Goal: Task Accomplishment & Management: Use online tool/utility

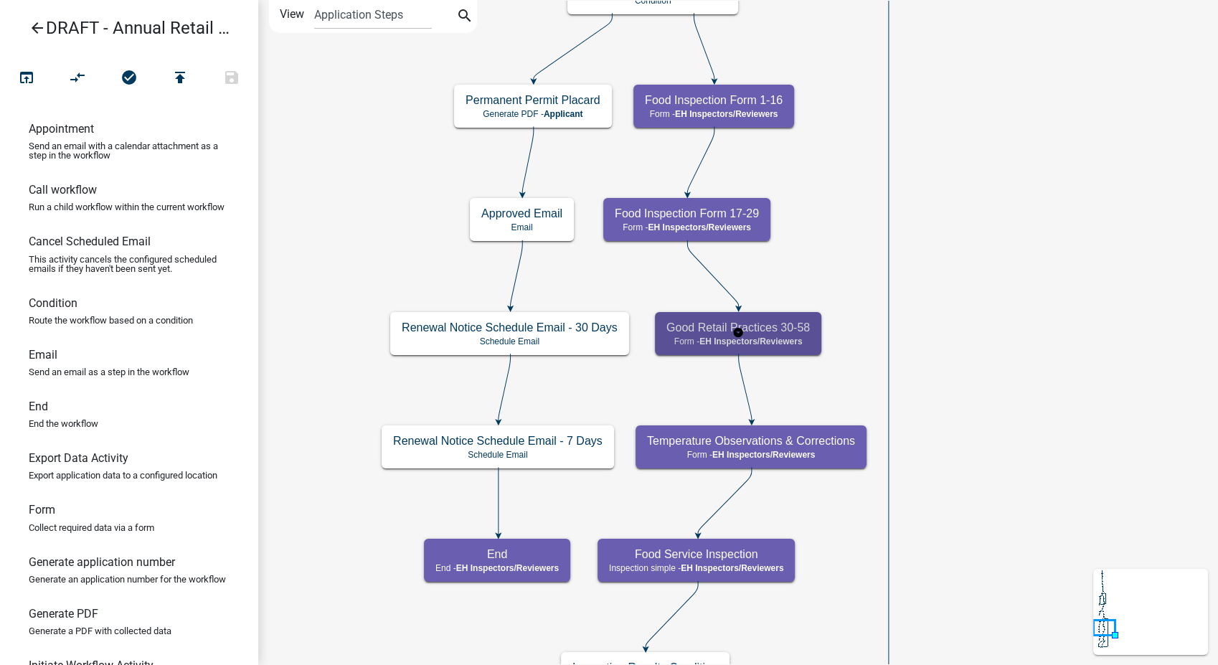
click at [780, 334] on div "Good Retail Practices 30-58 Form - EH Inspectors/Reviewers" at bounding box center [738, 333] width 166 height 43
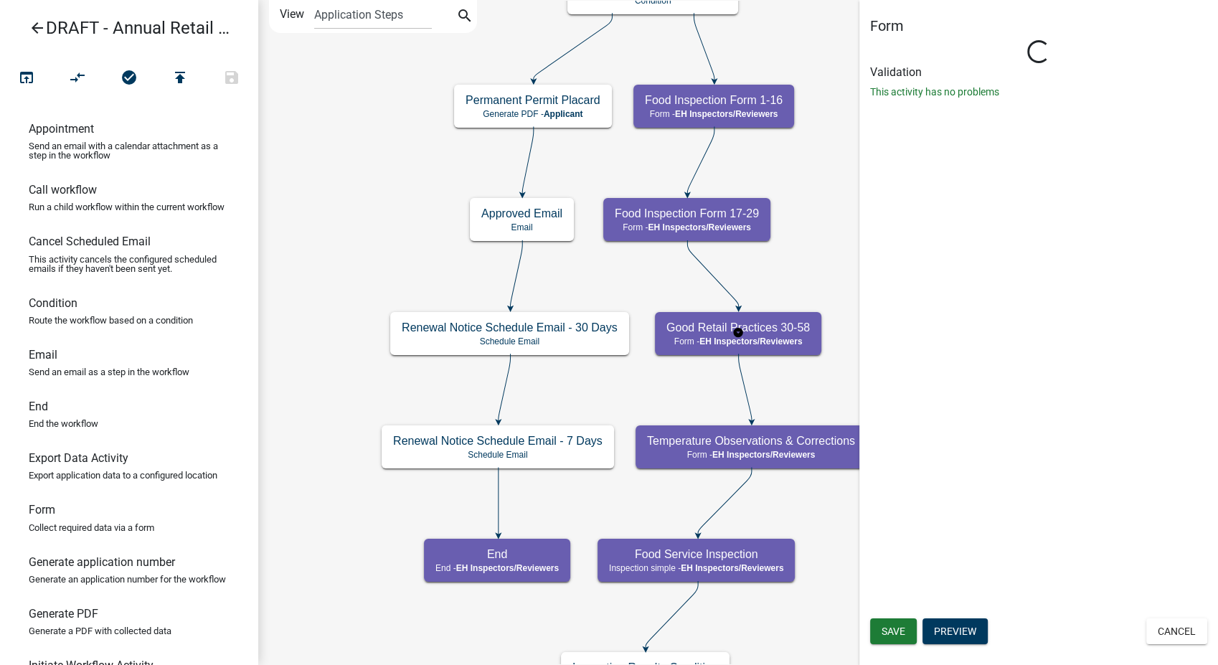
select select "C31B5D90-9A1B-409C-8A96-CB1DC1AB168B"
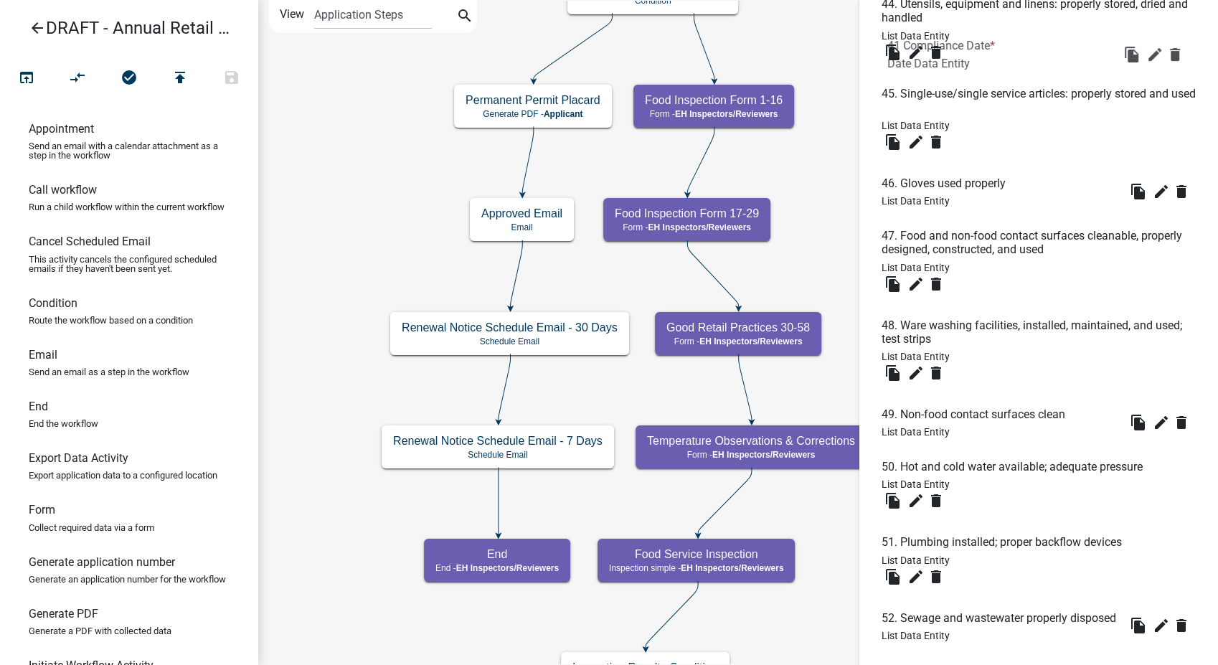
scroll to position [2459, 0]
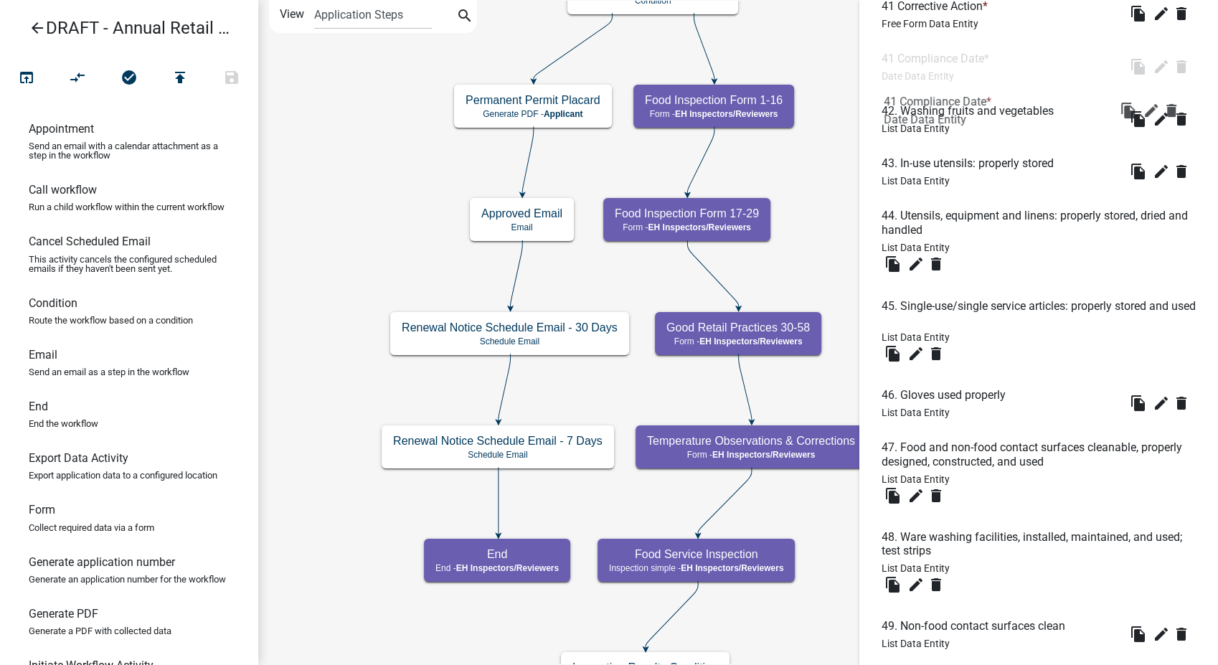
drag, startPoint x: 915, startPoint y: 74, endPoint x: 918, endPoint y: 102, distance: 28.1
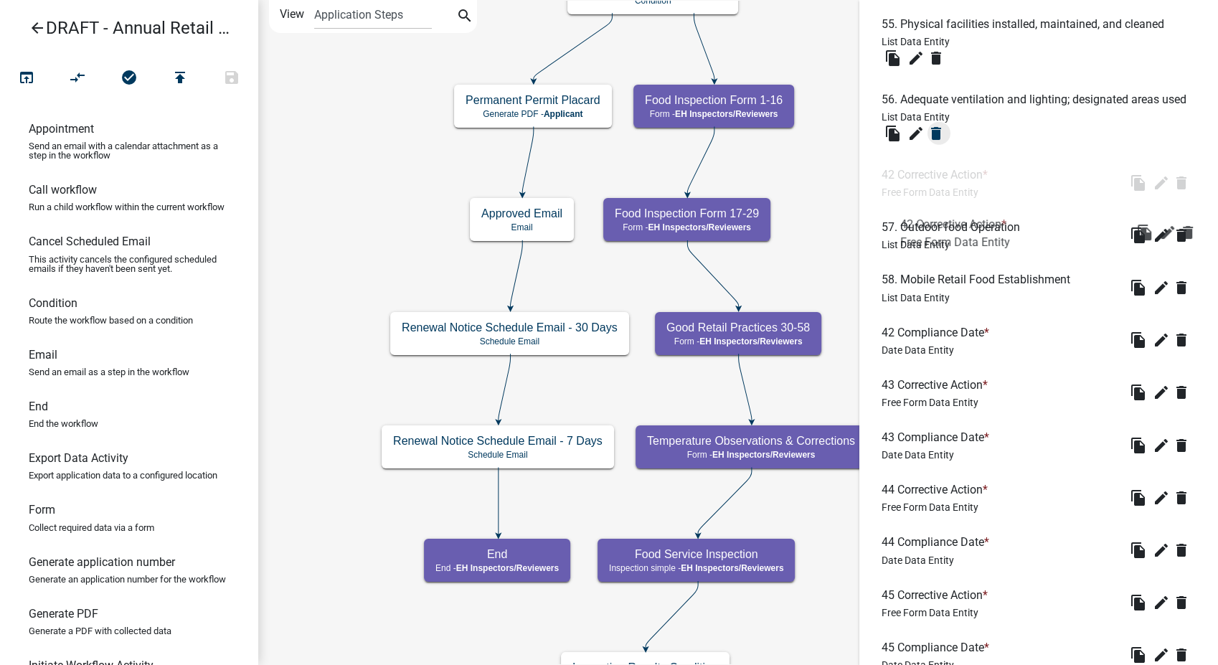
scroll to position [2618, 0]
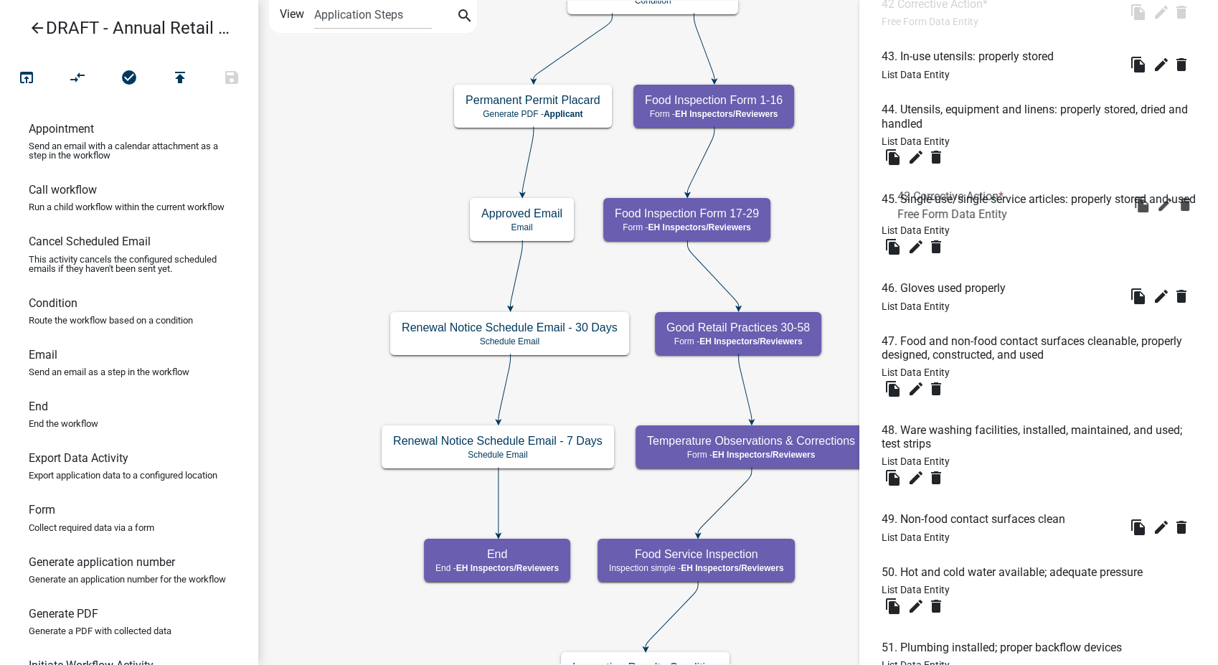
drag, startPoint x: 924, startPoint y: 364, endPoint x: 940, endPoint y: 197, distance: 168.6
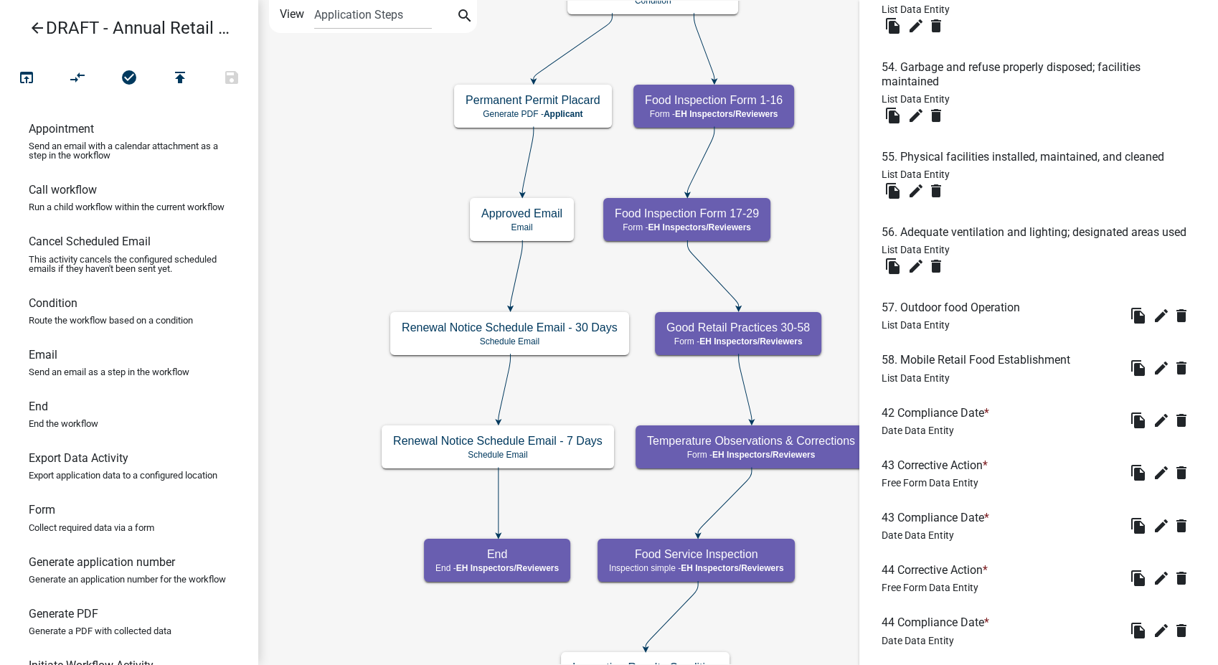
scroll to position [3415, 0]
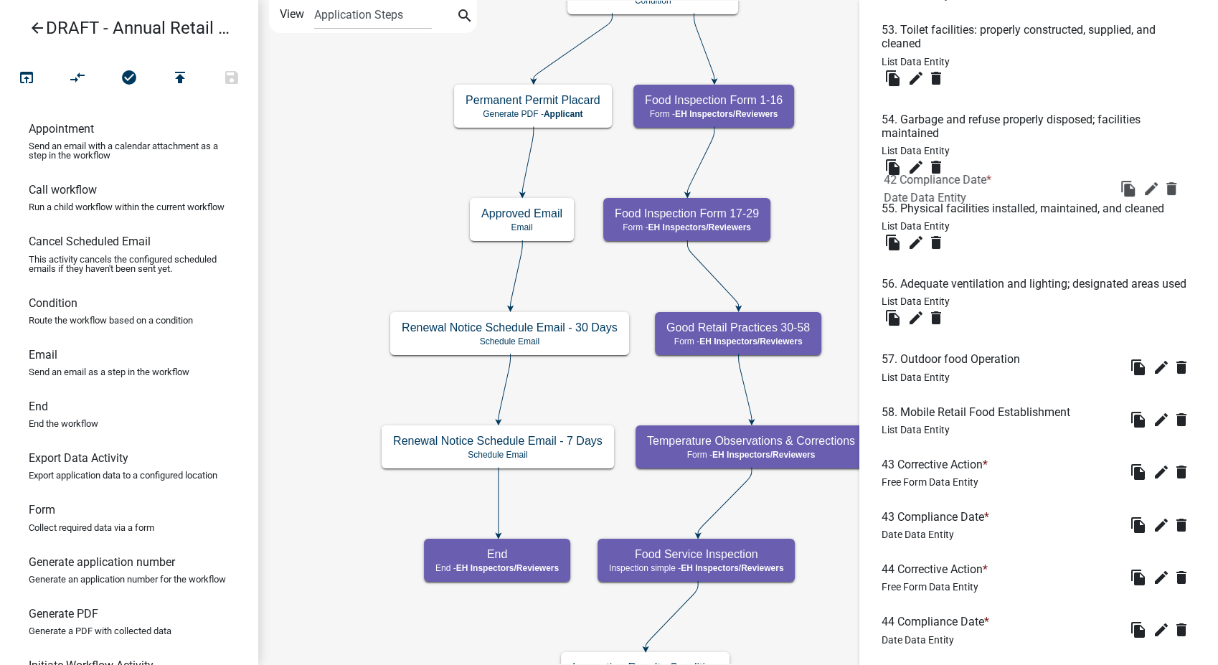
drag, startPoint x: 940, startPoint y: 493, endPoint x: 942, endPoint y: 159, distance: 335.0
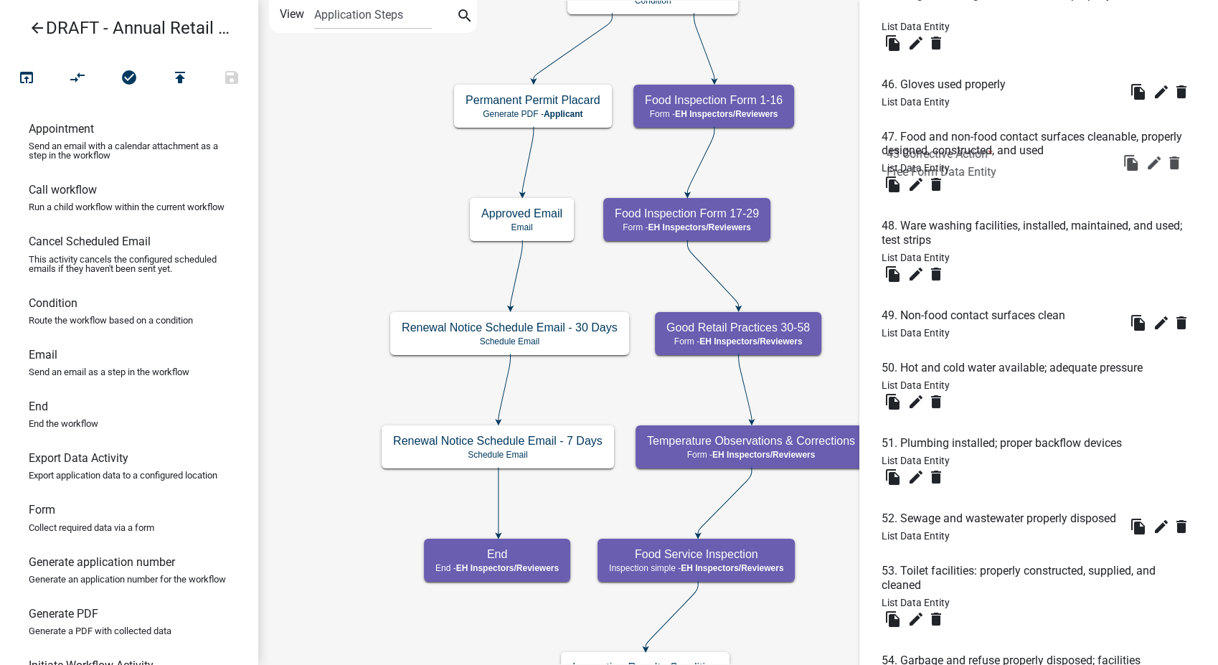
scroll to position [2697, 0]
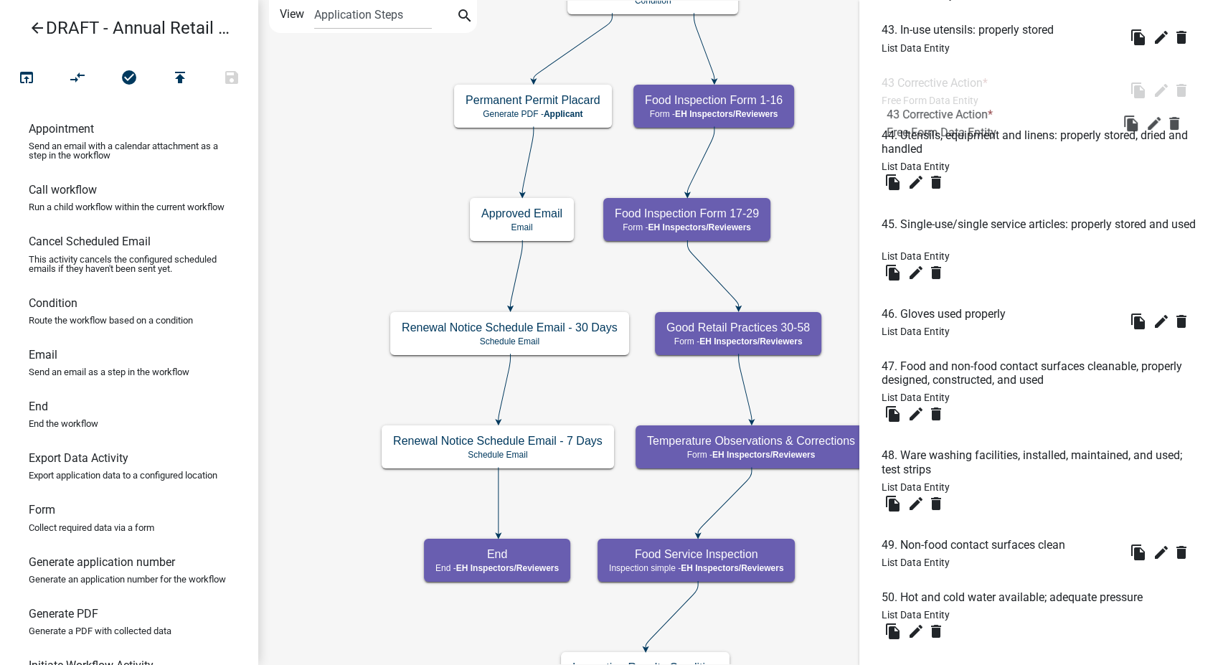
drag, startPoint x: 932, startPoint y: 544, endPoint x: 937, endPoint y: 110, distance: 434.7
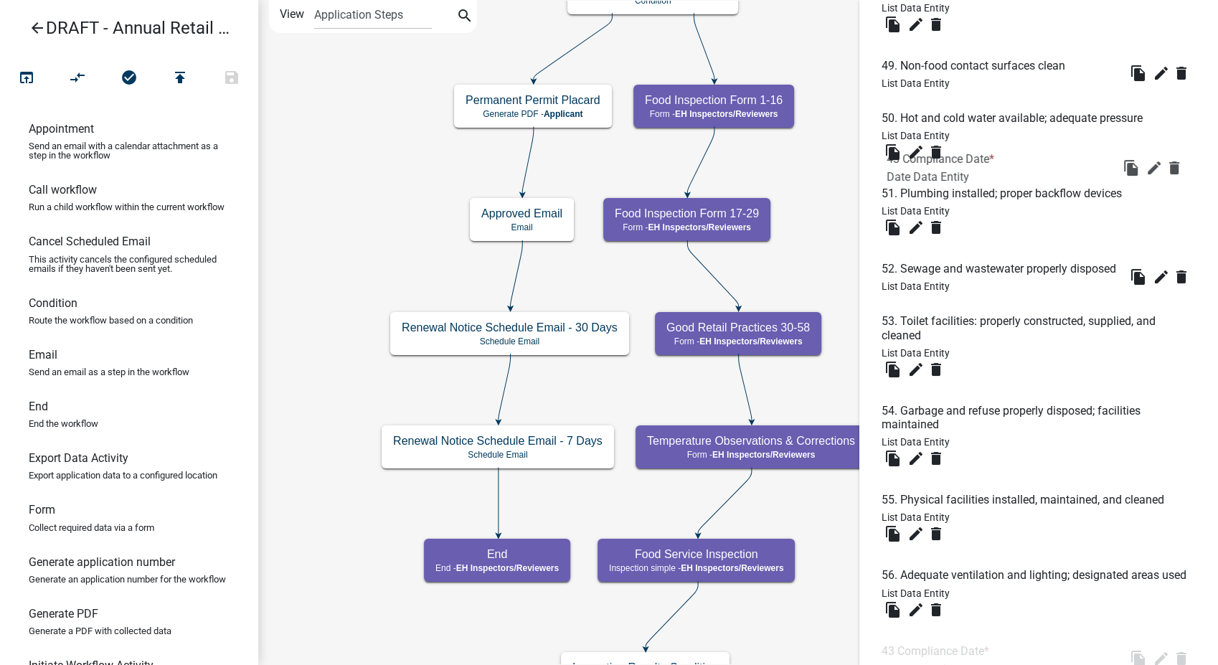
scroll to position [2857, 0]
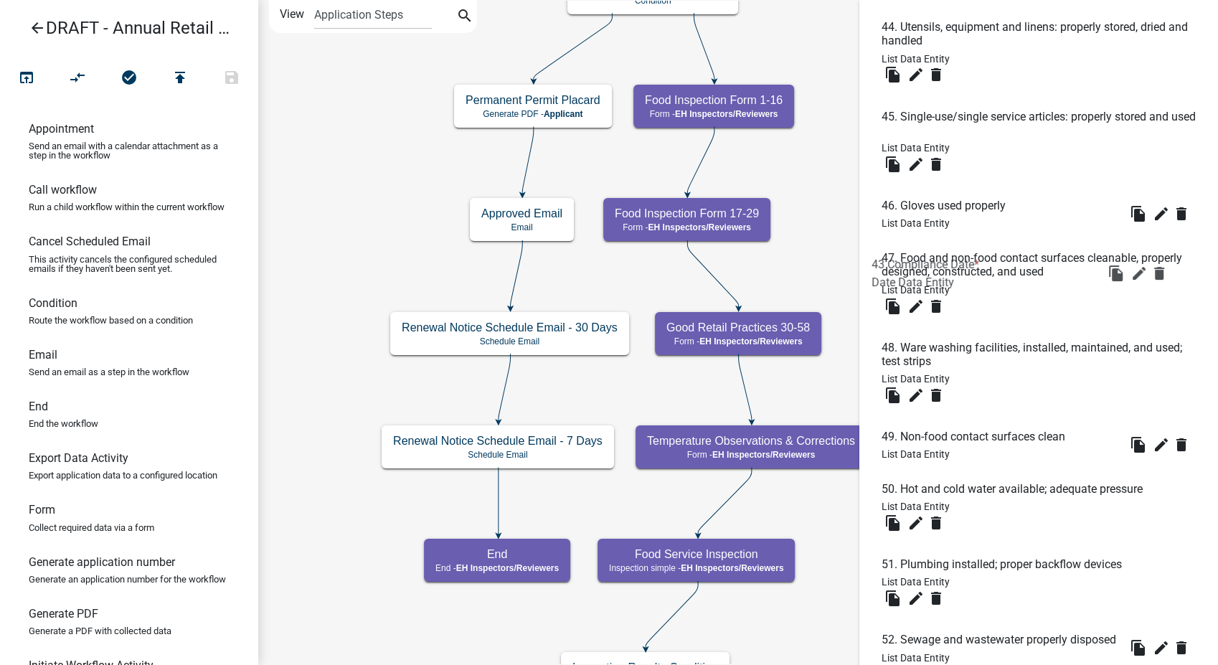
drag, startPoint x: 941, startPoint y: 283, endPoint x: 937, endPoint y: 254, distance: 29.6
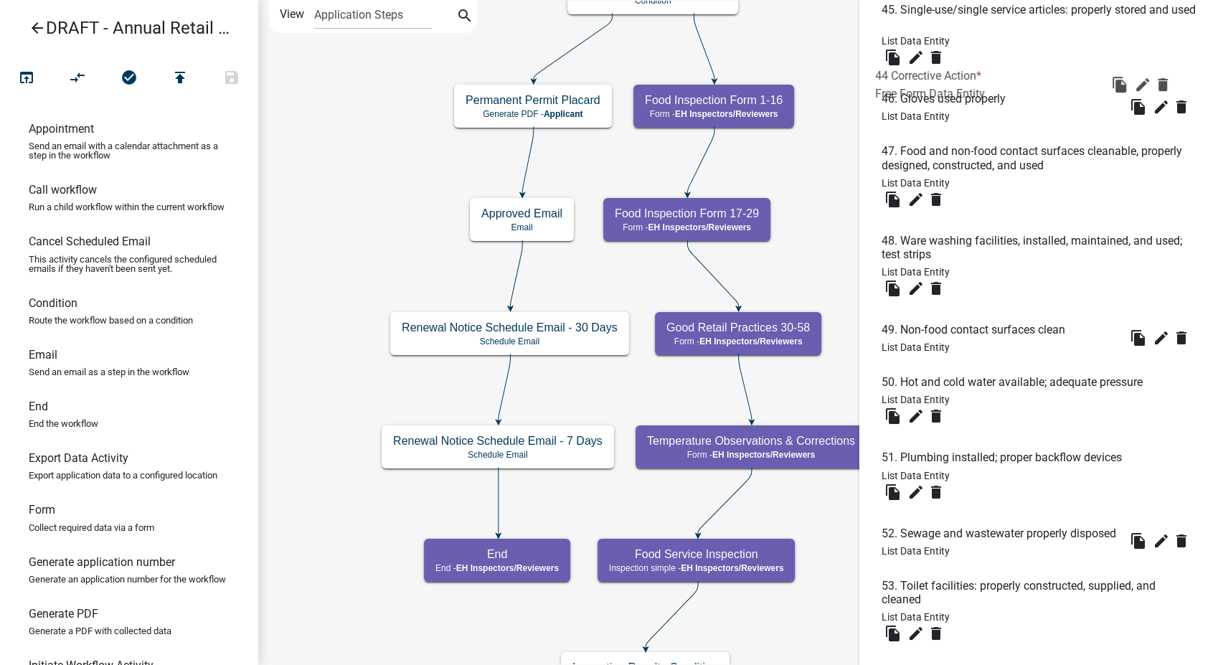
scroll to position [2937, 0]
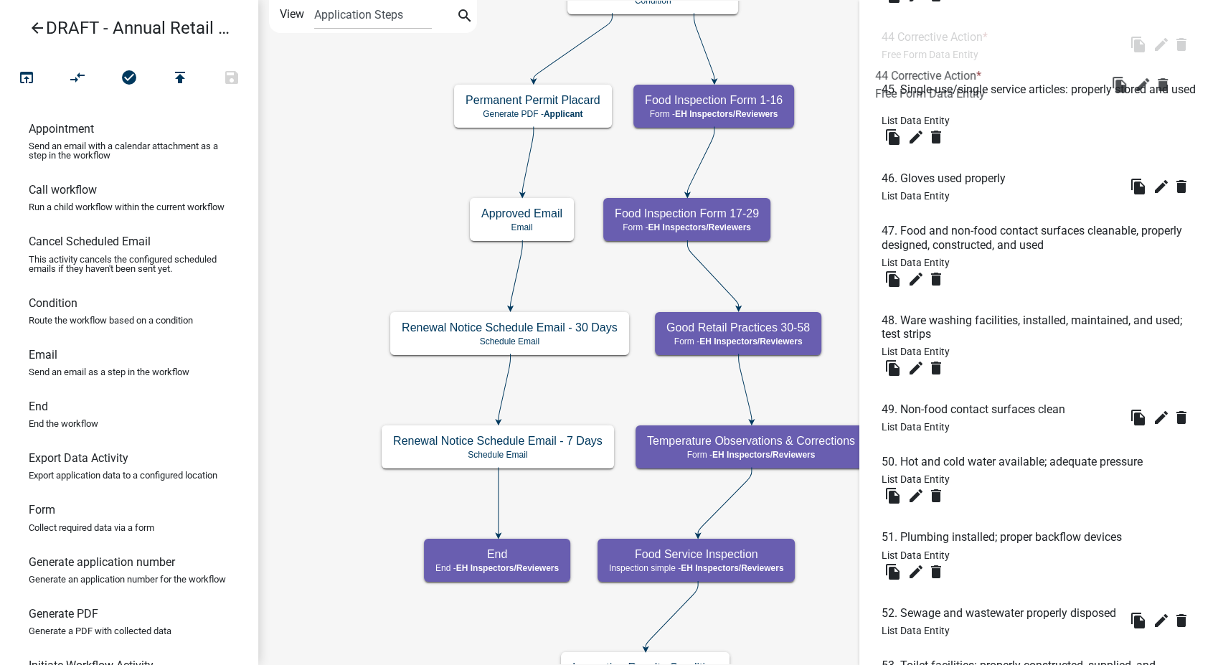
drag, startPoint x: 941, startPoint y: 252, endPoint x: 932, endPoint y: 68, distance: 183.8
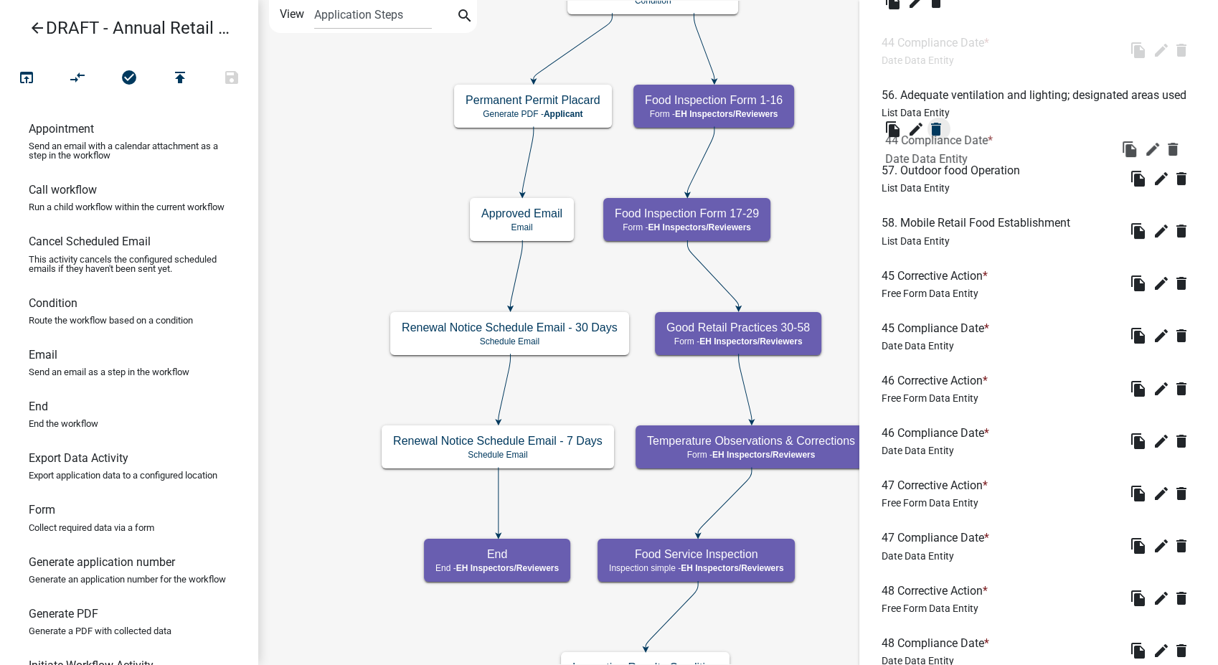
scroll to position [3096, 0]
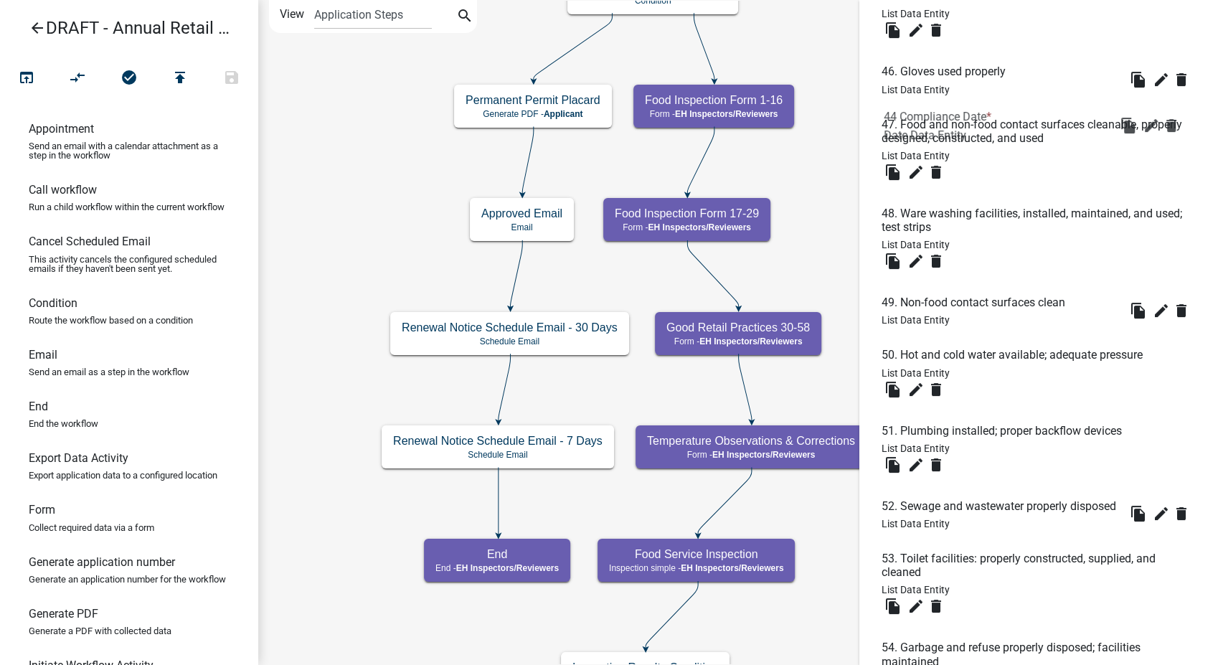
drag, startPoint x: 941, startPoint y: 307, endPoint x: 937, endPoint y: 131, distance: 176.5
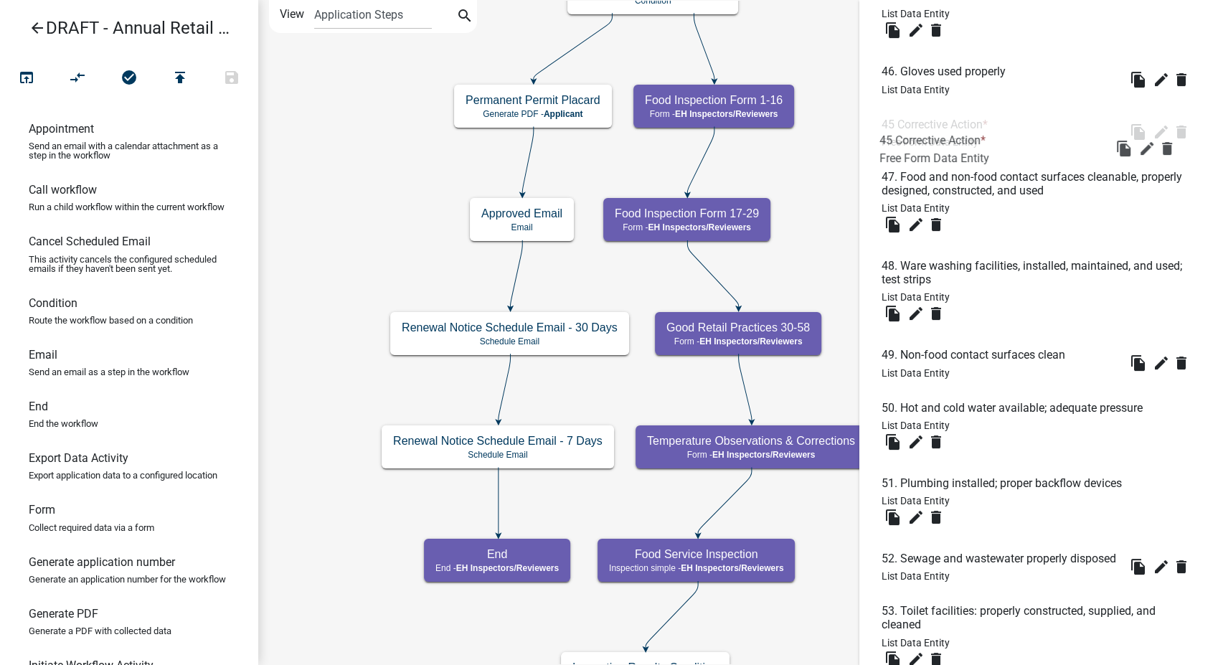
drag, startPoint x: 930, startPoint y: 441, endPoint x: 952, endPoint y: 219, distance: 223.5
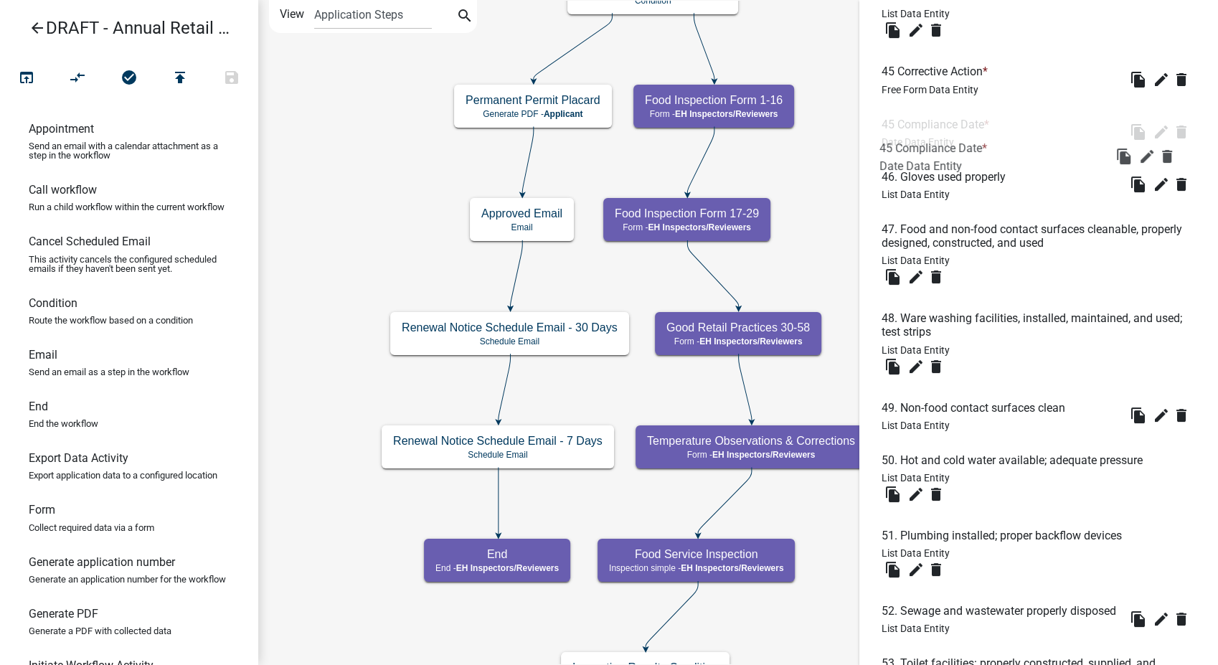
drag, startPoint x: 937, startPoint y: 252, endPoint x: 935, endPoint y: 164, distance: 88.2
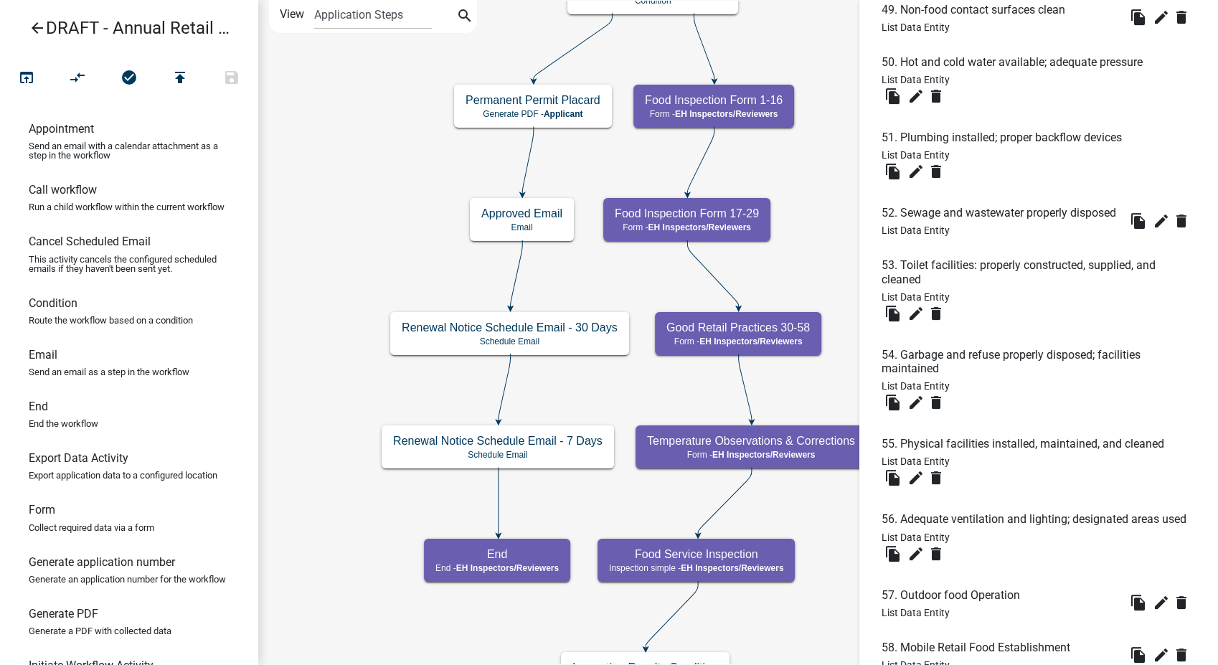
scroll to position [3734, 0]
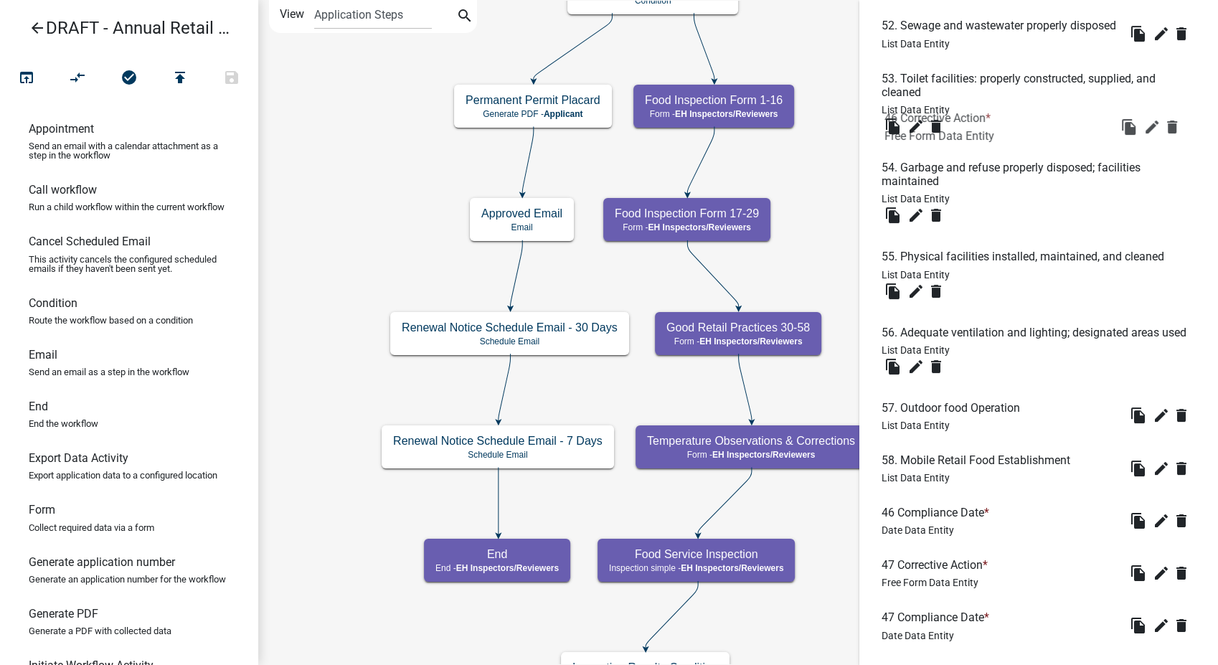
drag, startPoint x: 916, startPoint y: 545, endPoint x: 921, endPoint y: 99, distance: 446.1
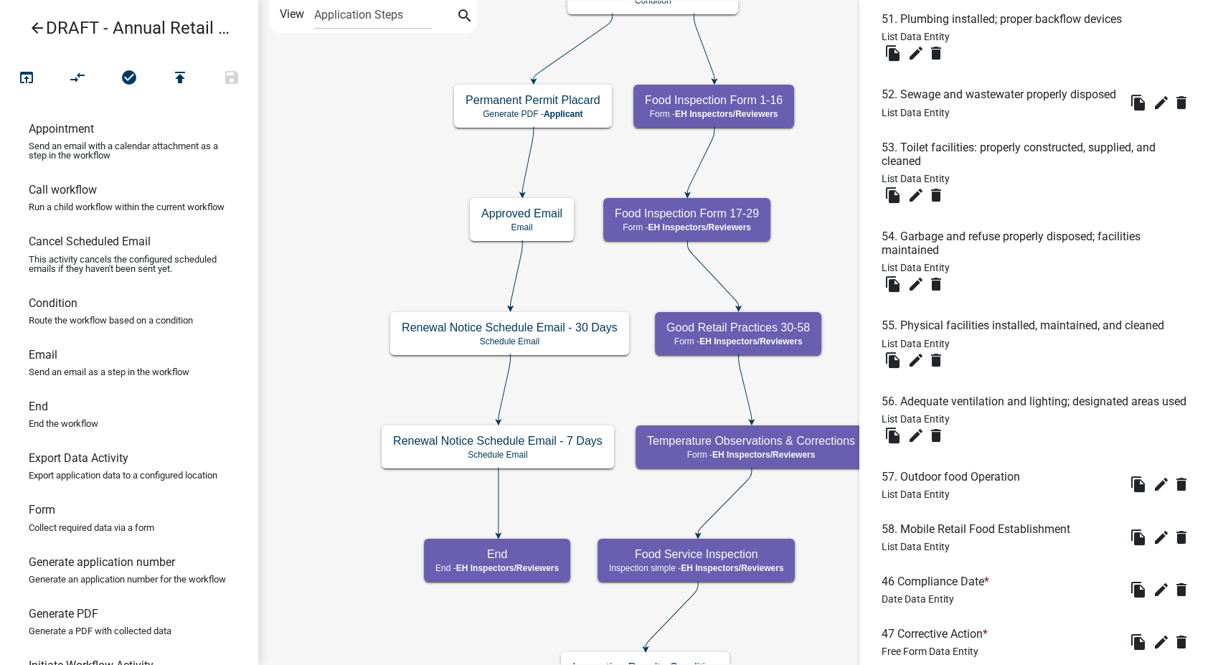
scroll to position [3893, 0]
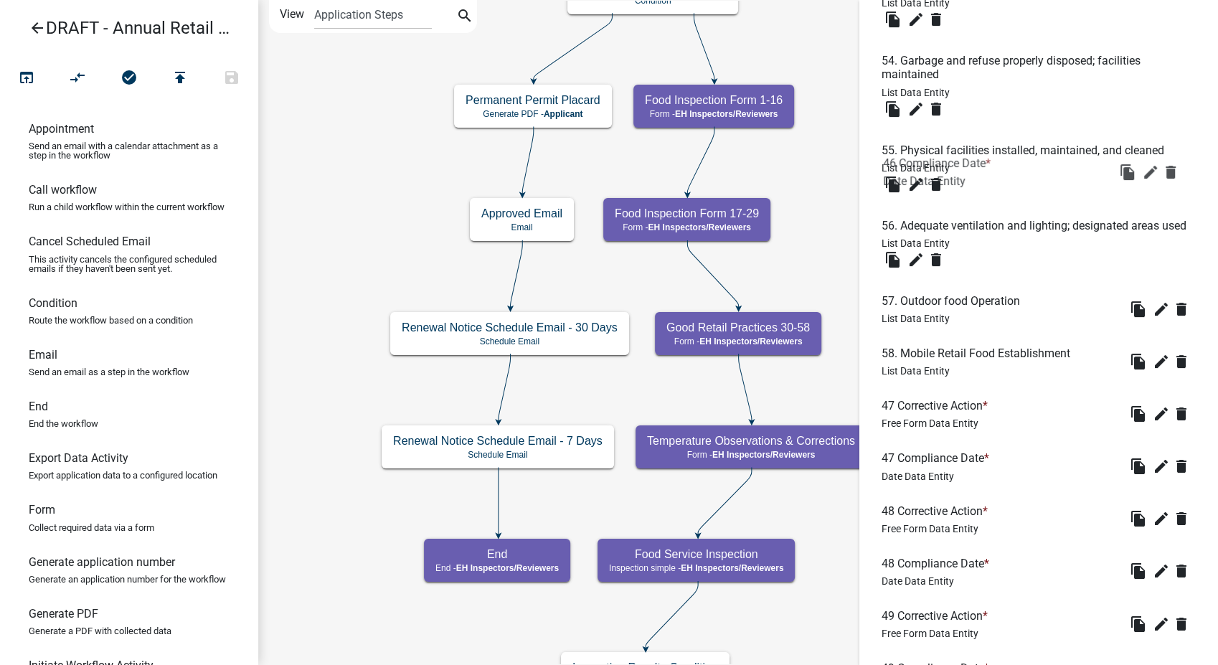
drag, startPoint x: 935, startPoint y: 439, endPoint x: 937, endPoint y: 161, distance: 277.6
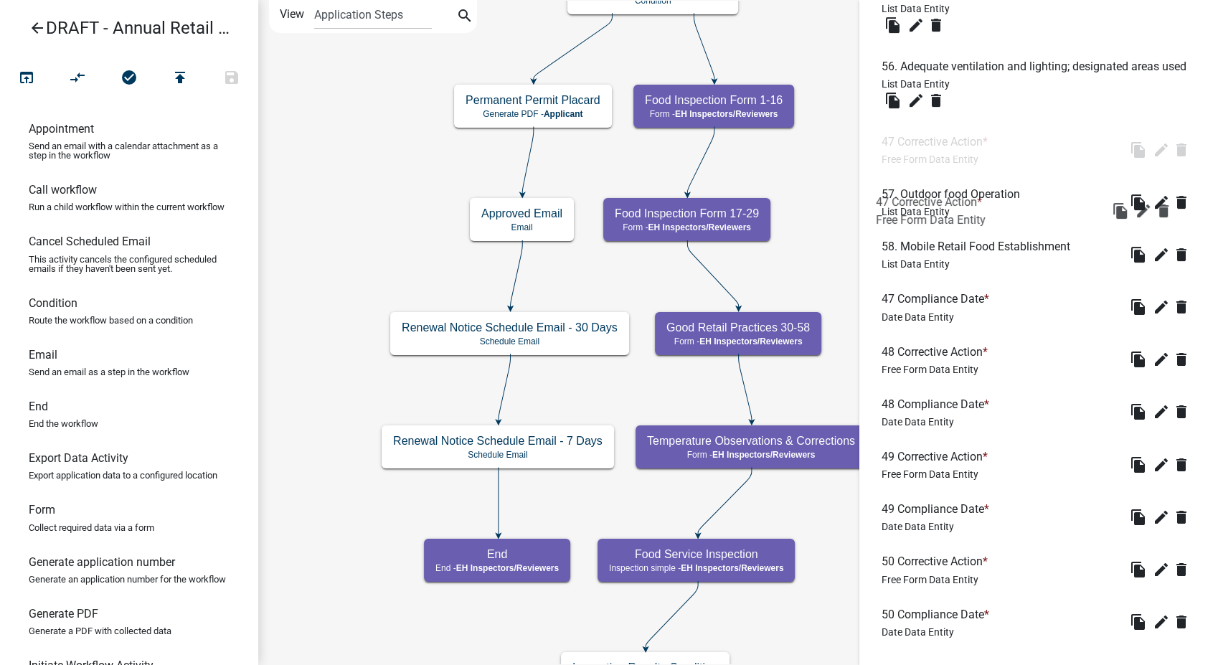
scroll to position [3497, 0]
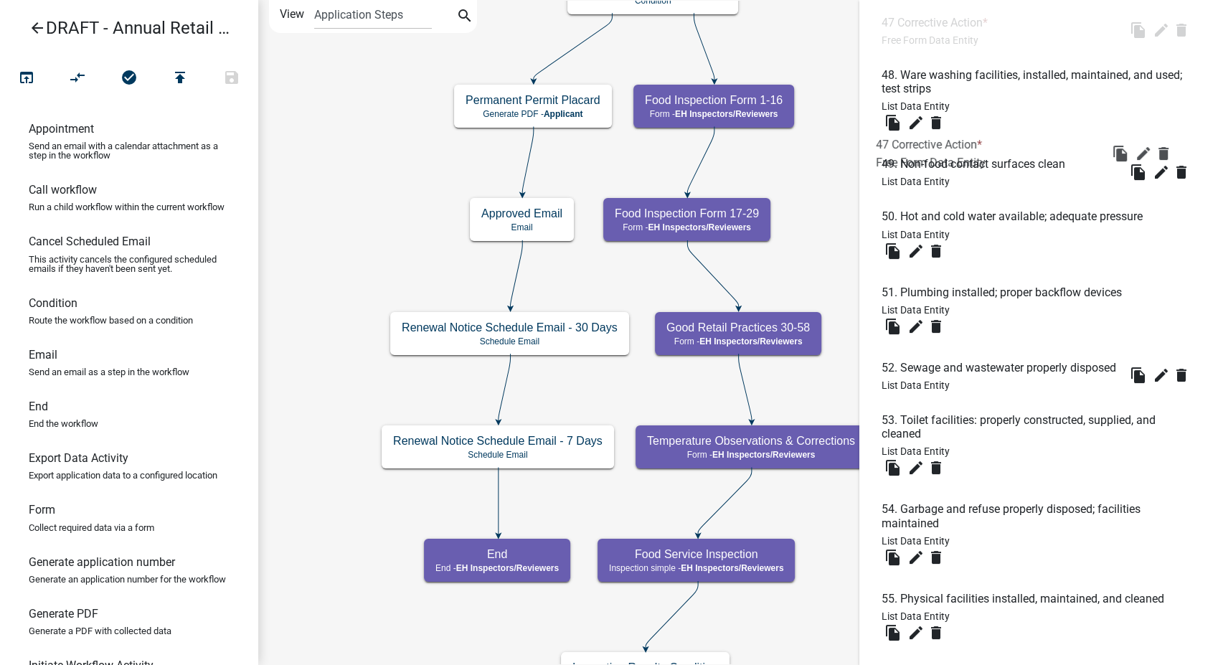
drag, startPoint x: 930, startPoint y: 330, endPoint x: 943, endPoint y: 227, distance: 104.2
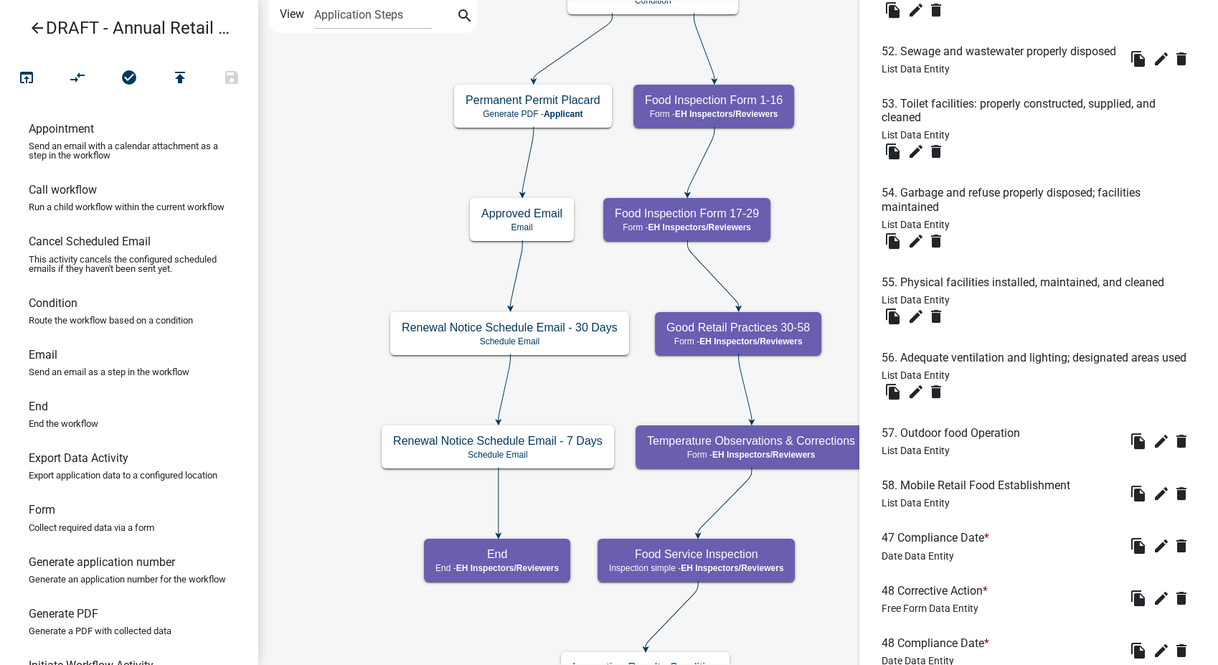
scroll to position [4052, 0]
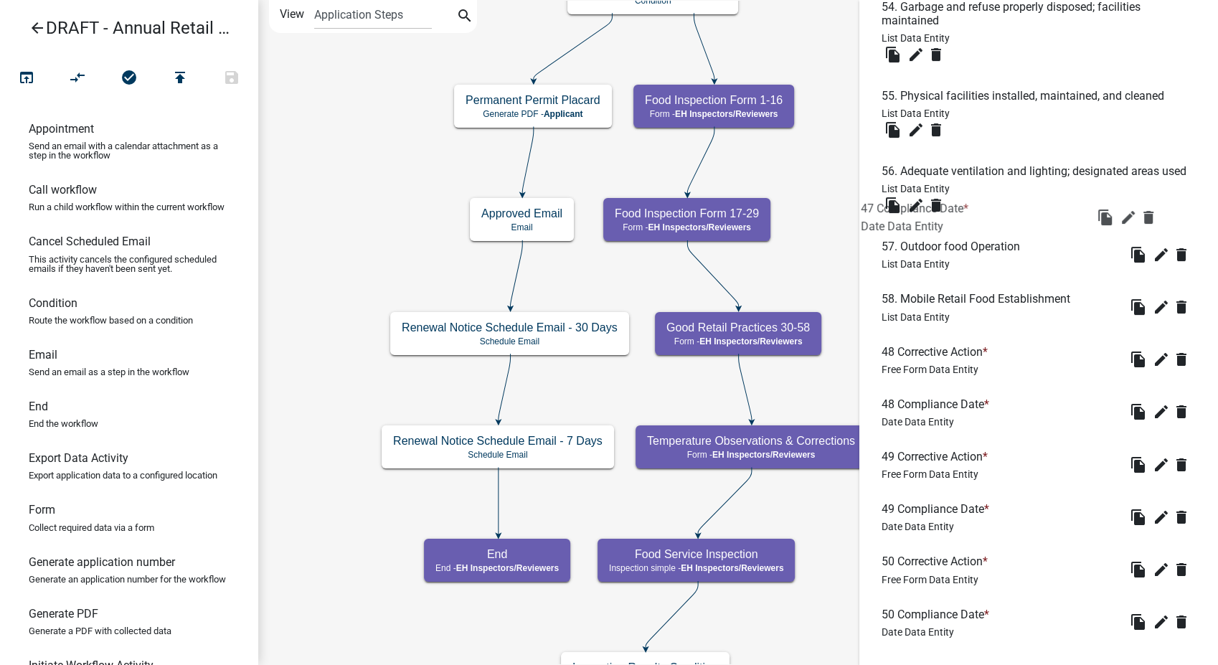
drag, startPoint x: 928, startPoint y: 377, endPoint x: 930, endPoint y: 118, distance: 258.9
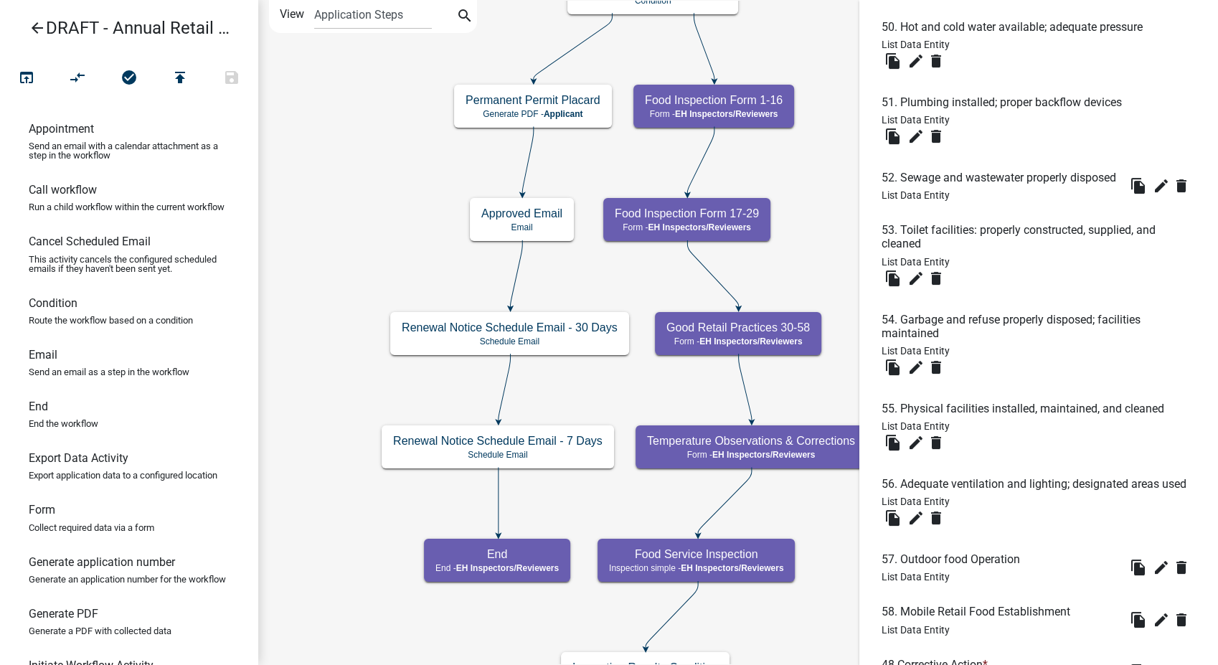
scroll to position [4212, 0]
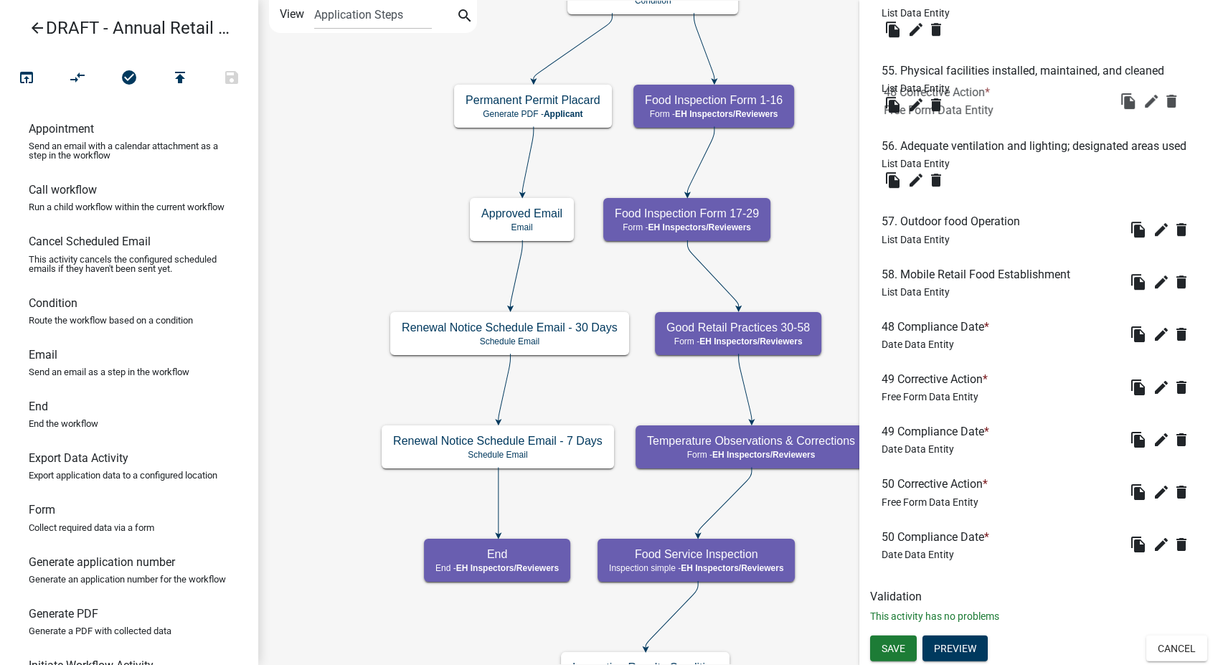
drag, startPoint x: 947, startPoint y: 278, endPoint x: 950, endPoint y: 91, distance: 187.2
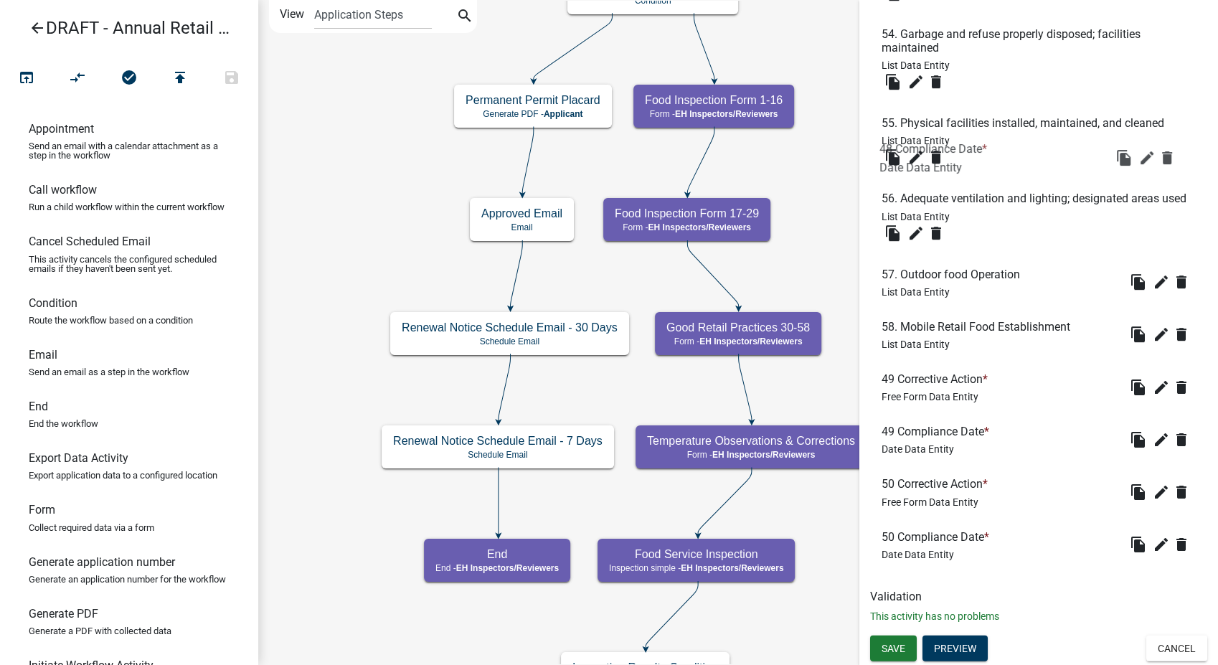
drag, startPoint x: 935, startPoint y: 333, endPoint x: 946, endPoint y: 175, distance: 158.2
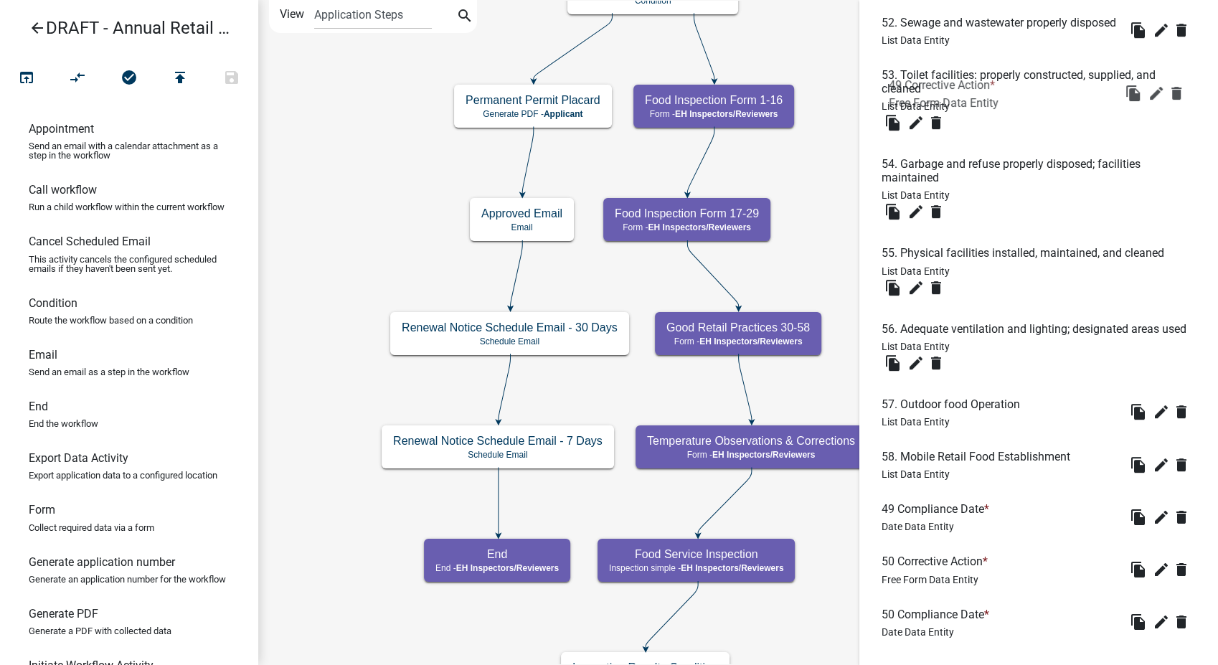
drag, startPoint x: 936, startPoint y: 542, endPoint x: 946, endPoint y: 118, distance: 423.3
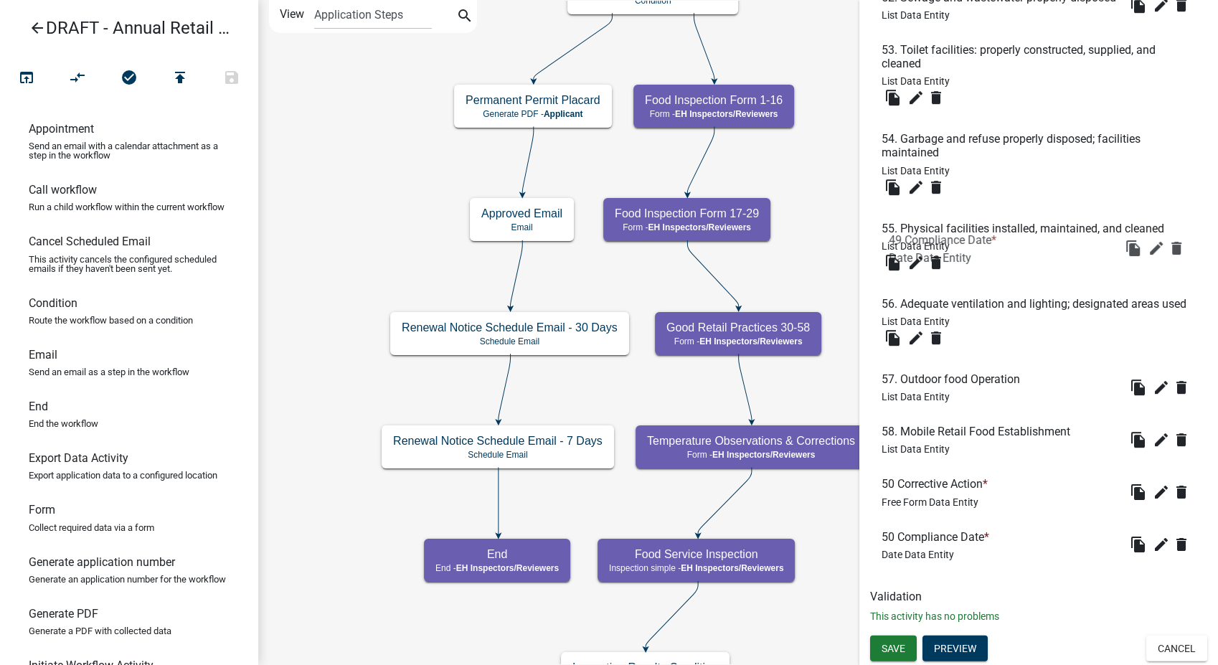
drag, startPoint x: 919, startPoint y: 427, endPoint x: 926, endPoint y: 230, distance: 198.1
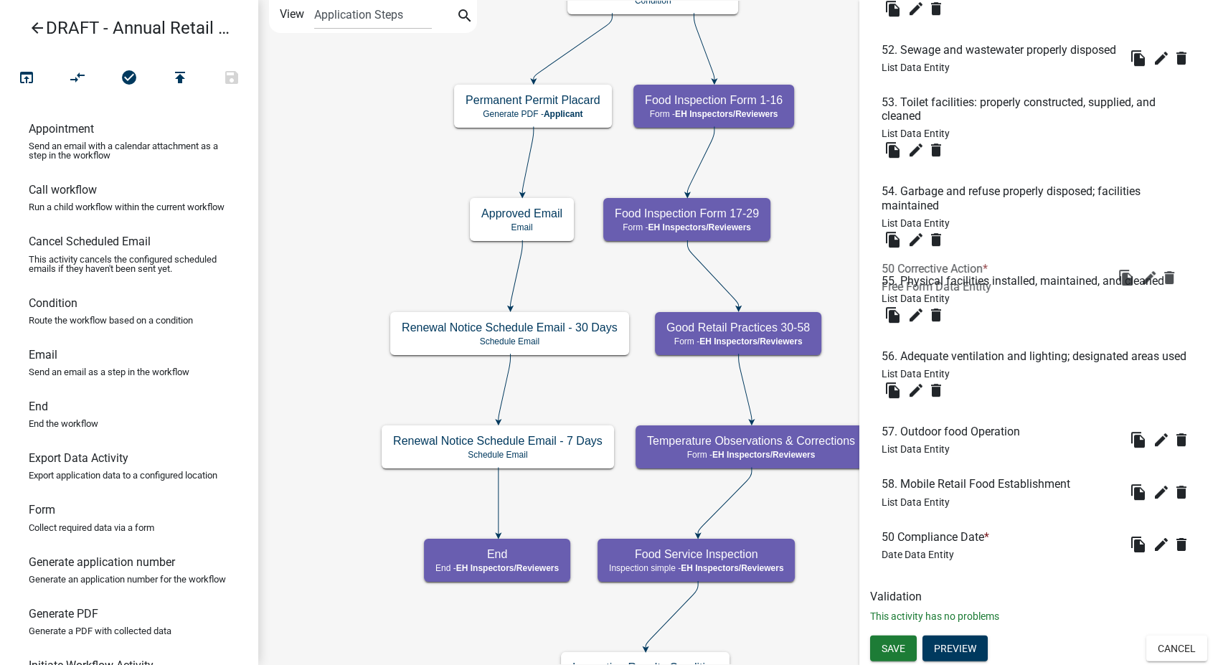
scroll to position [3813, 0]
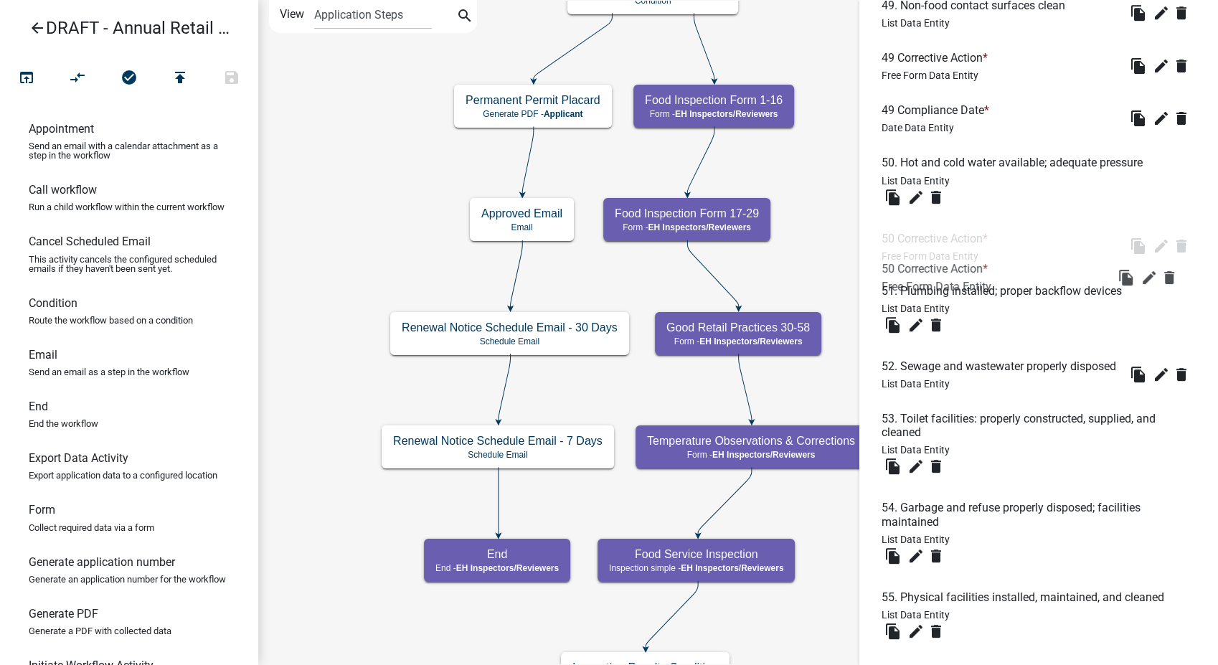
drag, startPoint x: 913, startPoint y: 565, endPoint x: 913, endPoint y: 265, distance: 299.8
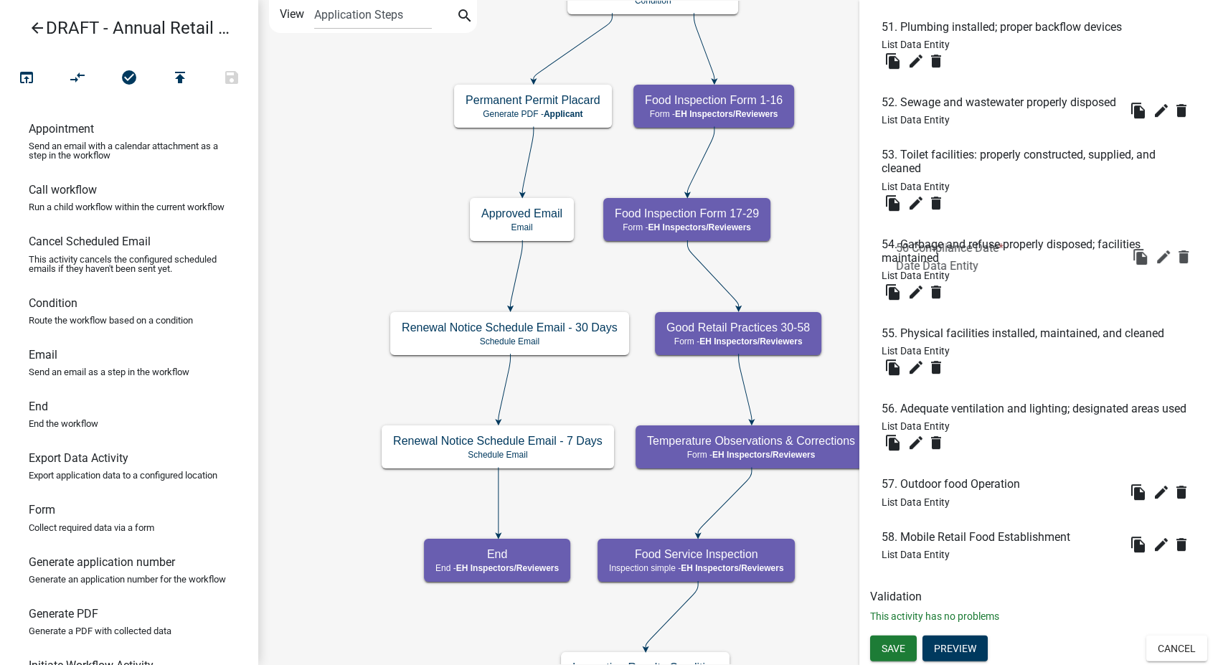
drag, startPoint x: 922, startPoint y: 541, endPoint x: 937, endPoint y: 247, distance: 293.7
click at [900, 640] on button "Save" at bounding box center [893, 648] width 47 height 26
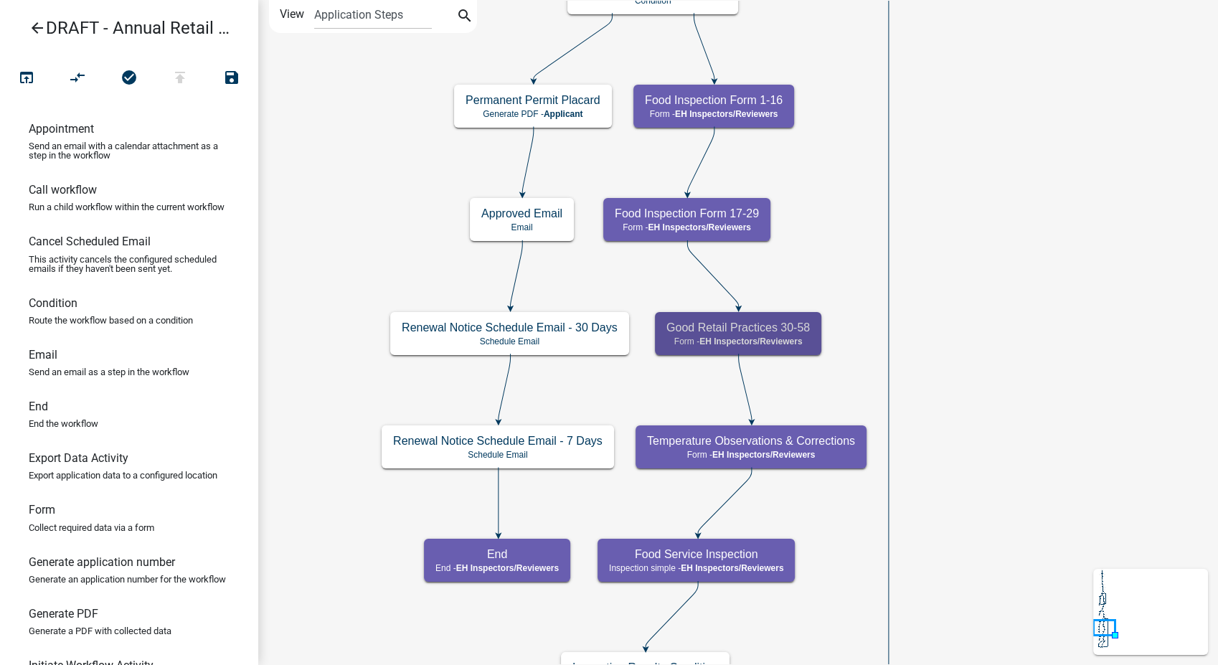
scroll to position [0, 0]
click at [772, 322] on h5 "Good Retail Practices 30-58" at bounding box center [737, 328] width 143 height 14
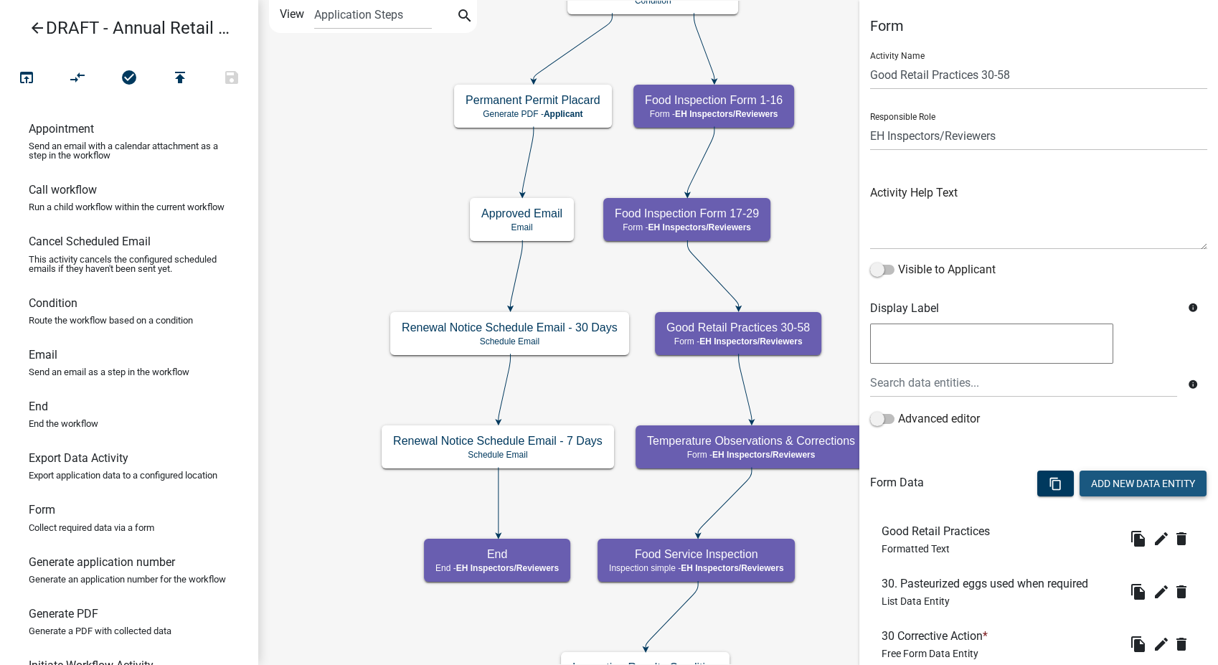
click at [1107, 483] on button "Add New Data Entity" at bounding box center [1142, 484] width 127 height 26
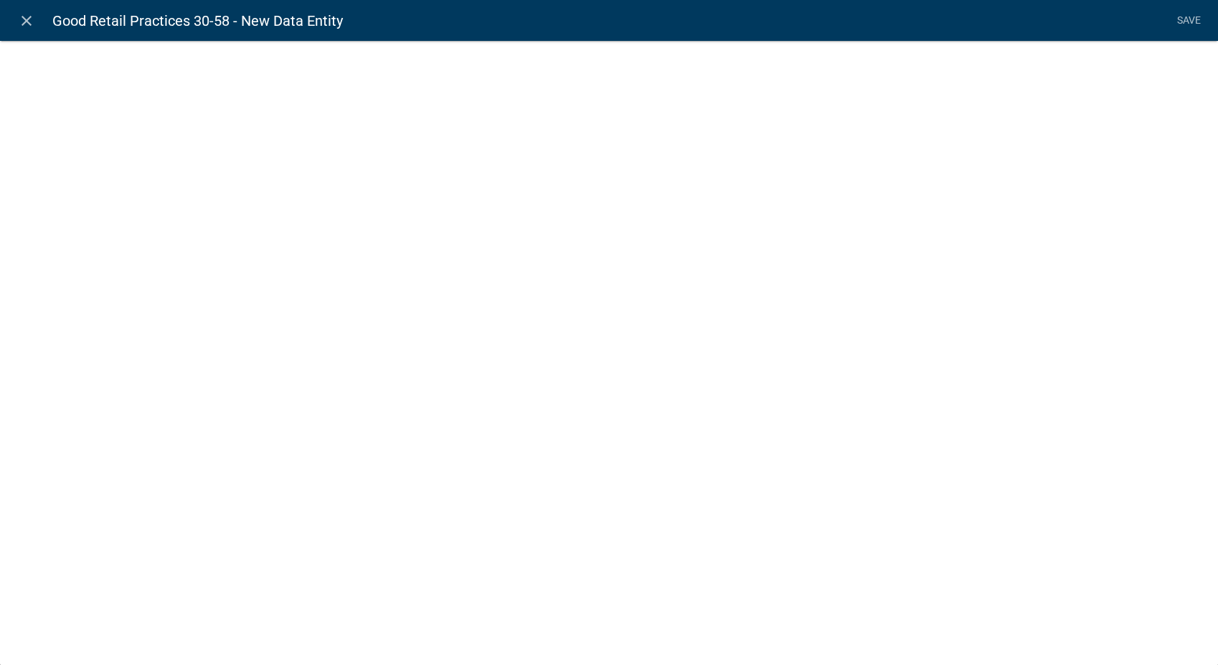
select select
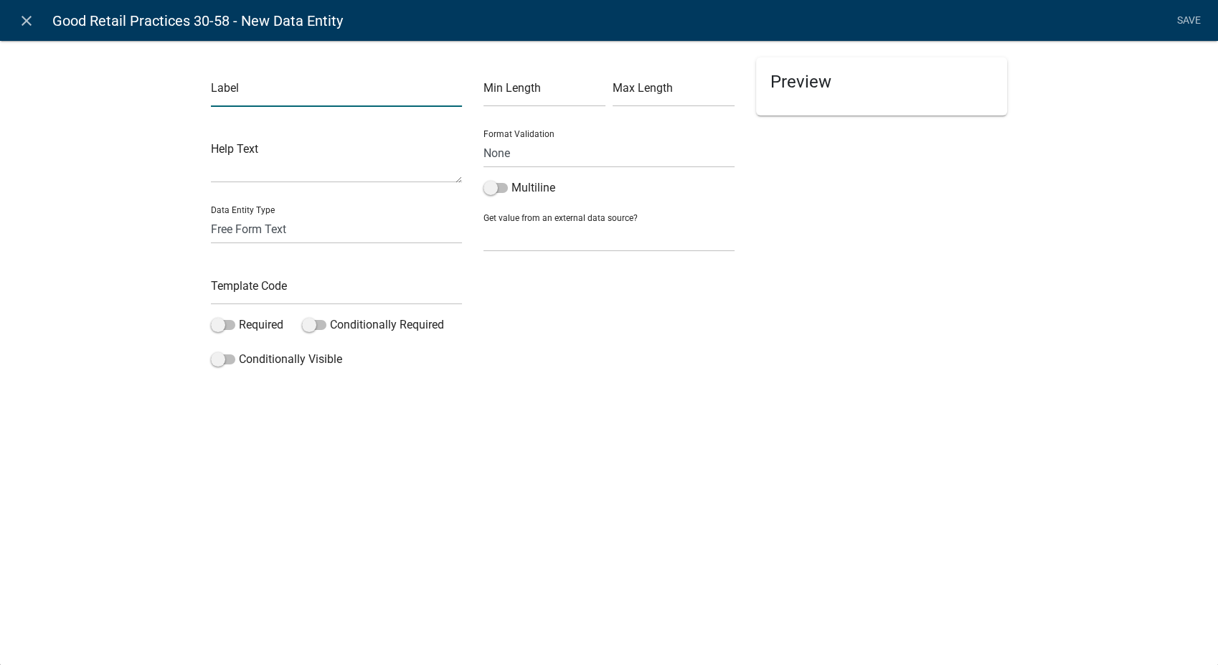
click at [319, 95] on input "text" at bounding box center [336, 91] width 251 height 29
type input "51 Corrective Action"
click at [252, 284] on input "text" at bounding box center [336, 289] width 251 height 29
type input "51Action"
click at [214, 316] on label "Required" at bounding box center [247, 324] width 72 height 17
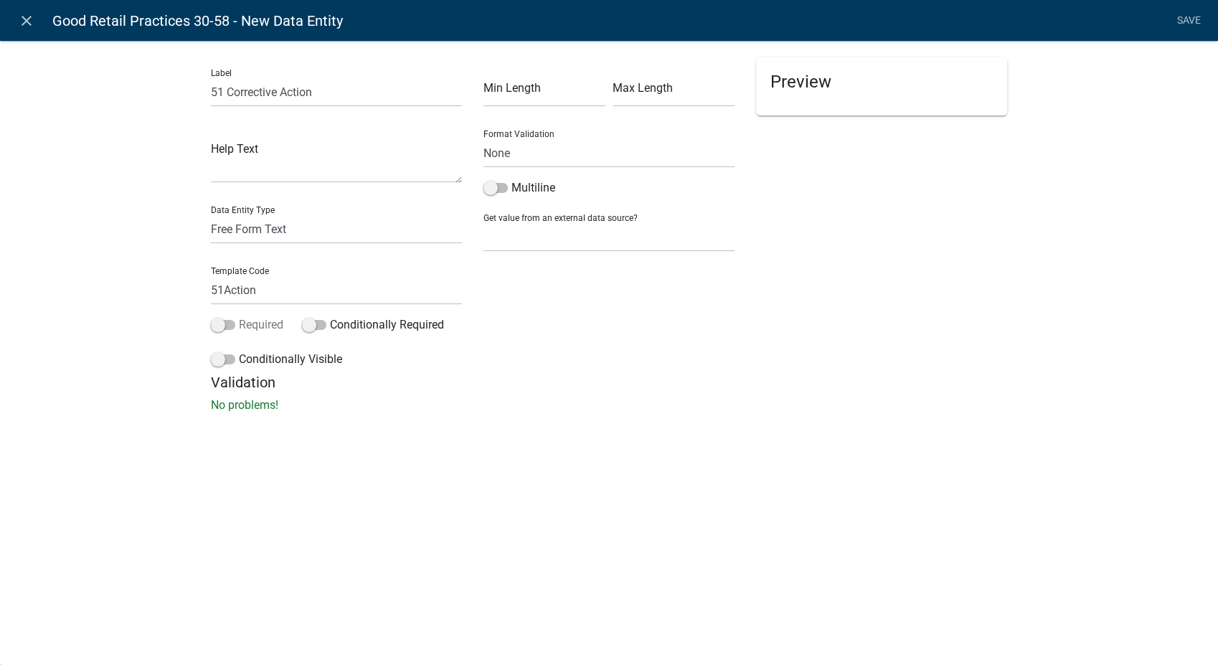
click at [239, 316] on input "Required" at bounding box center [239, 316] width 0 height 0
click at [221, 354] on span at bounding box center [223, 359] width 24 height 10
click at [239, 351] on input "Conditionally Visible" at bounding box center [239, 351] width 0 height 0
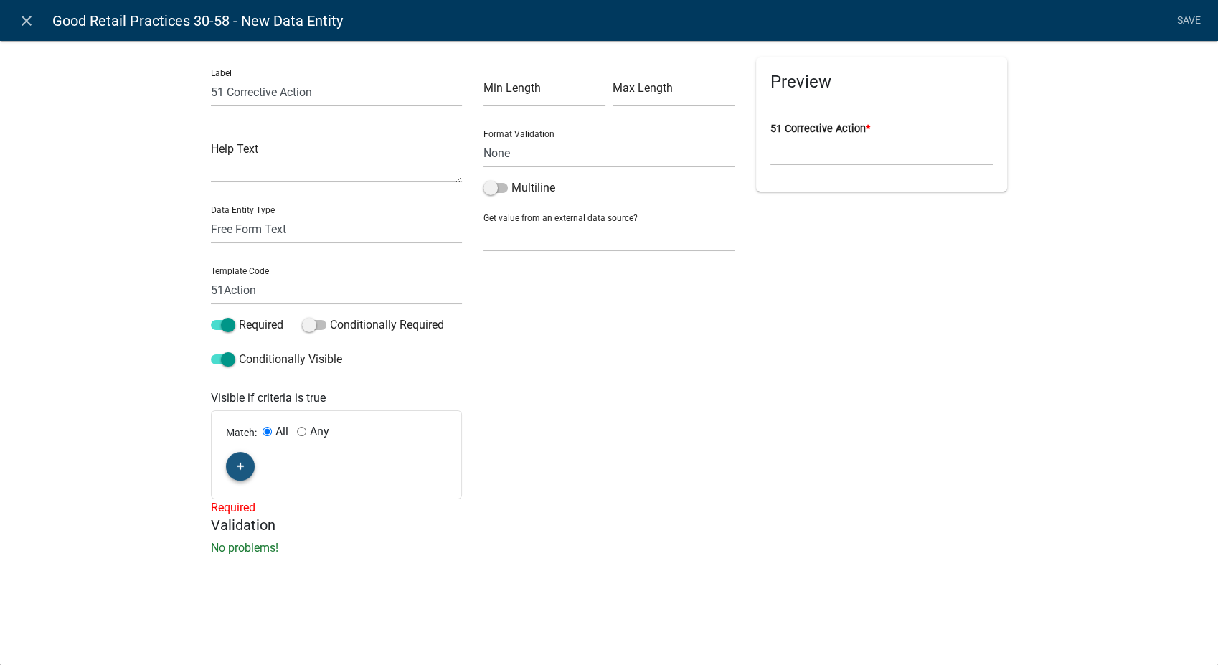
click at [232, 463] on button "button" at bounding box center [240, 466] width 29 height 29
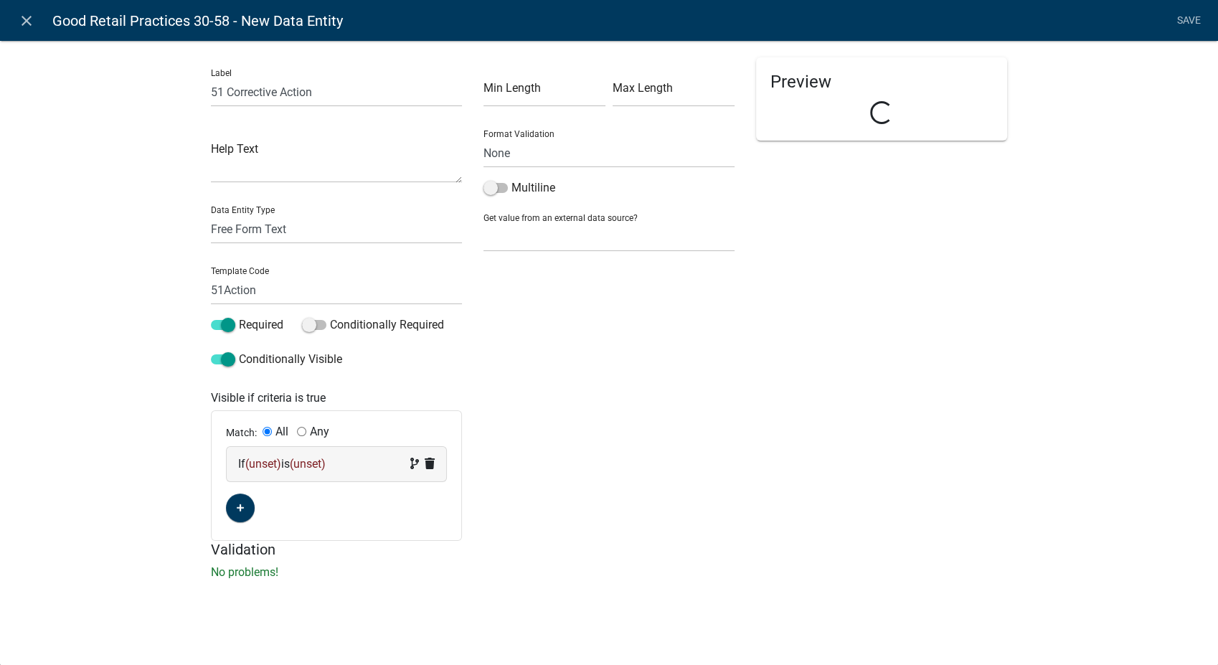
click at [357, 465] on div "If (unset) is (unset)" at bounding box center [336, 463] width 197 height 17
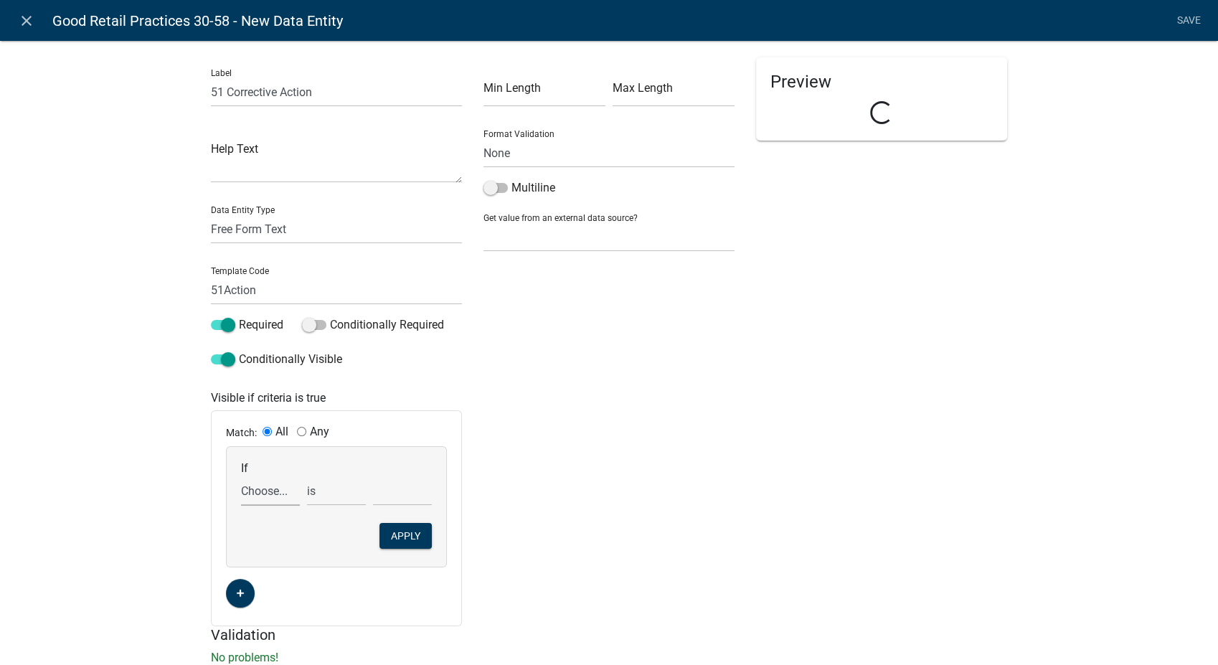
click at [273, 486] on select "Choose... 10Action 10Date 11Action 11Date 12Action 12Date 13Action 13Date 14Act…" at bounding box center [270, 490] width 59 height 29
drag, startPoint x: 357, startPoint y: 465, endPoint x: 273, endPoint y: 486, distance: 86.6
click at [273, 486] on select "Choose... 10Action 10Date 11Action 11Date 12Action 12Date 13Action 13Date 14Act…" at bounding box center [270, 490] width 59 height 29
click at [272, 491] on select "Choose... 10Action 10Date 11Action 11Date 12Action 12Date 13Action 13Date 14Act…" at bounding box center [270, 490] width 59 height 29
select select "174: Comp51"
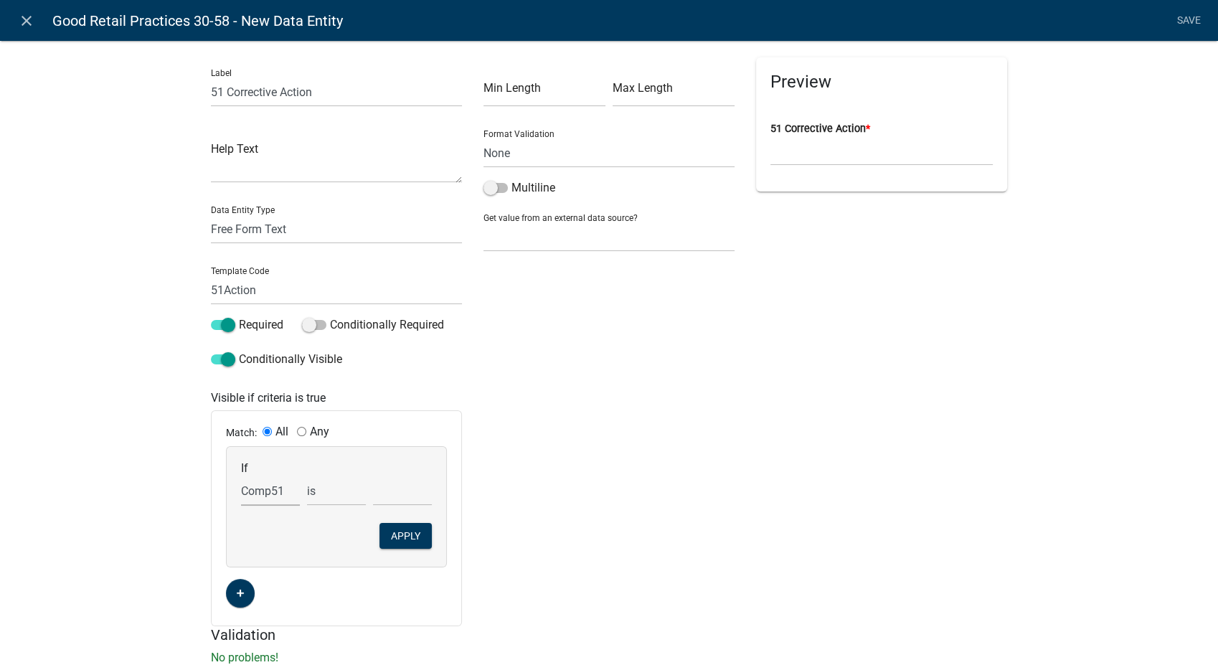
click at [241, 476] on select "Choose... 10Action 10Date 11Action 11Date 12Action 12Date 13Action 13Date 14Act…" at bounding box center [270, 490] width 59 height 29
drag, startPoint x: 316, startPoint y: 489, endPoint x: 314, endPoint y: 506, distance: 16.6
click at [316, 490] on select "exists does not exist contains does not contain" at bounding box center [336, 490] width 59 height 29
select select "6: ~"
click at [307, 476] on select "exists does not exist contains does not contain" at bounding box center [336, 490] width 59 height 29
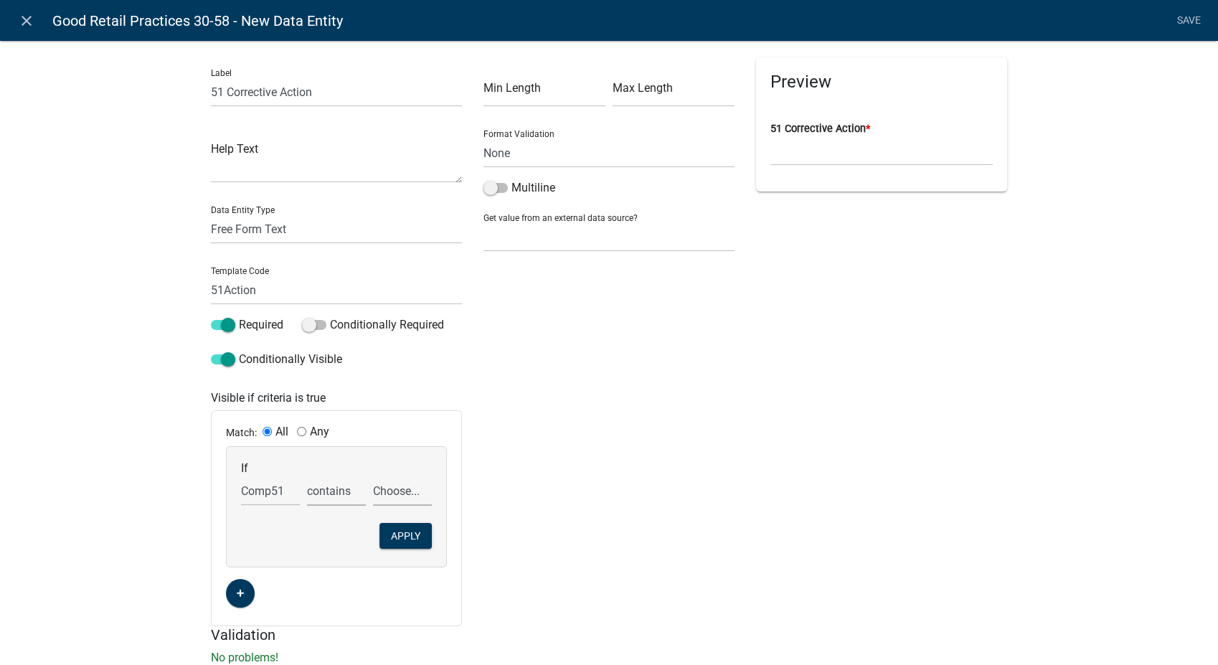
click at [405, 492] on select "Choose... COS NOT in compliance R" at bounding box center [402, 490] width 59 height 29
select select "2: NOT in compliance"
click at [373, 476] on select "Choose... COS NOT in compliance R" at bounding box center [402, 490] width 59 height 29
click at [397, 531] on button "Apply" at bounding box center [405, 536] width 52 height 26
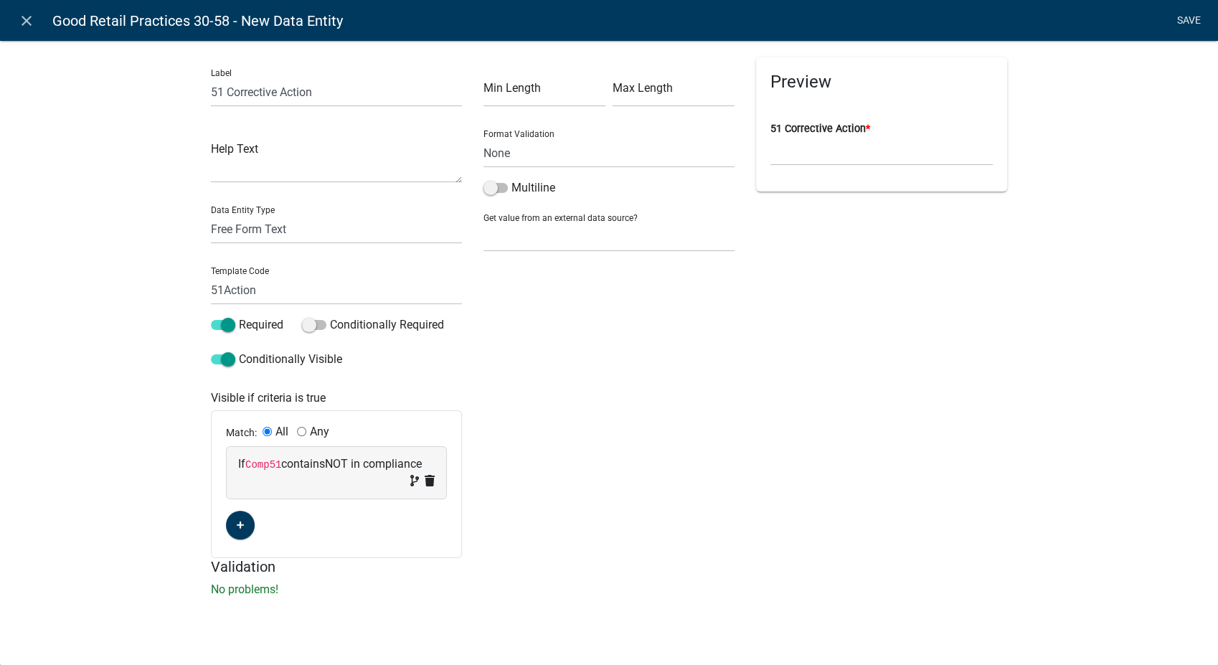
click at [1191, 15] on link "Save" at bounding box center [1189, 20] width 36 height 27
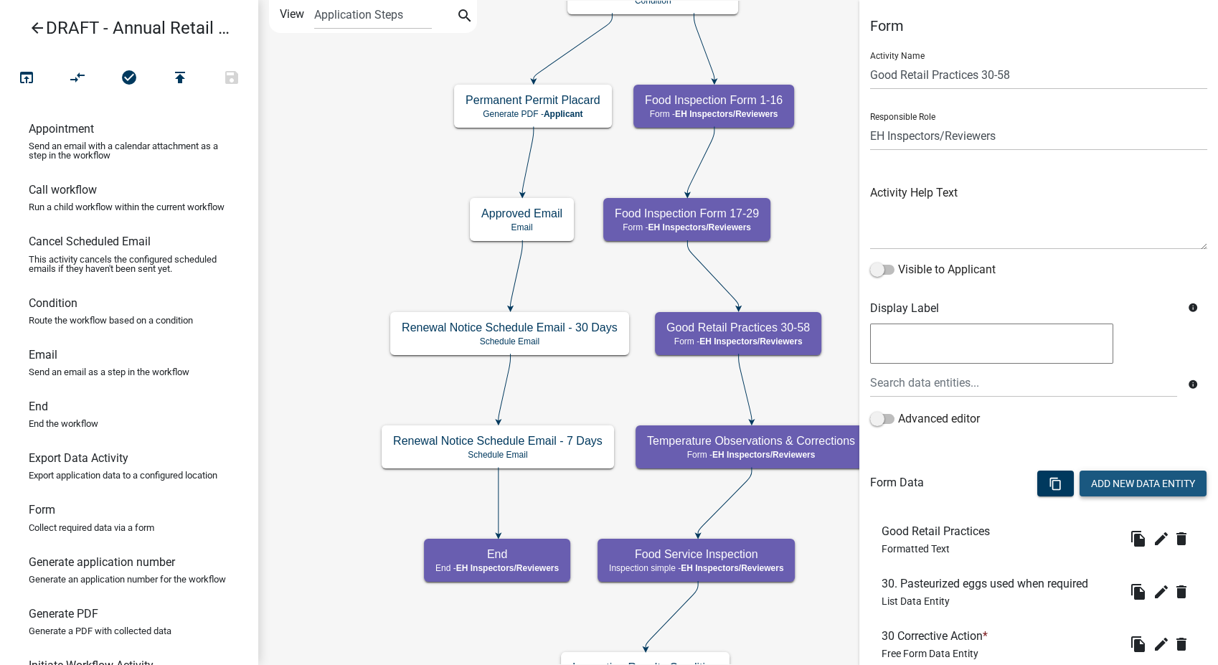
click at [1112, 485] on button "Add New Data Entity" at bounding box center [1142, 484] width 127 height 26
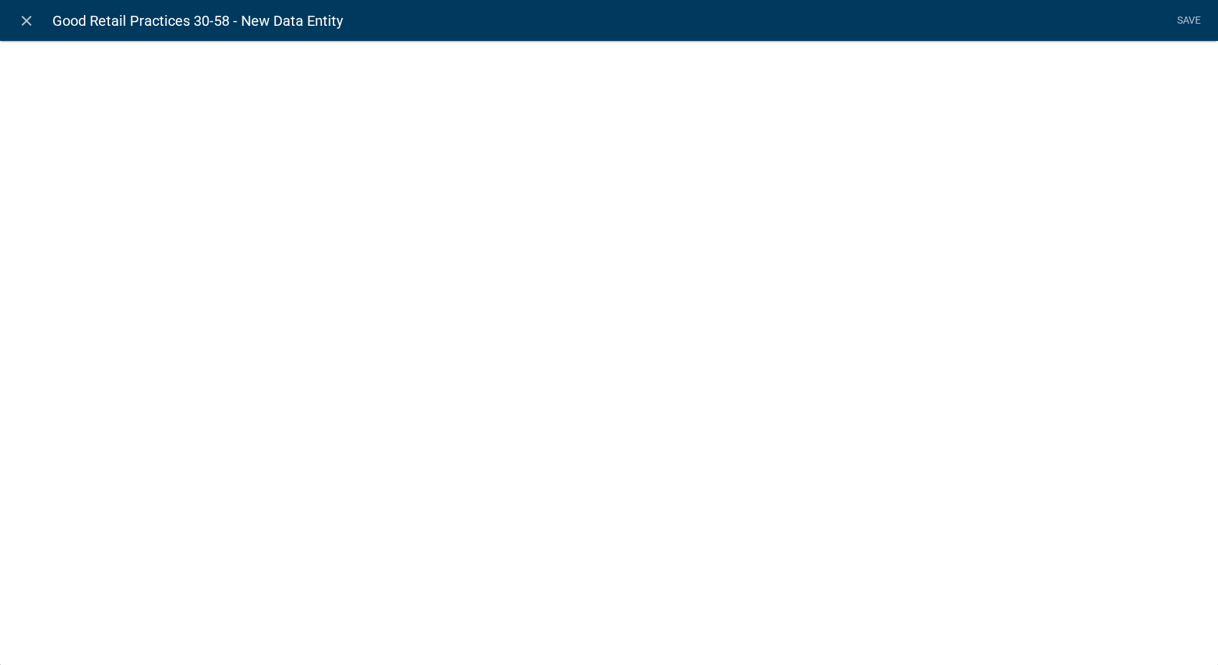
select select
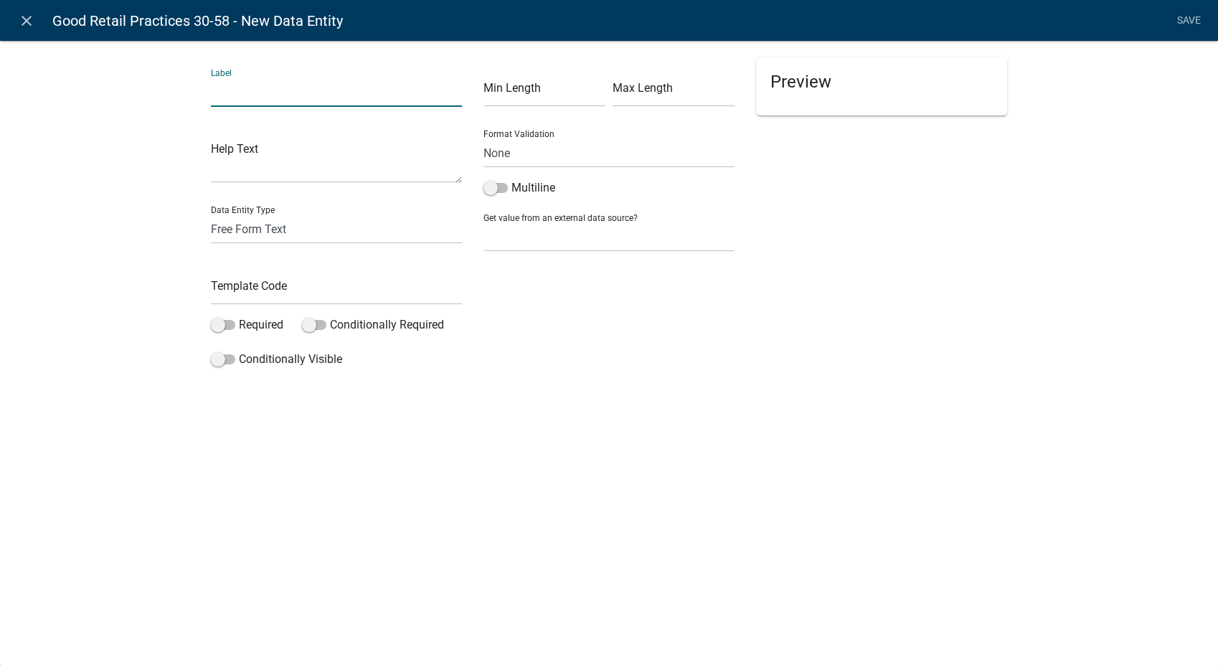
click at [249, 86] on input "text" at bounding box center [336, 91] width 251 height 29
type input "51 Compliance Date"
click at [222, 233] on select "Free Form Text Document Display Entity Value Fee Numeric Data Date Map Sketch D…" at bounding box center [336, 228] width 251 height 29
select select "date"
click at [211, 214] on select "Free Form Text Document Display Entity Value Fee Numeric Data Date Map Sketch D…" at bounding box center [336, 228] width 251 height 29
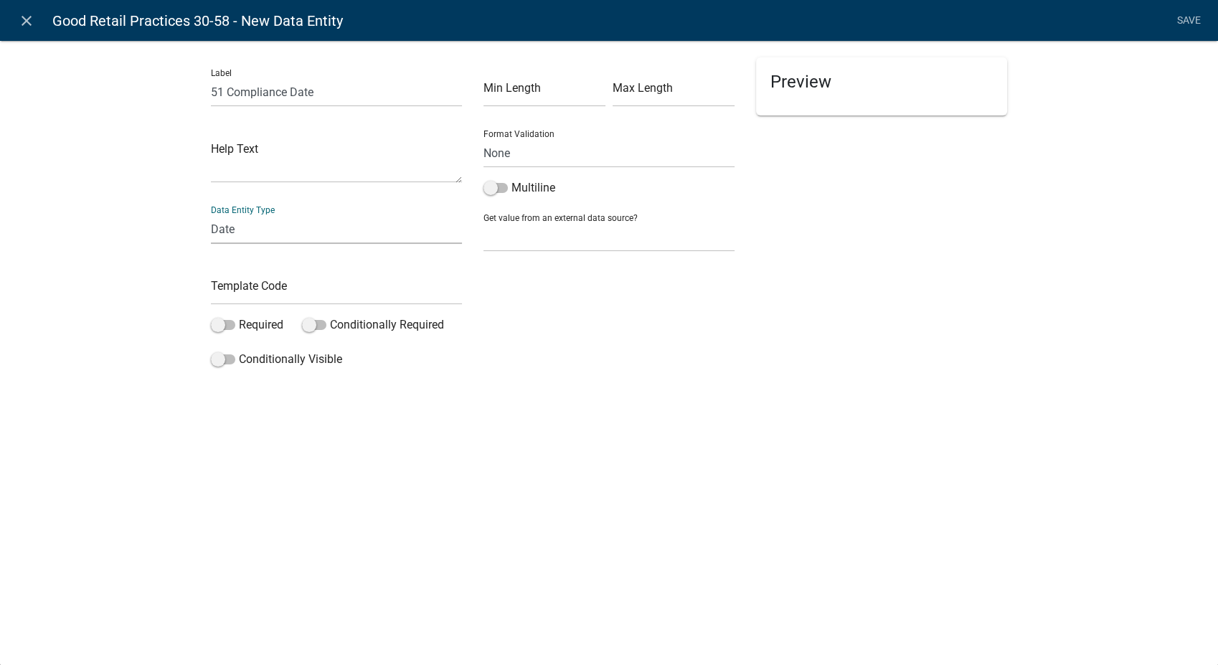
select select "date"
select select
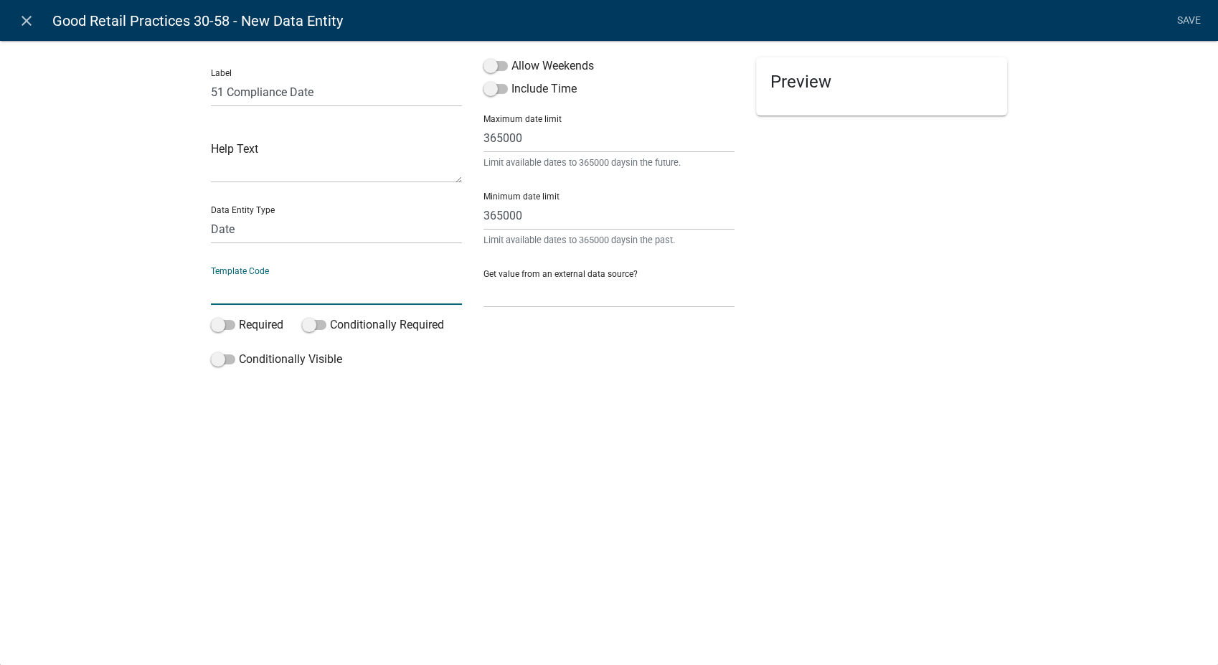
click at [254, 288] on input "text" at bounding box center [336, 289] width 251 height 29
type input "51Date"
click at [492, 65] on span at bounding box center [495, 66] width 24 height 10
click at [511, 57] on input "Allow Weekends" at bounding box center [511, 57] width 0 height 0
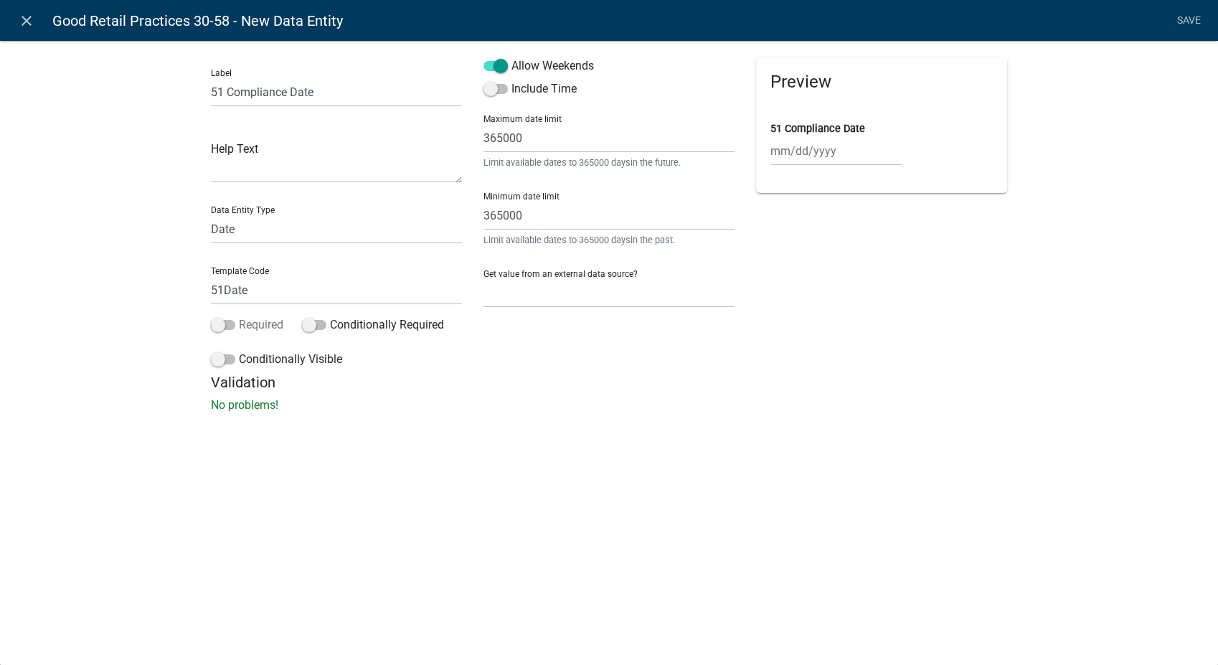
click at [224, 325] on span at bounding box center [223, 325] width 24 height 10
click at [239, 316] on input "Required" at bounding box center [239, 316] width 0 height 0
click at [224, 359] on span at bounding box center [223, 359] width 24 height 10
click at [239, 351] on input "Conditionally Visible" at bounding box center [239, 351] width 0 height 0
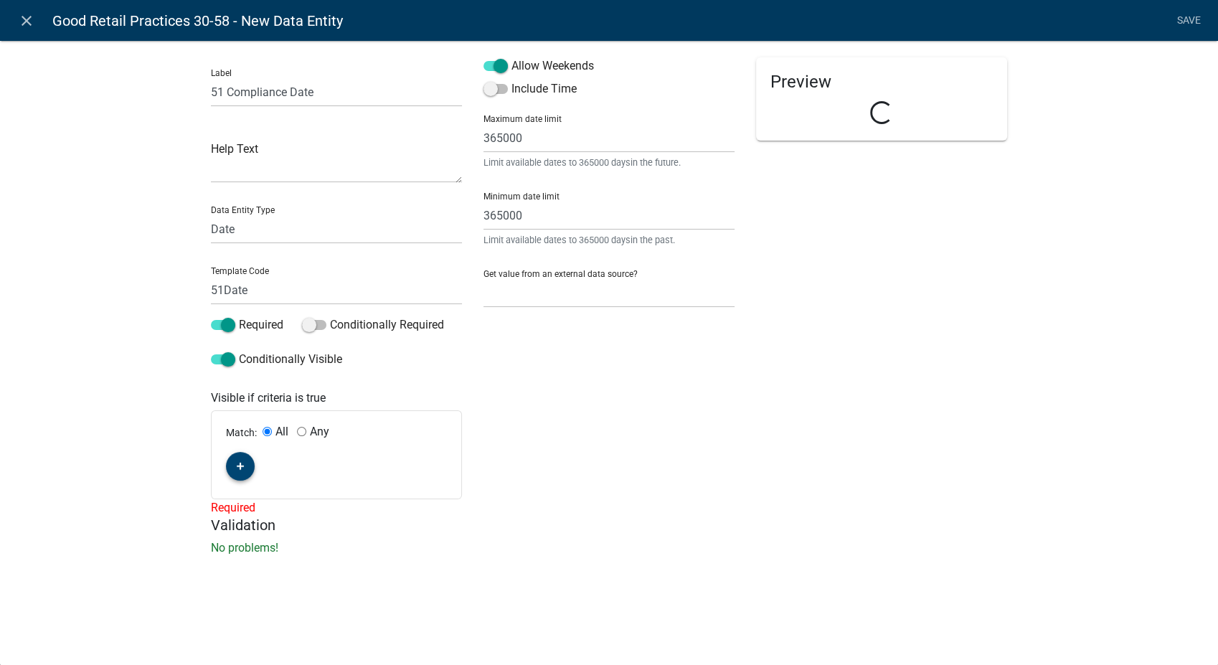
click at [233, 473] on button "button" at bounding box center [240, 466] width 29 height 29
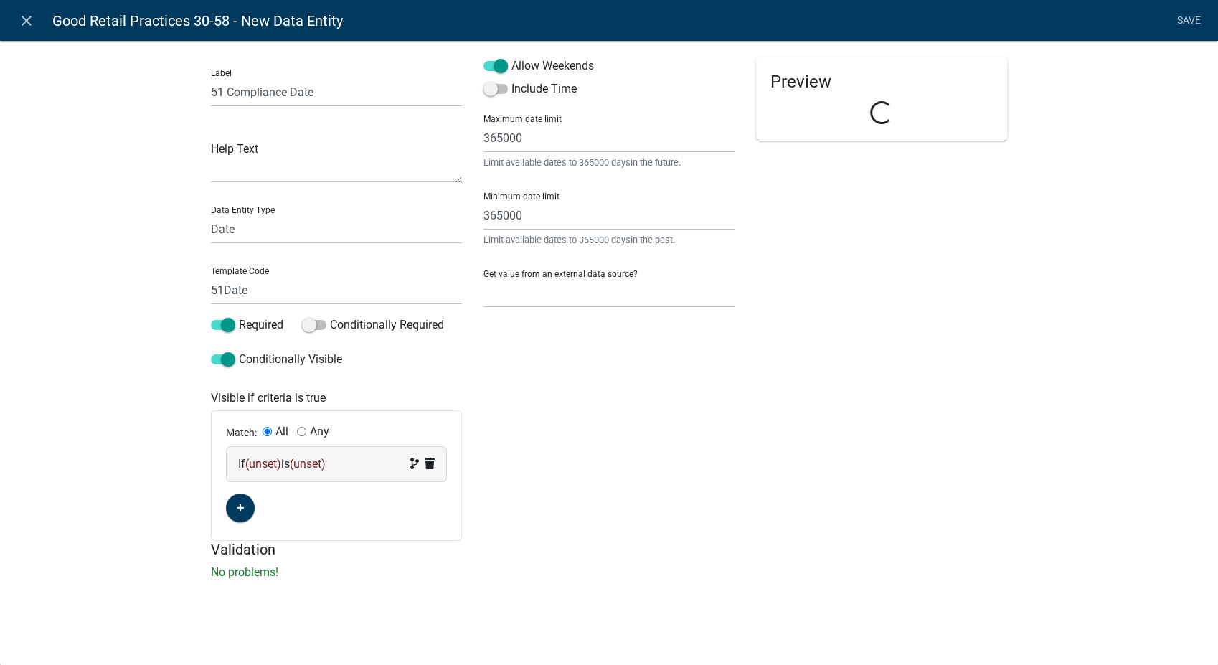
click at [361, 463] on div "If (unset) is (unset)" at bounding box center [336, 463] width 197 height 17
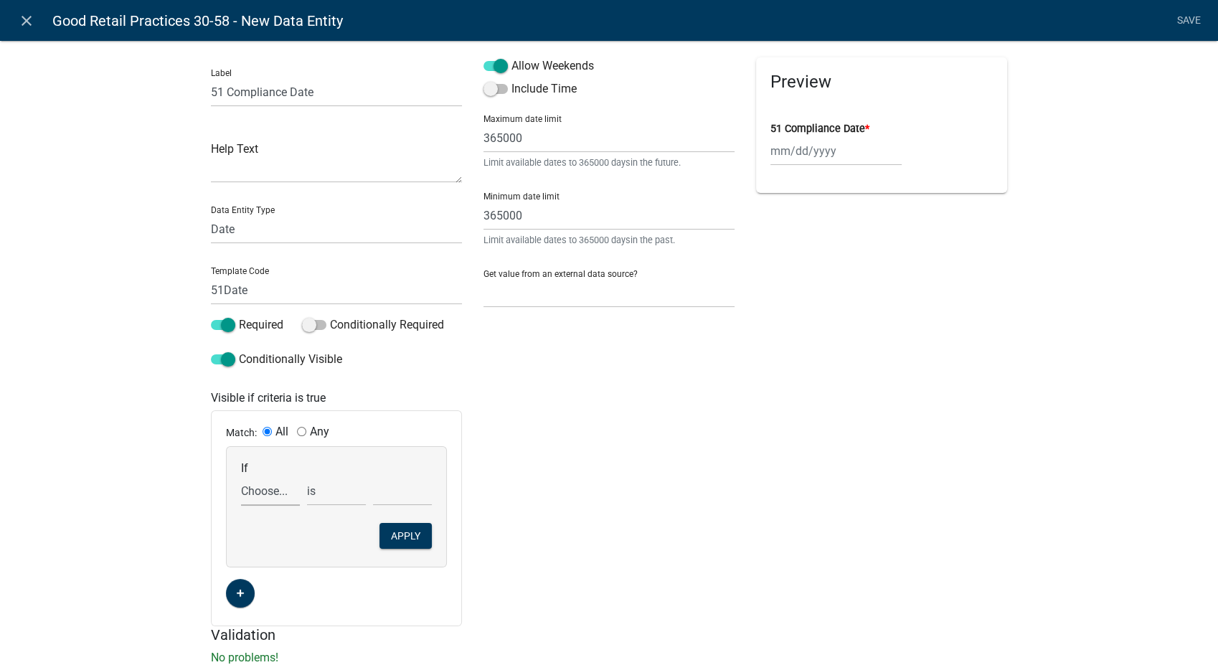
drag, startPoint x: 361, startPoint y: 463, endPoint x: 270, endPoint y: 490, distance: 95.1
click at [270, 490] on select "Choose... 10Action 10Date 11Action 11Date 12Action 12Date 13Action 13Date 14Act…" at bounding box center [270, 490] width 59 height 29
select select "175: Comp51"
click at [241, 476] on select "Choose... 10Action 10Date 11Action 11Date 12Action 12Date 13Action 13Date 14Act…" at bounding box center [270, 490] width 59 height 29
click at [326, 496] on select "exists does not exist contains does not contain" at bounding box center [336, 490] width 59 height 29
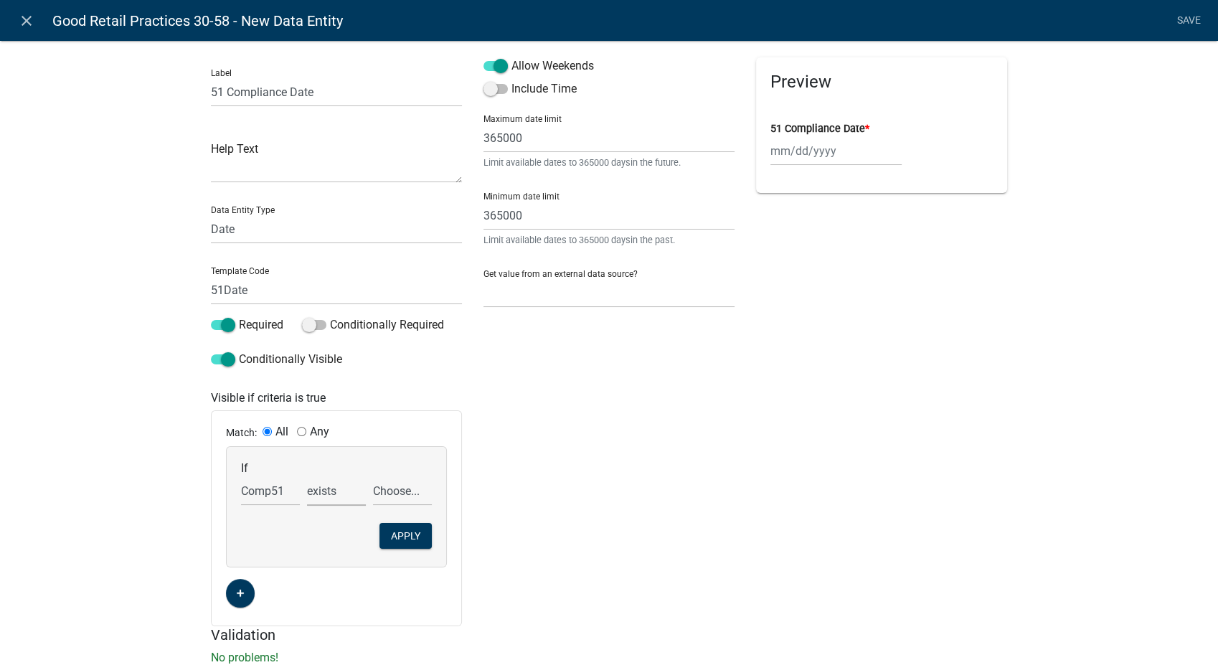
select select "6: ~"
click at [307, 476] on select "exists does not exist contains does not contain" at bounding box center [336, 490] width 59 height 29
click at [392, 487] on select "Choose... COS NOT in compliance R" at bounding box center [402, 490] width 59 height 29
select select "2: NOT in compliance"
click at [373, 476] on select "Choose... COS NOT in compliance R" at bounding box center [402, 490] width 59 height 29
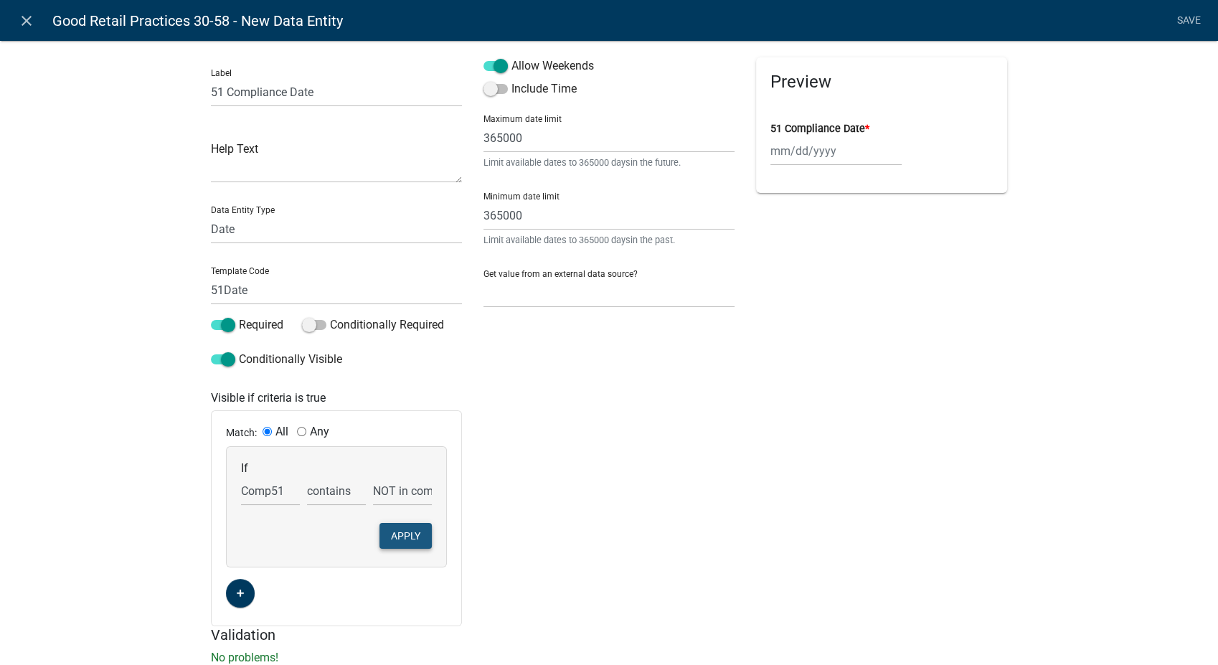
click at [394, 528] on button "Apply" at bounding box center [405, 536] width 52 height 26
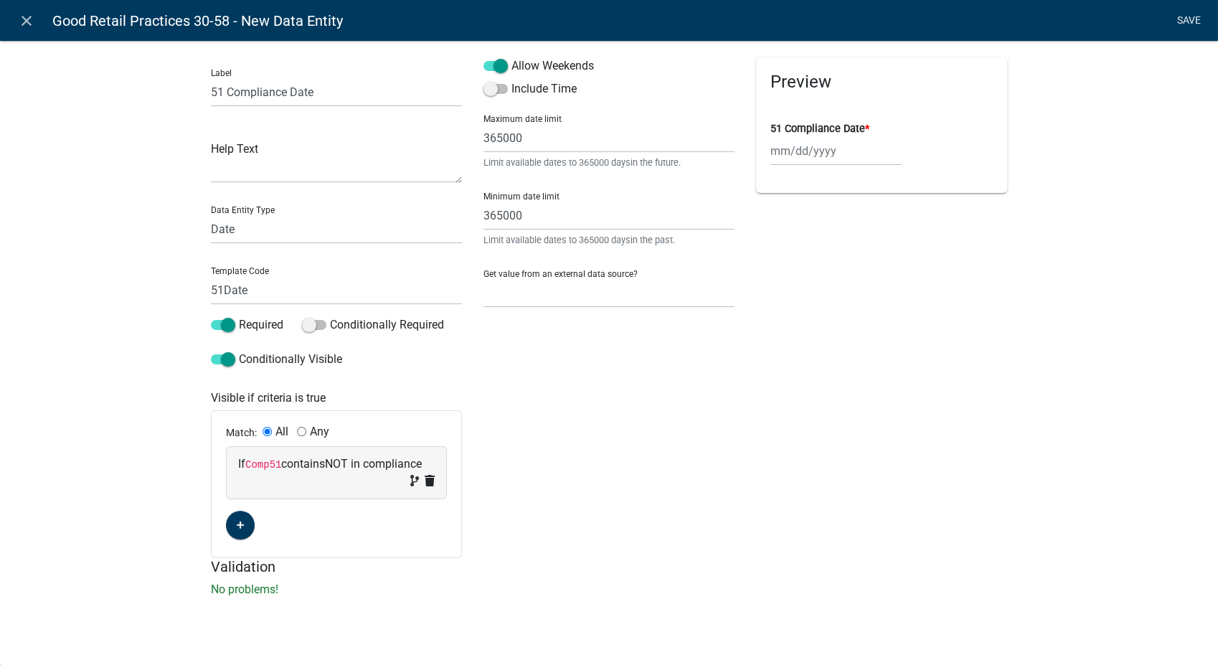
click at [1191, 20] on link "Save" at bounding box center [1189, 20] width 36 height 27
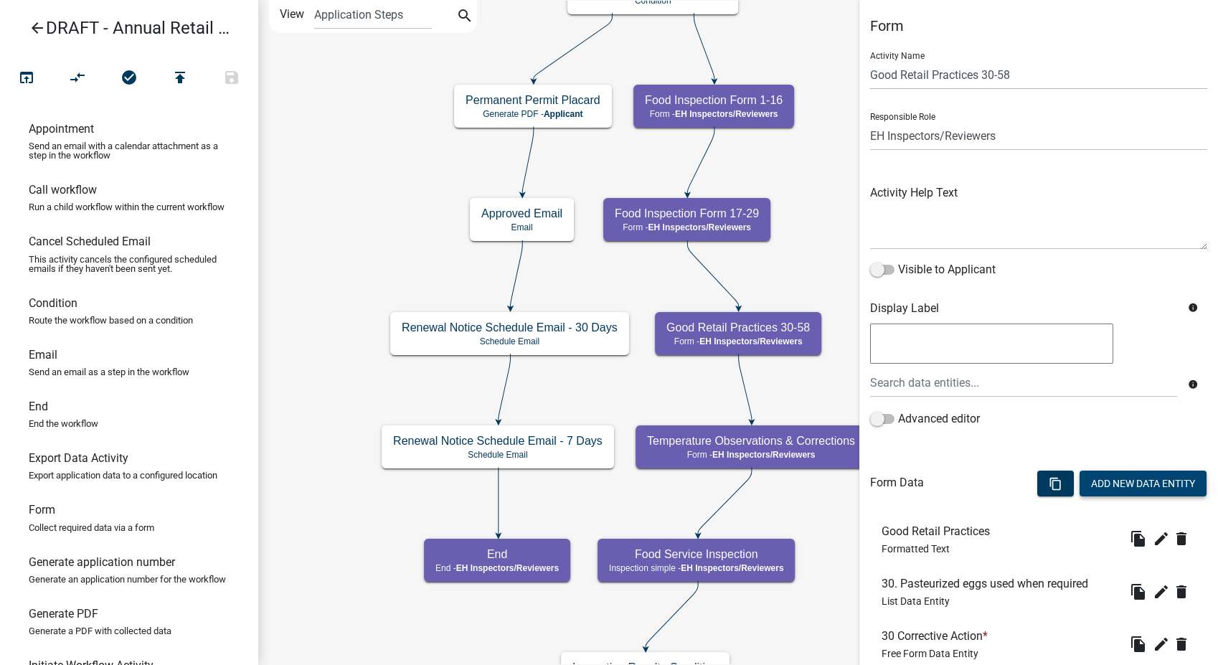
click at [1118, 486] on button "Add New Data Entity" at bounding box center [1142, 484] width 127 height 26
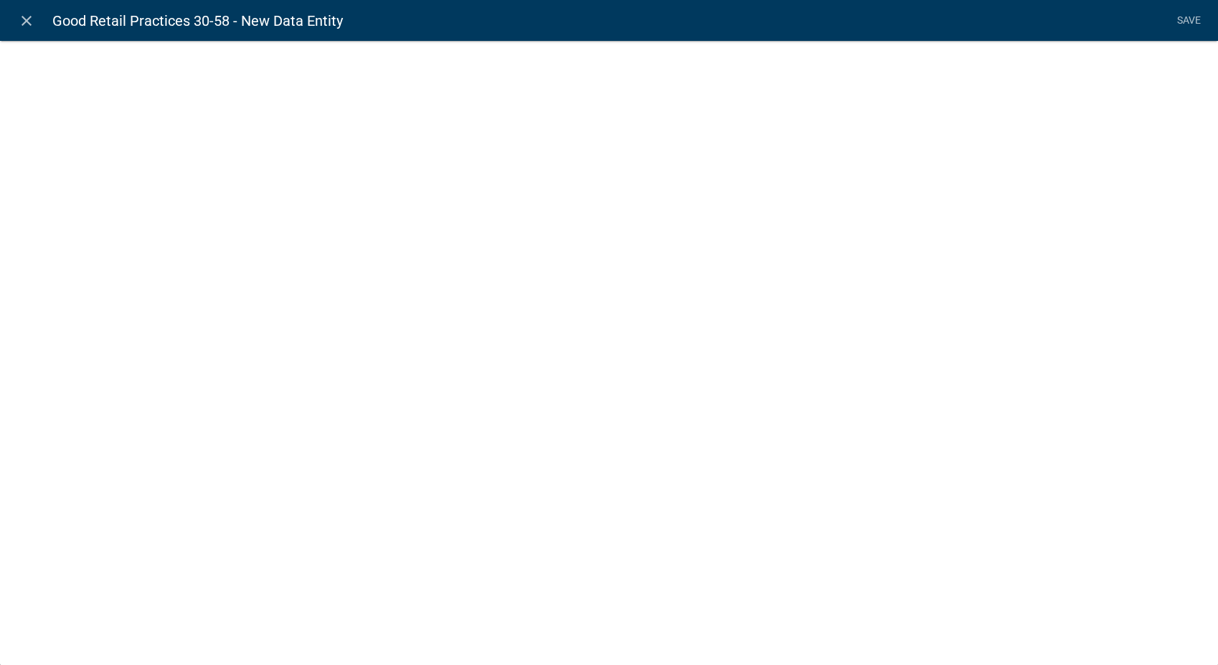
select select
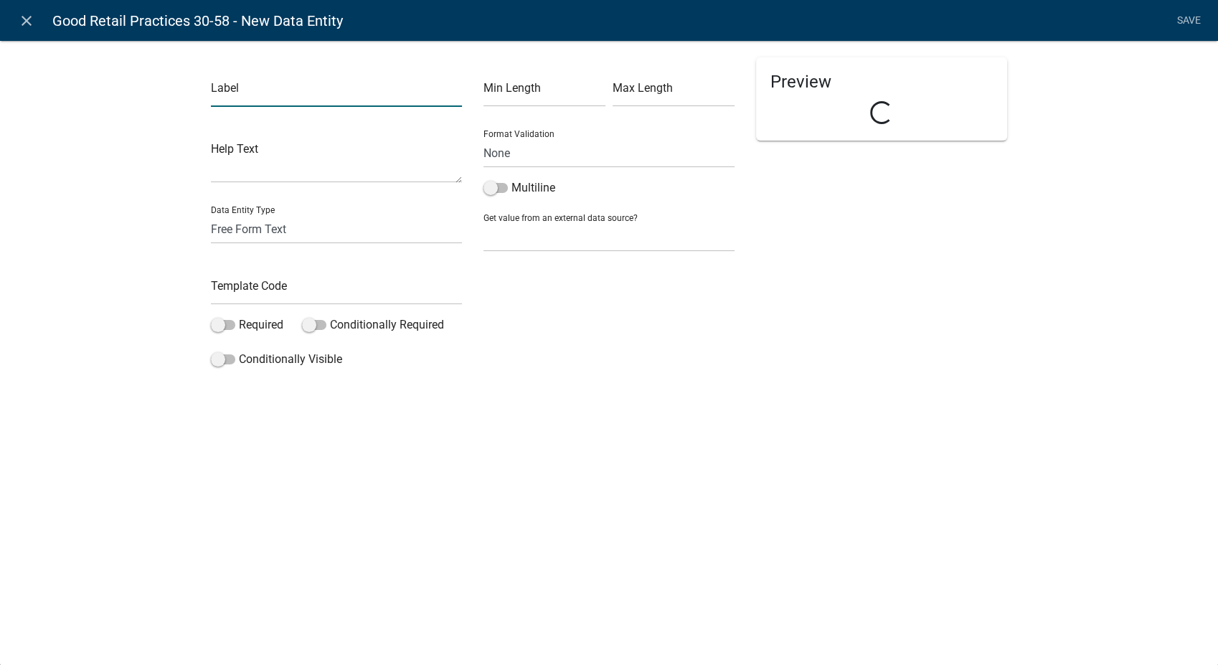
click at [227, 88] on input "text" at bounding box center [336, 91] width 251 height 29
type input "52 Corrective Action"
click at [242, 295] on input "text" at bounding box center [336, 289] width 251 height 29
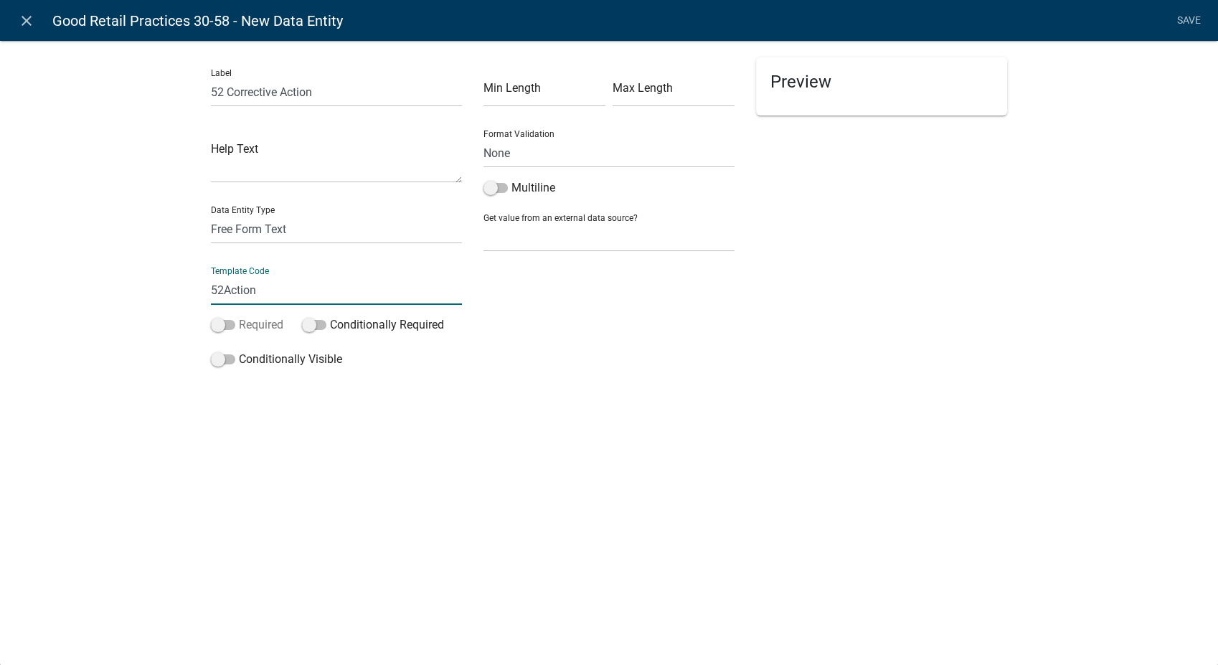
type input "52Action"
click at [221, 320] on span at bounding box center [223, 325] width 24 height 10
click at [239, 316] on input "Required" at bounding box center [239, 316] width 0 height 0
click at [219, 361] on span at bounding box center [223, 359] width 24 height 10
click at [239, 351] on input "Conditionally Visible" at bounding box center [239, 351] width 0 height 0
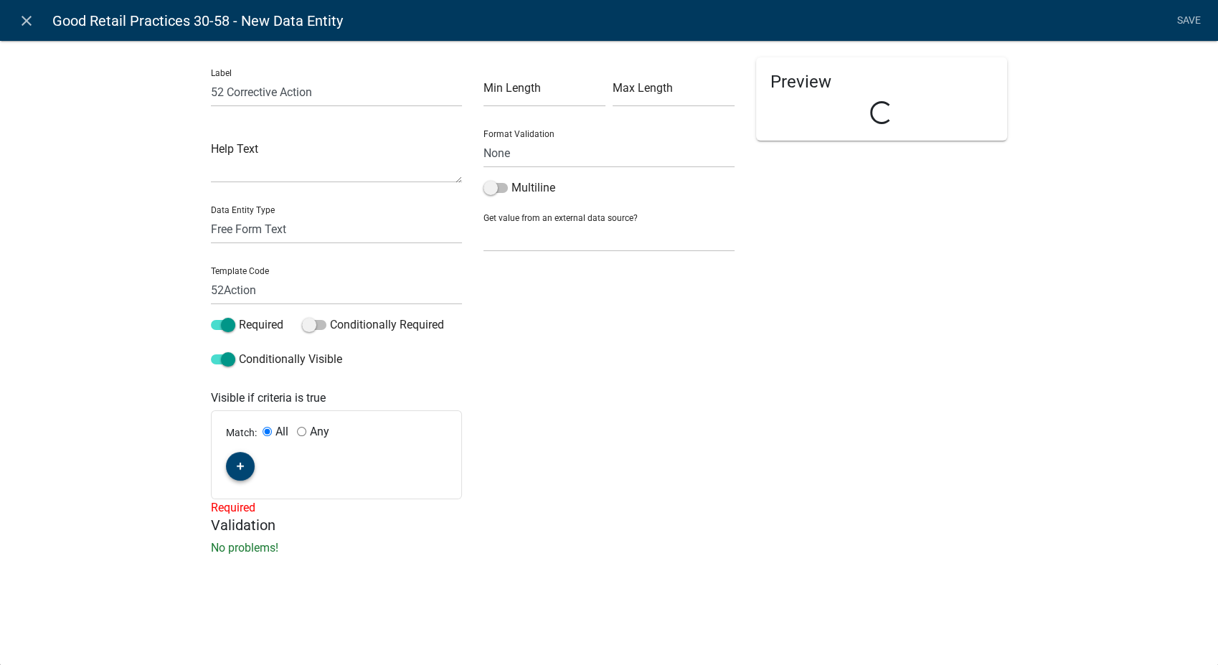
click at [235, 469] on button "button" at bounding box center [240, 466] width 29 height 29
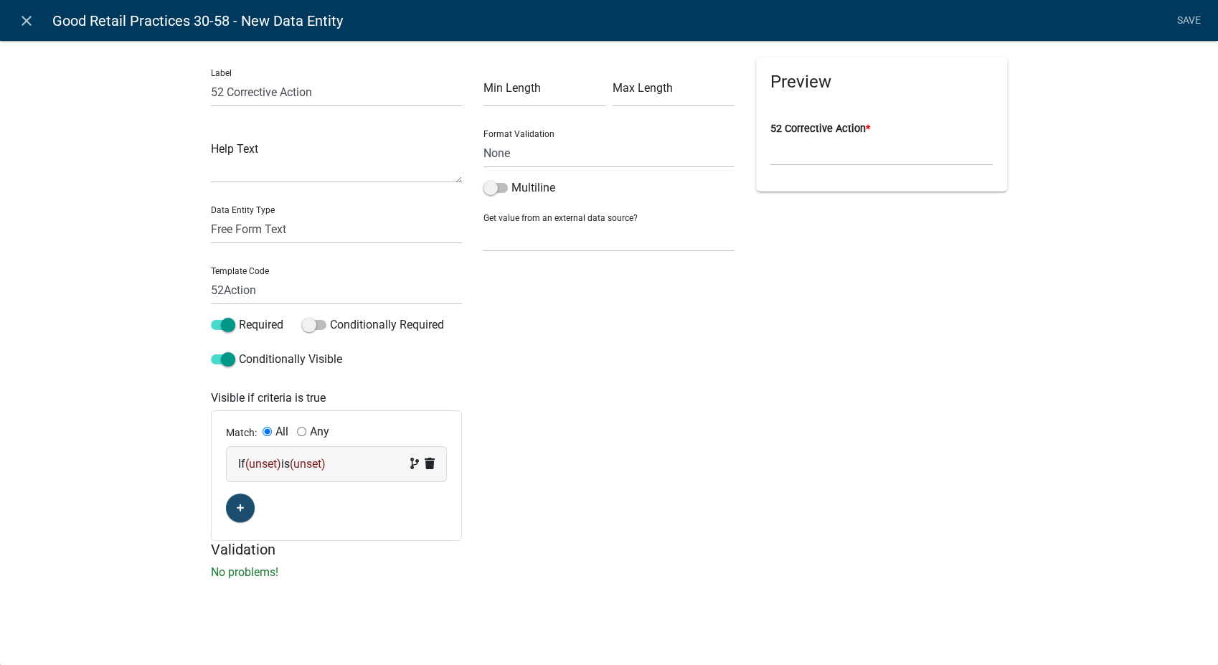
click at [352, 469] on div "If (unset) is (unset)" at bounding box center [336, 463] width 197 height 17
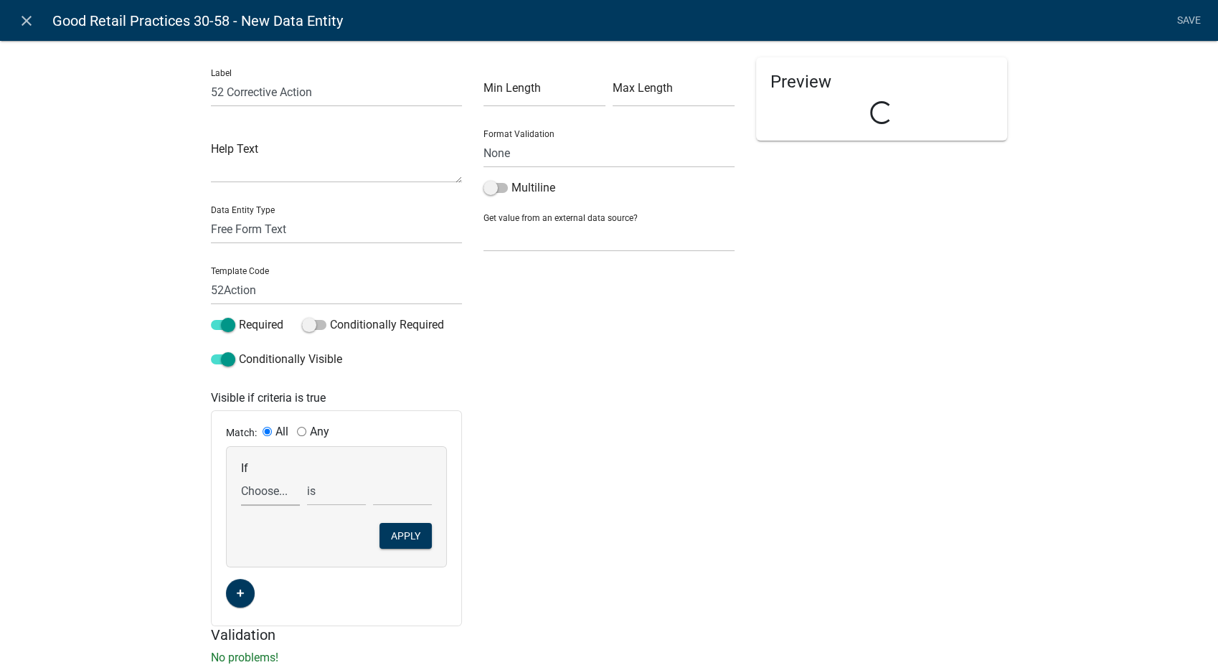
drag, startPoint x: 352, startPoint y: 469, endPoint x: 261, endPoint y: 493, distance: 94.1
click at [261, 493] on select "Choose... 10Action 10Date 11Action 11Date 12Action 12Date 13Action 13Date 14Act…" at bounding box center [270, 490] width 59 height 29
select select "177: Comp52"
click at [241, 476] on select "Choose... 10Action 10Date 11Action 11Date 12Action 12Date 13Action 13Date 14Act…" at bounding box center [270, 490] width 59 height 29
drag, startPoint x: 338, startPoint y: 486, endPoint x: 334, endPoint y: 503, distance: 17.7
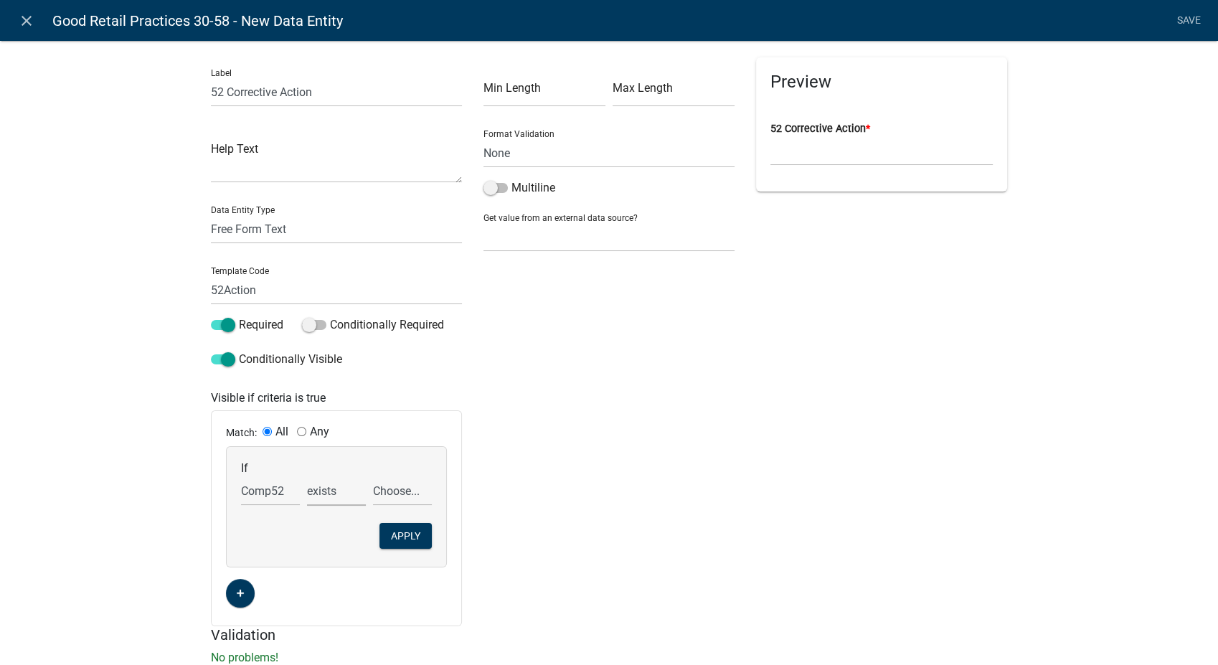
click at [338, 486] on select "exists does not exist contains does not contain" at bounding box center [336, 490] width 59 height 29
select select "6: ~"
click at [307, 476] on select "exists does not exist contains does not contain" at bounding box center [336, 490] width 59 height 29
click at [402, 486] on select "Choose... COS NOT in compliance R" at bounding box center [402, 490] width 59 height 29
select select "2: NOT in compliance"
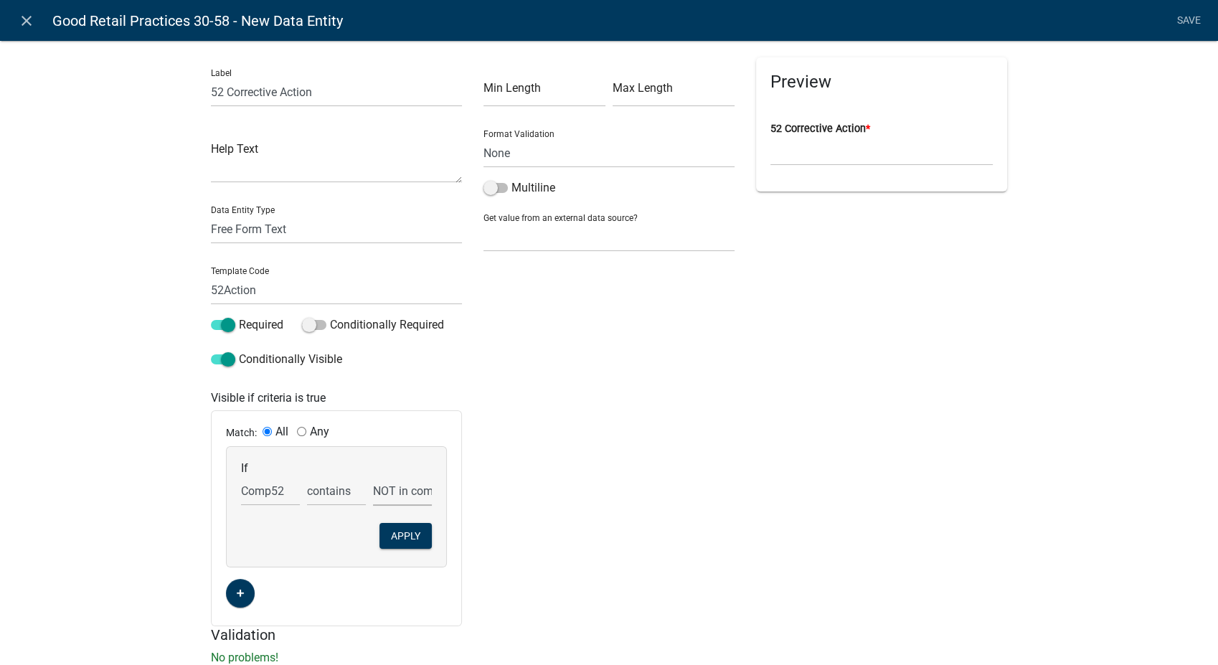
click at [373, 476] on select "Choose... COS NOT in compliance R" at bounding box center [402, 490] width 59 height 29
click at [396, 533] on button "Apply" at bounding box center [405, 536] width 52 height 26
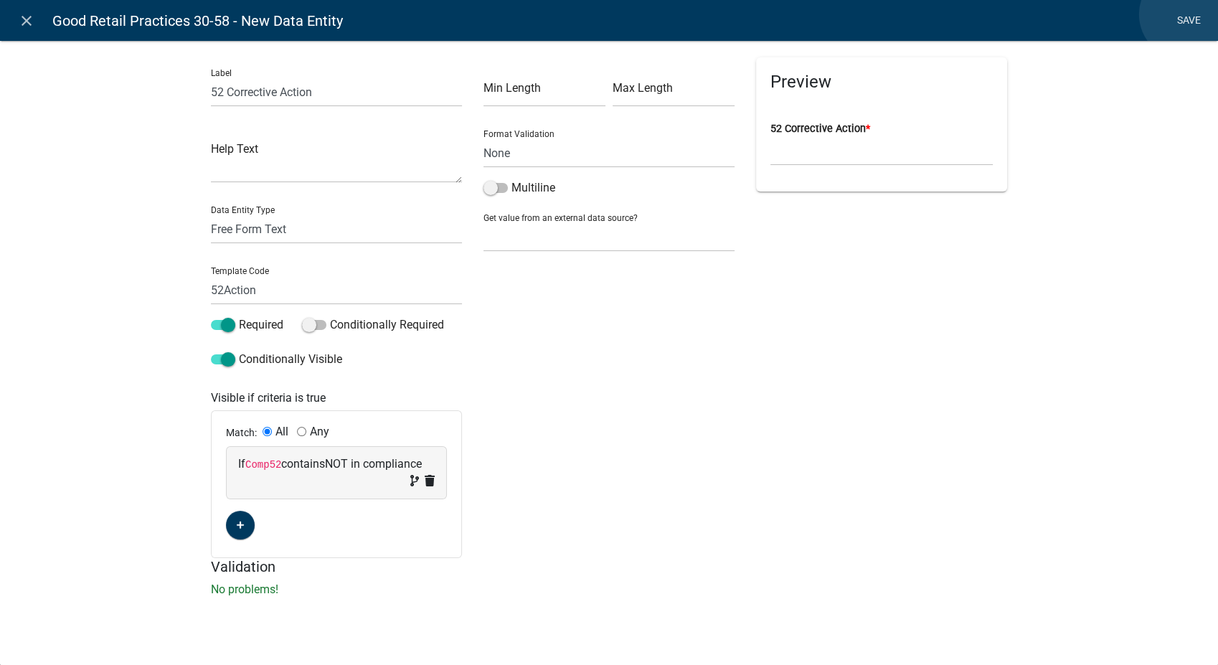
click at [1184, 14] on link "Save" at bounding box center [1189, 20] width 36 height 27
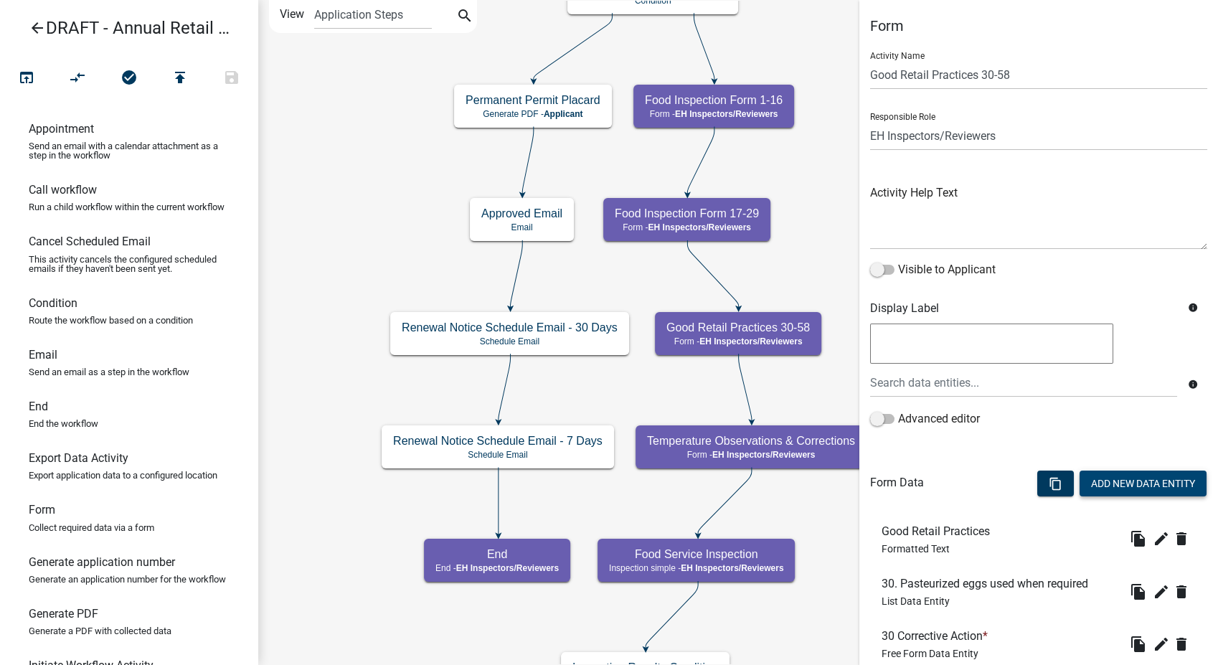
click at [1107, 481] on button "Add New Data Entity" at bounding box center [1142, 484] width 127 height 26
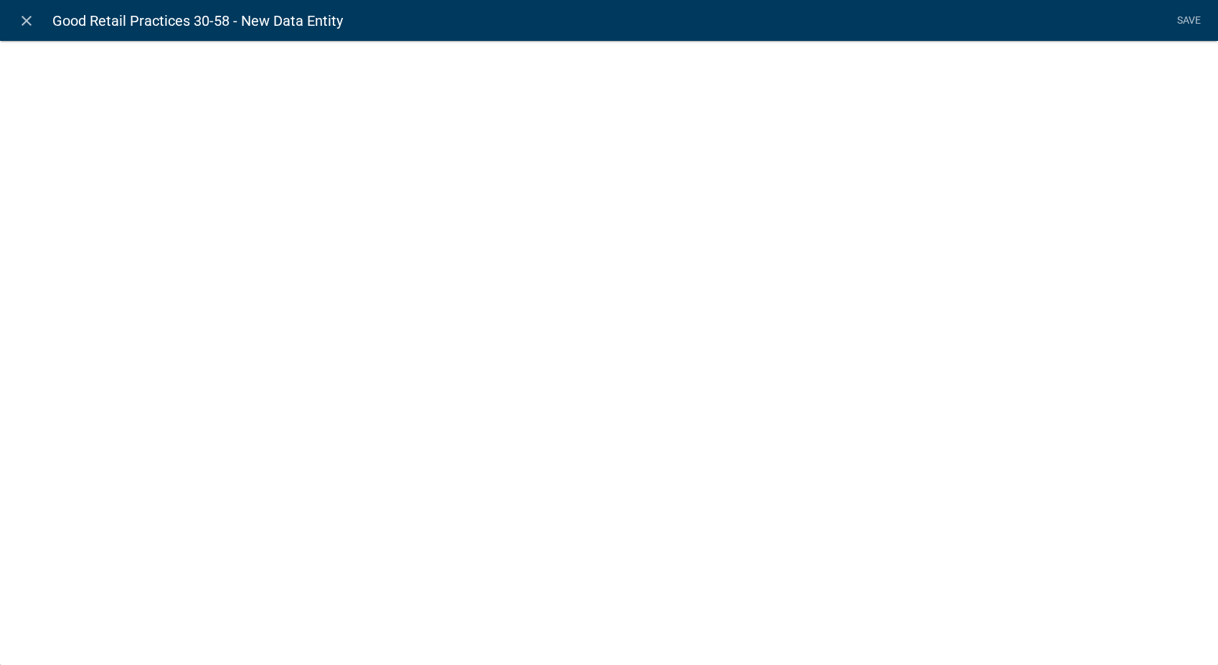
select select
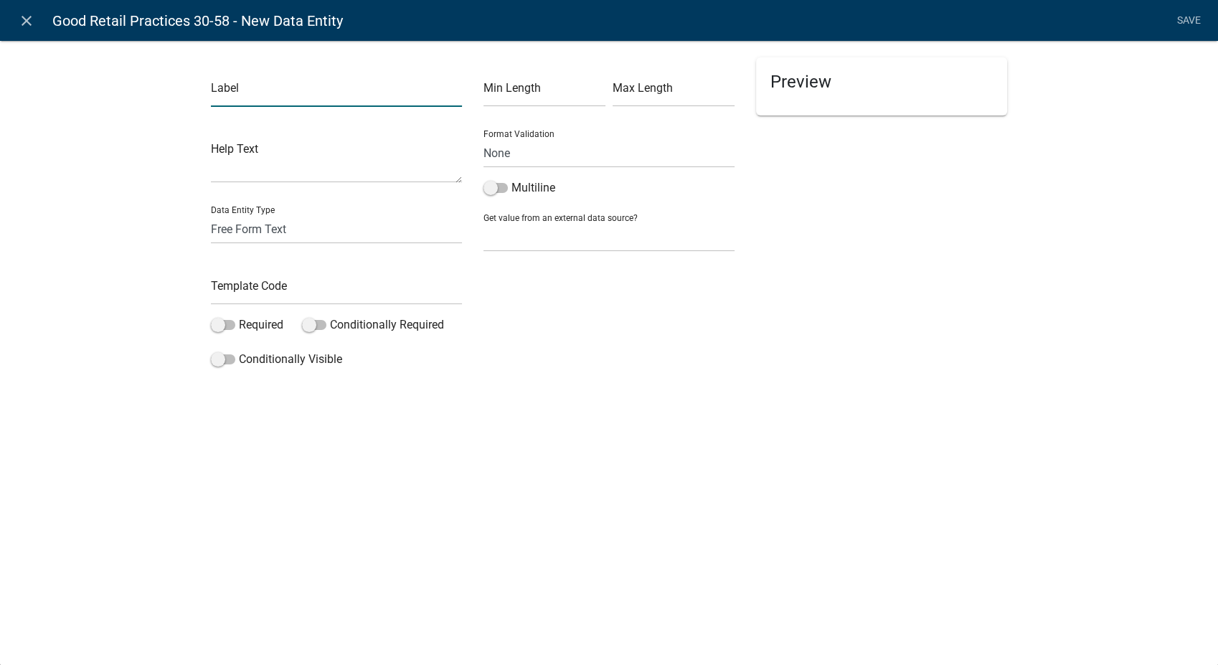
click at [235, 99] on input "text" at bounding box center [336, 91] width 251 height 29
type input "52 Compliance Date"
drag, startPoint x: 255, startPoint y: 228, endPoint x: 251, endPoint y: 242, distance: 14.1
click at [255, 228] on select "Free Form Text Document Display Entity Value Fee Numeric Data Date Map Sketch D…" at bounding box center [336, 228] width 251 height 29
select select "date"
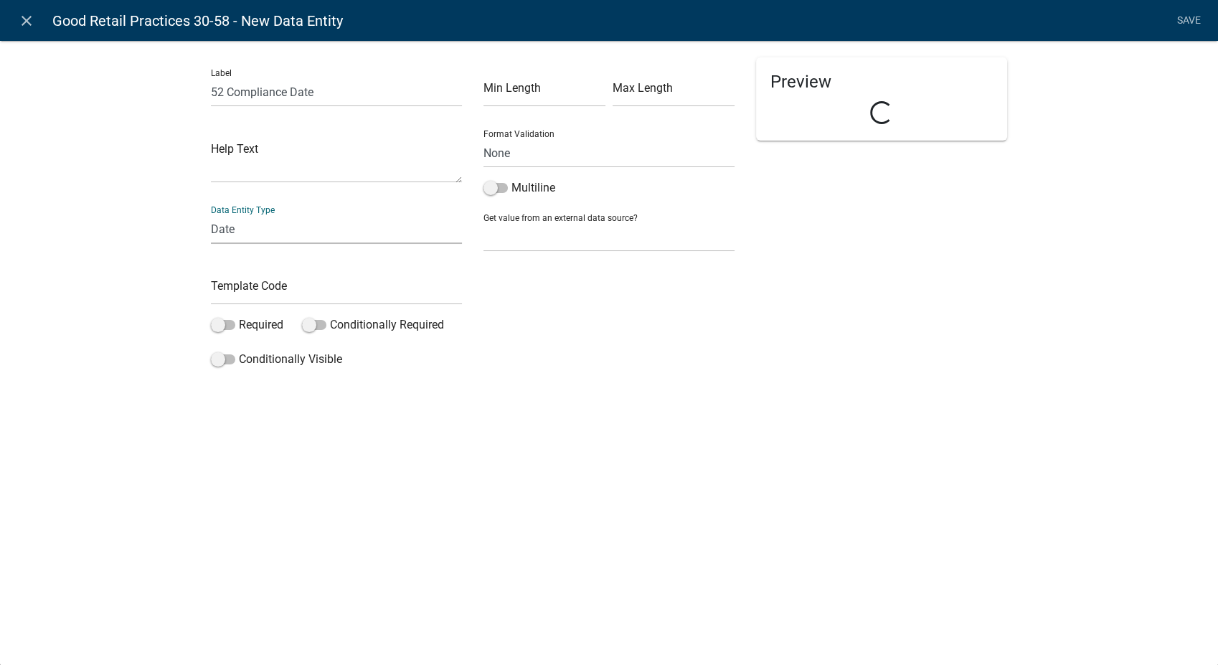
click at [211, 214] on select "Free Form Text Document Display Entity Value Fee Numeric Data Date Map Sketch D…" at bounding box center [336, 228] width 251 height 29
select select "date"
select select
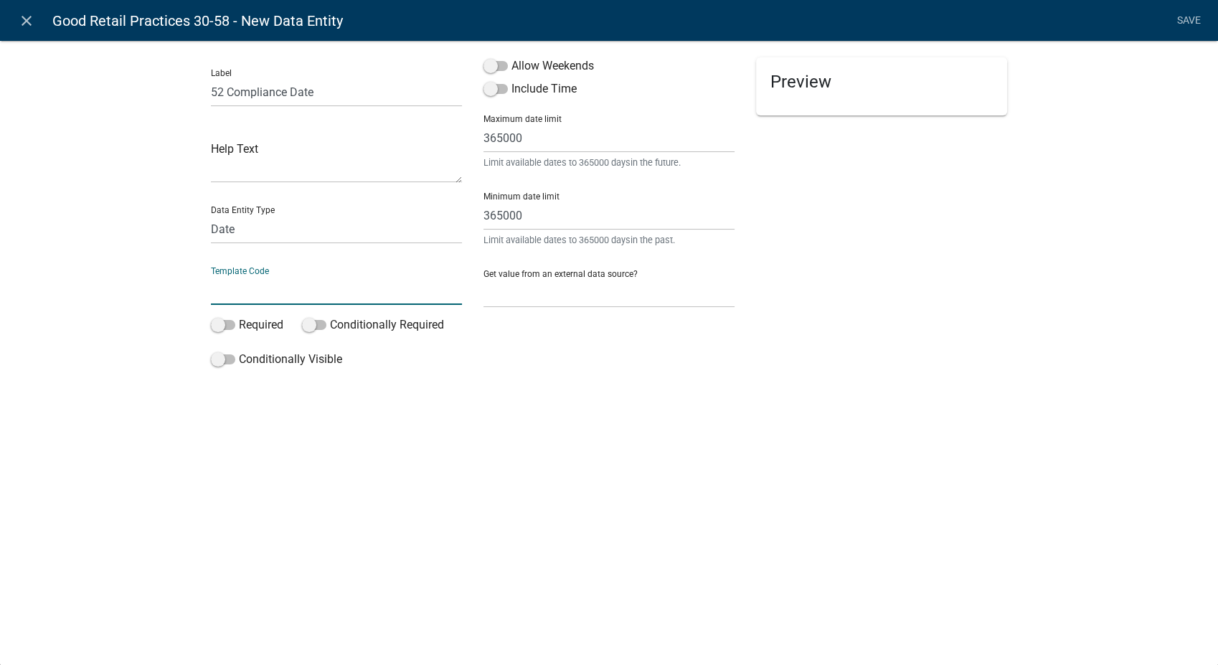
click at [260, 295] on input "text" at bounding box center [336, 289] width 251 height 29
type input "52Date"
click at [488, 61] on span at bounding box center [495, 66] width 24 height 10
click at [511, 57] on input "Allow Weekends" at bounding box center [511, 57] width 0 height 0
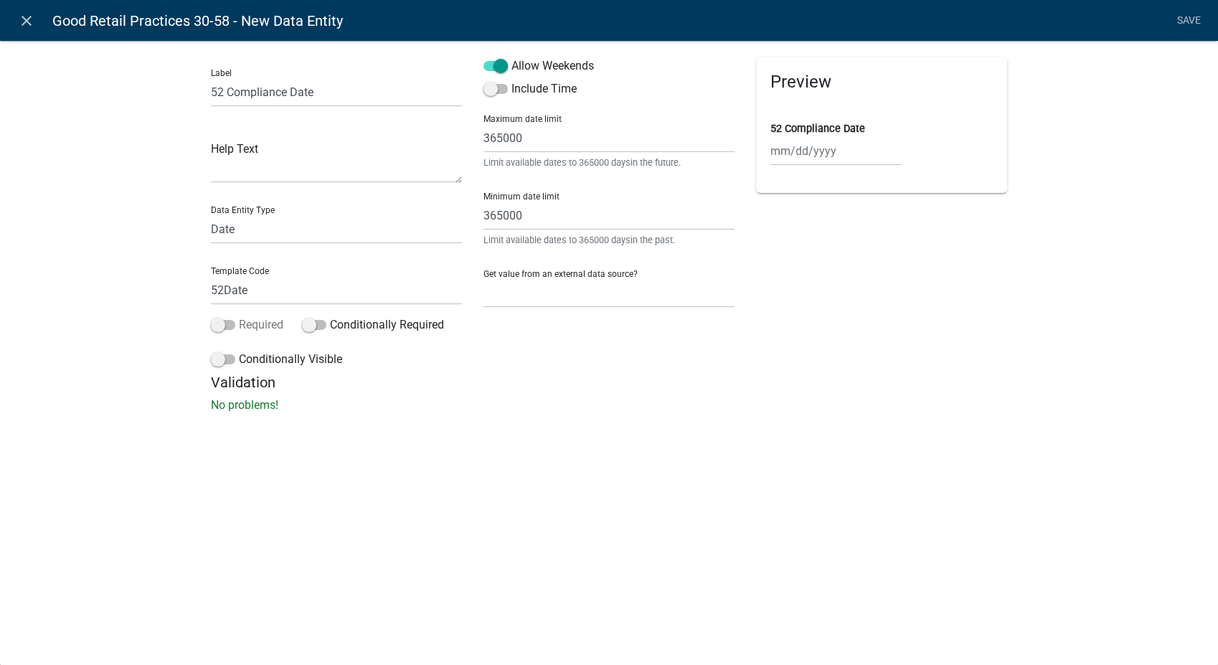
click at [219, 323] on span at bounding box center [223, 325] width 24 height 10
click at [239, 316] on input "Required" at bounding box center [239, 316] width 0 height 0
click at [216, 357] on span at bounding box center [223, 359] width 24 height 10
click at [239, 351] on input "Conditionally Visible" at bounding box center [239, 351] width 0 height 0
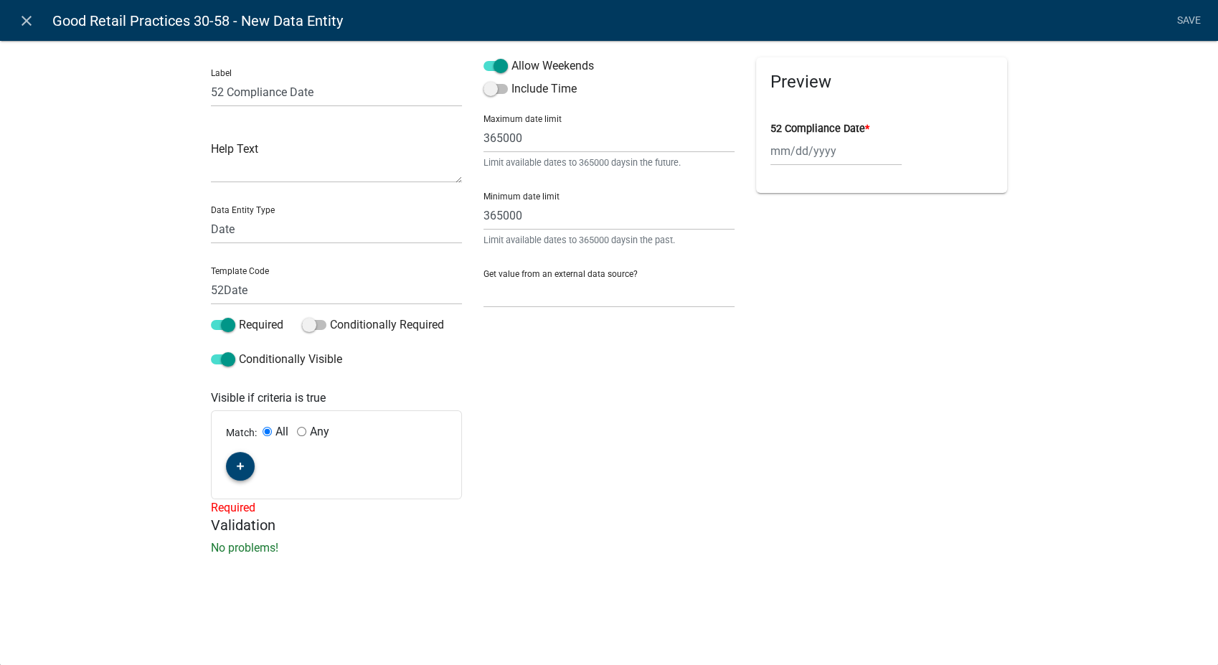
click at [240, 471] on fa-icon "button" at bounding box center [241, 467] width 8 height 14
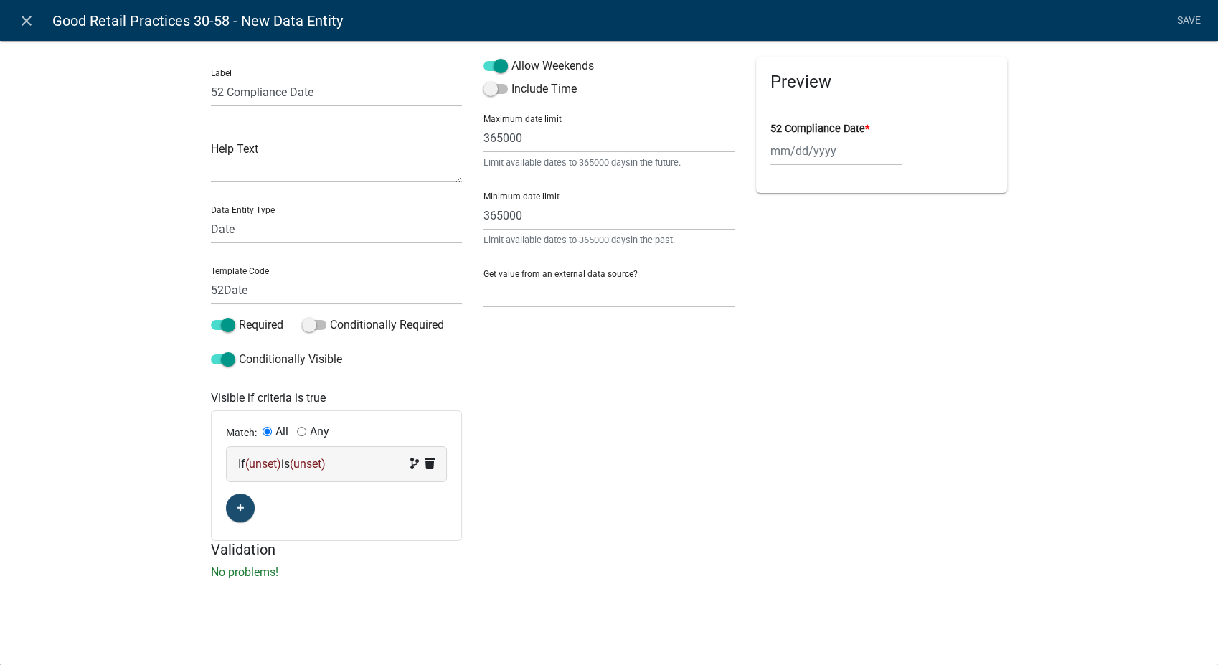
click at [345, 469] on div "If (unset) is (unset)" at bounding box center [336, 463] width 197 height 17
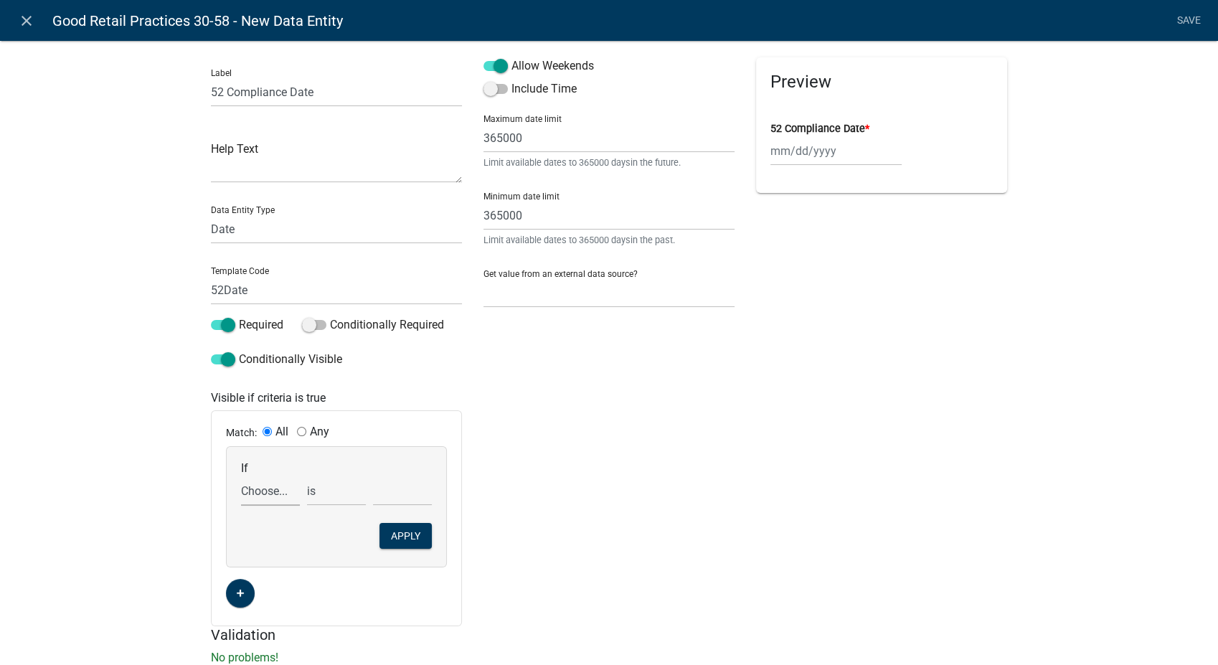
click at [252, 495] on select "Choose... 10Action 10Date 11Action 11Date 12Action 12Date 13Action 13Date 14Act…" at bounding box center [270, 490] width 59 height 29
select select "178: Comp52"
click at [241, 476] on select "Choose... 10Action 10Date 11Action 11Date 12Action 12Date 13Action 13Date 14Act…" at bounding box center [270, 490] width 59 height 29
click at [329, 498] on select "exists does not exist contains does not contain" at bounding box center [336, 490] width 59 height 29
select select "6: ~"
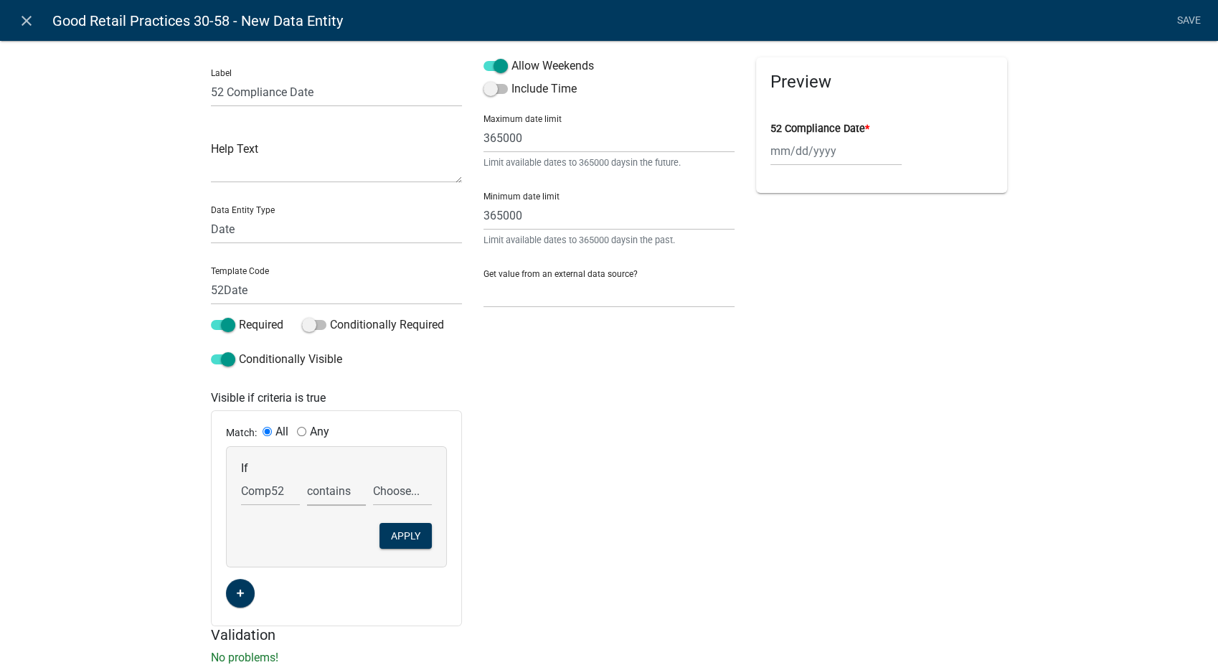
click at [307, 476] on select "exists does not exist contains does not contain" at bounding box center [336, 490] width 59 height 29
click at [397, 484] on select "Choose... COS NOT in compliance R" at bounding box center [402, 490] width 59 height 29
select select "2: NOT in compliance"
click at [373, 476] on select "Choose... COS NOT in compliance R" at bounding box center [402, 490] width 59 height 29
click at [394, 528] on button "Apply" at bounding box center [405, 536] width 52 height 26
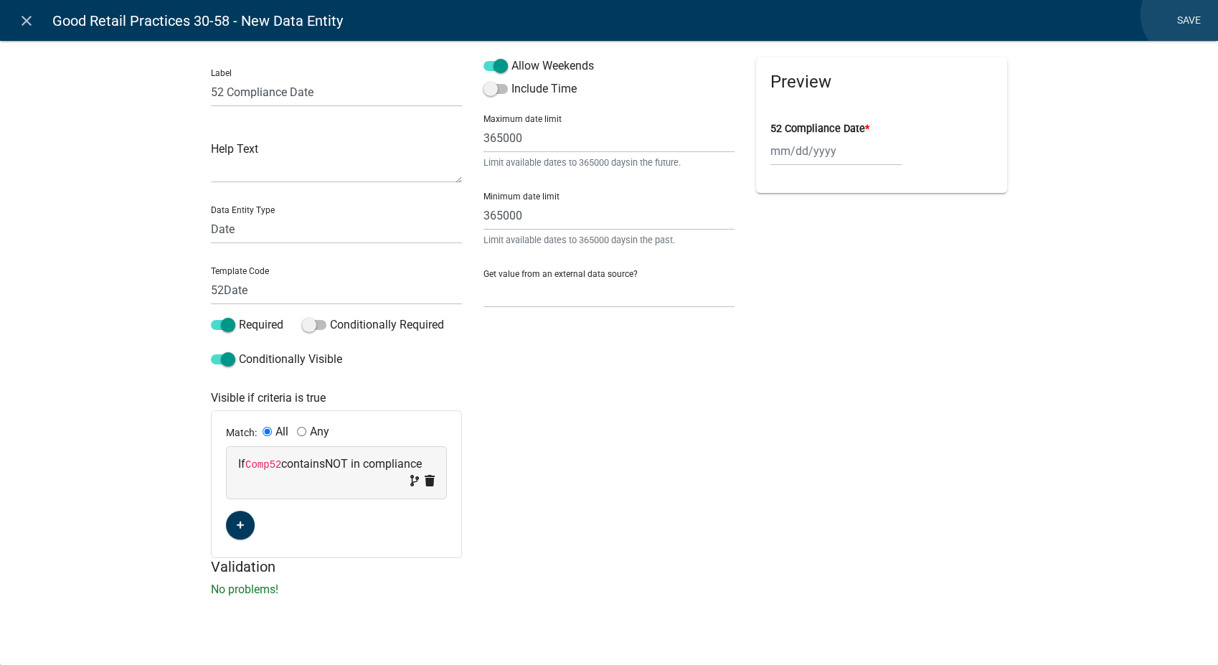
click at [1186, 14] on link "Save" at bounding box center [1189, 20] width 36 height 27
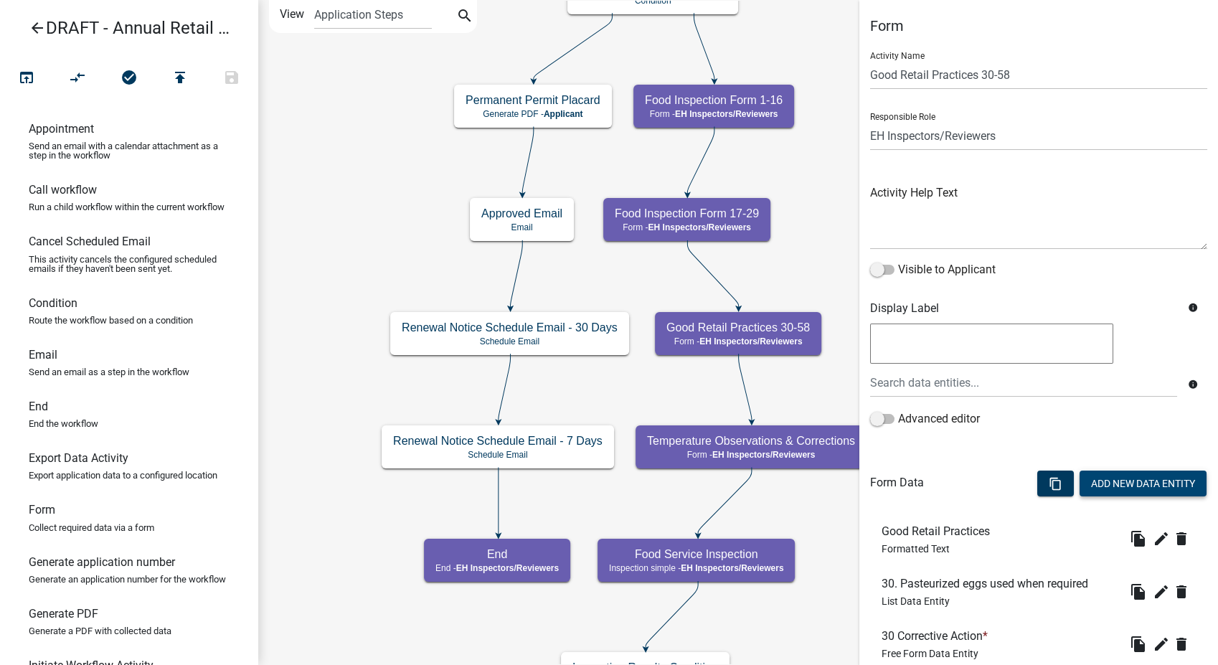
click at [1143, 477] on button "Add New Data Entity" at bounding box center [1142, 484] width 127 height 26
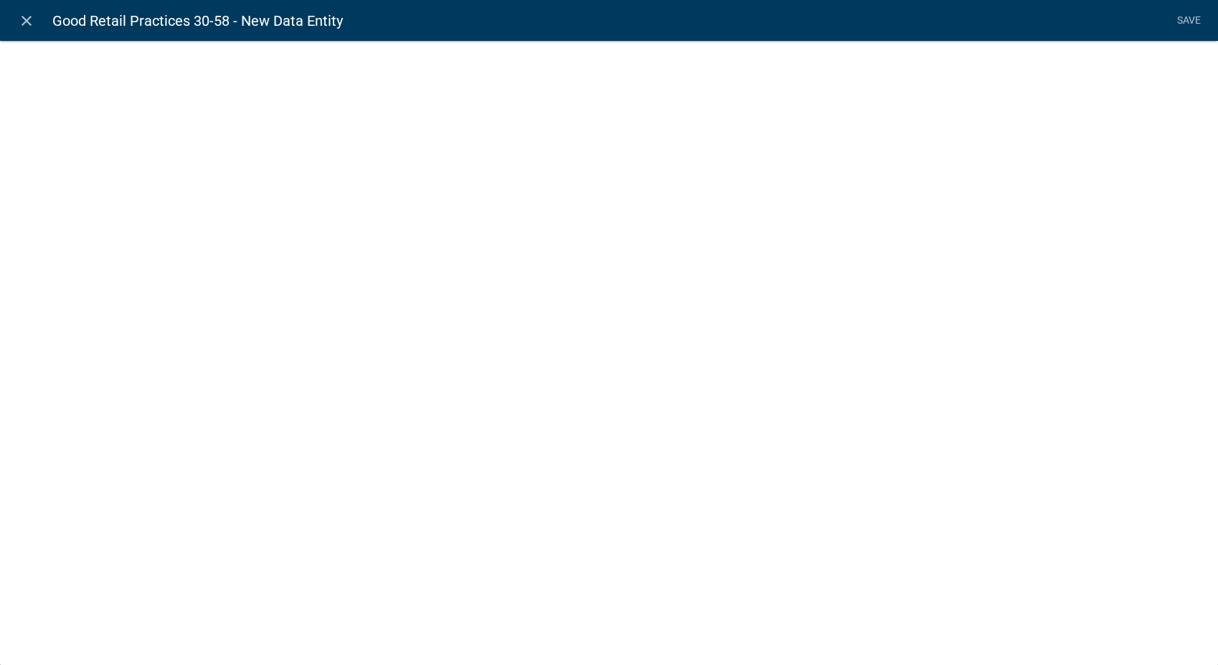
select select
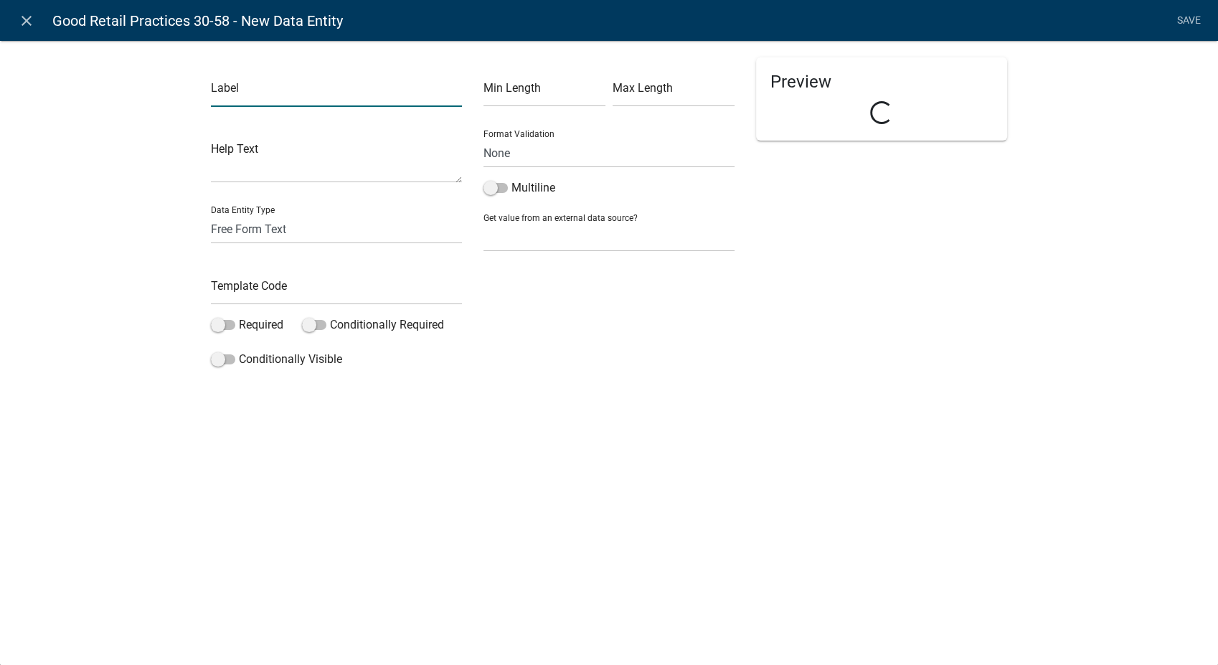
click at [242, 93] on input "text" at bounding box center [336, 91] width 251 height 29
type input "53 Corrective Action"
click at [244, 294] on input "text" at bounding box center [336, 289] width 251 height 29
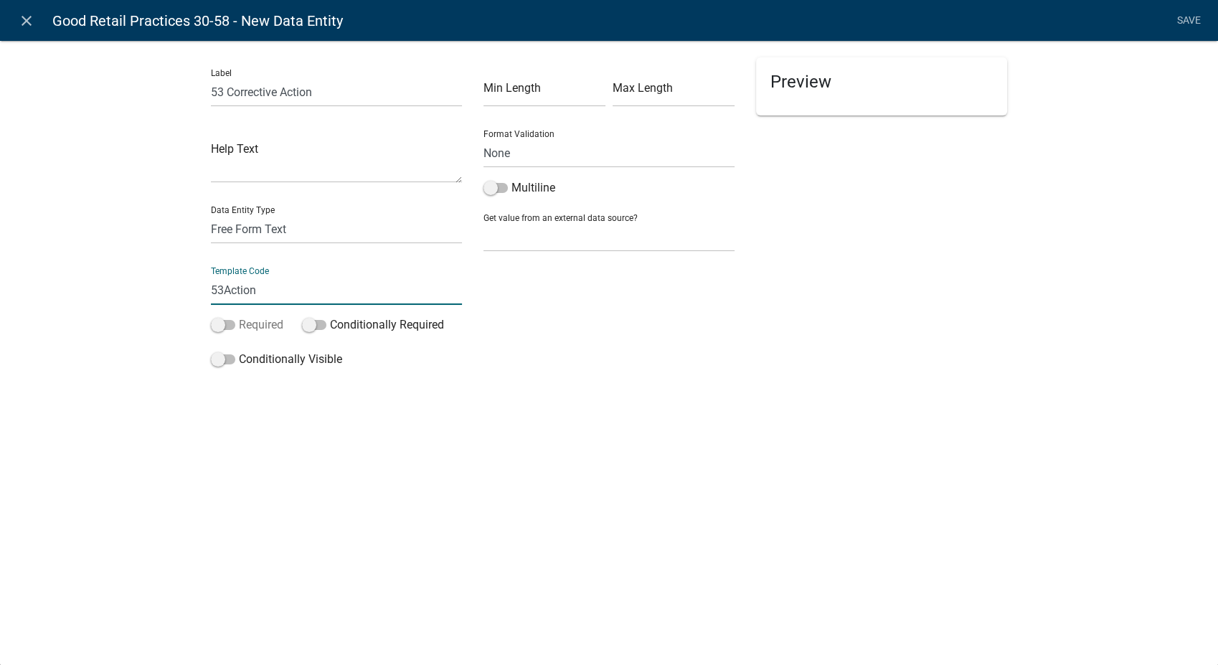
type input "53Action"
click at [215, 328] on span at bounding box center [223, 325] width 24 height 10
click at [239, 316] on input "Required" at bounding box center [239, 316] width 0 height 0
click at [221, 361] on span at bounding box center [223, 359] width 24 height 10
click at [239, 351] on input "Conditionally Visible" at bounding box center [239, 351] width 0 height 0
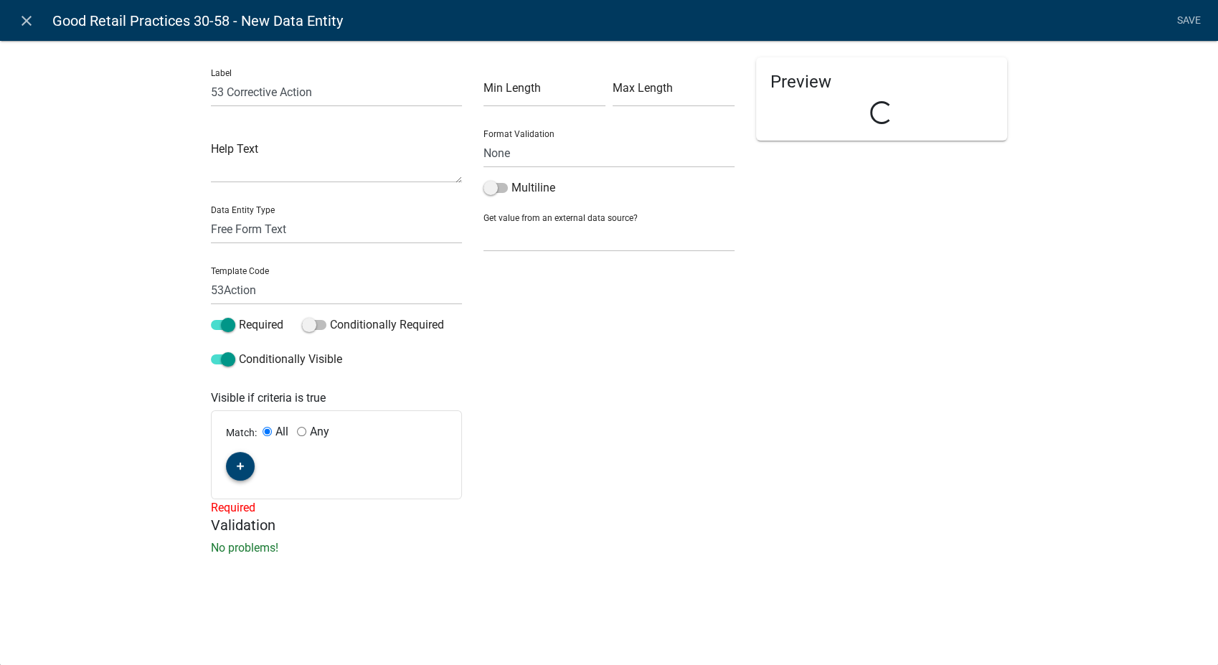
click at [242, 465] on icon "button" at bounding box center [241, 466] width 8 height 9
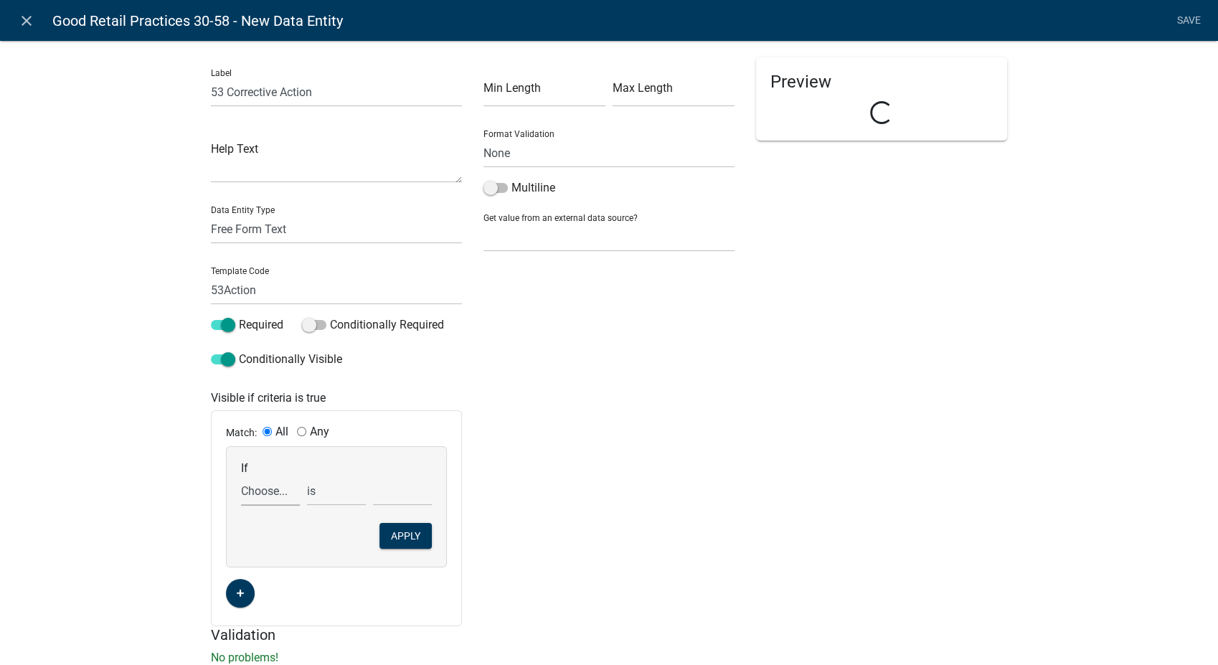
click at [258, 492] on select "Choose... 10Action 10Date 11Action 11Date 12Action 12Date 13Action 13Date 14Act…" at bounding box center [270, 490] width 59 height 29
select select "180: Comp53"
click at [241, 476] on select "Choose... 10Action 10Date 11Action 11Date 12Action 12Date 13Action 13Date 14Act…" at bounding box center [270, 490] width 59 height 29
click at [310, 491] on select "exists does not exist contains does not contain" at bounding box center [336, 490] width 59 height 29
select select "6: ~"
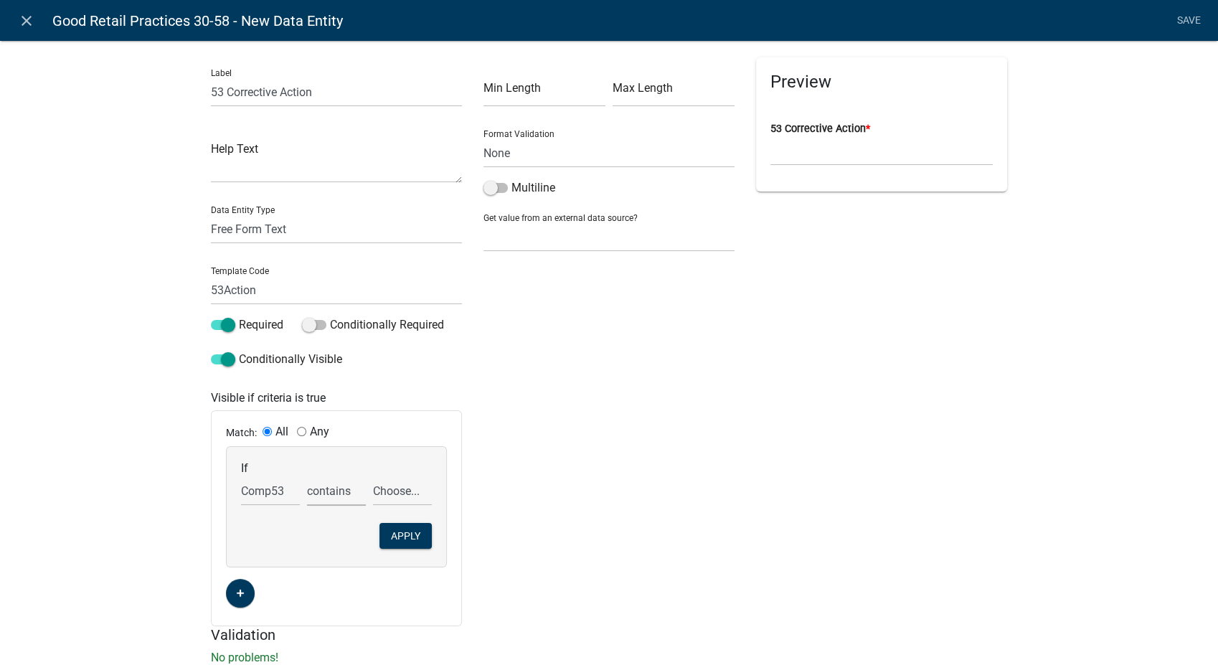
click at [307, 476] on select "exists does not exist contains does not contain" at bounding box center [336, 490] width 59 height 29
drag, startPoint x: 402, startPoint y: 496, endPoint x: 402, endPoint y: 504, distance: 7.9
click at [402, 496] on select "Choose... COS NOT in compliance R" at bounding box center [402, 490] width 59 height 29
select select "2: NOT in compliance"
click at [373, 476] on select "Choose... COS NOT in compliance R" at bounding box center [402, 490] width 59 height 29
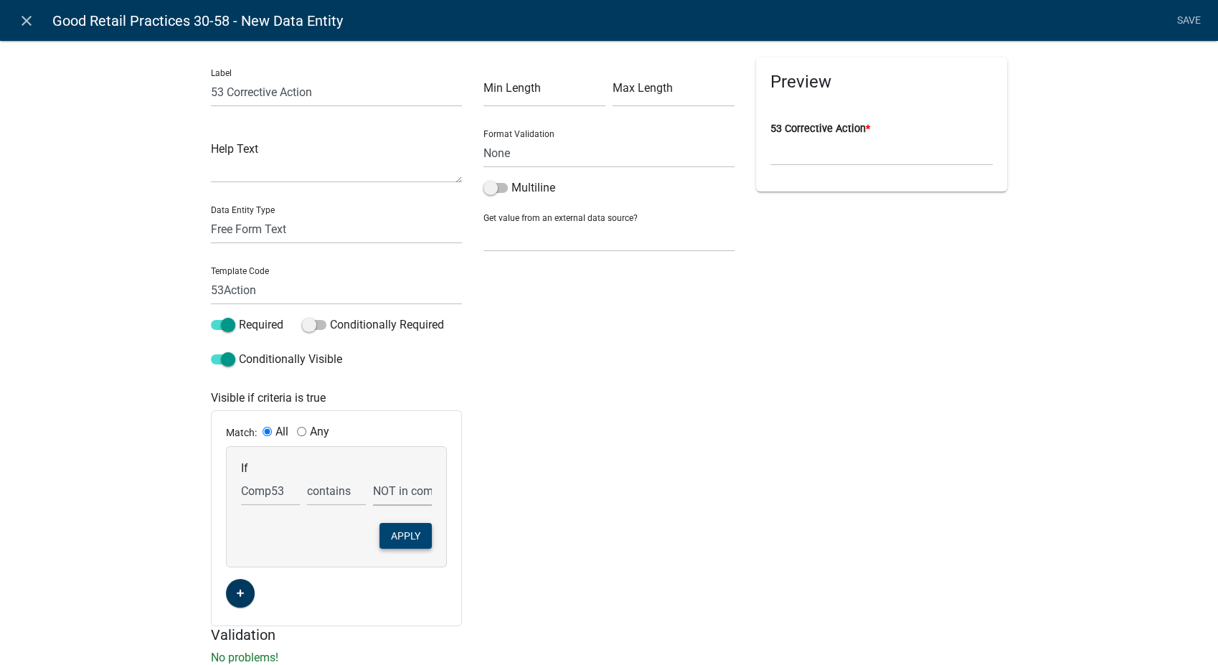
click at [396, 541] on button "Apply" at bounding box center [405, 536] width 52 height 26
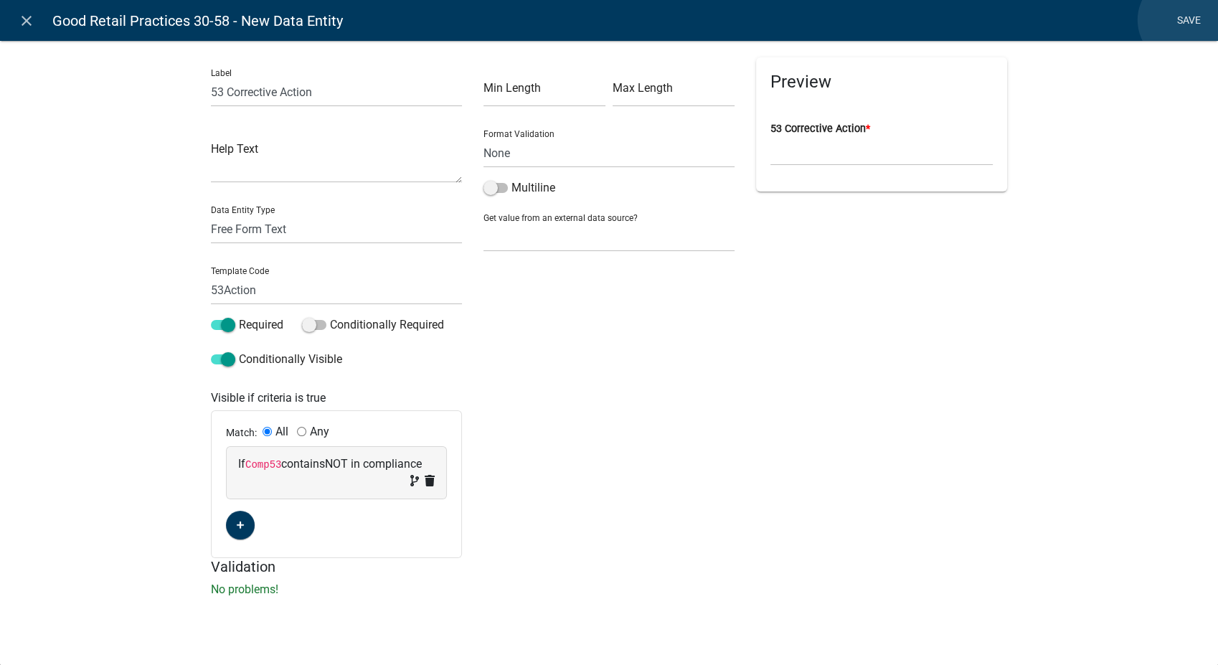
click at [1183, 20] on link "Save" at bounding box center [1189, 20] width 36 height 27
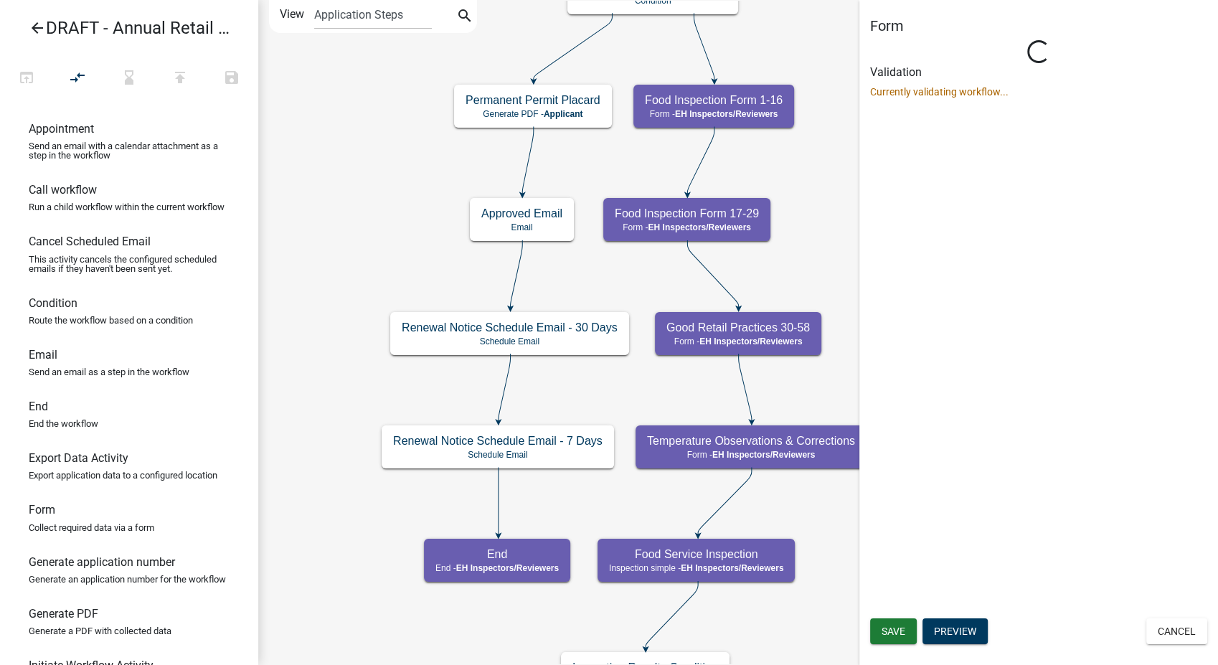
select select "C31B5D90-9A1B-409C-8A96-CB1DC1AB168B"
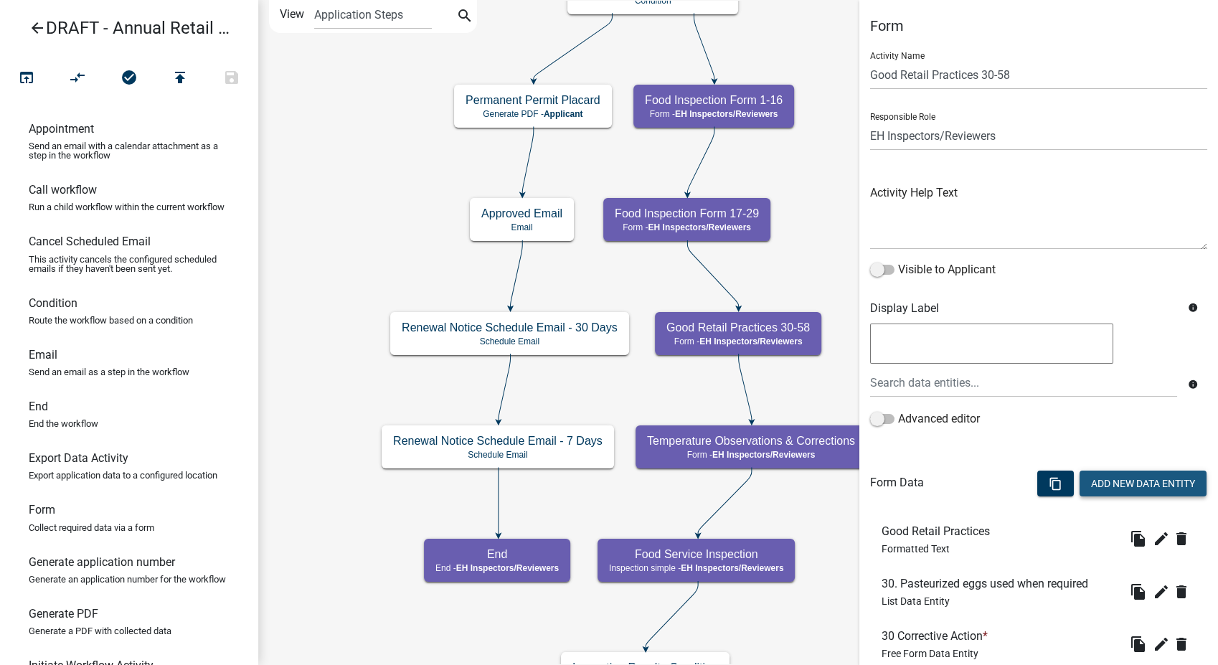
click at [1095, 485] on button "Add New Data Entity" at bounding box center [1142, 484] width 127 height 26
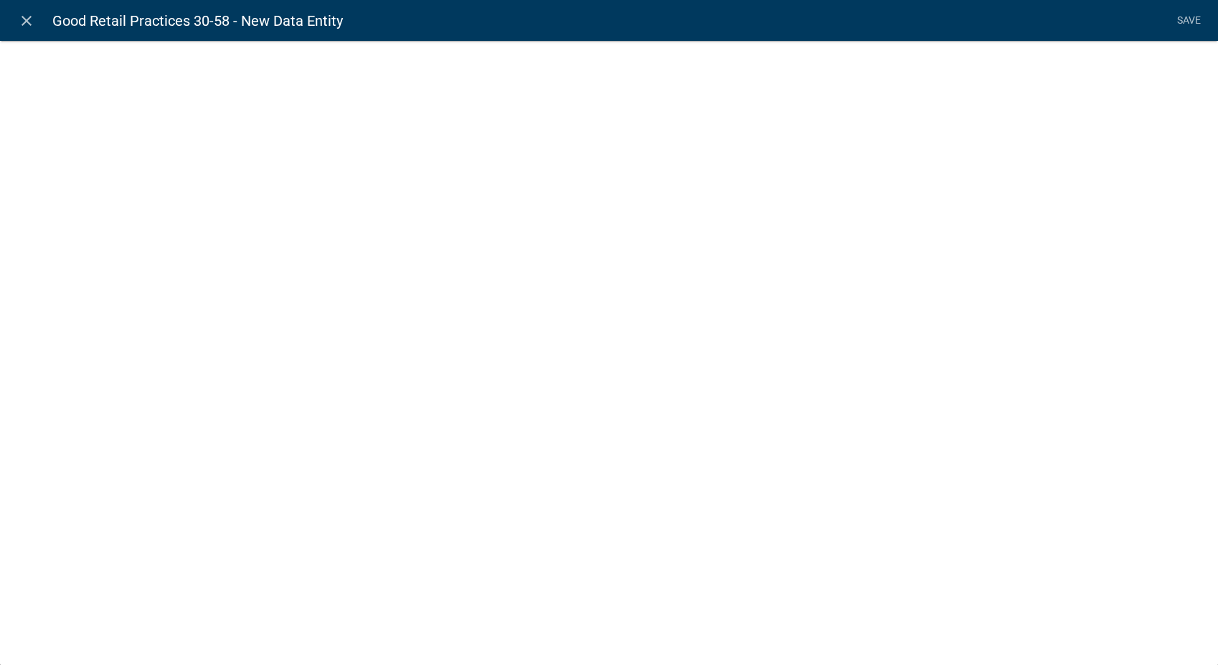
select select
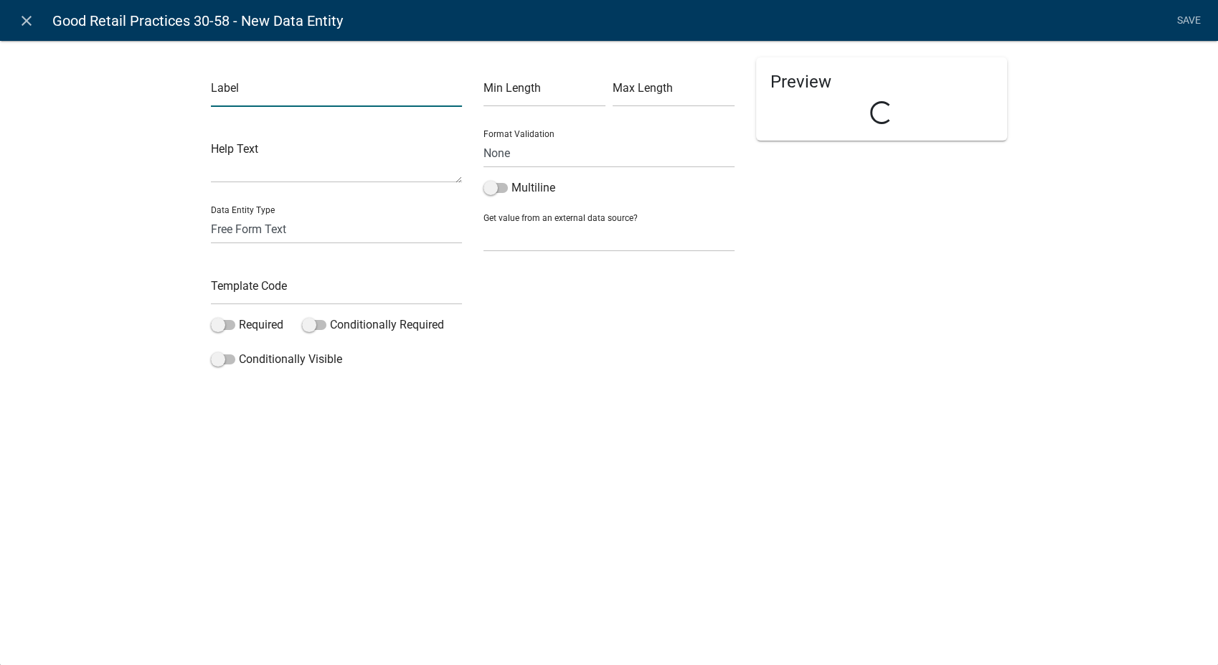
click at [248, 99] on input "text" at bounding box center [336, 91] width 251 height 29
type input "53 Compliance Date"
click at [237, 222] on select "Free Form Text Document Display Entity Value Fee Numeric Data Date Map Sketch D…" at bounding box center [336, 228] width 251 height 29
select select "date"
click at [211, 214] on select "Free Form Text Document Display Entity Value Fee Numeric Data Date Map Sketch D…" at bounding box center [336, 228] width 251 height 29
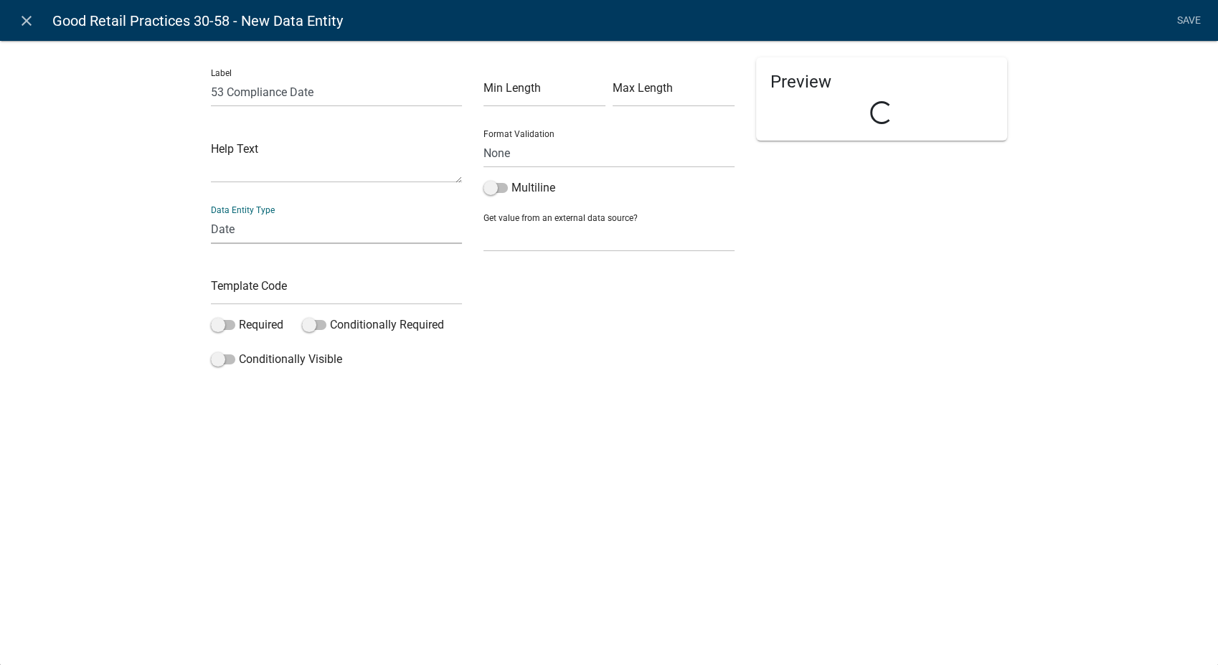
click at [239, 290] on div "Label 53 Compliance Date Help Text Data Entity Type Free Form Text Document Dis…" at bounding box center [609, 215] width 818 height 316
select select "date"
select select
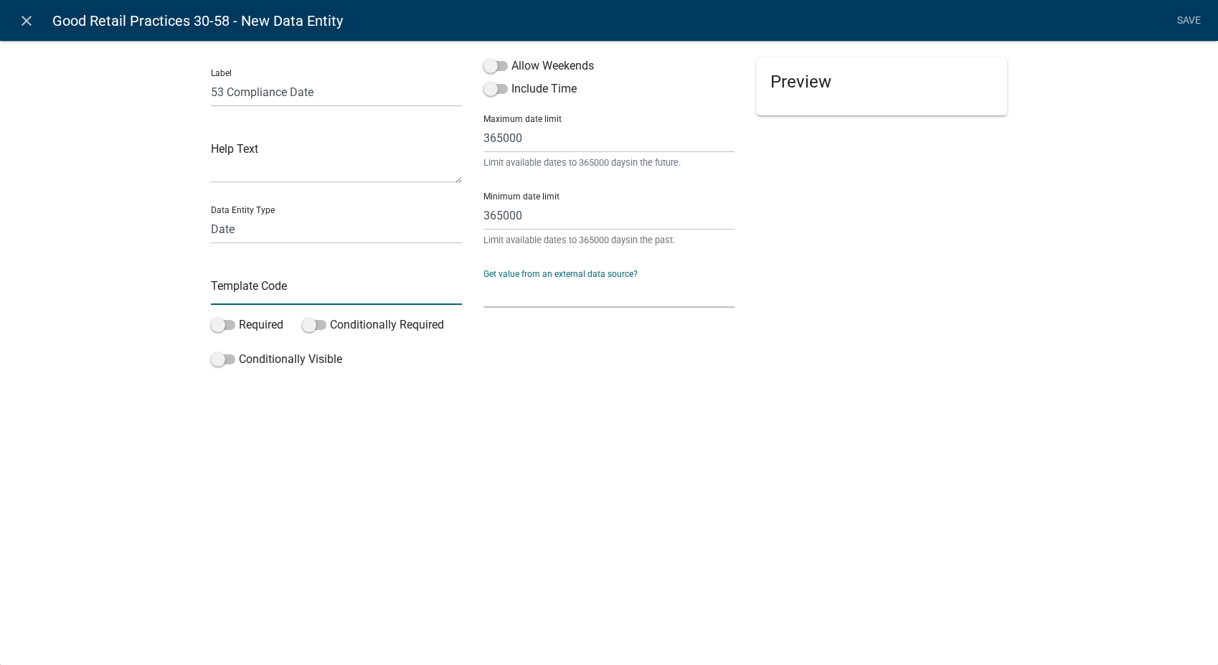
click at [239, 290] on input "text" at bounding box center [336, 289] width 251 height 29
type input "53Date"
click at [496, 66] on span at bounding box center [495, 66] width 24 height 10
click at [511, 57] on input "Allow Weekends" at bounding box center [511, 57] width 0 height 0
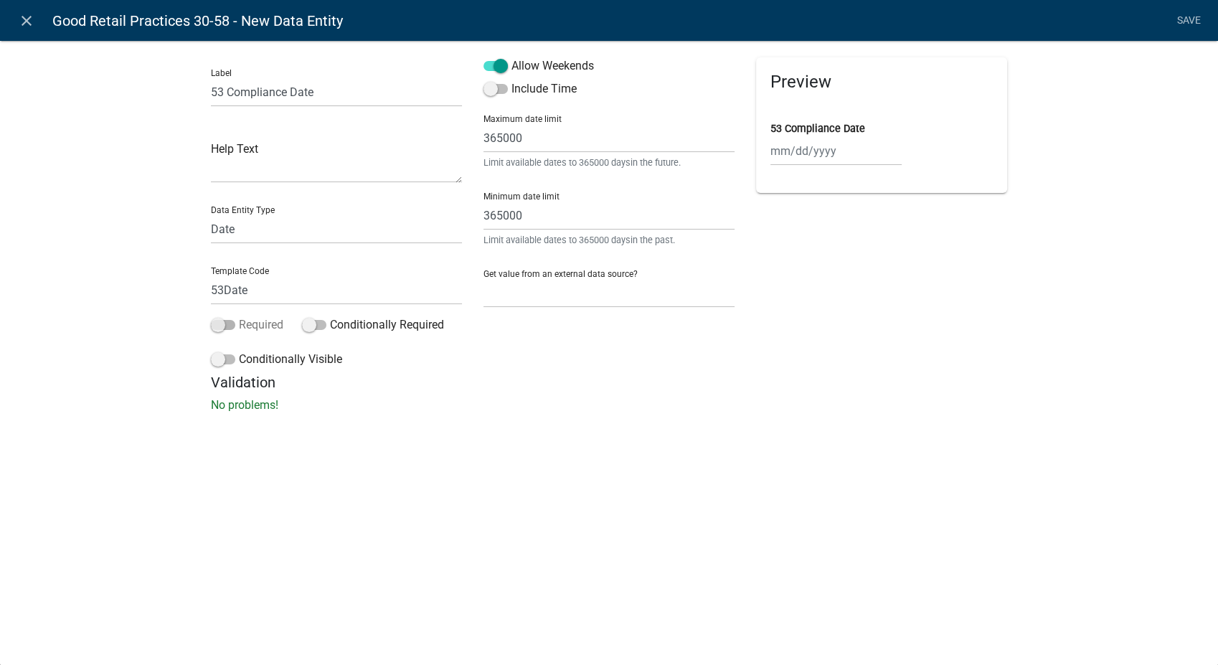
click at [219, 328] on span at bounding box center [223, 325] width 24 height 10
click at [239, 316] on input "Required" at bounding box center [239, 316] width 0 height 0
click at [216, 356] on span at bounding box center [223, 359] width 24 height 10
click at [239, 351] on input "Conditionally Visible" at bounding box center [239, 351] width 0 height 0
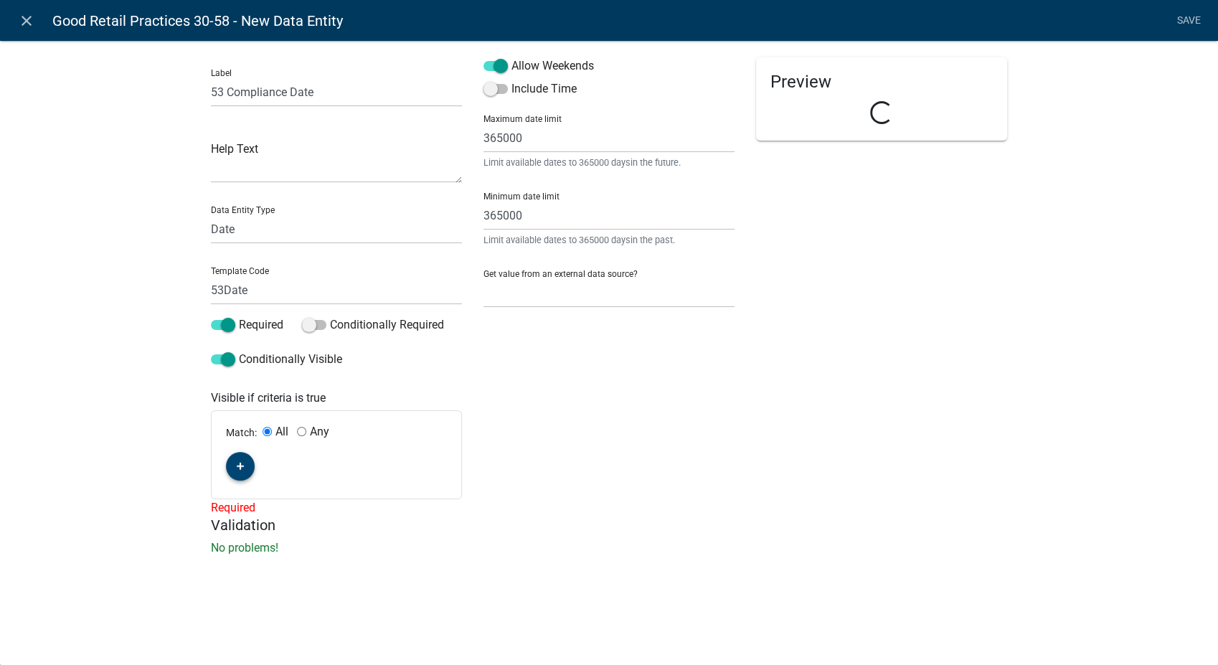
click at [237, 466] on icon "button" at bounding box center [241, 467] width 8 height 8
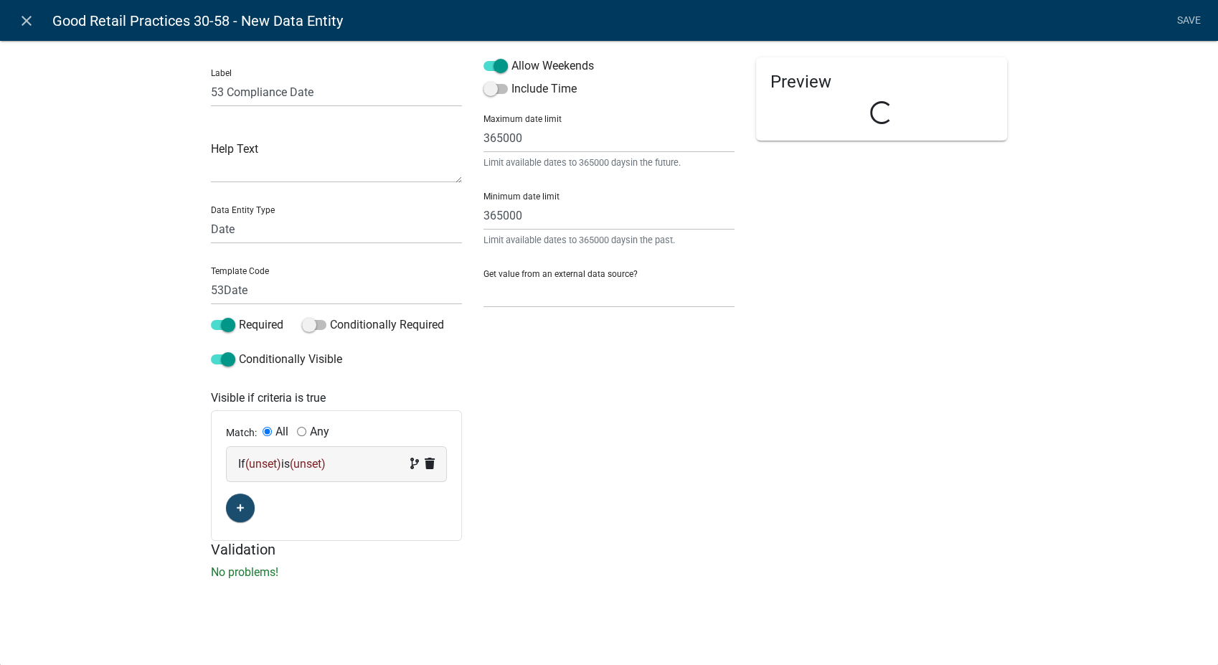
click at [381, 464] on div "If (unset) is (unset)" at bounding box center [336, 463] width 197 height 17
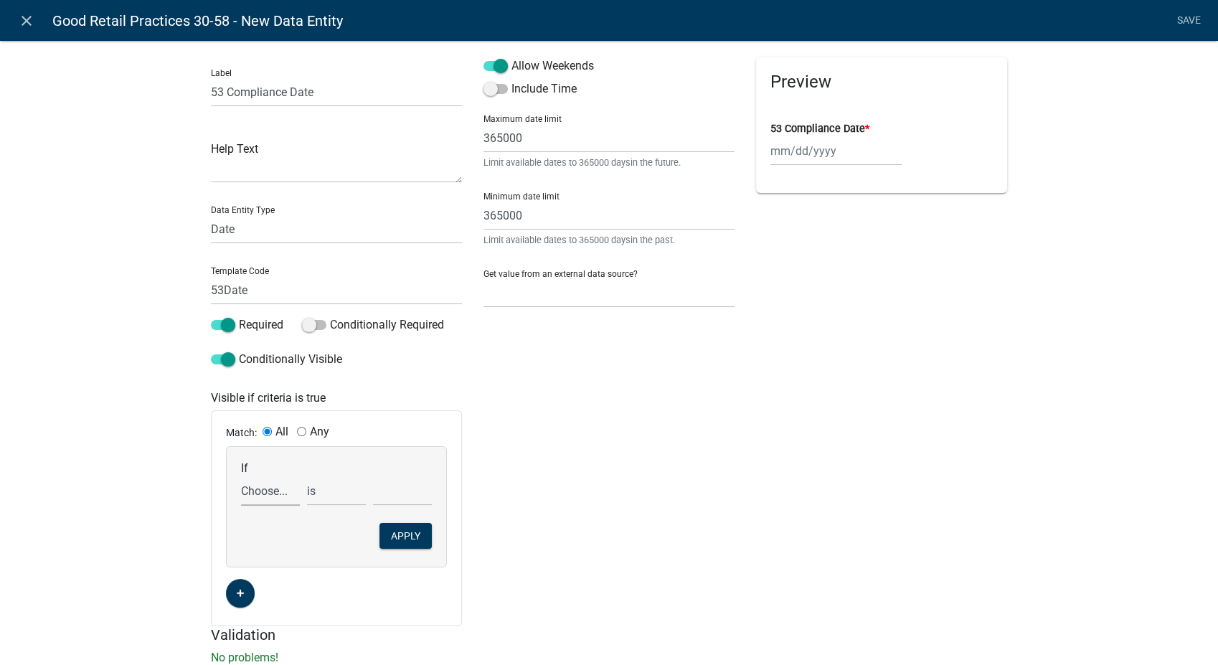
click at [264, 491] on select "Choose... 10Action 10Date 11Action 11Date 12Action 12Date 13Action 13Date 14Act…" at bounding box center [270, 490] width 59 height 29
select select "181: Comp53"
click at [241, 476] on select "Choose... 10Action 10Date 11Action 11Date 12Action 12Date 13Action 13Date 14Act…" at bounding box center [270, 490] width 59 height 29
click at [307, 495] on select "exists does not exist contains does not contain" at bounding box center [336, 490] width 59 height 29
select select "6: ~"
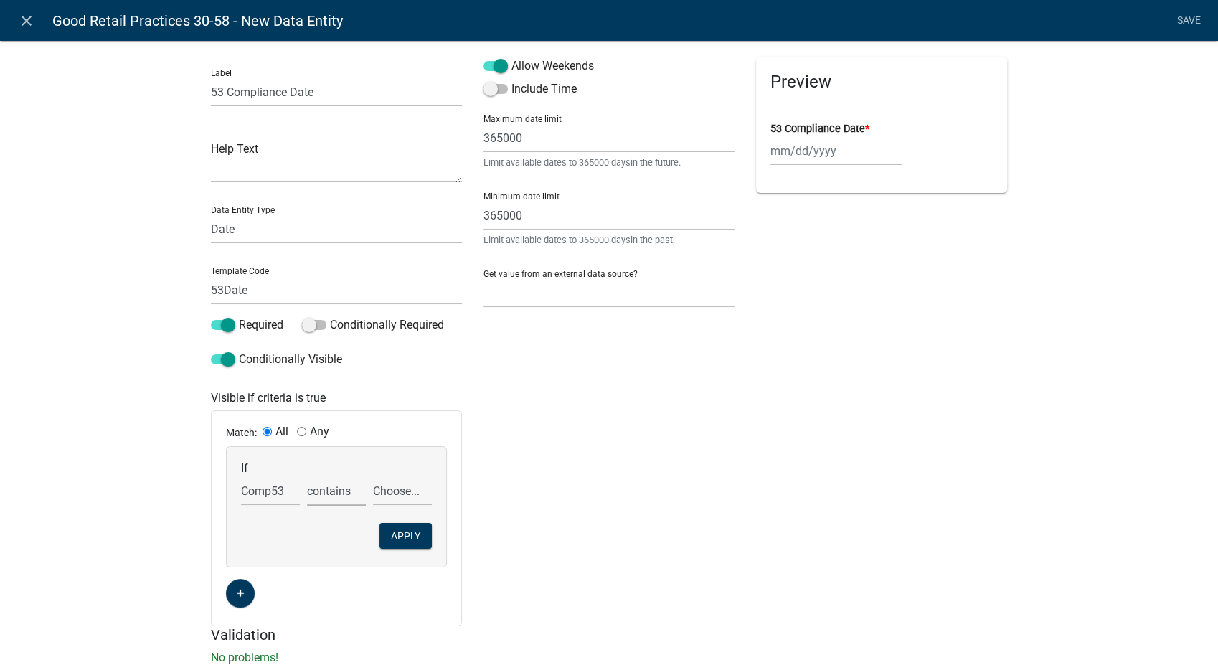
click at [307, 476] on select "exists does not exist contains does not contain" at bounding box center [336, 490] width 59 height 29
click at [387, 491] on select "Choose... COS NOT in compliance R" at bounding box center [402, 490] width 59 height 29
select select "2: NOT in compliance"
click at [373, 476] on select "Choose... COS NOT in compliance R" at bounding box center [402, 490] width 59 height 29
click at [396, 529] on button "Apply" at bounding box center [405, 536] width 52 height 26
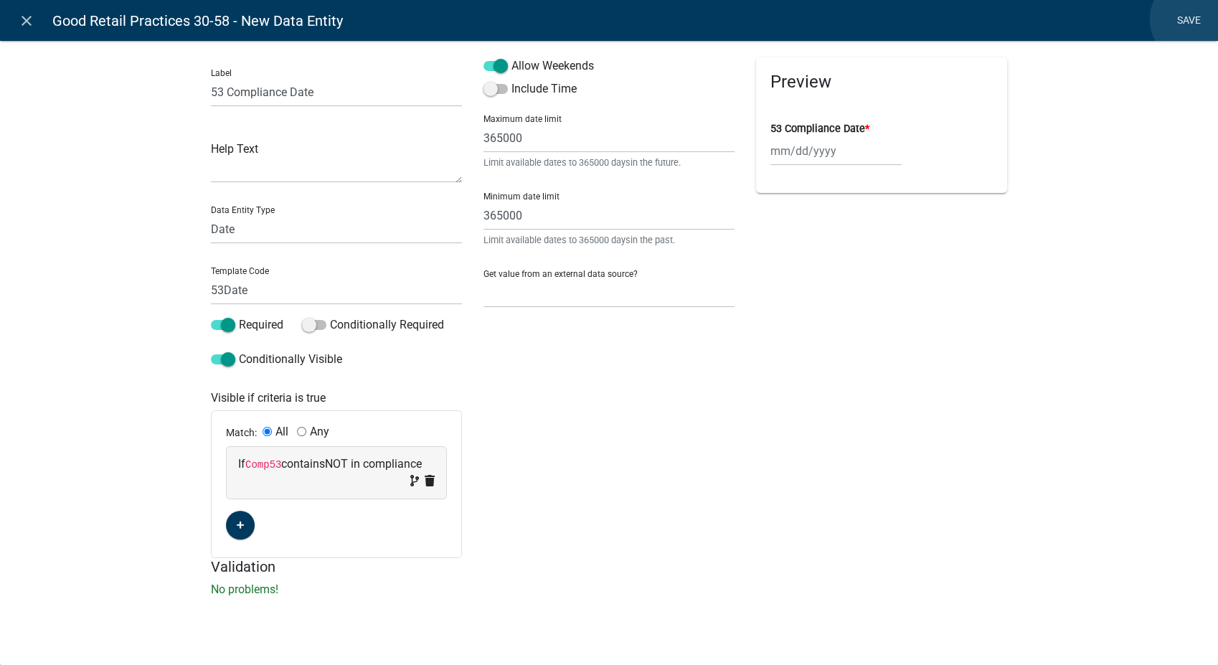
click at [1195, 19] on link "Save" at bounding box center [1189, 20] width 36 height 27
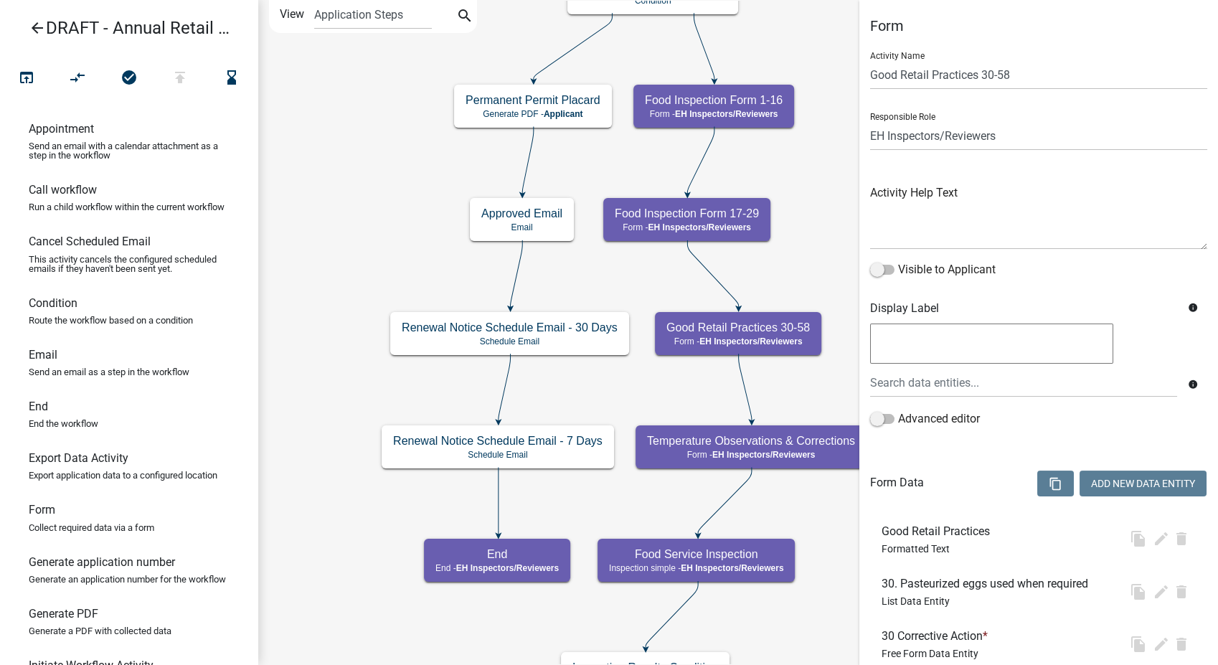
select select "C31B5D90-9A1B-409C-8A96-CB1DC1AB168B"
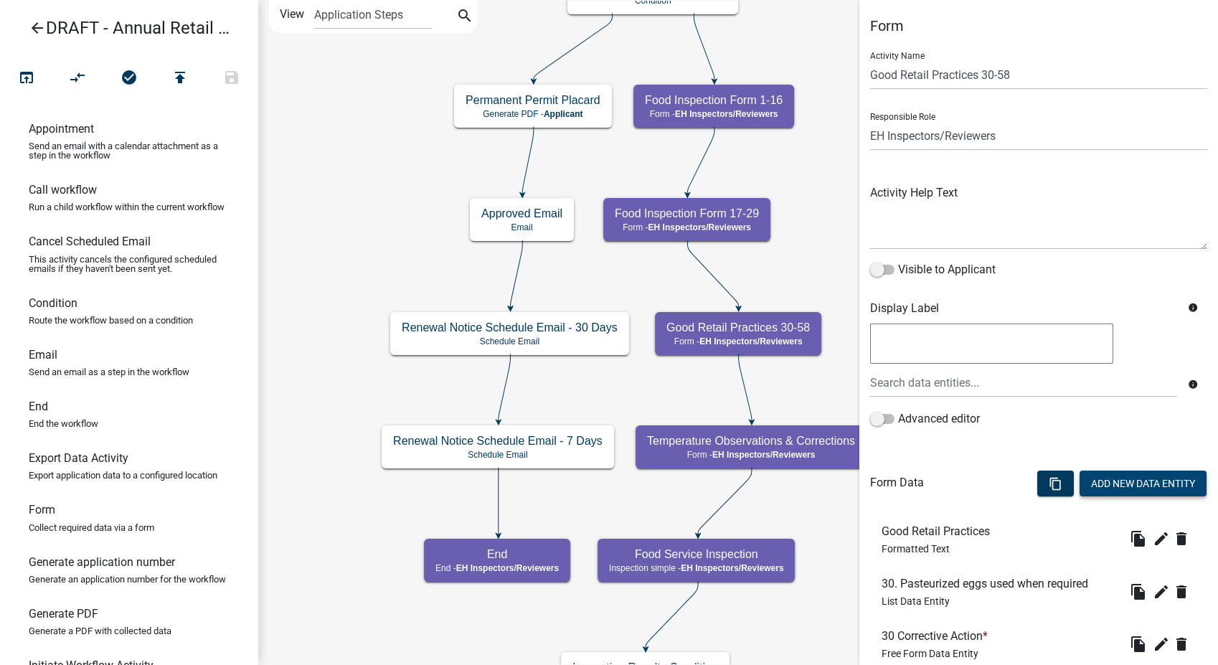
click at [1102, 487] on button "Add New Data Entity" at bounding box center [1142, 484] width 127 height 26
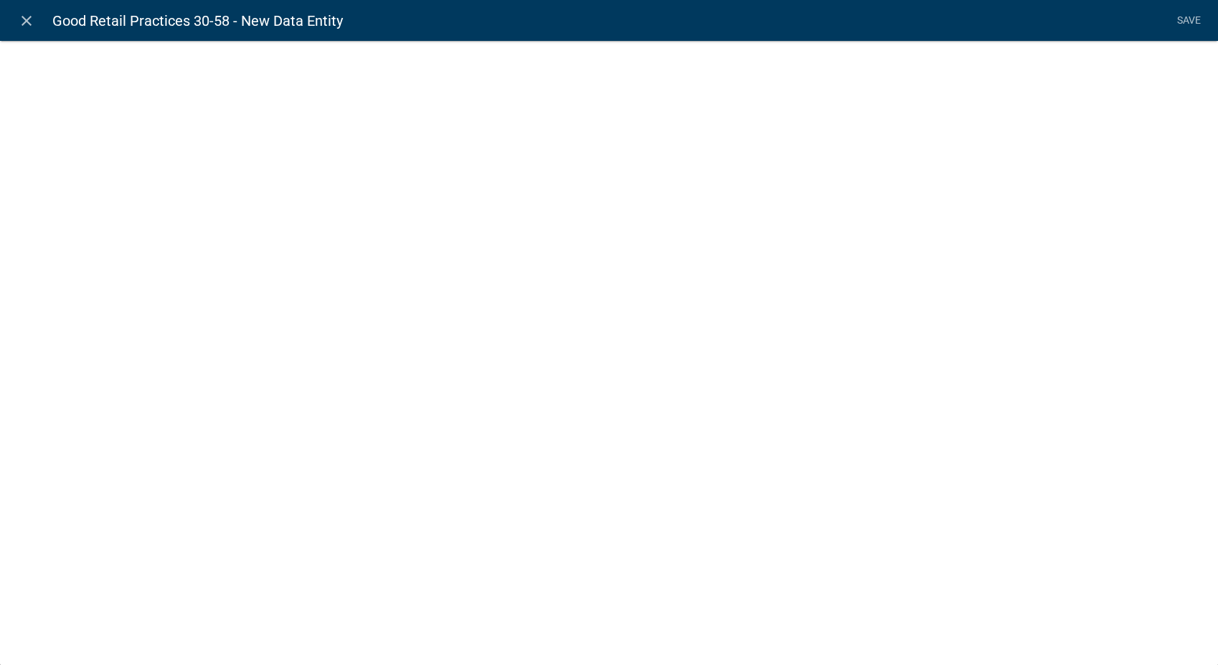
select select
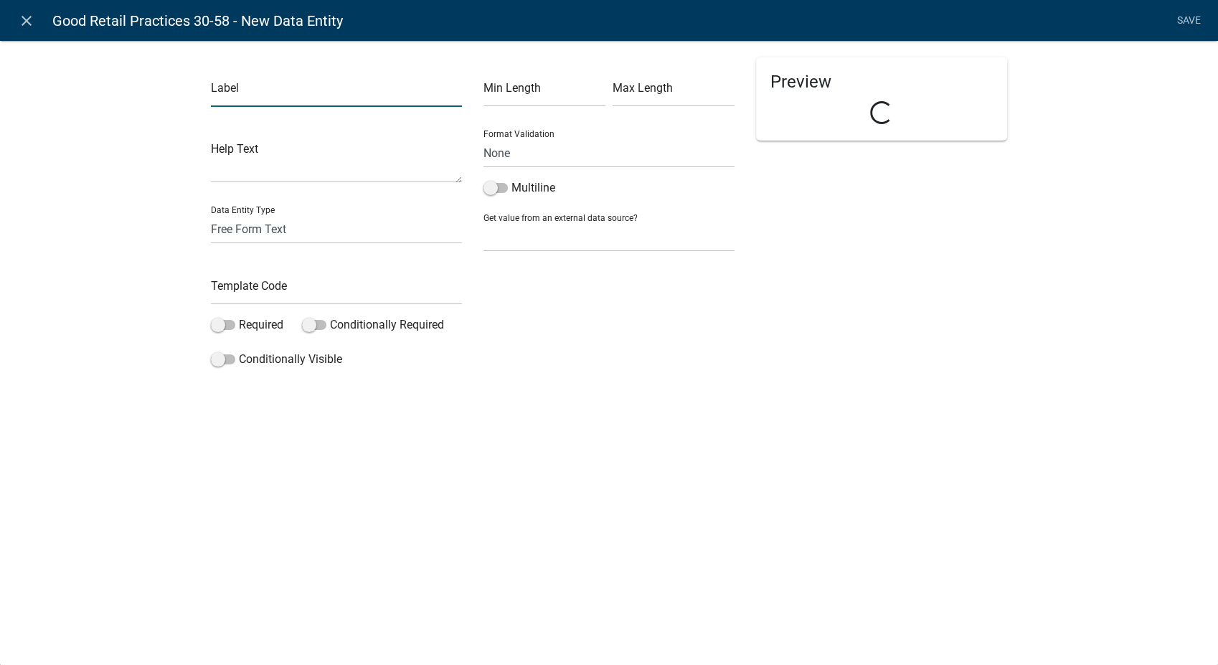
click at [236, 94] on input "text" at bounding box center [336, 91] width 251 height 29
type input "54 Corrective Action"
click at [248, 299] on input "text" at bounding box center [336, 289] width 251 height 29
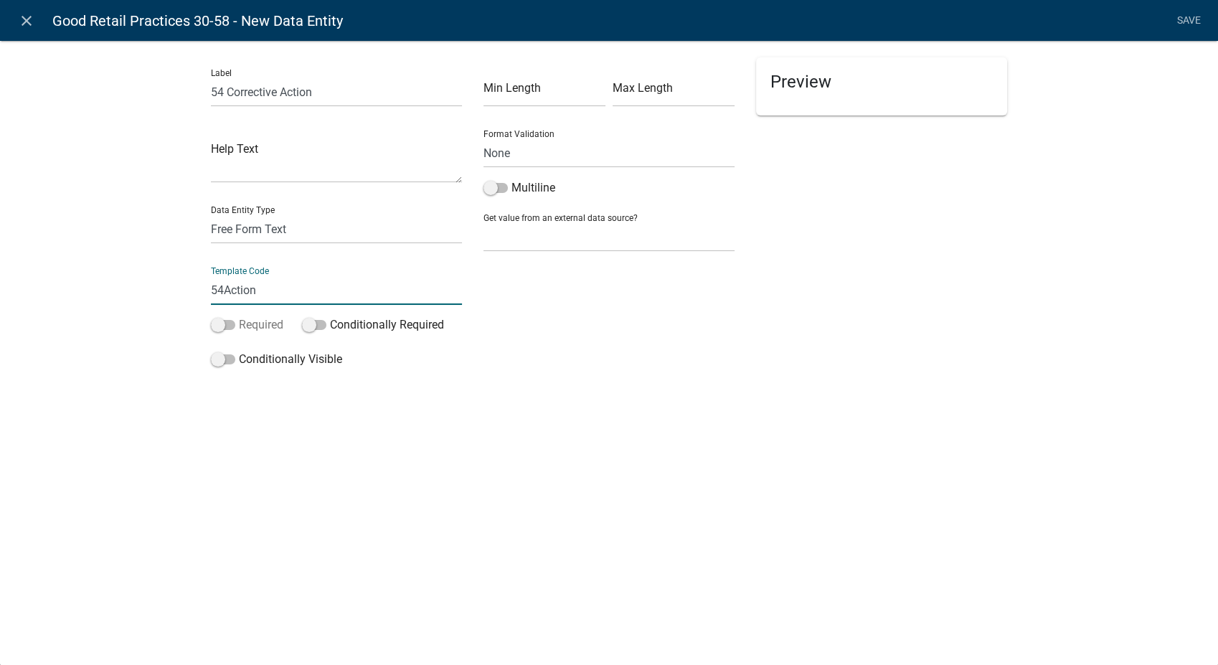
type input "54Action"
click at [217, 320] on span at bounding box center [223, 325] width 24 height 10
click at [239, 316] on input "Required" at bounding box center [239, 316] width 0 height 0
click at [214, 358] on span at bounding box center [223, 359] width 24 height 10
click at [239, 351] on input "Conditionally Visible" at bounding box center [239, 351] width 0 height 0
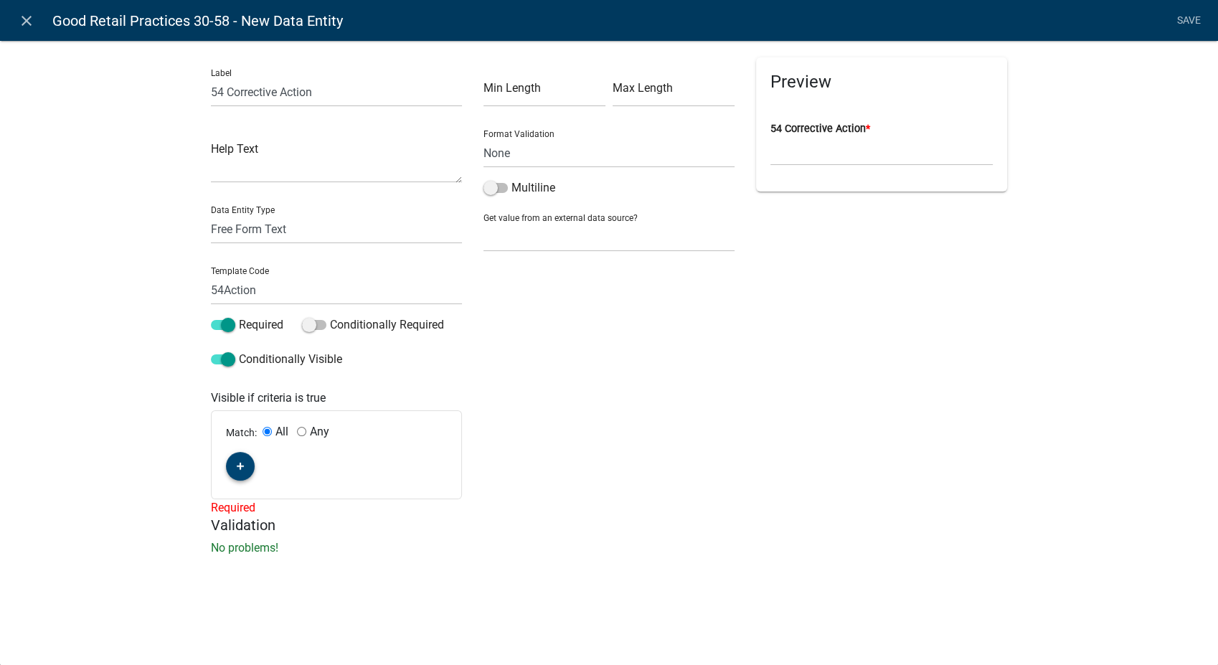
click at [241, 463] on icon "button" at bounding box center [241, 466] width 8 height 9
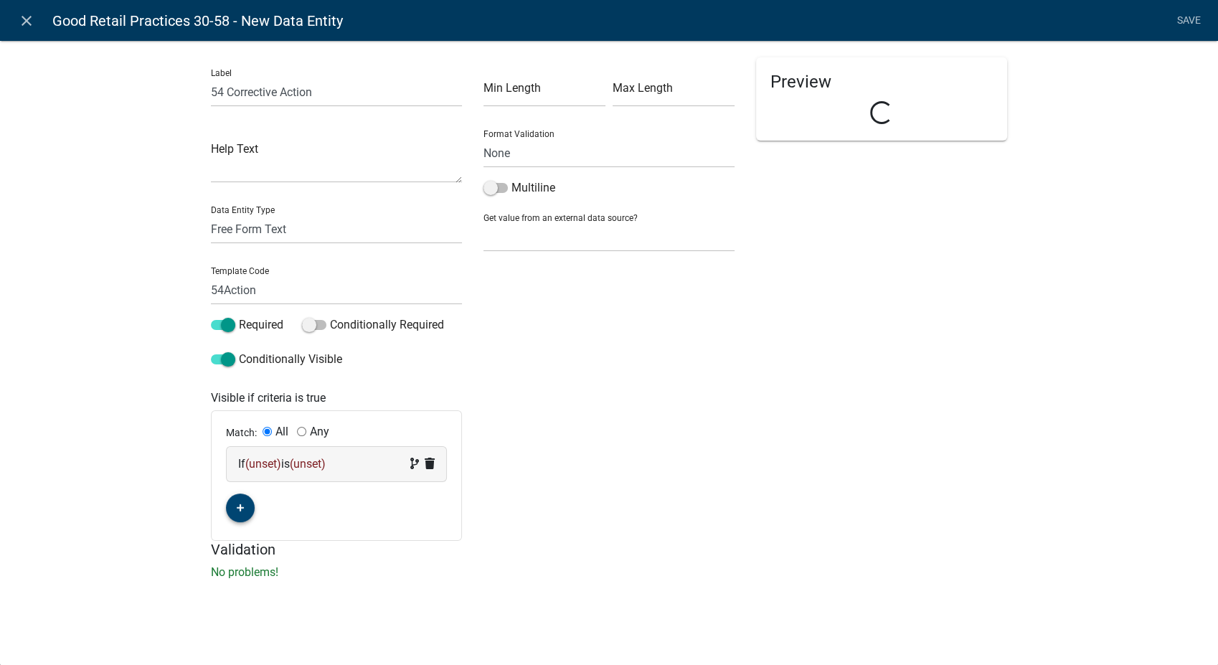
click at [344, 468] on div "If (unset) is (unset)" at bounding box center [336, 463] width 197 height 17
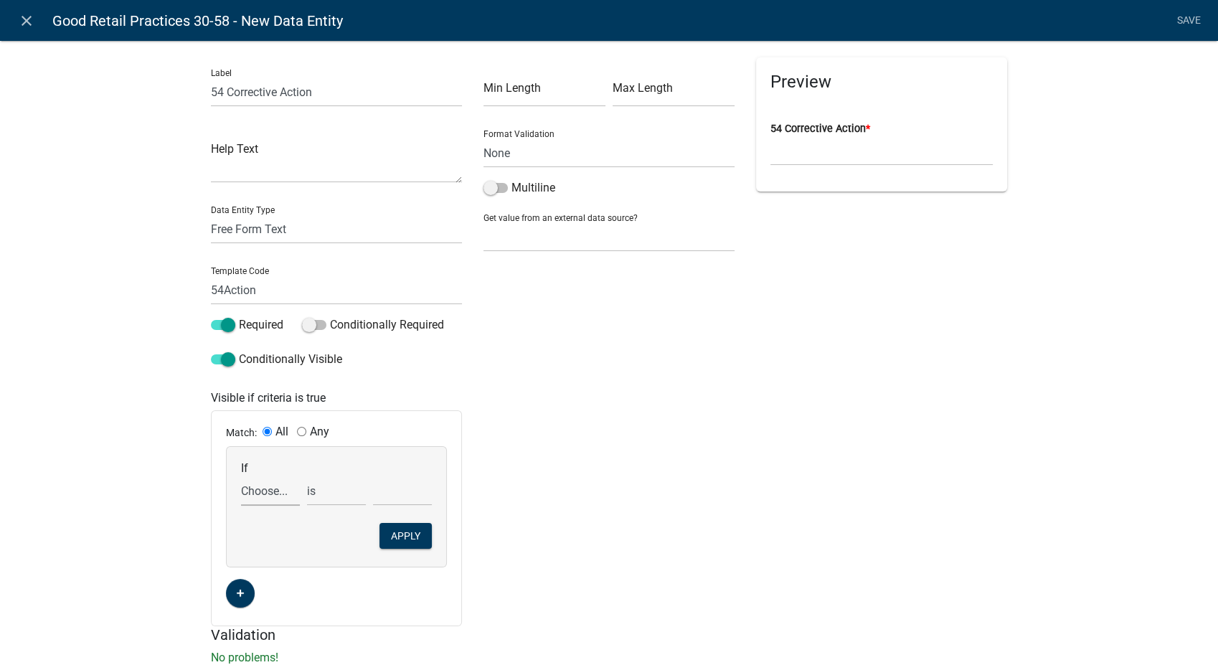
click at [262, 497] on select "Choose... 10Action 10Date 11Action 11Date 12Action 12Date 13Action 13Date 14Act…" at bounding box center [270, 490] width 59 height 29
select select "183: Comp54"
click at [241, 476] on select "Choose... 10Action 10Date 11Action 11Date 12Action 12Date 13Action 13Date 14Act…" at bounding box center [270, 490] width 59 height 29
click at [316, 496] on select "exists does not exist contains does not contain" at bounding box center [336, 490] width 59 height 29
select select "6: ~"
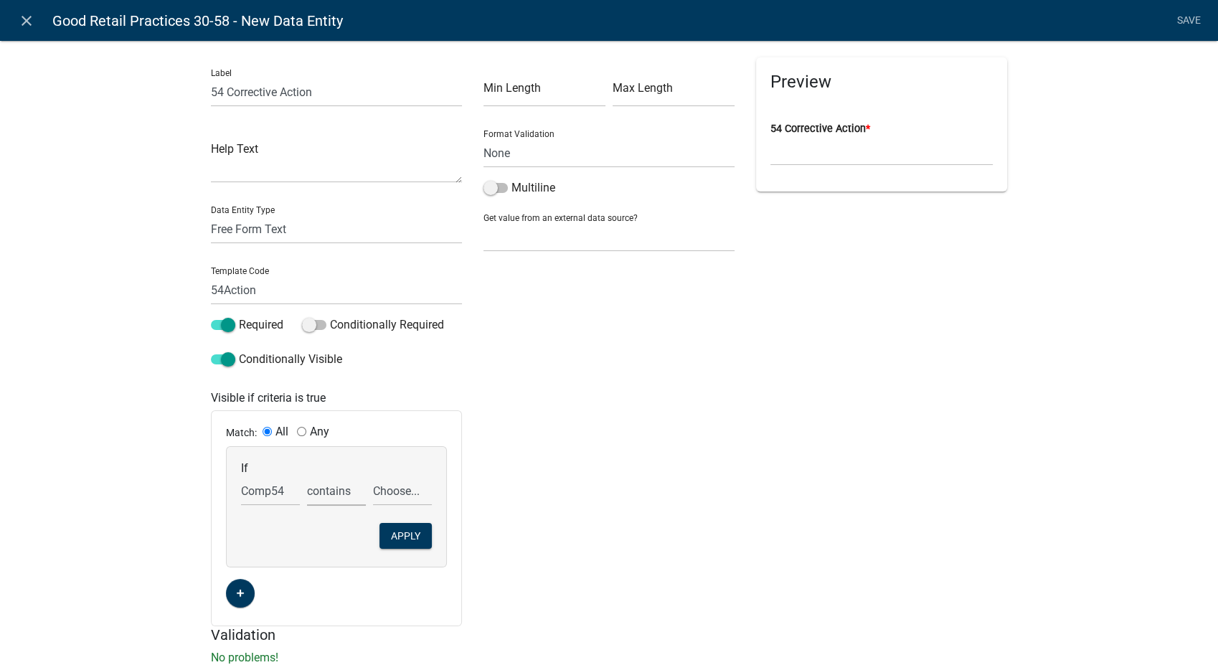
click at [307, 476] on select "exists does not exist contains does not contain" at bounding box center [336, 490] width 59 height 29
drag, startPoint x: 373, startPoint y: 491, endPoint x: 373, endPoint y: 508, distance: 17.2
click at [373, 491] on select "Choose... COS NOT in compliance R" at bounding box center [402, 490] width 59 height 29
click at [373, 476] on select "Choose... COS NOT in compliance R" at bounding box center [402, 490] width 59 height 29
click at [387, 534] on button "Apply" at bounding box center [405, 536] width 52 height 26
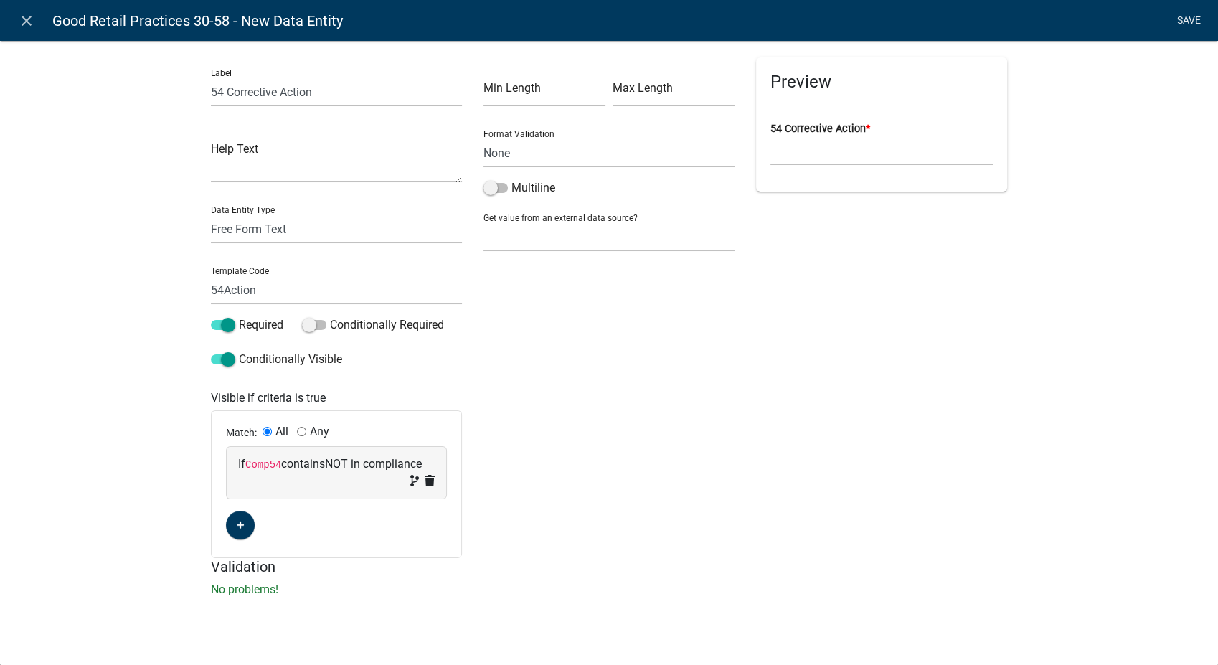
click at [1181, 20] on link "Save" at bounding box center [1189, 20] width 36 height 27
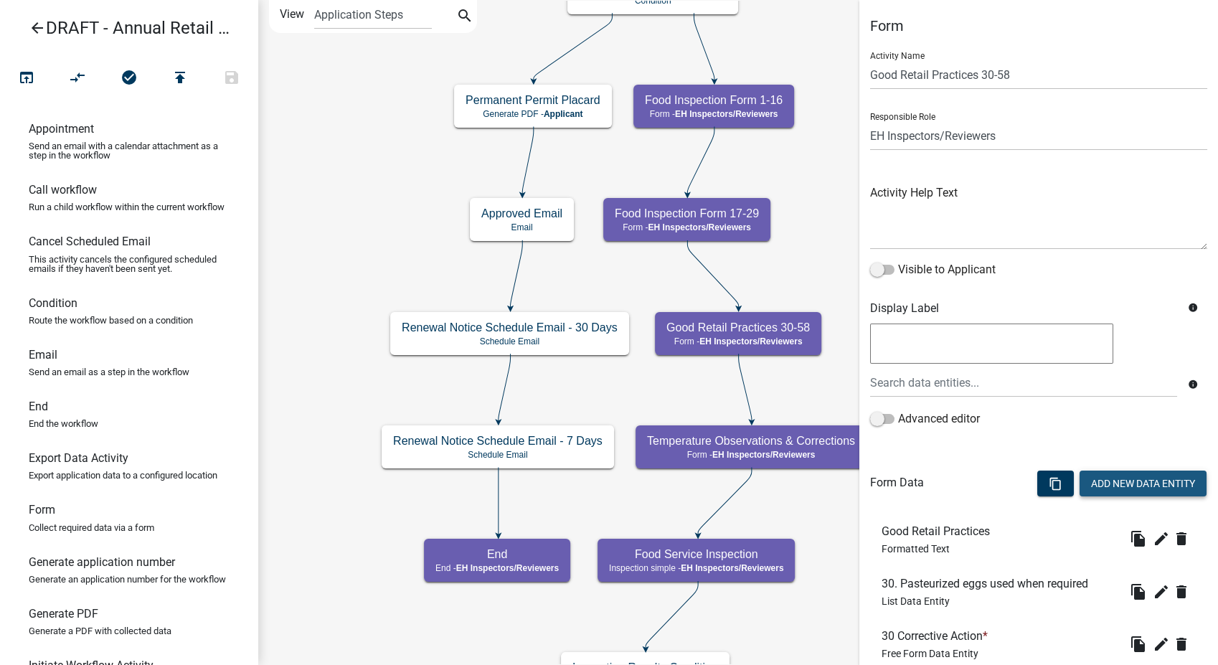
click at [1138, 481] on button "Add New Data Entity" at bounding box center [1142, 484] width 127 height 26
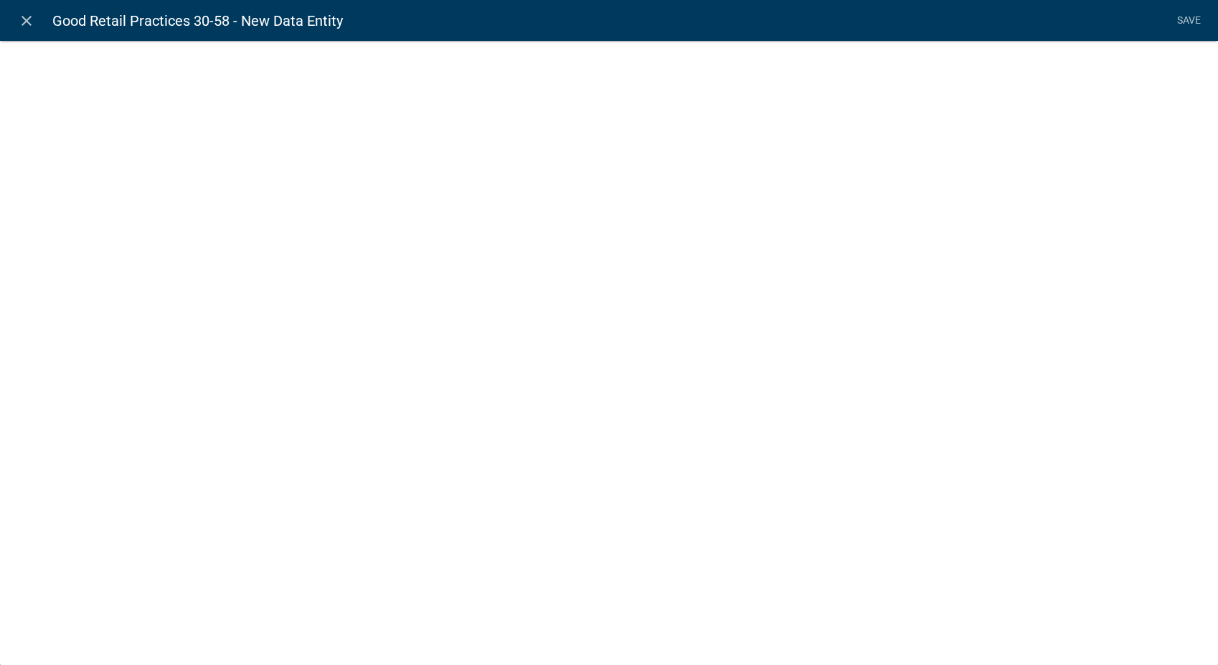
select select
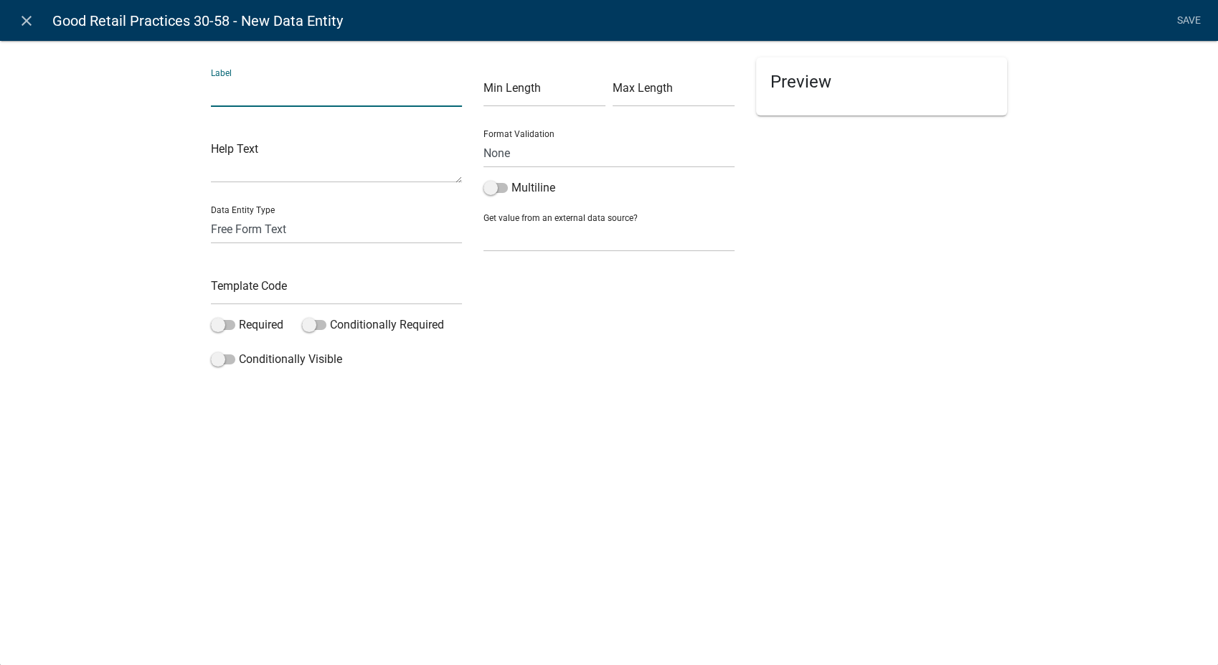
click at [340, 104] on input "text" at bounding box center [336, 91] width 251 height 29
type input "54 Compliance Date"
click at [272, 230] on select "Free Form Text Document Display Entity Value Fee Numeric Data Date Map Sketch D…" at bounding box center [336, 228] width 251 height 29
select select "date"
click at [211, 214] on select "Free Form Text Document Display Entity Value Fee Numeric Data Date Map Sketch D…" at bounding box center [336, 228] width 251 height 29
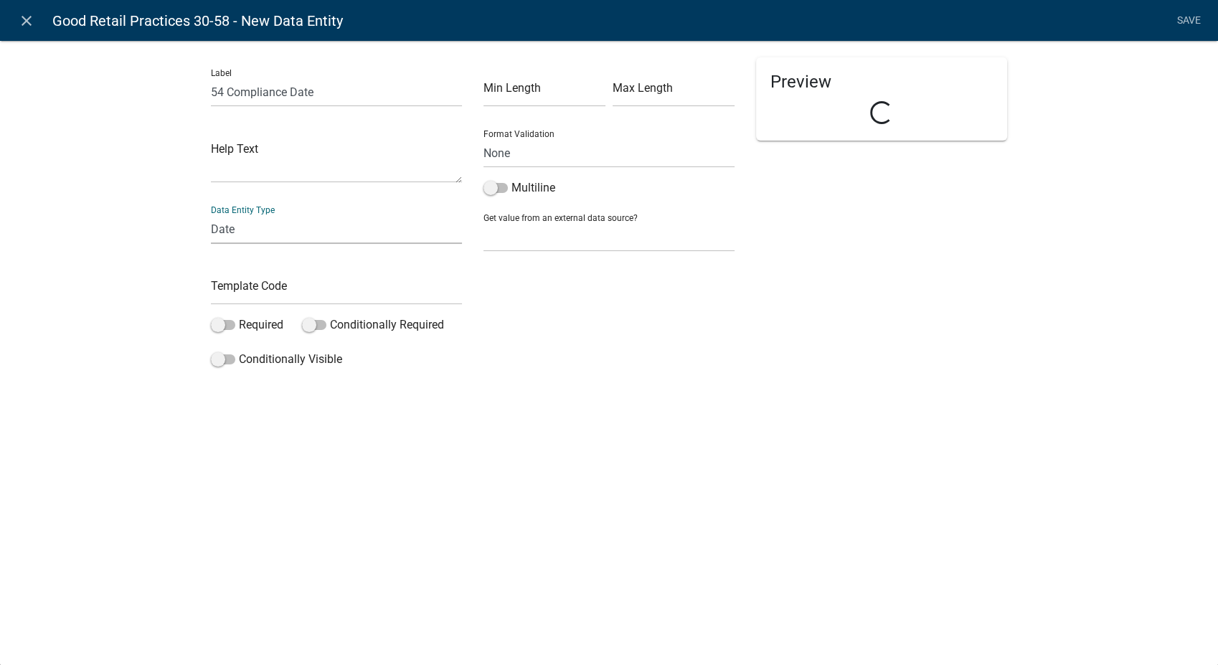
select select "date"
select select
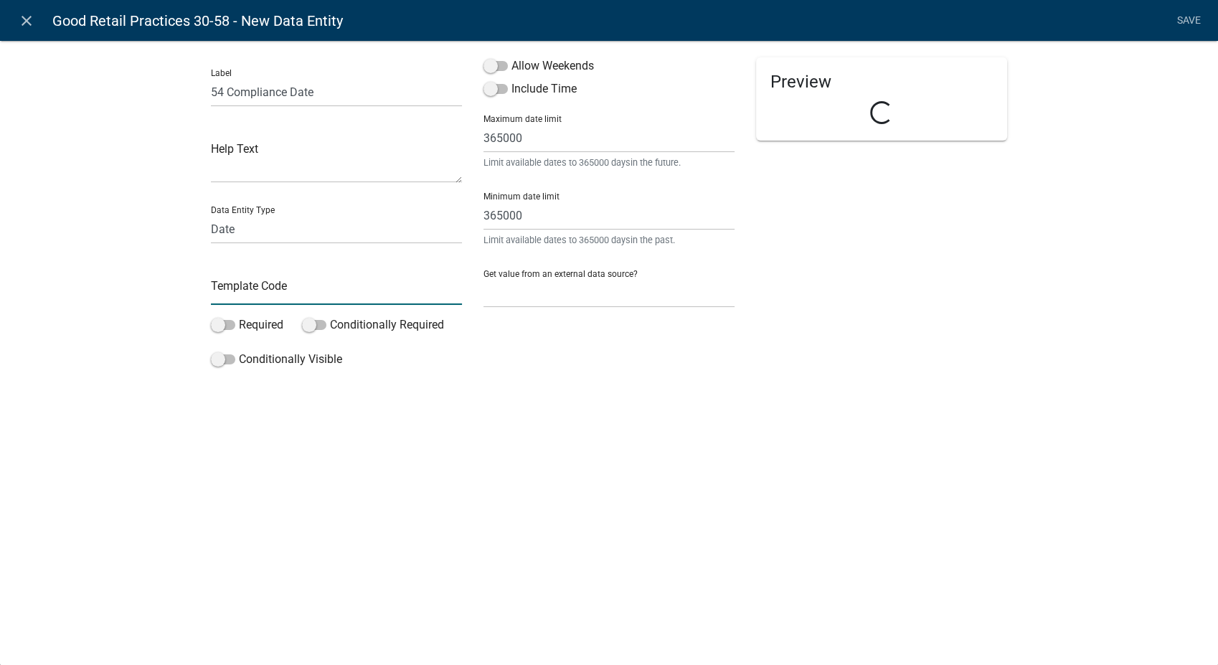
click at [250, 289] on input "text" at bounding box center [336, 289] width 251 height 29
type input "54Date"
click at [485, 62] on span at bounding box center [495, 66] width 24 height 10
click at [511, 57] on input "Allow Weekends" at bounding box center [511, 57] width 0 height 0
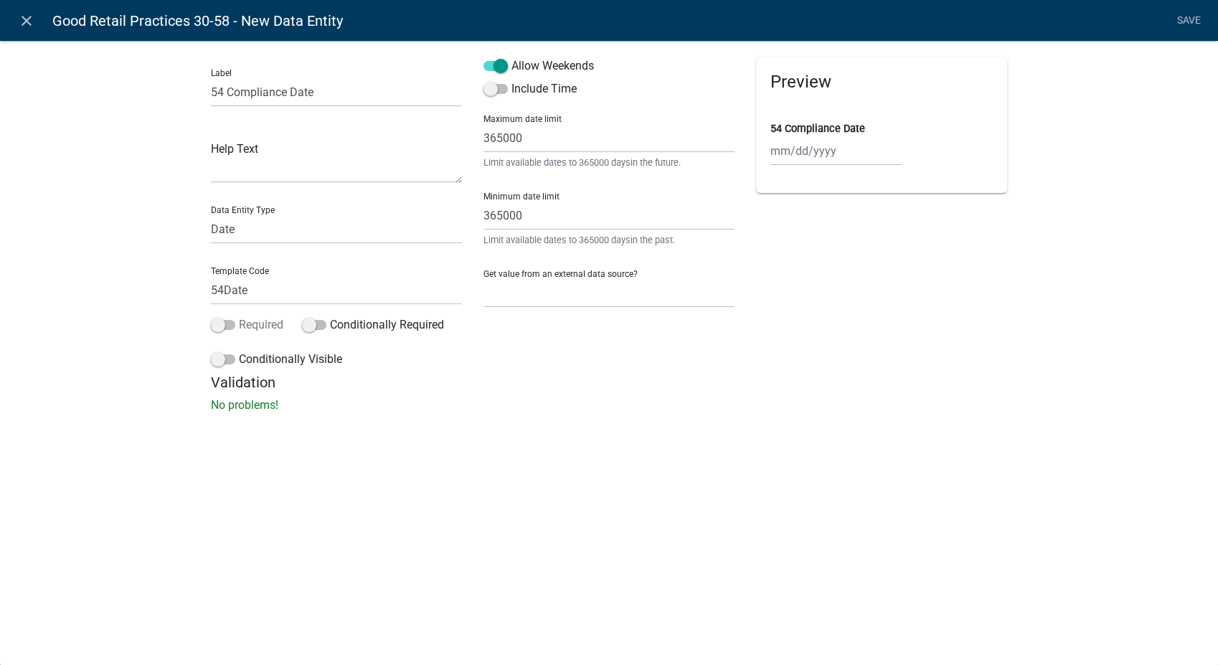
click at [218, 323] on span at bounding box center [223, 325] width 24 height 10
click at [239, 316] on input "Required" at bounding box center [239, 316] width 0 height 0
click at [217, 358] on span at bounding box center [223, 359] width 24 height 10
click at [239, 351] on input "Conditionally Visible" at bounding box center [239, 351] width 0 height 0
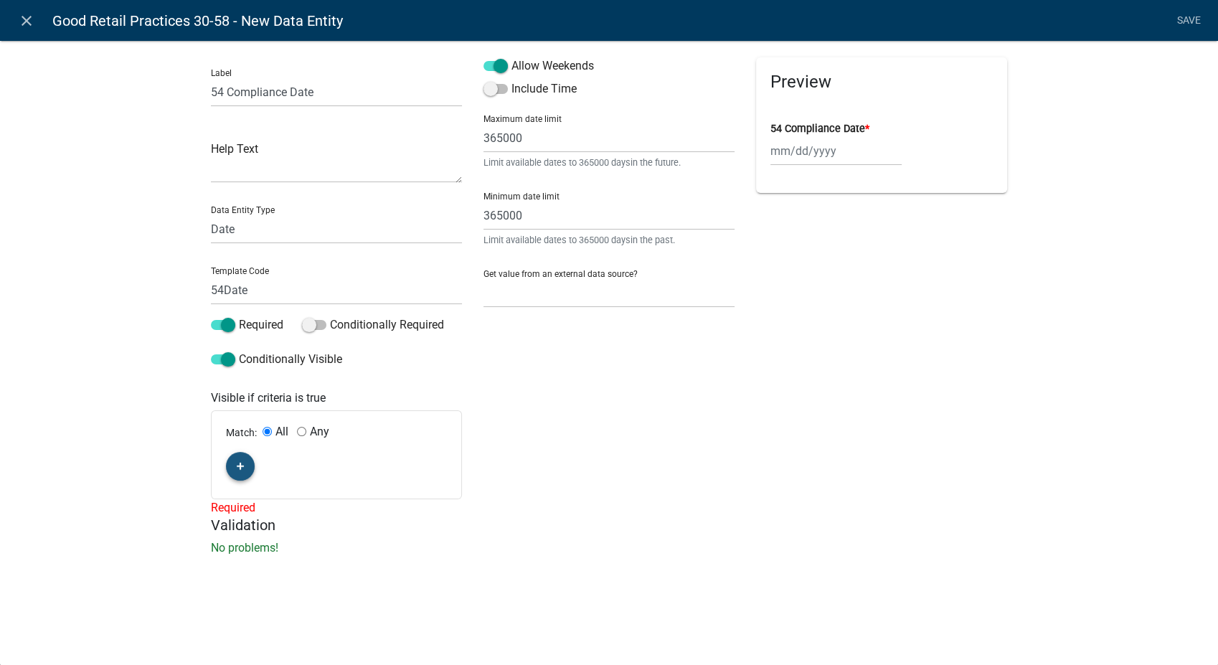
click at [235, 465] on button "button" at bounding box center [240, 466] width 29 height 29
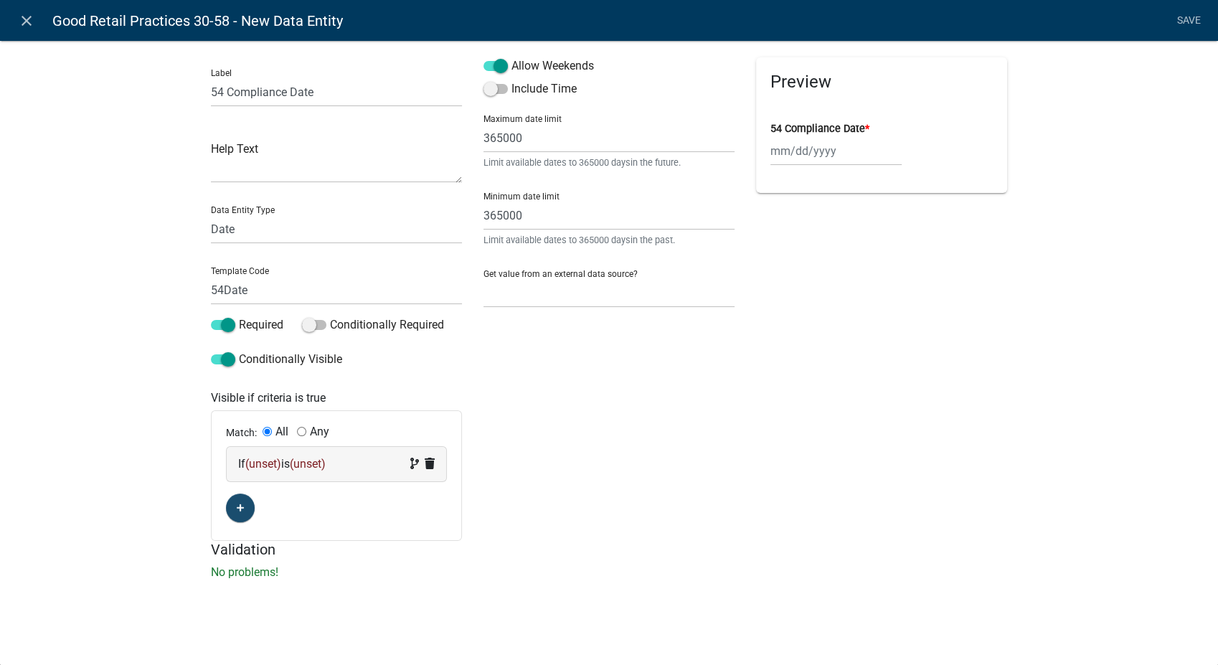
click at [354, 468] on div "If (unset) is (unset)" at bounding box center [336, 463] width 197 height 17
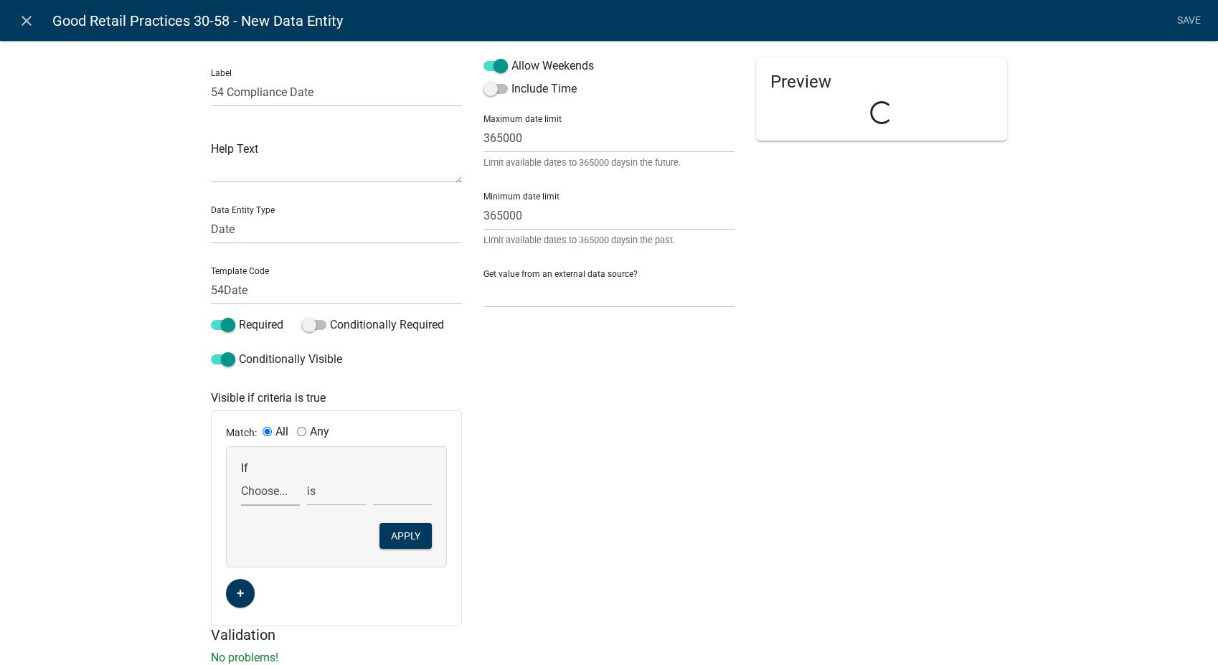
drag, startPoint x: 354, startPoint y: 468, endPoint x: 260, endPoint y: 488, distance: 96.8
click at [260, 488] on select "Choose... 10Action 10Date 11Action 11Date 12Action 12Date 13Action 13Date 14Act…" at bounding box center [270, 490] width 59 height 29
select select "184: Comp54"
click at [241, 476] on select "Choose... 10Action 10Date 11Action 11Date 12Action 12Date 13Action 13Date 14Act…" at bounding box center [270, 490] width 59 height 29
drag, startPoint x: 336, startPoint y: 488, endPoint x: 335, endPoint y: 506, distance: 17.9
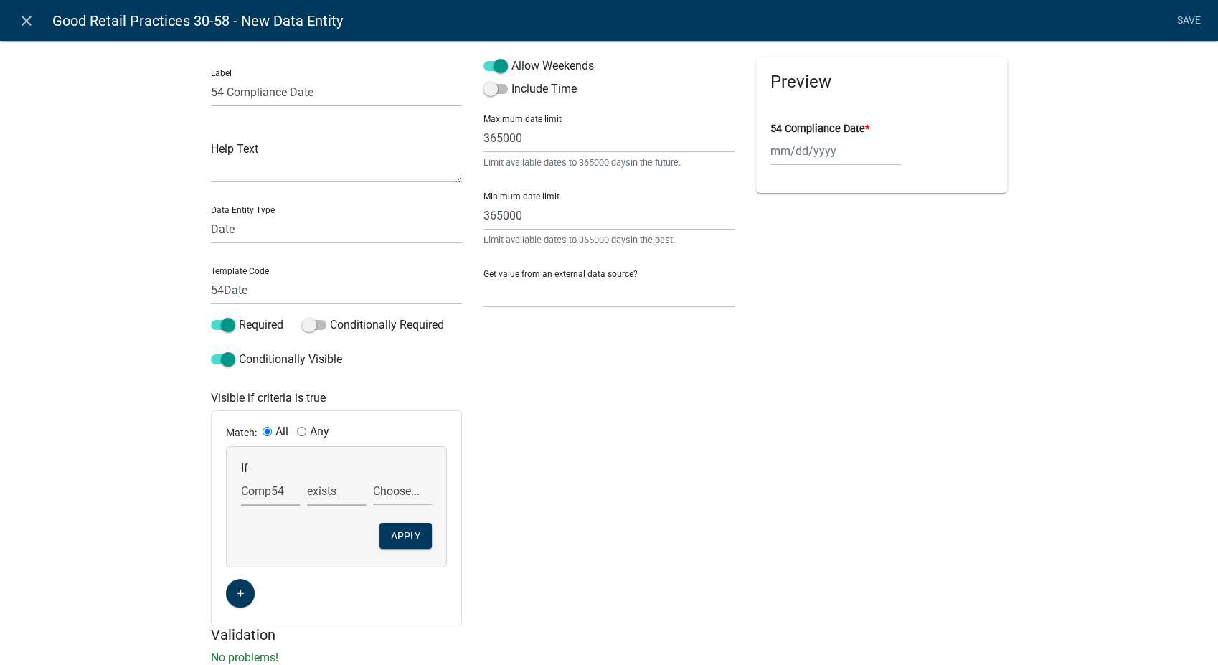
click at [336, 488] on select "exists does not exist contains does not contain" at bounding box center [336, 490] width 59 height 29
select select "6: ~"
click at [307, 476] on select "exists does not exist contains does not contain" at bounding box center [336, 490] width 59 height 29
drag, startPoint x: 395, startPoint y: 492, endPoint x: 396, endPoint y: 508, distance: 15.8
click at [395, 492] on select "Choose... COS NOT in compliance R" at bounding box center [402, 490] width 59 height 29
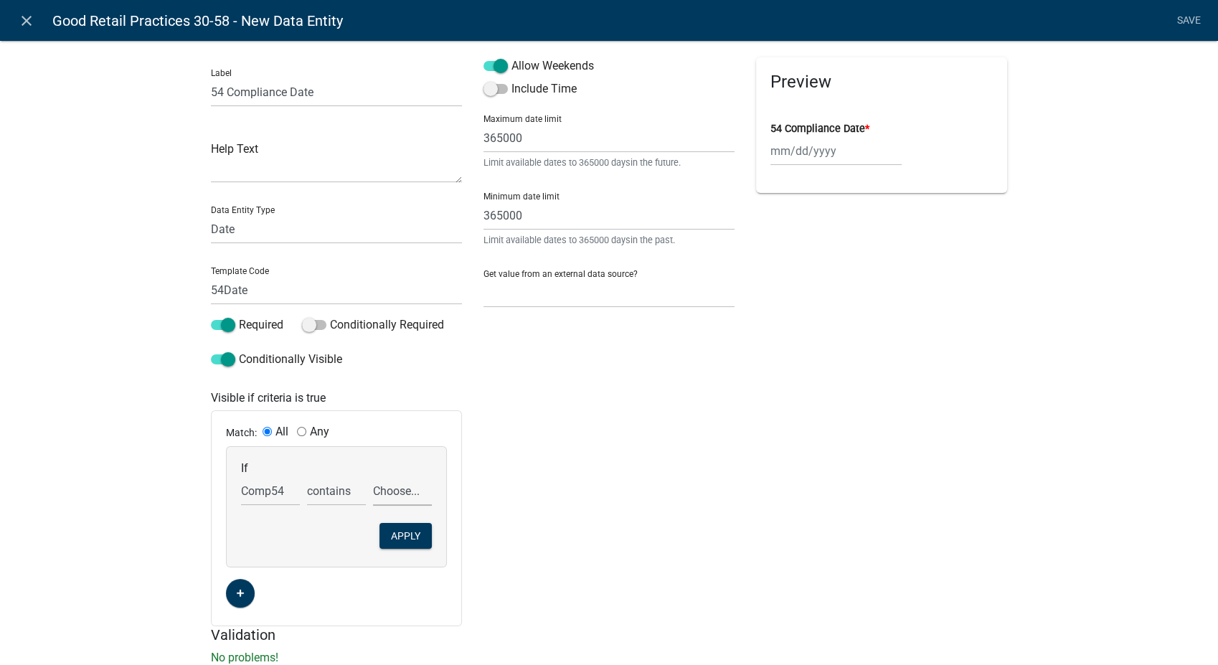
select select "2: NOT in compliance"
click at [373, 476] on select "Choose... COS NOT in compliance R" at bounding box center [402, 490] width 59 height 29
click at [391, 530] on button "Apply" at bounding box center [405, 536] width 52 height 26
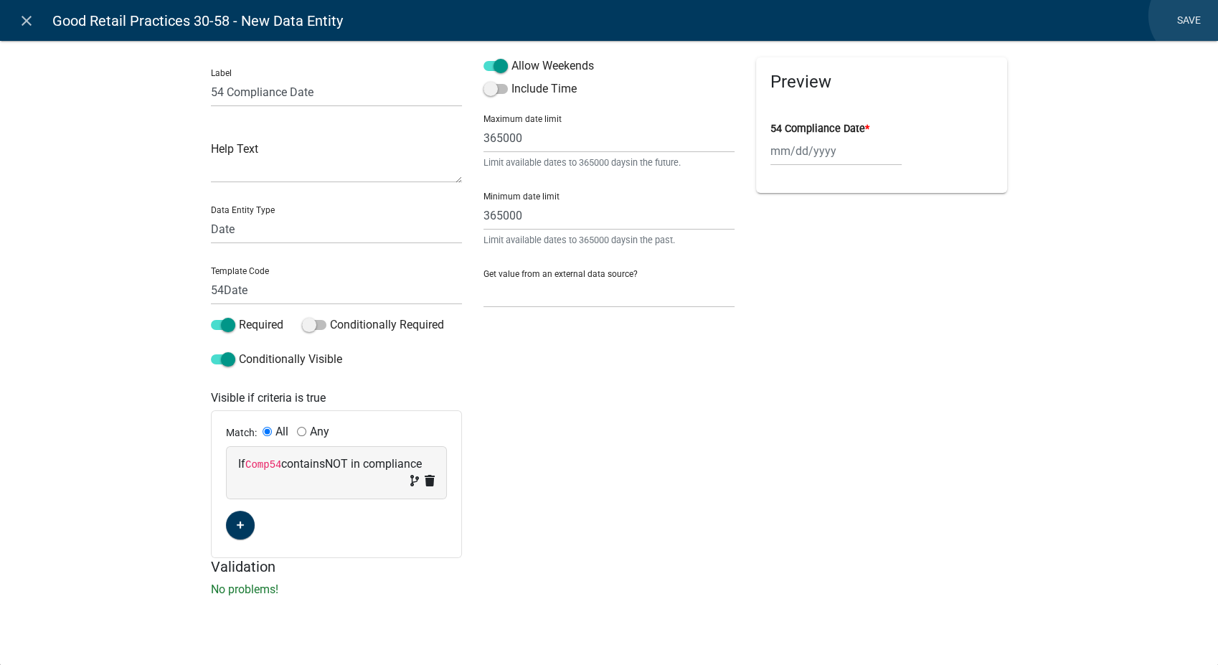
click at [1193, 16] on link "Save" at bounding box center [1189, 20] width 36 height 27
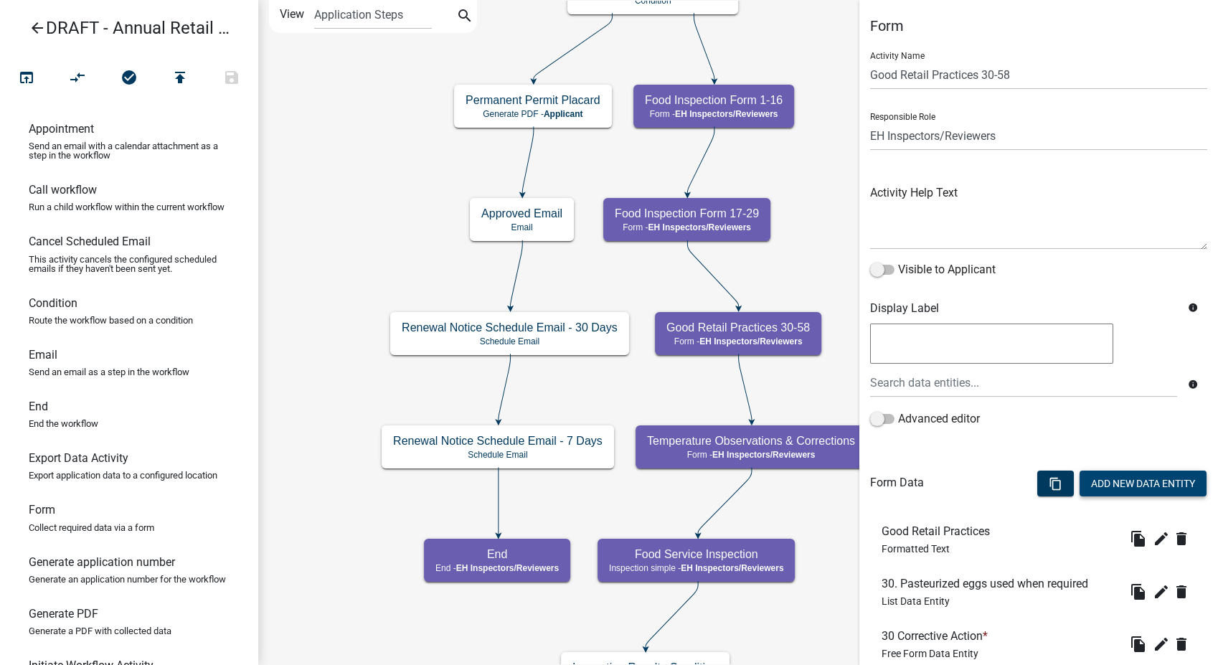
click at [1111, 478] on button "Add New Data Entity" at bounding box center [1142, 484] width 127 height 26
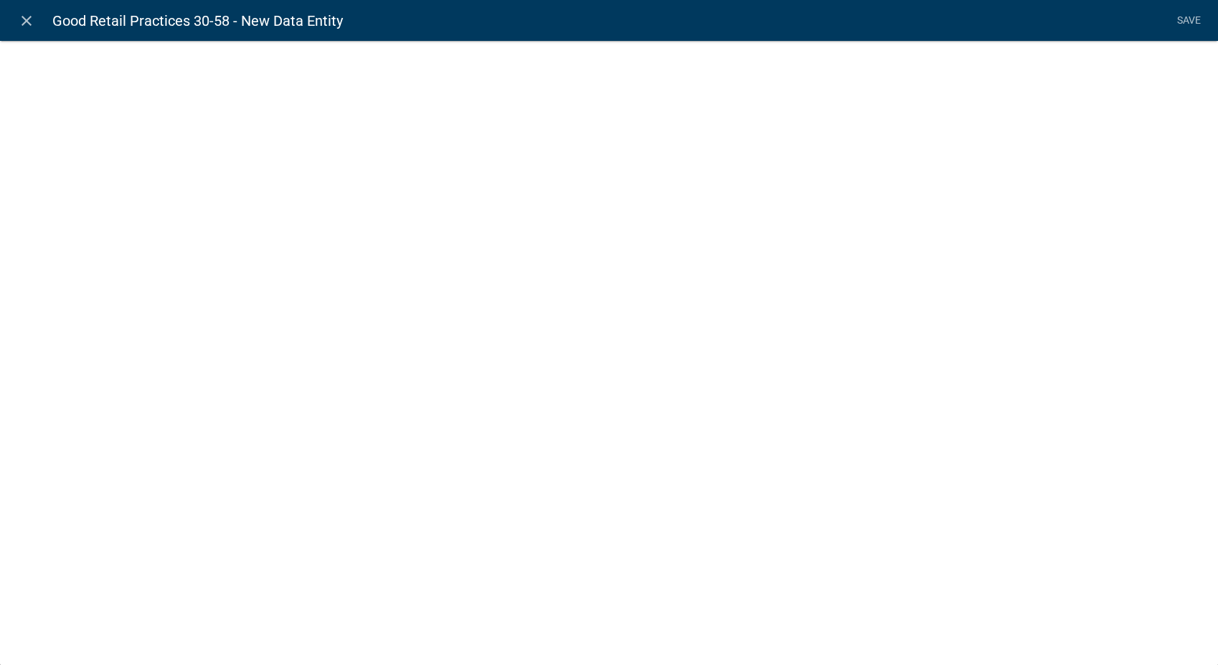
select select
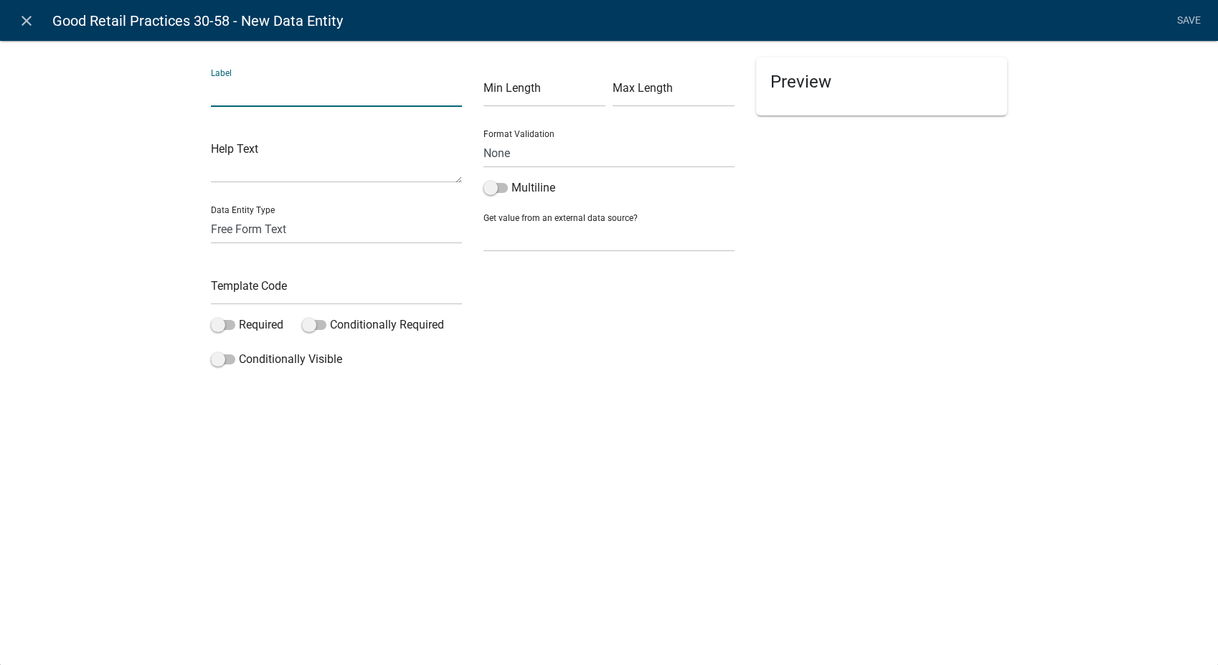
click at [248, 93] on input "text" at bounding box center [336, 91] width 251 height 29
type input "55 Corrective Action"
click at [242, 282] on input "text" at bounding box center [336, 289] width 251 height 29
type input "55Action"
click at [216, 323] on span at bounding box center [223, 325] width 24 height 10
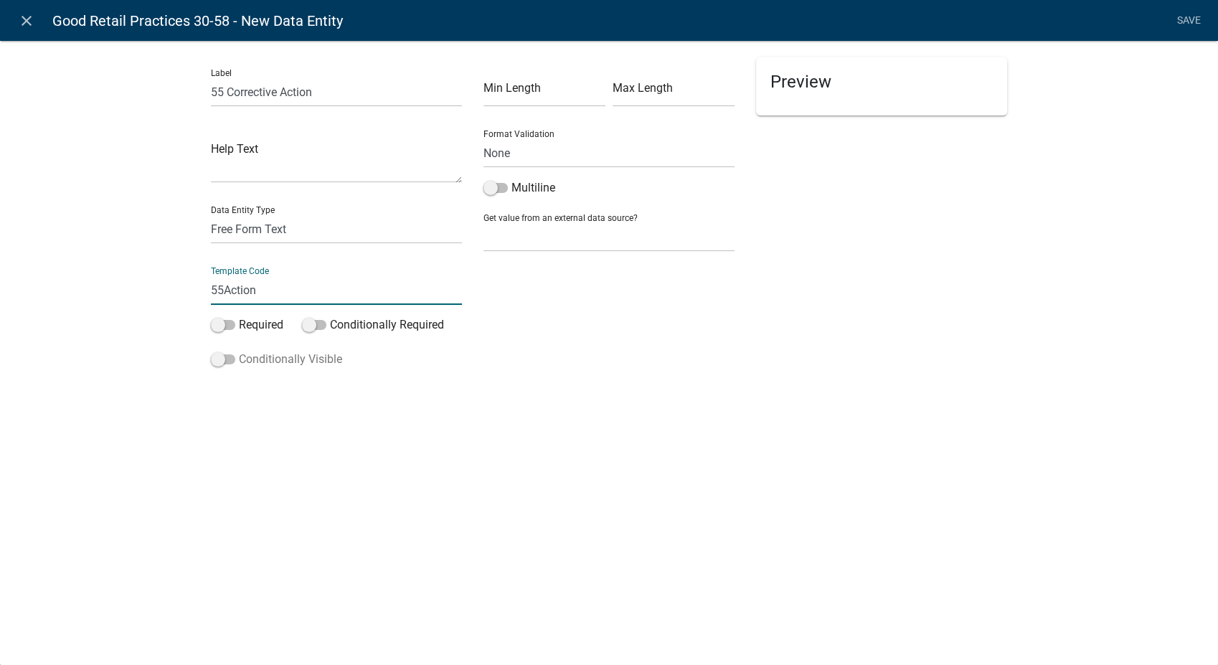
click at [239, 316] on input "Required" at bounding box center [239, 316] width 0 height 0
click at [217, 360] on span at bounding box center [223, 359] width 24 height 10
click at [239, 351] on input "Conditionally Visible" at bounding box center [239, 351] width 0 height 0
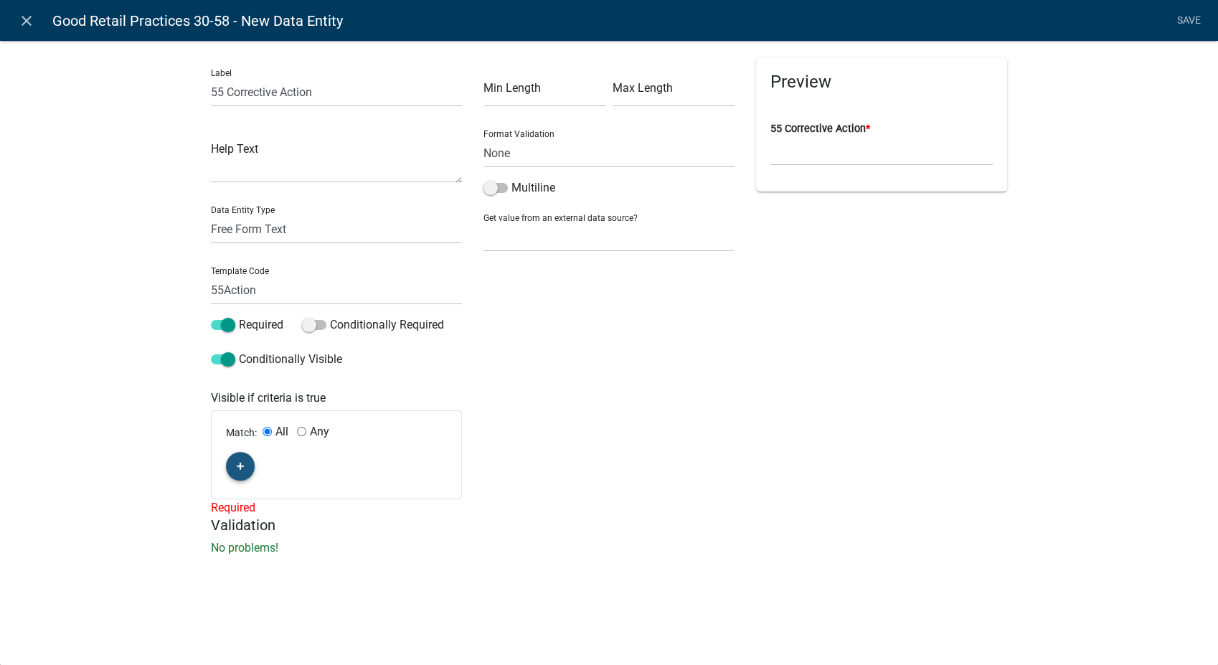
click at [238, 465] on icon "button" at bounding box center [241, 467] width 8 height 8
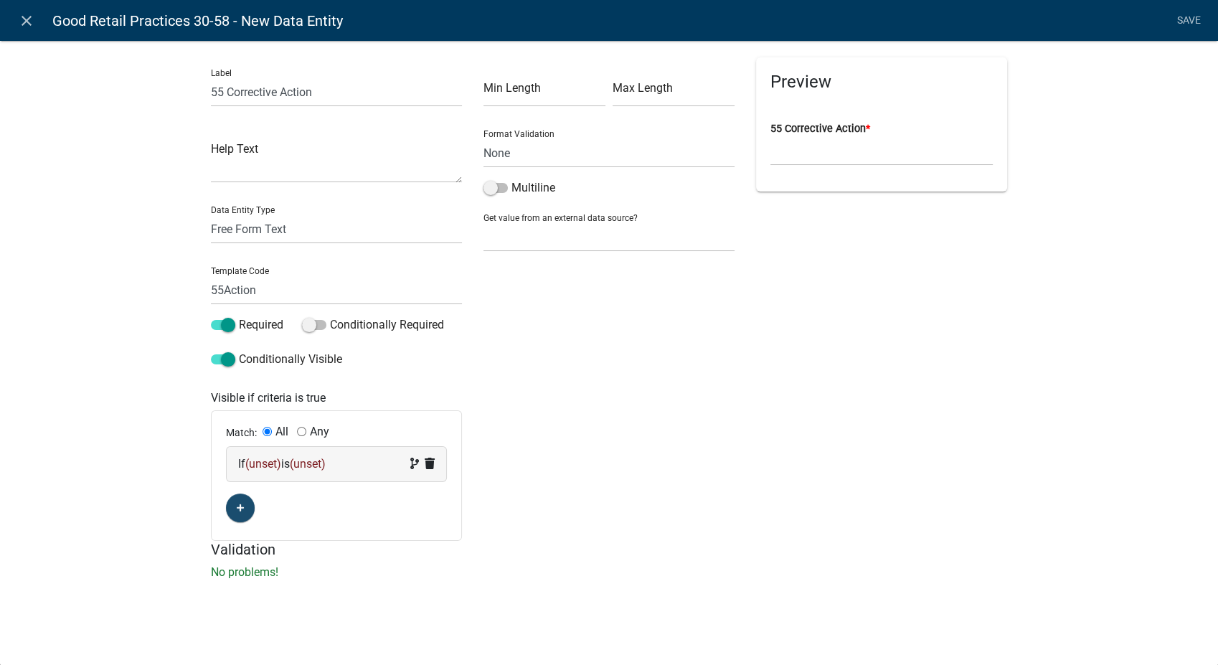
click at [337, 455] on div "If (unset) is (unset)" at bounding box center [336, 463] width 197 height 17
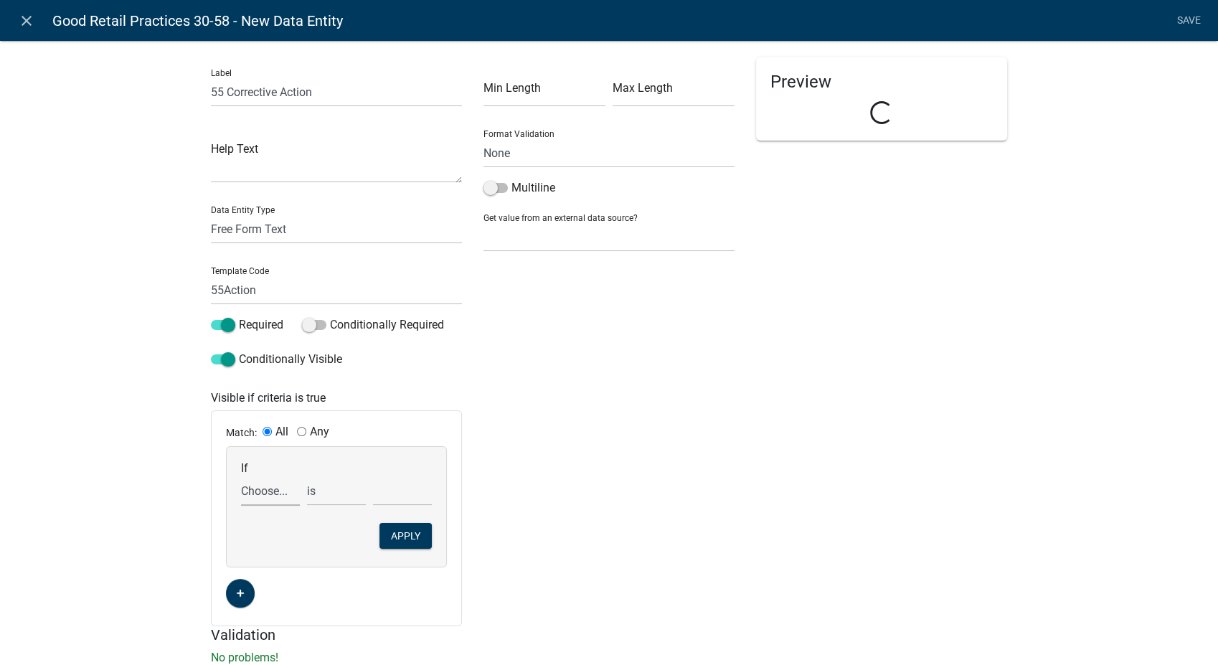
click at [262, 491] on select "Choose... 10Action 10Date 11Action 11Date 12Action 12Date 13Action 13Date 14Act…" at bounding box center [270, 490] width 59 height 29
select select "186: Comp55"
click at [241, 476] on select "Choose... 10Action 10Date 11Action 11Date 12Action 12Date 13Action 13Date 14Act…" at bounding box center [270, 490] width 59 height 29
click at [318, 495] on select "exists does not exist contains does not contain" at bounding box center [336, 490] width 59 height 29
select select "6: ~"
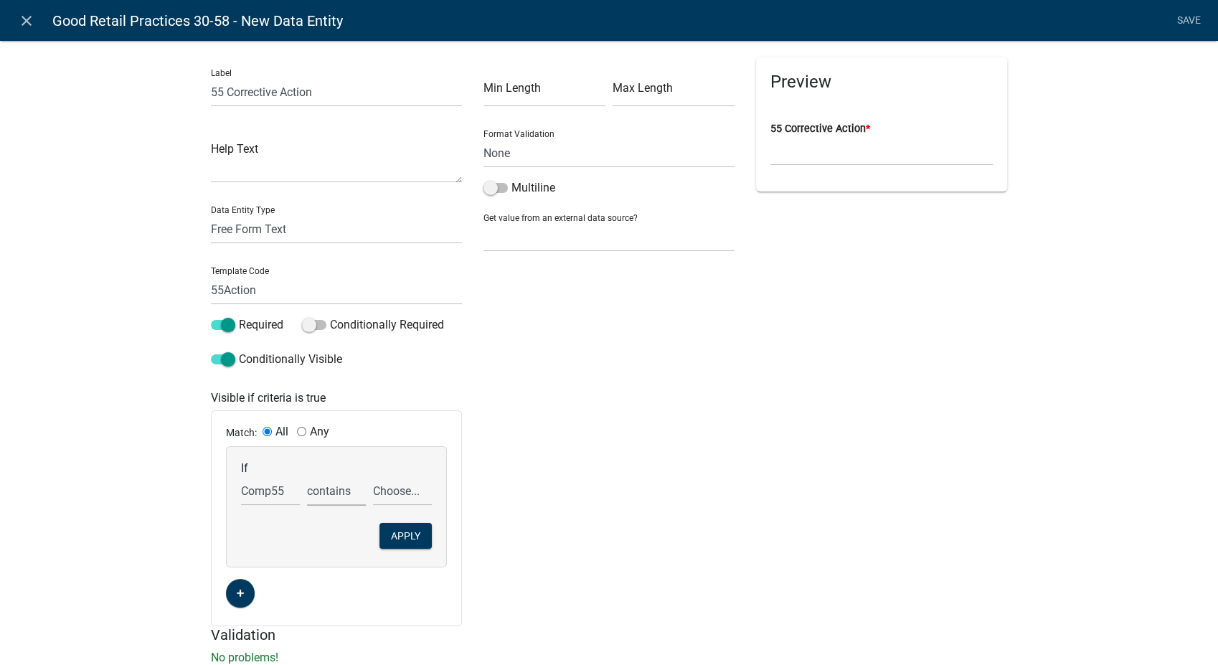
click at [307, 476] on select "exists does not exist contains does not contain" at bounding box center [336, 490] width 59 height 29
click at [407, 493] on select "Choose... COS NOT in compliance R" at bounding box center [402, 490] width 59 height 29
click at [373, 476] on select "Choose... COS NOT in compliance R" at bounding box center [402, 490] width 59 height 29
click at [389, 531] on button "Apply" at bounding box center [405, 536] width 52 height 26
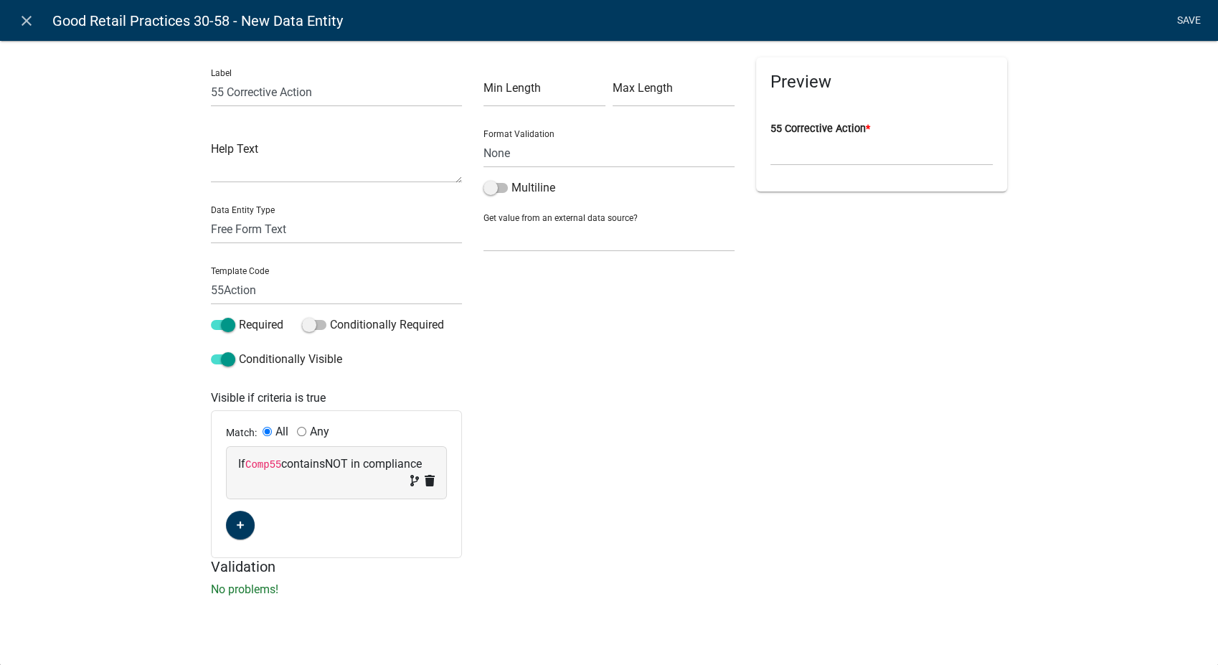
click at [1180, 19] on link "Save" at bounding box center [1189, 20] width 36 height 27
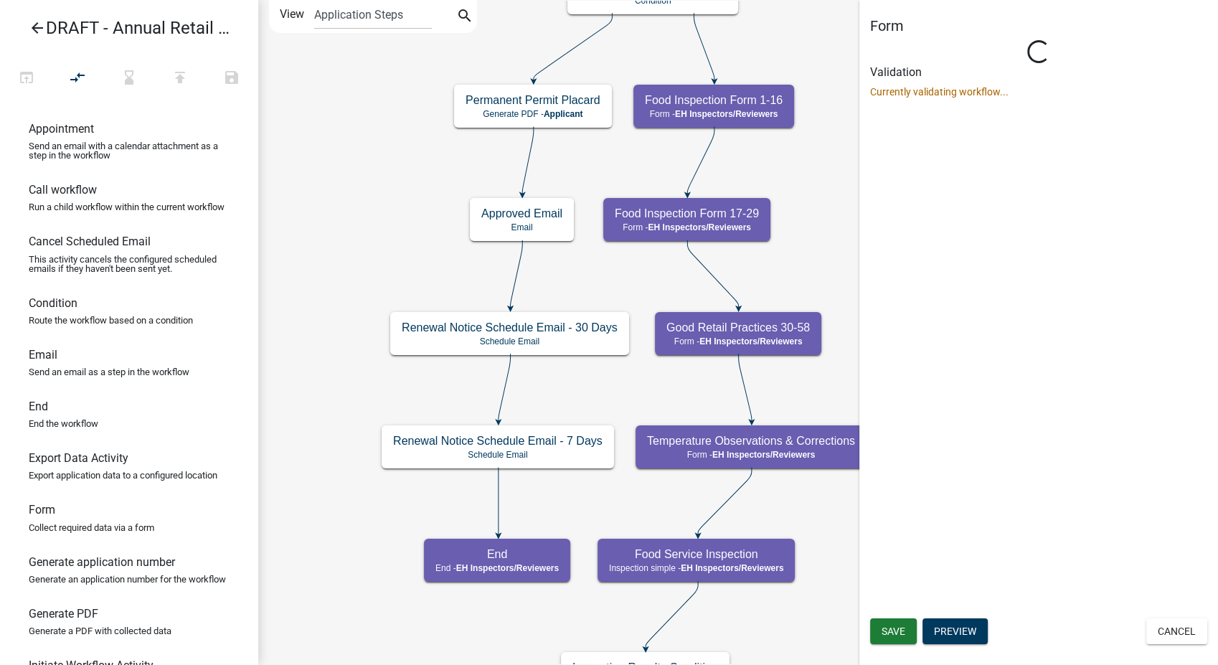
select select "C31B5D90-9A1B-409C-8A96-CB1DC1AB168B"
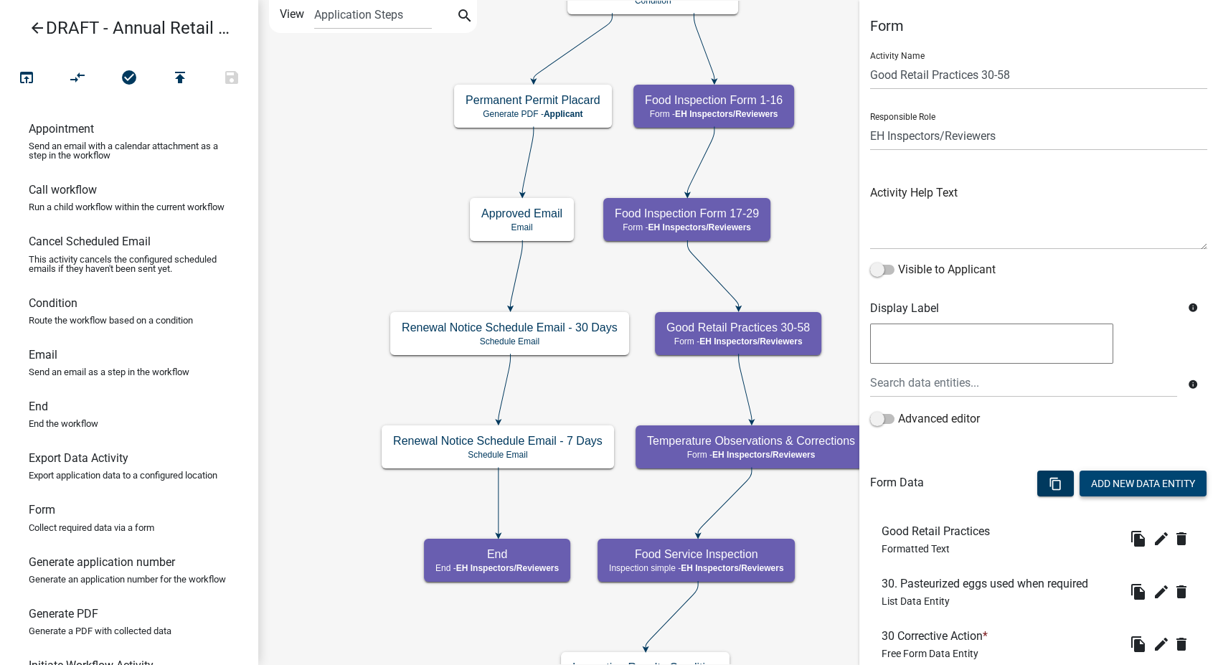
click at [1115, 485] on button "Add New Data Entity" at bounding box center [1142, 484] width 127 height 26
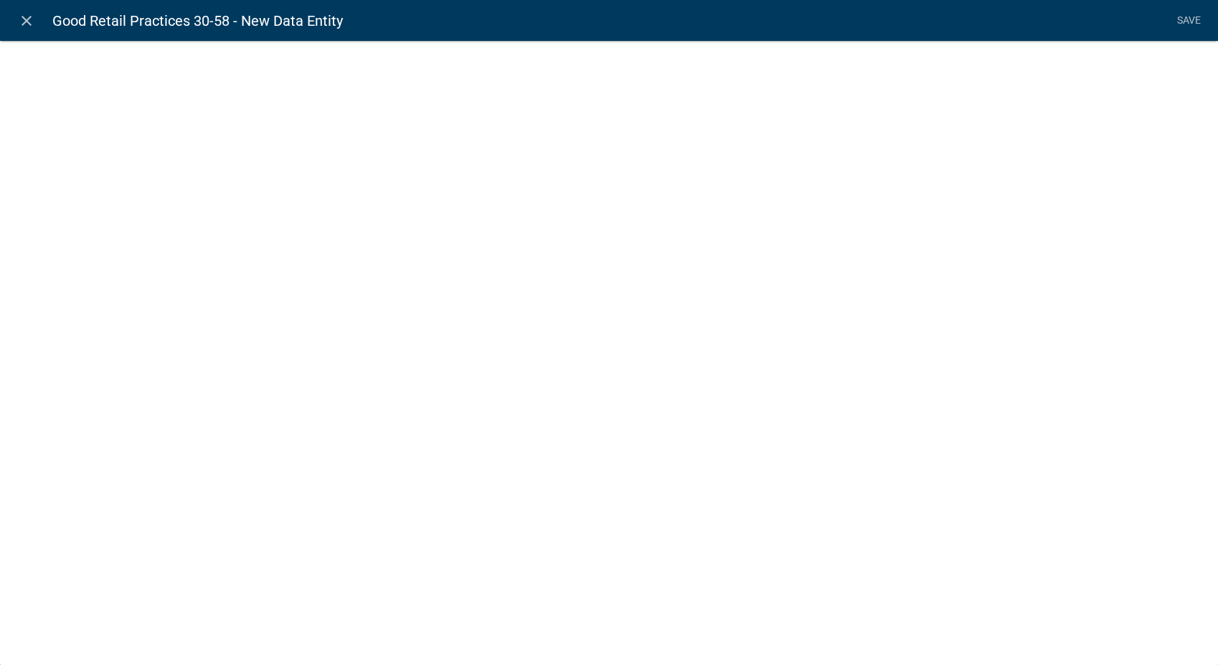
select select
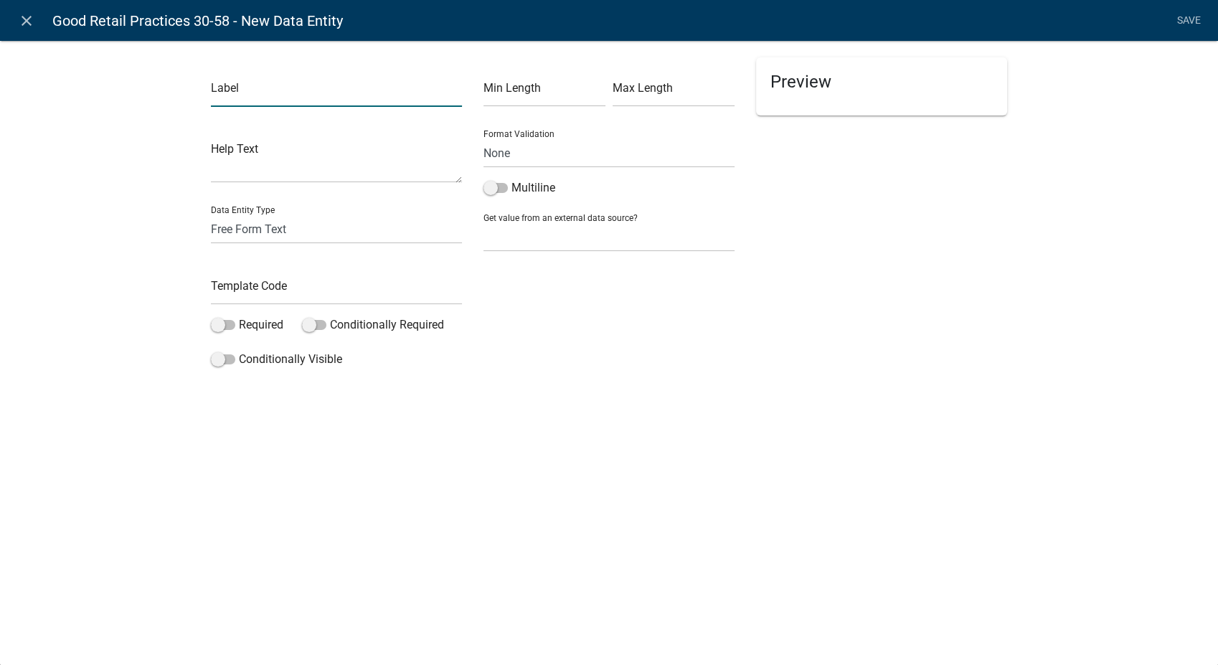
click at [234, 89] on input "text" at bounding box center [336, 91] width 251 height 29
type input "55 Compliance Date"
drag, startPoint x: 237, startPoint y: 229, endPoint x: 235, endPoint y: 240, distance: 11.0
click at [237, 229] on select "Free Form Text Document Display Entity Value Fee Numeric Data Date Map Sketch D…" at bounding box center [336, 228] width 251 height 29
select select "date"
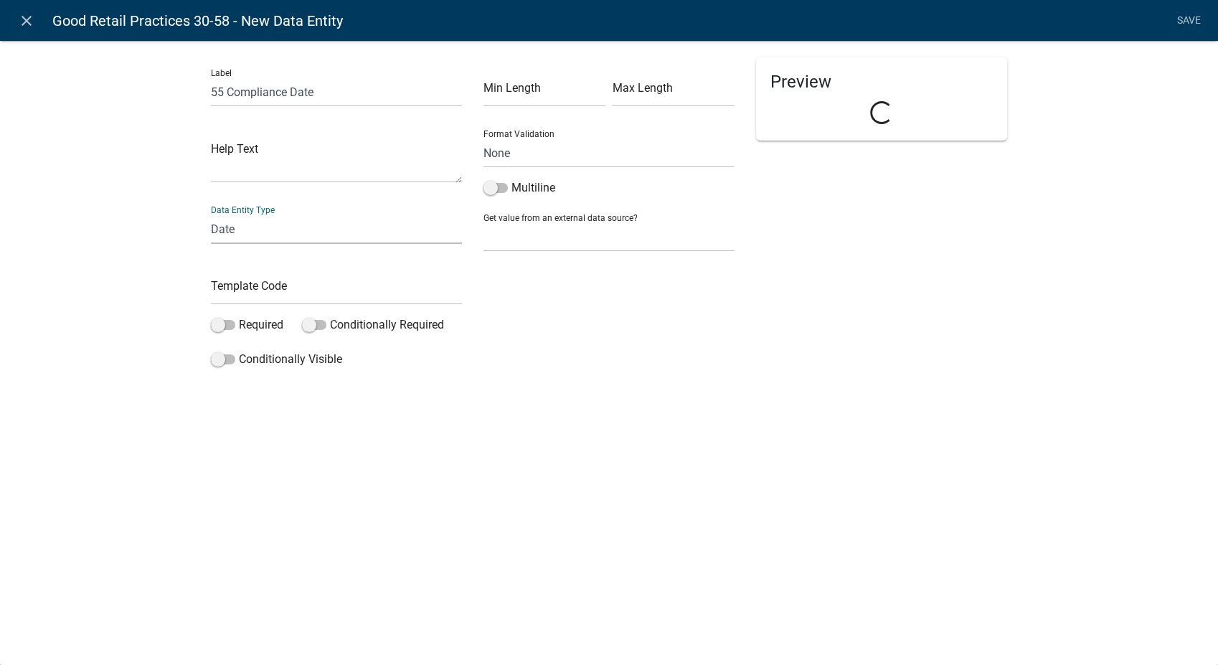
click at [211, 214] on select "Free Form Text Document Display Entity Value Fee Numeric Data Date Map Sketch D…" at bounding box center [336, 228] width 251 height 29
select select "date"
select select
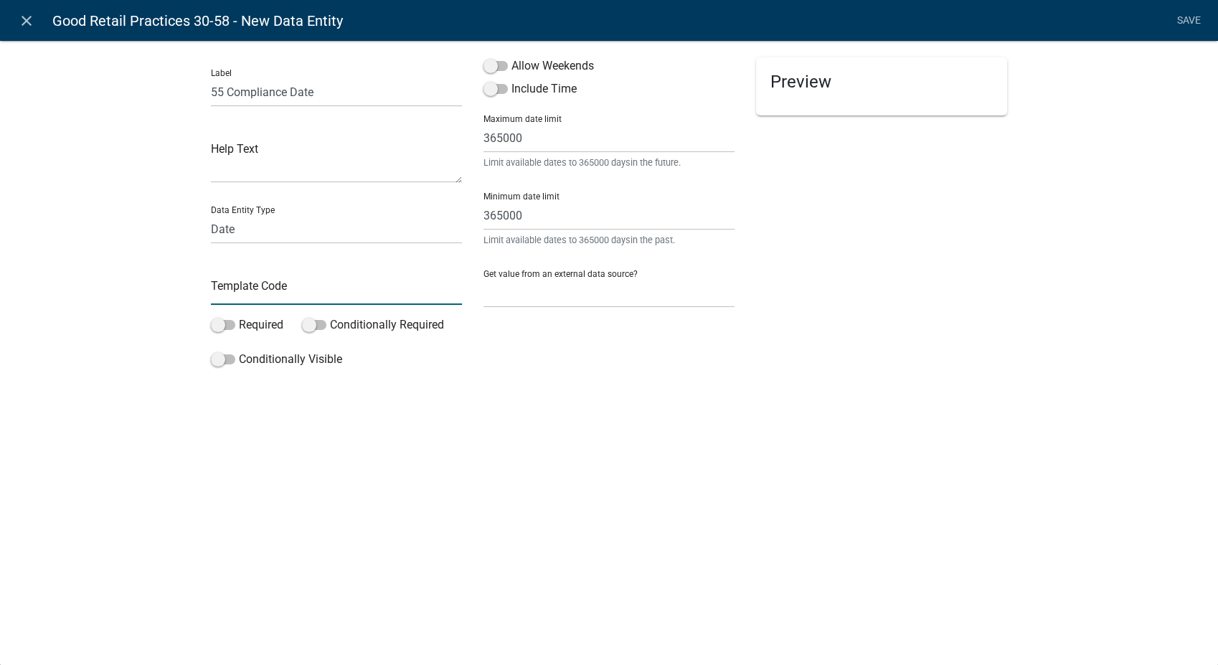
click at [247, 290] on input "text" at bounding box center [336, 289] width 251 height 29
type input "c"
type input "55Date"
click at [218, 323] on span at bounding box center [223, 325] width 24 height 10
click at [239, 316] on input "Required" at bounding box center [239, 316] width 0 height 0
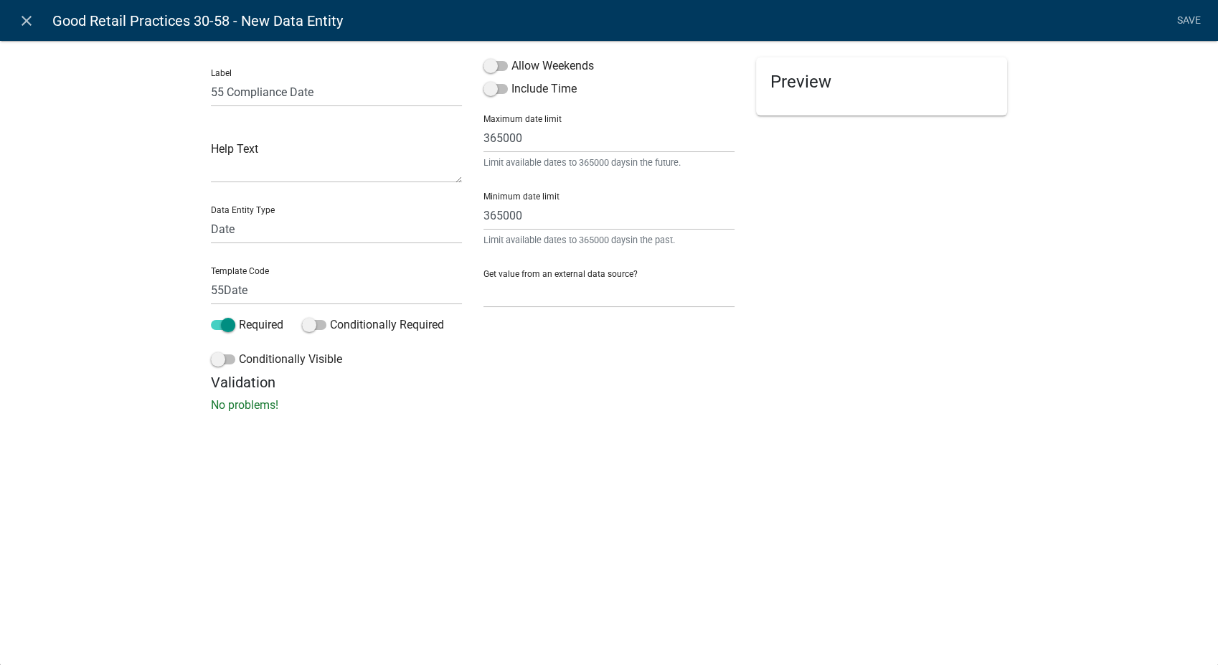
click at [220, 361] on span at bounding box center [223, 359] width 24 height 10
click at [239, 351] on input "Conditionally Visible" at bounding box center [239, 351] width 0 height 0
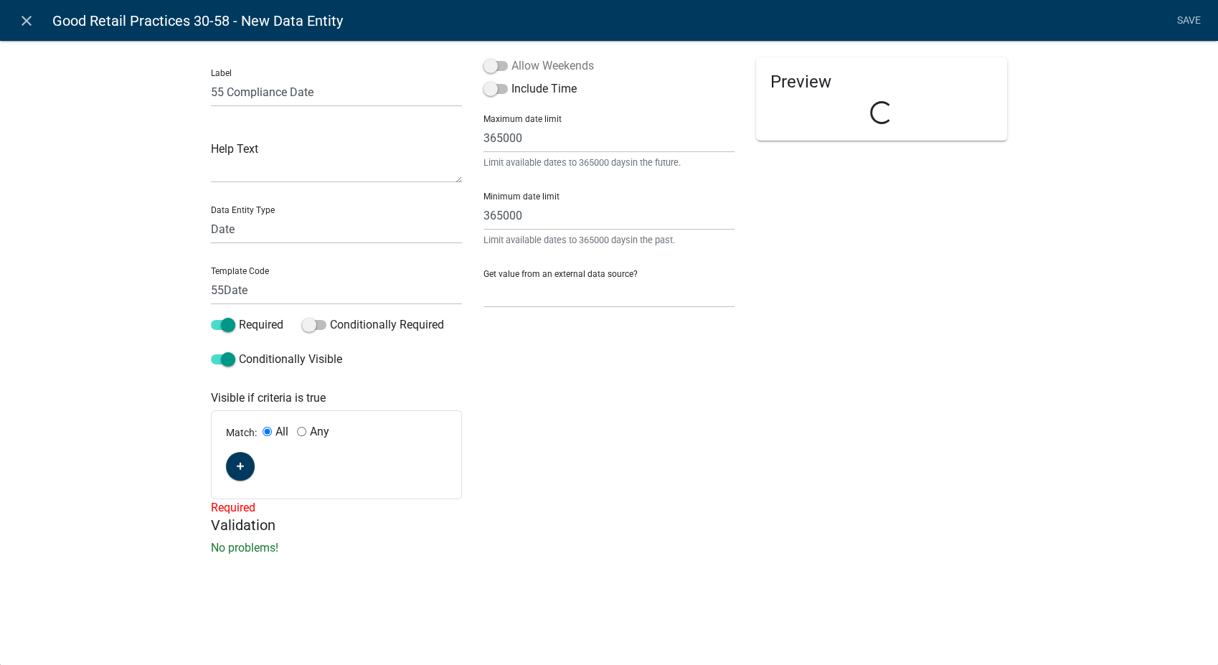
click at [491, 64] on span at bounding box center [495, 66] width 24 height 10
click at [511, 57] on input "Allow Weekends" at bounding box center [511, 57] width 0 height 0
click at [242, 465] on icon "button" at bounding box center [241, 466] width 8 height 9
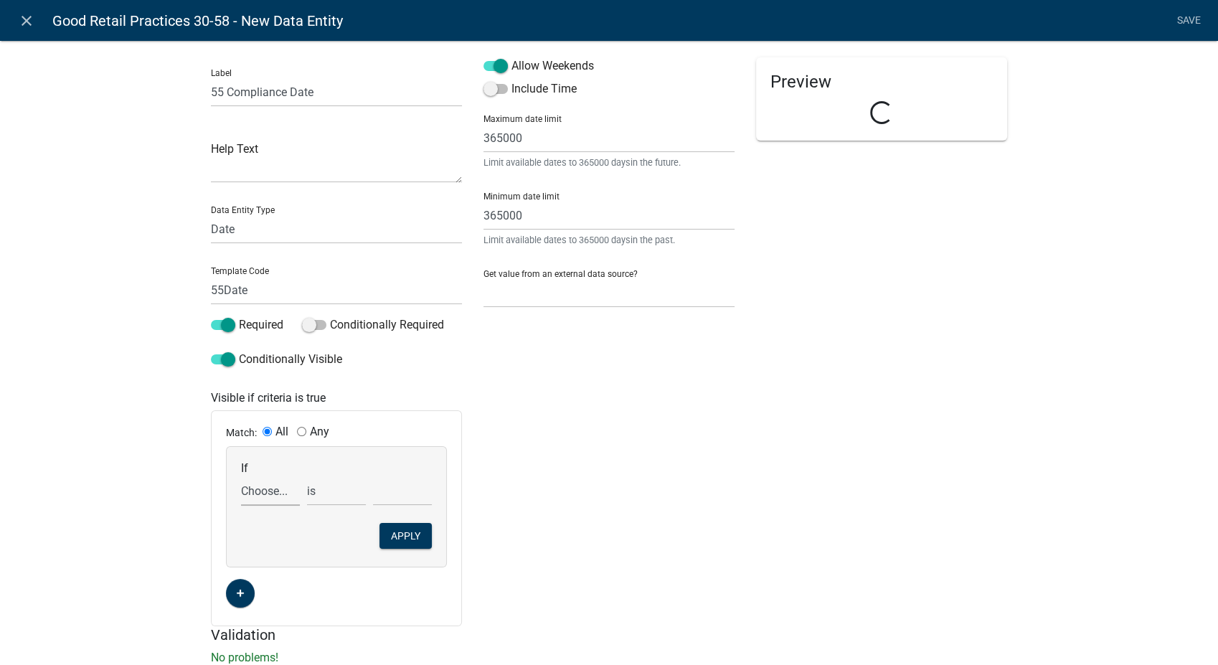
click at [278, 491] on select "Choose... 10Action 10Date 11Action 11Date 12Action 12Date 13Action 13Date 14Act…" at bounding box center [270, 490] width 59 height 29
select select "187: Comp55"
click at [241, 476] on select "Choose... 10Action 10Date 11Action 11Date 12Action 12Date 13Action 13Date 14Act…" at bounding box center [270, 490] width 59 height 29
click at [326, 488] on select "exists does not exist contains does not contain" at bounding box center [336, 490] width 59 height 29
select select "6: ~"
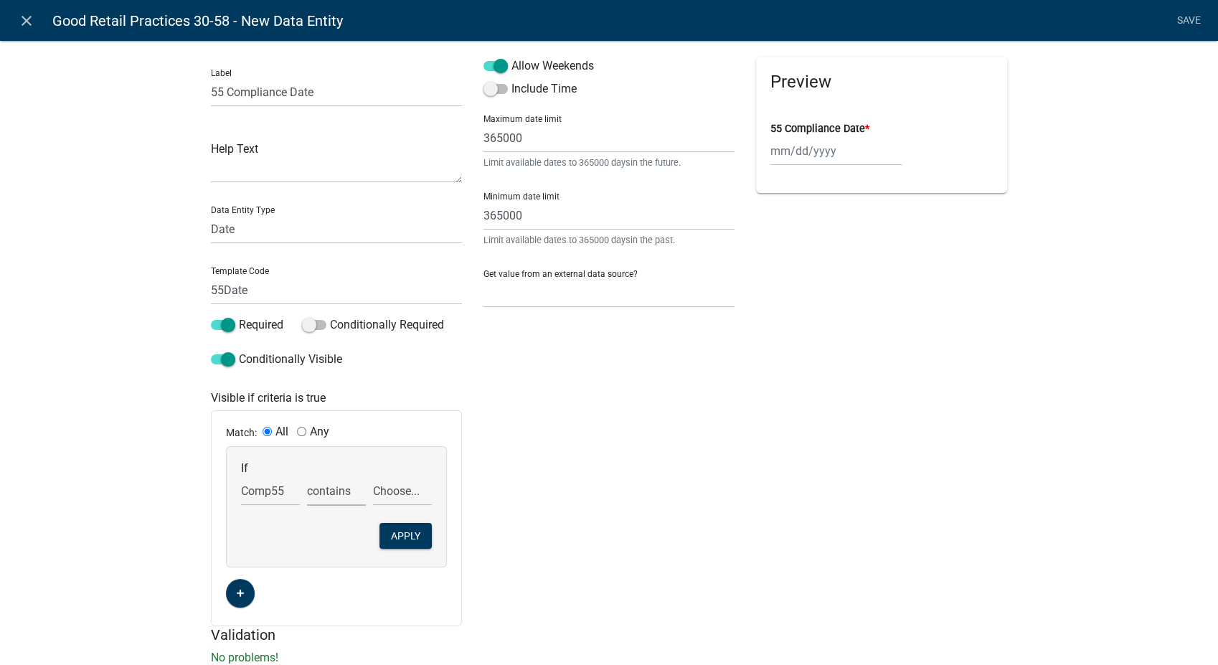
click at [307, 476] on select "exists does not exist contains does not contain" at bounding box center [336, 490] width 59 height 29
drag, startPoint x: 392, startPoint y: 491, endPoint x: 392, endPoint y: 501, distance: 10.0
click at [392, 491] on select "Choose... COS NOT in compliance R" at bounding box center [402, 490] width 59 height 29
click at [373, 476] on select "Choose... COS NOT in compliance R" at bounding box center [402, 490] width 59 height 29
click at [393, 533] on button "Apply" at bounding box center [405, 536] width 52 height 26
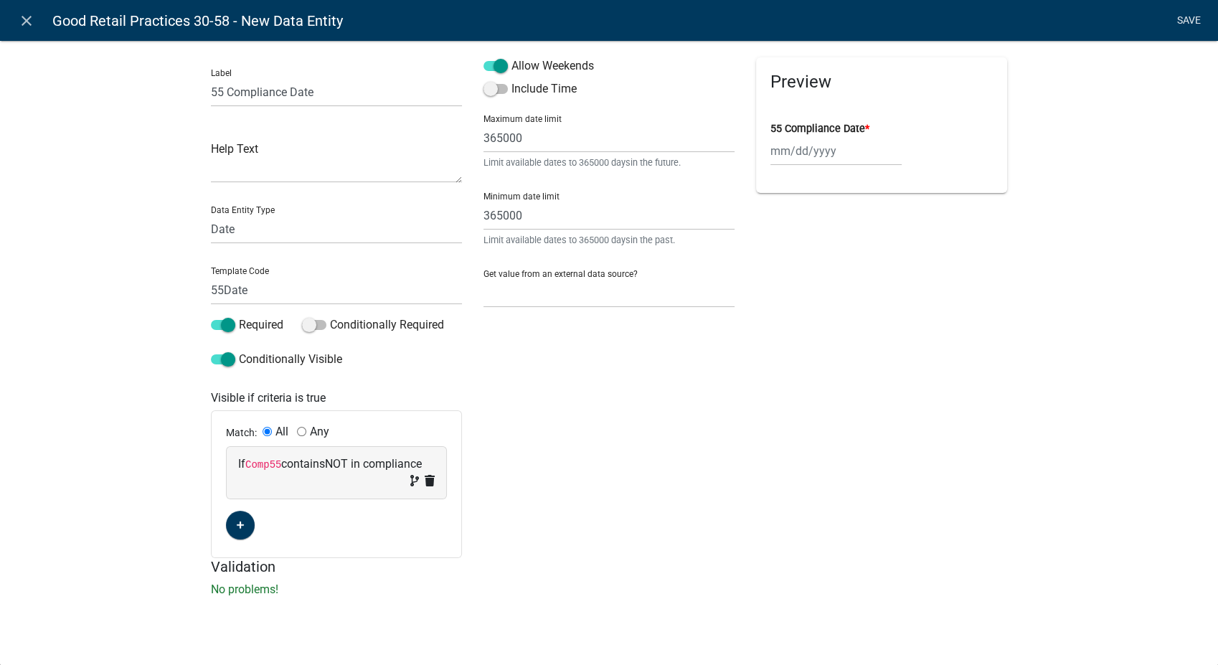
click at [1187, 19] on link "Save" at bounding box center [1189, 20] width 36 height 27
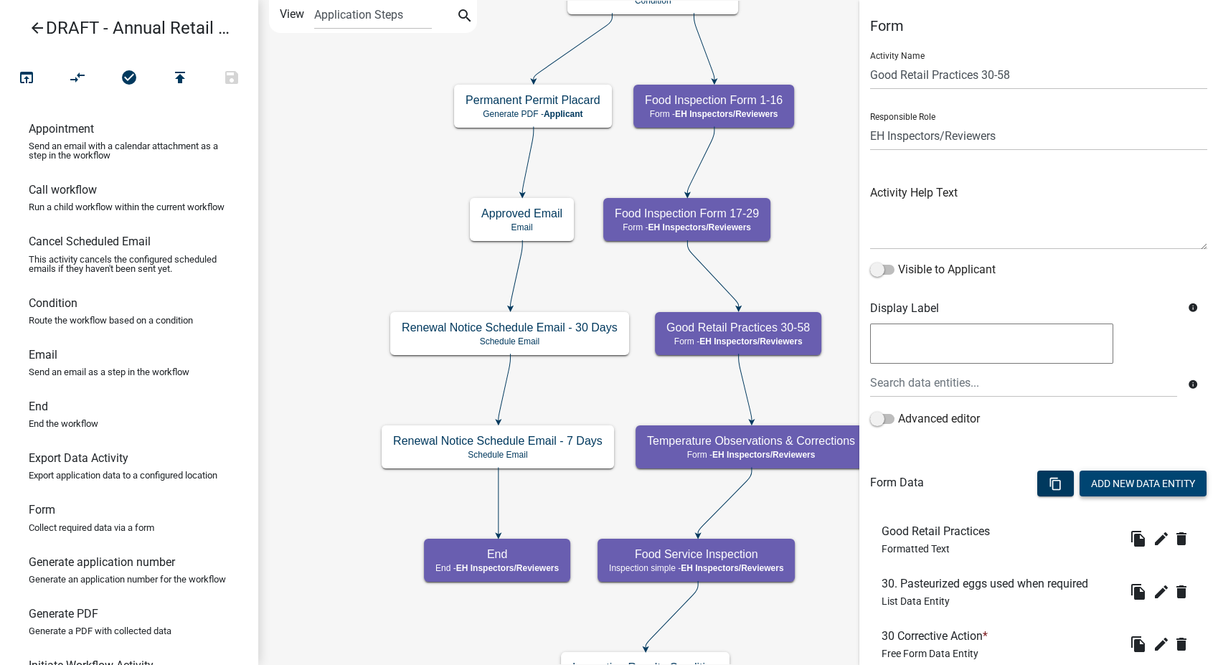
click at [1100, 480] on button "Add New Data Entity" at bounding box center [1142, 484] width 127 height 26
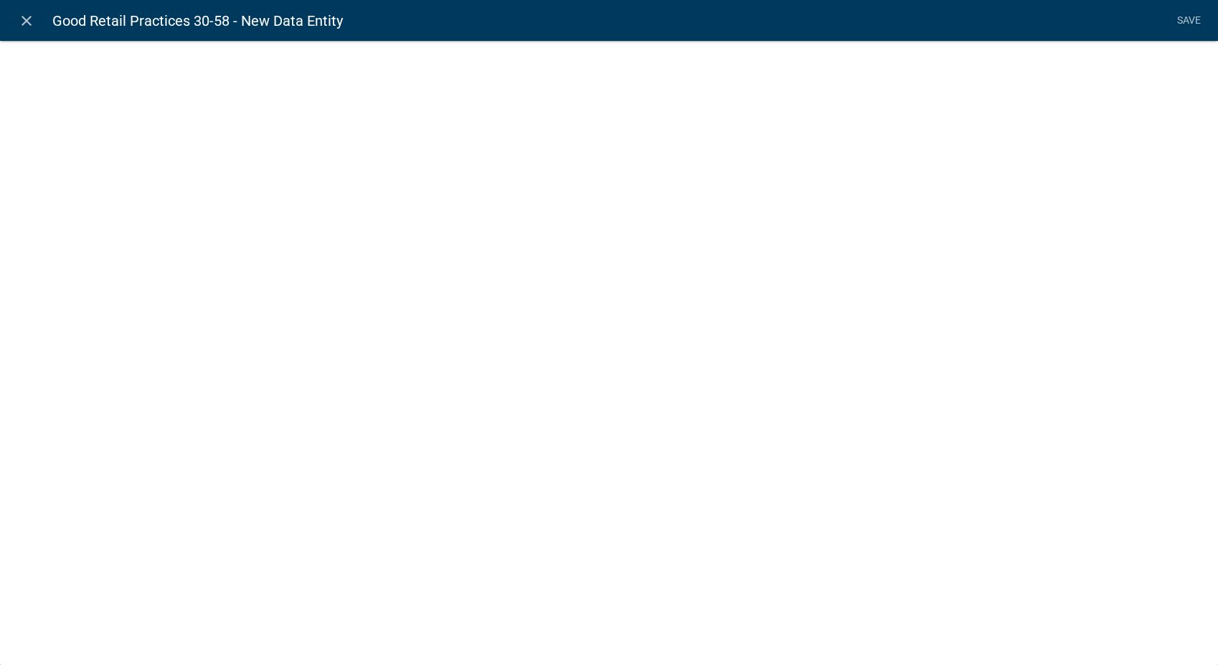
select select
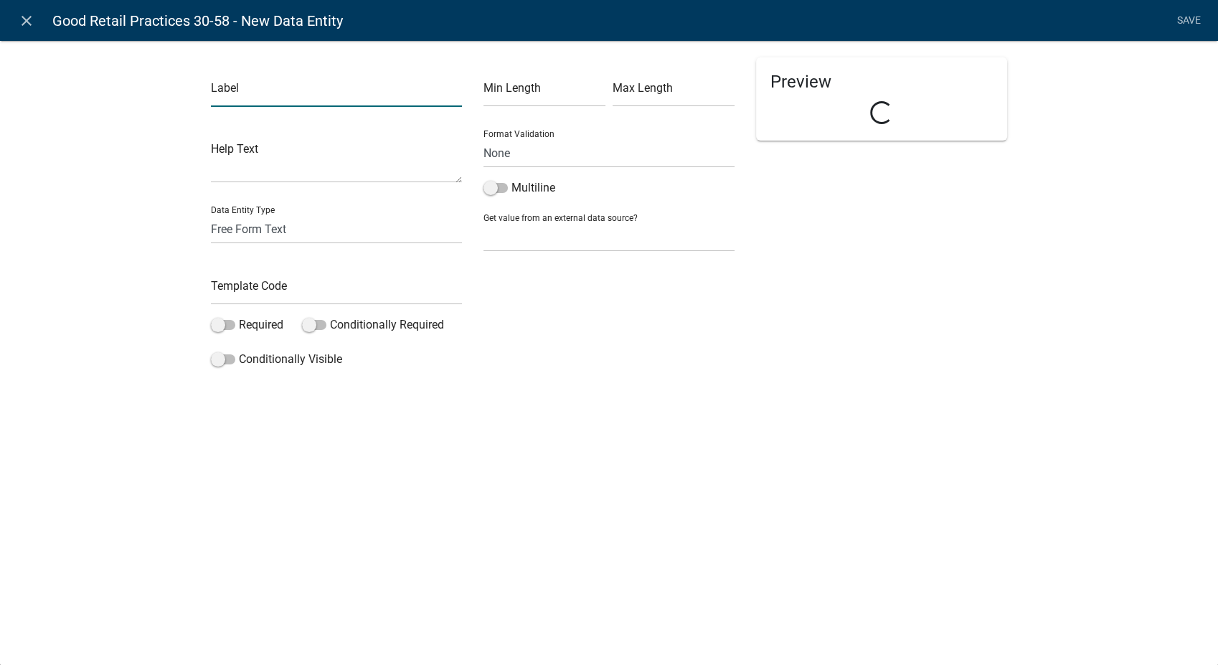
click at [280, 100] on input "text" at bounding box center [336, 91] width 251 height 29
type input "56 Corrective Action"
click at [245, 287] on input "text" at bounding box center [336, 289] width 251 height 29
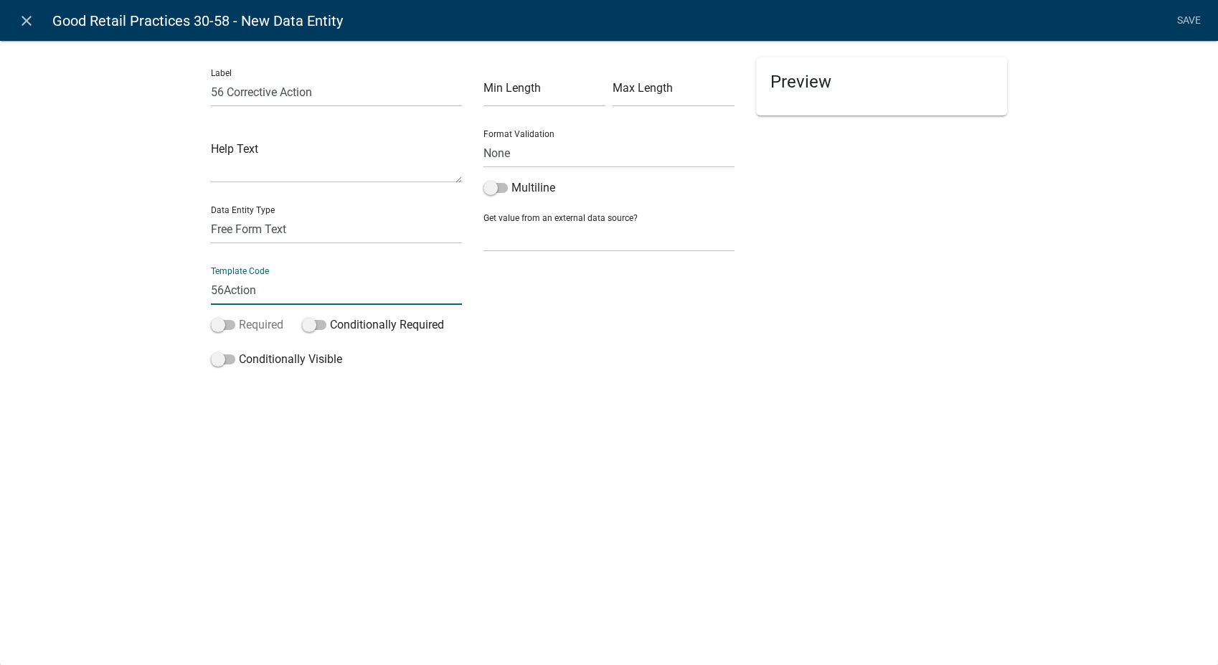
type input "56Action"
click at [216, 330] on span at bounding box center [223, 325] width 24 height 10
click at [239, 316] on input "Required" at bounding box center [239, 316] width 0 height 0
click at [220, 361] on span at bounding box center [223, 359] width 24 height 10
click at [239, 351] on input "Conditionally Visible" at bounding box center [239, 351] width 0 height 0
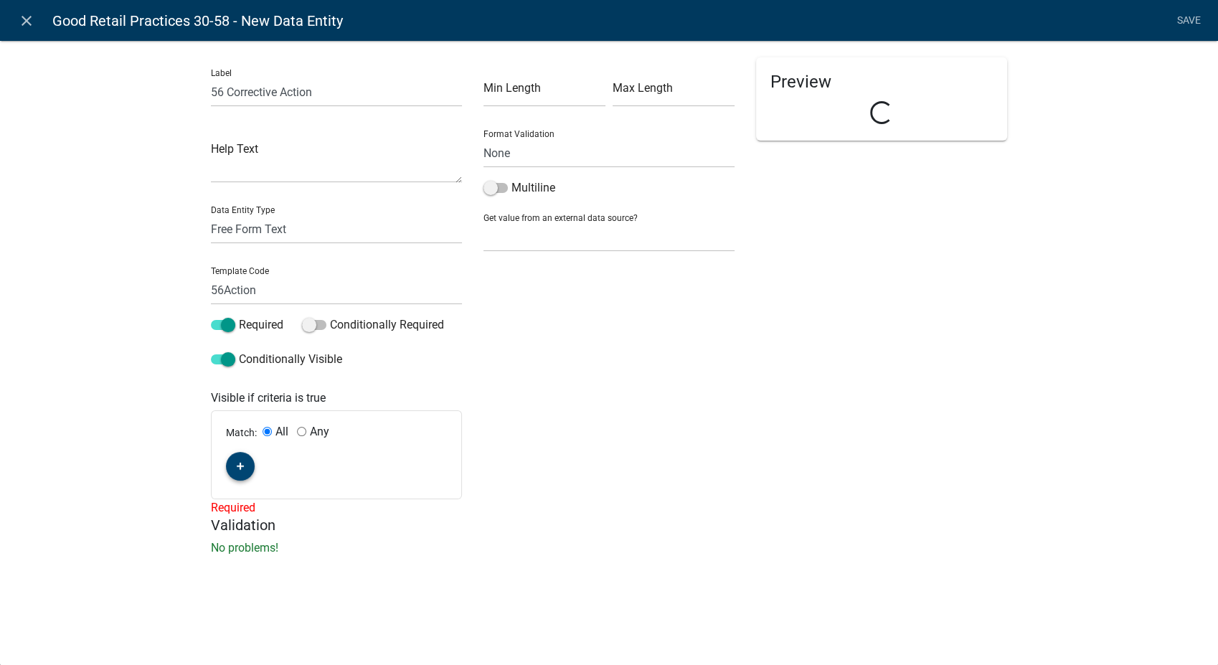
click at [239, 462] on icon "button" at bounding box center [241, 466] width 8 height 9
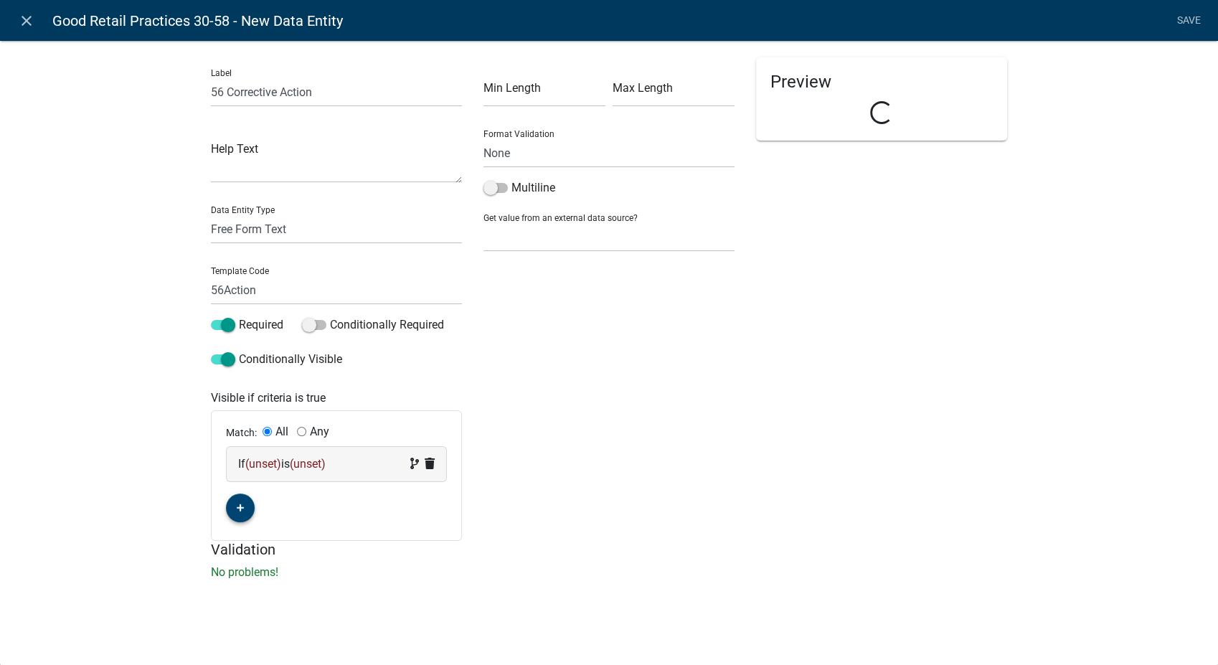
click at [355, 462] on div "If (unset) is (unset)" at bounding box center [336, 463] width 197 height 17
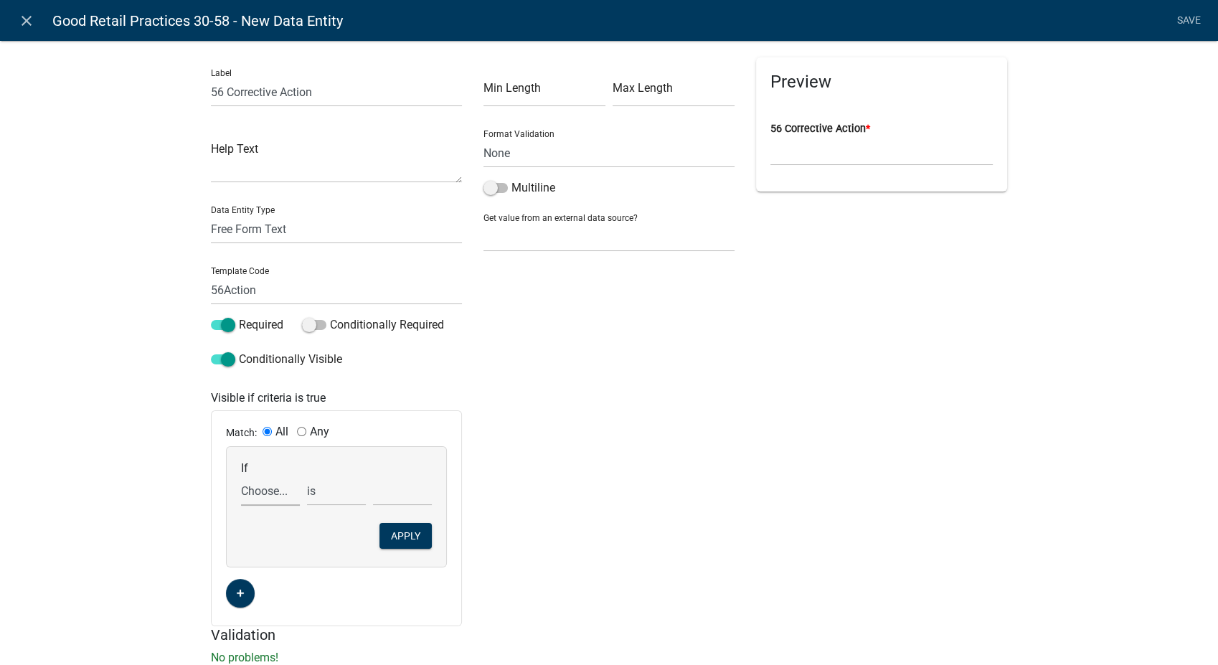
click at [258, 492] on select "Choose... 10Action 10Date 11Action 11Date 12Action 12Date 13Action 13Date 14Act…" at bounding box center [270, 490] width 59 height 29
select select "189: Comp56"
click at [241, 476] on select "Choose... 10Action 10Date 11Action 11Date 12Action 12Date 13Action 13Date 14Act…" at bounding box center [270, 490] width 59 height 29
click at [315, 497] on select "exists does not exist contains does not contain" at bounding box center [336, 490] width 59 height 29
select select "6: ~"
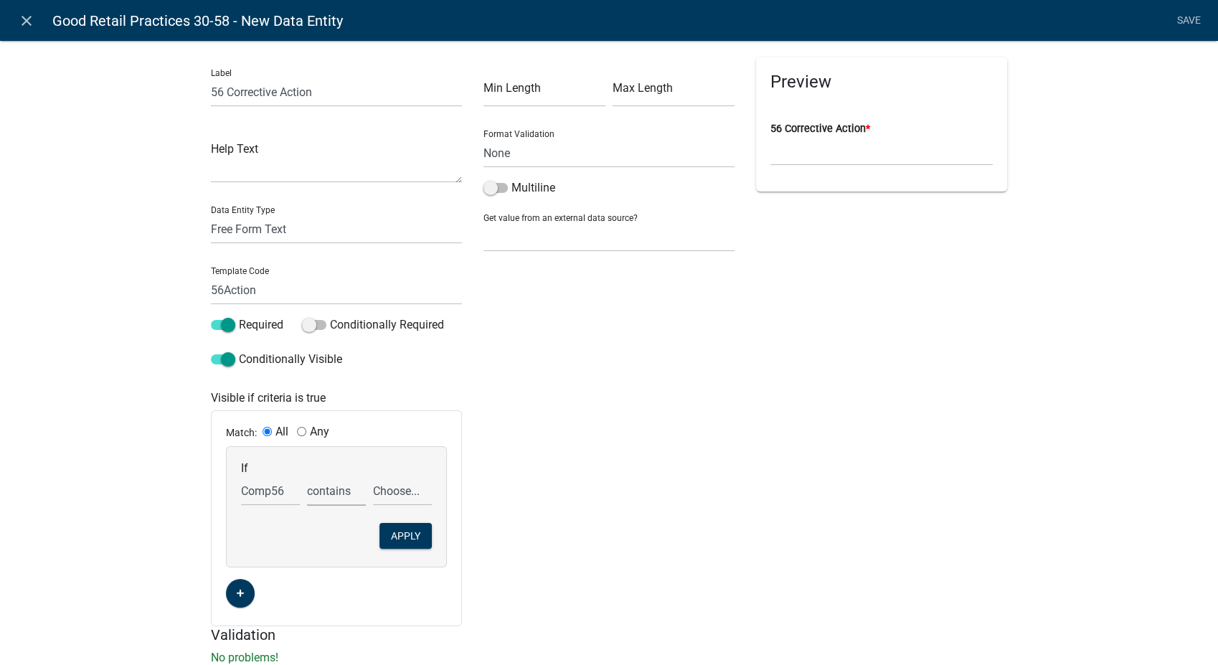
click at [307, 476] on select "exists does not exist contains does not contain" at bounding box center [336, 490] width 59 height 29
click at [384, 496] on select "Choose... COS NOT in compliance R" at bounding box center [402, 490] width 59 height 29
select select "2: NOT in compliance"
click at [373, 476] on select "Choose... COS NOT in compliance R" at bounding box center [402, 490] width 59 height 29
click at [392, 538] on button "Apply" at bounding box center [405, 536] width 52 height 26
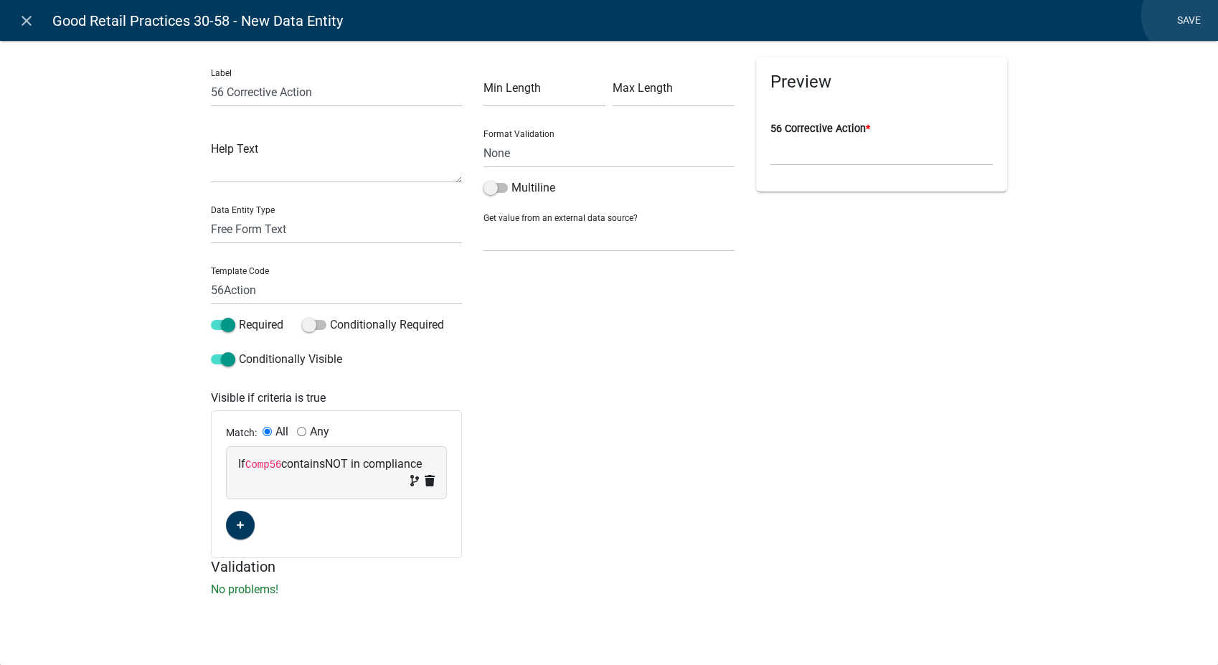
click at [1186, 15] on link "Save" at bounding box center [1189, 20] width 36 height 27
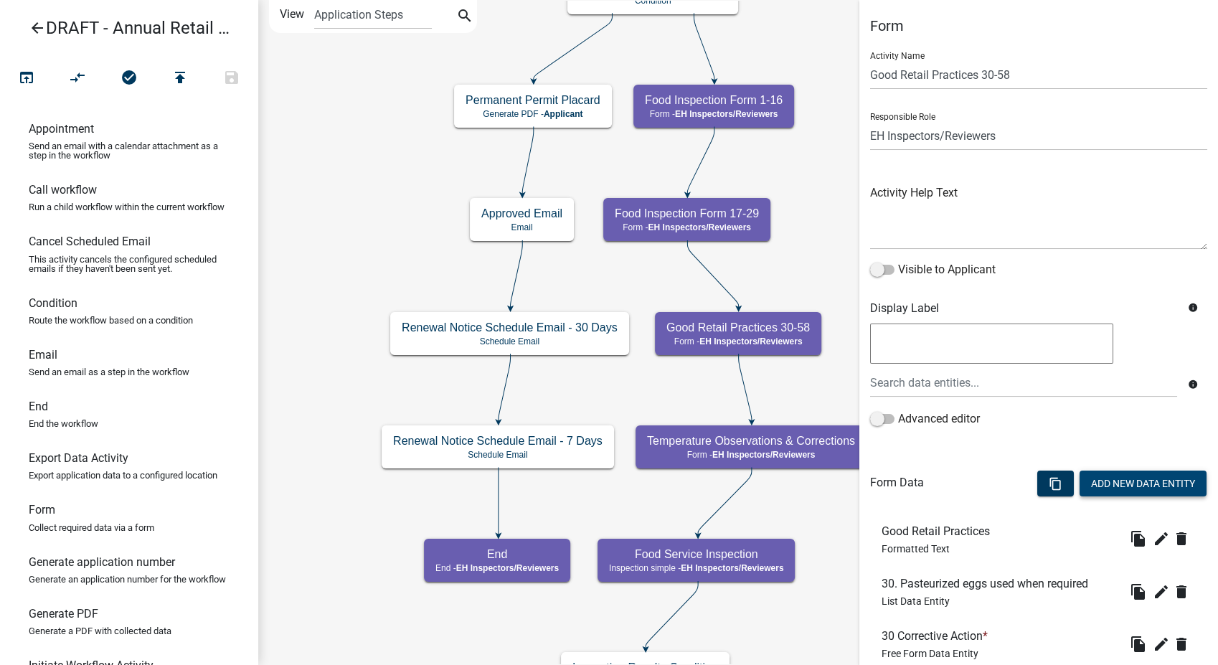
click at [1107, 479] on button "Add New Data Entity" at bounding box center [1142, 484] width 127 height 26
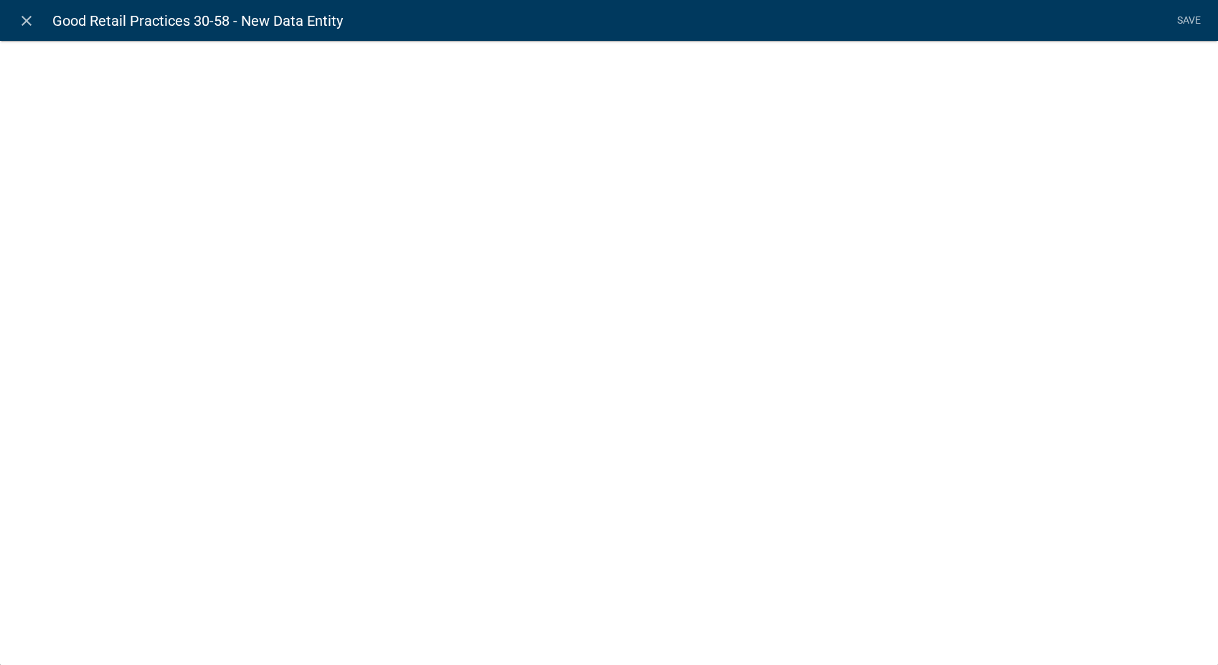
select select
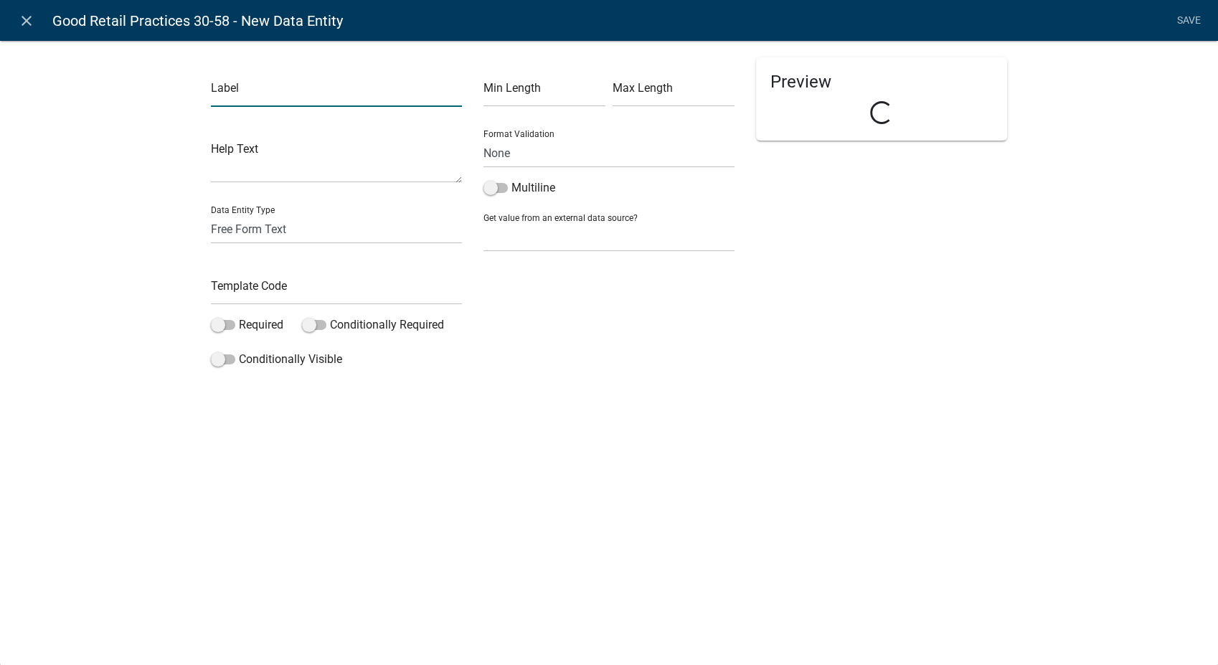
click at [251, 99] on input "text" at bounding box center [336, 91] width 251 height 29
click at [232, 93] on input "55 compliance Date" at bounding box center [336, 91] width 251 height 29
type input "55 Compliance Date"
drag, startPoint x: 240, startPoint y: 227, endPoint x: 238, endPoint y: 244, distance: 17.3
click at [240, 227] on select "Free Form Text Document Display Entity Value Fee Numeric Data Date Map Sketch D…" at bounding box center [336, 228] width 251 height 29
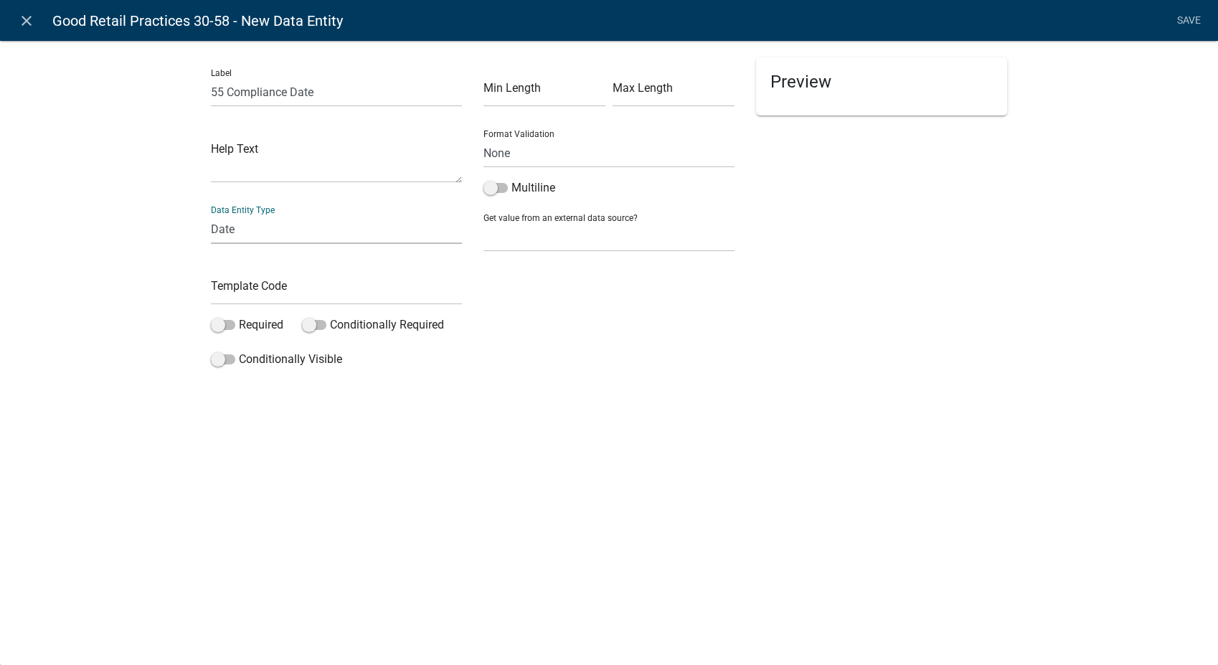
click at [211, 214] on select "Free Form Text Document Display Entity Value Fee Numeric Data Date Map Sketch D…" at bounding box center [336, 228] width 251 height 29
select select "date"
select select
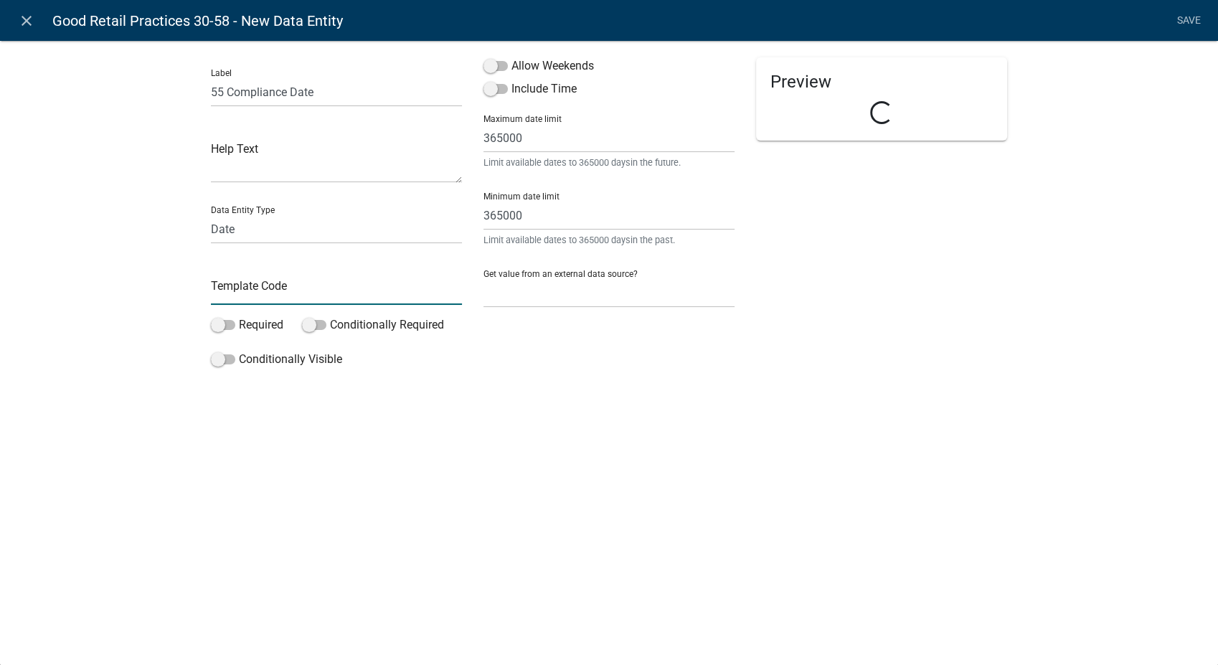
click at [252, 293] on input "text" at bounding box center [336, 289] width 251 height 29
type input "56Date"
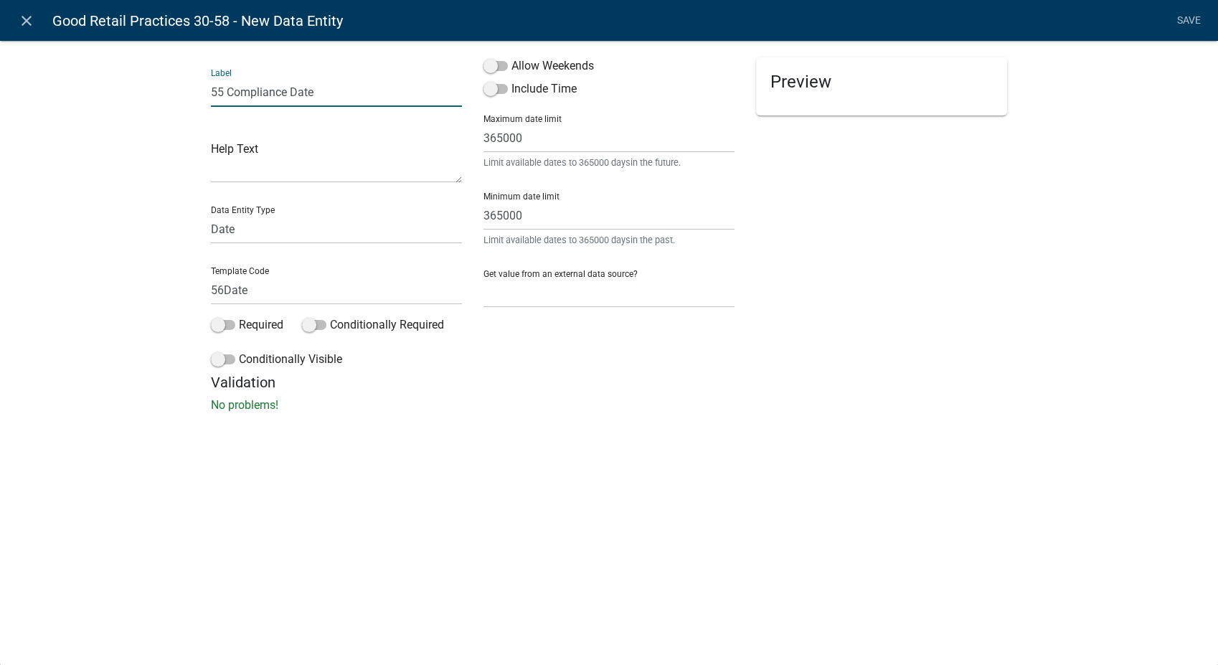
click at [221, 93] on input "55 Compliance Date" at bounding box center [336, 91] width 251 height 29
click at [23, 20] on icon "close" at bounding box center [26, 20] width 17 height 17
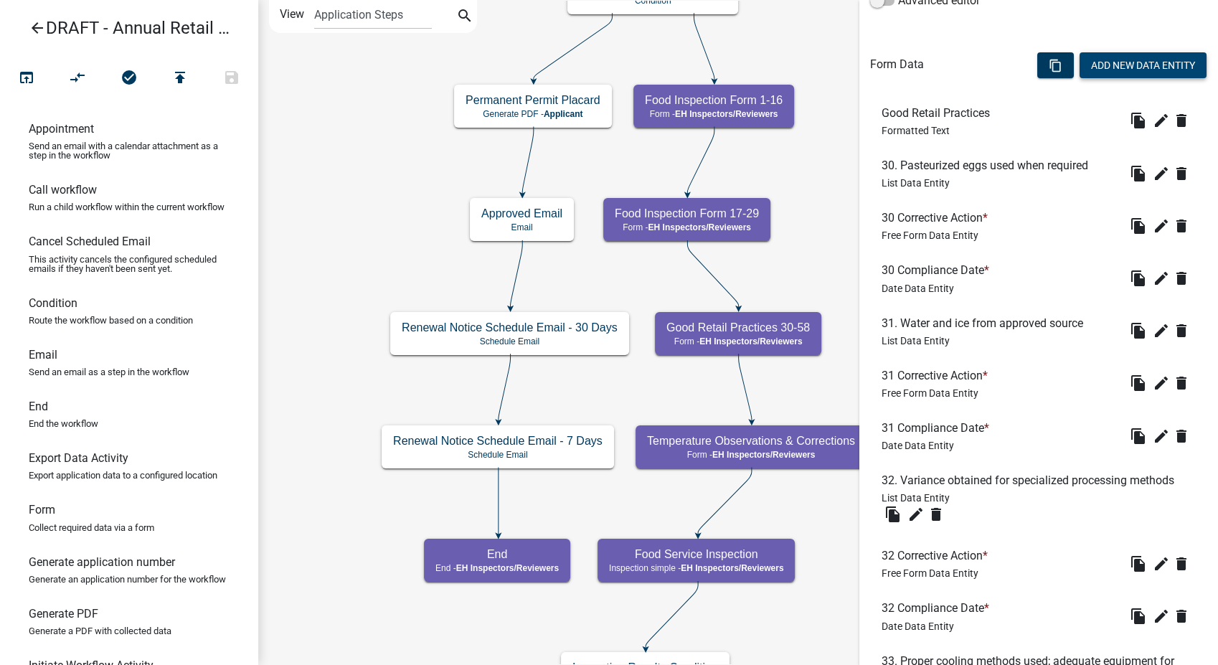
scroll to position [329, 0]
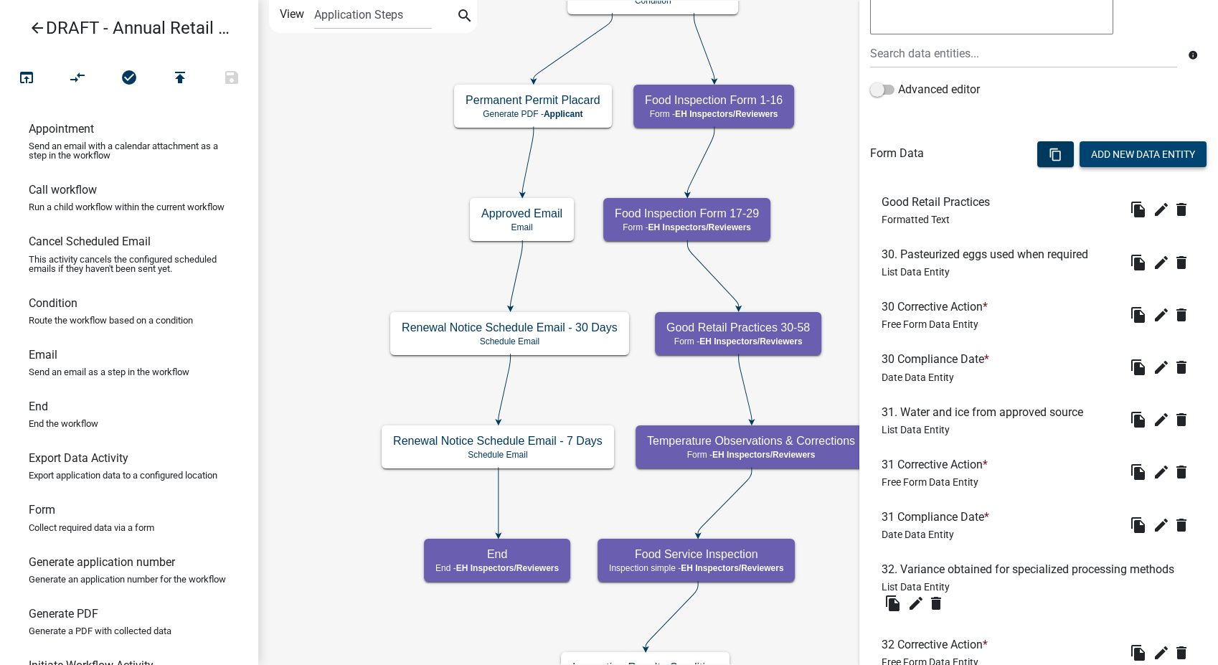
click at [1102, 153] on button "Add New Data Entity" at bounding box center [1142, 154] width 127 height 26
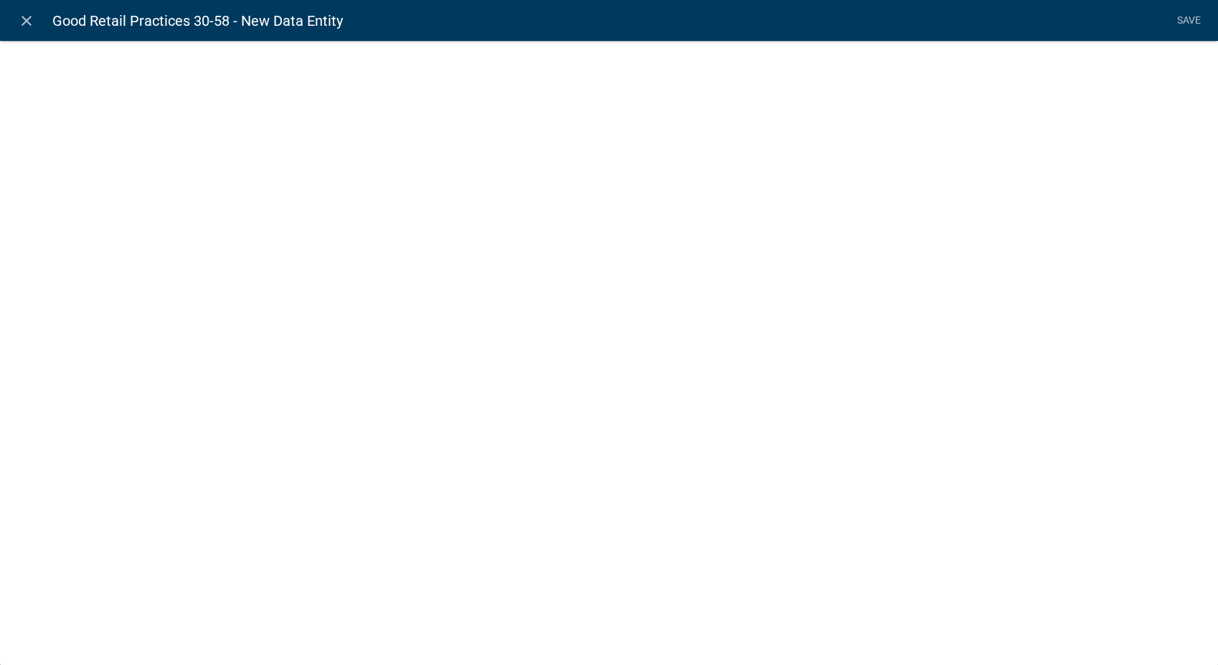
select select
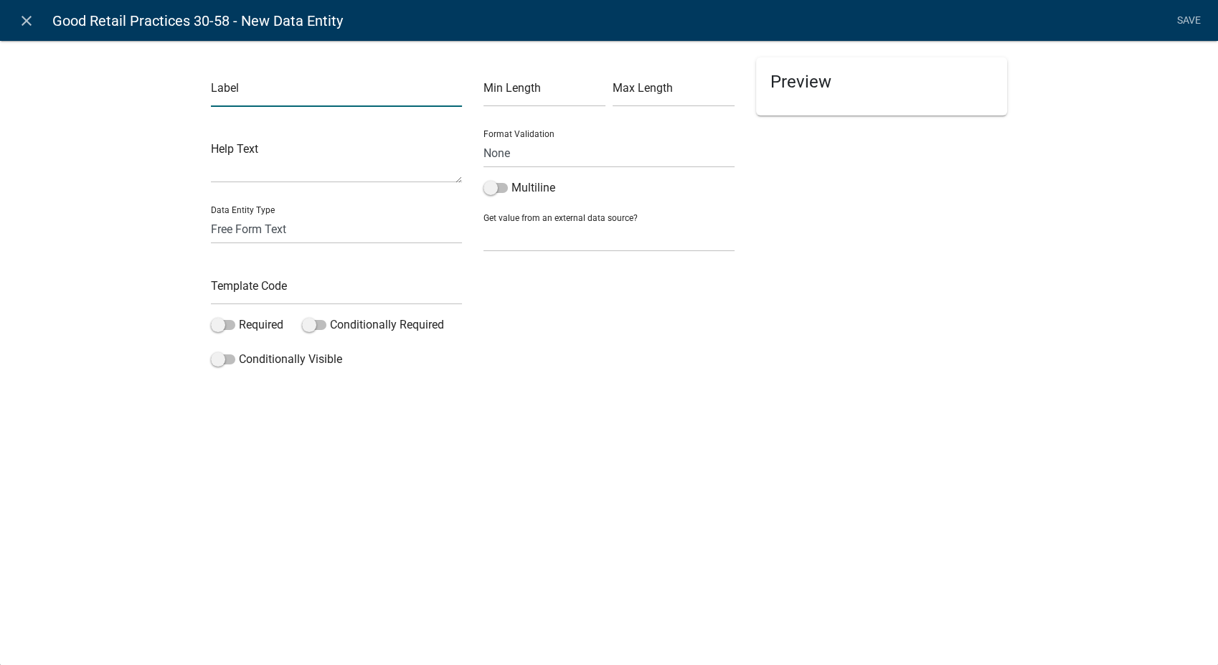
click at [223, 85] on input "text" at bounding box center [336, 91] width 251 height 29
drag, startPoint x: 1188, startPoint y: 290, endPoint x: 309, endPoint y: 91, distance: 900.8
click at [1188, 290] on div "Label 56 Correction Date Help Text Data Entity Type Free Form Text Document Dis…" at bounding box center [609, 210] width 1218 height 387
click at [278, 96] on input "56 Correction Date" at bounding box center [336, 91] width 251 height 29
type input "56 Compliance Date"
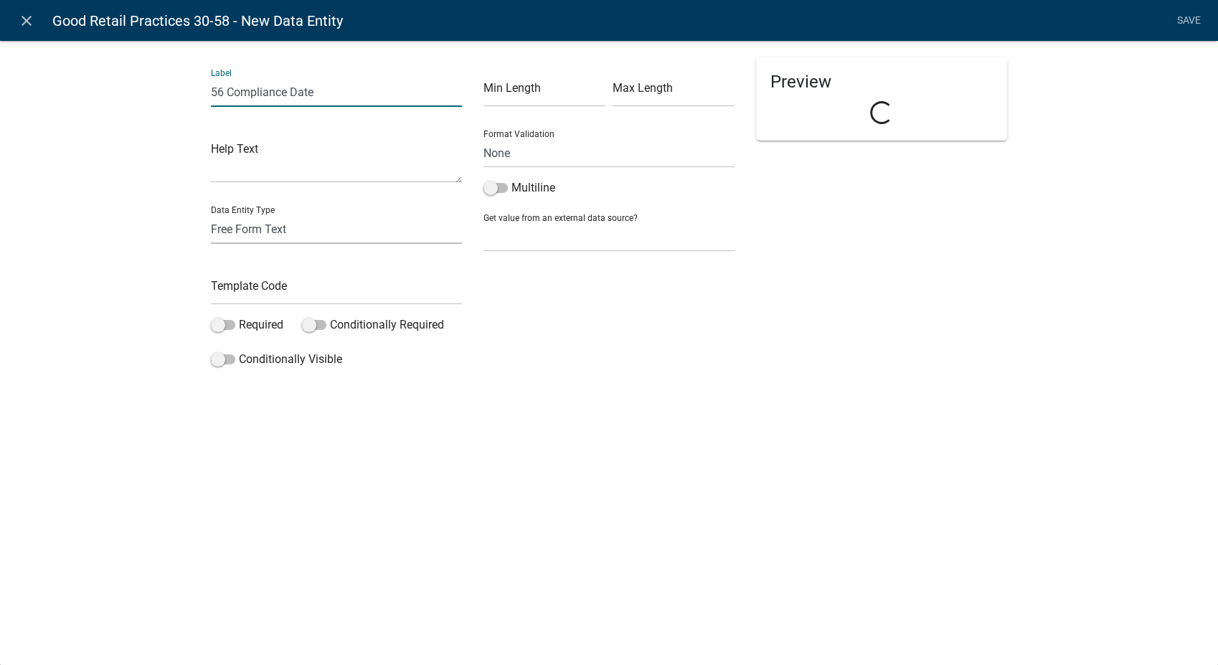
click at [261, 225] on select "Free Form Text Document Display Entity Value Fee Numeric Data Date Map Sketch D…" at bounding box center [336, 228] width 251 height 29
click at [211, 214] on select "Free Form Text Document Display Entity Value Fee Numeric Data Date Map Sketch D…" at bounding box center [336, 228] width 251 height 29
select select
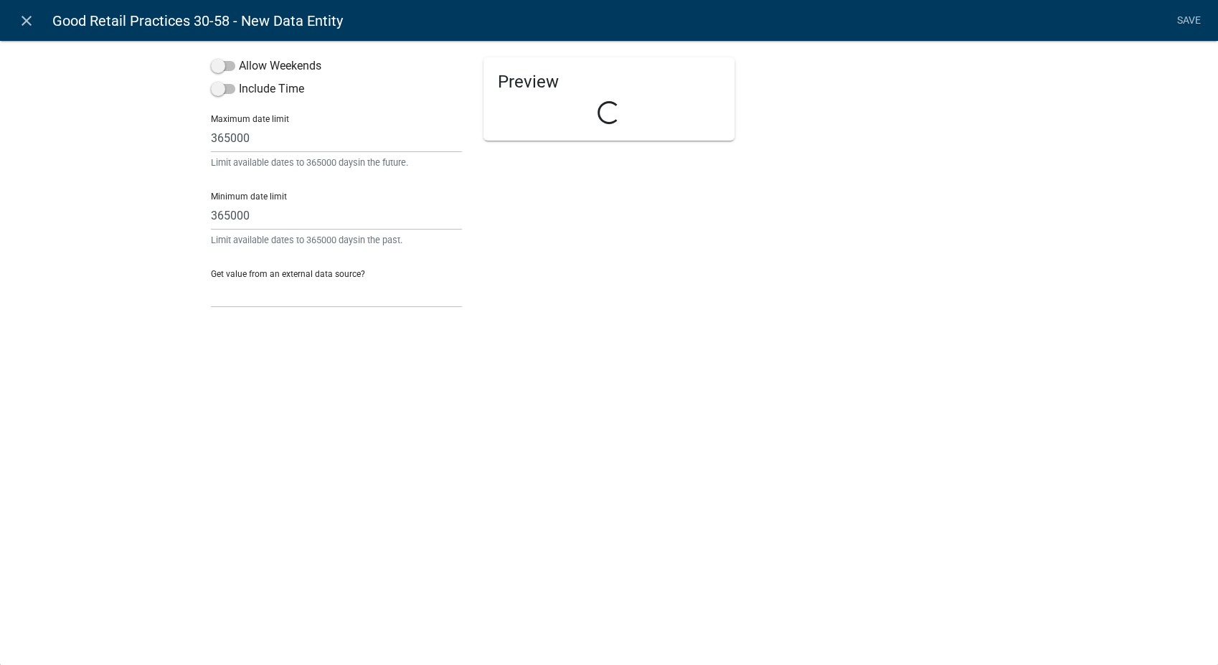
select select "date"
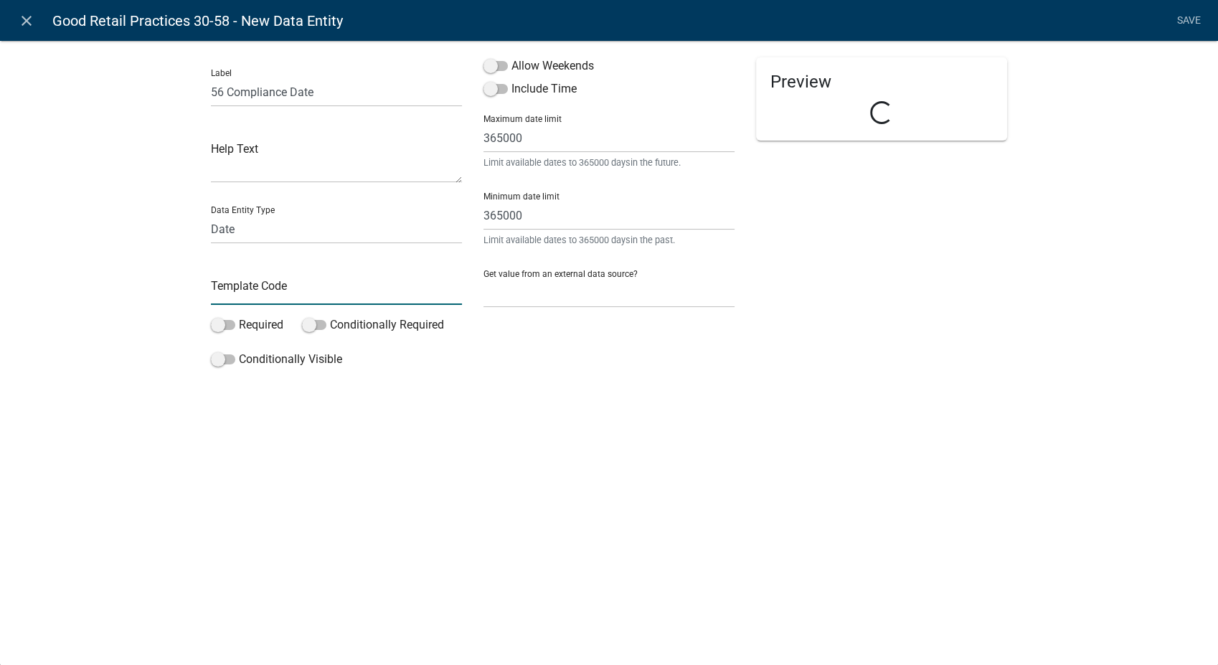
click at [250, 287] on input "text" at bounding box center [336, 289] width 251 height 29
click at [252, 293] on input "text" at bounding box center [336, 289] width 251 height 29
type input "56Date"
click at [218, 324] on span at bounding box center [223, 325] width 24 height 10
click at [239, 316] on input "Required" at bounding box center [239, 316] width 0 height 0
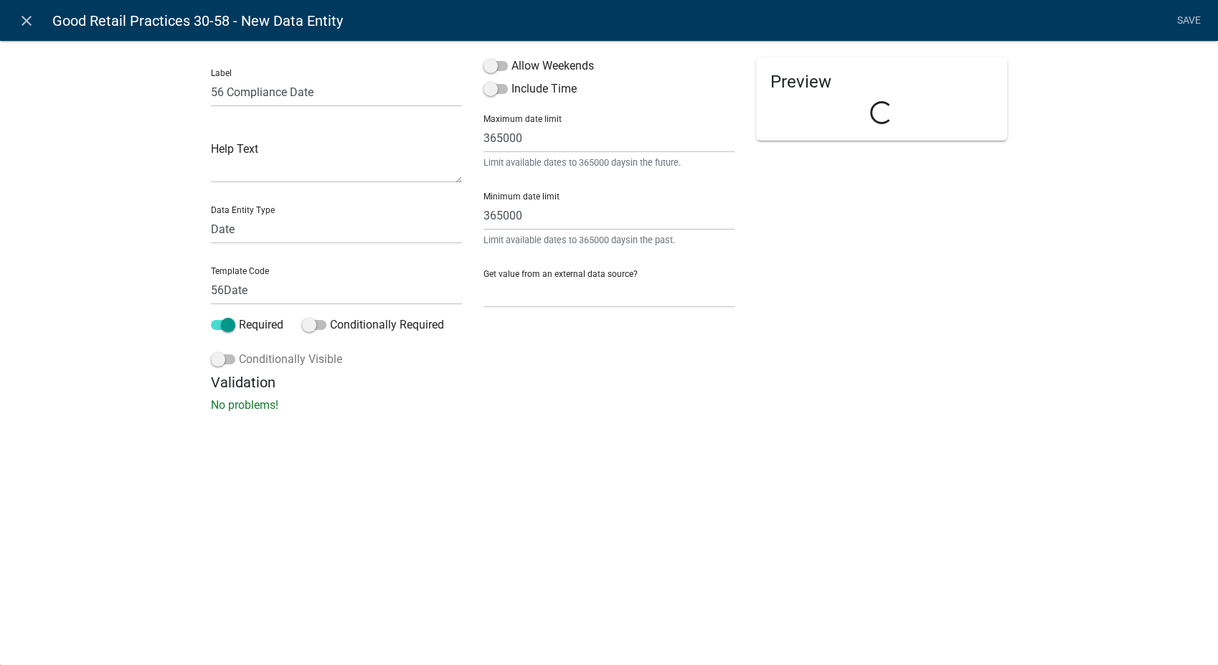
click at [218, 361] on span at bounding box center [223, 359] width 24 height 10
click at [239, 351] on input "Conditionally Visible" at bounding box center [239, 351] width 0 height 0
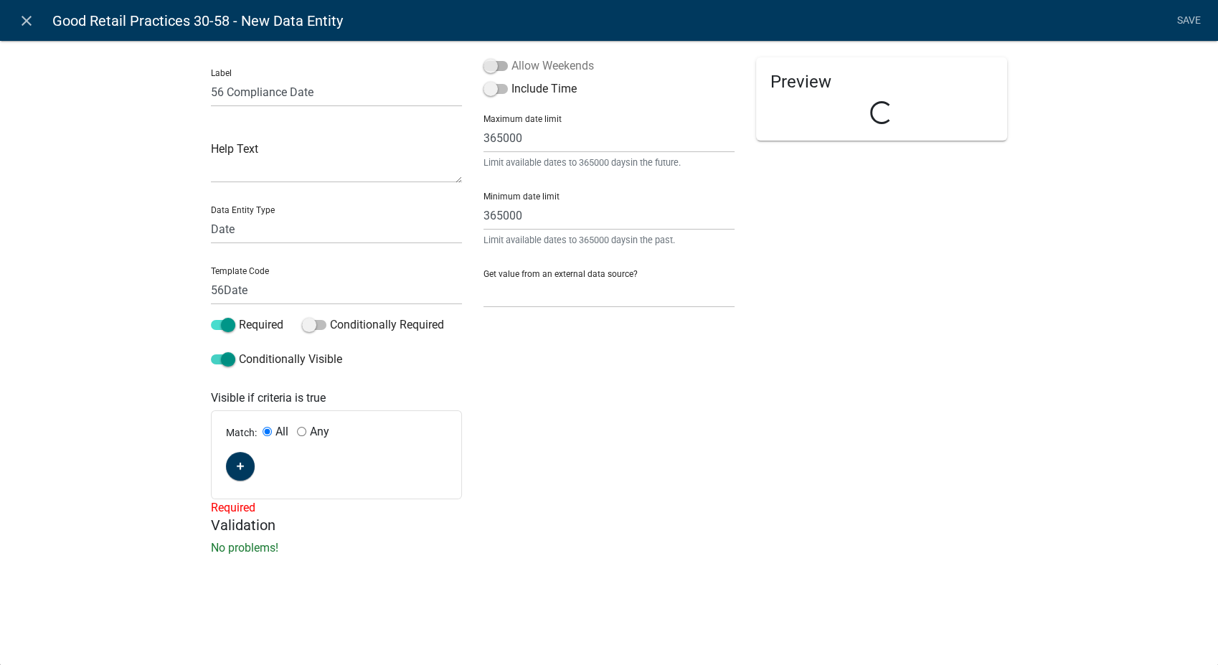
click at [489, 62] on span at bounding box center [495, 66] width 24 height 10
click at [511, 57] on input "Allow Weekends" at bounding box center [511, 57] width 0 height 0
click at [246, 462] on button "button" at bounding box center [240, 466] width 29 height 29
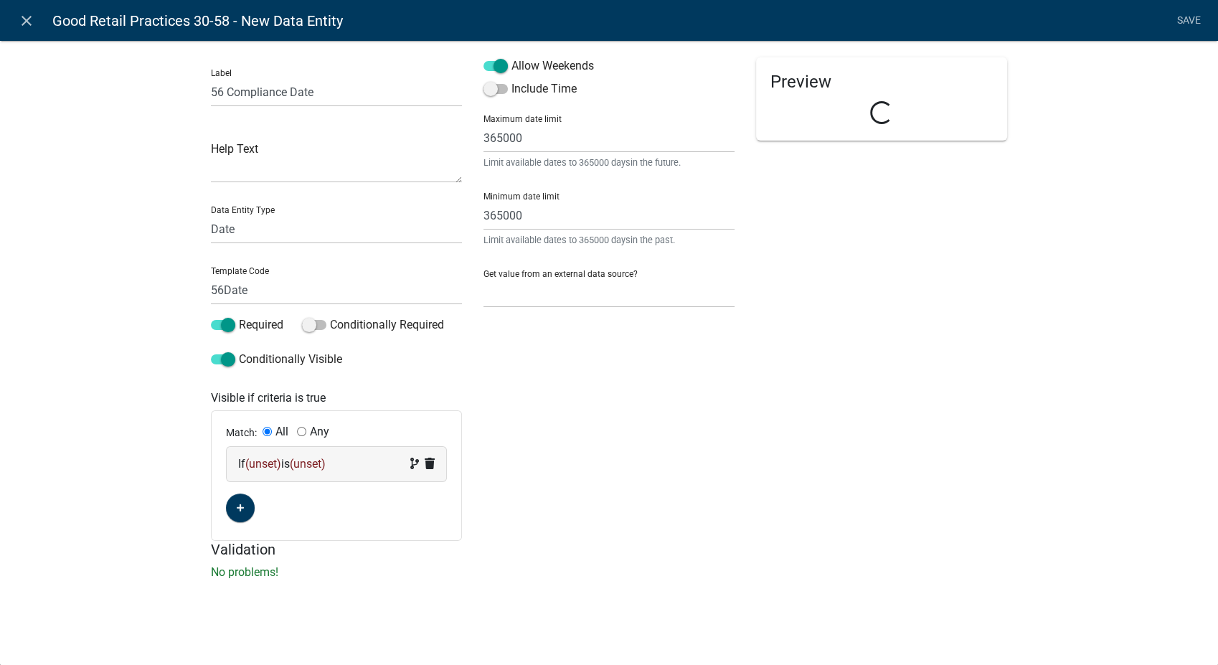
click at [350, 468] on div "If (unset) is (unset)" at bounding box center [336, 463] width 197 height 17
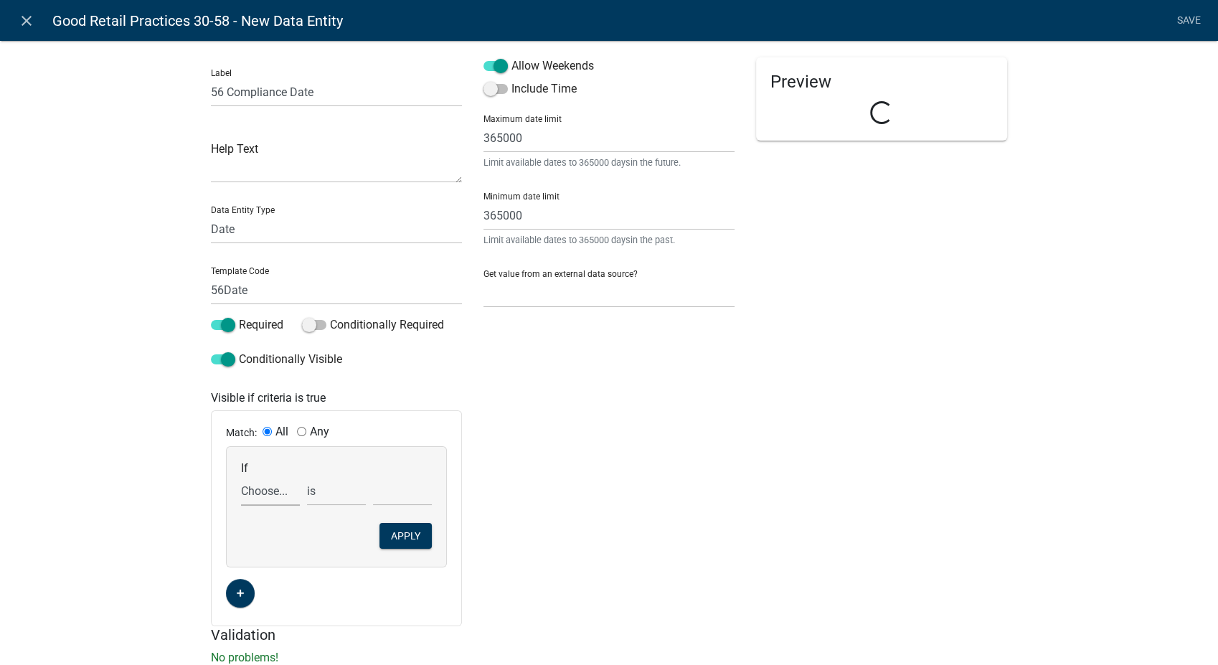
click at [248, 490] on select "Choose... 10Action 10Date 11Action 11Date 12Action 12Date 13Action 13Date 14Act…" at bounding box center [270, 490] width 59 height 29
select select "190: Comp56"
click at [241, 476] on select "Choose... 10Action 10Date 11Action 11Date 12Action 12Date 13Action 13Date 14Act…" at bounding box center [270, 490] width 59 height 29
click at [328, 488] on select "is is not is greater than is less than exists does not exist contains does not …" at bounding box center [336, 490] width 59 height 29
click at [328, 491] on select "is is not is greater than is less than exists does not exist contains does not …" at bounding box center [336, 490] width 59 height 29
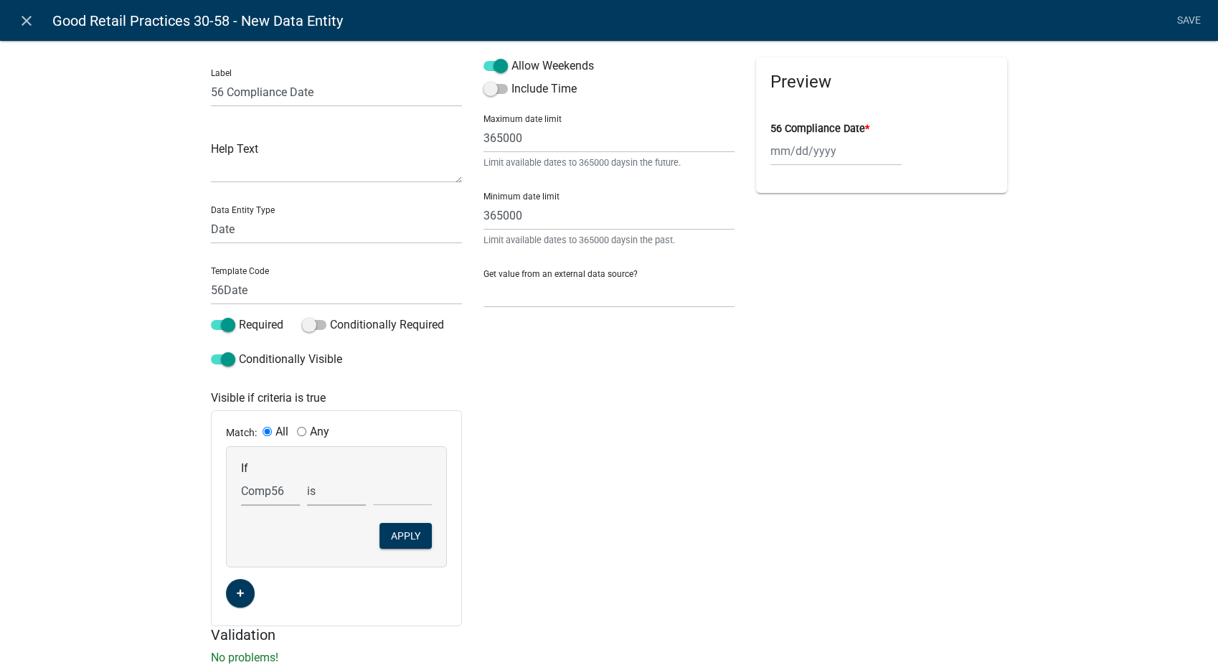
click at [318, 491] on select "is is not is greater than is less than exists does not exist contains does not …" at bounding box center [336, 490] width 59 height 29
select select "6: ~"
click at [307, 476] on select "exists does not exist contains does not contain" at bounding box center [336, 490] width 59 height 29
click at [384, 488] on select "Choose... COS NOT in compliance R" at bounding box center [402, 490] width 59 height 29
select select "2: NOT in compliance"
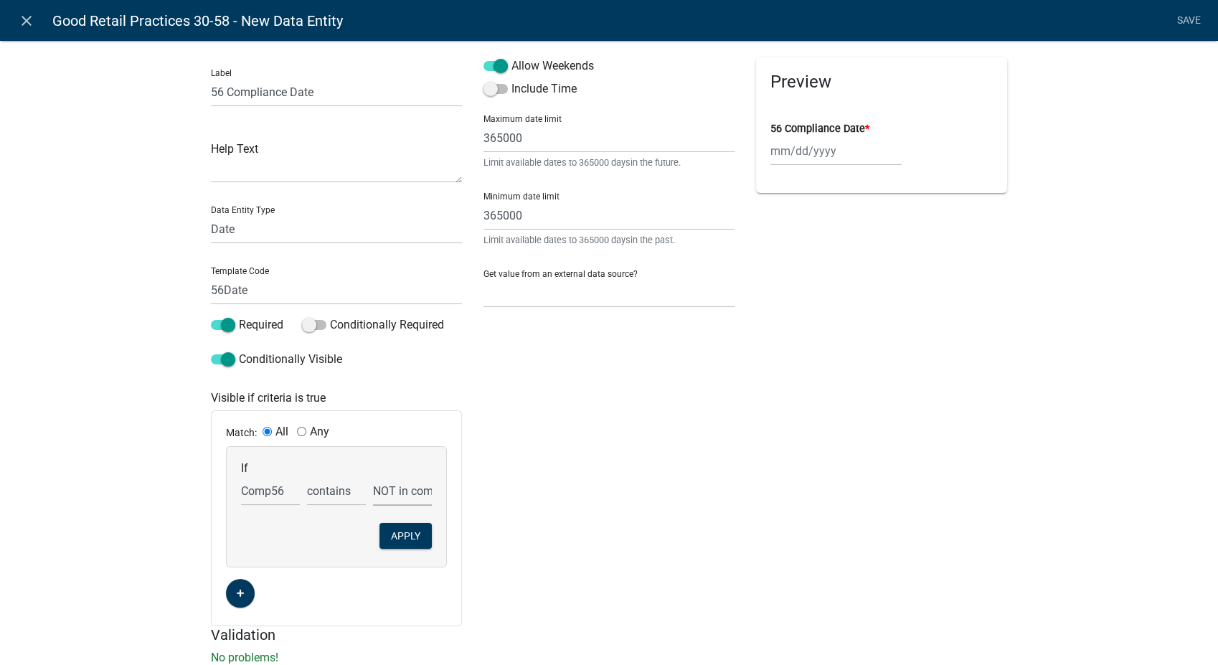
click at [373, 476] on select "Choose... COS NOT in compliance R" at bounding box center [402, 490] width 59 height 29
click at [395, 531] on button "Apply" at bounding box center [405, 536] width 52 height 26
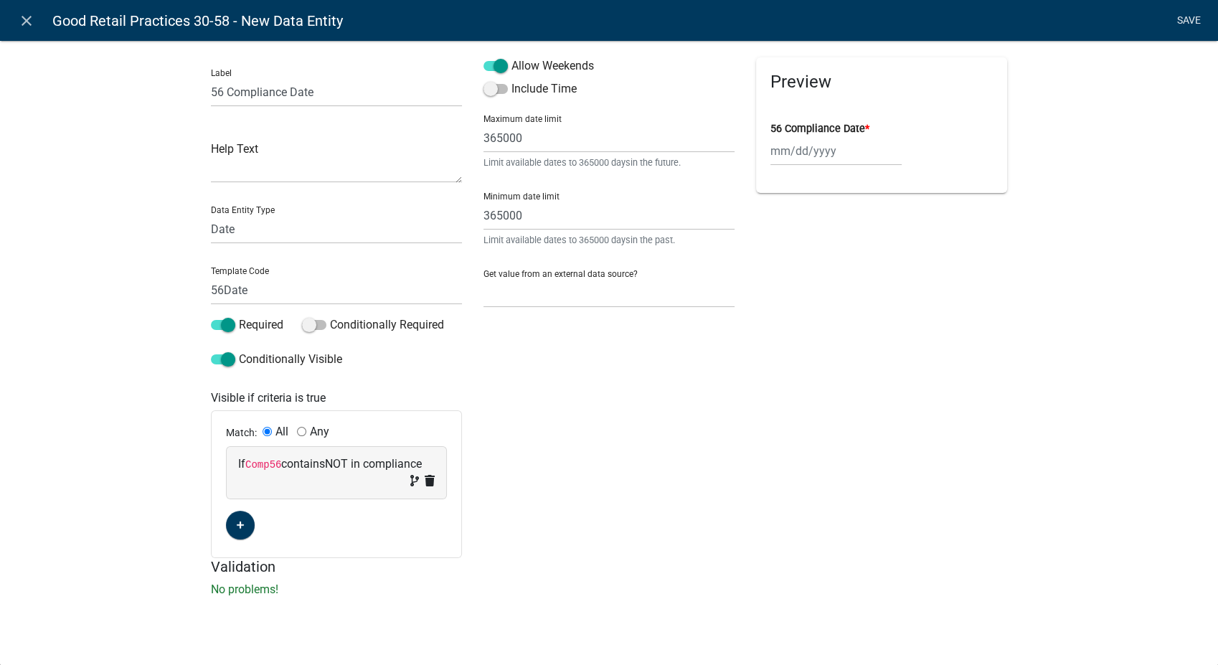
click at [1188, 11] on link "Save" at bounding box center [1189, 20] width 36 height 27
click at [1186, 14] on link "Save" at bounding box center [1189, 20] width 36 height 27
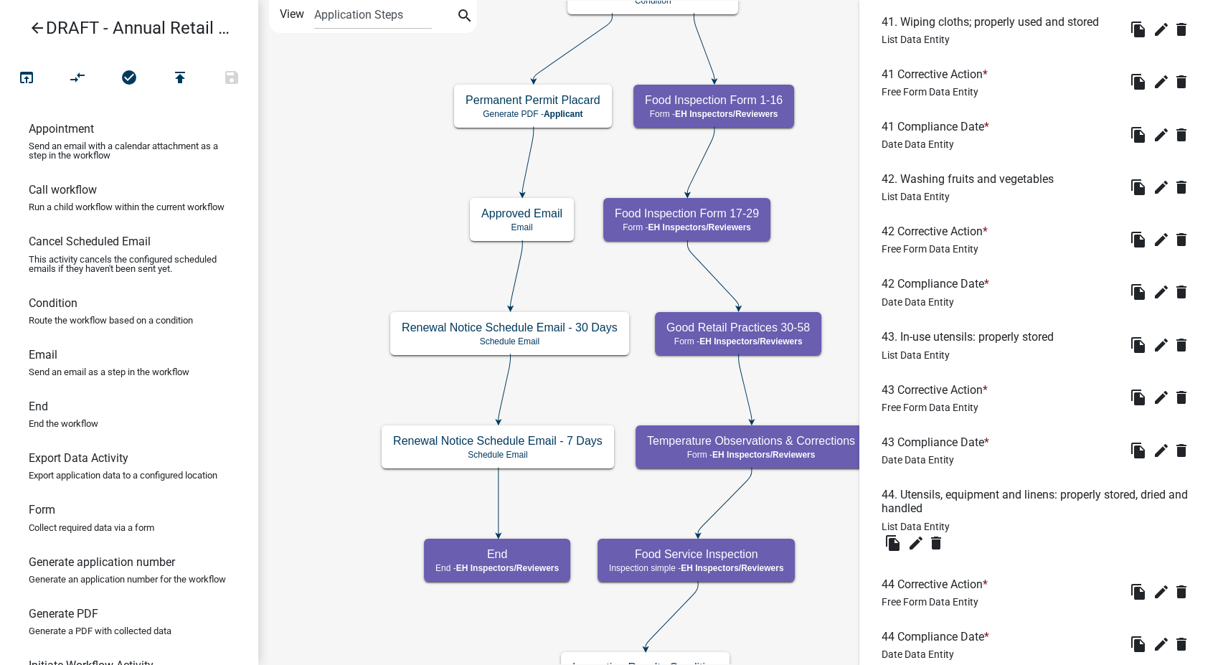
scroll to position [4463, 0]
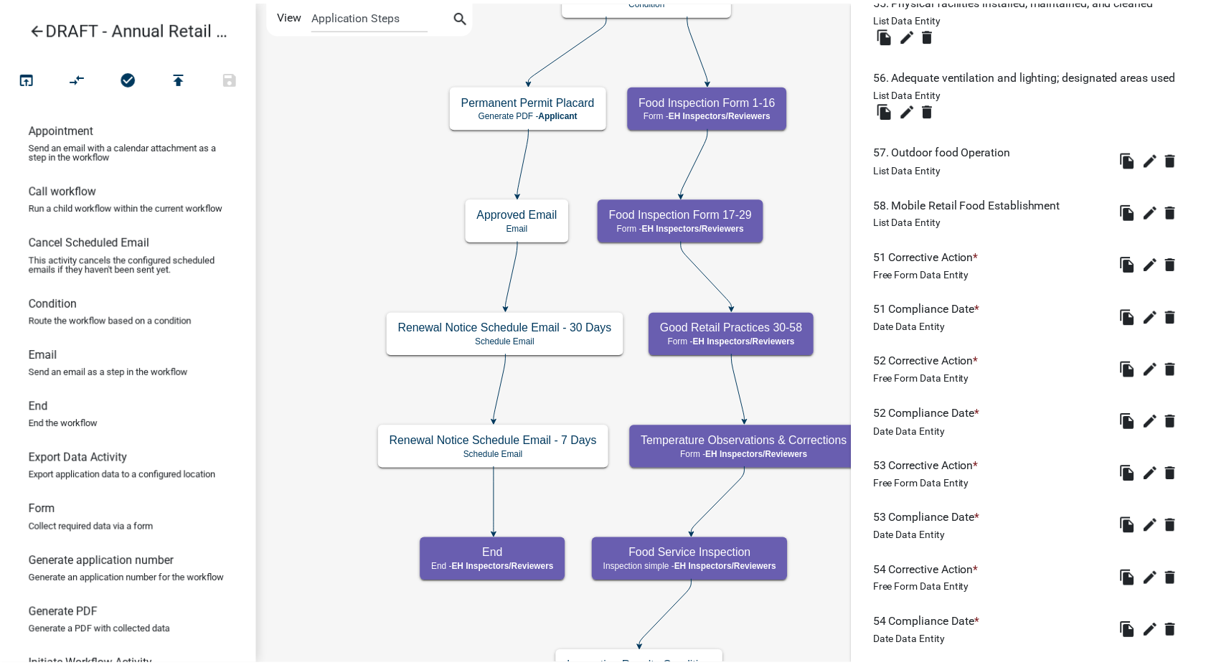
scroll to position [0, 0]
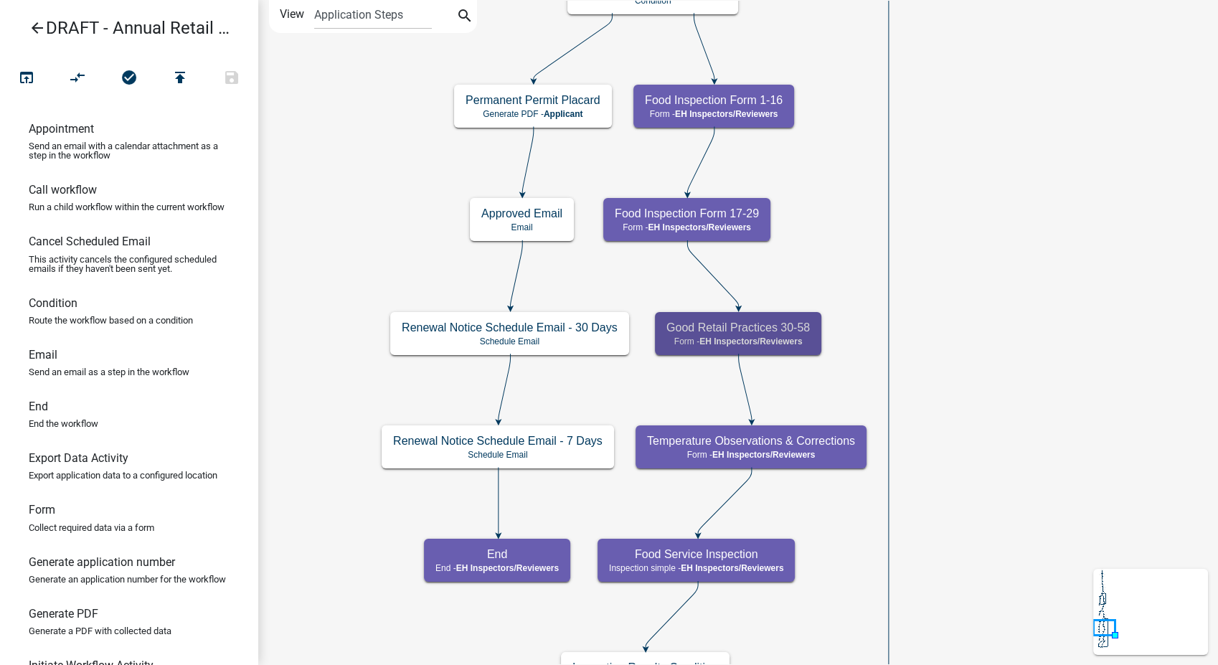
click at [34, 27] on icon "arrow_back" at bounding box center [37, 29] width 17 height 20
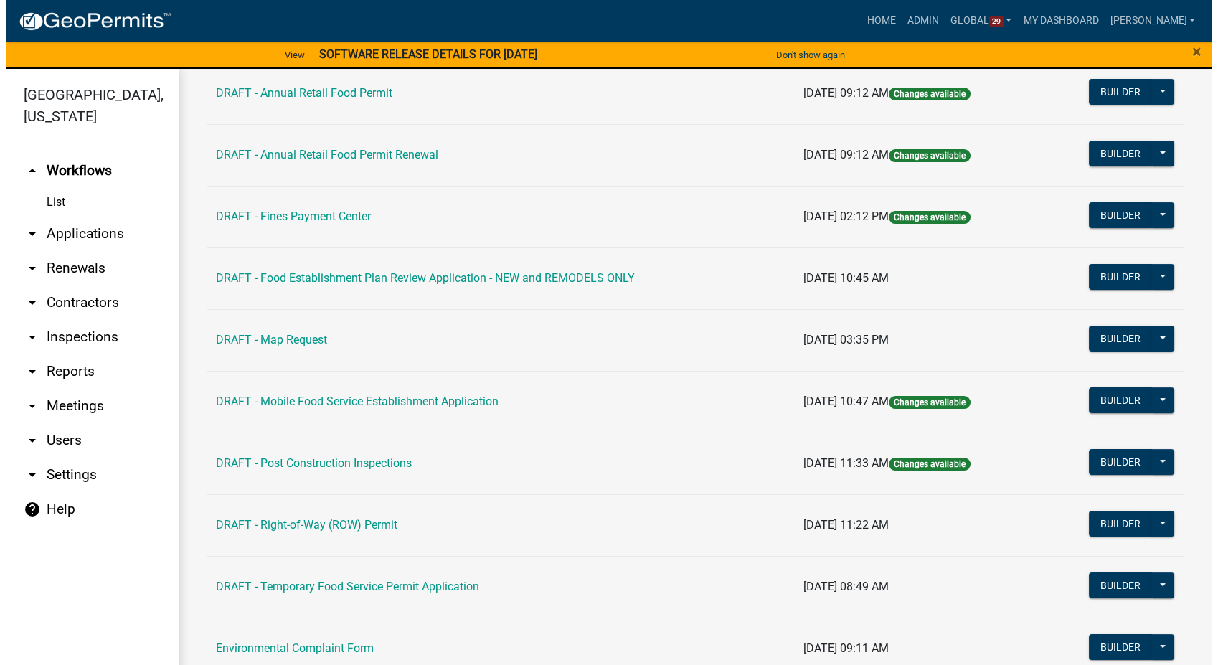
scroll to position [717, 0]
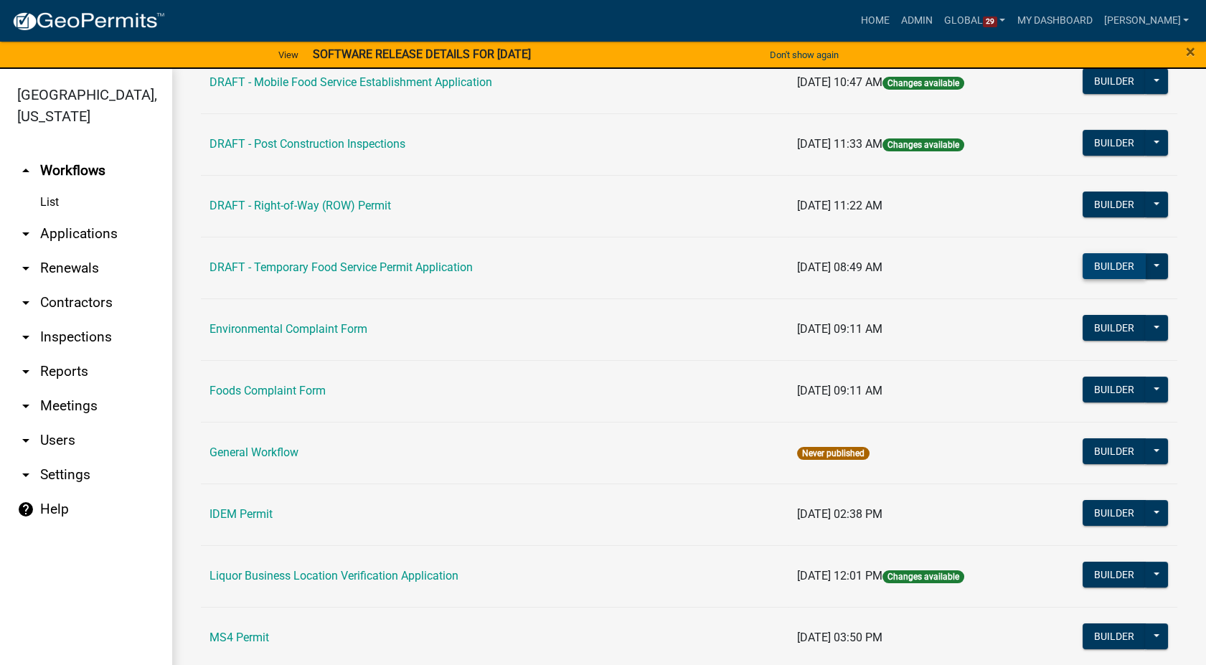
click at [1087, 266] on button "Builder" at bounding box center [1113, 266] width 63 height 26
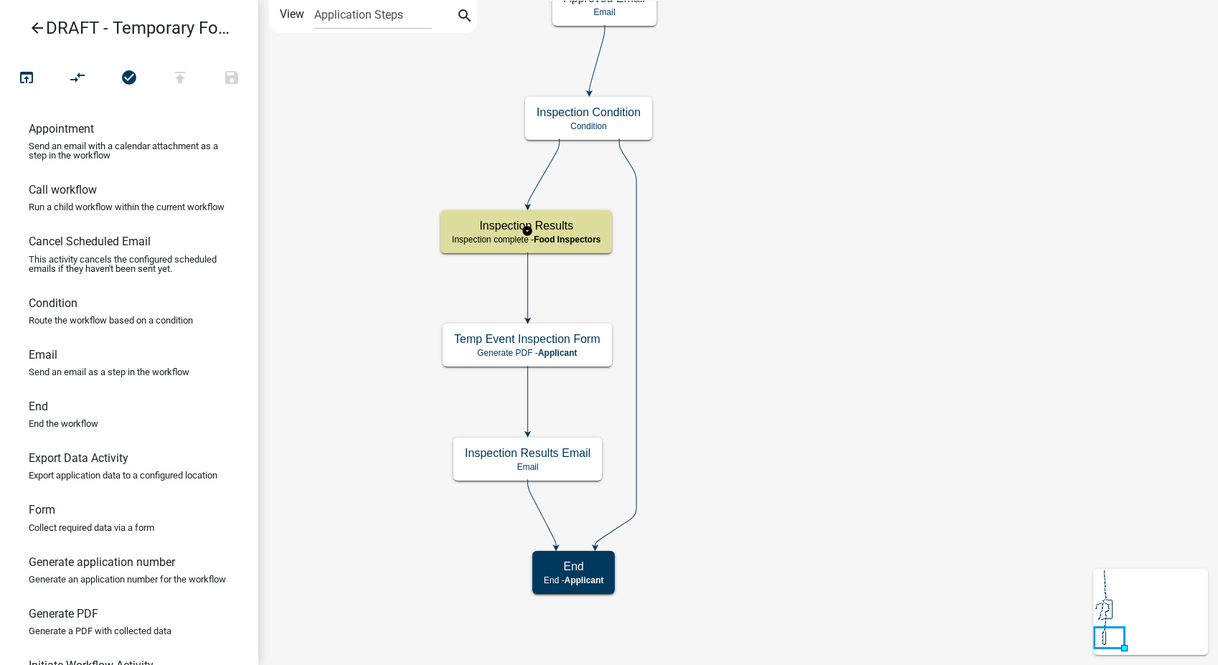
click at [552, 240] on body "Internet Explorer does NOT work with GeoPermits. Get a new browser for more sec…" at bounding box center [609, 332] width 1218 height 665
click at [569, 221] on h5 "Inspection Results" at bounding box center [526, 226] width 148 height 14
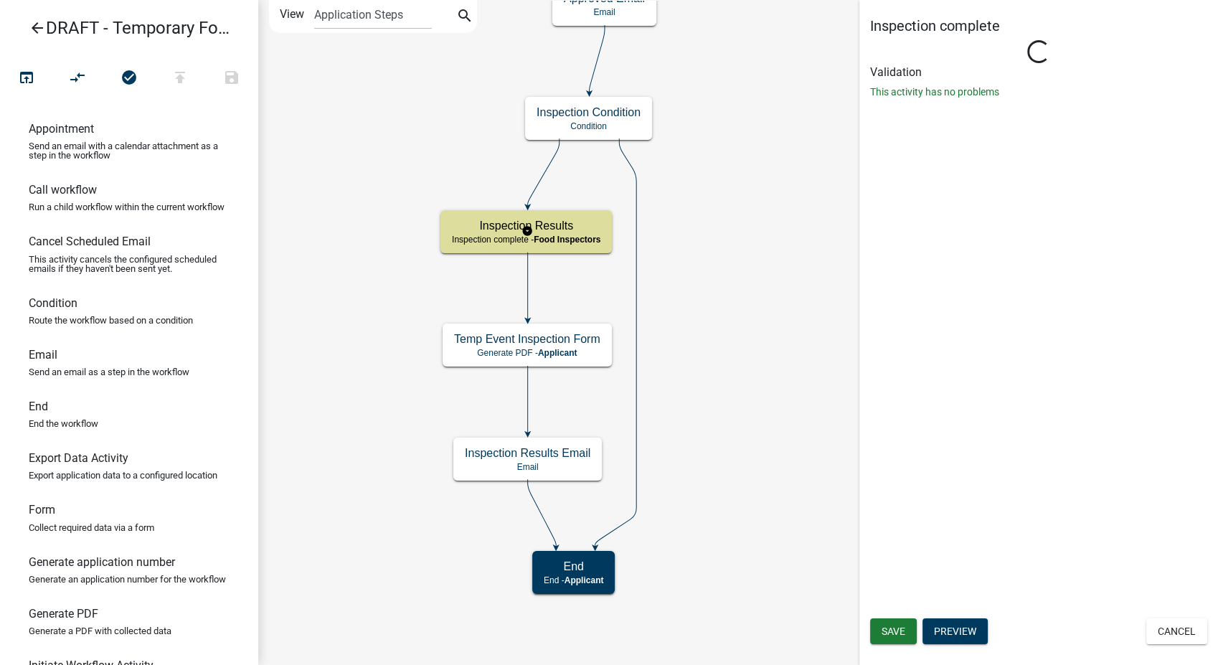
select select "89E15B0C-1F42-414A-8270-DBDA76FCD996"
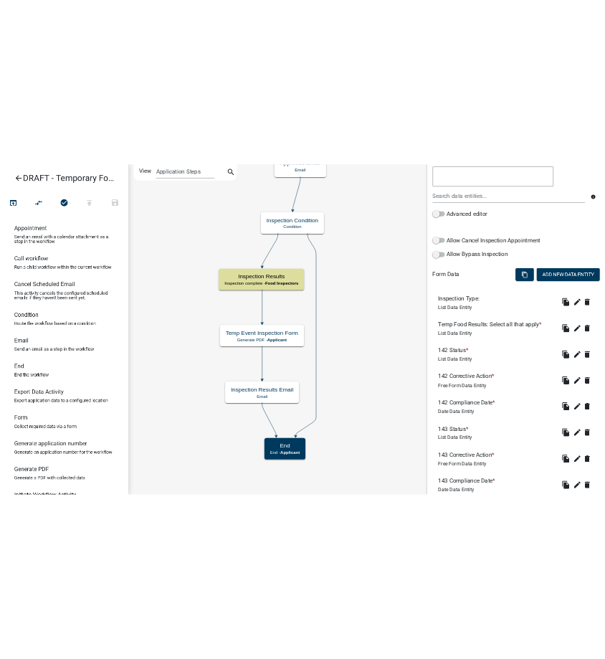
scroll to position [398, 0]
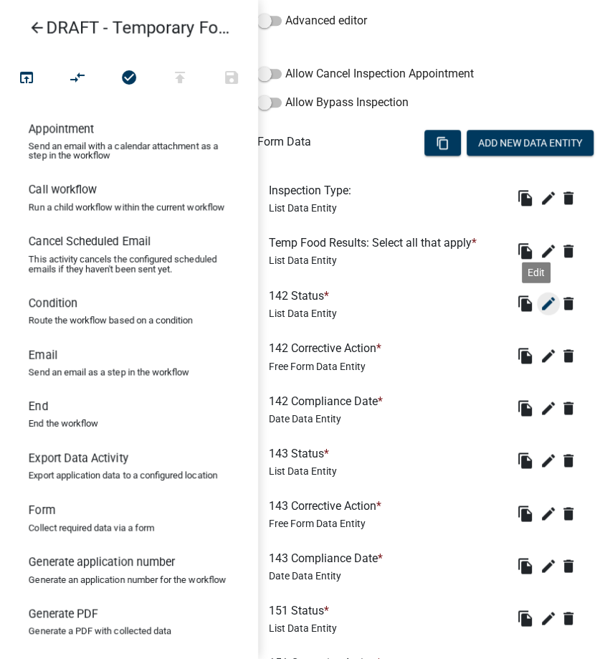
click at [540, 302] on icon "edit" at bounding box center [548, 303] width 17 height 17
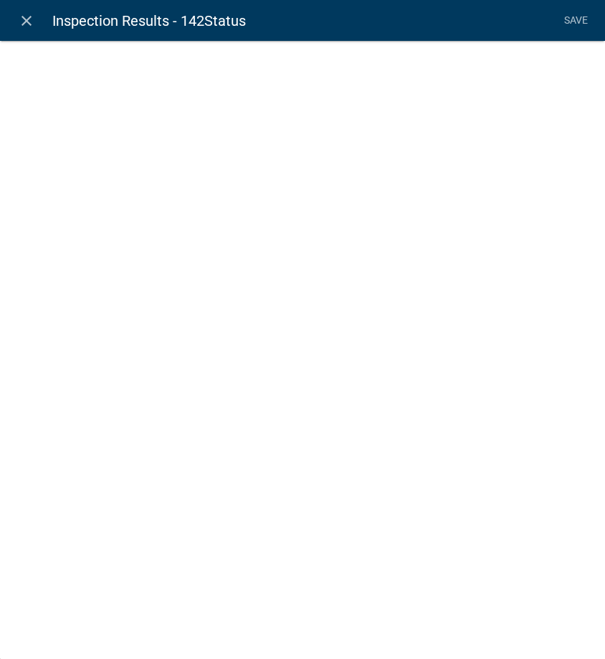
select select "list-data"
select select "custom-list-6de4fff4-3373-43ec-a39a-087d024189b0"
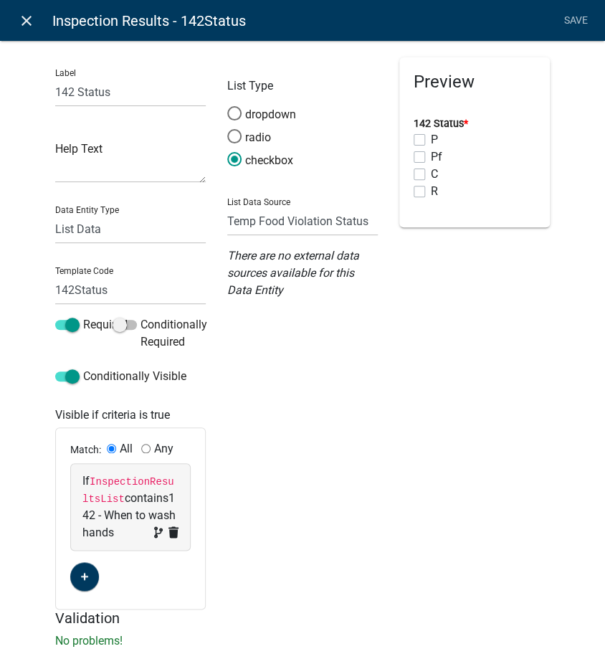
click at [28, 22] on icon "close" at bounding box center [26, 20] width 17 height 17
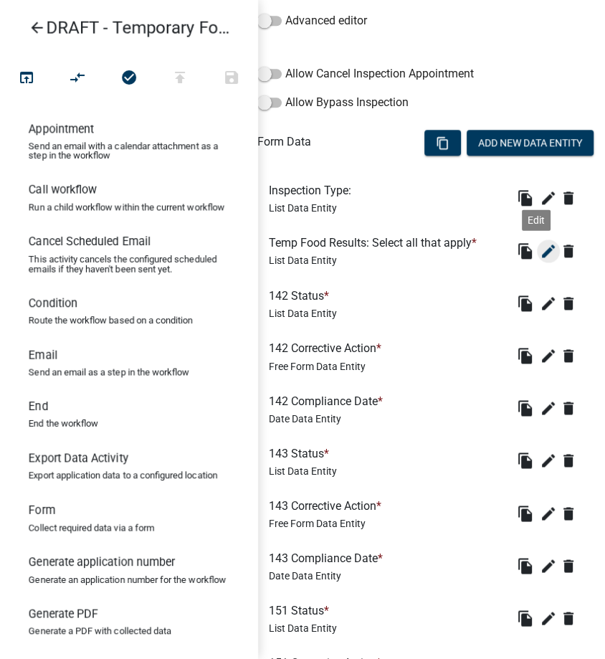
click at [537, 240] on button "edit" at bounding box center [548, 251] width 23 height 23
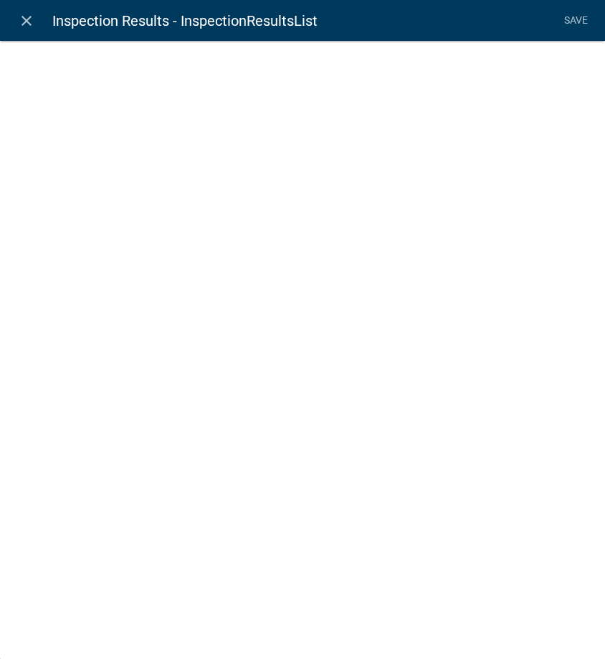
select select "list-data"
select select "custom-list-589adb98-732f-4fe2-a55b-b9e79db979b9"
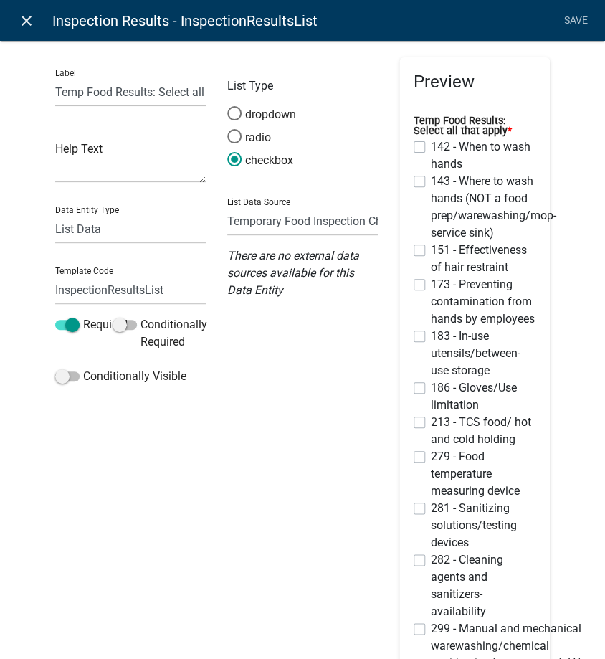
click at [26, 16] on icon "close" at bounding box center [26, 20] width 17 height 17
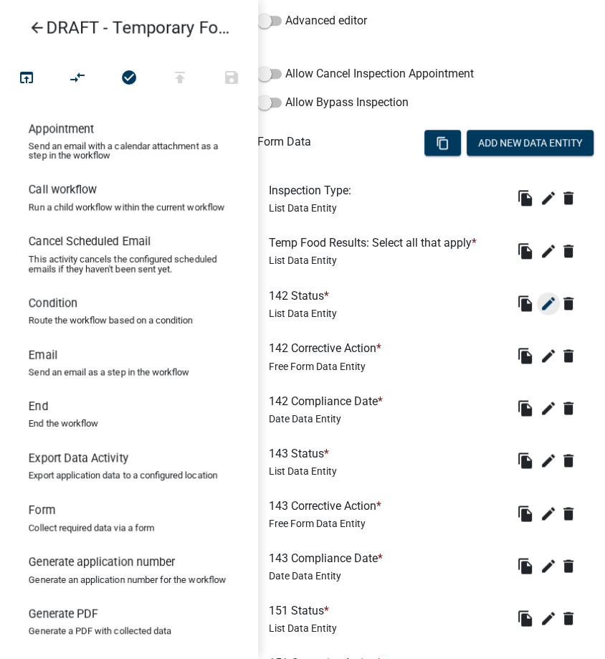
click at [540, 297] on icon "edit" at bounding box center [548, 303] width 17 height 17
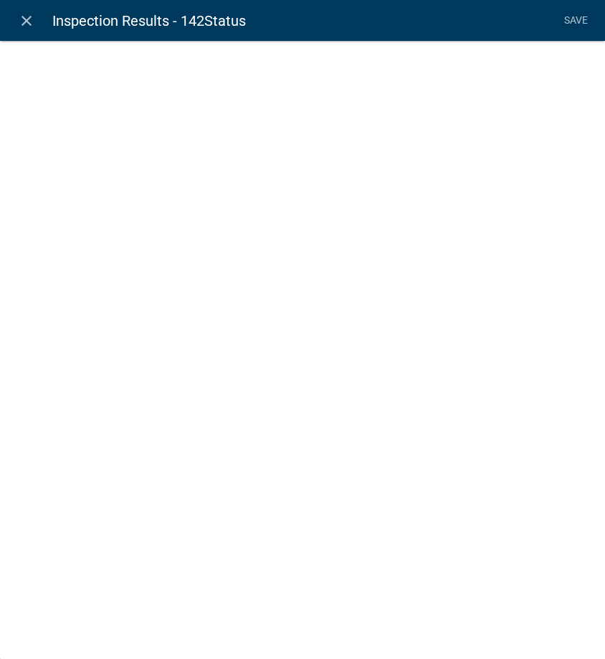
select select "list-data"
select select "custom-list-6de4fff4-3373-43ec-a39a-087d024189b0"
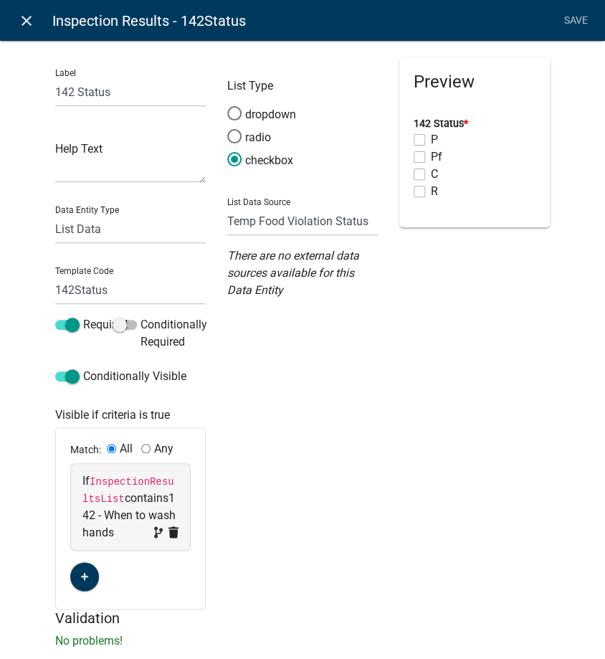
click at [27, 19] on icon "close" at bounding box center [26, 20] width 17 height 17
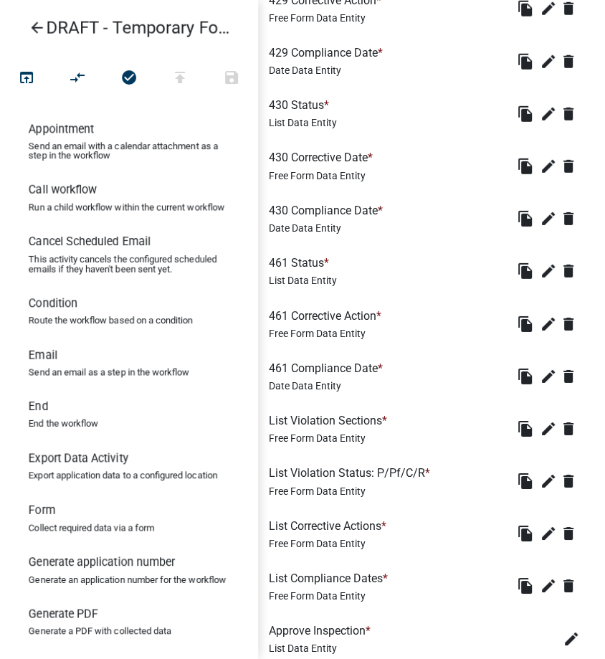
scroll to position [3401, 0]
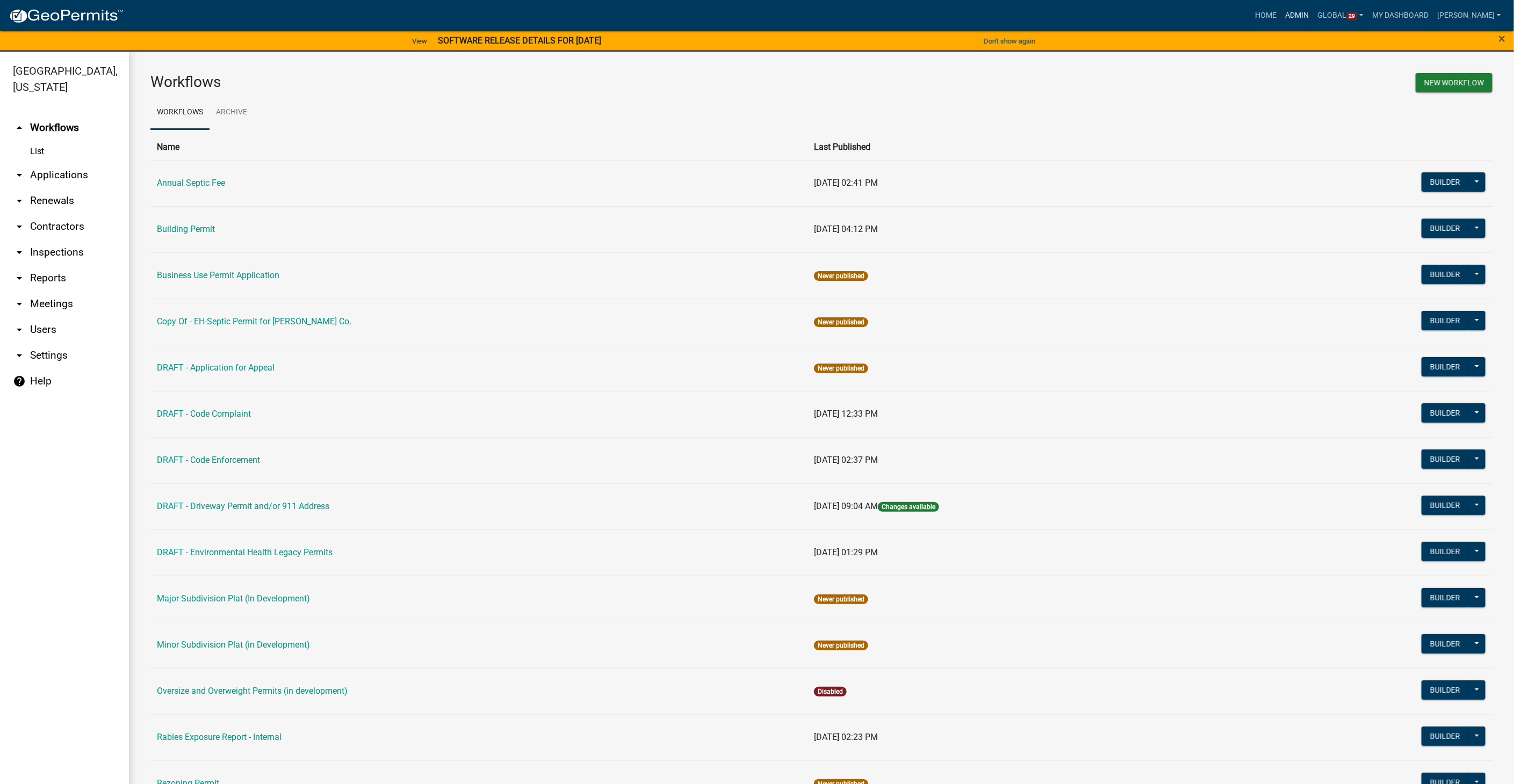
click at [1314, 11] on link "Admin" at bounding box center [1298, 15] width 32 height 20
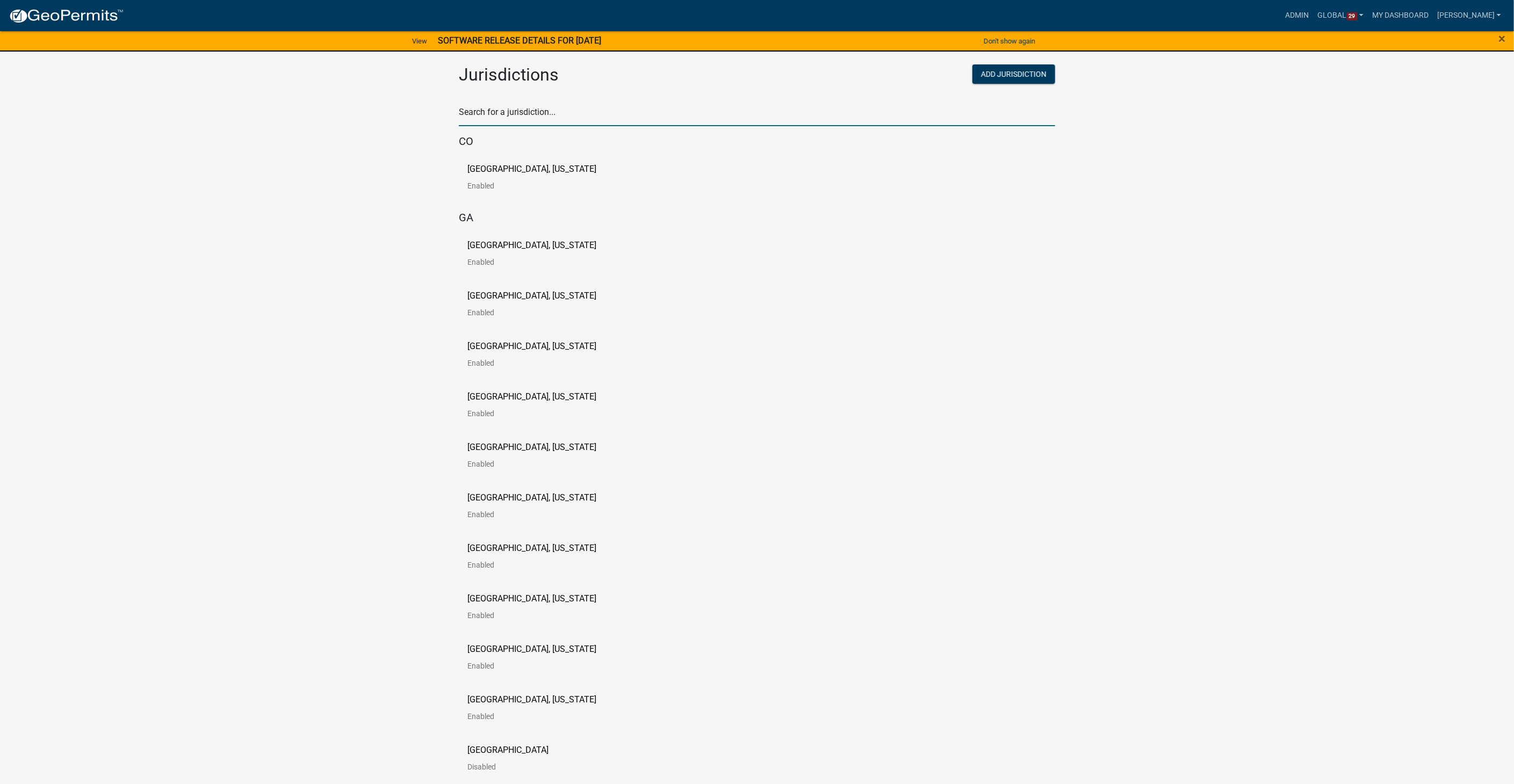
click at [527, 115] on input "text" at bounding box center [757, 115] width 596 height 22
type input "[PERSON_NAME]"
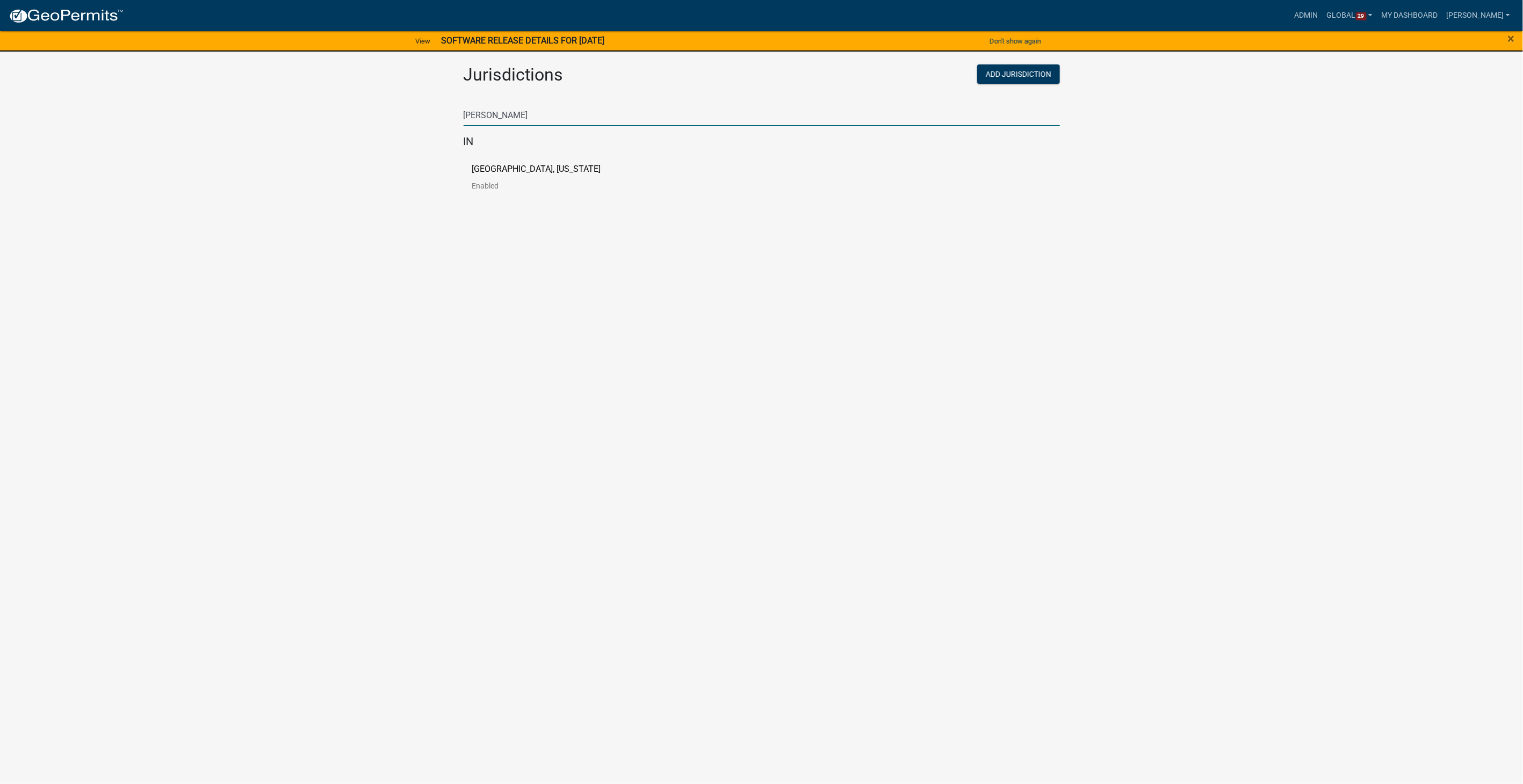
click at [503, 166] on p "[GEOGRAPHIC_DATA], [US_STATE]" at bounding box center [536, 168] width 129 height 8
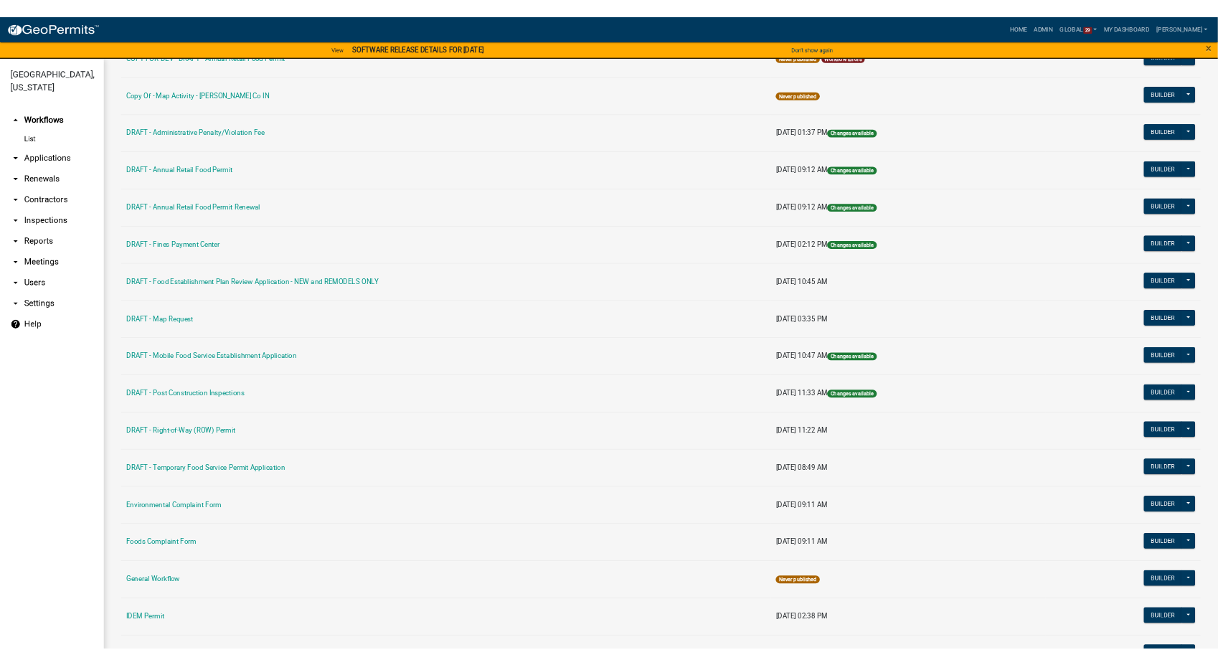
scroll to position [239, 0]
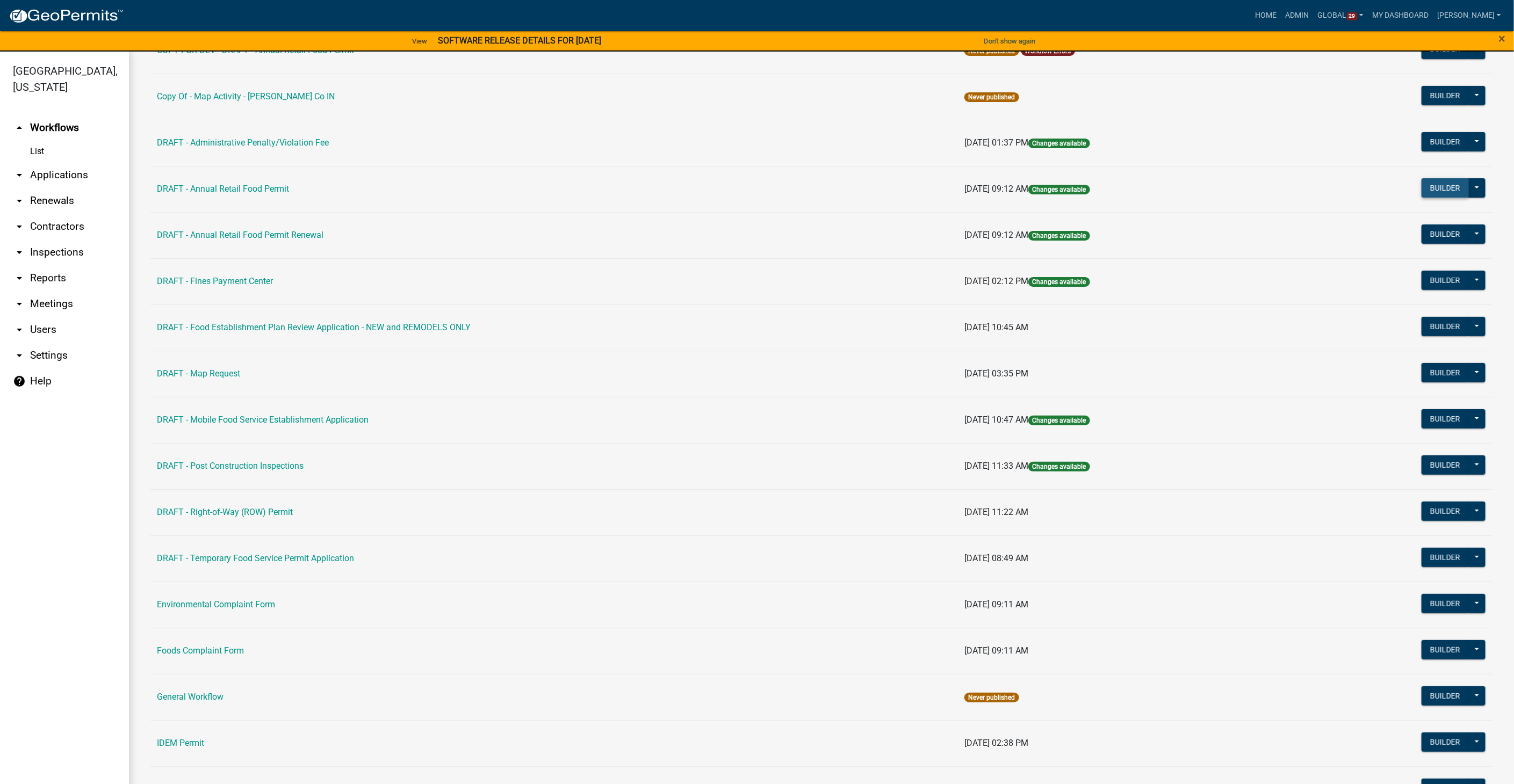
click at [1422, 180] on button "Builder" at bounding box center [1445, 188] width 47 height 19
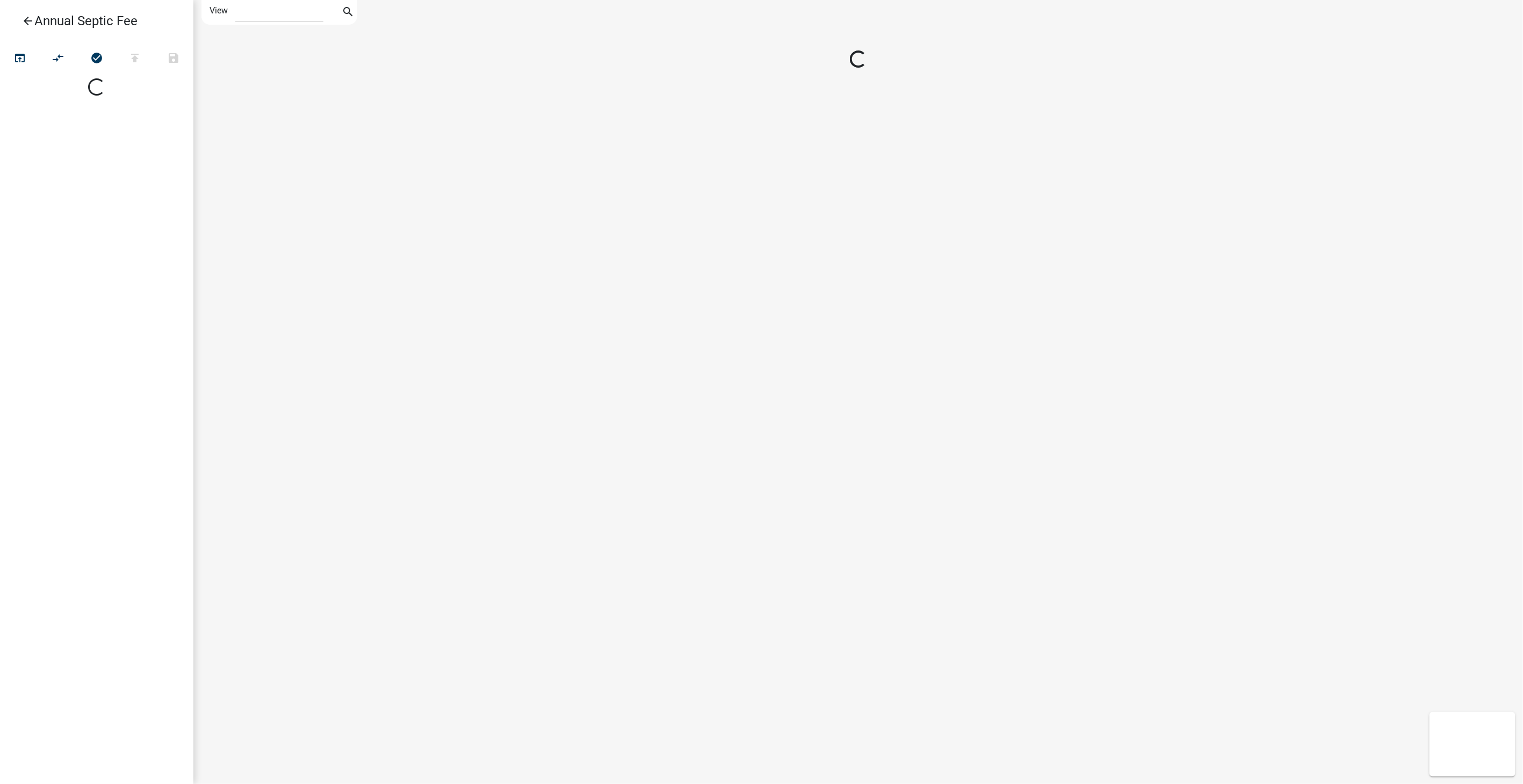
select select "1"
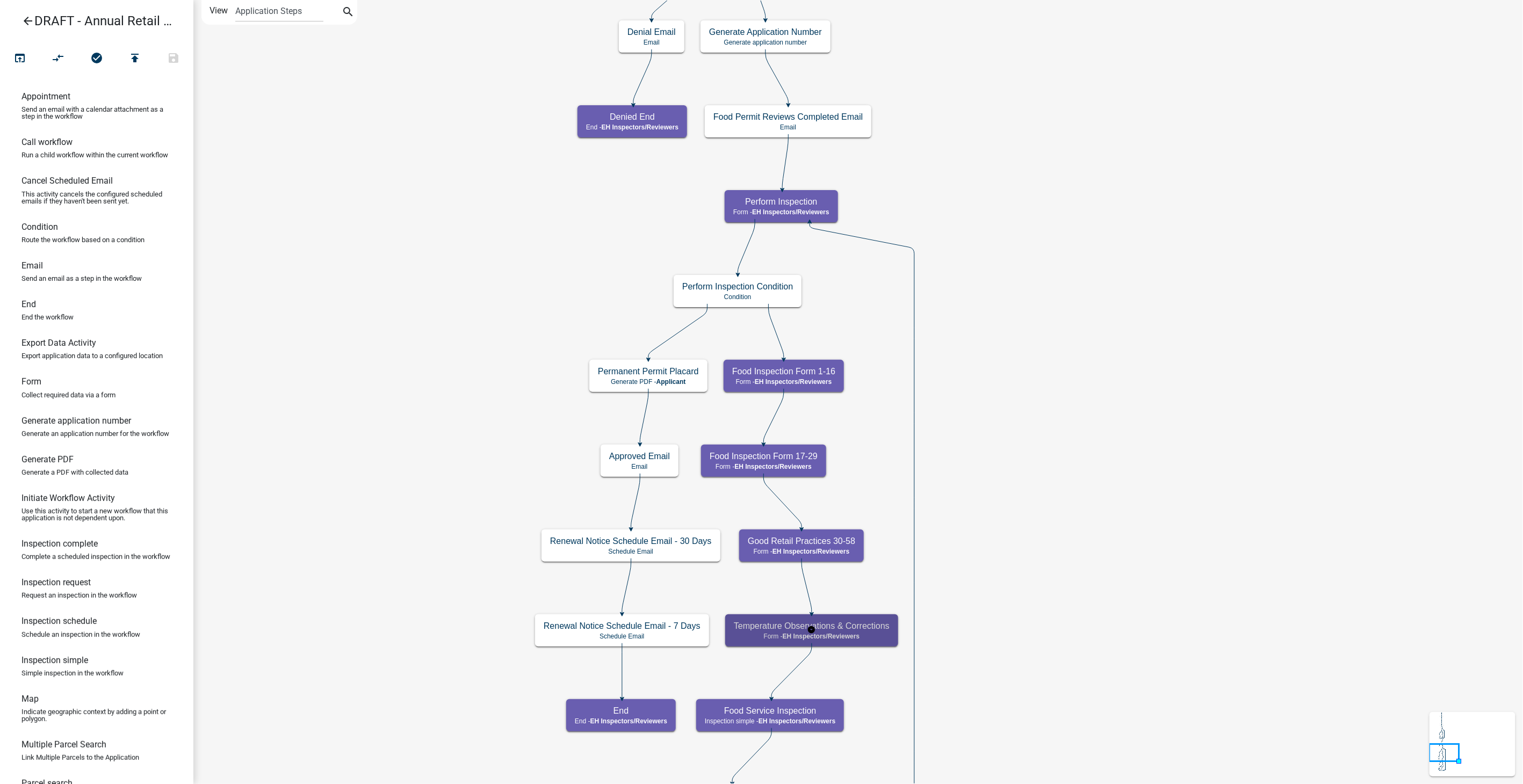
click at [830, 625] on h5 "Temperature Observations & Corrections" at bounding box center [812, 626] width 156 height 10
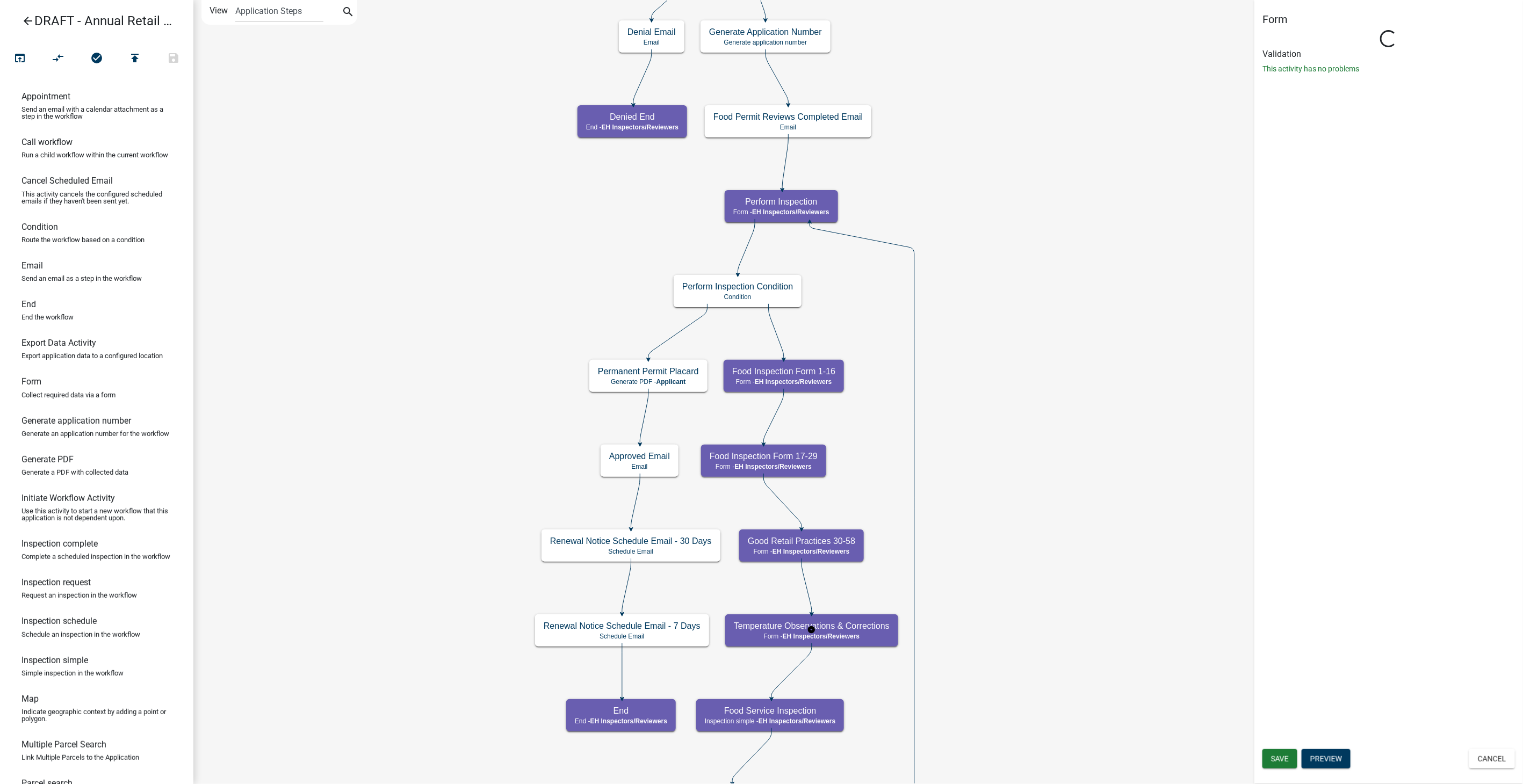
select select "C31B5D90-9A1B-409C-8A96-CB1DC1AB168B"
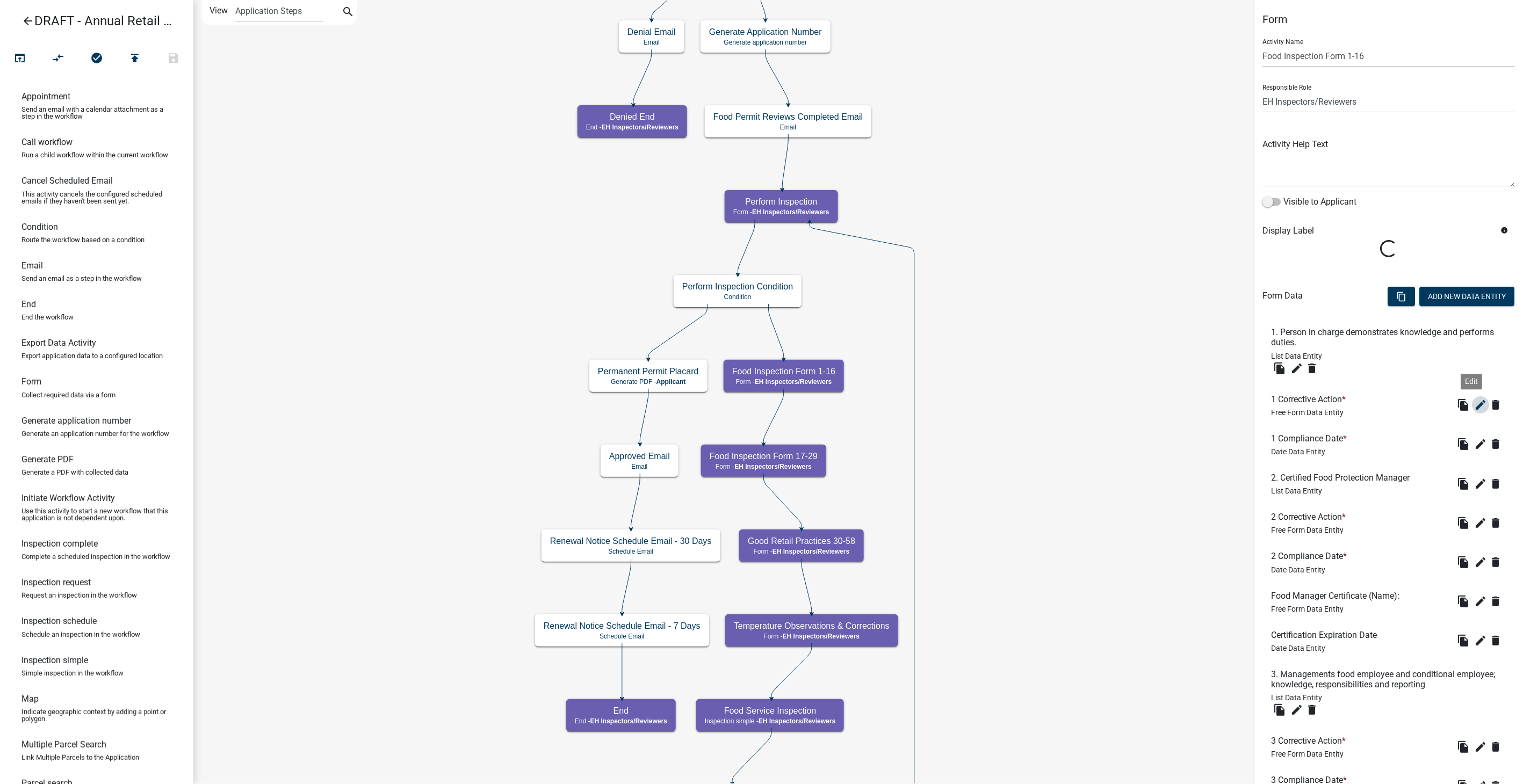
click at [1474, 406] on icon "edit" at bounding box center [1480, 404] width 13 height 13
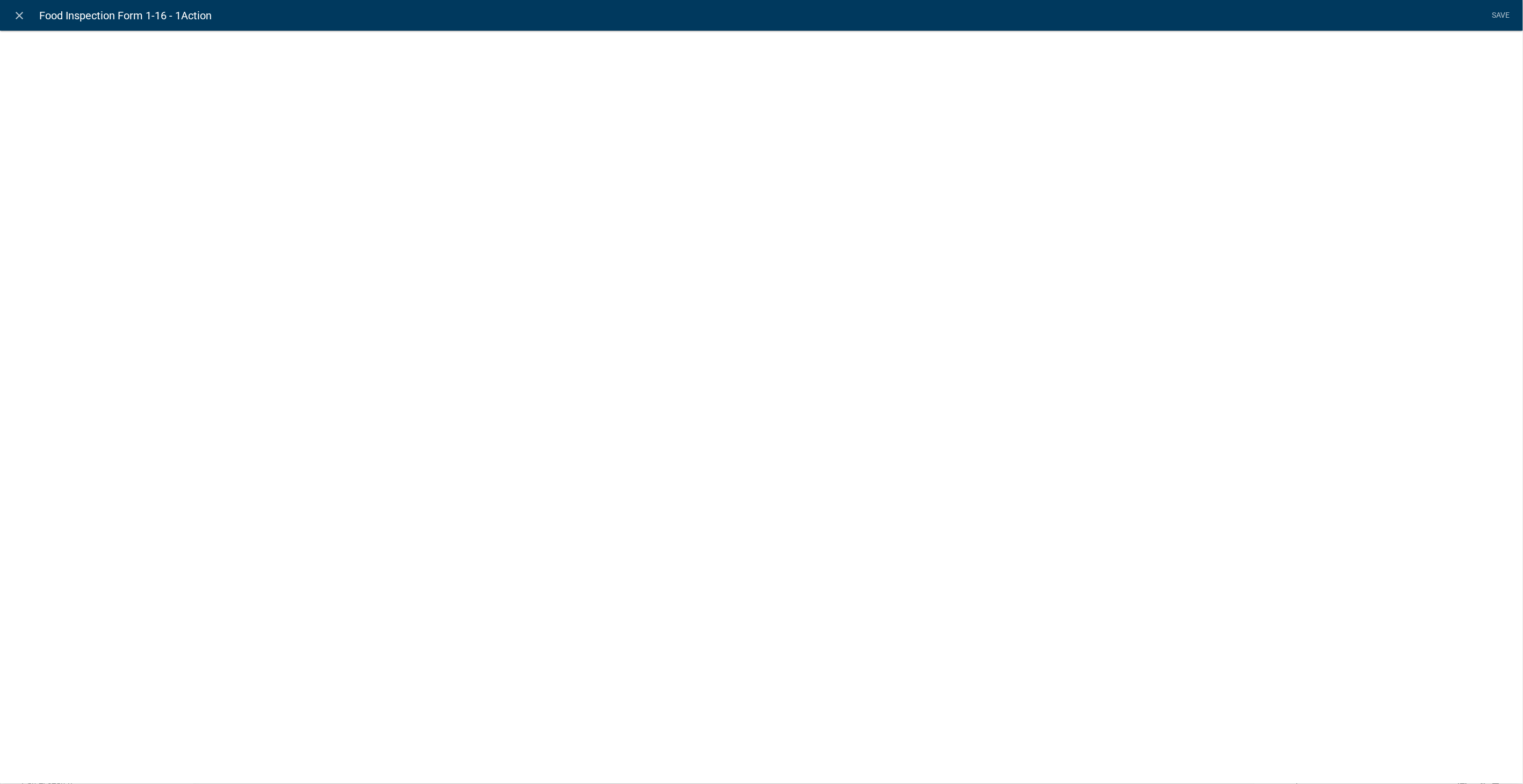
select select
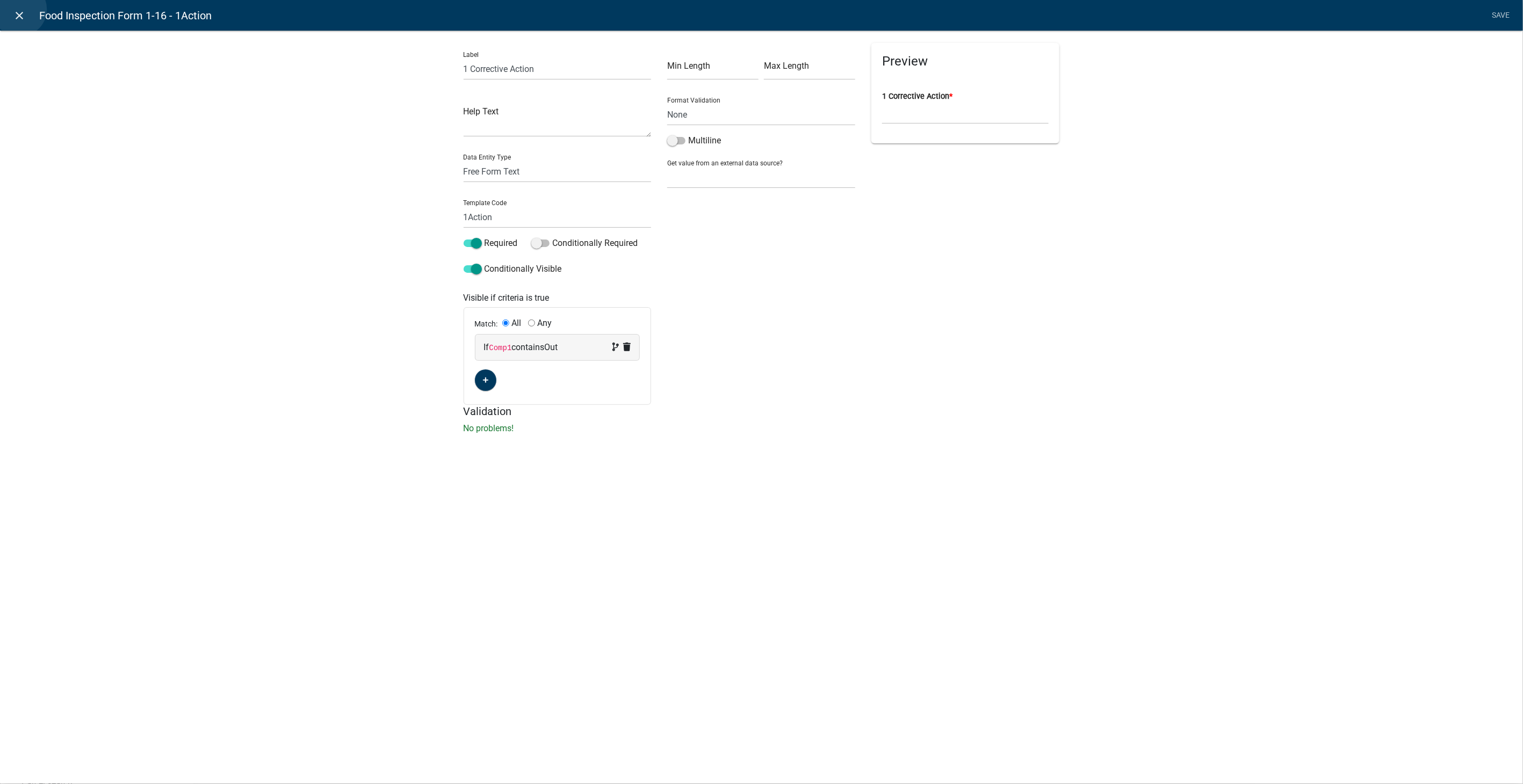
click at [19, 9] on icon "close" at bounding box center [19, 15] width 13 height 13
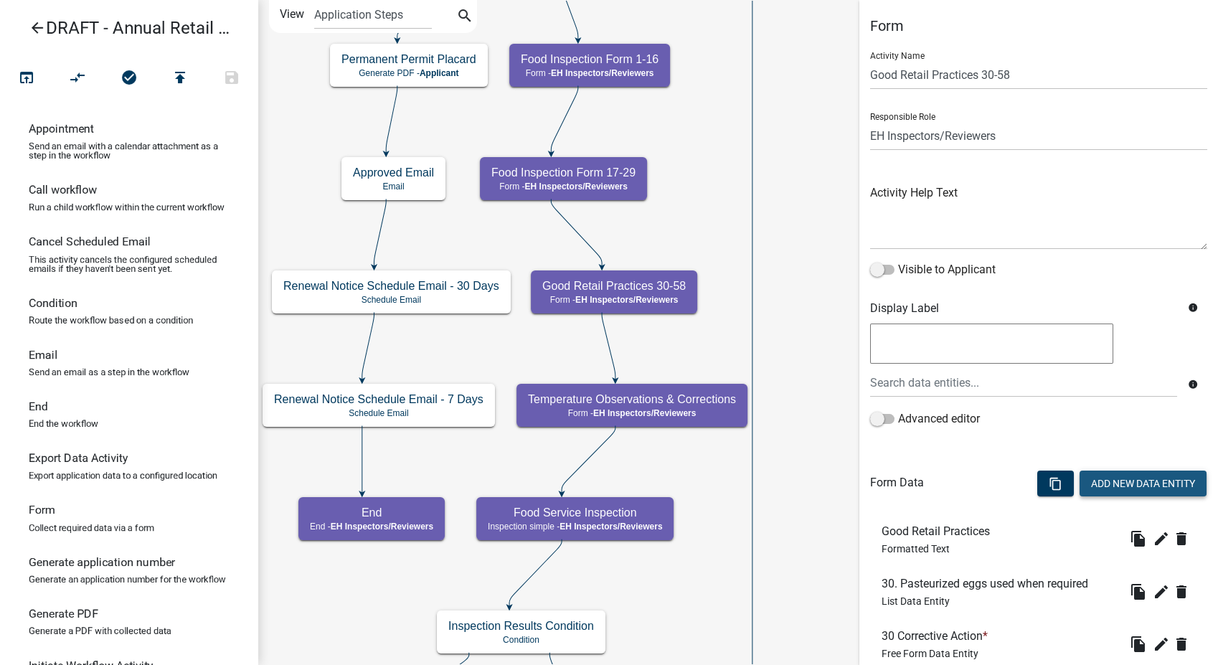
click at [1102, 483] on button "Add New Data Entity" at bounding box center [1142, 484] width 127 height 26
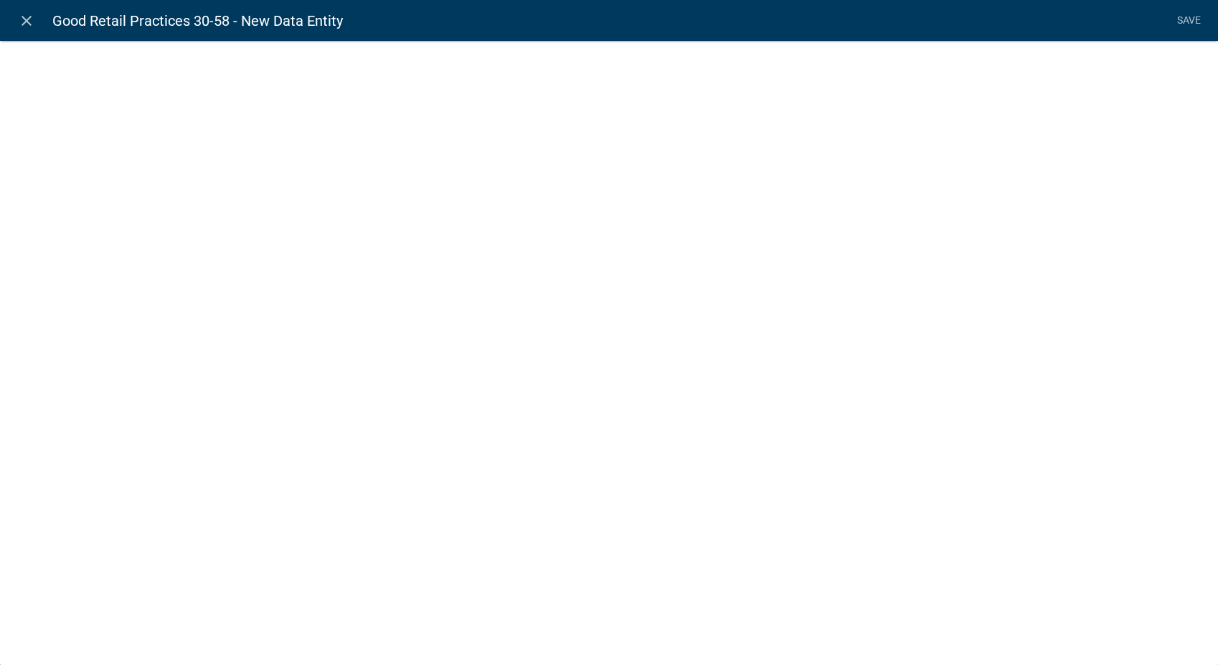
select select
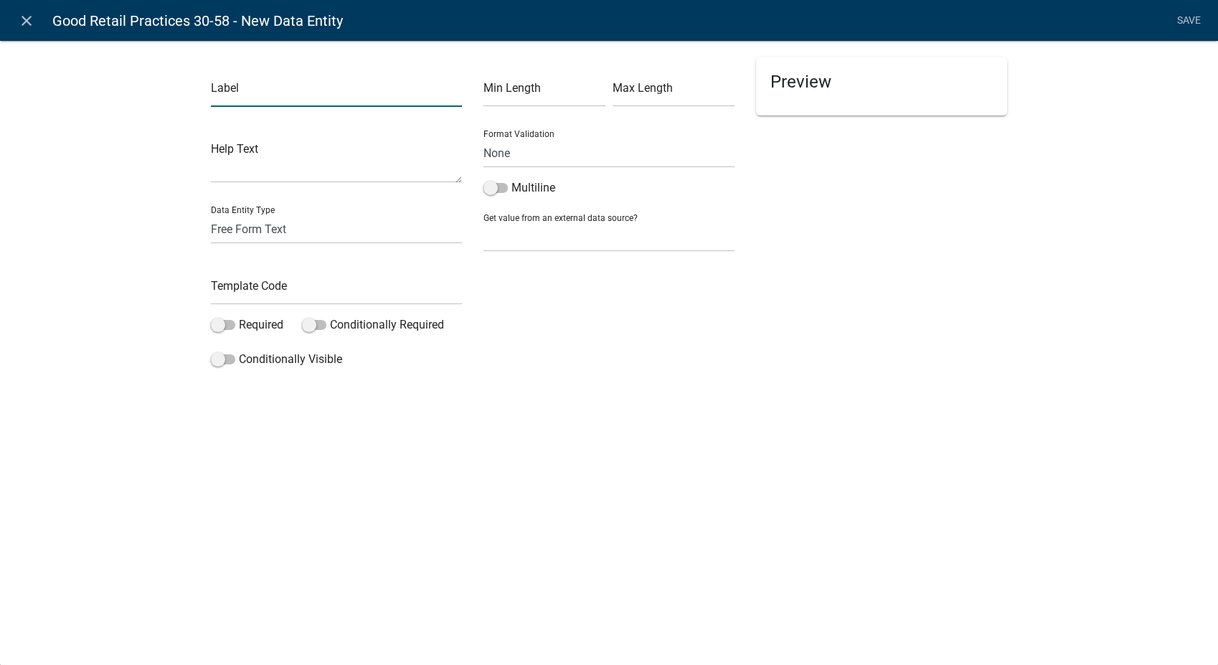
click at [255, 86] on input "text" at bounding box center [336, 91] width 251 height 29
type input "57 Corrective Action"
click at [263, 295] on input "text" at bounding box center [336, 289] width 251 height 29
type input "57Action"
click at [492, 186] on span at bounding box center [495, 188] width 24 height 10
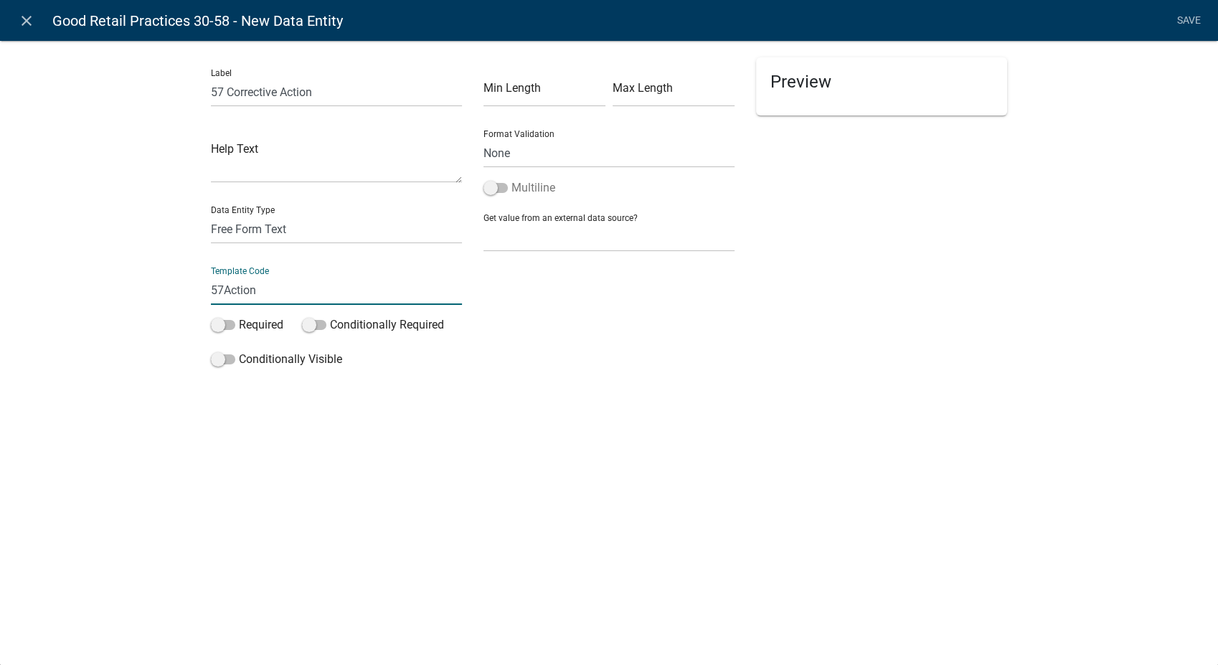
click at [511, 179] on input "Multiline" at bounding box center [511, 179] width 0 height 0
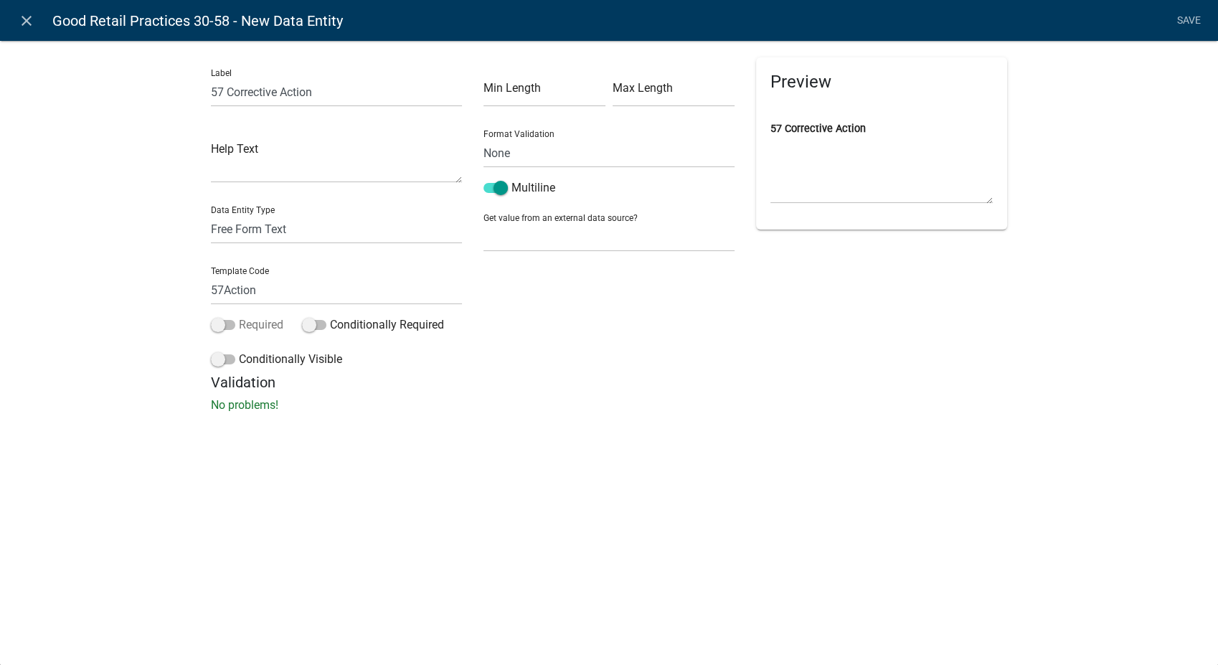
click at [217, 328] on span at bounding box center [223, 325] width 24 height 10
click at [239, 316] on input "Required" at bounding box center [239, 316] width 0 height 0
click at [217, 363] on span at bounding box center [223, 359] width 24 height 10
click at [239, 351] on input "Conditionally Visible" at bounding box center [239, 351] width 0 height 0
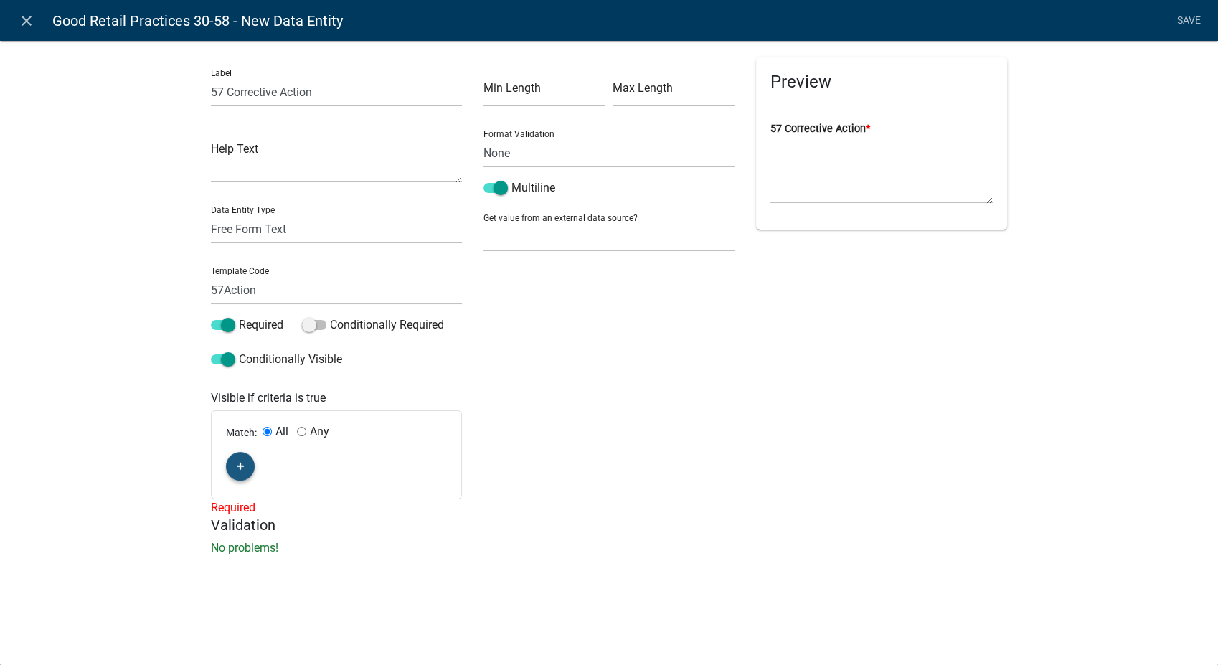
click at [244, 467] on button "button" at bounding box center [240, 466] width 29 height 29
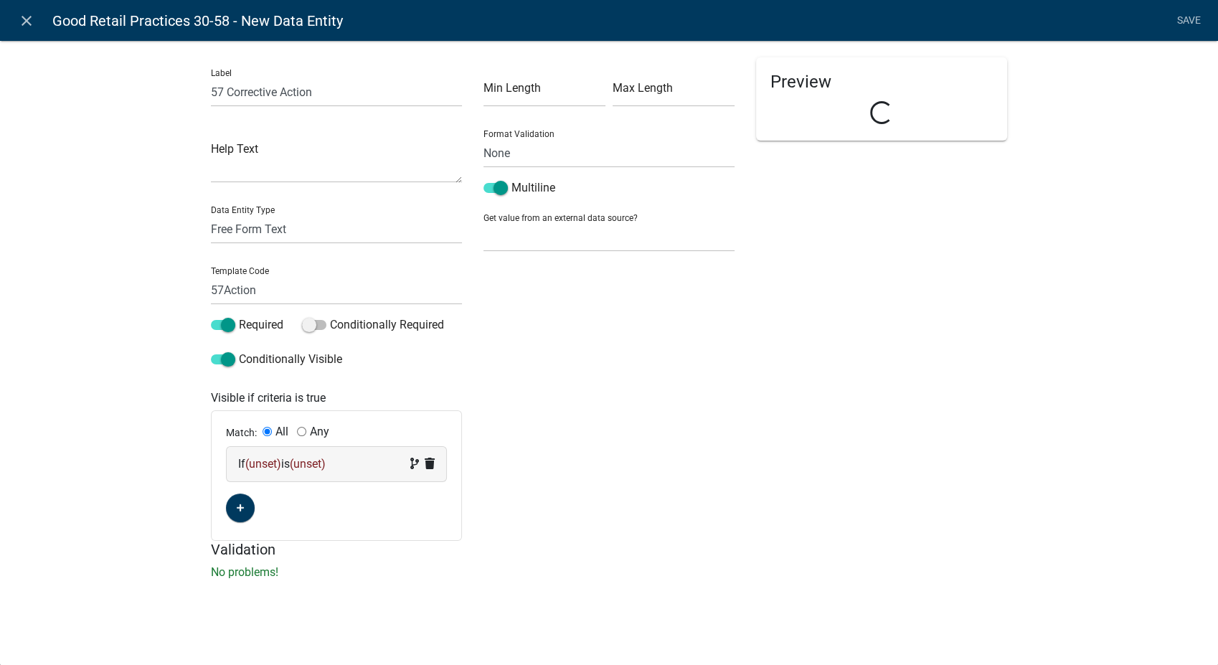
click at [355, 466] on div "If (unset) is (unset)" at bounding box center [336, 463] width 197 height 17
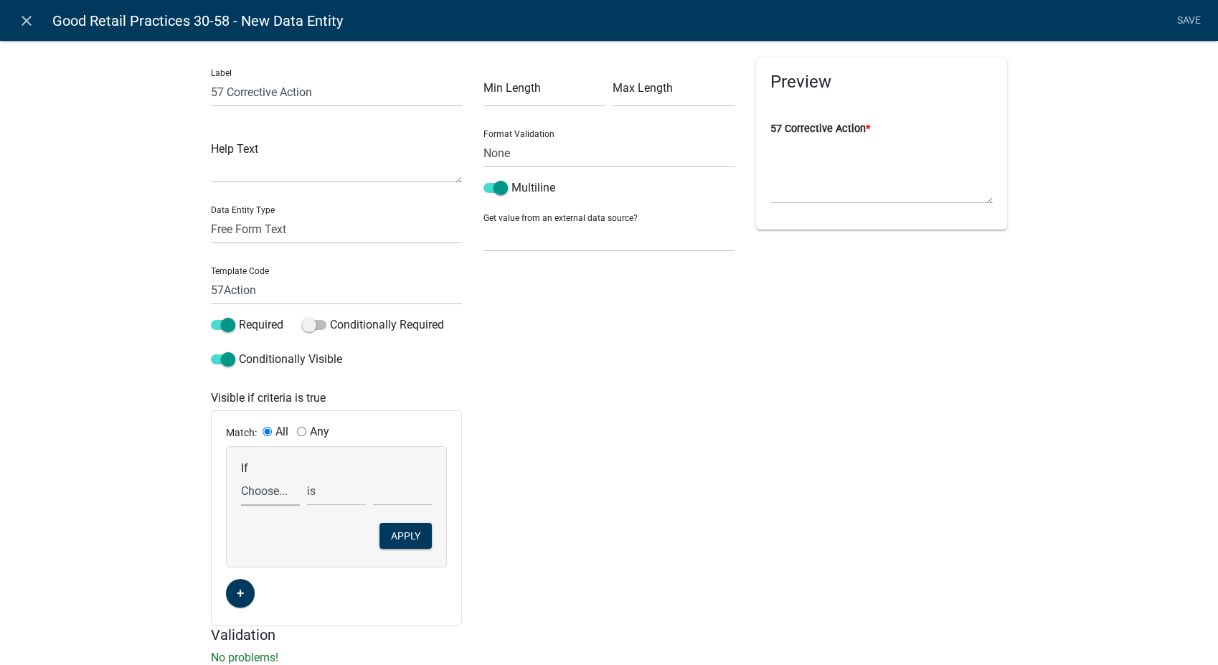
click at [258, 491] on select "Choose... 10Action 10Date 11Action 11Date 12Action 12Date 13Action 13Date 14Act…" at bounding box center [270, 490] width 59 height 29
select select "192: Comp57"
click at [241, 476] on select "Choose... 10Action 10Date 11Action 11Date 12Action 12Date 13Action 13Date 14Act…" at bounding box center [270, 490] width 59 height 29
click at [337, 490] on select "exists does not exist contains does not contain" at bounding box center [336, 490] width 59 height 29
select select "6: ~"
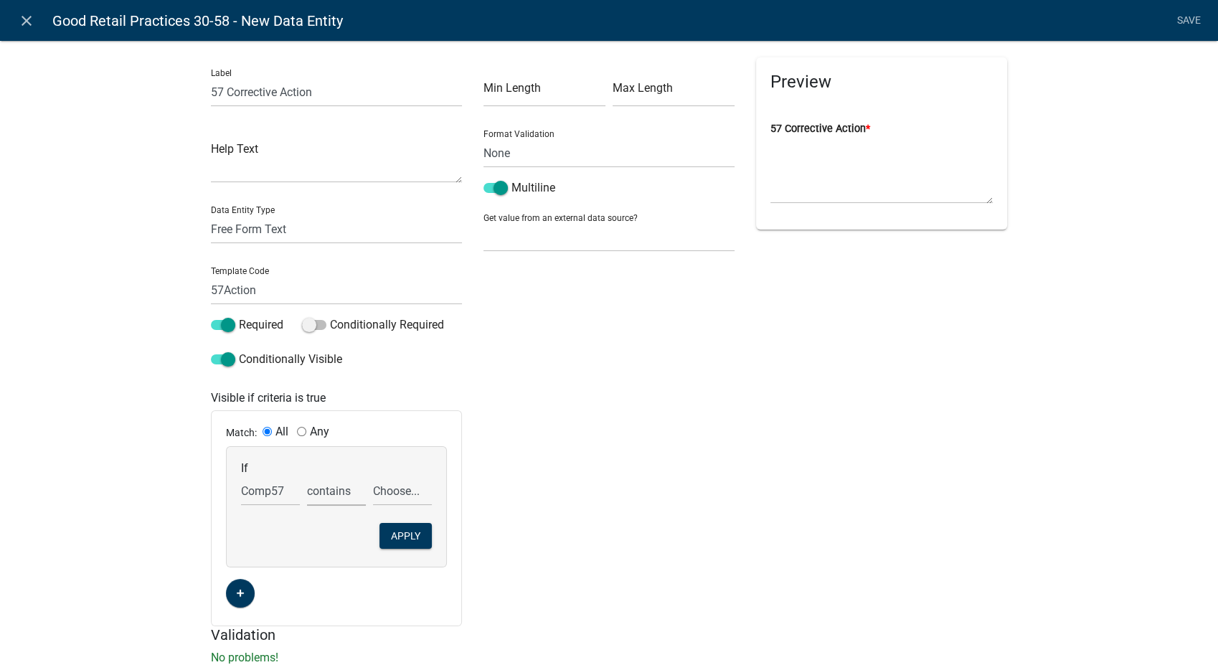
click at [307, 476] on select "exists does not exist contains does not contain" at bounding box center [336, 490] width 59 height 29
click at [416, 497] on select "Choose... In N/A N/O Out Violation Type: COS Violation Type: Repeat" at bounding box center [402, 490] width 59 height 29
select select "4: Out"
click at [373, 476] on select "Choose... In N/A N/O Out Violation Type: COS Violation Type: Repeat" at bounding box center [402, 490] width 59 height 29
click at [411, 539] on button "Apply" at bounding box center [405, 536] width 52 height 26
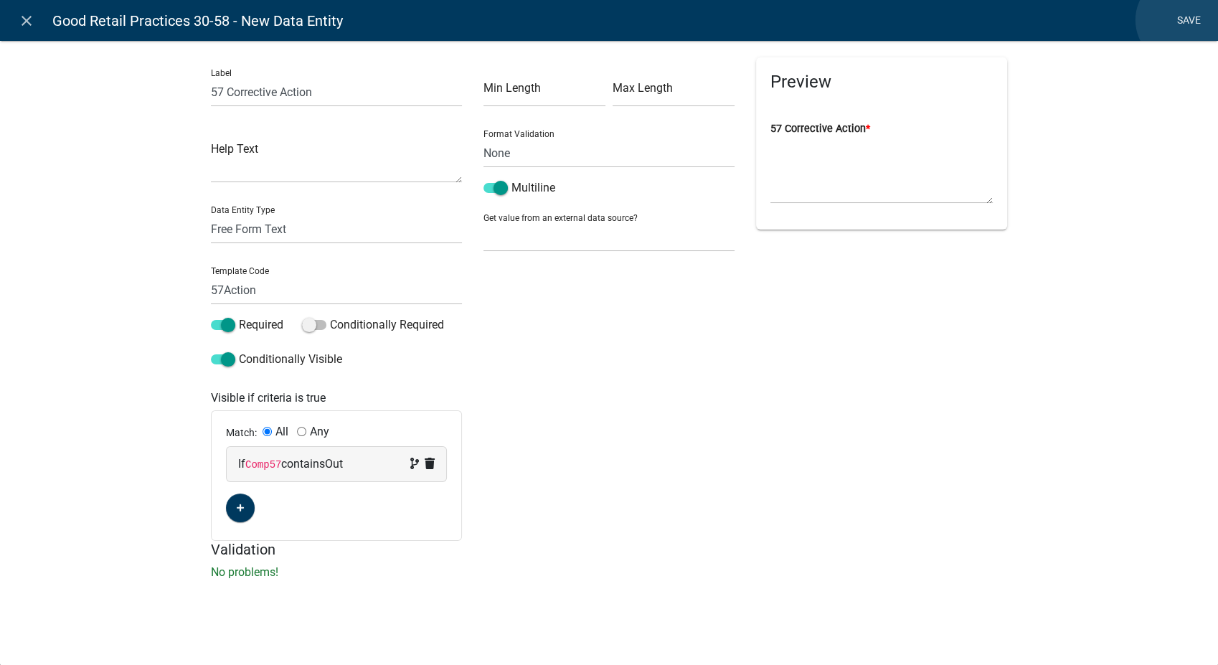
click at [1181, 20] on link "Save" at bounding box center [1189, 20] width 36 height 27
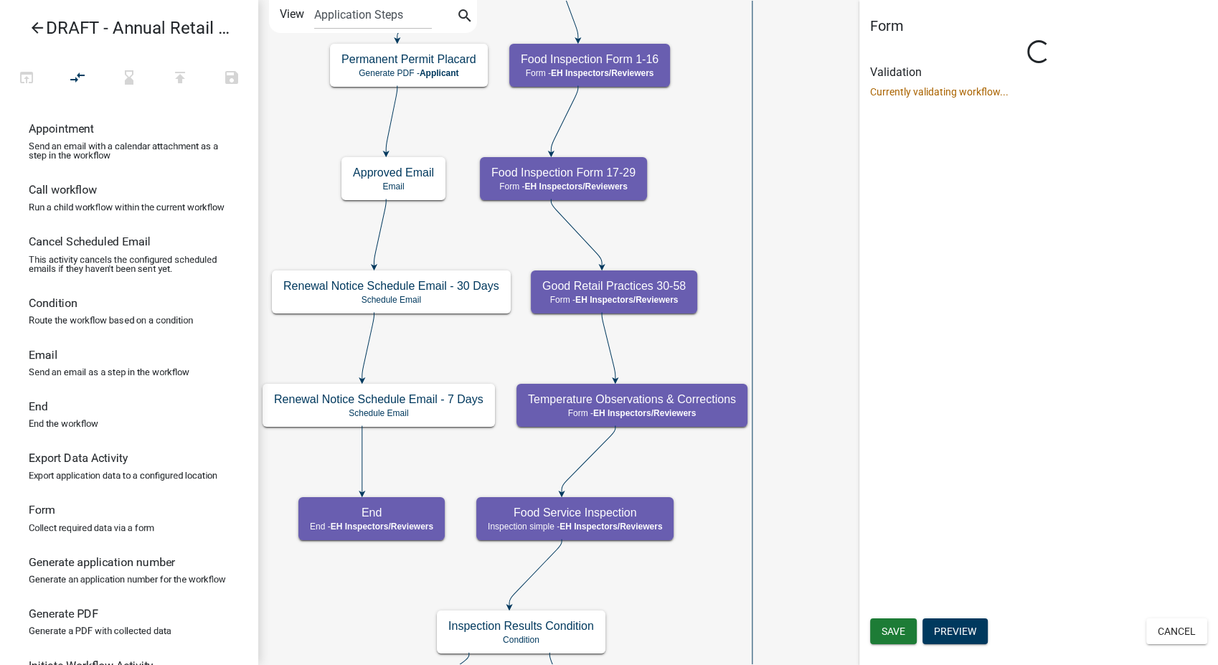
select select "C31B5D90-9A1B-409C-8A96-CB1DC1AB168B"
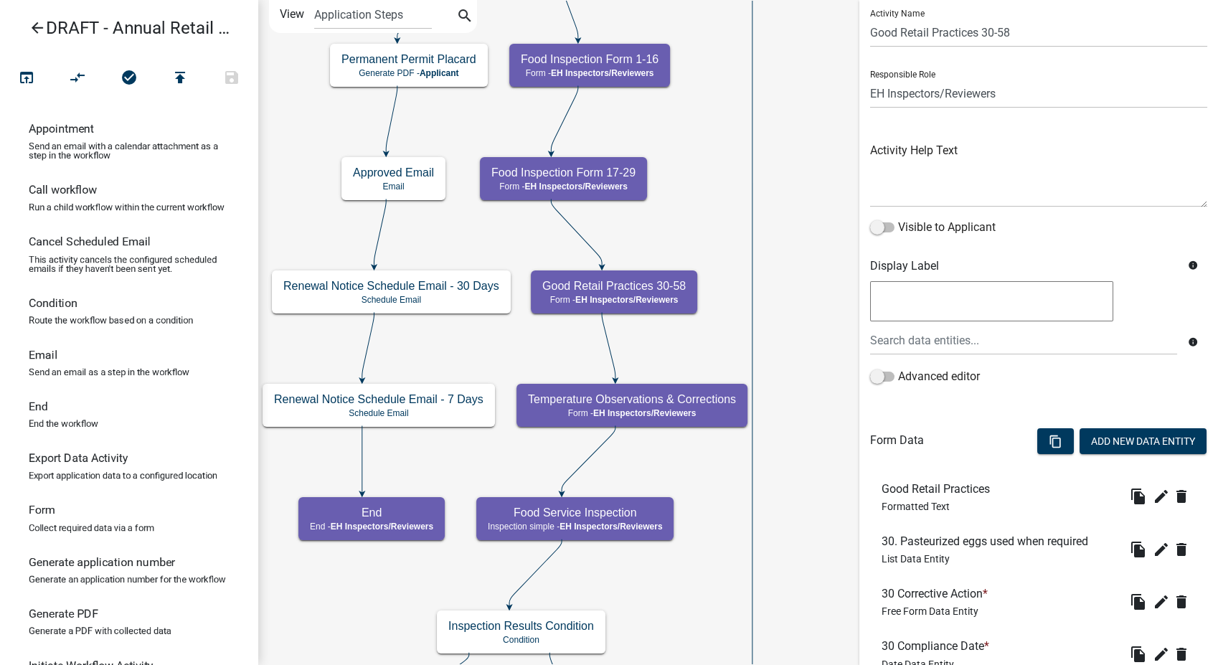
scroll to position [37, 0]
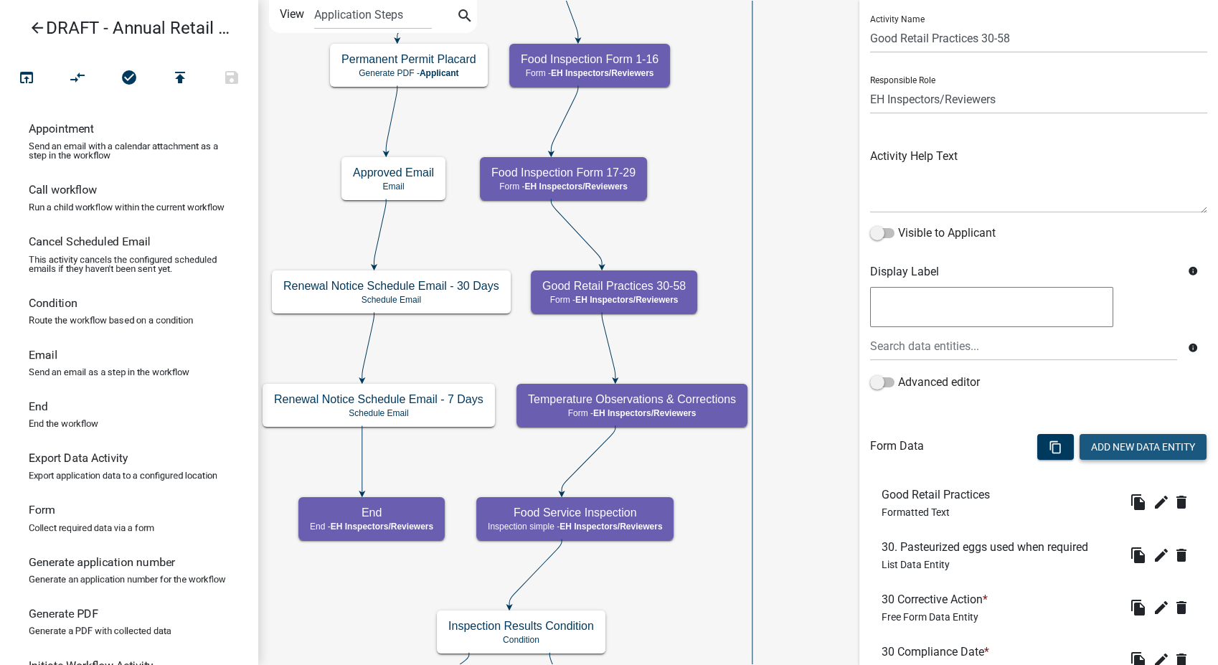
click at [1140, 450] on button "Add New Data Entity" at bounding box center [1142, 447] width 127 height 26
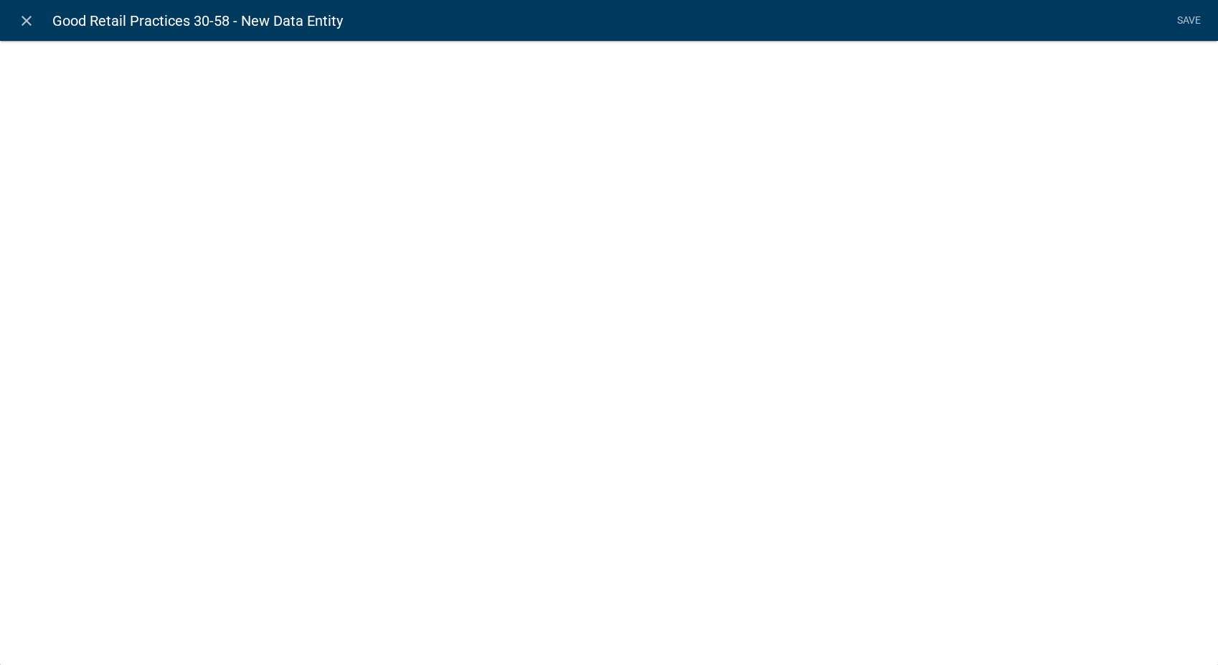
select select
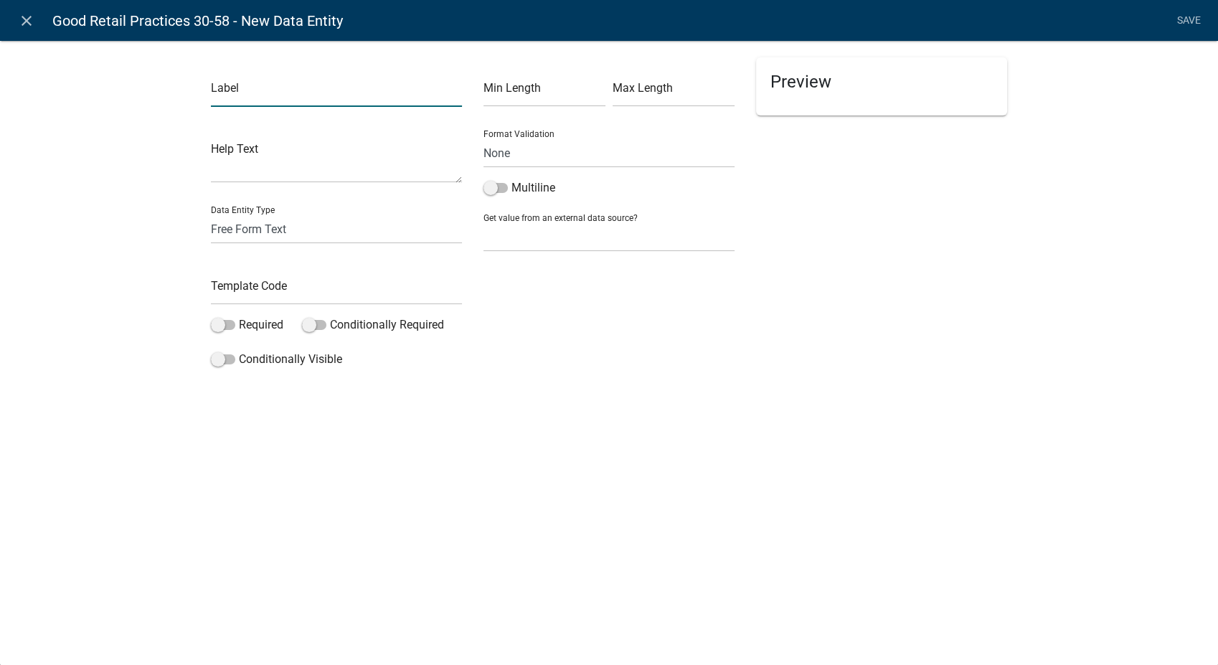
click at [272, 93] on input "text" at bounding box center [336, 91] width 251 height 29
click at [230, 93] on input "57 compliance Date" at bounding box center [336, 91] width 251 height 29
type input "57 Compliance Date"
click at [265, 227] on select "Free Form Text Document Display Entity Value Fee Numeric Data Date Map Sketch D…" at bounding box center [336, 228] width 251 height 29
select select "date"
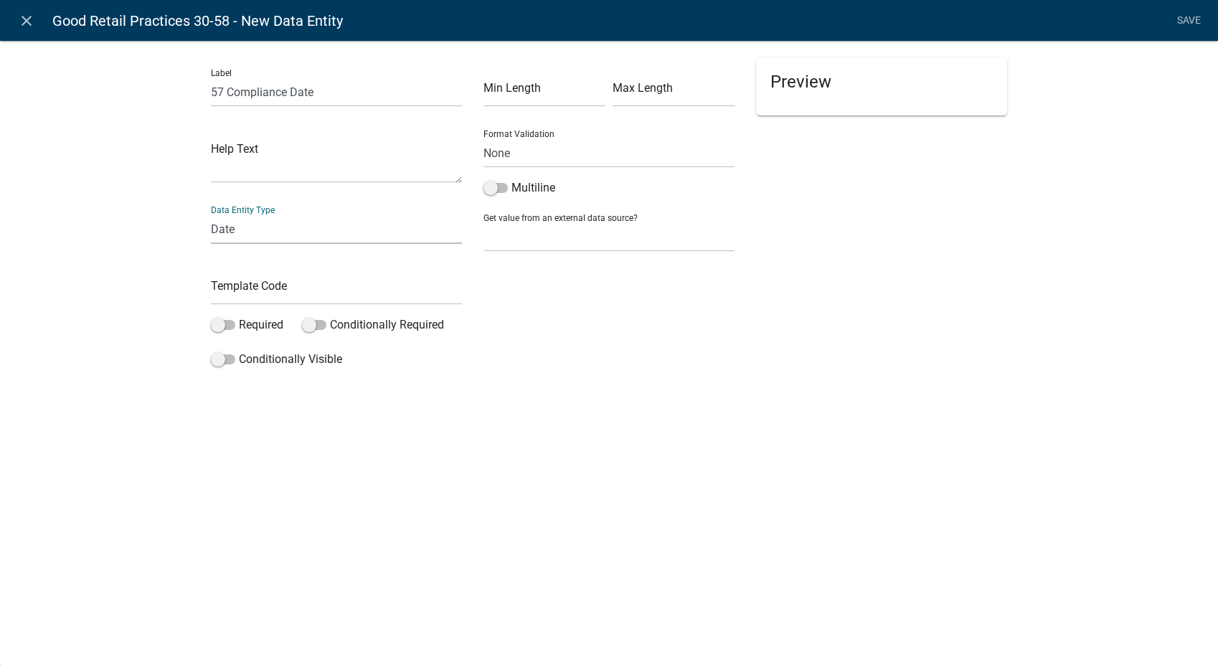
click at [211, 214] on select "Free Form Text Document Display Entity Value Fee Numeric Data Date Map Sketch D…" at bounding box center [336, 228] width 251 height 29
select select "date"
select select
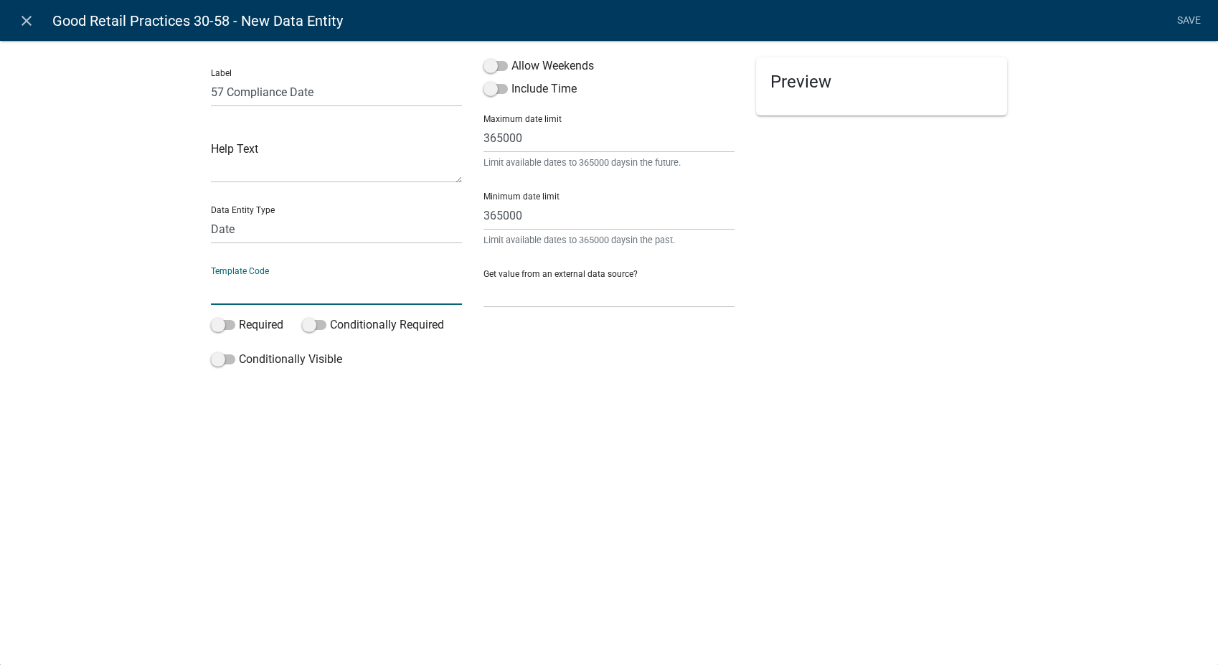
click at [238, 298] on input "text" at bounding box center [336, 289] width 251 height 29
type input "c"
type input "57Date"
click at [214, 321] on span at bounding box center [223, 325] width 24 height 10
click at [239, 316] on input "Required" at bounding box center [239, 316] width 0 height 0
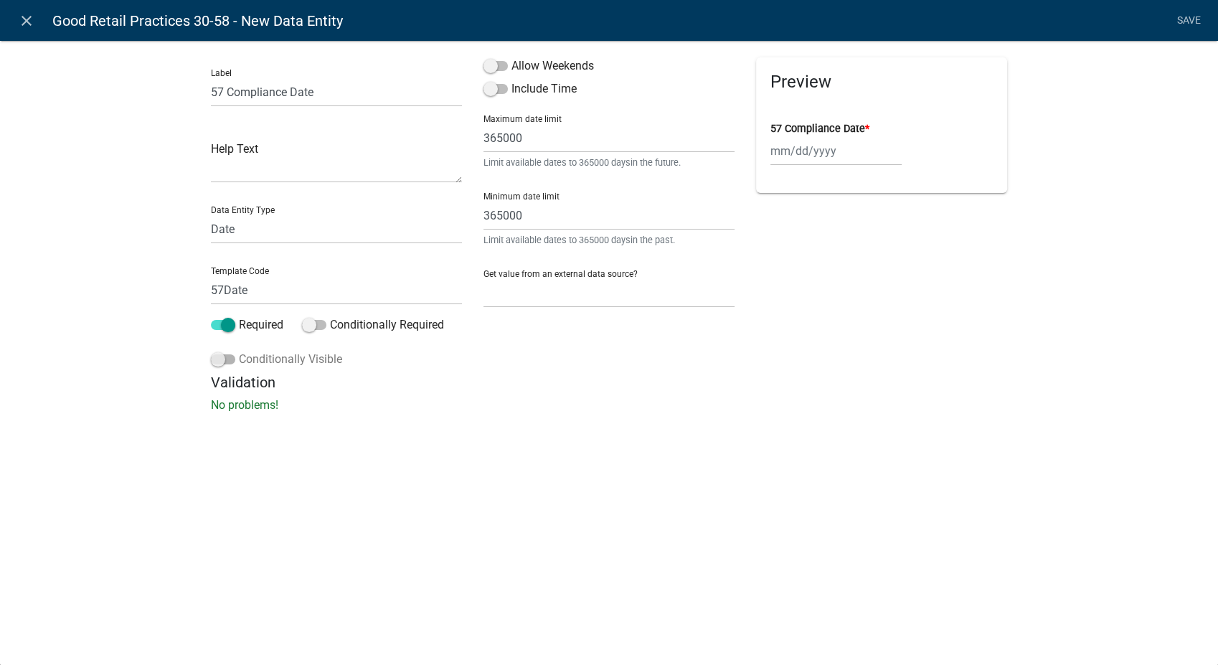
click at [213, 363] on span at bounding box center [223, 359] width 24 height 10
click at [239, 351] on input "Conditionally Visible" at bounding box center [239, 351] width 0 height 0
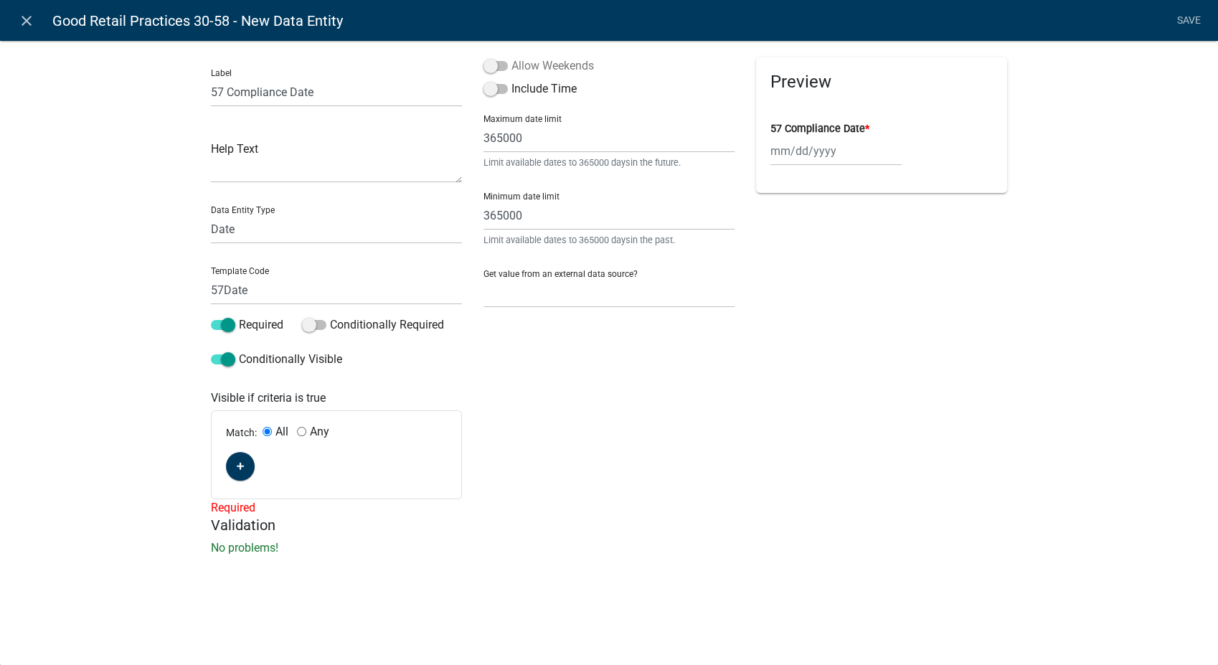
click at [486, 66] on span at bounding box center [495, 66] width 24 height 10
click at [511, 57] on input "Allow Weekends" at bounding box center [511, 57] width 0 height 0
click at [239, 468] on icon "button" at bounding box center [241, 466] width 8 height 9
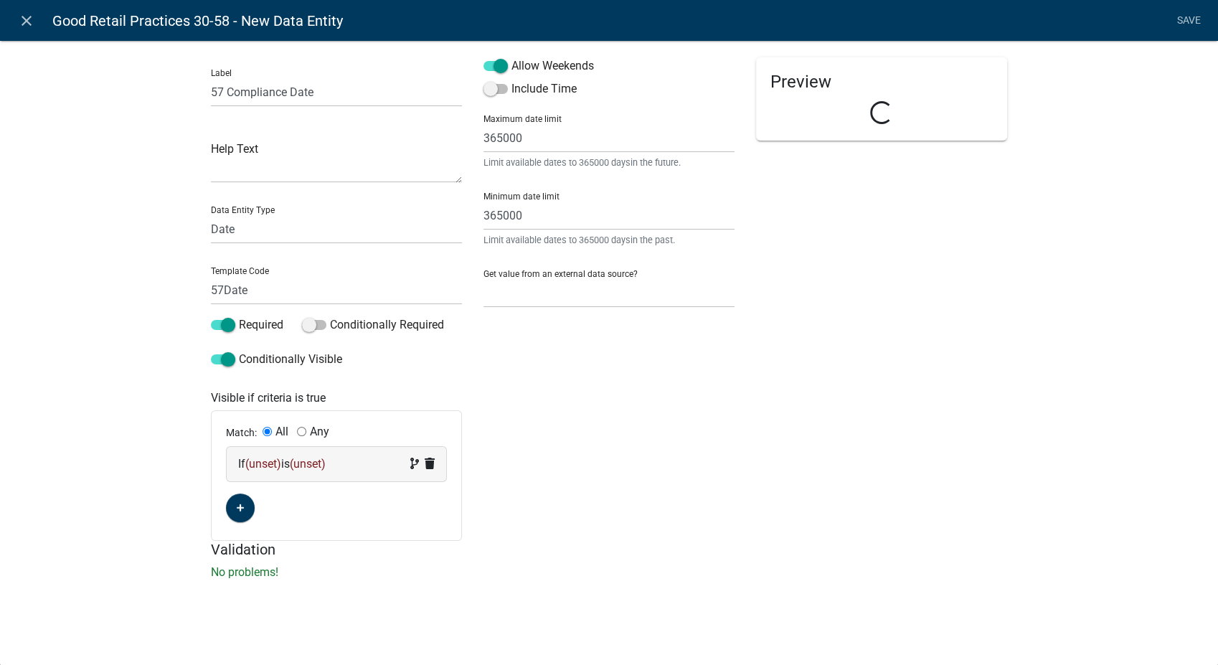
click at [358, 459] on div "If (unset) is (unset)" at bounding box center [336, 463] width 197 height 17
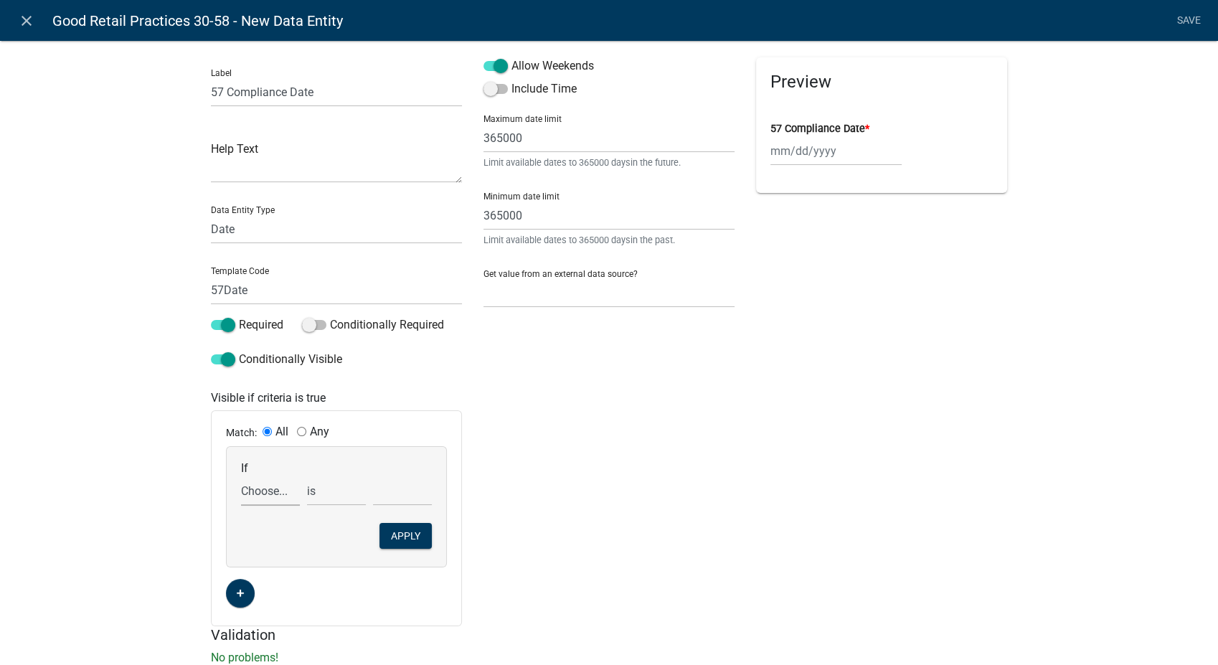
click at [247, 491] on select "Choose... 10Action 10Date 11Action 11Date 12Action 12Date 13Action 13Date 14Act…" at bounding box center [270, 490] width 59 height 29
select select "193: Comp57"
click at [241, 476] on select "Choose... 10Action 10Date 11Action 11Date 12Action 12Date 13Action 13Date 14Act…" at bounding box center [270, 490] width 59 height 29
click at [326, 501] on select "exists does not exist contains does not contain" at bounding box center [336, 490] width 59 height 29
select select "6: ~"
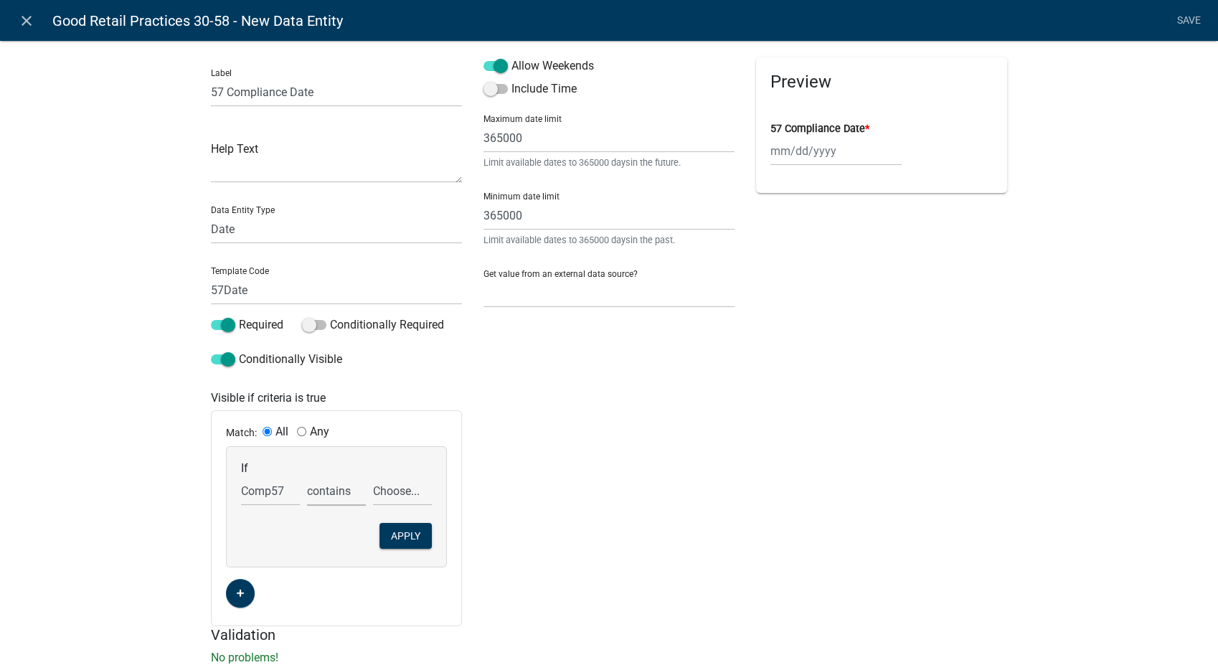
click at [307, 476] on select "exists does not exist contains does not contain" at bounding box center [336, 490] width 59 height 29
click at [391, 486] on select "Choose... In N/A N/O Out Violation Type: COS Violation Type: Repeat" at bounding box center [402, 490] width 59 height 29
select select "4: Out"
click at [373, 476] on select "Choose... In N/A N/O Out Violation Type: COS Violation Type: Repeat" at bounding box center [402, 490] width 59 height 29
click at [417, 537] on button "Apply" at bounding box center [405, 536] width 52 height 26
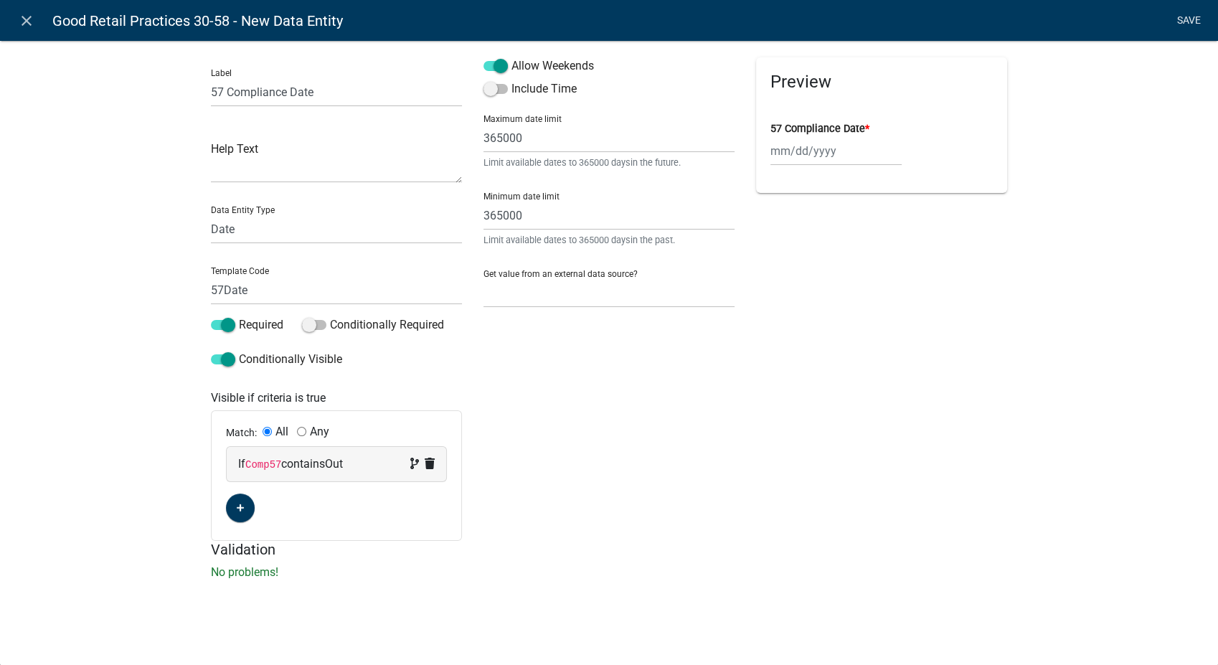
click at [1196, 20] on link "Save" at bounding box center [1189, 20] width 36 height 27
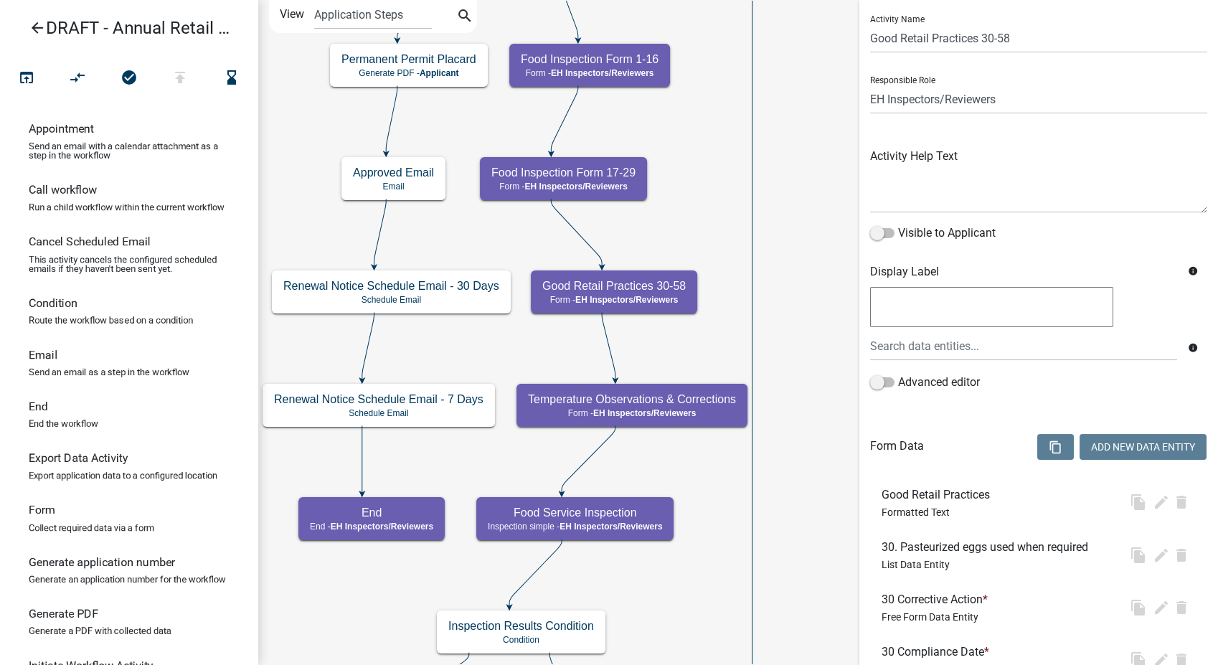
scroll to position [0, 0]
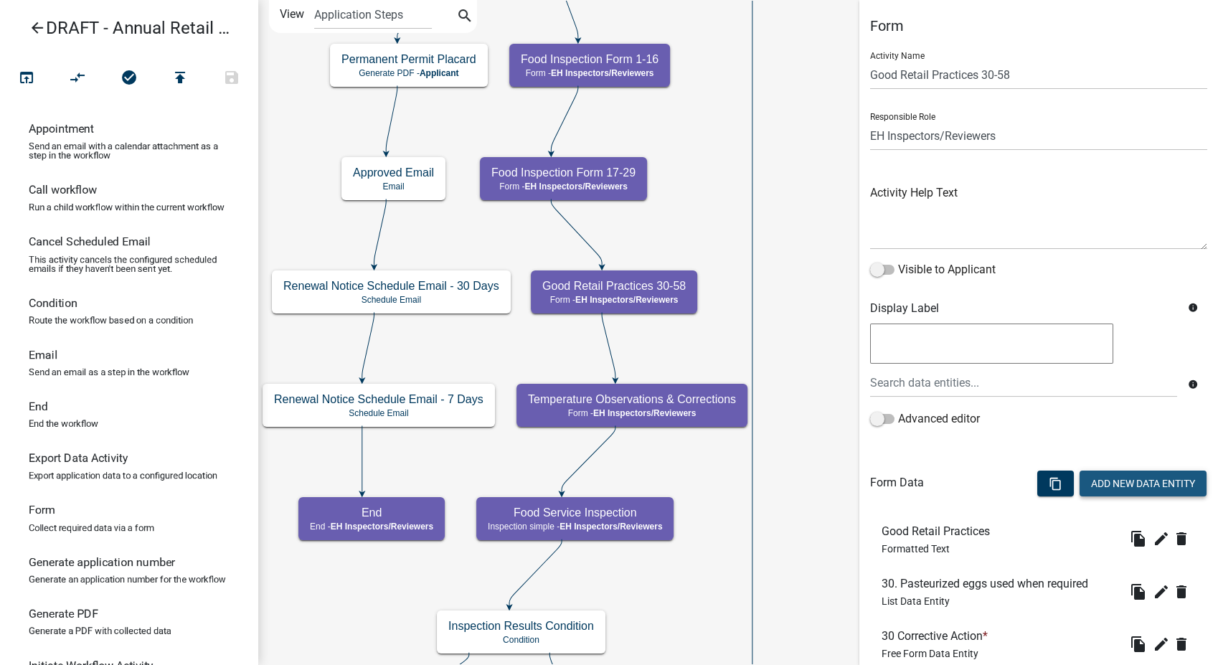
click at [1089, 487] on button "Add New Data Entity" at bounding box center [1142, 484] width 127 height 26
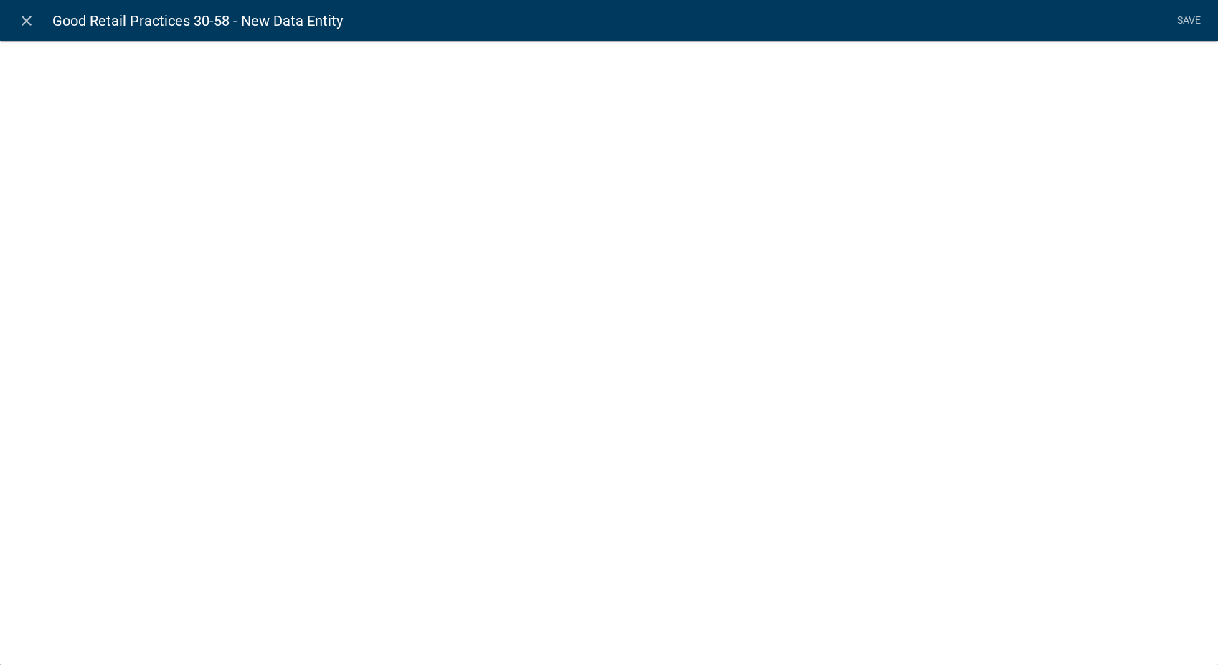
select select
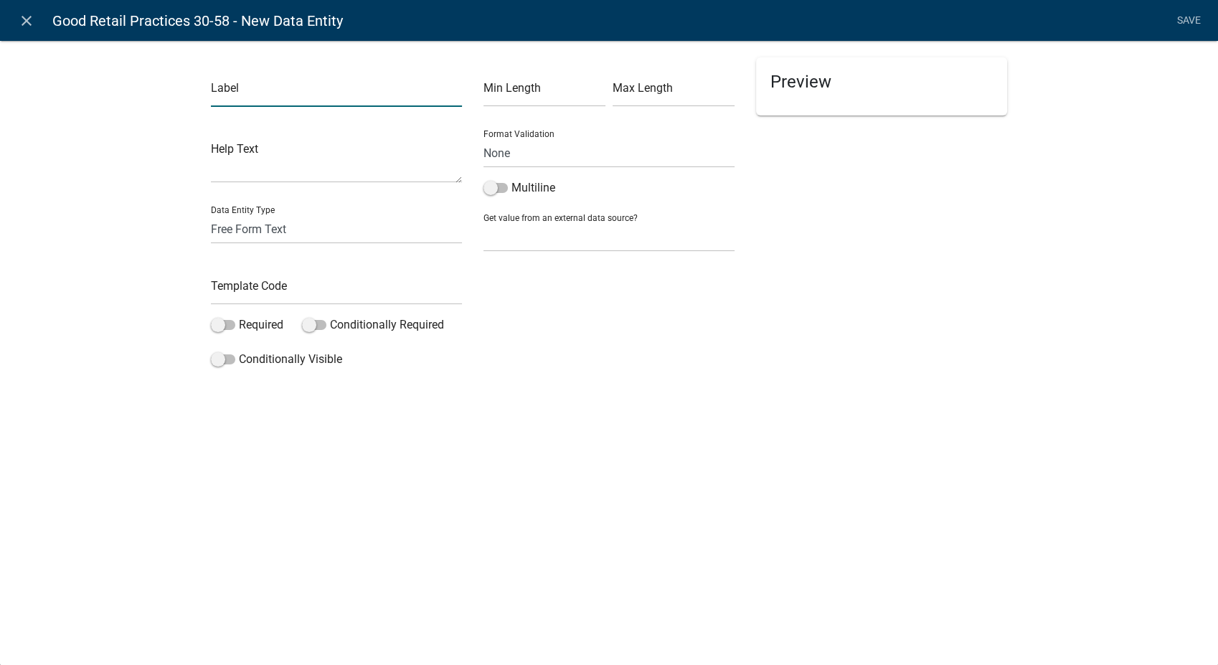
click at [224, 97] on input "text" at bounding box center [336, 91] width 251 height 29
type input "58 Corrective Action"
click at [225, 293] on input "text" at bounding box center [336, 289] width 251 height 29
type input "58Action"
click at [219, 320] on span at bounding box center [223, 325] width 24 height 10
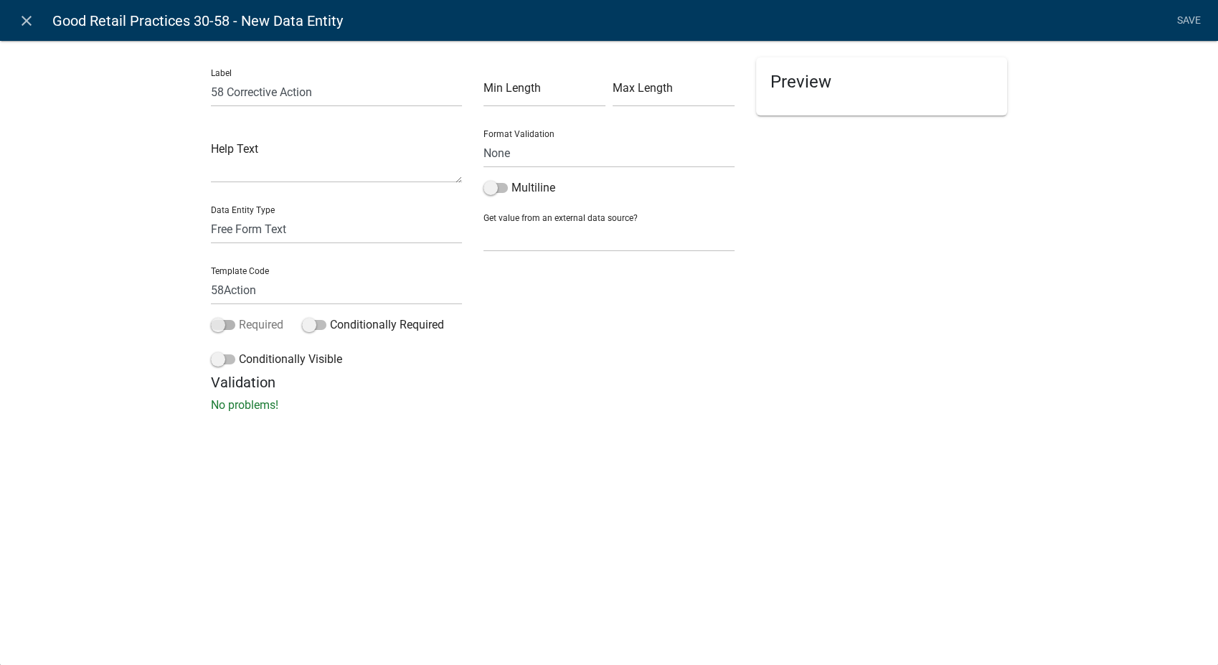
click at [239, 316] on input "Required" at bounding box center [239, 316] width 0 height 0
click at [212, 362] on span at bounding box center [223, 359] width 24 height 10
click at [239, 351] on input "Conditionally Visible" at bounding box center [239, 351] width 0 height 0
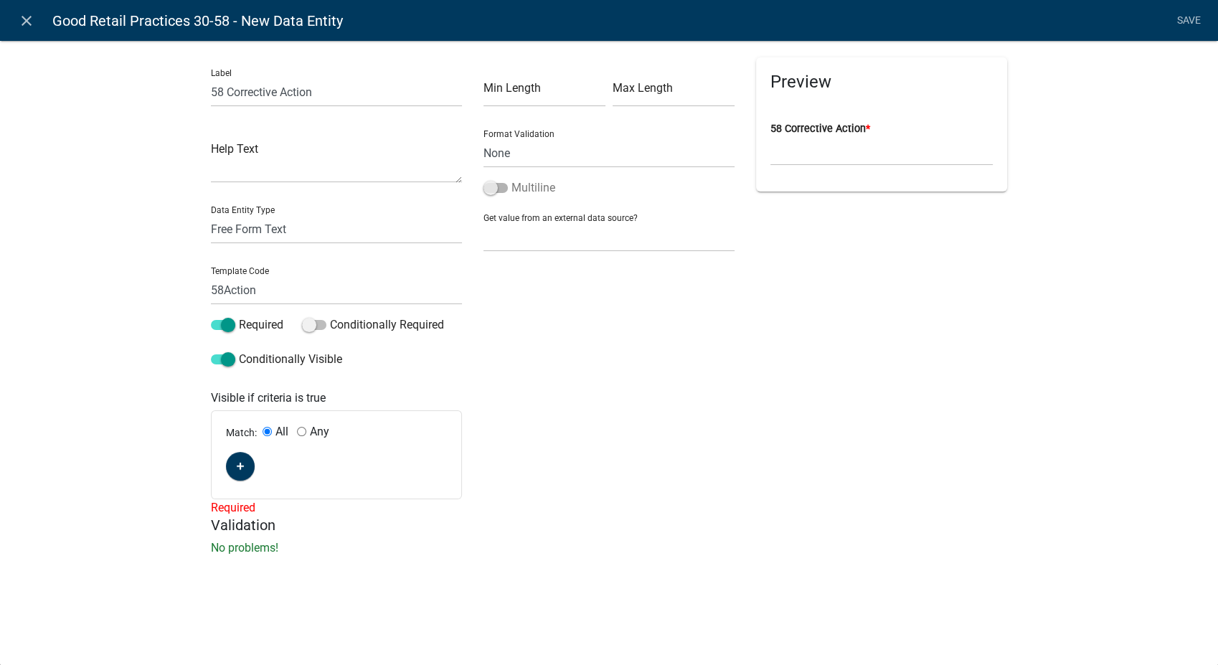
click at [488, 189] on span at bounding box center [495, 188] width 24 height 10
click at [511, 179] on input "Multiline" at bounding box center [511, 179] width 0 height 0
click at [242, 460] on fa-icon "button" at bounding box center [241, 467] width 8 height 14
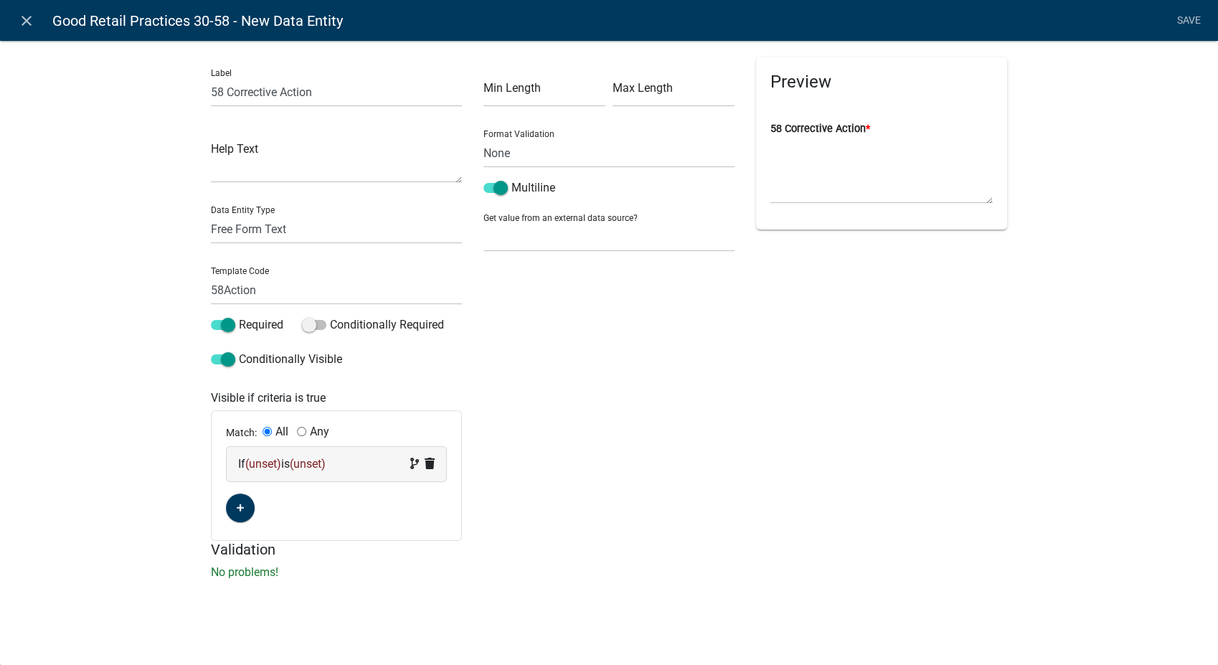
click at [275, 470] on span "(unset)" at bounding box center [263, 464] width 36 height 14
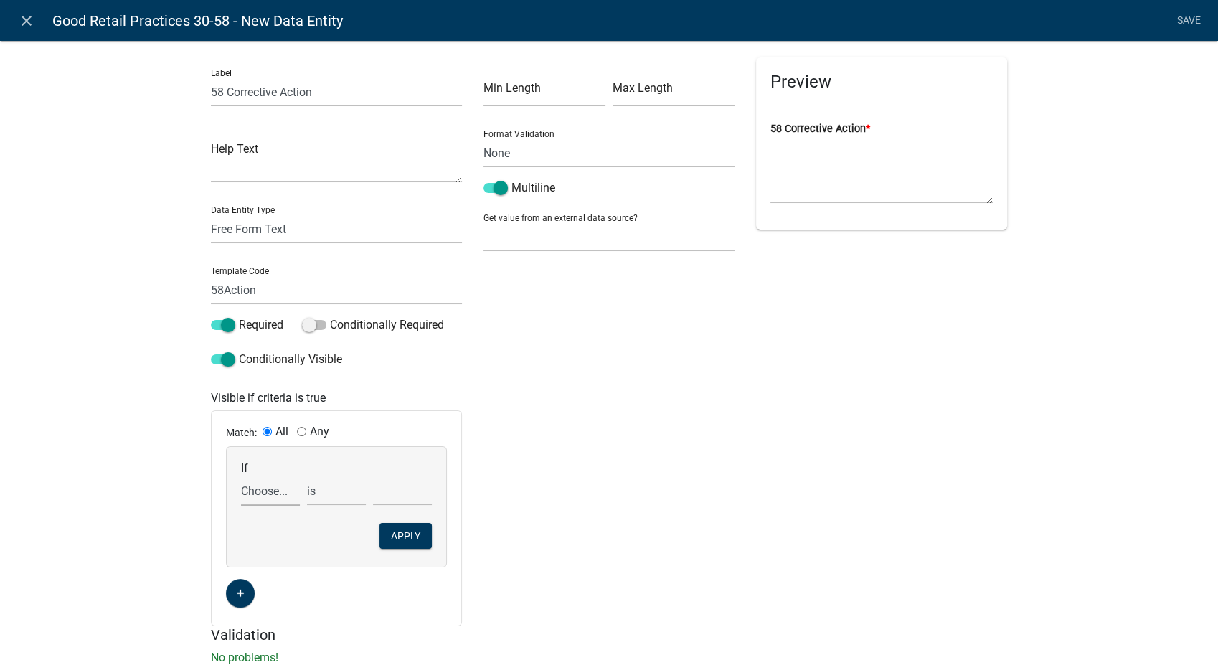
click at [251, 493] on select "Choose... 10Action 10Date 11Action 11Date 12Action 12Date 13Action 13Date 14Act…" at bounding box center [270, 490] width 59 height 29
select select "195: Comp58"
click at [241, 476] on select "Choose... 10Action 10Date 11Action 11Date 12Action 12Date 13Action 13Date 14Act…" at bounding box center [270, 490] width 59 height 29
click at [308, 491] on select "exists does not exist contains does not contain" at bounding box center [336, 490] width 59 height 29
select select "6: ~"
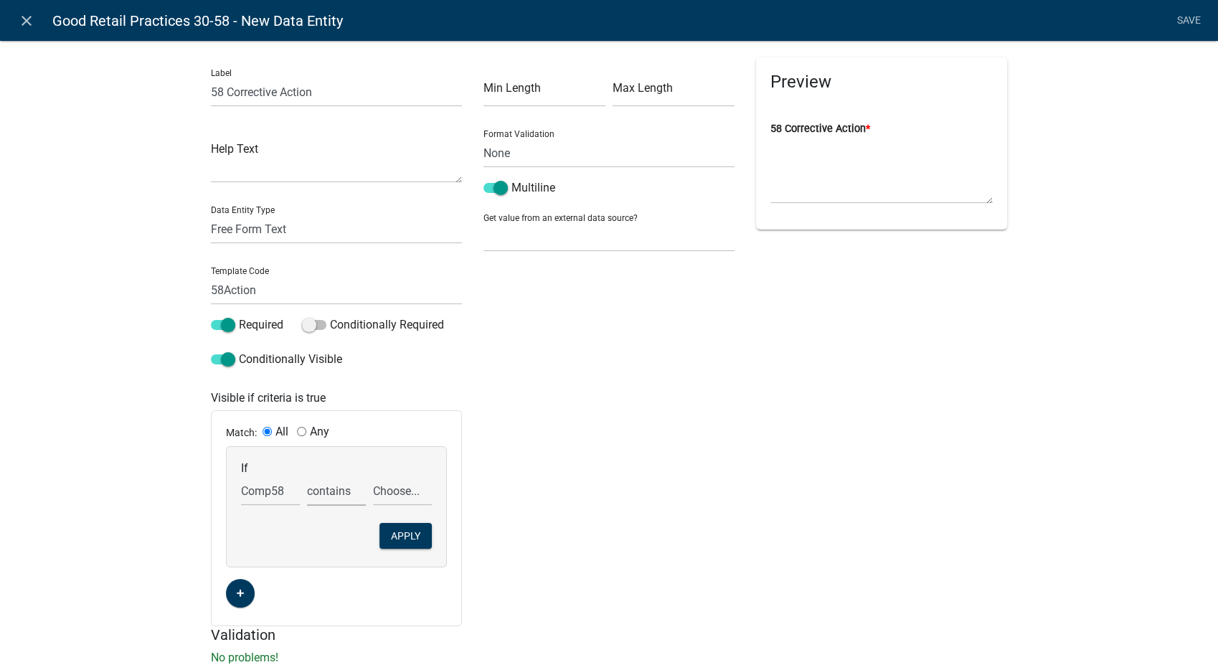
click at [307, 476] on select "exists does not exist contains does not contain" at bounding box center [336, 490] width 59 height 29
click at [413, 497] on select "Choose... In N/A N/O Out Violation Type: COS Violation Type: Repeat" at bounding box center [402, 490] width 59 height 29
select select "4: Out"
click at [373, 476] on select "Choose... In N/A N/O Out Violation Type: COS Violation Type: Repeat" at bounding box center [402, 490] width 59 height 29
click at [395, 538] on button "Apply" at bounding box center [405, 536] width 52 height 26
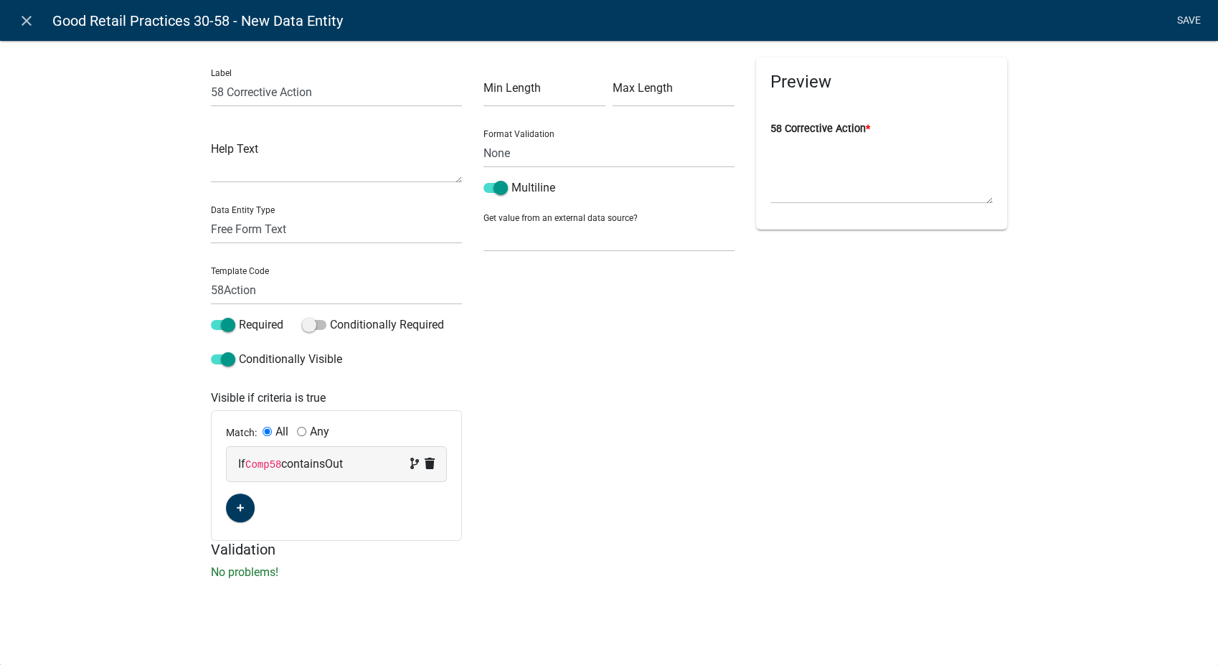
click at [1186, 15] on link "Save" at bounding box center [1189, 20] width 36 height 27
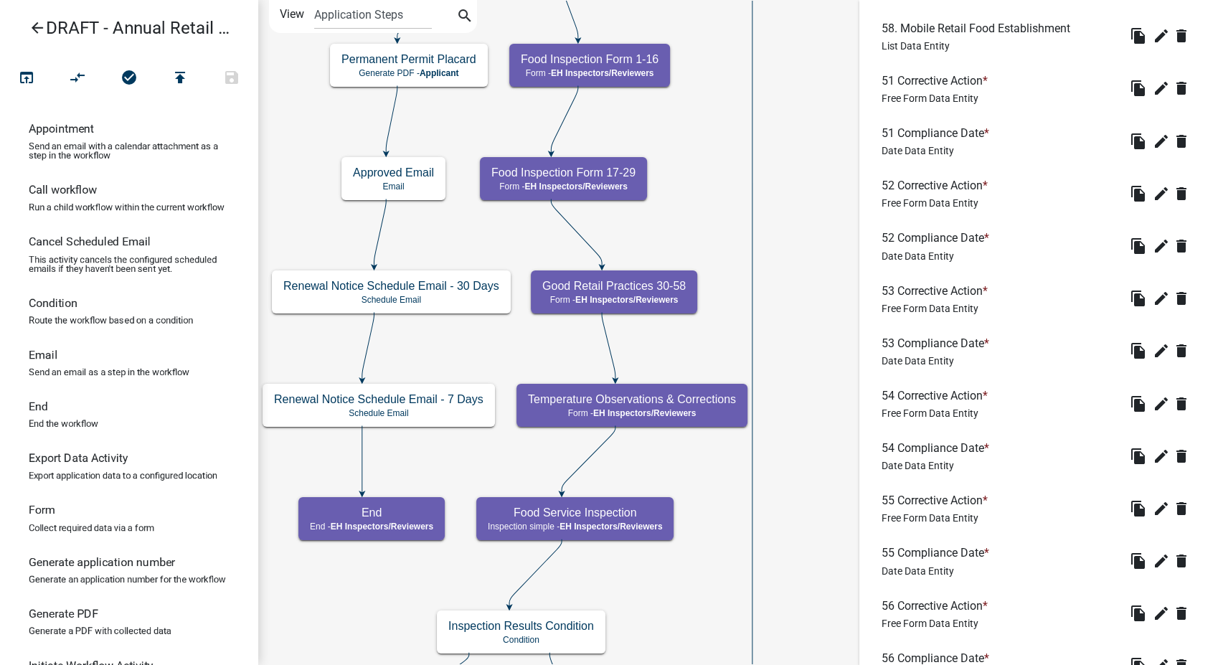
scroll to position [5000, 0]
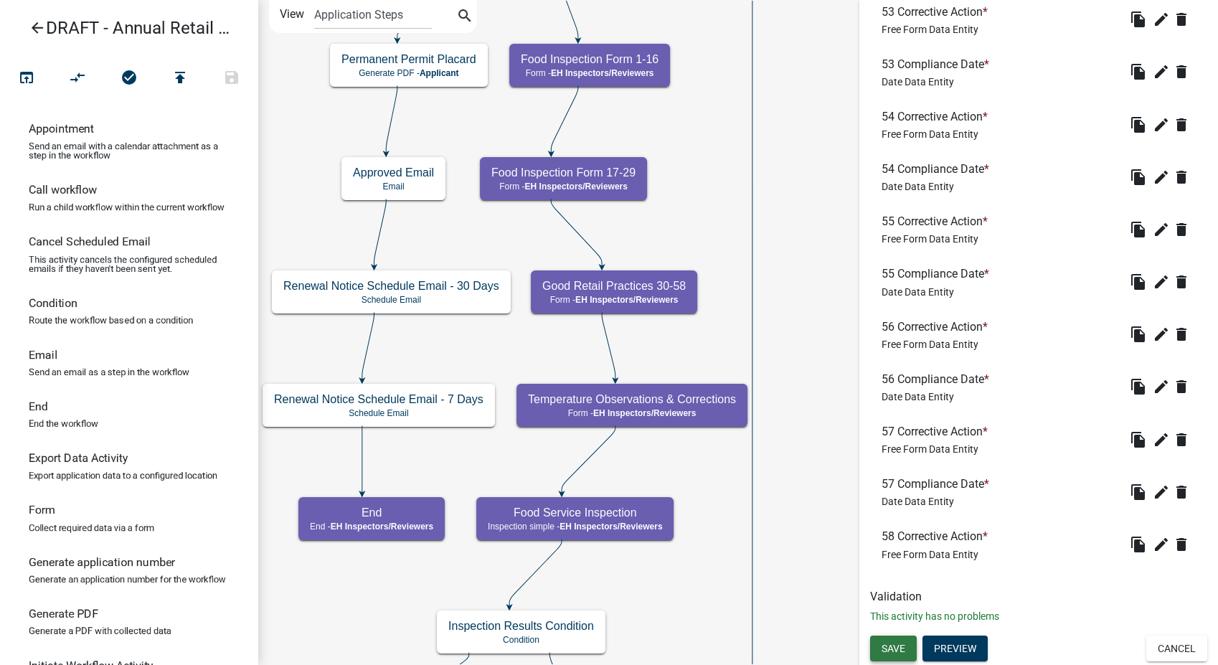
click at [889, 638] on button "Save" at bounding box center [893, 648] width 47 height 26
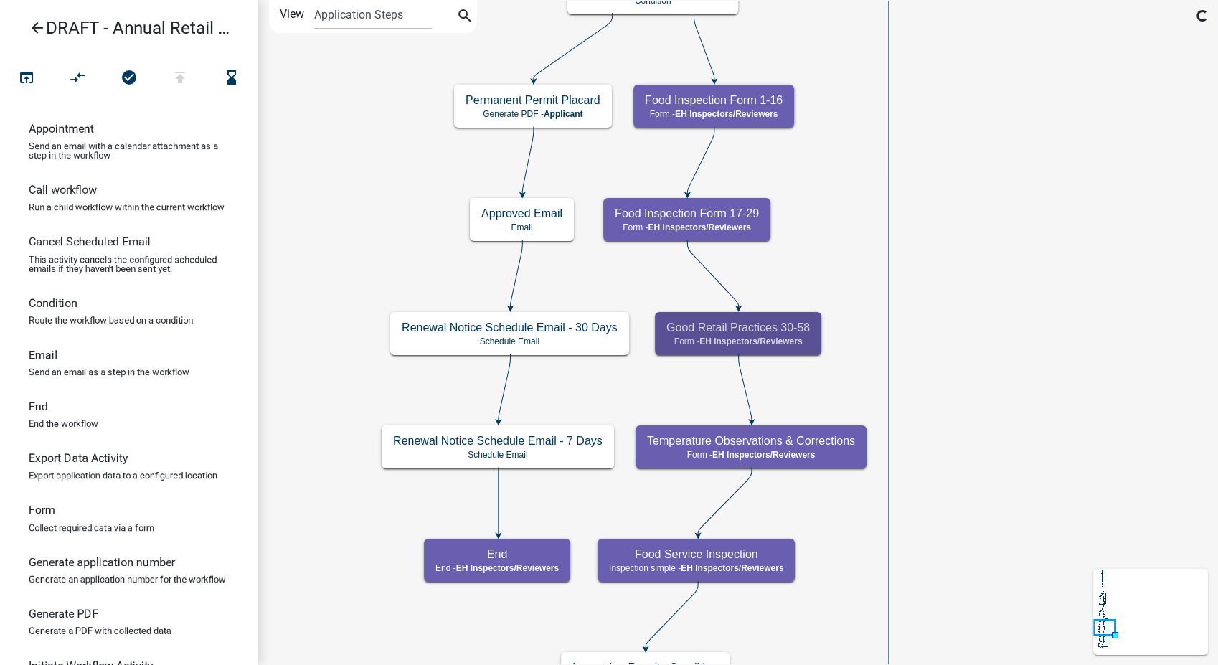
scroll to position [0, 0]
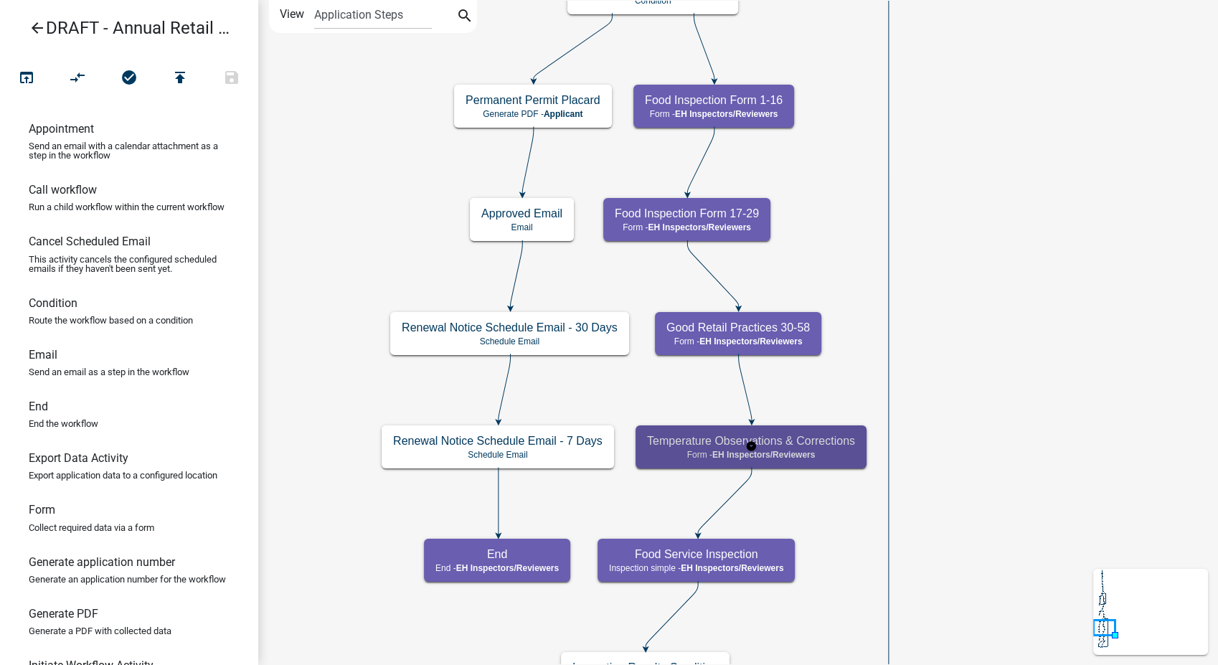
click at [807, 446] on h5 "Temperature Observations & Corrections" at bounding box center [751, 441] width 208 height 14
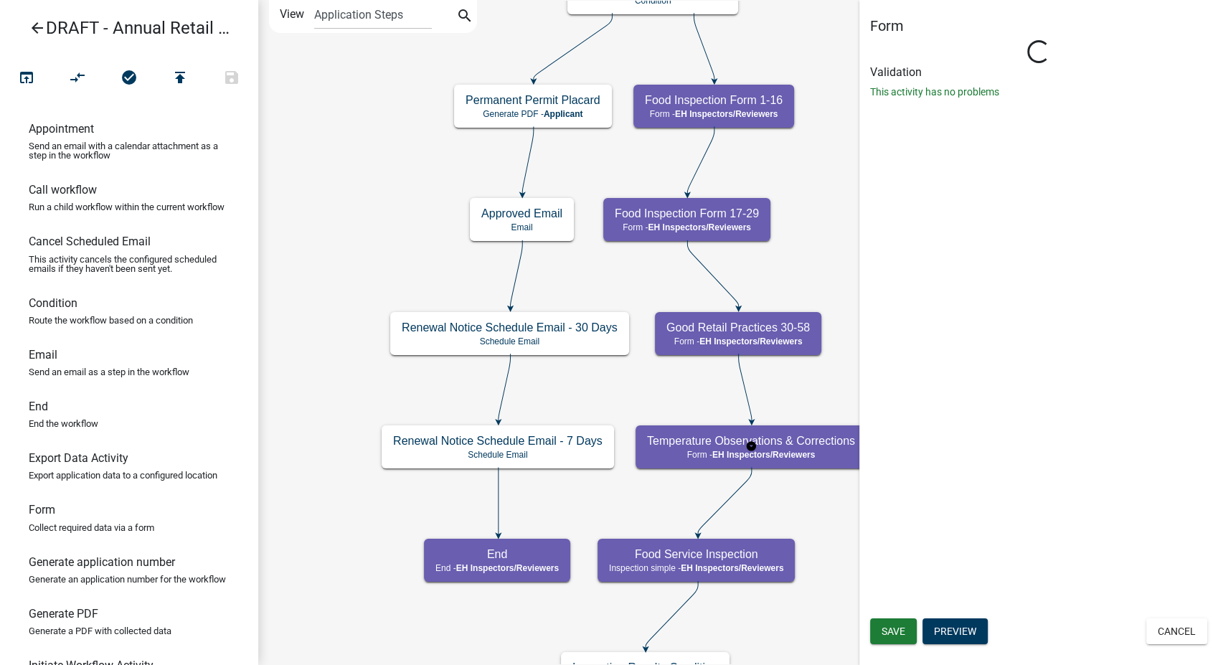
select select "C31B5D90-9A1B-409C-8A96-CB1DC1AB168B"
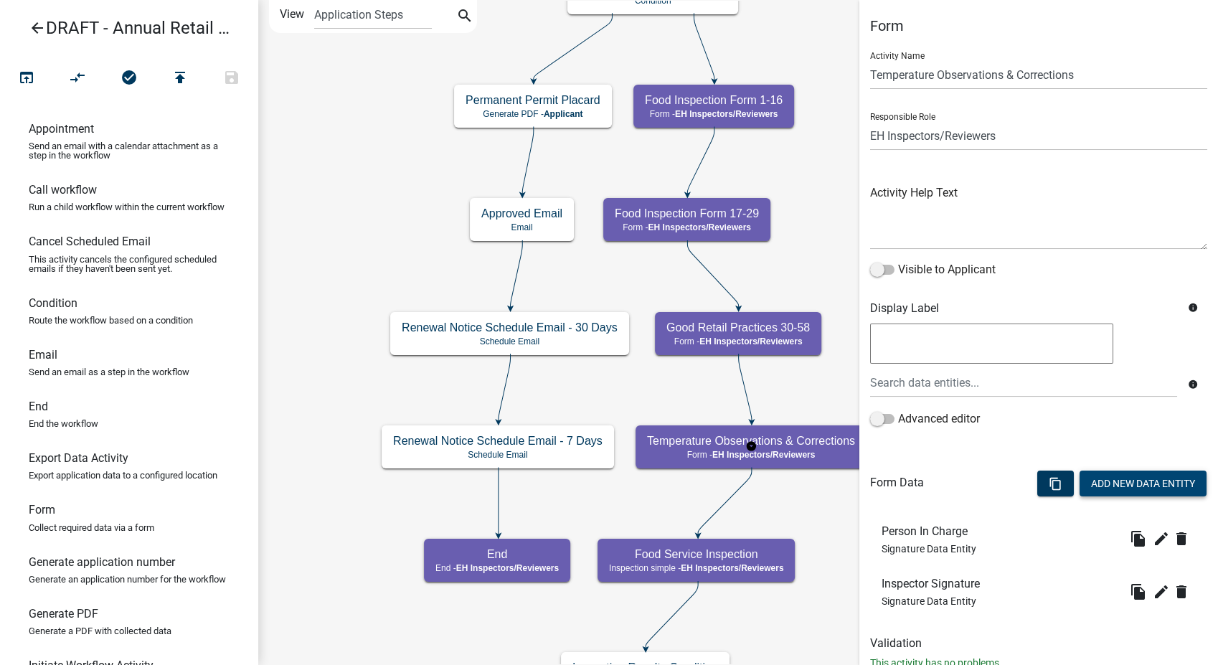
click at [1111, 483] on button "Add New Data Entity" at bounding box center [1142, 484] width 127 height 26
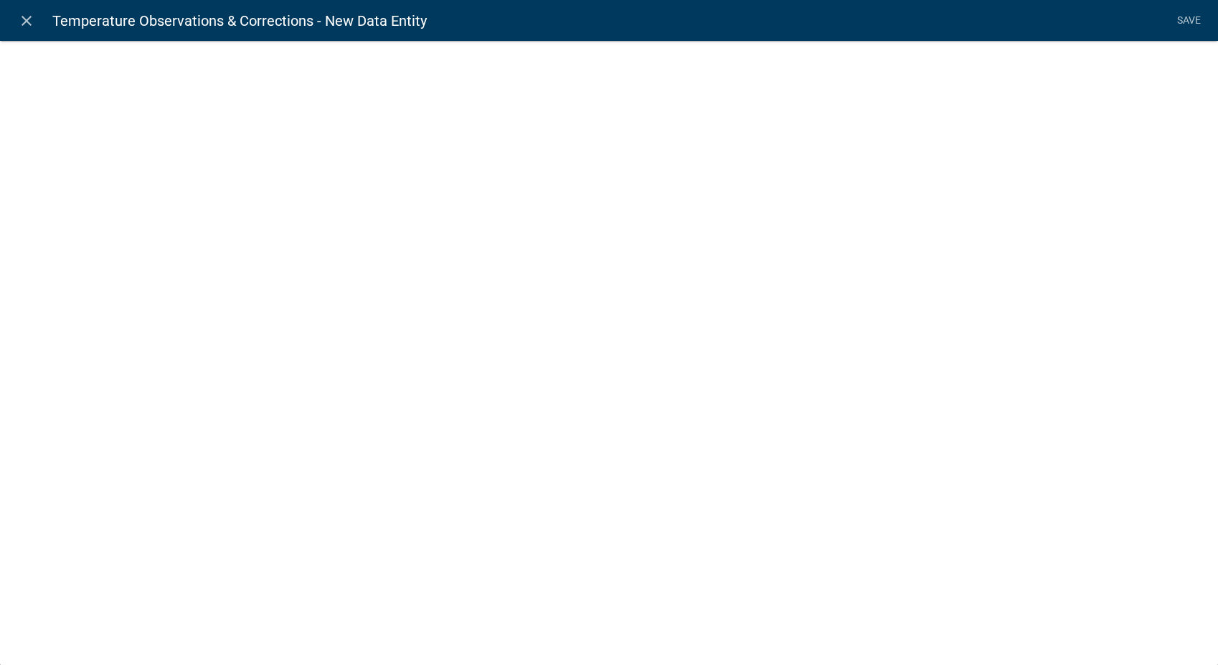
select select
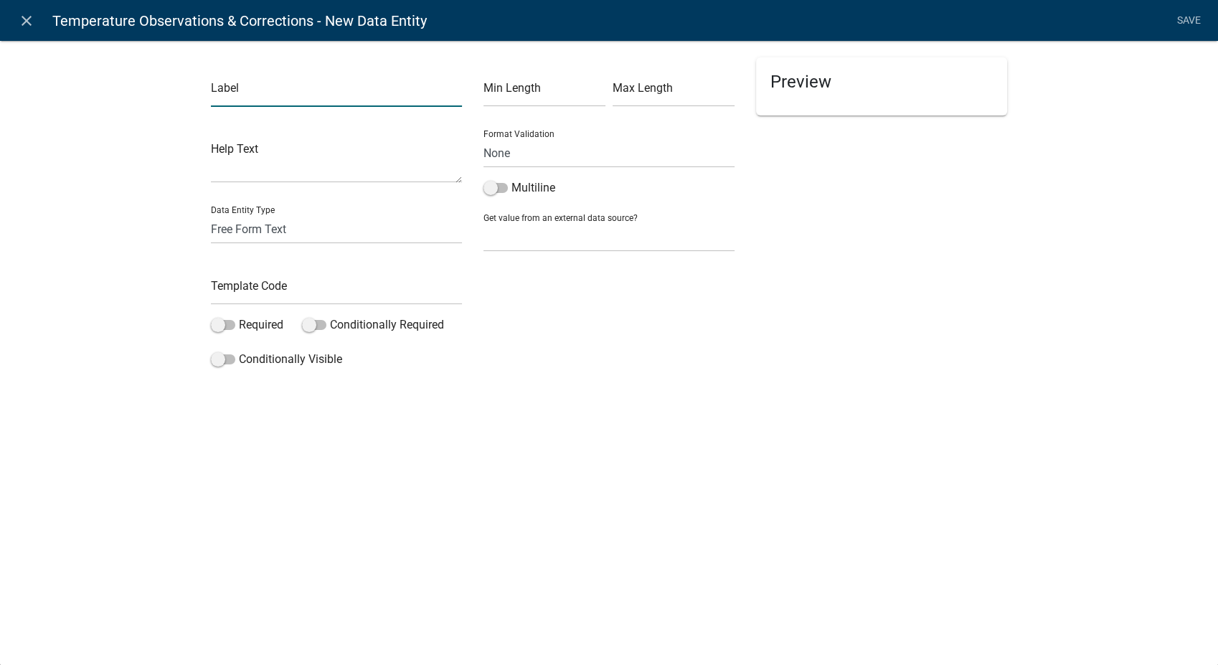
click at [256, 98] on input "text" at bounding box center [336, 91] width 251 height 29
type input "Temperature 1"
click at [239, 285] on input "text" at bounding box center [336, 289] width 251 height 29
type input "Temp1"
click at [1199, 20] on li "Save" at bounding box center [1189, 20] width 36 height 27
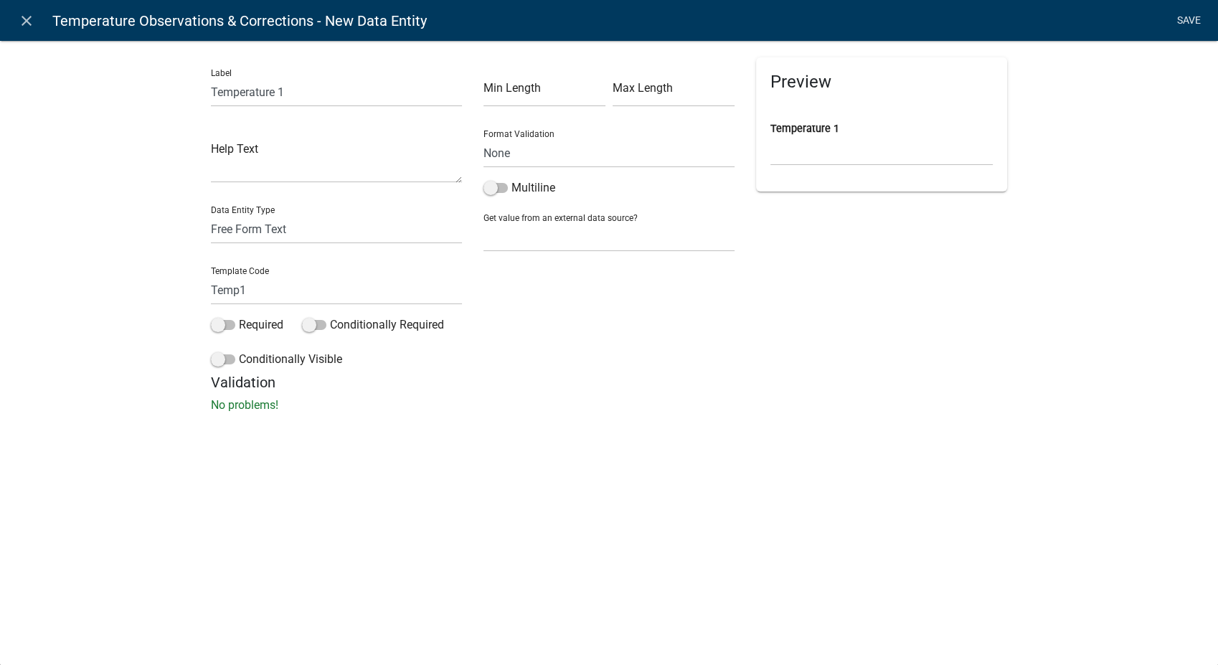
click at [1186, 14] on link "Save" at bounding box center [1189, 20] width 36 height 27
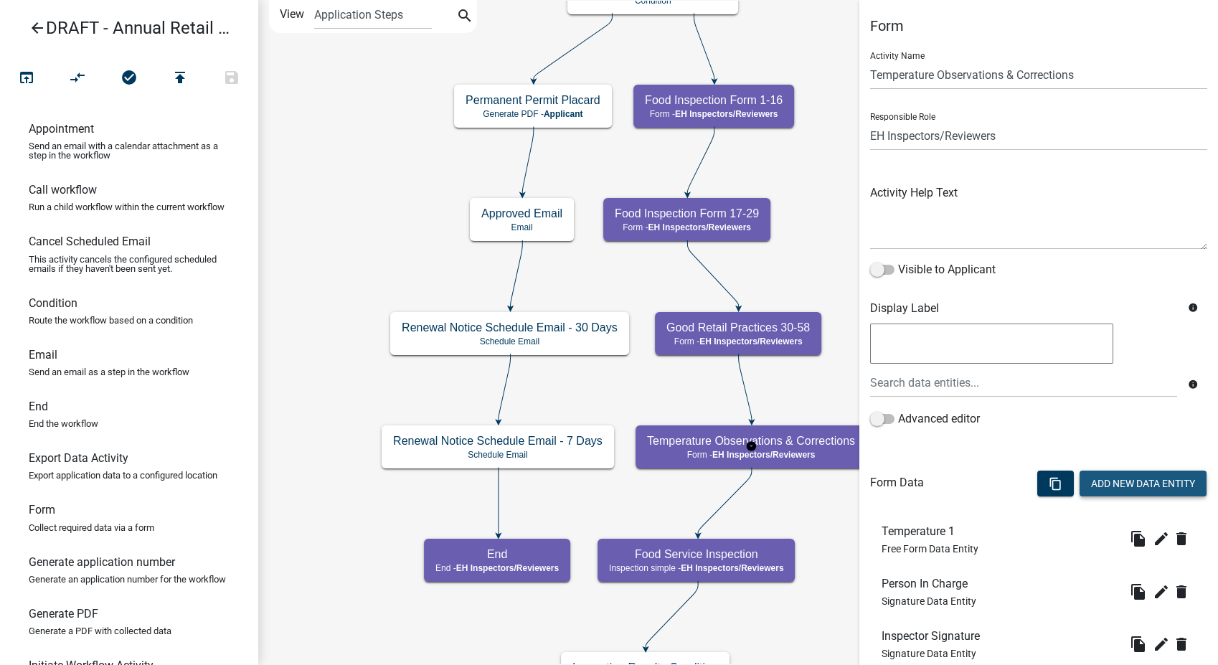
click at [1087, 478] on button "Add New Data Entity" at bounding box center [1142, 484] width 127 height 26
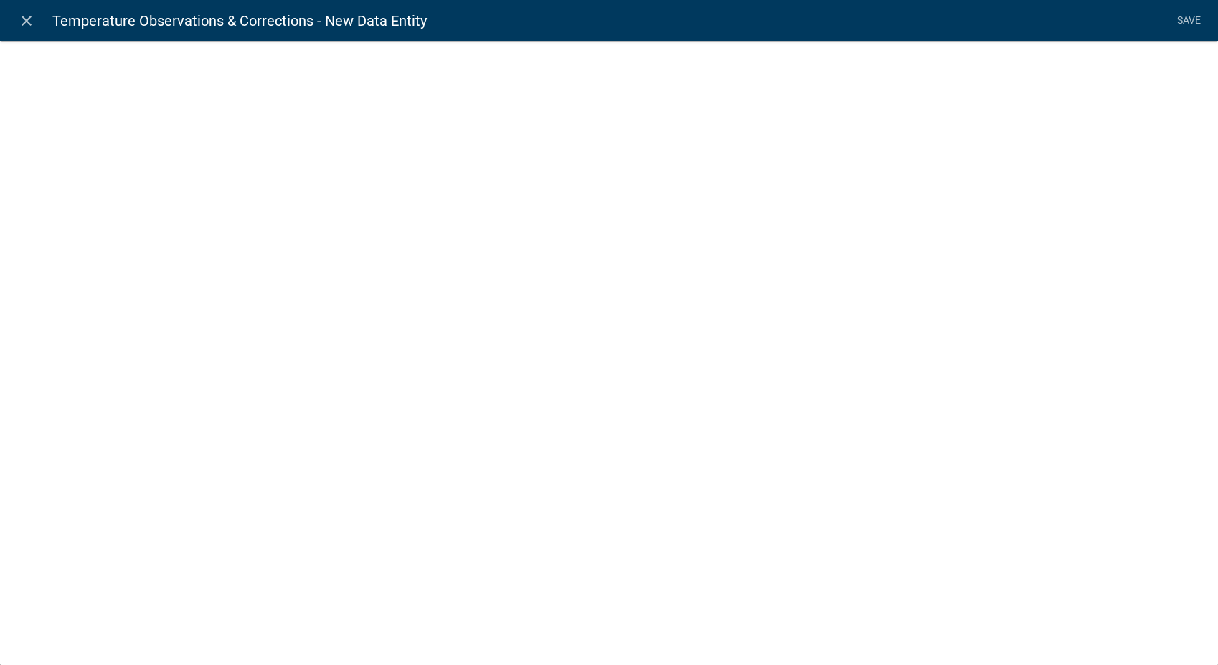
select select
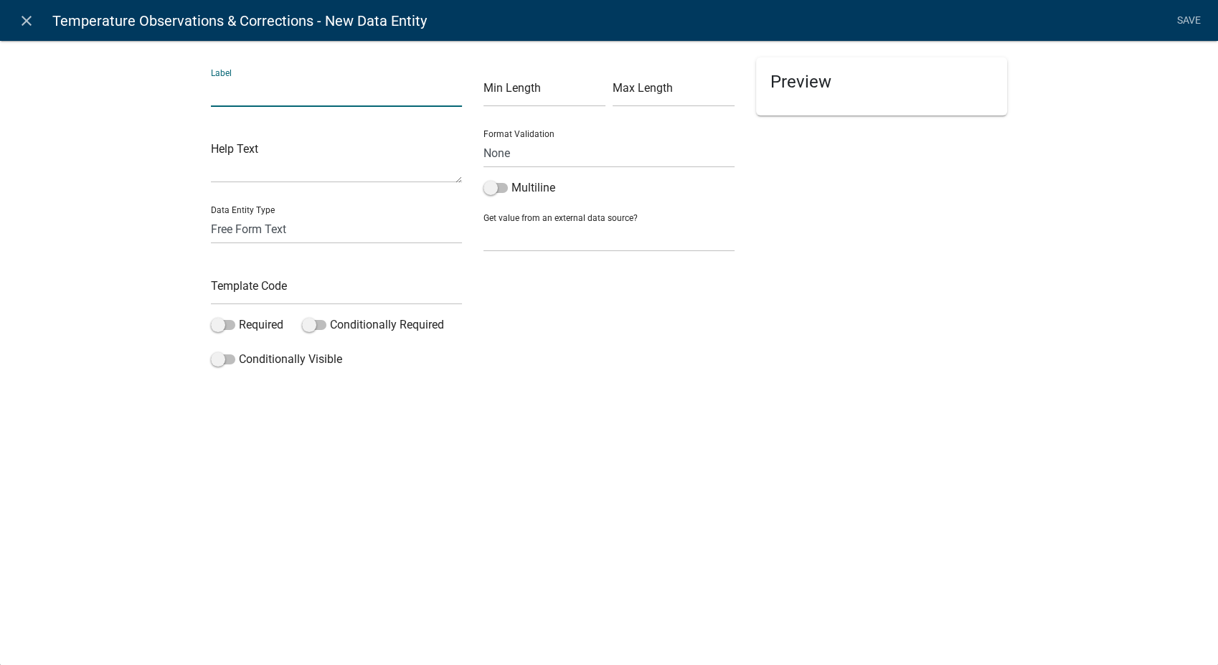
click at [252, 96] on input "text" at bounding box center [336, 91] width 251 height 29
type input "Temperature 2"
click at [230, 288] on input "text" at bounding box center [336, 289] width 251 height 29
type input "Temp2"
click at [1190, 17] on li "Save" at bounding box center [1189, 20] width 36 height 27
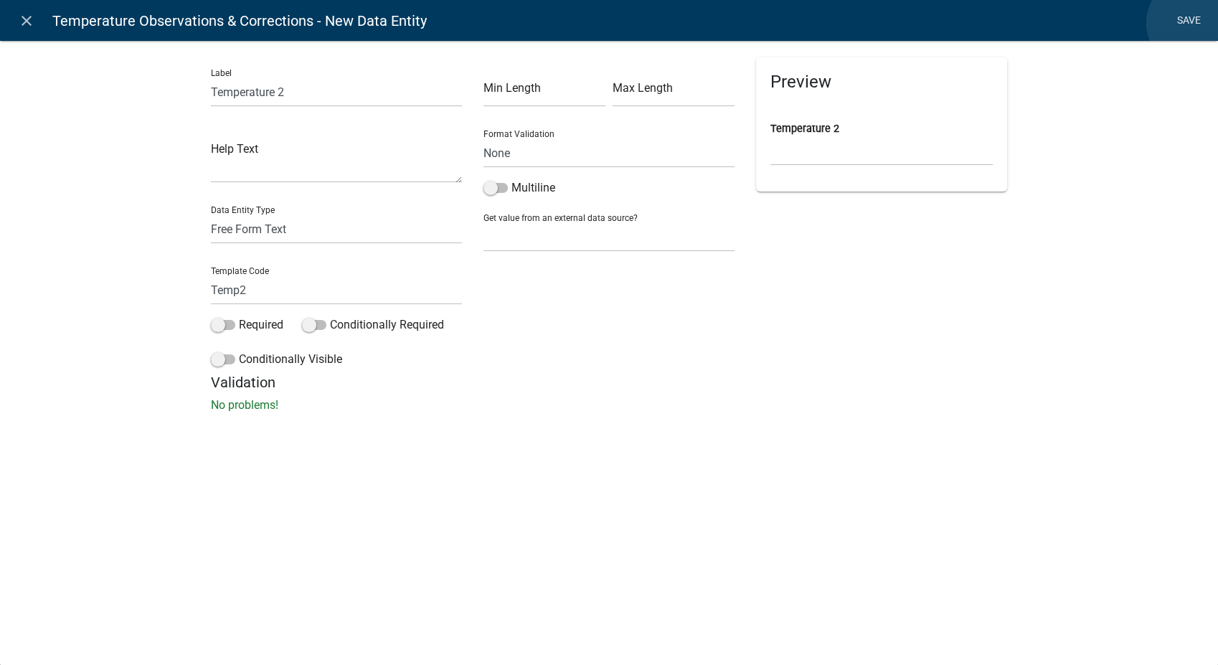
click at [1191, 23] on link "Save" at bounding box center [1189, 20] width 36 height 27
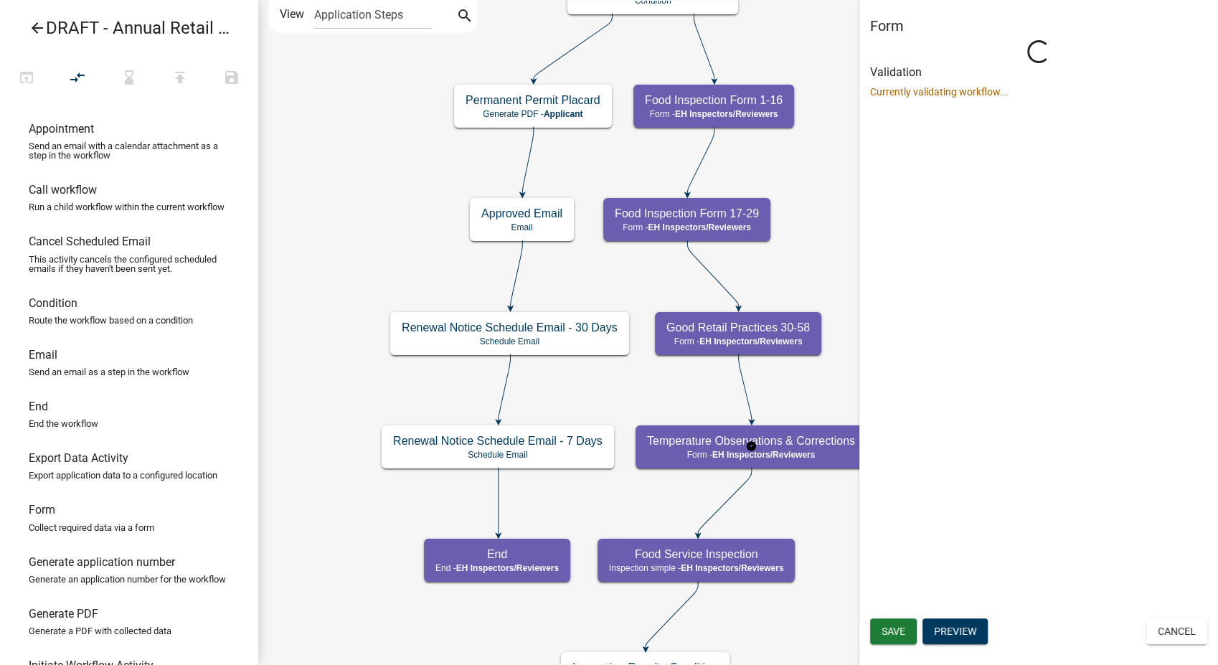
select select "C31B5D90-9A1B-409C-8A96-CB1DC1AB168B"
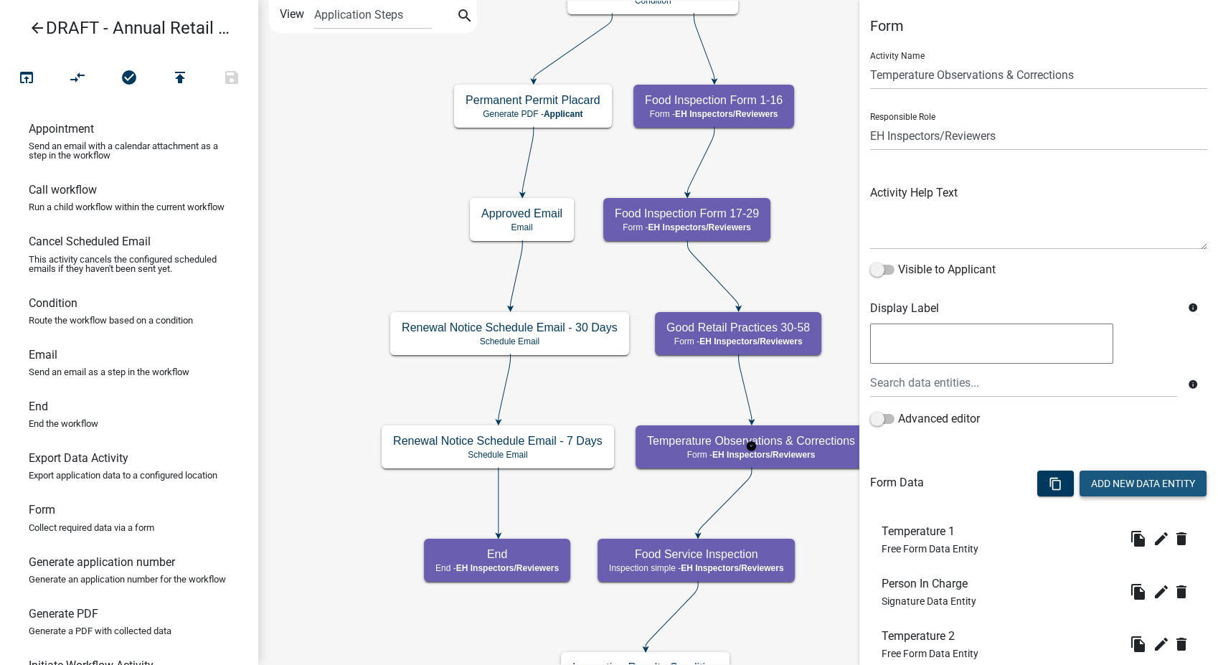
click at [1117, 490] on button "Add New Data Entity" at bounding box center [1142, 484] width 127 height 26
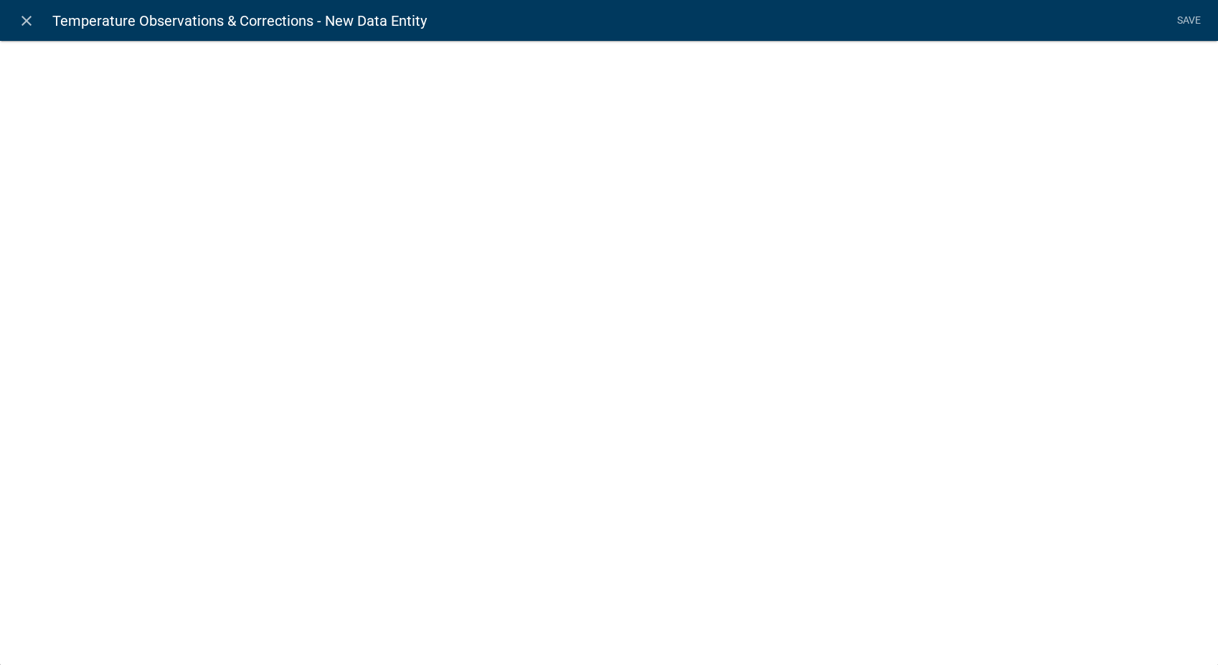
select select
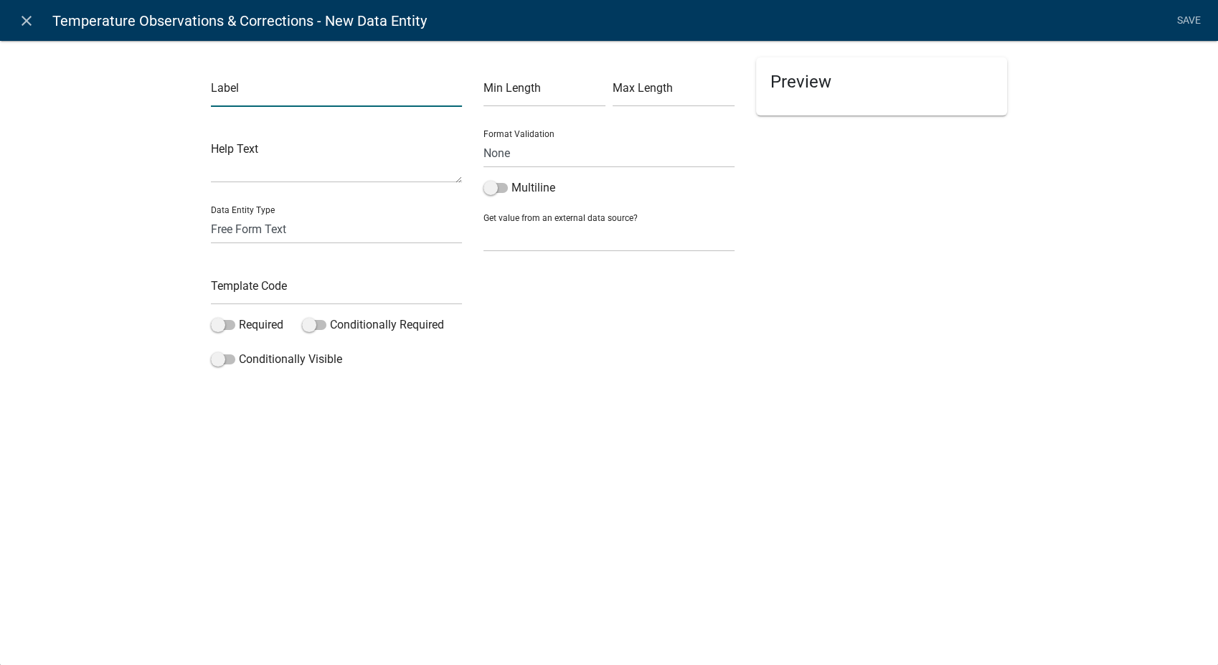
click at [238, 99] on input "text" at bounding box center [336, 91] width 251 height 29
type input "Temperature 3"
click at [252, 284] on input "text" at bounding box center [336, 289] width 251 height 29
type input "Temp3"
click at [1008, 254] on div "Preview" at bounding box center [881, 215] width 273 height 316
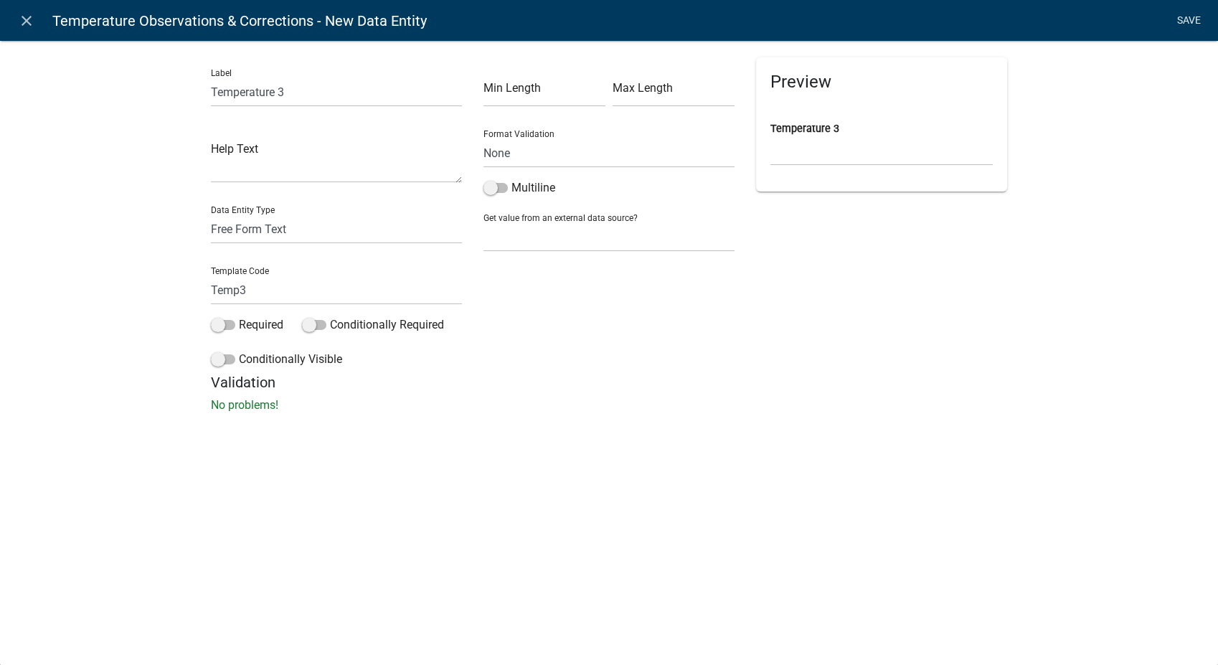
click at [1187, 19] on link "Save" at bounding box center [1189, 20] width 36 height 27
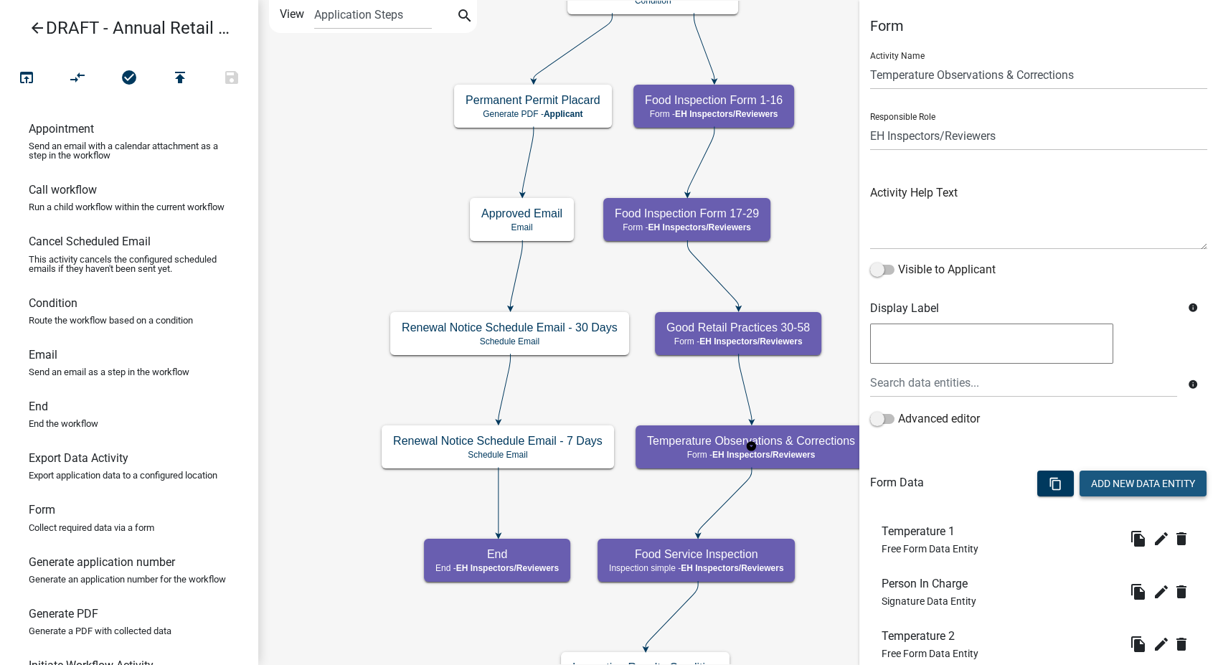
click at [1098, 488] on button "Add New Data Entity" at bounding box center [1142, 484] width 127 height 26
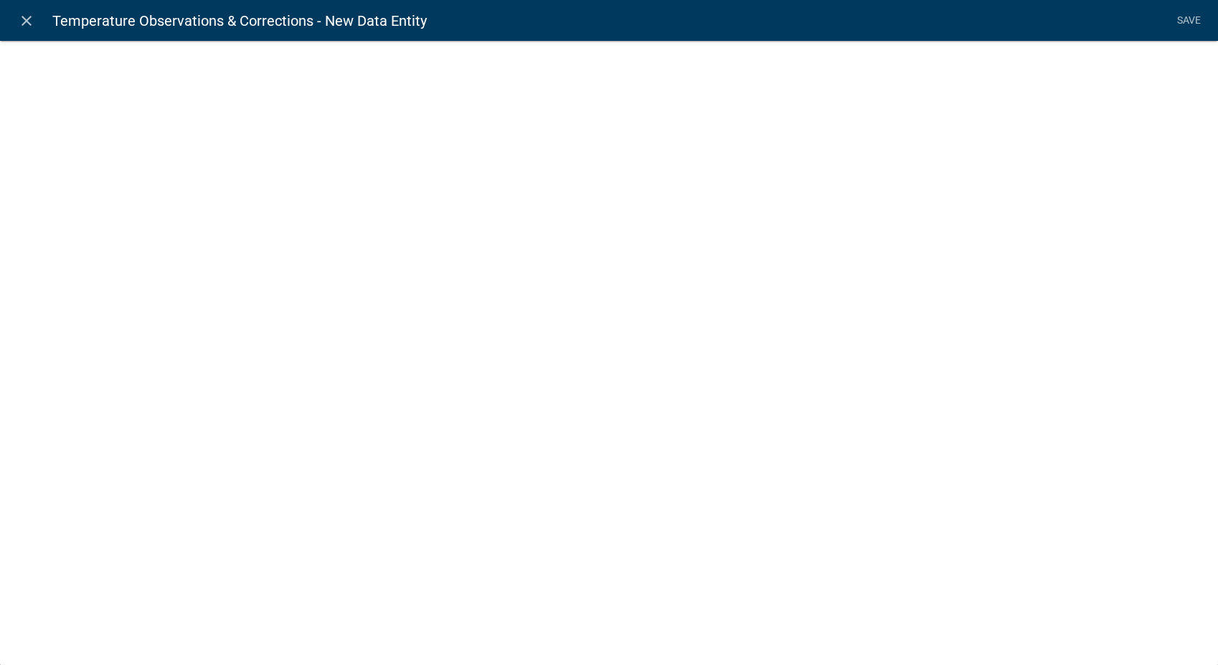
select select
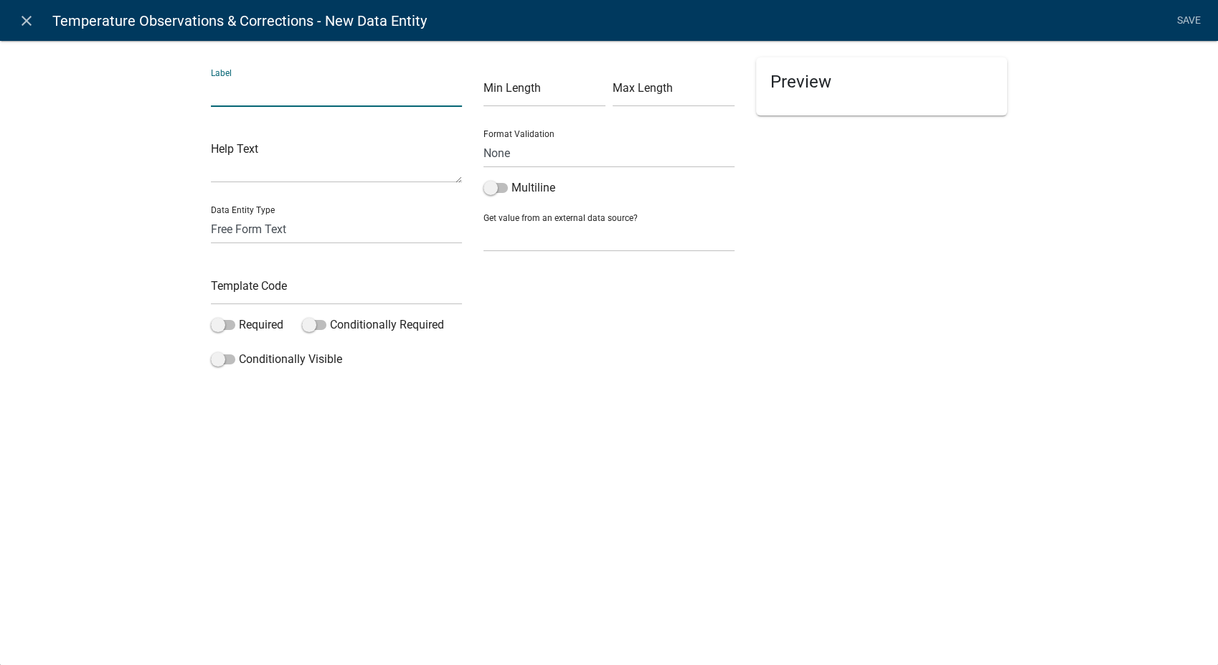
click at [289, 98] on input "text" at bounding box center [336, 91] width 251 height 29
type input "Temperature 4"
click at [280, 302] on input "text" at bounding box center [336, 289] width 251 height 29
type input "Temp4"
click at [514, 437] on div "close Temperature Observations & Corrections - New Data Entity Save Label Tempe…" at bounding box center [609, 332] width 1218 height 665
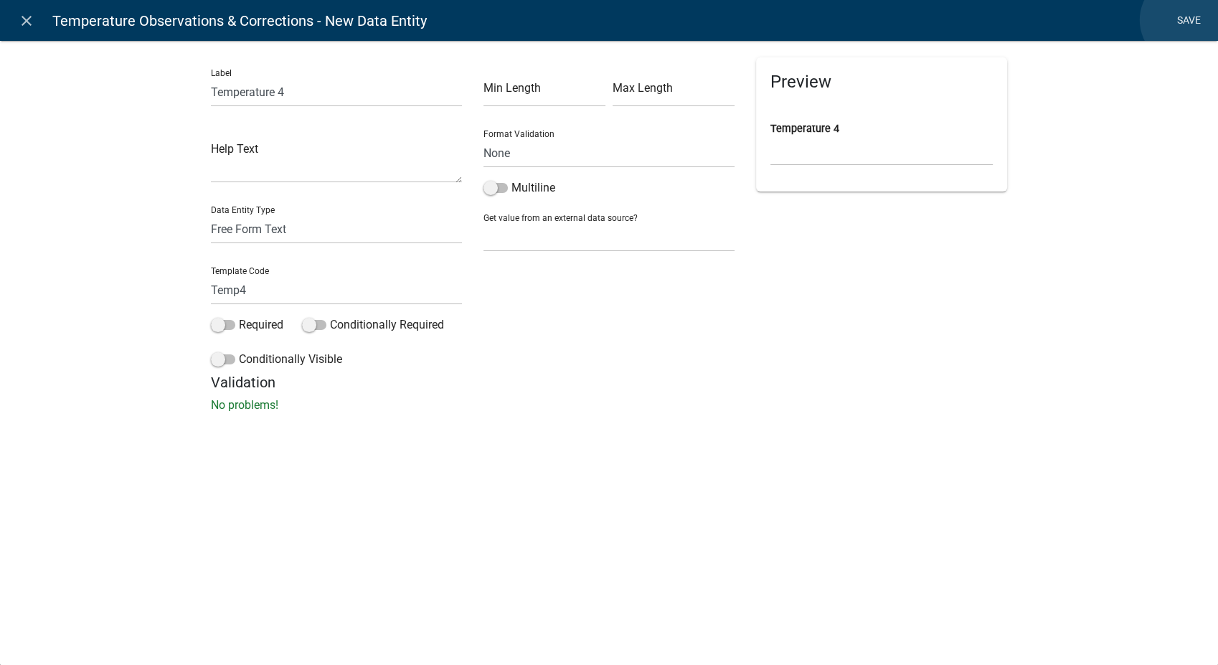
click at [1185, 20] on link "Save" at bounding box center [1189, 20] width 36 height 27
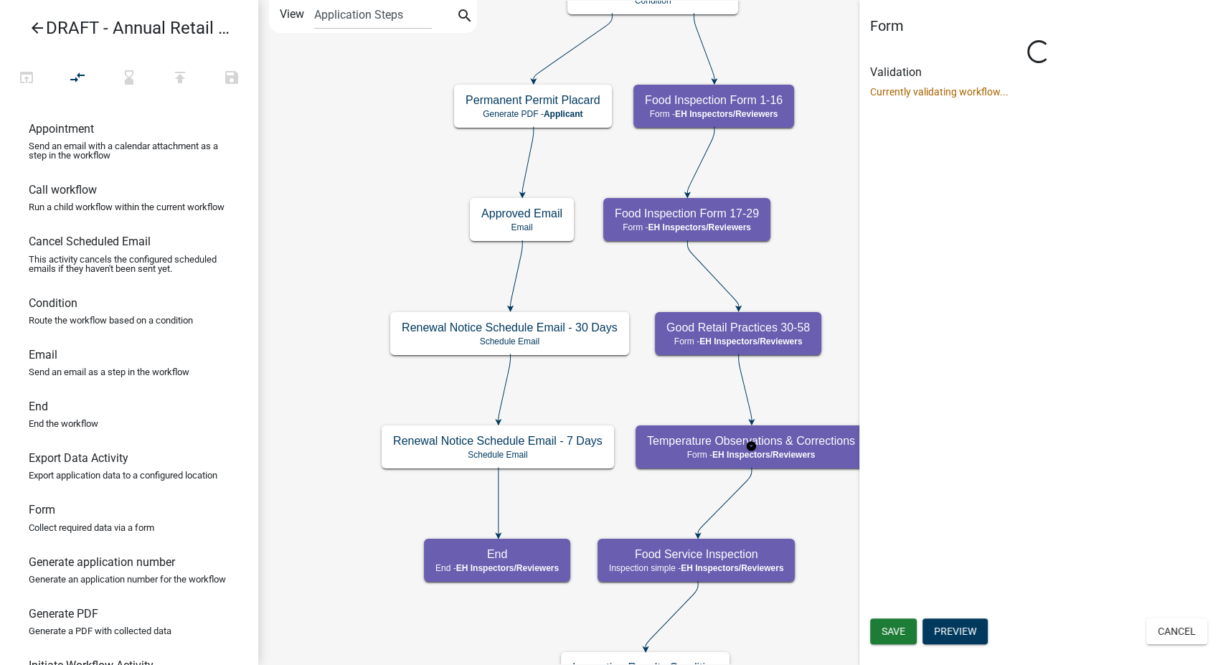
select select "C31B5D90-9A1B-409C-8A96-CB1DC1AB168B"
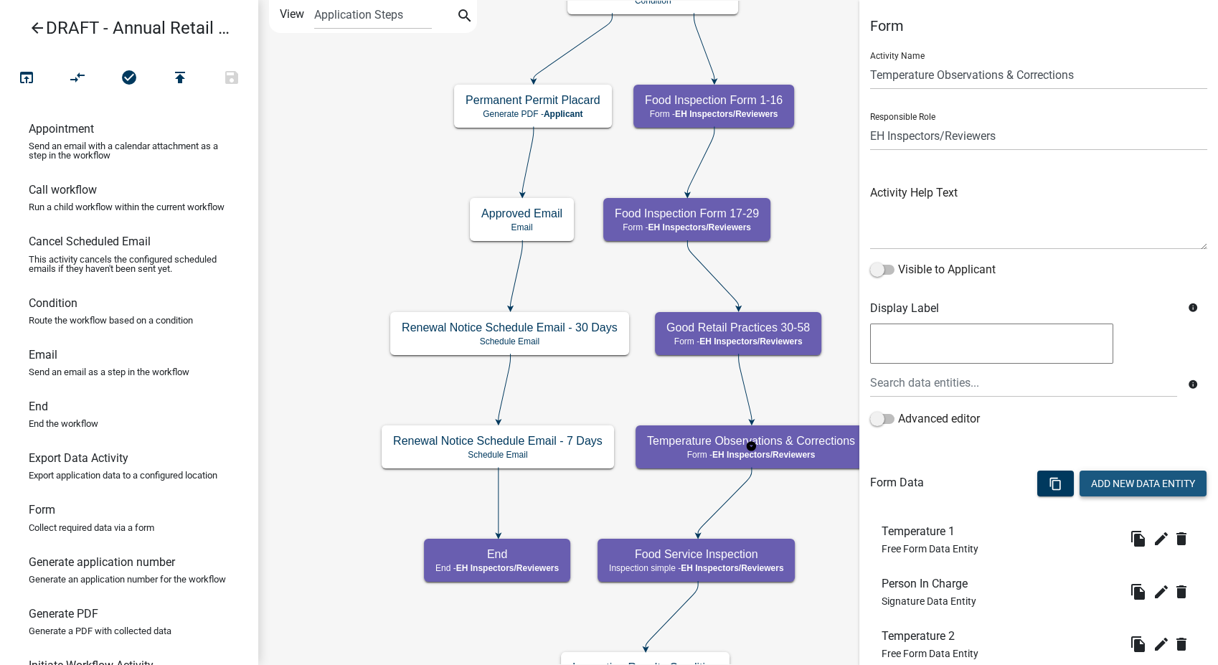
click at [1142, 489] on button "Add New Data Entity" at bounding box center [1142, 484] width 127 height 26
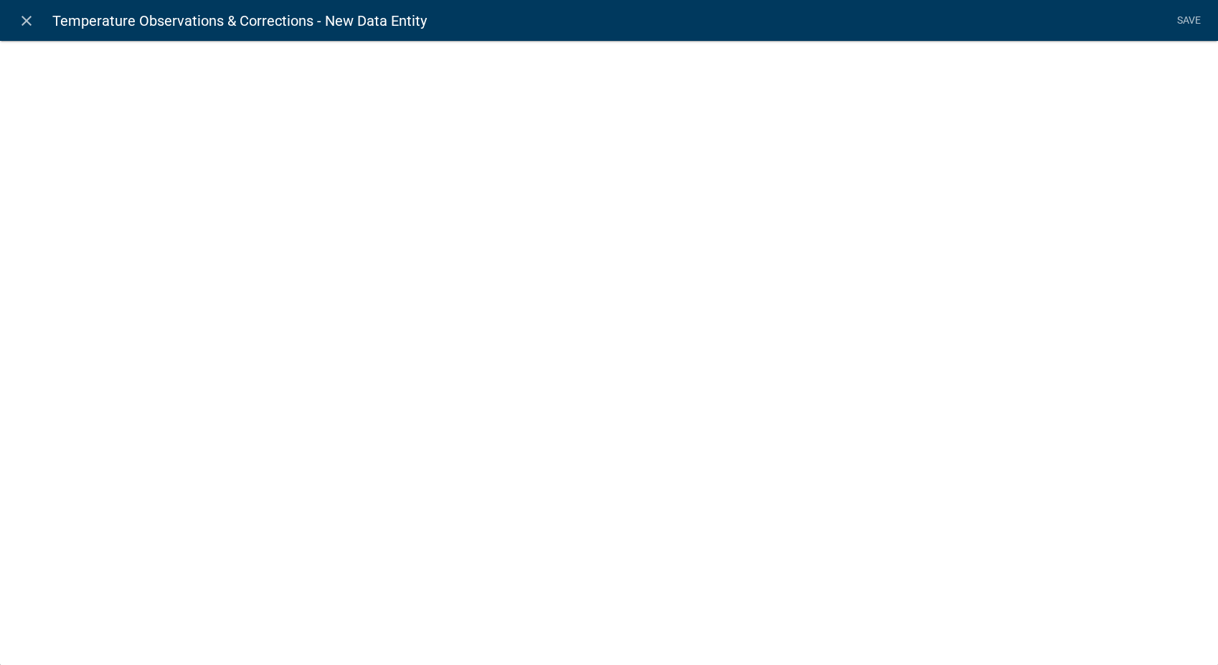
select select
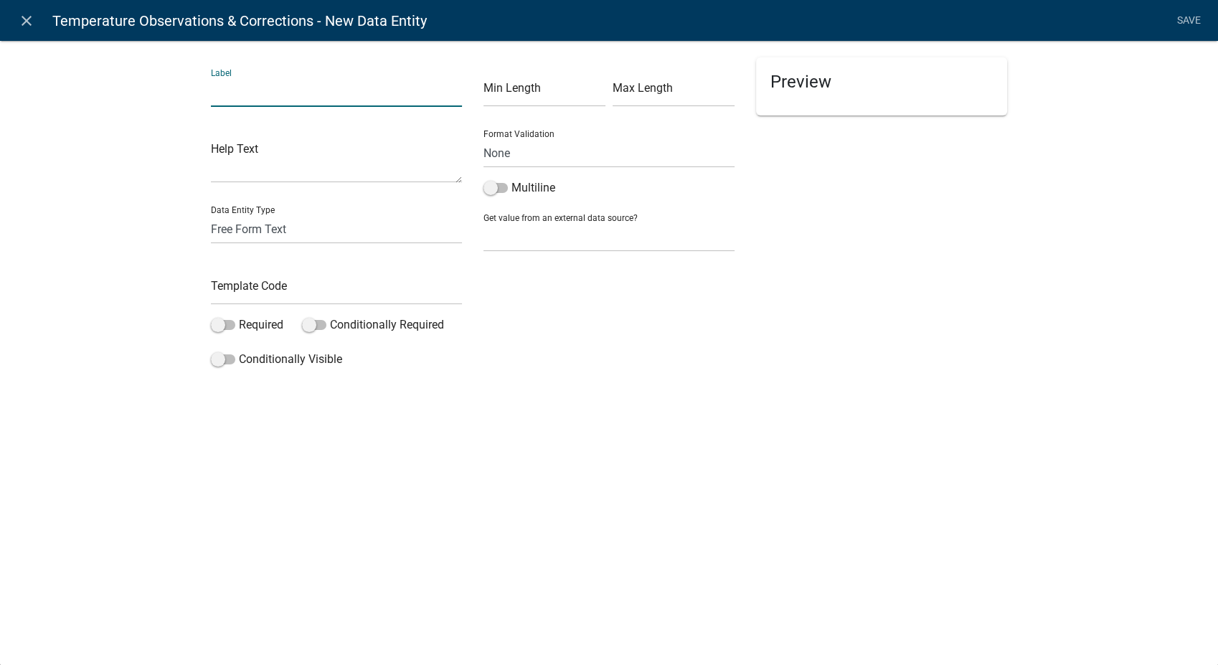
click at [245, 99] on input "text" at bounding box center [336, 91] width 251 height 29
type input "Temperature 5"
click at [246, 291] on input "text" at bounding box center [336, 289] width 251 height 29
type input "Temp5"
click at [786, 339] on div "Preview" at bounding box center [881, 215] width 273 height 316
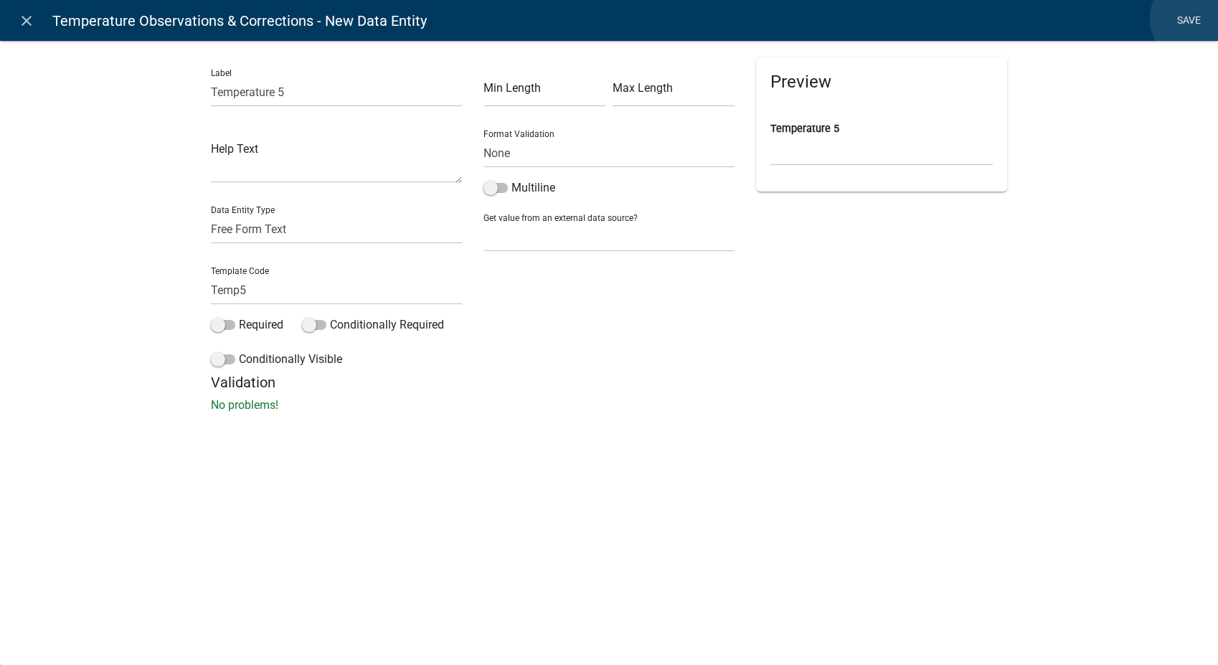
click at [1195, 19] on link "Save" at bounding box center [1189, 20] width 36 height 27
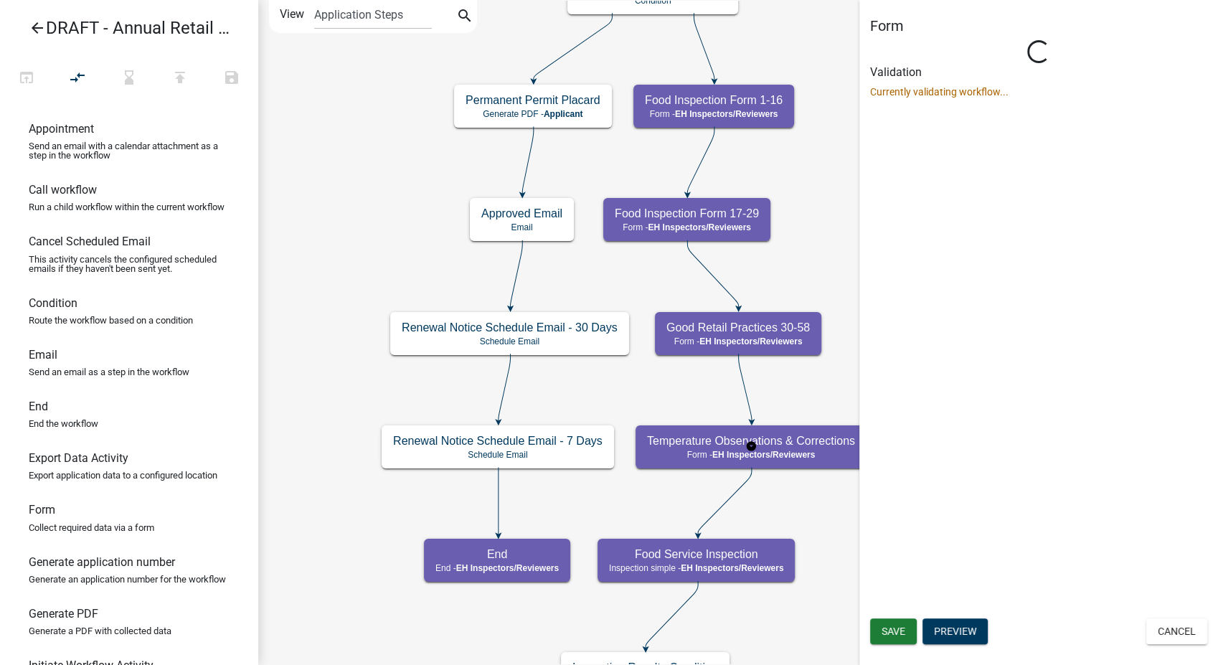
select select "C31B5D90-9A1B-409C-8A96-CB1DC1AB168B"
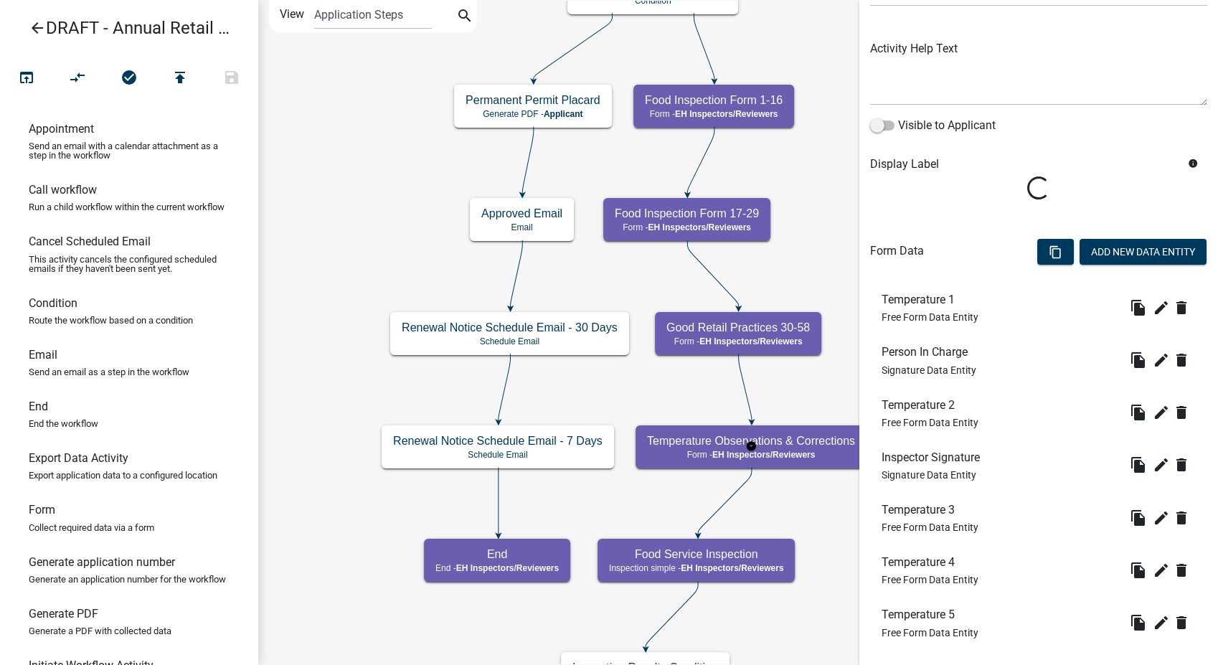
scroll to position [159, 0]
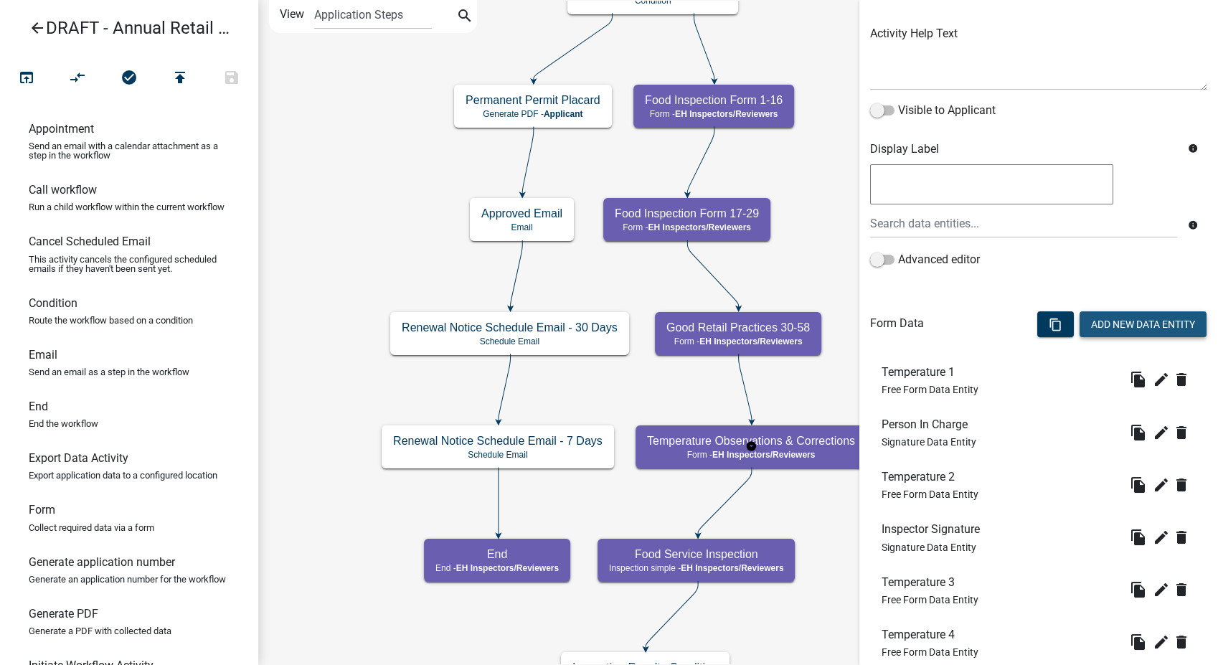
click at [1122, 316] on button "Add New Data Entity" at bounding box center [1142, 324] width 127 height 26
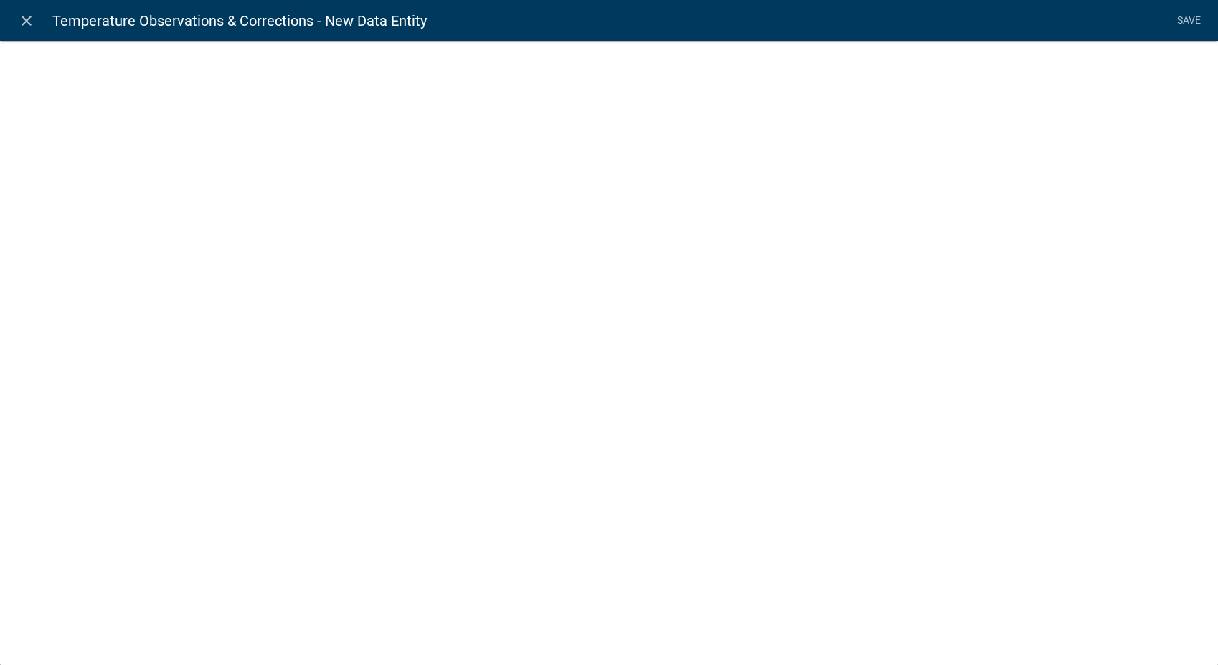
select select
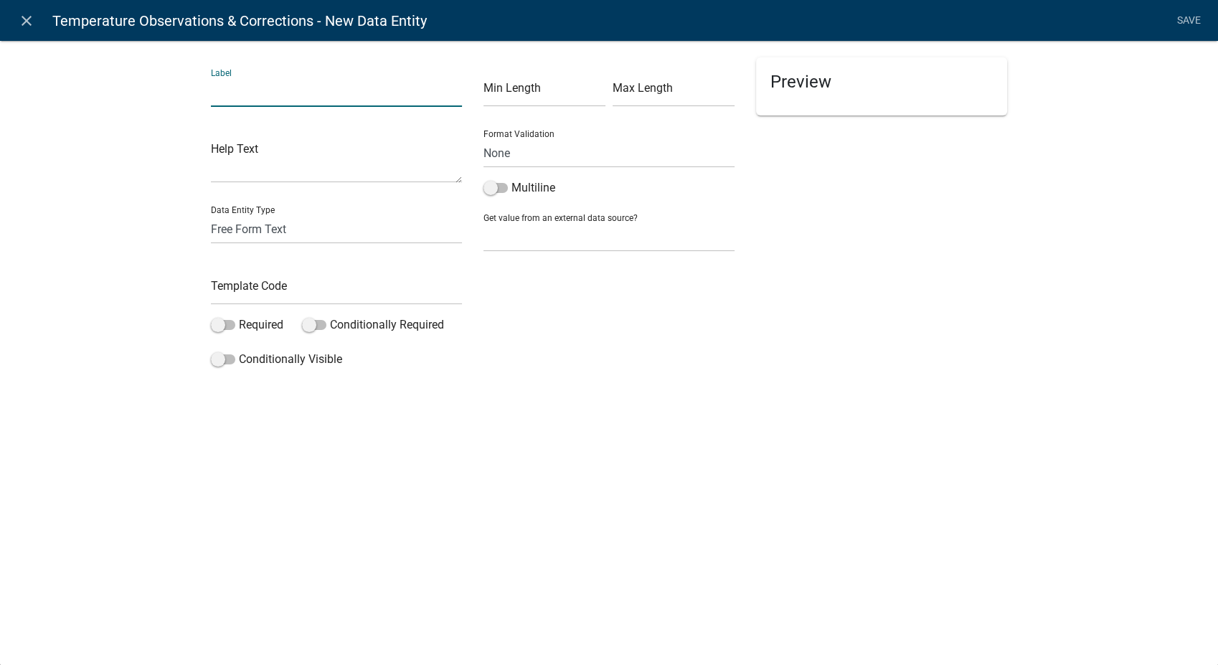
click at [250, 93] on input "text" at bounding box center [336, 91] width 251 height 29
type input "Temperature 6"
click at [227, 293] on input "text" at bounding box center [336, 289] width 251 height 29
type input "Temp6"
click at [701, 459] on div "close Temperature Observations & Corrections - New Data Entity Save Label Tempe…" at bounding box center [609, 332] width 1218 height 665
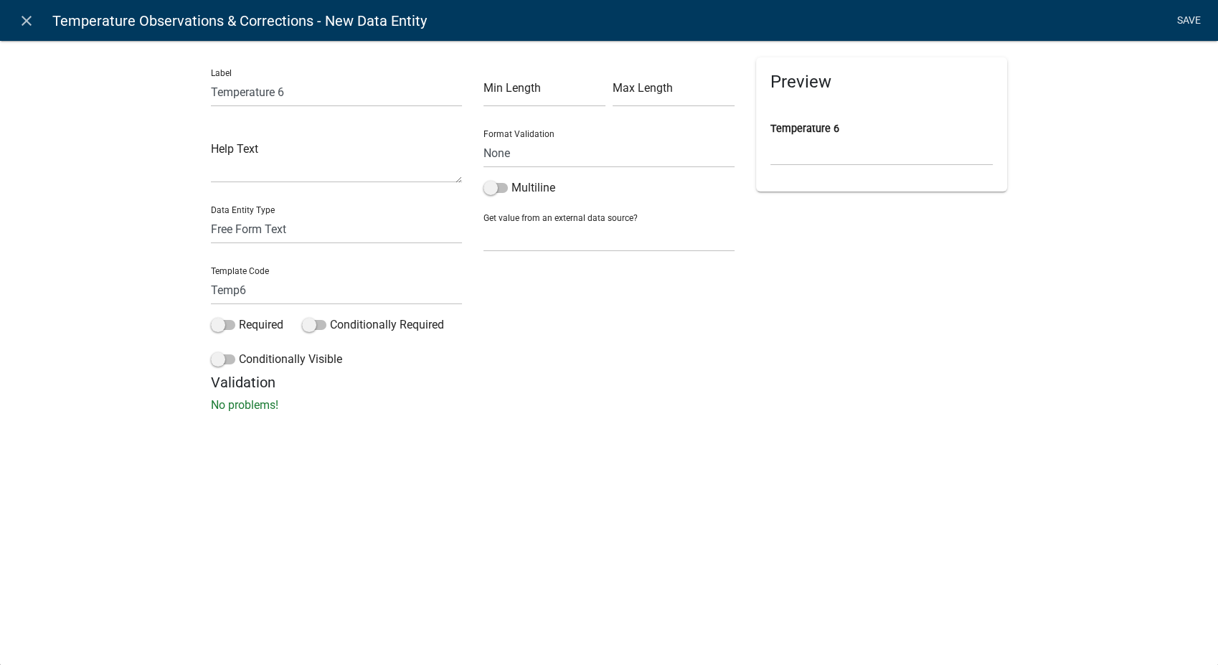
click at [1196, 14] on link "Save" at bounding box center [1189, 20] width 36 height 27
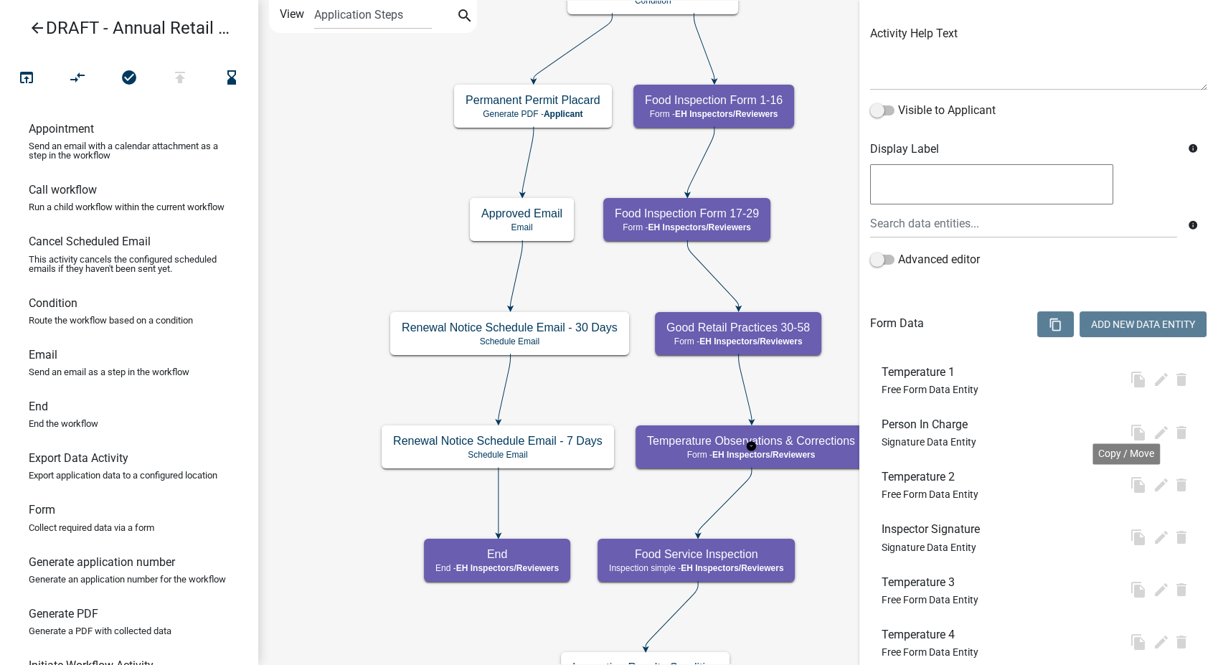
scroll to position [0, 0]
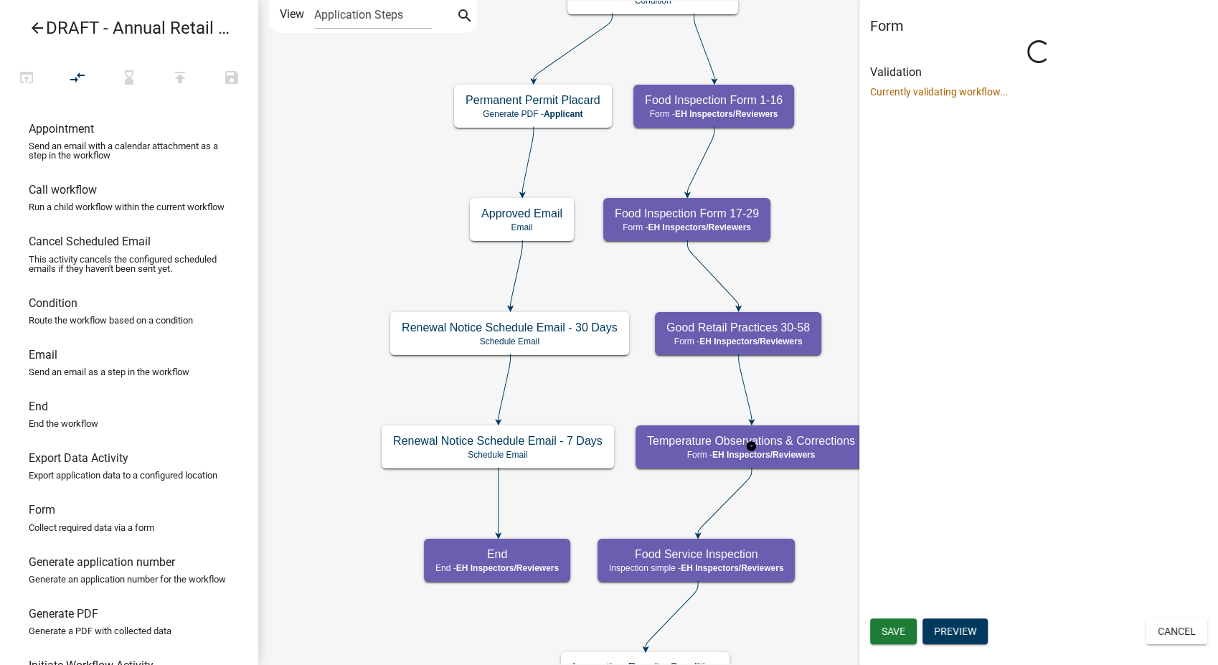
select select "C31B5D90-9A1B-409C-8A96-CB1DC1AB168B"
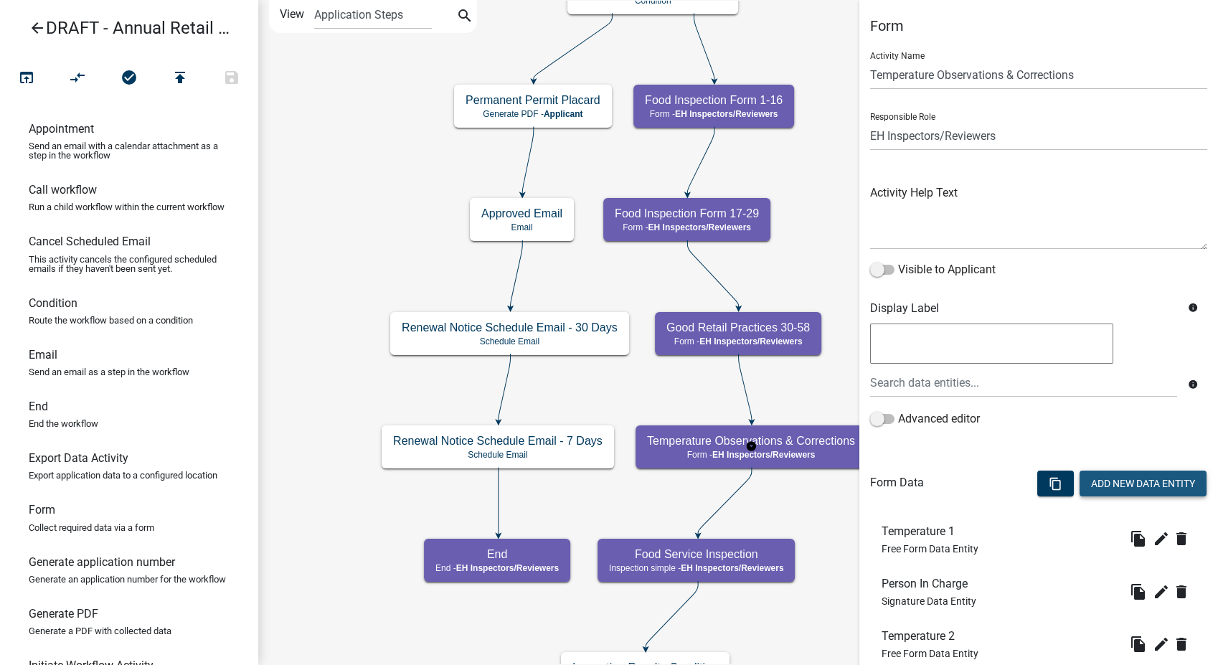
click at [1120, 476] on button "Add New Data Entity" at bounding box center [1142, 484] width 127 height 26
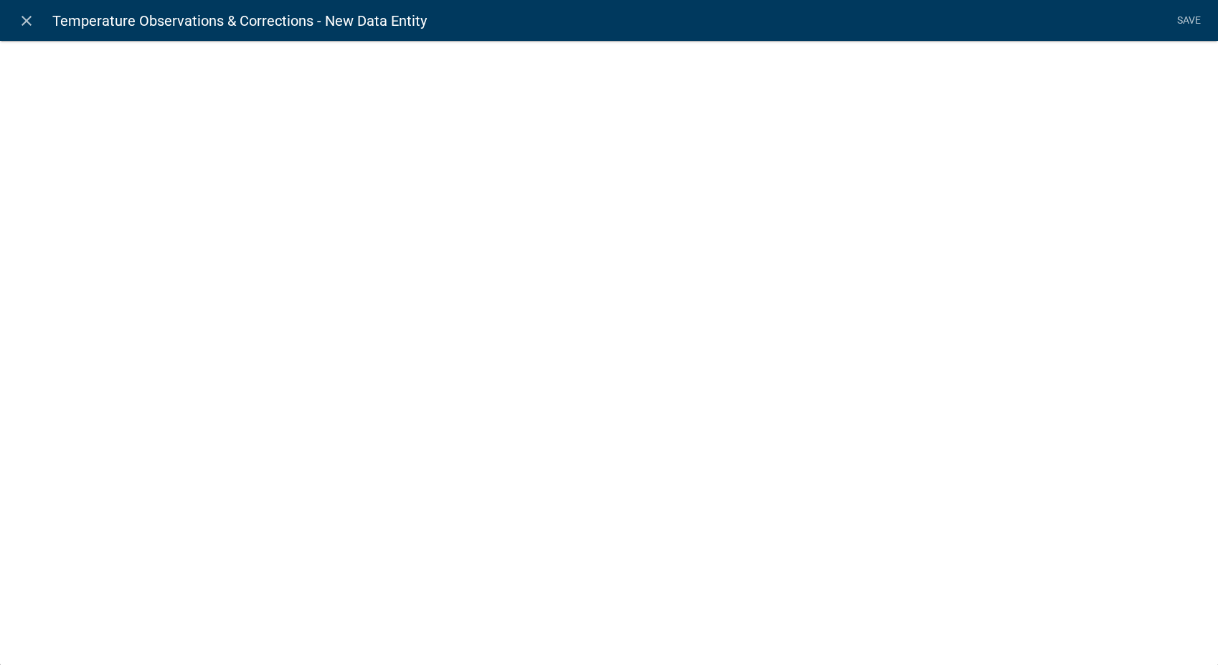
select select
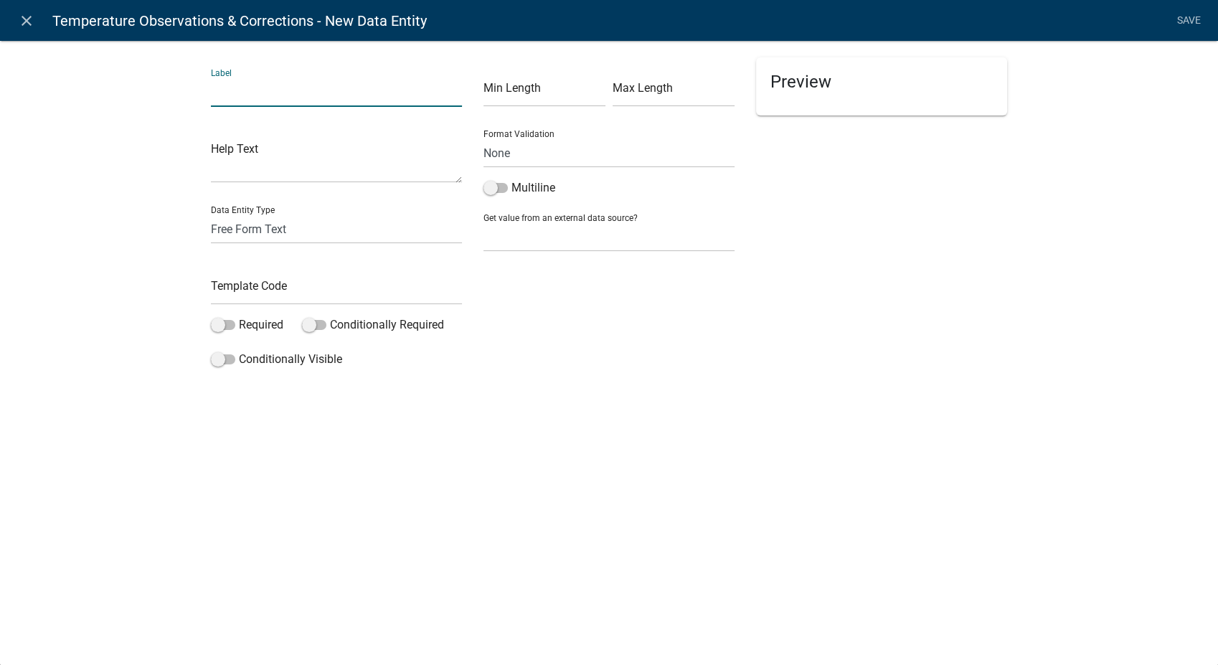
click at [285, 80] on input "text" at bounding box center [336, 91] width 251 height 29
type input "Location 1"
click at [260, 288] on input "text" at bounding box center [336, 289] width 251 height 29
type input "Location1"
click at [217, 323] on span at bounding box center [223, 325] width 24 height 10
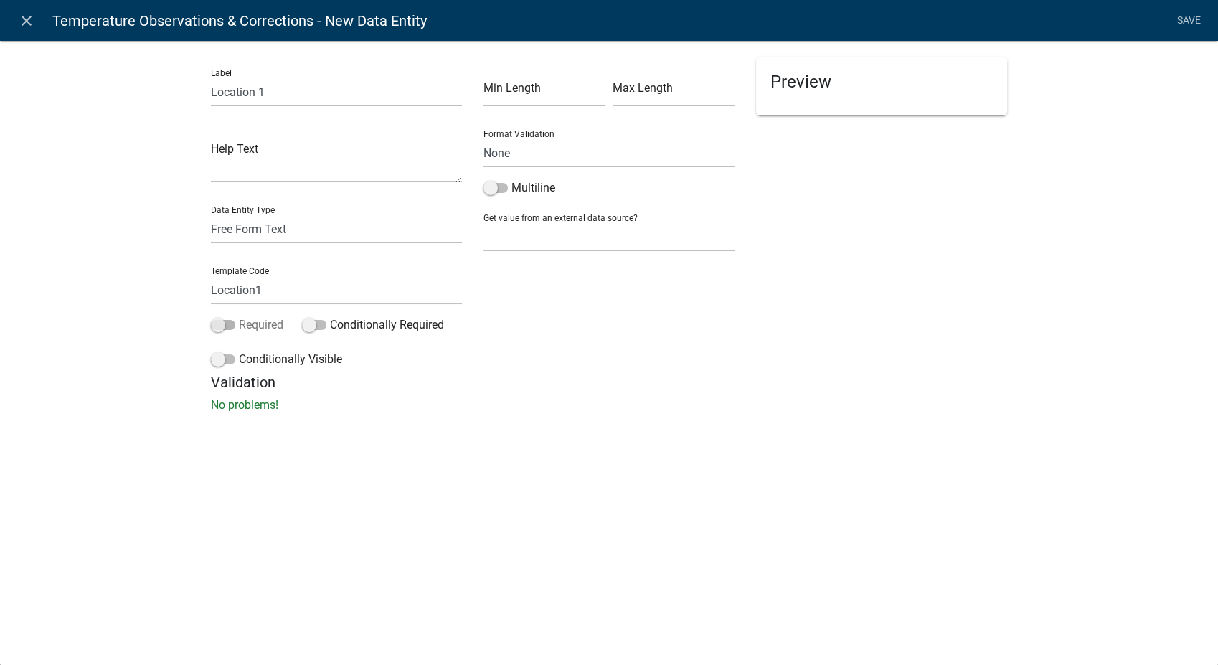
click at [239, 316] on input "Required" at bounding box center [239, 316] width 0 height 0
click at [217, 356] on span at bounding box center [223, 359] width 24 height 10
click at [239, 351] on input "Conditionally Visible" at bounding box center [239, 351] width 0 height 0
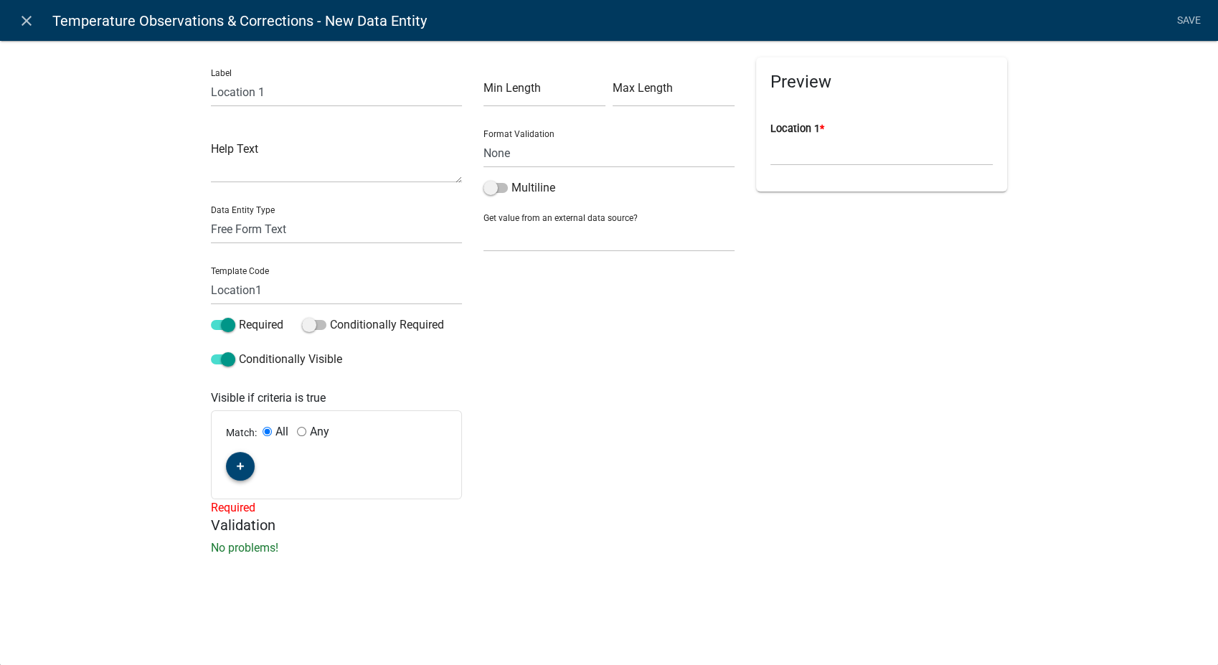
click at [239, 462] on icon "button" at bounding box center [241, 466] width 8 height 9
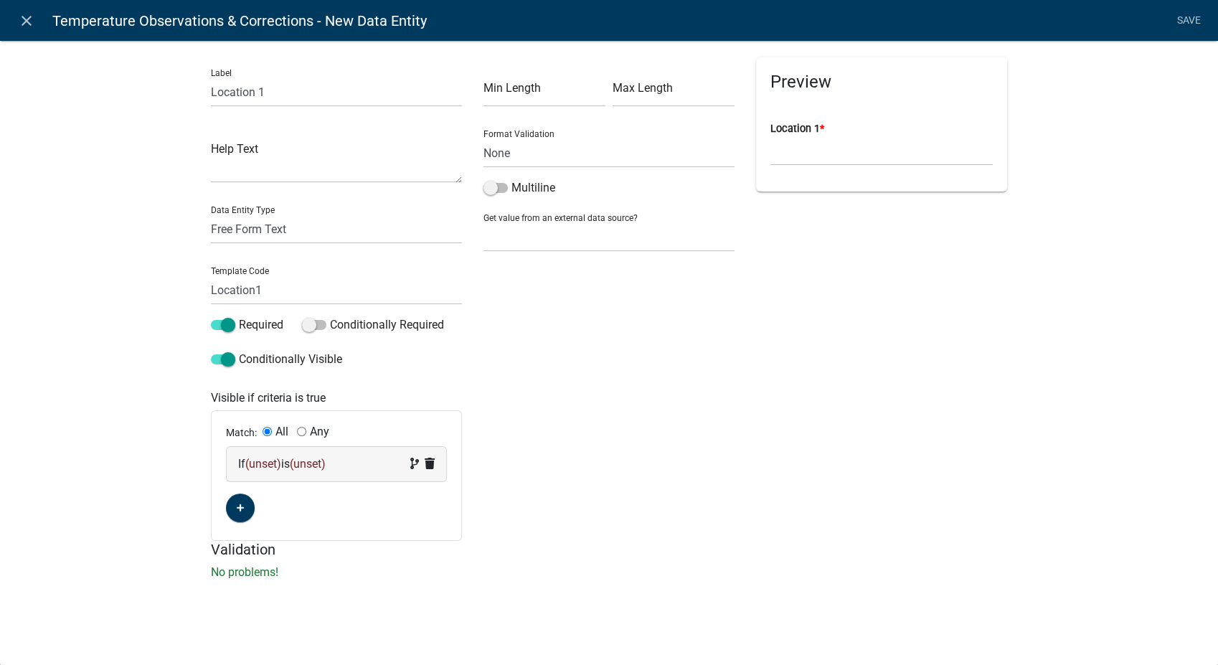
click at [352, 471] on div "If (unset) is (unset)" at bounding box center [336, 463] width 197 height 17
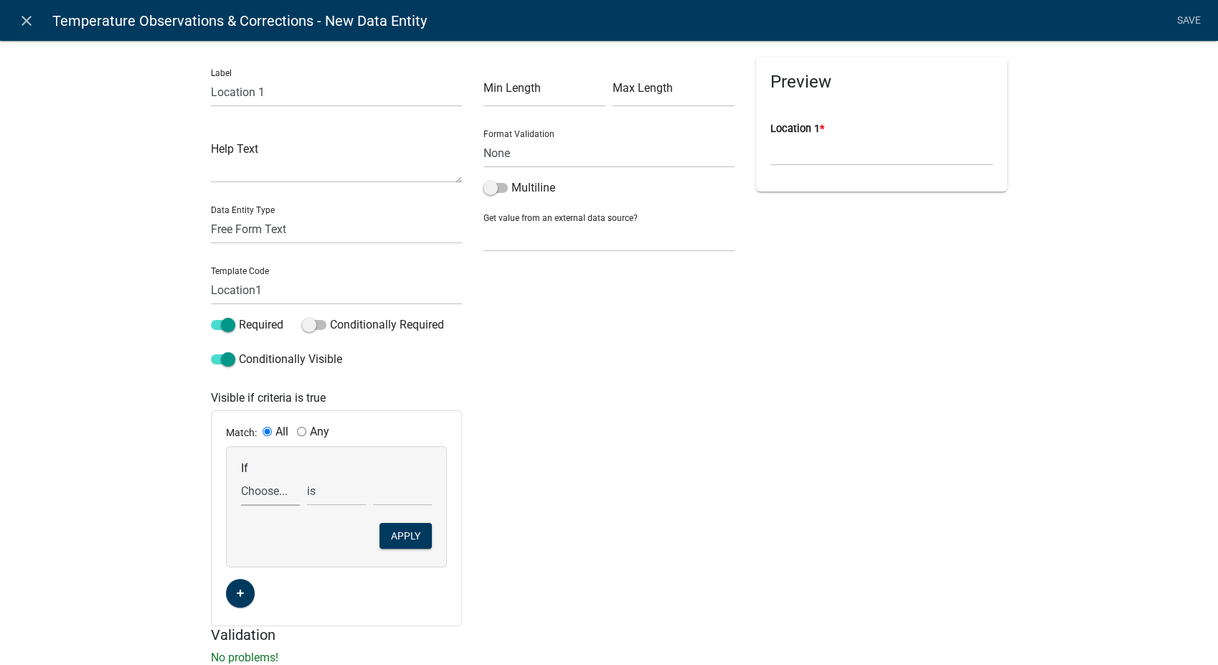
click at [257, 493] on select "Choose... 10Action 10Date 11Action 11Date 12Action 12Date 13Action 13Date 14Act…" at bounding box center [270, 490] width 59 height 29
select select "359: Temp1"
click at [241, 476] on select "Choose... 10Action 10Date 11Action 11Date 12Action 12Date 13Action 13Date 14Act…" at bounding box center [270, 490] width 59 height 29
click at [322, 491] on select "is is not exists does not exist is greater than is less than contains does not …" at bounding box center [336, 490] width 59 height 29
select select "4: !!"
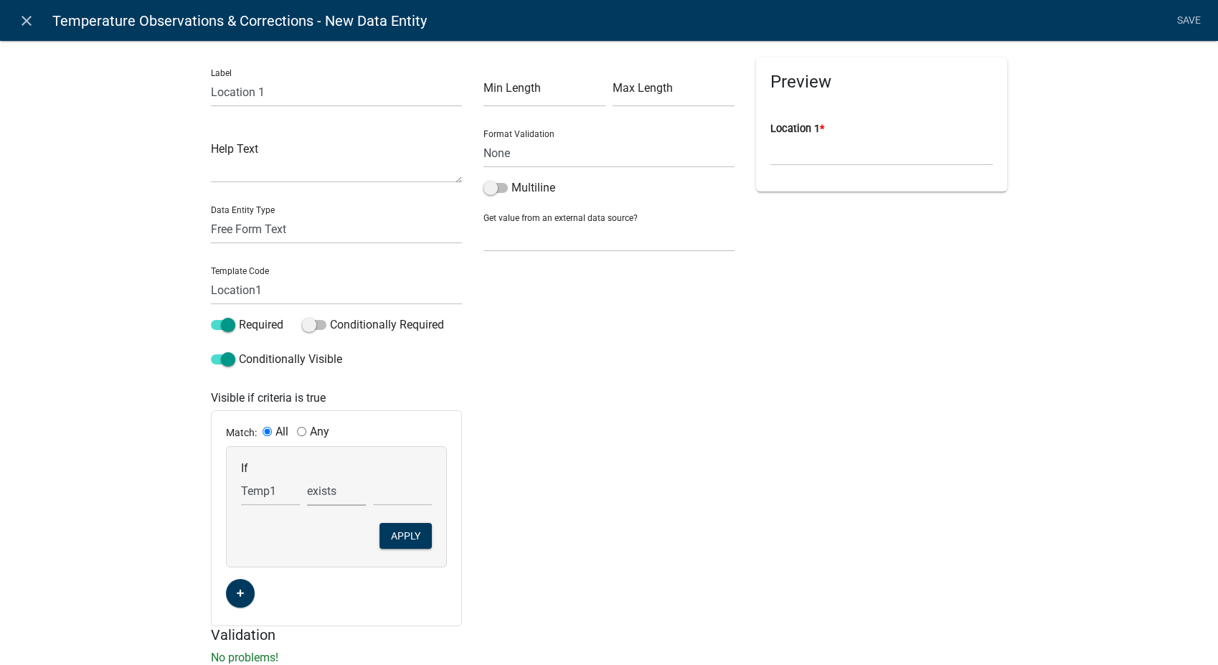
click at [307, 476] on select "is is not exists does not exist is greater than is less than contains does not …" at bounding box center [336, 490] width 59 height 29
click at [399, 537] on button "Apply" at bounding box center [405, 536] width 52 height 26
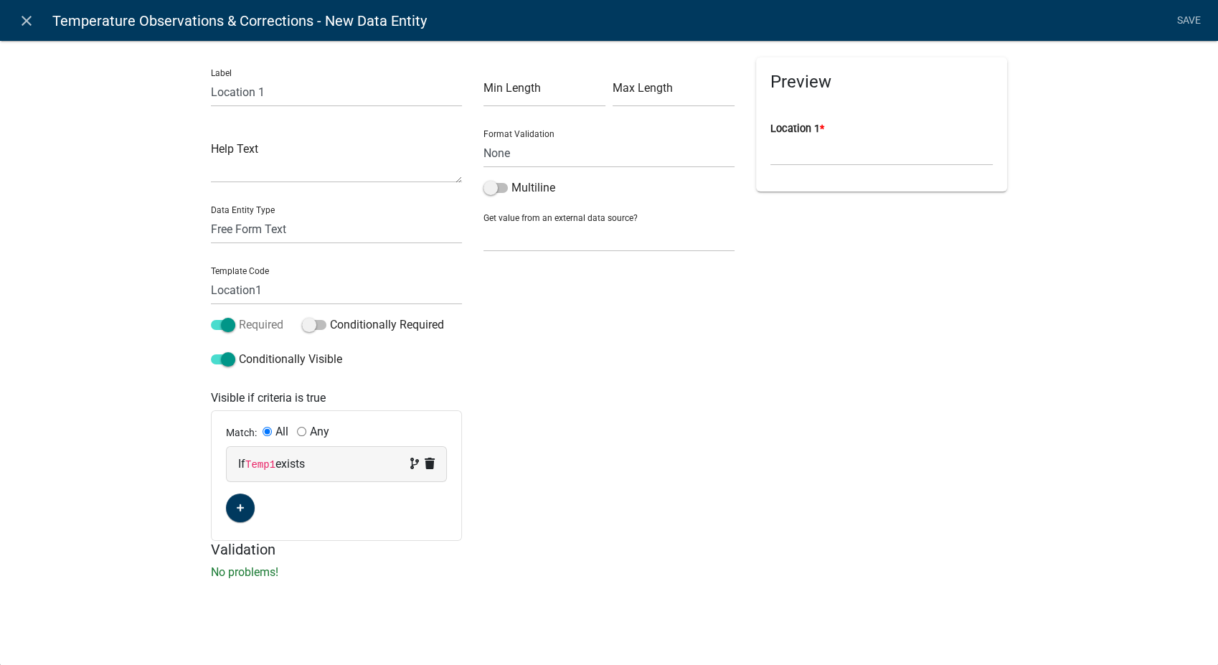
click at [230, 323] on span at bounding box center [223, 325] width 24 height 10
click at [239, 316] on input "Required" at bounding box center [239, 316] width 0 height 0
click at [1190, 21] on link "Save" at bounding box center [1189, 20] width 36 height 27
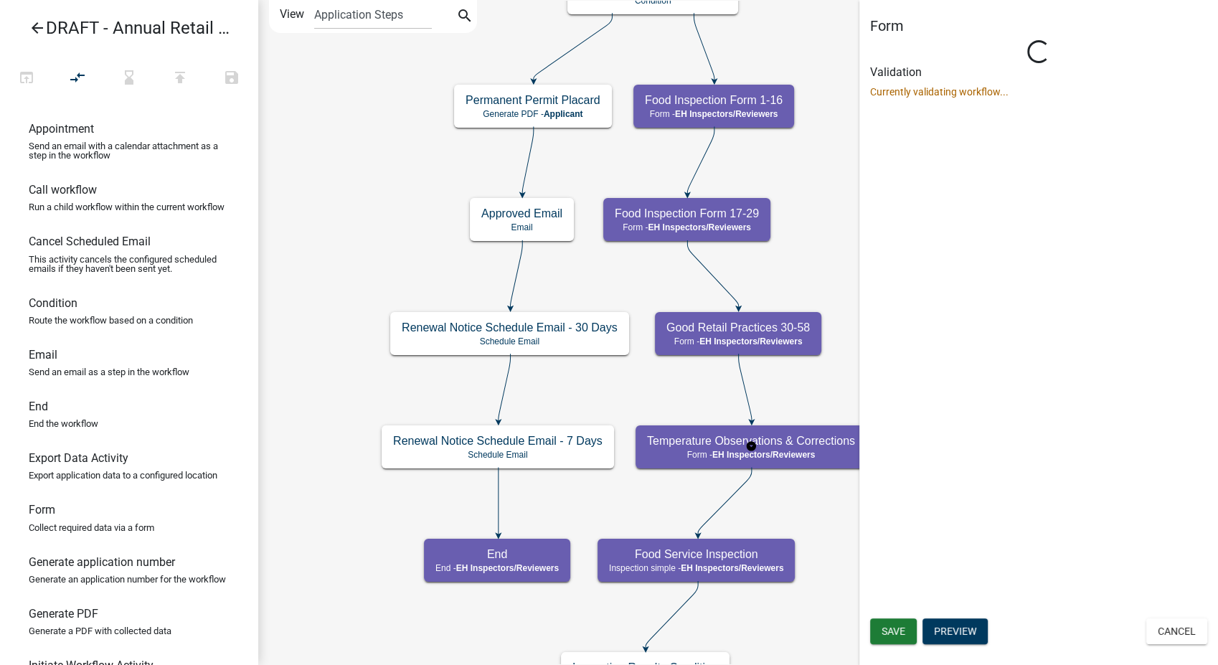
select select "C31B5D90-9A1B-409C-8A96-CB1DC1AB168B"
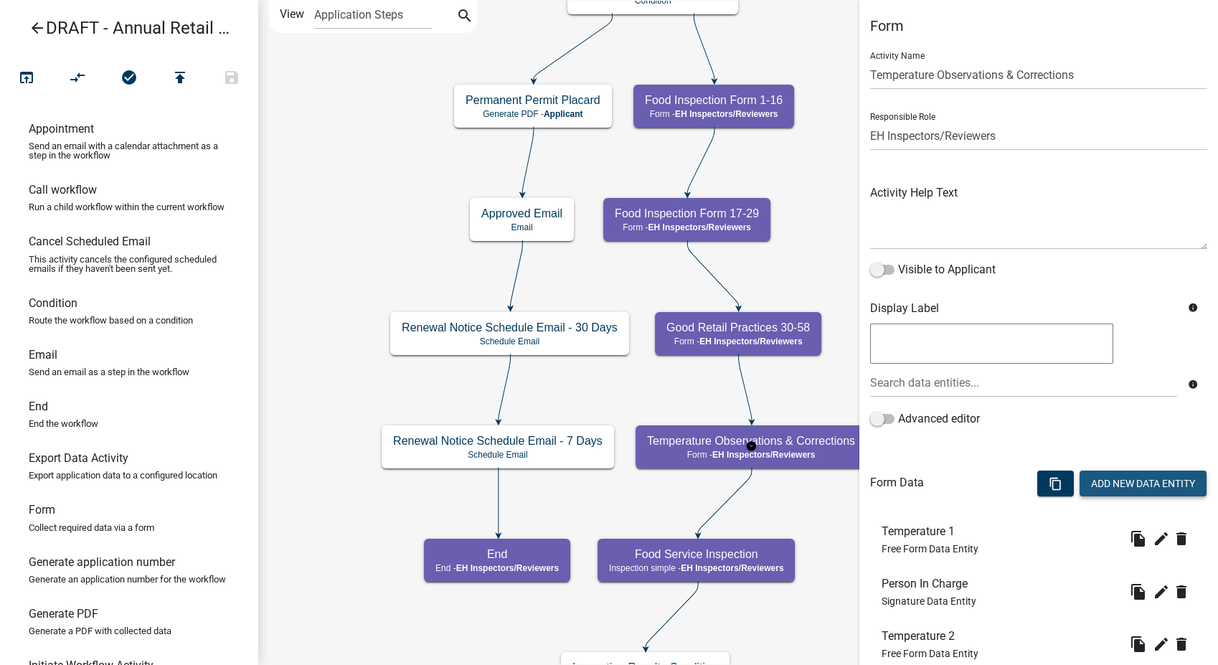
click at [1125, 486] on button "Add New Data Entity" at bounding box center [1142, 484] width 127 height 26
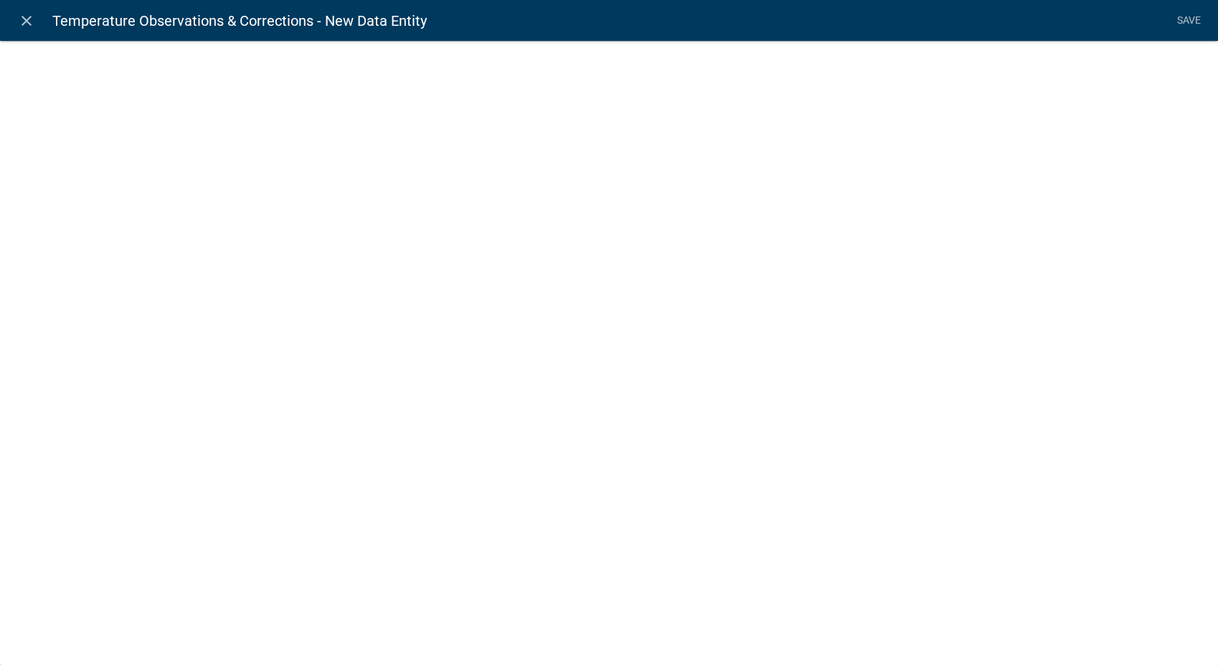
select select
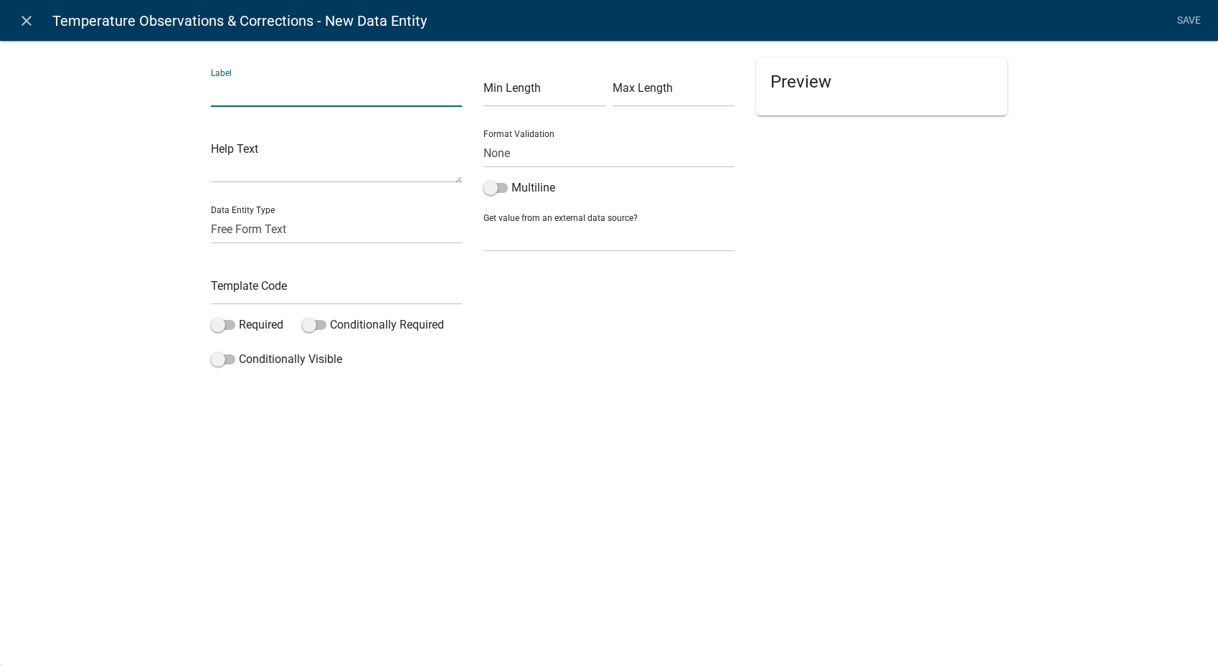
click at [318, 101] on input "text" at bounding box center [336, 91] width 251 height 29
type input "Location 2"
click at [261, 291] on input "text" at bounding box center [336, 289] width 251 height 29
type input "Location2"
click at [217, 364] on span at bounding box center [223, 359] width 24 height 10
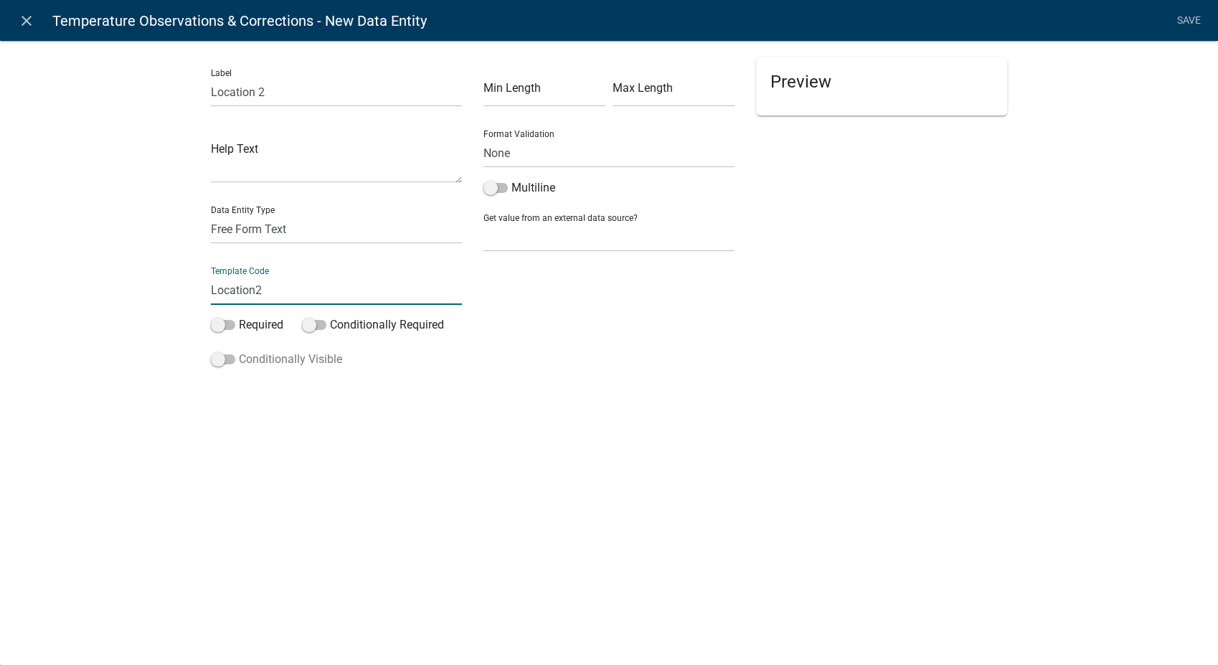
click at [239, 351] on input "Conditionally Visible" at bounding box center [239, 351] width 0 height 0
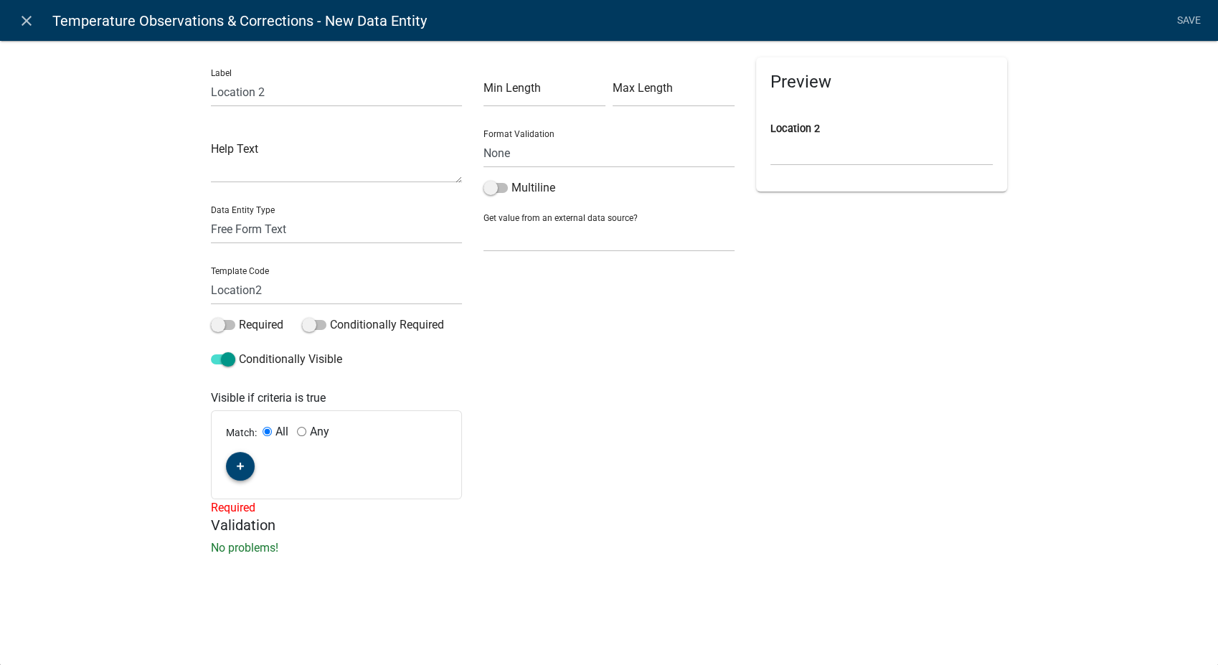
click at [237, 460] on fa-icon "button" at bounding box center [241, 467] width 8 height 14
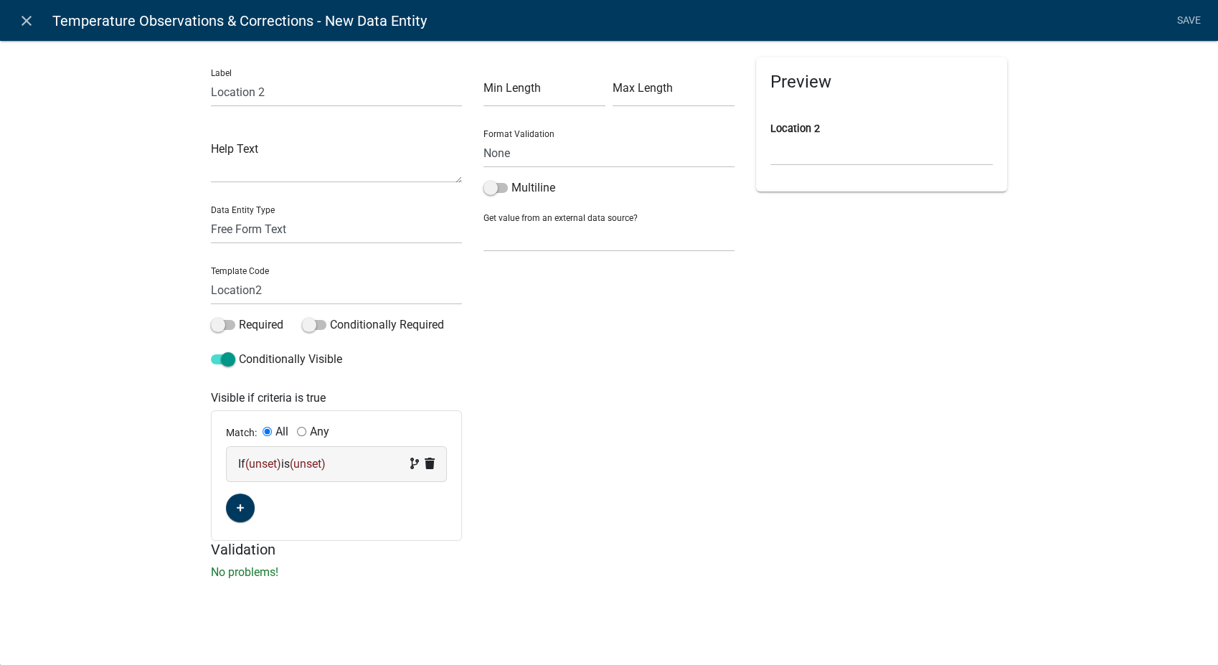
click at [269, 470] on span "(unset)" at bounding box center [263, 464] width 36 height 14
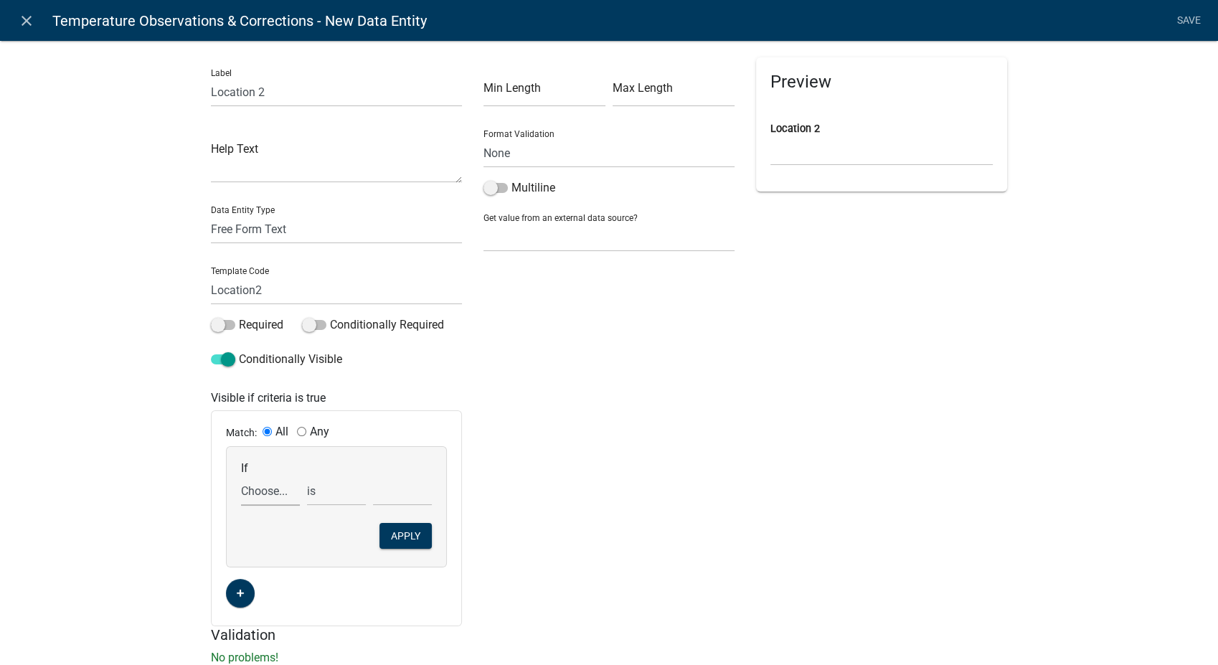
click at [268, 498] on select "Choose... 10Action 10Date 11Action 11Date 12Action 12Date 13Action 13Date 14Act…" at bounding box center [270, 490] width 59 height 29
select select "361: Temp2"
click at [241, 476] on select "Choose... 10Action 10Date 11Action 11Date 12Action 12Date 13Action 13Date 14Act…" at bounding box center [270, 490] width 59 height 29
click at [321, 493] on select "is is not exists does not exist is greater than is less than contains does not …" at bounding box center [336, 490] width 59 height 29
select select "4: !!"
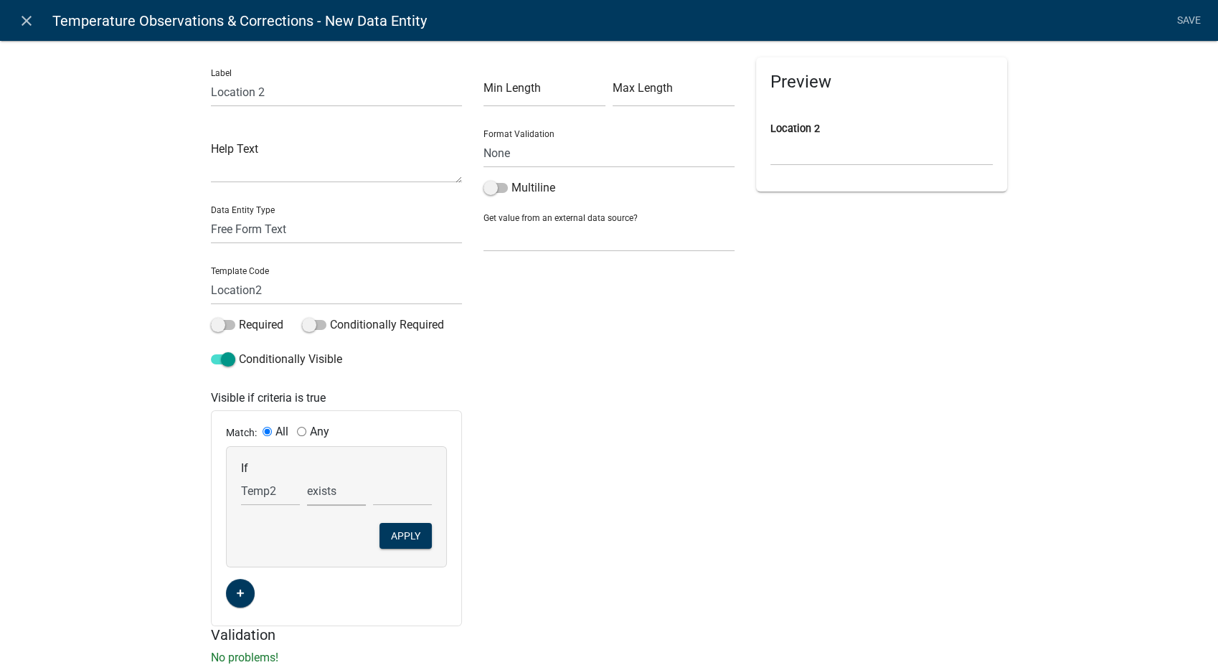
click at [307, 476] on select "is is not exists does not exist is greater than is less than contains does not …" at bounding box center [336, 490] width 59 height 29
click at [405, 534] on button "Apply" at bounding box center [405, 536] width 52 height 26
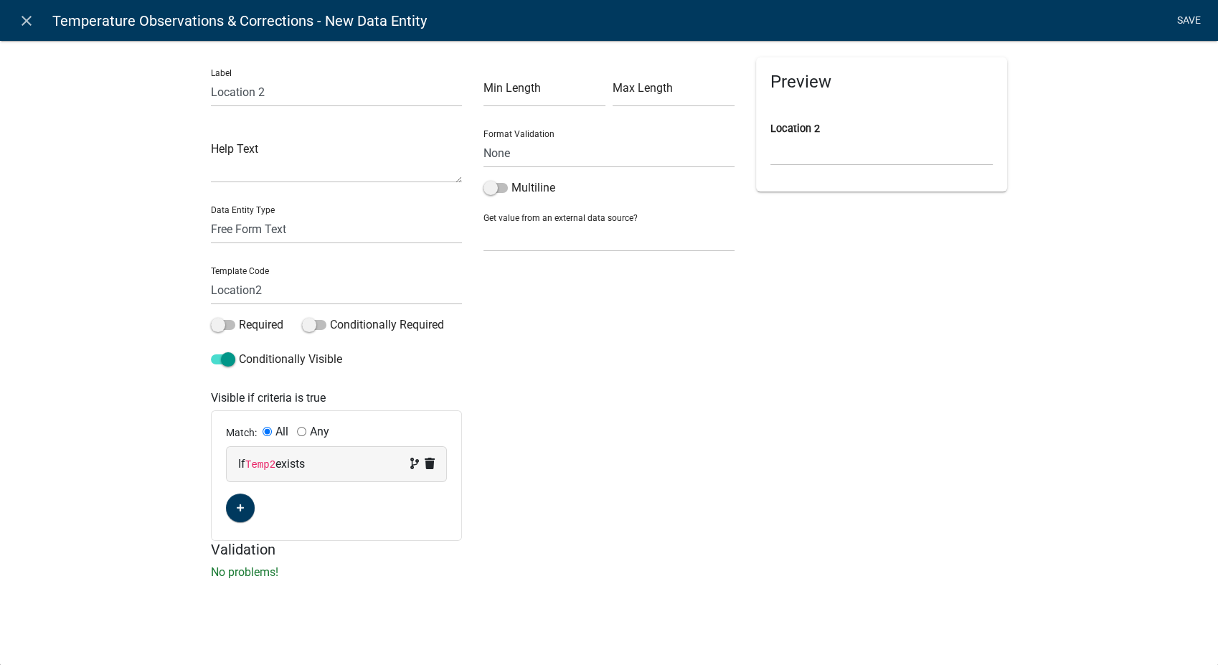
click at [1184, 17] on link "Save" at bounding box center [1189, 20] width 36 height 27
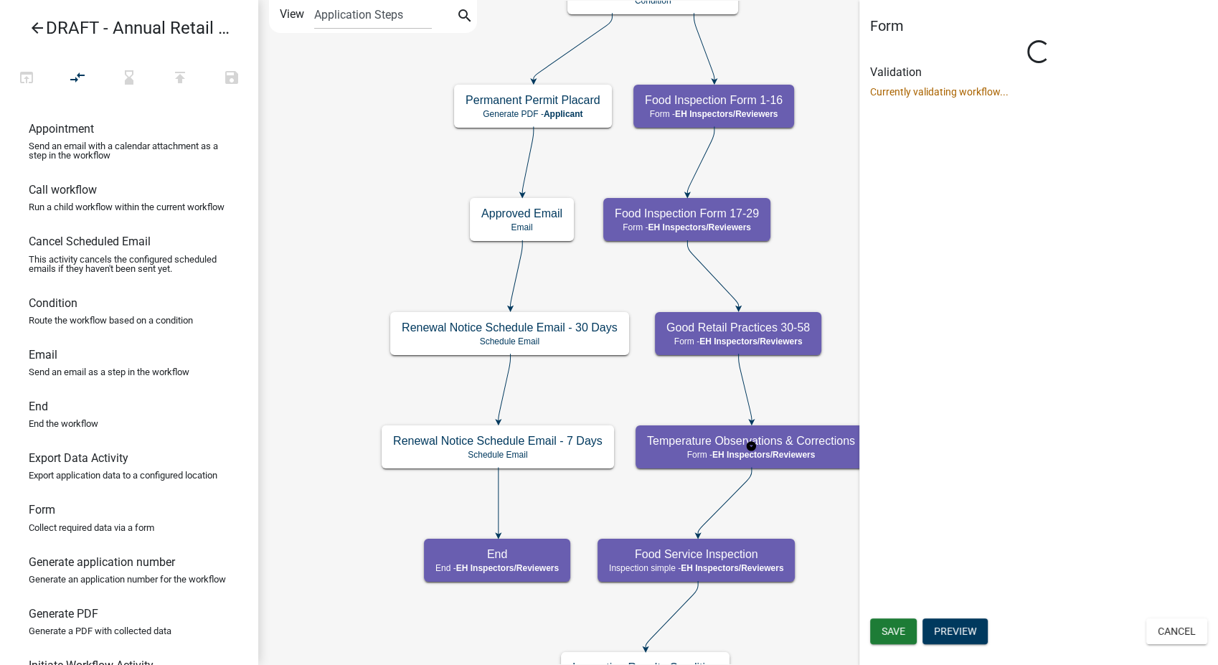
select select "C31B5D90-9A1B-409C-8A96-CB1DC1AB168B"
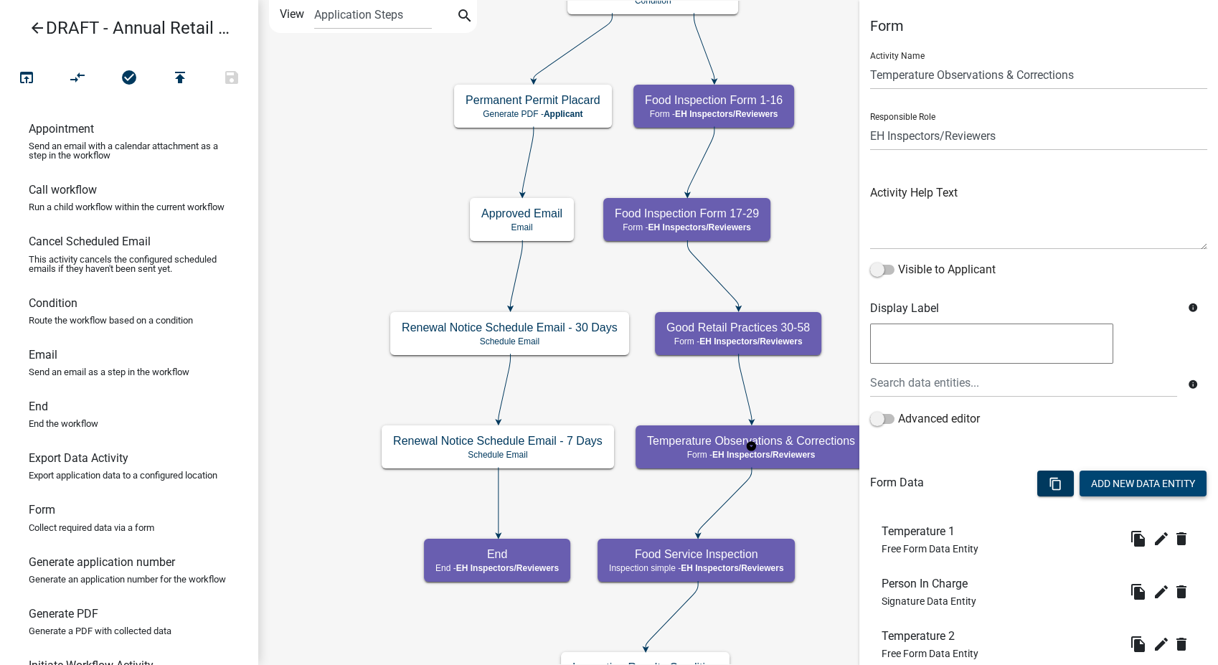
click at [1102, 480] on button "Add New Data Entity" at bounding box center [1142, 484] width 127 height 26
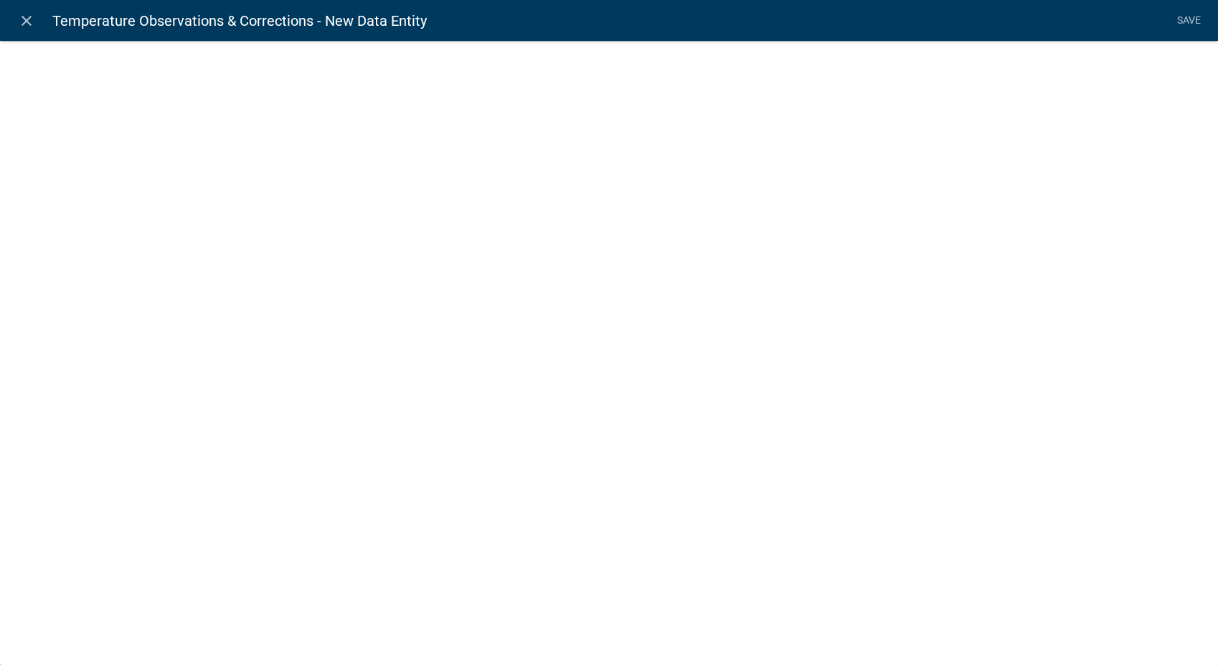
select select
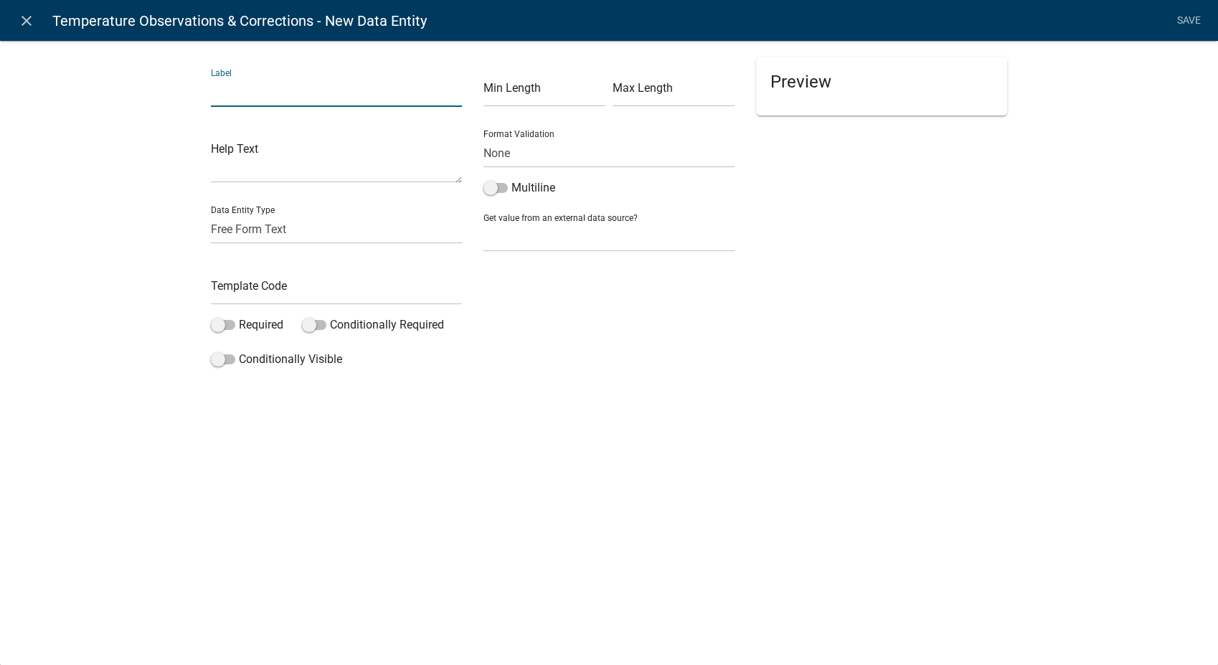
click at [301, 95] on input "text" at bounding box center [336, 91] width 251 height 29
type input "Location 3"
click at [270, 282] on input "text" at bounding box center [336, 289] width 251 height 29
type input "Location3"
click at [217, 360] on span at bounding box center [223, 359] width 24 height 10
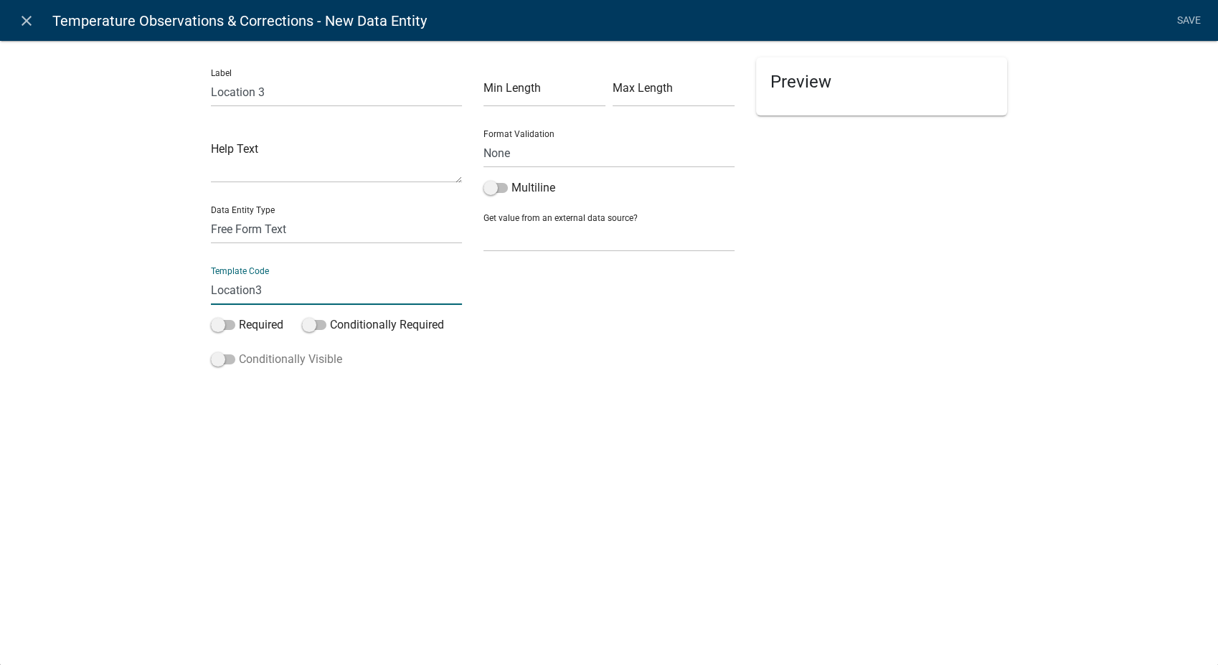
click at [239, 351] on input "Conditionally Visible" at bounding box center [239, 351] width 0 height 0
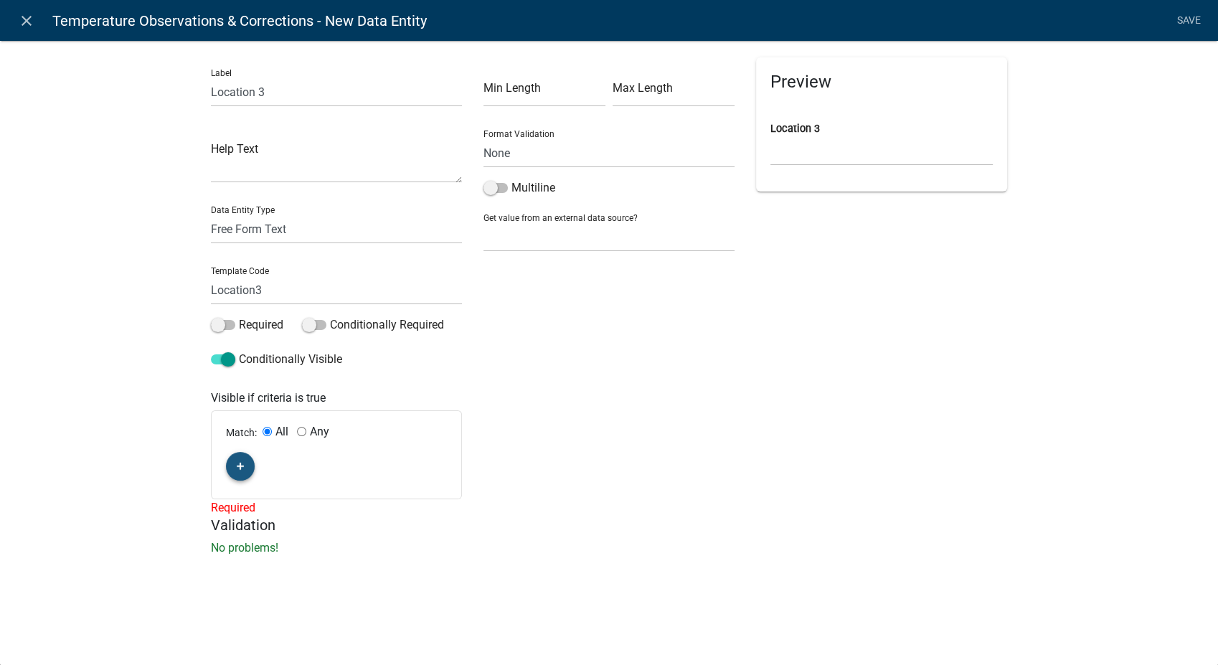
click at [237, 455] on button "button" at bounding box center [240, 466] width 29 height 29
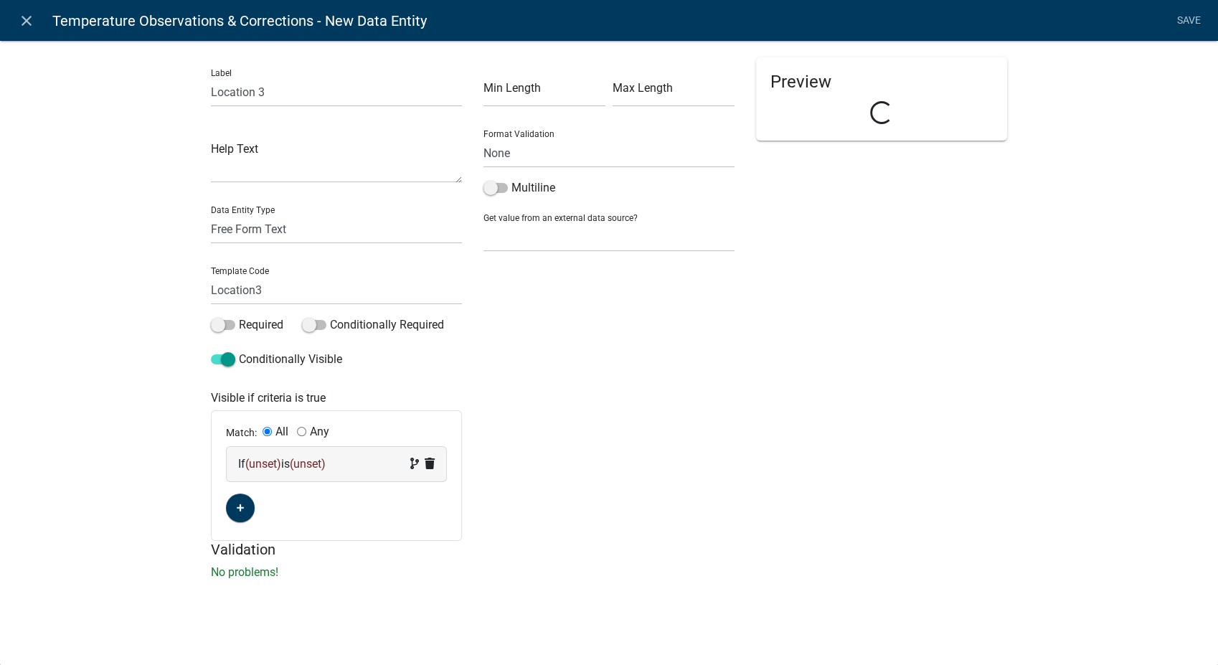
click at [308, 461] on span "(unset)" at bounding box center [308, 464] width 36 height 14
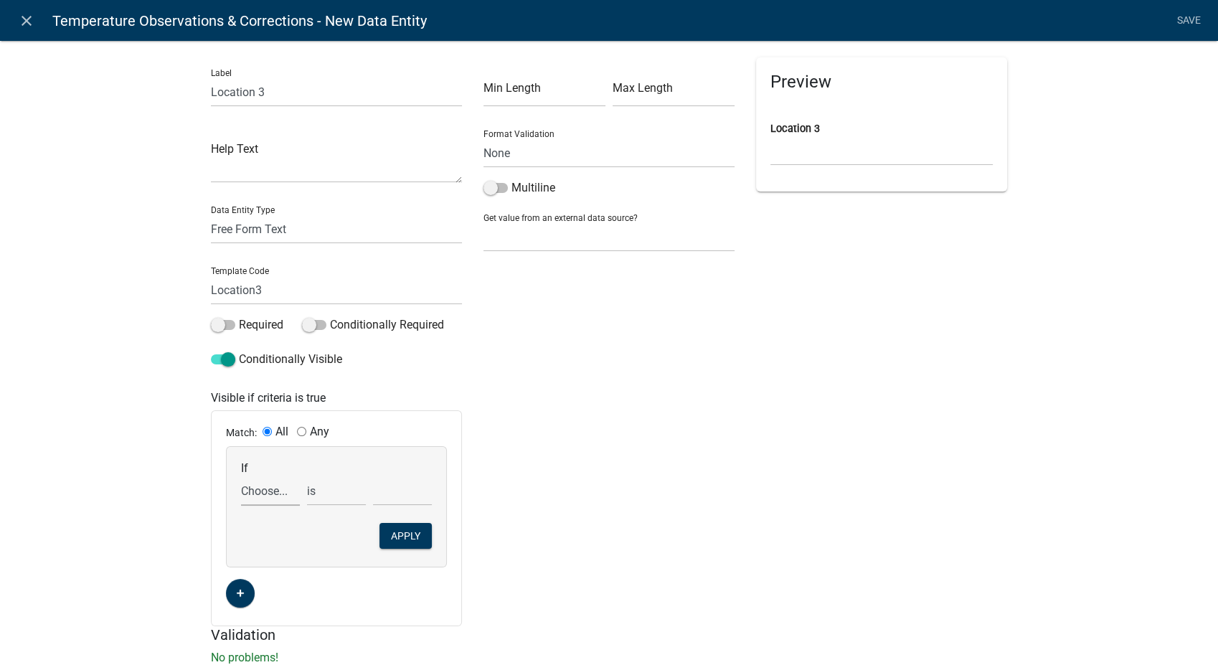
click at [252, 501] on select "Choose... 10Action 10Date 11Action 11Date 12Action 12Date 13Action 13Date 14Act…" at bounding box center [270, 490] width 59 height 29
select select "363: Temp3"
click at [241, 476] on select "Choose... 10Action 10Date 11Action 11Date 12Action 12Date 13Action 13Date 14Act…" at bounding box center [270, 490] width 59 height 29
click at [312, 488] on select "is is not exists does not exist is greater than is less than contains does not …" at bounding box center [336, 490] width 59 height 29
select select "4: !!"
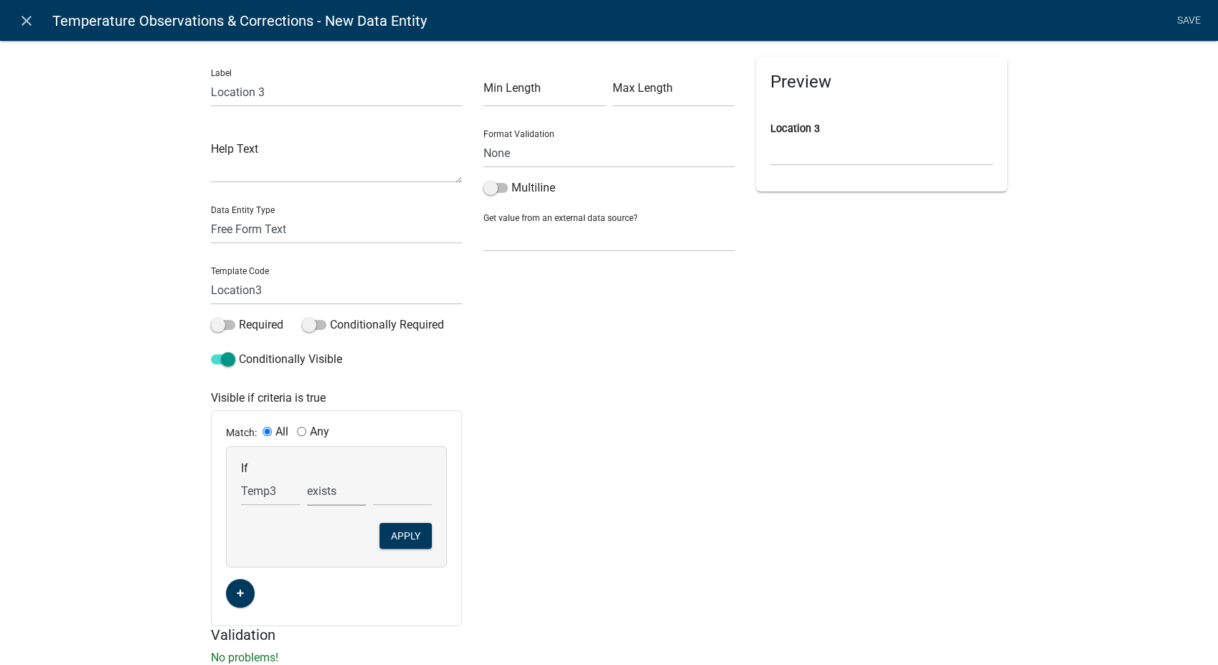
click at [307, 476] on select "is is not exists does not exist is greater than is less than contains does not …" at bounding box center [336, 490] width 59 height 29
click at [407, 529] on button "Apply" at bounding box center [405, 536] width 52 height 26
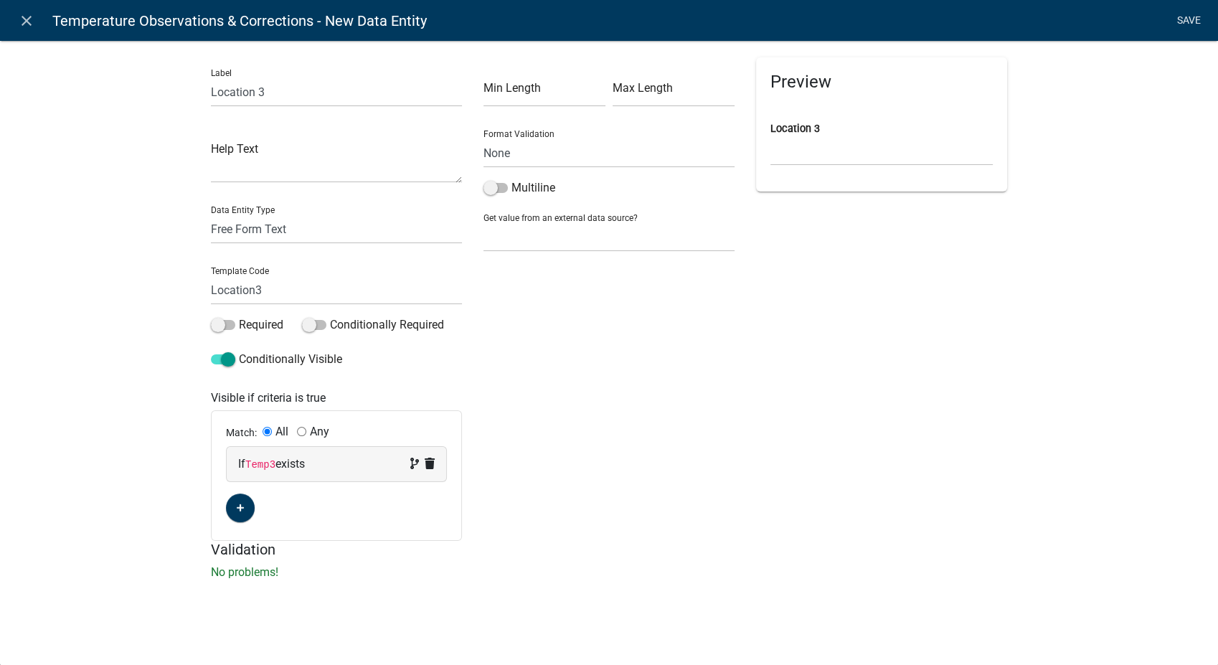
click at [1190, 14] on link "Save" at bounding box center [1189, 20] width 36 height 27
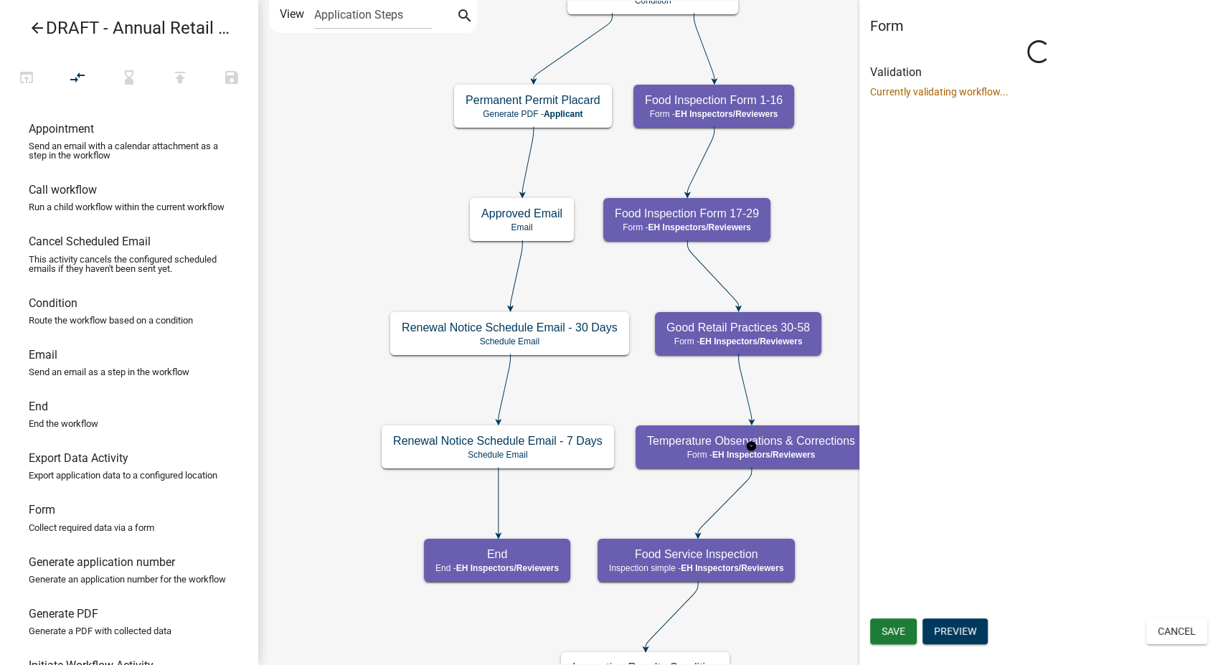
select select "C31B5D90-9A1B-409C-8A96-CB1DC1AB168B"
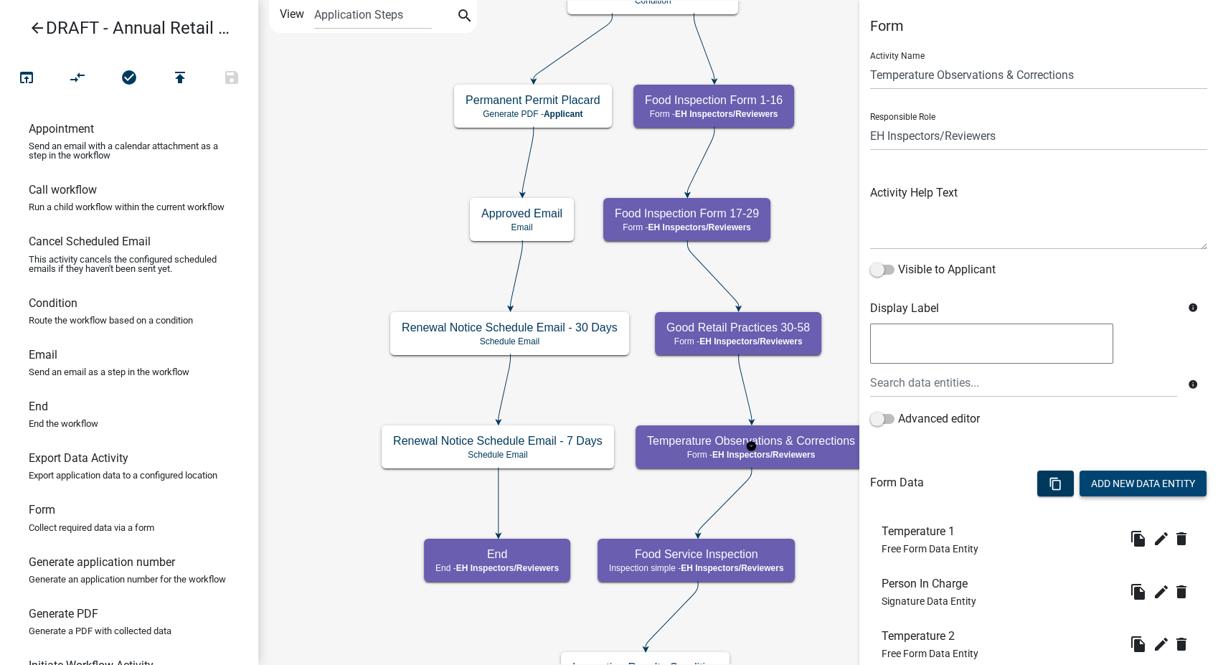
click at [1098, 486] on button "Add New Data Entity" at bounding box center [1142, 484] width 127 height 26
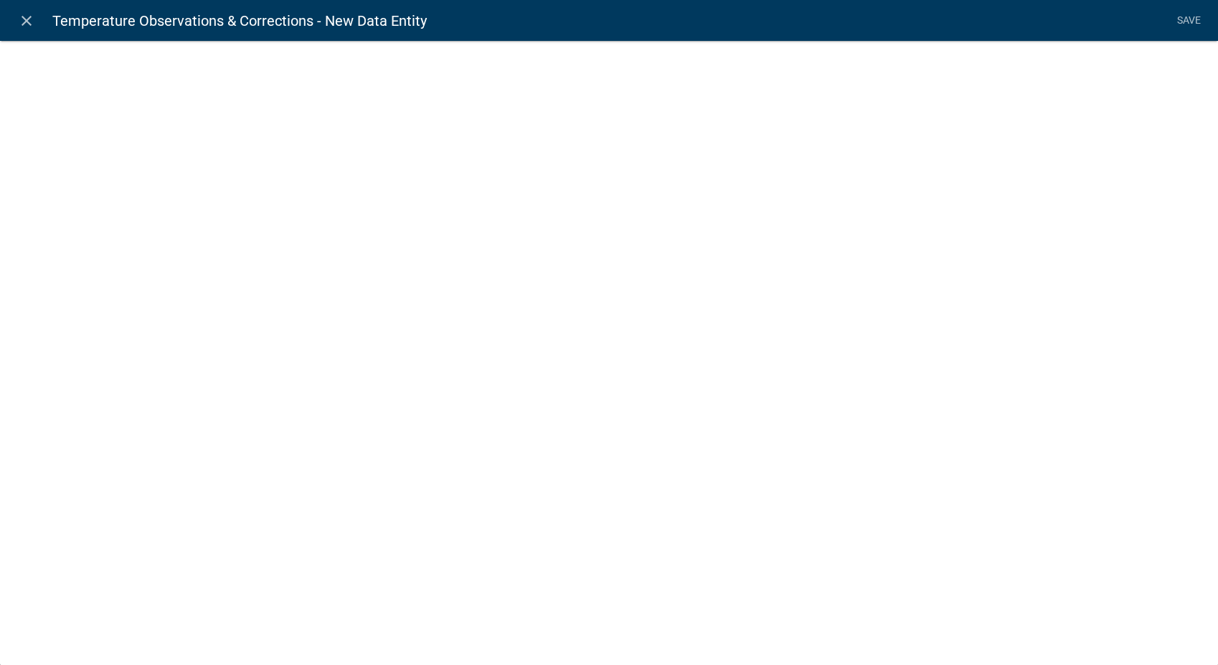
select select
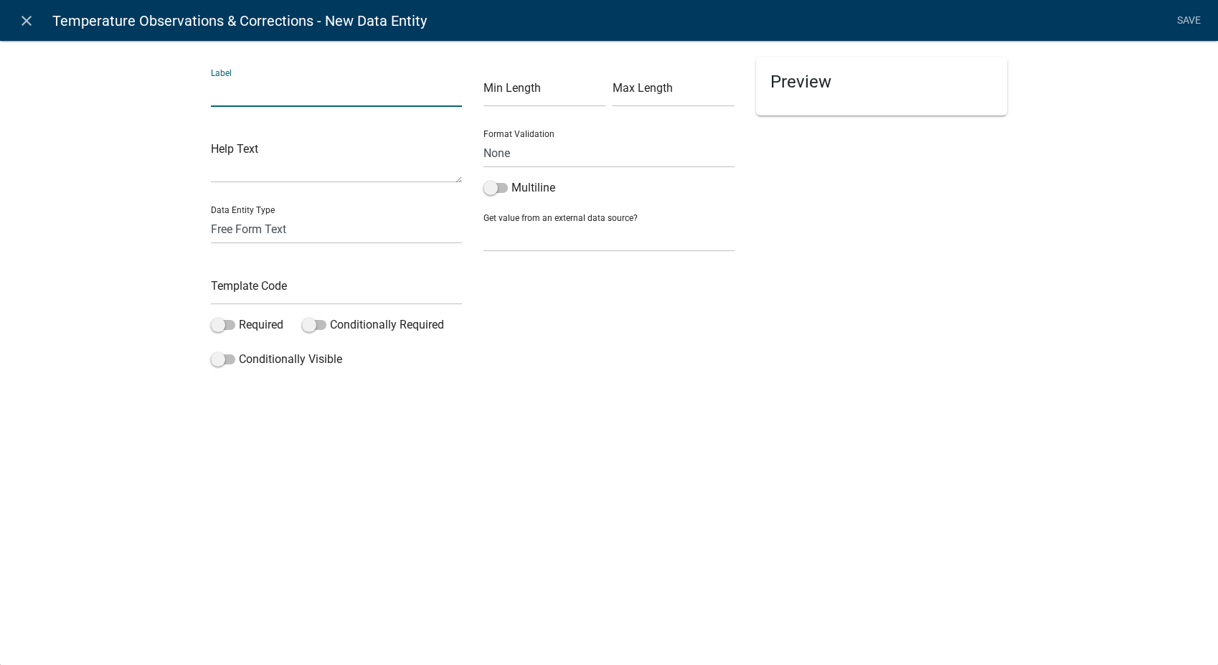
click at [246, 96] on input "text" at bounding box center [336, 91] width 251 height 29
type input "Location 4"
click at [221, 293] on input "text" at bounding box center [336, 289] width 251 height 29
type input "Location4"
click at [217, 362] on span at bounding box center [223, 359] width 24 height 10
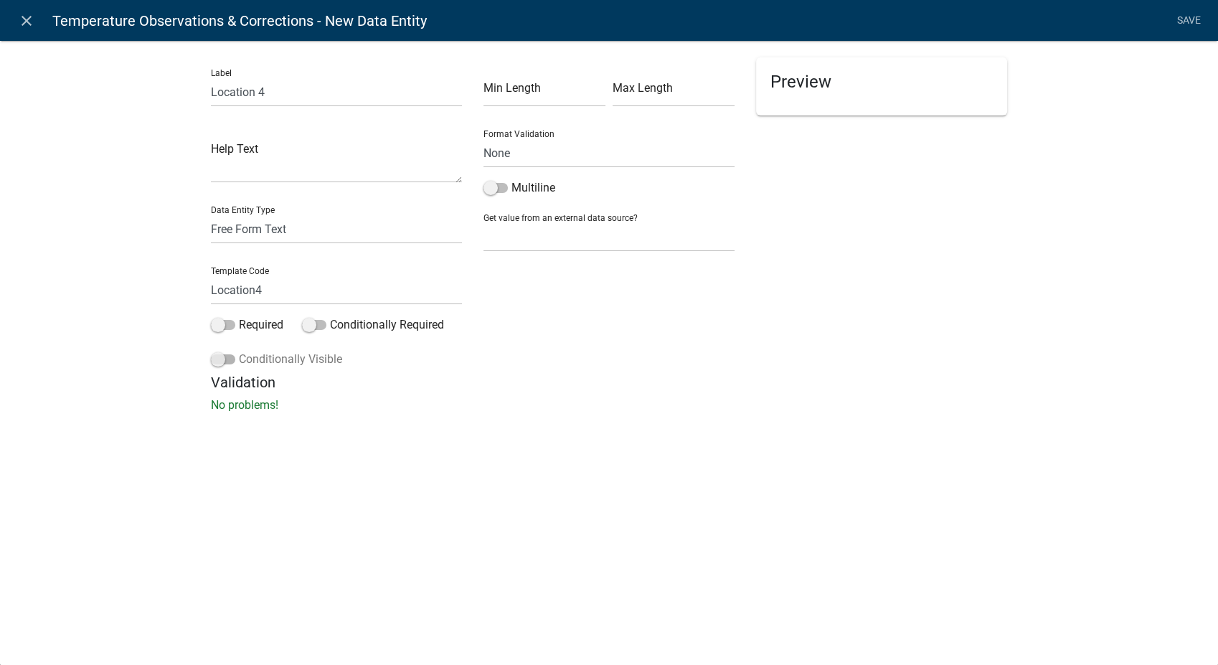
click at [239, 351] on input "Conditionally Visible" at bounding box center [239, 351] width 0 height 0
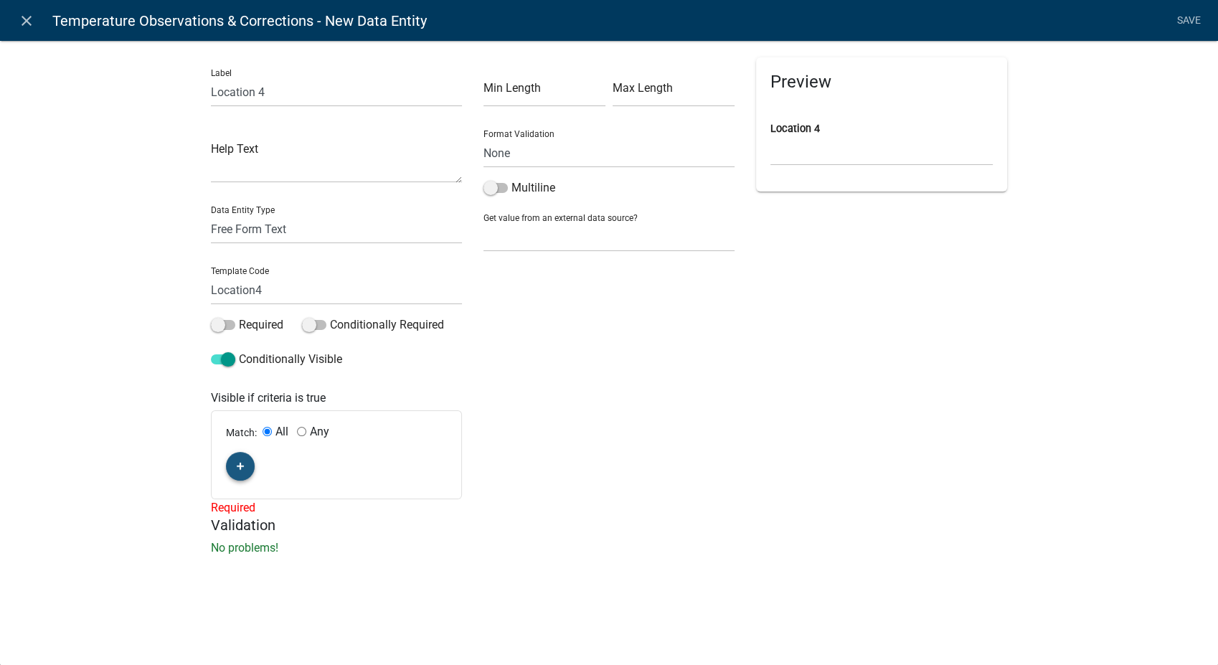
click at [240, 475] on button "button" at bounding box center [240, 466] width 29 height 29
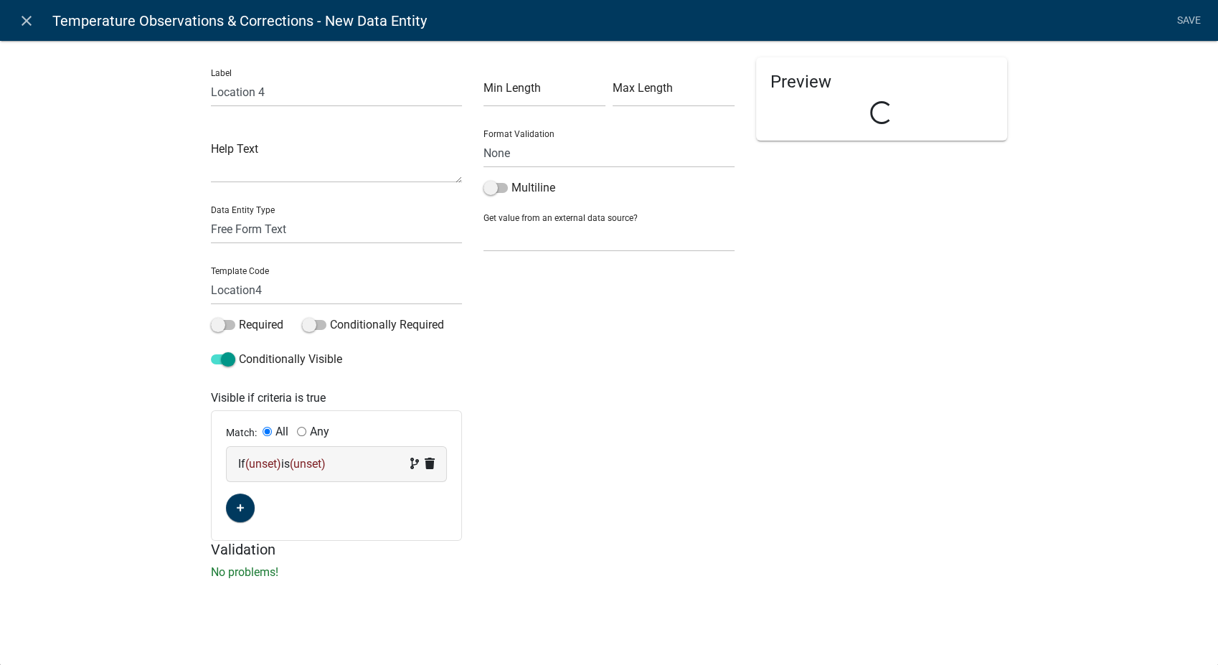
click at [275, 462] on span "(unset)" at bounding box center [263, 464] width 36 height 14
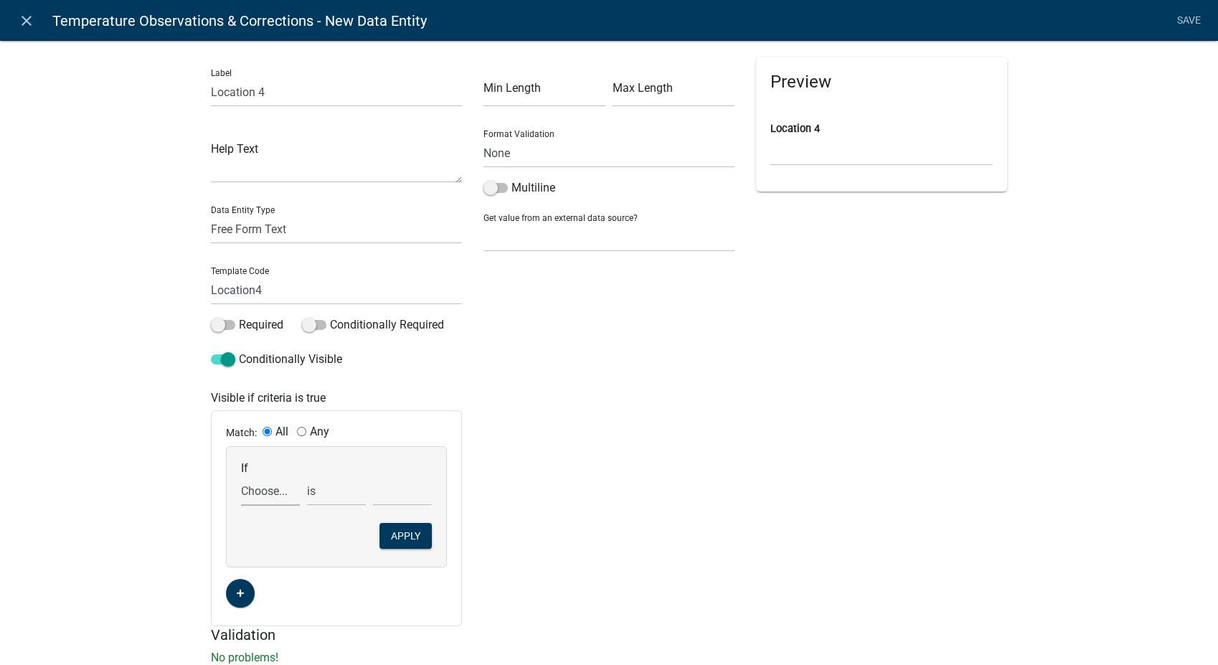
click at [265, 491] on select "Choose... 10Action 10Date 11Action 11Date 12Action 12Date 13Action 13Date 14Act…" at bounding box center [270, 490] width 59 height 29
click at [624, 504] on div "Min Length Max Length Format Validation None Email PhoneNumber Multiline Get va…" at bounding box center [609, 341] width 273 height 569
click at [265, 498] on select "Choose... 10Action 10Date 11Action 11Date 12Action 12Date 13Action 13Date 14Act…" at bounding box center [270, 490] width 59 height 29
select select "365: Temp4"
click at [241, 476] on select "Choose... 10Action 10Date 11Action 11Date 12Action 12Date 13Action 13Date 14Act…" at bounding box center [270, 490] width 59 height 29
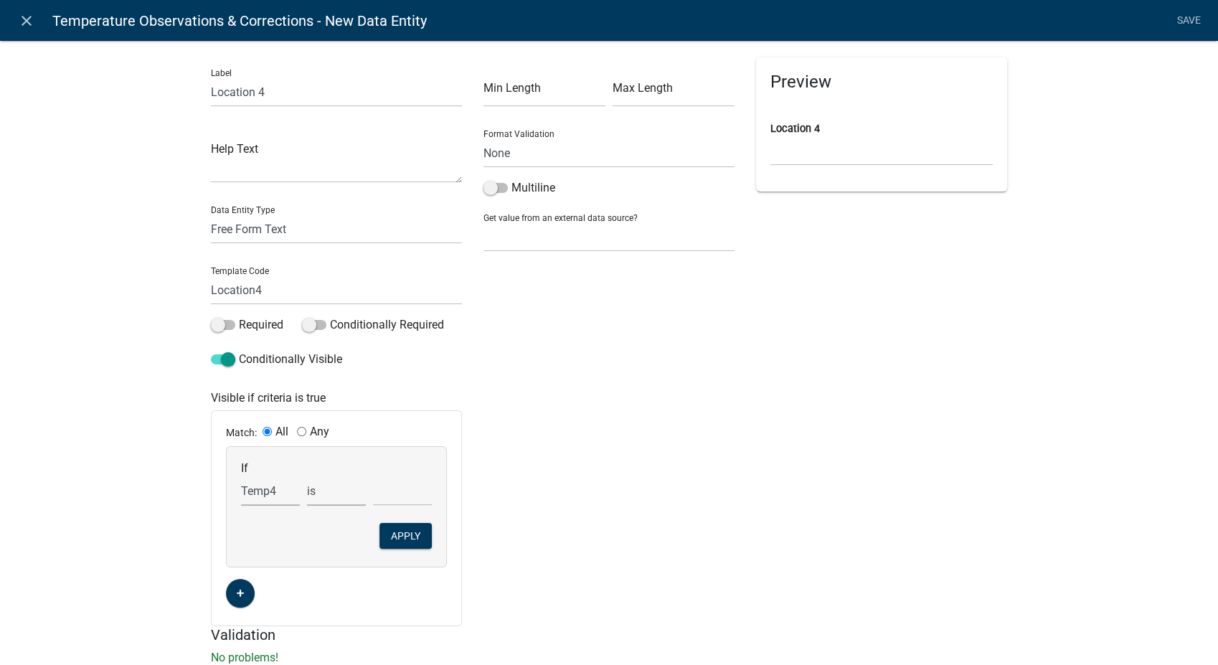
click at [308, 501] on select "is is not exists does not exist is greater than is less than contains does not …" at bounding box center [336, 490] width 59 height 29
select select "4: !!"
click at [307, 476] on select "is is not exists does not exist is greater than is less than contains does not …" at bounding box center [336, 490] width 59 height 29
click at [392, 549] on div "If Choose... 10Action 10Date 11Action 11Date 12Action 12Date 13Action 13Date 14…" at bounding box center [336, 507] width 219 height 120
click at [398, 533] on button "Apply" at bounding box center [405, 536] width 52 height 26
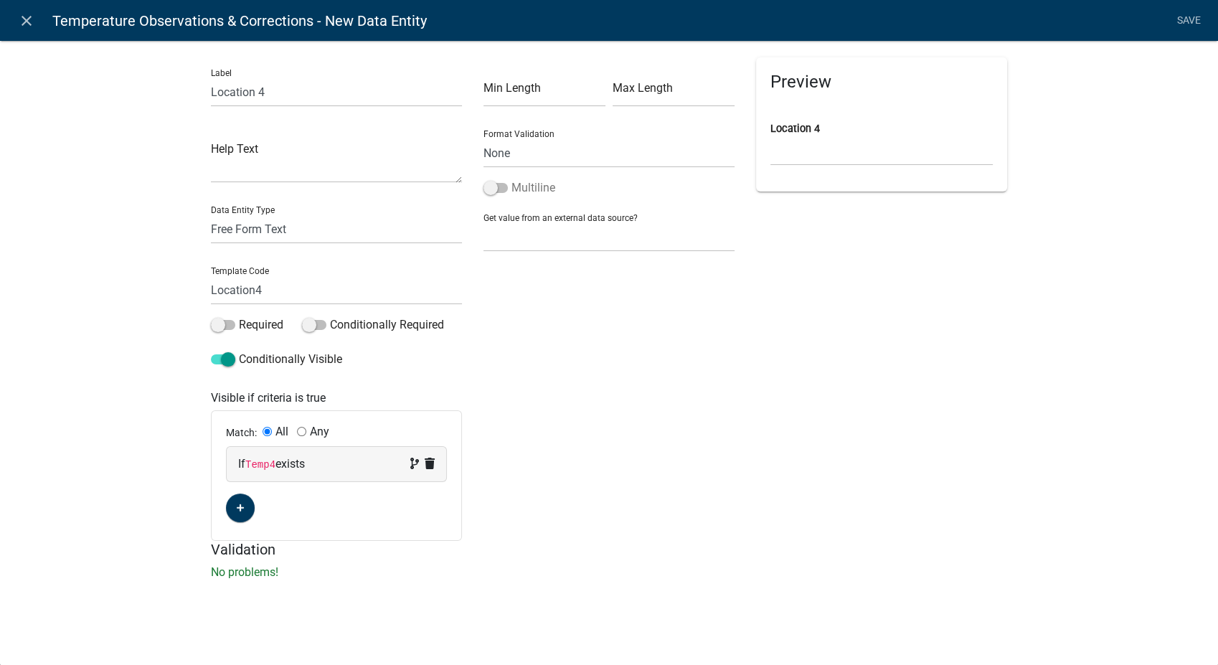
click at [495, 189] on span at bounding box center [495, 188] width 24 height 10
click at [511, 179] on input "Multiline" at bounding box center [511, 179] width 0 height 0
click at [1192, 20] on link "Save" at bounding box center [1189, 20] width 36 height 27
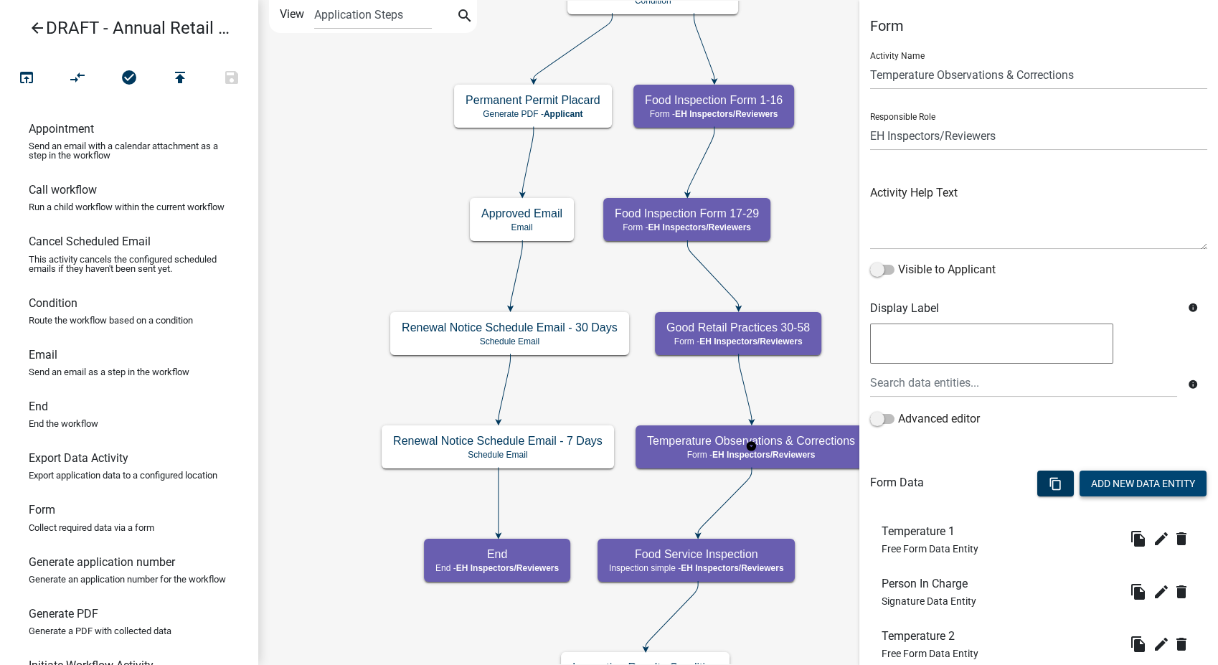
click at [1112, 471] on button "Add New Data Entity" at bounding box center [1142, 484] width 127 height 26
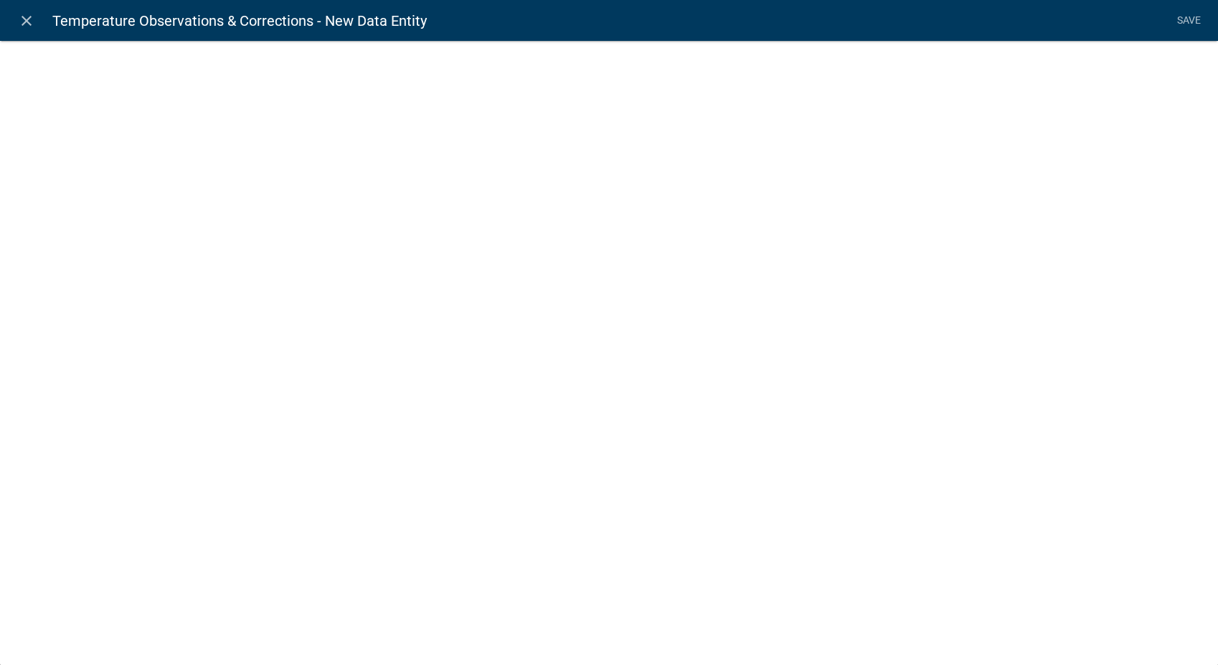
select select
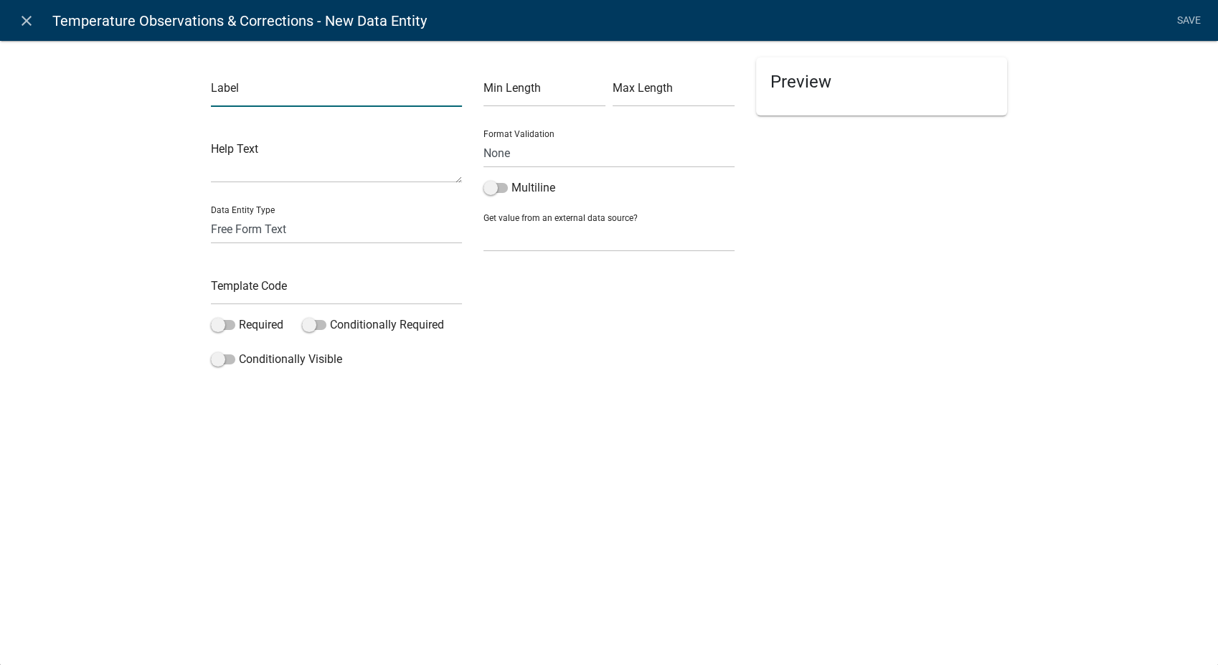
click at [303, 97] on input "text" at bounding box center [336, 91] width 251 height 29
type input "Location 5"
click at [284, 292] on input "text" at bounding box center [336, 289] width 251 height 29
type input "Location5"
click at [212, 354] on span at bounding box center [223, 359] width 24 height 10
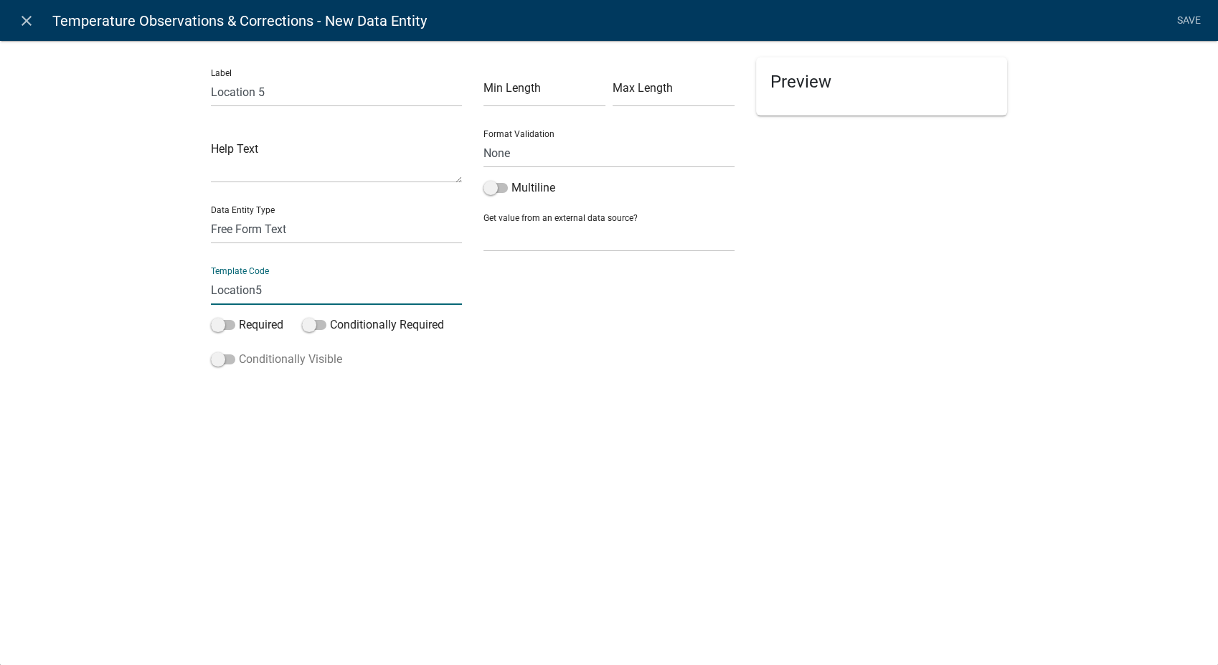
click at [239, 351] on input "Conditionally Visible" at bounding box center [239, 351] width 0 height 0
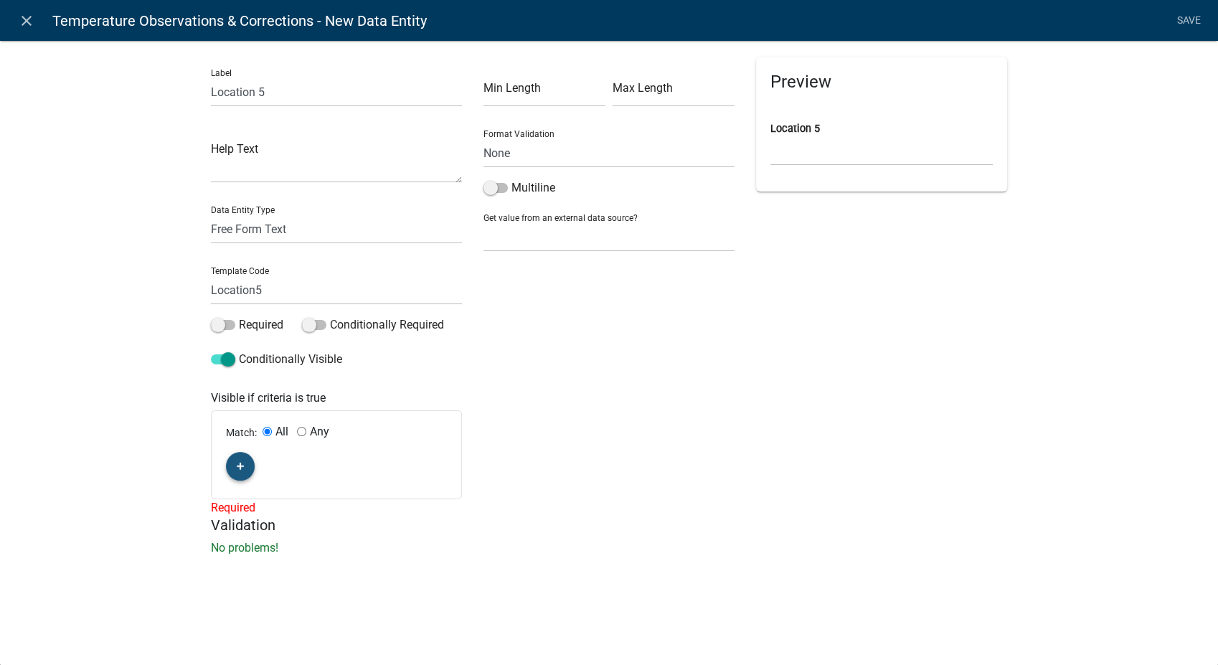
click at [237, 467] on icon "button" at bounding box center [241, 467] width 8 height 8
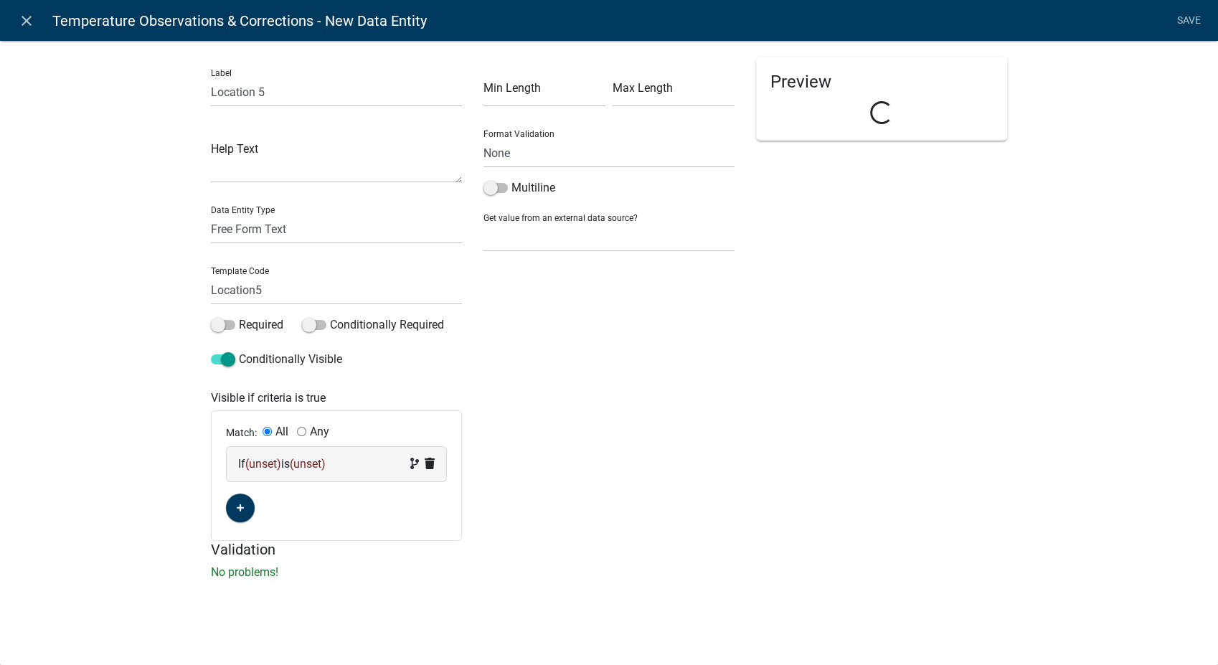
click at [341, 463] on div "If (unset) is (unset)" at bounding box center [336, 463] width 197 height 17
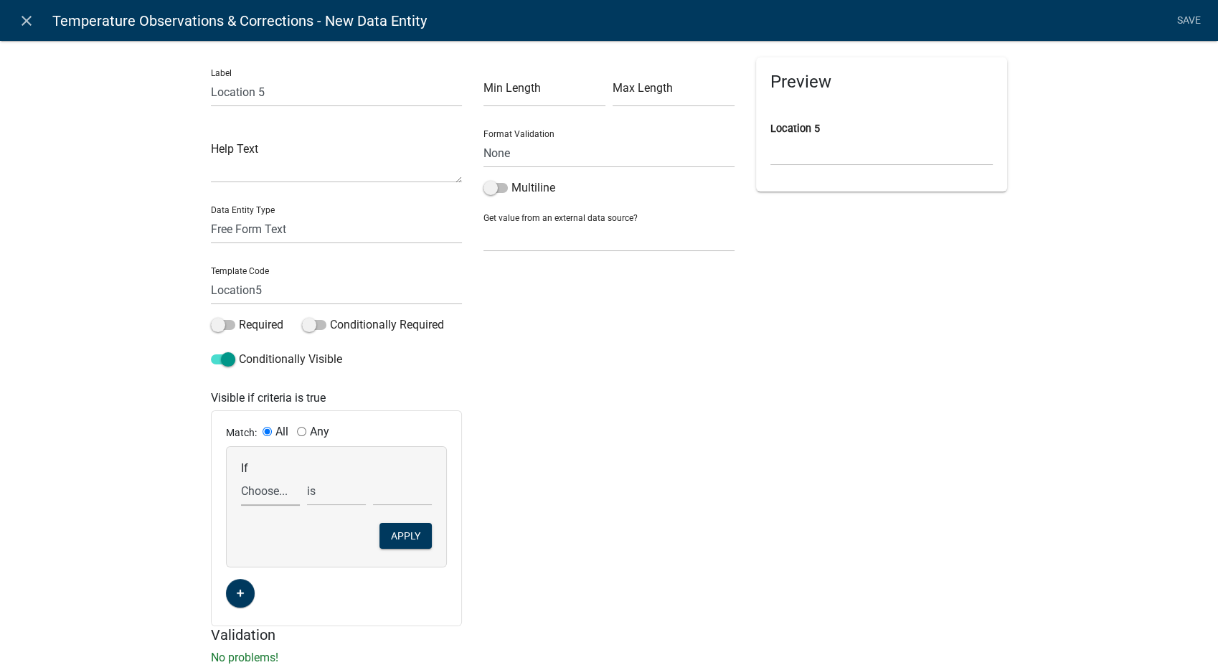
click at [250, 501] on select "Choose... 10Action 10Date 11Action 11Date 12Action 12Date 13Action 13Date 14Act…" at bounding box center [270, 490] width 59 height 29
select select "367: Temp5"
click at [241, 476] on select "Choose... 10Action 10Date 11Action 11Date 12Action 12Date 13Action 13Date 14Act…" at bounding box center [270, 490] width 59 height 29
click at [315, 493] on select "is is not exists does not exist is greater than is less than contains does not …" at bounding box center [336, 490] width 59 height 29
select select "4: !!"
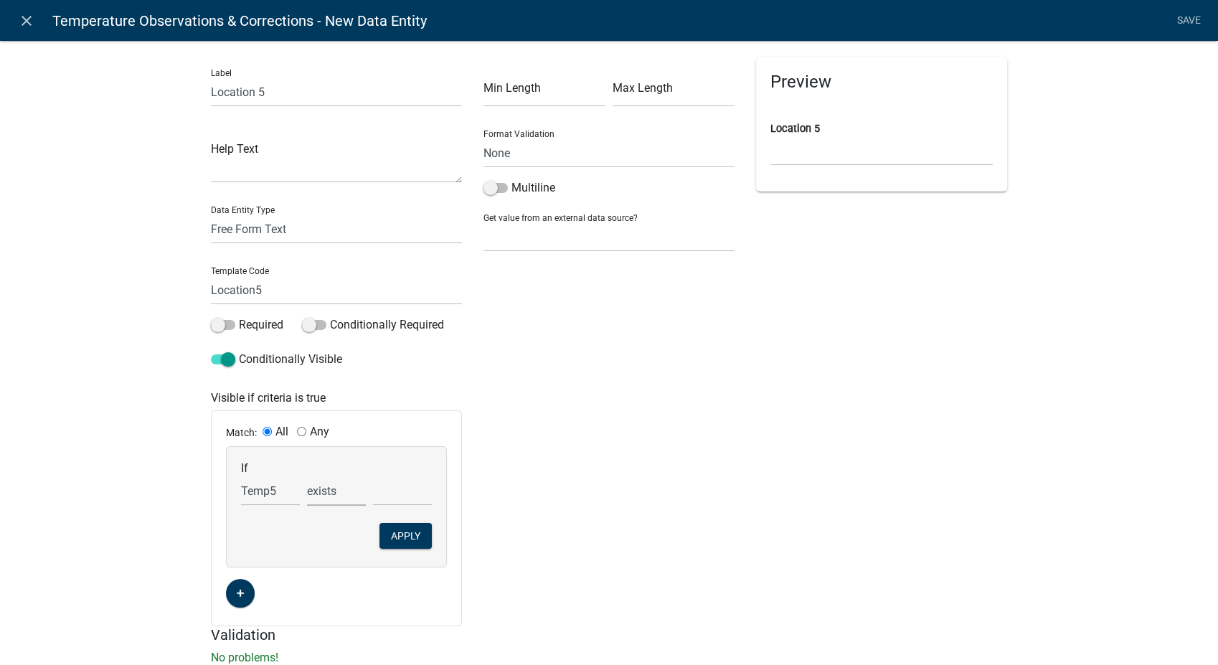
click at [307, 476] on select "is is not exists does not exist is greater than is less than contains does not …" at bounding box center [336, 490] width 59 height 29
click at [402, 534] on button "Apply" at bounding box center [405, 536] width 52 height 26
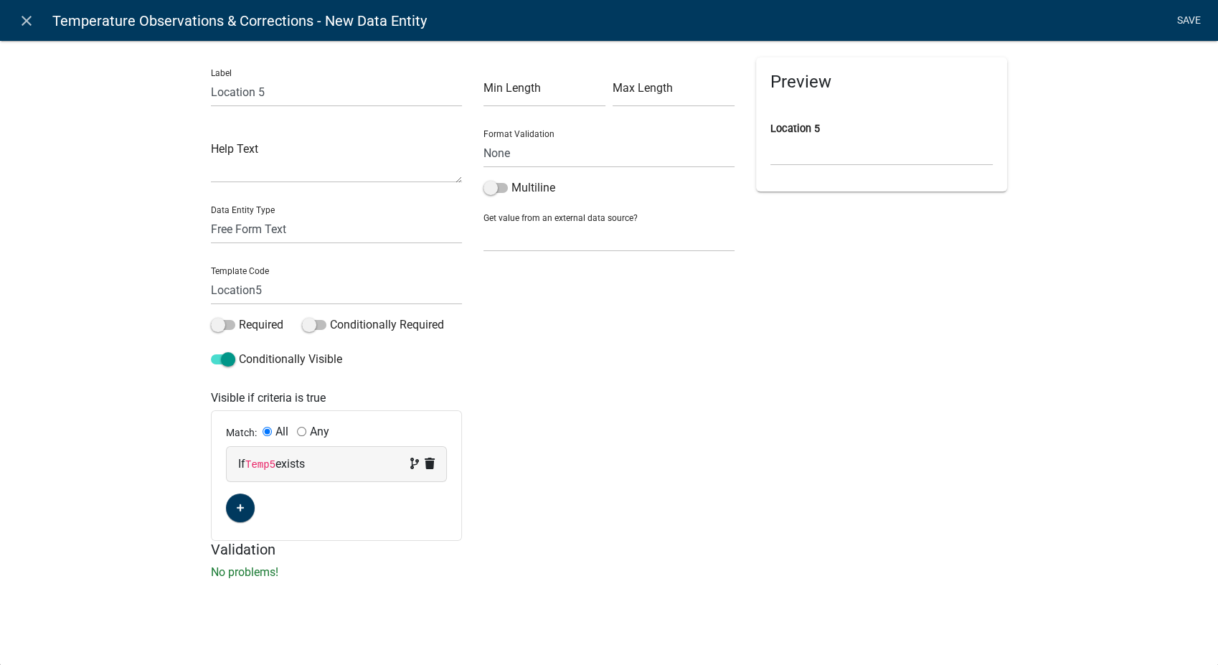
click at [1195, 16] on link "Save" at bounding box center [1189, 20] width 36 height 27
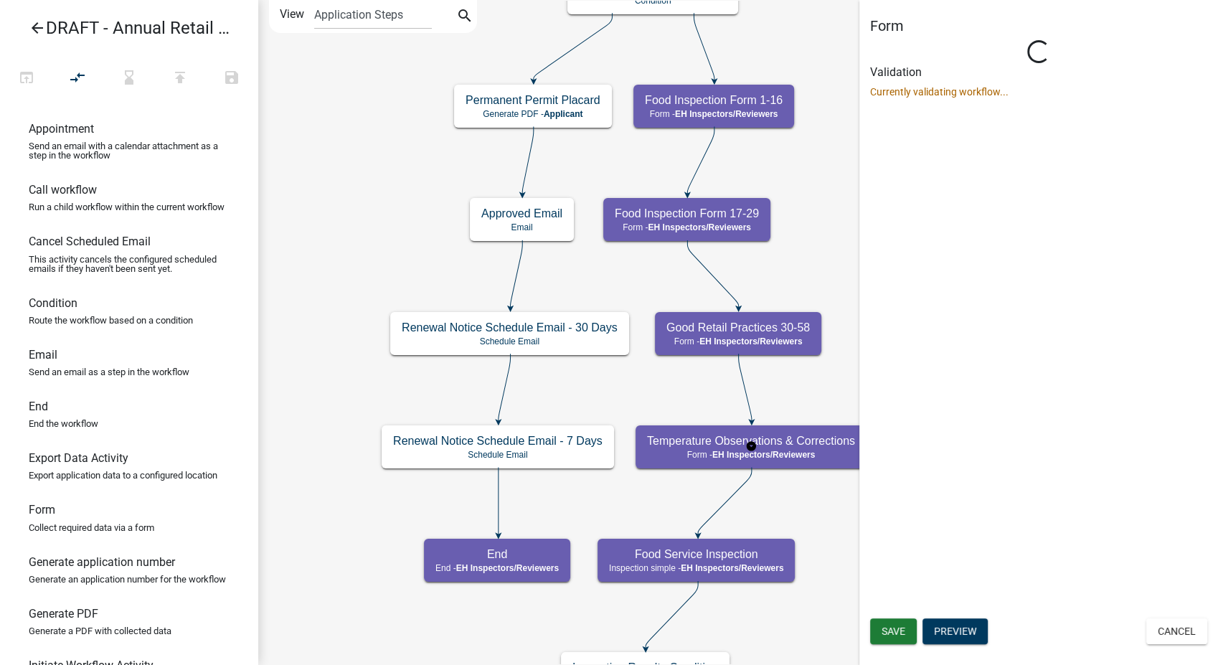
select select "C31B5D90-9A1B-409C-8A96-CB1DC1AB168B"
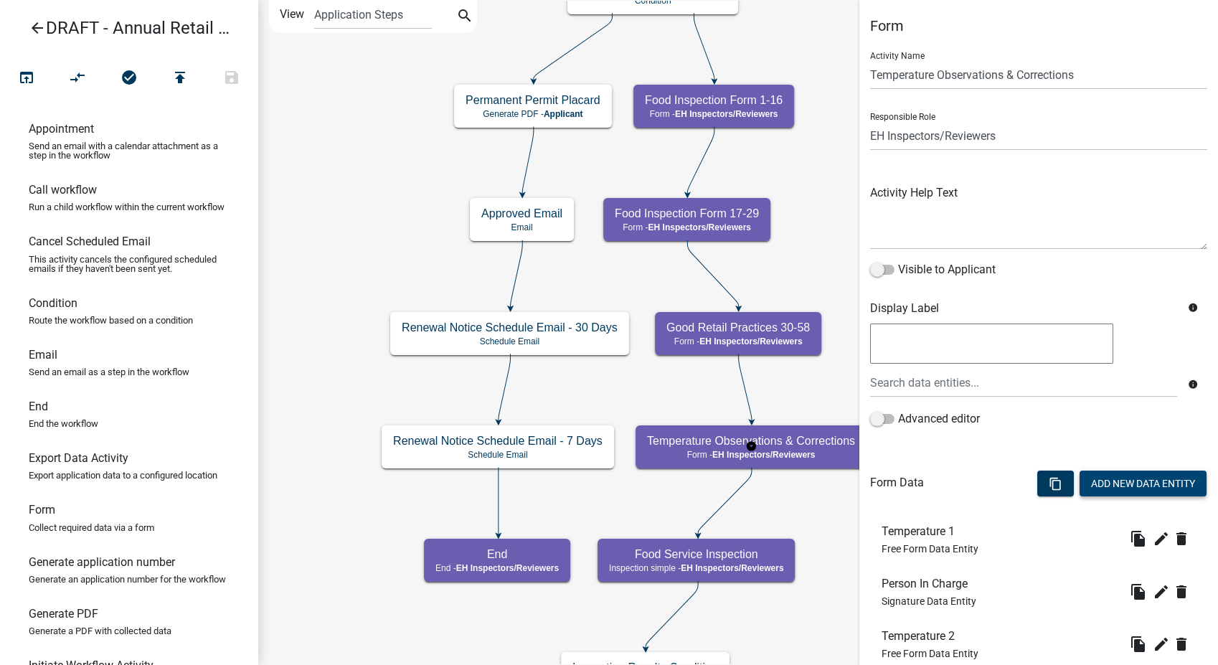
click at [1096, 485] on button "Add New Data Entity" at bounding box center [1142, 484] width 127 height 26
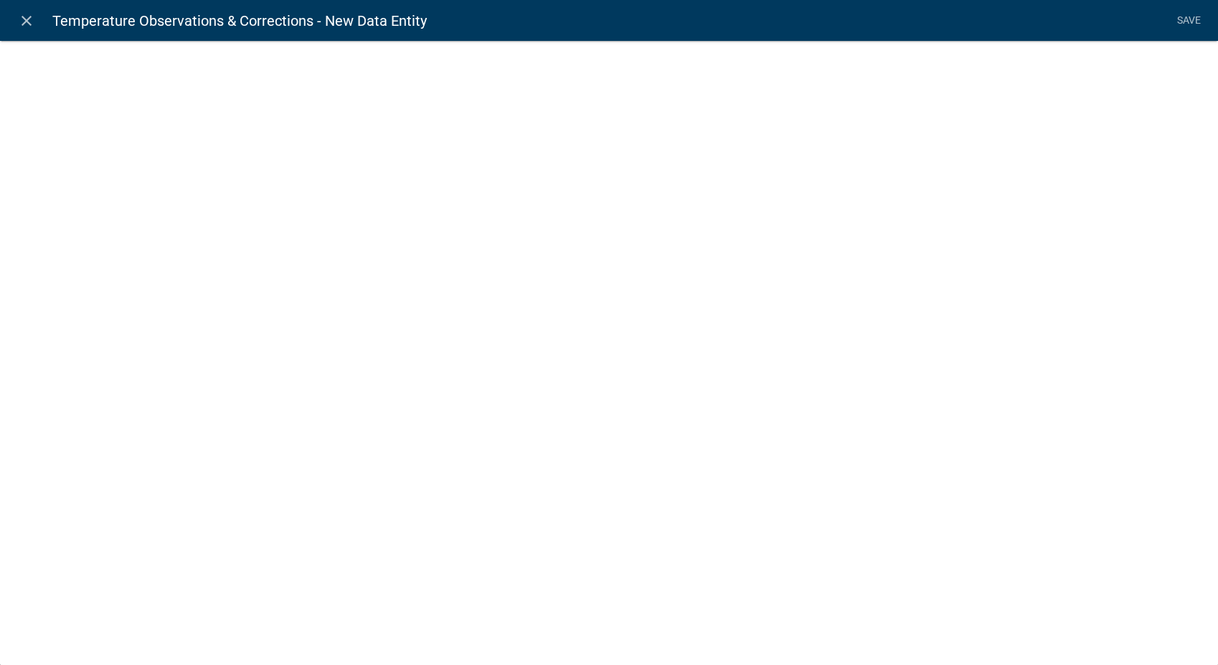
select select
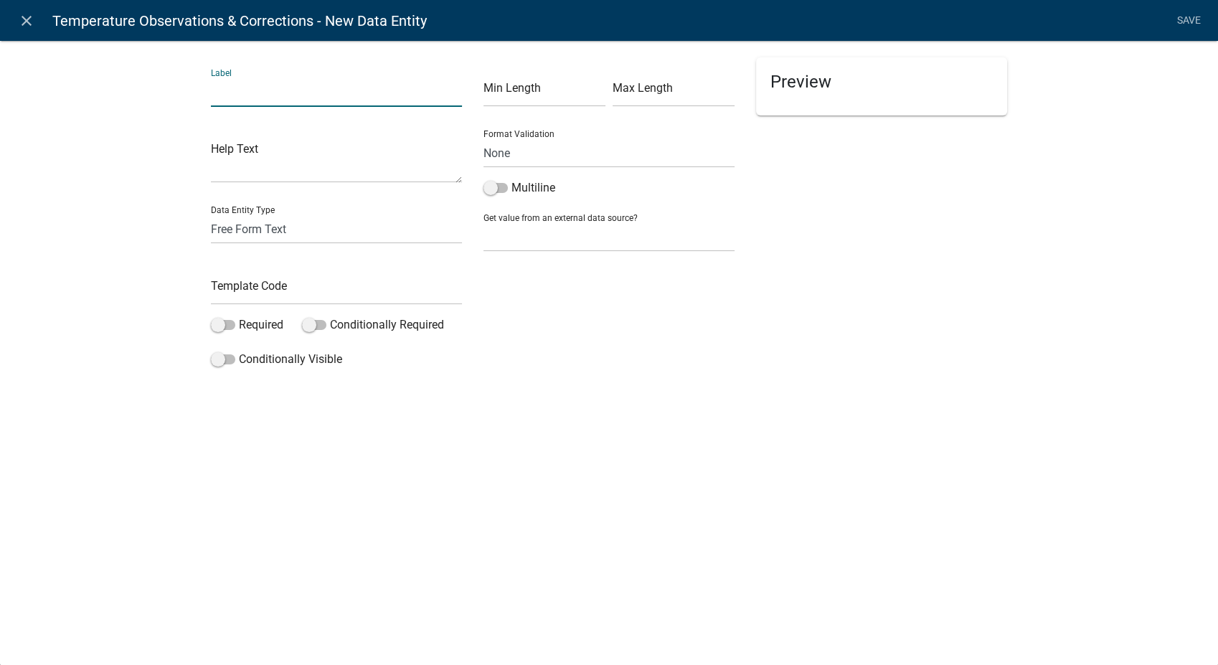
click at [260, 92] on input "text" at bounding box center [336, 91] width 251 height 29
type input "Location 6"
click at [232, 293] on input "text" at bounding box center [336, 289] width 251 height 29
type input "Location6"
click at [215, 356] on span at bounding box center [223, 359] width 24 height 10
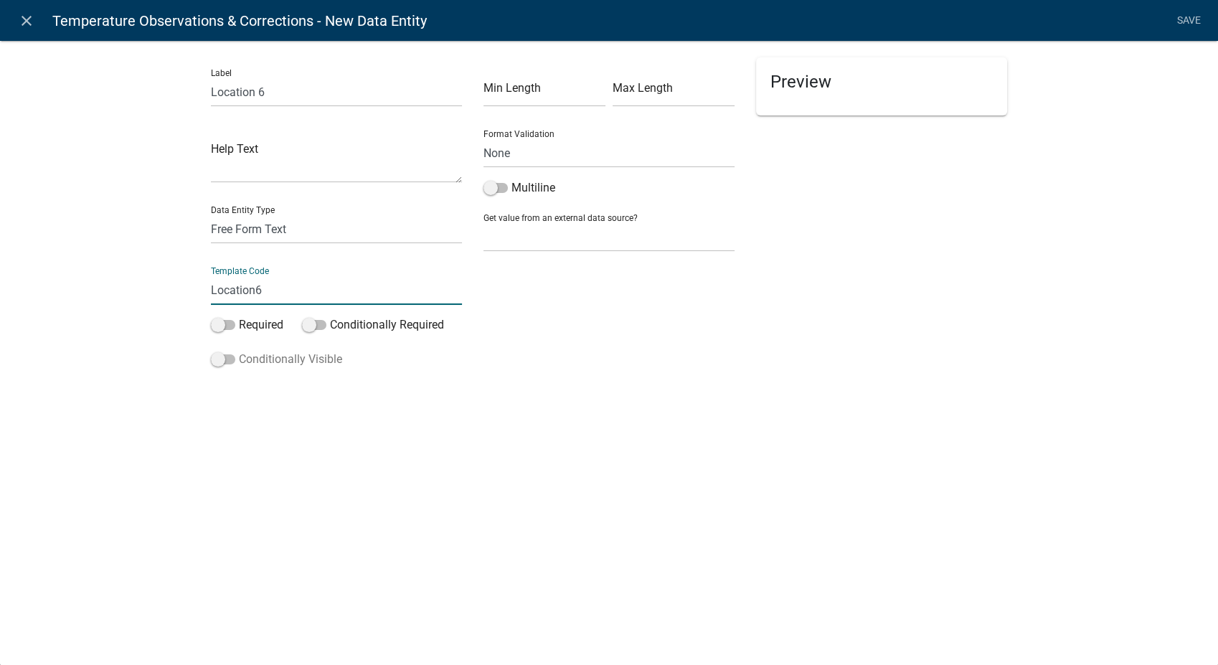
click at [239, 351] on input "Conditionally Visible" at bounding box center [239, 351] width 0 height 0
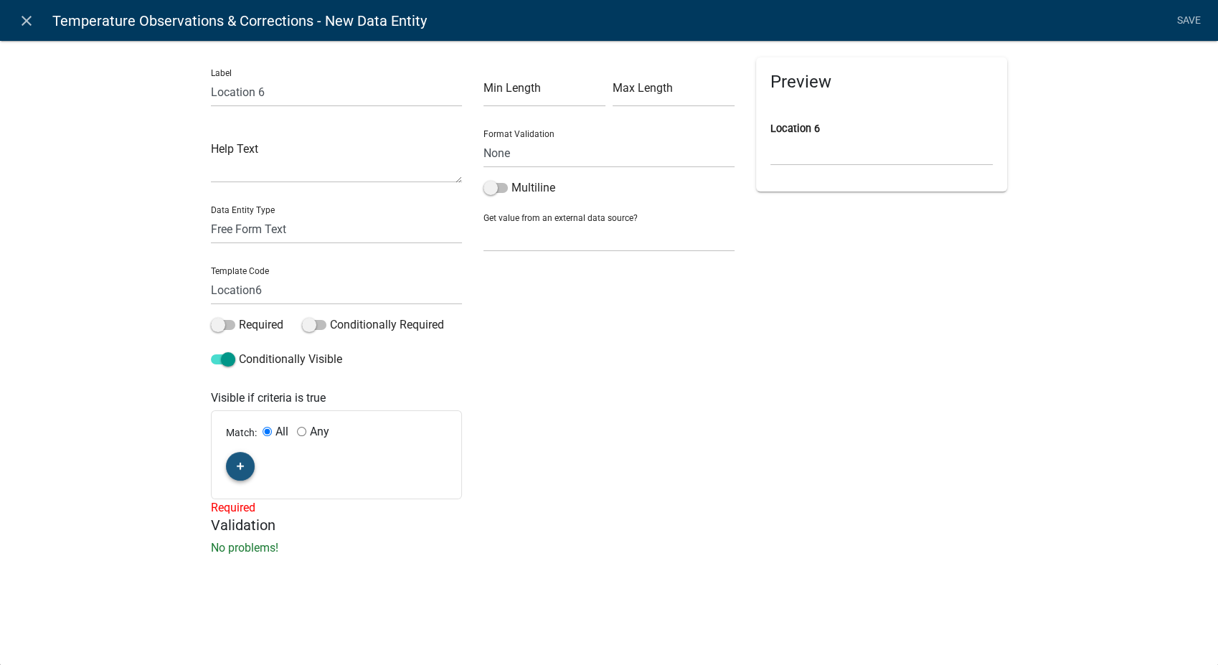
click at [239, 458] on button "button" at bounding box center [240, 466] width 29 height 29
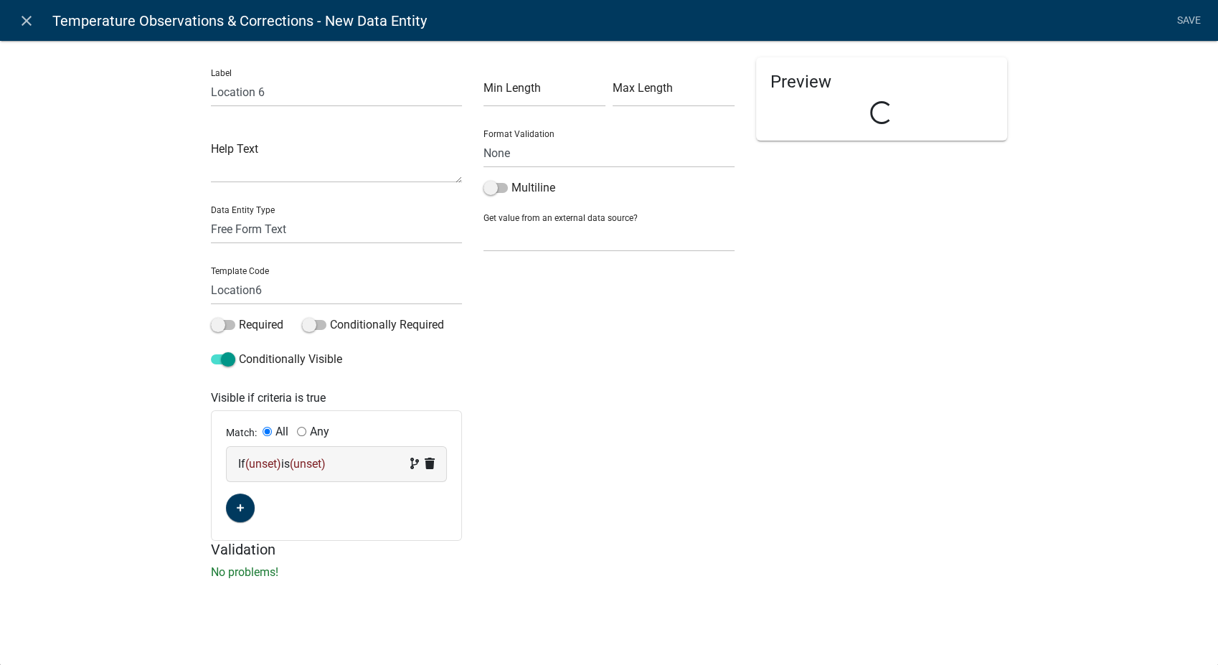
click at [343, 455] on div "If (unset) is (unset)" at bounding box center [336, 463] width 197 height 17
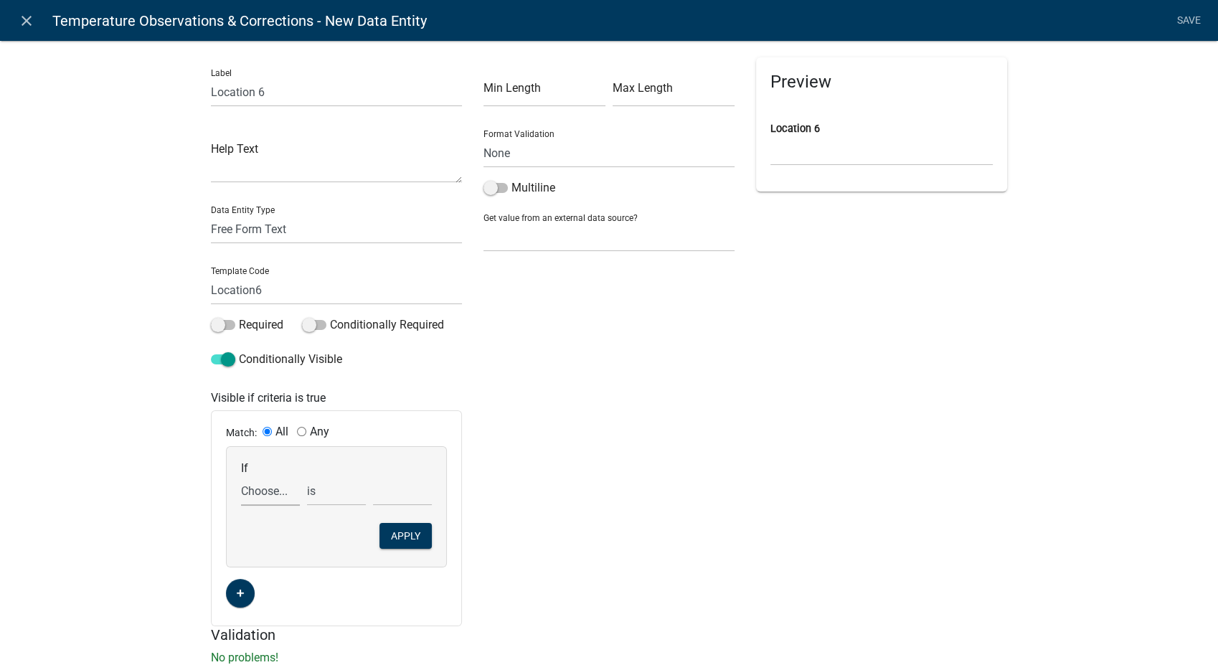
click at [264, 496] on select "Choose... 10Action 10Date 11Action 11Date 12Action 12Date 13Action 13Date 14Act…" at bounding box center [270, 490] width 59 height 29
select select "369: Temp6"
click at [241, 476] on select "Choose... 10Action 10Date 11Action 11Date 12Action 12Date 13Action 13Date 14Act…" at bounding box center [270, 490] width 59 height 29
click at [326, 496] on select "is is not exists does not exist is greater than is less than contains does not …" at bounding box center [336, 490] width 59 height 29
select select "4: !!"
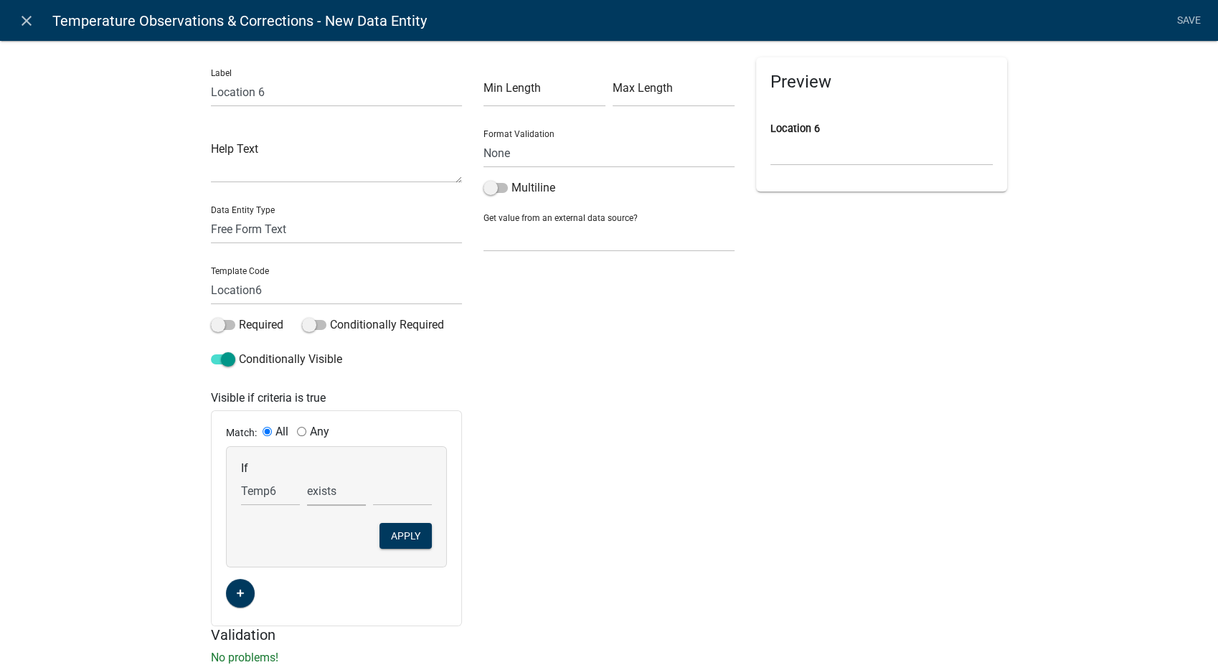
click at [307, 476] on select "is is not exists does not exist is greater than is less than contains does not …" at bounding box center [336, 490] width 59 height 29
click at [390, 531] on button "Apply" at bounding box center [405, 536] width 52 height 26
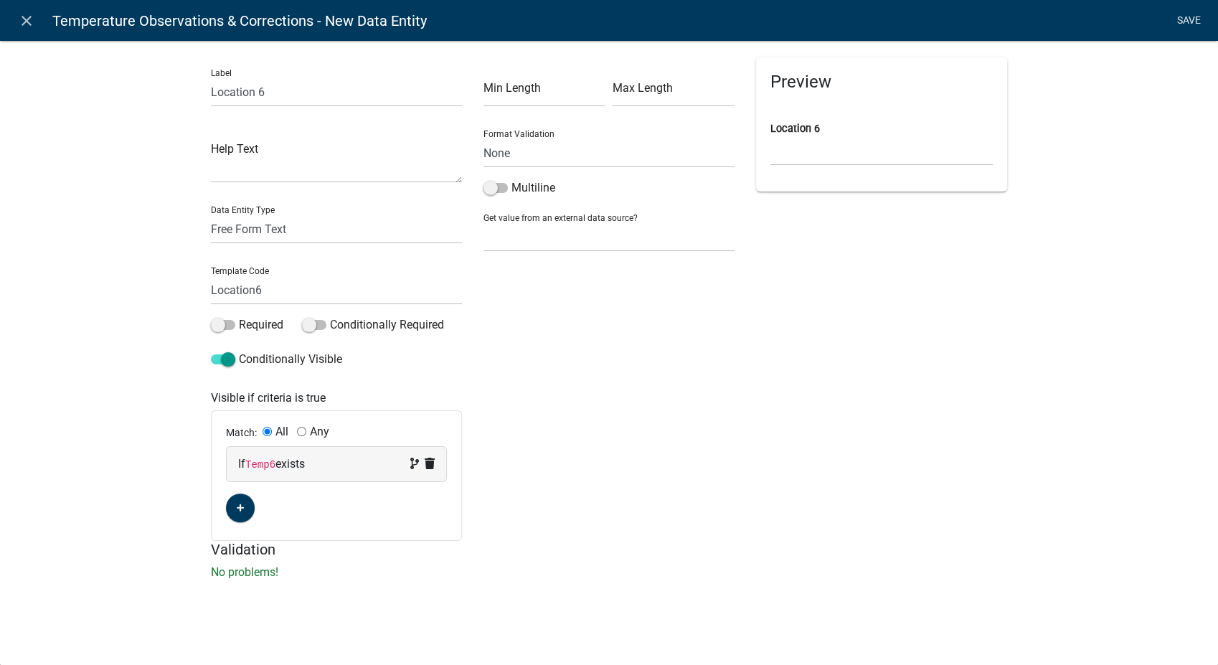
click at [1186, 19] on link "Save" at bounding box center [1189, 20] width 36 height 27
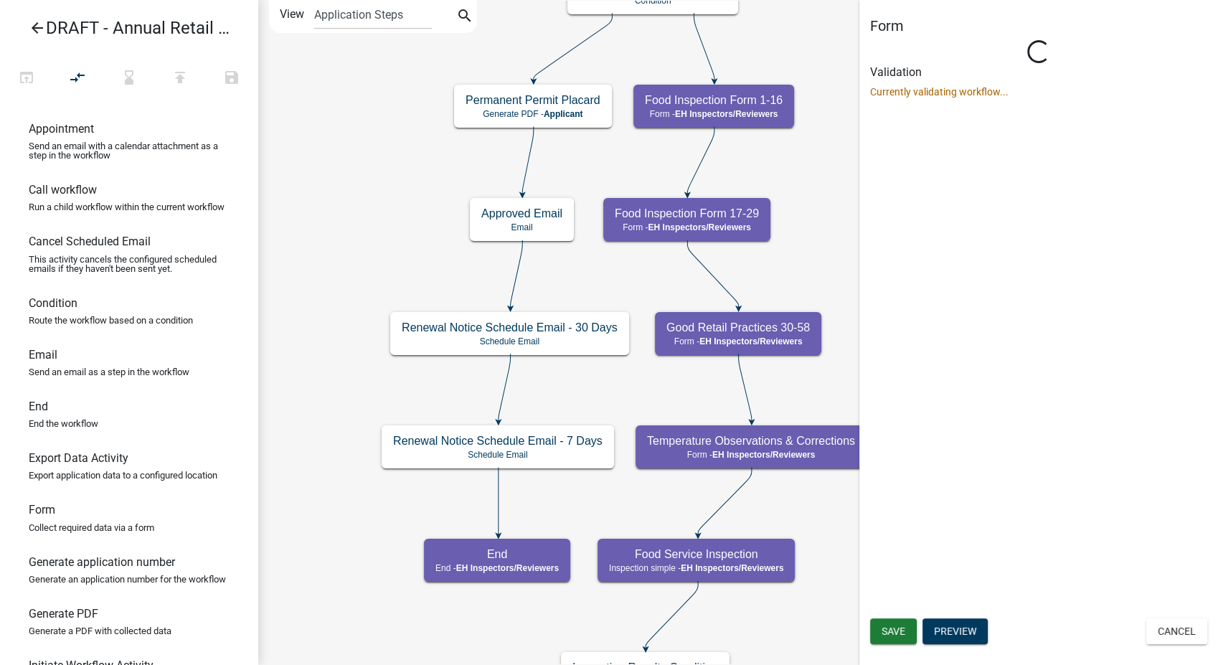
select select "C31B5D90-9A1B-409C-8A96-CB1DC1AB168B"
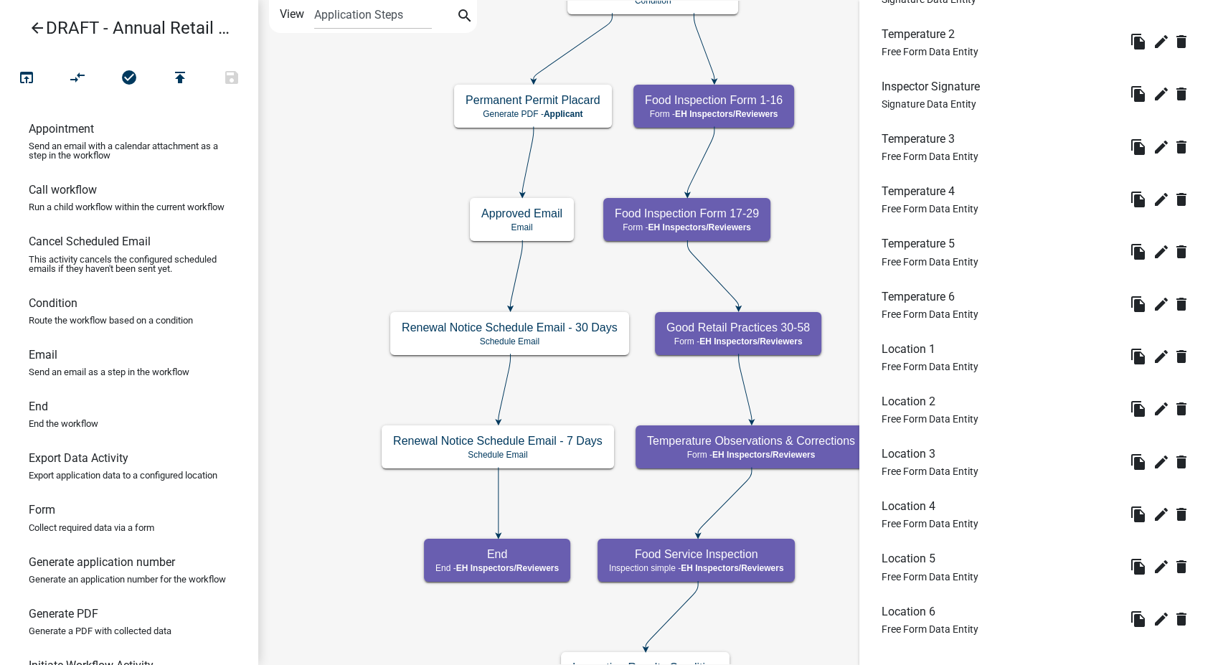
scroll to position [557, 0]
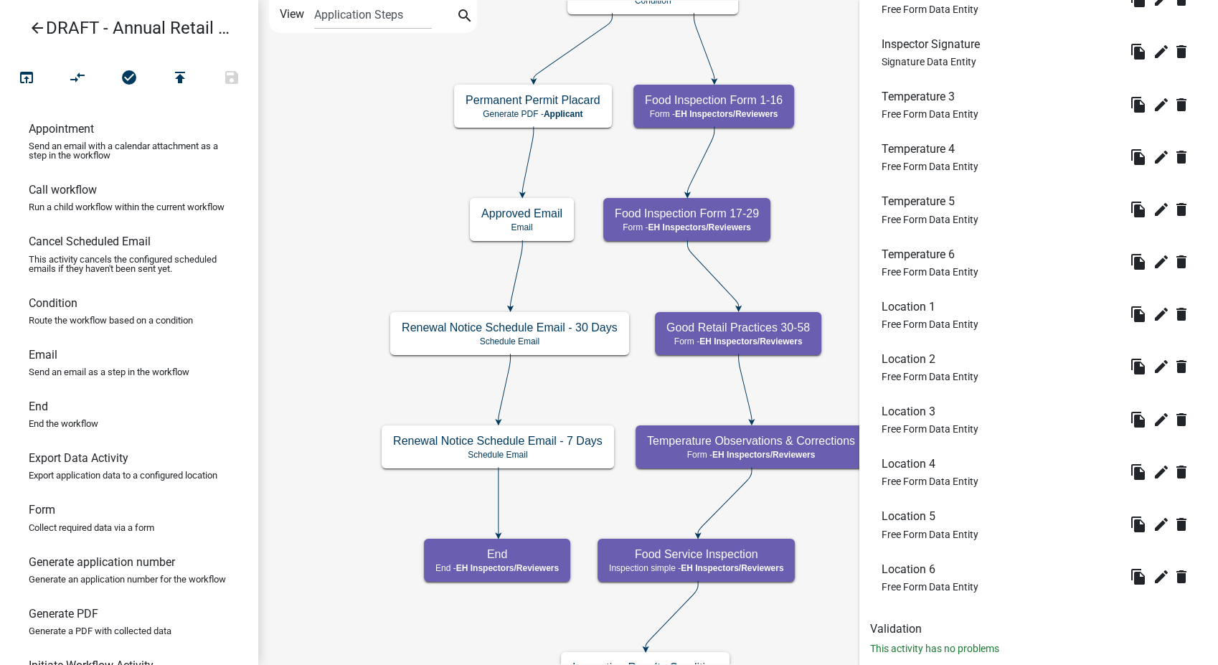
click at [1149, 458] on li "Location 4 Free Form Data Entity file_copy edit Edit delete" at bounding box center [1038, 471] width 337 height 52
click at [1153, 465] on icon "edit" at bounding box center [1161, 471] width 17 height 17
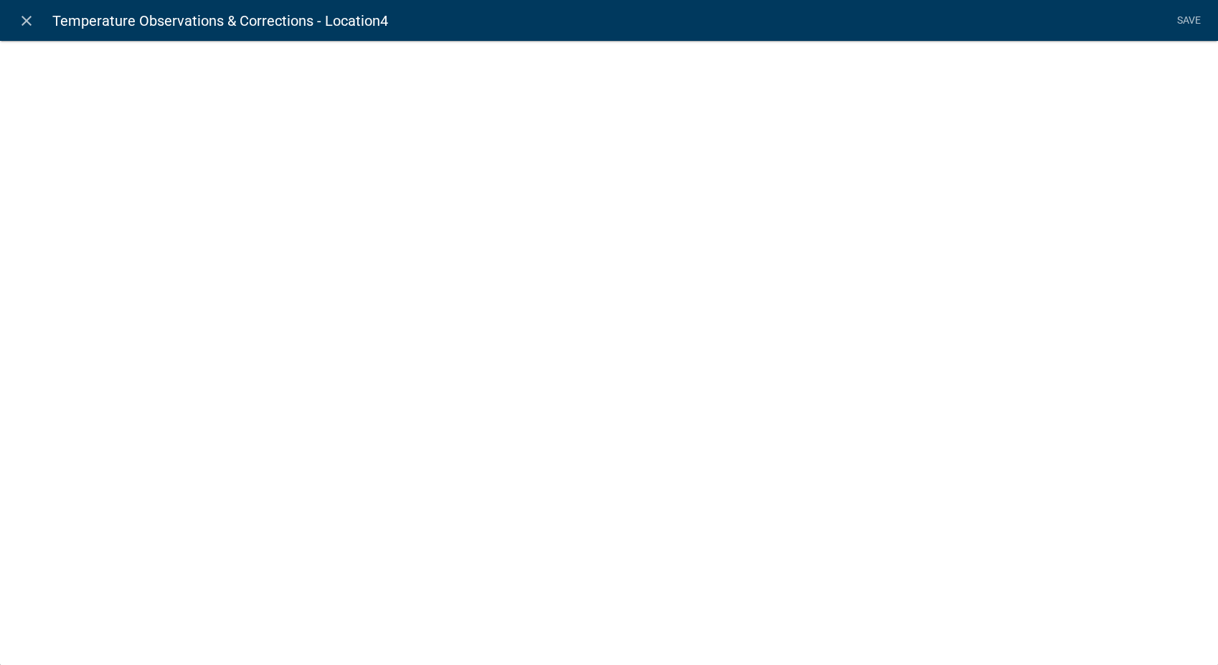
select select
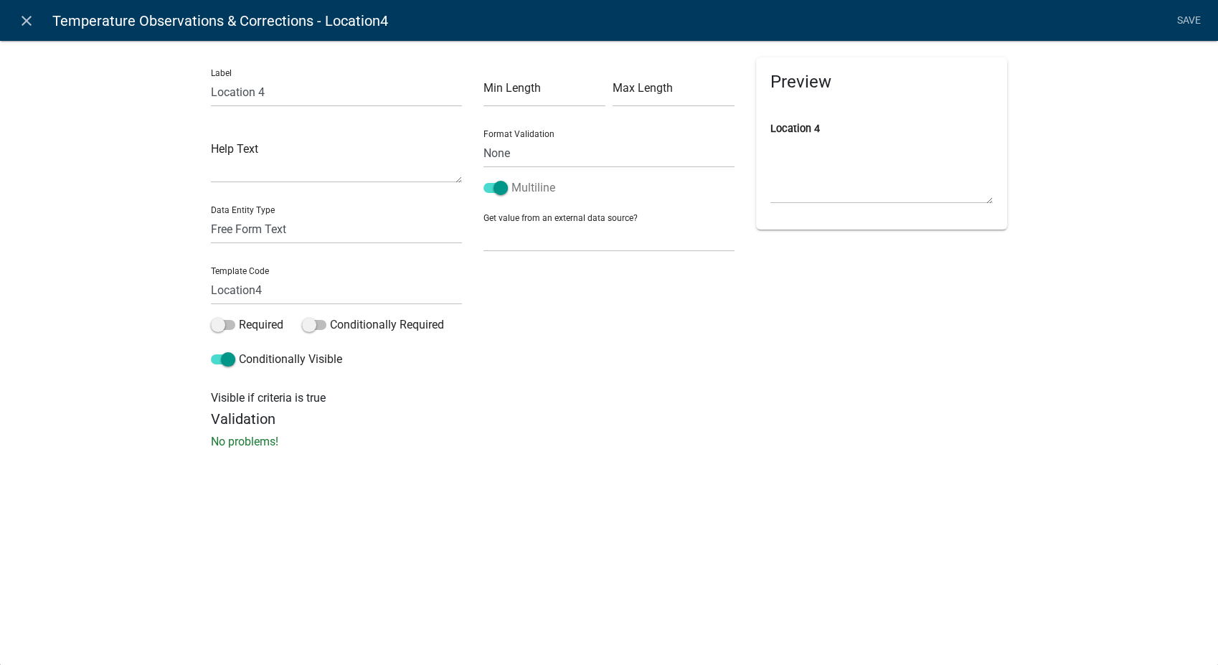
click at [501, 186] on span at bounding box center [495, 188] width 24 height 10
click at [511, 179] on input "Multiline" at bounding box center [511, 179] width 0 height 0
click at [1183, 22] on link "Save" at bounding box center [1189, 20] width 36 height 27
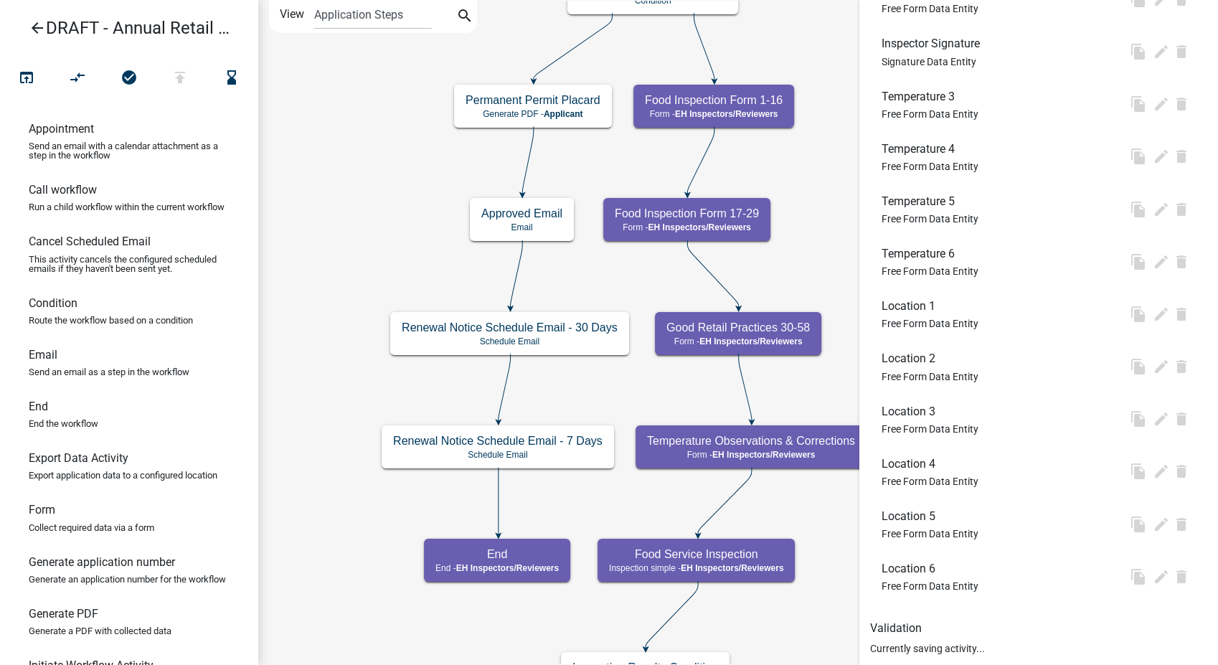
scroll to position [0, 0]
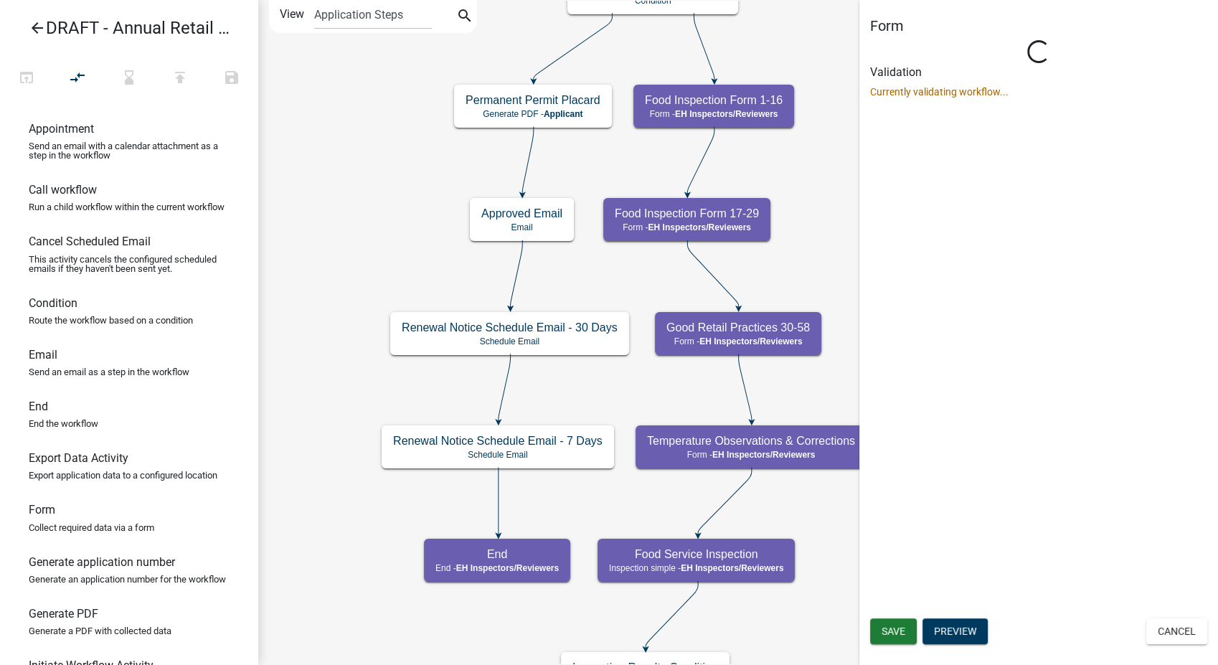
select select "C31B5D90-9A1B-409C-8A96-CB1DC1AB168B"
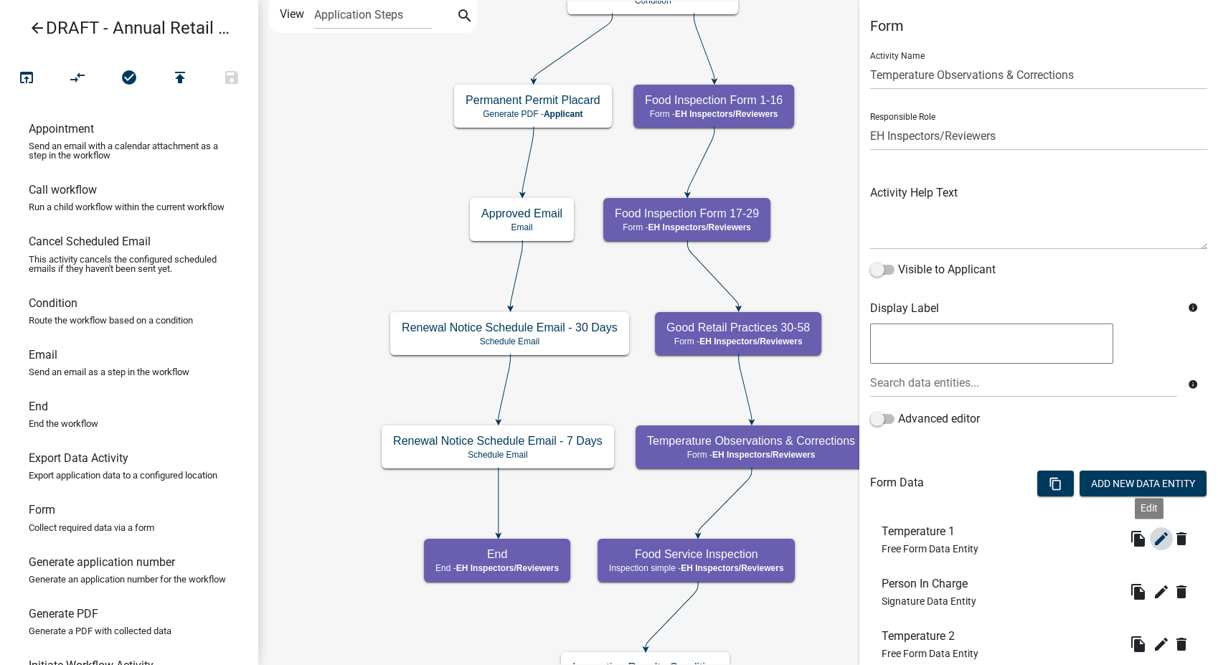
click at [1153, 539] on icon "edit" at bounding box center [1161, 538] width 17 height 17
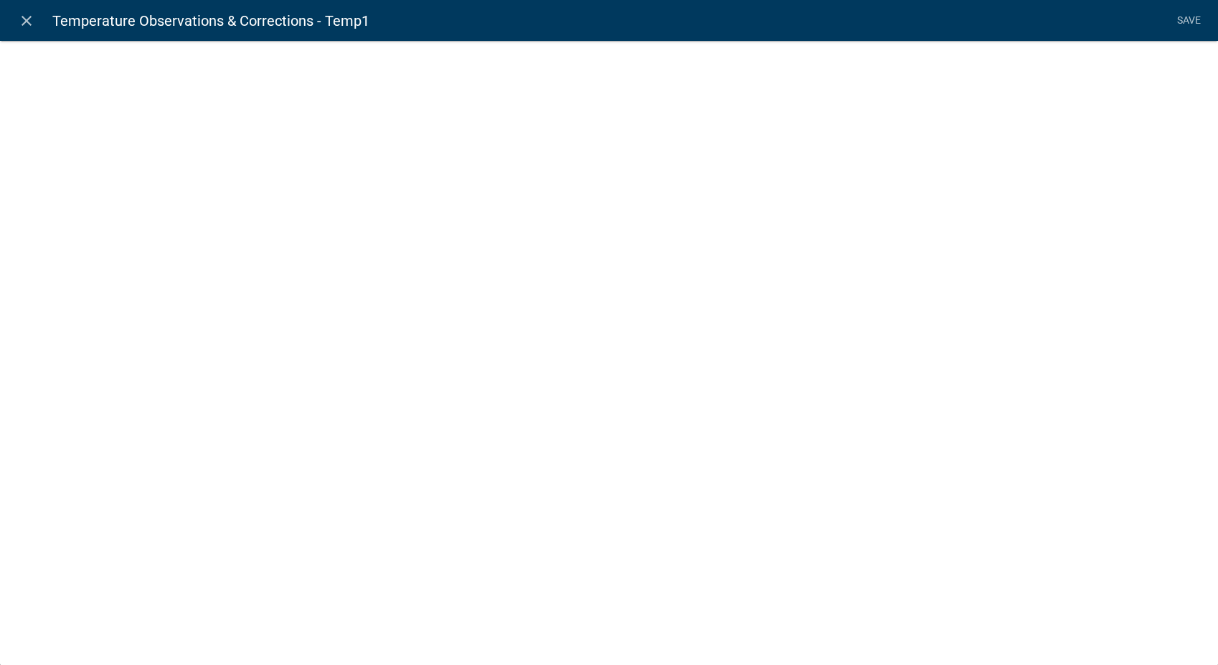
select select
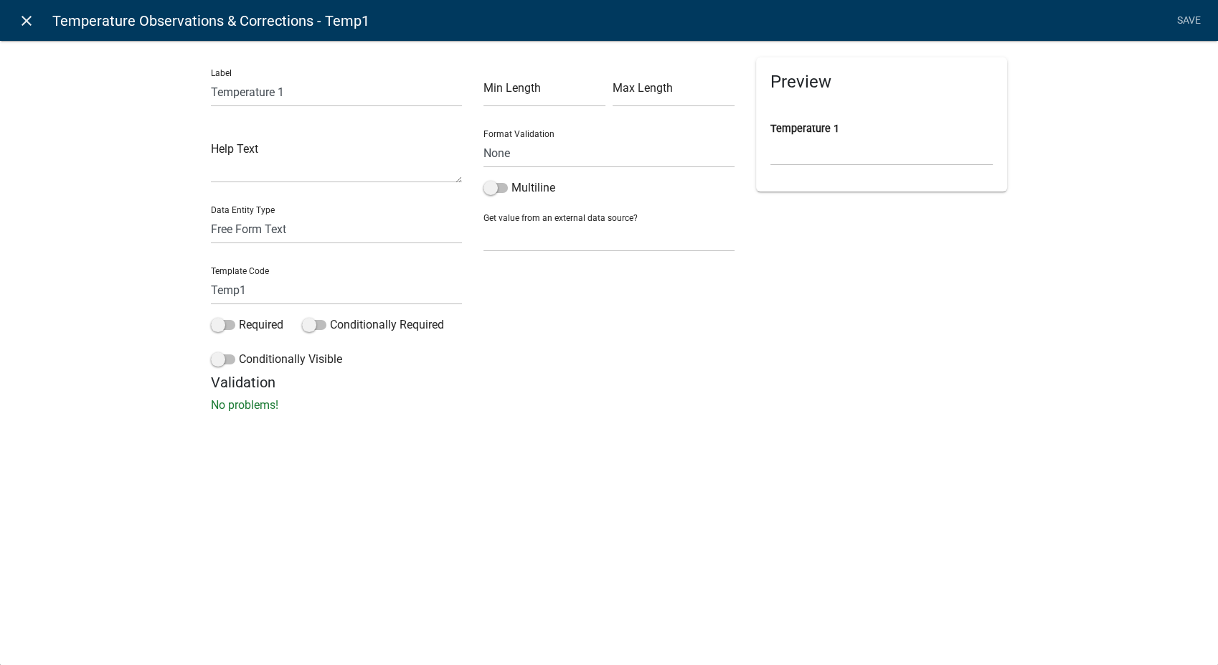
click at [24, 20] on icon "close" at bounding box center [26, 20] width 17 height 17
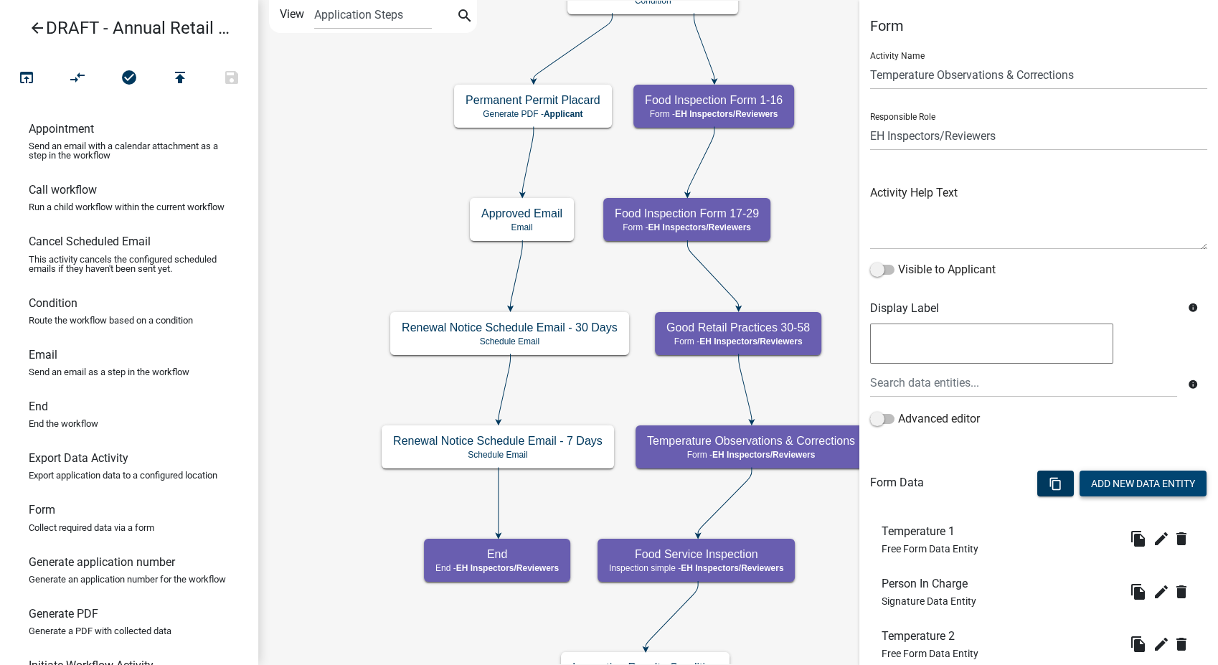
click at [1090, 478] on button "Add New Data Entity" at bounding box center [1142, 484] width 127 height 26
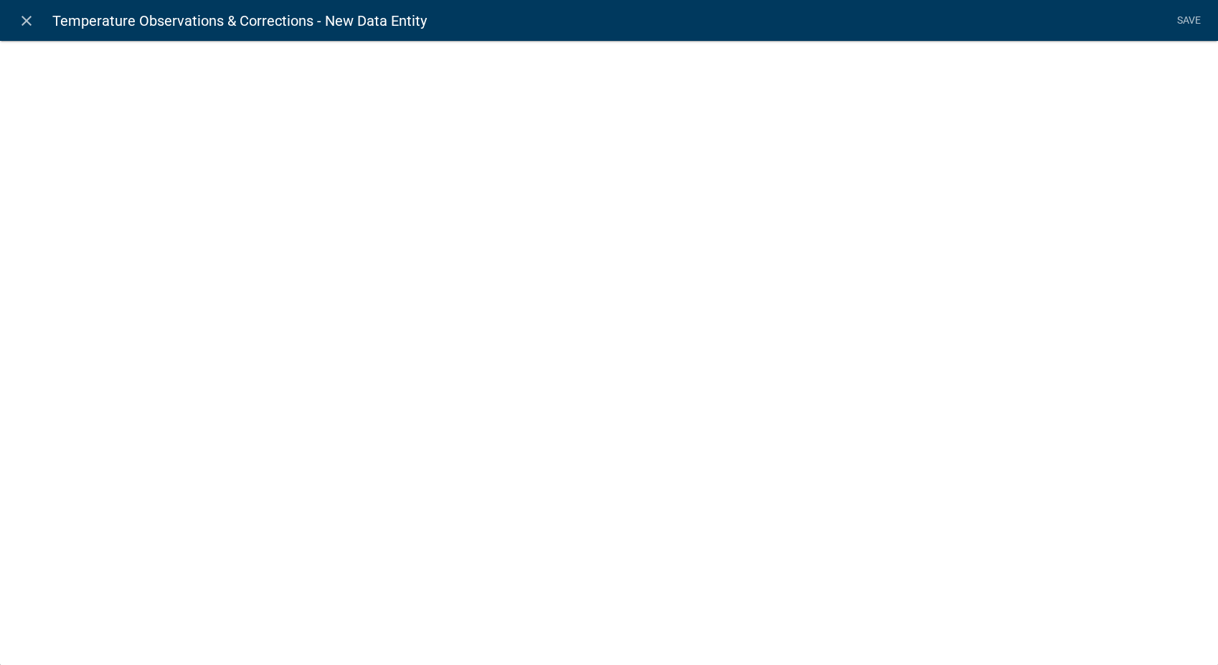
select select
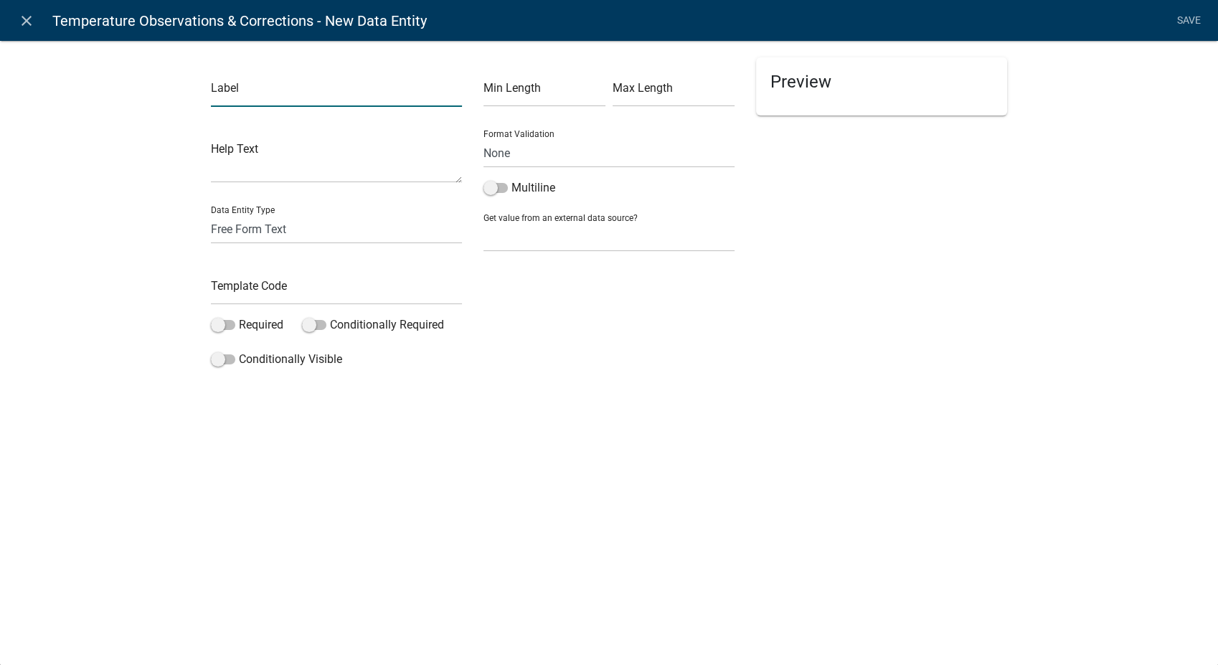
click at [241, 93] on input "text" at bounding box center [336, 91] width 251 height 29
type input "Item 1"
click at [228, 289] on input "text" at bounding box center [336, 289] width 251 height 29
type input "Item1"
click at [872, 374] on div "Label Item 1 Help Text Data Entity Type Free Form Text Document Display Entity …" at bounding box center [609, 230] width 1218 height 427
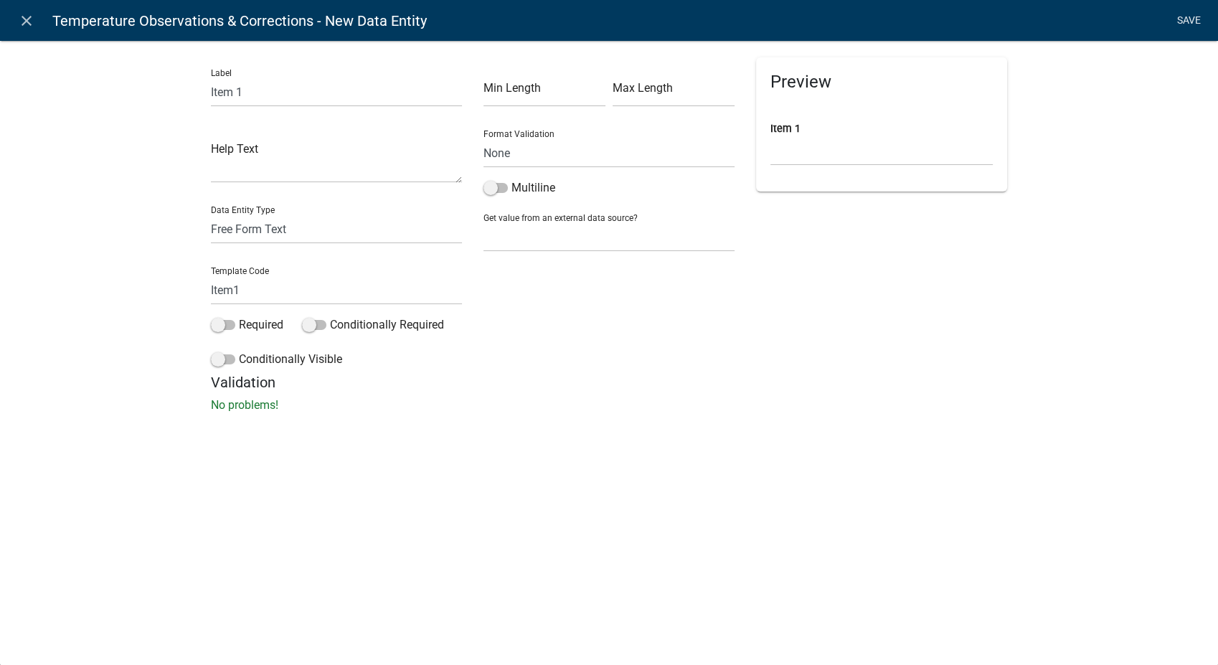
click at [1198, 15] on link "Save" at bounding box center [1189, 20] width 36 height 27
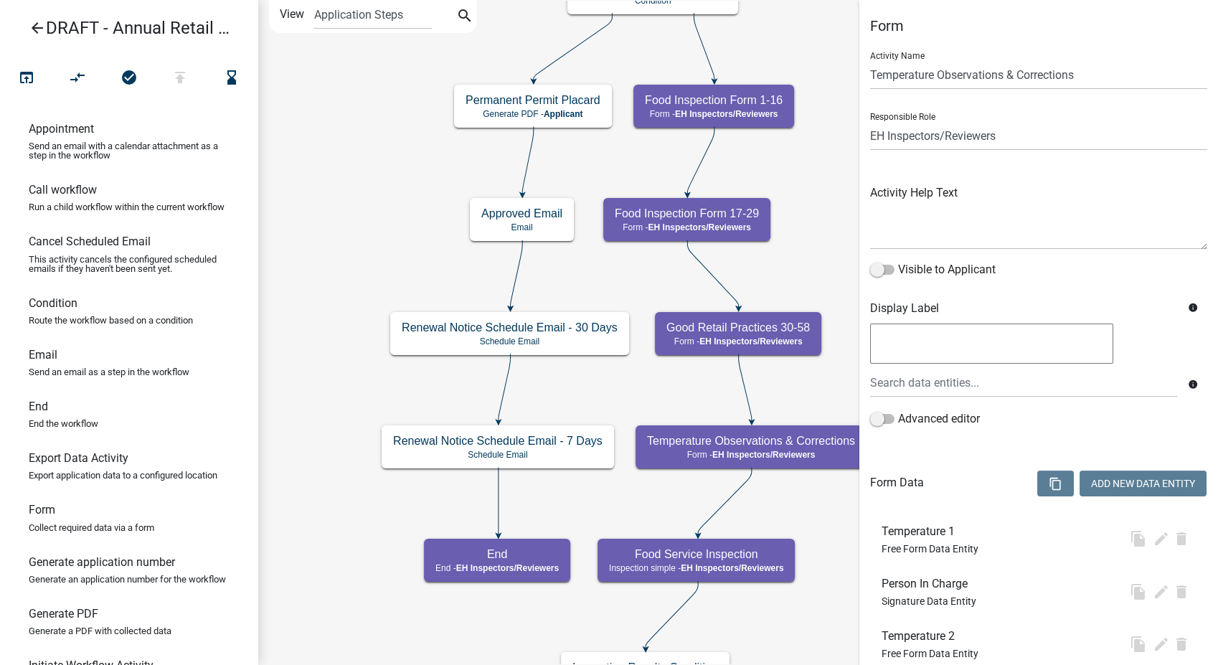
select select "C31B5D90-9A1B-409C-8A96-CB1DC1AB168B"
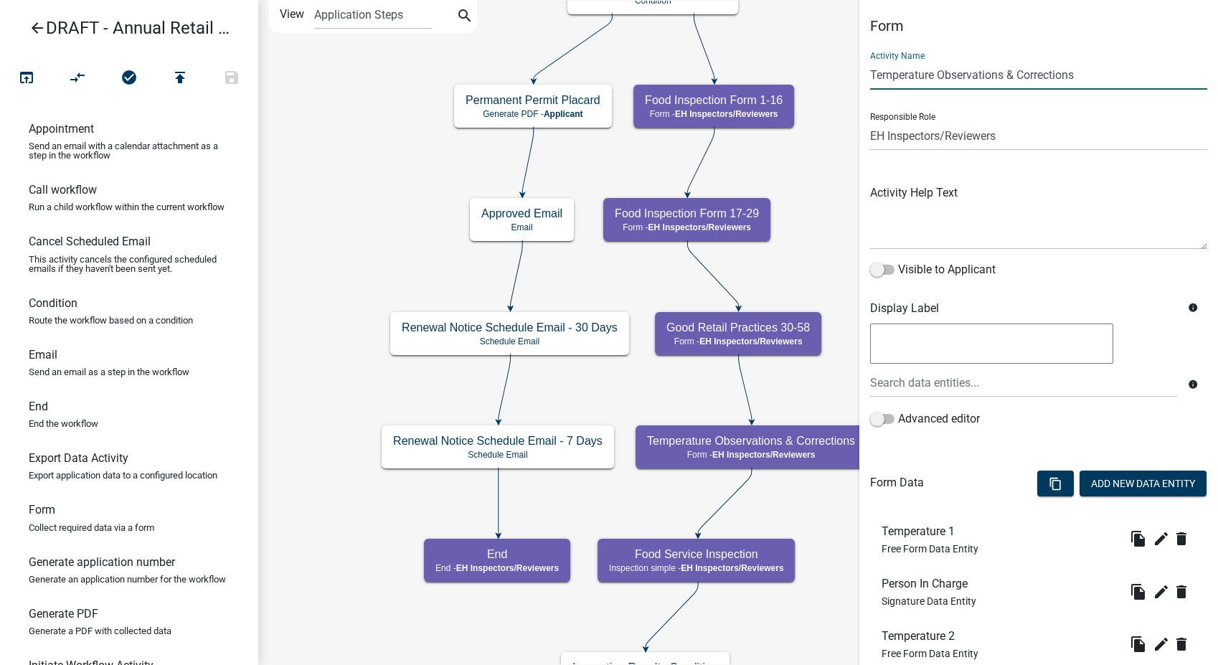
click at [1079, 75] on input "Temperature Observations & Corrections" at bounding box center [1038, 74] width 337 height 29
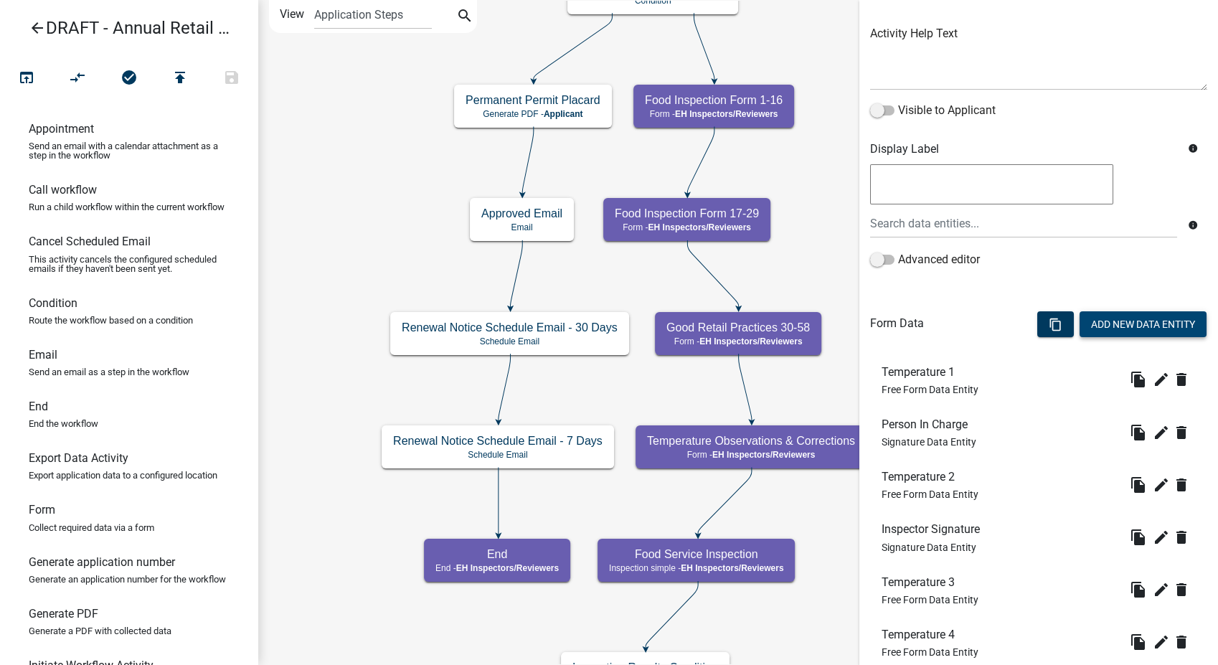
type input "Temperature Observations"
click at [1105, 319] on button "Add New Data Entity" at bounding box center [1142, 324] width 127 height 26
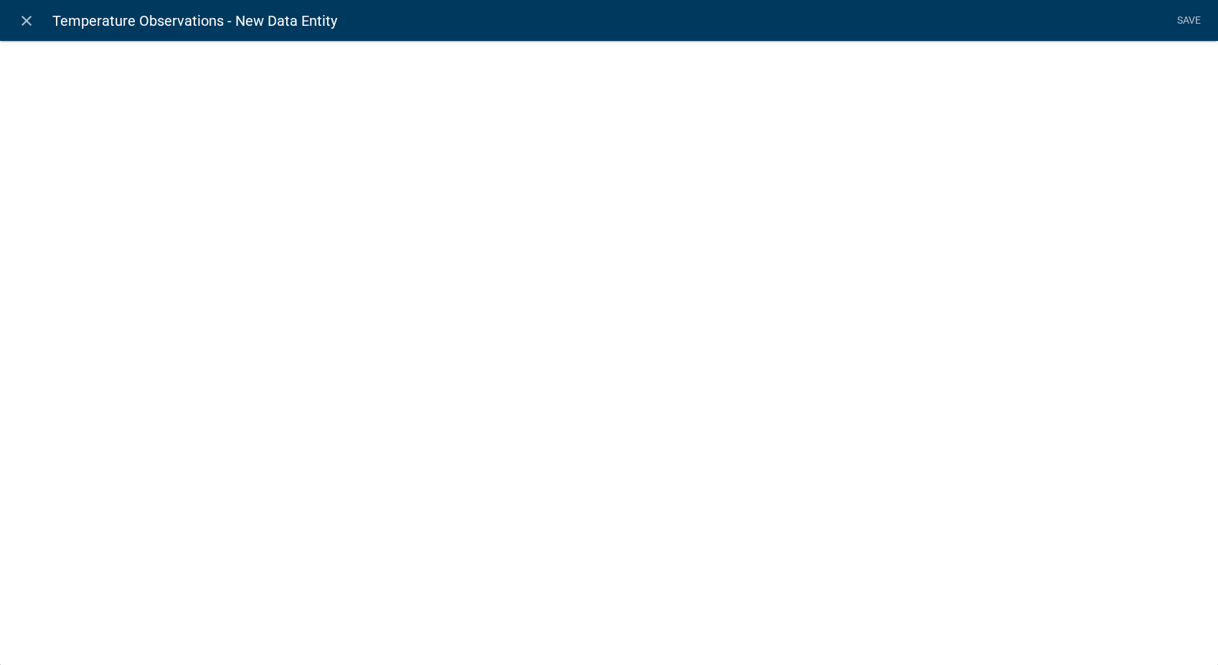
select select
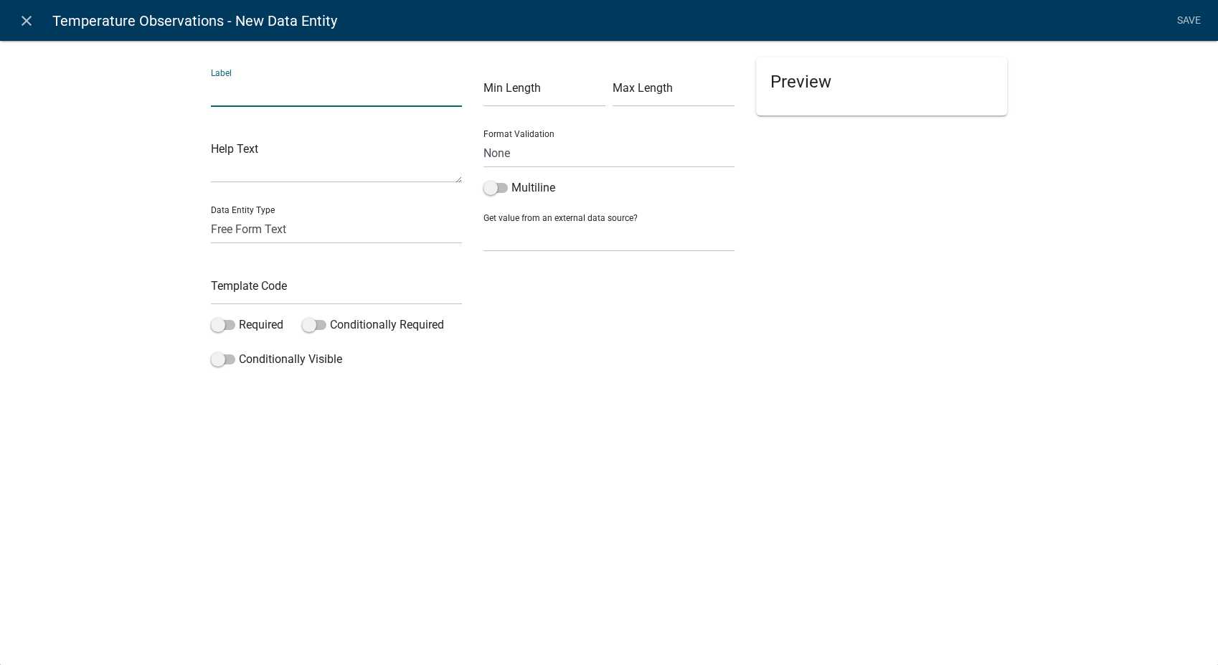
click at [293, 95] on input "text" at bounding box center [336, 91] width 251 height 29
type input "Item 2"
click at [278, 292] on input "text" at bounding box center [336, 289] width 251 height 29
type input "Item2"
click at [823, 290] on div "Preview" at bounding box center [881, 215] width 273 height 316
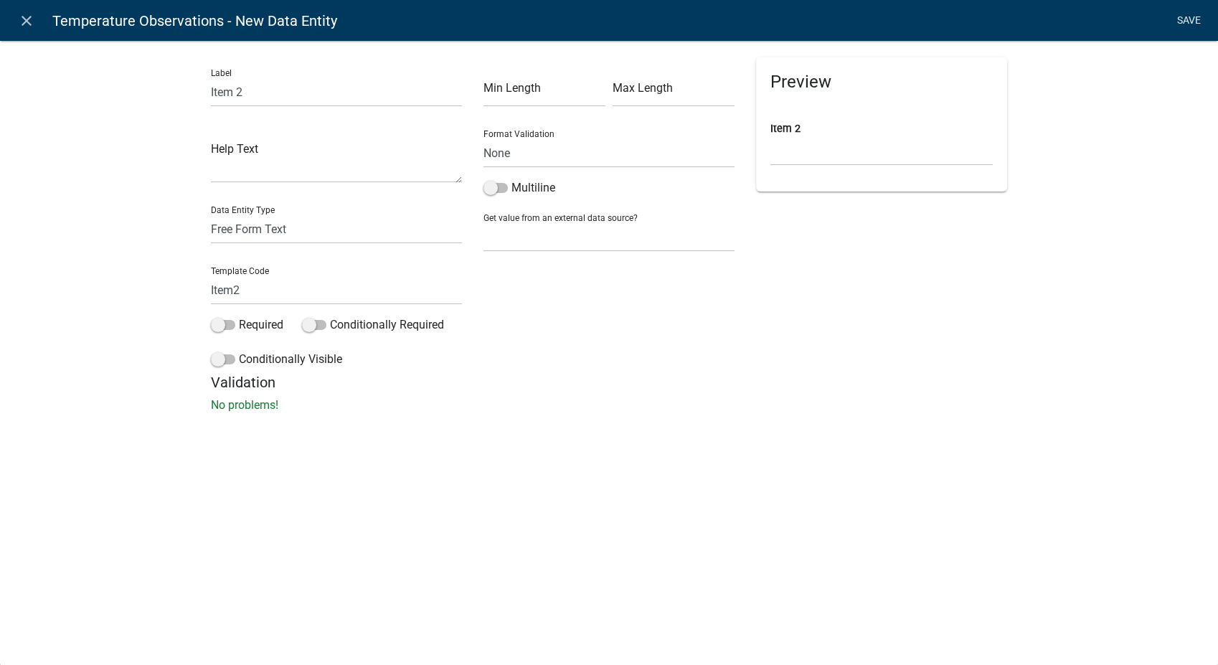
click at [1189, 19] on link "Save" at bounding box center [1189, 20] width 36 height 27
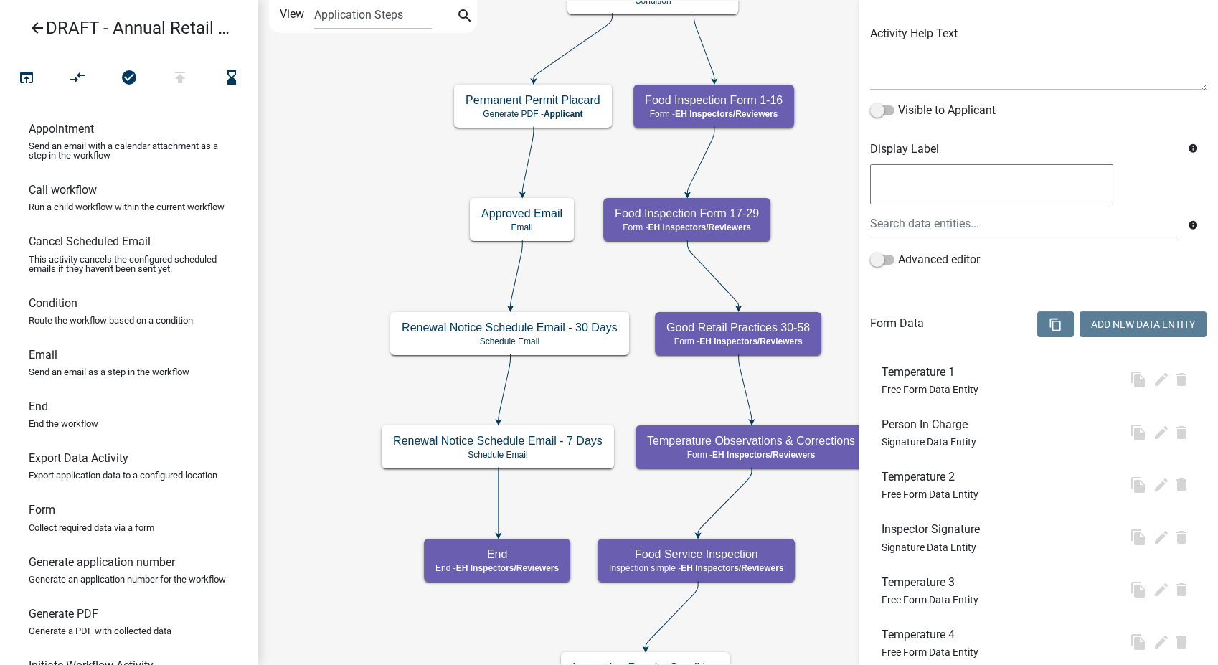
scroll to position [0, 0]
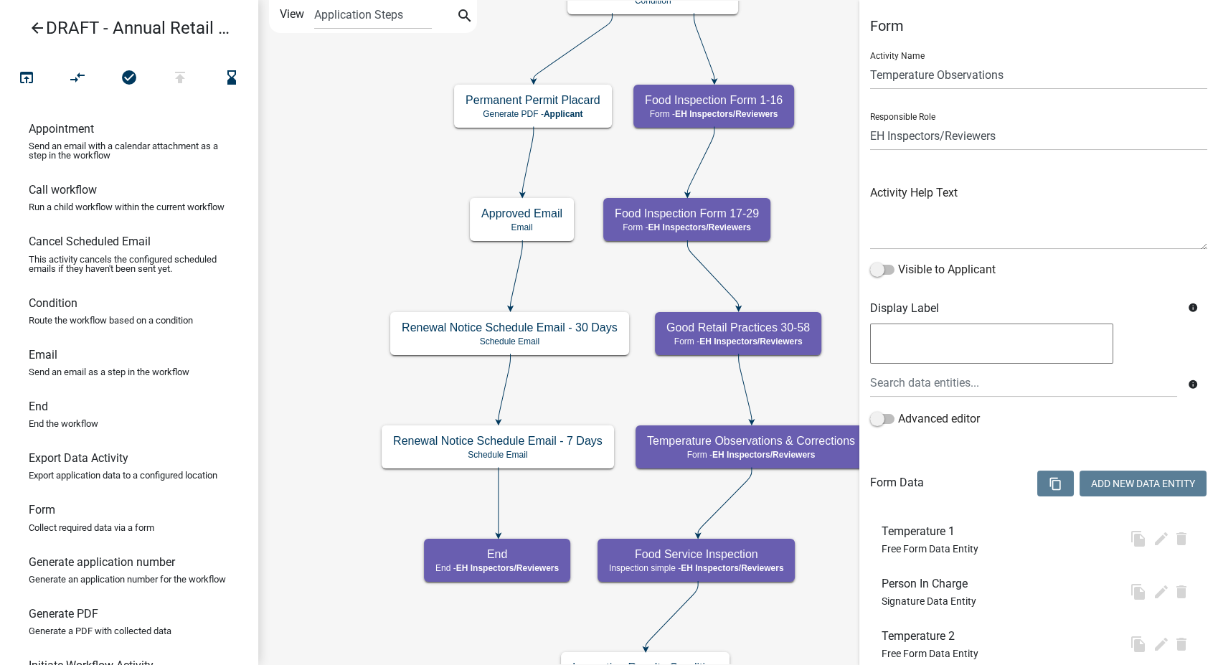
select select "C31B5D90-9A1B-409C-8A96-CB1DC1AB168B"
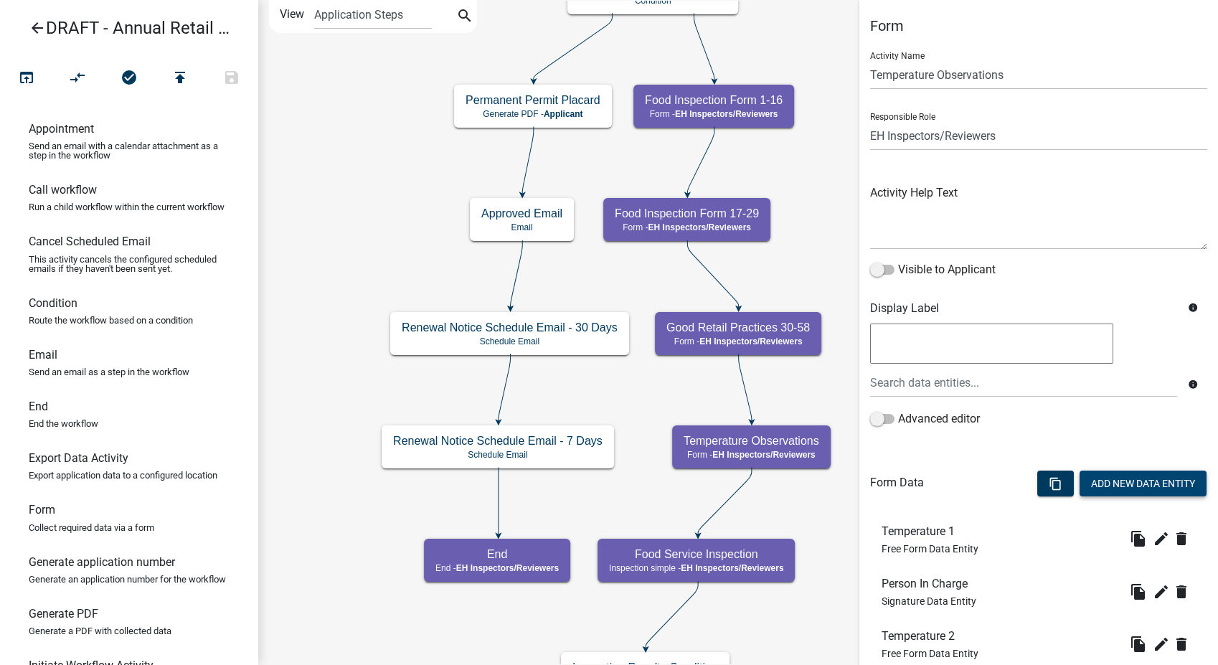
click at [1105, 491] on button "Add New Data Entity" at bounding box center [1142, 484] width 127 height 26
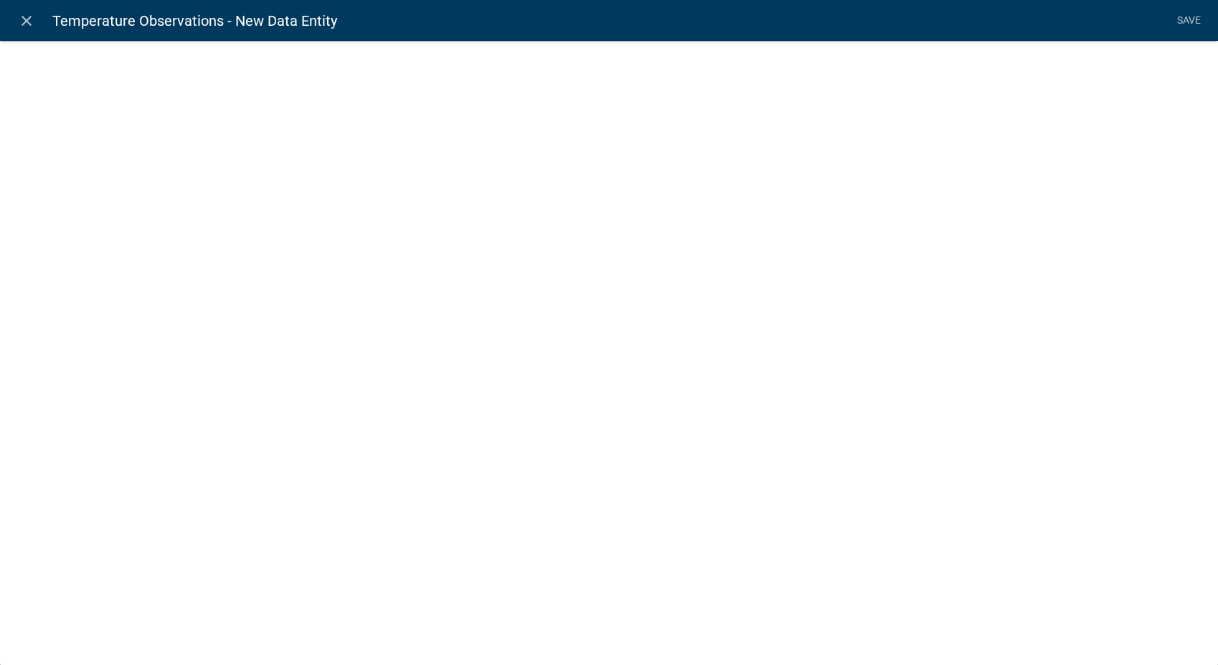
select select
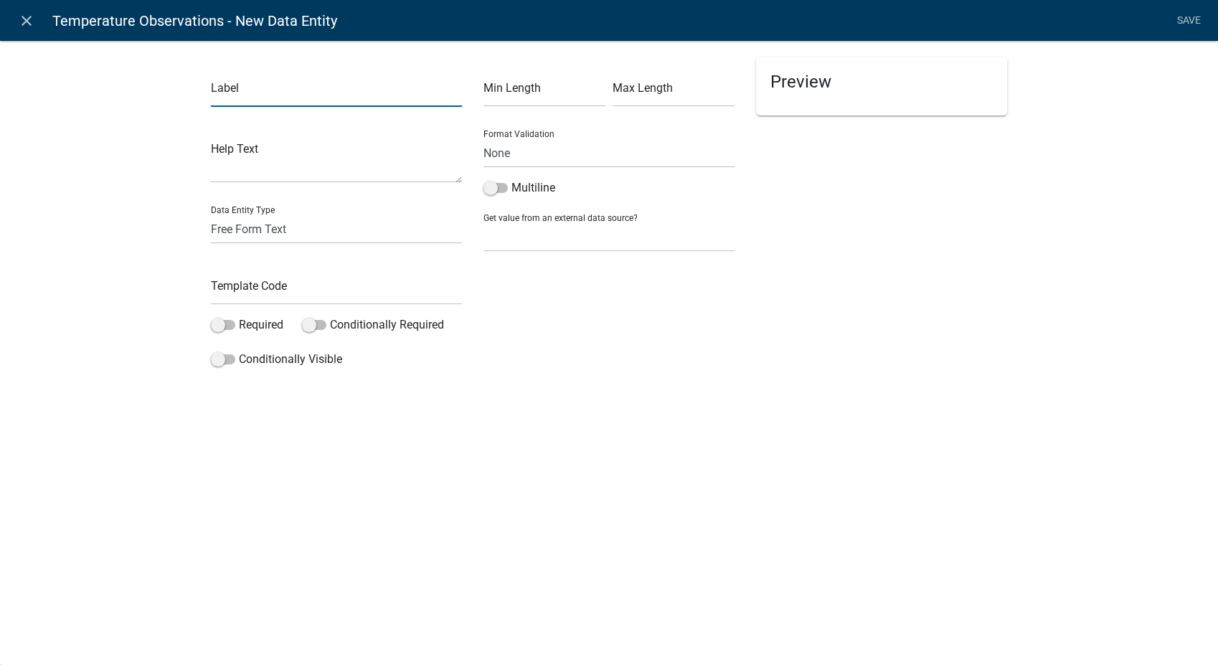
click at [239, 98] on input "text" at bounding box center [336, 91] width 251 height 29
type input "Item 3"
click at [230, 290] on input "text" at bounding box center [336, 289] width 251 height 29
type input "Item3"
click at [951, 439] on div "close Temperature Observations - New Data Entity Save Label Item 3 Help Text Da…" at bounding box center [609, 332] width 1218 height 665
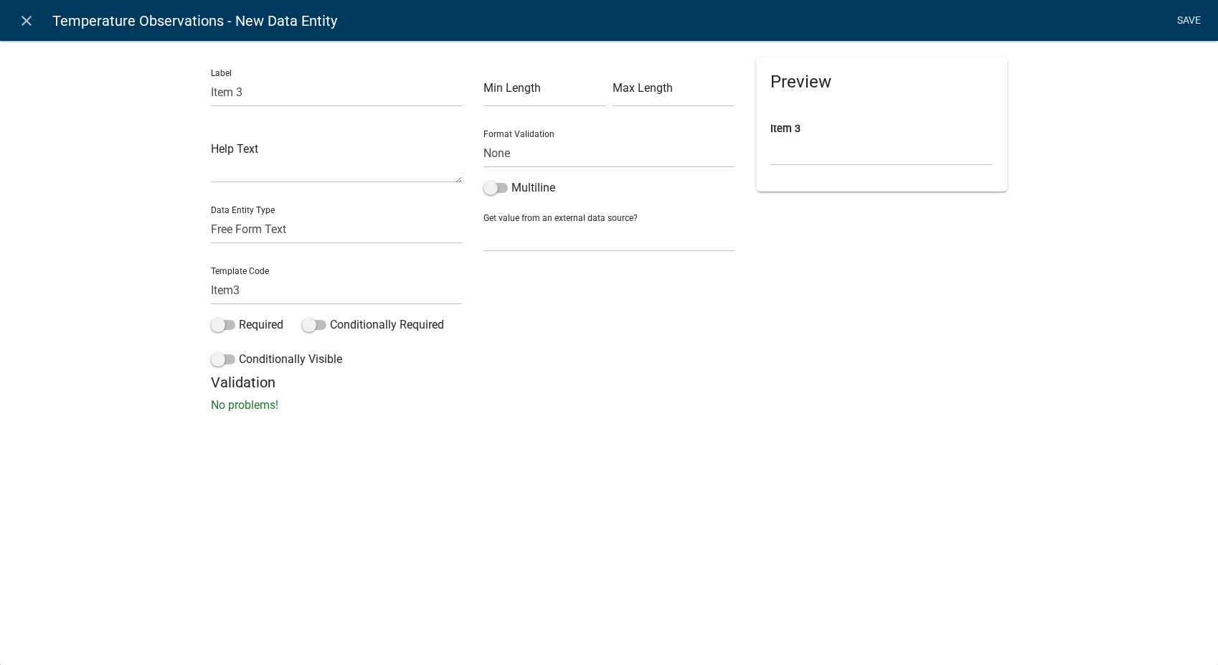
click at [1181, 14] on link "Save" at bounding box center [1189, 20] width 36 height 27
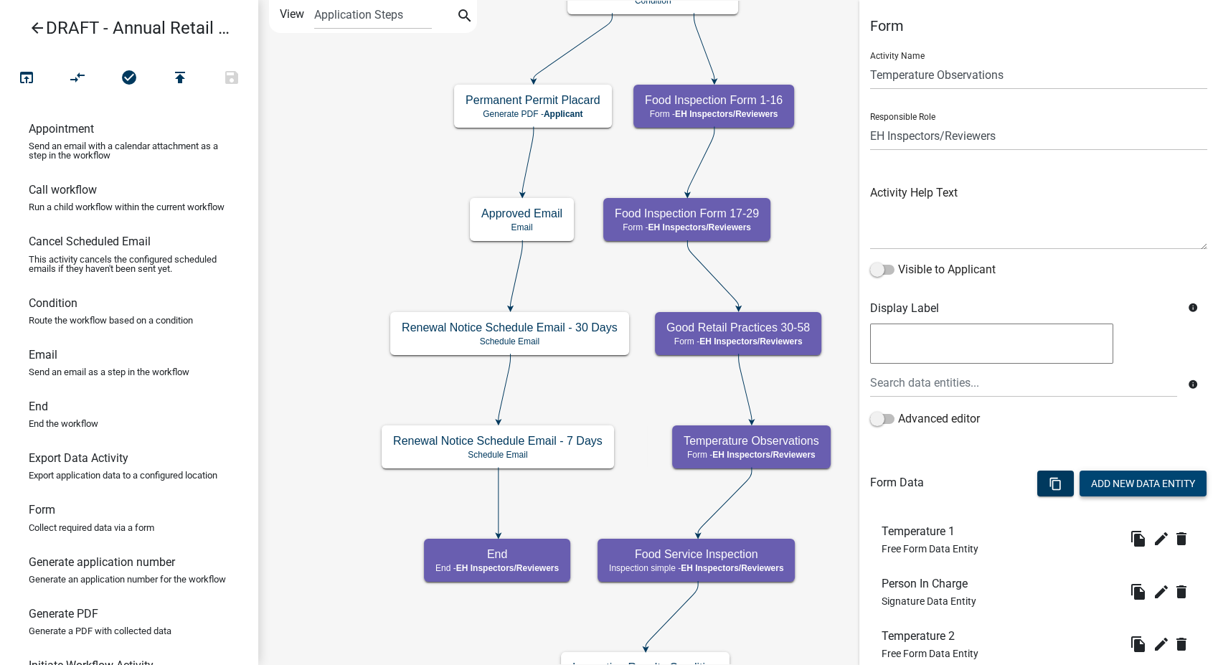
click at [1141, 486] on button "Add New Data Entity" at bounding box center [1142, 484] width 127 height 26
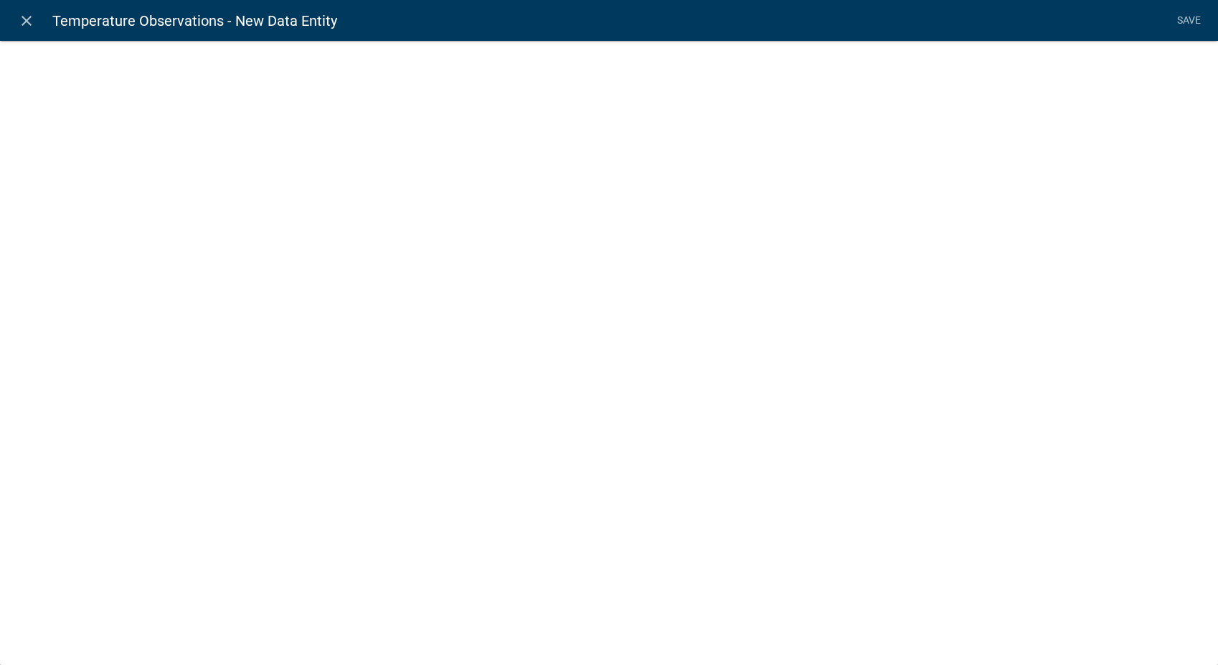
select select
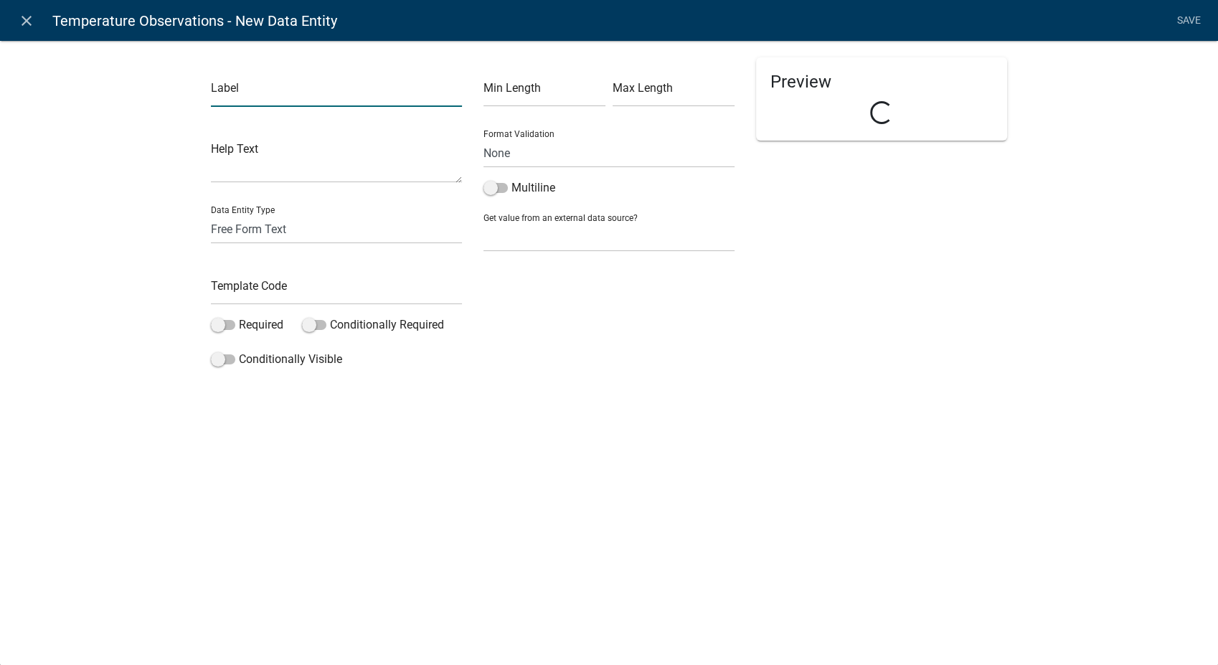
click at [235, 98] on input "text" at bounding box center [336, 91] width 251 height 29
type input "Item 4"
click at [223, 284] on input "text" at bounding box center [336, 289] width 251 height 29
type input "Item4"
click at [379, 502] on div "close Temperature Observations - New Data Entity Save Label Item 4 Help Text Da…" at bounding box center [609, 332] width 1218 height 665
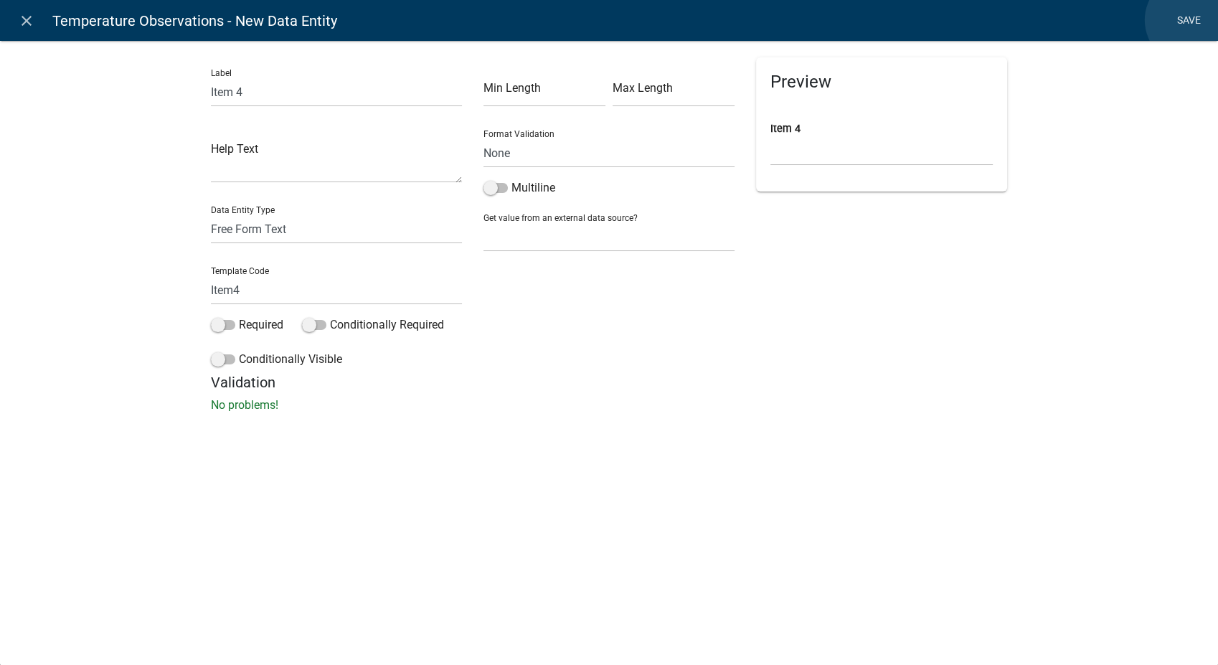
click at [1190, 20] on link "Save" at bounding box center [1189, 20] width 36 height 27
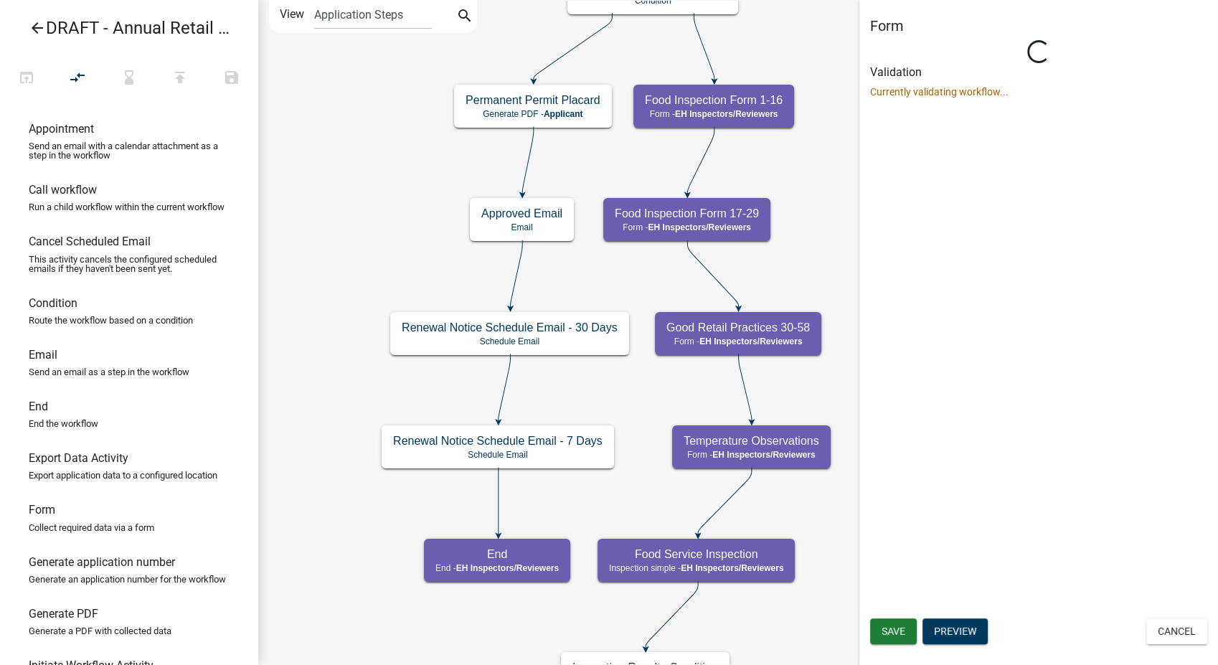
select select "C31B5D90-9A1B-409C-8A96-CB1DC1AB168B"
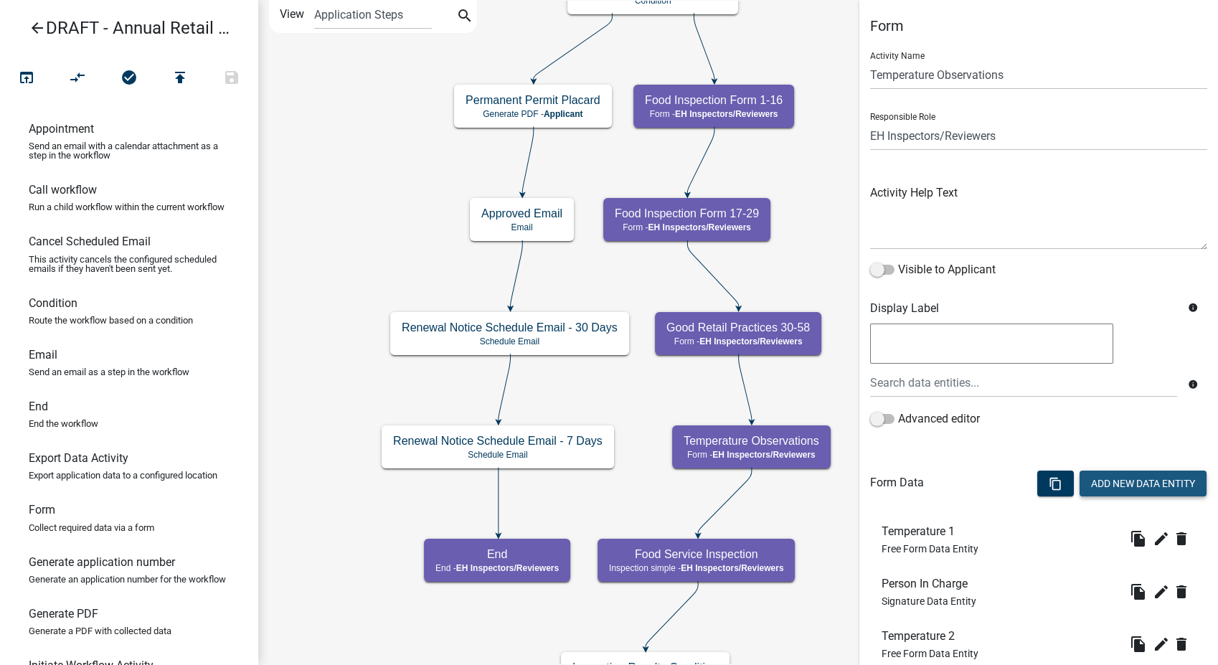
click at [1139, 495] on button "Add New Data Entity" at bounding box center [1142, 484] width 127 height 26
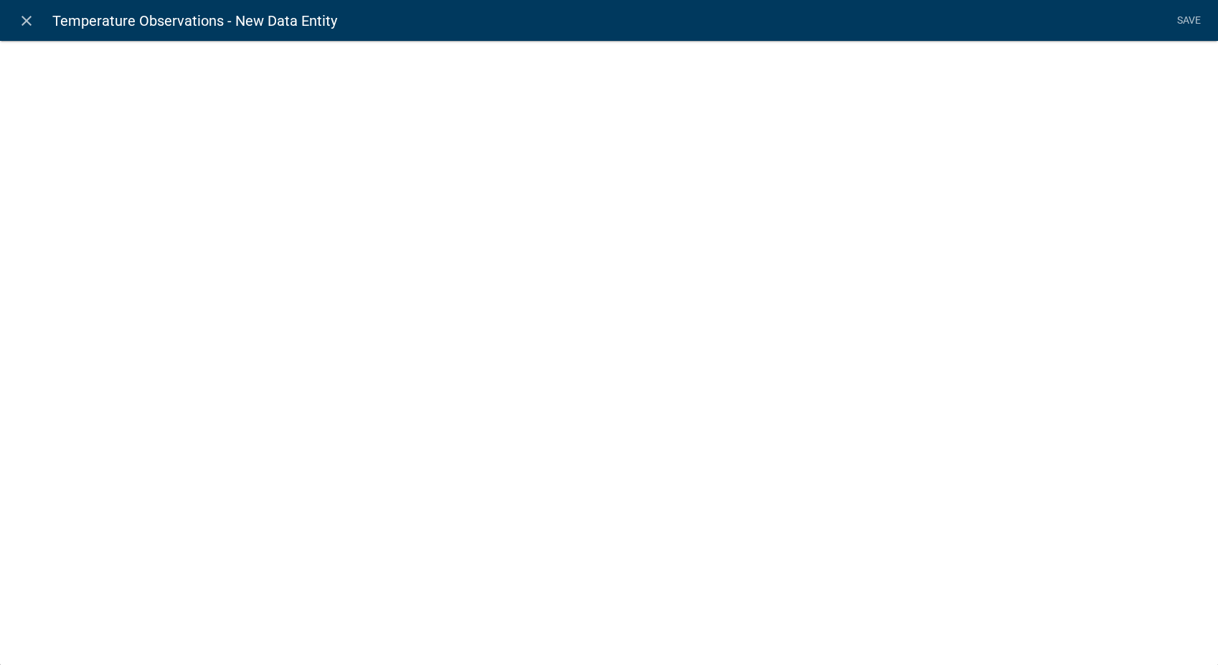
select select
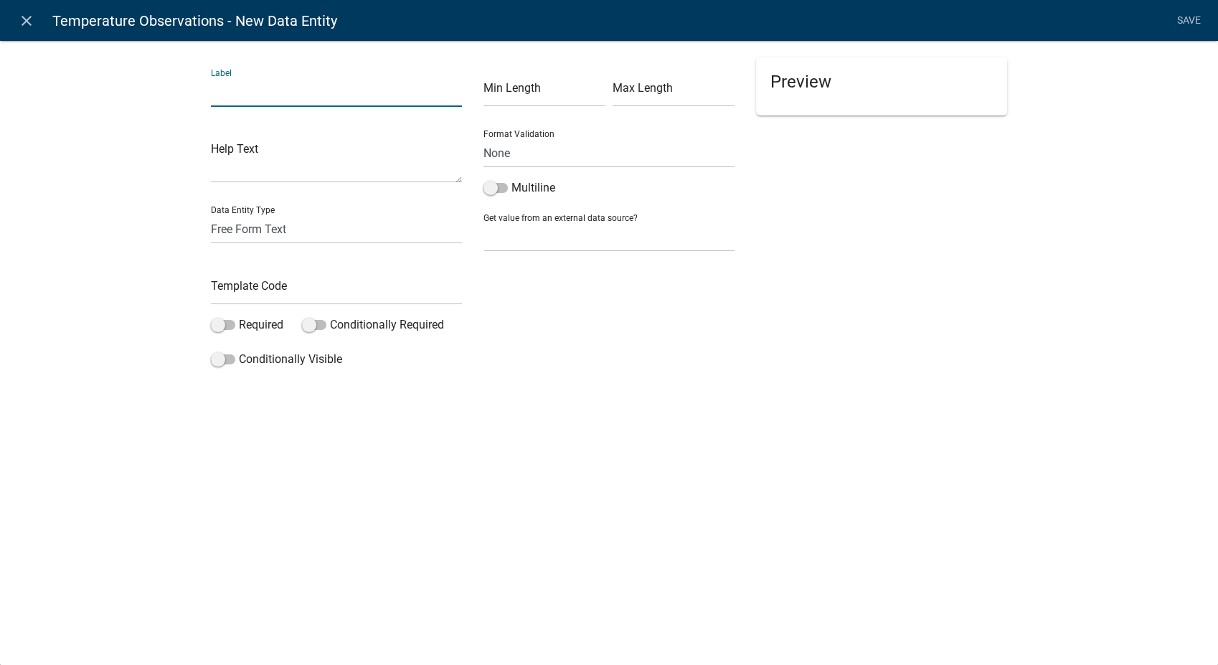
click at [279, 99] on input "text" at bounding box center [336, 91] width 251 height 29
type input "Item 6"
click at [257, 287] on input "text" at bounding box center [336, 289] width 251 height 29
type input "Item6"
click at [594, 343] on div "Min Length Max Length Format Validation None Email PhoneNumber Multiline Get va…" at bounding box center [609, 215] width 273 height 316
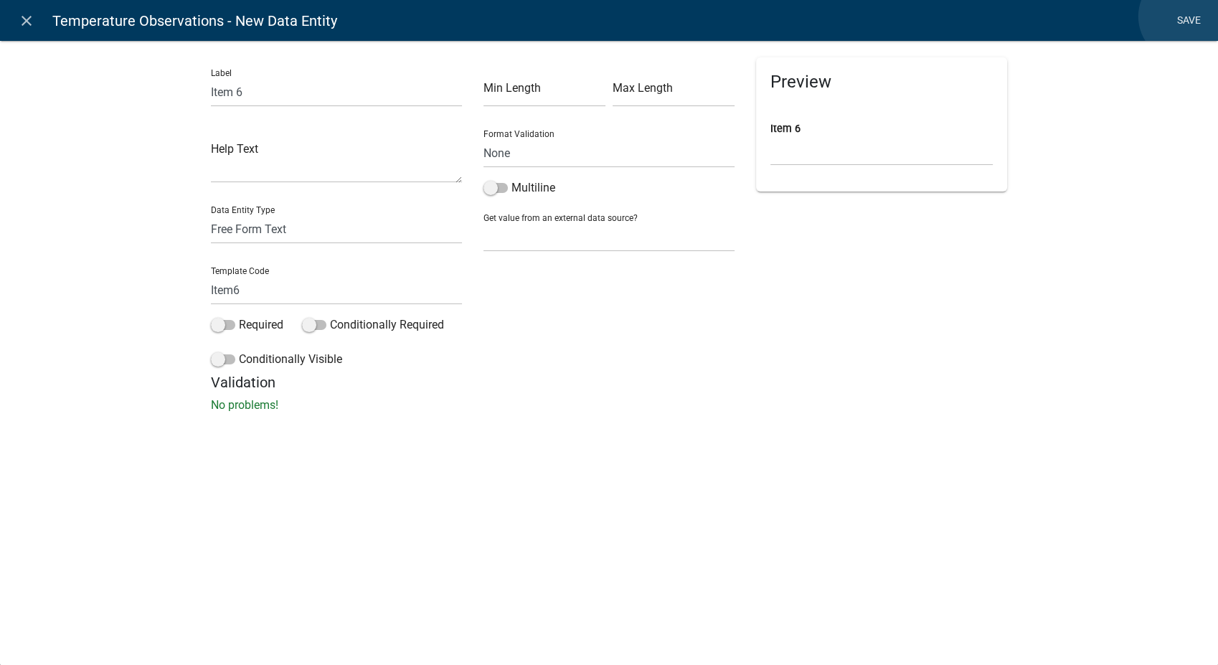
click at [1183, 16] on link "Save" at bounding box center [1189, 20] width 36 height 27
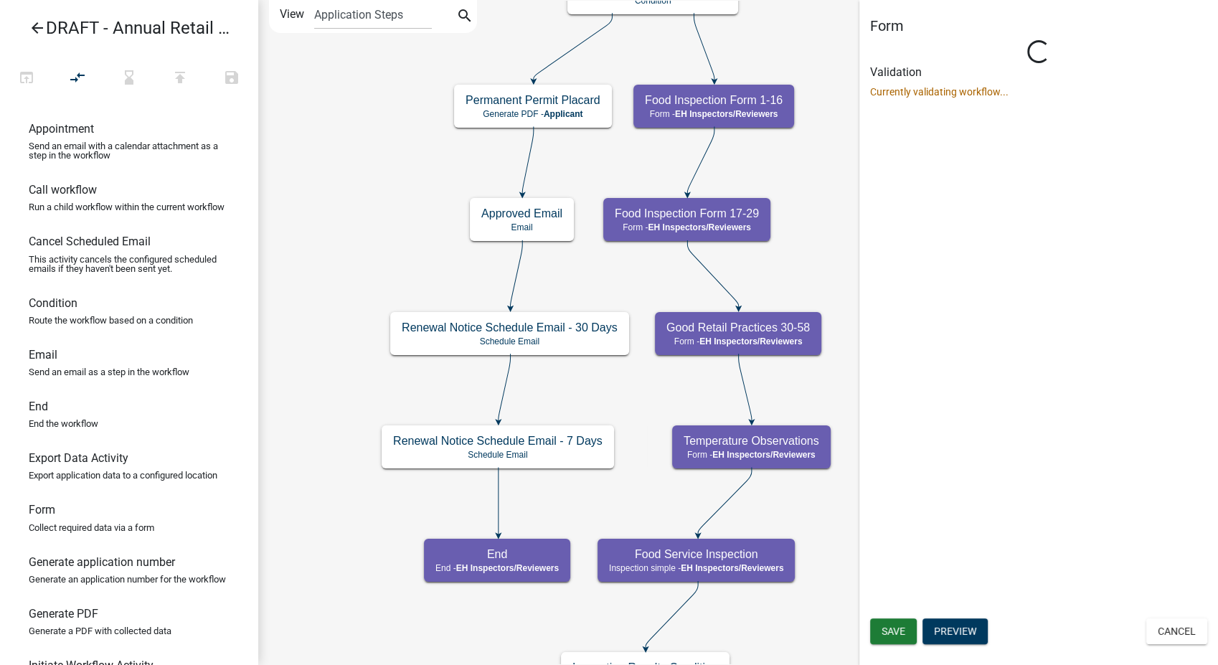
select select "C31B5D90-9A1B-409C-8A96-CB1DC1AB168B"
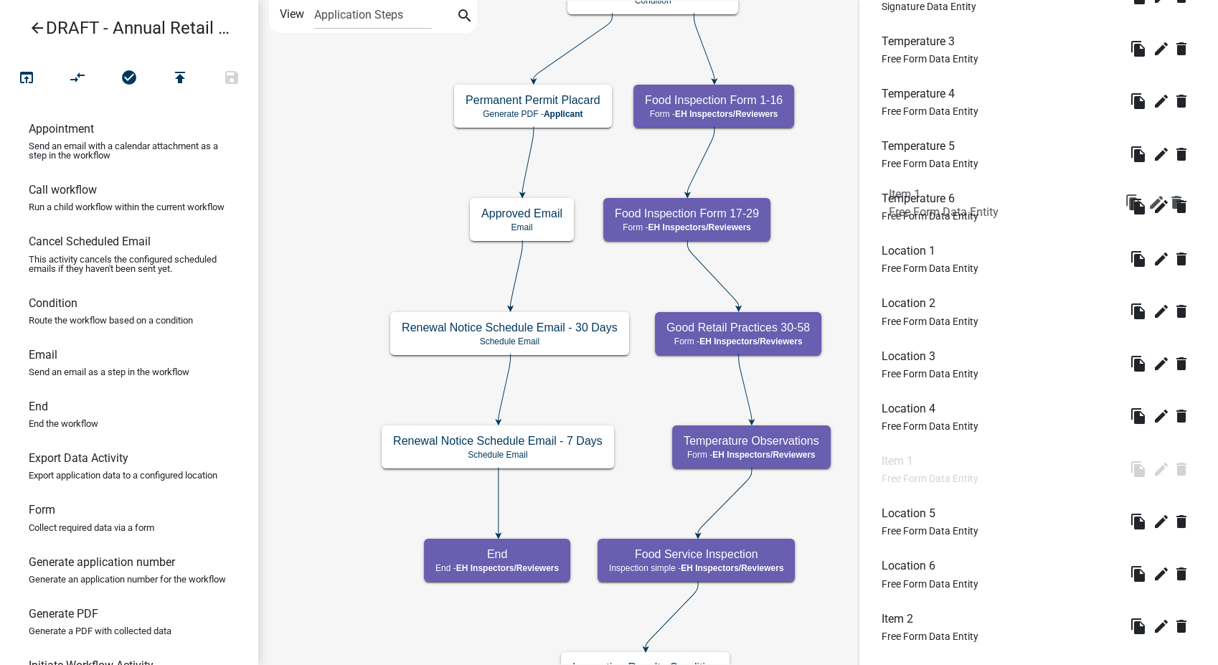
scroll to position [460, 0]
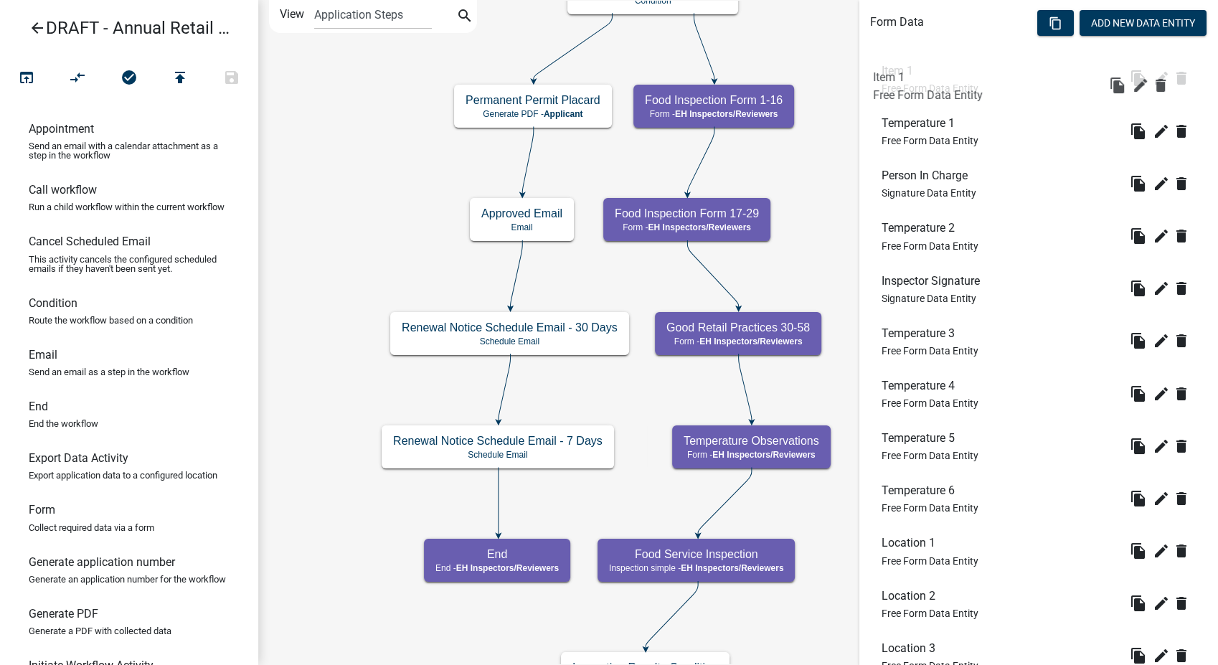
drag, startPoint x: 902, startPoint y: 322, endPoint x: 894, endPoint y: 62, distance: 260.5
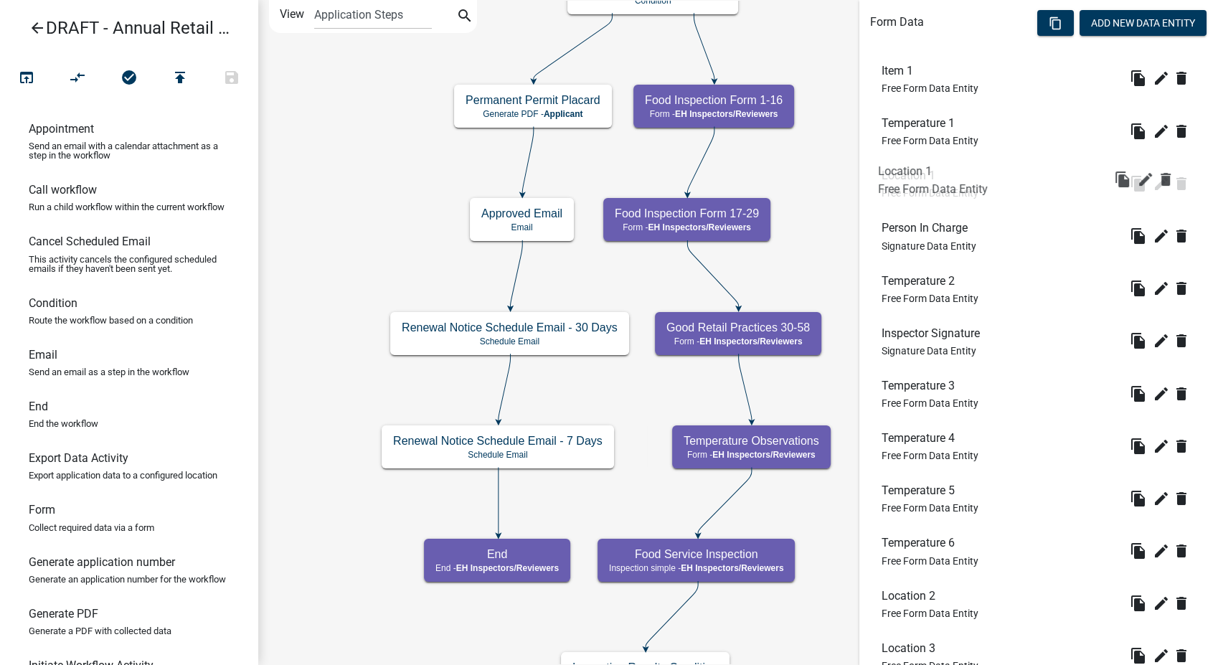
drag, startPoint x: 904, startPoint y: 542, endPoint x: 900, endPoint y: 169, distance: 373.0
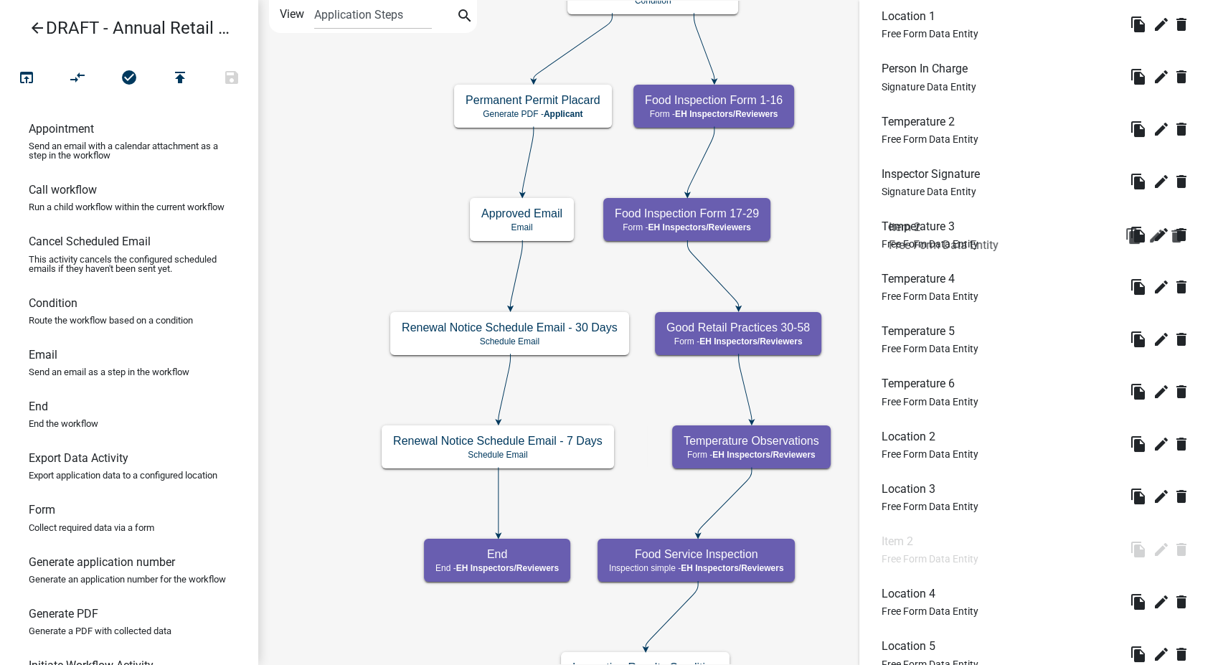
scroll to position [540, 0]
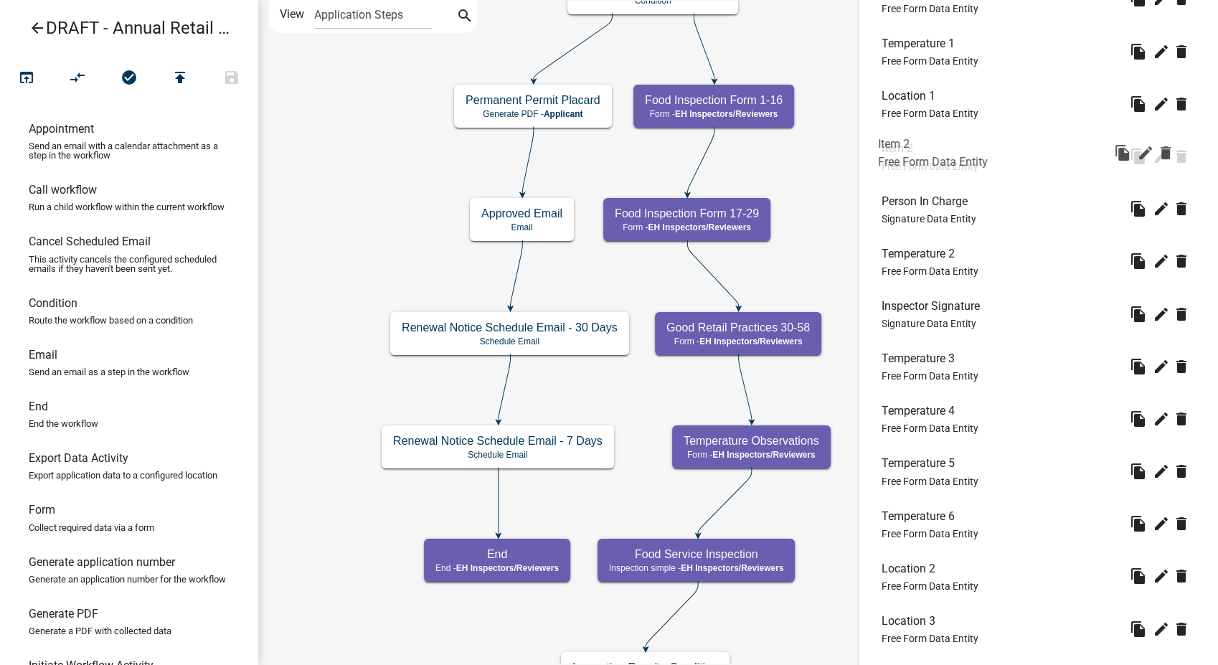
drag, startPoint x: 904, startPoint y: 376, endPoint x: 901, endPoint y: 133, distance: 243.2
drag, startPoint x: 908, startPoint y: 247, endPoint x: 907, endPoint y: 181, distance: 66.7
drag, startPoint x: 901, startPoint y: 570, endPoint x: 902, endPoint y: 236, distance: 334.2
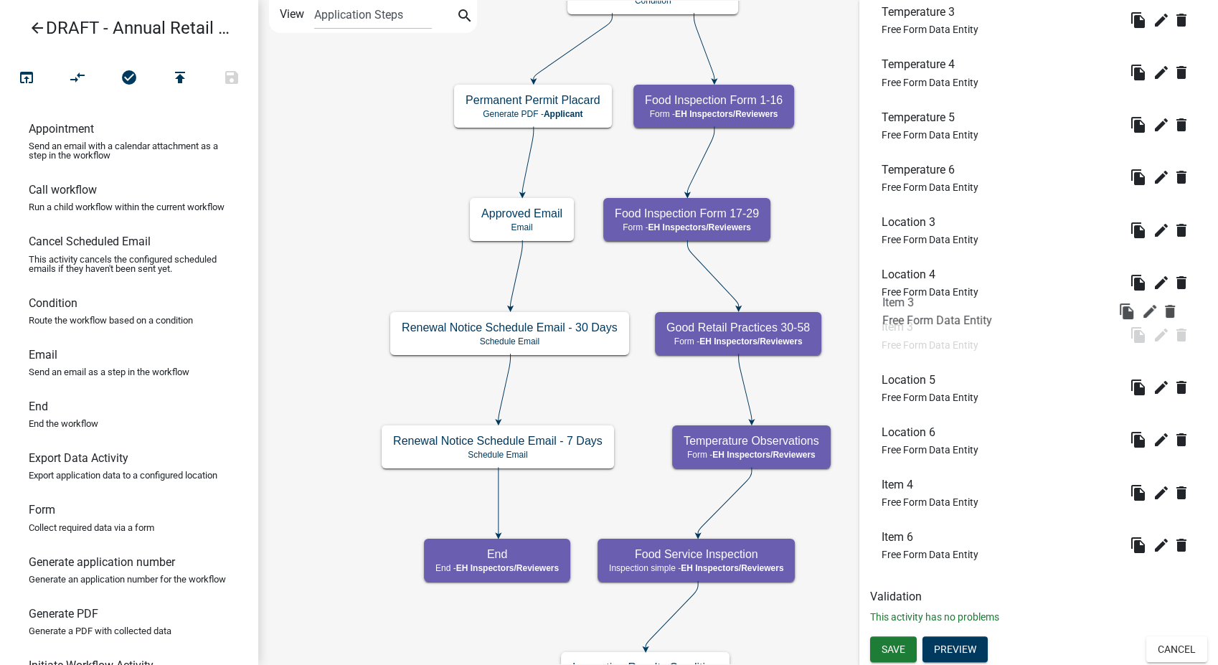
scroll to position [700, 0]
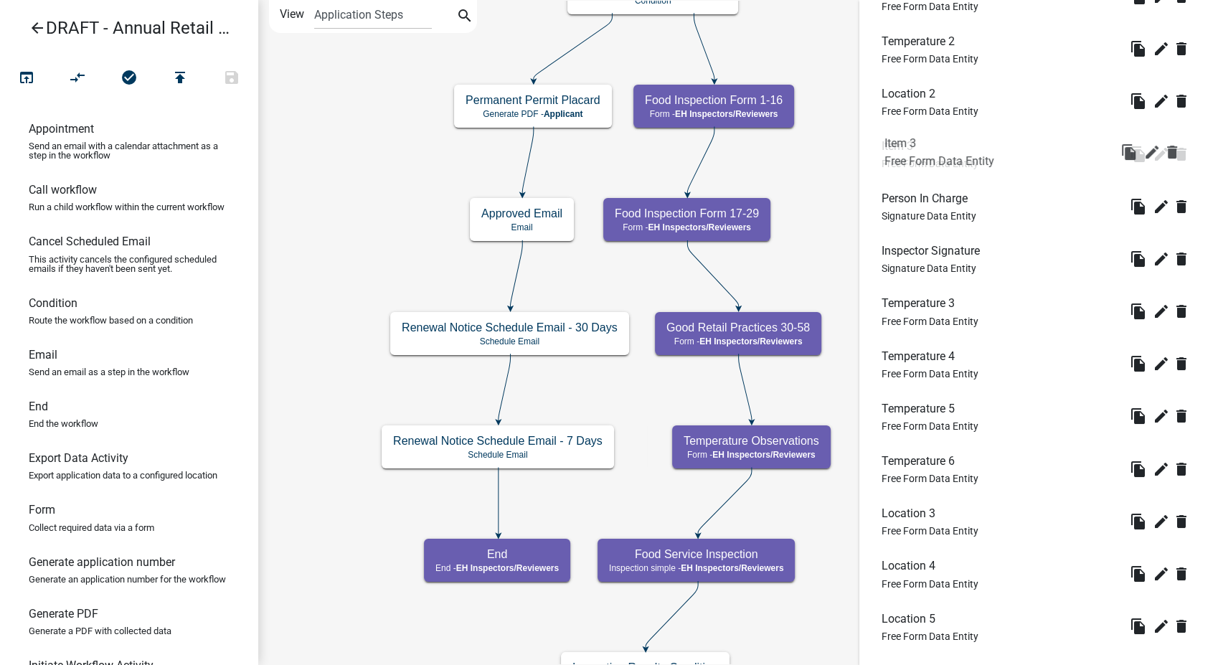
drag, startPoint x: 899, startPoint y: 433, endPoint x: 902, endPoint y: 136, distance: 297.7
drag, startPoint x: 912, startPoint y: 307, endPoint x: 902, endPoint y: 186, distance: 120.9
drag, startPoint x: 904, startPoint y: 514, endPoint x: 908, endPoint y: 187, distance: 326.4
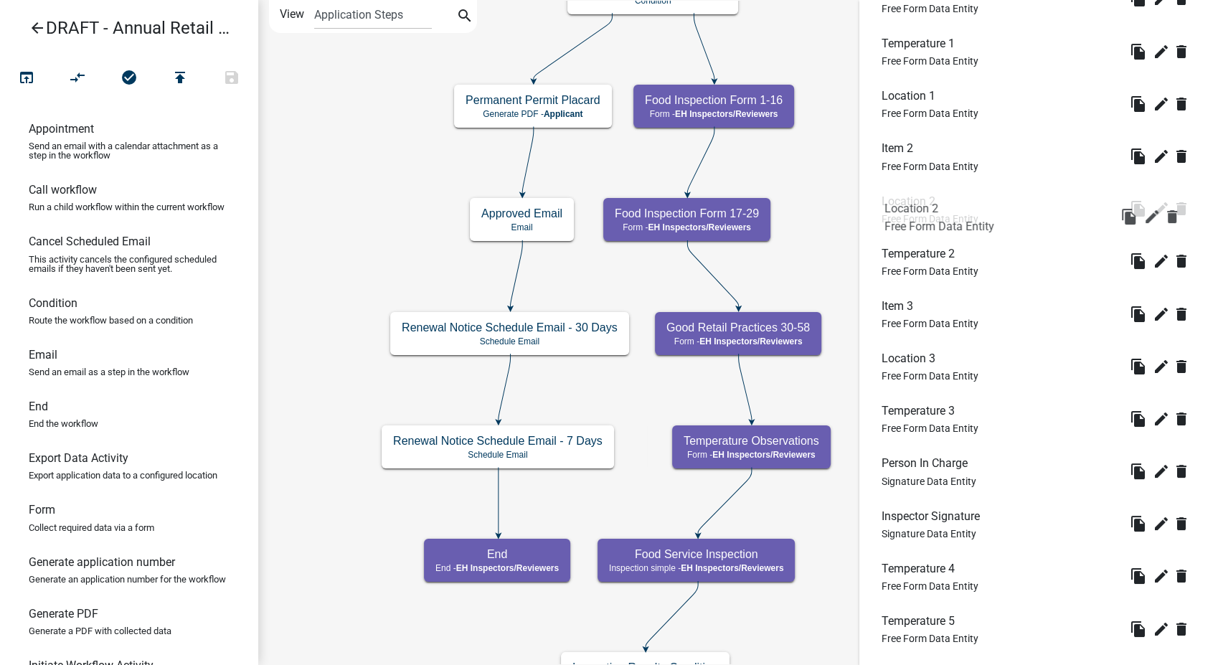
drag, startPoint x: 898, startPoint y: 245, endPoint x: 901, endPoint y: 199, distance: 46.0
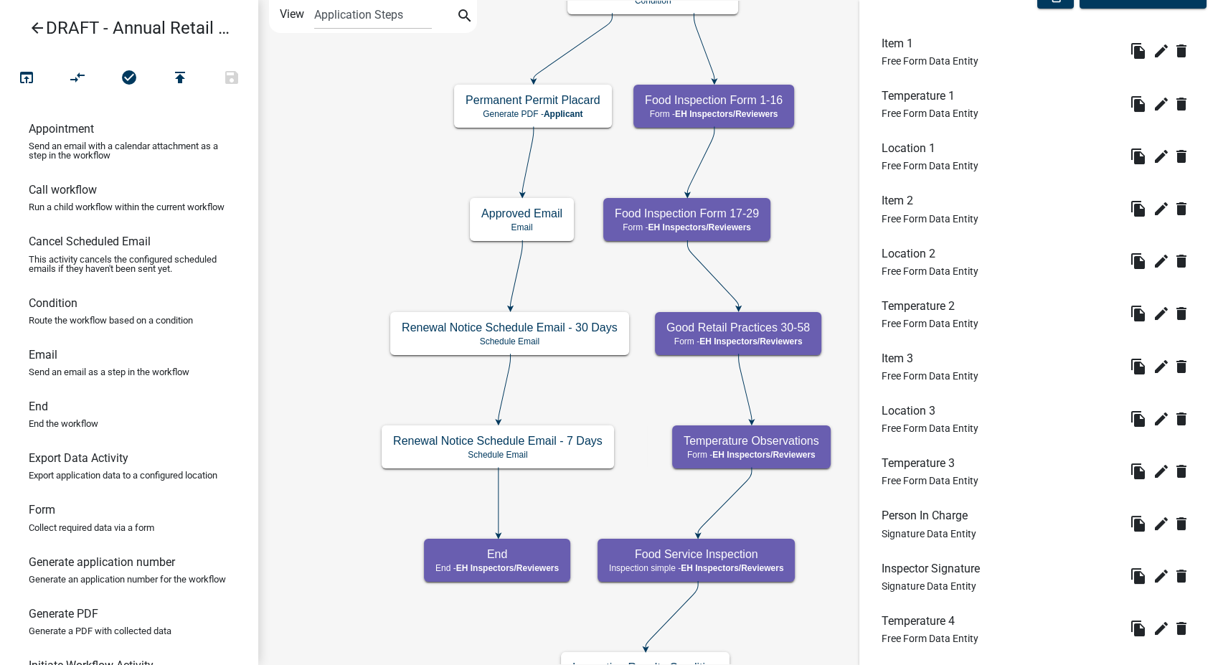
scroll to position [460, 0]
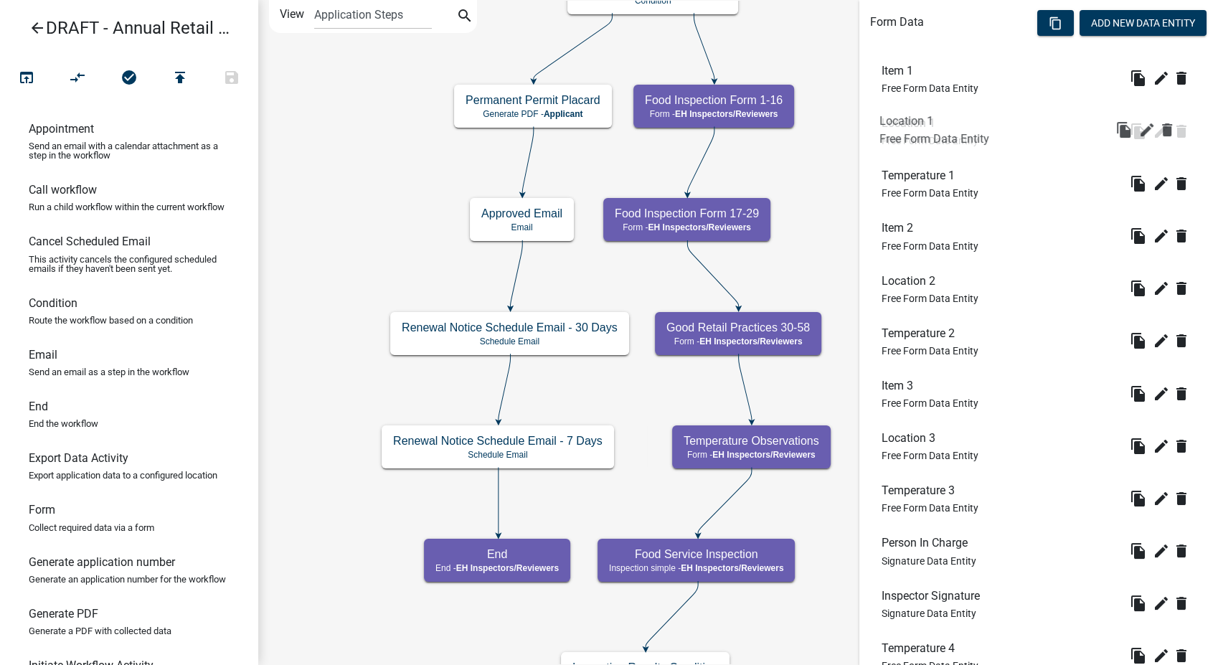
drag, startPoint x: 896, startPoint y: 175, endPoint x: 894, endPoint y: 116, distance: 58.8
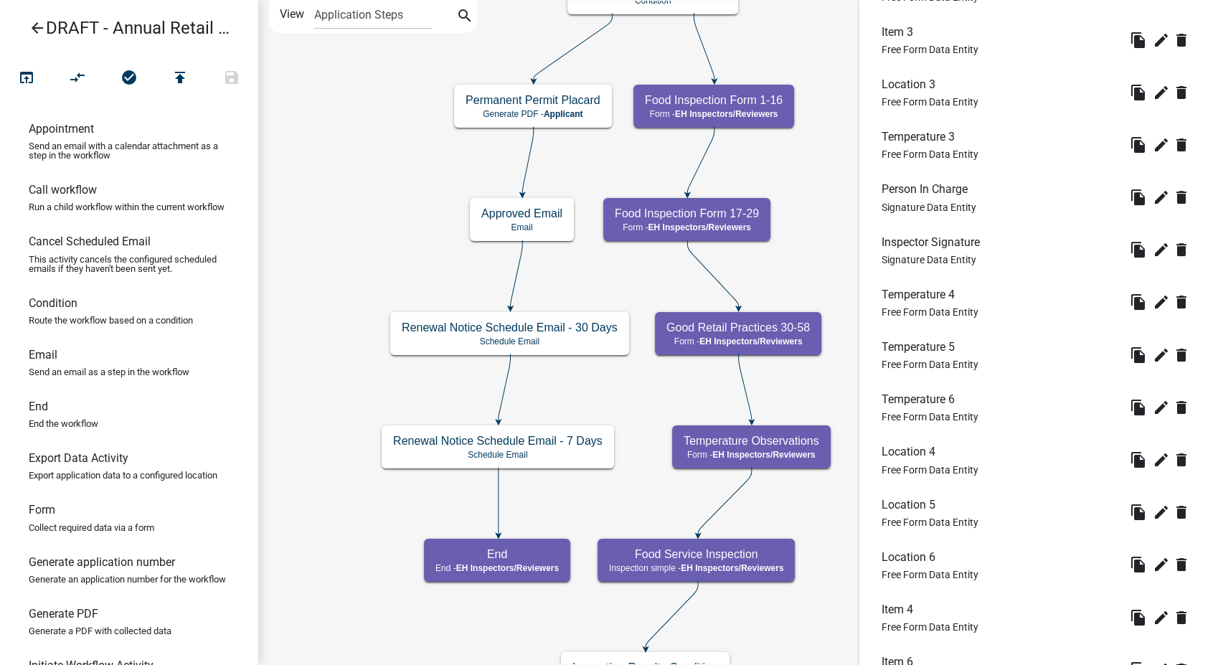
scroll to position [859, 0]
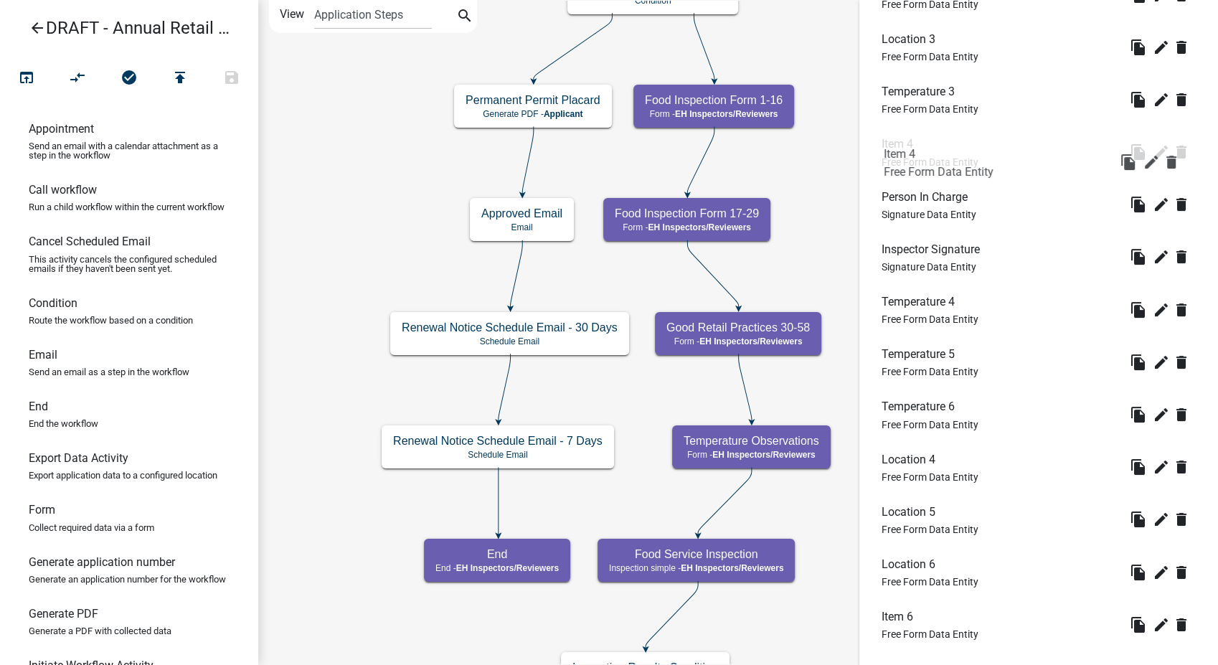
drag, startPoint x: 891, startPoint y: 560, endPoint x: 897, endPoint y: 132, distance: 428.2
drag, startPoint x: 895, startPoint y: 459, endPoint x: 897, endPoint y: 192, distance: 266.8
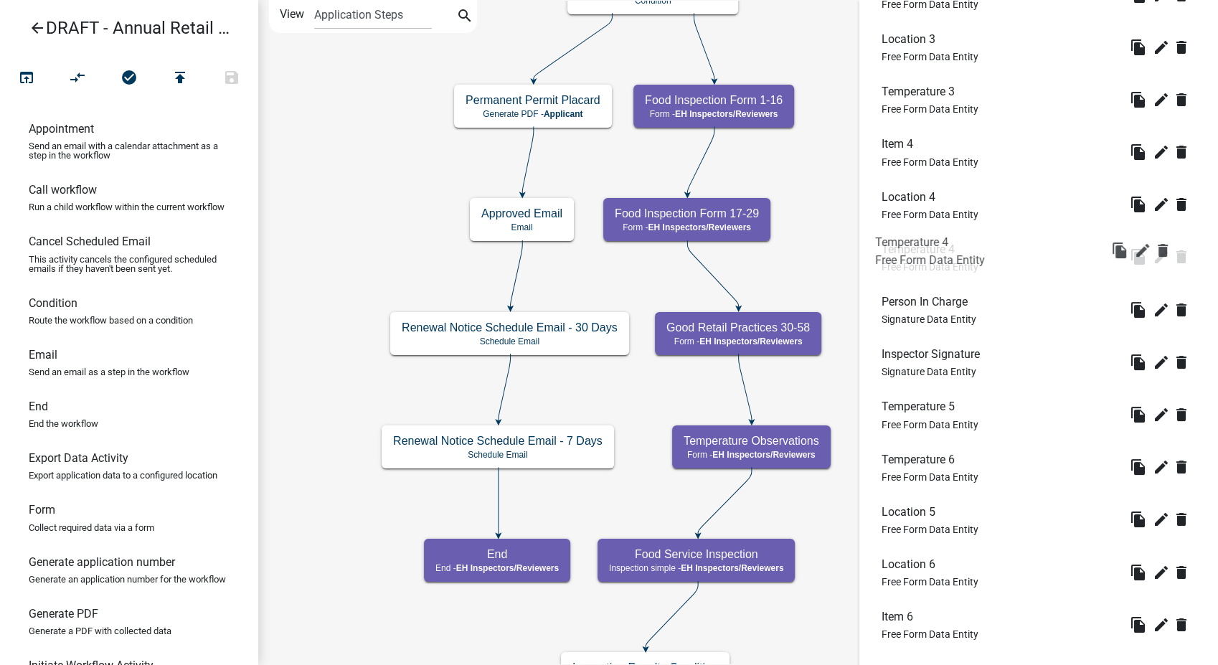
drag, startPoint x: 914, startPoint y: 359, endPoint x: 907, endPoint y: 245, distance: 113.5
drag, startPoint x: 902, startPoint y: 512, endPoint x: 902, endPoint y: 301, distance: 211.6
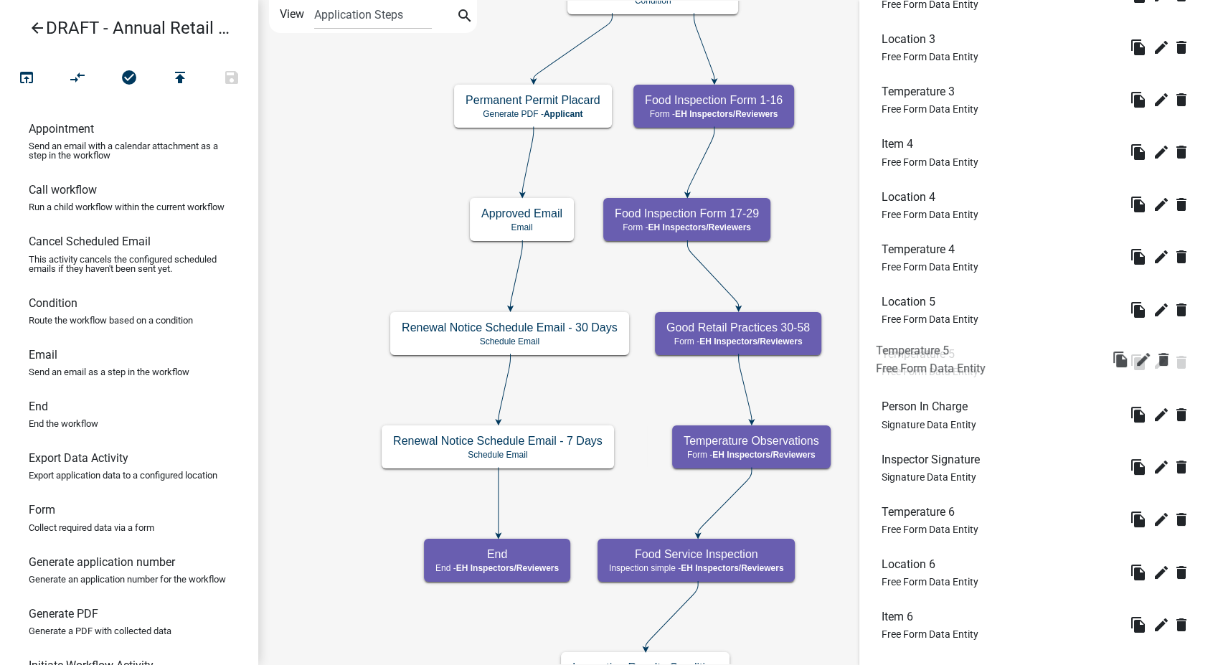
drag, startPoint x: 930, startPoint y: 455, endPoint x: 924, endPoint y: 344, distance: 111.3
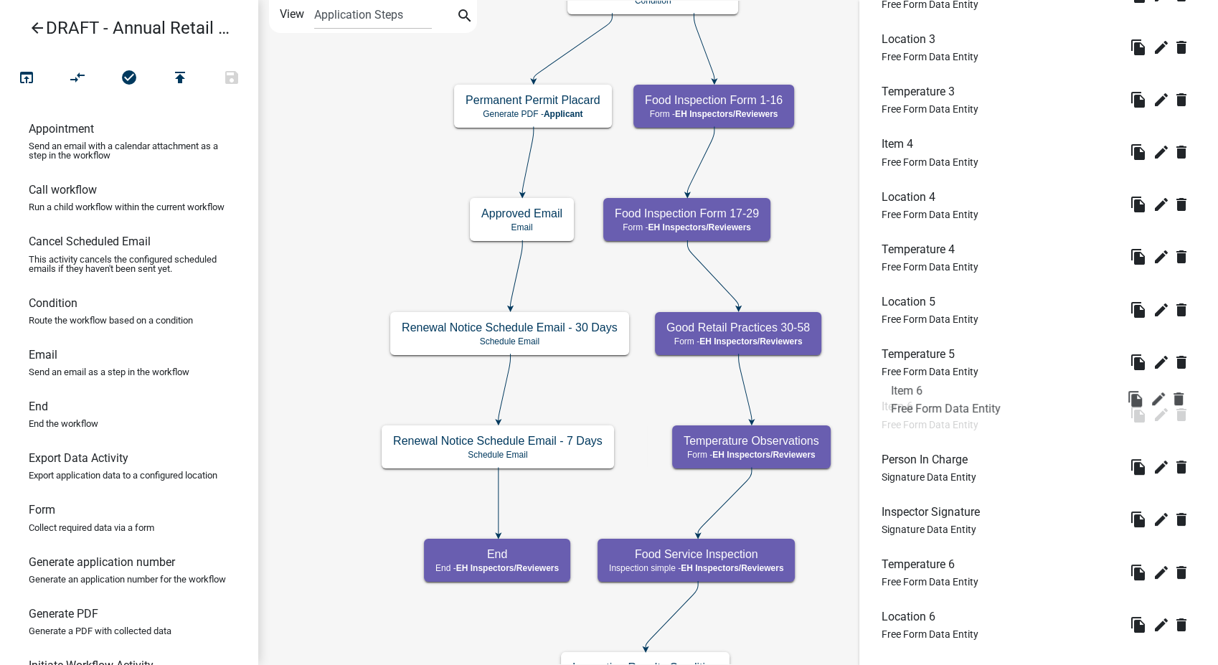
drag, startPoint x: 906, startPoint y: 619, endPoint x: 916, endPoint y: 392, distance: 226.9
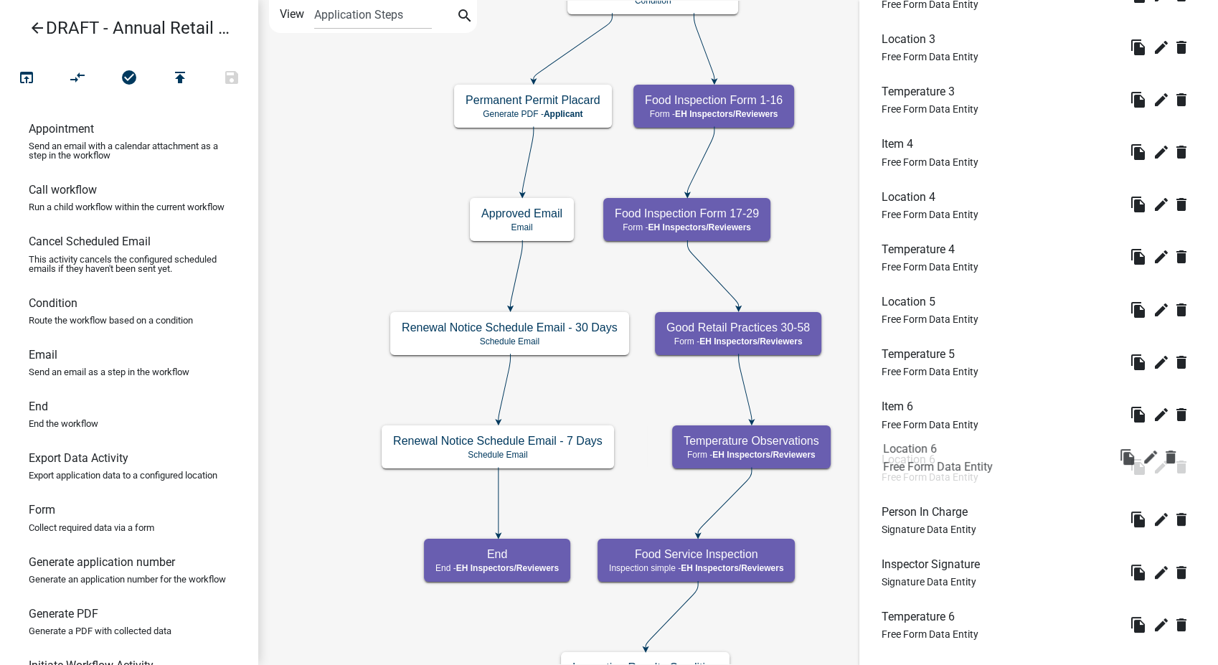
drag, startPoint x: 909, startPoint y: 616, endPoint x: 912, endPoint y: 444, distance: 172.2
drag, startPoint x: 919, startPoint y: 613, endPoint x: 917, endPoint y: 506, distance: 106.9
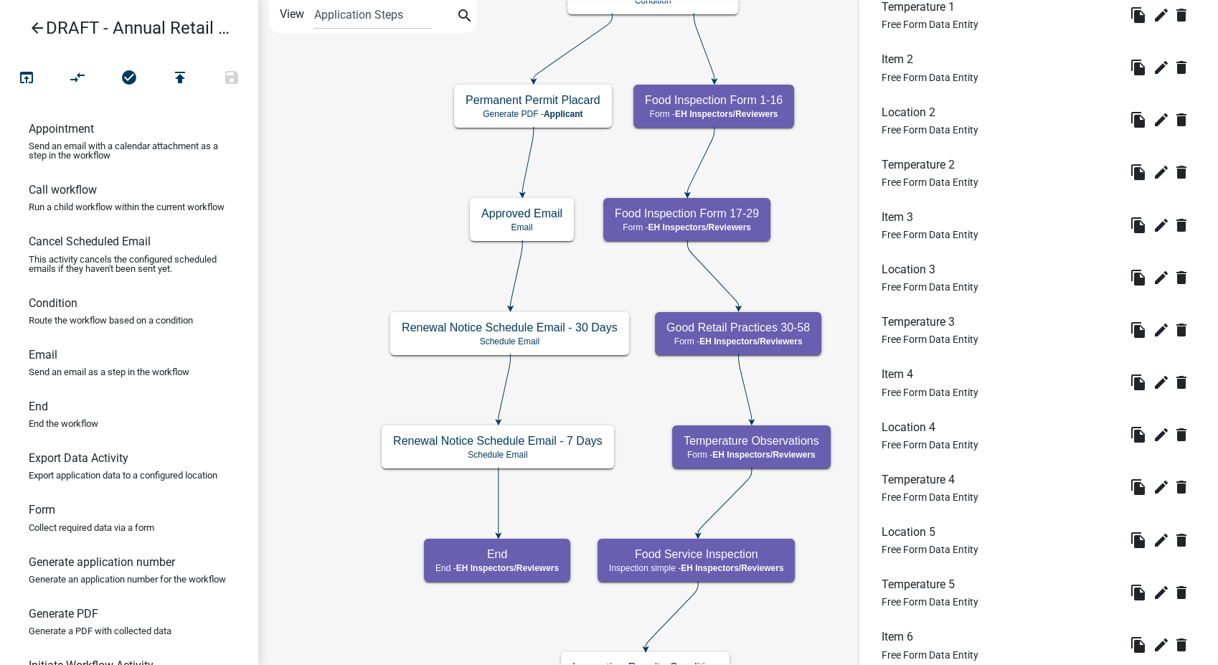
scroll to position [381, 0]
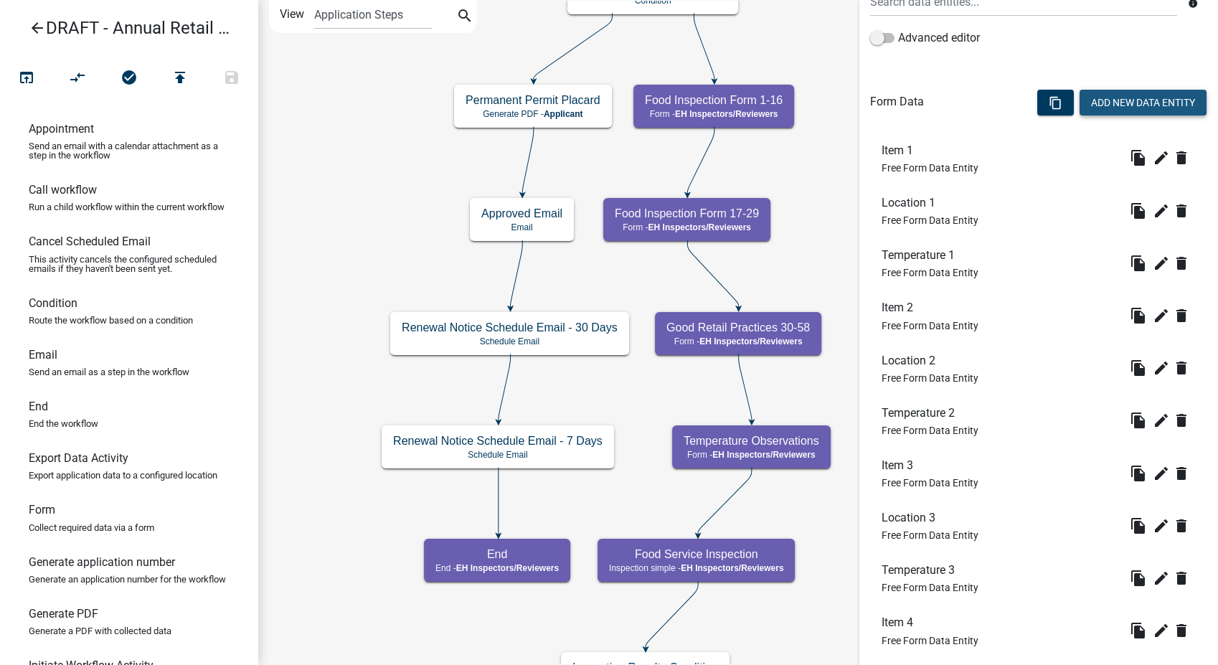
click at [1119, 94] on button "Add New Data Entity" at bounding box center [1142, 103] width 127 height 26
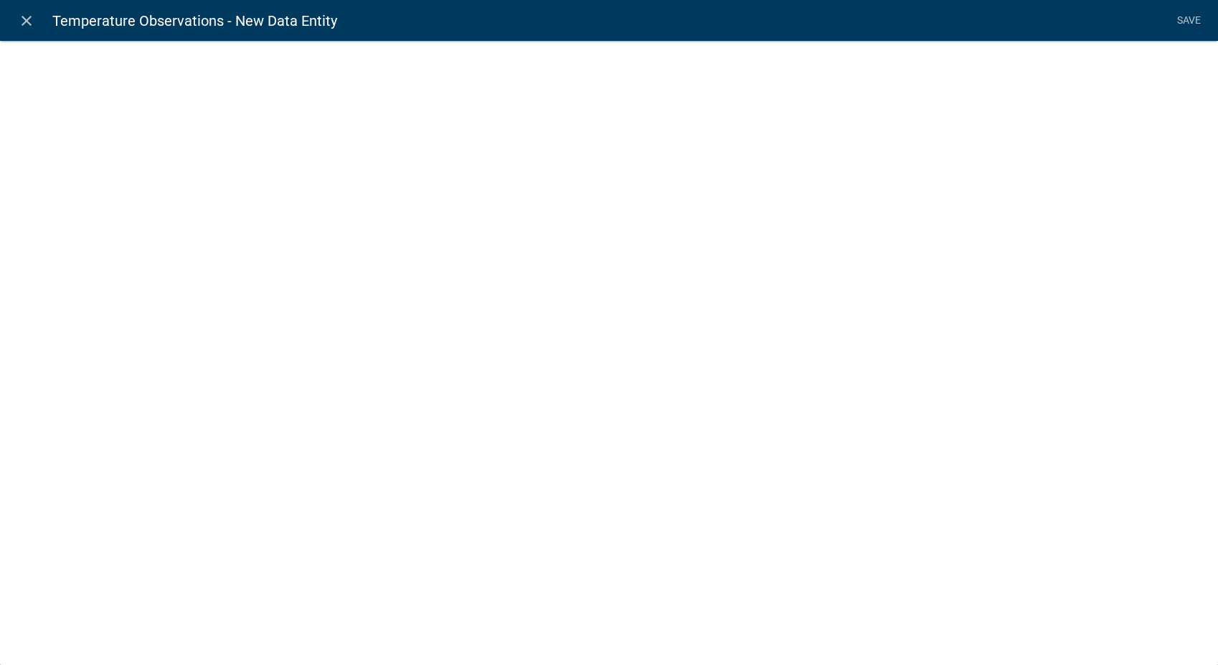
select select
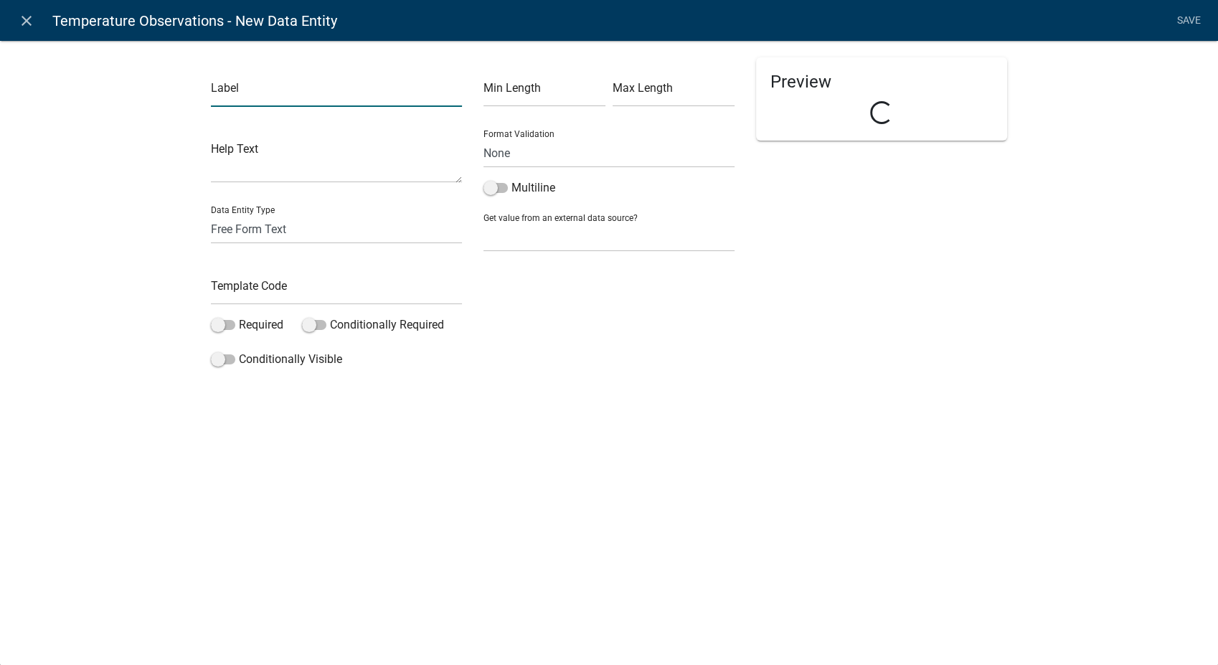
click at [283, 103] on input "text" at bounding box center [336, 91] width 251 height 29
type input "Item 5"
click at [244, 281] on input "text" at bounding box center [336, 289] width 251 height 29
type input "Item5"
click at [753, 478] on div "close Temperature Observations - New Data Entity Save Label Item 5 Help Text Da…" at bounding box center [609, 332] width 1218 height 665
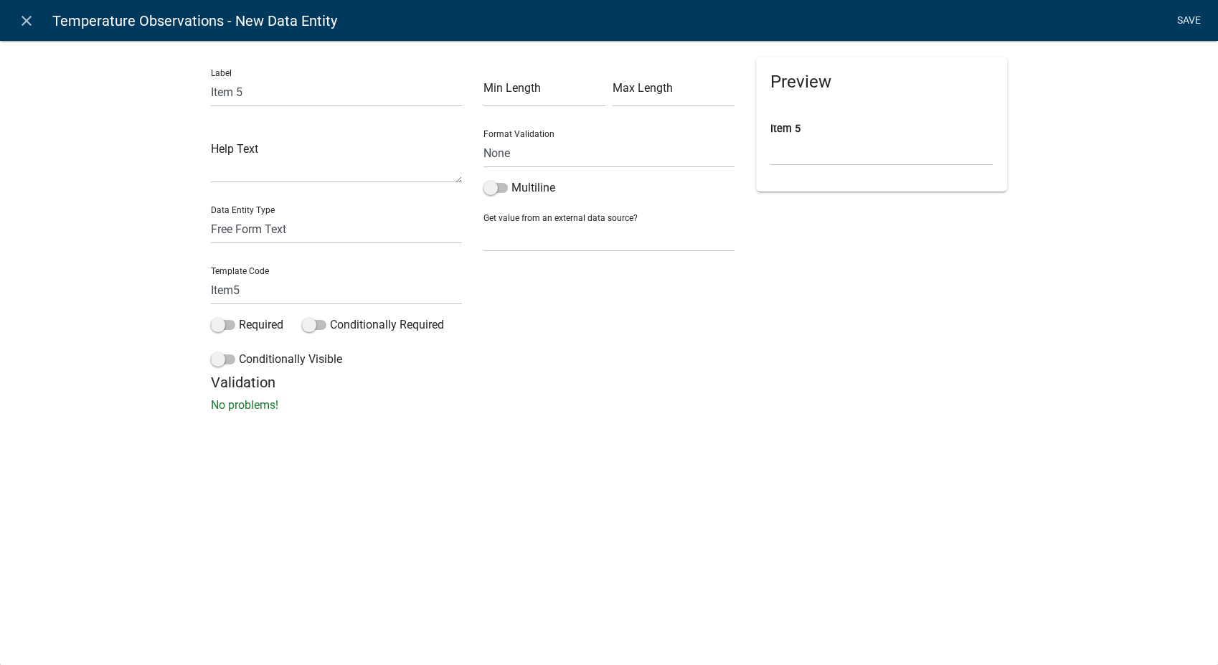
click at [1183, 12] on link "Save" at bounding box center [1189, 20] width 36 height 27
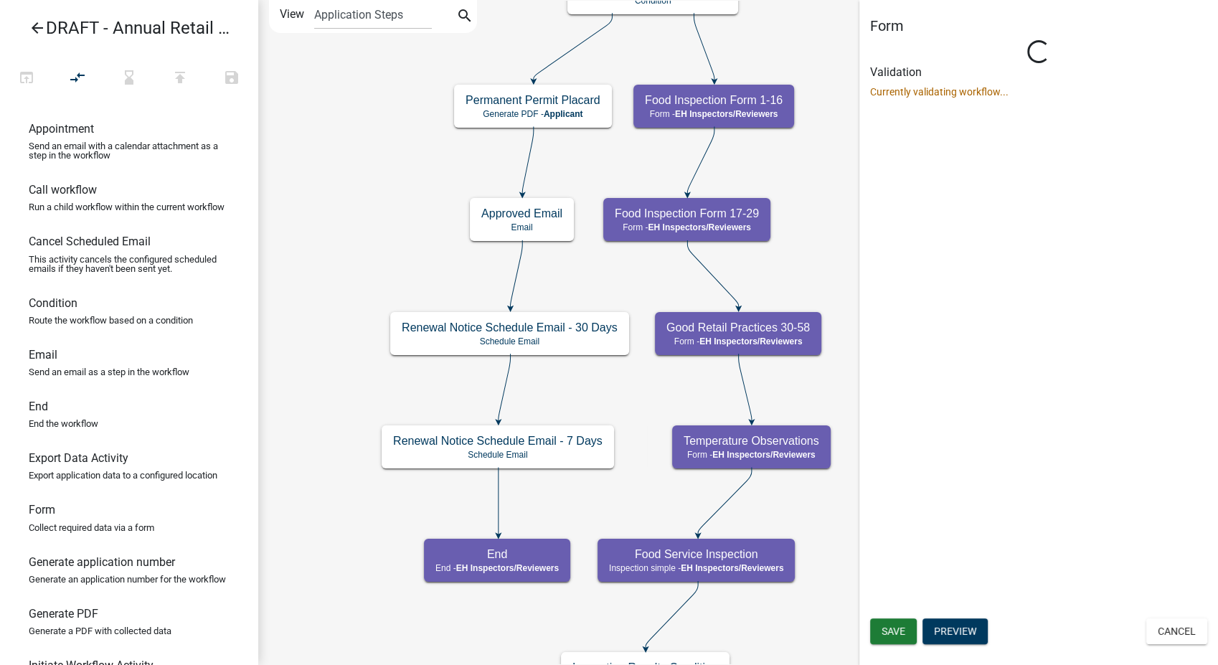
scroll to position [0, 0]
select select "C31B5D90-9A1B-409C-8A96-CB1DC1AB168B"
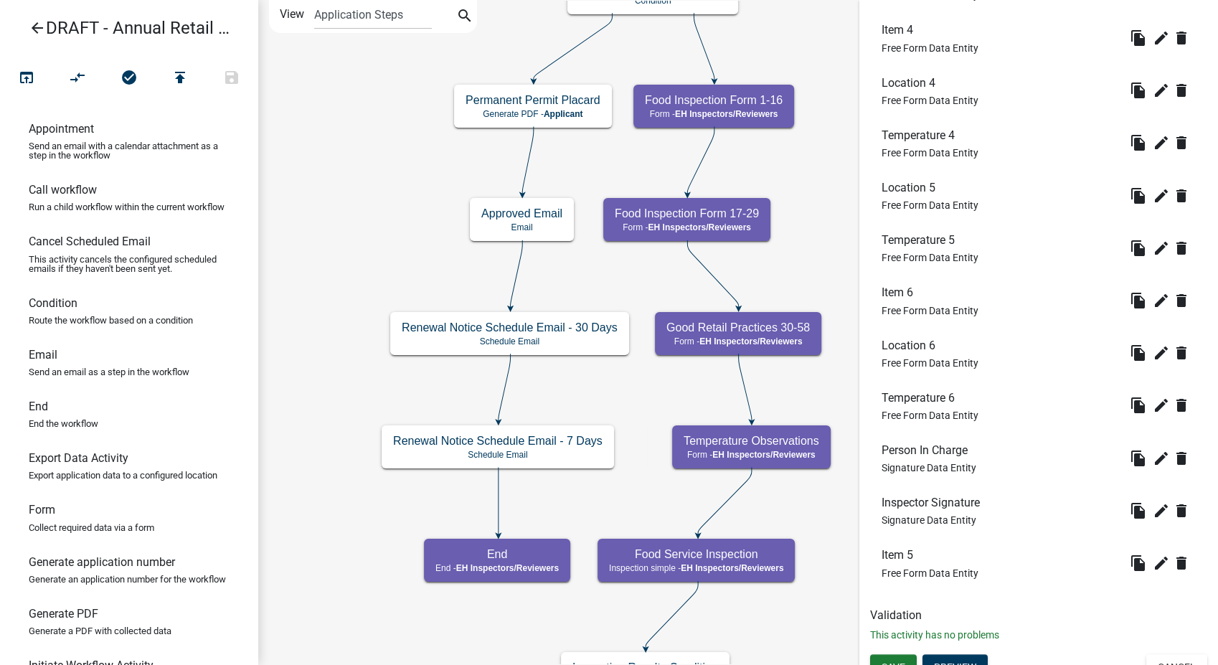
scroll to position [991, 0]
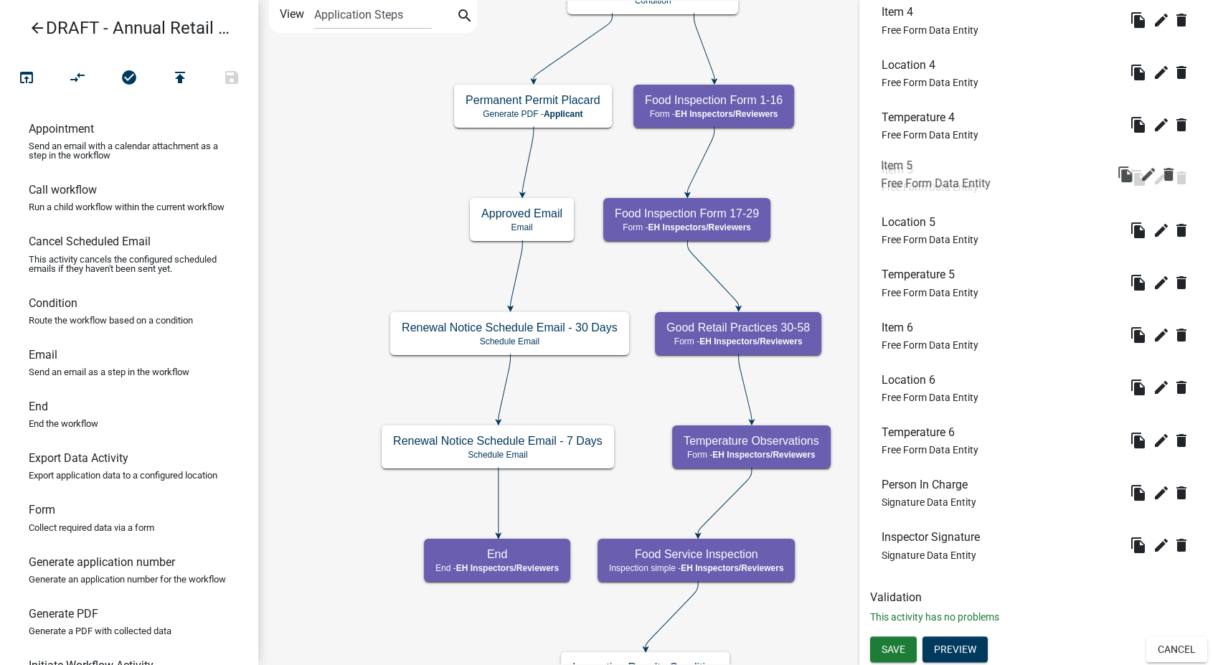
drag, startPoint x: 899, startPoint y: 535, endPoint x: 899, endPoint y: 161, distance: 373.7
click at [892, 643] on span "Save" at bounding box center [893, 648] width 24 height 11
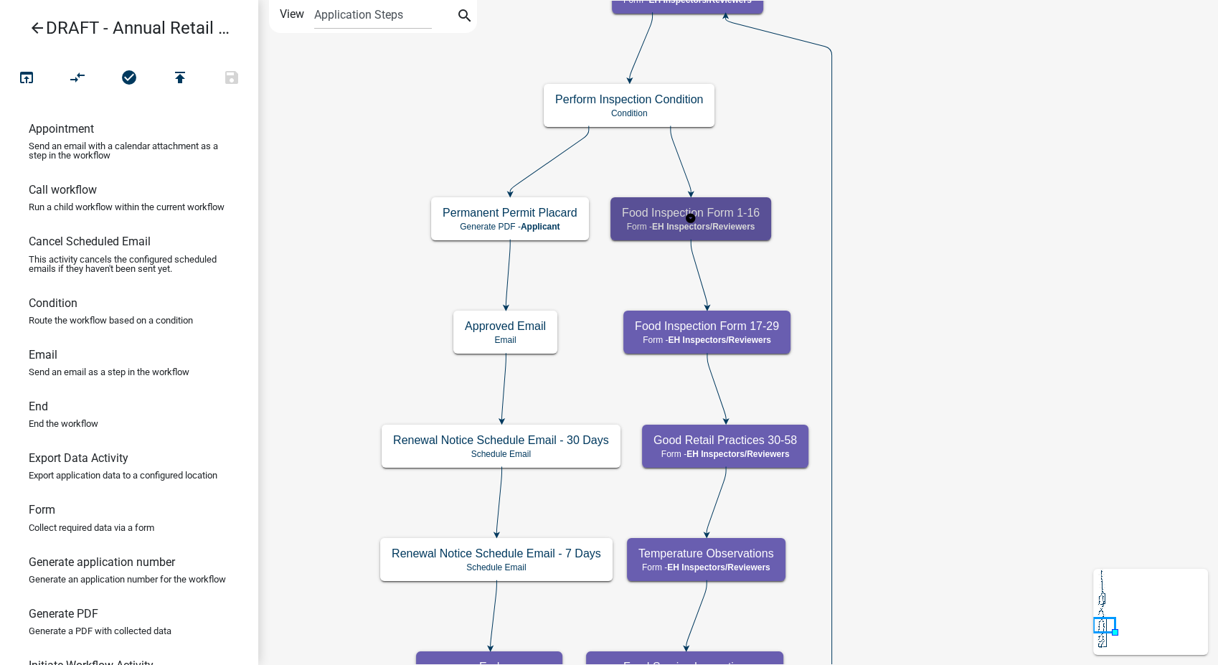
click at [714, 209] on h5 "Food Inspection Form 1-16" at bounding box center [691, 213] width 138 height 14
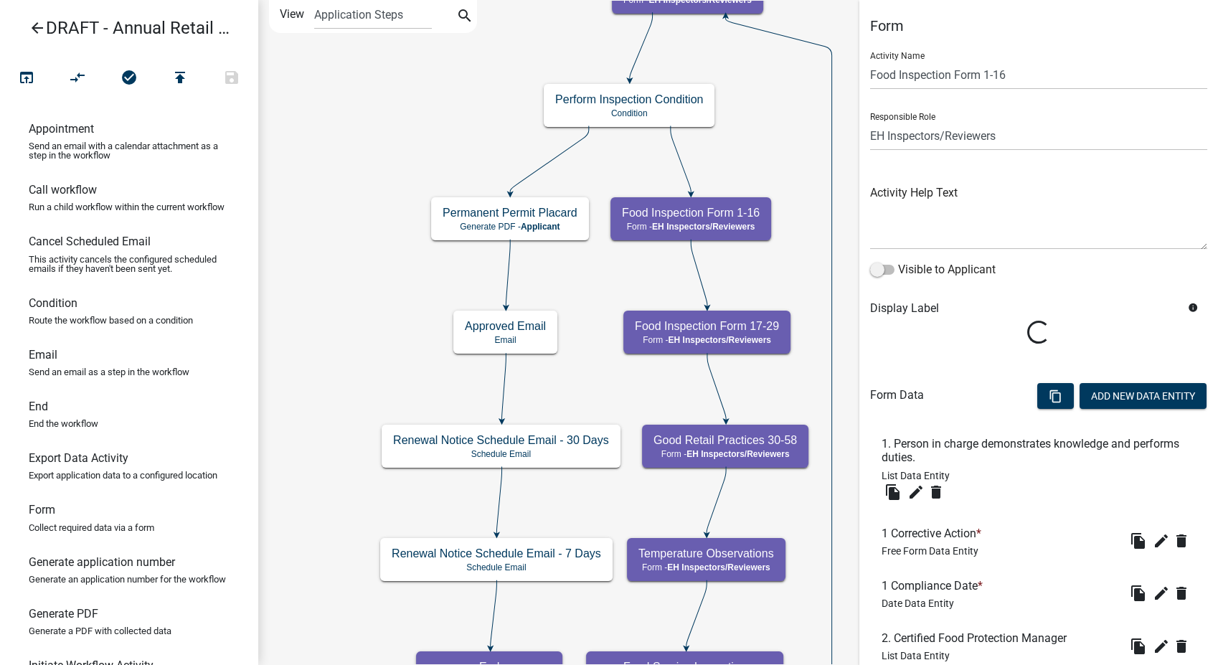
scroll to position [80, 0]
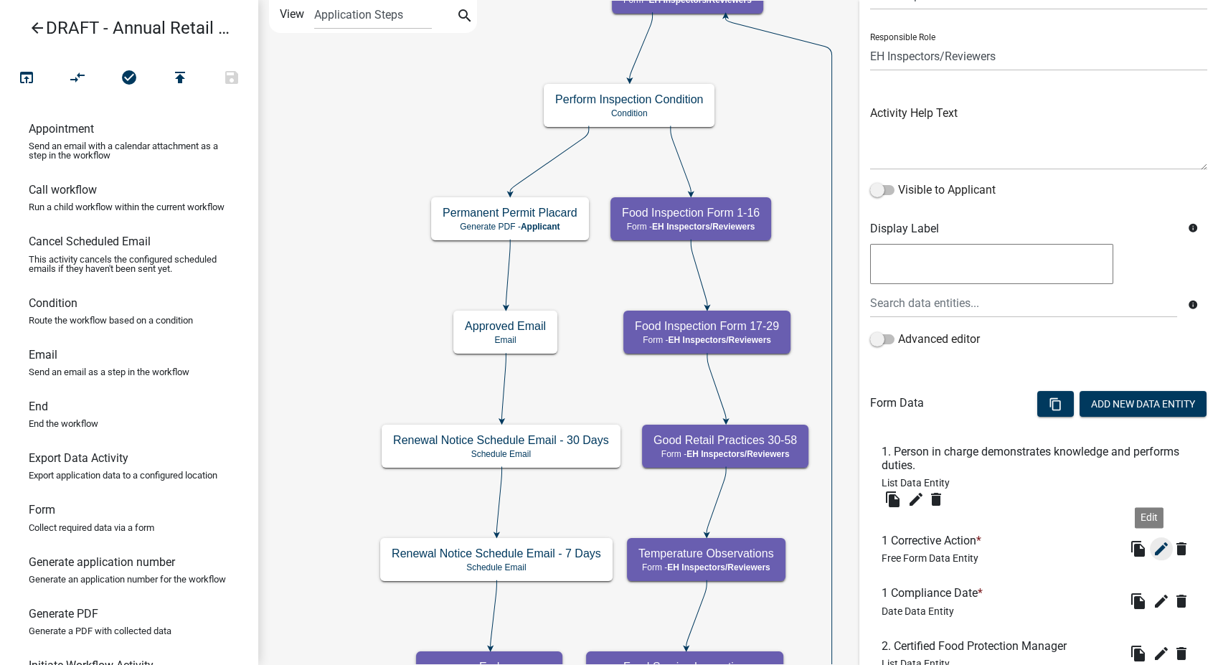
click at [1153, 546] on icon "edit" at bounding box center [1161, 548] width 17 height 17
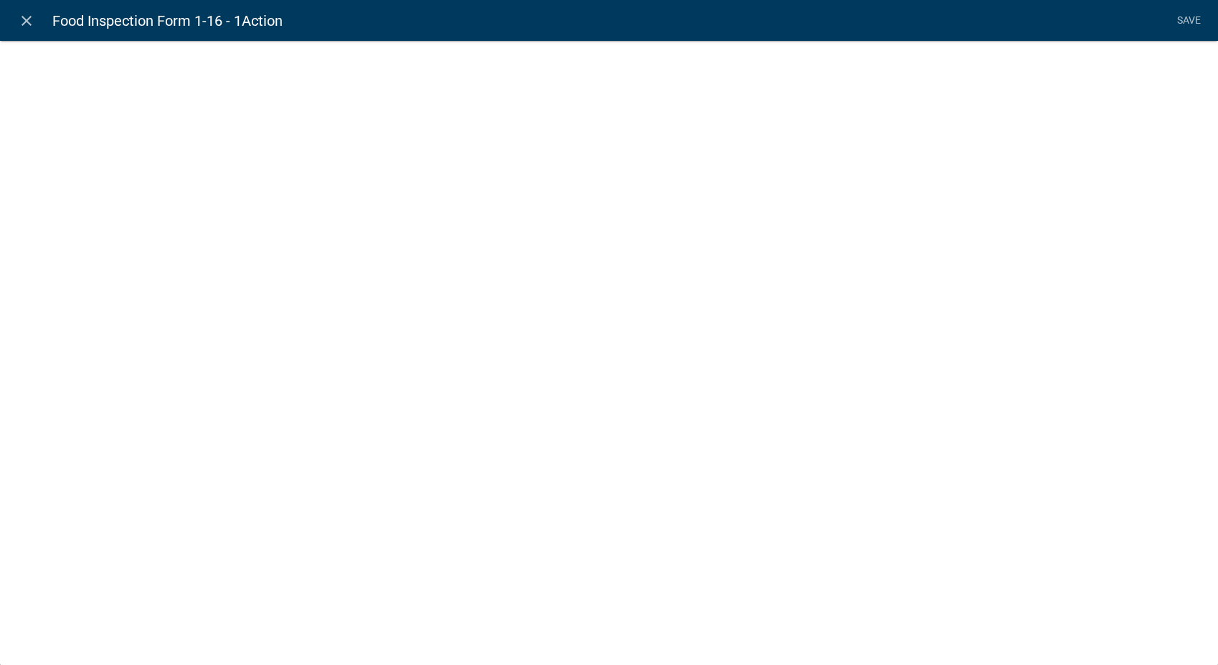
select select
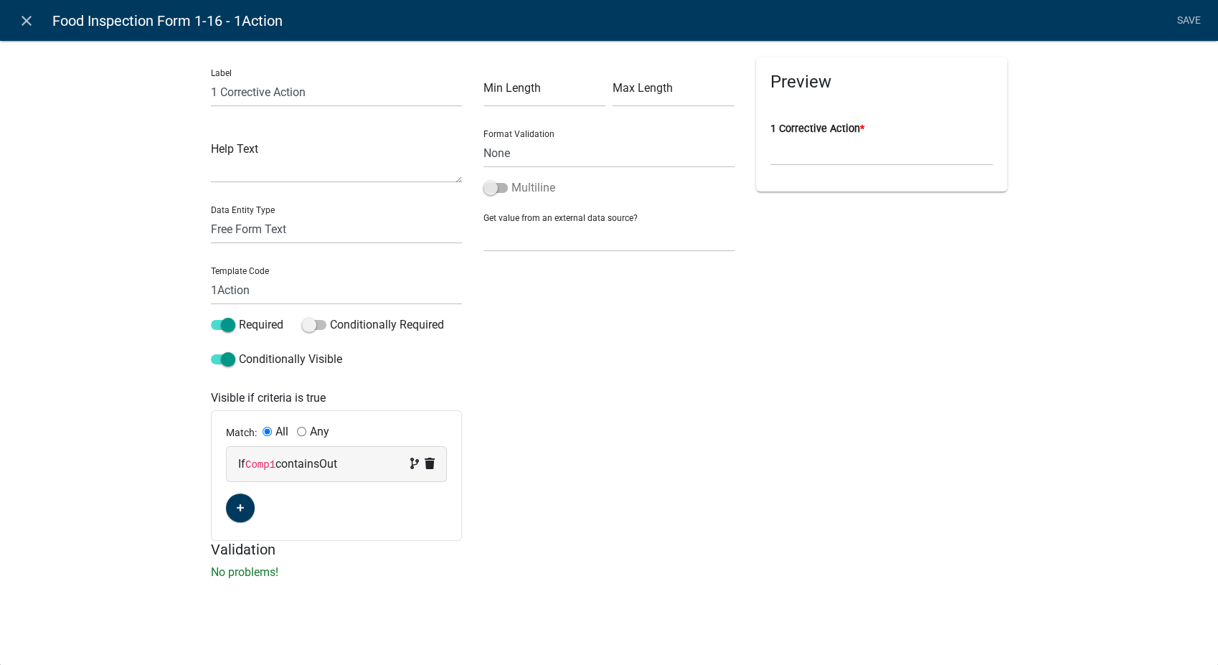
click at [487, 184] on span at bounding box center [495, 188] width 24 height 10
click at [511, 179] on input "Multiline" at bounding box center [511, 179] width 0 height 0
click at [1195, 19] on link "Save" at bounding box center [1189, 20] width 36 height 27
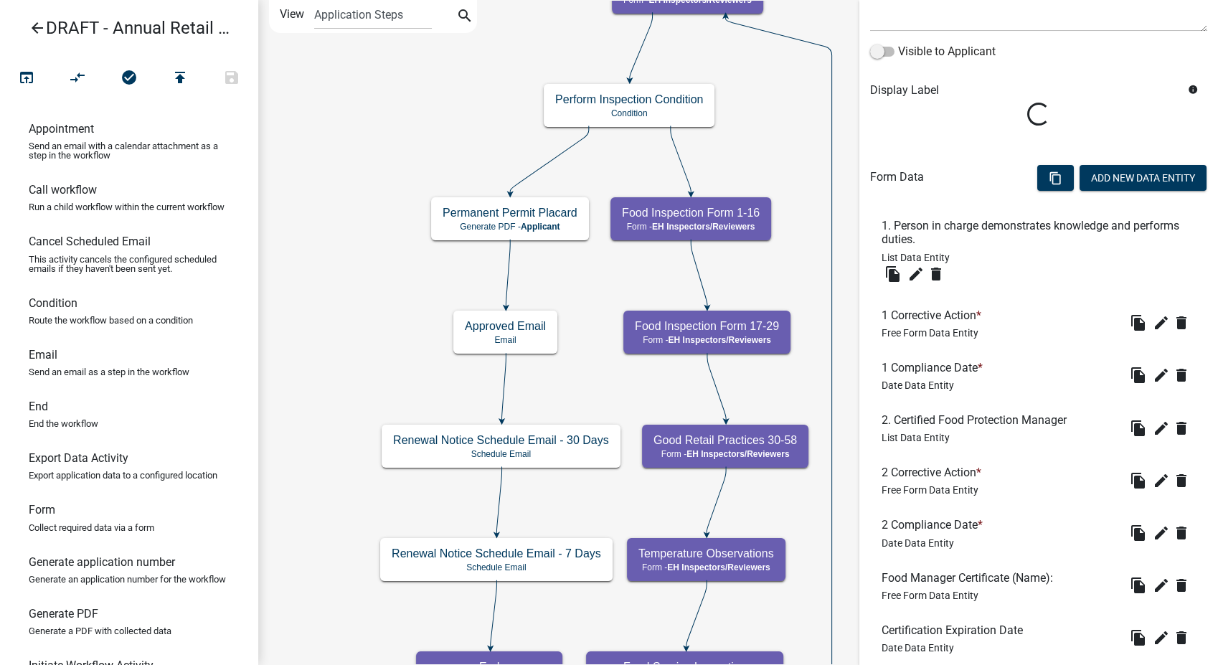
scroll to position [239, 0]
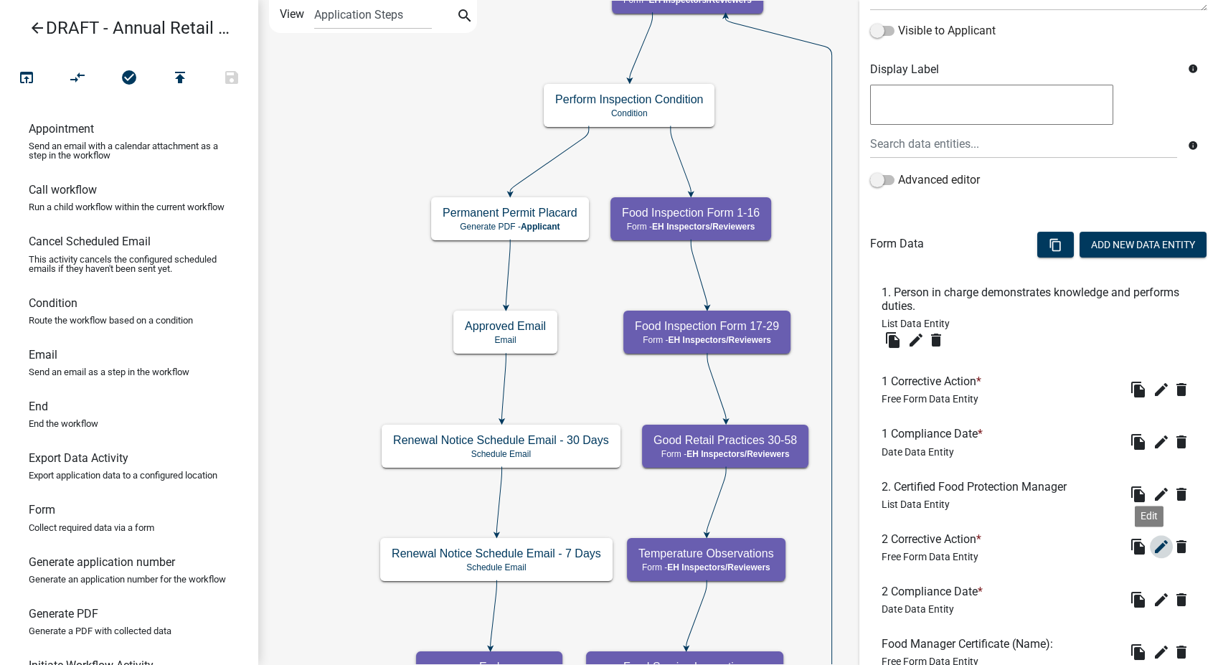
click at [1153, 548] on icon "edit" at bounding box center [1161, 546] width 17 height 17
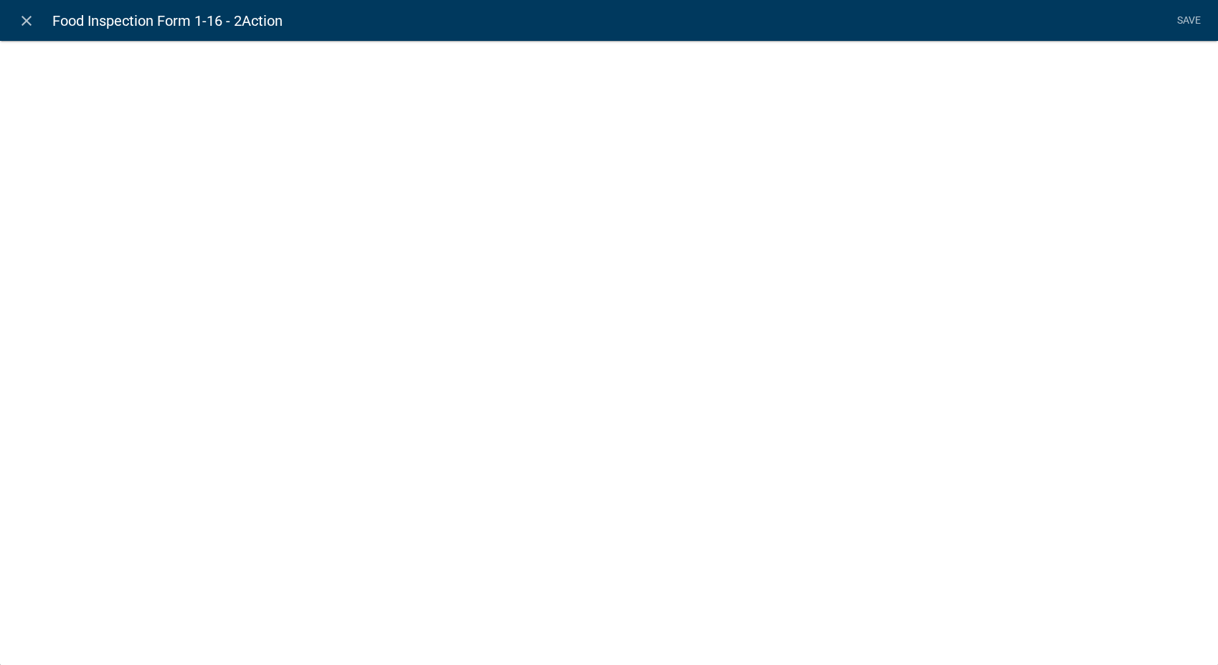
select select
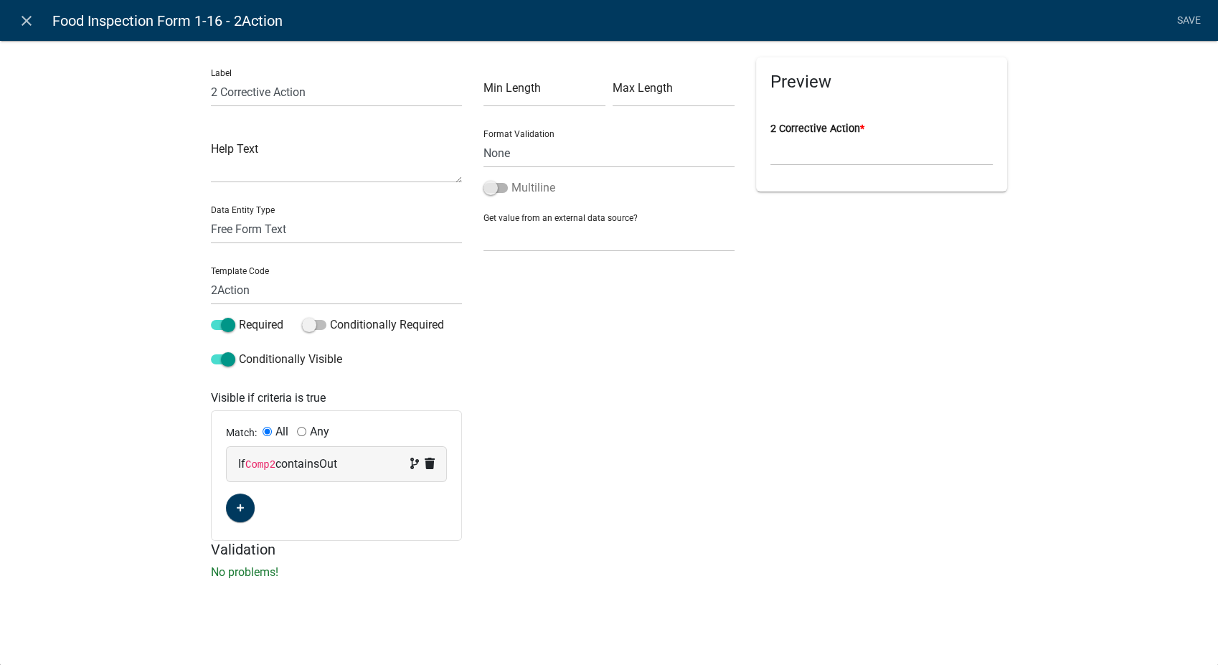
click at [500, 184] on span at bounding box center [495, 188] width 24 height 10
click at [511, 179] on input "Multiline" at bounding box center [511, 179] width 0 height 0
click at [1195, 16] on link "Save" at bounding box center [1189, 20] width 36 height 27
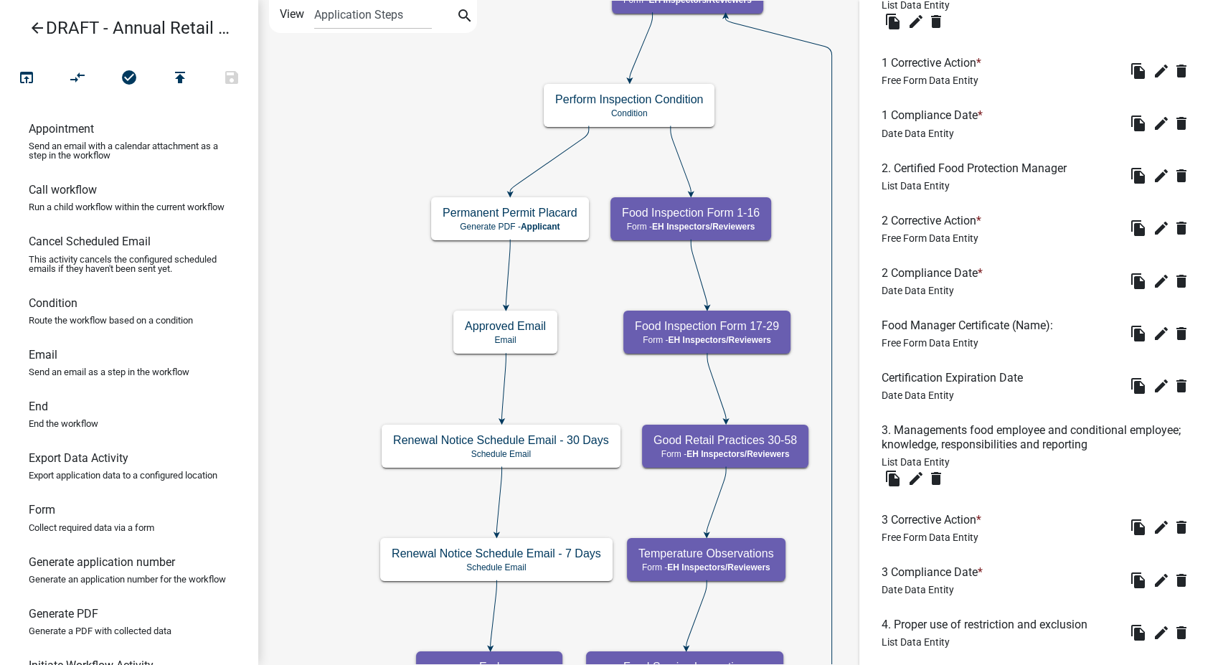
scroll to position [717, 0]
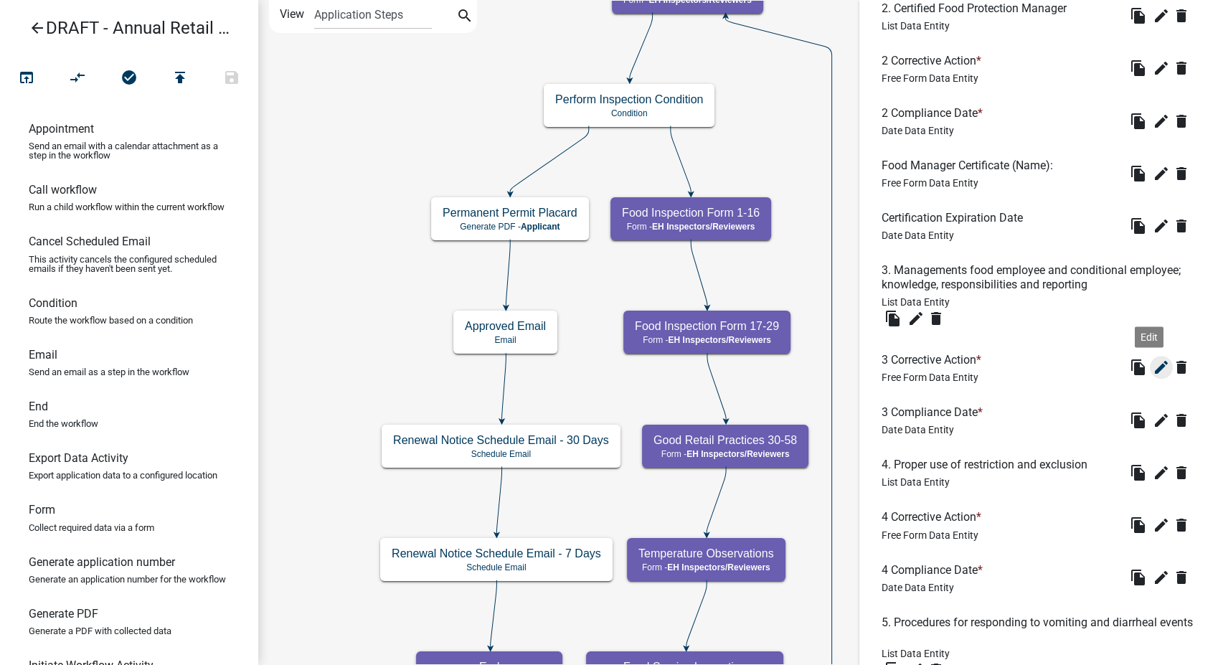
click at [1153, 367] on icon "edit" at bounding box center [1161, 367] width 17 height 17
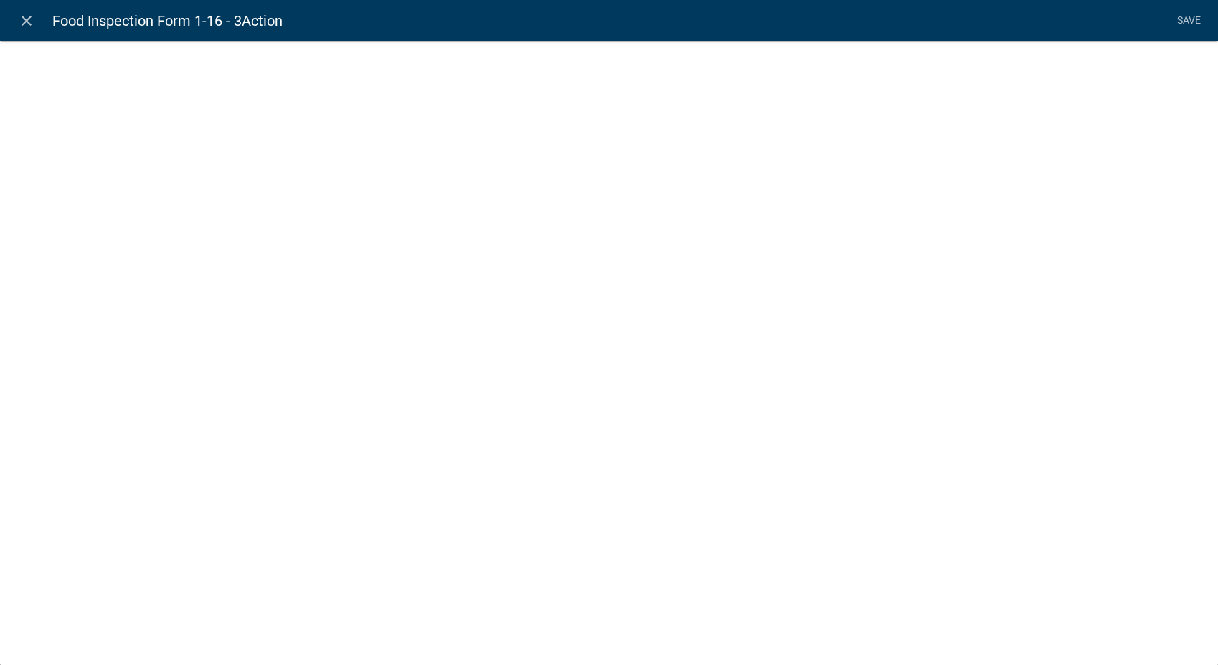
select select
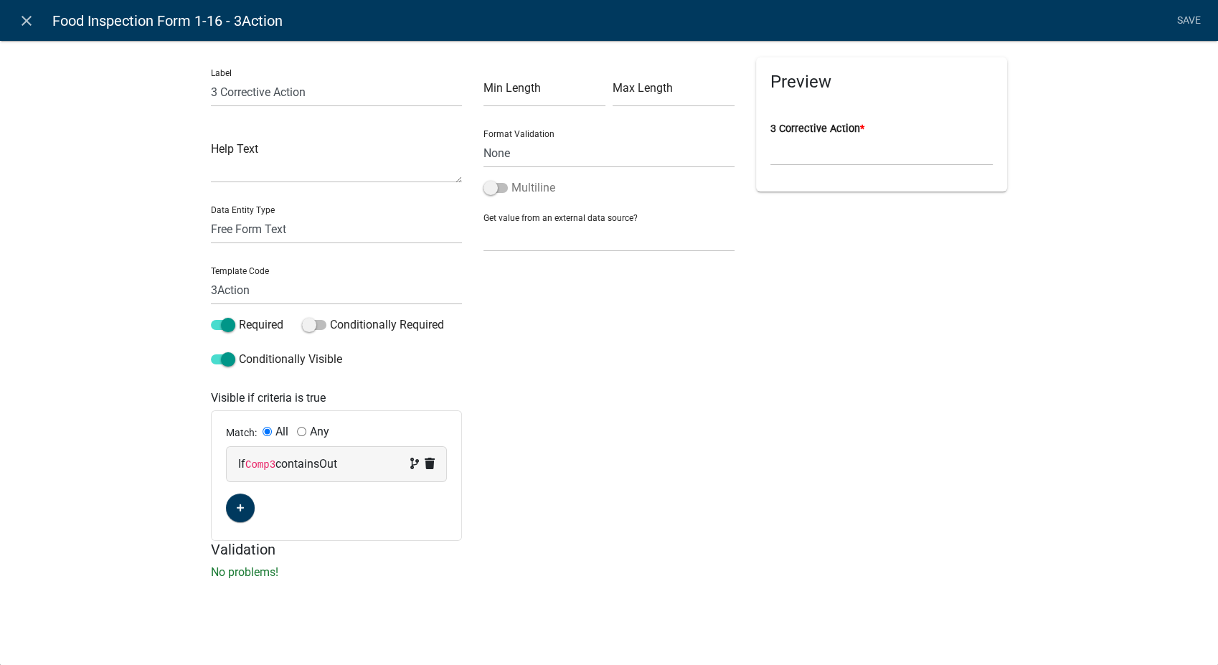
click at [487, 183] on span at bounding box center [495, 188] width 24 height 10
click at [511, 179] on input "Multiline" at bounding box center [511, 179] width 0 height 0
click at [1186, 15] on link "Save" at bounding box center [1189, 20] width 36 height 27
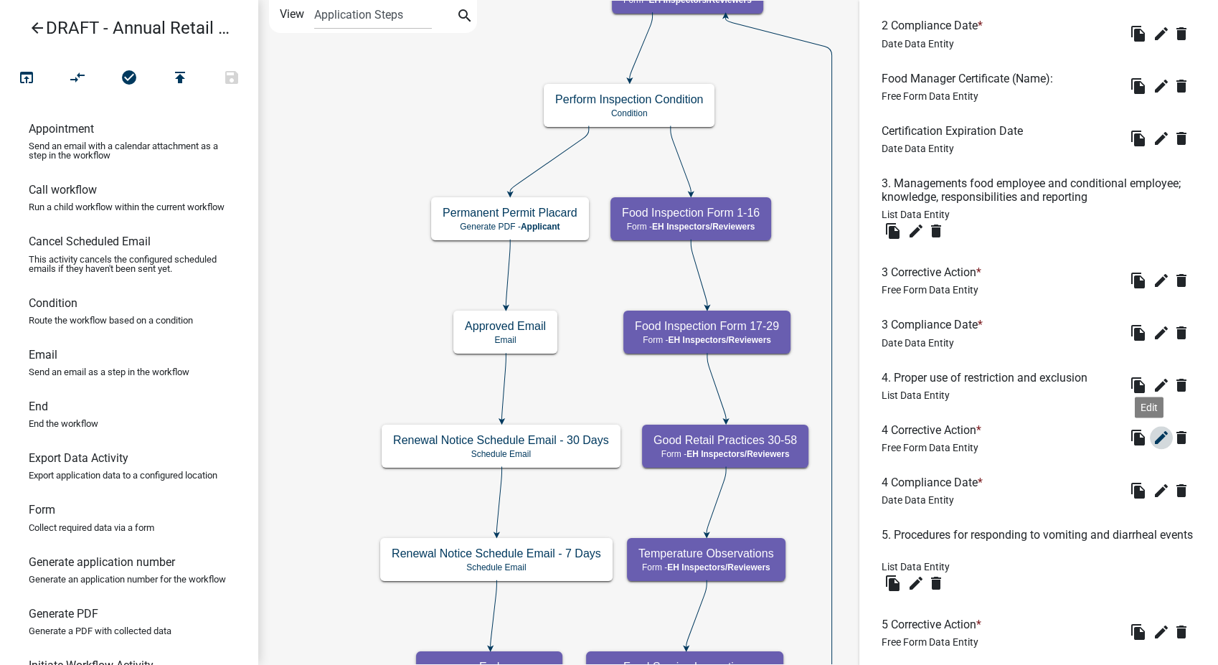
click at [1153, 432] on icon "edit" at bounding box center [1161, 437] width 17 height 17
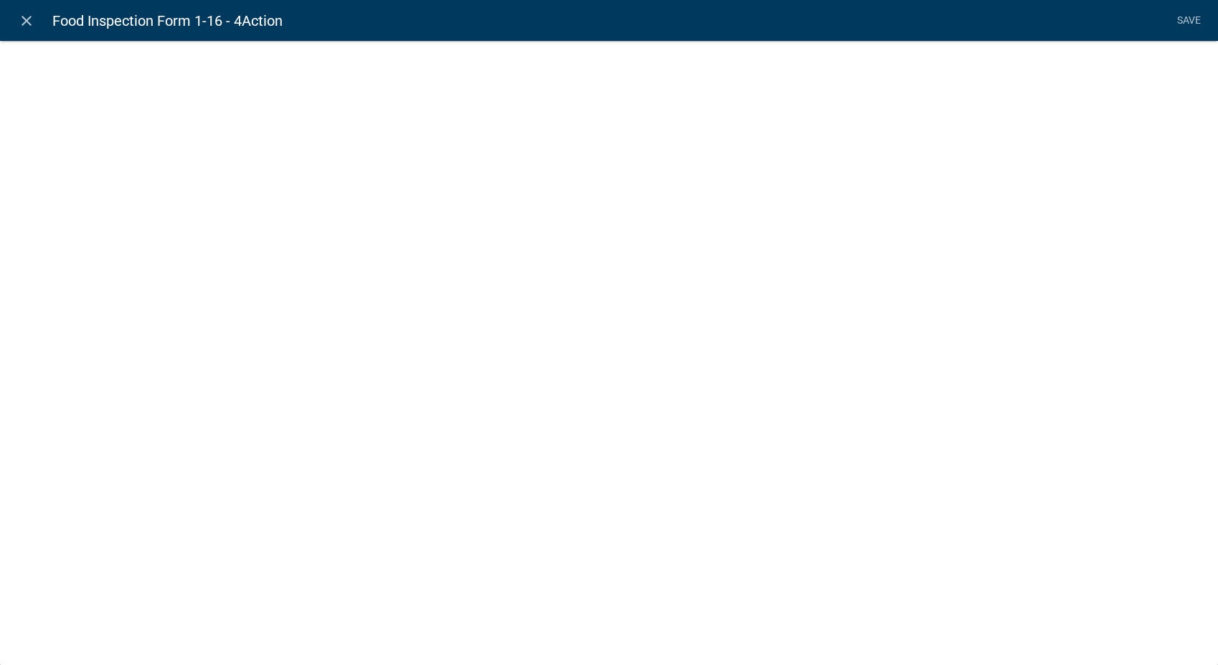
select select
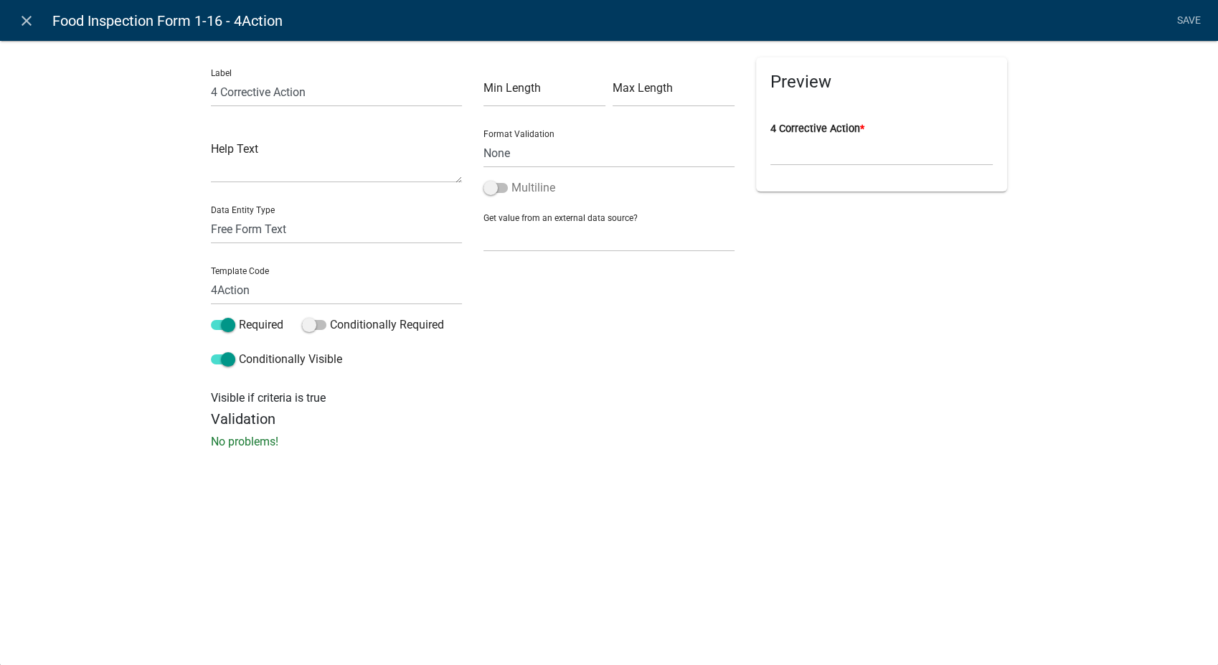
scroll to position [804, 0]
click at [488, 184] on span at bounding box center [495, 188] width 24 height 10
click at [511, 179] on input "Multiline" at bounding box center [511, 179] width 0 height 0
click at [1194, 20] on link "Save" at bounding box center [1189, 20] width 36 height 27
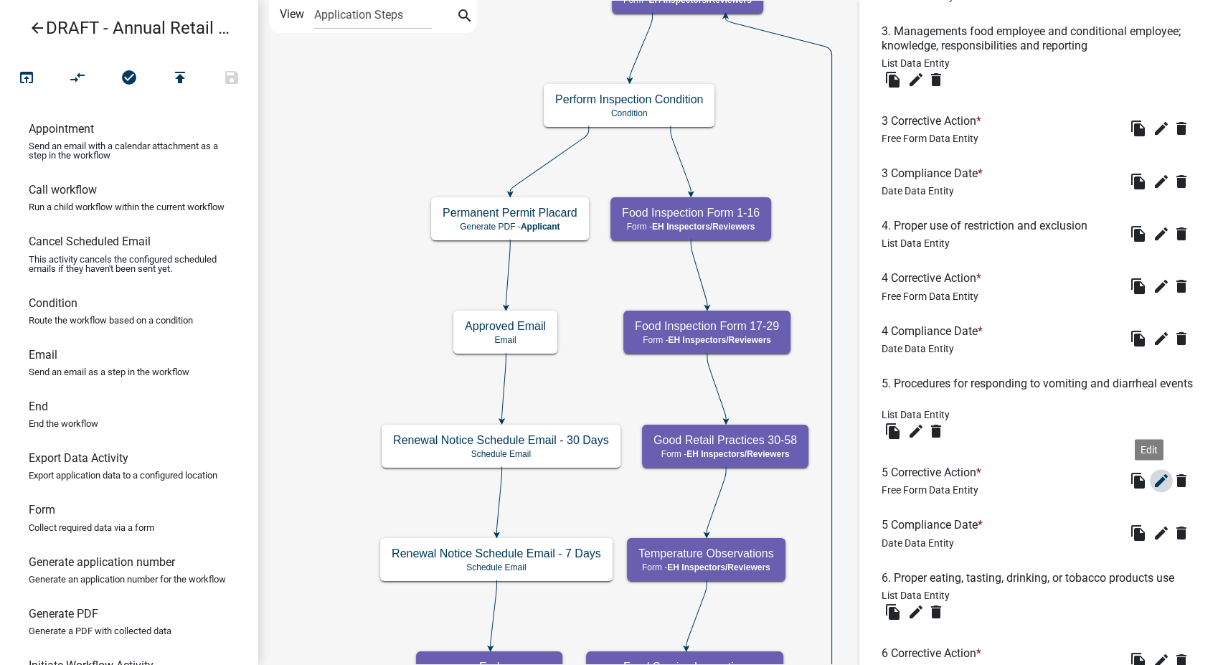
scroll to position [1044, 0]
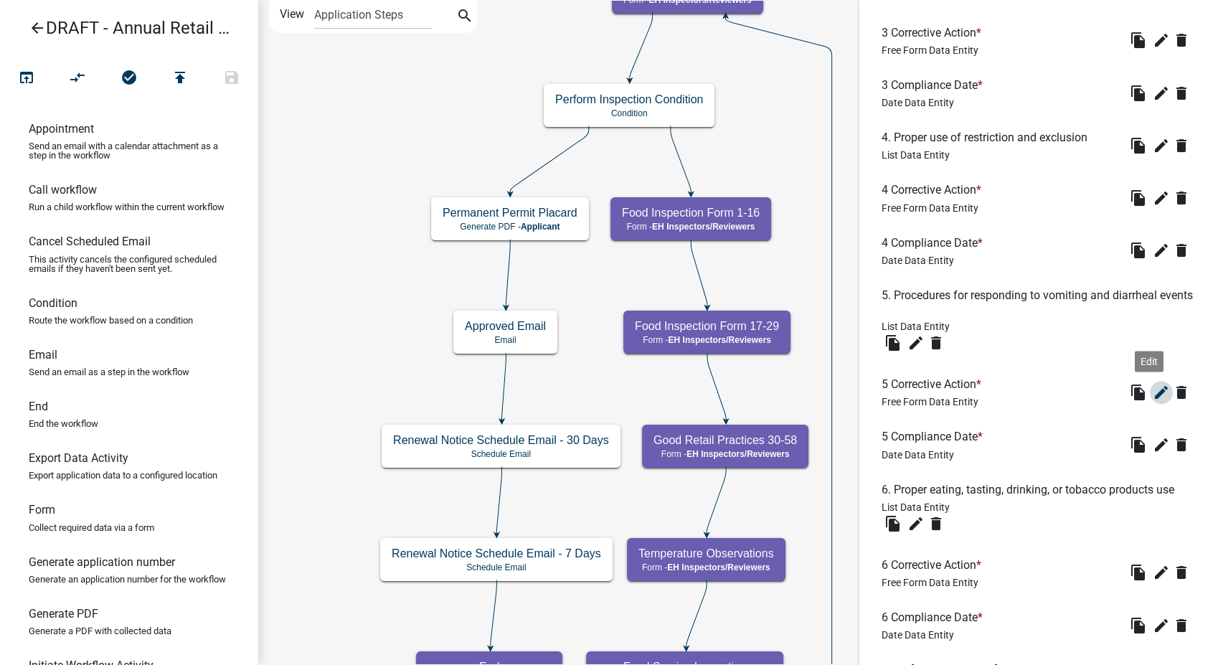
click at [1153, 396] on icon "edit" at bounding box center [1161, 392] width 17 height 17
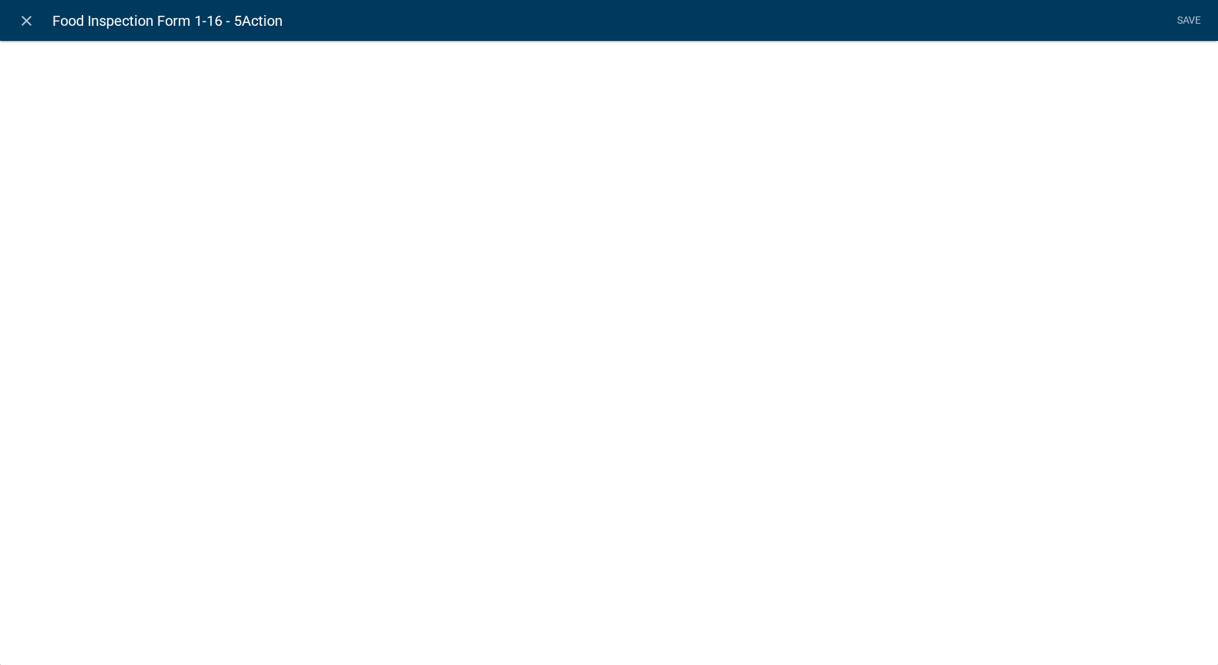
select select
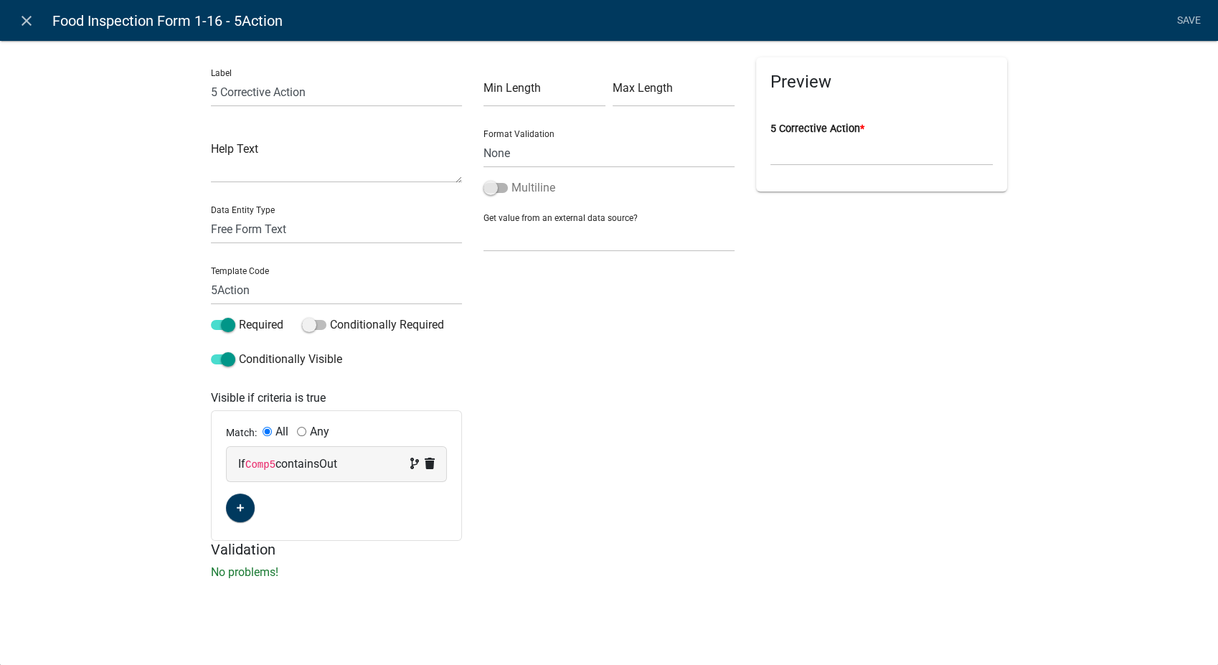
click at [491, 186] on span at bounding box center [495, 188] width 24 height 10
click at [511, 179] on input "Multiline" at bounding box center [511, 179] width 0 height 0
click at [1185, 20] on link "Save" at bounding box center [1189, 20] width 36 height 27
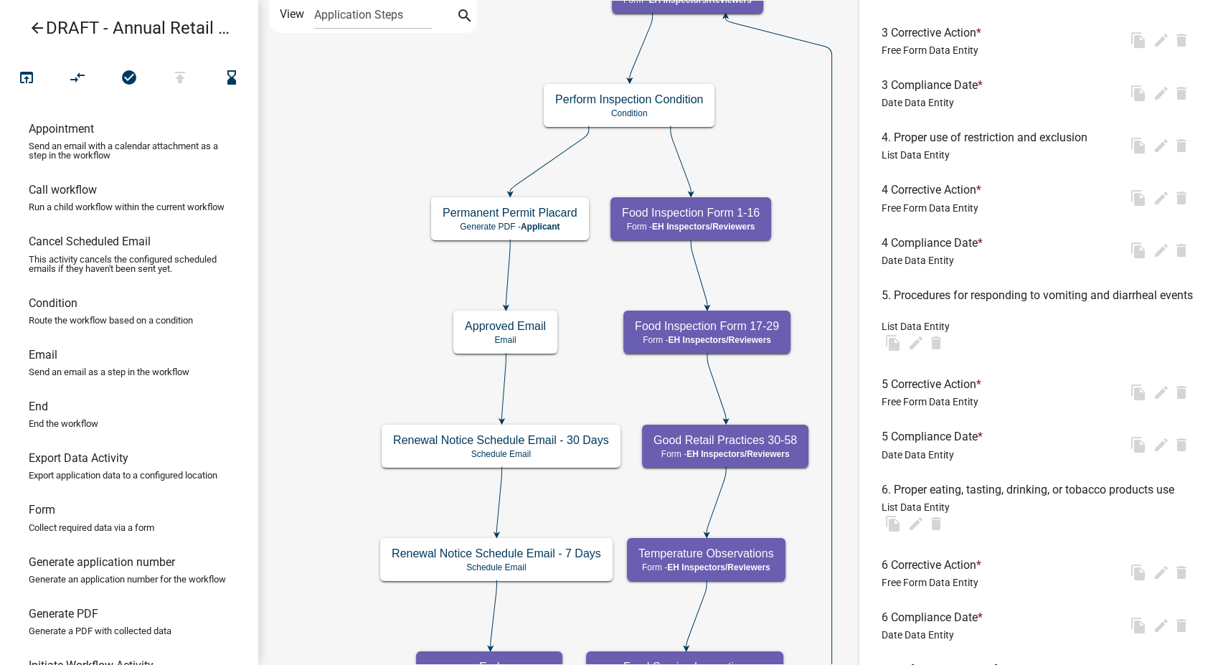
scroll to position [0, 0]
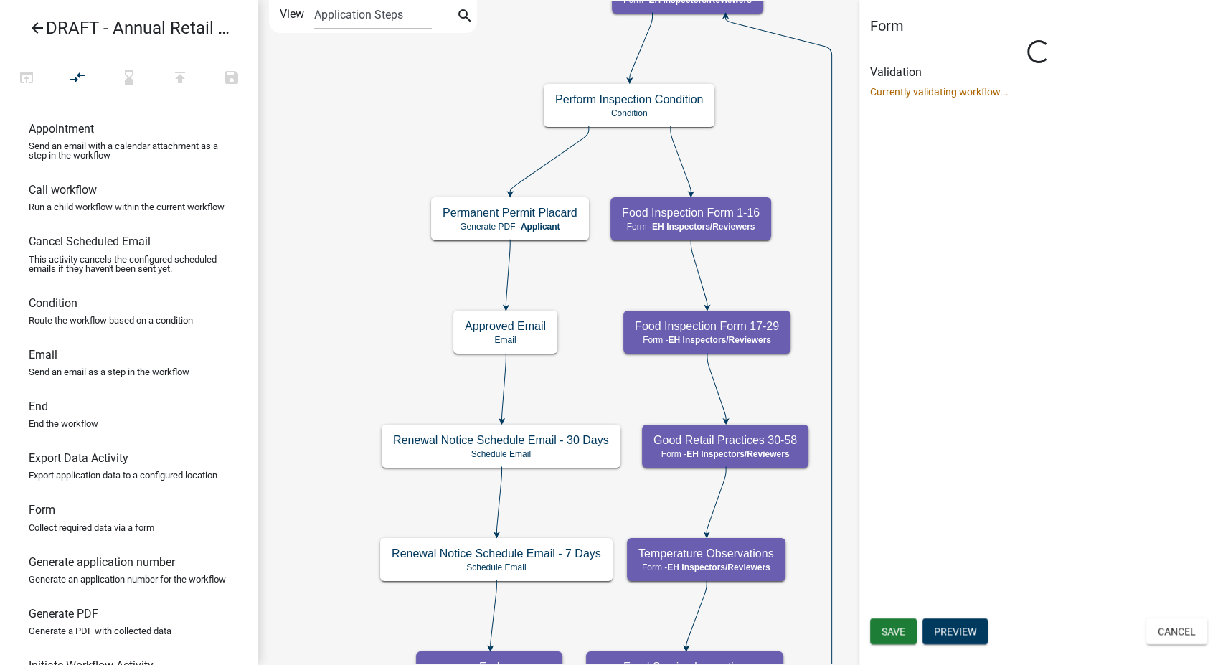
select select "C31B5D90-9A1B-409C-8A96-CB1DC1AB168B"
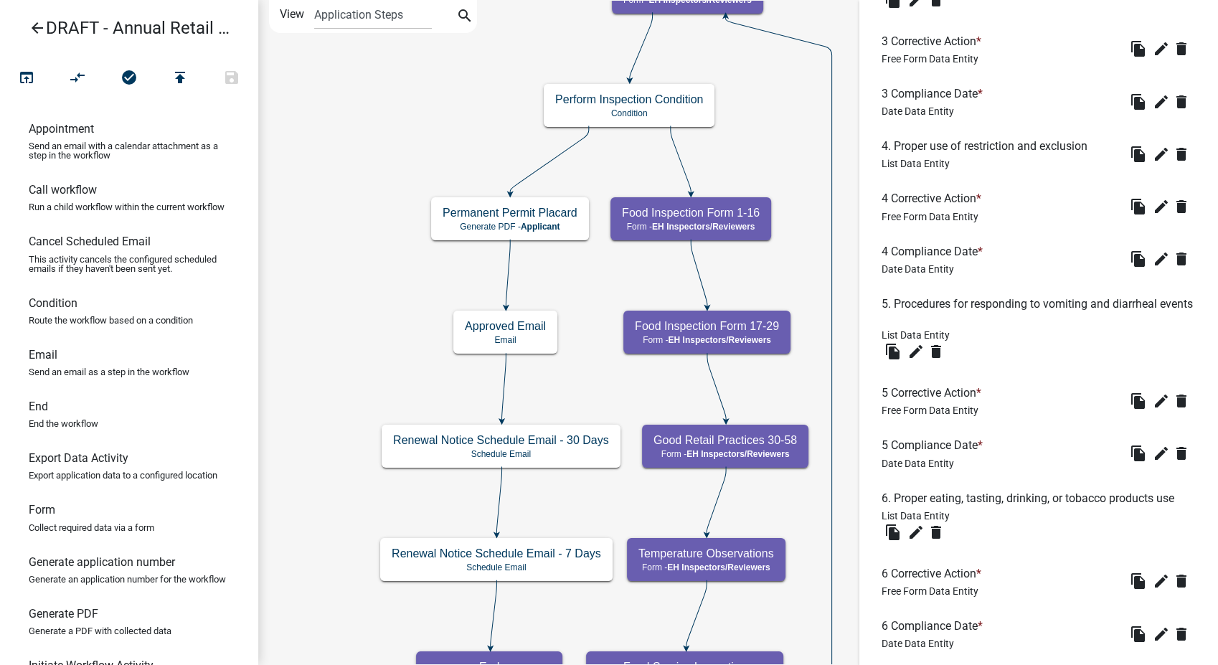
scroll to position [1123, 0]
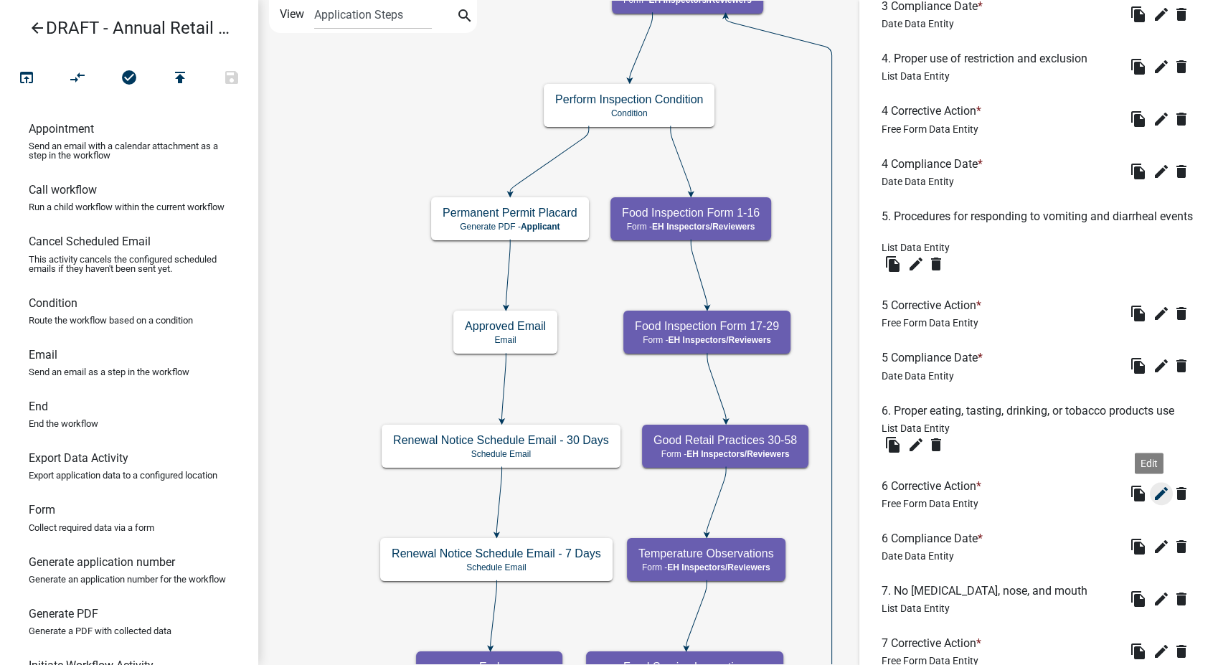
click at [1153, 496] on icon "edit" at bounding box center [1161, 493] width 17 height 17
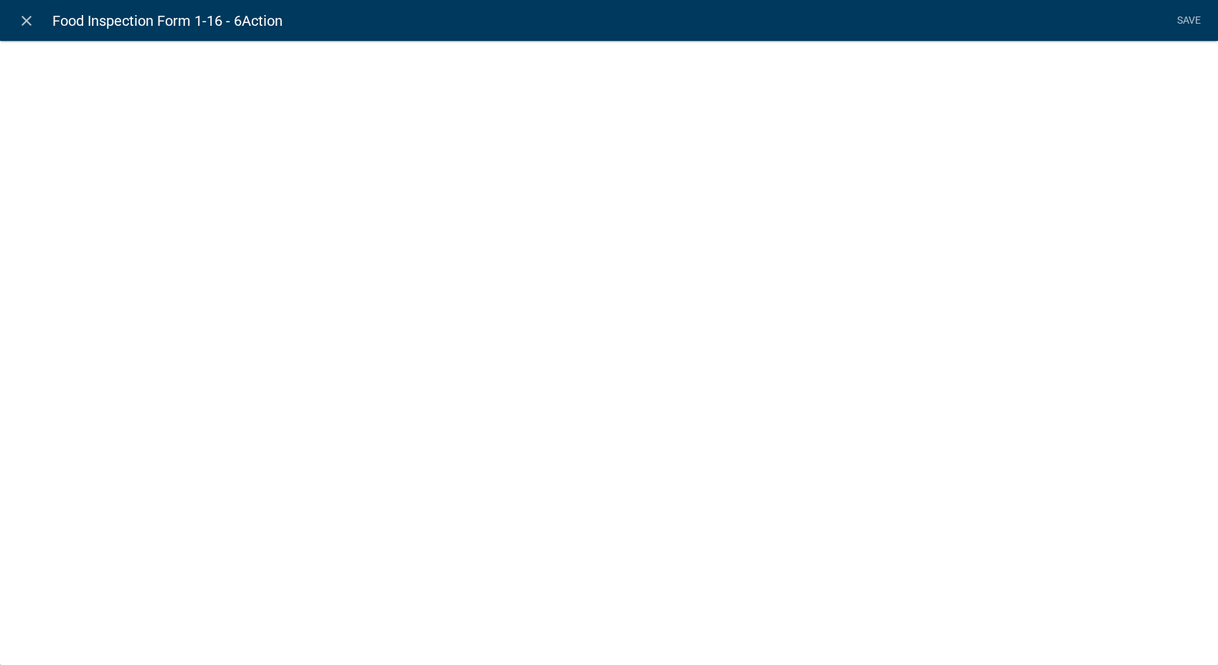
select select
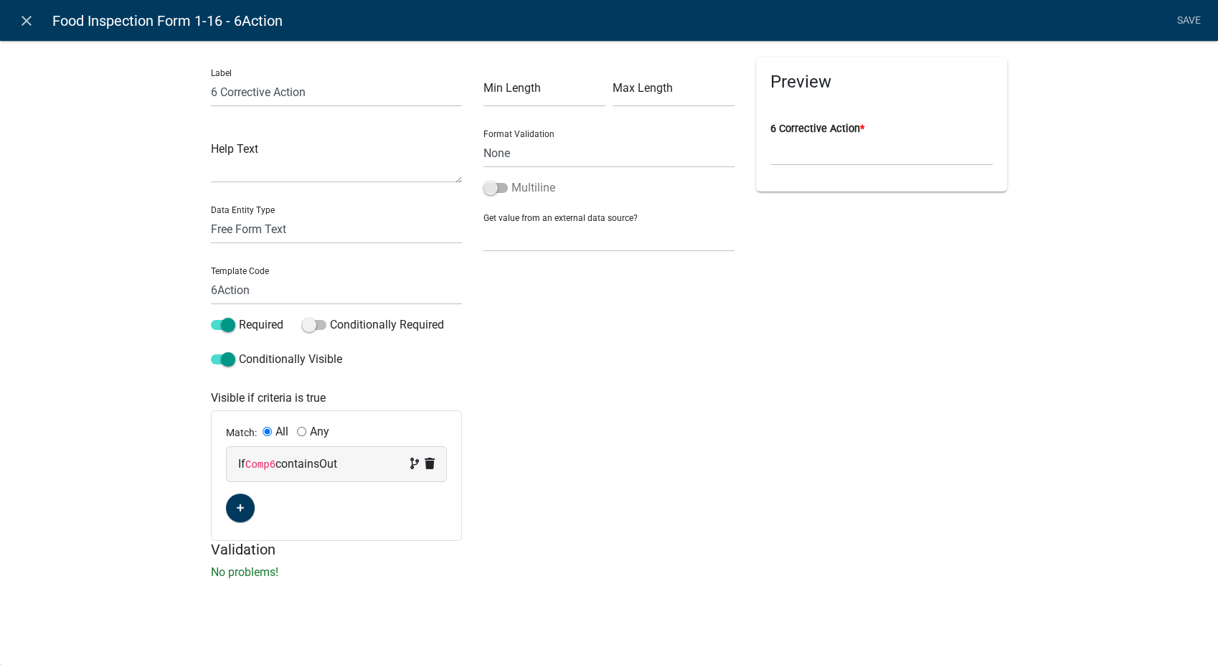
click at [493, 189] on span at bounding box center [495, 188] width 24 height 10
click at [511, 179] on input "Multiline" at bounding box center [511, 179] width 0 height 0
click at [1188, 19] on link "Save" at bounding box center [1189, 20] width 36 height 27
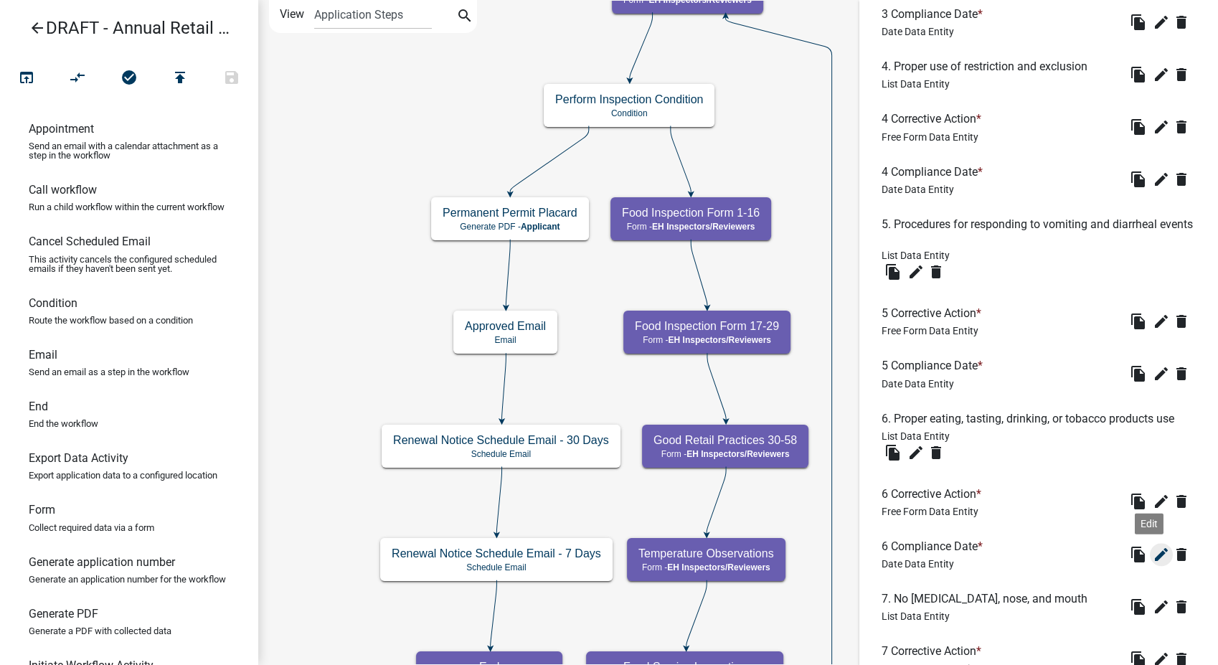
scroll to position [1203, 0]
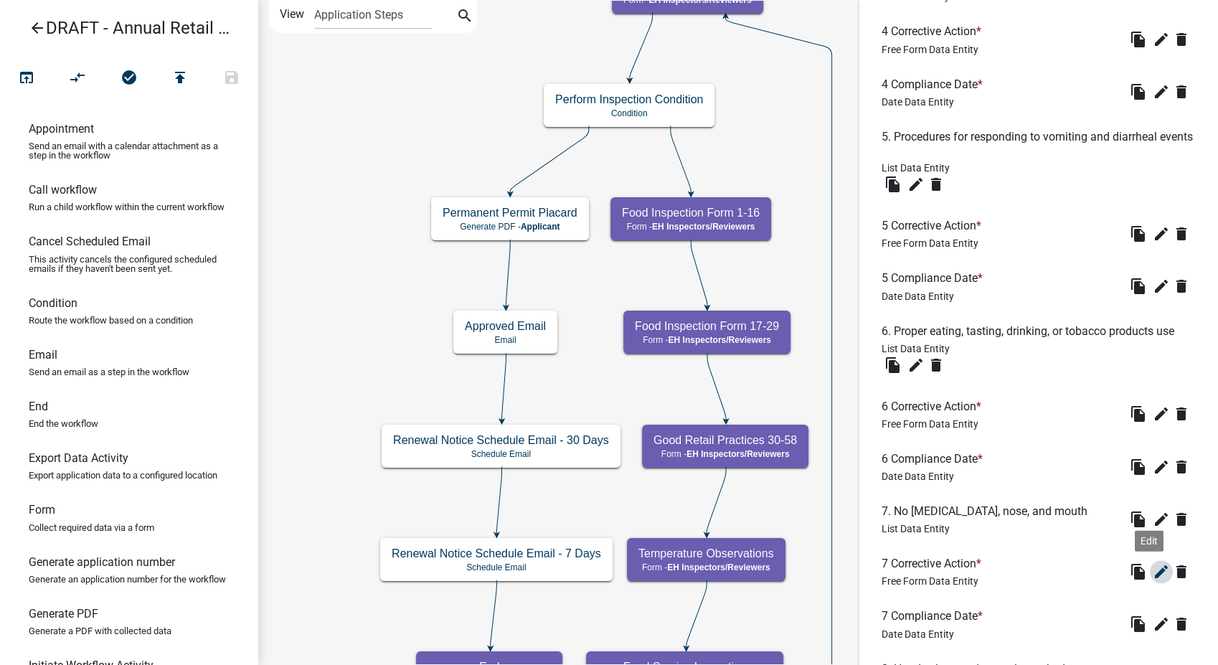
click at [1153, 563] on icon "edit" at bounding box center [1161, 571] width 17 height 17
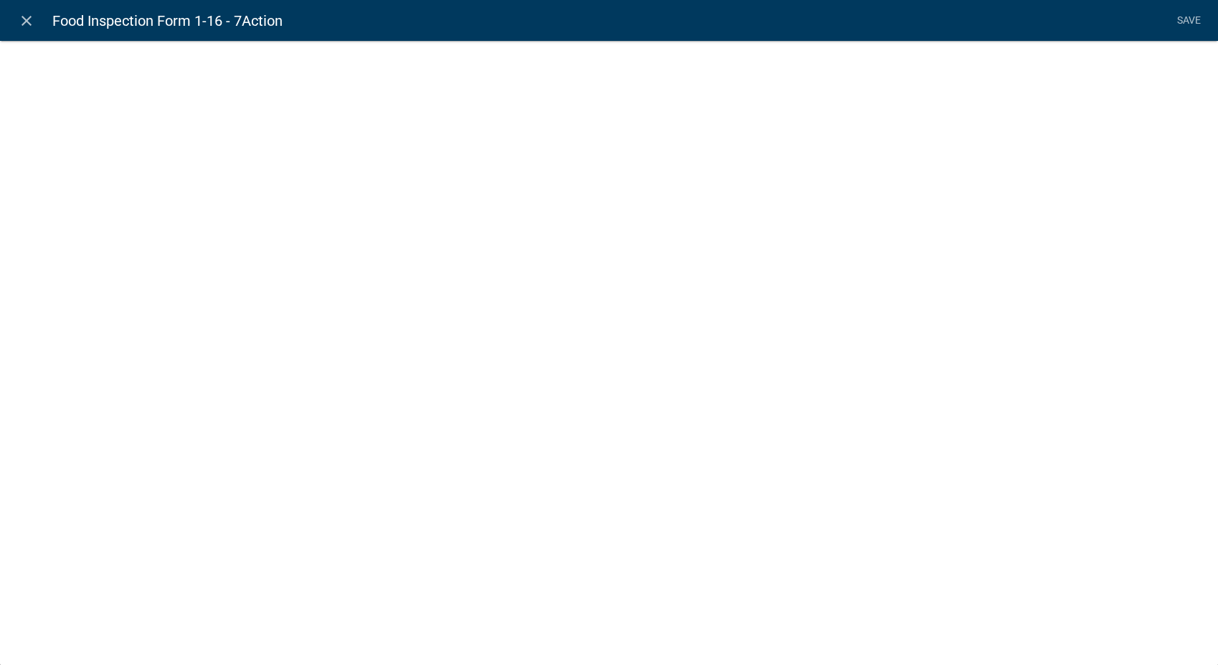
select select
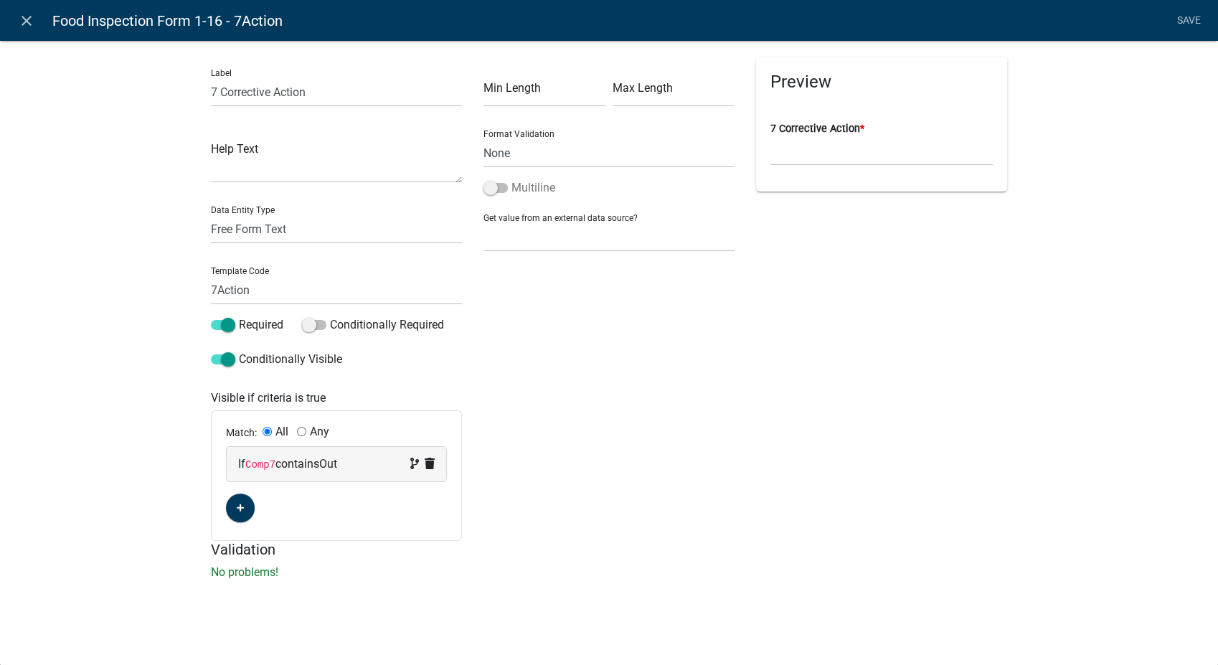
click at [486, 191] on span at bounding box center [495, 188] width 24 height 10
click at [511, 179] on input "Multiline" at bounding box center [511, 179] width 0 height 0
click at [1193, 22] on link "Save" at bounding box center [1189, 20] width 36 height 27
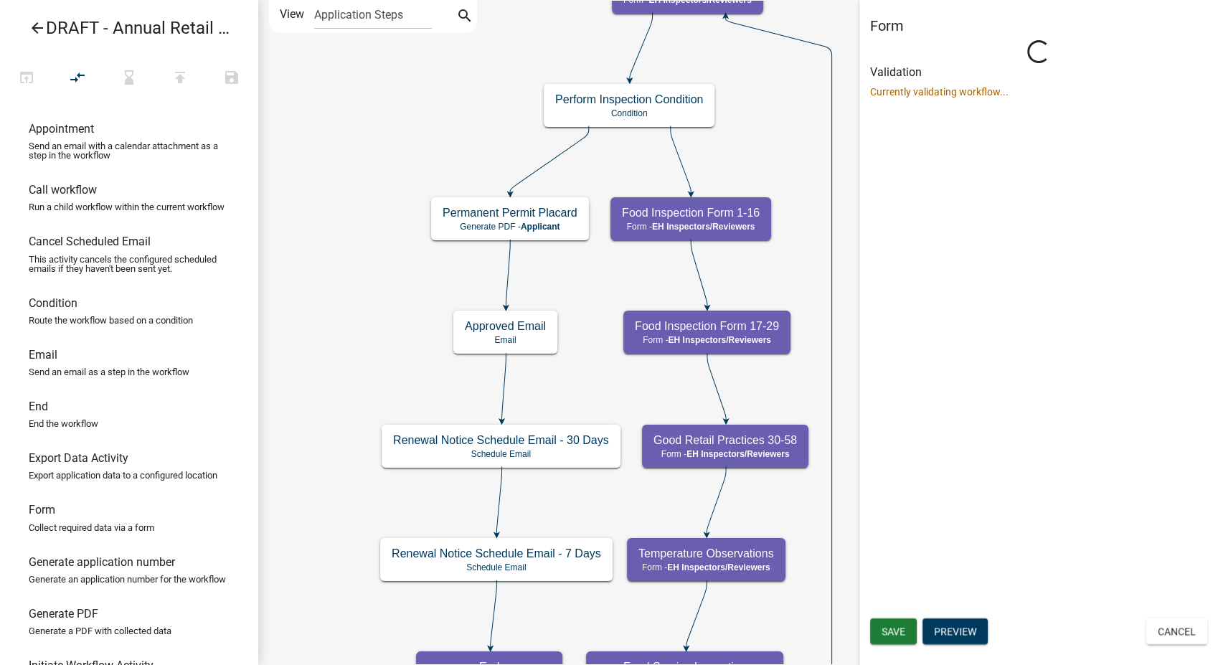
scroll to position [0, 0]
select select "C31B5D90-9A1B-409C-8A96-CB1DC1AB168B"
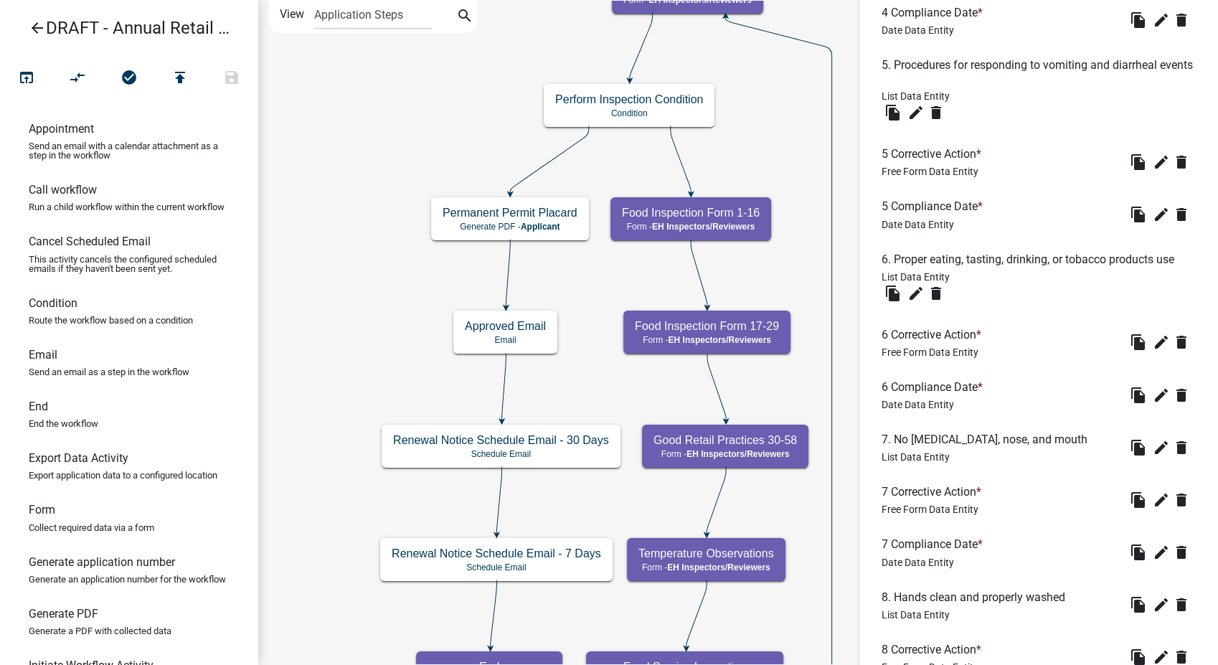
scroll to position [1514, 0]
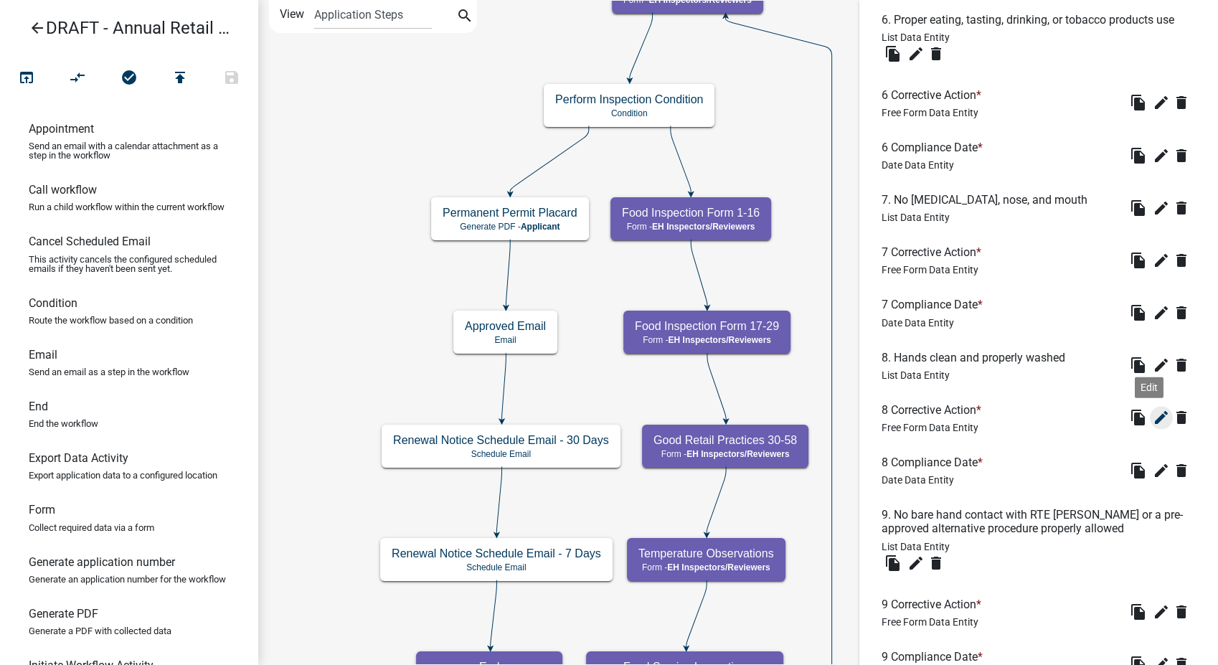
click at [1153, 414] on icon "edit" at bounding box center [1161, 417] width 17 height 17
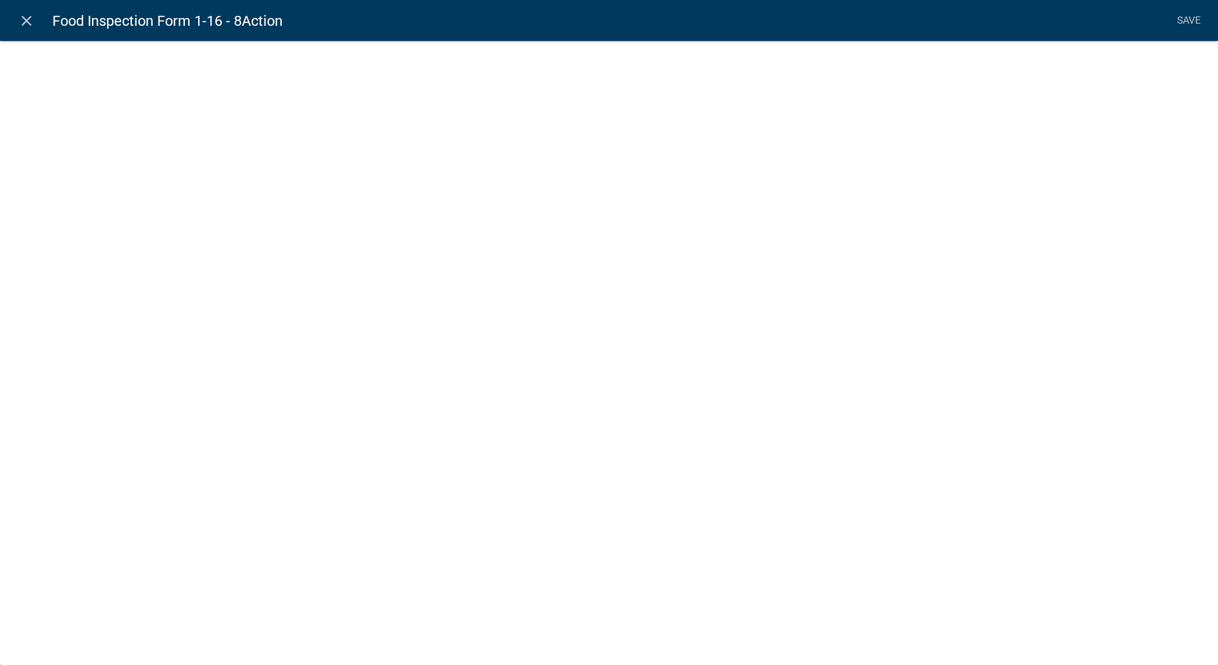
select select
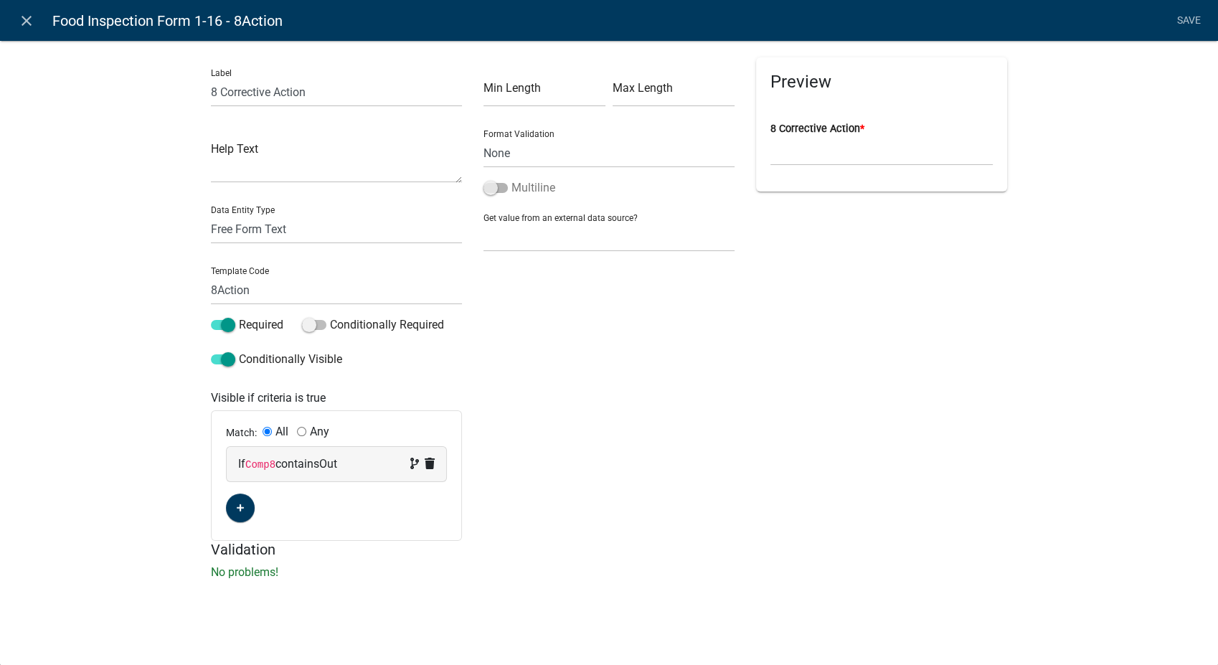
click at [490, 183] on span at bounding box center [495, 188] width 24 height 10
click at [511, 179] on input "Multiline" at bounding box center [511, 179] width 0 height 0
click at [1192, 15] on link "Save" at bounding box center [1189, 20] width 36 height 27
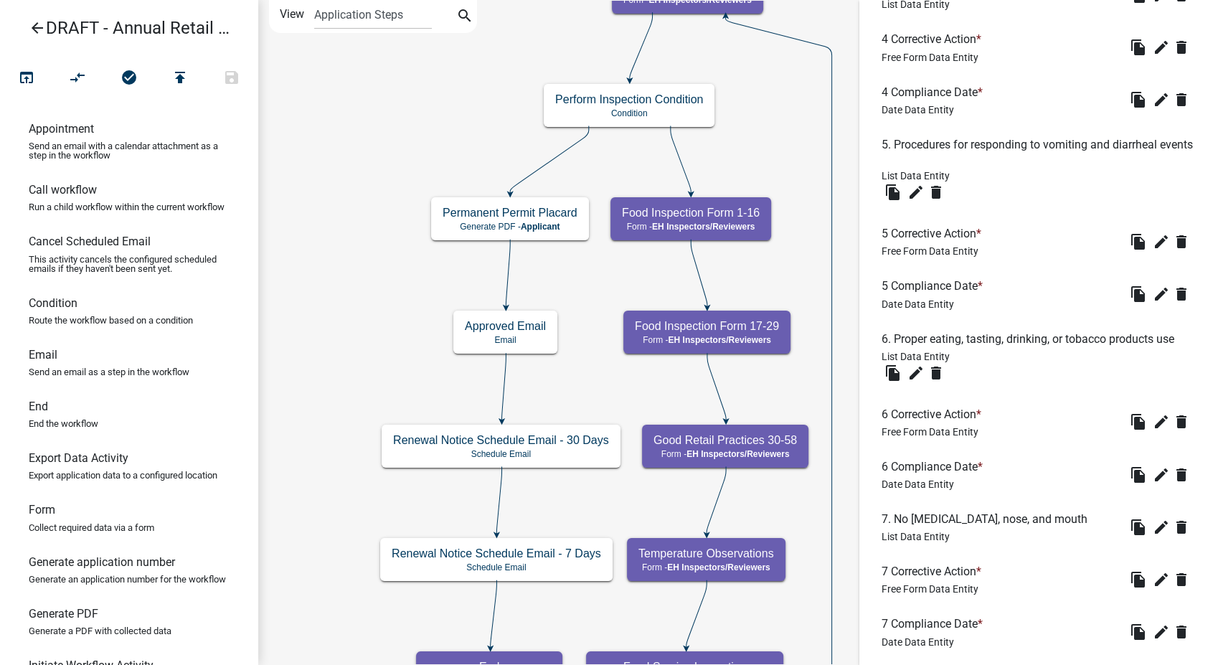
scroll to position [1282, 0]
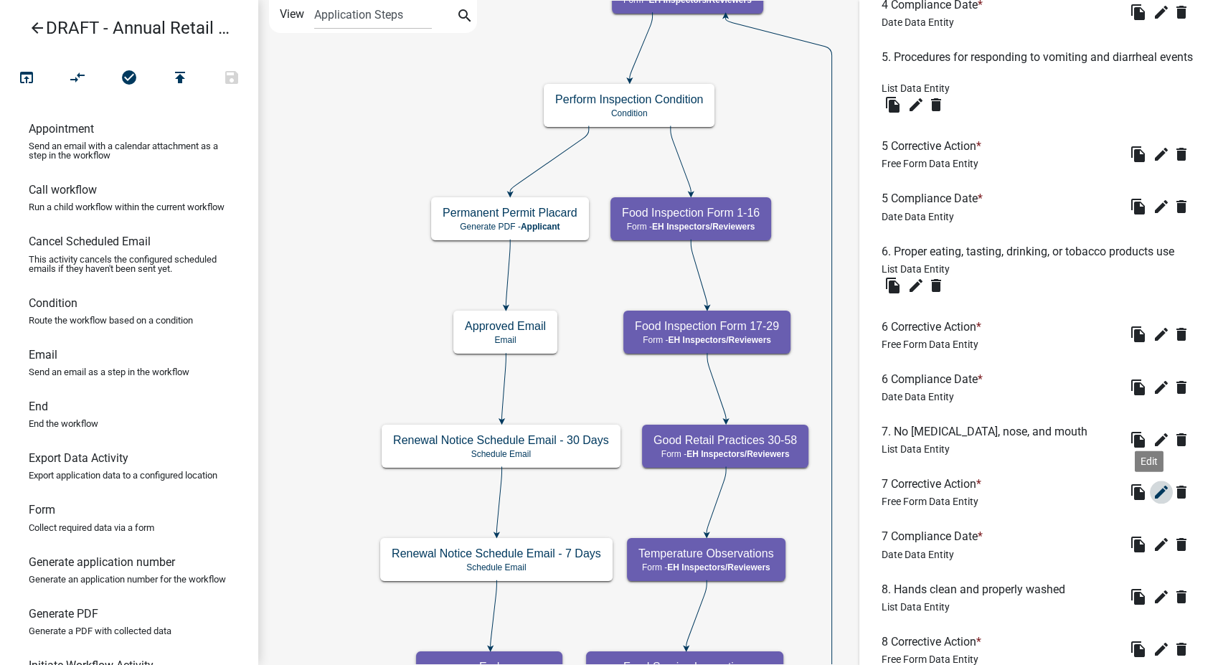
click at [1153, 488] on icon "edit" at bounding box center [1161, 491] width 17 height 17
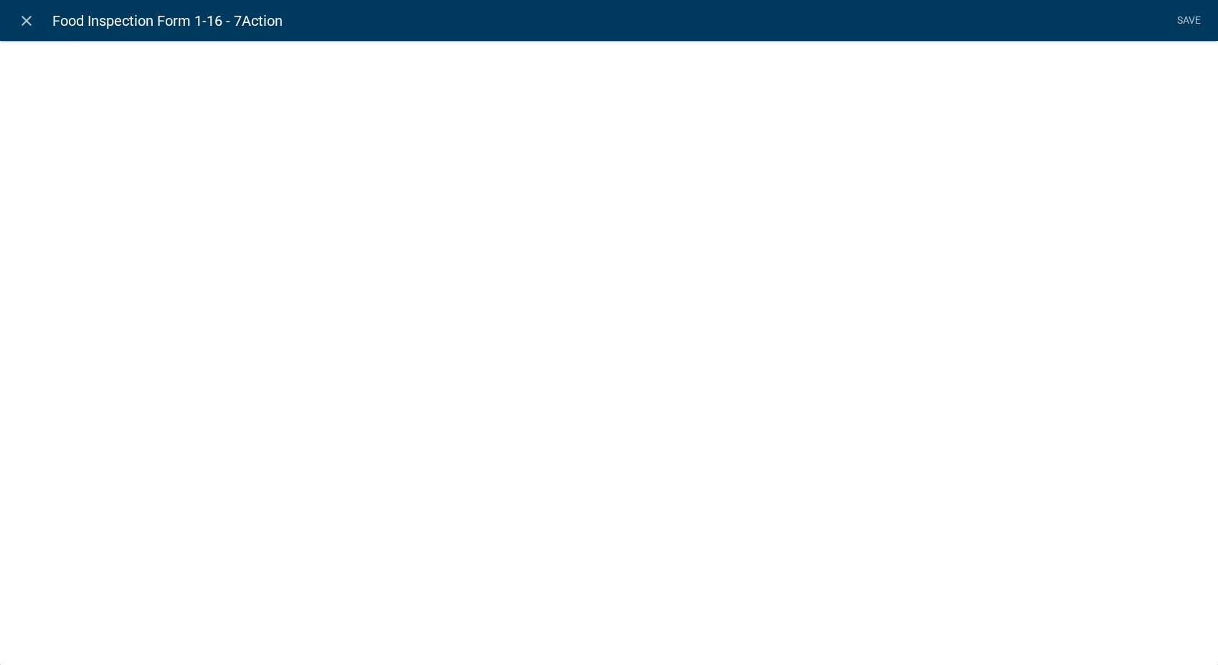
select select
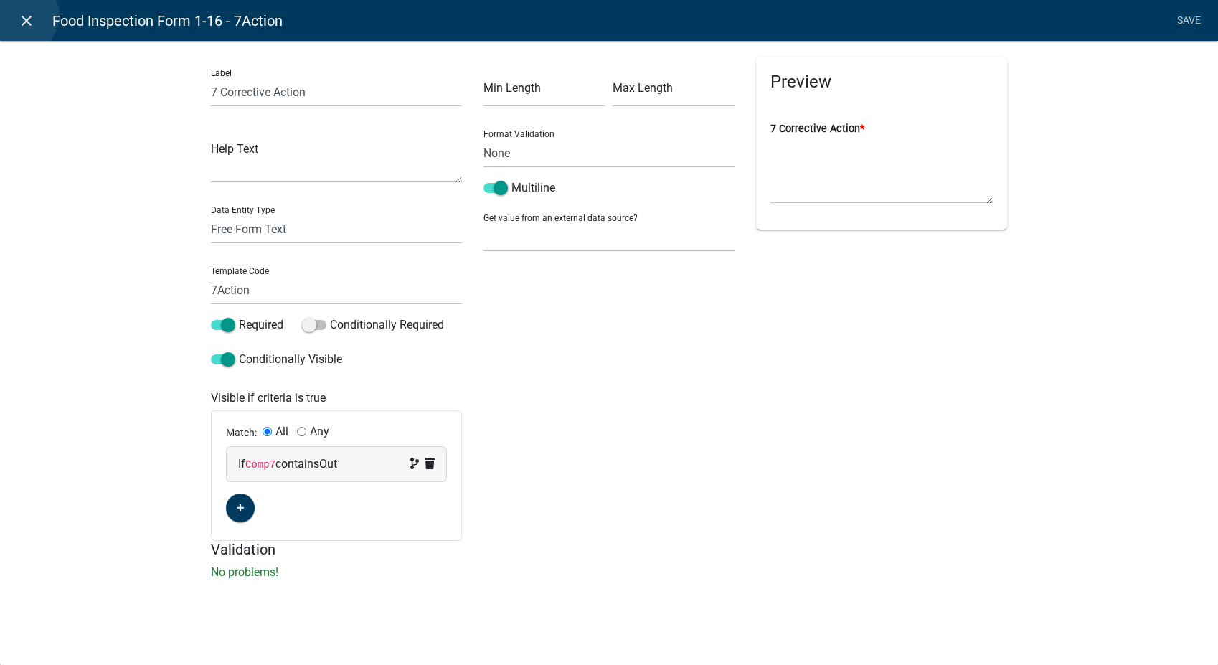
click at [23, 16] on icon "close" at bounding box center [26, 20] width 17 height 17
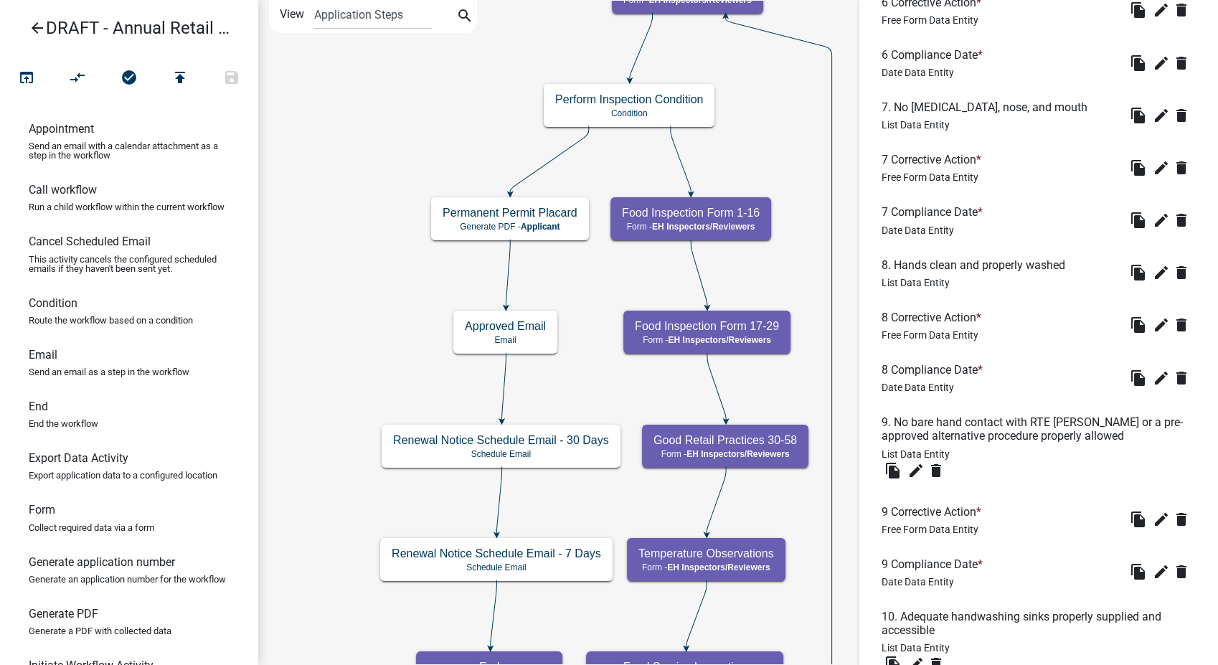
scroll to position [1681, 0]
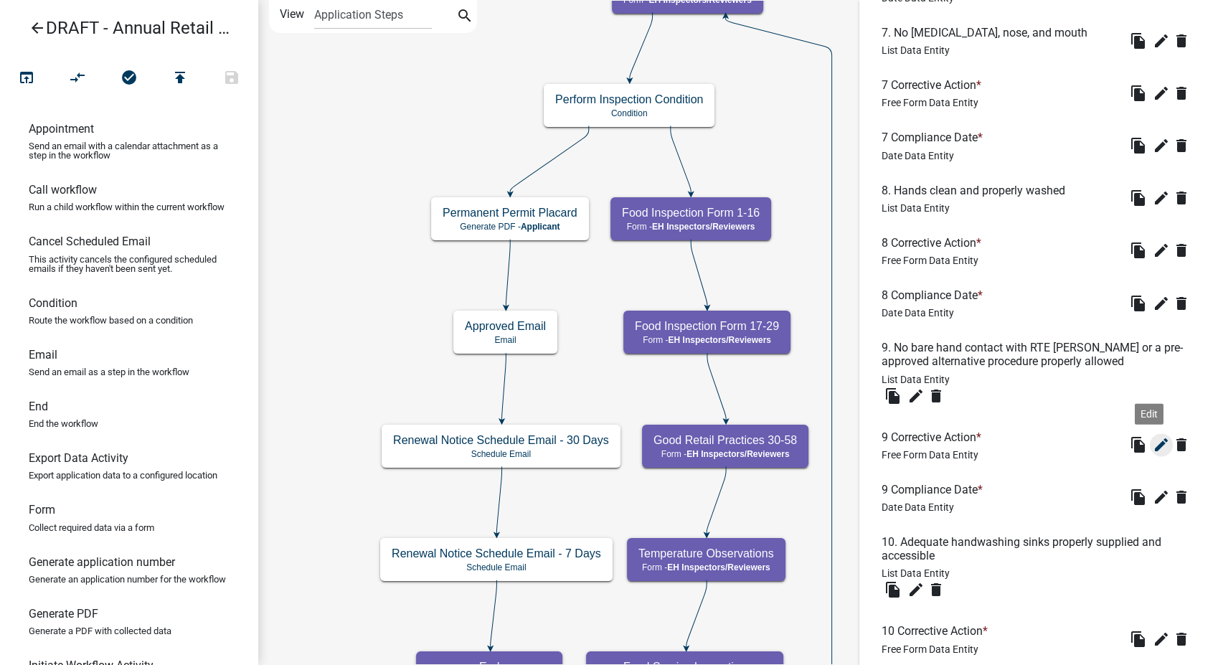
click at [1153, 441] on icon "edit" at bounding box center [1161, 444] width 17 height 17
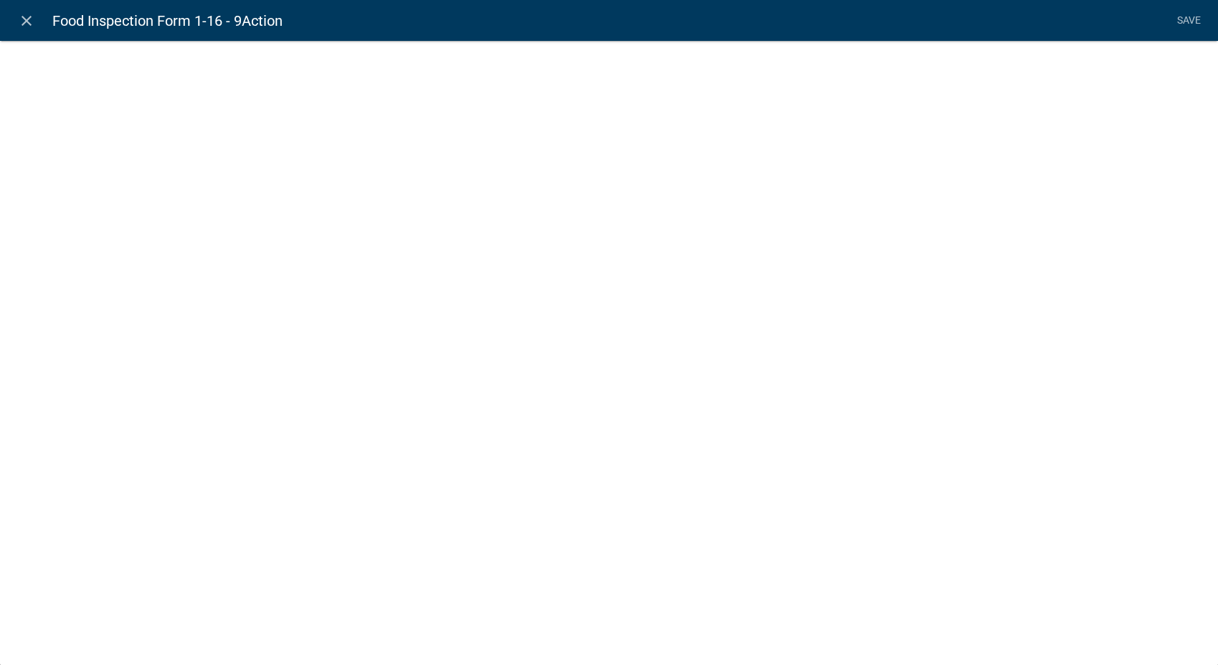
select select
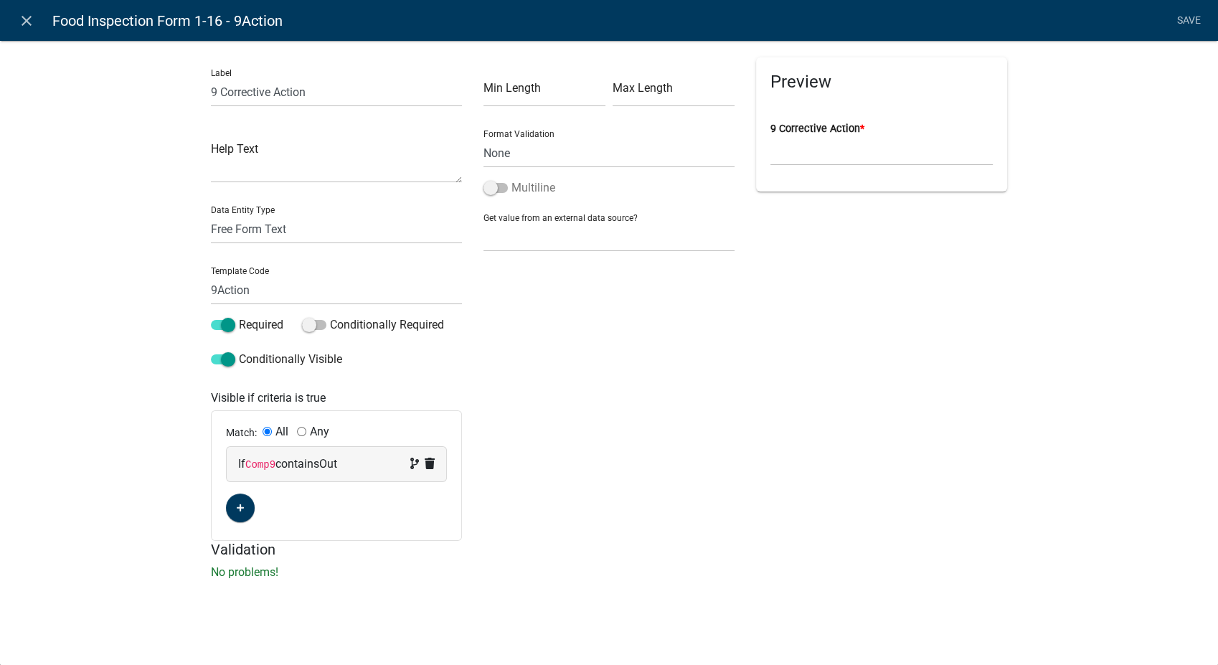
click at [496, 185] on span at bounding box center [495, 188] width 24 height 10
click at [511, 179] on input "Multiline" at bounding box center [511, 179] width 0 height 0
click at [1186, 11] on link "Save" at bounding box center [1189, 20] width 36 height 27
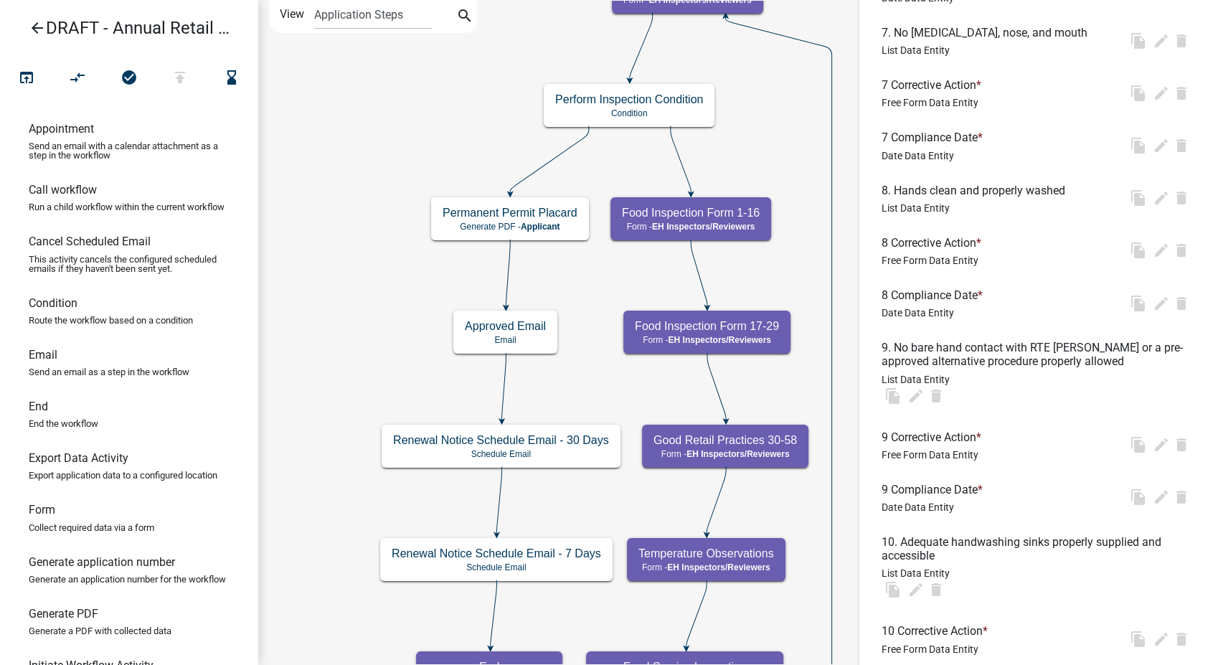
scroll to position [0, 0]
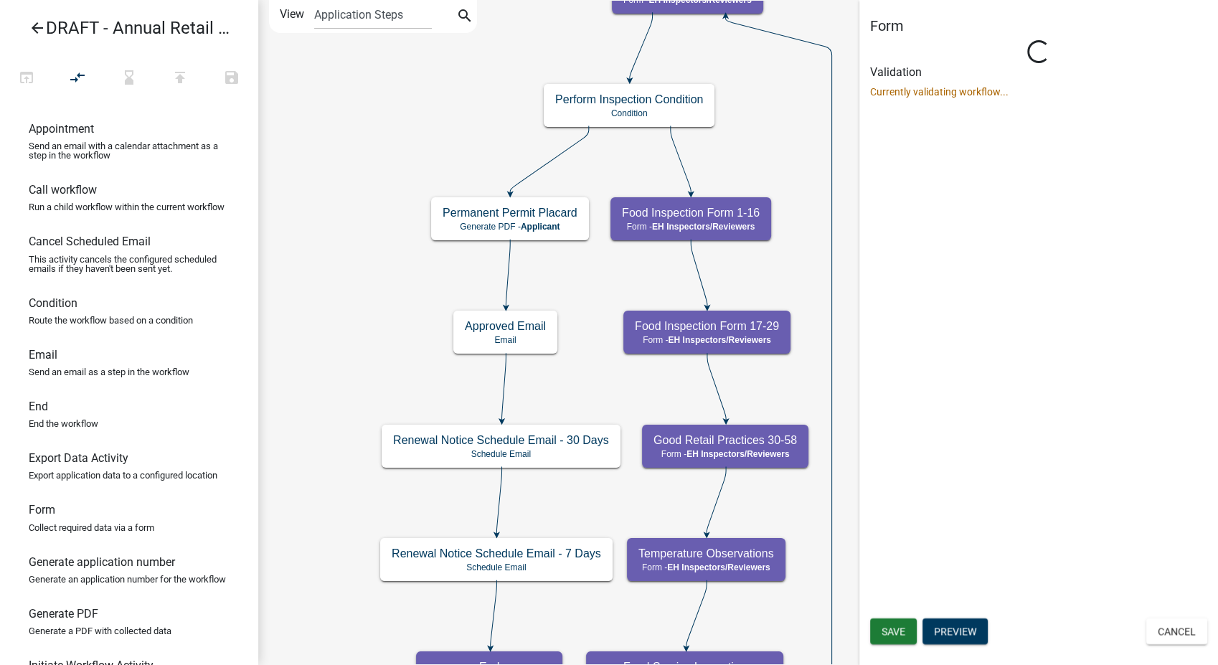
select select "C31B5D90-9A1B-409C-8A96-CB1DC1AB168B"
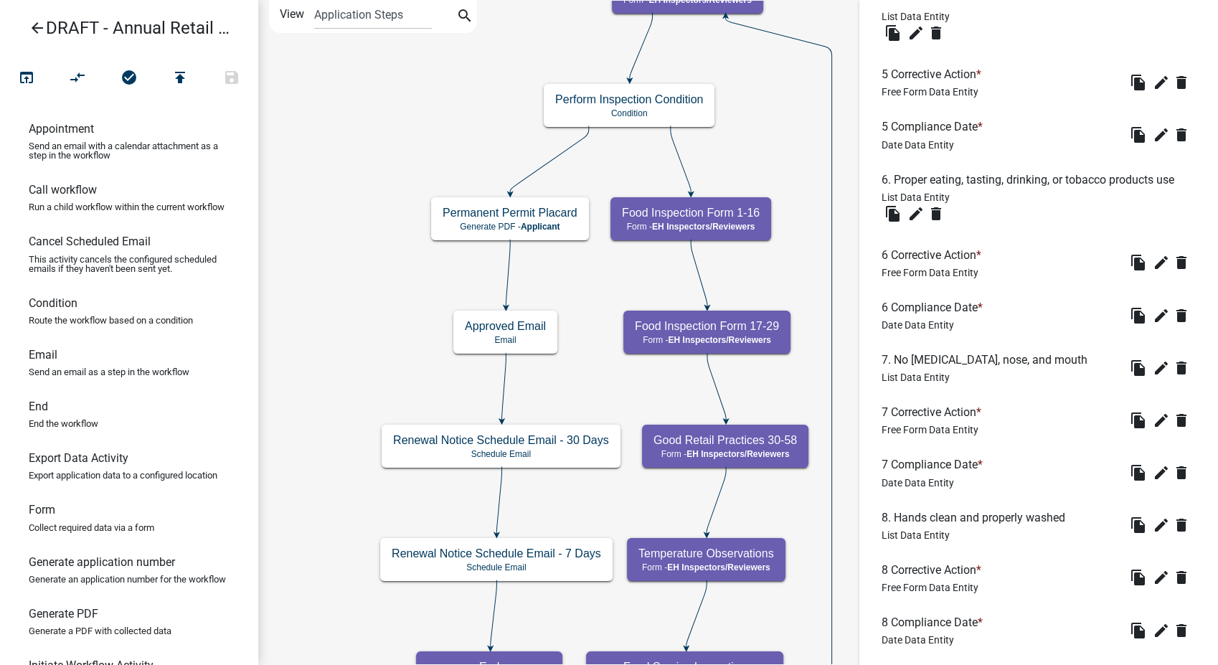
scroll to position [1833, 0]
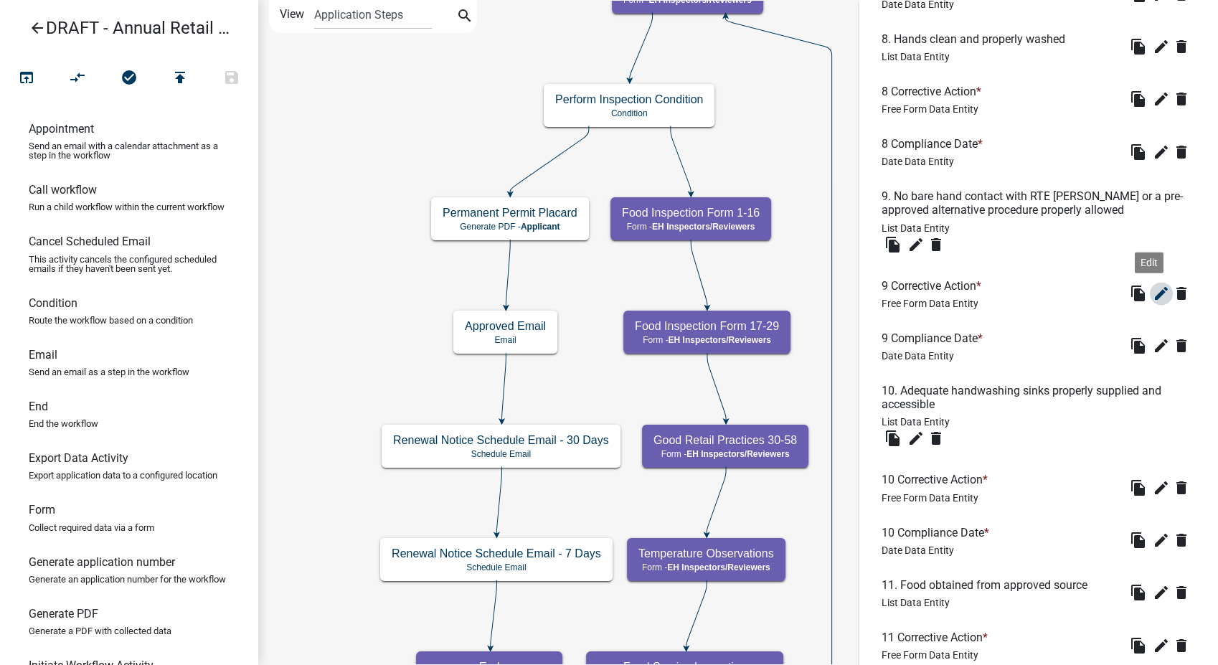
click at [1153, 296] on icon "edit" at bounding box center [1161, 293] width 17 height 17
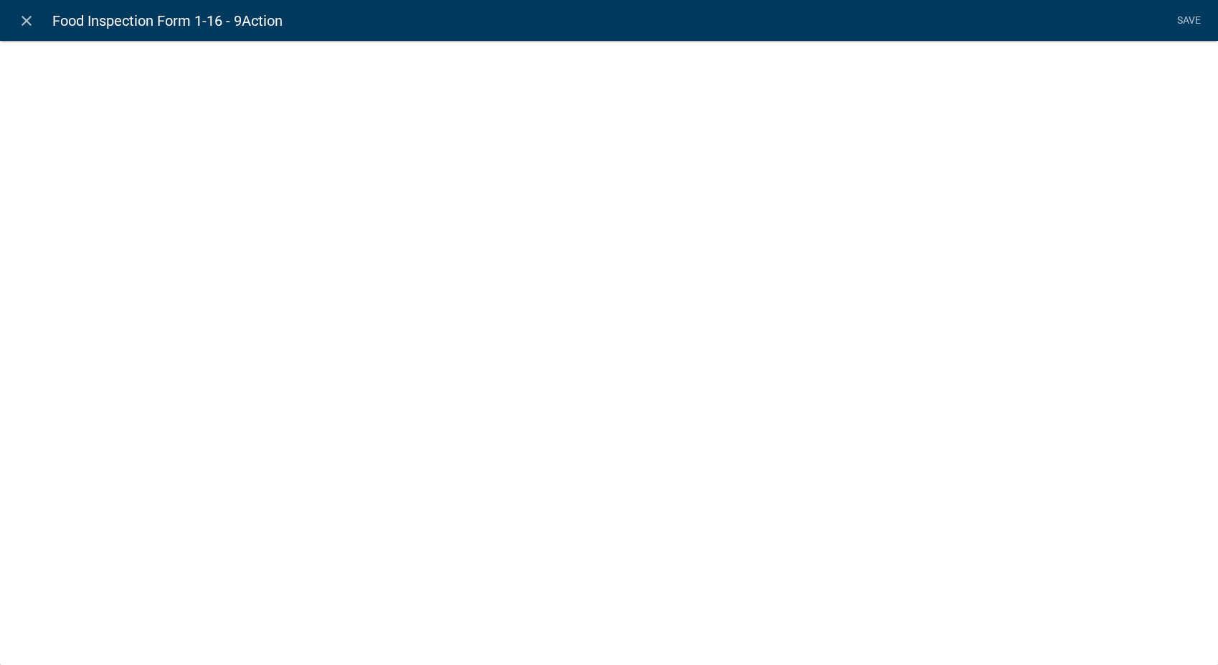
select select
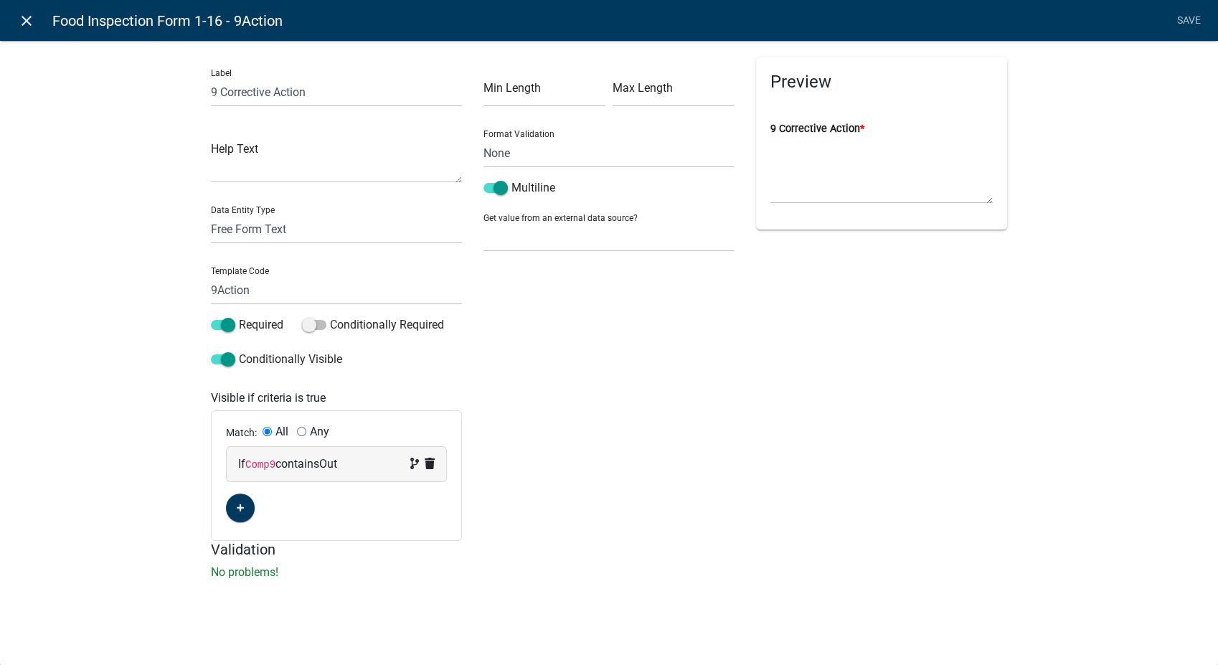
click at [23, 18] on icon "close" at bounding box center [26, 20] width 17 height 17
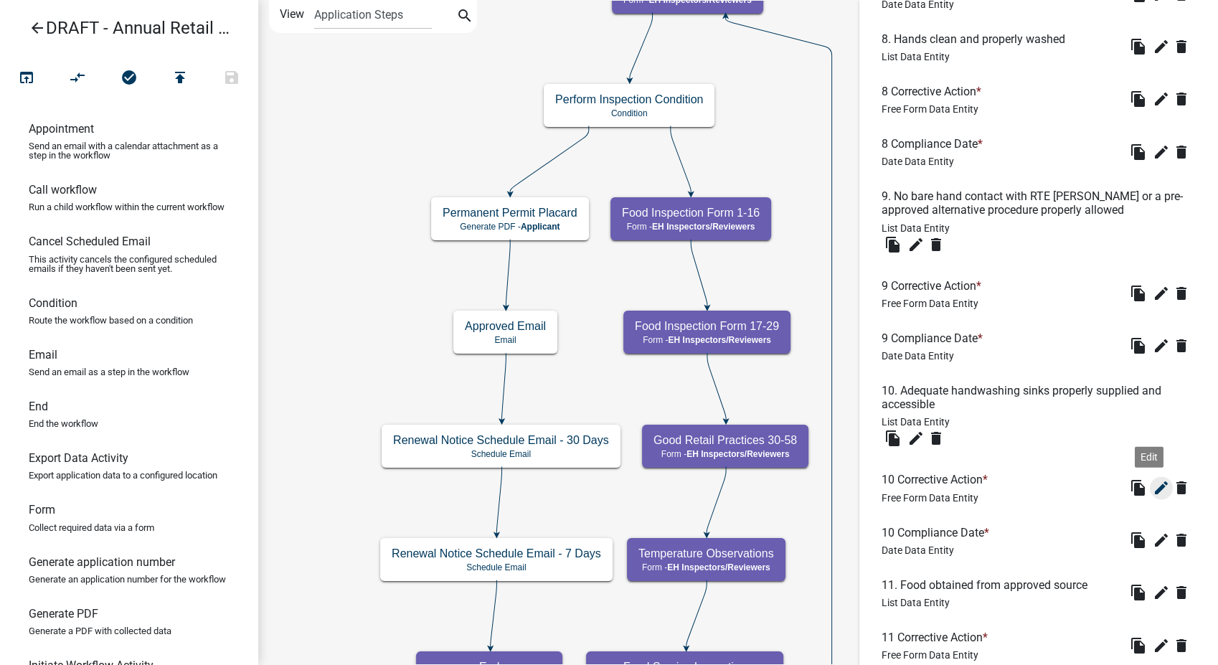
click at [1153, 483] on icon "edit" at bounding box center [1161, 487] width 17 height 17
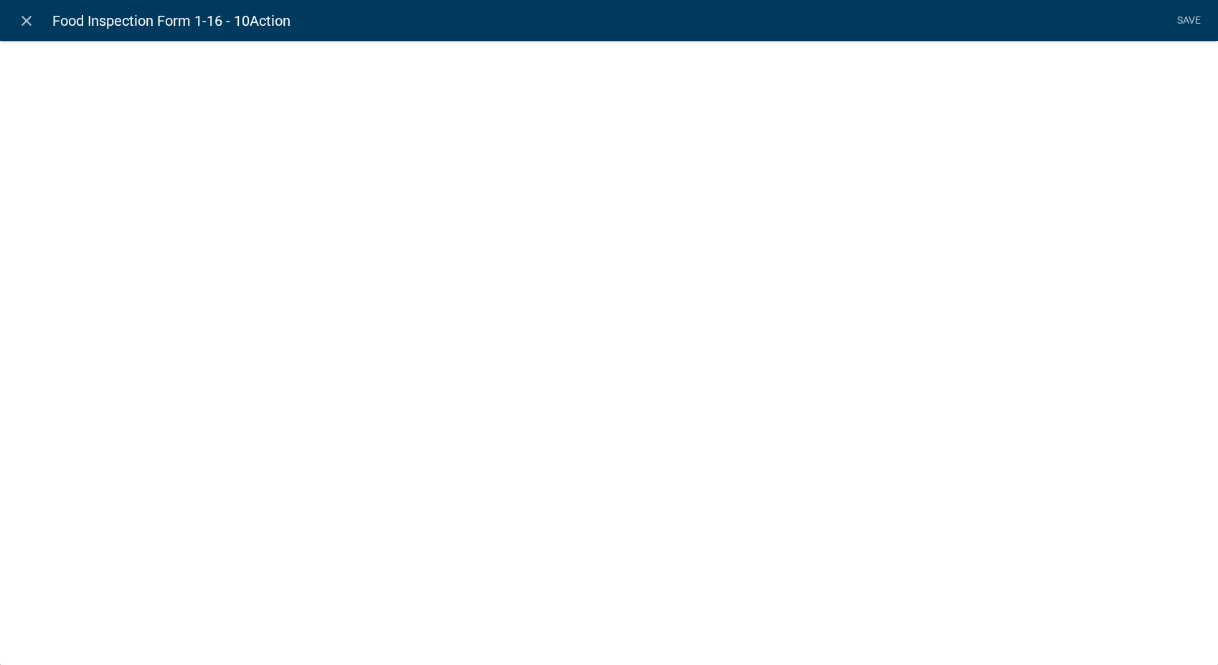
select select
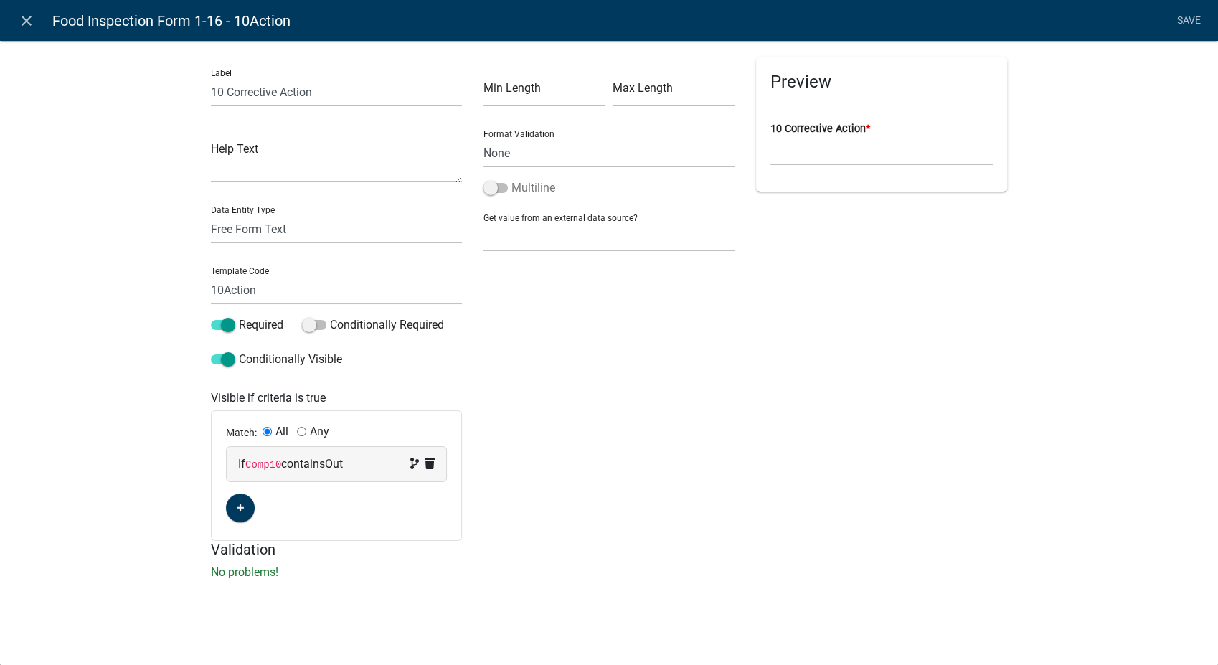
click at [483, 184] on label "Multiline" at bounding box center [519, 187] width 72 height 17
click at [511, 179] on input "Multiline" at bounding box center [511, 179] width 0 height 0
click at [1181, 17] on link "Save" at bounding box center [1189, 20] width 36 height 27
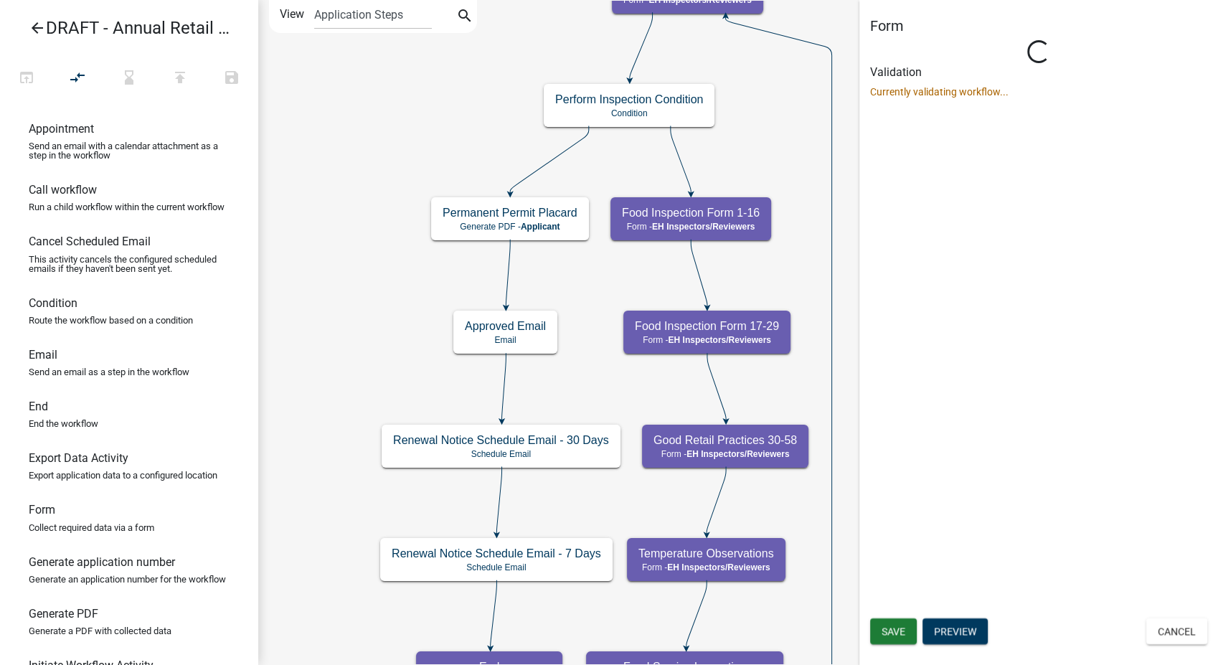
scroll to position [0, 0]
select select "C31B5D90-9A1B-409C-8A96-CB1DC1AB168B"
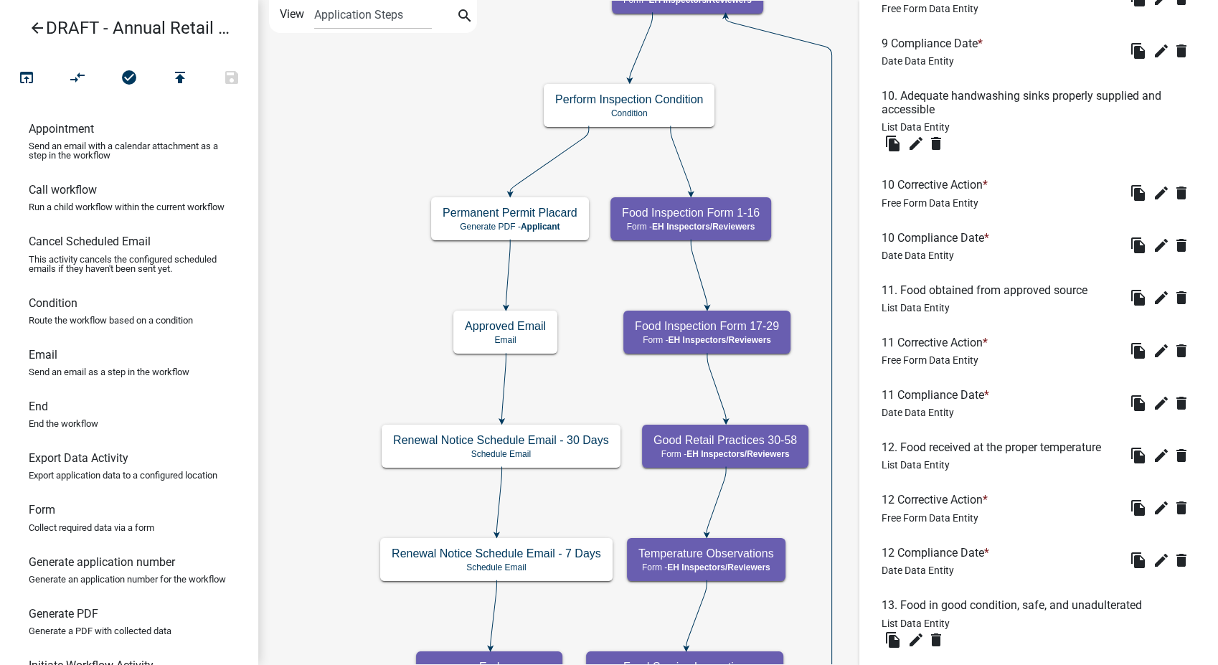
scroll to position [2071, 0]
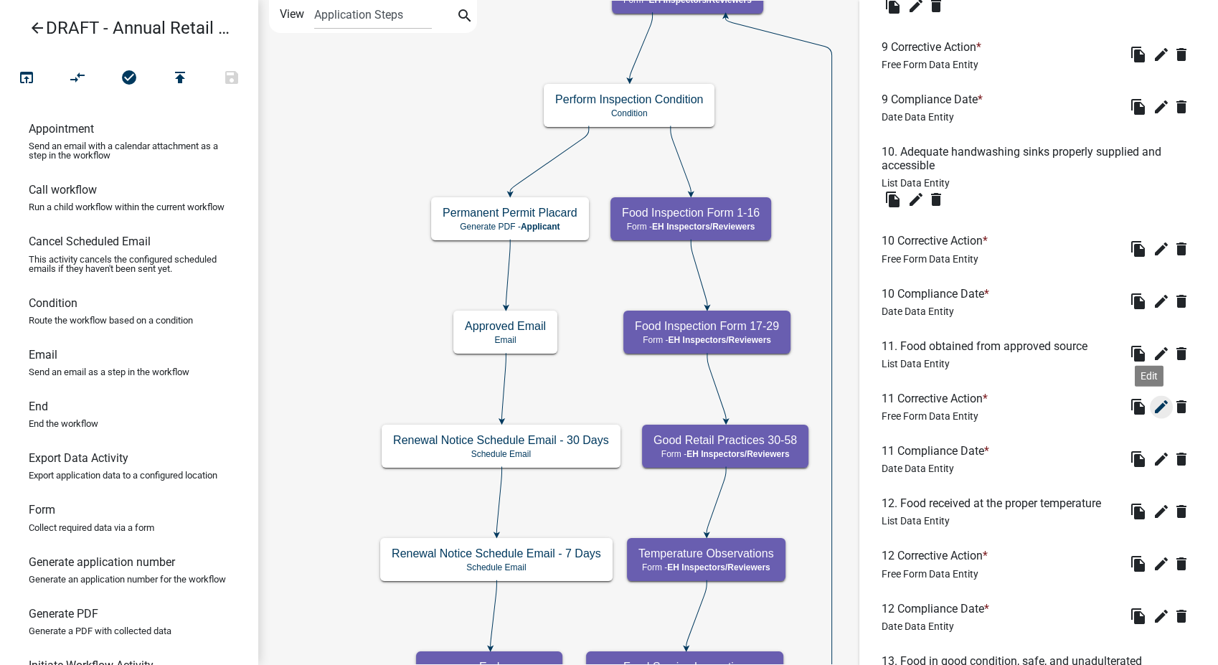
click at [1153, 408] on icon "edit" at bounding box center [1161, 406] width 17 height 17
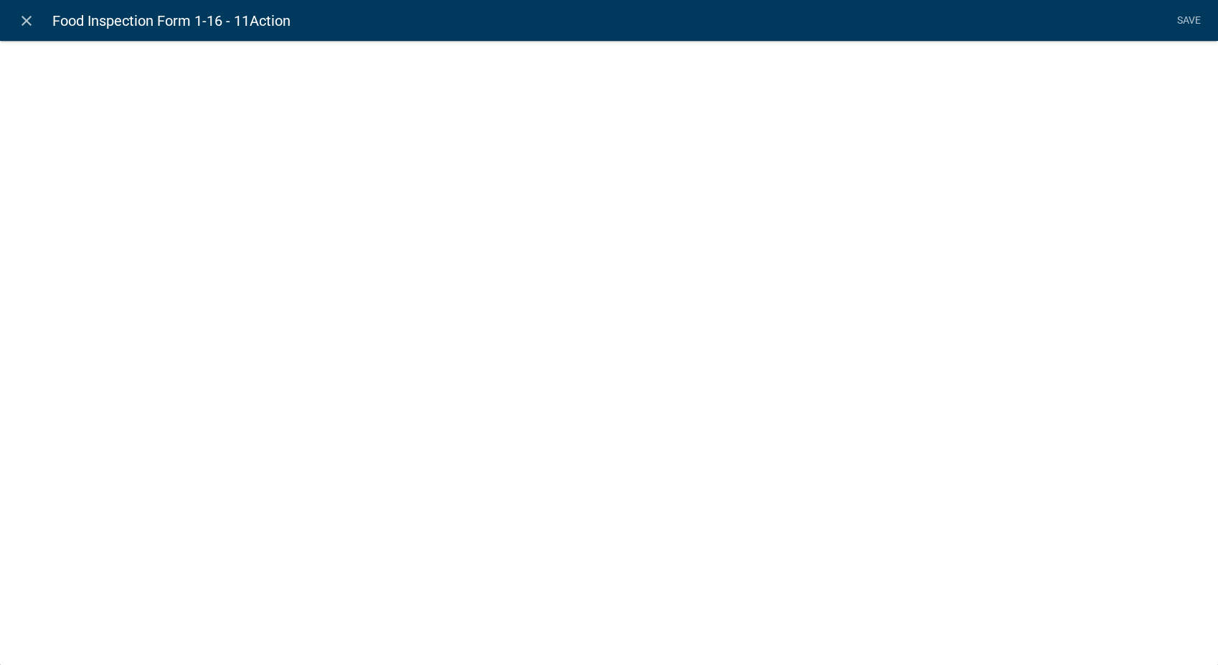
select select
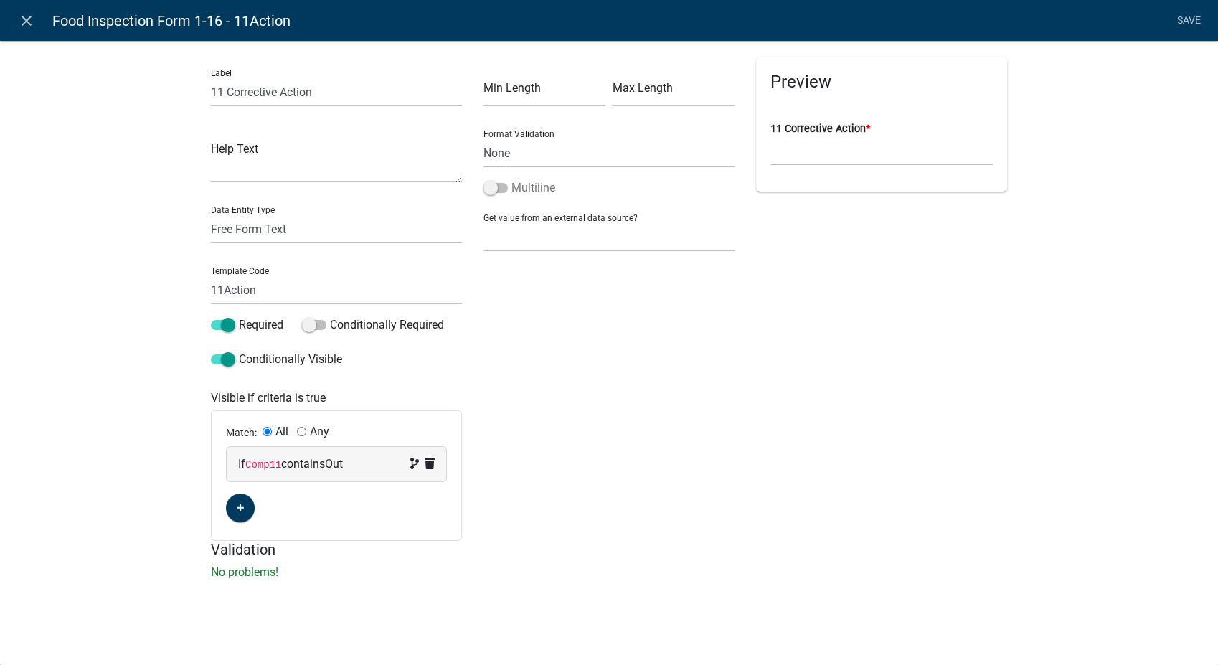
click at [493, 189] on span at bounding box center [495, 188] width 24 height 10
click at [511, 179] on input "Multiline" at bounding box center [511, 179] width 0 height 0
click at [1194, 14] on link "Save" at bounding box center [1189, 20] width 36 height 27
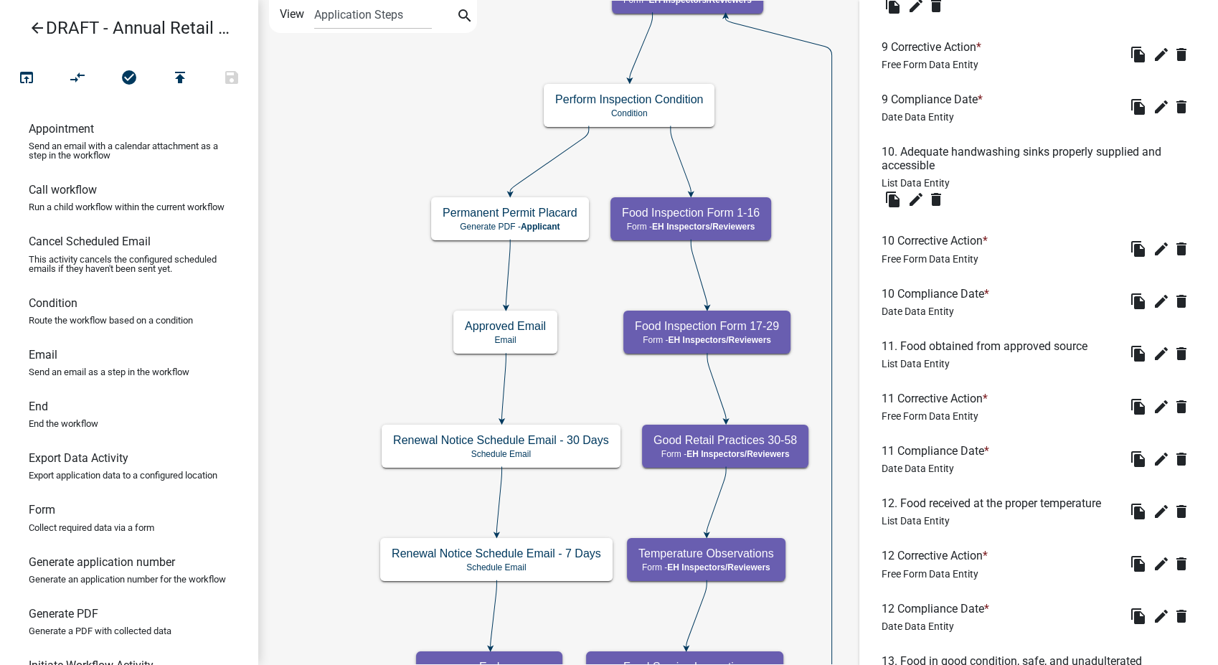
scroll to position [2159, 0]
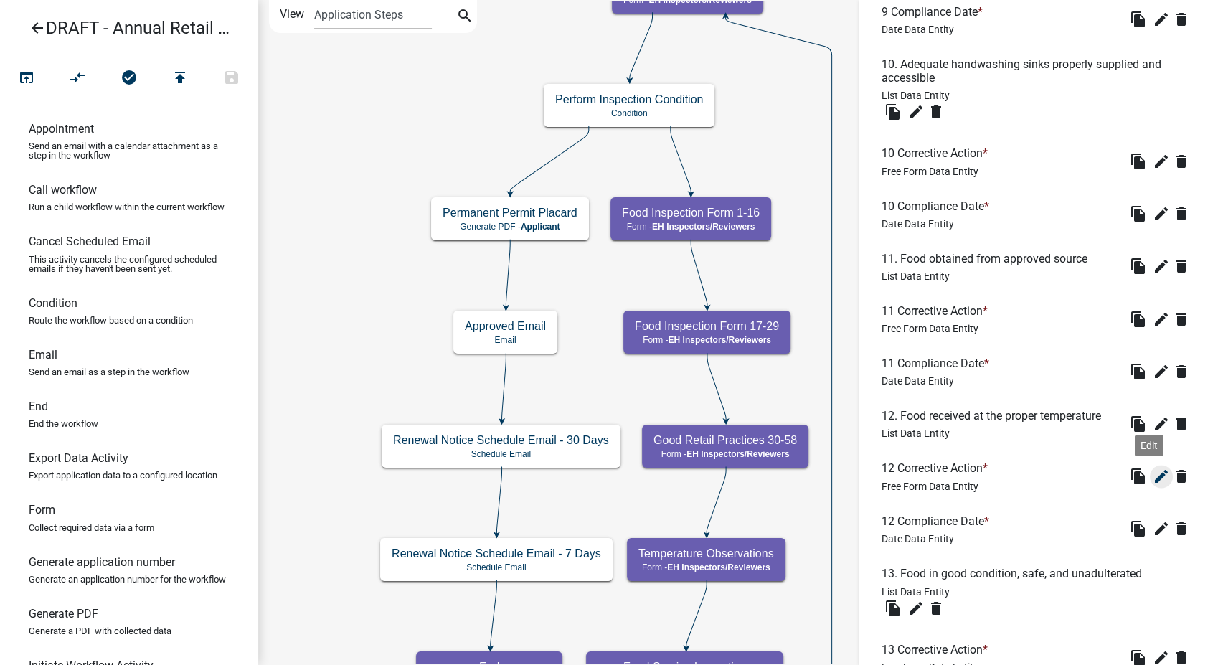
click at [1153, 479] on icon "edit" at bounding box center [1161, 476] width 17 height 17
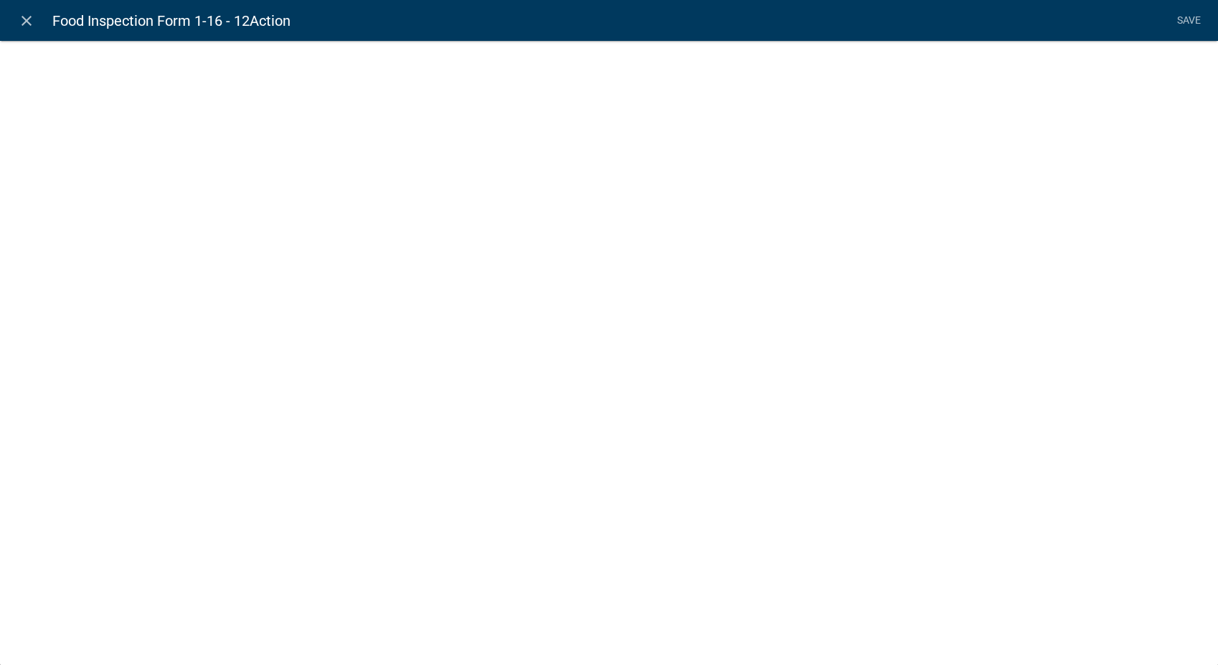
select select
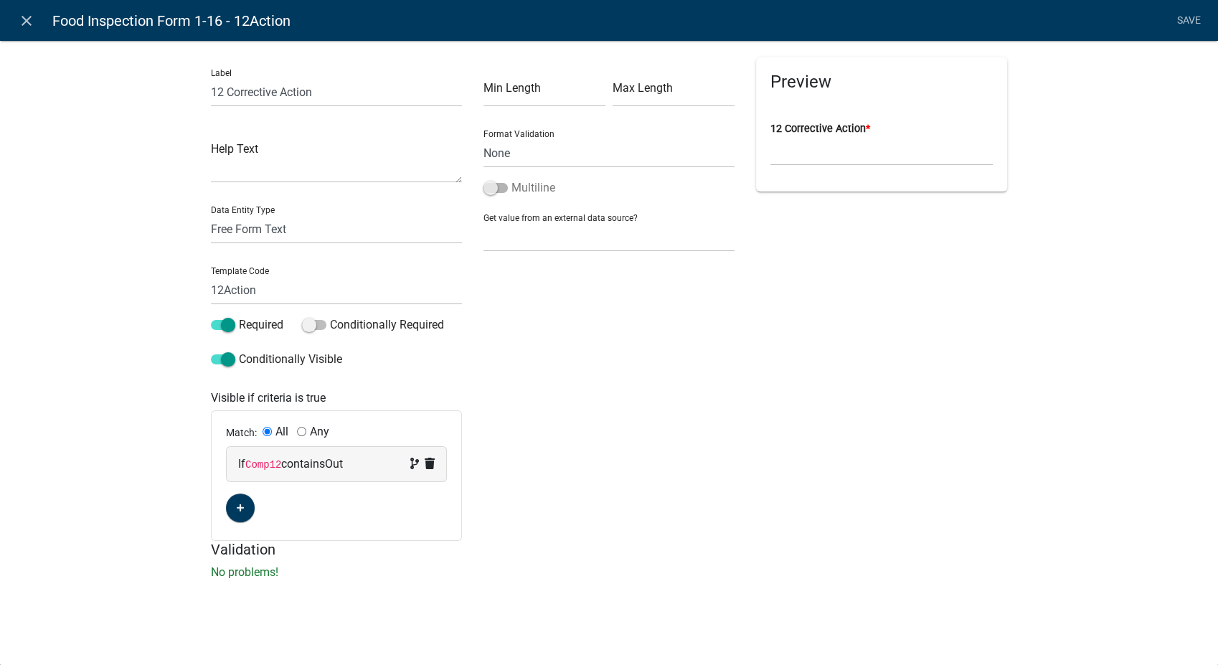
click at [490, 189] on span at bounding box center [495, 188] width 24 height 10
click at [511, 179] on input "Multiline" at bounding box center [511, 179] width 0 height 0
click at [1193, 10] on link "Save" at bounding box center [1189, 20] width 36 height 27
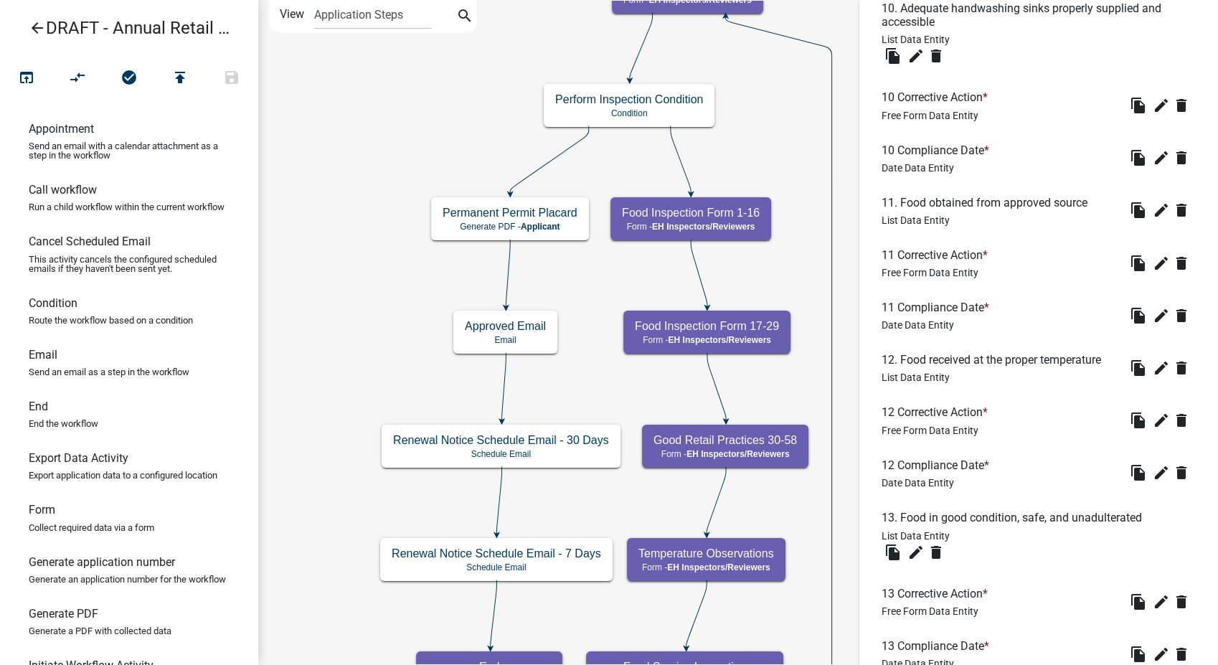
scroll to position [2311, 0]
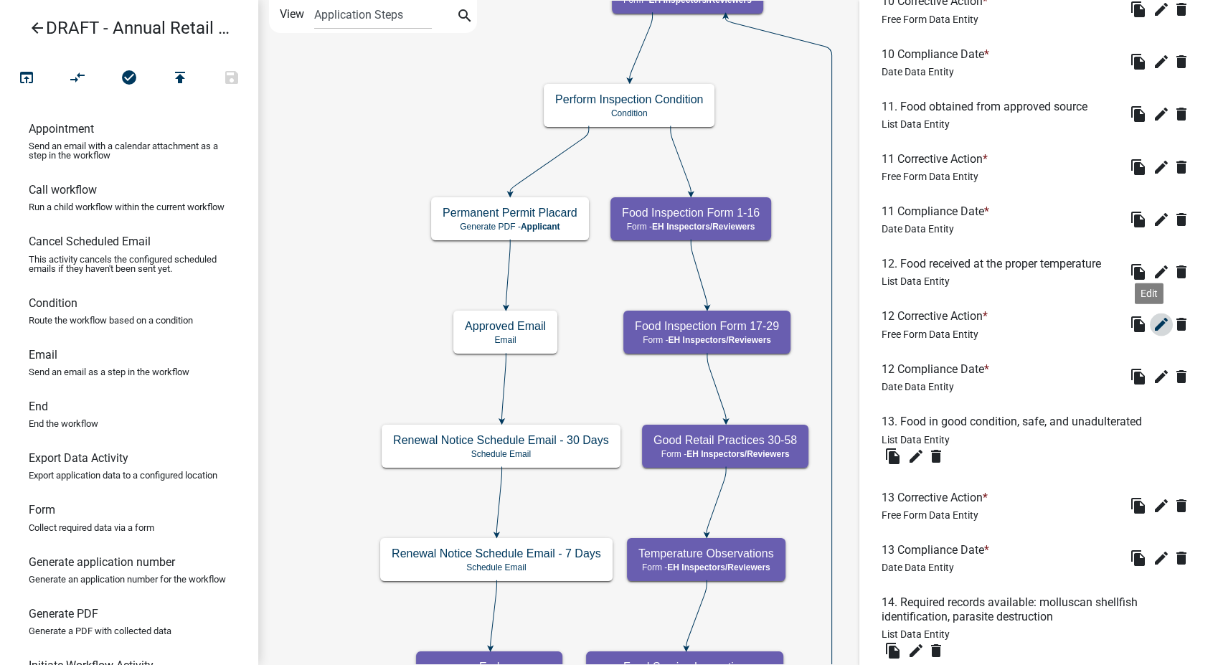
click at [1150, 313] on button "edit" at bounding box center [1161, 324] width 23 height 23
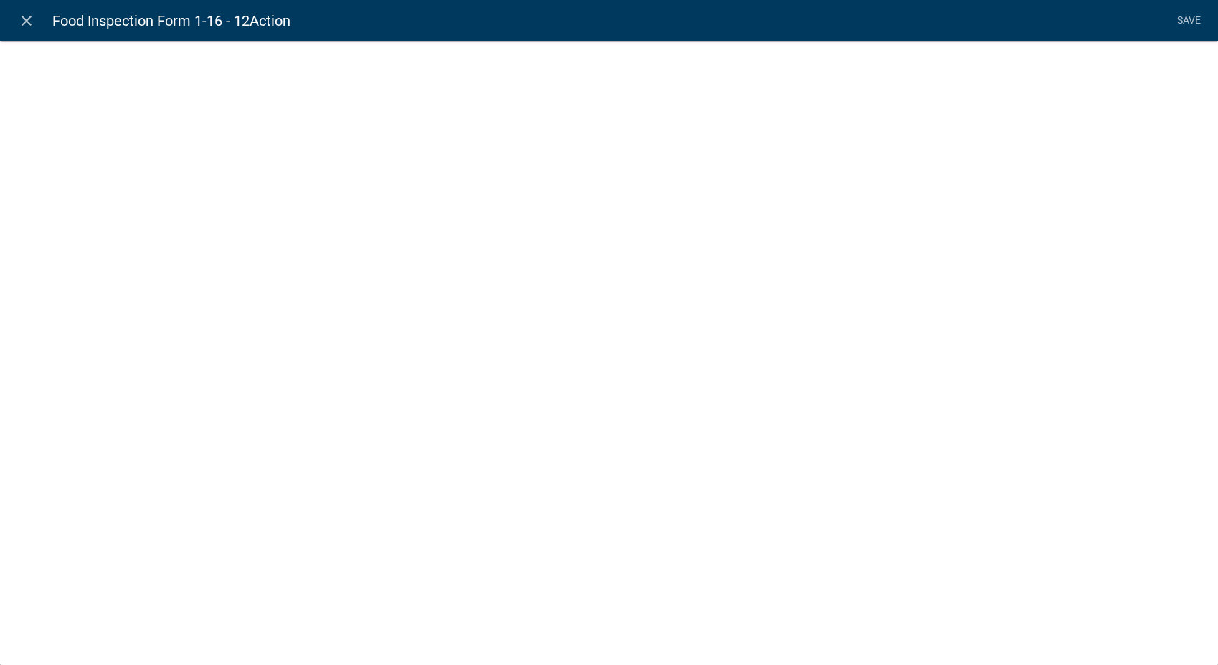
select select
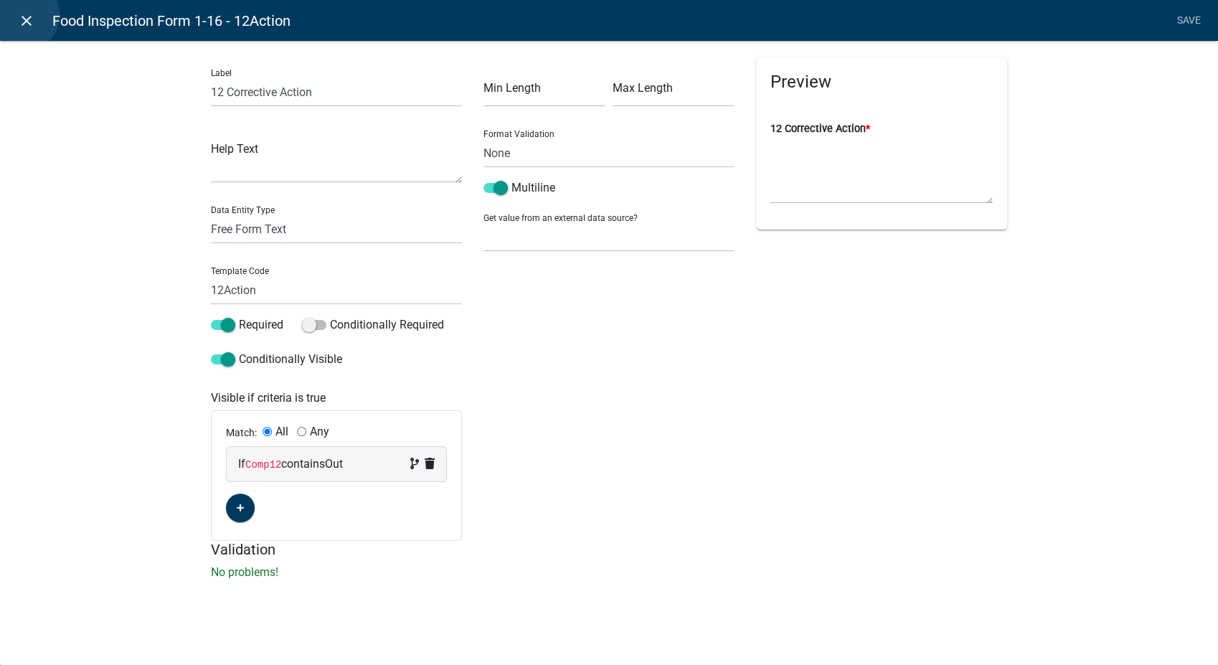
click at [23, 15] on icon "close" at bounding box center [26, 20] width 17 height 17
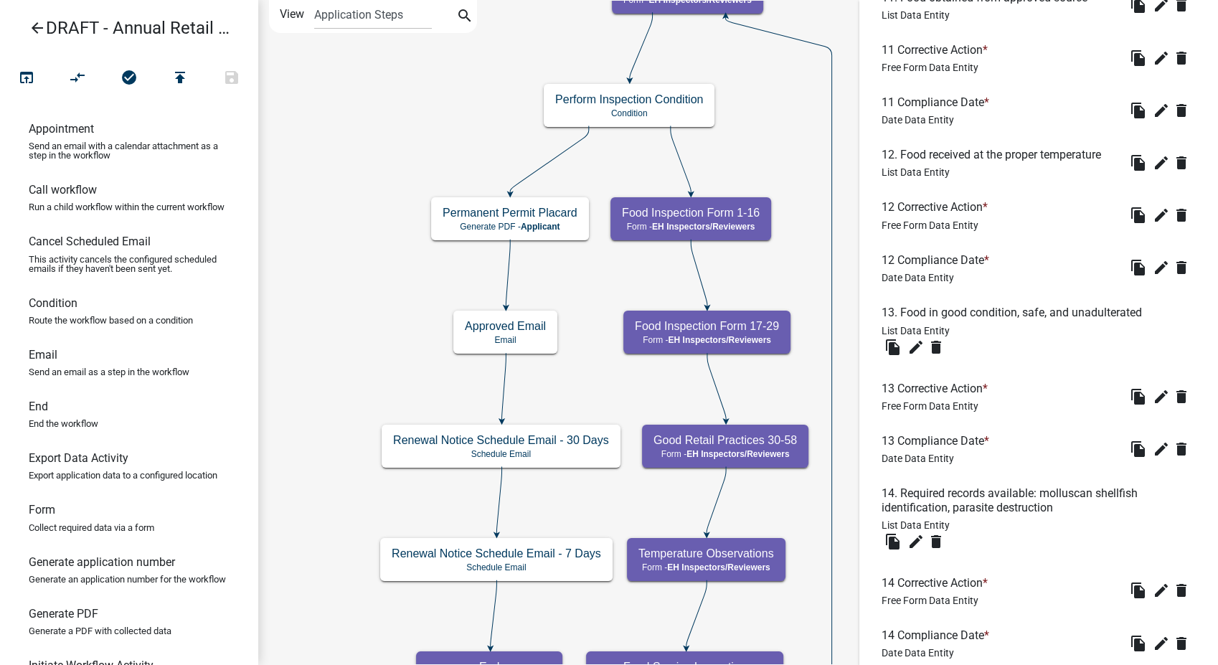
scroll to position [2470, 0]
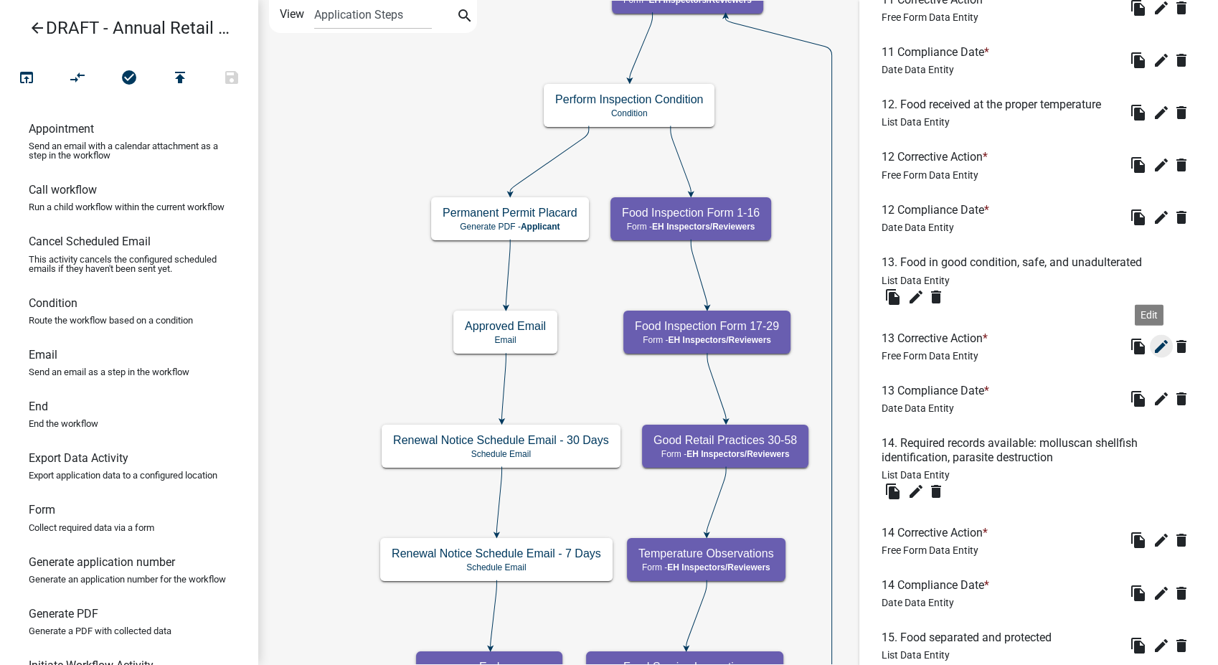
click at [1153, 337] on icon "edit" at bounding box center [1161, 345] width 17 height 17
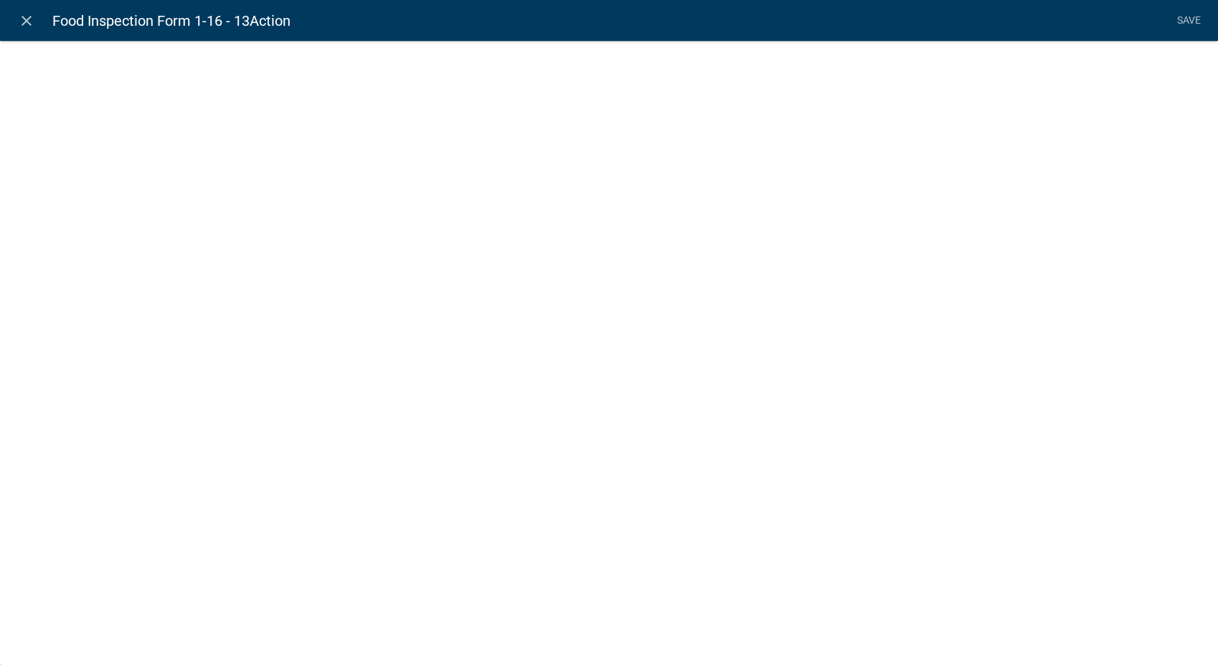
select select
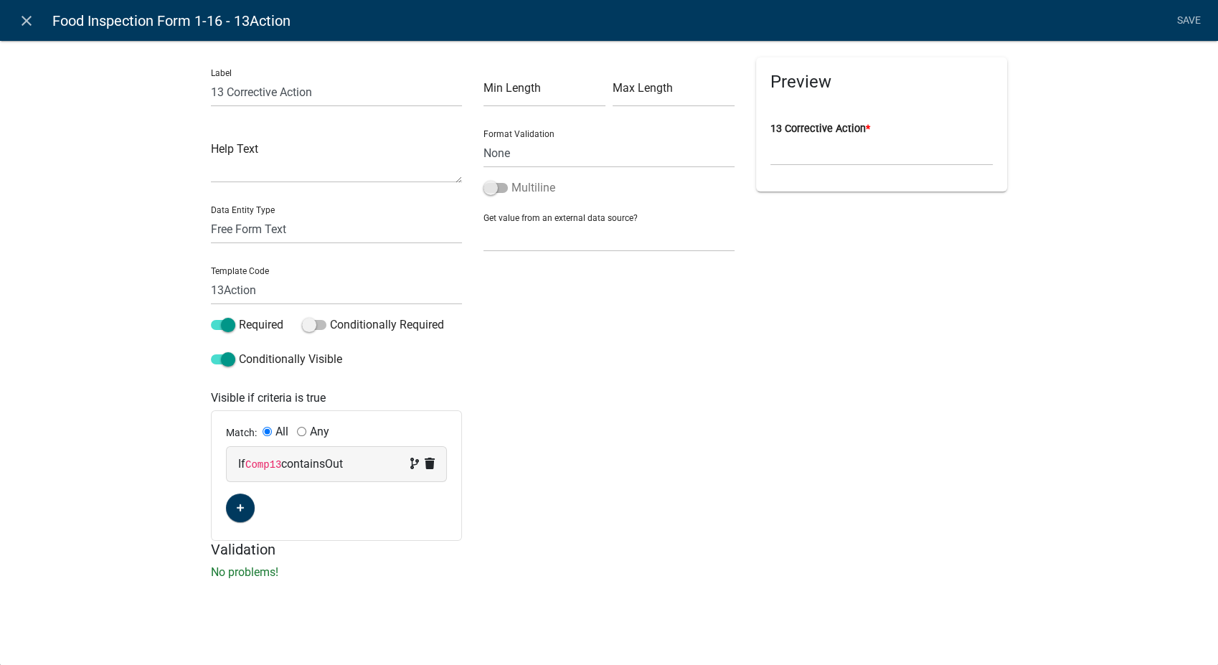
click at [491, 186] on span at bounding box center [495, 188] width 24 height 10
click at [511, 179] on input "Multiline" at bounding box center [511, 179] width 0 height 0
click at [1179, 19] on link "Save" at bounding box center [1189, 20] width 36 height 27
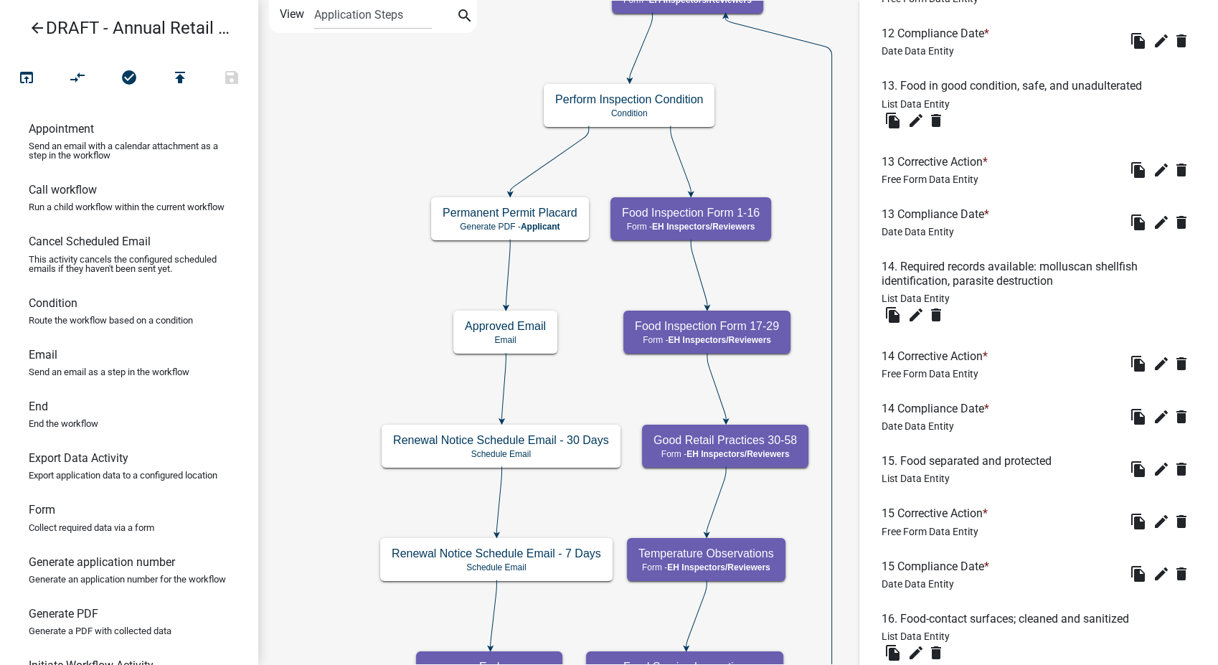
scroll to position [2616, 0]
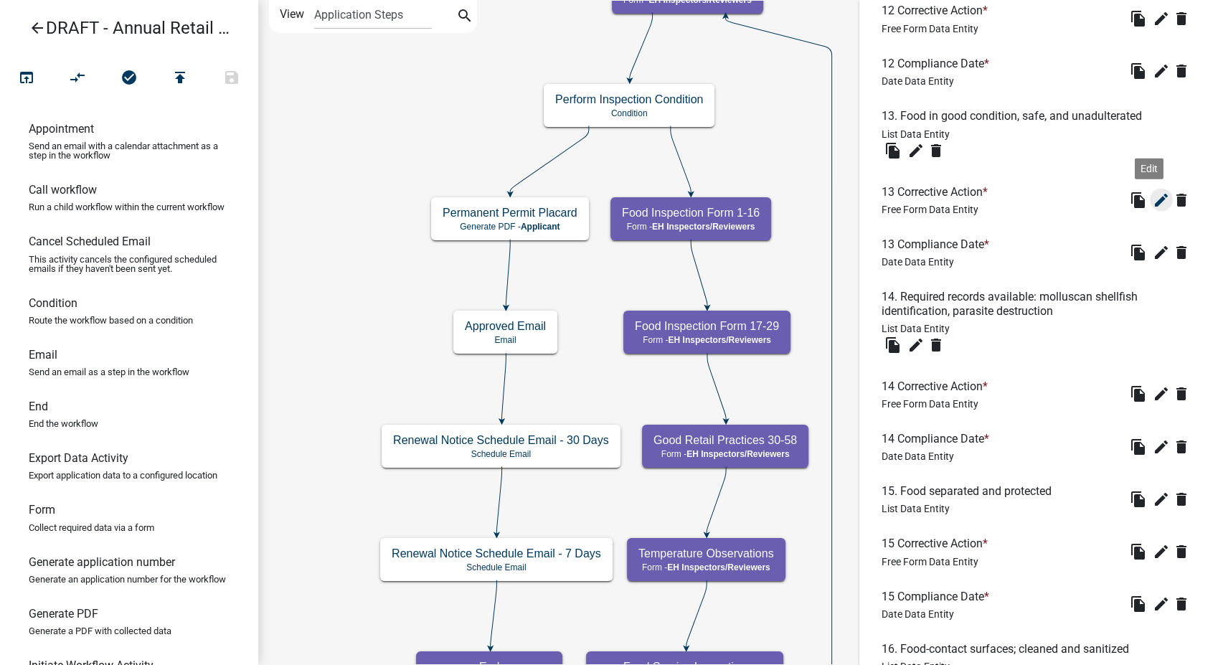
click at [1153, 197] on icon "edit" at bounding box center [1161, 199] width 17 height 17
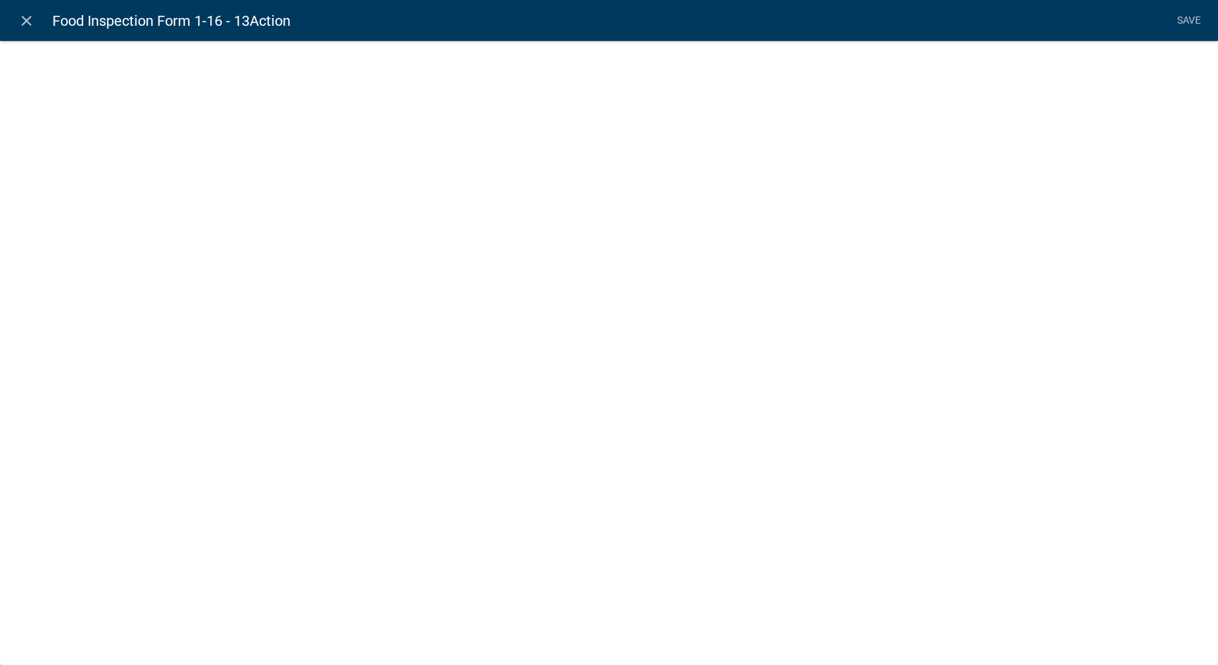
select select
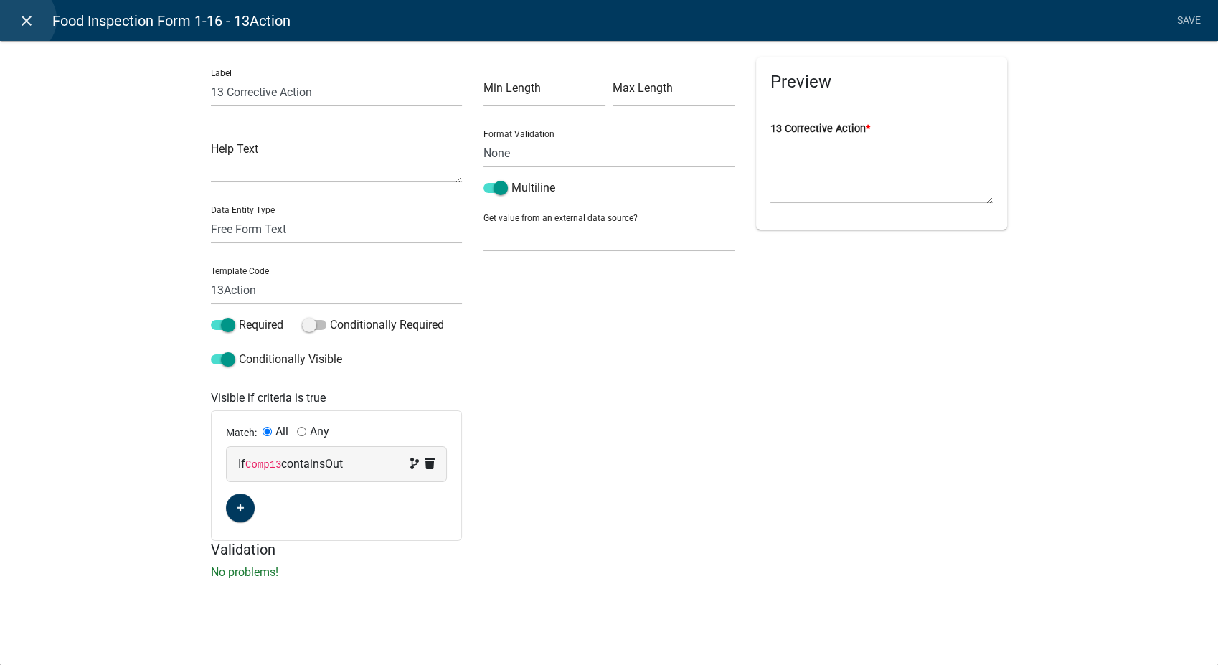
click at [20, 19] on icon "close" at bounding box center [26, 20] width 17 height 17
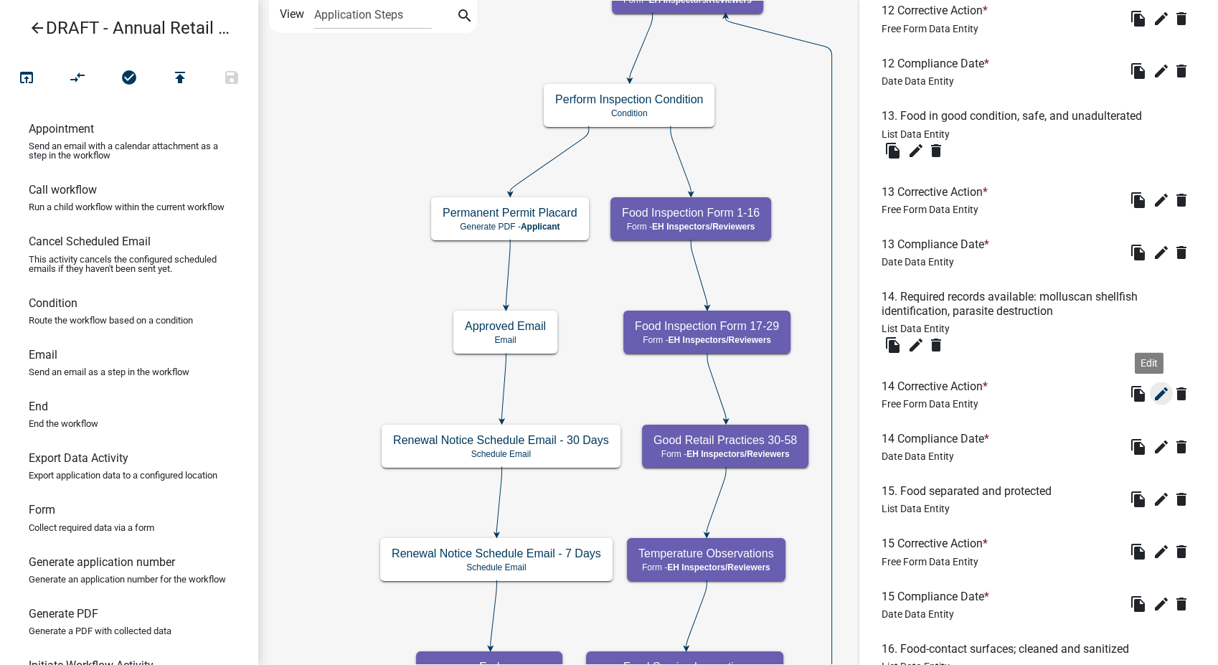
click at [1153, 388] on icon "edit" at bounding box center [1161, 392] width 17 height 17
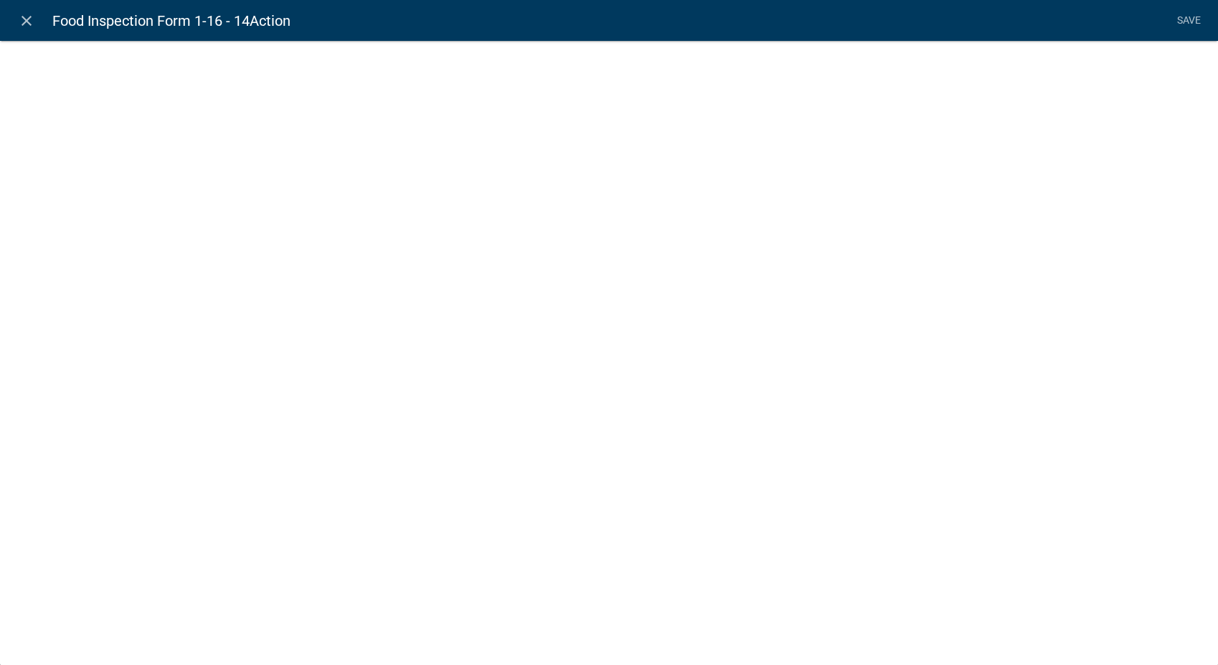
select select
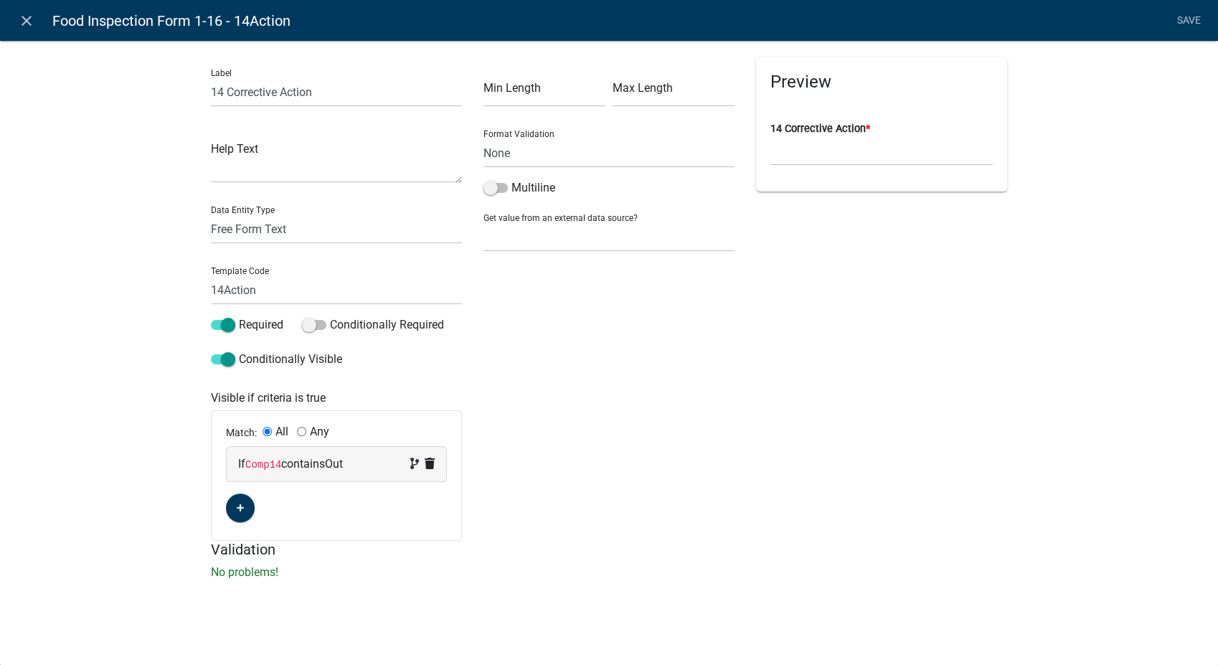
drag, startPoint x: 488, startPoint y: 182, endPoint x: 519, endPoint y: 176, distance: 30.8
click at [488, 183] on span at bounding box center [495, 188] width 24 height 10
click at [511, 179] on input "Multiline" at bounding box center [511, 179] width 0 height 0
click at [1183, 19] on link "Save" at bounding box center [1189, 20] width 36 height 27
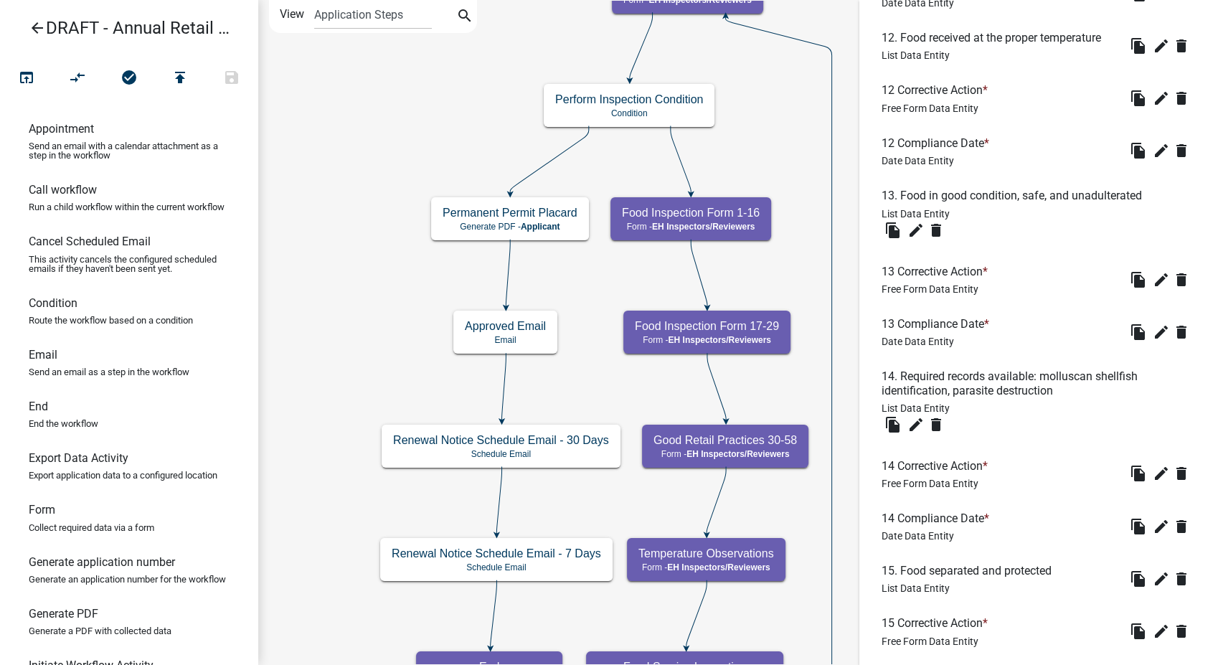
scroll to position [2550, 0]
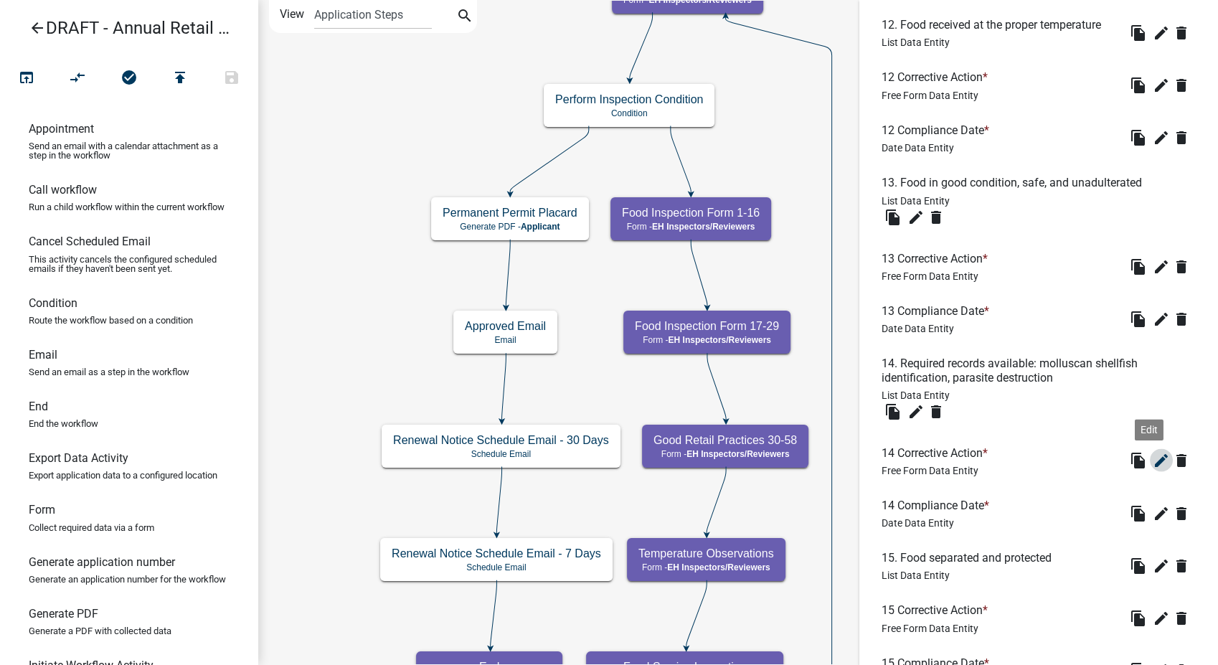
click at [1153, 460] on icon "edit" at bounding box center [1161, 459] width 17 height 17
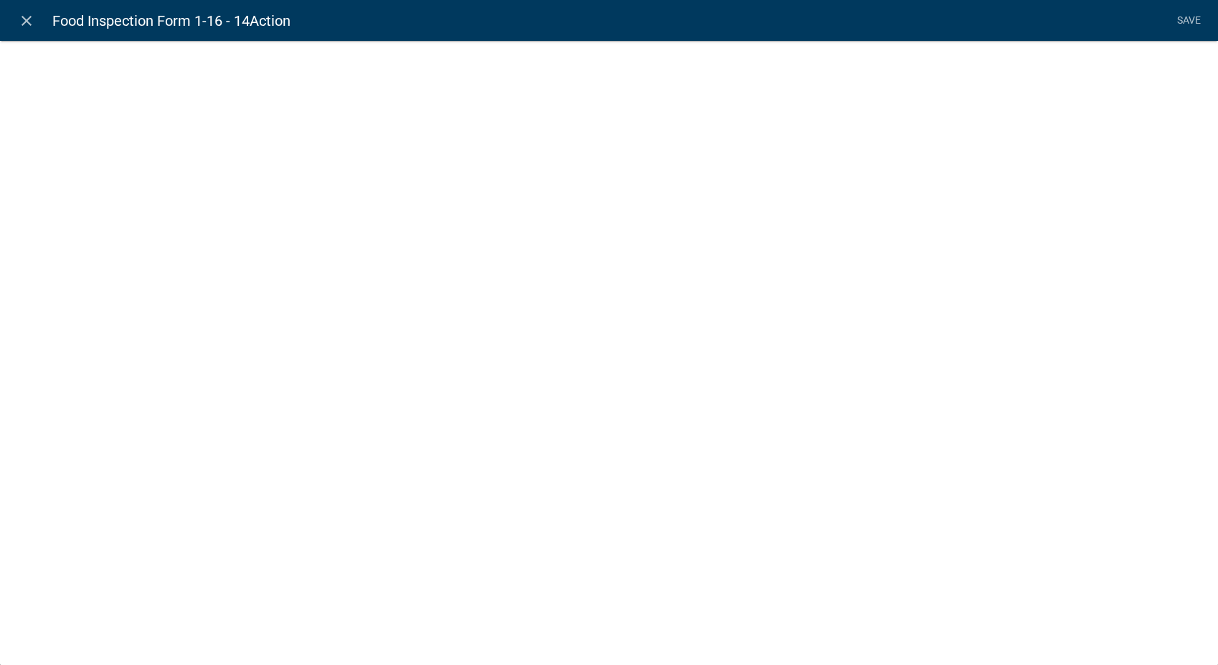
select select
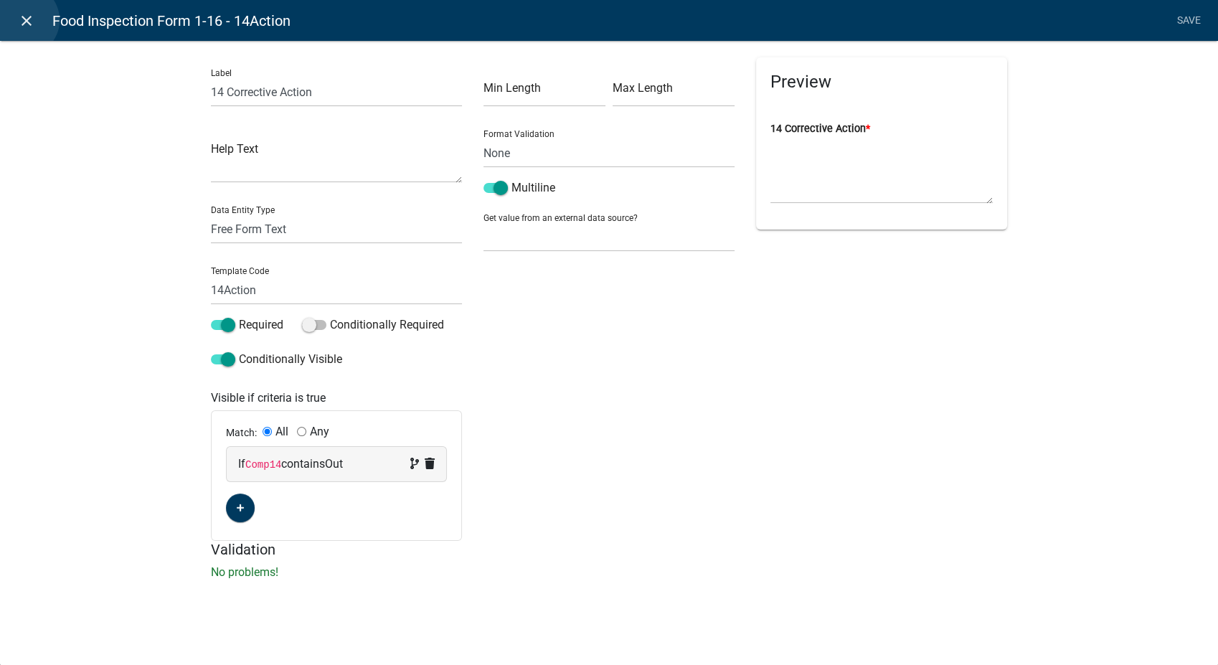
click at [23, 20] on icon "close" at bounding box center [26, 20] width 17 height 17
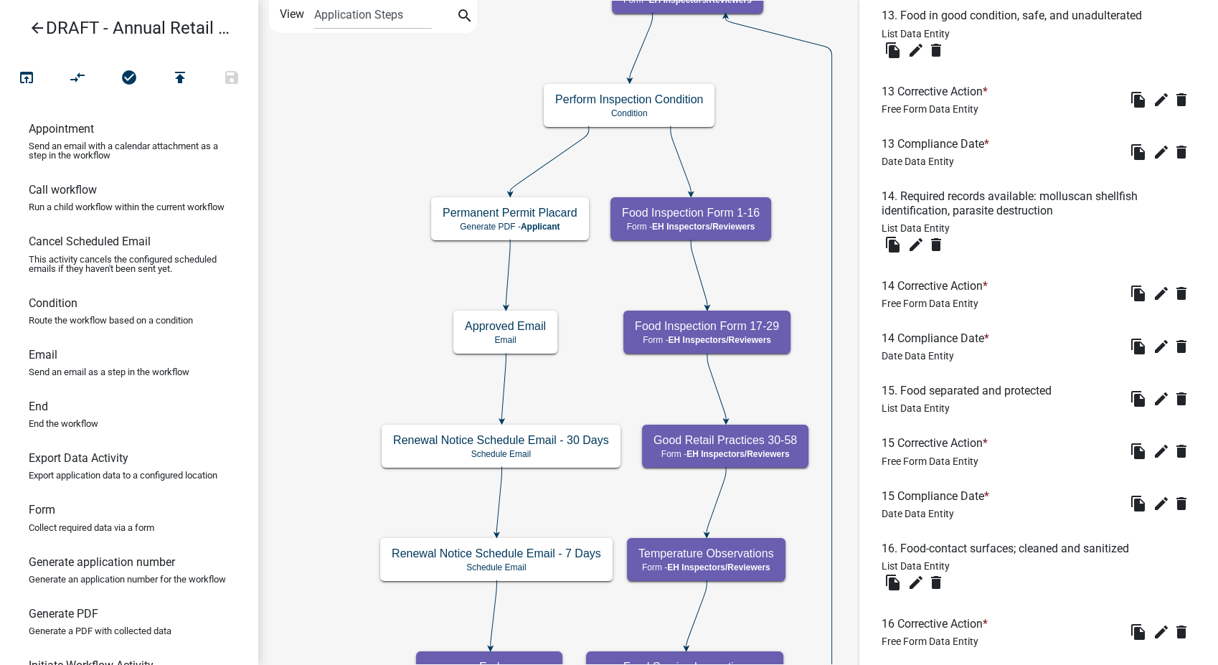
scroll to position [2855, 0]
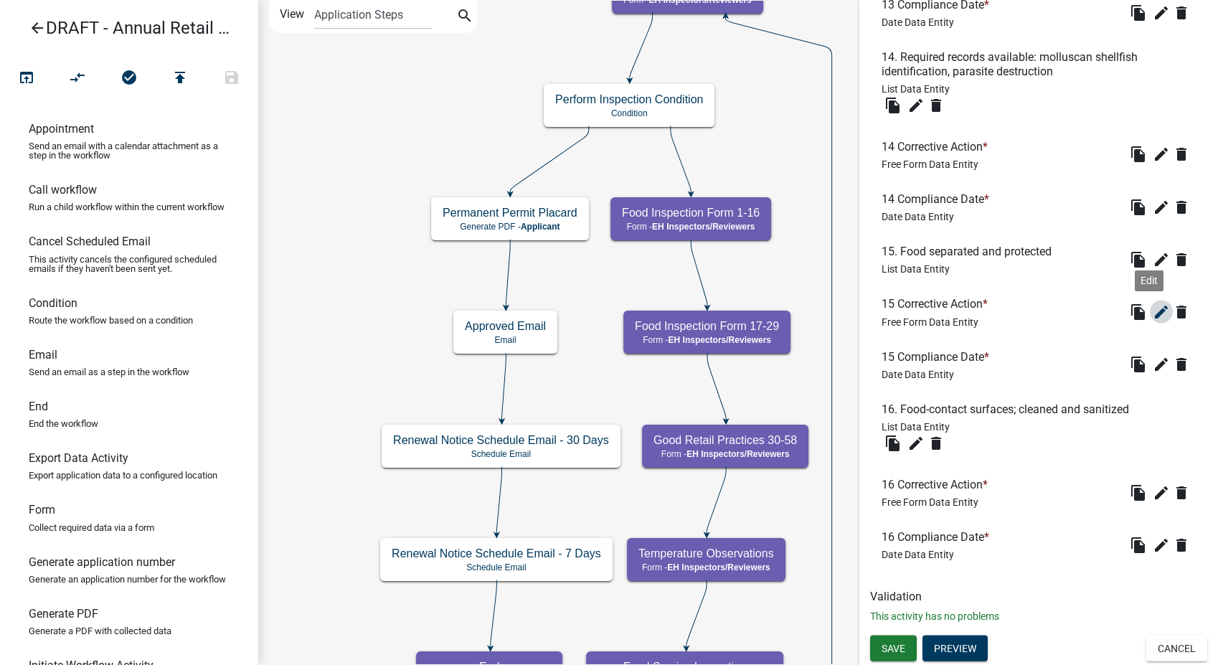
click at [1153, 313] on icon "edit" at bounding box center [1161, 311] width 17 height 17
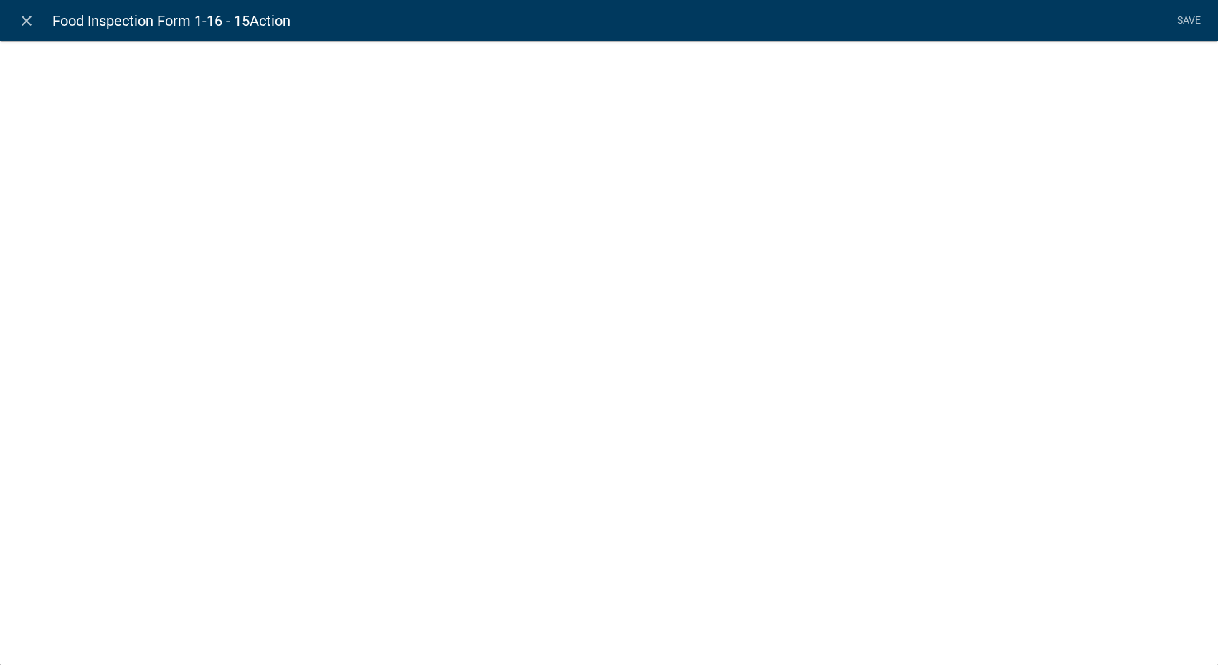
select select
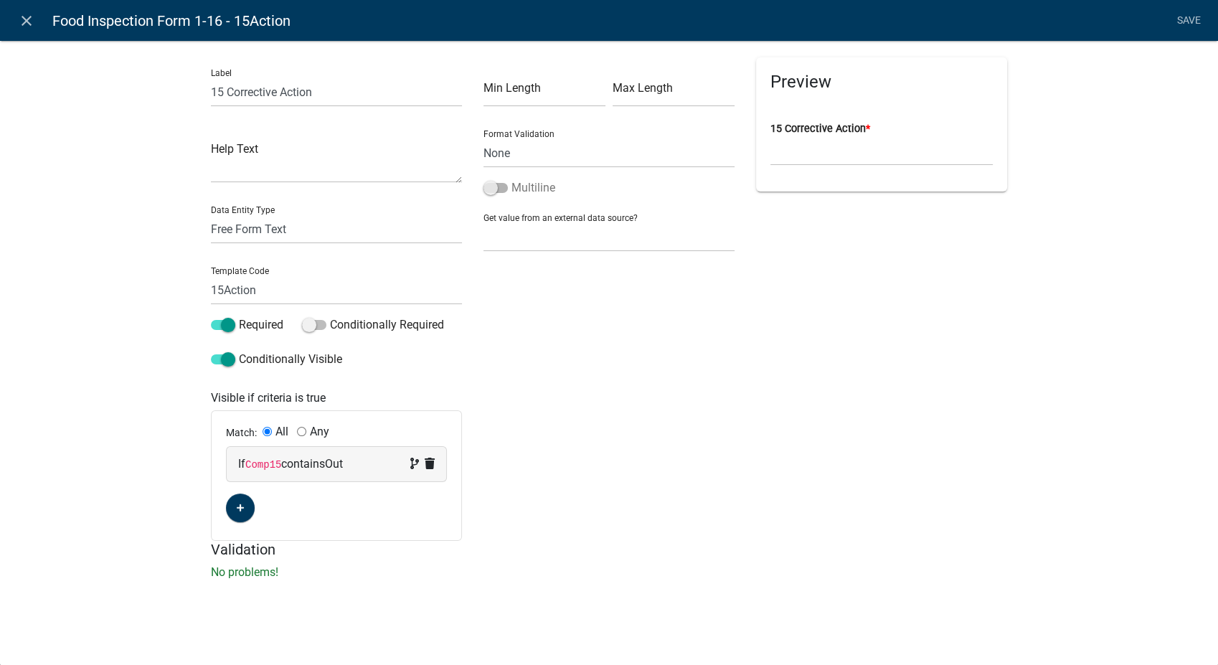
click at [483, 185] on span at bounding box center [495, 188] width 24 height 10
click at [511, 179] on input "Multiline" at bounding box center [511, 179] width 0 height 0
click at [1182, 22] on link "Save" at bounding box center [1189, 20] width 36 height 27
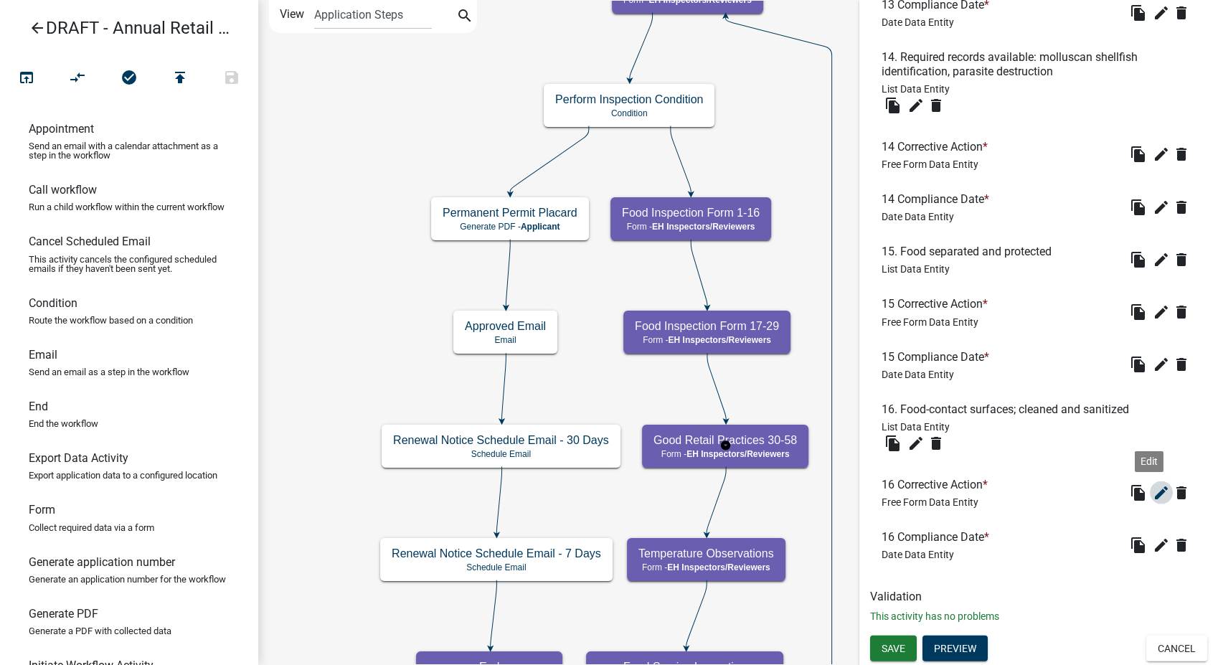
click at [1153, 493] on icon "edit" at bounding box center [1161, 492] width 17 height 17
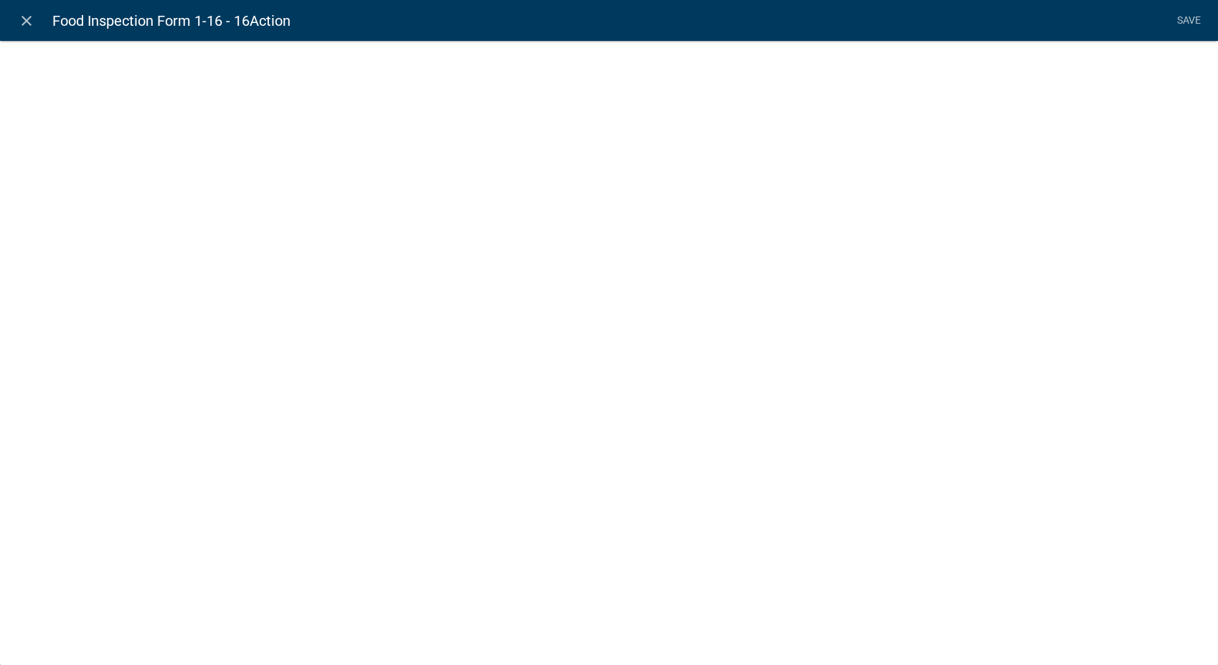
select select
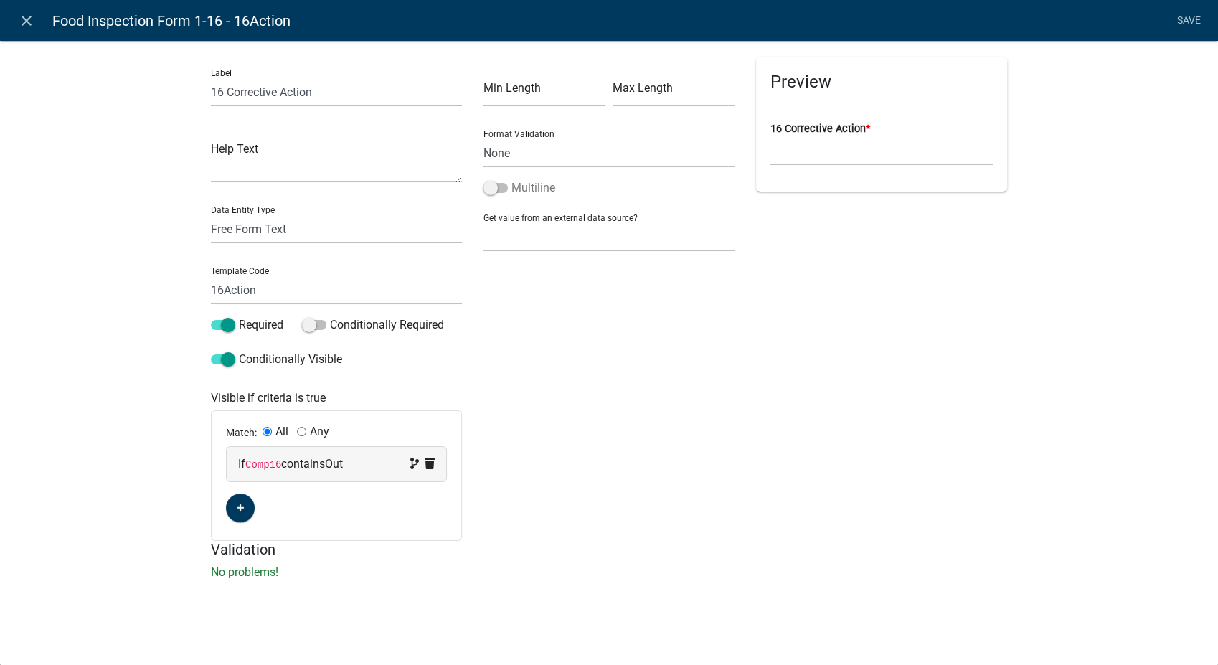
click at [489, 185] on span at bounding box center [495, 188] width 24 height 10
click at [511, 179] on input "Multiline" at bounding box center [511, 179] width 0 height 0
click at [1179, 22] on link "Save" at bounding box center [1189, 20] width 36 height 27
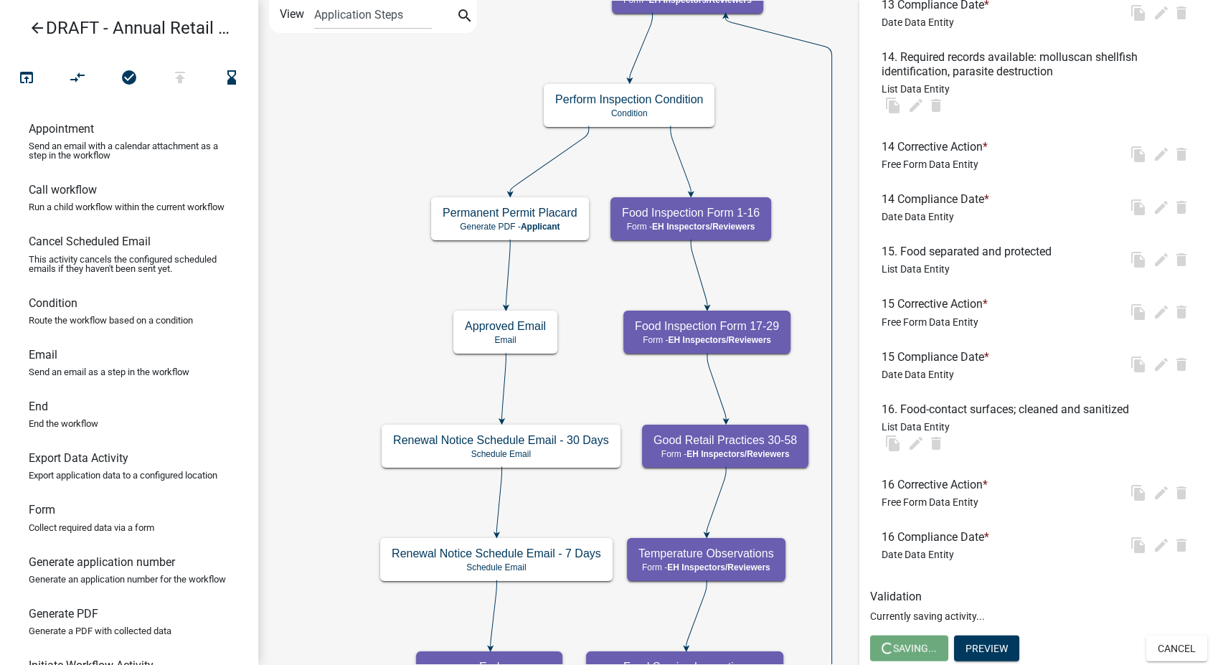
scroll to position [0, 0]
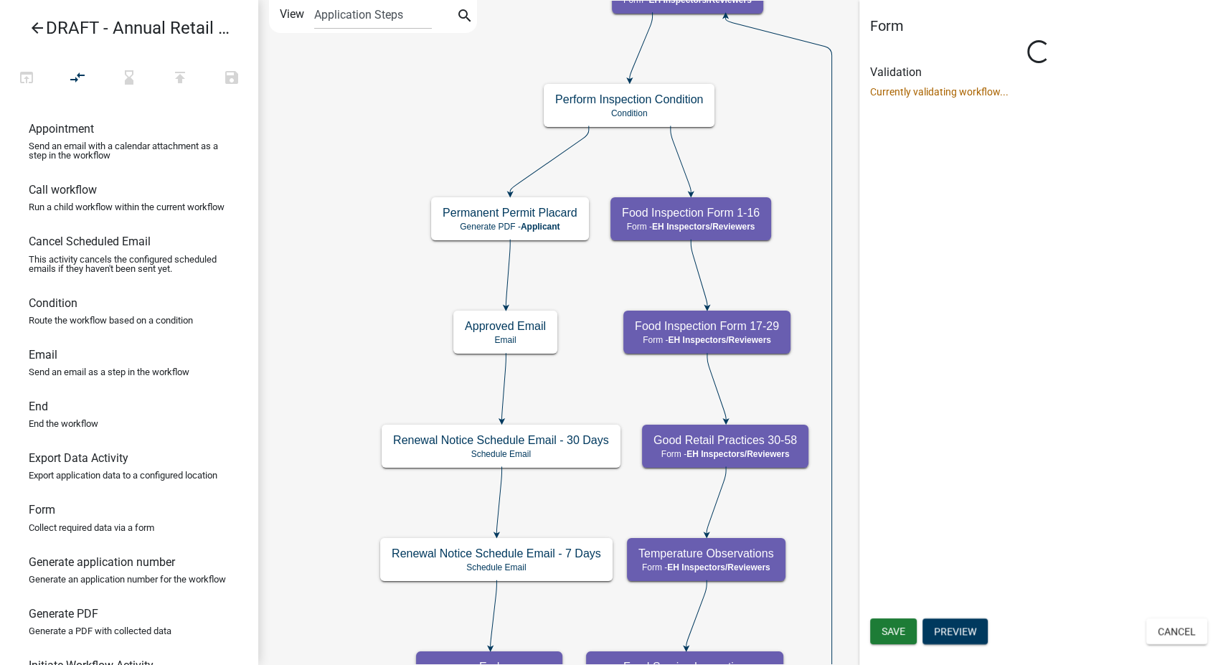
select select "C31B5D90-9A1B-409C-8A96-CB1DC1AB168B"
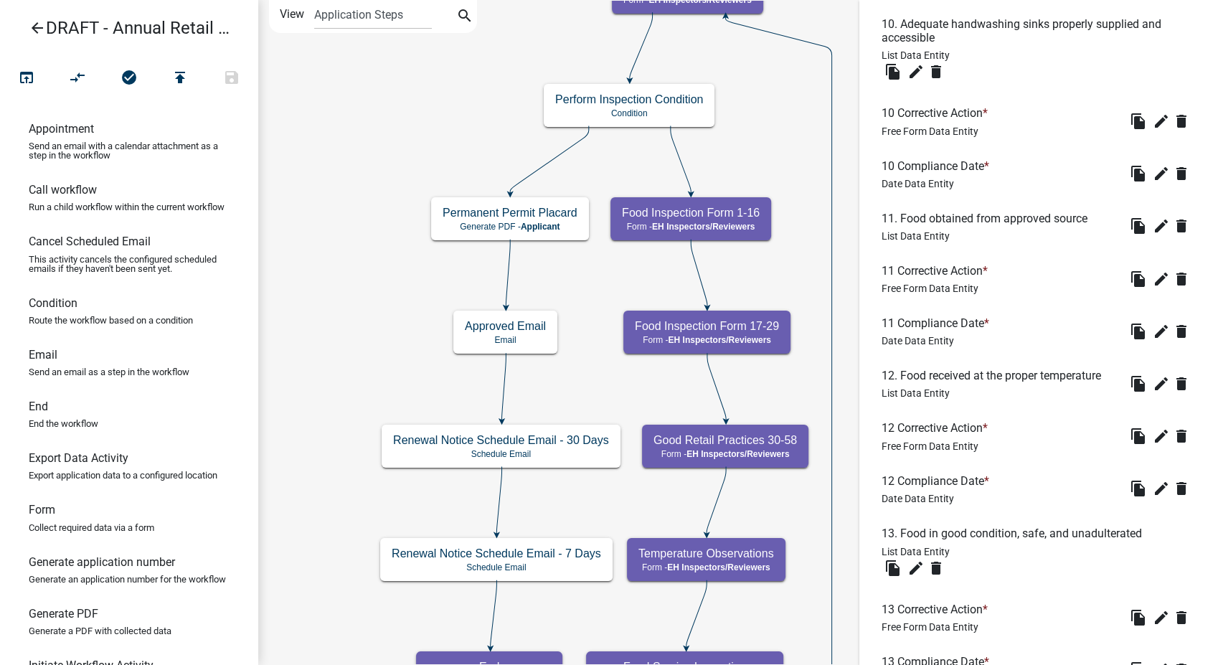
scroll to position [2855, 0]
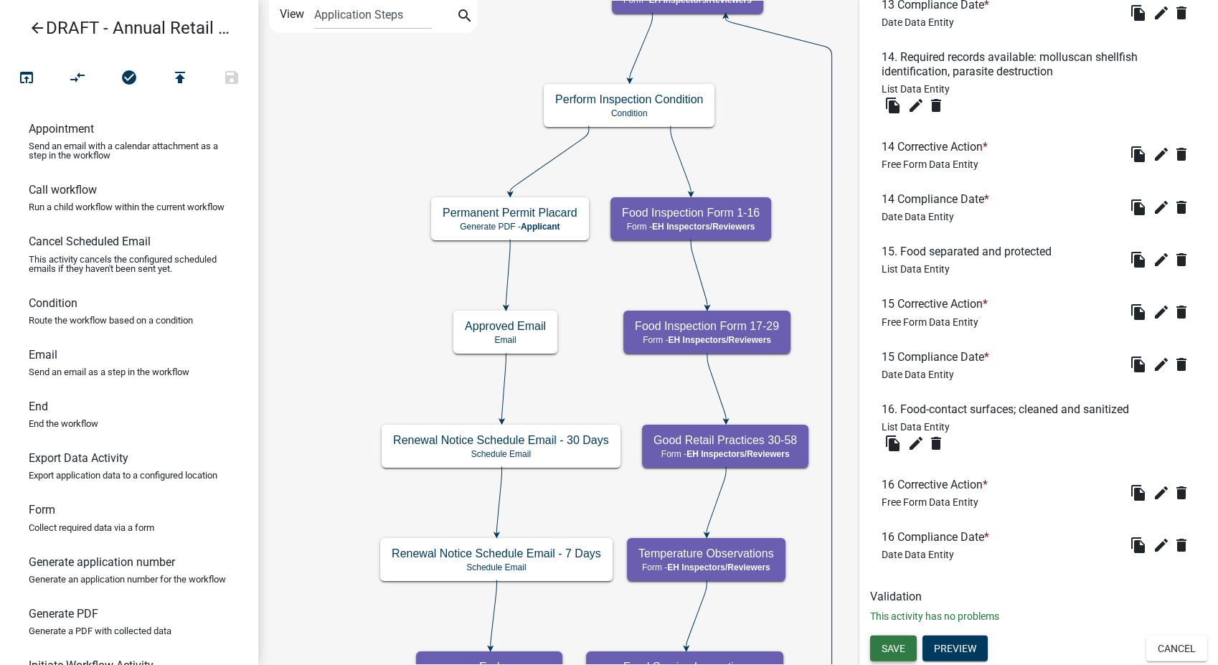
click at [893, 650] on span "Save" at bounding box center [893, 648] width 24 height 11
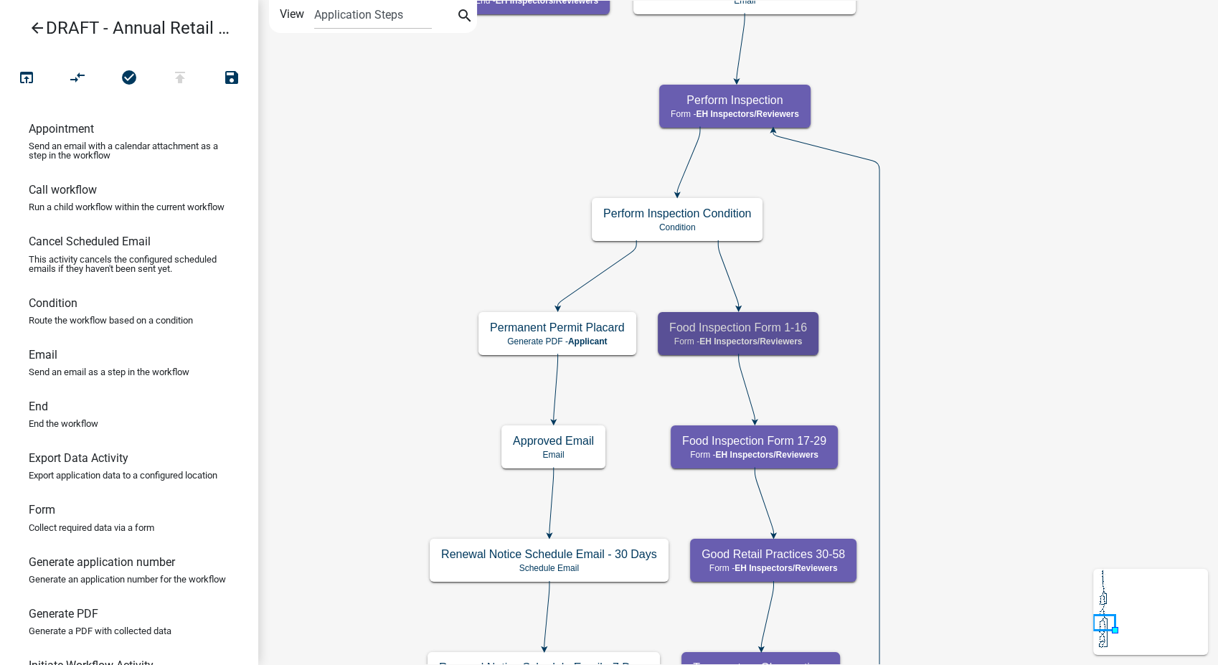
scroll to position [0, 0]
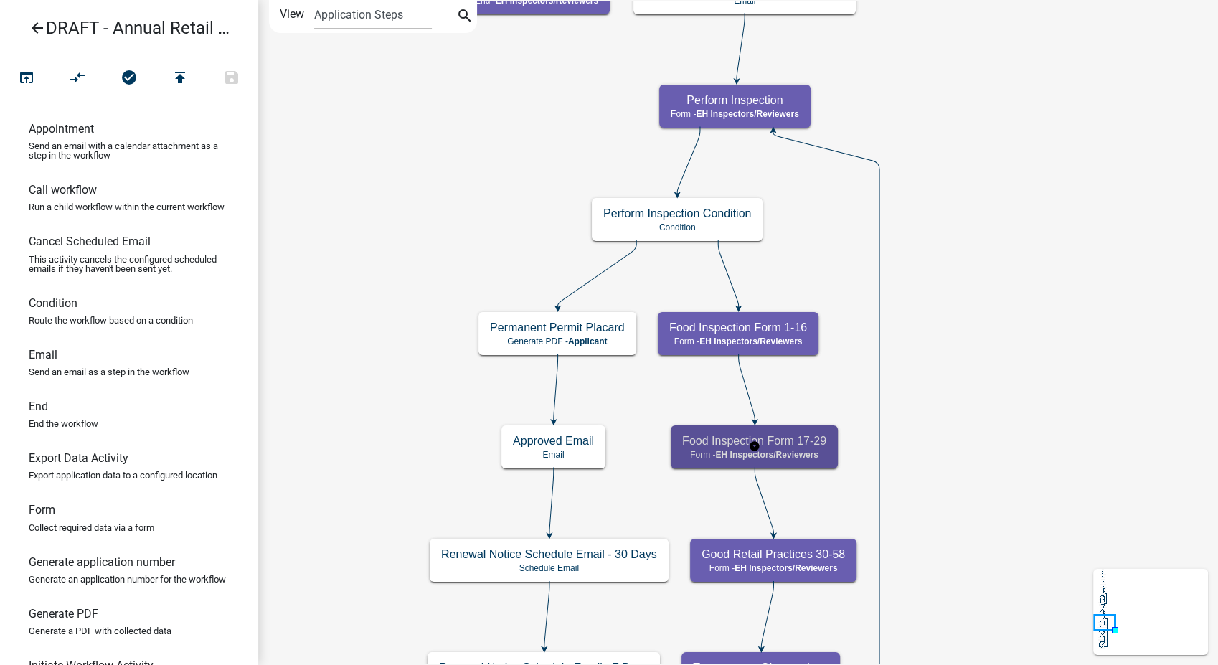
click at [782, 454] on span "EH Inspectors/Reviewers" at bounding box center [766, 455] width 103 height 10
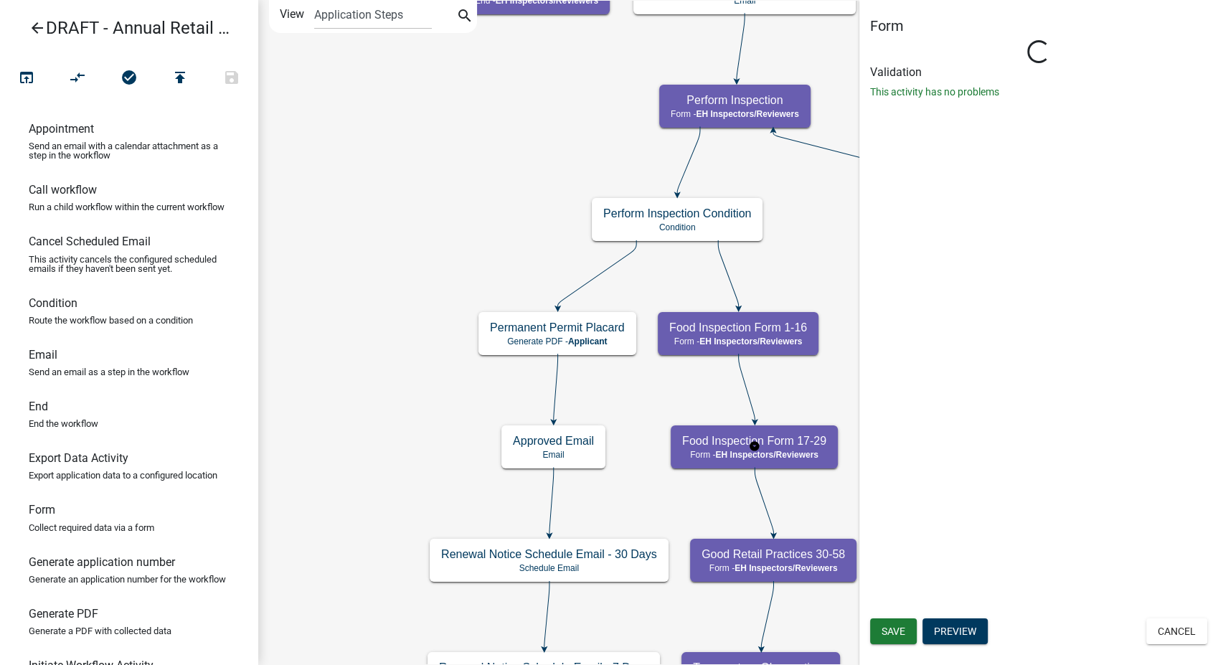
select select "C31B5D90-9A1B-409C-8A96-CB1DC1AB168B"
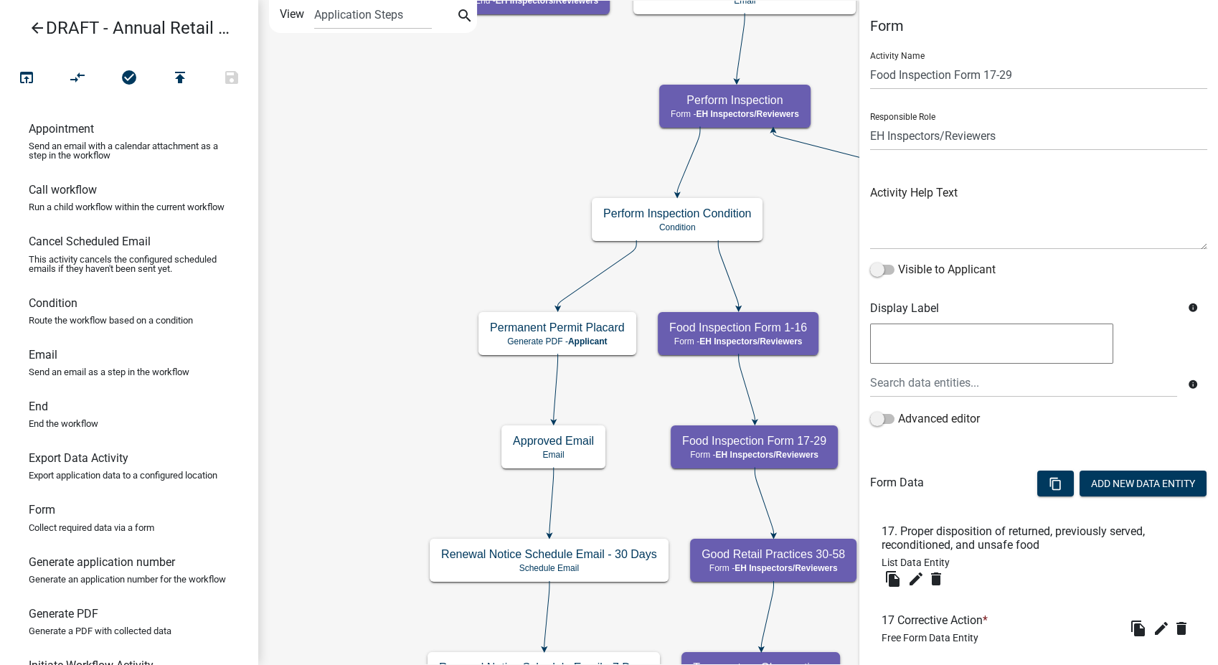
scroll to position [239, 0]
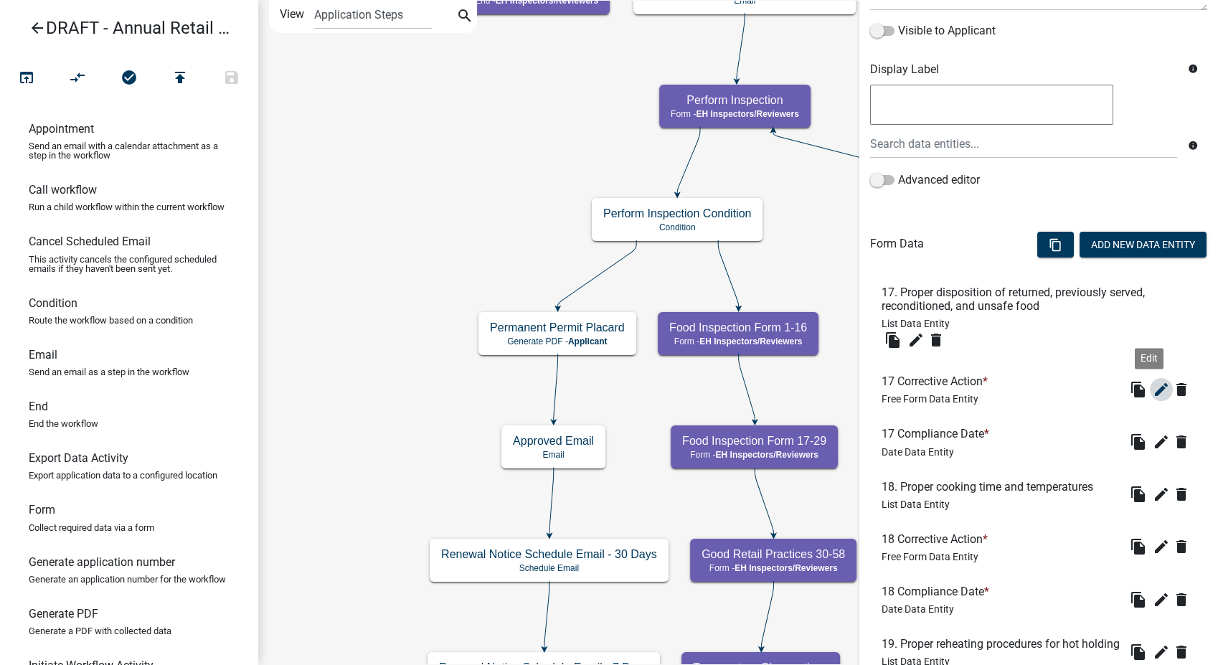
click at [1153, 390] on icon "edit" at bounding box center [1161, 389] width 17 height 17
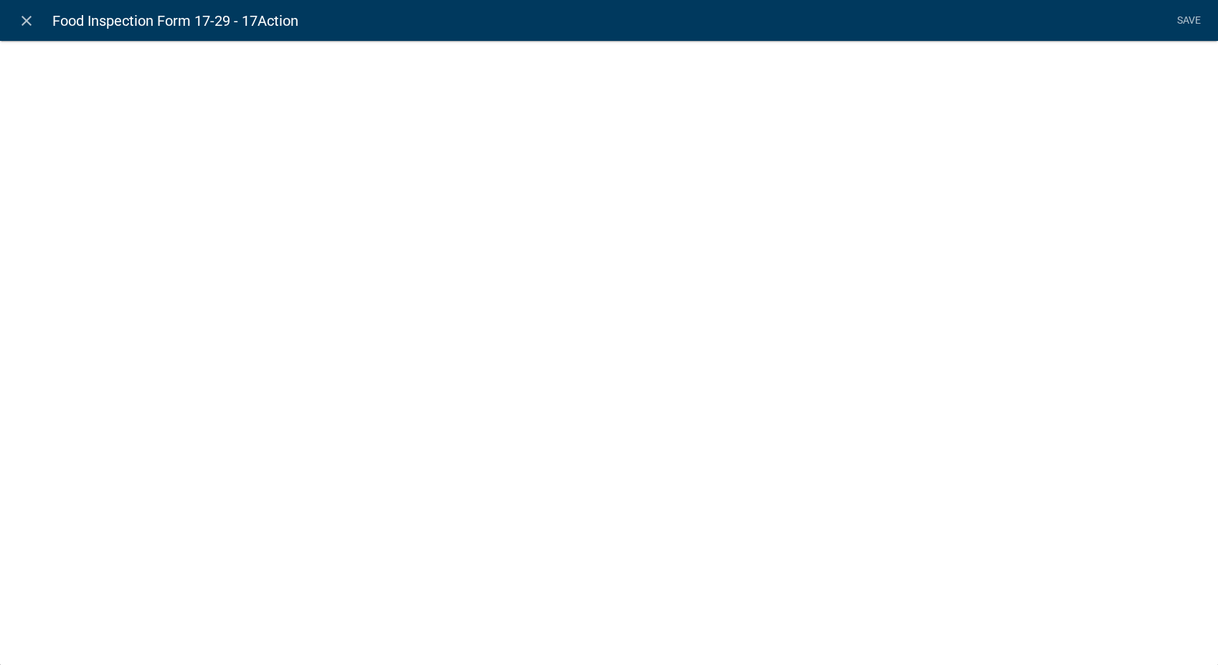
select select
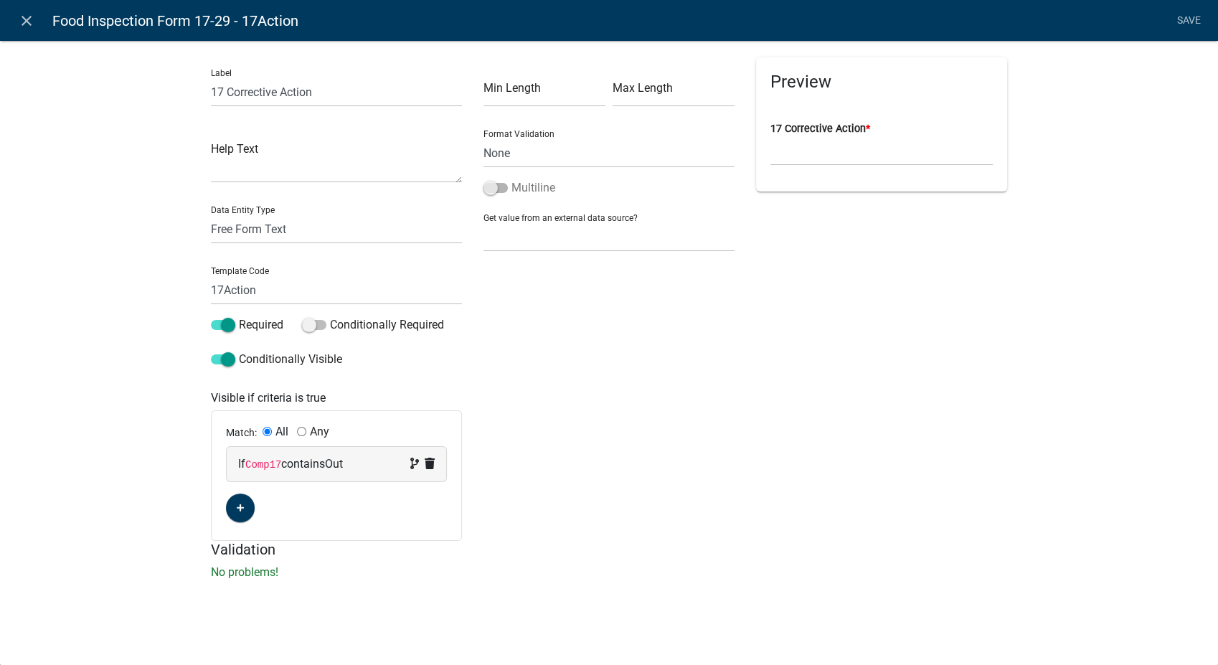
click at [491, 186] on span at bounding box center [495, 188] width 24 height 10
click at [511, 179] on input "Multiline" at bounding box center [511, 179] width 0 height 0
click at [1186, 15] on link "Save" at bounding box center [1189, 20] width 36 height 27
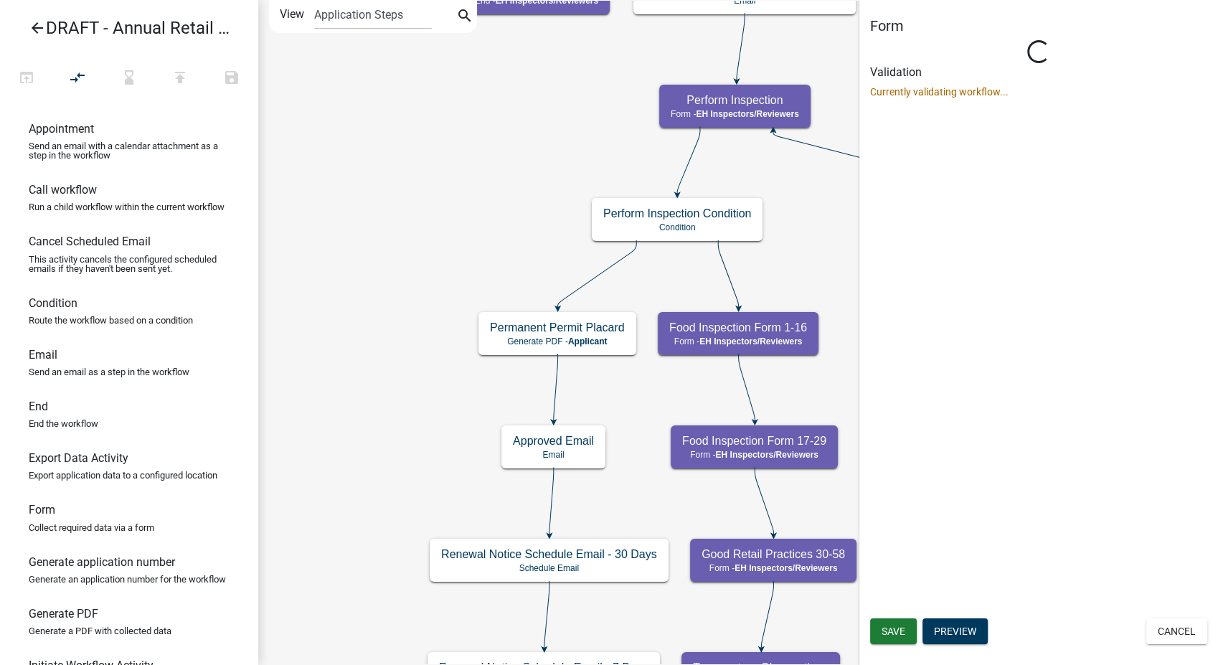
scroll to position [0, 0]
select select "C31B5D90-9A1B-409C-8A96-CB1DC1AB168B"
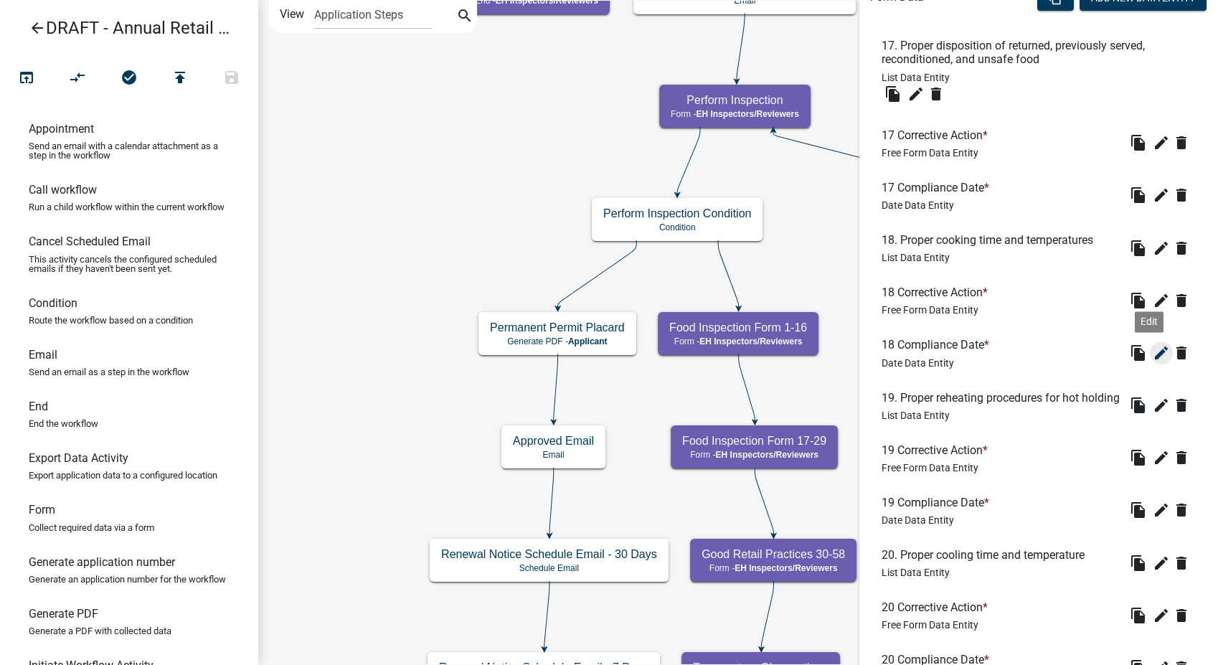
scroll to position [486, 0]
click at [1153, 303] on icon "edit" at bounding box center [1161, 299] width 17 height 17
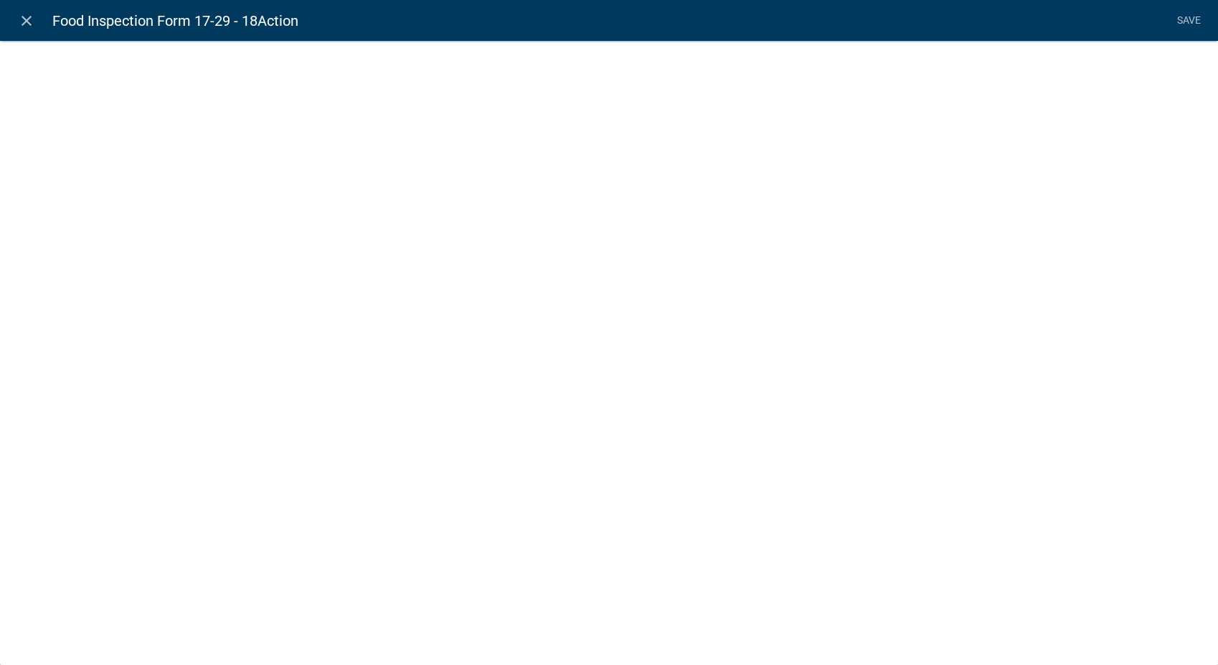
select select
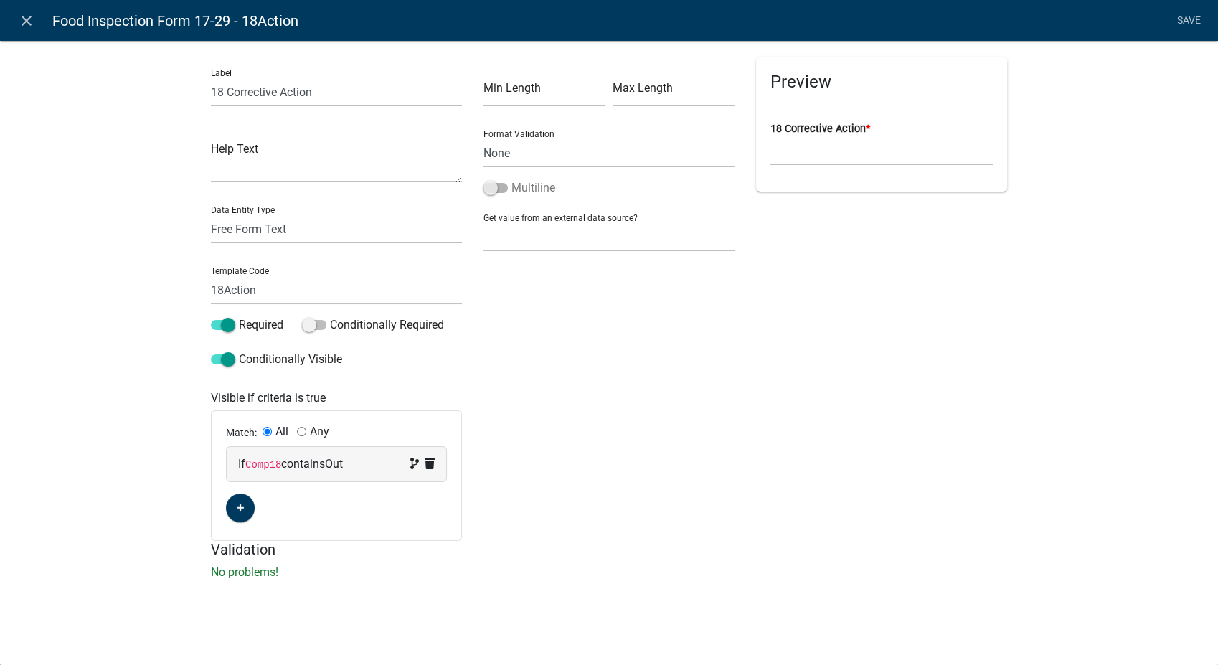
click at [493, 192] on span at bounding box center [495, 188] width 24 height 10
click at [511, 179] on input "Multiline" at bounding box center [511, 179] width 0 height 0
click at [1198, 16] on link "Save" at bounding box center [1189, 20] width 36 height 27
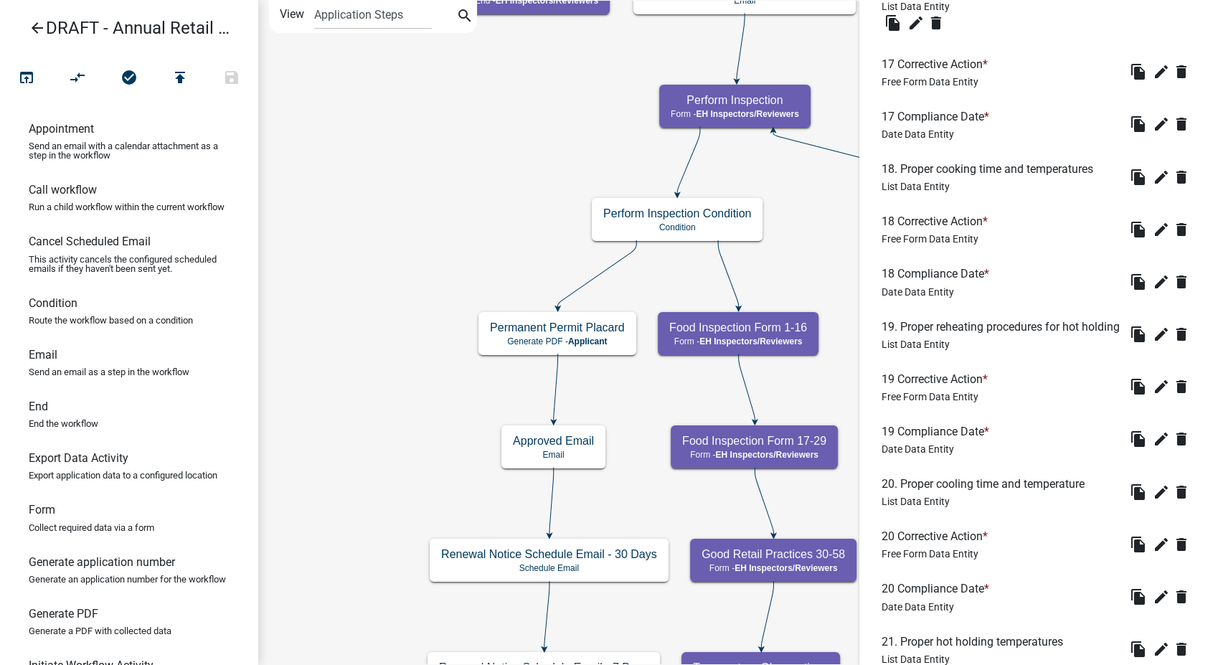
scroll to position [478, 0]
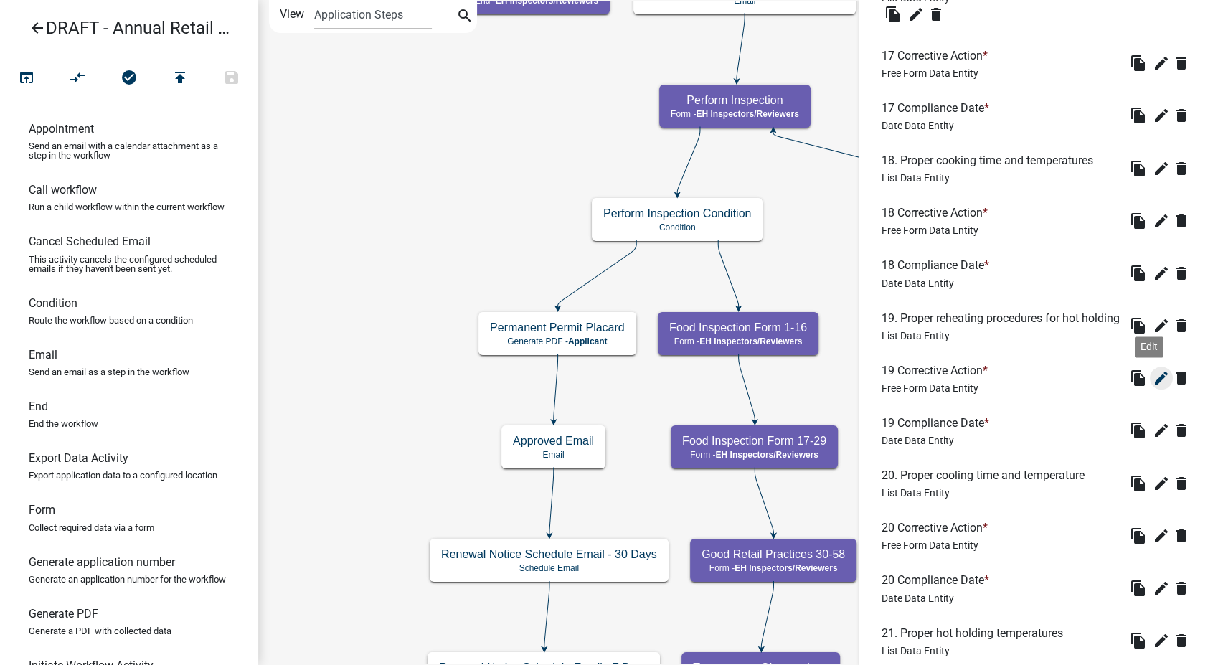
click at [1153, 387] on icon "edit" at bounding box center [1161, 377] width 17 height 17
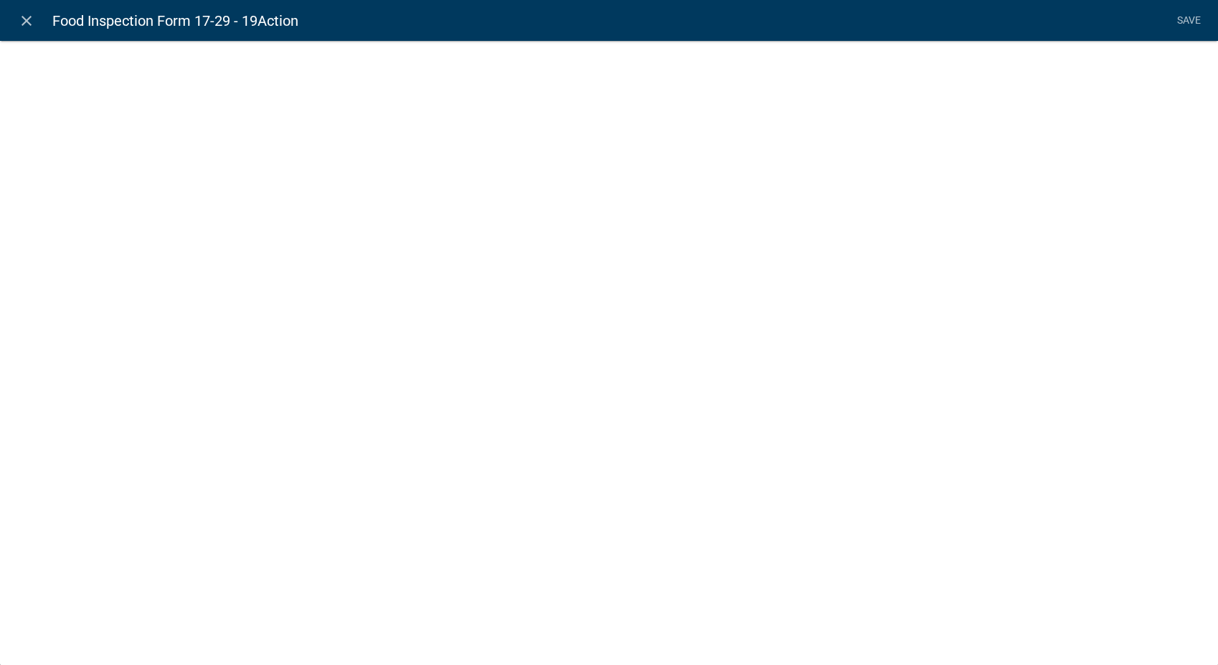
select select
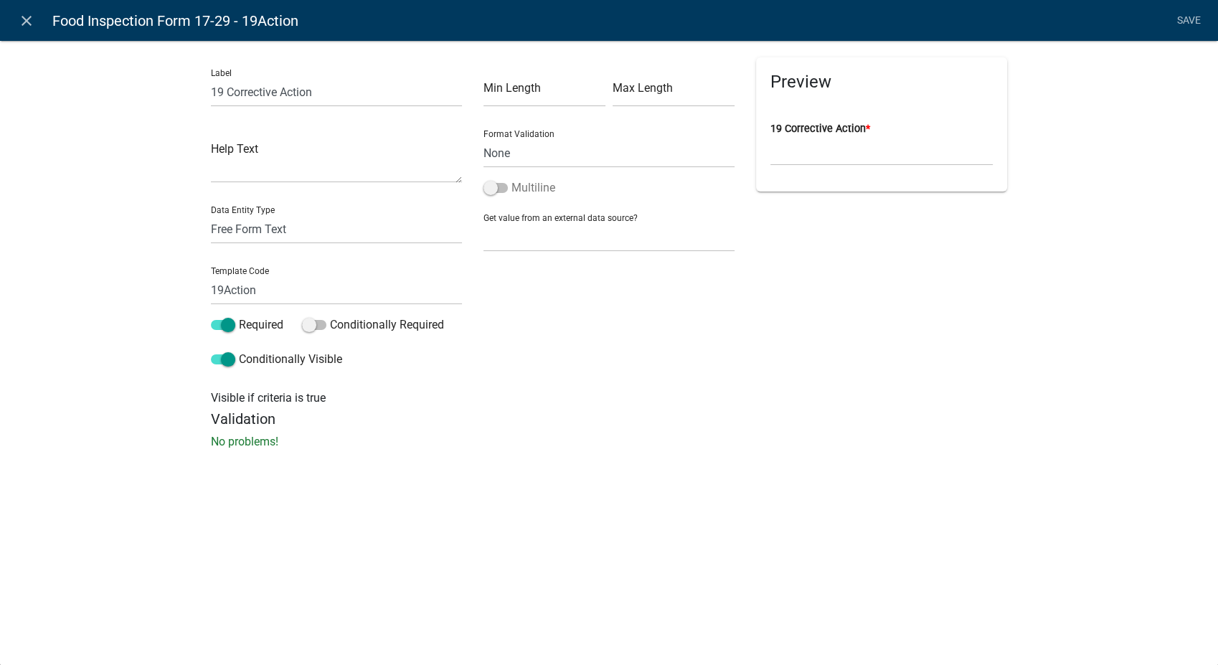
scroll to position [565, 0]
click at [493, 187] on span at bounding box center [495, 188] width 24 height 10
click at [511, 179] on input "Multiline" at bounding box center [511, 179] width 0 height 0
click at [1188, 11] on link "Save" at bounding box center [1189, 20] width 36 height 27
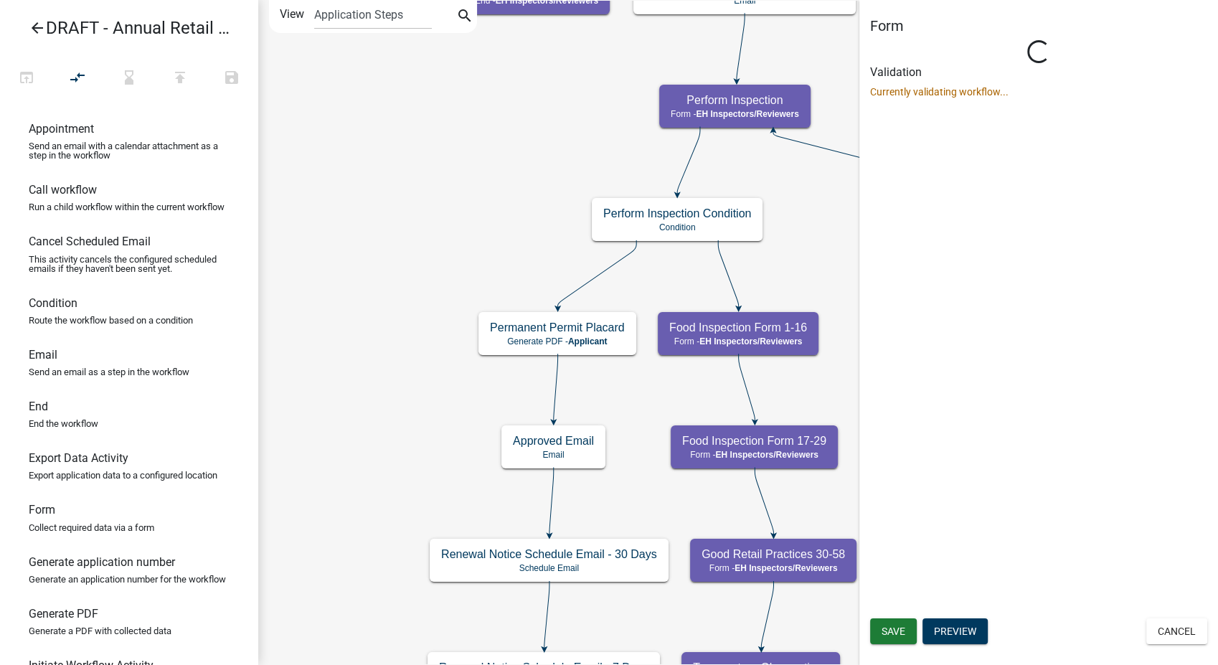
scroll to position [0, 0]
select select "C31B5D90-9A1B-409C-8A96-CB1DC1AB168B"
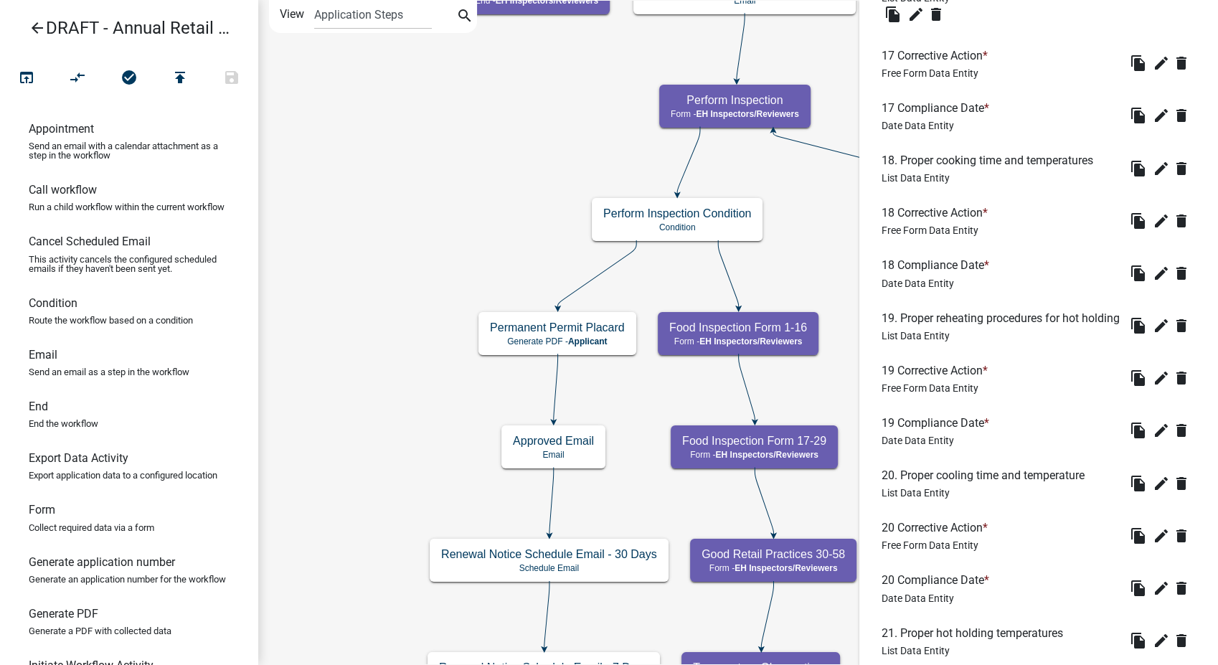
scroll to position [637, 0]
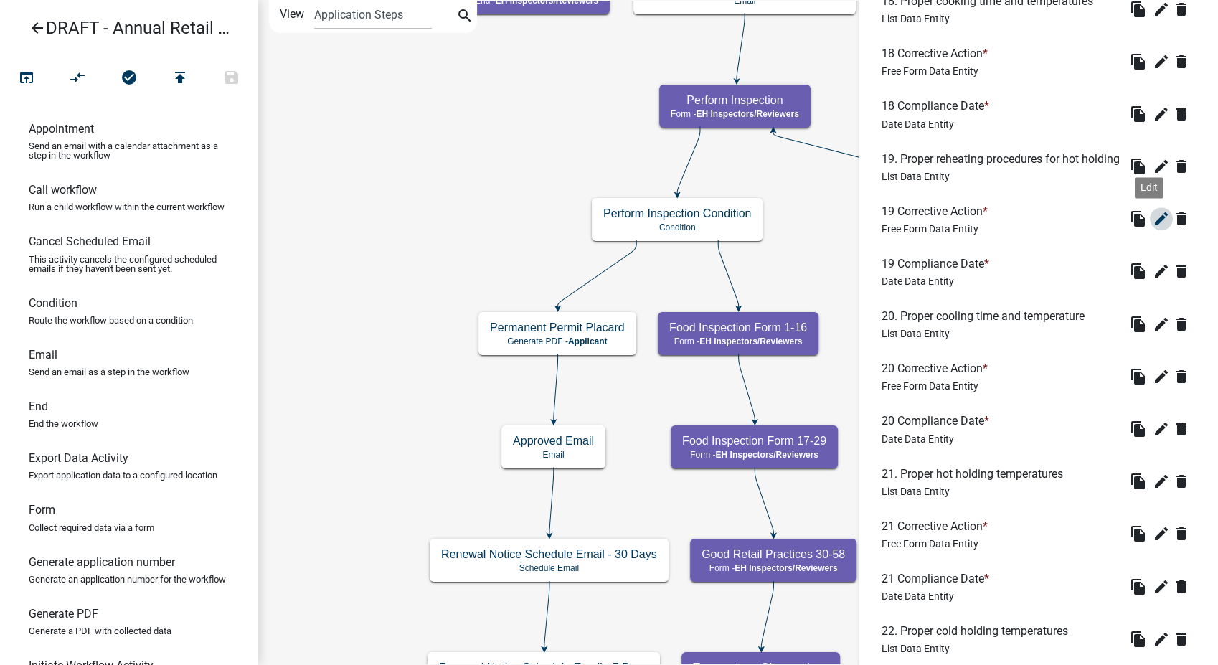
click at [1153, 227] on icon "edit" at bounding box center [1161, 218] width 17 height 17
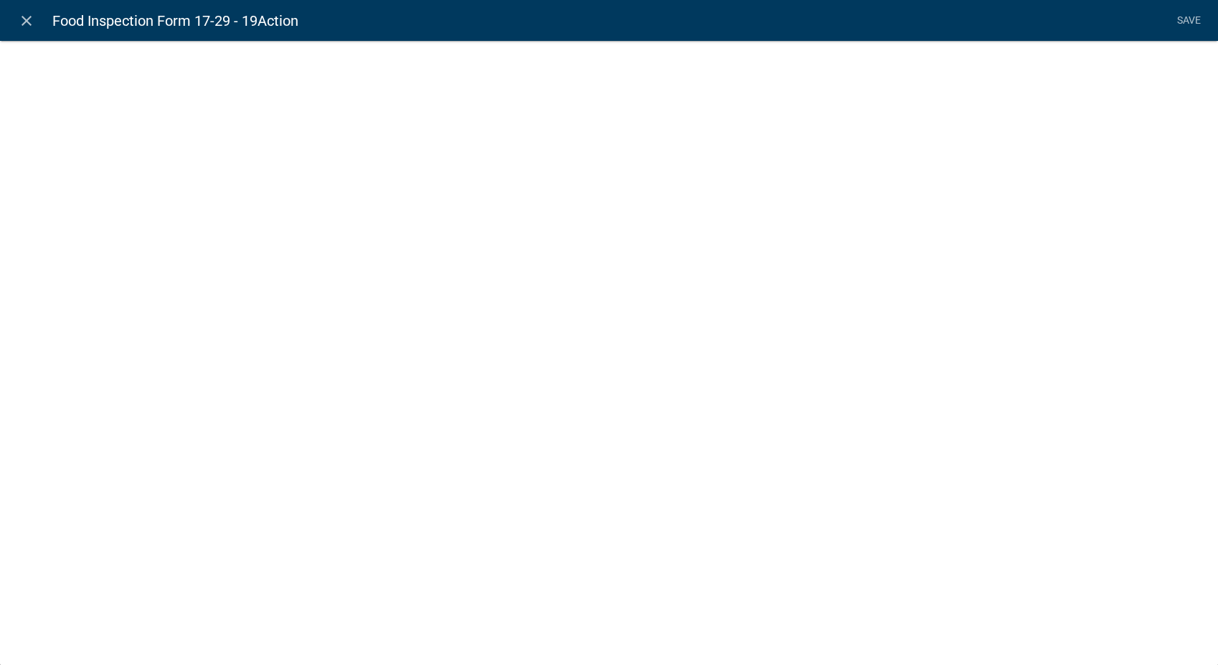
select select
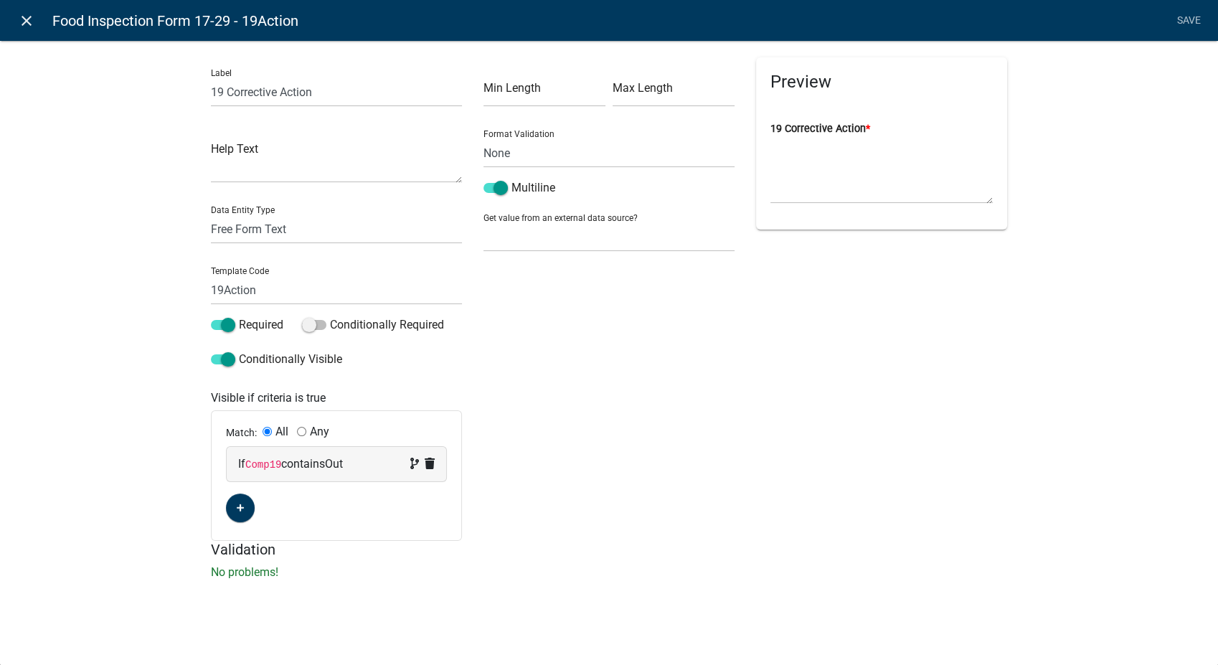
click at [32, 14] on icon "close" at bounding box center [26, 20] width 17 height 17
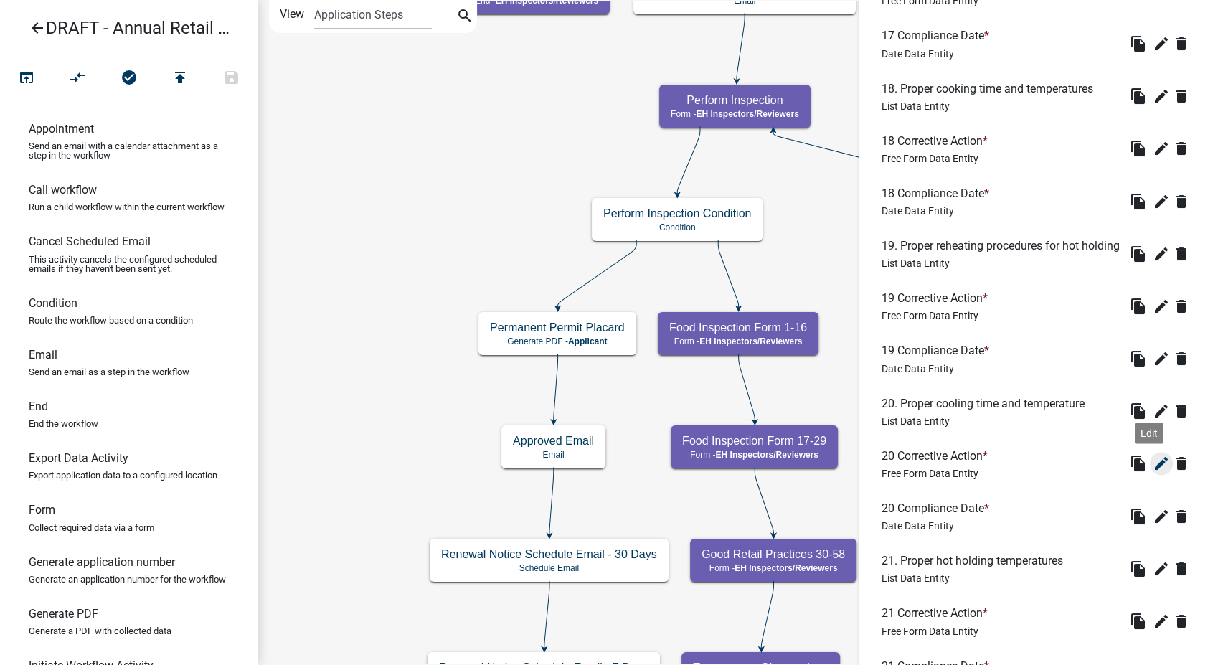
scroll to position [724, 0]
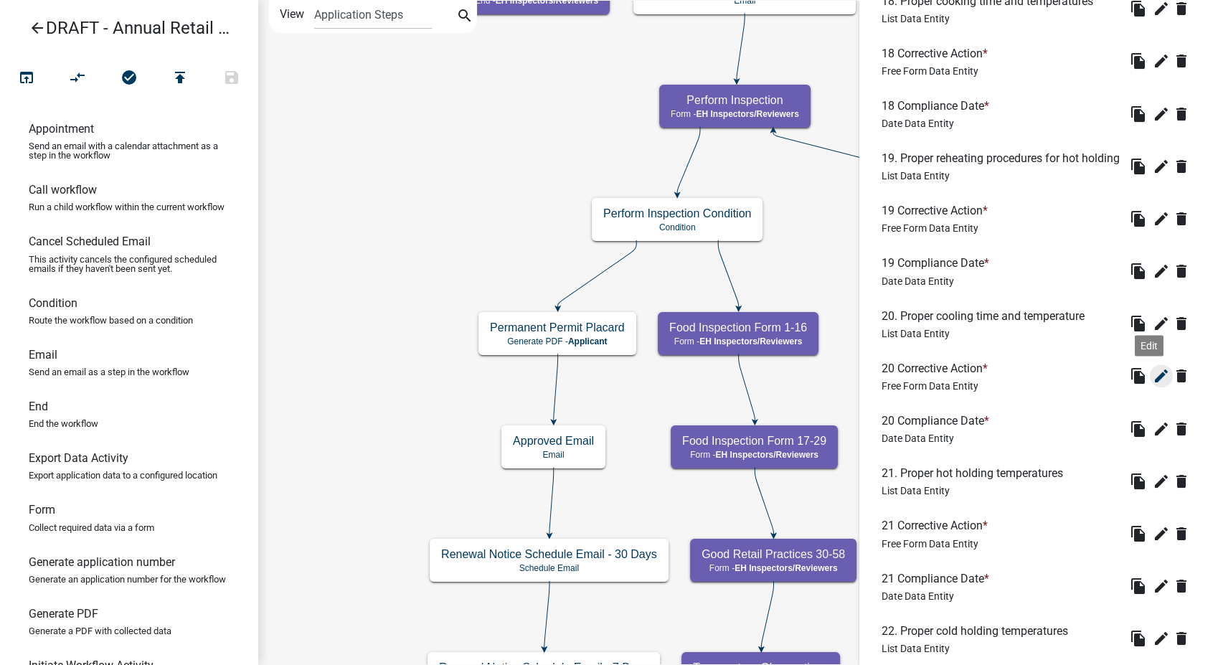
click at [1153, 384] on icon "edit" at bounding box center [1161, 375] width 17 height 17
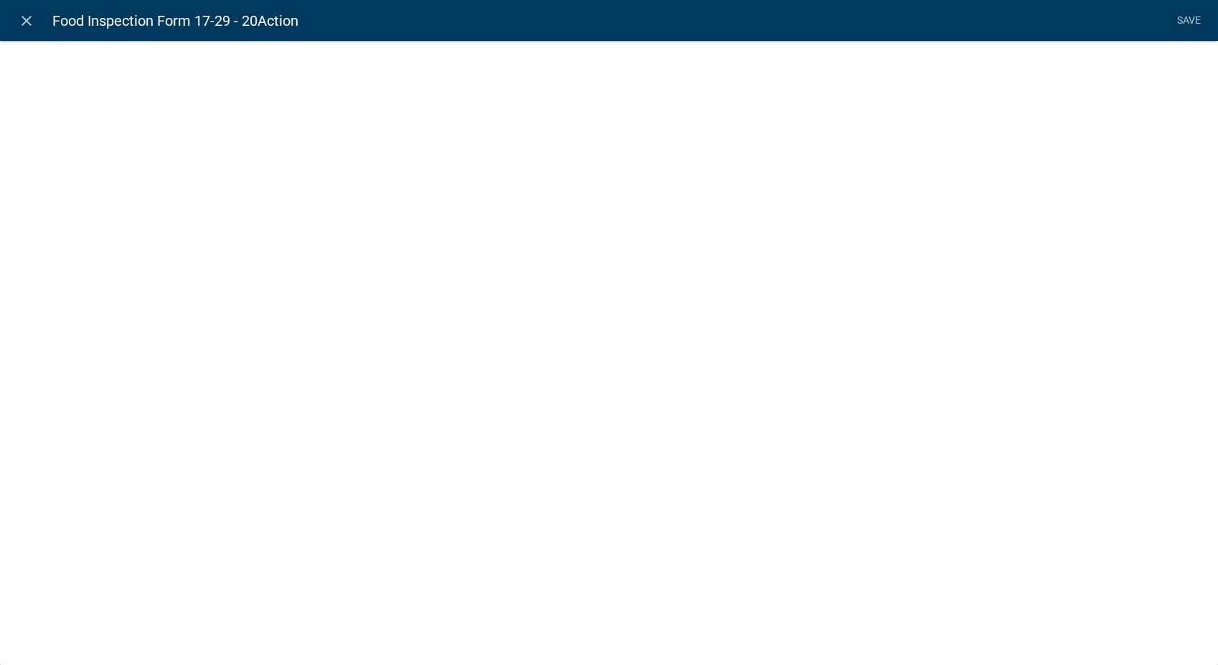
select select
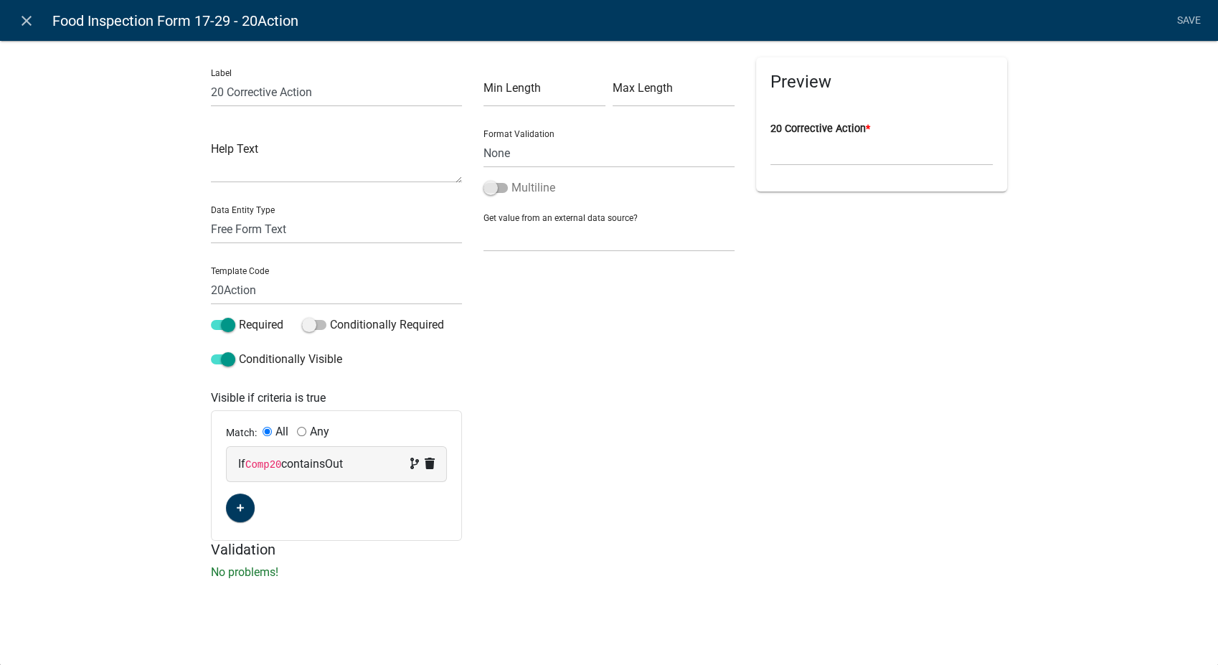
click at [487, 188] on span at bounding box center [495, 188] width 24 height 10
click at [511, 179] on input "Multiline" at bounding box center [511, 179] width 0 height 0
click at [1182, 20] on link "Save" at bounding box center [1189, 20] width 36 height 27
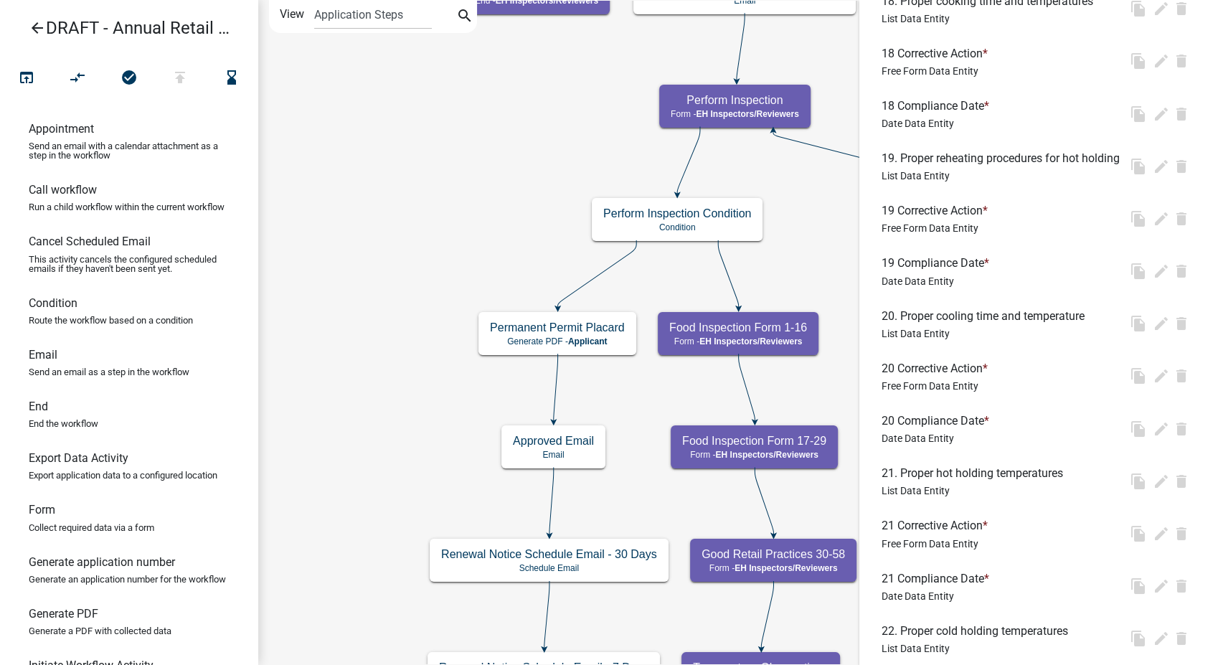
scroll to position [0, 0]
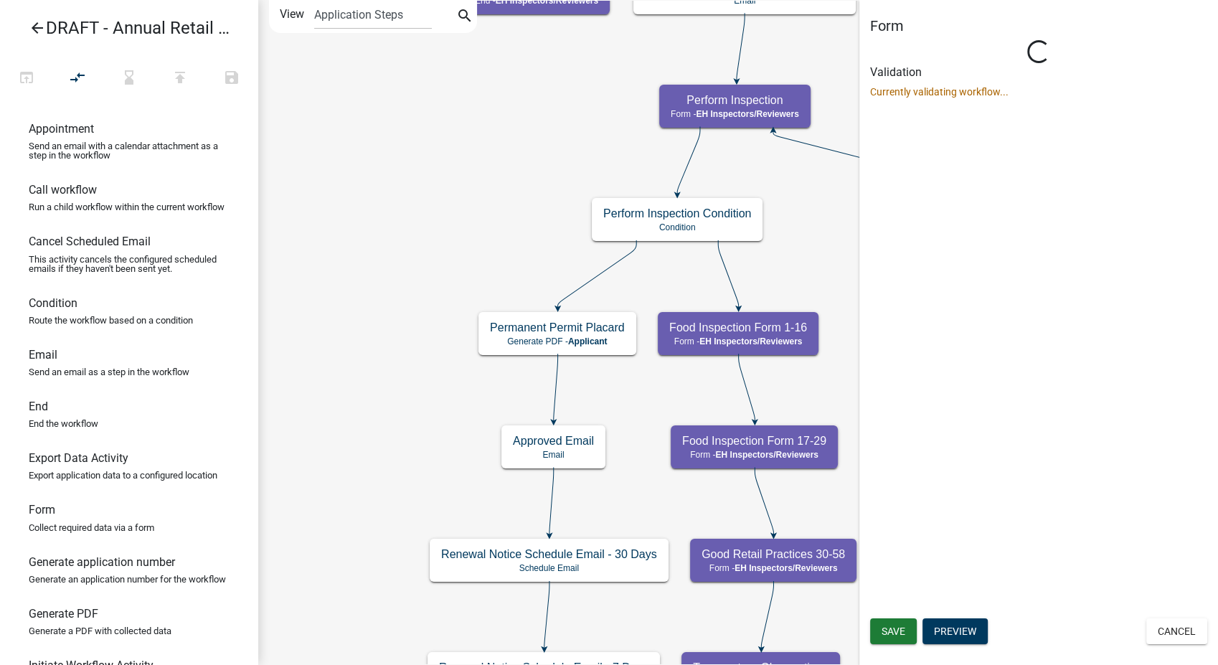
select select "C31B5D90-9A1B-409C-8A96-CB1DC1AB168B"
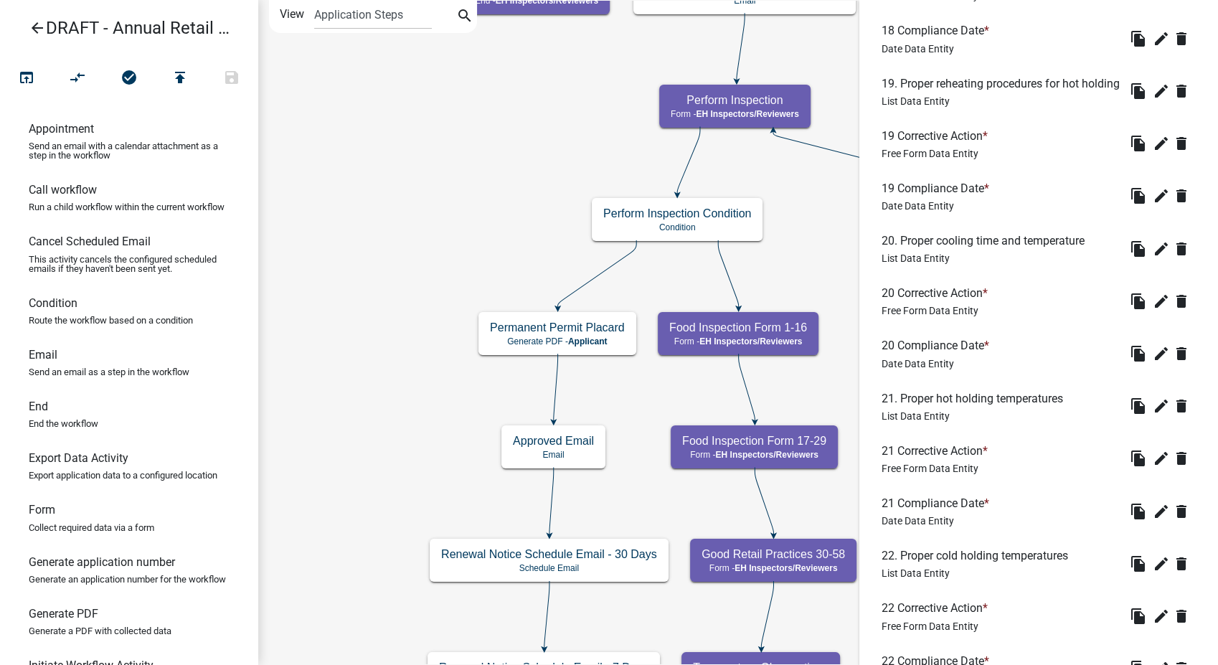
scroll to position [717, 0]
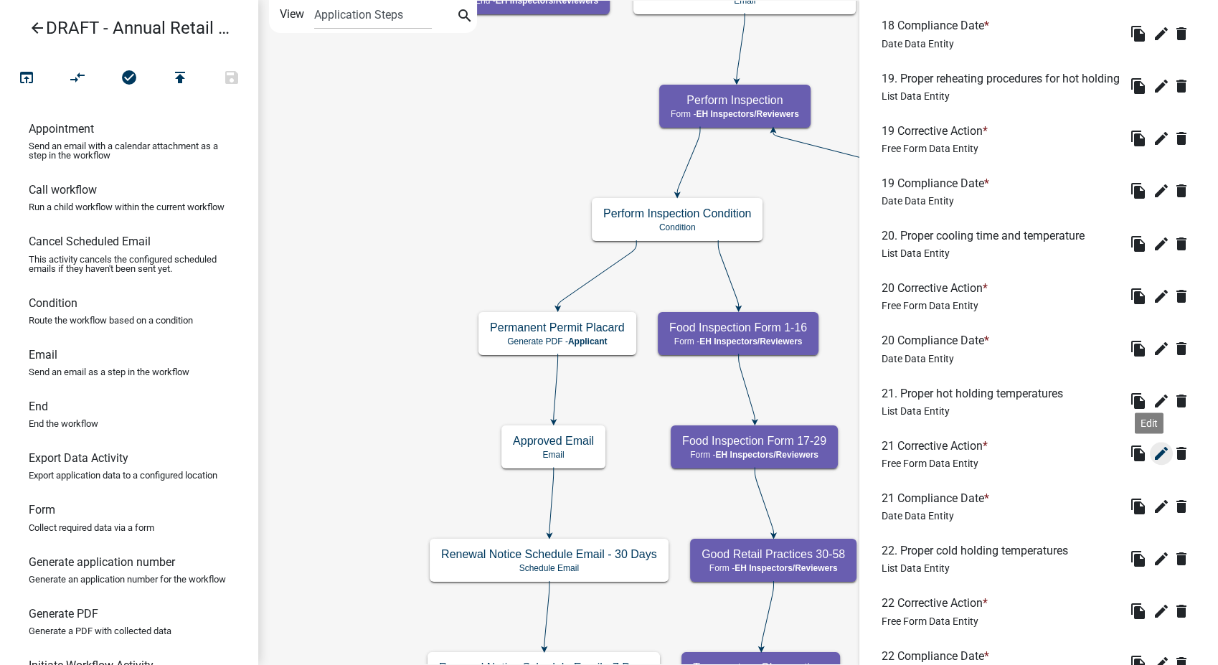
click at [1153, 462] on icon "edit" at bounding box center [1161, 453] width 17 height 17
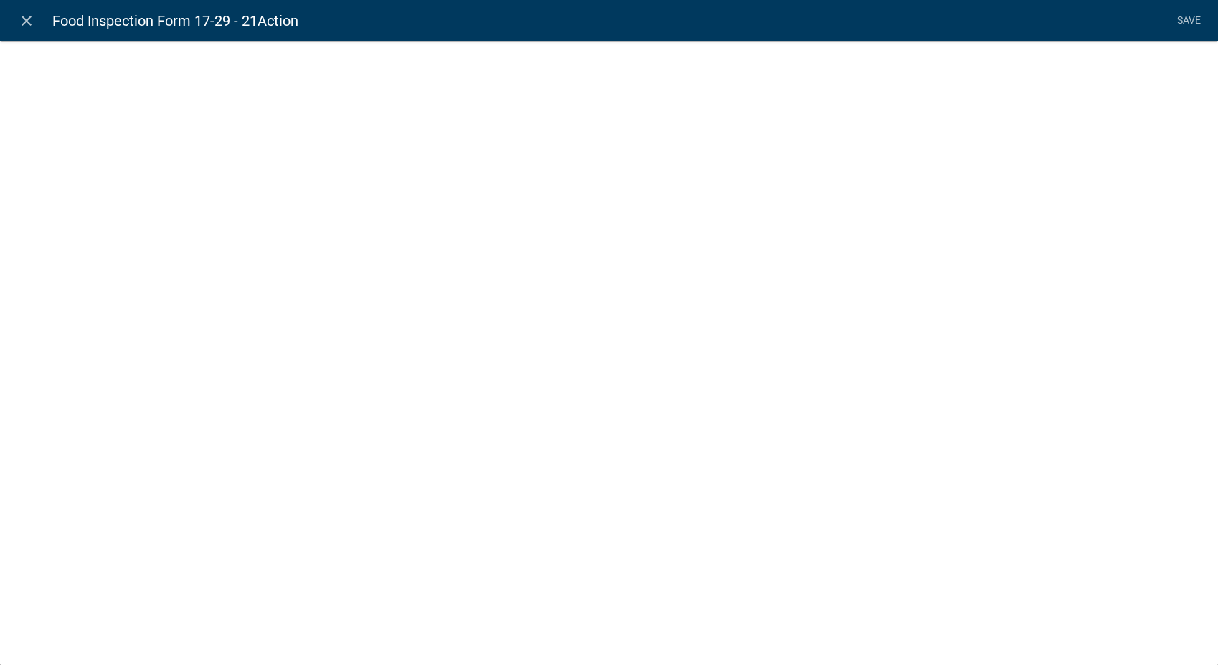
select select
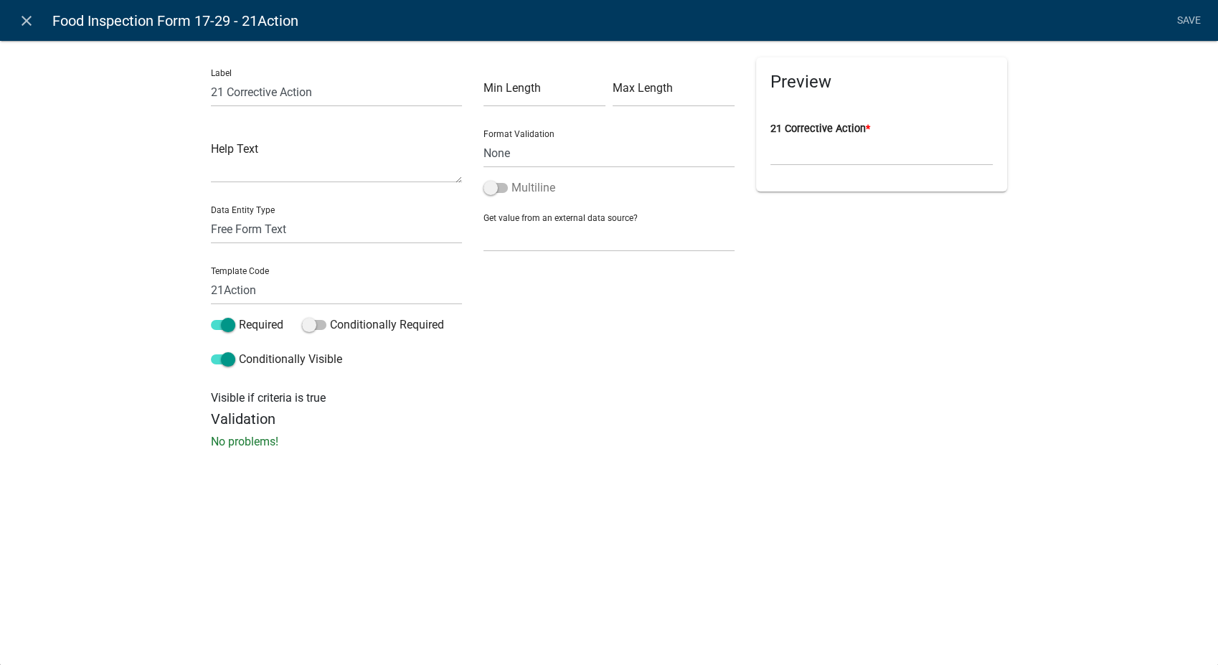
click at [486, 186] on span at bounding box center [495, 188] width 24 height 10
click at [511, 179] on input "Multiline" at bounding box center [511, 179] width 0 height 0
click at [1182, 14] on link "Save" at bounding box center [1189, 20] width 36 height 27
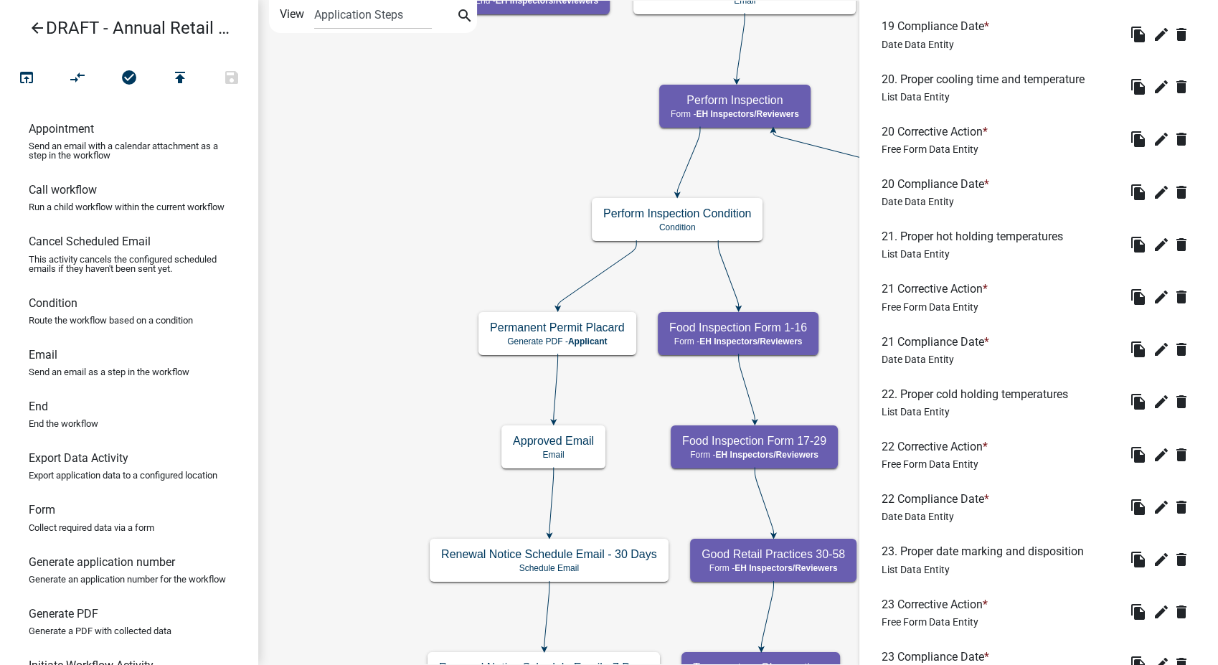
scroll to position [1036, 0]
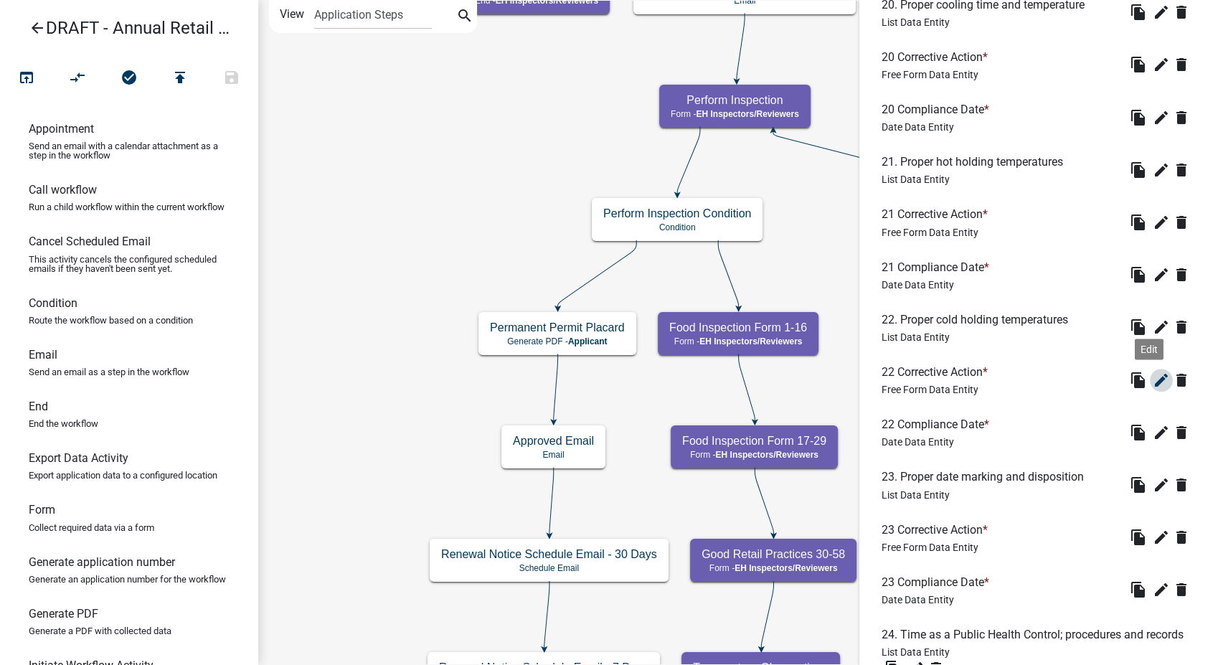
click at [1153, 389] on icon "edit" at bounding box center [1161, 380] width 17 height 17
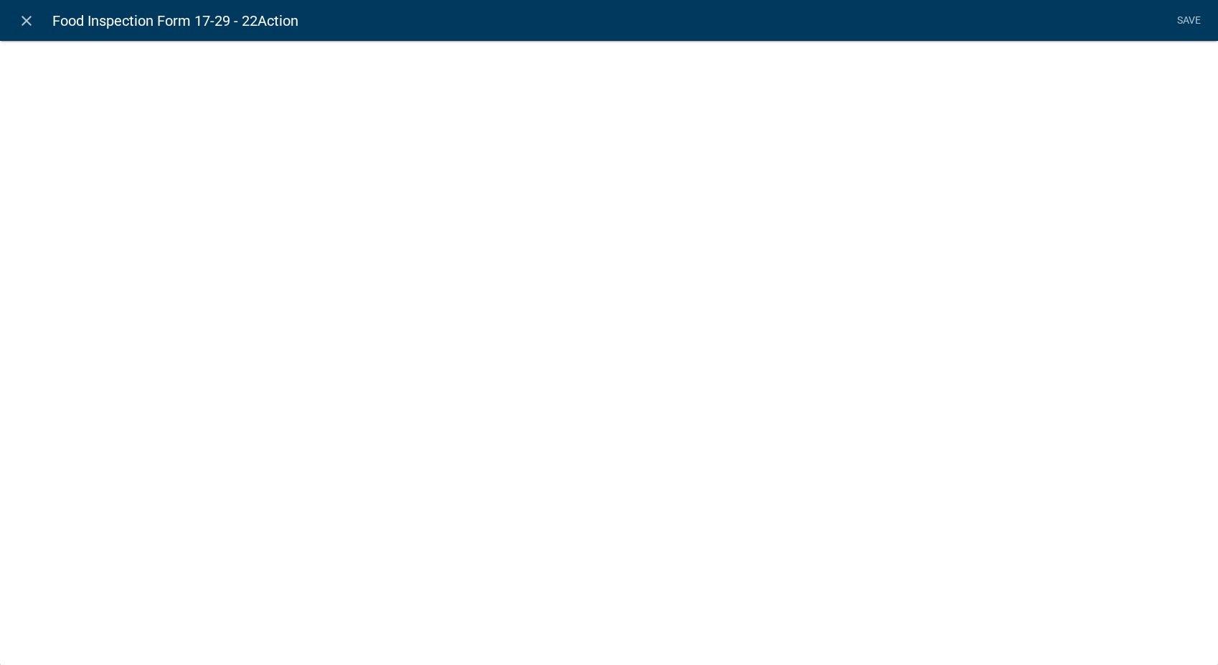
select select
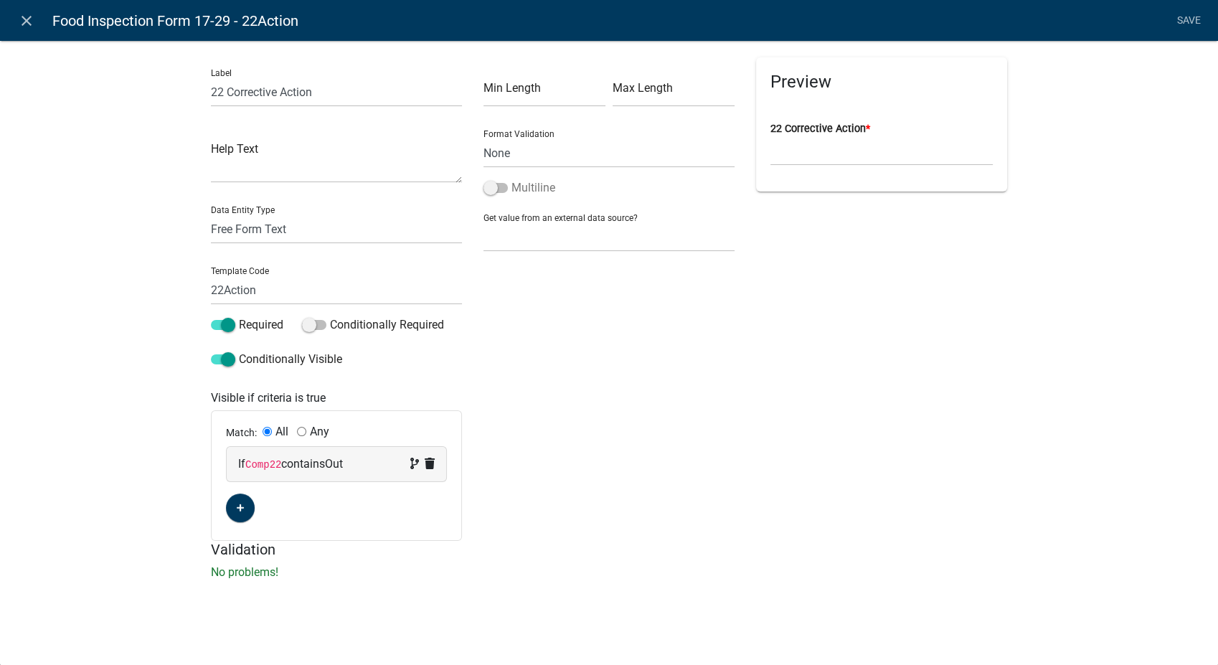
click at [488, 188] on span at bounding box center [495, 188] width 24 height 10
click at [511, 179] on input "Multiline" at bounding box center [511, 179] width 0 height 0
click at [1196, 16] on link "Save" at bounding box center [1189, 20] width 36 height 27
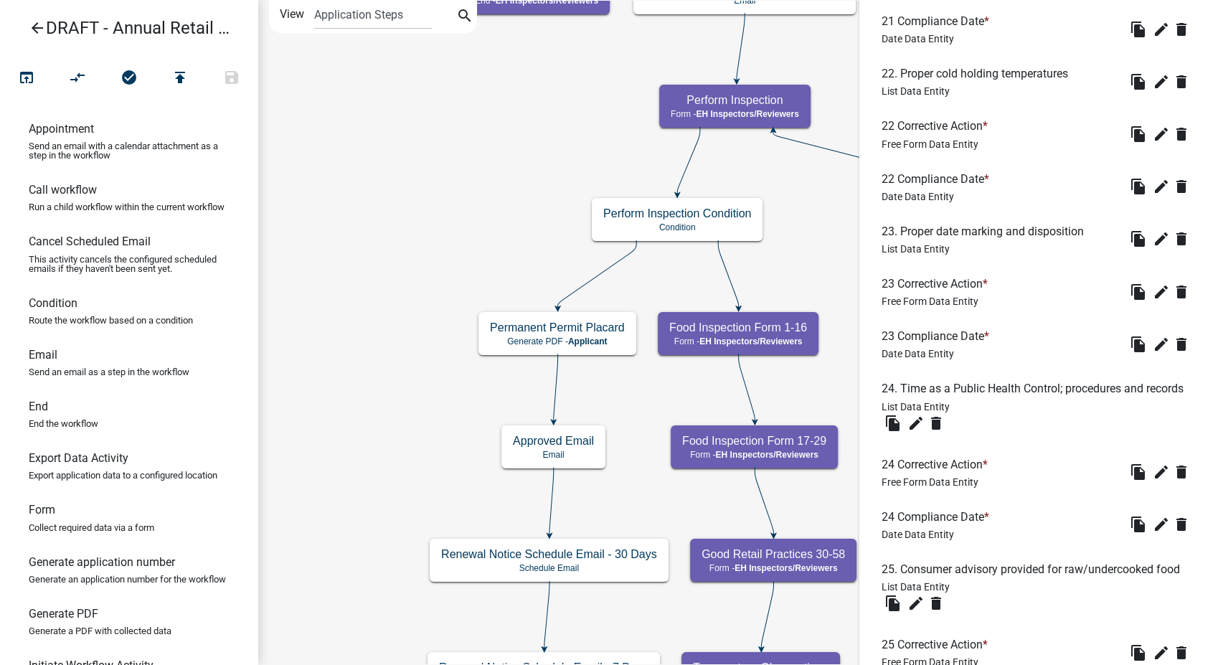
scroll to position [1195, 0]
click at [1153, 300] on icon "edit" at bounding box center [1161, 291] width 17 height 17
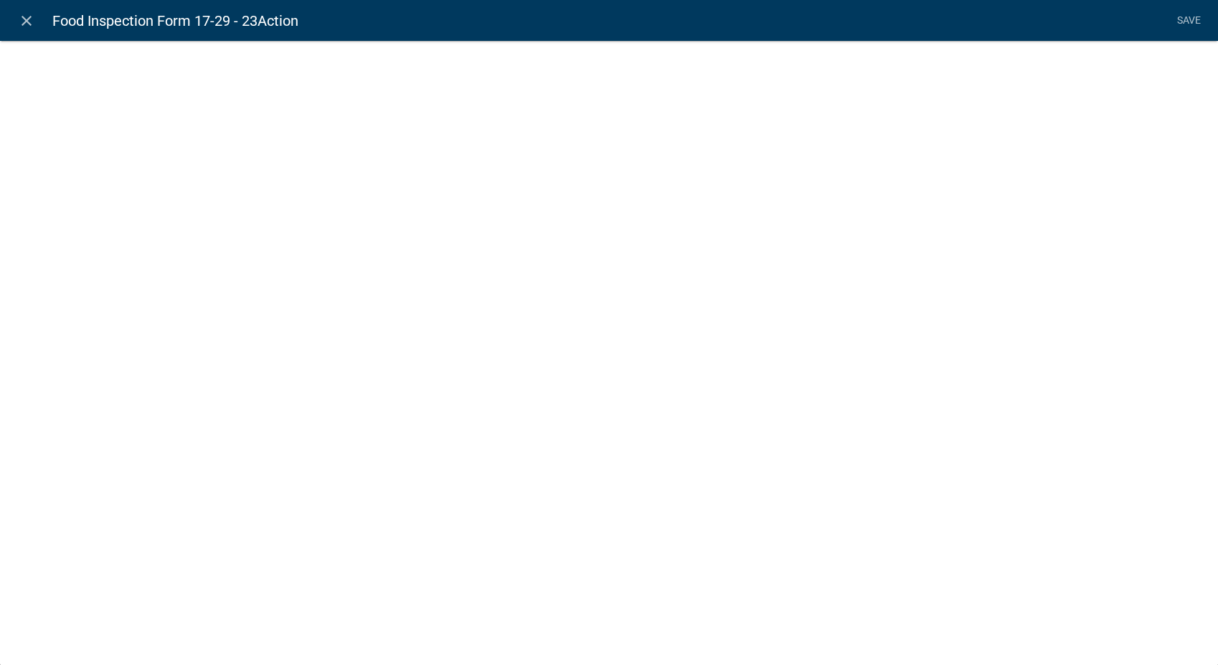
select select
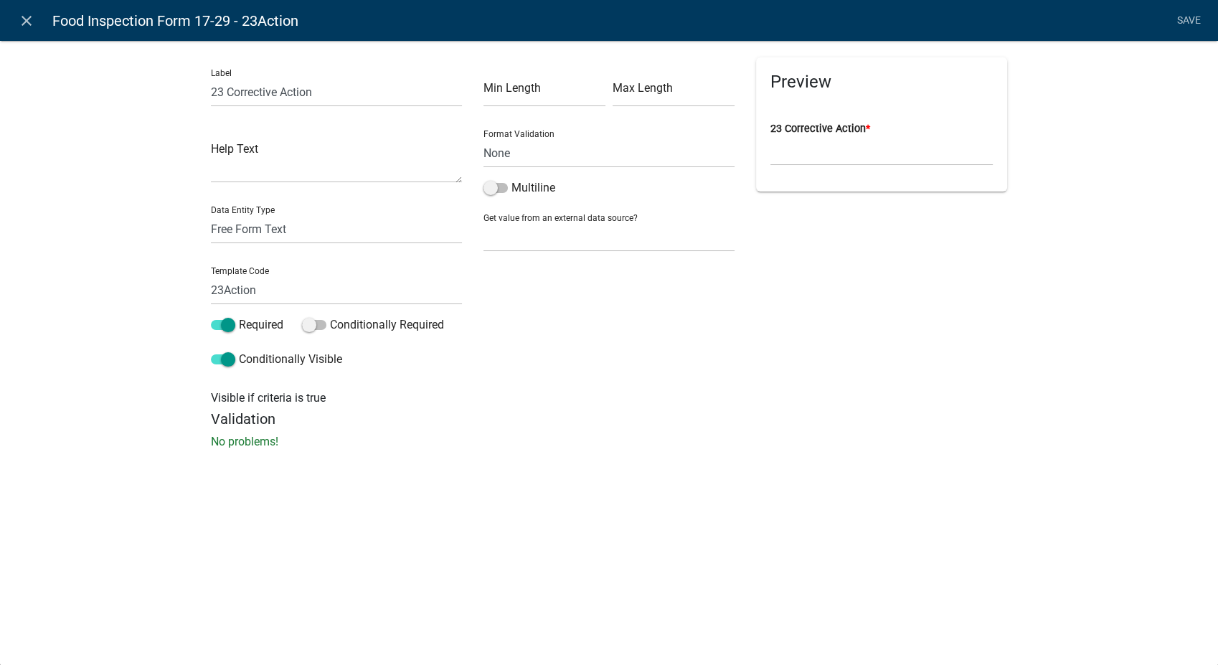
scroll to position [1282, 0]
click at [488, 189] on span at bounding box center [495, 188] width 24 height 10
click at [511, 179] on input "Multiline" at bounding box center [511, 179] width 0 height 0
click at [1191, 19] on link "Save" at bounding box center [1189, 20] width 36 height 27
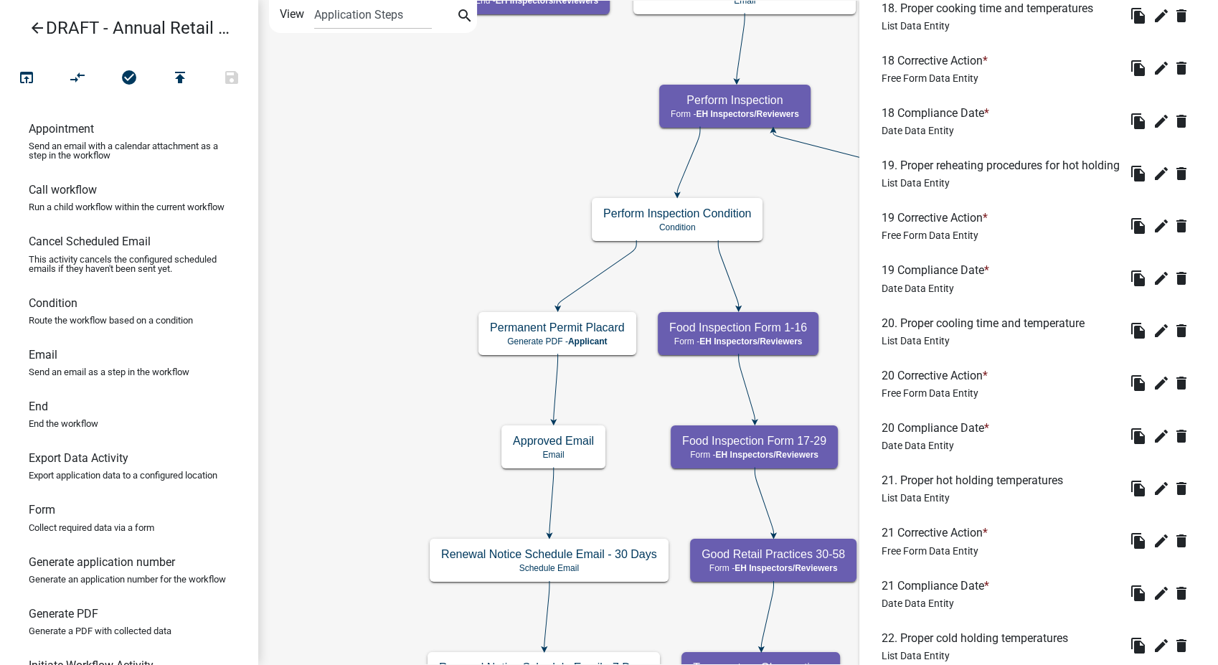
scroll to position [1434, 0]
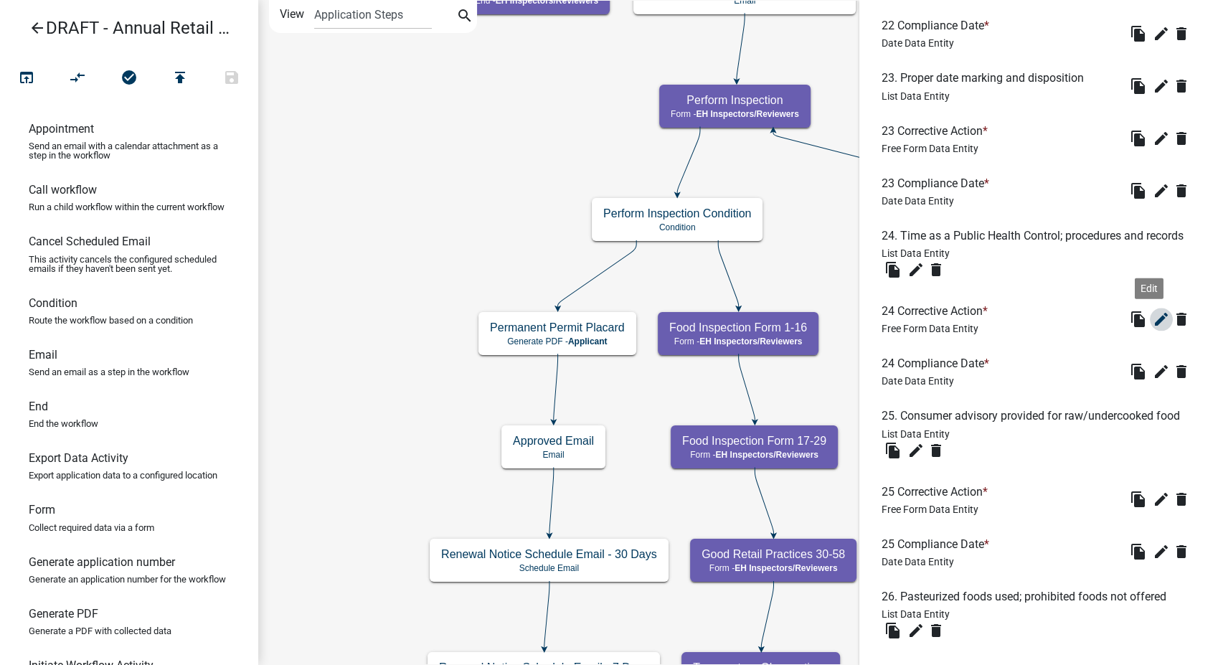
click at [1153, 328] on icon "edit" at bounding box center [1161, 319] width 17 height 17
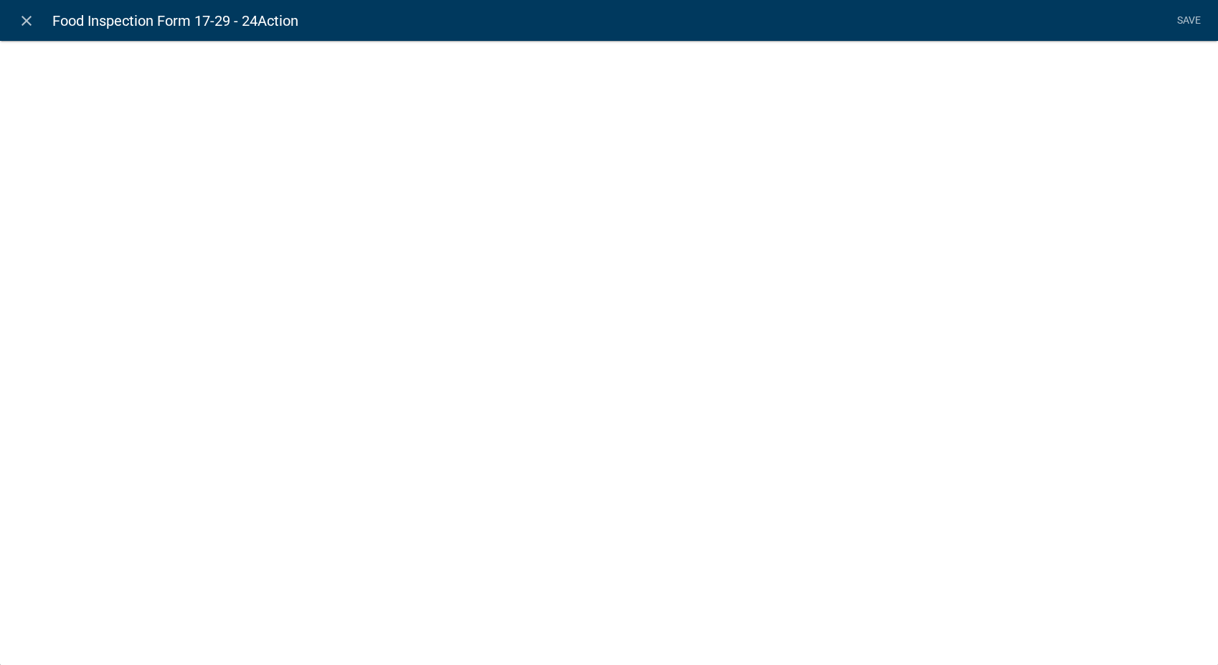
select select
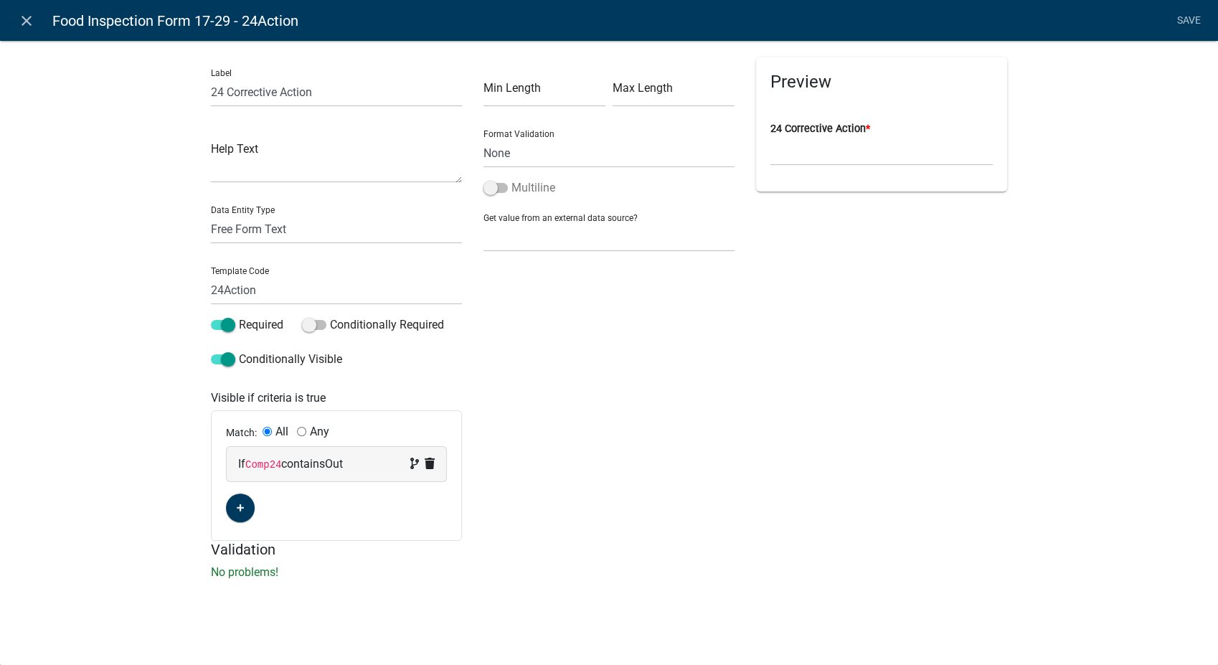
click at [493, 184] on span at bounding box center [495, 188] width 24 height 10
click at [511, 179] on input "Multiline" at bounding box center [511, 179] width 0 height 0
click at [1178, 19] on link "Save" at bounding box center [1189, 20] width 36 height 27
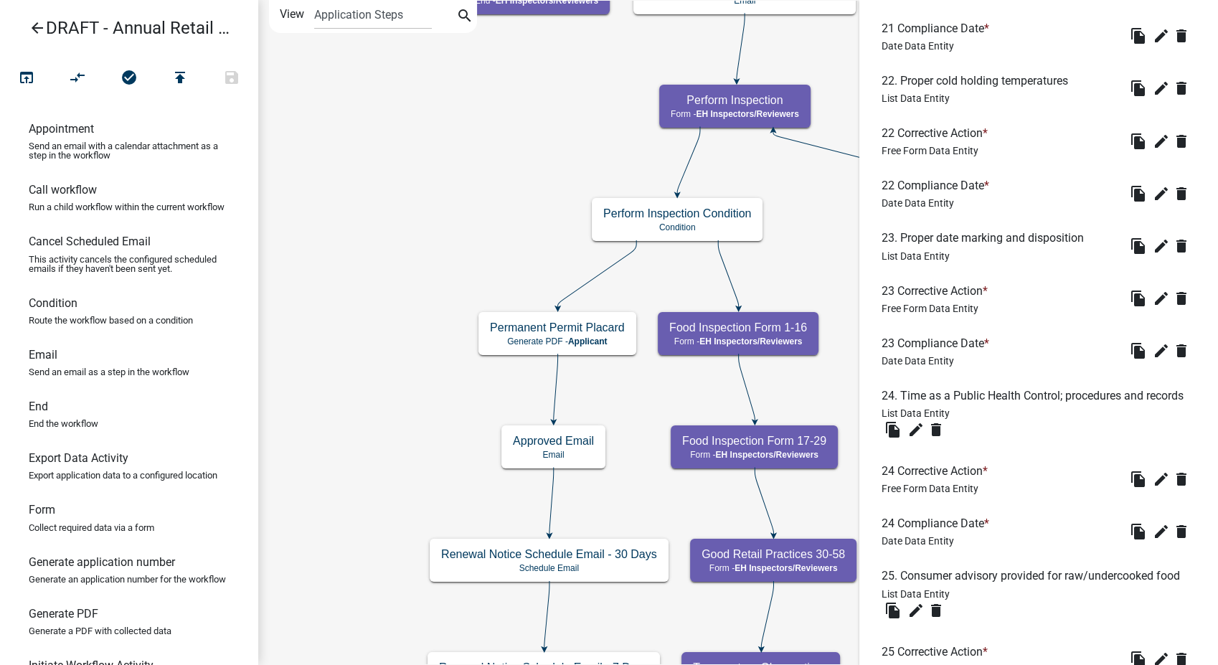
scroll to position [1594, 0]
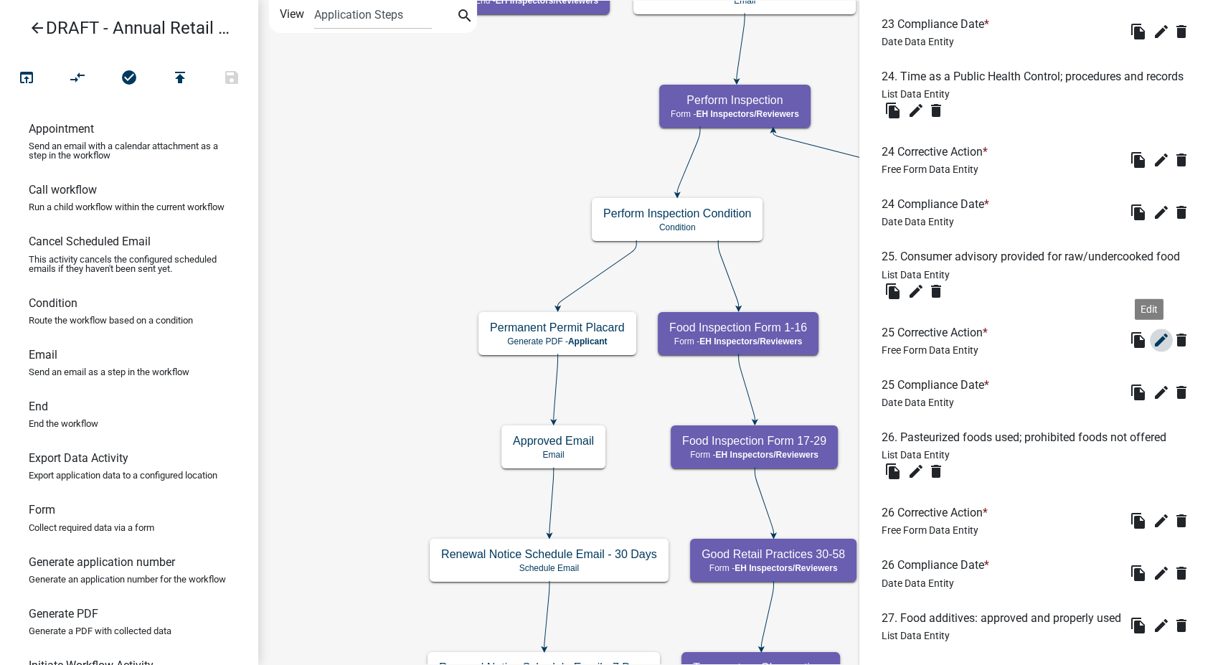
click at [1153, 349] on icon "edit" at bounding box center [1161, 339] width 17 height 17
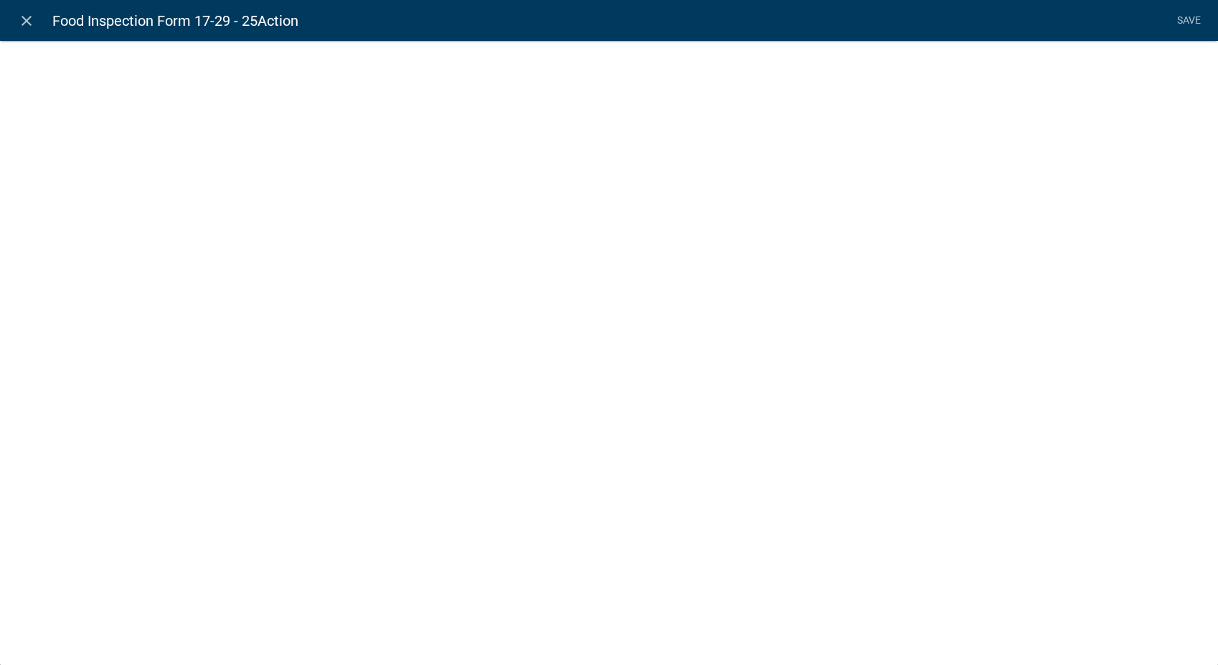
select select
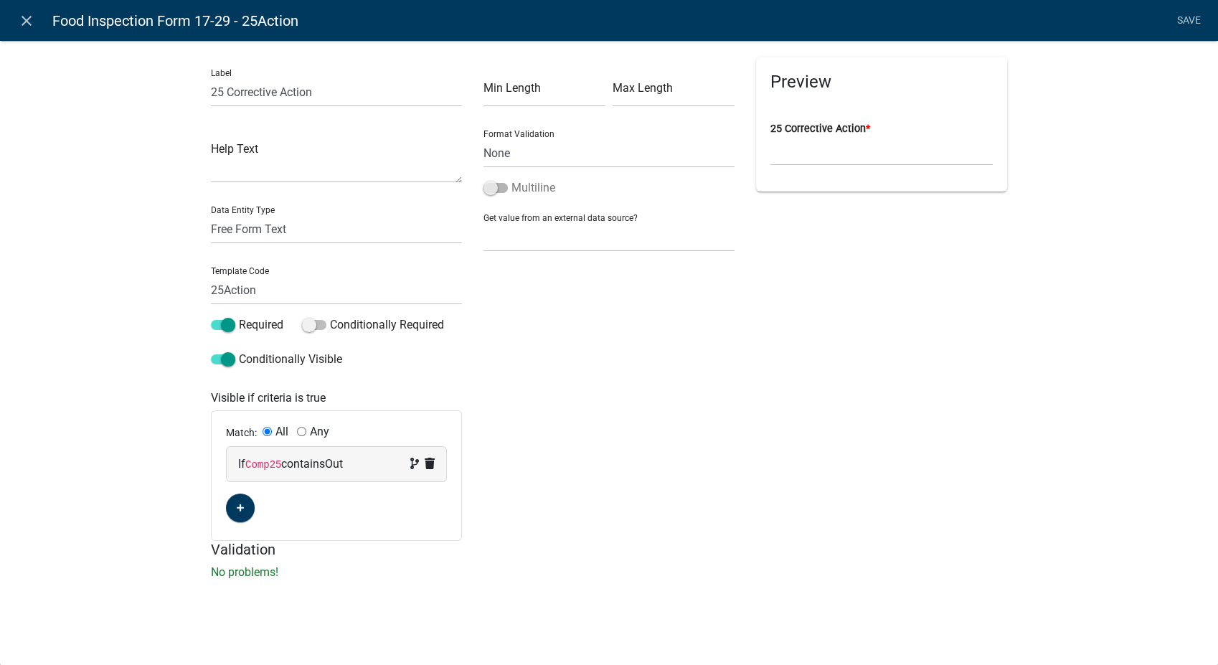
click at [488, 188] on span at bounding box center [495, 188] width 24 height 10
click at [511, 179] on input "Multiline" at bounding box center [511, 179] width 0 height 0
click at [1192, 11] on link "Save" at bounding box center [1189, 20] width 36 height 27
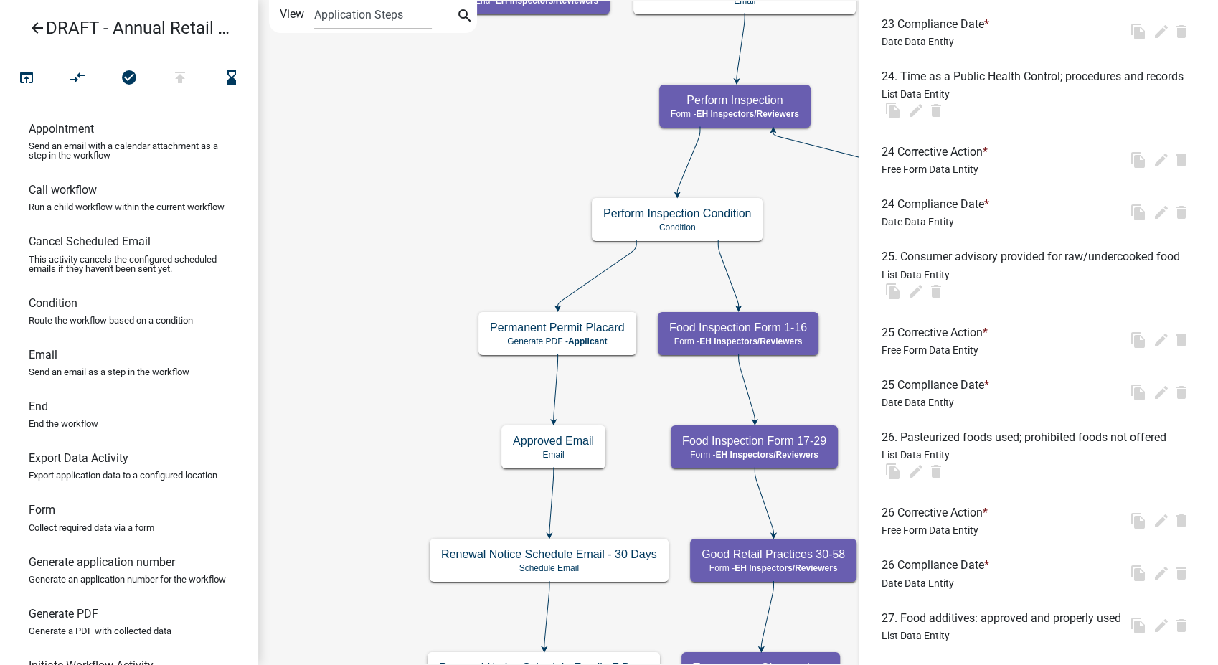
scroll to position [0, 0]
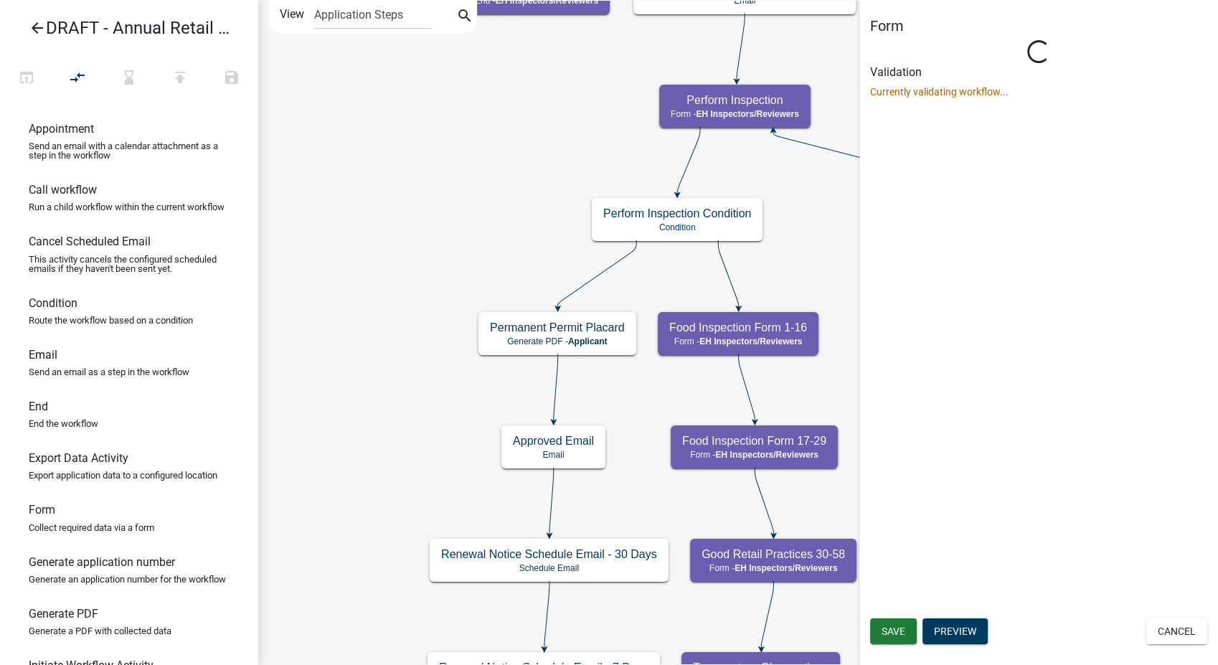
select select "C31B5D90-9A1B-409C-8A96-CB1DC1AB168B"
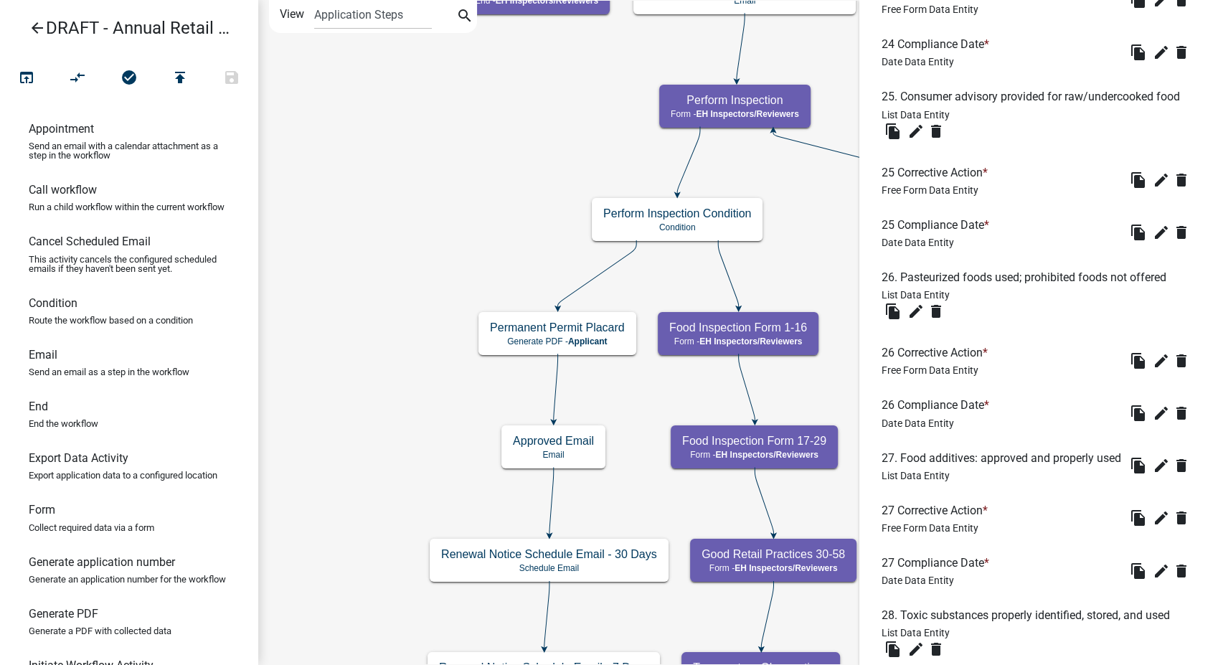
scroll to position [1833, 0]
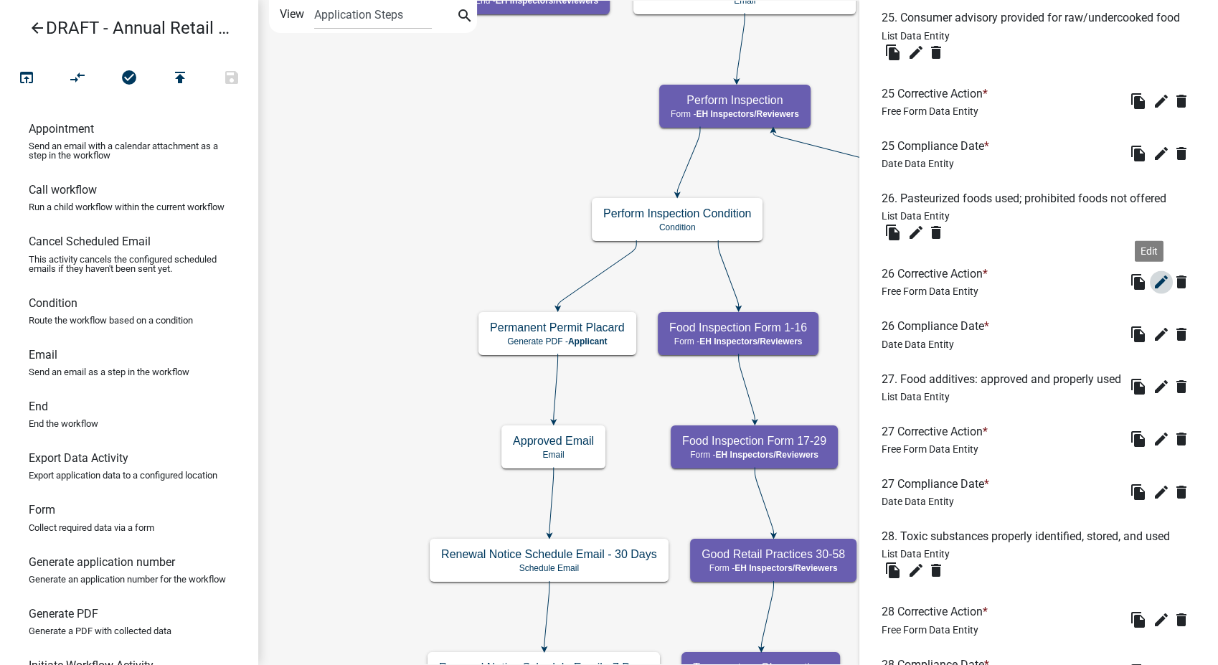
click at [1154, 290] on icon "edit" at bounding box center [1161, 281] width 17 height 17
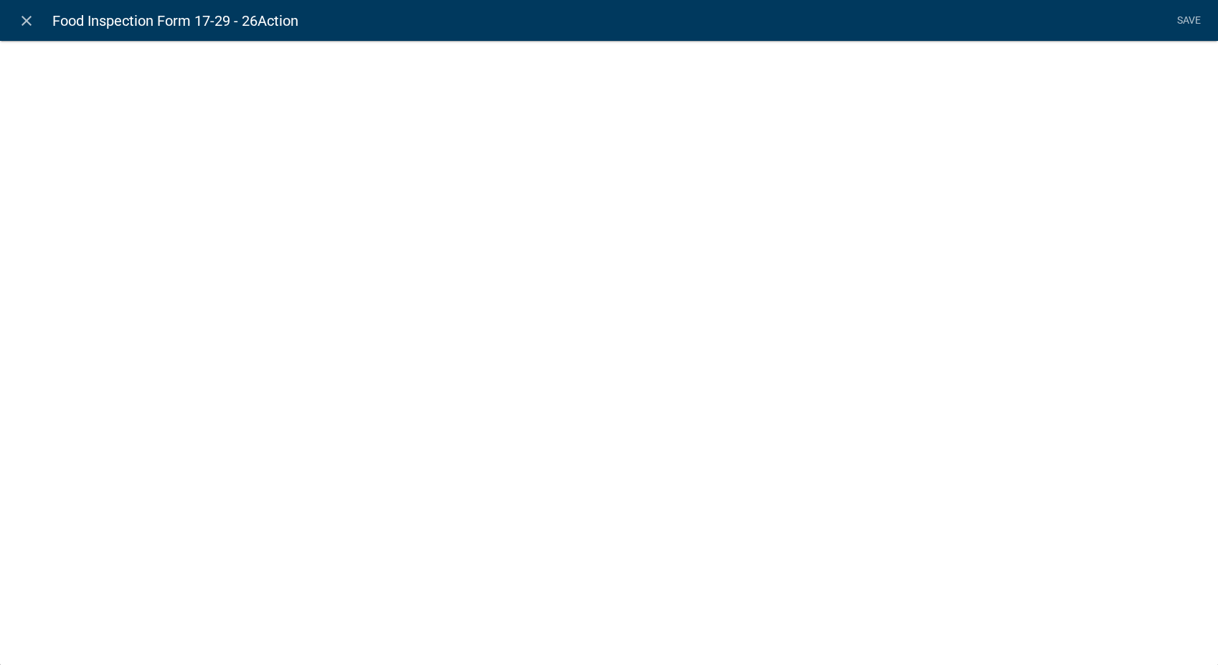
select select
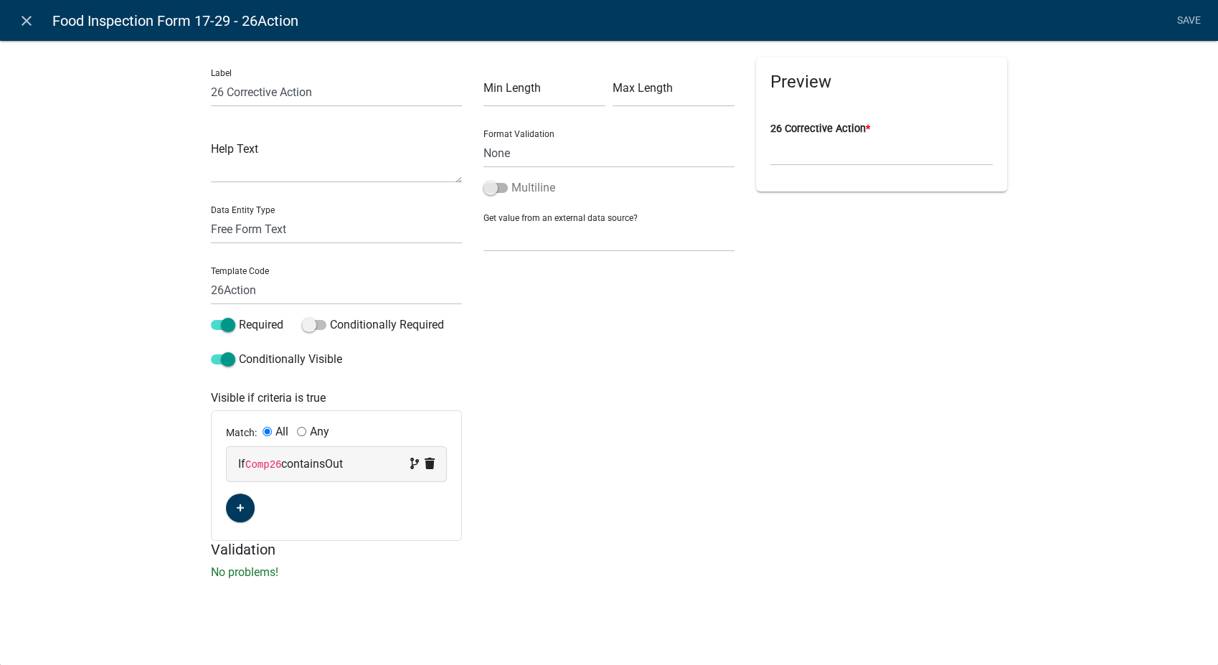
click at [489, 186] on span at bounding box center [495, 188] width 24 height 10
click at [511, 179] on input "Multiline" at bounding box center [511, 179] width 0 height 0
click at [1187, 19] on link "Save" at bounding box center [1189, 20] width 36 height 27
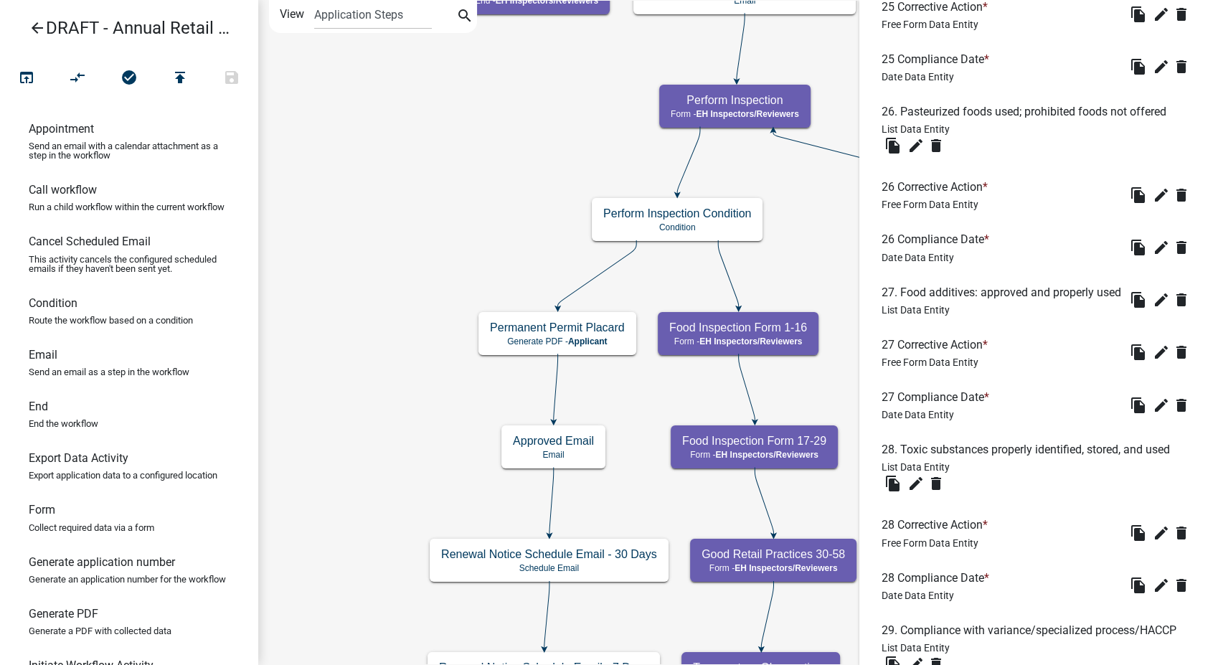
scroll to position [2079, 0]
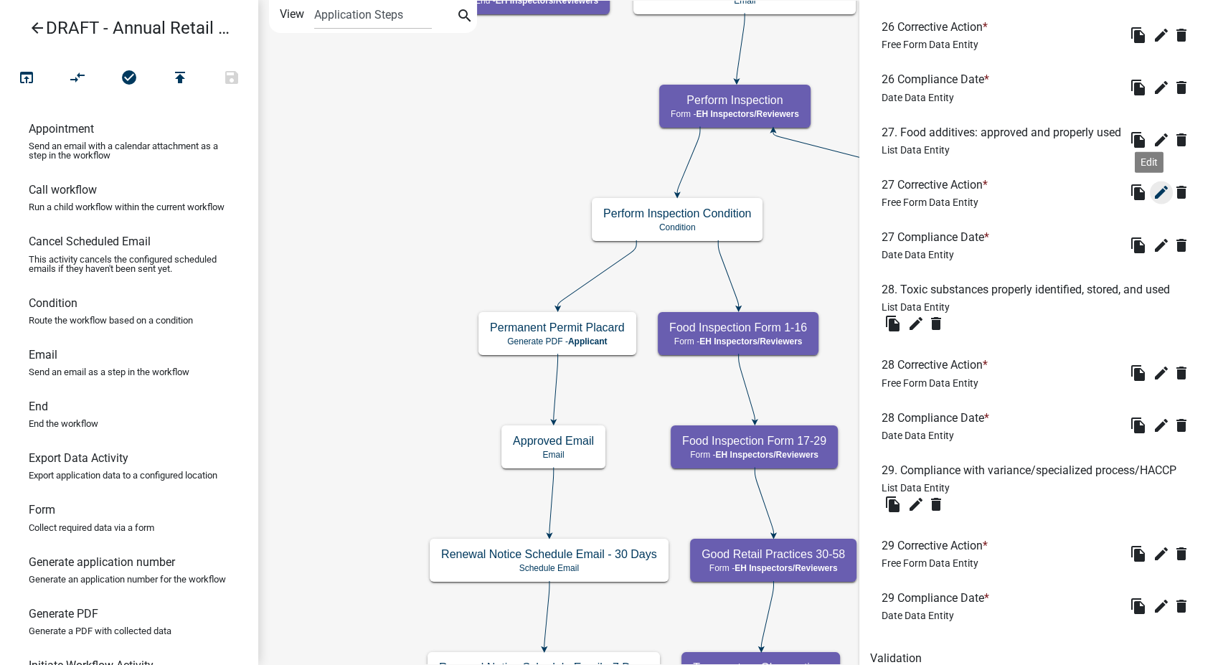
click at [1153, 201] on icon "edit" at bounding box center [1161, 192] width 17 height 17
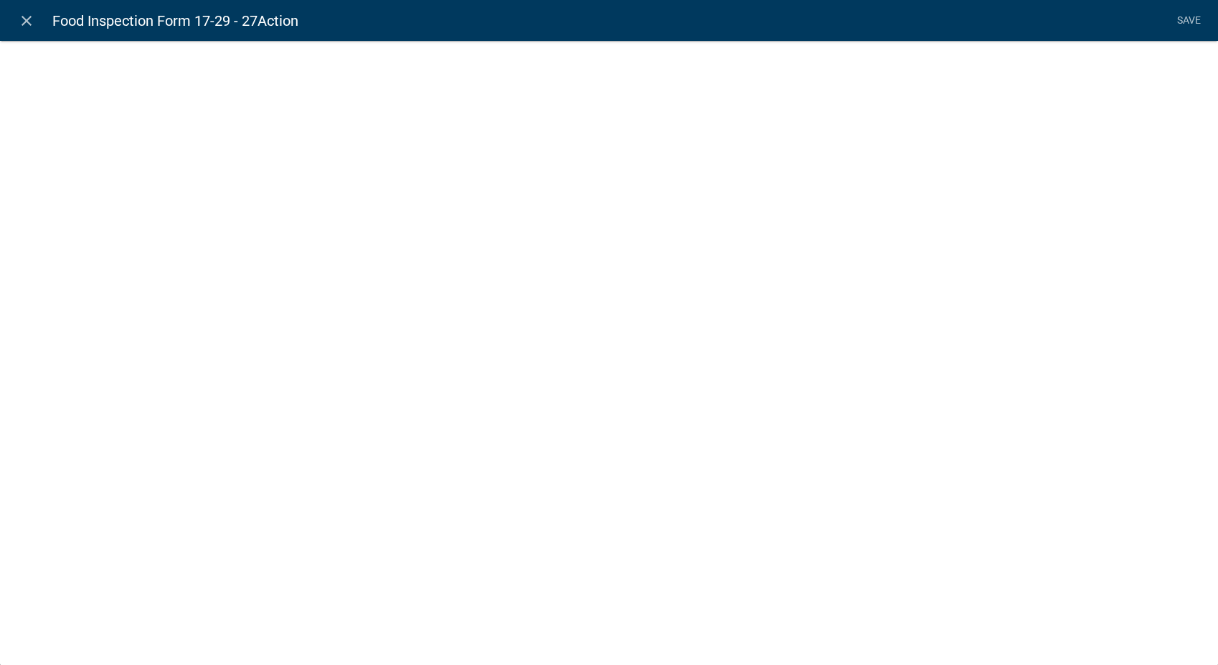
select select
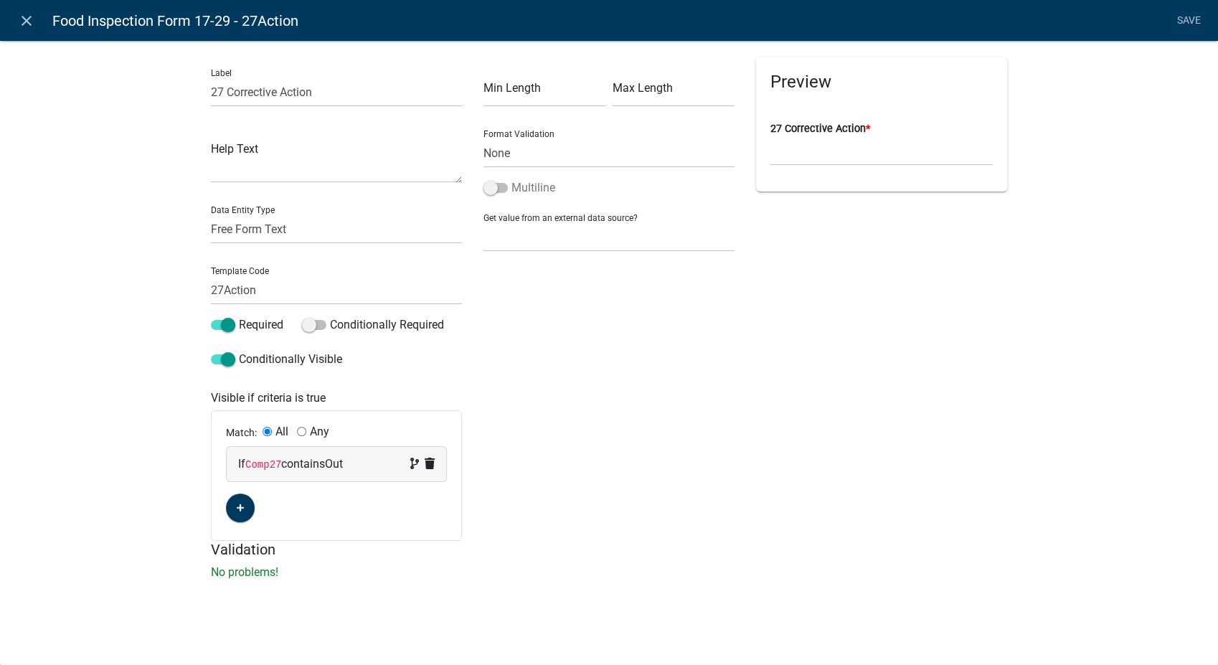
click at [486, 186] on span at bounding box center [495, 188] width 24 height 10
click at [511, 179] on input "Multiline" at bounding box center [511, 179] width 0 height 0
click at [1188, 21] on link "Save" at bounding box center [1189, 20] width 36 height 27
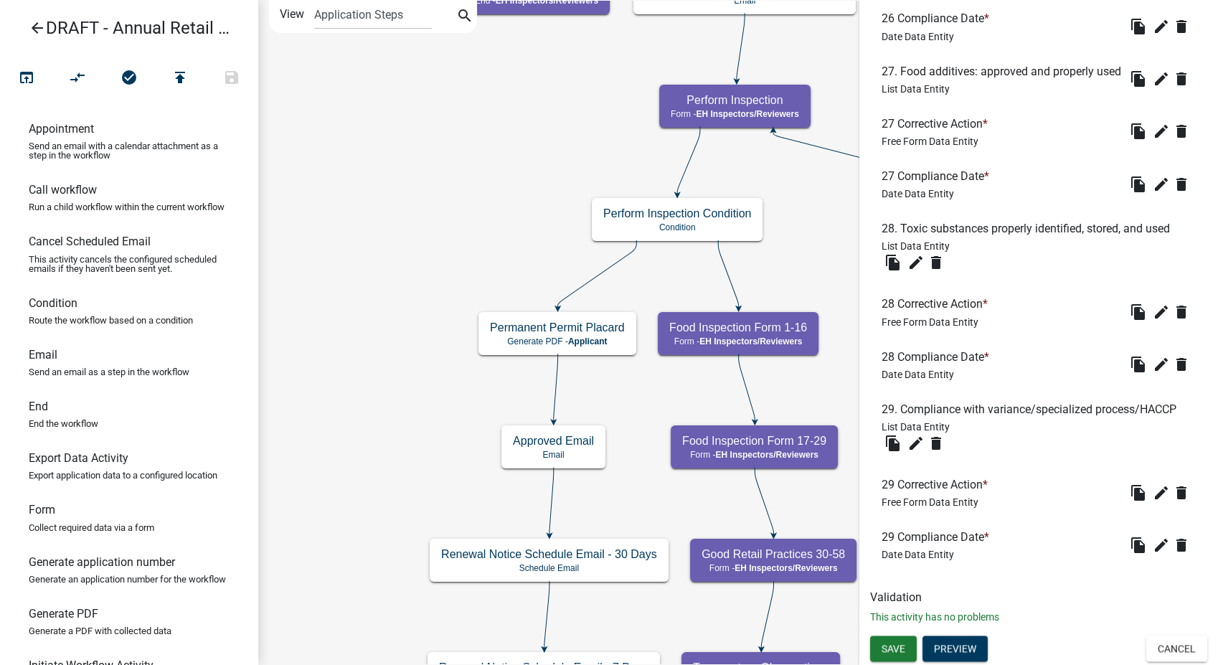
scroll to position [2227, 0]
click at [1153, 303] on icon "edit" at bounding box center [1161, 311] width 17 height 17
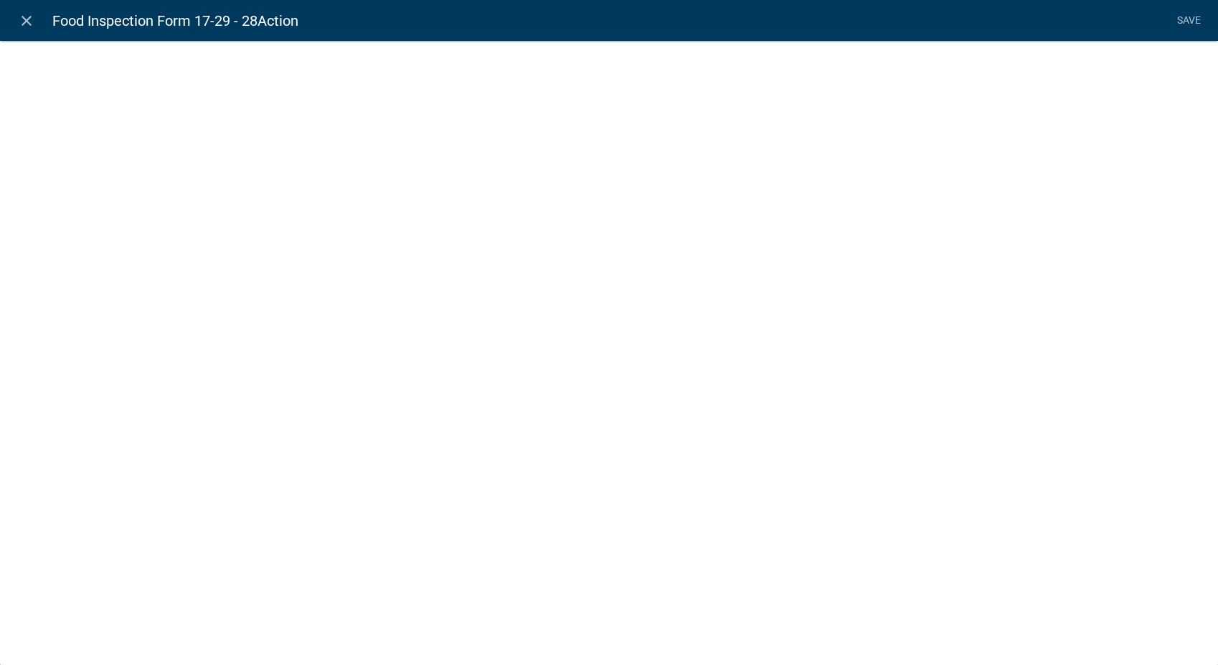
select select
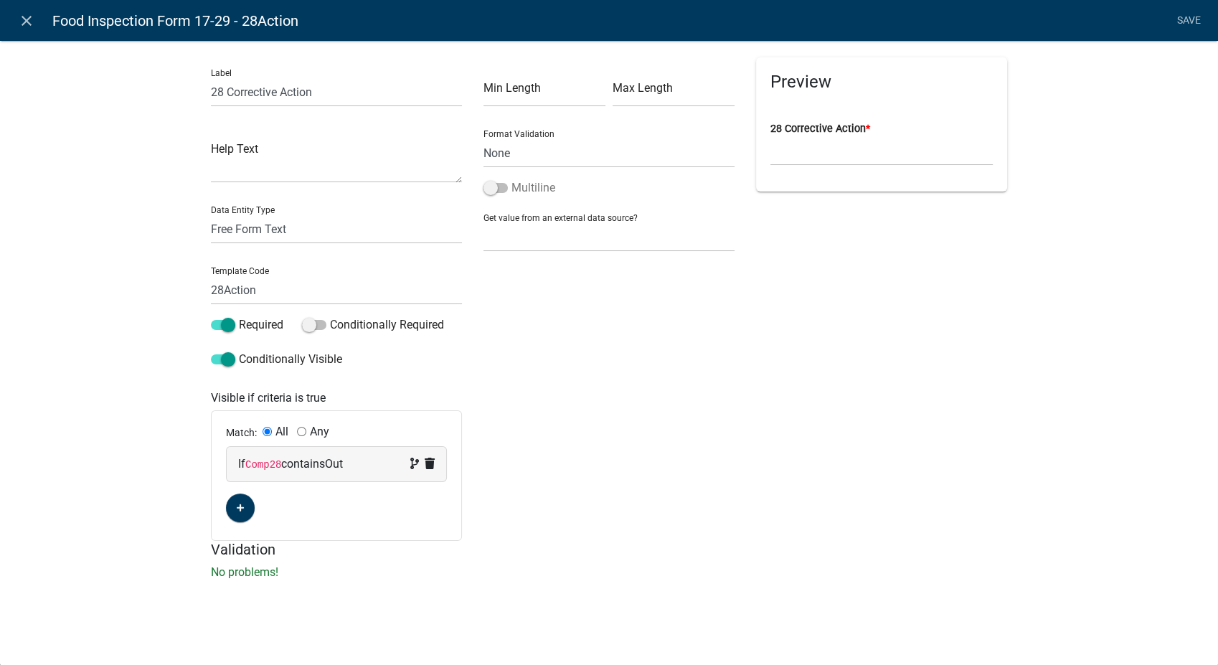
click at [495, 186] on span at bounding box center [495, 188] width 24 height 10
click at [511, 179] on input "Multiline" at bounding box center [511, 179] width 0 height 0
click at [1186, 10] on link "Save" at bounding box center [1189, 20] width 36 height 27
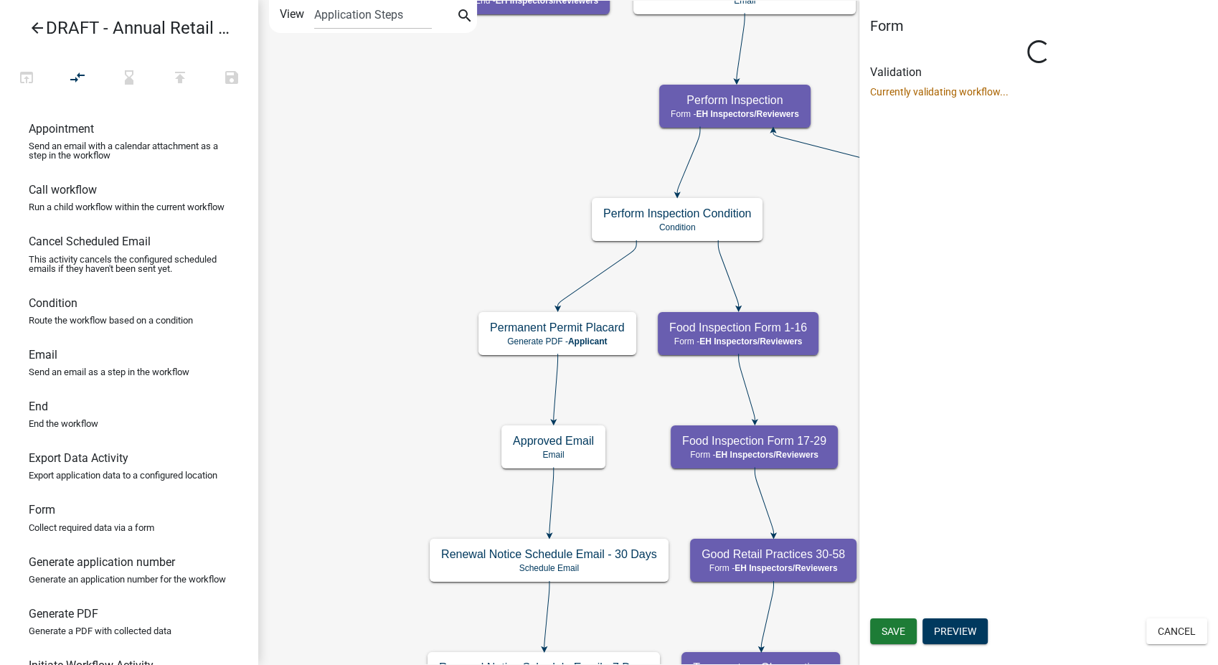
scroll to position [0, 0]
select select "C31B5D90-9A1B-409C-8A96-CB1DC1AB168B"
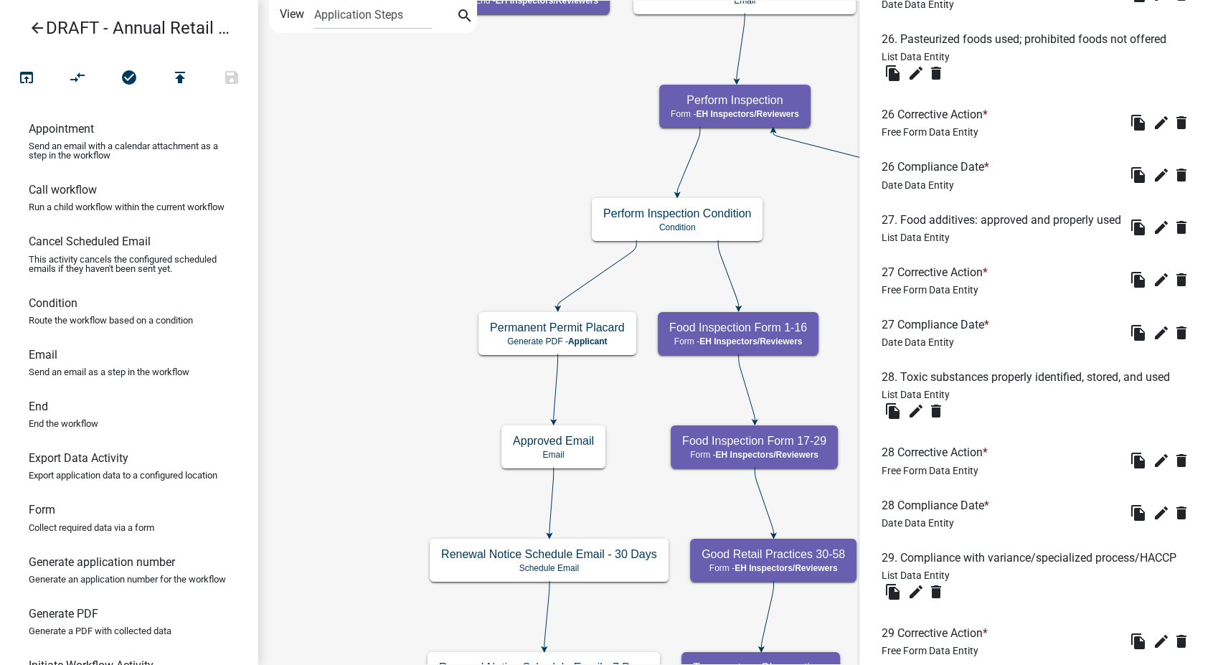
scroll to position [2227, 0]
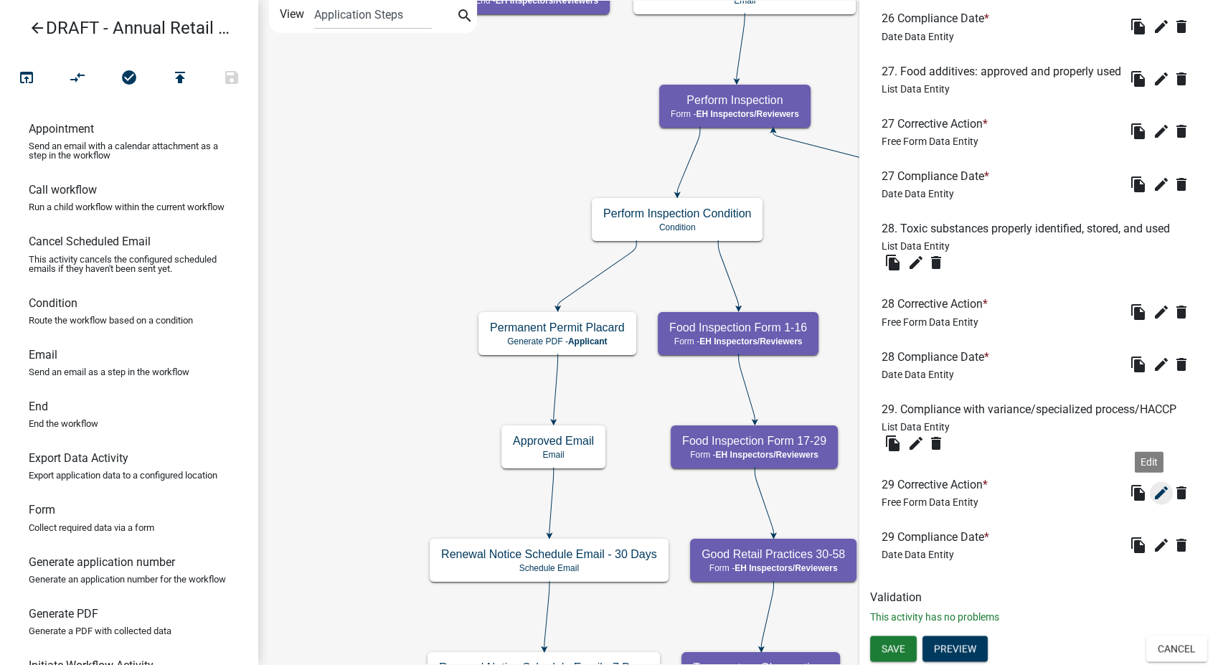
click at [1153, 496] on icon "edit" at bounding box center [1161, 492] width 17 height 17
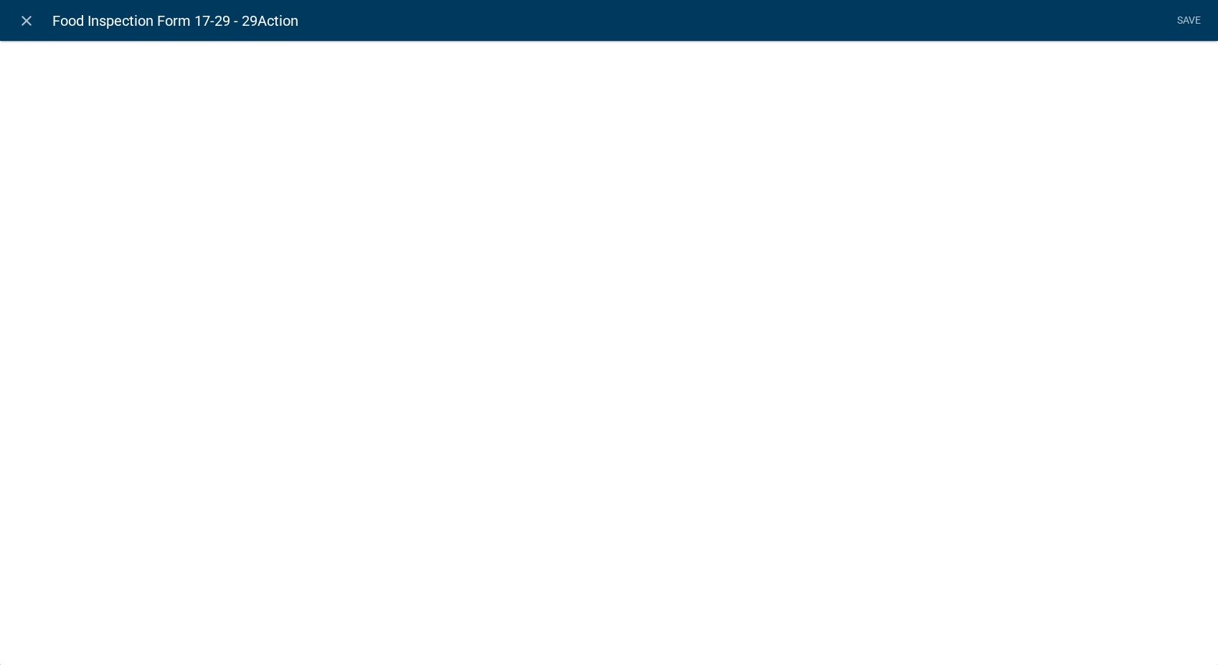
select select
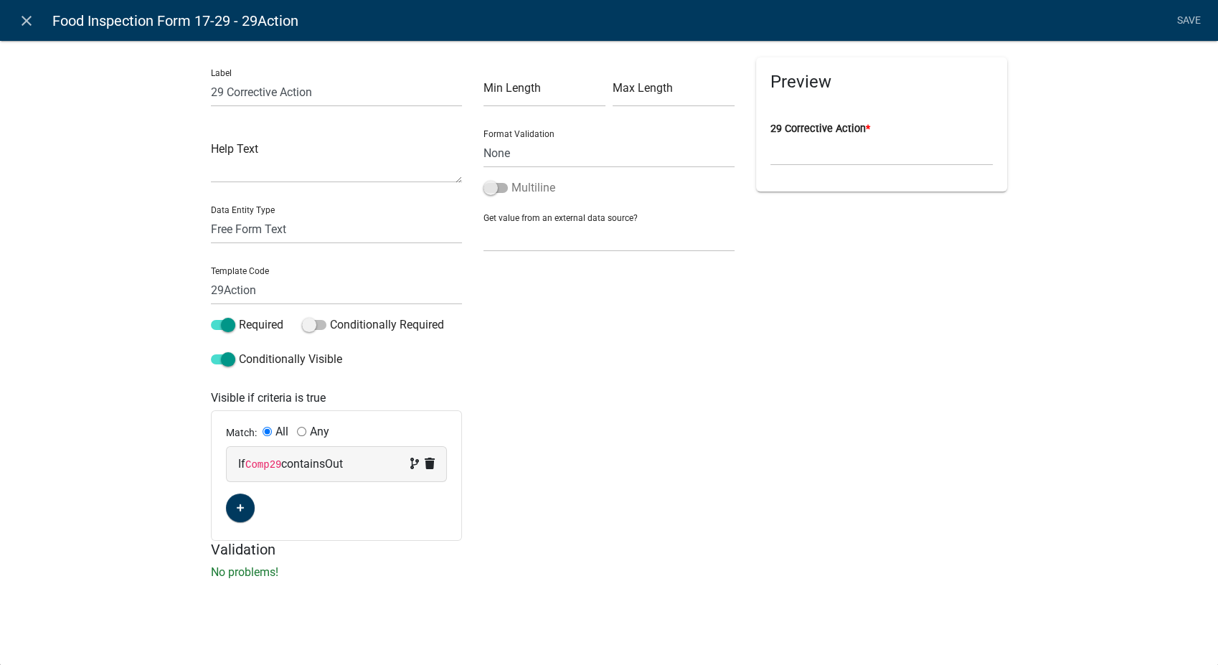
click at [493, 184] on span at bounding box center [495, 188] width 24 height 10
click at [511, 179] on input "Multiline" at bounding box center [511, 179] width 0 height 0
click at [1178, 16] on link "Save" at bounding box center [1189, 20] width 36 height 27
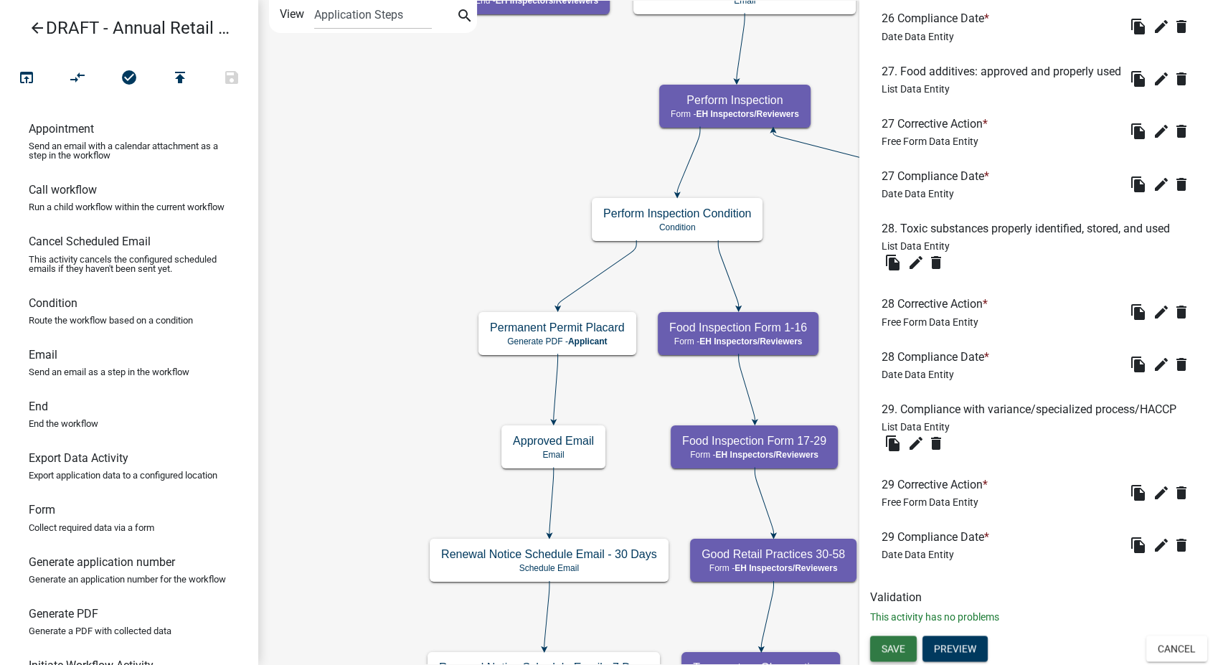
click at [887, 646] on span "Save" at bounding box center [893, 648] width 24 height 11
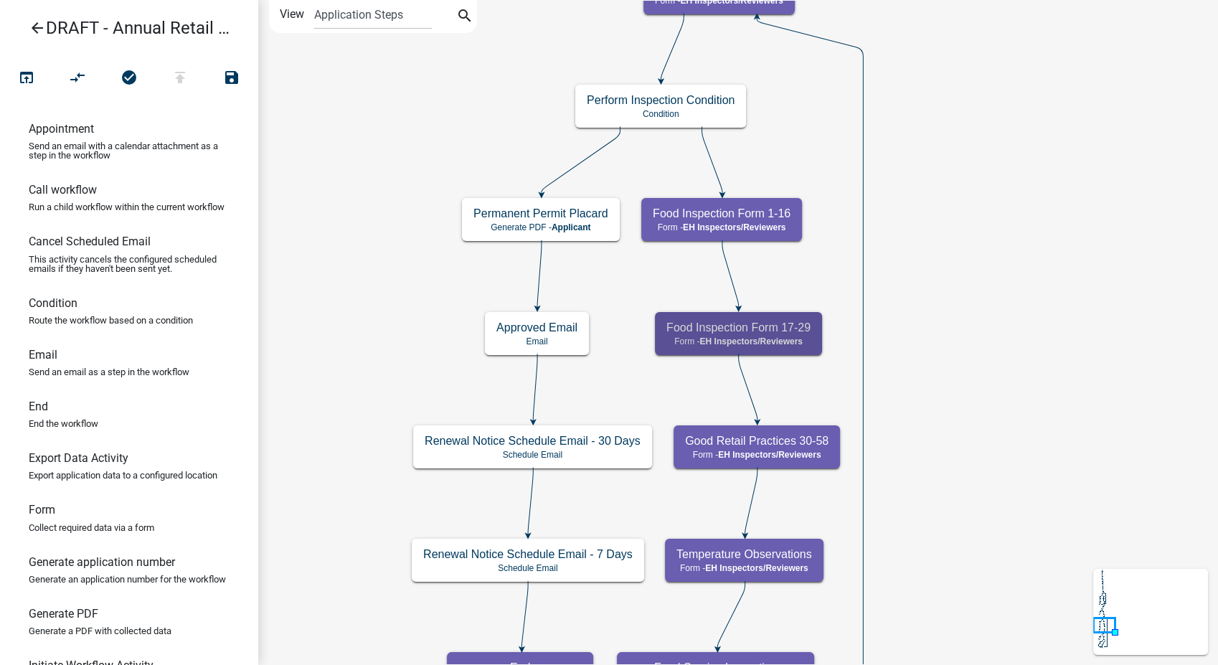
scroll to position [0, 0]
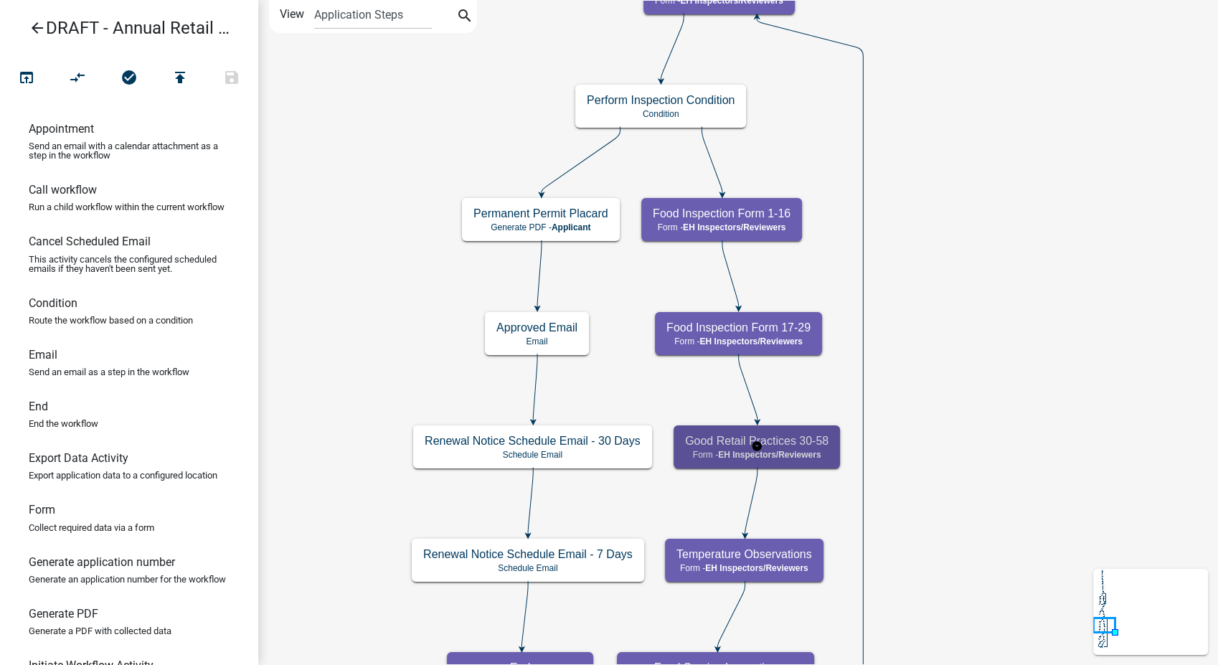
click at [800, 450] on span "EH Inspectors/Reviewers" at bounding box center [769, 455] width 103 height 10
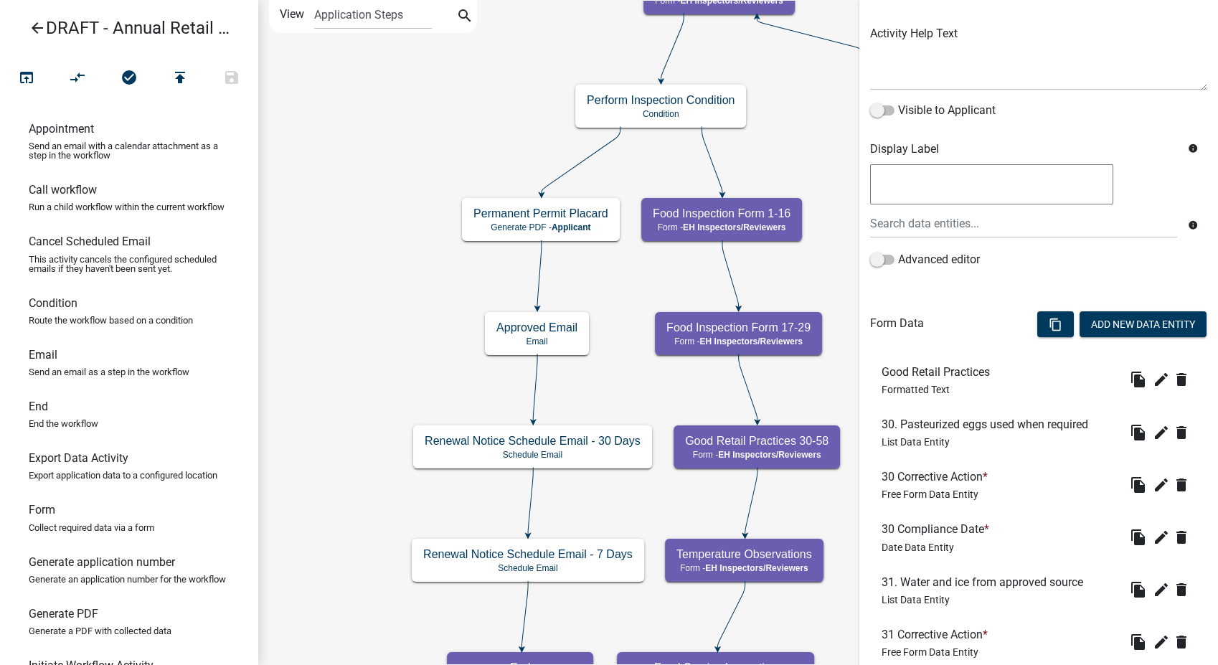
scroll to position [318, 0]
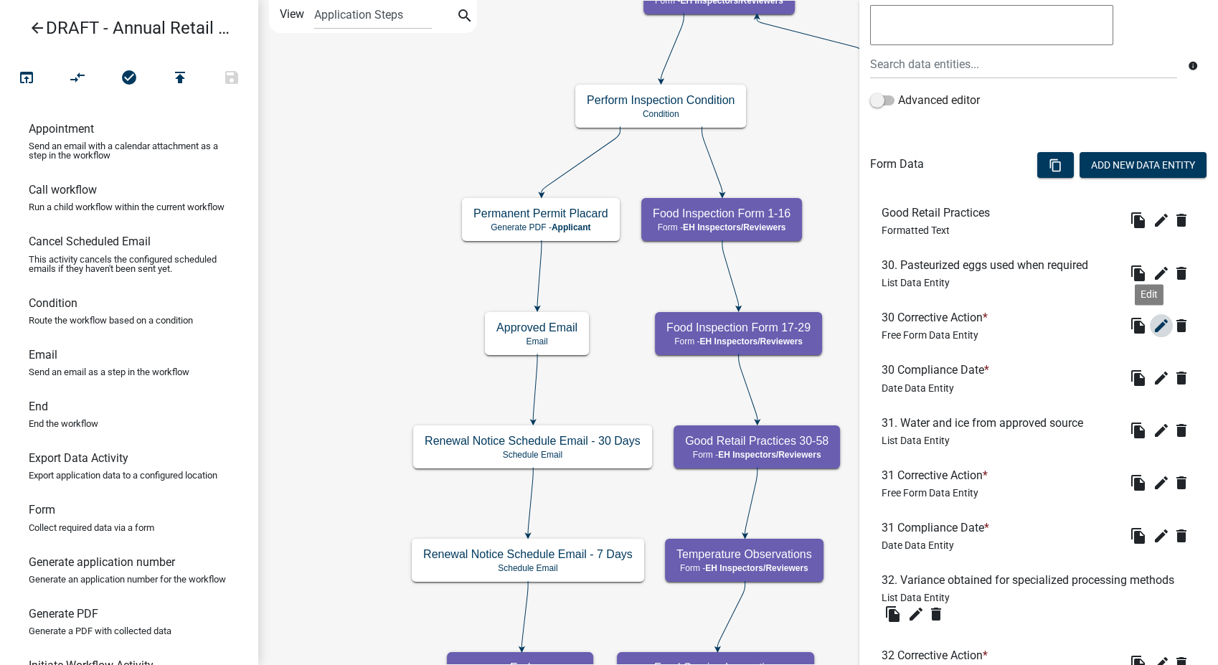
click at [1153, 322] on icon "edit" at bounding box center [1161, 325] width 17 height 17
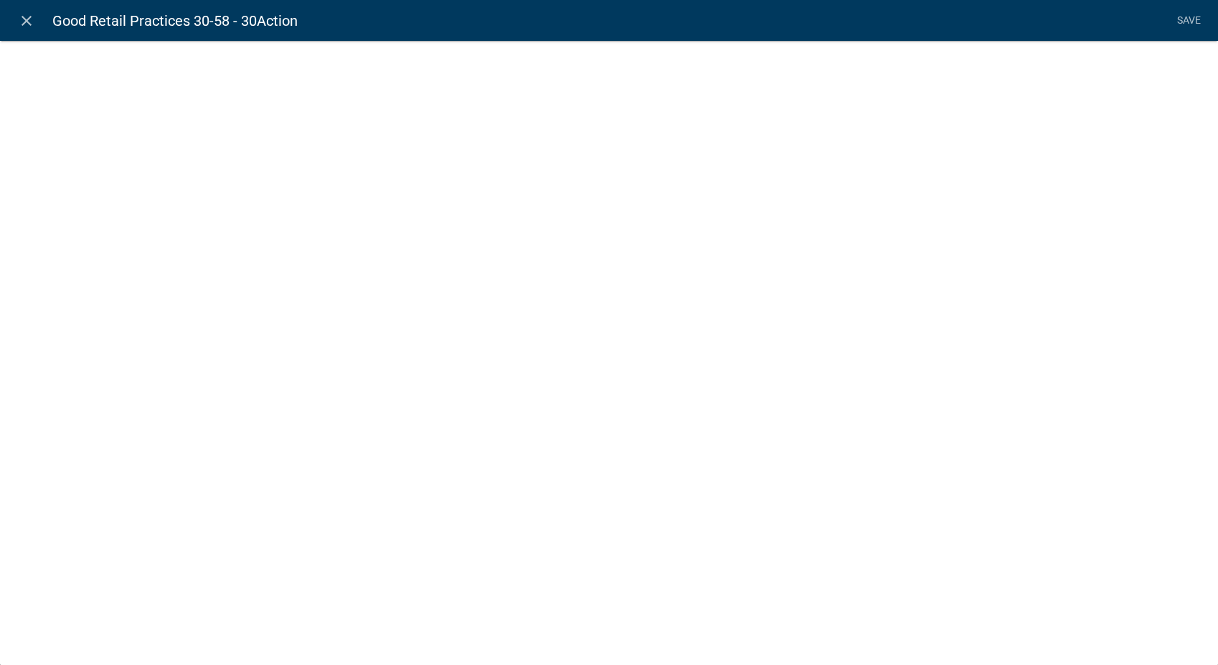
select select
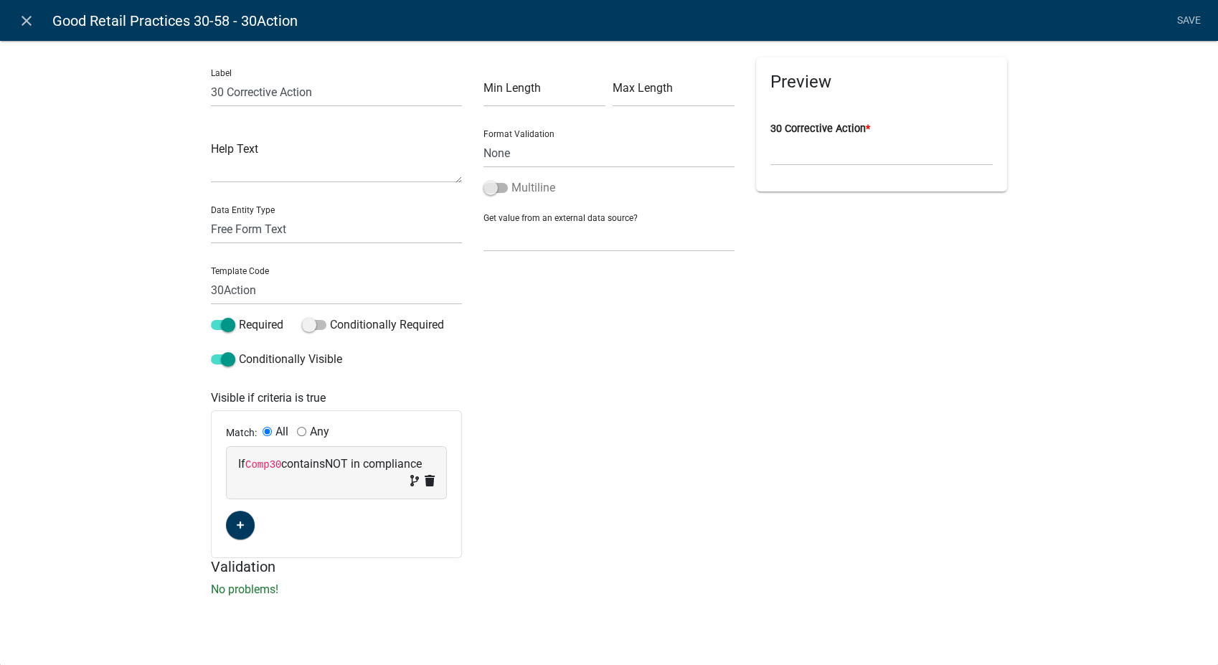
click at [493, 184] on span at bounding box center [495, 188] width 24 height 10
click at [511, 179] on input "Multiline" at bounding box center [511, 179] width 0 height 0
click at [1194, 17] on link "Save" at bounding box center [1189, 20] width 36 height 27
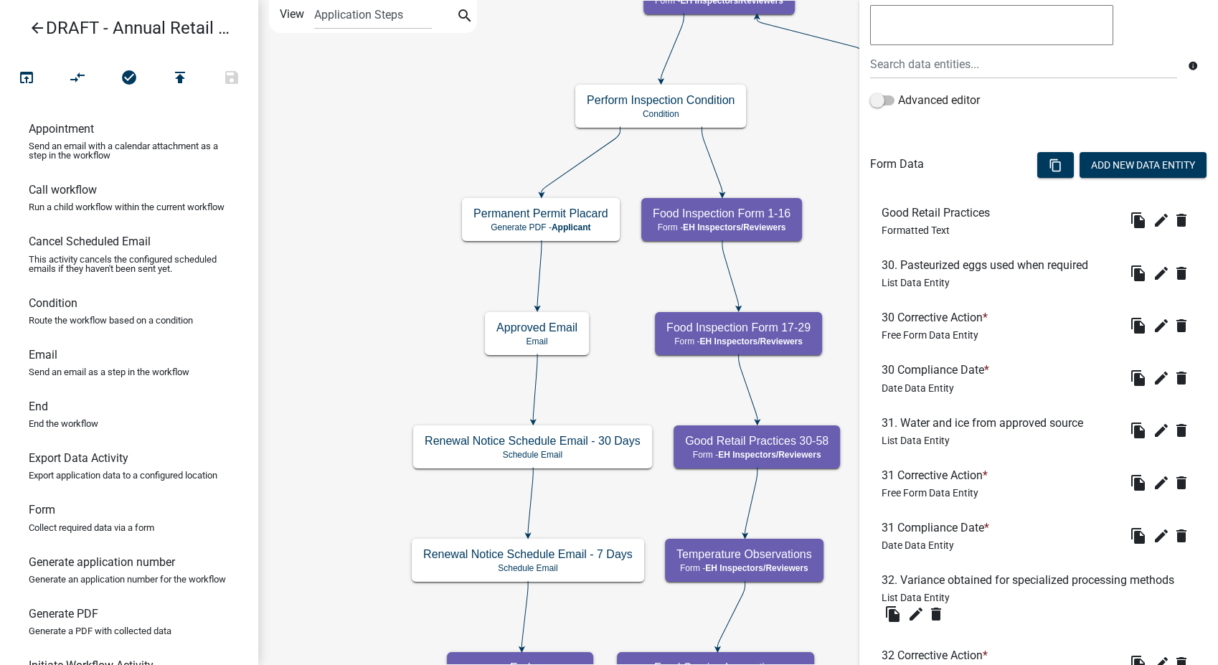
scroll to position [478, 0]
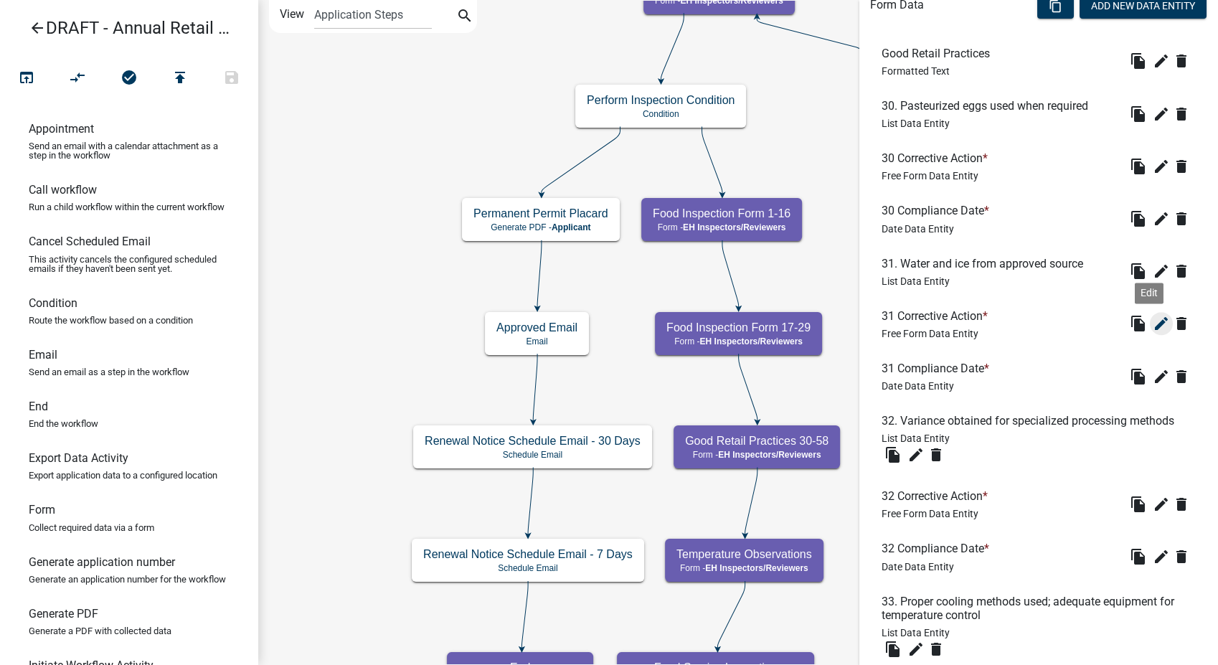
click at [1153, 324] on icon "edit" at bounding box center [1161, 323] width 17 height 17
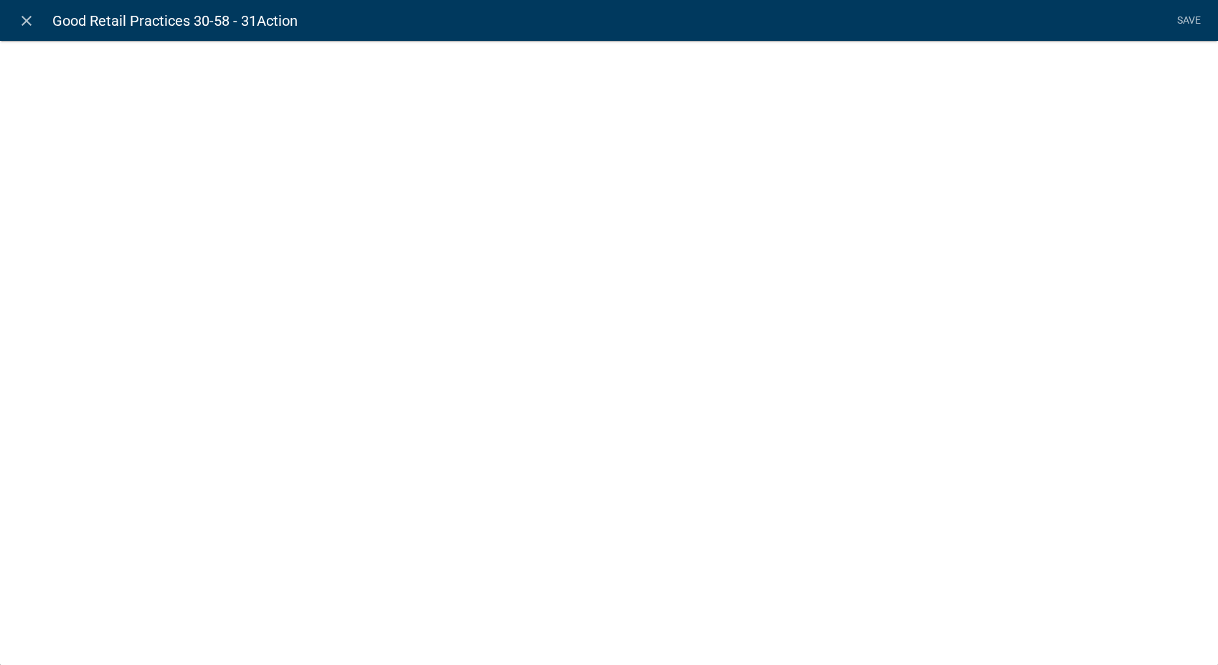
select select
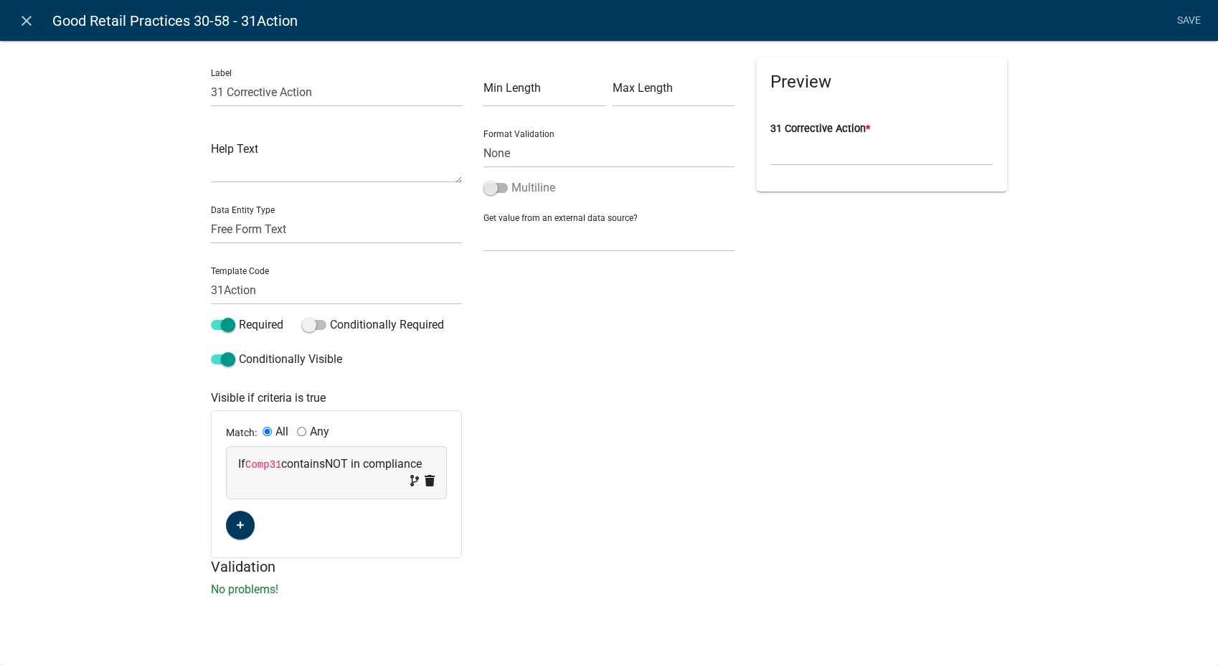
click at [492, 193] on span at bounding box center [495, 188] width 24 height 10
click at [511, 179] on input "Multiline" at bounding box center [511, 179] width 0 height 0
click at [1181, 14] on link "Save" at bounding box center [1189, 20] width 36 height 27
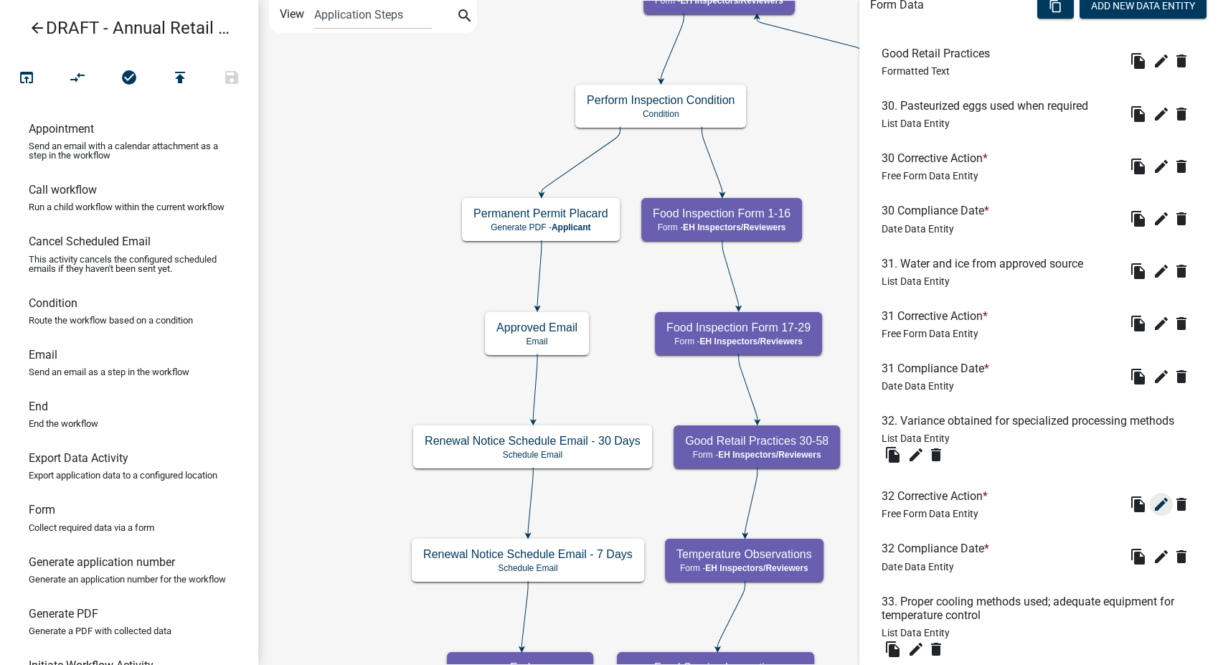
click at [1151, 493] on button "edit" at bounding box center [1161, 504] width 23 height 23
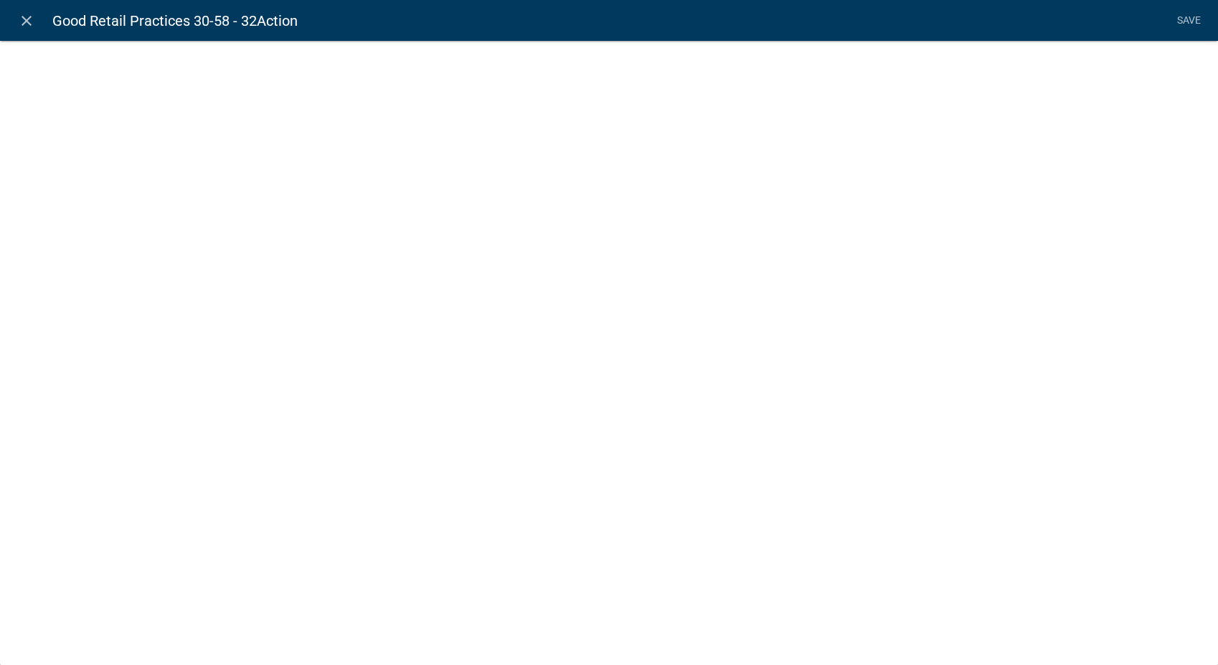
select select
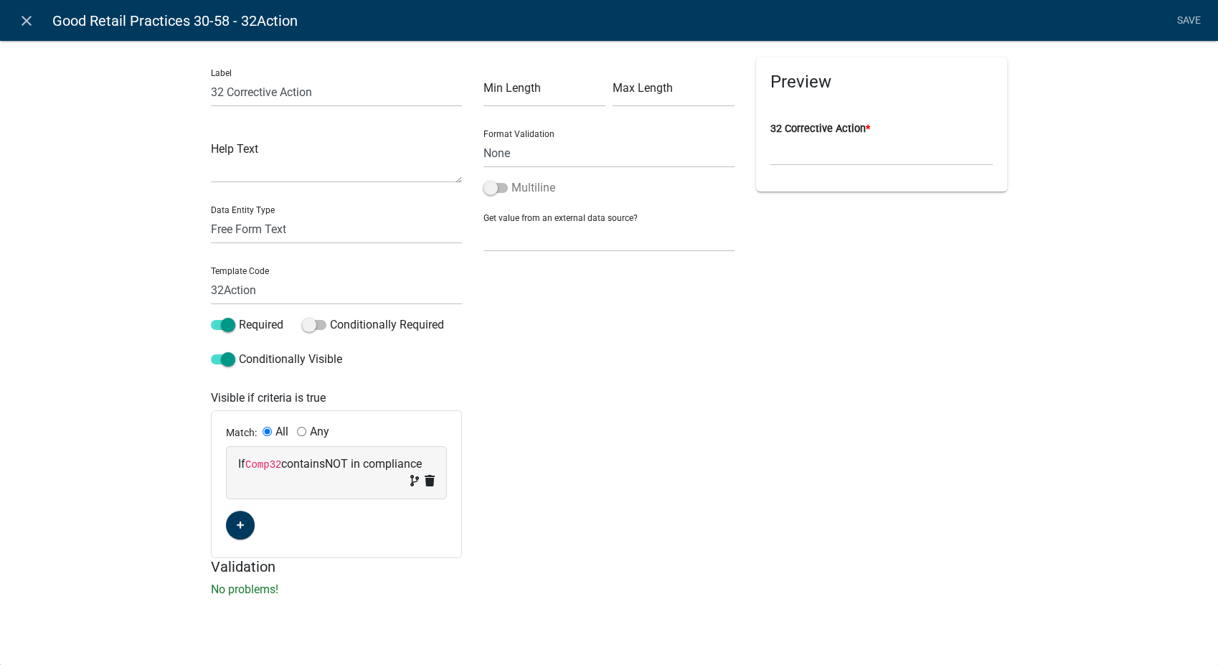
click at [489, 192] on span at bounding box center [495, 188] width 24 height 10
click at [511, 179] on input "Multiline" at bounding box center [511, 179] width 0 height 0
click at [1186, 19] on link "Save" at bounding box center [1189, 20] width 36 height 27
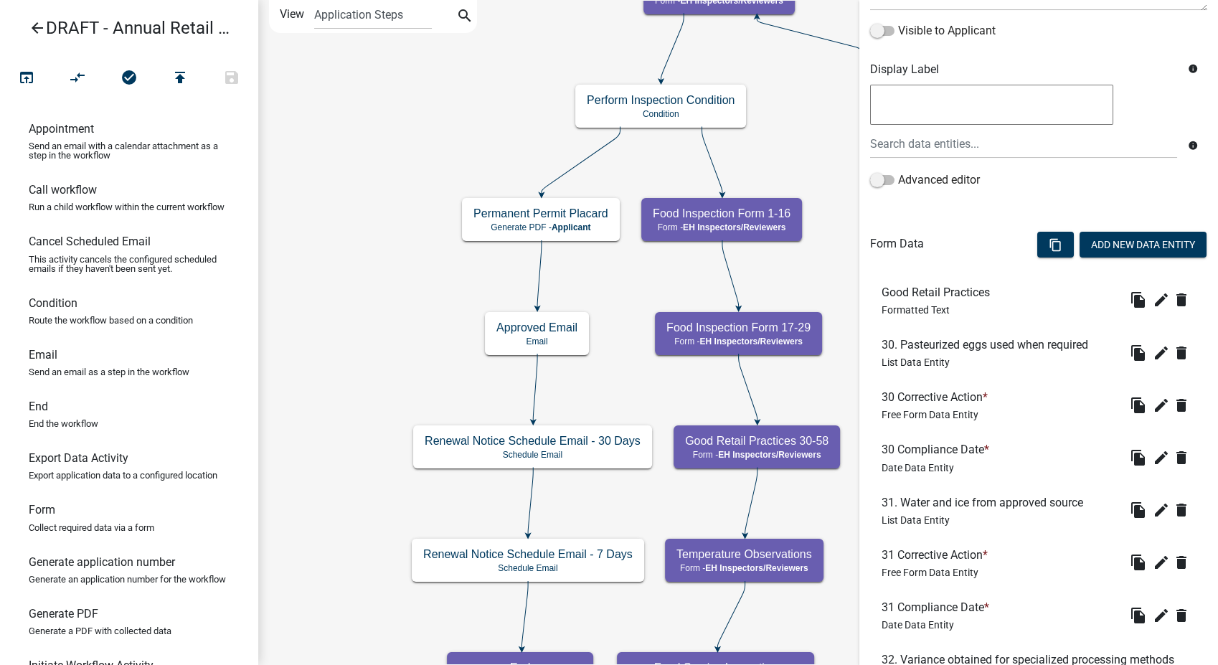
scroll to position [724, 0]
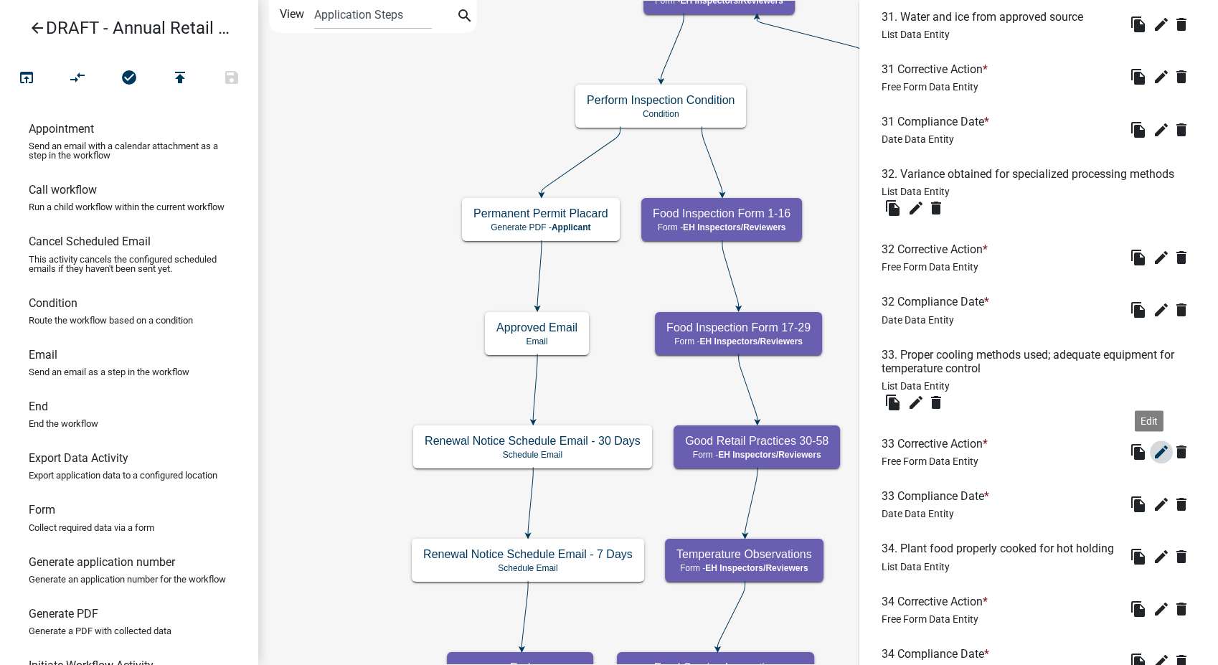
click at [1153, 456] on icon "edit" at bounding box center [1161, 451] width 17 height 17
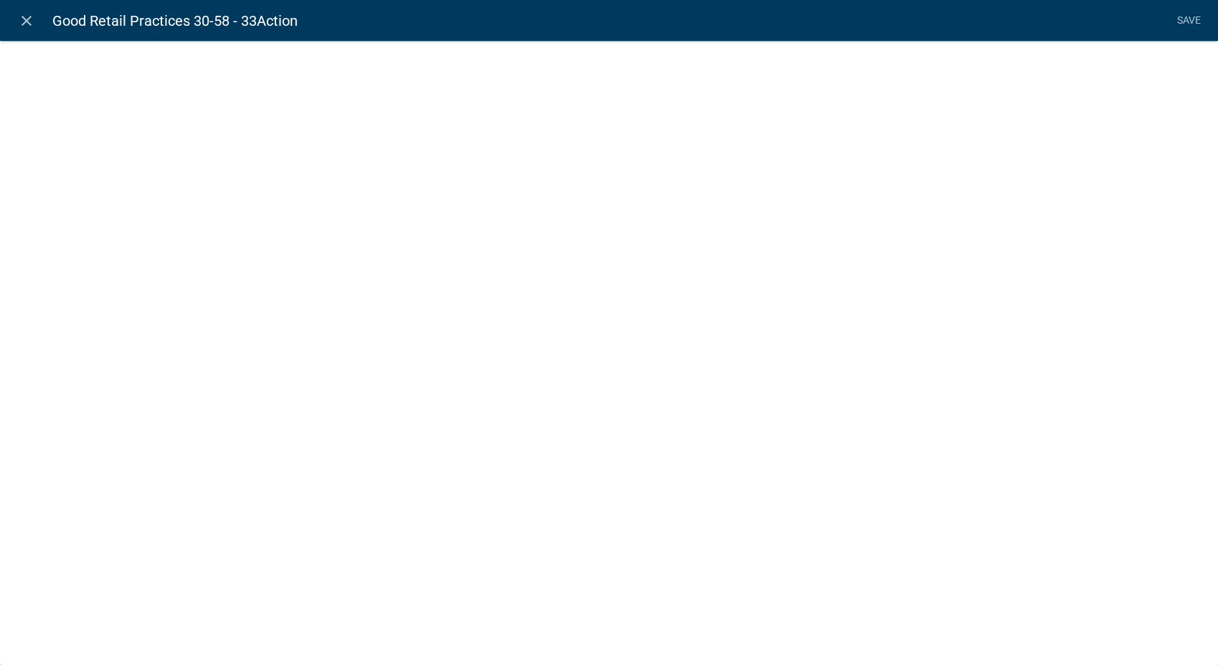
select select
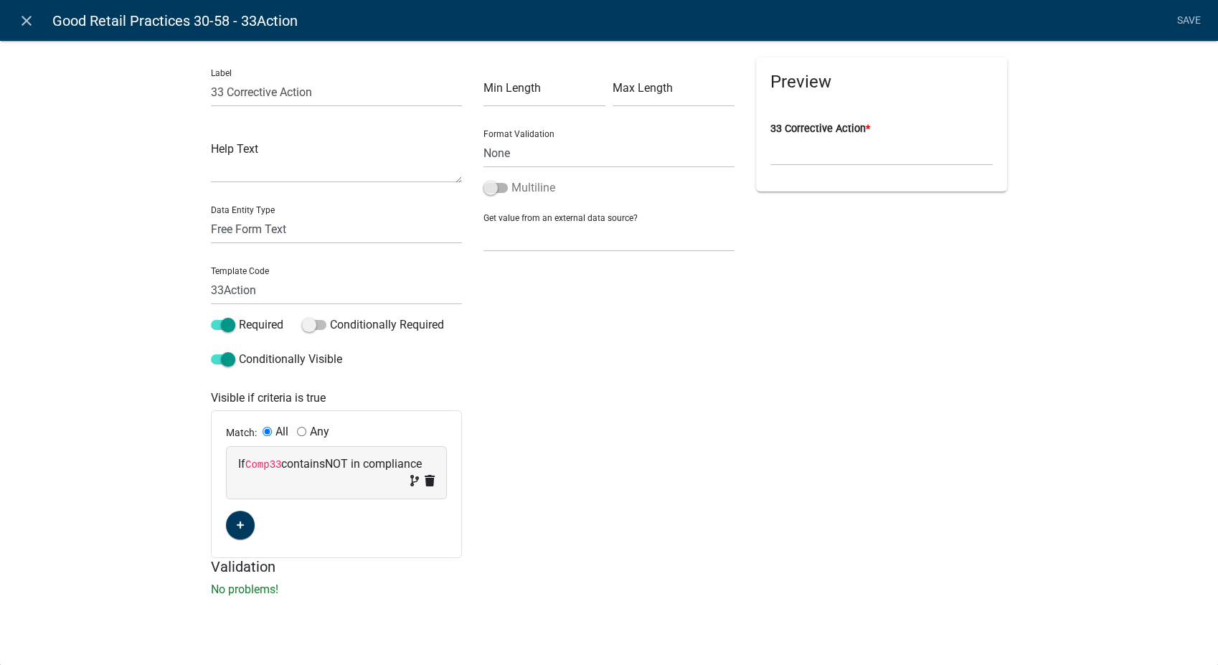
click at [488, 186] on span at bounding box center [495, 188] width 24 height 10
click at [511, 179] on input "Multiline" at bounding box center [511, 179] width 0 height 0
click at [1184, 20] on link "Save" at bounding box center [1189, 20] width 36 height 27
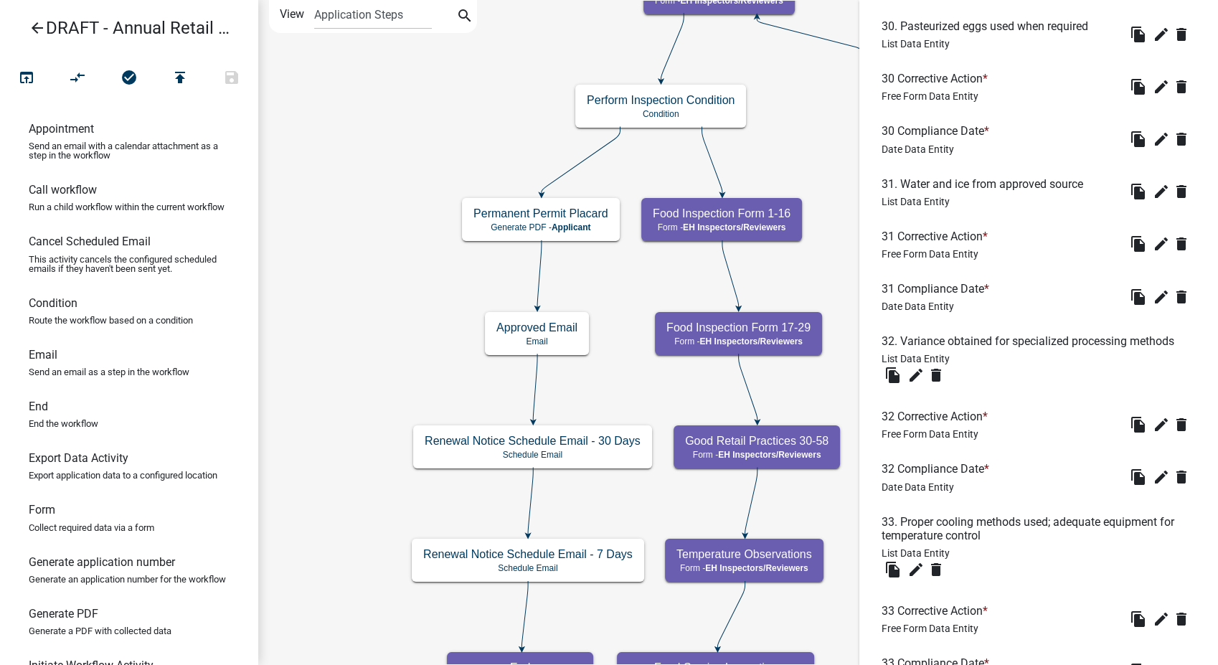
scroll to position [876, 0]
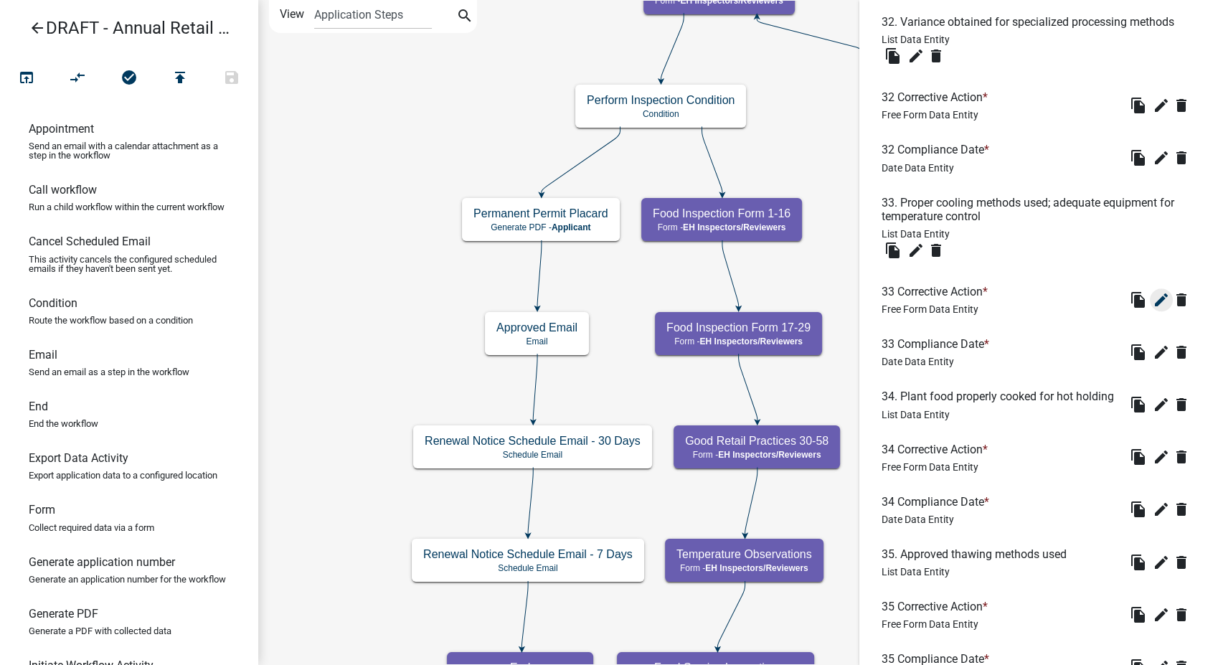
click at [1153, 301] on icon "edit" at bounding box center [1161, 299] width 17 height 17
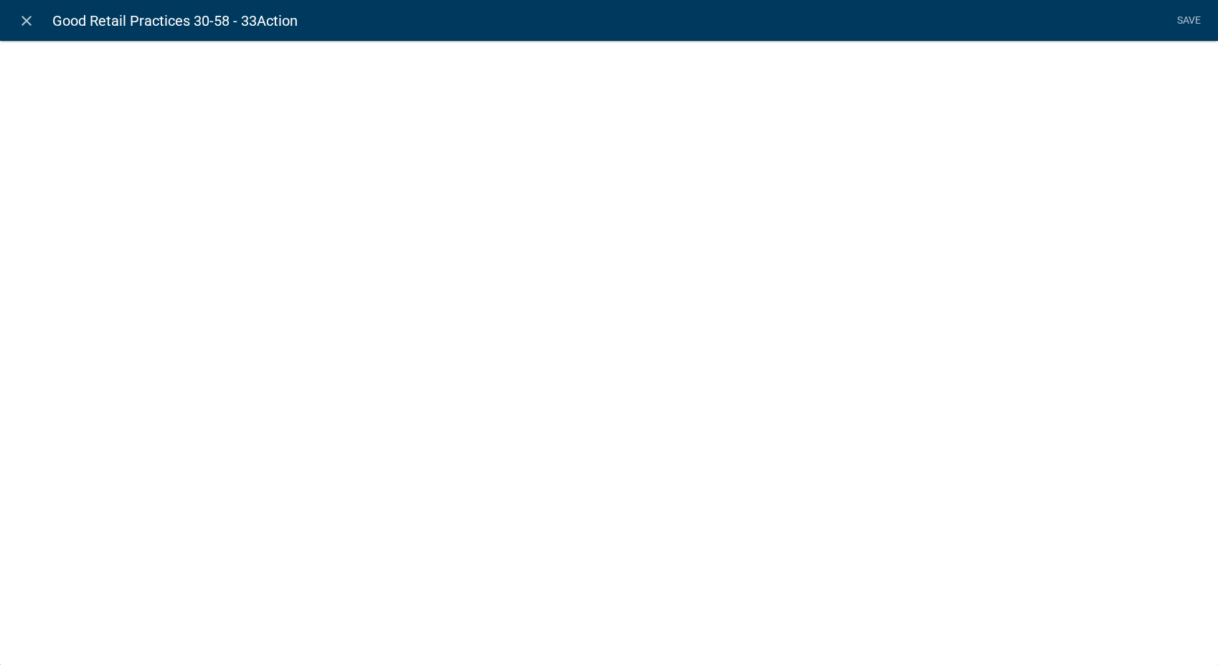
select select
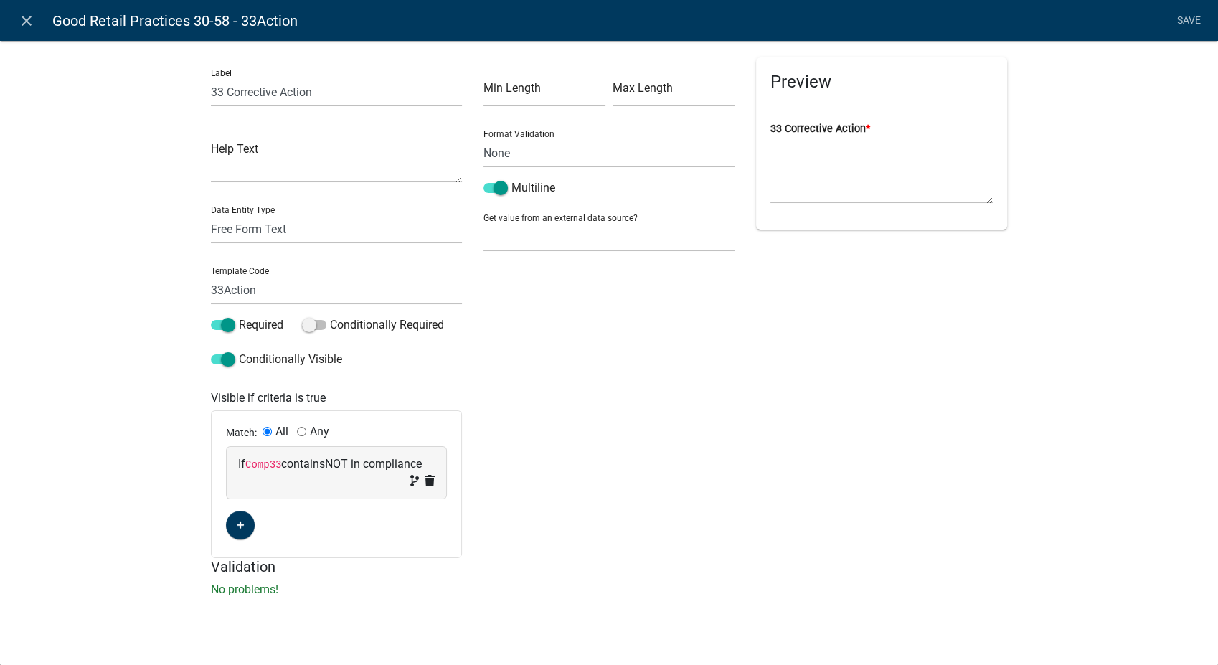
click at [24, 17] on icon "close" at bounding box center [26, 20] width 17 height 17
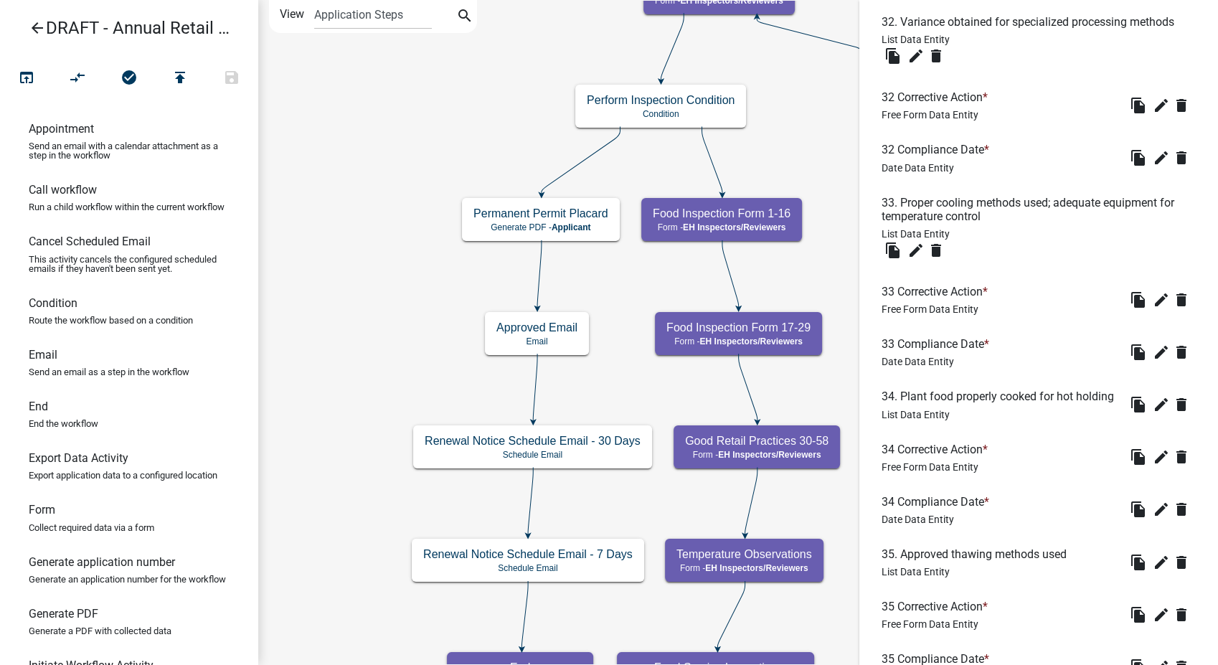
scroll to position [1115, 0]
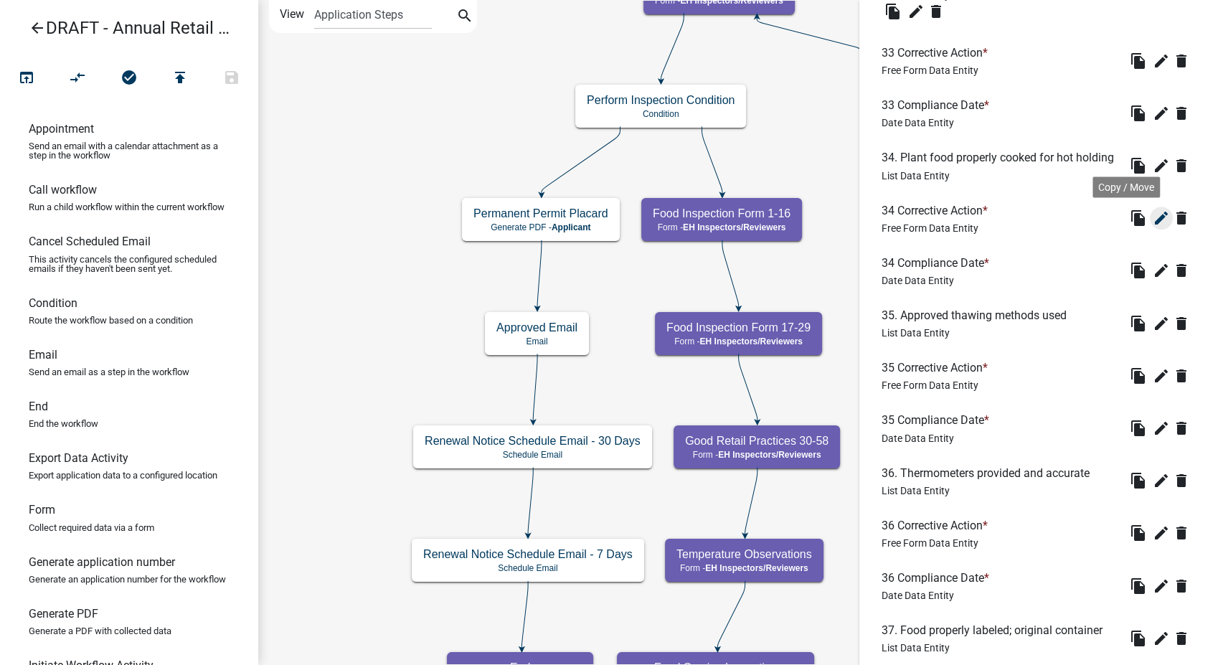
click at [1153, 227] on icon "edit" at bounding box center [1161, 217] width 17 height 17
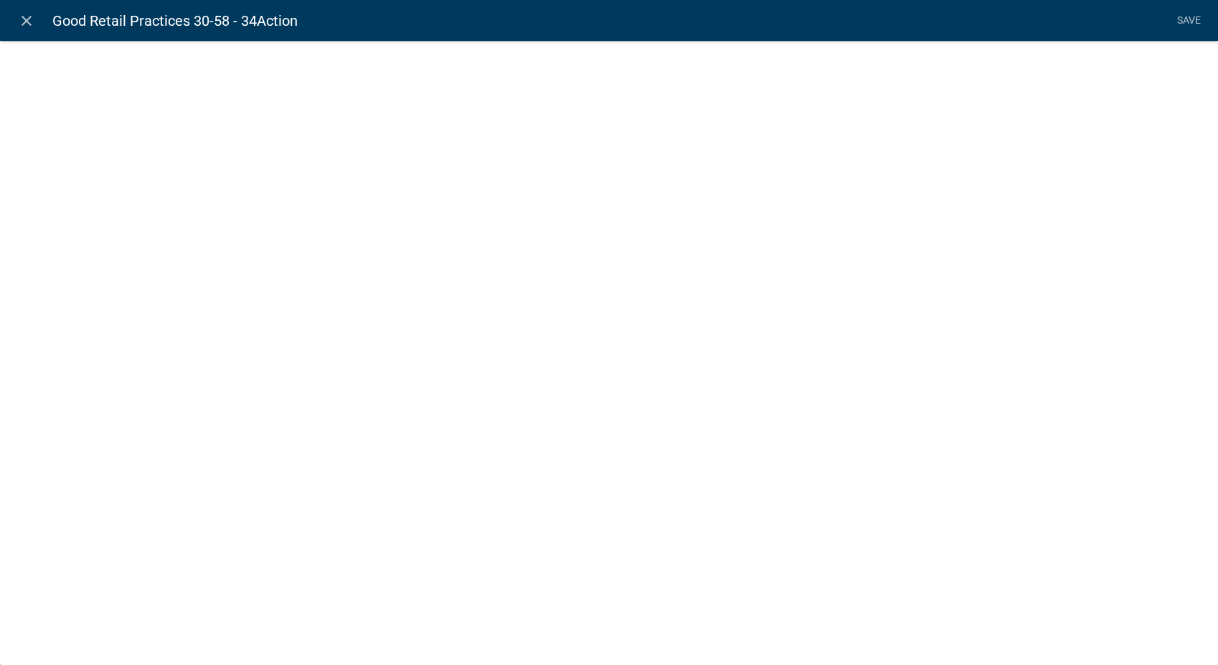
select select
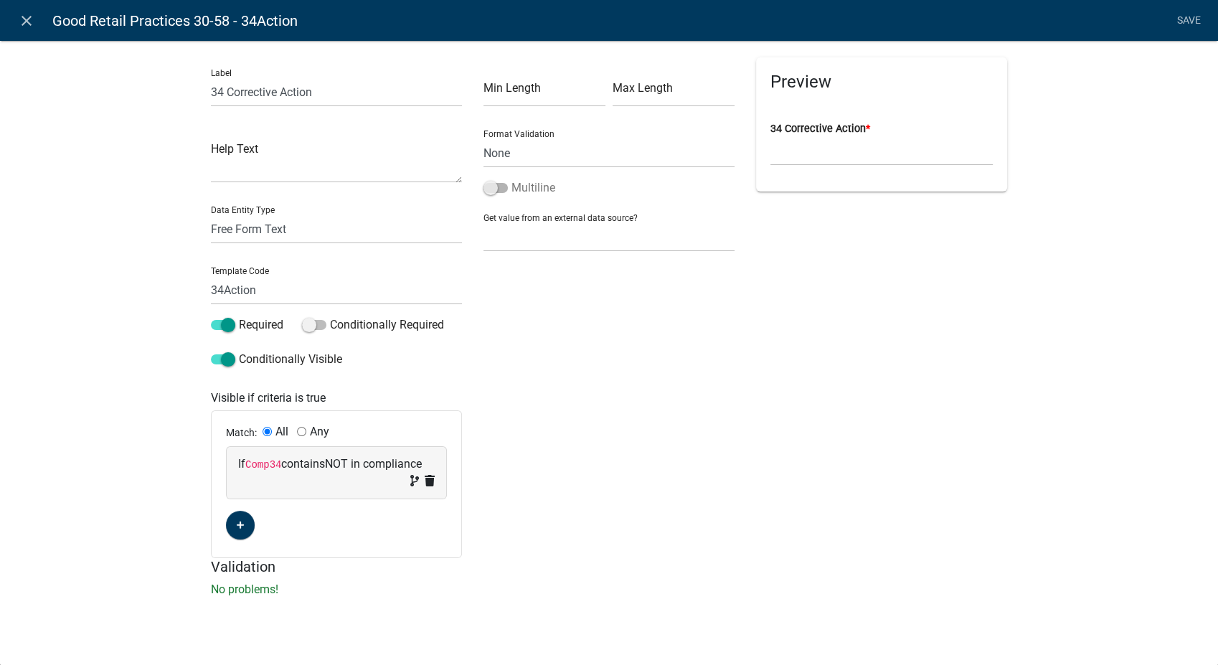
click at [488, 183] on span at bounding box center [495, 188] width 24 height 10
click at [511, 179] on input "Multiline" at bounding box center [511, 179] width 0 height 0
click at [1187, 17] on link "Save" at bounding box center [1189, 20] width 36 height 27
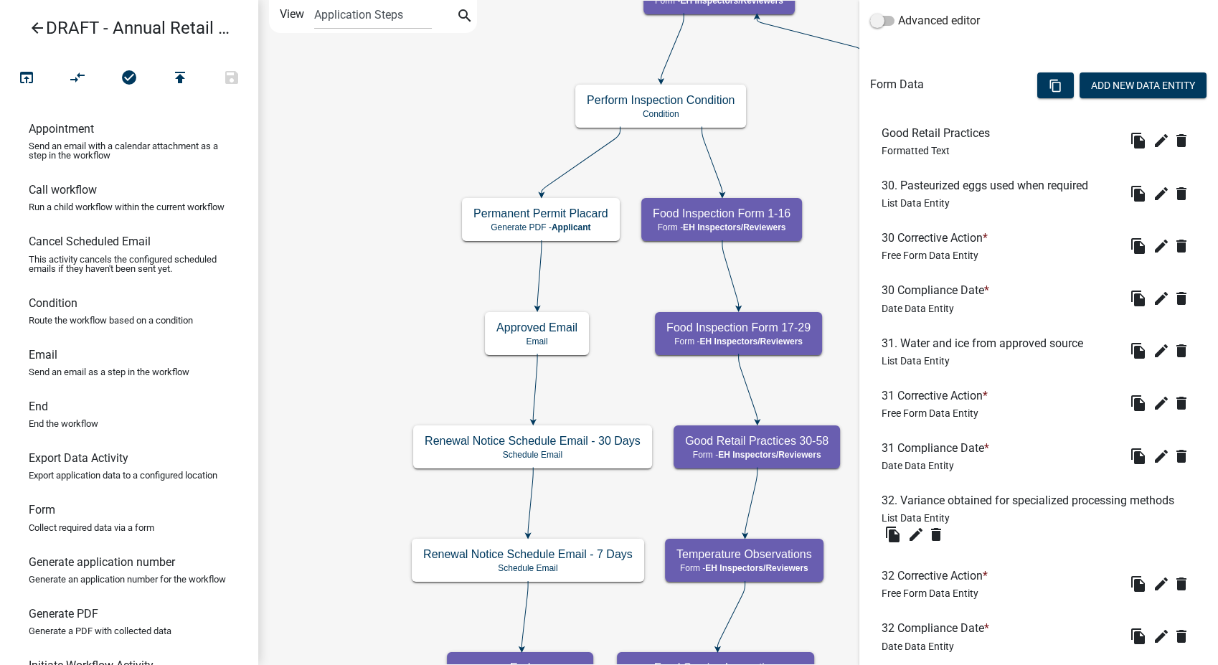
scroll to position [1123, 0]
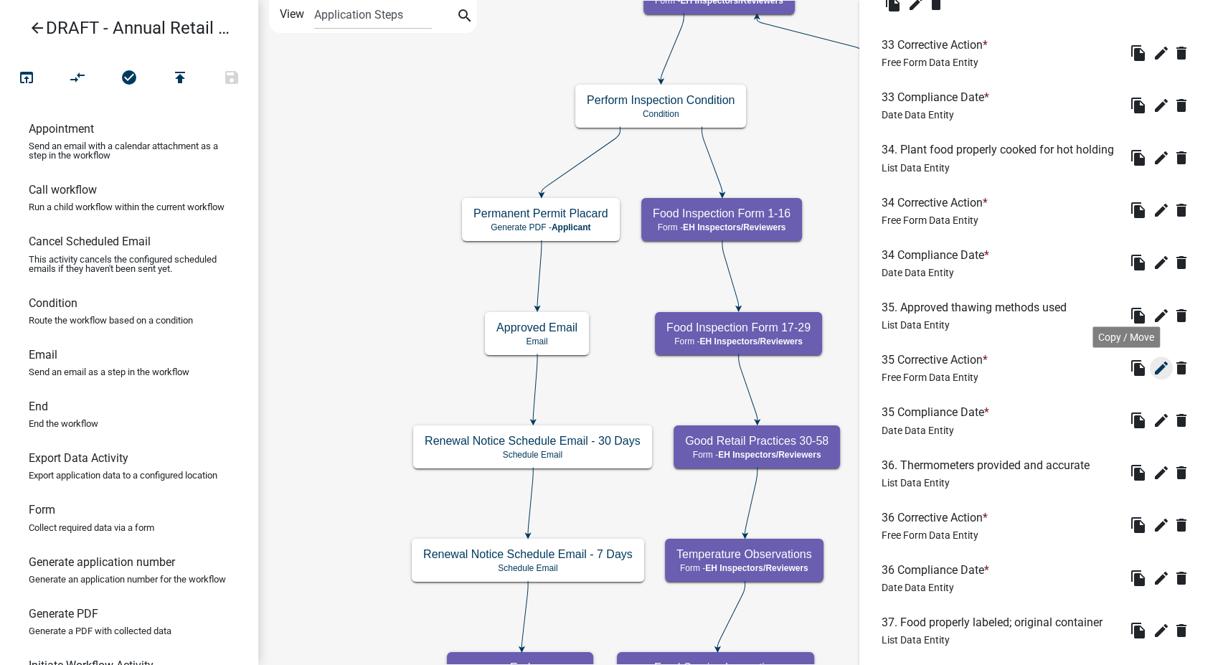
click at [1153, 377] on icon "edit" at bounding box center [1161, 367] width 17 height 17
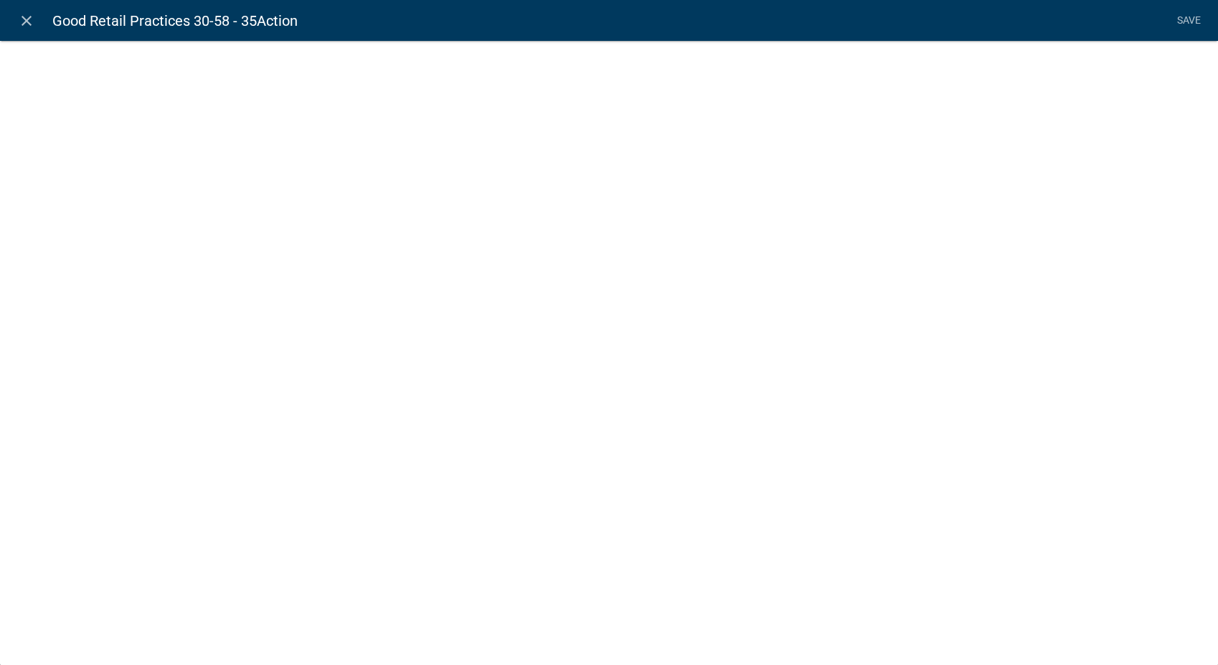
select select
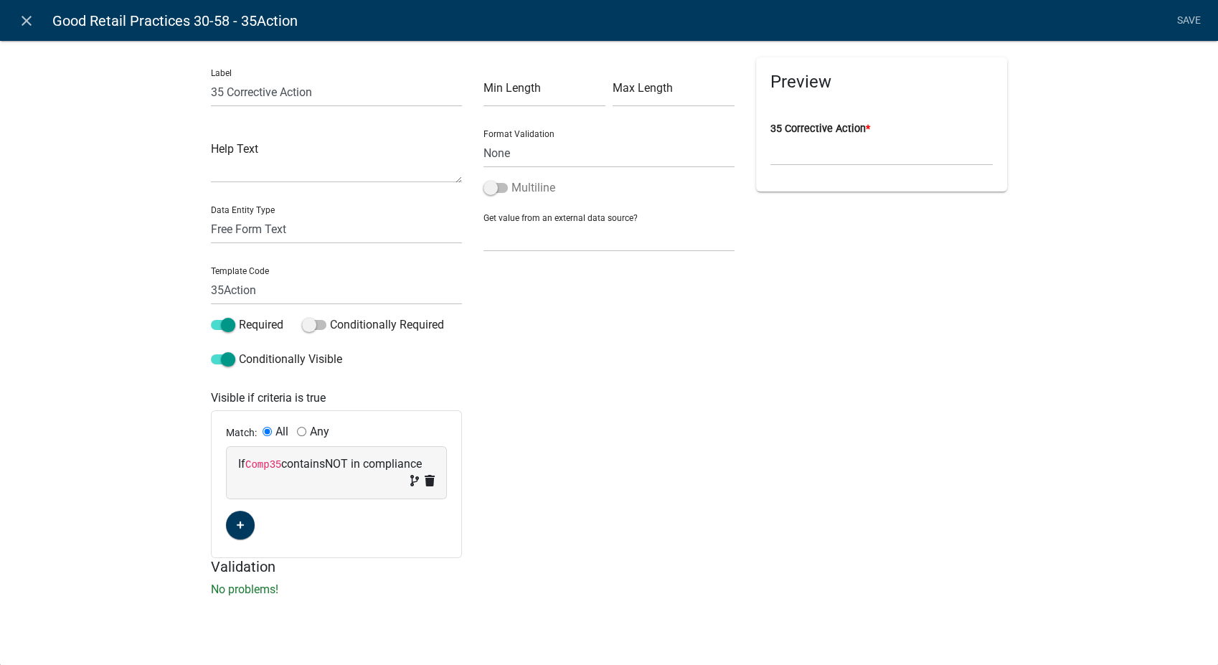
click at [486, 183] on span at bounding box center [495, 188] width 24 height 10
click at [511, 179] on input "Multiline" at bounding box center [511, 179] width 0 height 0
click at [1183, 18] on link "Save" at bounding box center [1189, 20] width 36 height 27
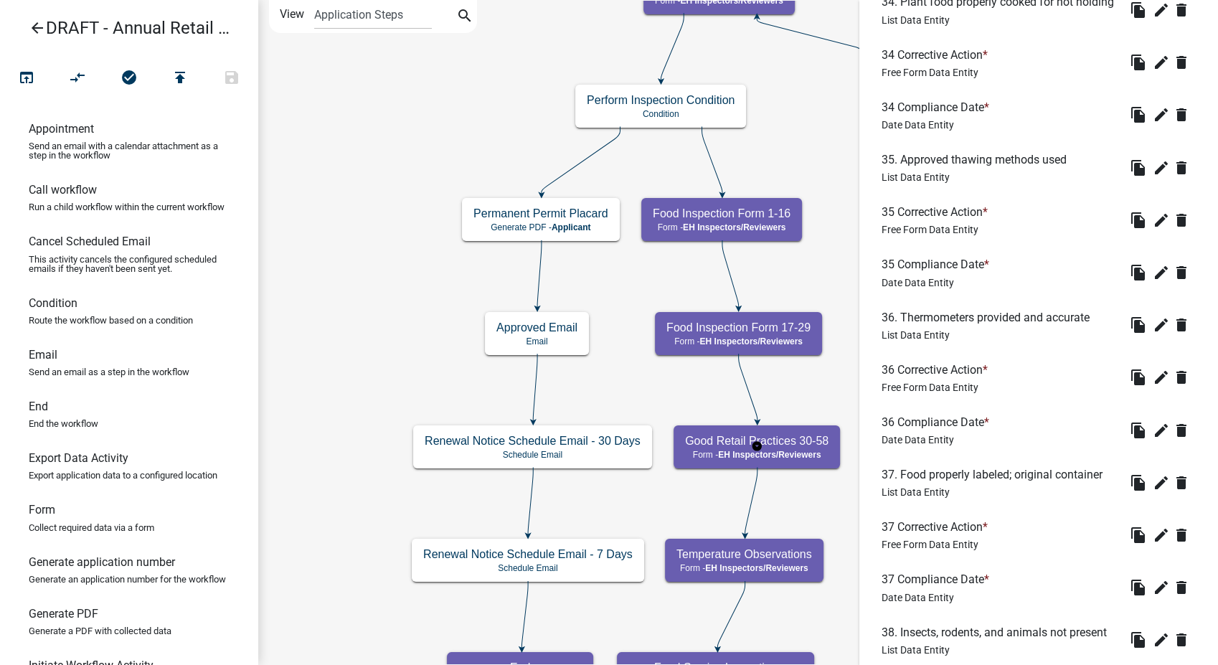
scroll to position [1275, 0]
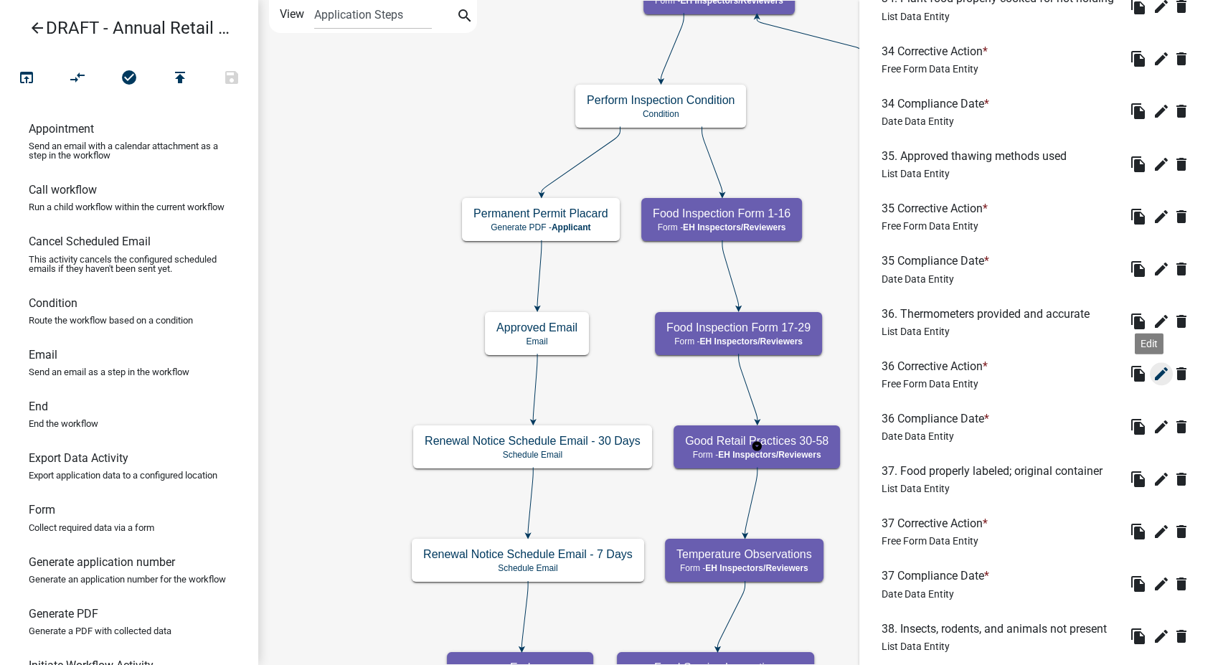
click at [1153, 382] on icon "edit" at bounding box center [1161, 373] width 17 height 17
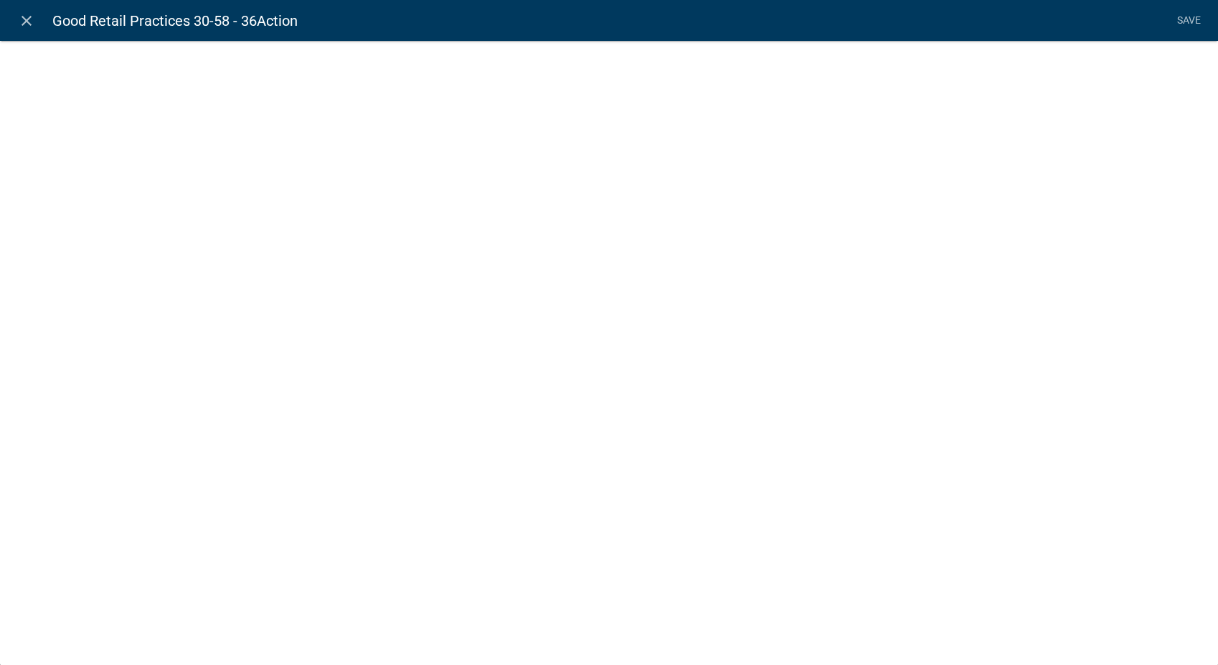
select select
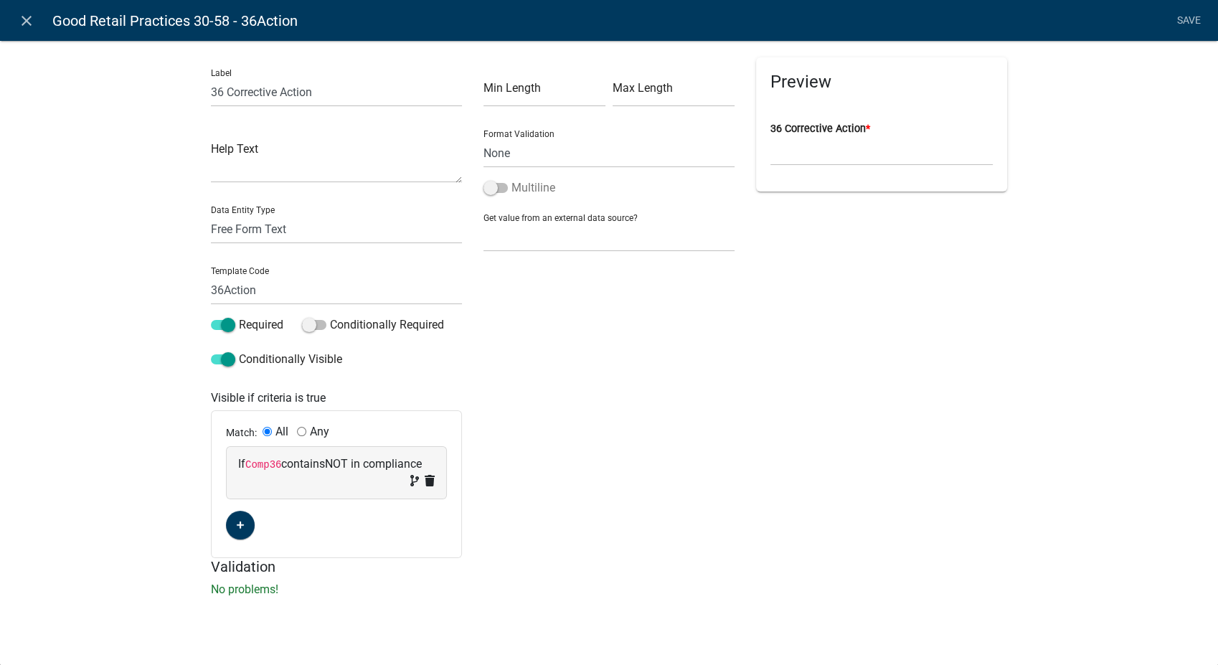
click at [488, 191] on span at bounding box center [495, 188] width 24 height 10
click at [511, 179] on input "Multiline" at bounding box center [511, 179] width 0 height 0
click at [1190, 9] on link "Save" at bounding box center [1189, 20] width 36 height 27
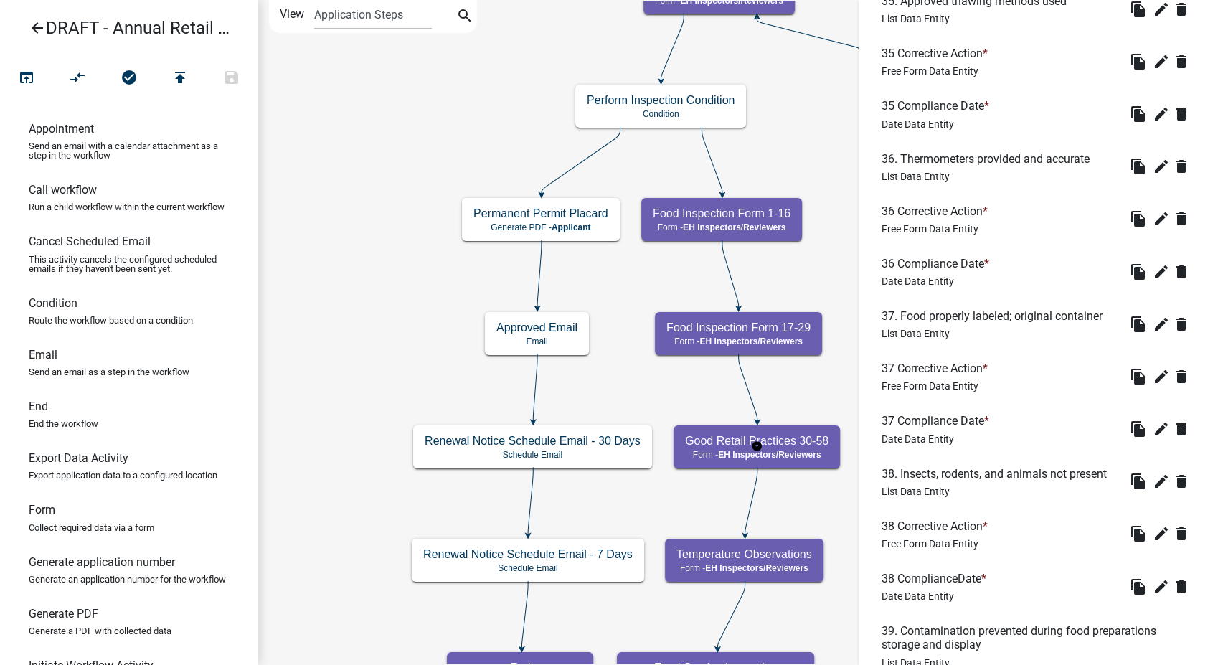
scroll to position [1514, 0]
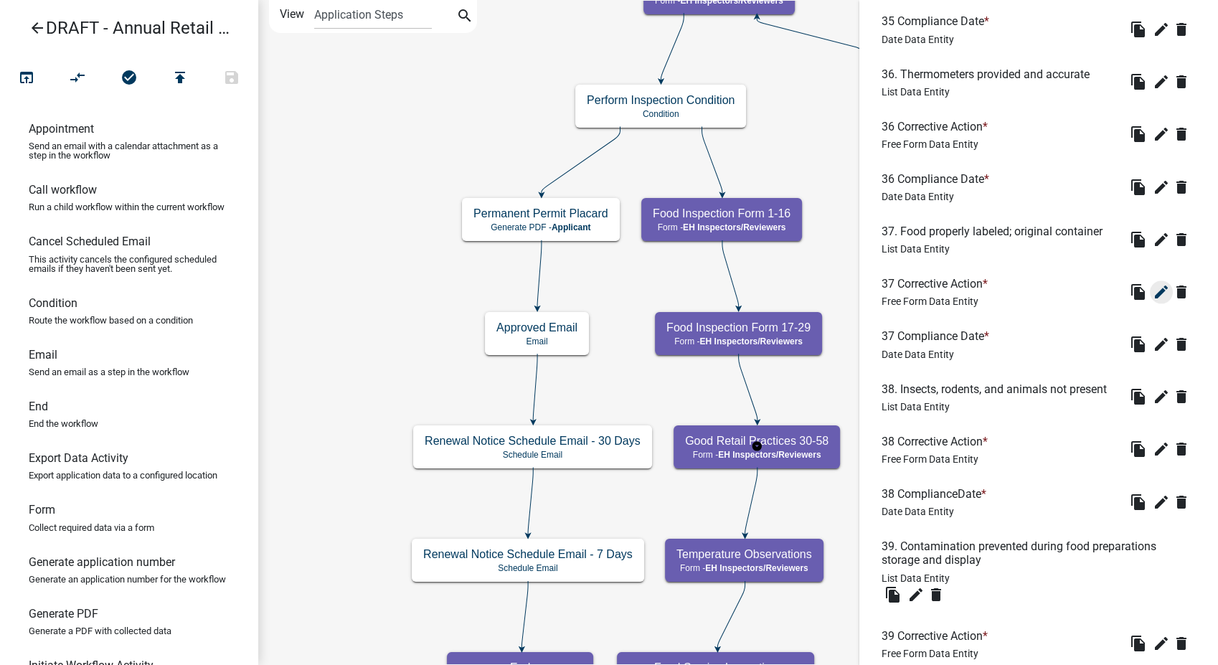
click at [1153, 301] on icon "edit" at bounding box center [1161, 291] width 17 height 17
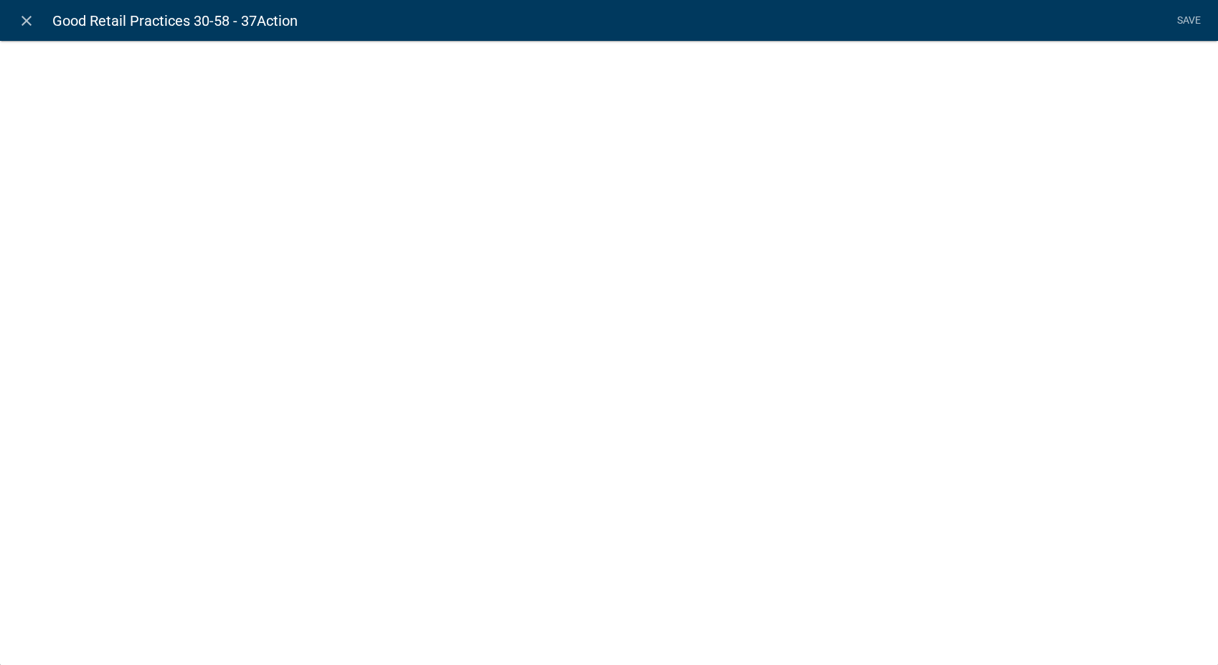
select select
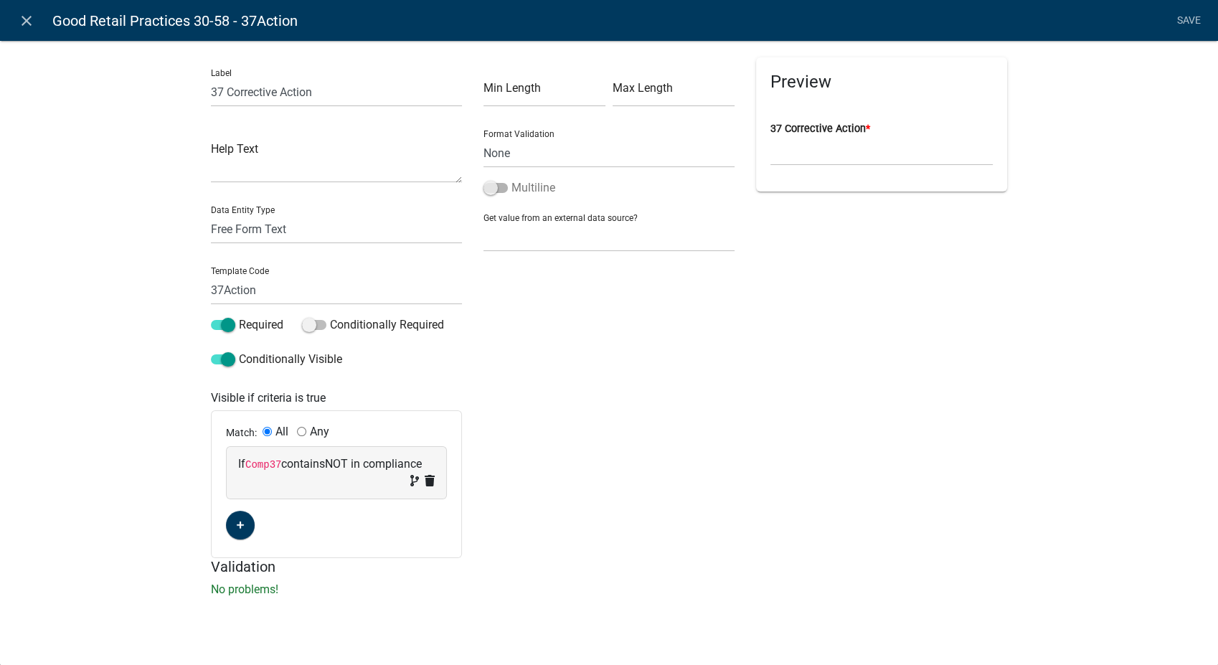
click at [492, 184] on span at bounding box center [495, 188] width 24 height 10
click at [511, 179] on input "Multiline" at bounding box center [511, 179] width 0 height 0
click at [1187, 15] on link "Save" at bounding box center [1189, 20] width 36 height 27
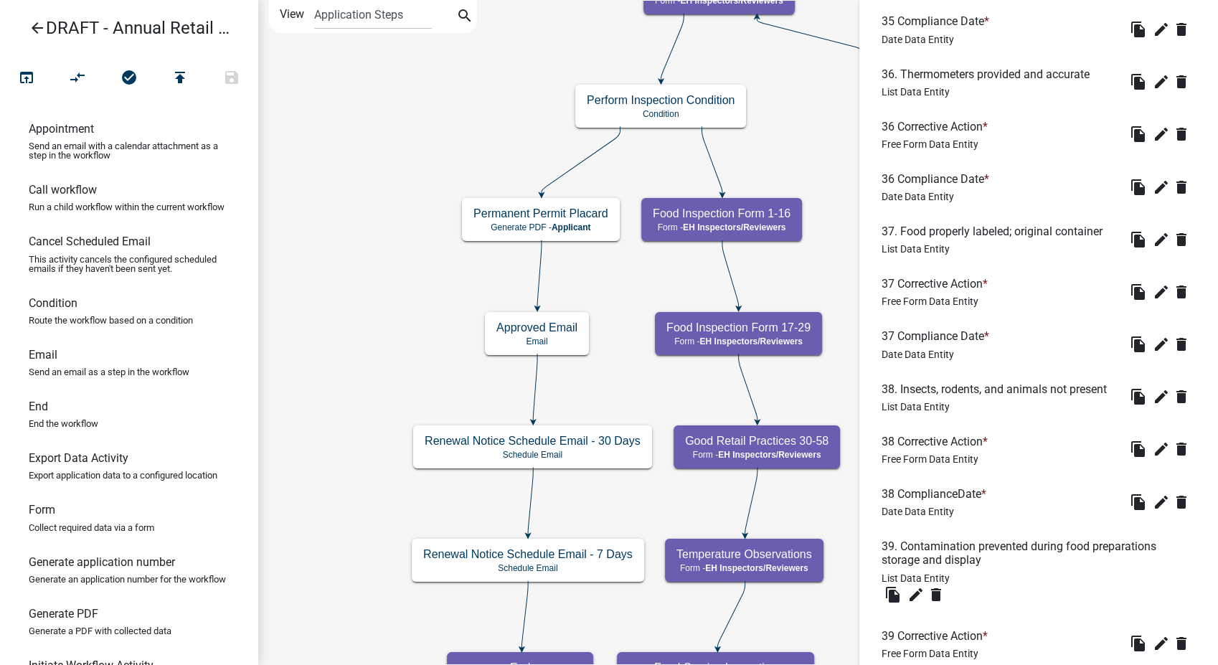
scroll to position [1753, 0]
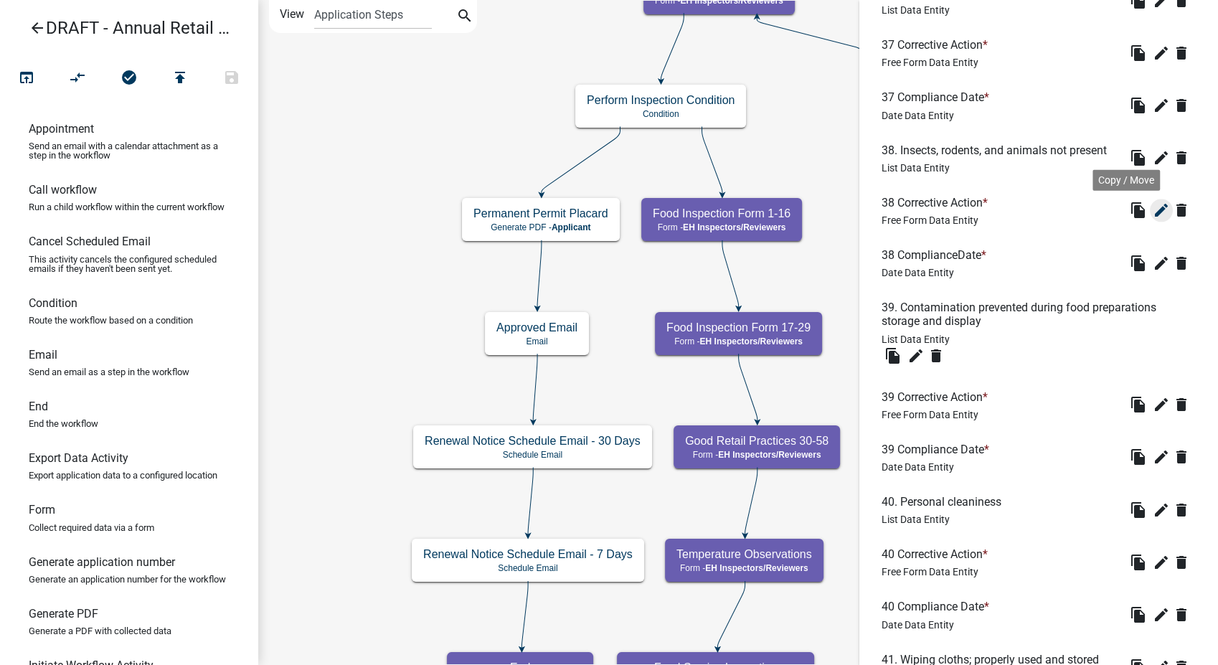
click at [1153, 219] on icon "edit" at bounding box center [1161, 210] width 17 height 17
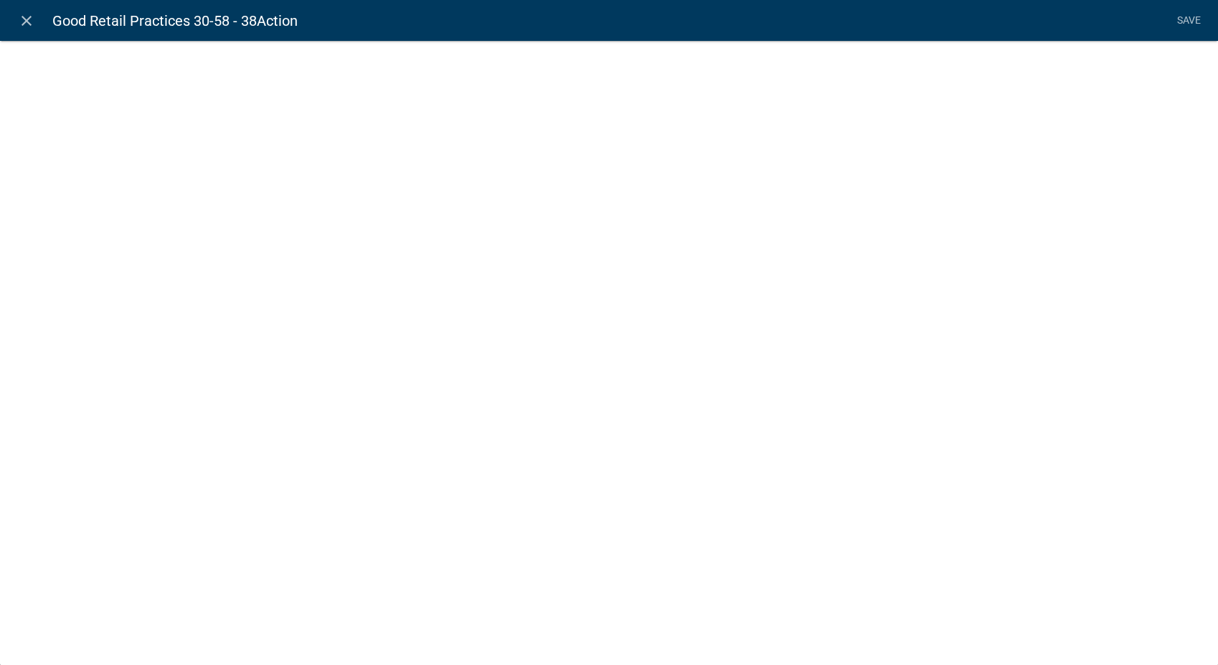
select select
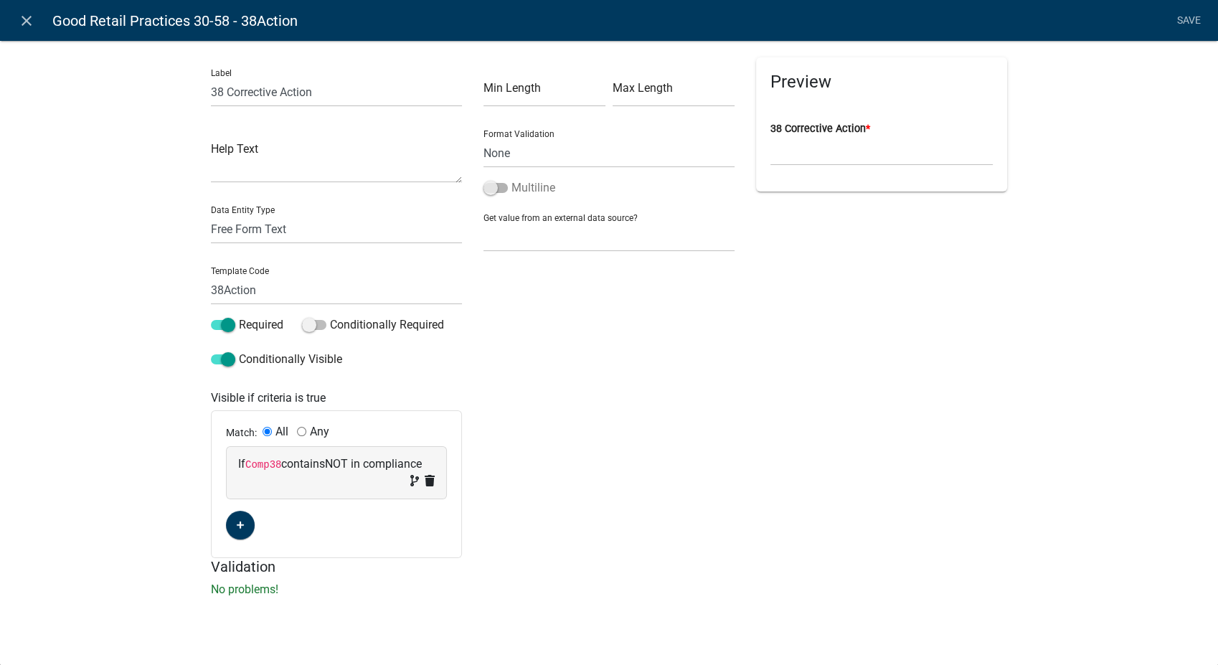
click at [488, 183] on span at bounding box center [495, 188] width 24 height 10
click at [511, 179] on input "Multiline" at bounding box center [511, 179] width 0 height 0
click at [1182, 20] on link "Save" at bounding box center [1189, 20] width 36 height 27
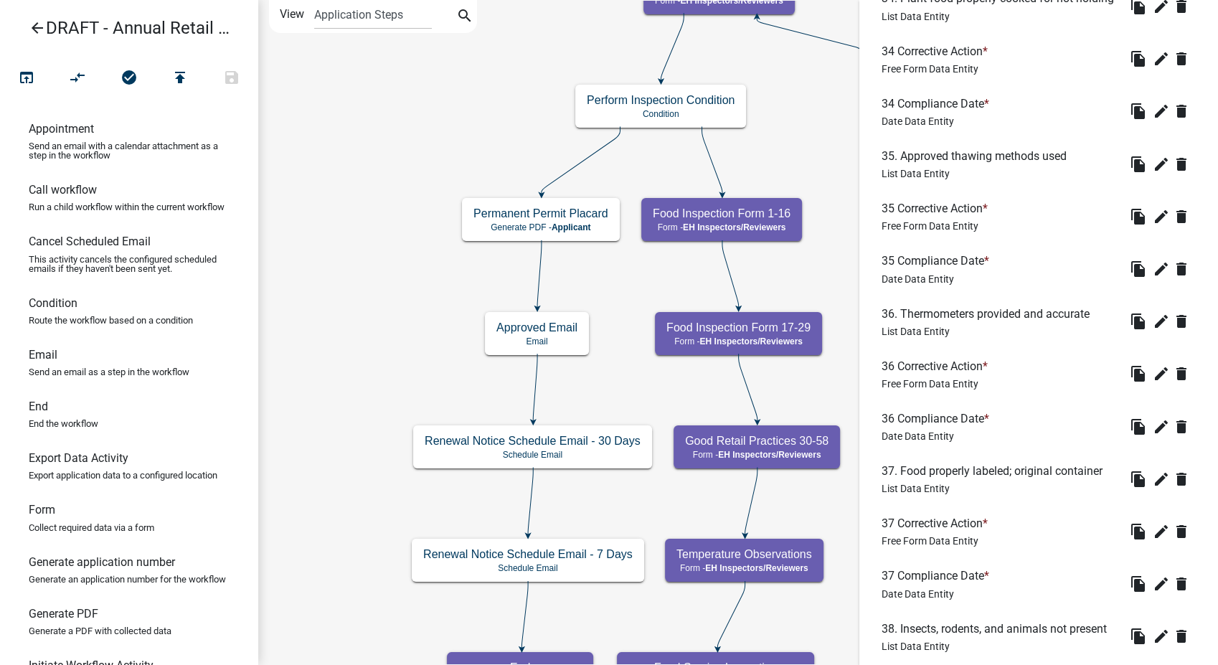
scroll to position [1992, 0]
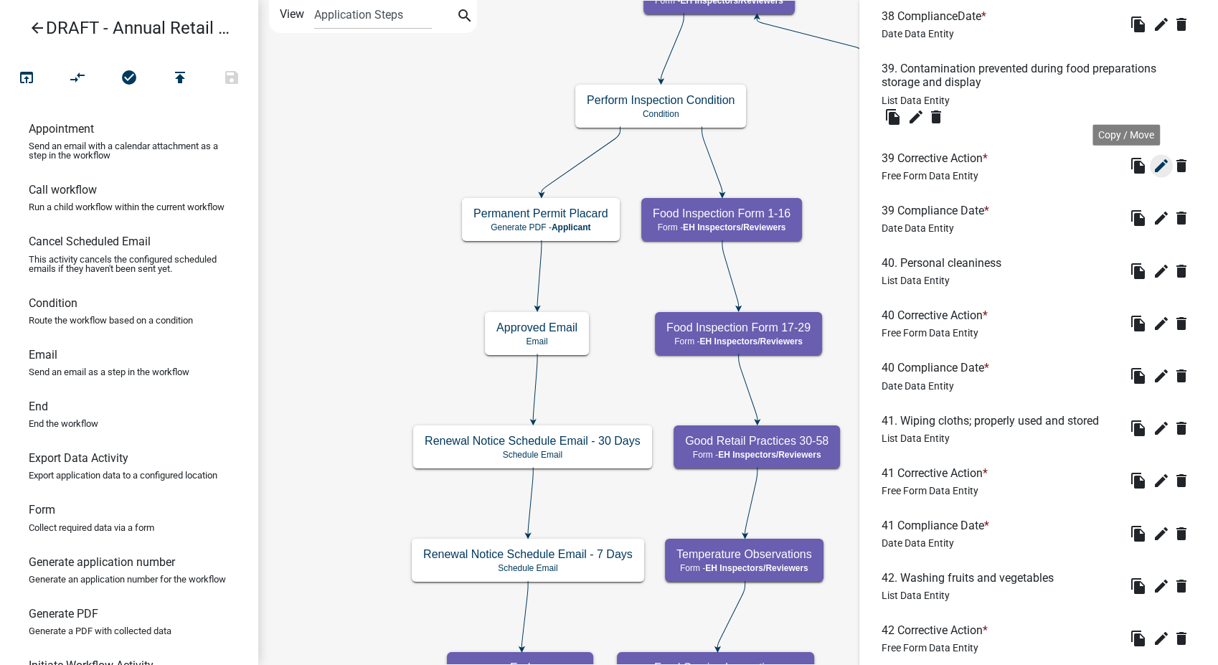
click at [1153, 174] on icon "edit" at bounding box center [1161, 165] width 17 height 17
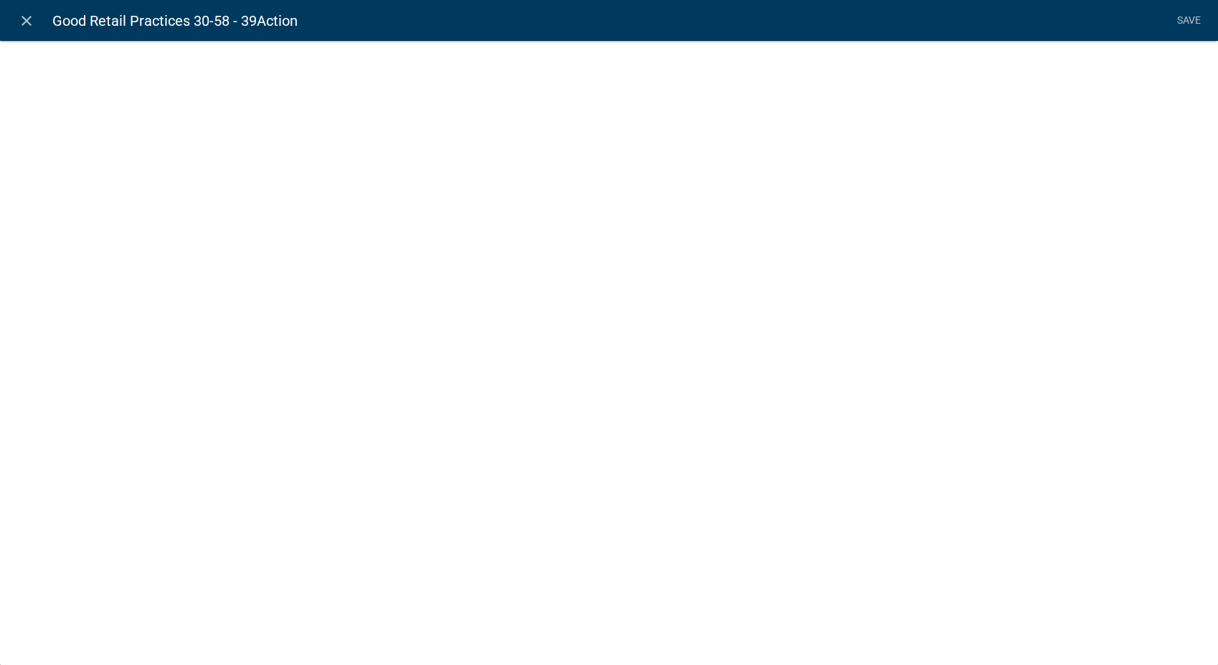
select select
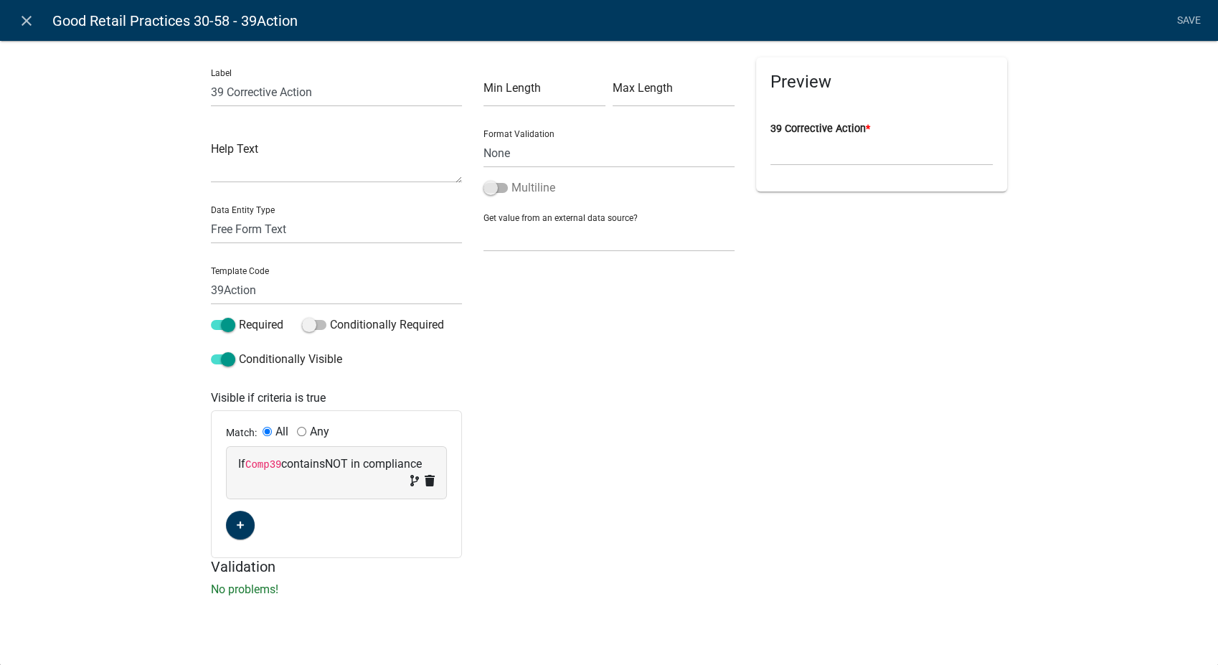
click at [490, 189] on span at bounding box center [495, 188] width 24 height 10
click at [511, 179] on input "Multiline" at bounding box center [511, 179] width 0 height 0
click at [1184, 20] on link "Save" at bounding box center [1189, 20] width 36 height 27
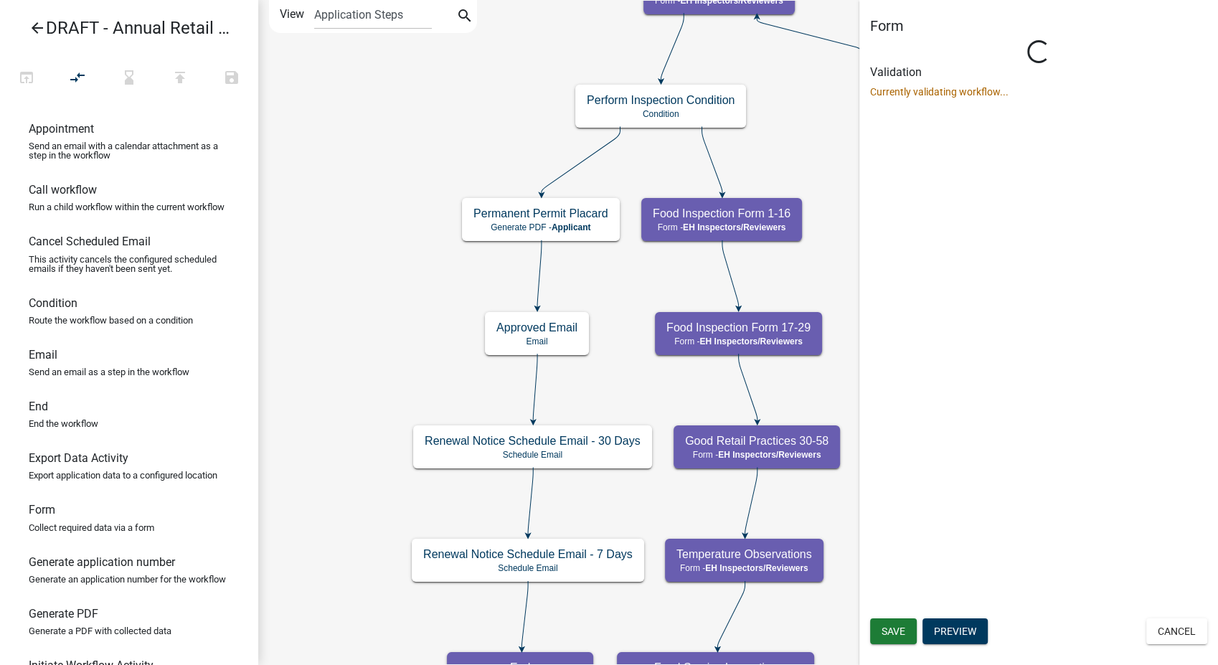
scroll to position [0, 0]
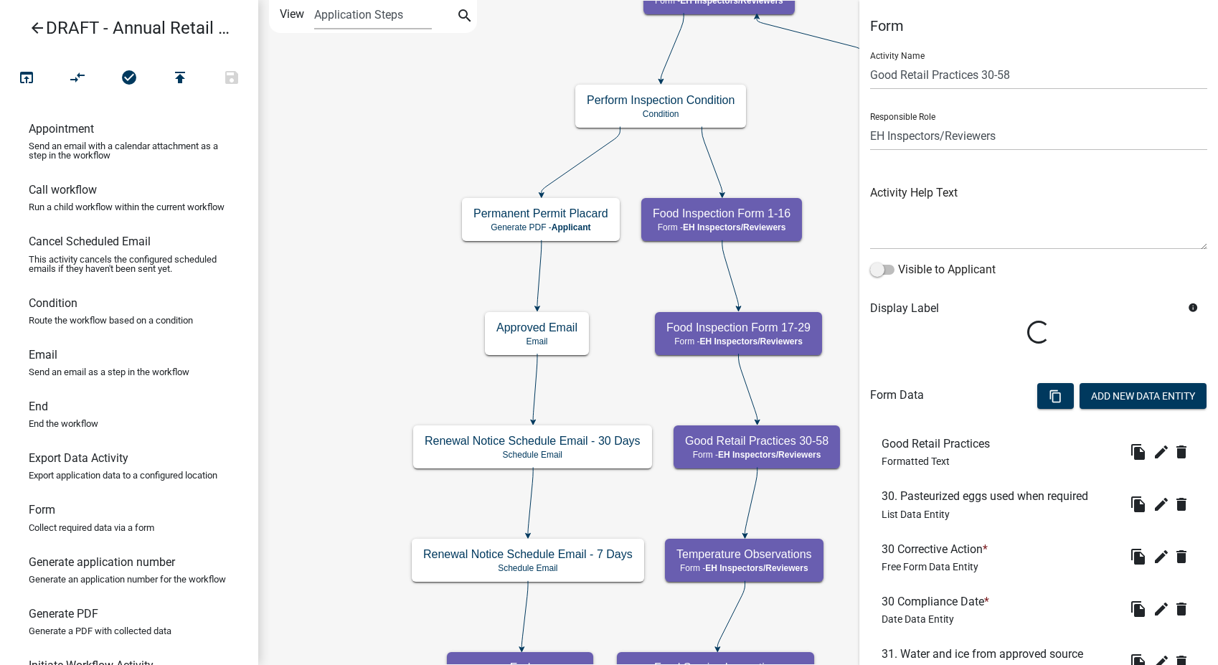
select select "C31B5D90-9A1B-409C-8A96-CB1DC1AB168B"
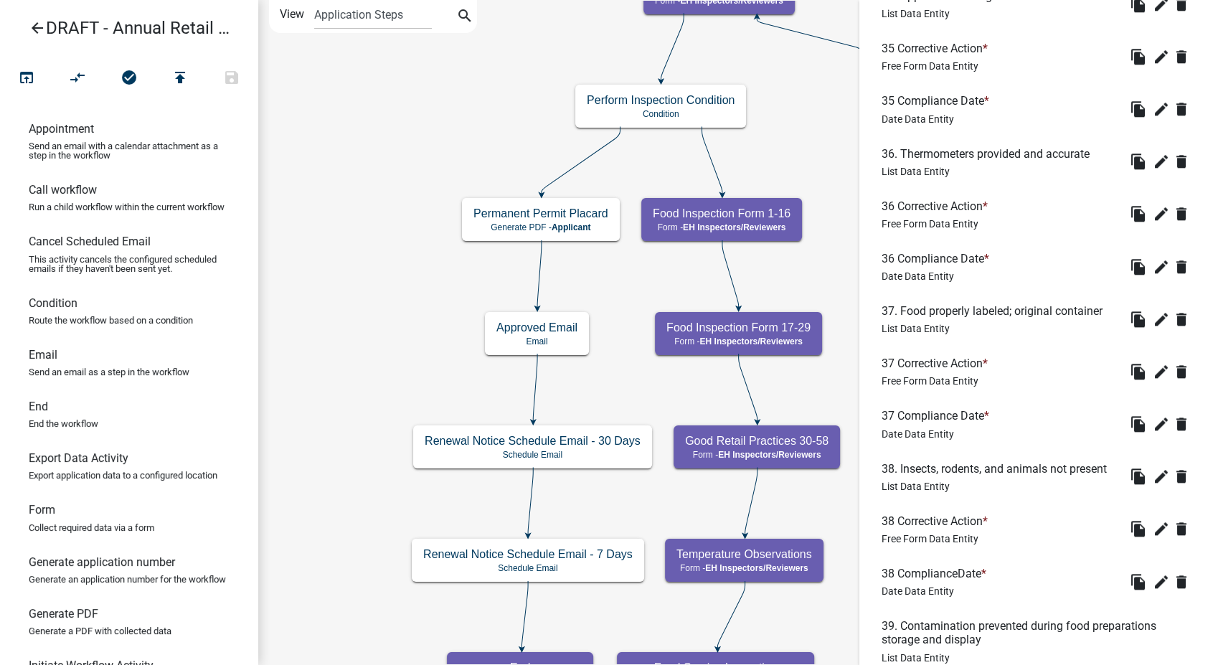
scroll to position [2152, 0]
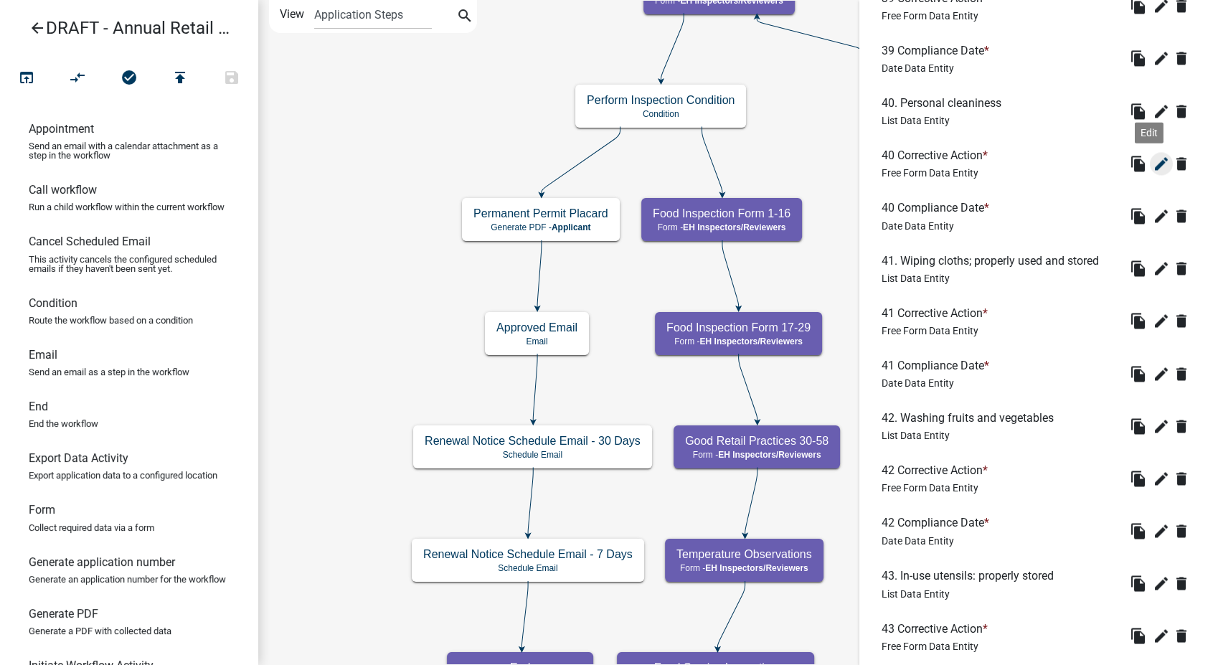
click at [1153, 172] on icon "edit" at bounding box center [1161, 163] width 17 height 17
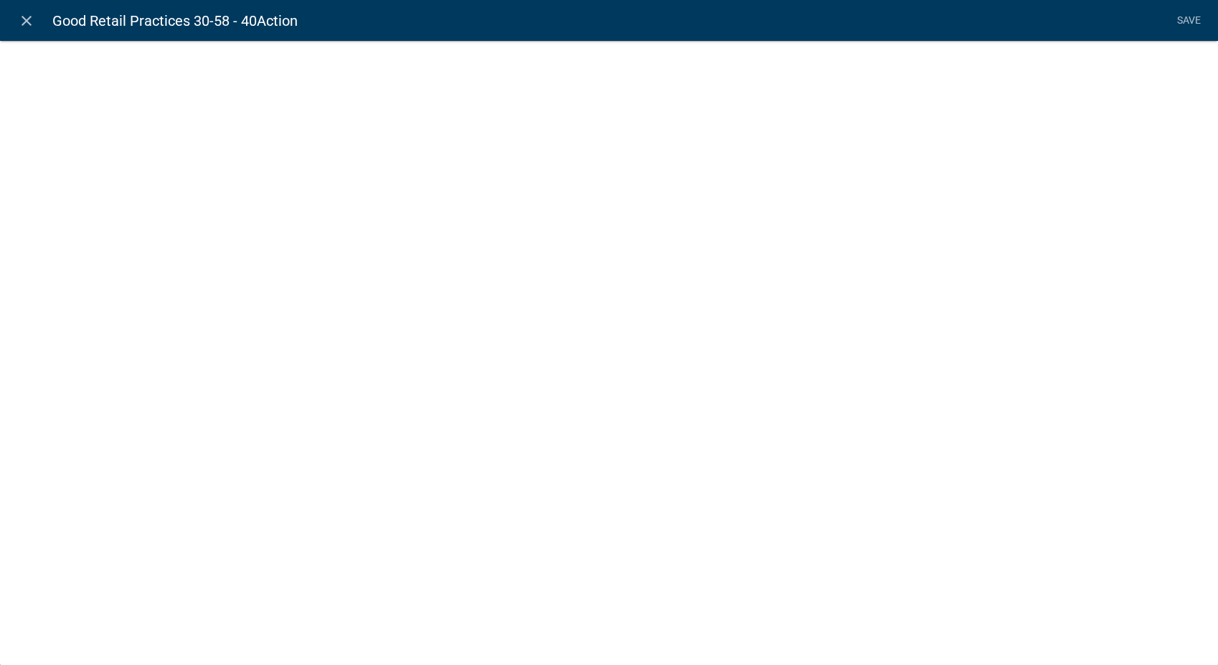
select select
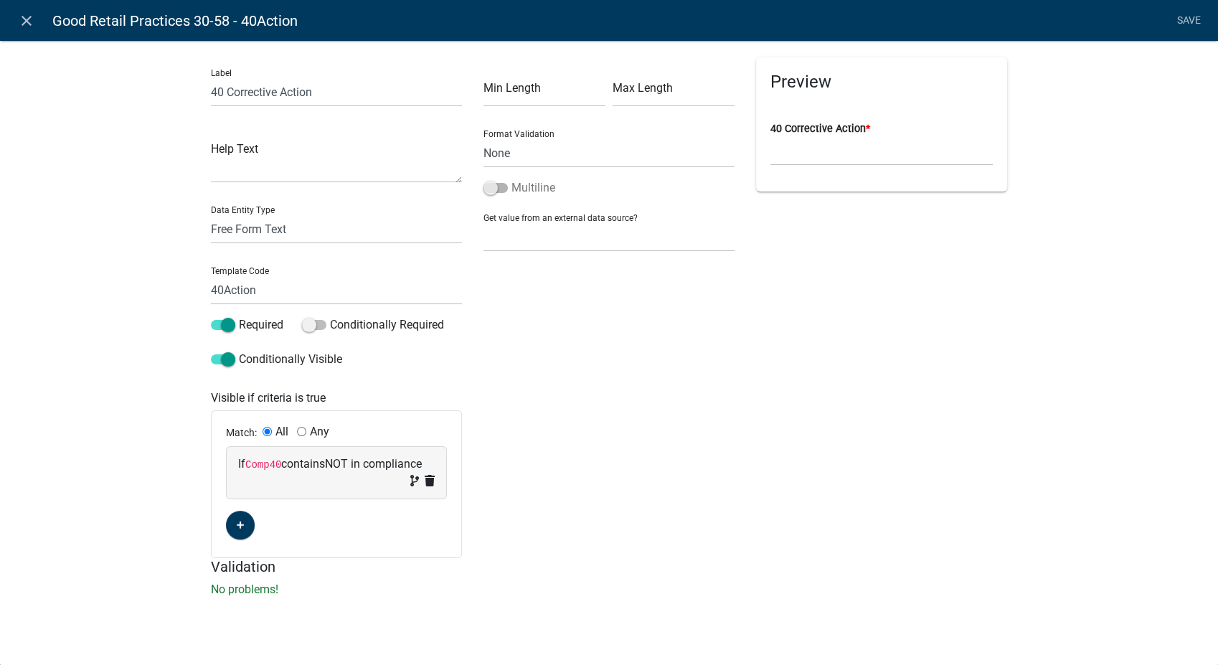
click at [486, 184] on span at bounding box center [495, 188] width 24 height 10
click at [511, 179] on input "Multiline" at bounding box center [511, 179] width 0 height 0
click at [1188, 12] on link "Save" at bounding box center [1189, 20] width 36 height 27
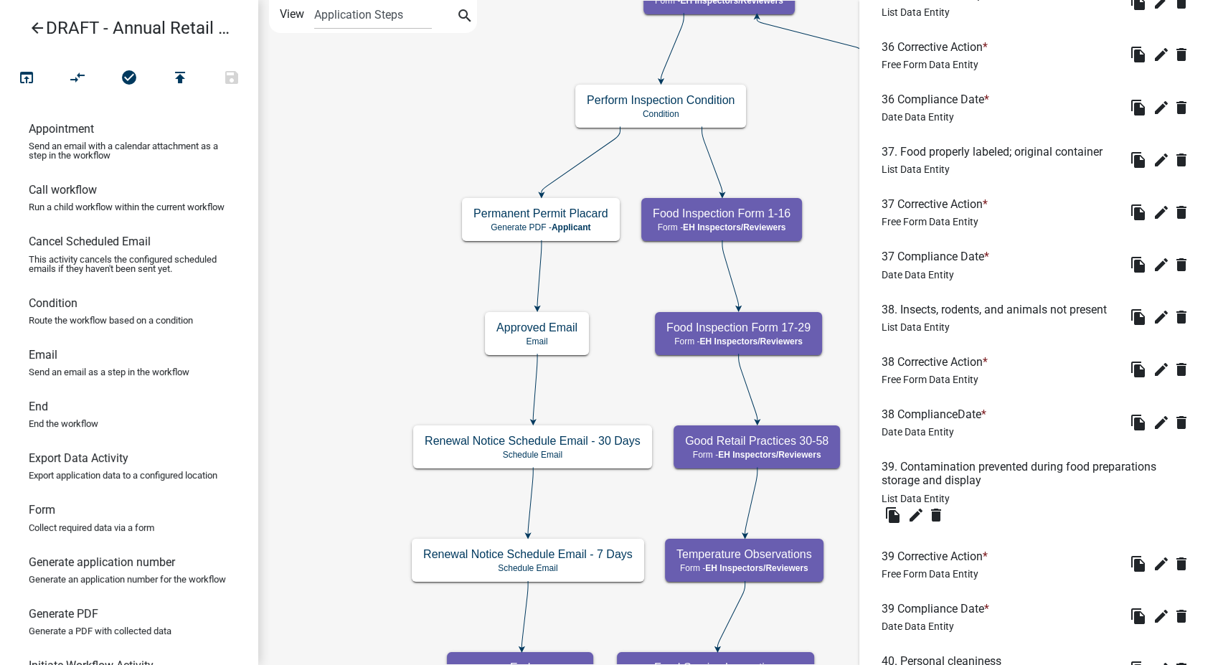
scroll to position [2071, 0]
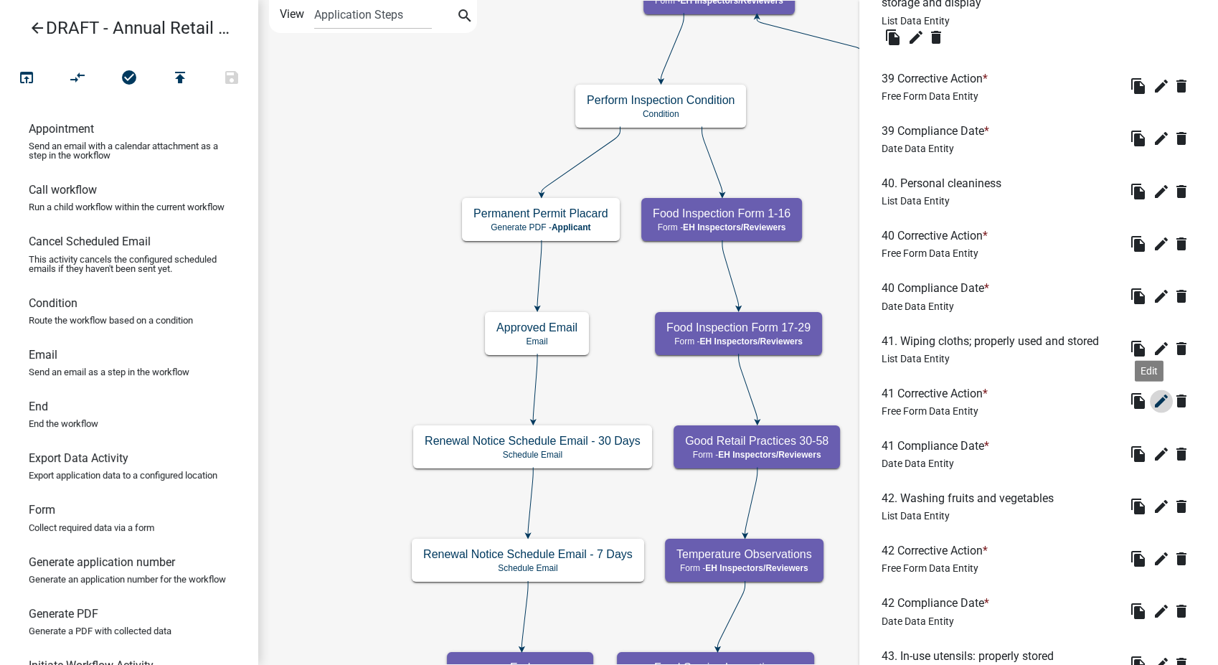
click at [1153, 410] on icon "edit" at bounding box center [1161, 400] width 17 height 17
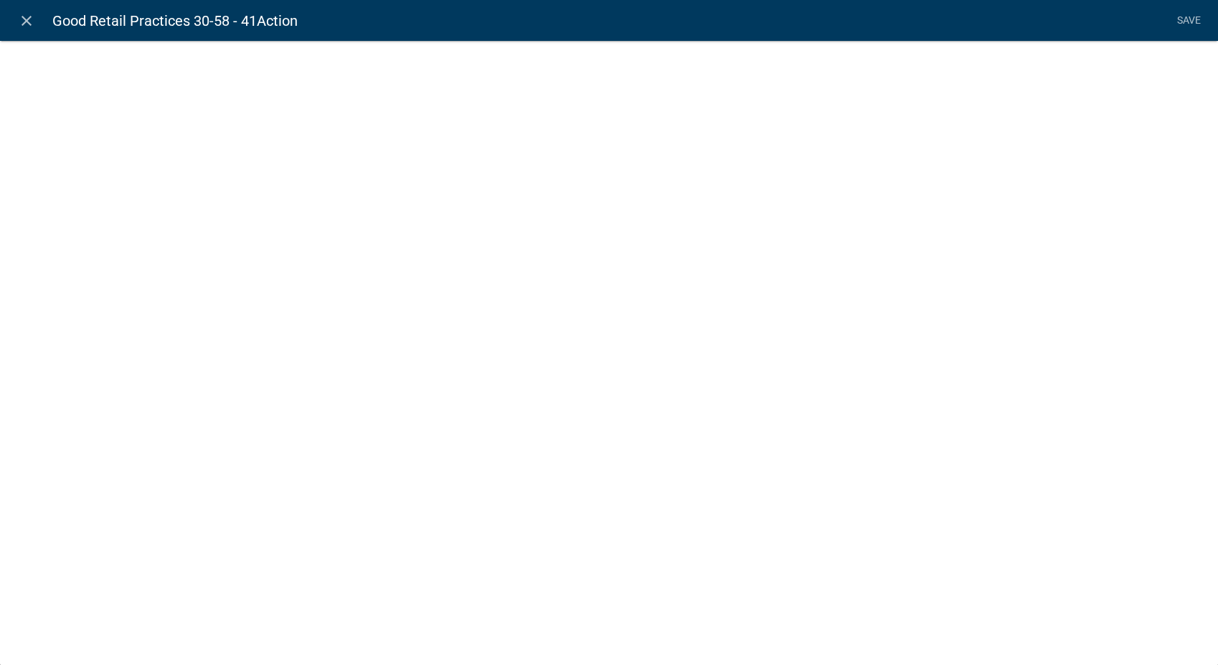
select select
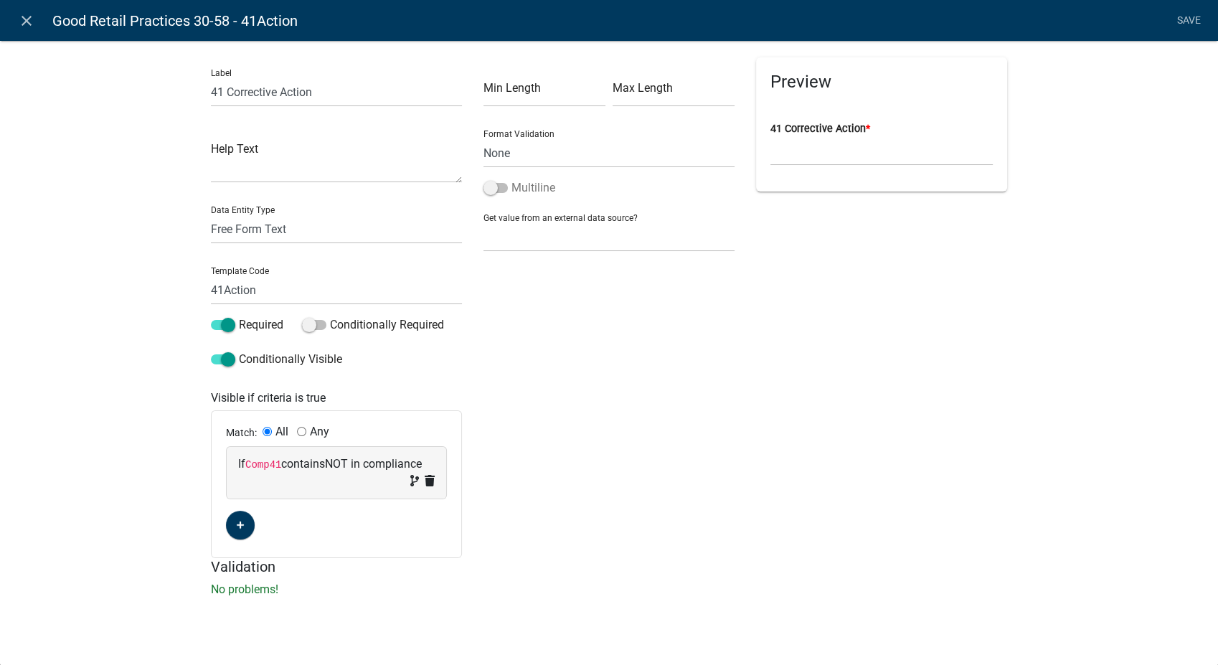
click at [491, 187] on span at bounding box center [495, 188] width 24 height 10
click at [511, 179] on input "Multiline" at bounding box center [511, 179] width 0 height 0
click at [1186, 20] on link "Save" at bounding box center [1189, 20] width 36 height 27
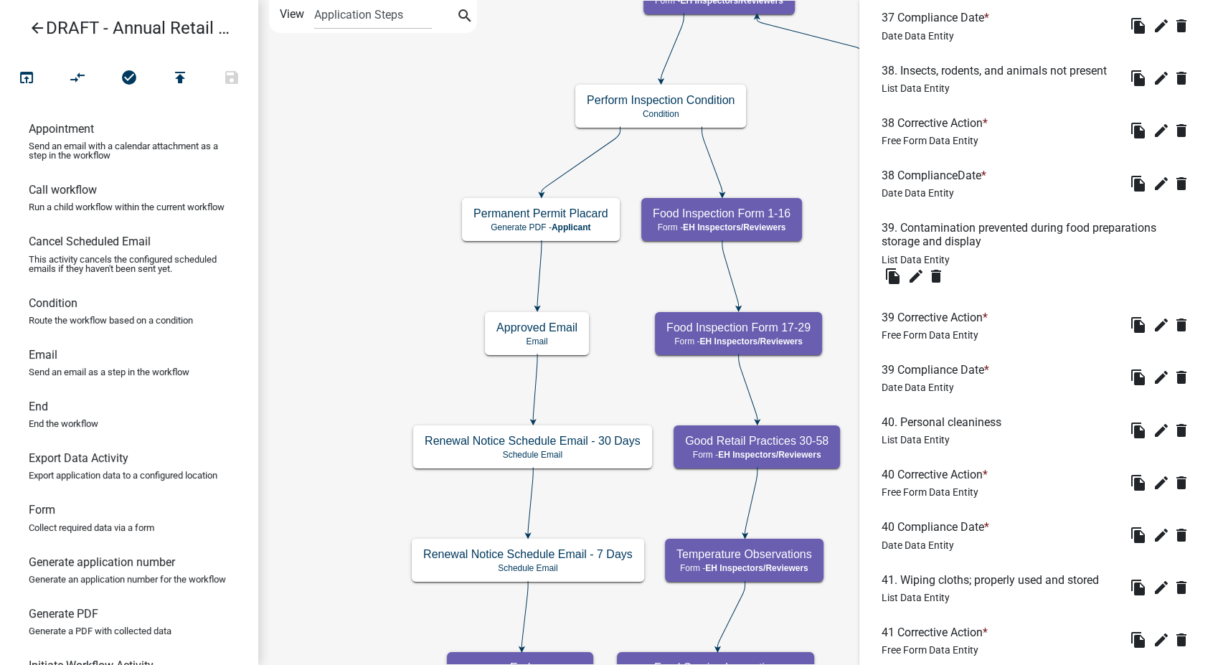
scroll to position [2231, 0]
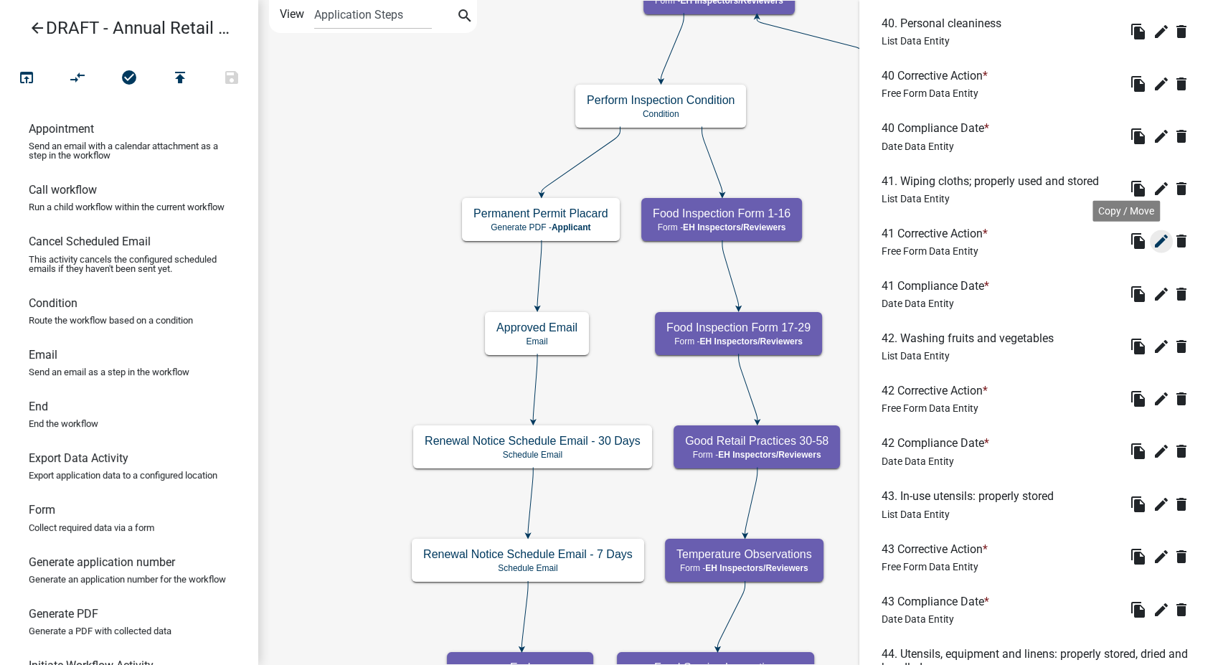
click at [1153, 250] on icon "edit" at bounding box center [1161, 240] width 17 height 17
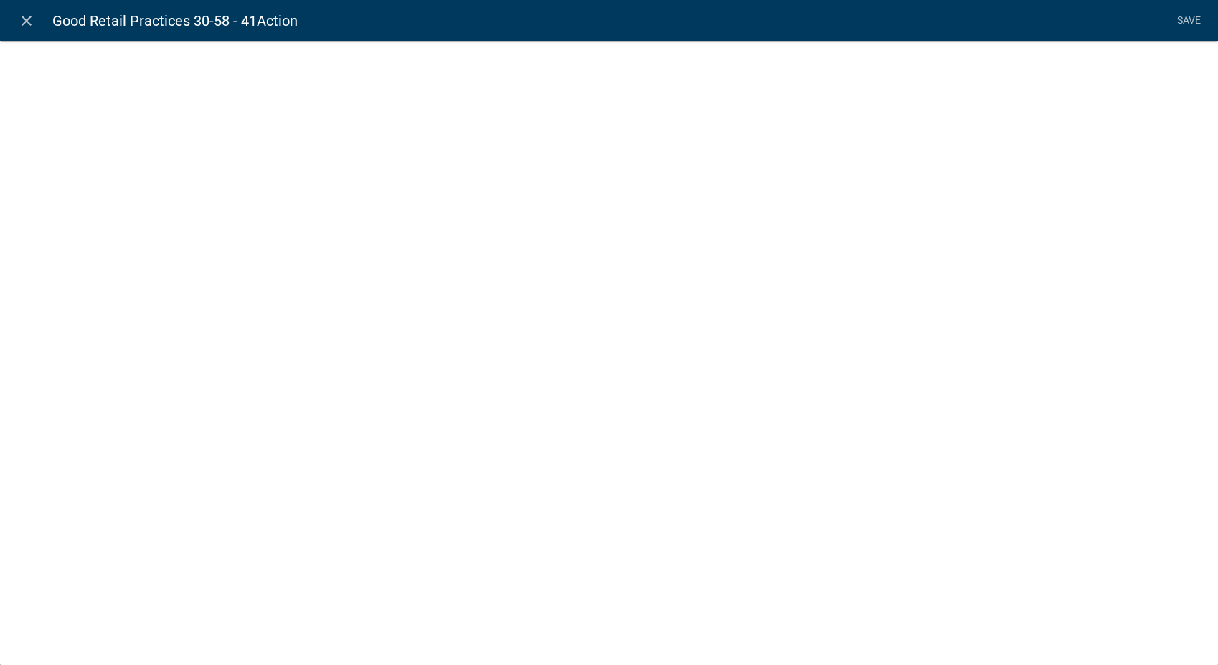
select select
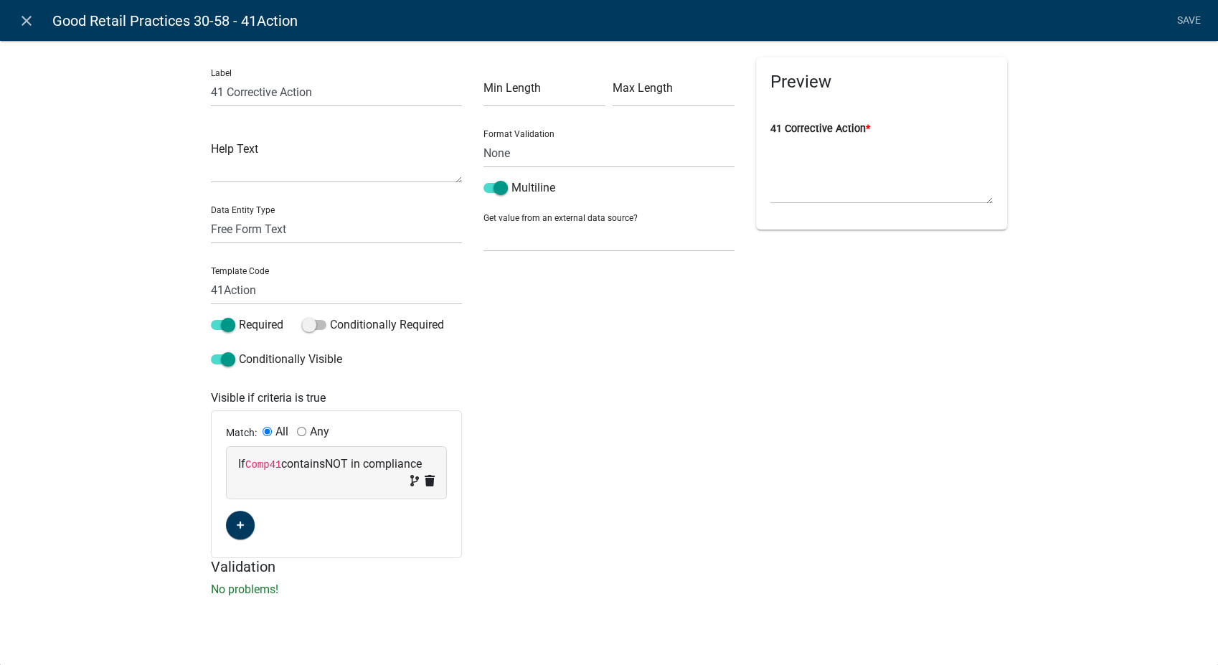
click at [26, 19] on icon "close" at bounding box center [26, 20] width 17 height 17
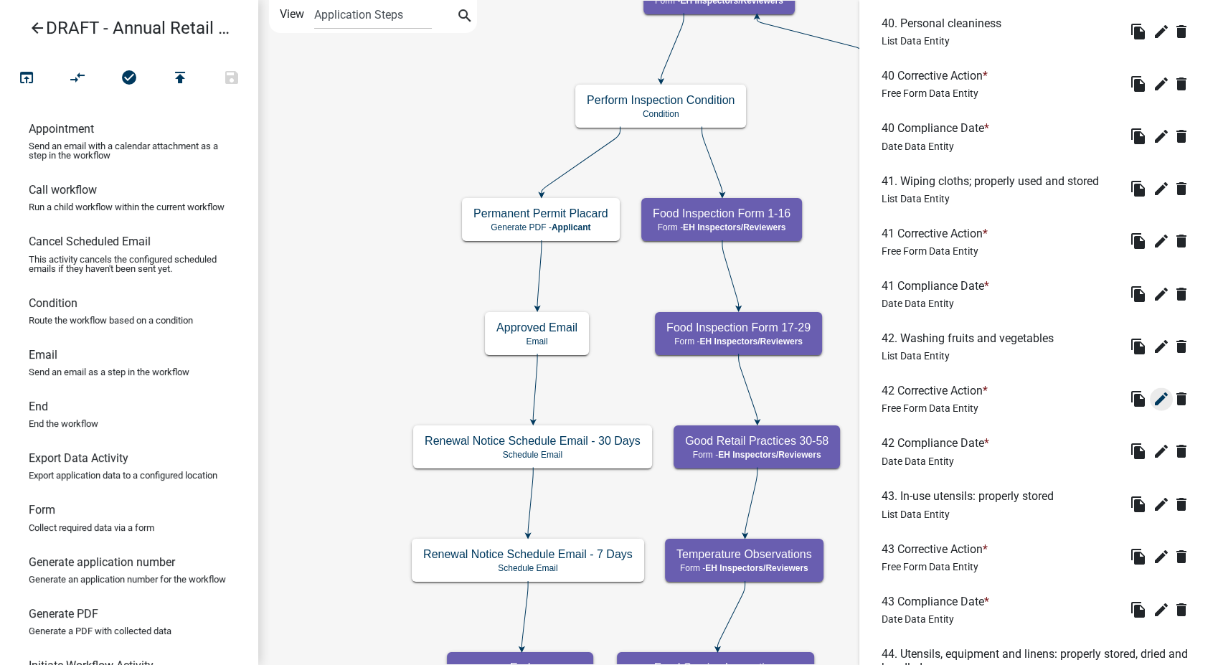
click at [1153, 407] on icon "edit" at bounding box center [1161, 398] width 17 height 17
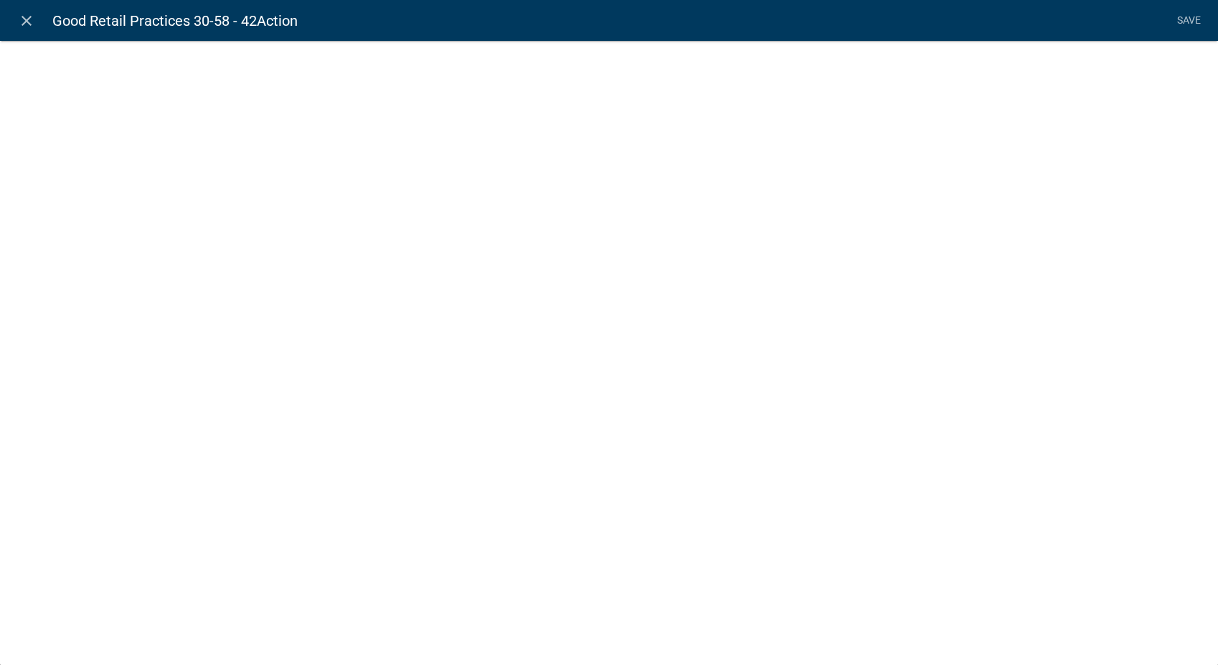
select select
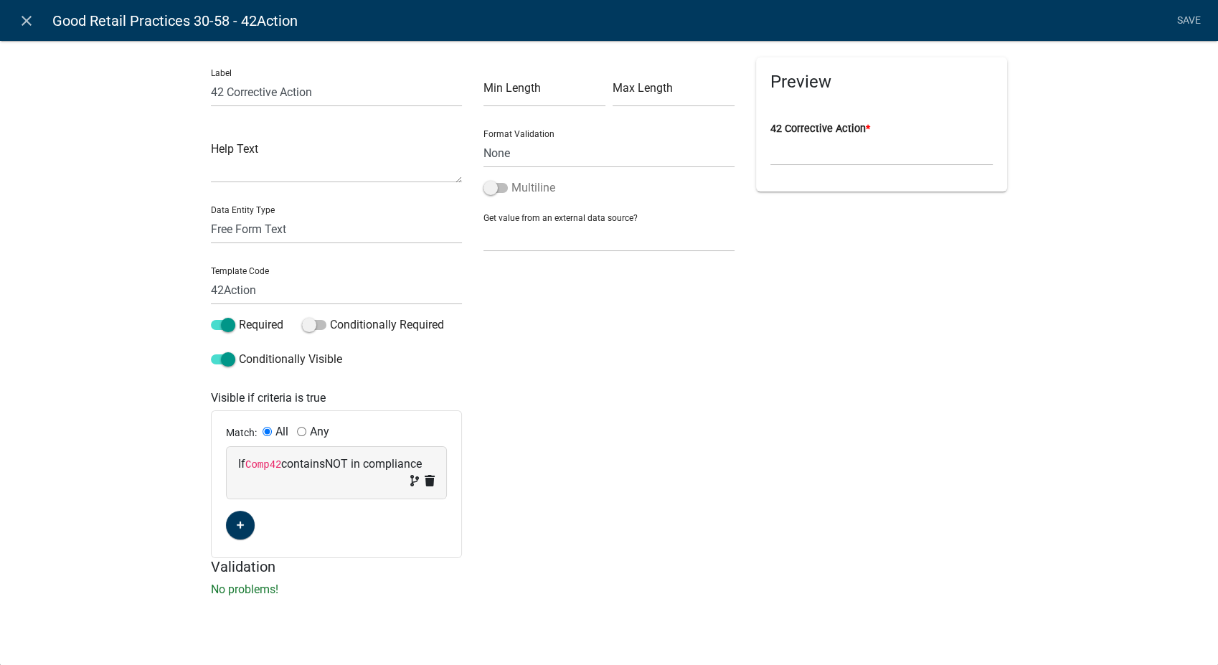
click at [493, 191] on span at bounding box center [495, 188] width 24 height 10
click at [511, 179] on input "Multiline" at bounding box center [511, 179] width 0 height 0
click at [1187, 21] on link "Save" at bounding box center [1189, 20] width 36 height 27
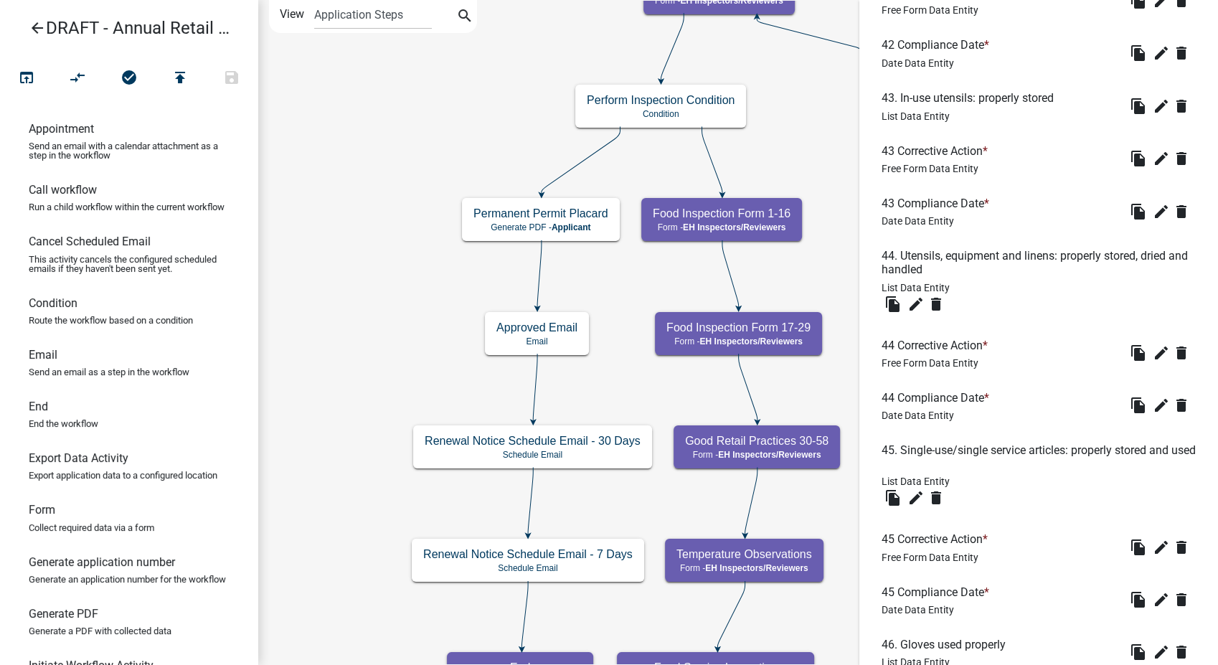
scroll to position [2550, 0]
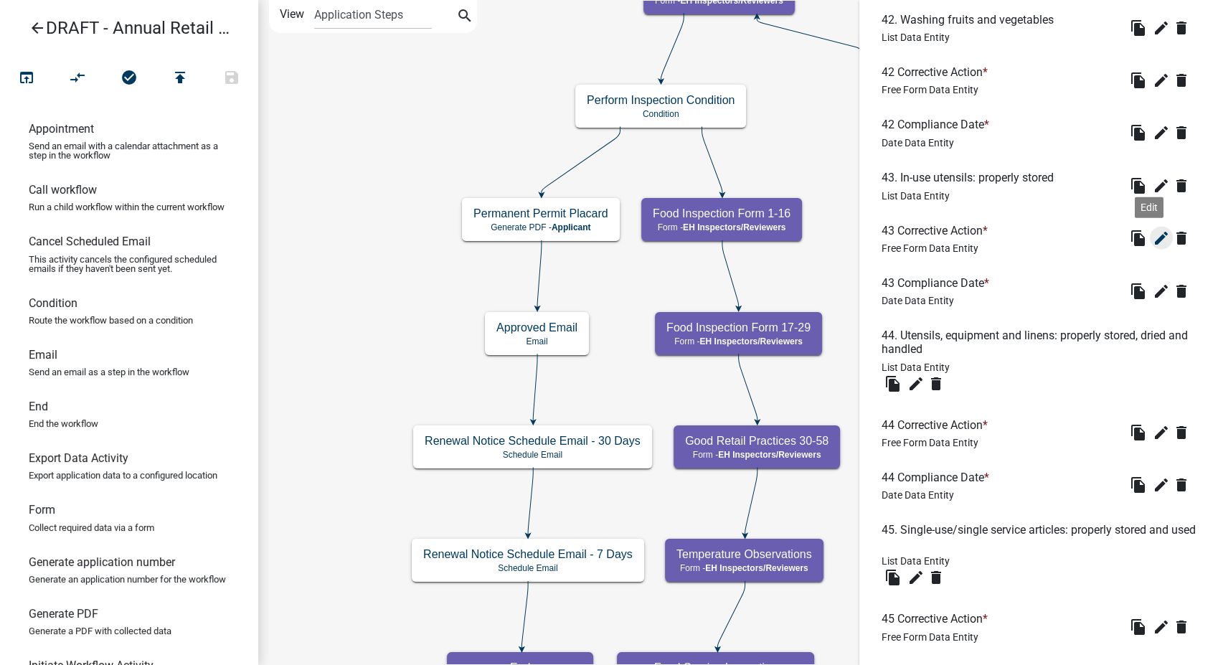
click at [1153, 246] on icon "edit" at bounding box center [1161, 237] width 17 height 17
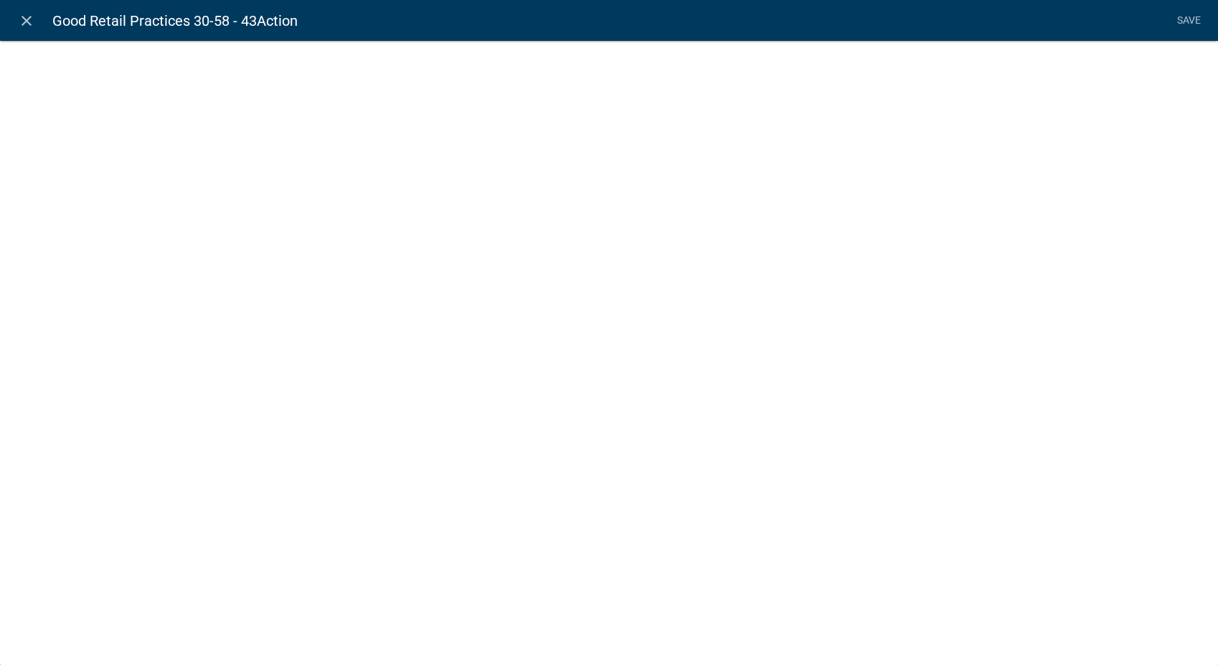
select select
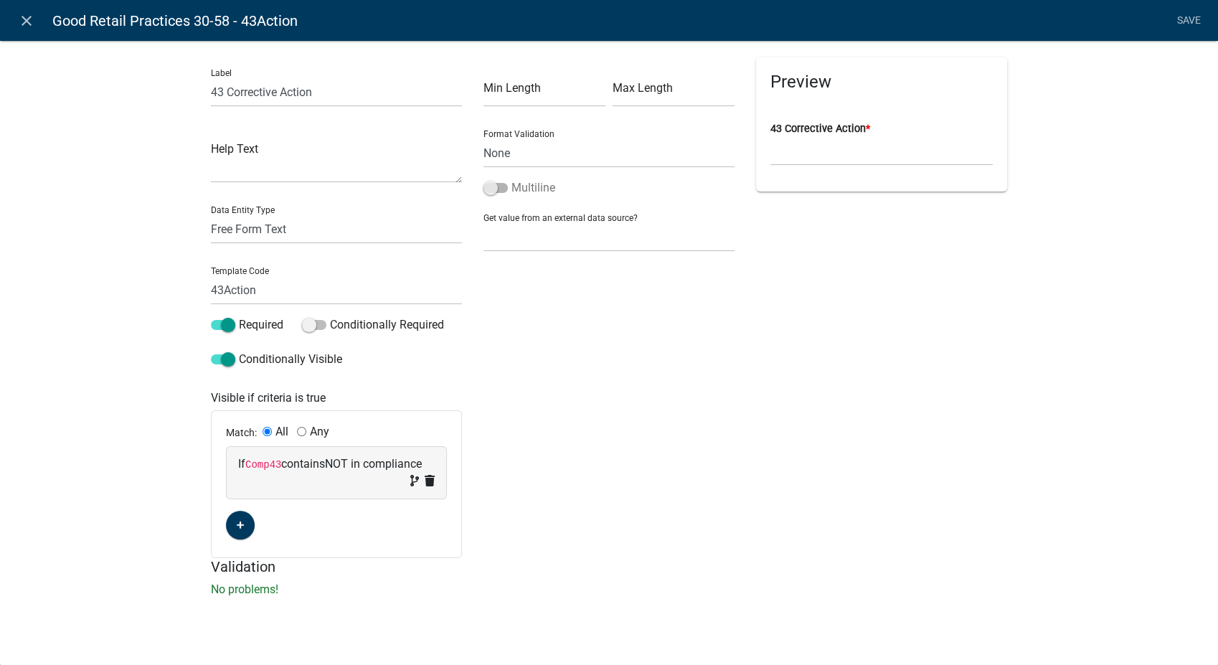
click at [486, 189] on span at bounding box center [495, 188] width 24 height 10
click at [511, 179] on input "Multiline" at bounding box center [511, 179] width 0 height 0
click at [1182, 17] on link "Save" at bounding box center [1189, 20] width 36 height 27
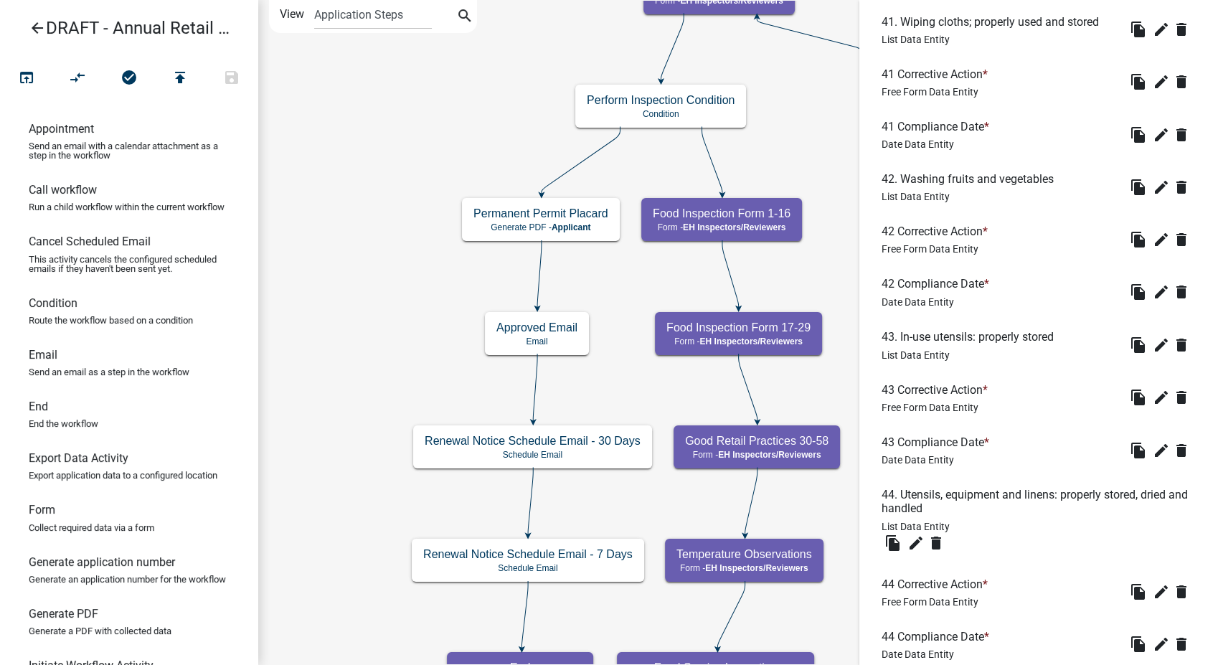
scroll to position [2629, 0]
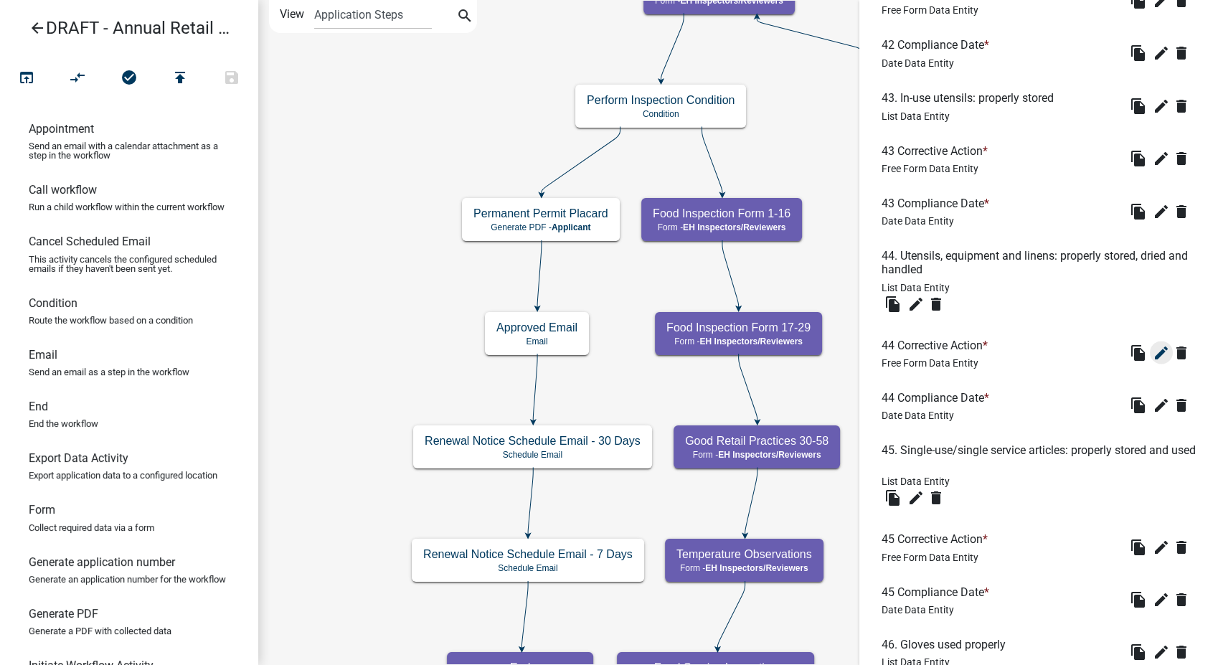
click at [1153, 361] on icon "edit" at bounding box center [1161, 352] width 17 height 17
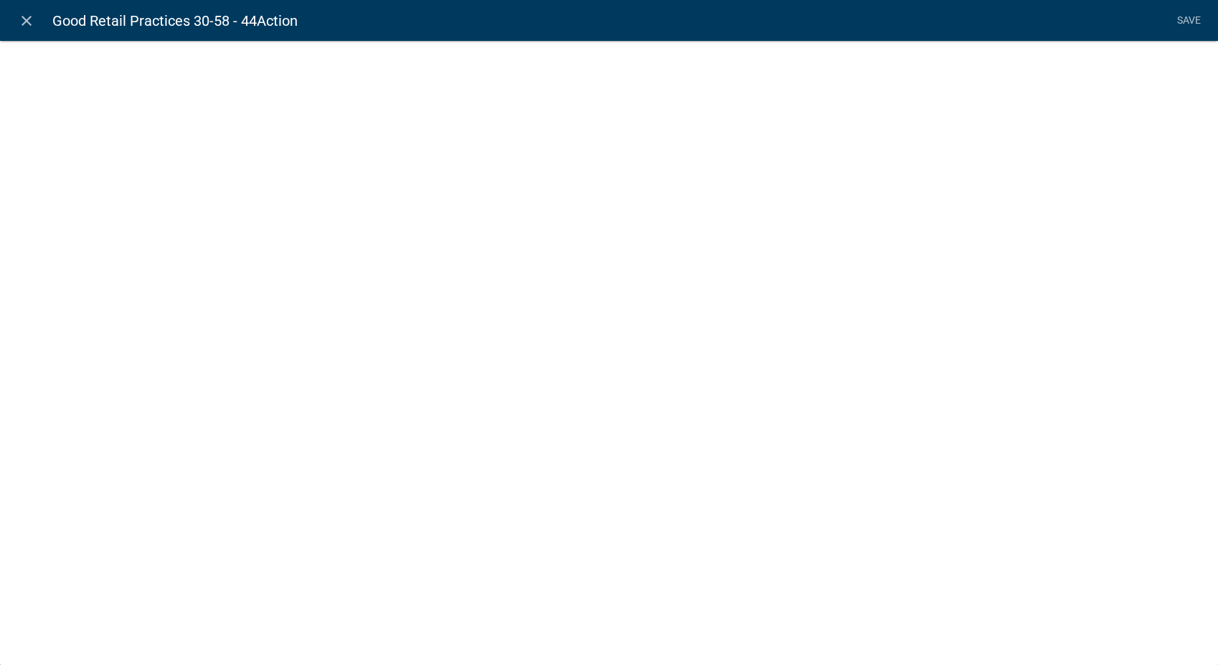
select select
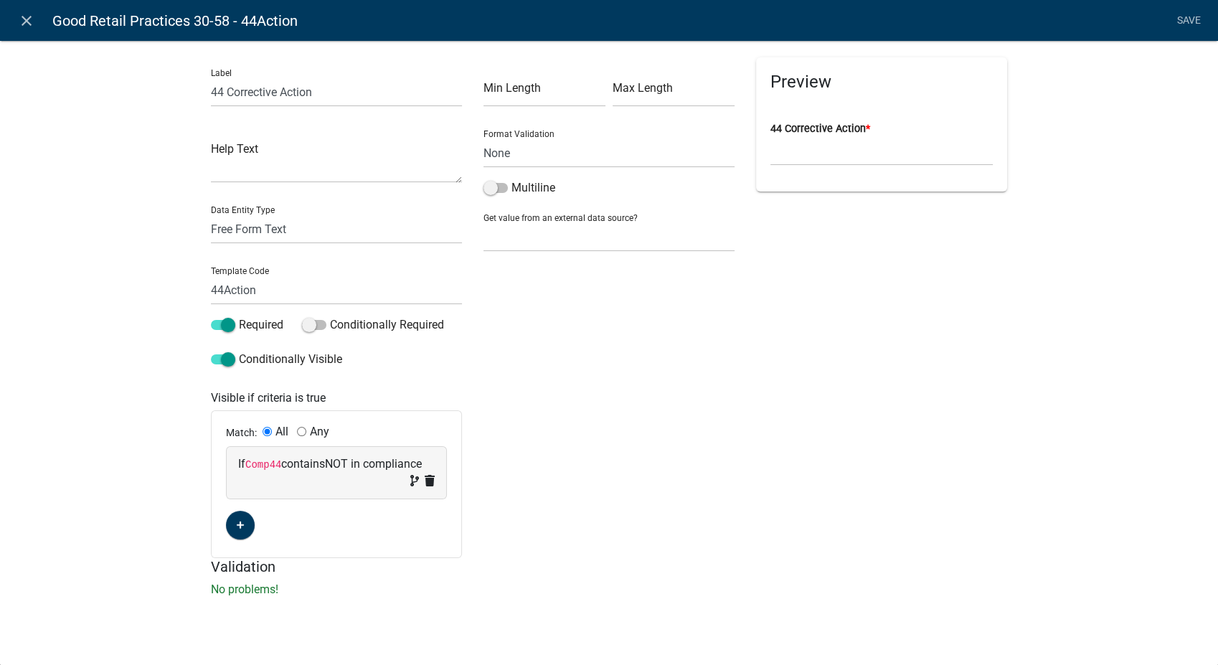
click at [494, 186] on span at bounding box center [495, 188] width 24 height 10
click at [511, 179] on input "Multiline" at bounding box center [511, 179] width 0 height 0
click at [1183, 22] on link "Save" at bounding box center [1189, 20] width 36 height 27
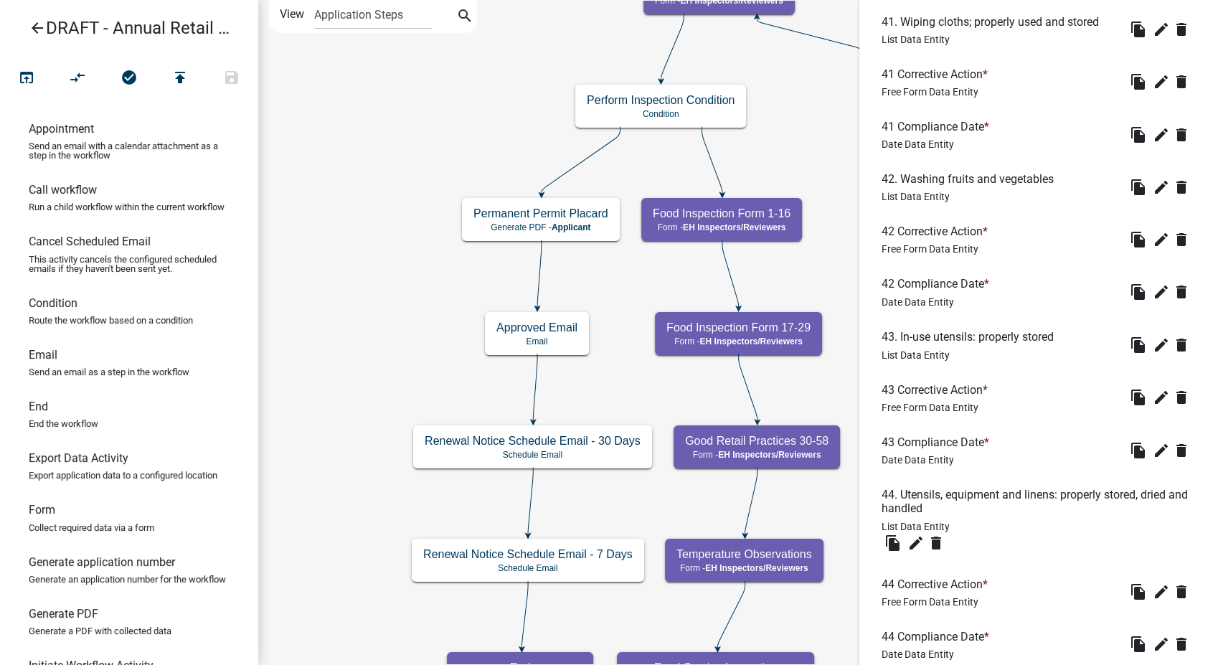
scroll to position [2949, 0]
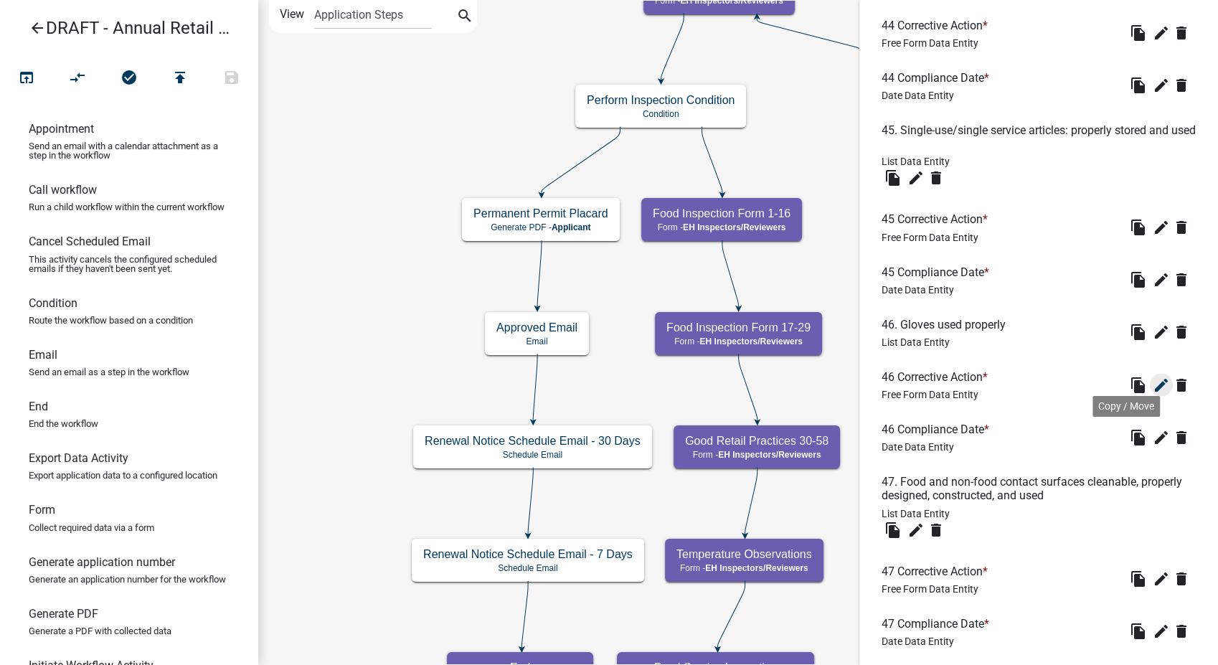
click at [1153, 394] on icon "edit" at bounding box center [1161, 385] width 17 height 17
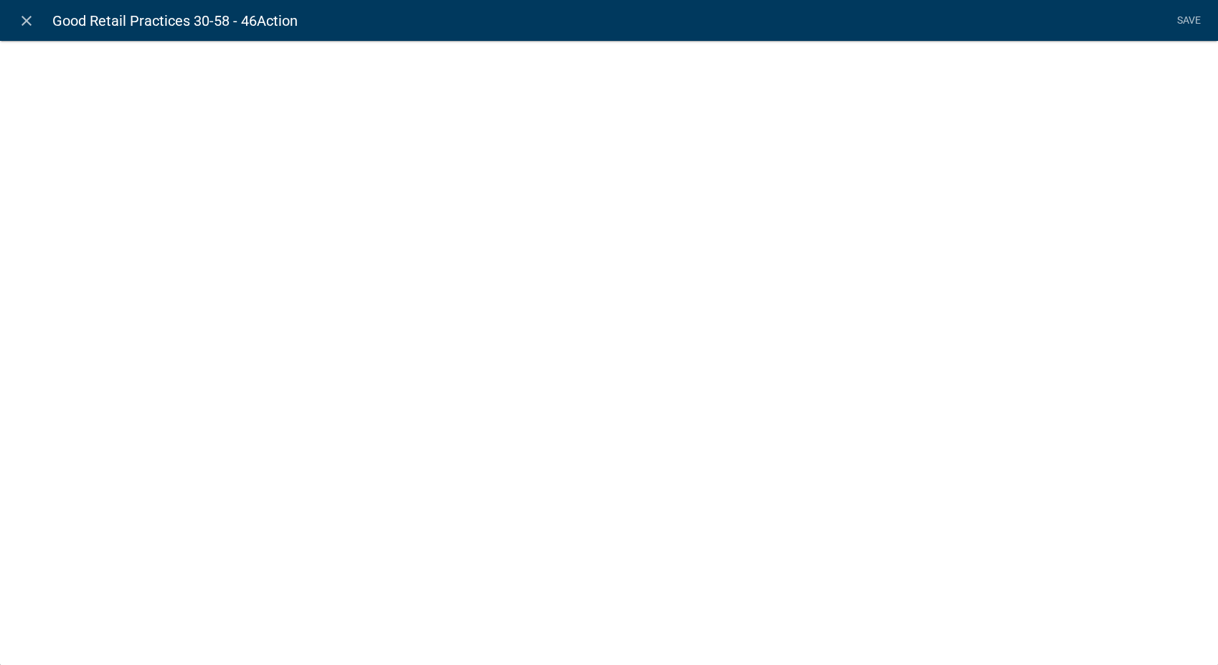
select select
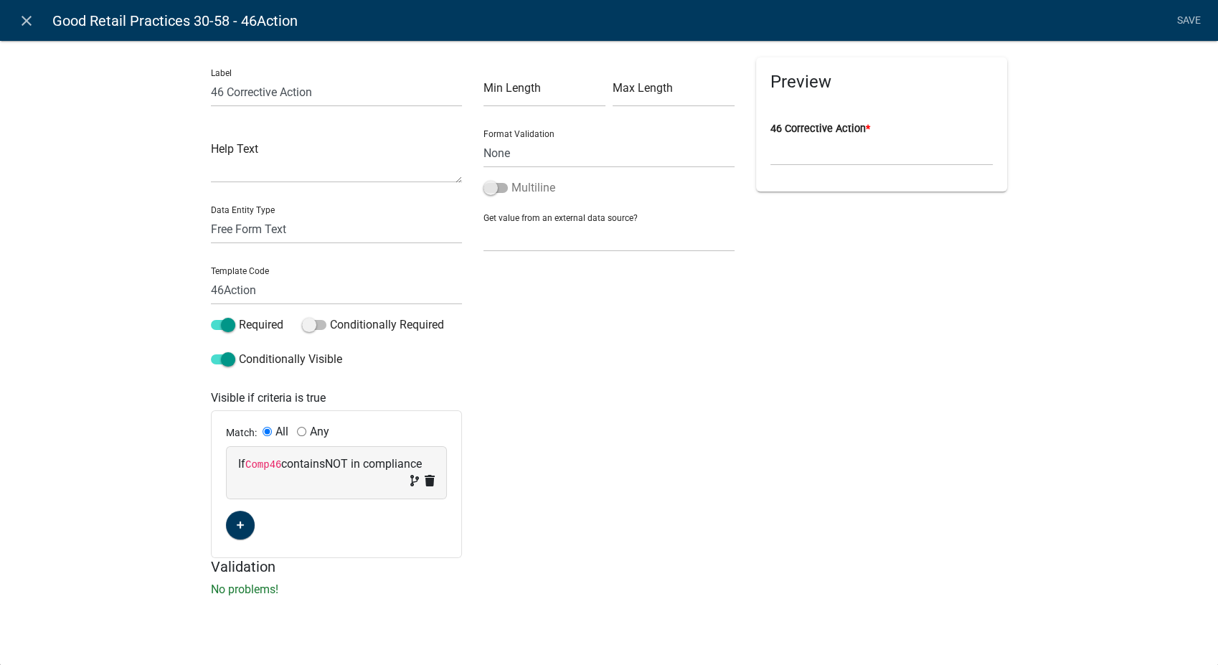
click at [489, 184] on span at bounding box center [495, 188] width 24 height 10
click at [511, 179] on input "Multiline" at bounding box center [511, 179] width 0 height 0
click at [1182, 16] on link "Save" at bounding box center [1189, 20] width 36 height 27
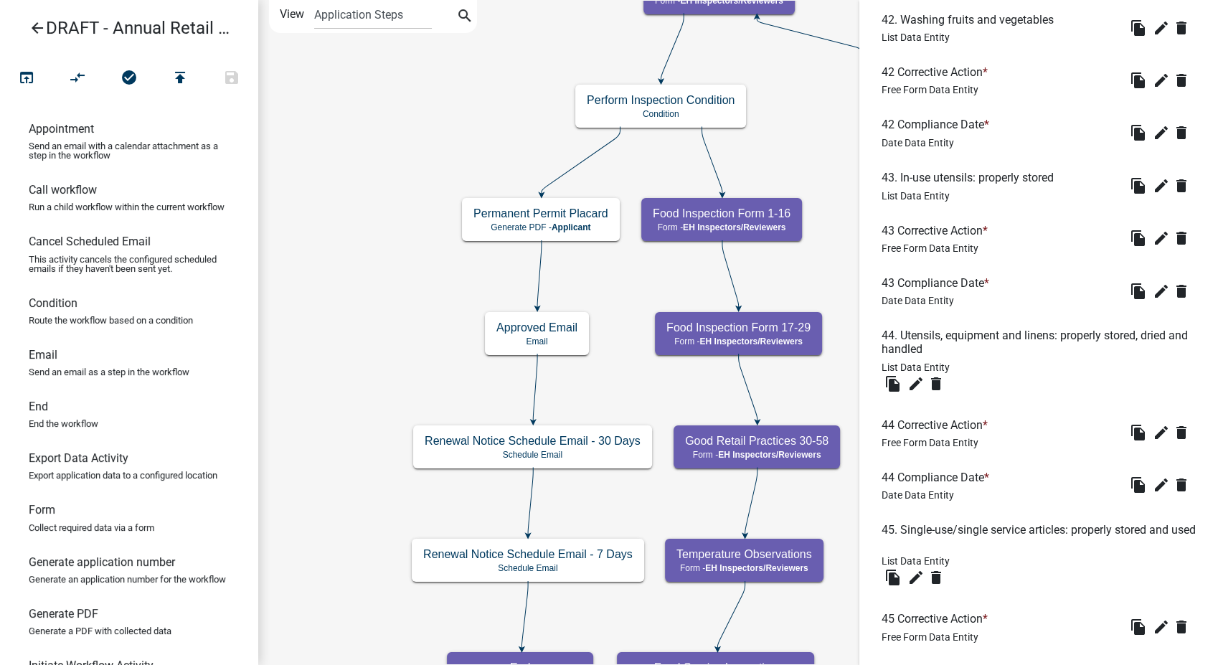
scroll to position [2789, 0]
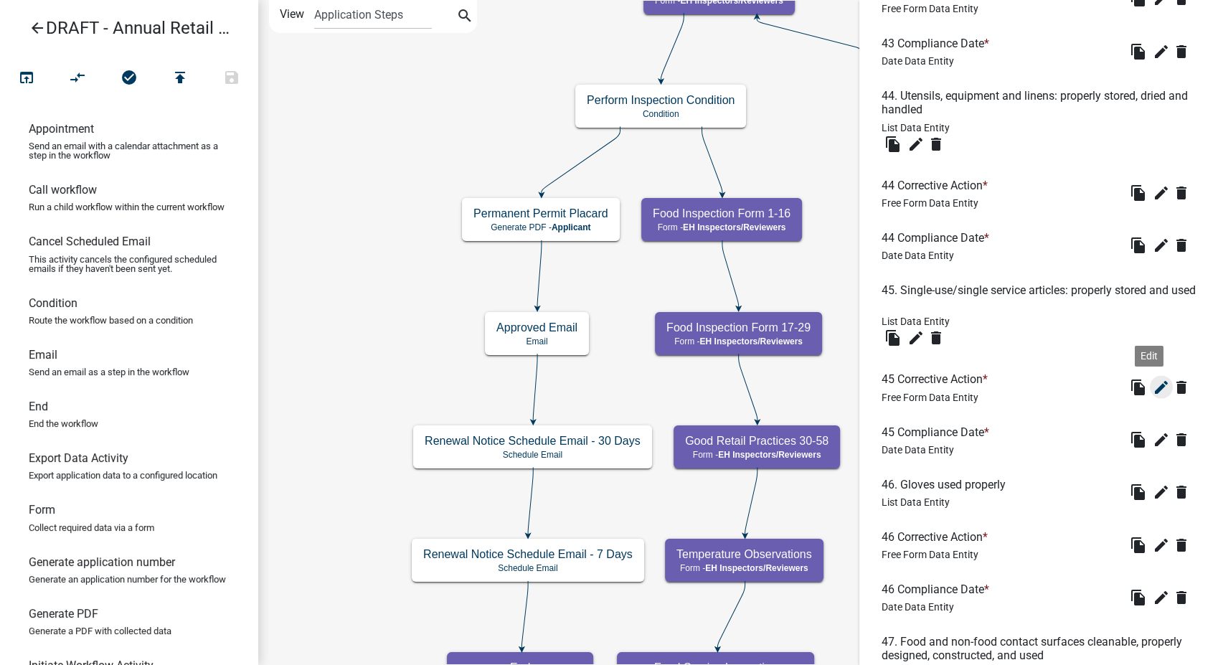
click at [1153, 396] on icon "edit" at bounding box center [1161, 387] width 17 height 17
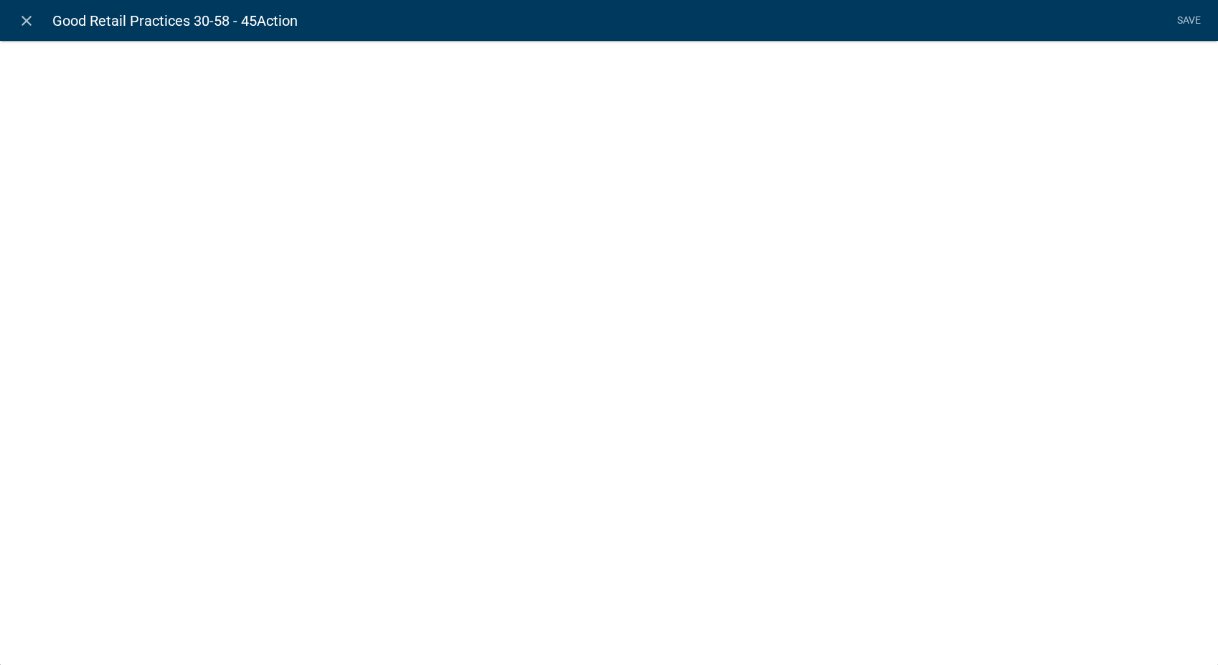
select select
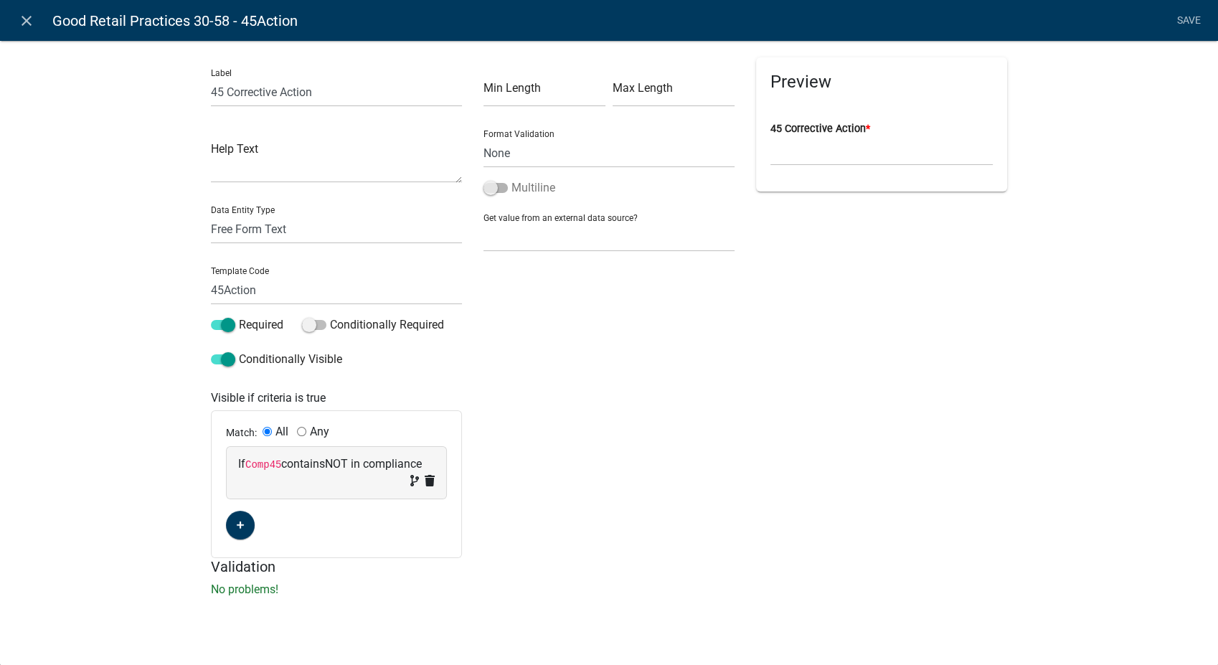
click at [491, 186] on span at bounding box center [495, 188] width 24 height 10
click at [511, 179] on input "Multiline" at bounding box center [511, 179] width 0 height 0
click at [1182, 15] on link "Save" at bounding box center [1189, 20] width 36 height 27
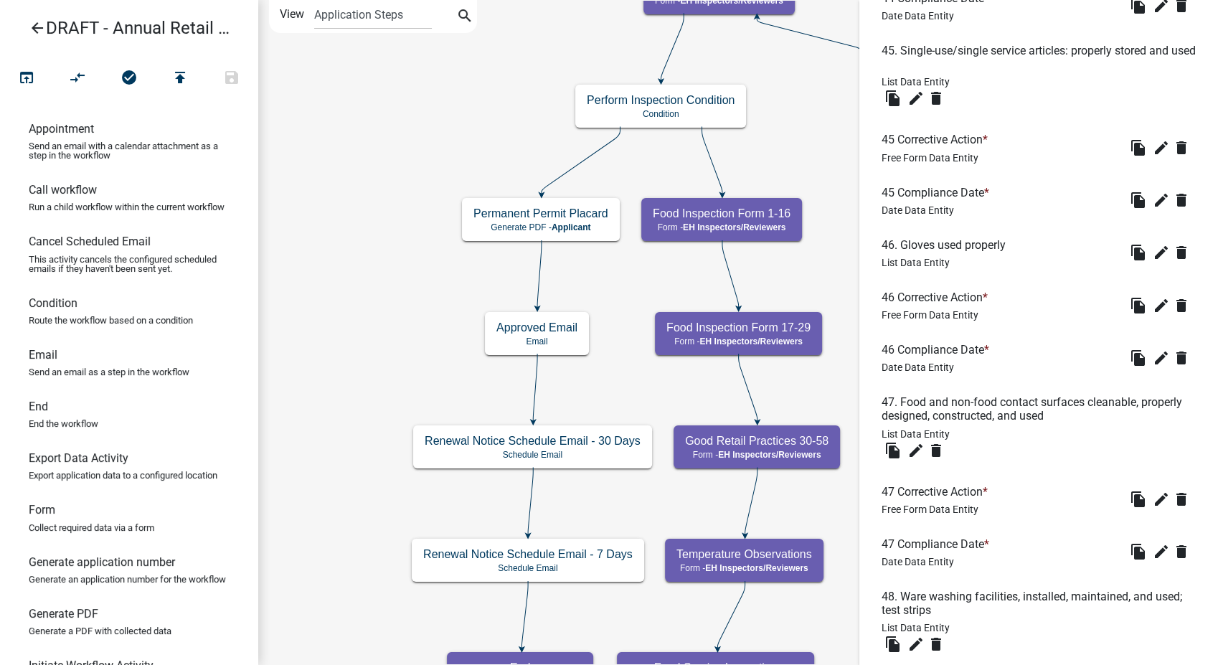
scroll to position [3267, 0]
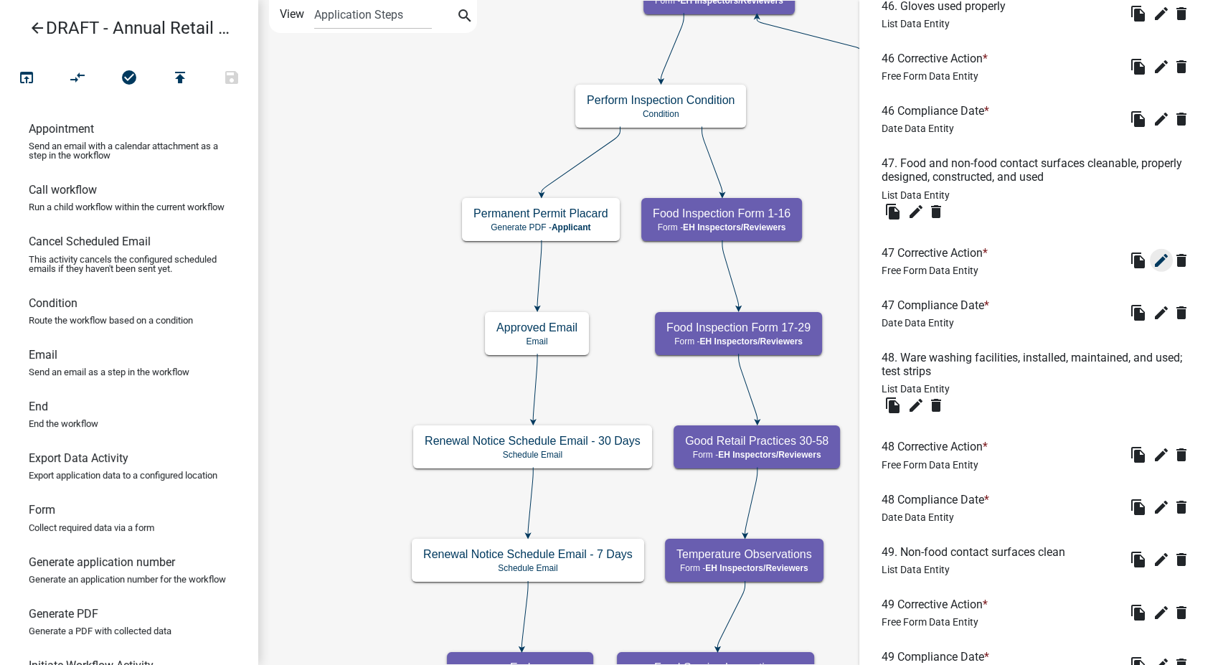
click at [1153, 269] on icon "edit" at bounding box center [1161, 260] width 17 height 17
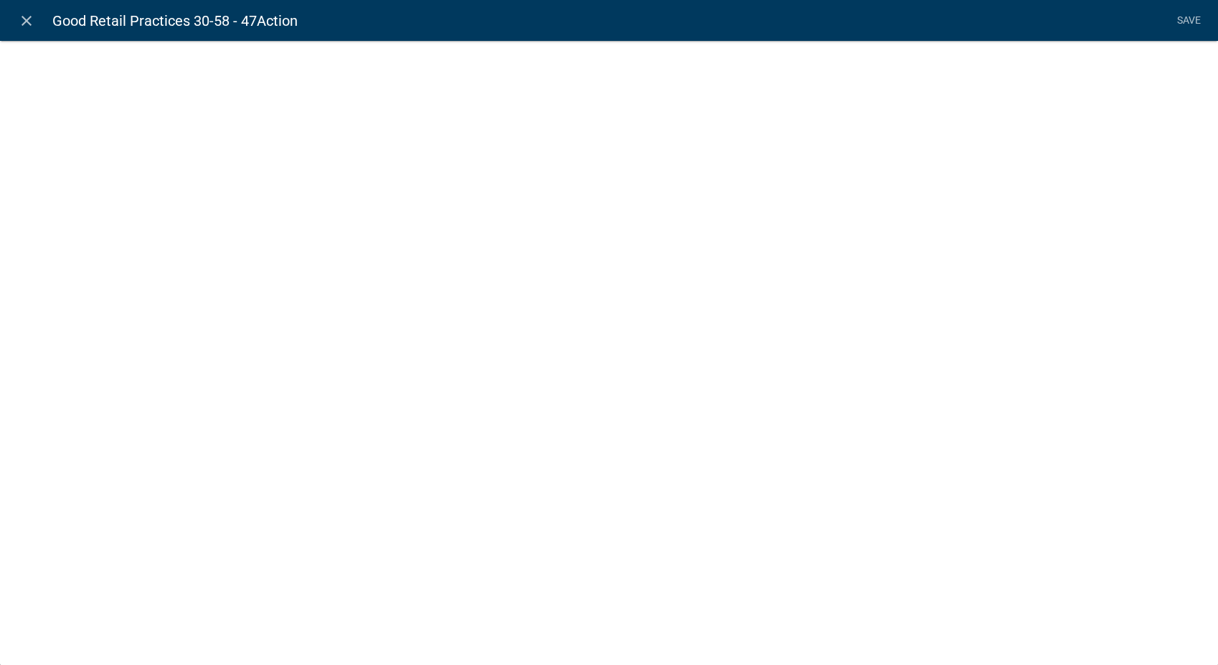
select select
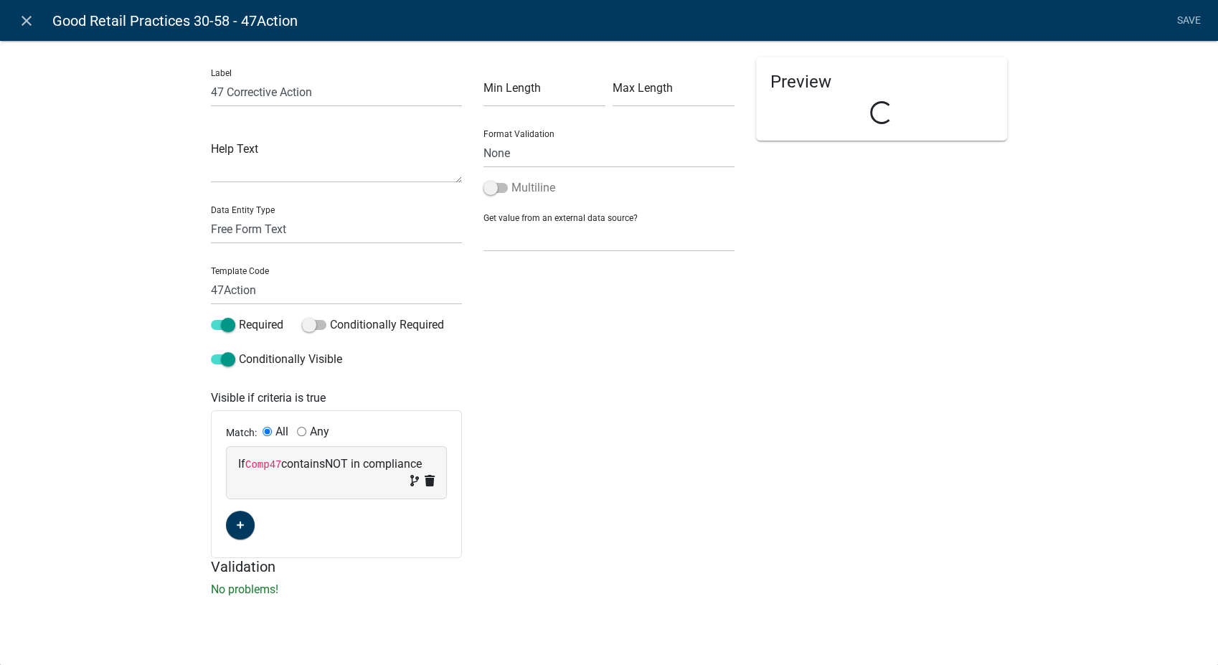
click at [491, 189] on span at bounding box center [495, 188] width 24 height 10
click at [511, 179] on input "Multiline" at bounding box center [511, 179] width 0 height 0
click at [1193, 12] on link "Save" at bounding box center [1189, 20] width 36 height 27
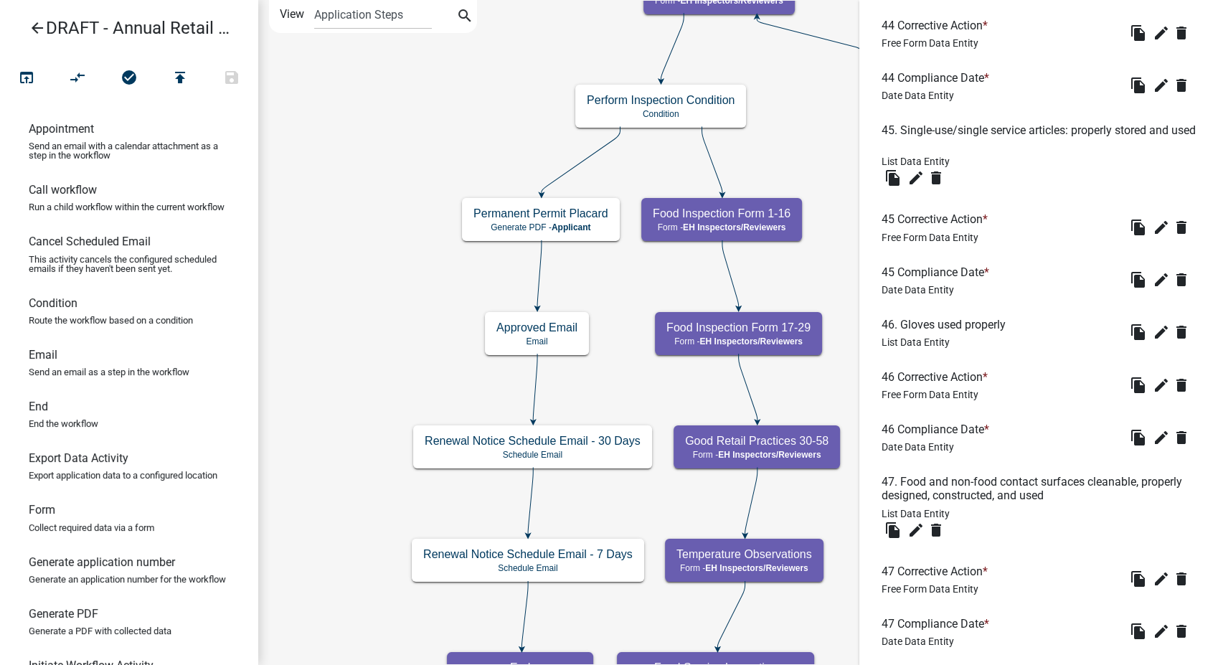
scroll to position [3426, 0]
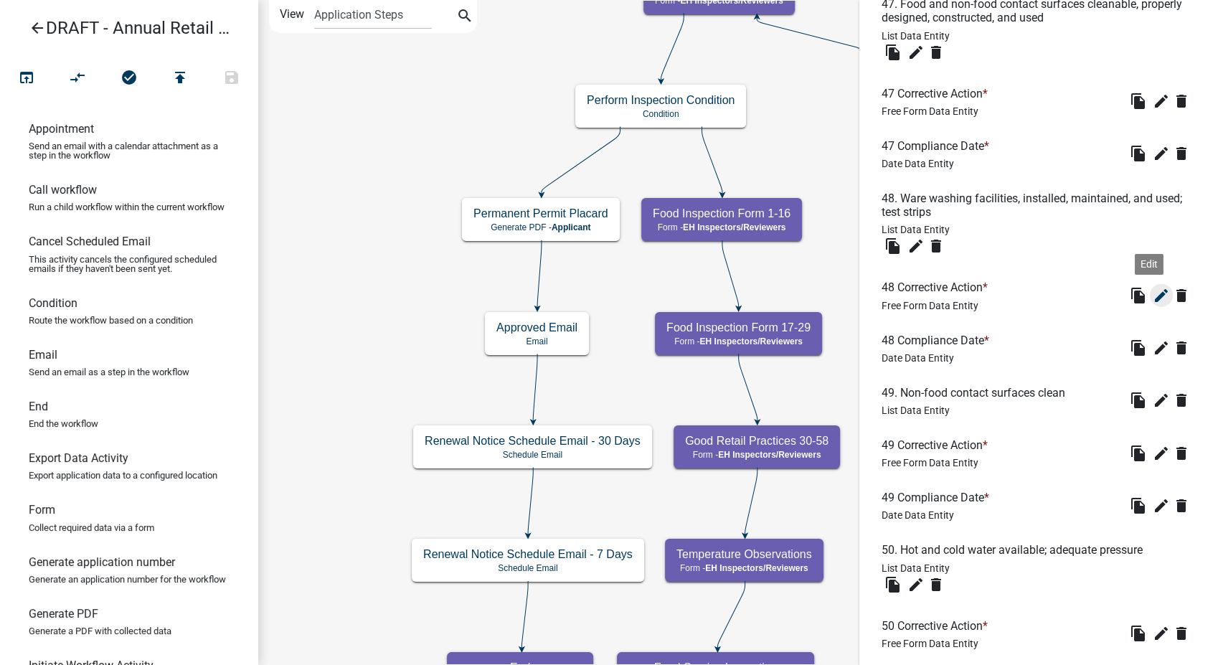
click at [1153, 304] on icon "edit" at bounding box center [1161, 295] width 17 height 17
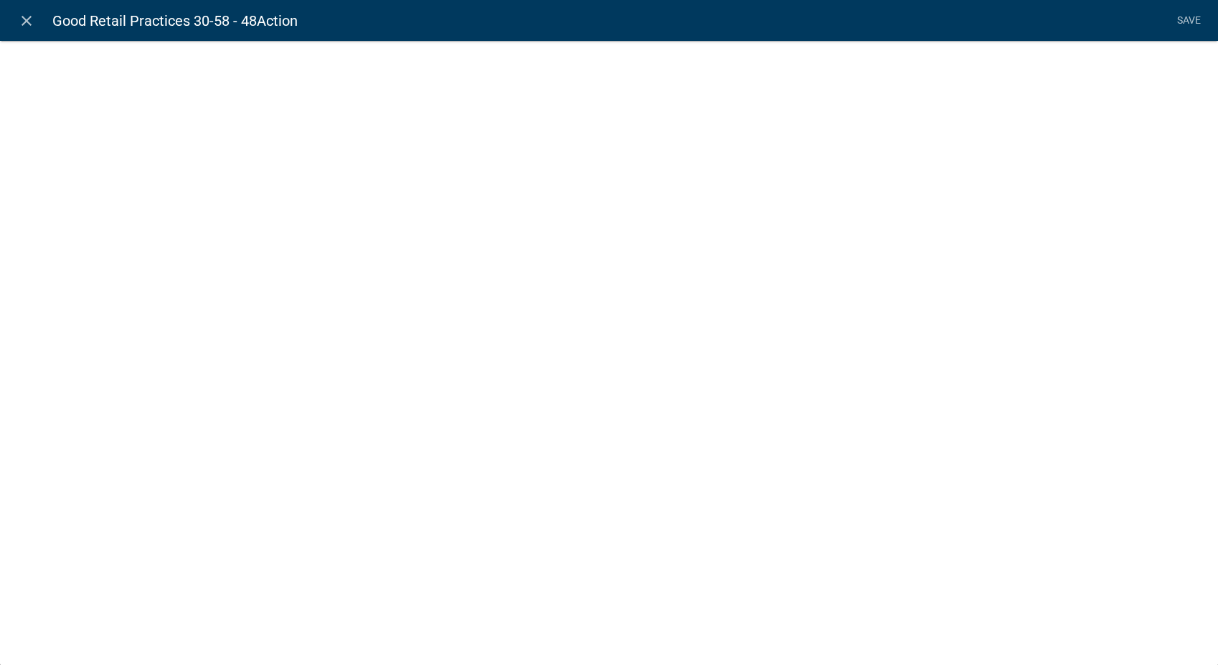
select select
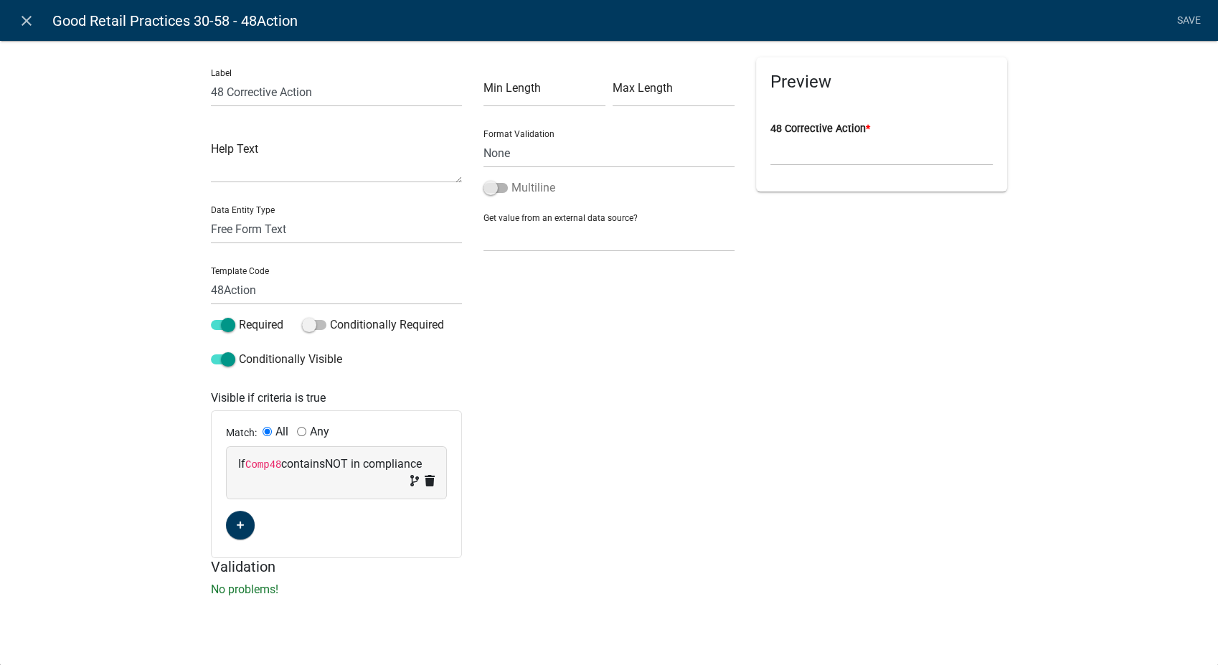
click at [488, 189] on span at bounding box center [495, 188] width 24 height 10
click at [511, 179] on input "Multiline" at bounding box center [511, 179] width 0 height 0
click at [1184, 17] on link "Save" at bounding box center [1189, 20] width 36 height 27
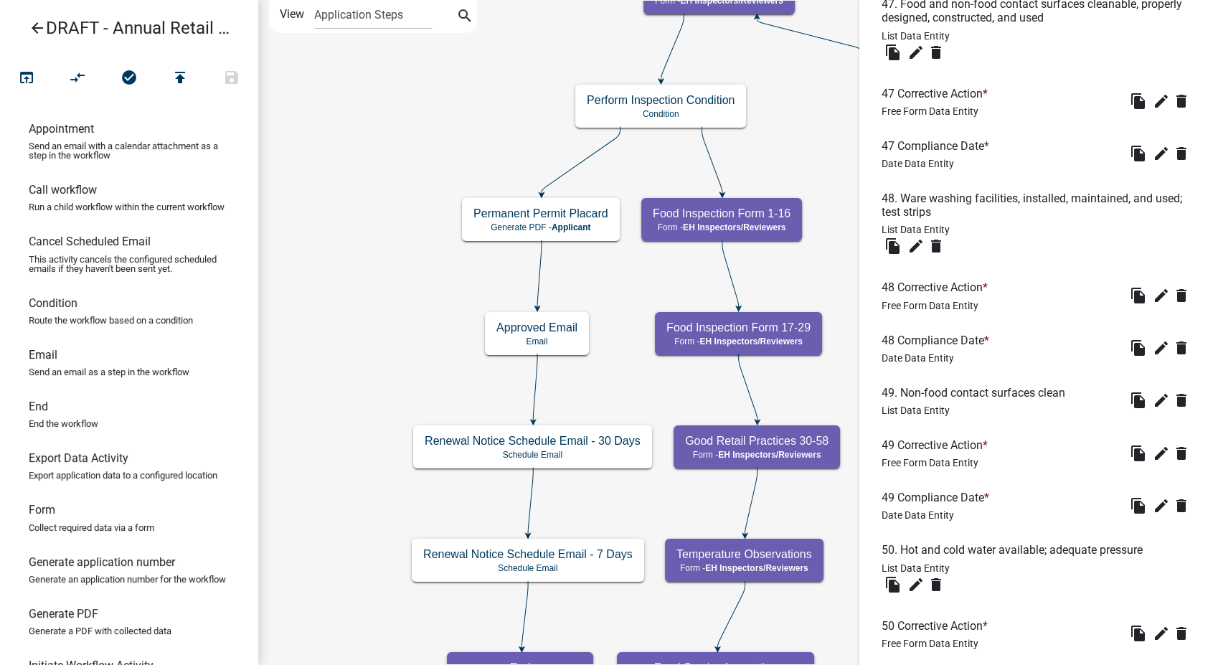
scroll to position [3586, 0]
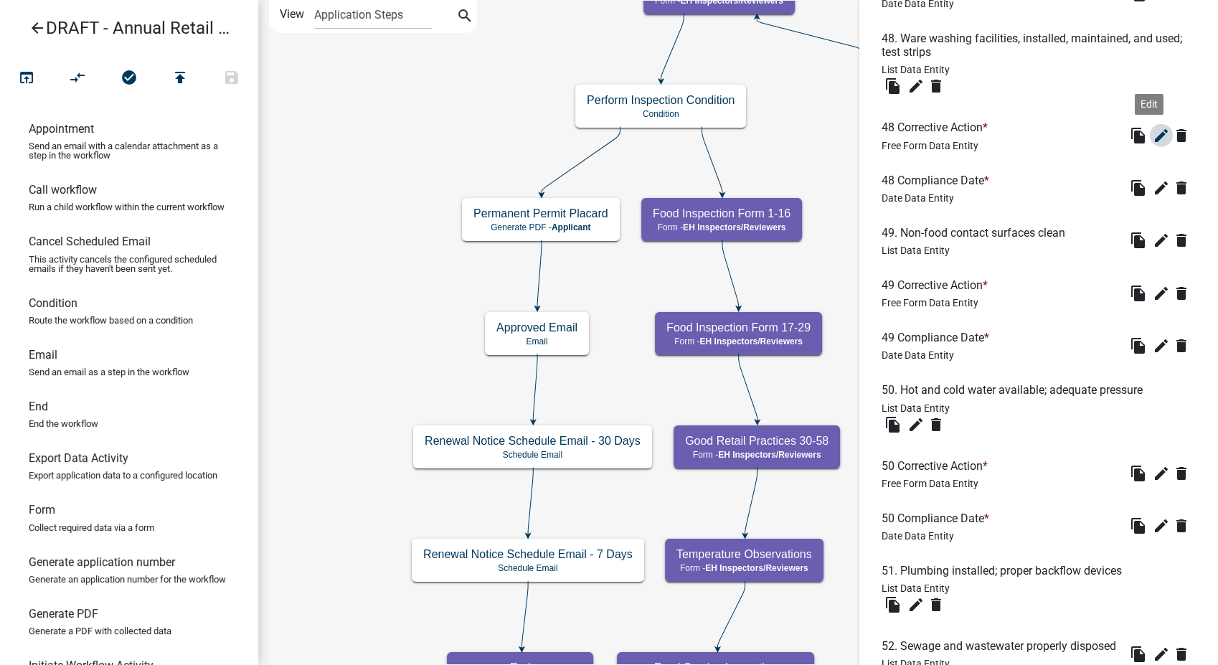
click at [1153, 144] on icon "edit" at bounding box center [1161, 135] width 17 height 17
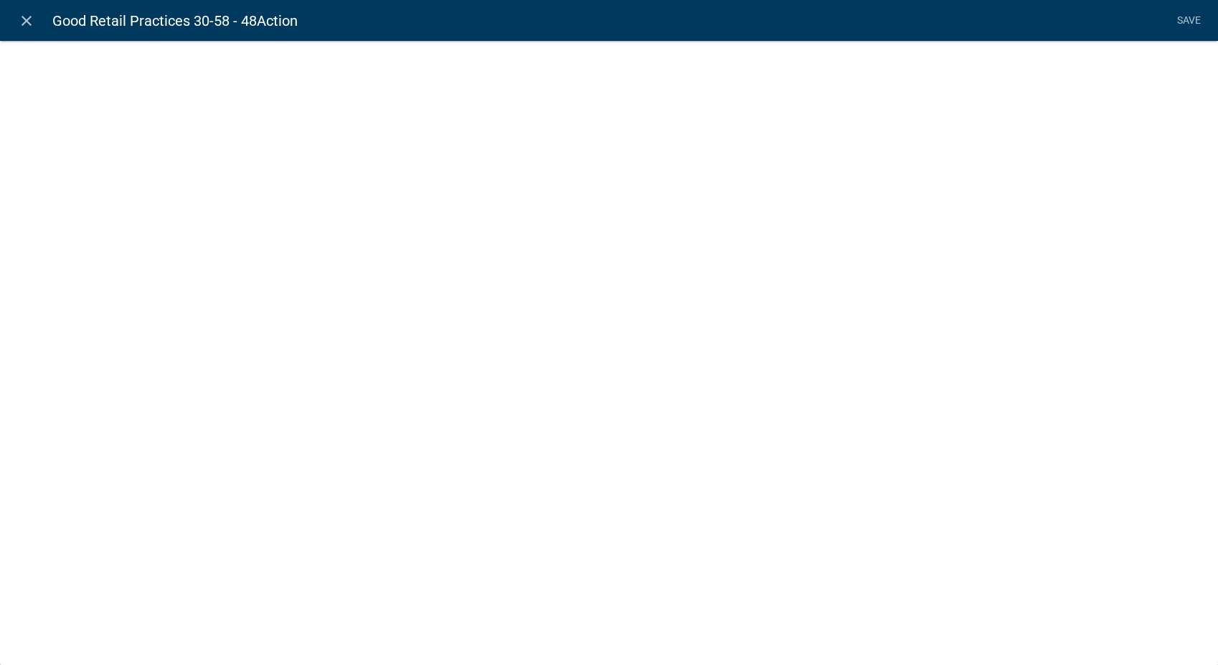
select select
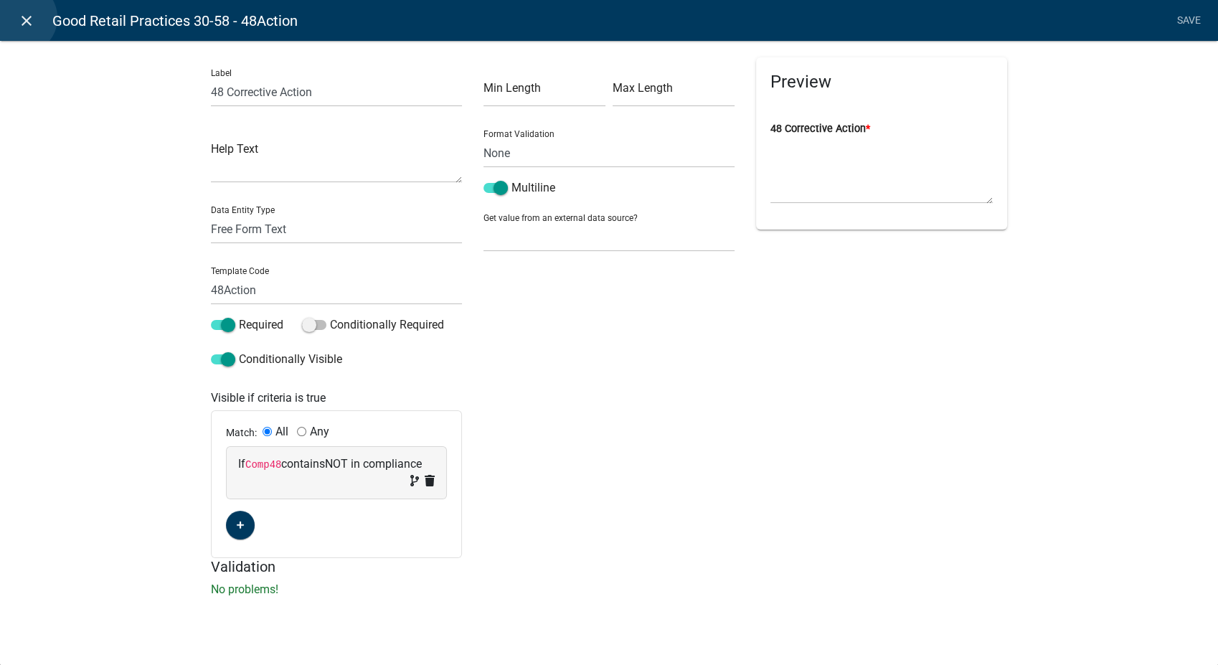
click at [21, 18] on icon "close" at bounding box center [26, 20] width 17 height 17
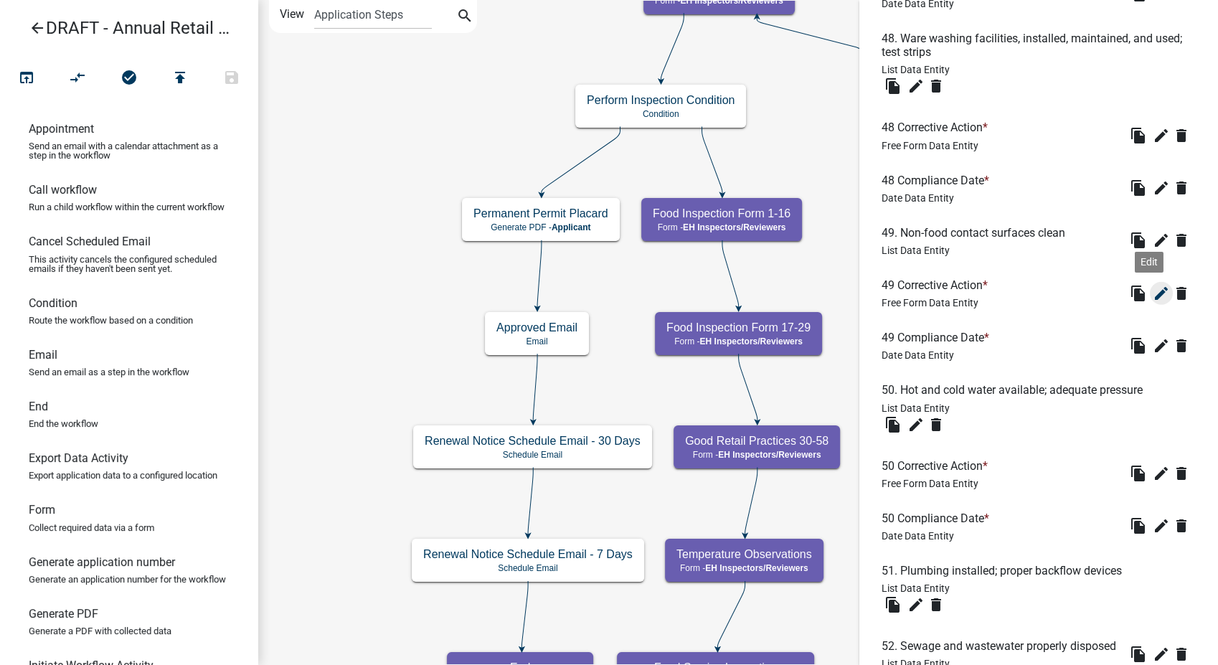
click at [1153, 302] on icon "edit" at bounding box center [1161, 293] width 17 height 17
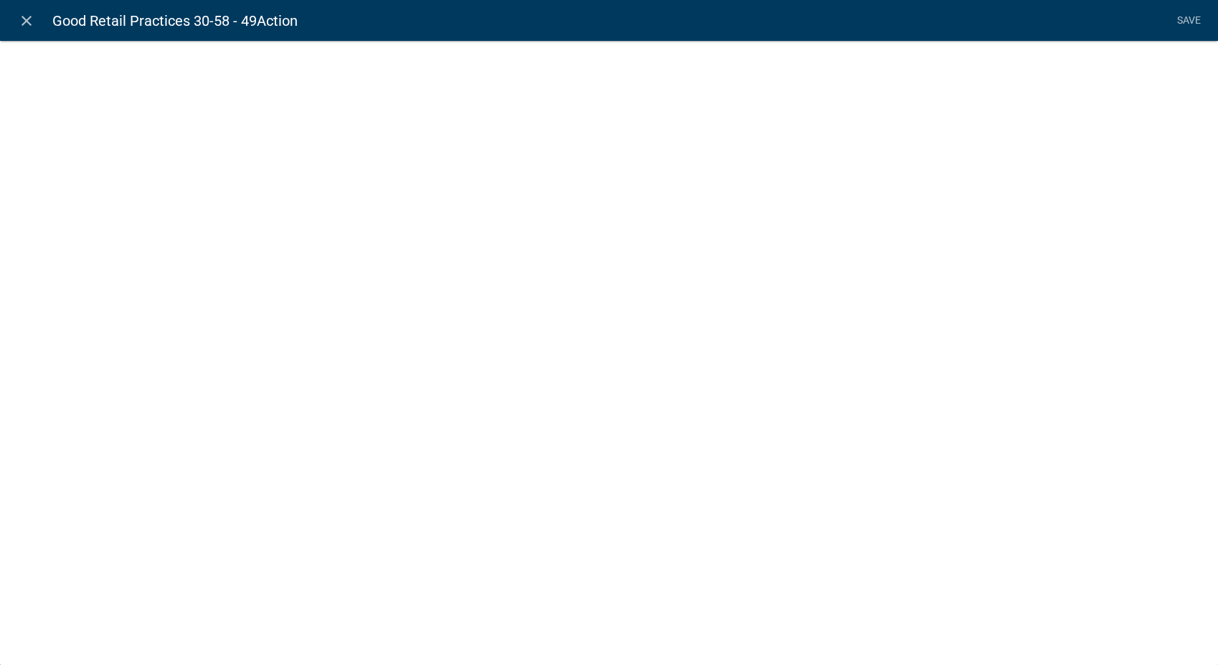
select select
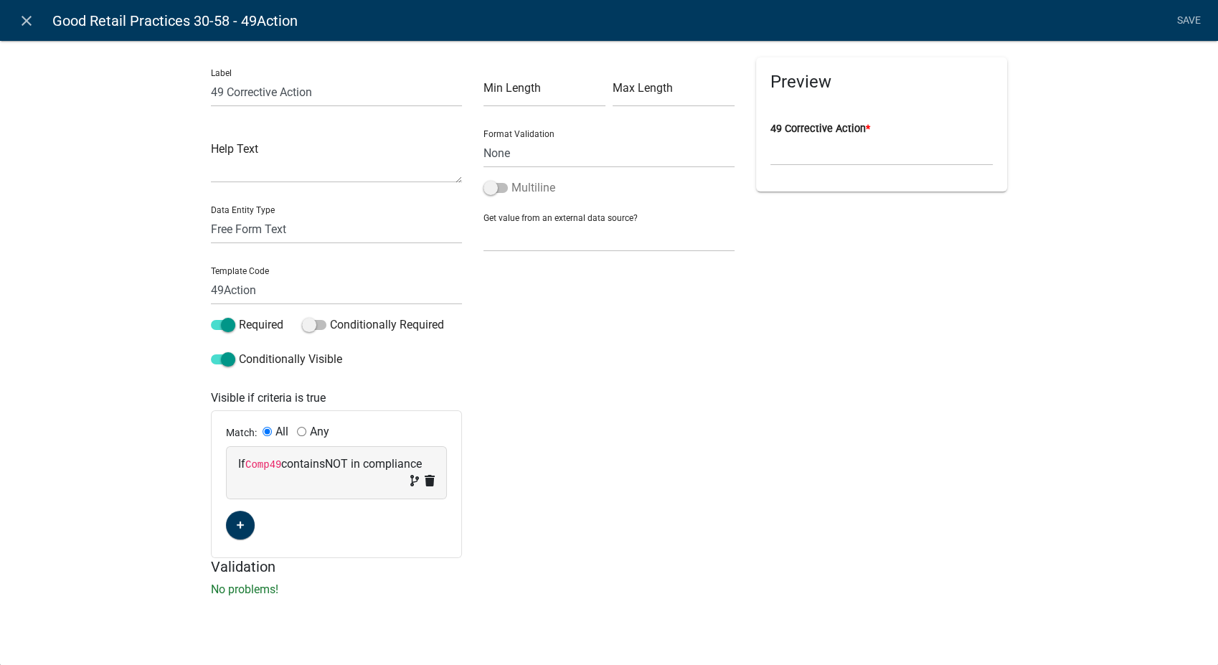
click at [496, 187] on span at bounding box center [495, 188] width 24 height 10
click at [511, 179] on input "Multiline" at bounding box center [511, 179] width 0 height 0
click at [1178, 20] on link "Save" at bounding box center [1189, 20] width 36 height 27
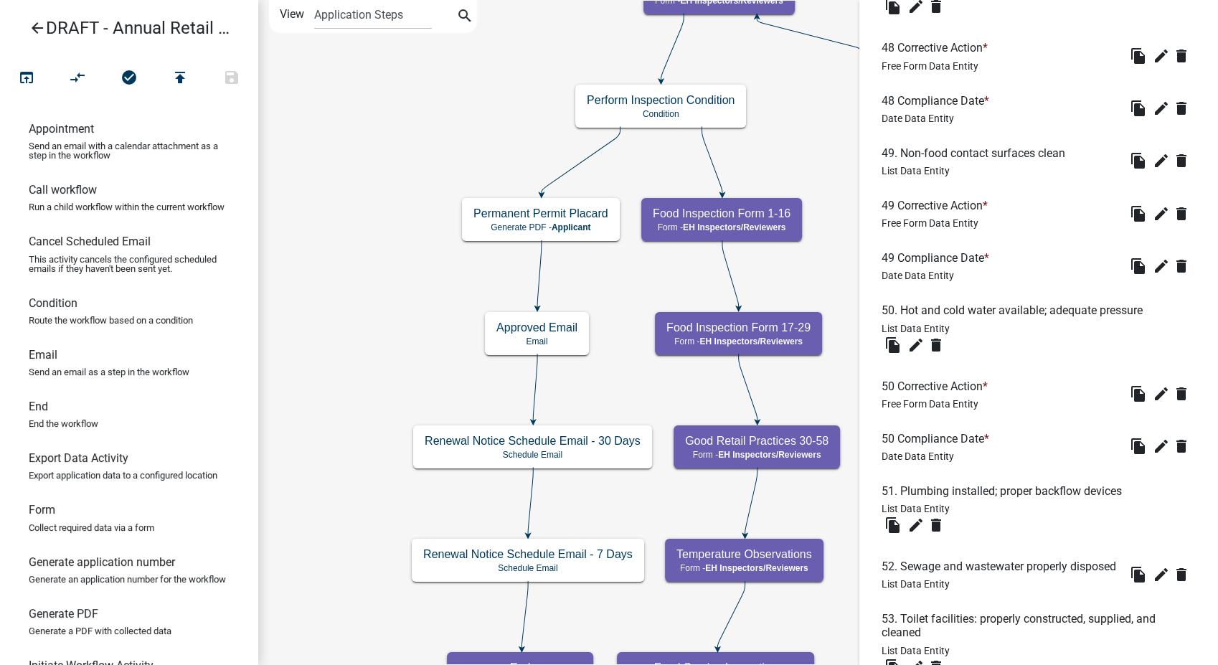
scroll to position [3905, 0]
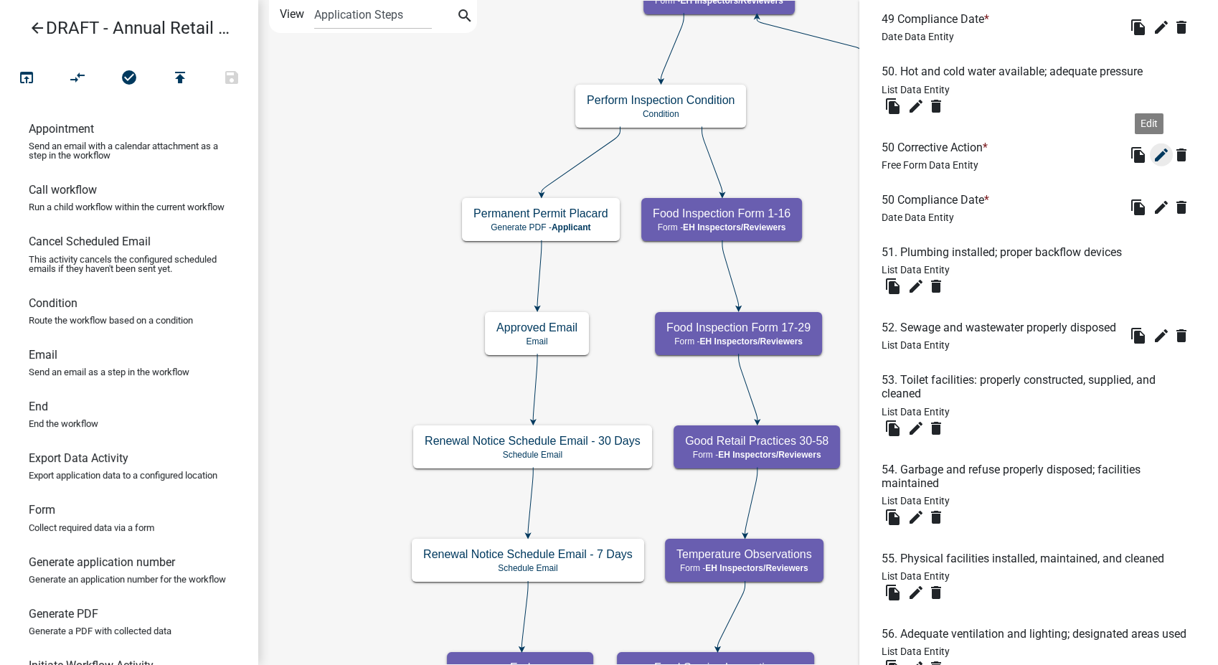
click at [1153, 164] on icon "edit" at bounding box center [1161, 154] width 17 height 17
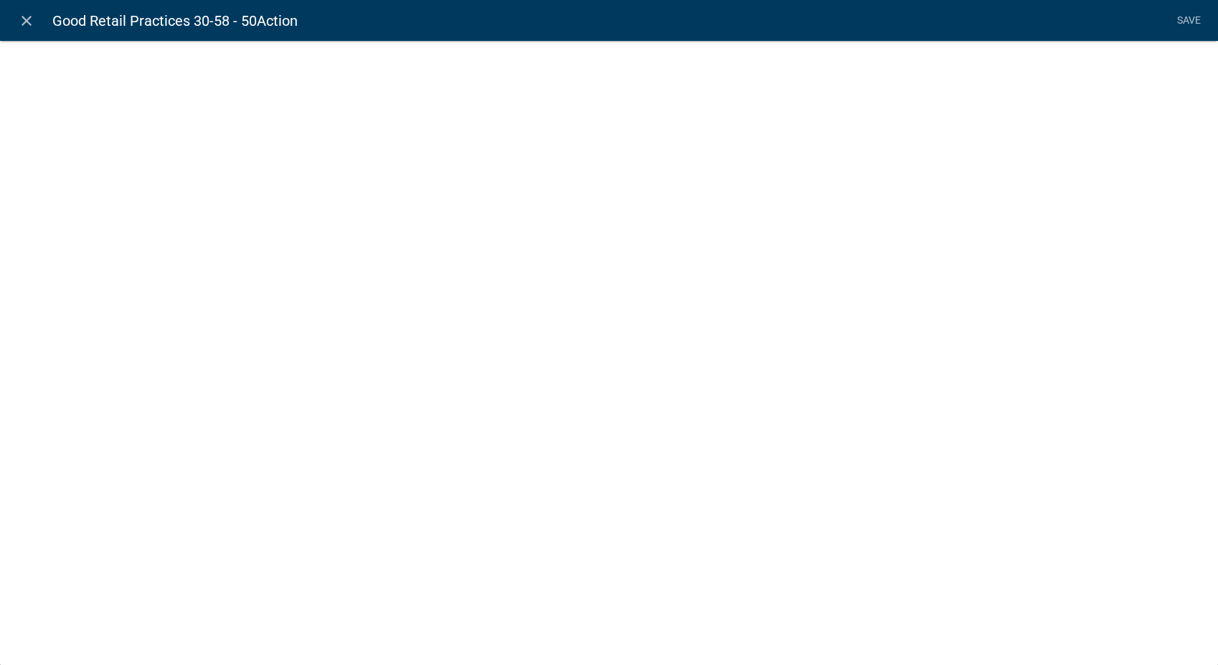
select select
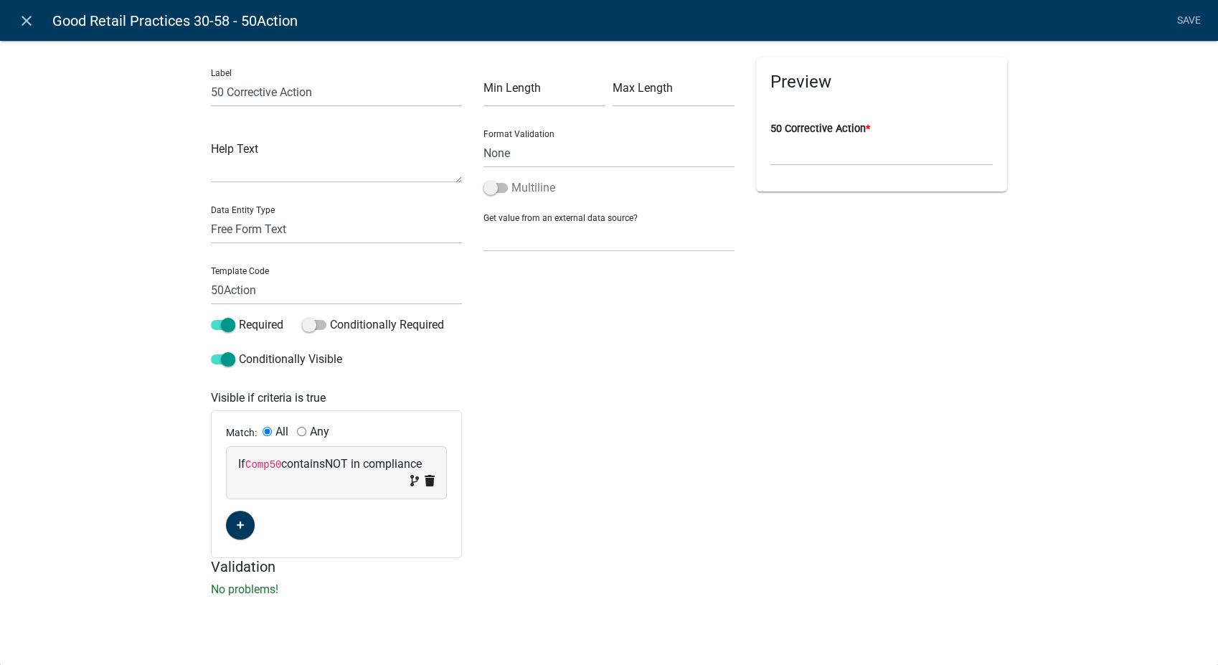
click at [490, 184] on span at bounding box center [495, 188] width 24 height 10
click at [511, 179] on input "Multiline" at bounding box center [511, 179] width 0 height 0
click at [1193, 22] on link "Save" at bounding box center [1189, 20] width 36 height 27
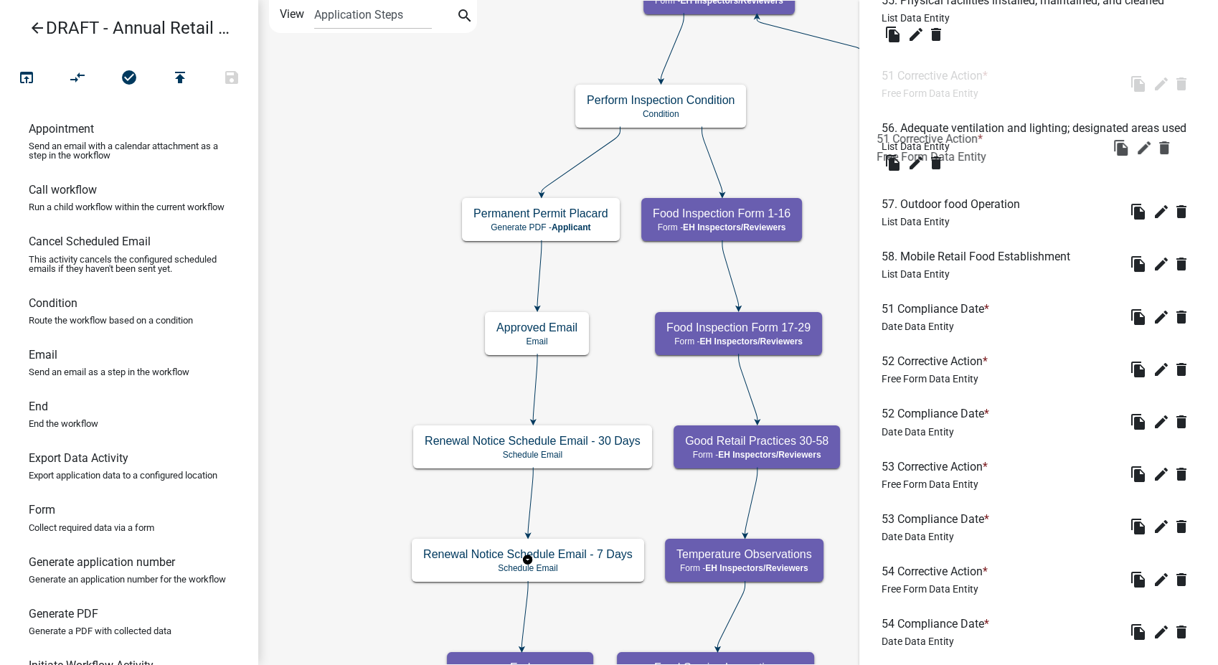
scroll to position [4064, 0]
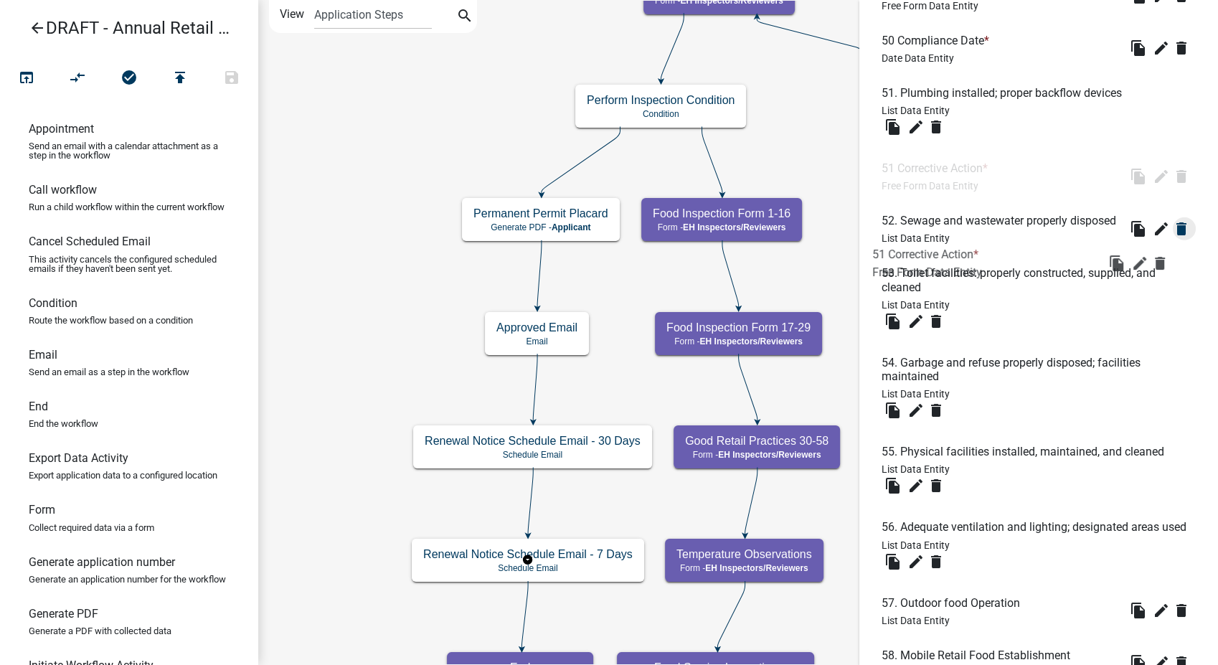
drag, startPoint x: 925, startPoint y: 341, endPoint x: 937, endPoint y: 303, distance: 39.9
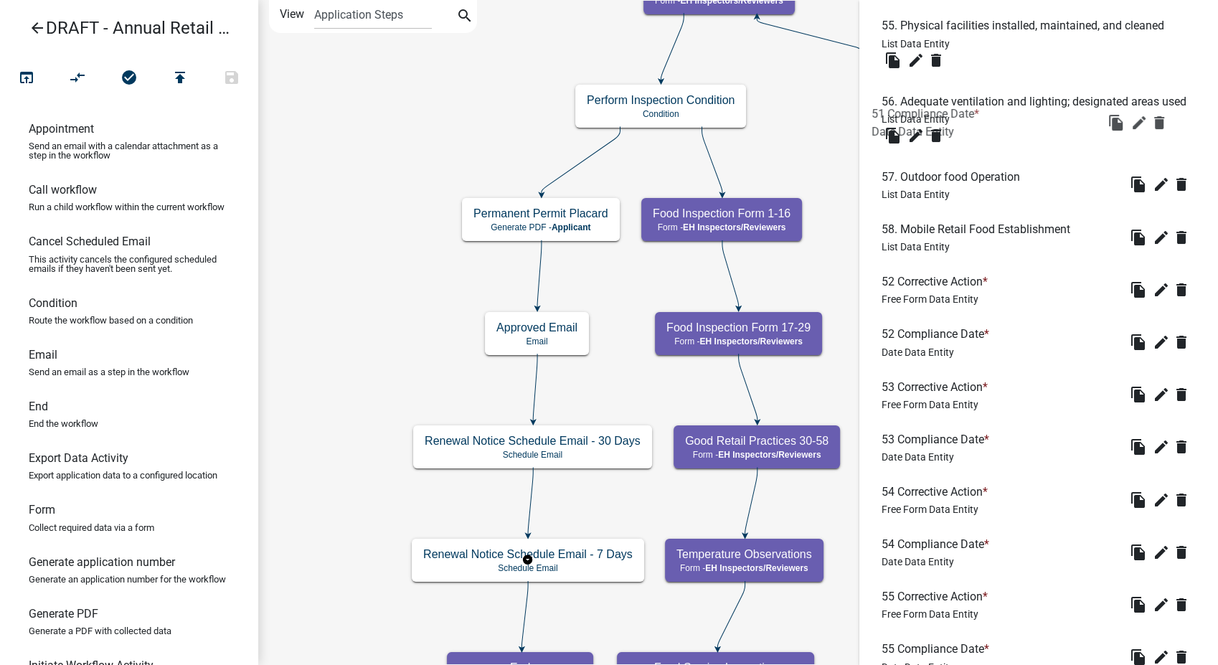
drag, startPoint x: 938, startPoint y: 307, endPoint x: 928, endPoint y: 103, distance: 203.9
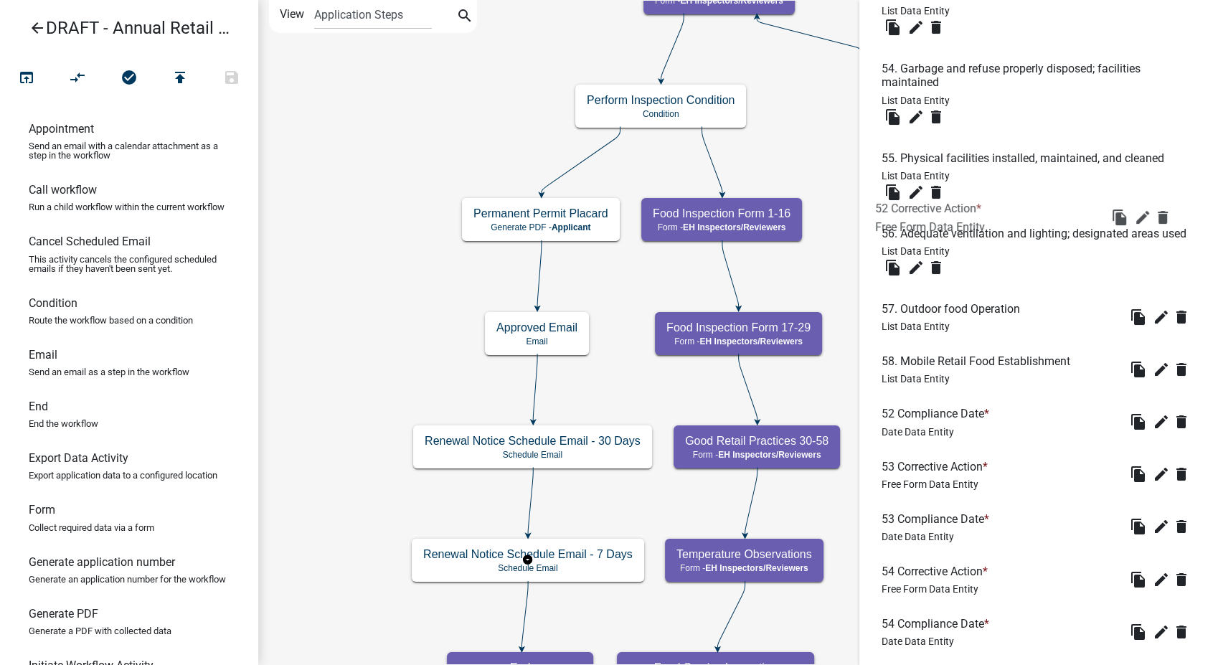
drag, startPoint x: 928, startPoint y: 445, endPoint x: 921, endPoint y: 204, distance: 240.4
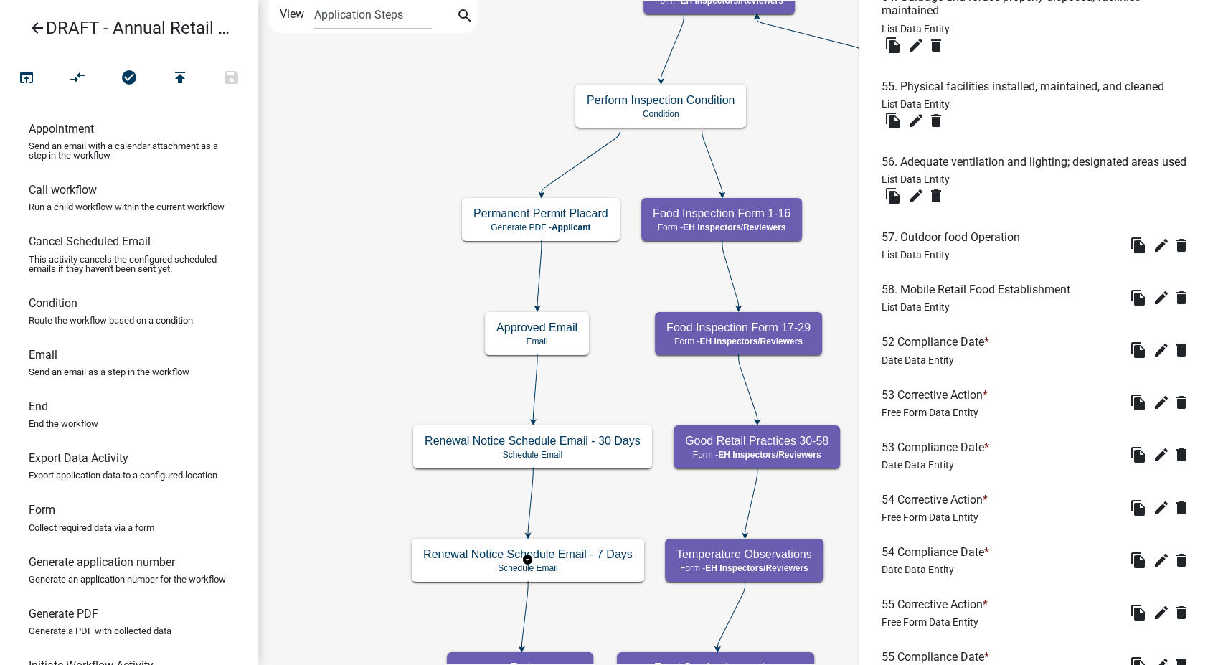
scroll to position [4542, 0]
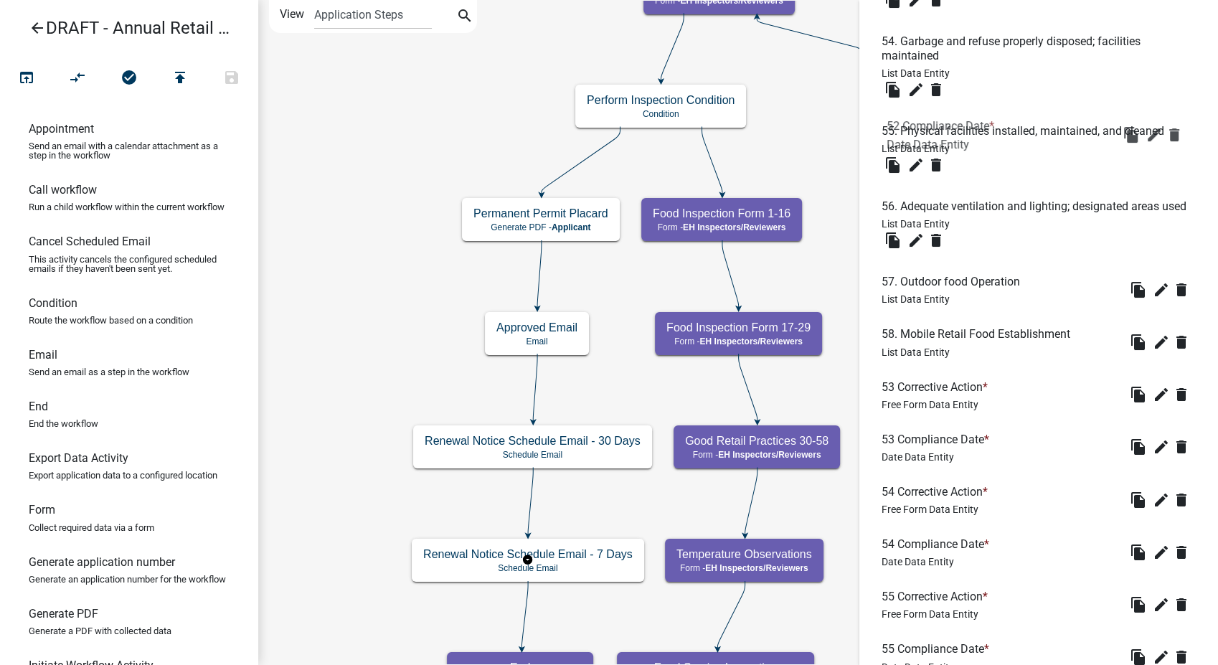
drag, startPoint x: 922, startPoint y: 416, endPoint x: 927, endPoint y: 121, distance: 294.8
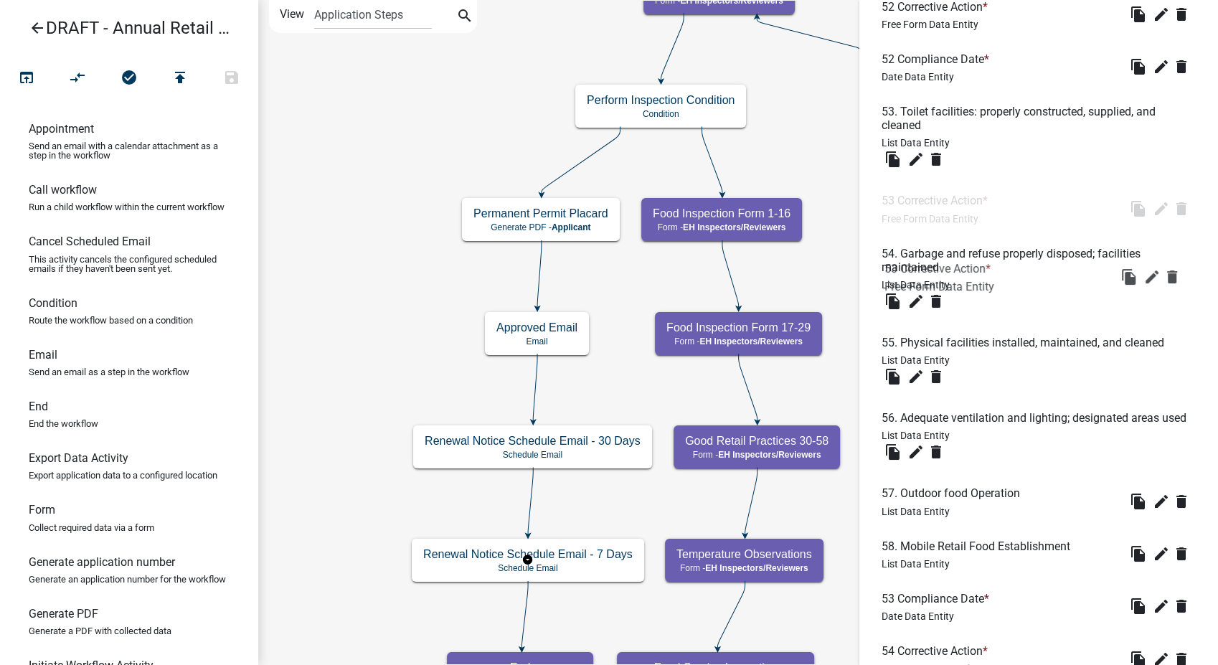
drag, startPoint x: 909, startPoint y: 627, endPoint x: 907, endPoint y: 261, distance: 365.8
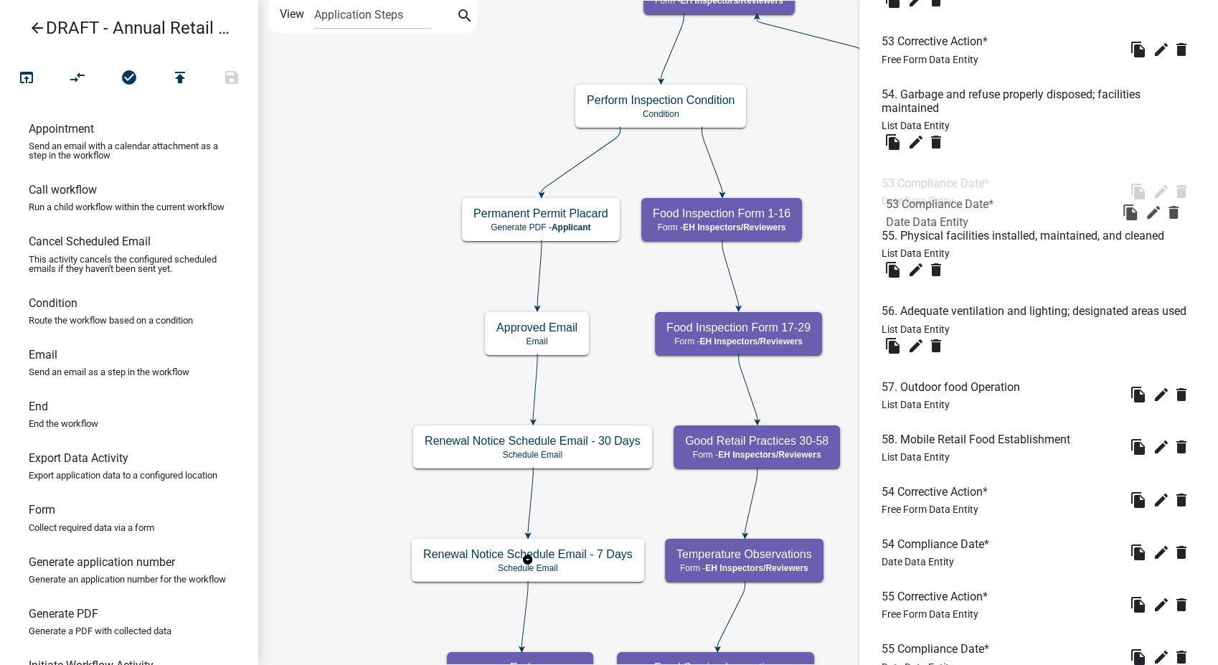
drag, startPoint x: 919, startPoint y: 521, endPoint x: 926, endPoint y: 278, distance: 242.5
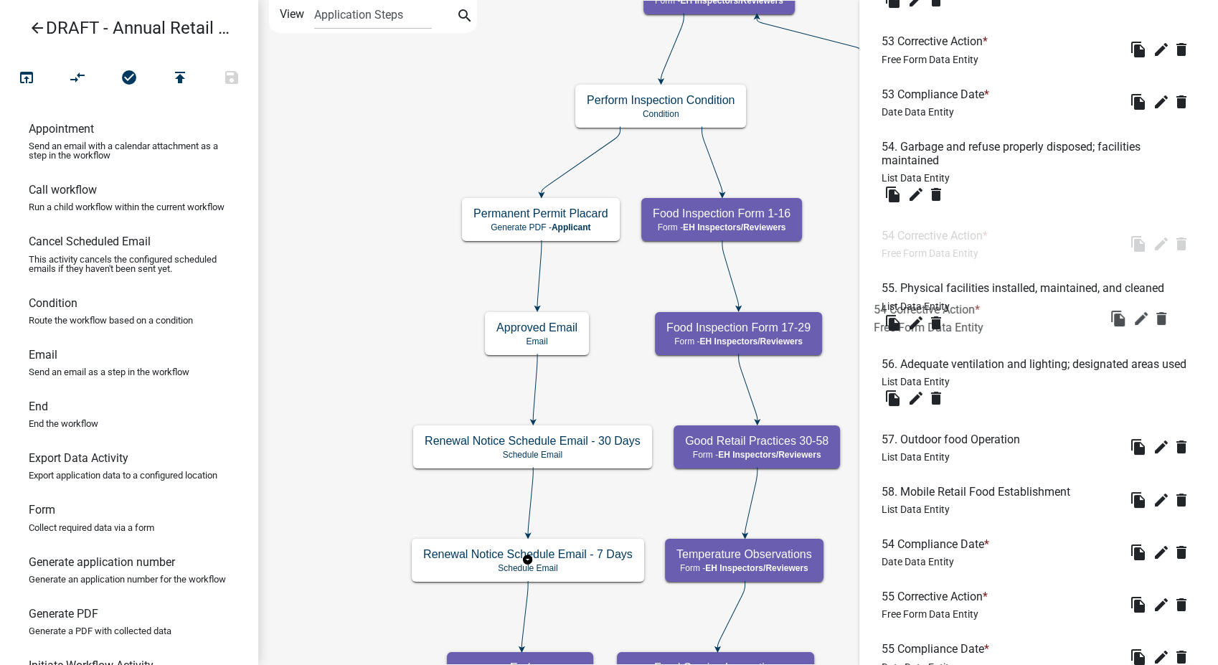
drag, startPoint x: 927, startPoint y: 573, endPoint x: 920, endPoint y: 303, distance: 270.5
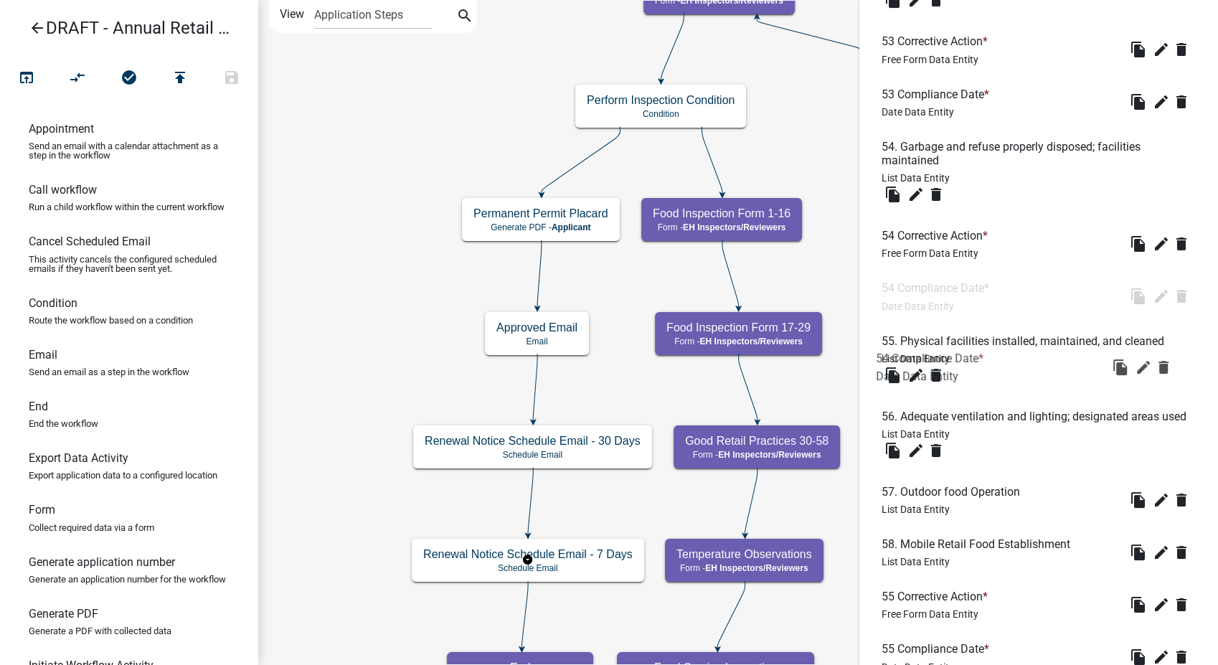
drag, startPoint x: 924, startPoint y: 631, endPoint x: 919, endPoint y: 361, distance: 269.7
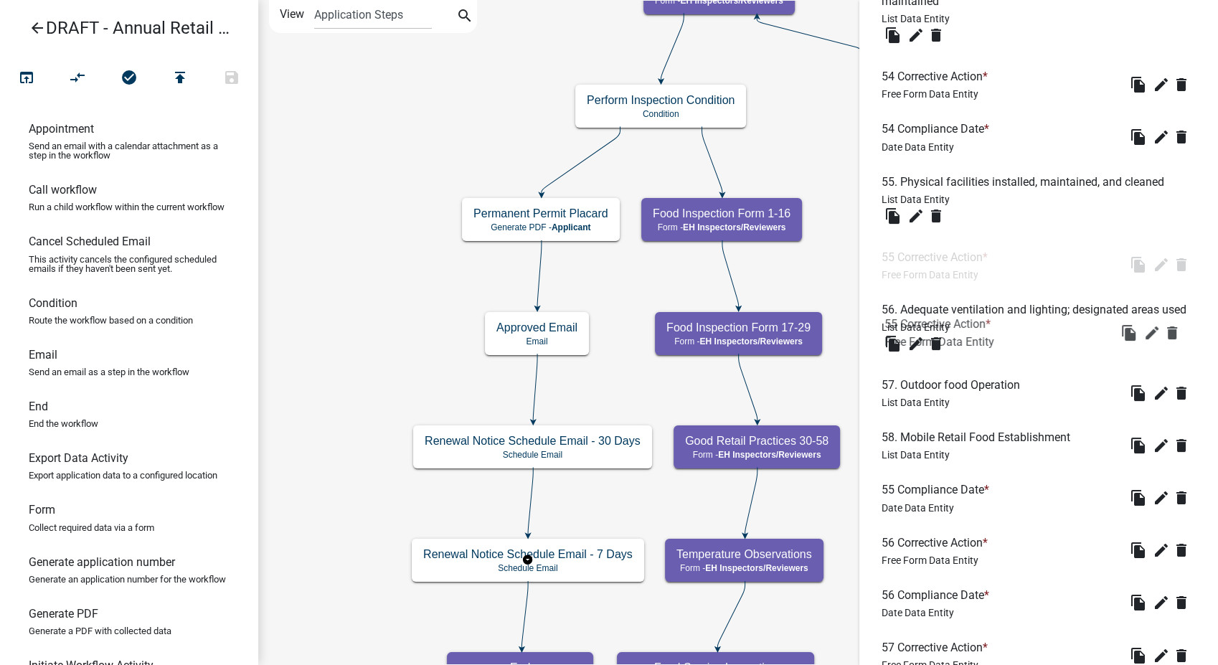
drag, startPoint x: 912, startPoint y: 518, endPoint x: 915, endPoint y: 317, distance: 200.8
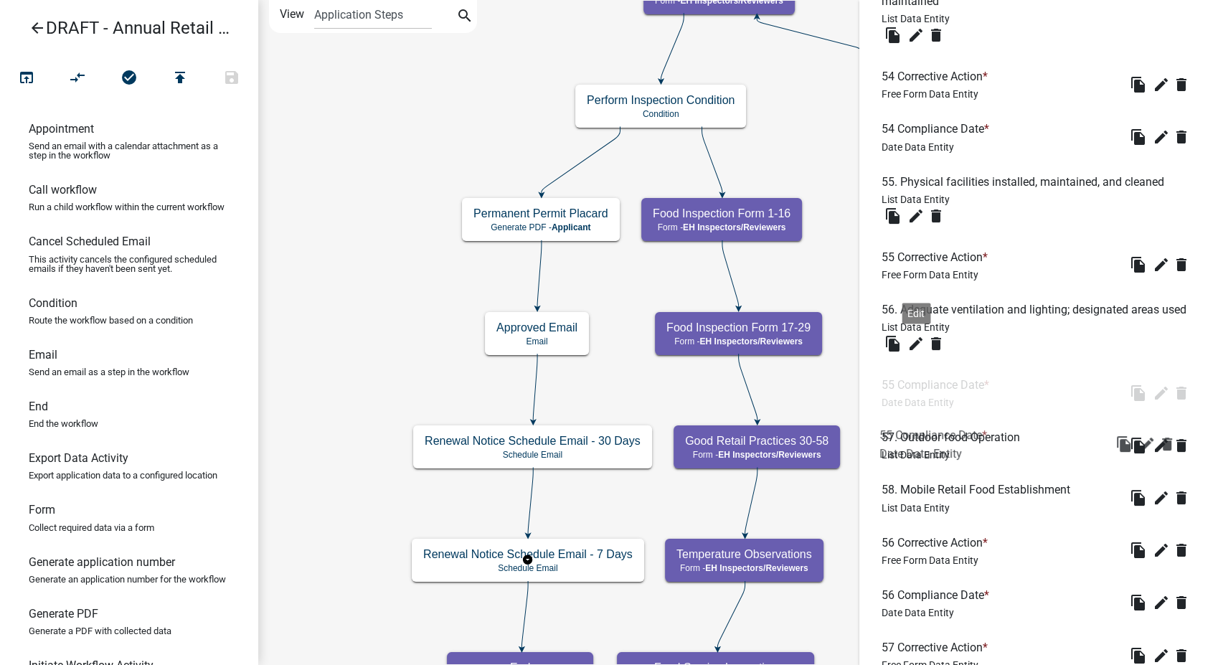
drag, startPoint x: 923, startPoint y: 573, endPoint x: 918, endPoint y: 374, distance: 199.5
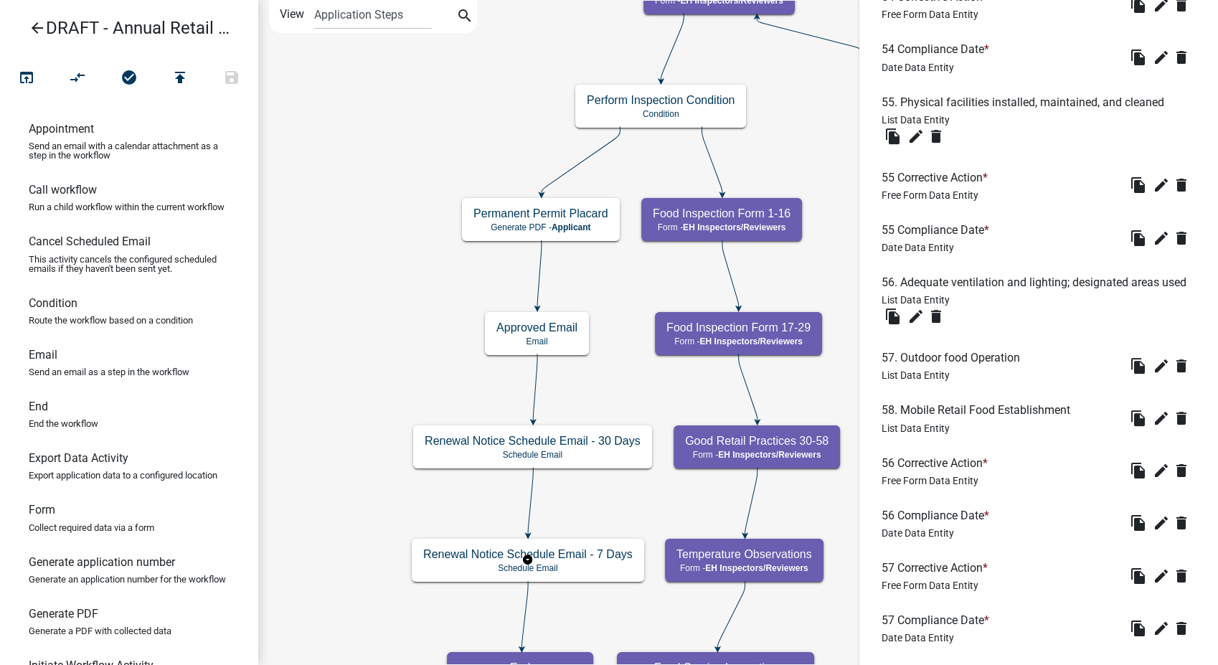
scroll to position [4861, 0]
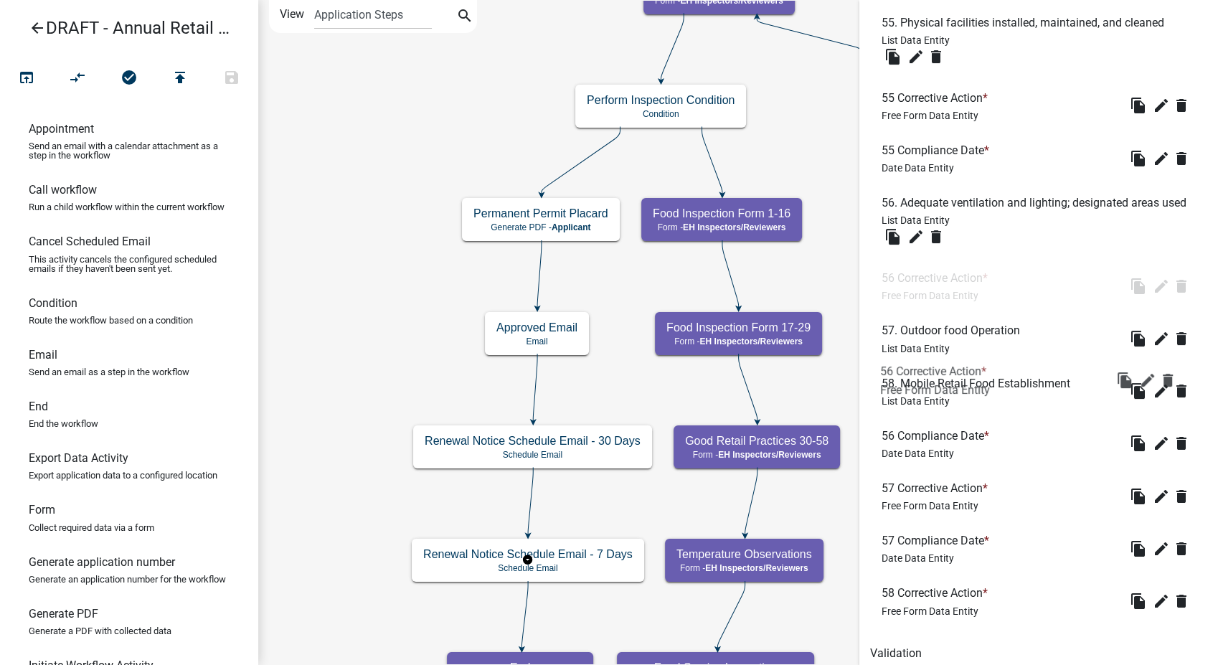
drag, startPoint x: 919, startPoint y: 463, endPoint x: 918, endPoint y: 354, distance: 109.7
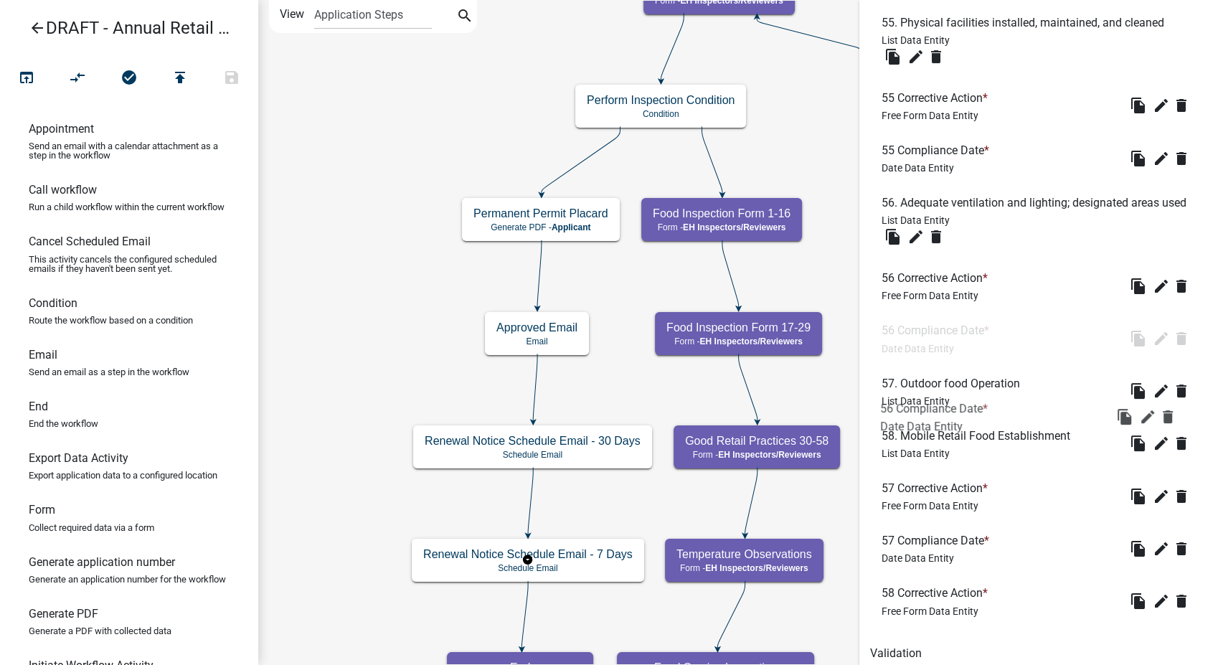
drag, startPoint x: 920, startPoint y: 519, endPoint x: 919, endPoint y: 402, distance: 116.2
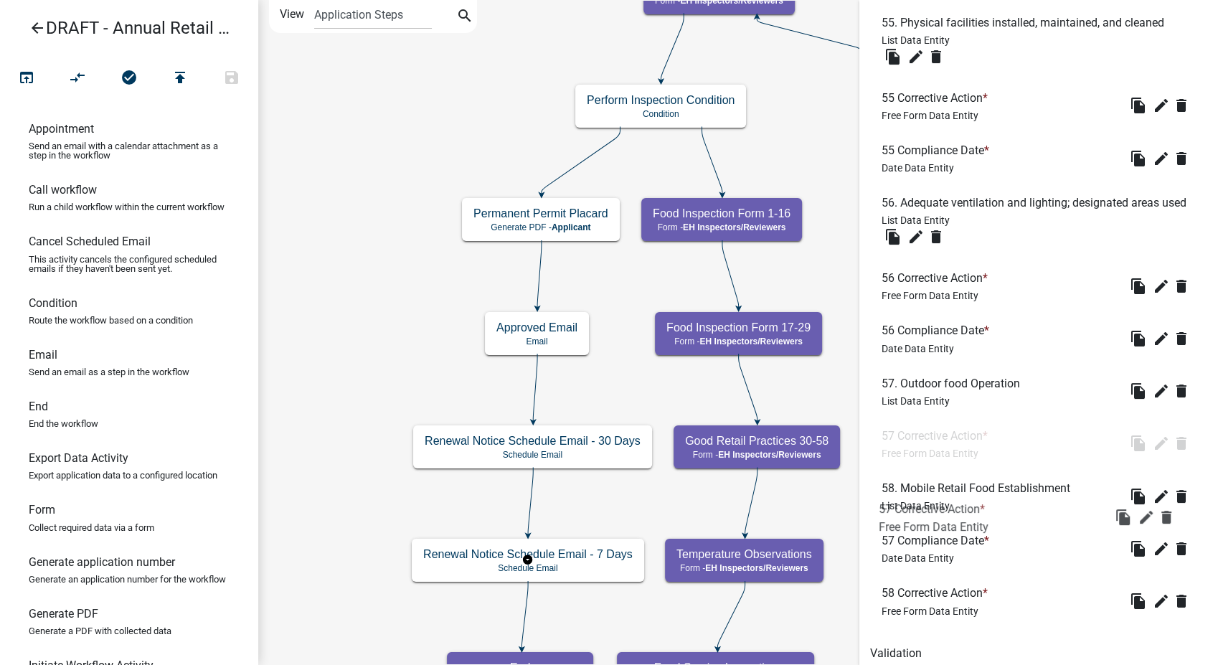
drag, startPoint x: 934, startPoint y: 572, endPoint x: 931, endPoint y: 510, distance: 61.7
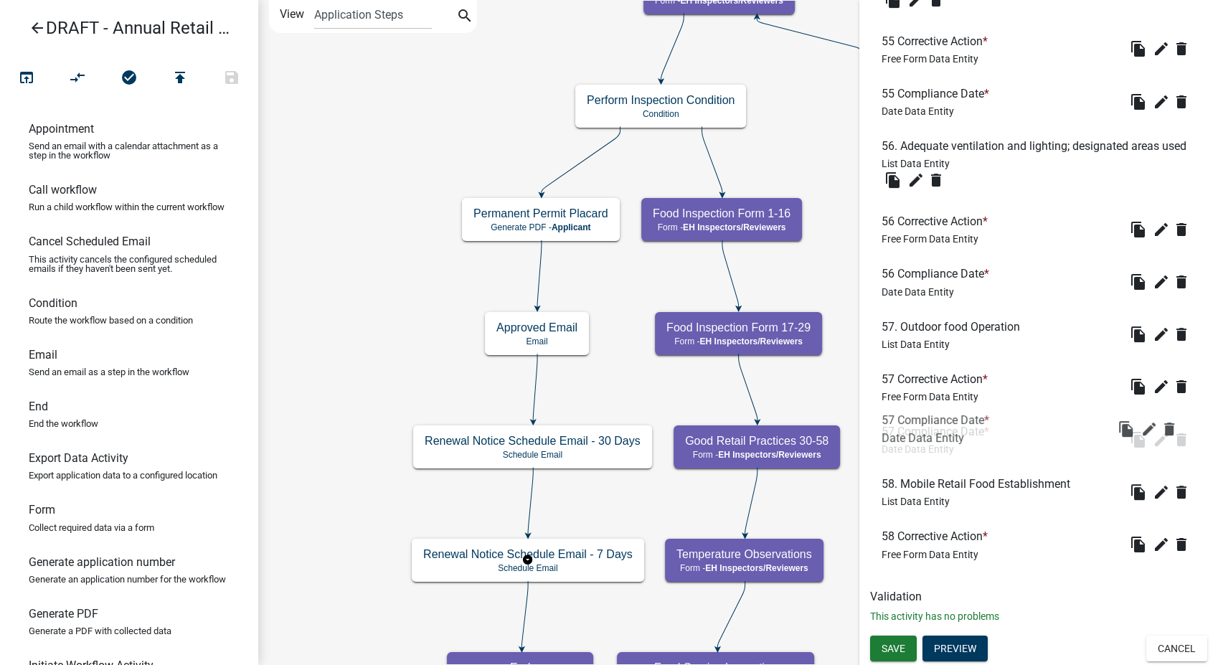
drag, startPoint x: 919, startPoint y: 485, endPoint x: 919, endPoint y: 418, distance: 66.7
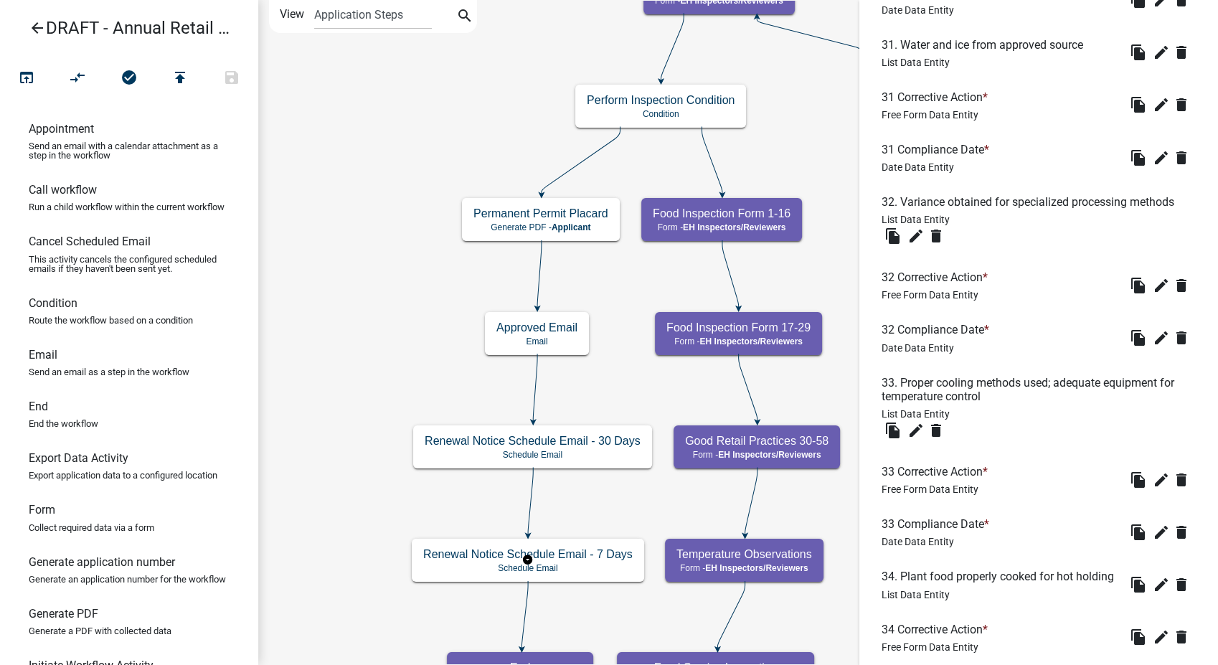
scroll to position [138, 0]
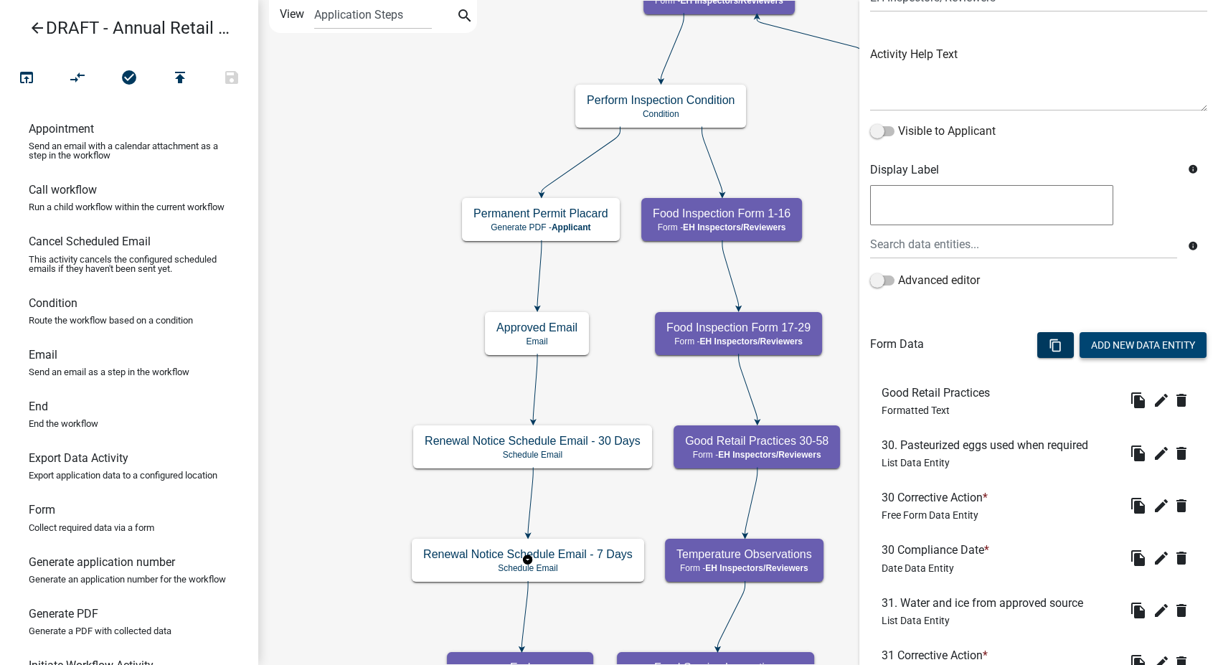
click at [1146, 345] on button "Add New Data Entity" at bounding box center [1142, 345] width 127 height 26
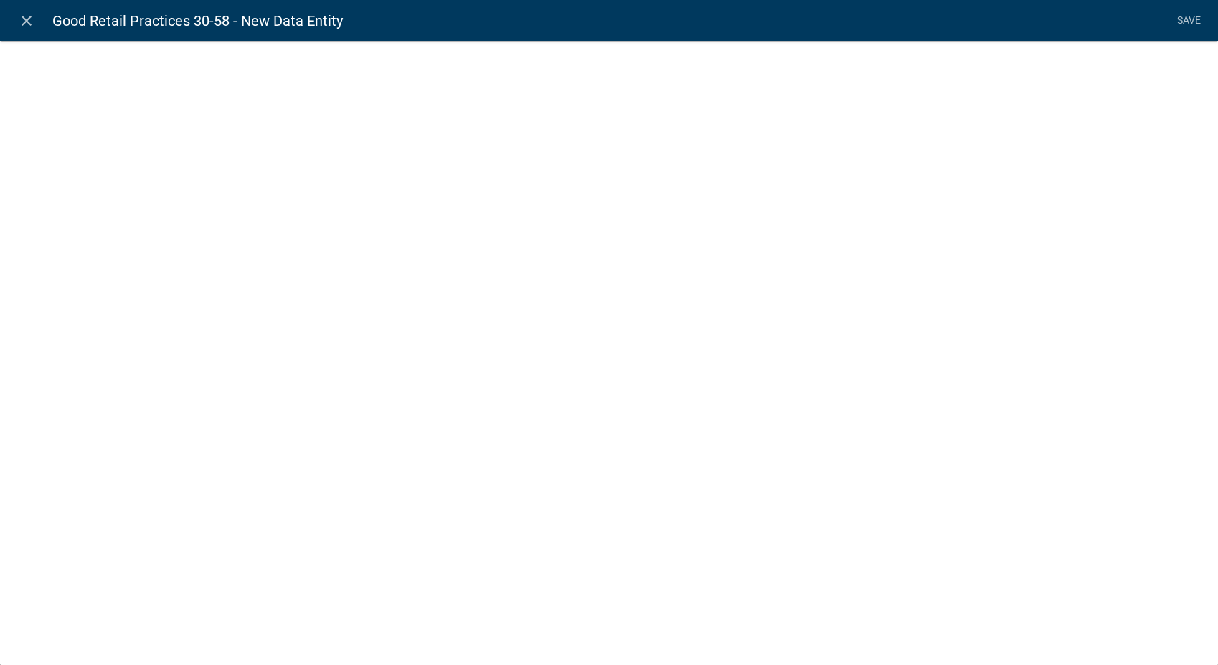
select select
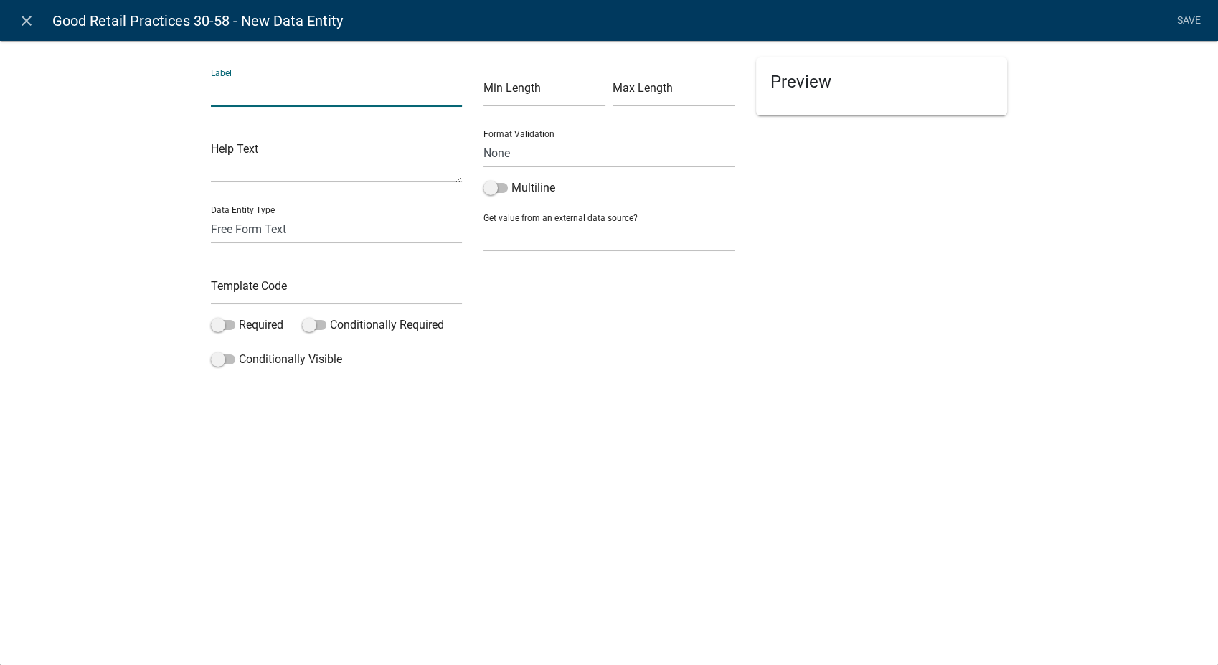
click at [248, 96] on input "text" at bounding box center [336, 91] width 251 height 29
click at [232, 96] on input "58 compliance Date" at bounding box center [336, 91] width 251 height 29
type input "58 Compliance Date"
drag, startPoint x: 247, startPoint y: 229, endPoint x: 241, endPoint y: 244, distance: 16.1
click at [247, 229] on select "Free Form Text Document Display Entity Value Fee Numeric Data Date Map Sketch D…" at bounding box center [336, 228] width 251 height 29
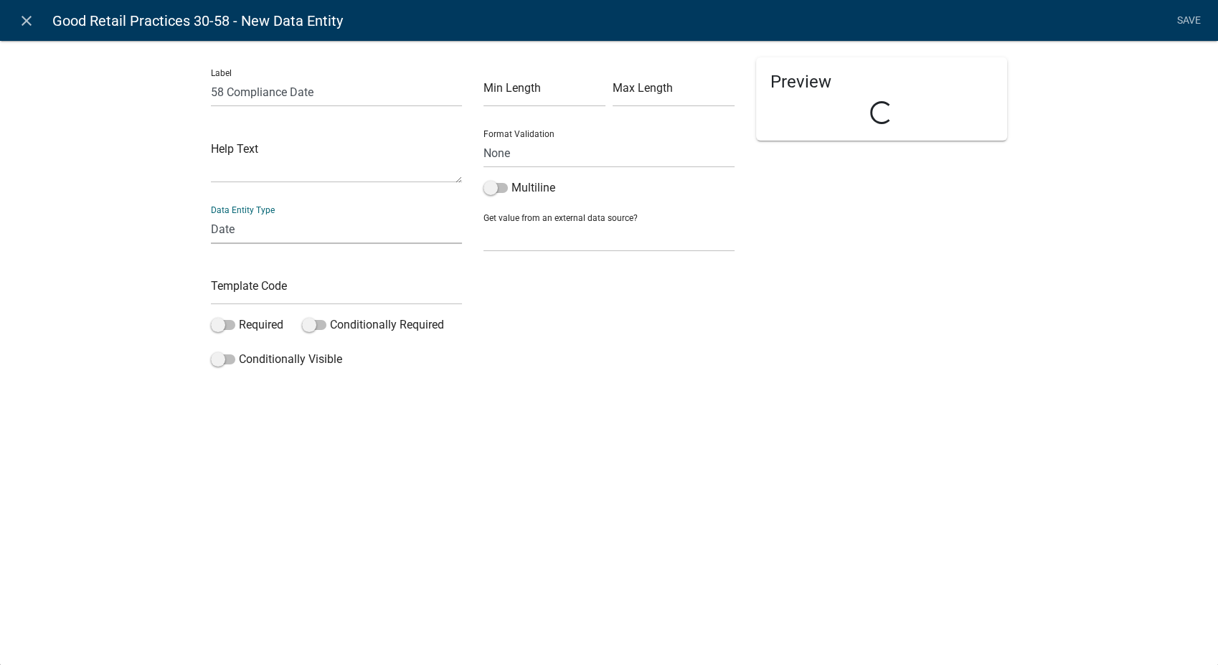
click at [211, 214] on select "Free Form Text Document Display Entity Value Fee Numeric Data Date Map Sketch D…" at bounding box center [336, 228] width 251 height 29
select select
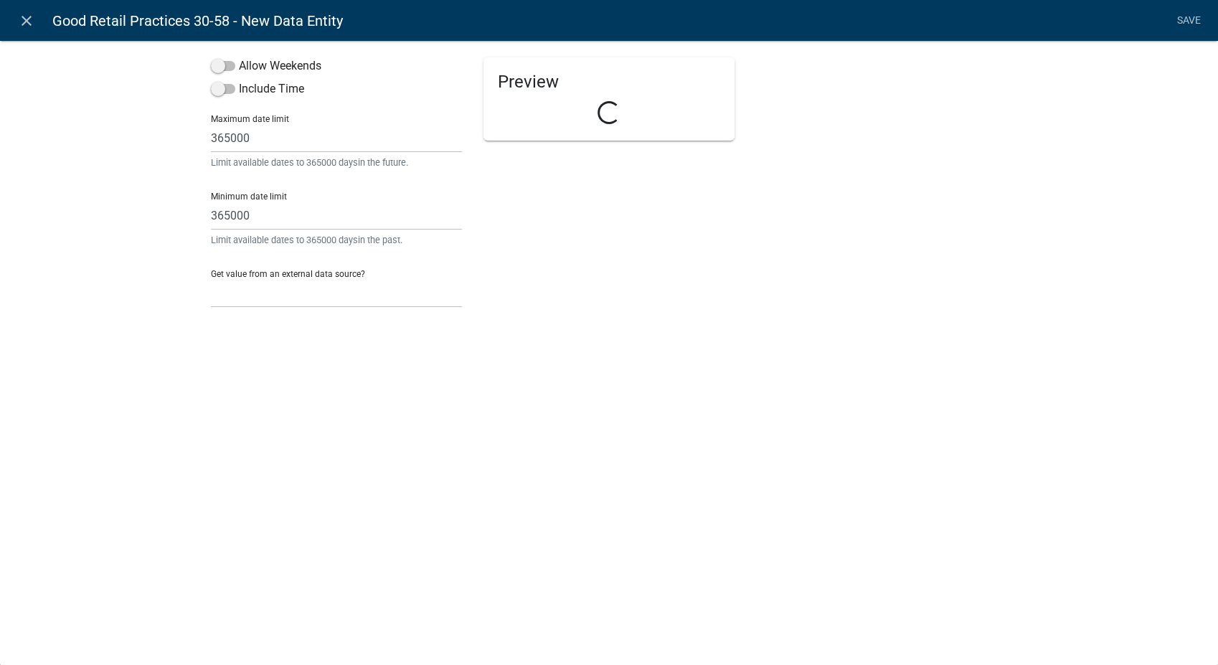
select select "date"
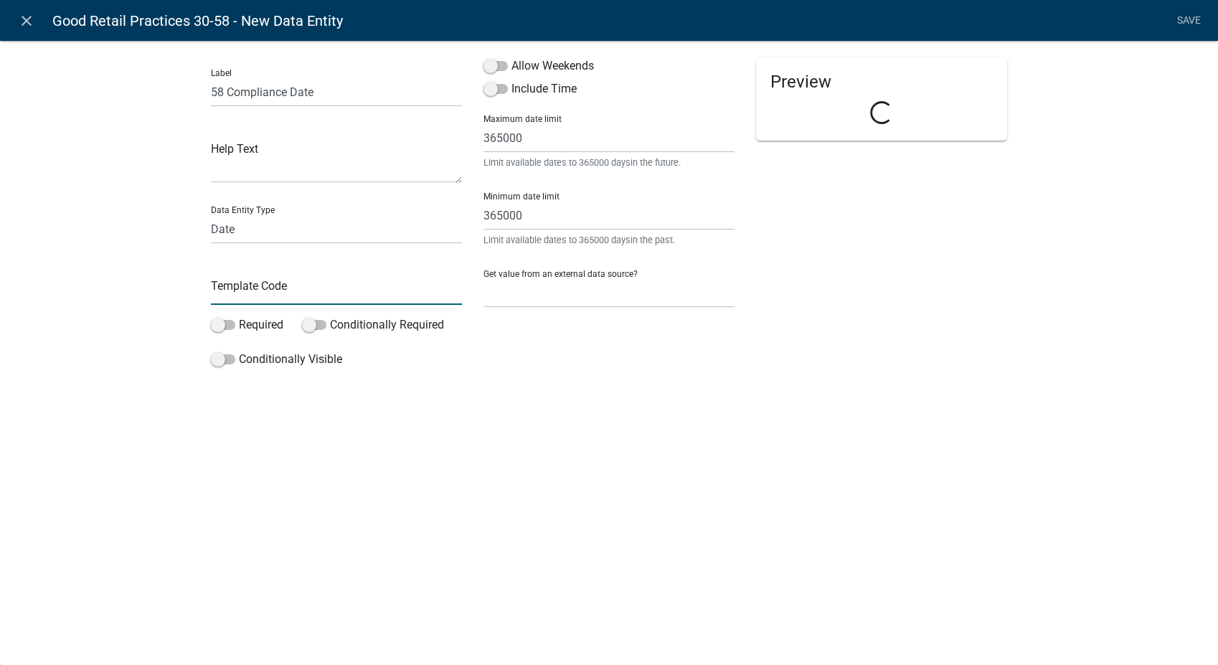
click at [247, 292] on input "text" at bounding box center [336, 289] width 251 height 29
type input "58Date"
click at [496, 64] on span at bounding box center [495, 66] width 24 height 10
click at [511, 57] on input "Allow Weekends" at bounding box center [511, 57] width 0 height 0
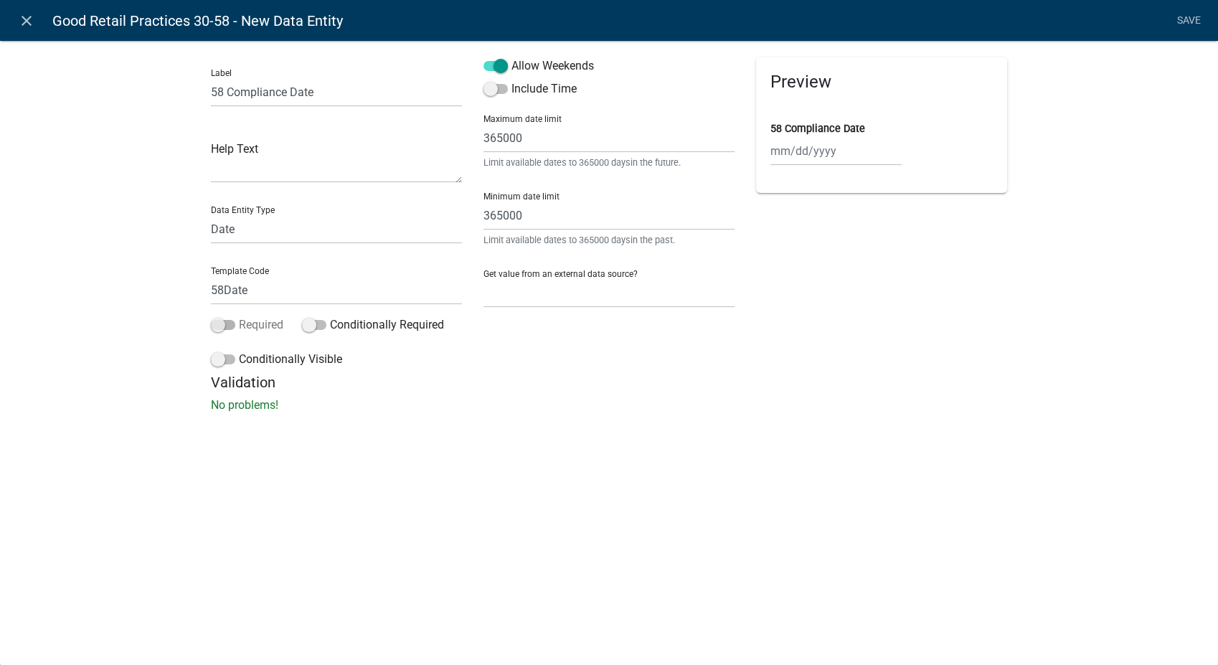
click at [213, 324] on span at bounding box center [223, 325] width 24 height 10
click at [239, 316] on input "Required" at bounding box center [239, 316] width 0 height 0
click at [214, 358] on span at bounding box center [223, 359] width 24 height 10
click at [239, 351] on input "Conditionally Visible" at bounding box center [239, 351] width 0 height 0
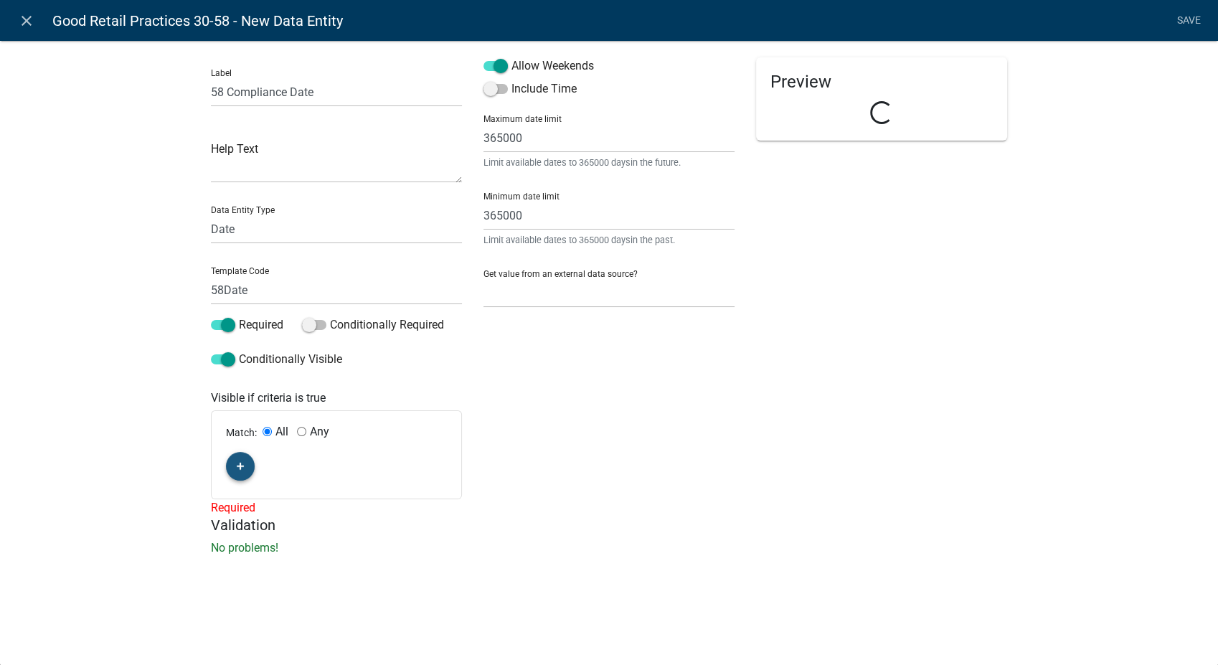
click at [239, 468] on icon "button" at bounding box center [241, 466] width 8 height 9
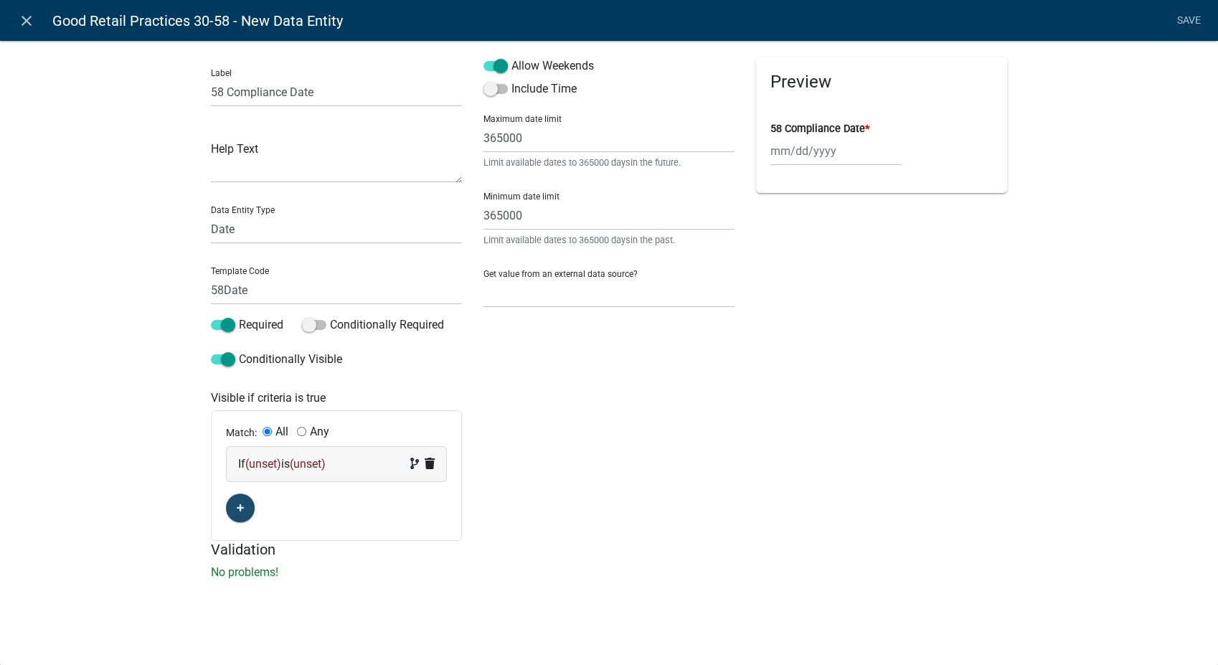
click at [338, 464] on div "If (unset) is (unset)" at bounding box center [336, 463] width 197 height 17
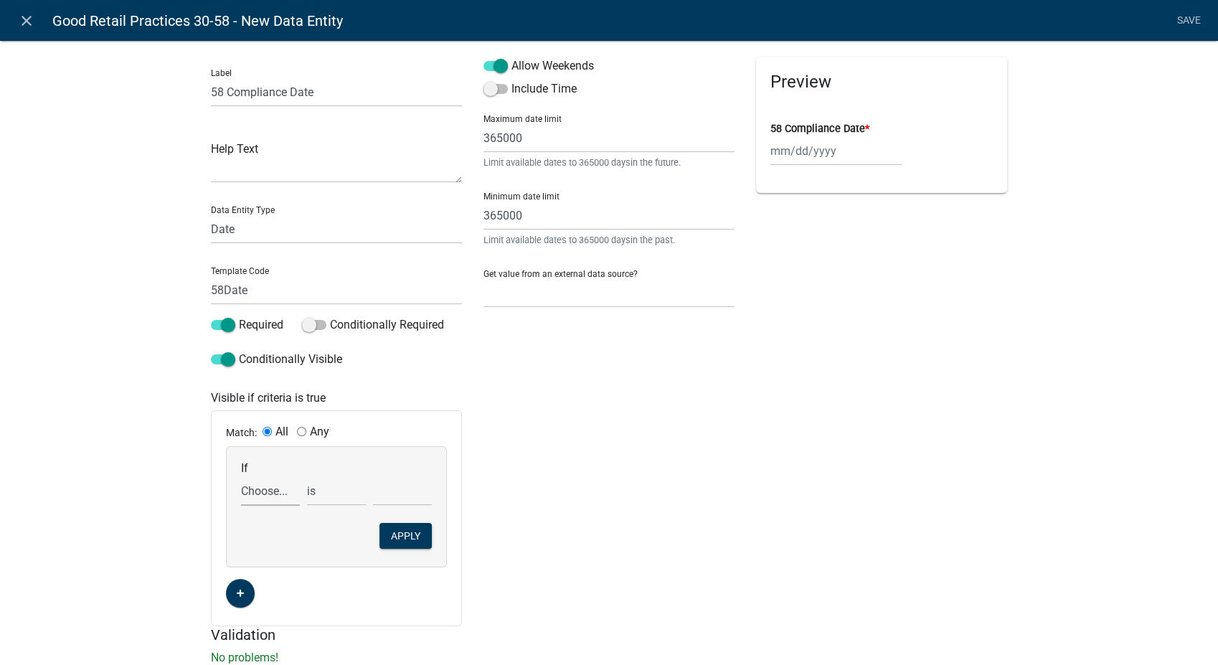
click at [273, 488] on select "Choose... 10Action 10Date 11Action 11Date 12Action 12Date 13Action 13Date 14Act…" at bounding box center [270, 490] width 59 height 29
select select "196: Comp58"
click at [241, 476] on select "Choose... 10Action 10Date 11Action 11Date 12Action 12Date 13Action 13Date 14Act…" at bounding box center [270, 490] width 59 height 29
click at [331, 488] on select "exists does not exist contains does not contain" at bounding box center [336, 490] width 59 height 29
select select "6: ~"
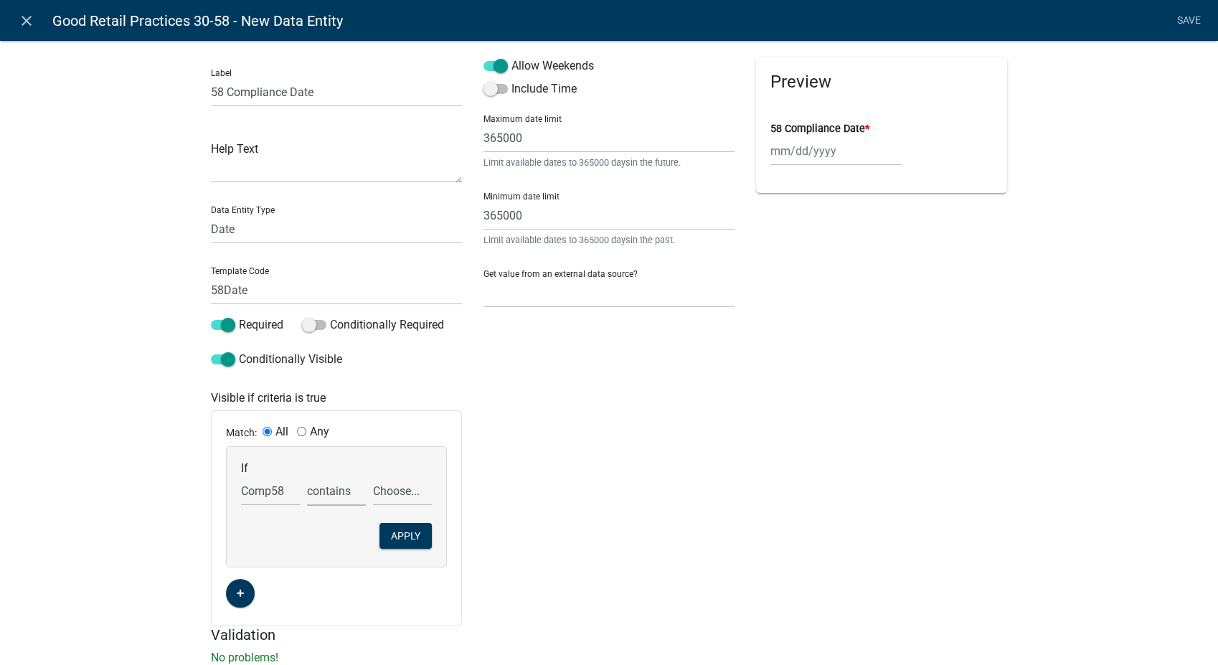
click at [307, 476] on select "exists does not exist contains does not contain" at bounding box center [336, 490] width 59 height 29
drag, startPoint x: 402, startPoint y: 492, endPoint x: 402, endPoint y: 502, distance: 10.0
click at [402, 493] on select "Choose... In N/A N/O Out Violation Type: COS Violation Type: Repeat" at bounding box center [402, 490] width 59 height 29
select select "4: Out"
click at [373, 476] on select "Choose... In N/A N/O Out Violation Type: COS Violation Type: Repeat" at bounding box center [402, 490] width 59 height 29
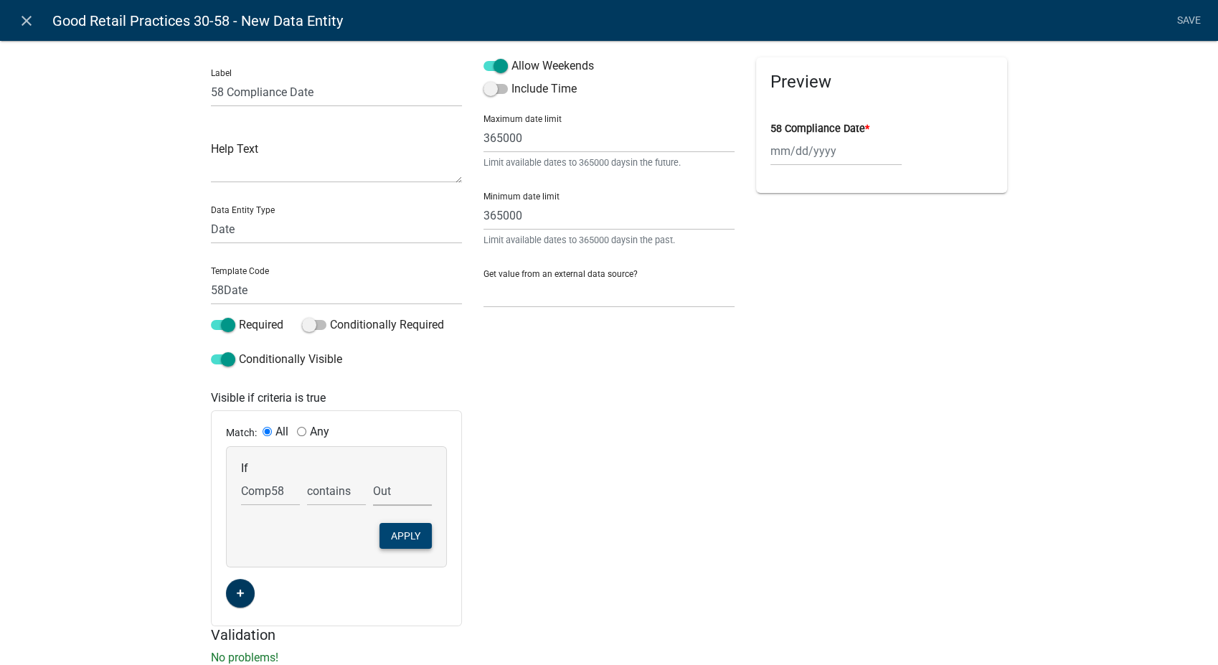
click at [415, 540] on button "Apply" at bounding box center [405, 536] width 52 height 26
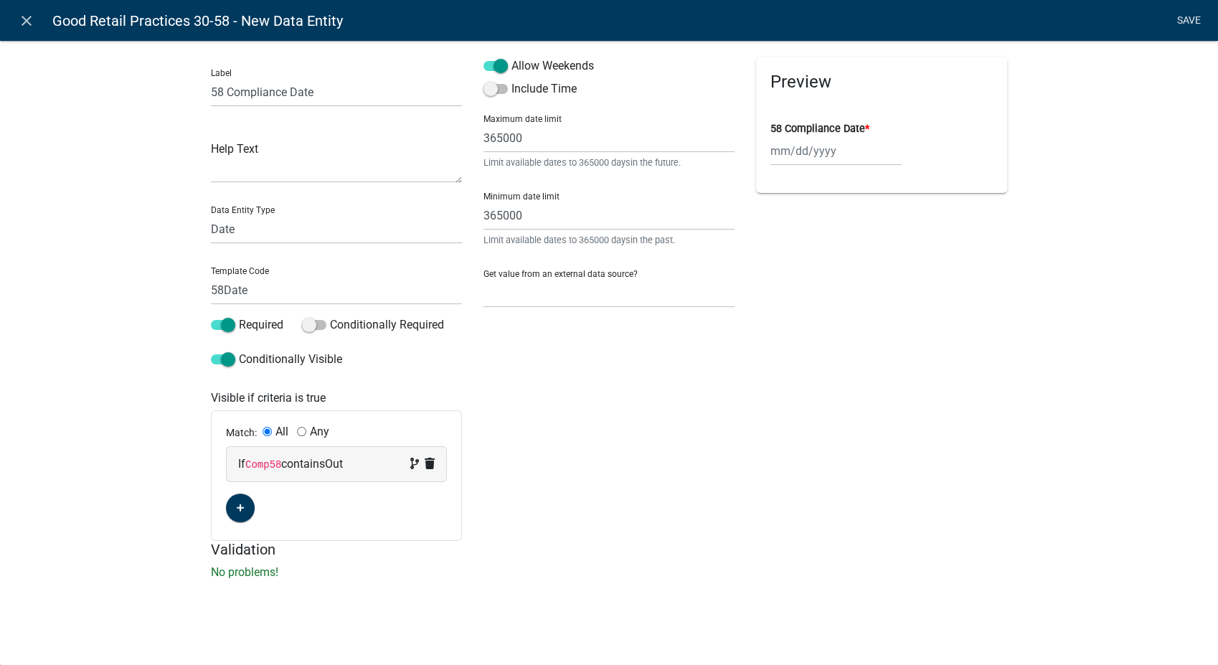
click at [1182, 13] on link "Save" at bounding box center [1189, 20] width 36 height 27
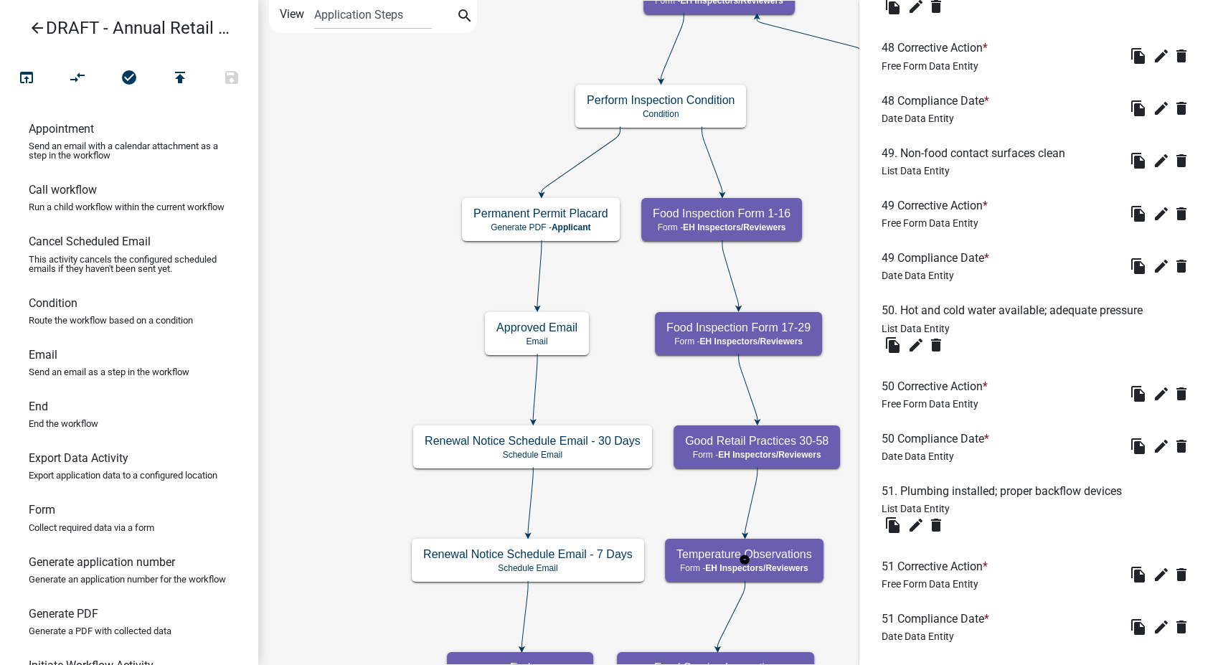
scroll to position [3905, 0]
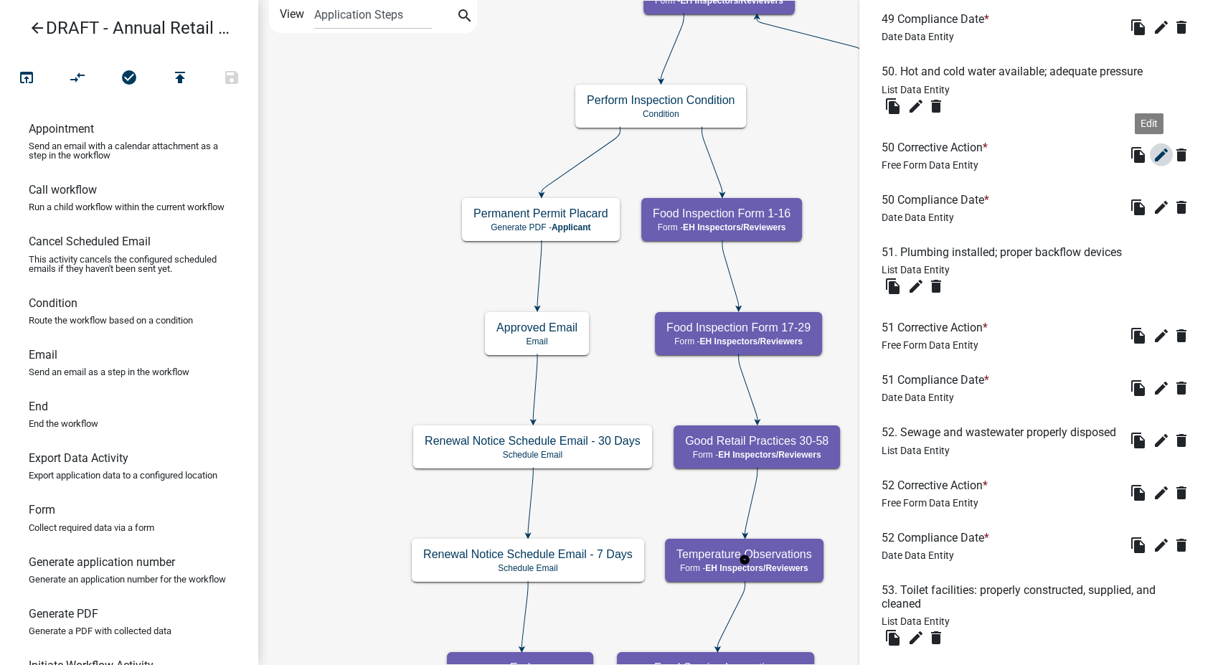
click at [1153, 164] on icon "edit" at bounding box center [1161, 154] width 17 height 17
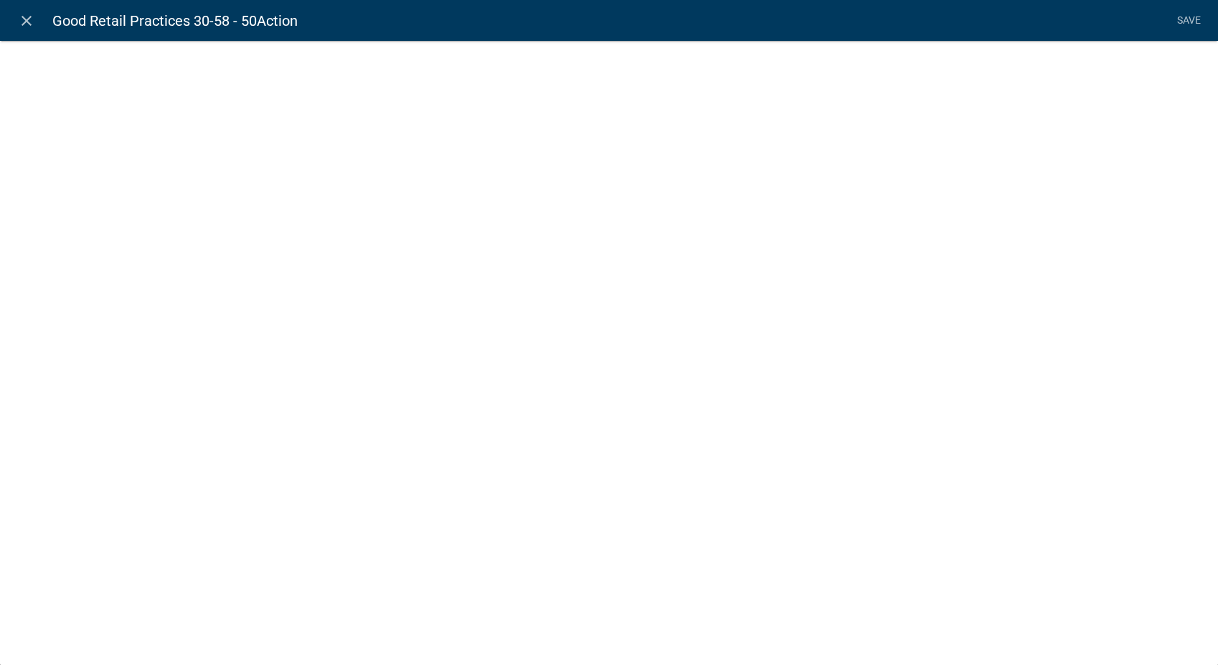
select select
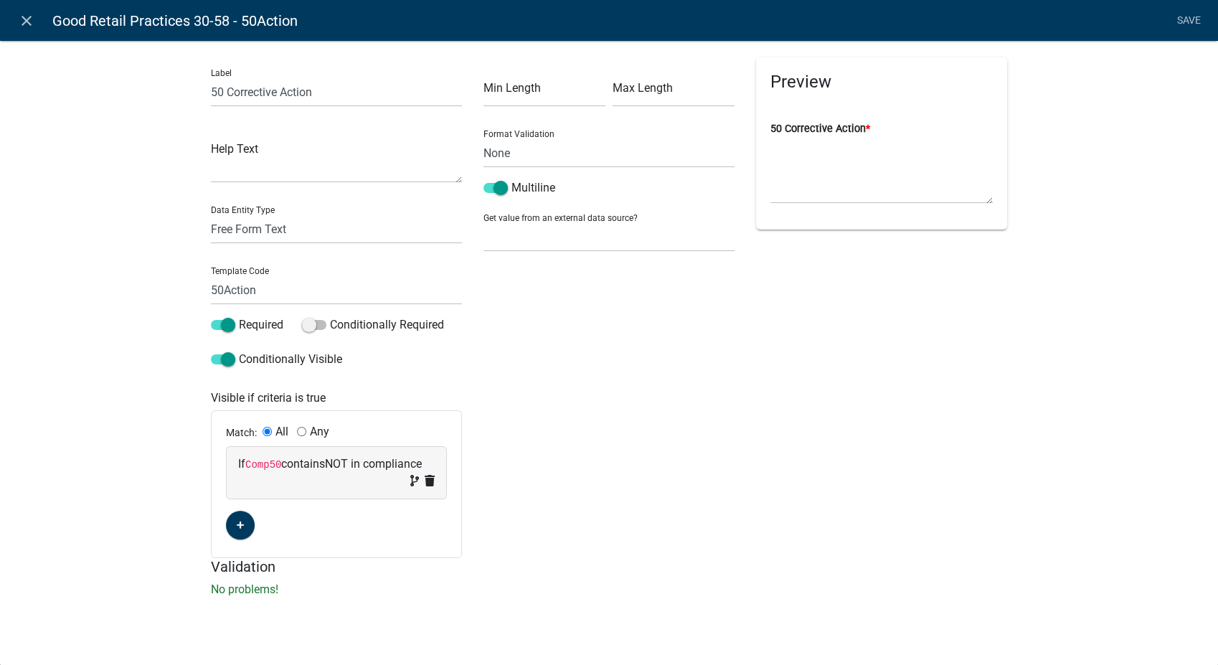
click at [25, 20] on icon "close" at bounding box center [26, 20] width 17 height 17
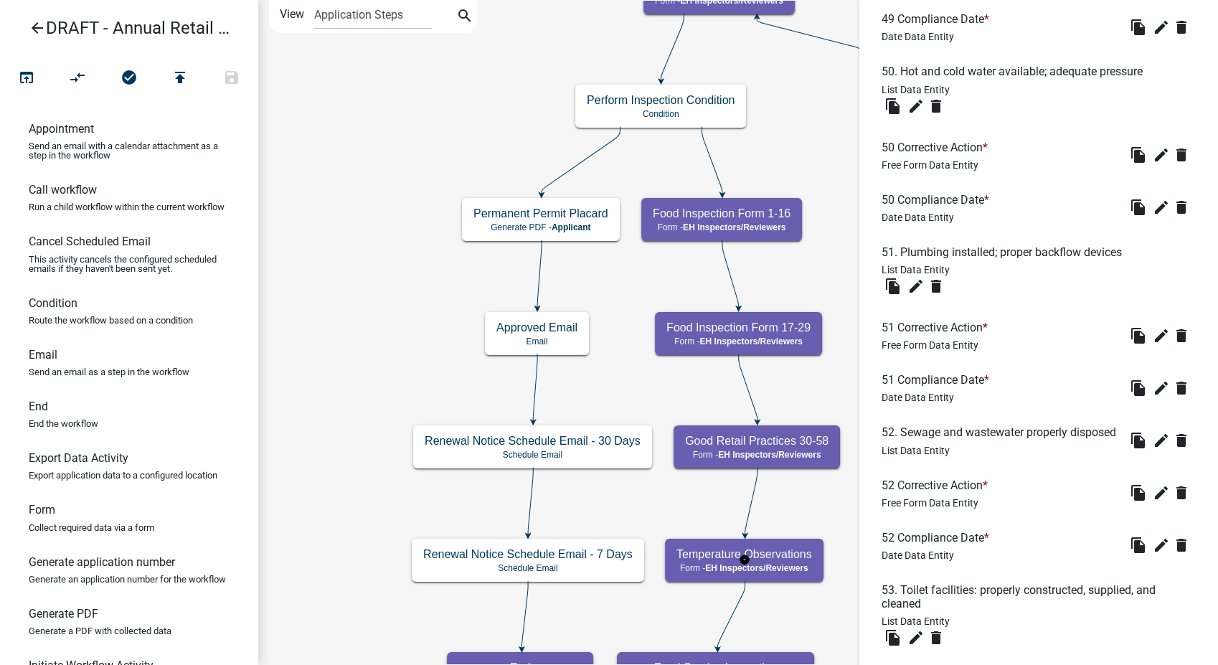
scroll to position [4143, 0]
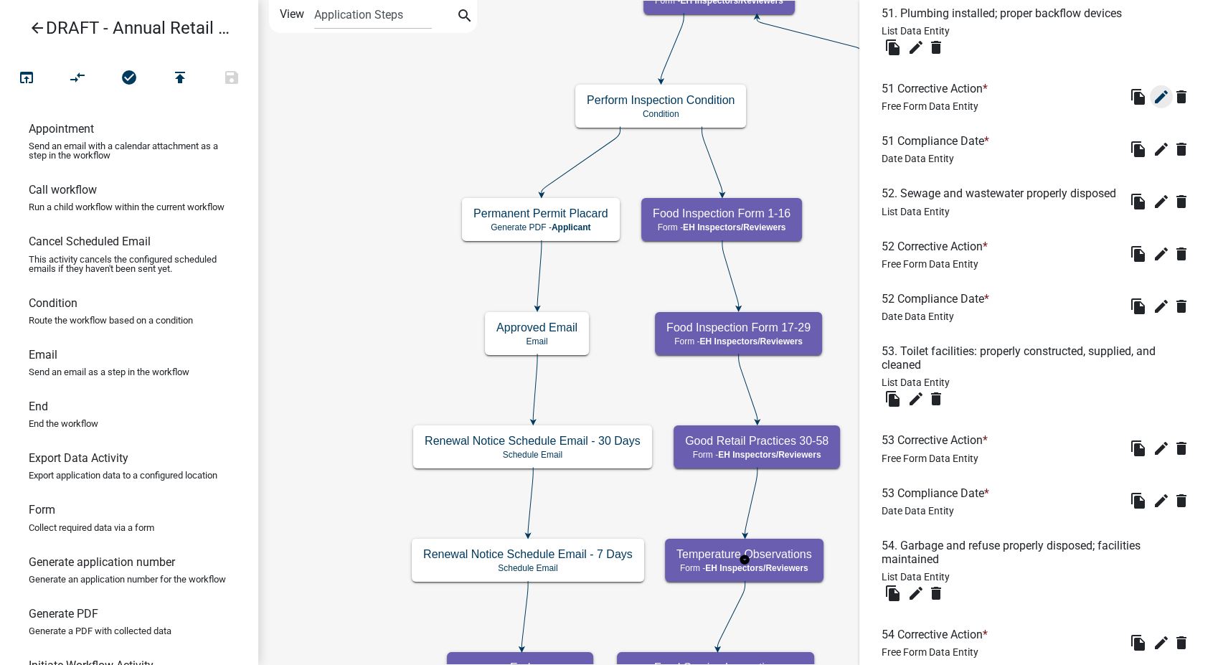
click at [1153, 105] on icon "edit" at bounding box center [1161, 96] width 17 height 17
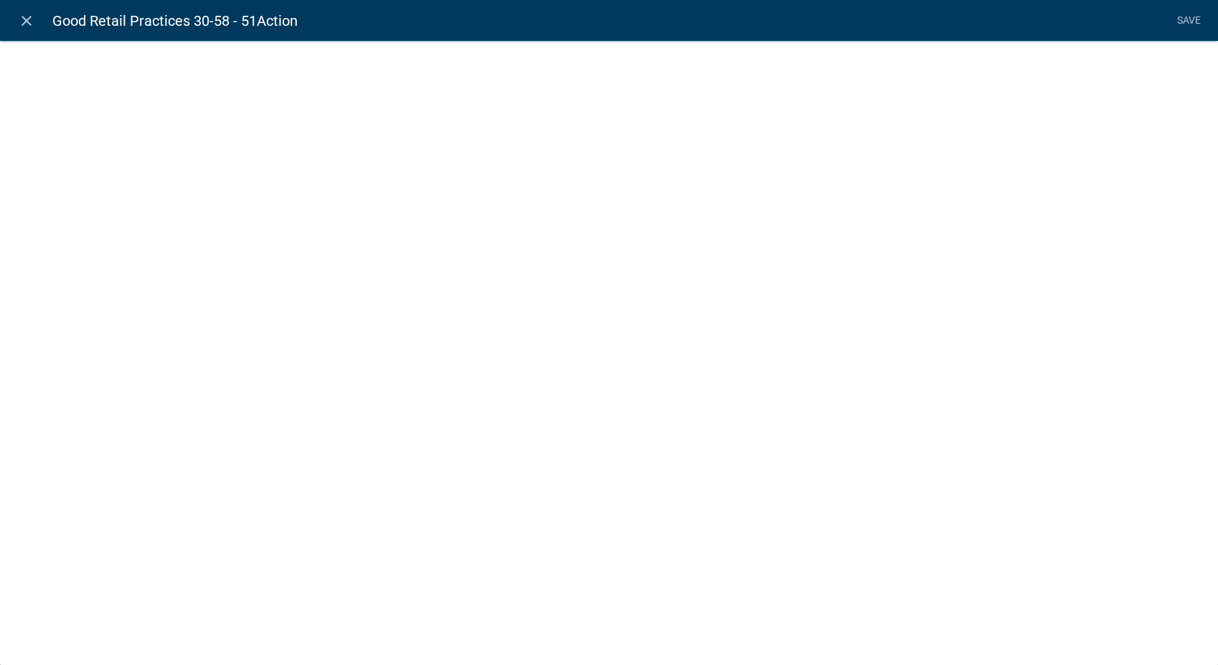
select select
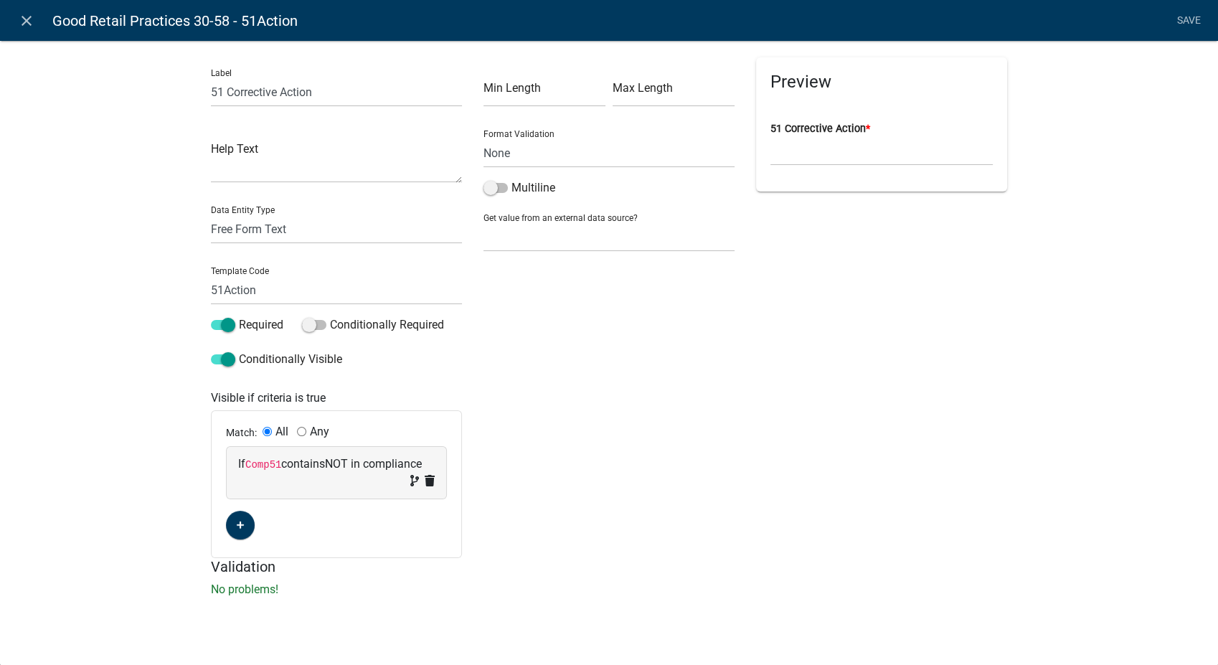
click at [491, 188] on span at bounding box center [495, 188] width 24 height 10
click at [511, 179] on input "Multiline" at bounding box center [511, 179] width 0 height 0
click at [1183, 18] on link "Save" at bounding box center [1189, 20] width 36 height 27
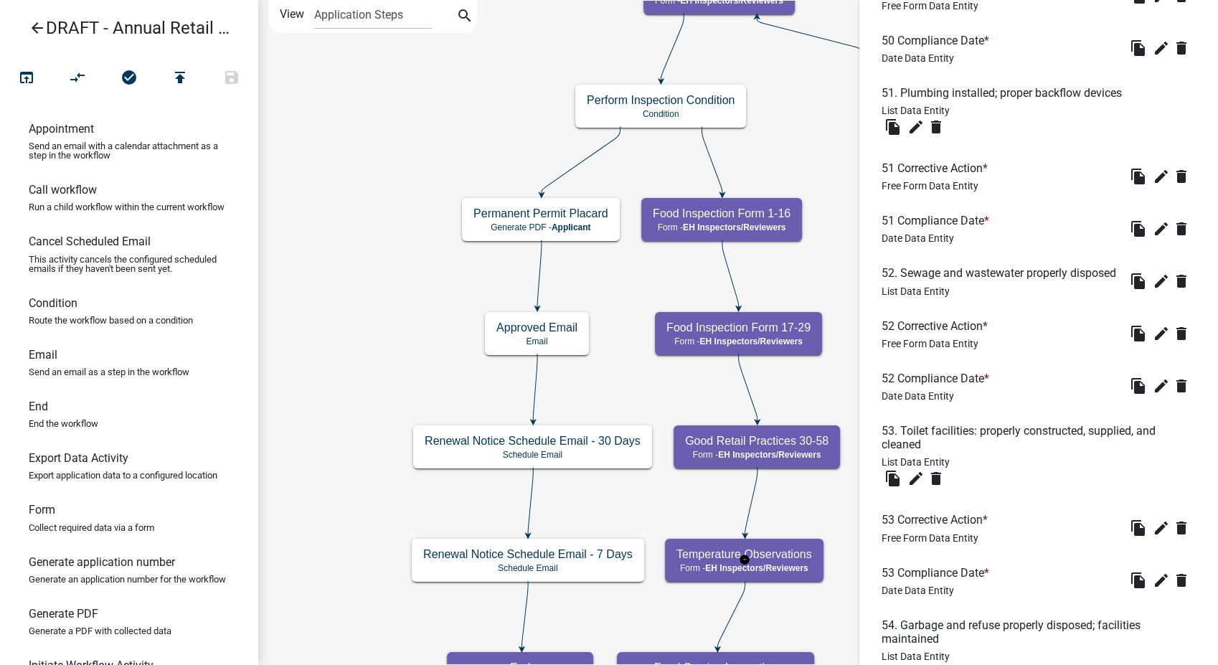
scroll to position [4223, 0]
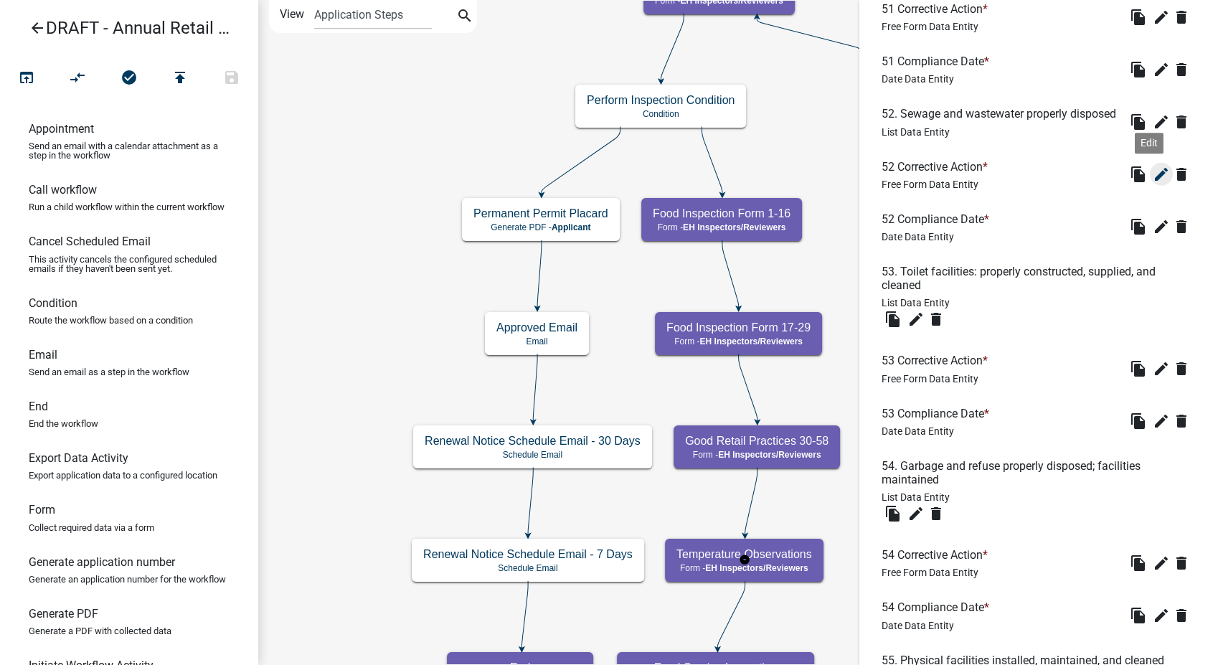
click at [1153, 183] on icon "edit" at bounding box center [1161, 174] width 17 height 17
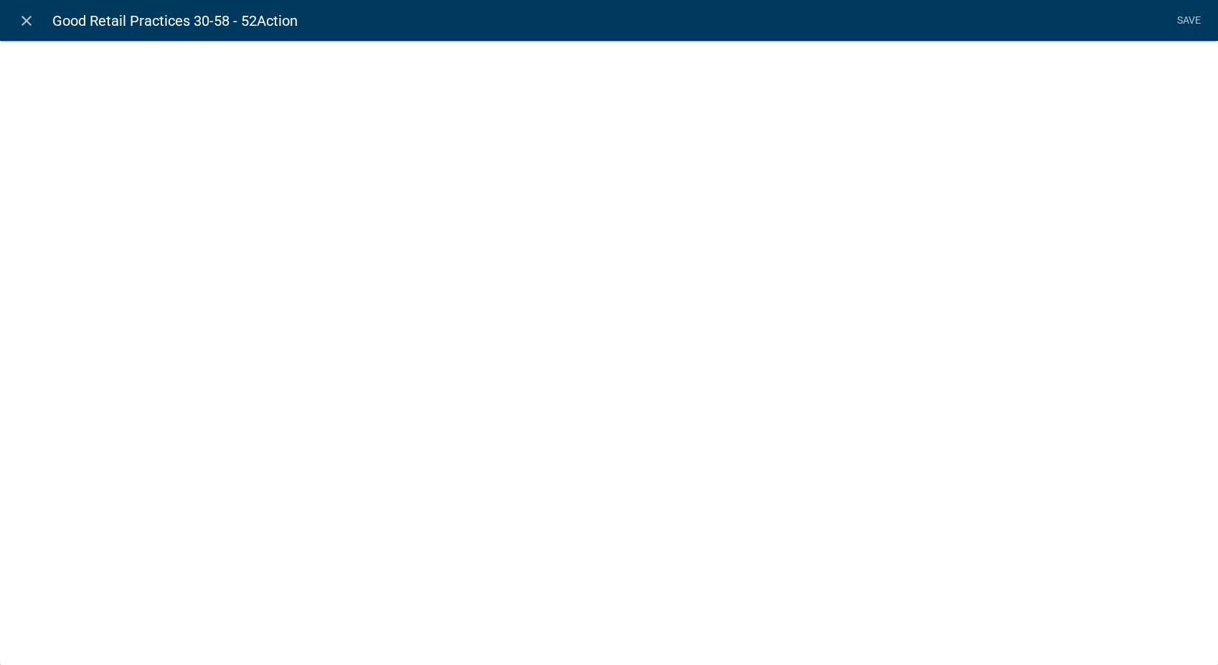
select select
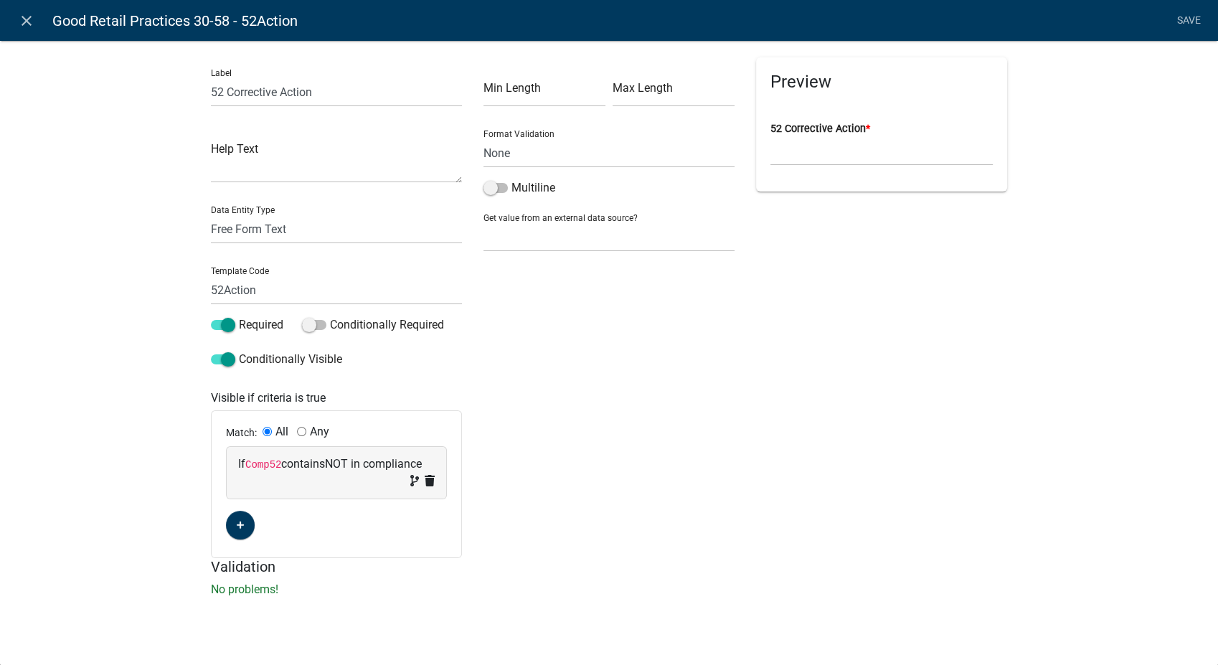
click at [493, 185] on span at bounding box center [495, 188] width 24 height 10
click at [511, 179] on input "Multiline" at bounding box center [511, 179] width 0 height 0
click at [1183, 17] on link "Save" at bounding box center [1189, 20] width 36 height 27
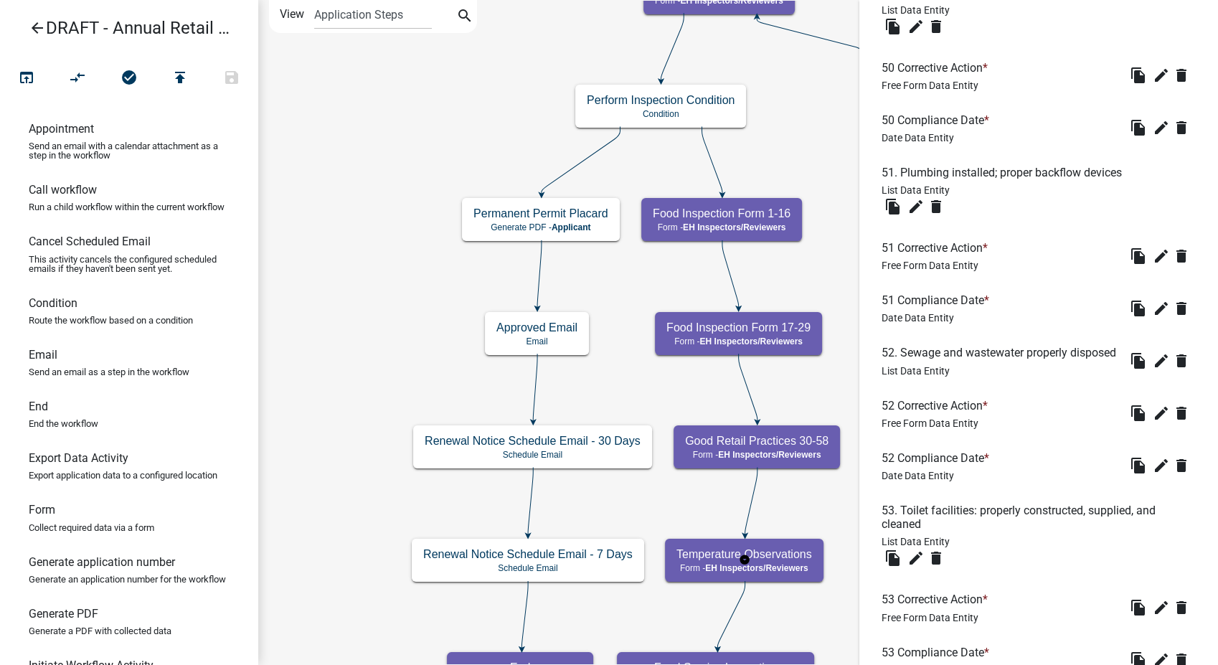
scroll to position [4303, 0]
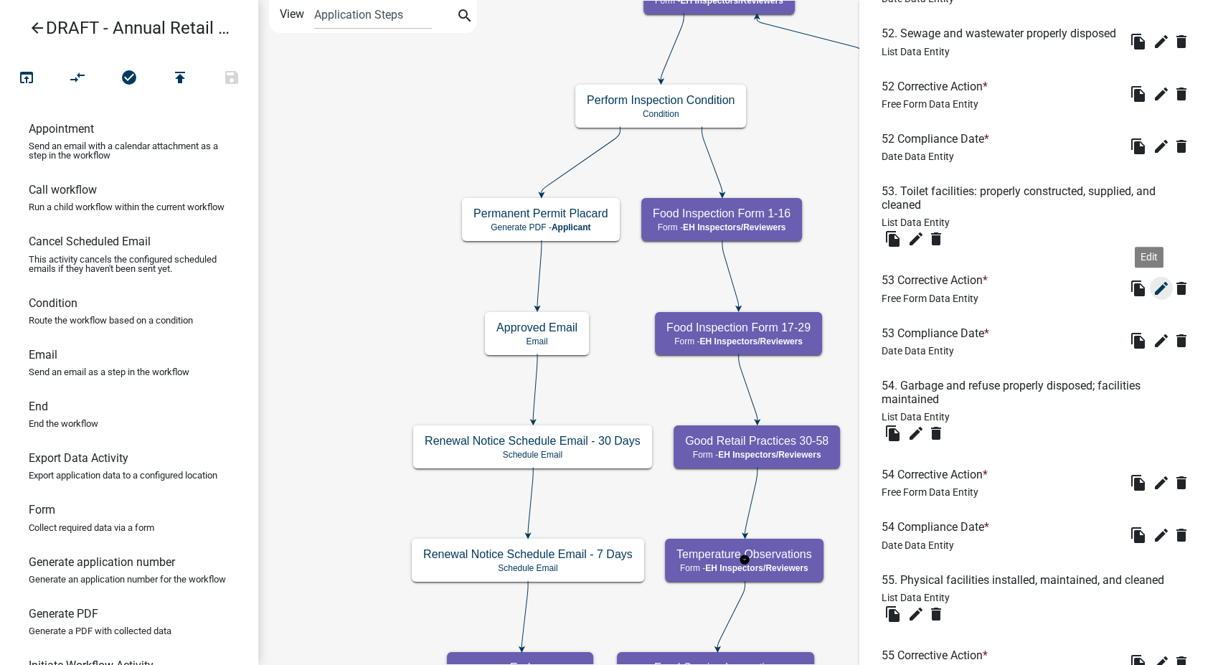
click at [1153, 297] on icon "edit" at bounding box center [1161, 288] width 17 height 17
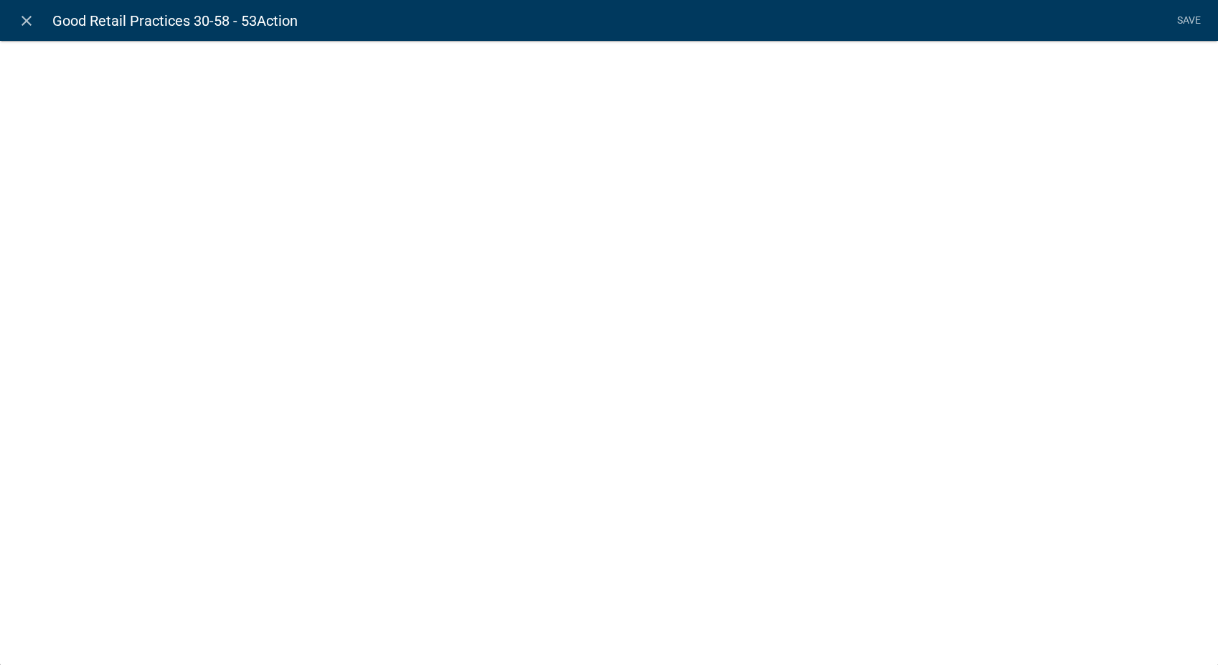
select select
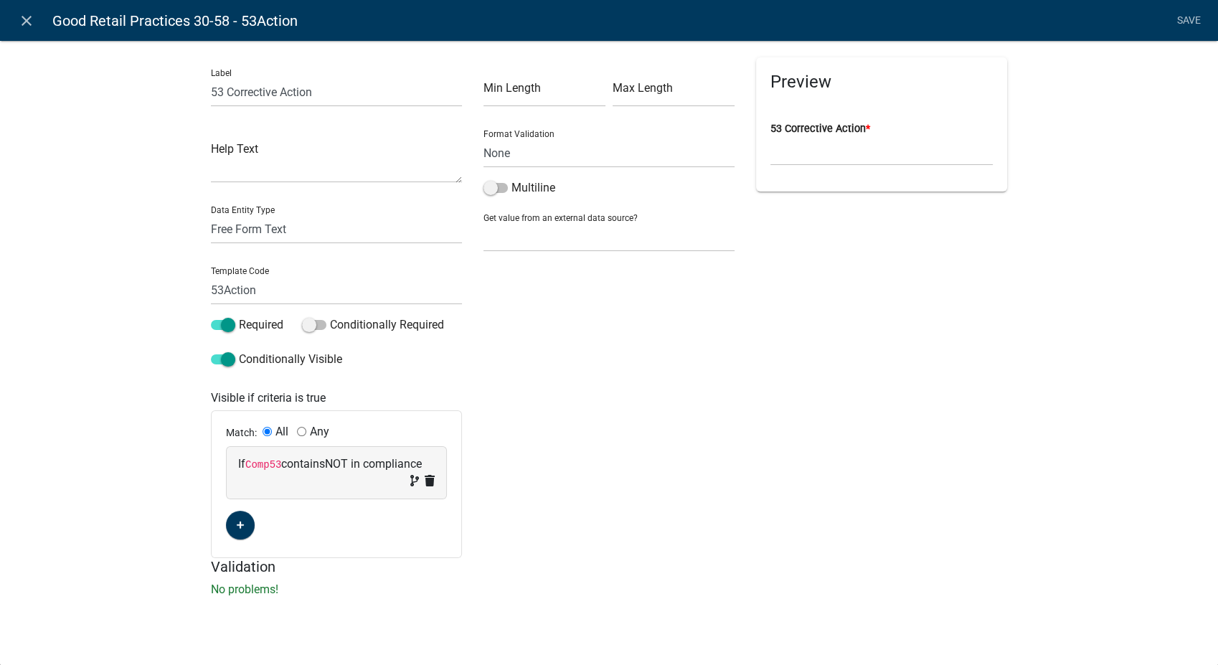
click at [489, 189] on span at bounding box center [495, 188] width 24 height 10
click at [511, 179] on input "Multiline" at bounding box center [511, 179] width 0 height 0
click at [1192, 14] on link "Save" at bounding box center [1189, 20] width 36 height 27
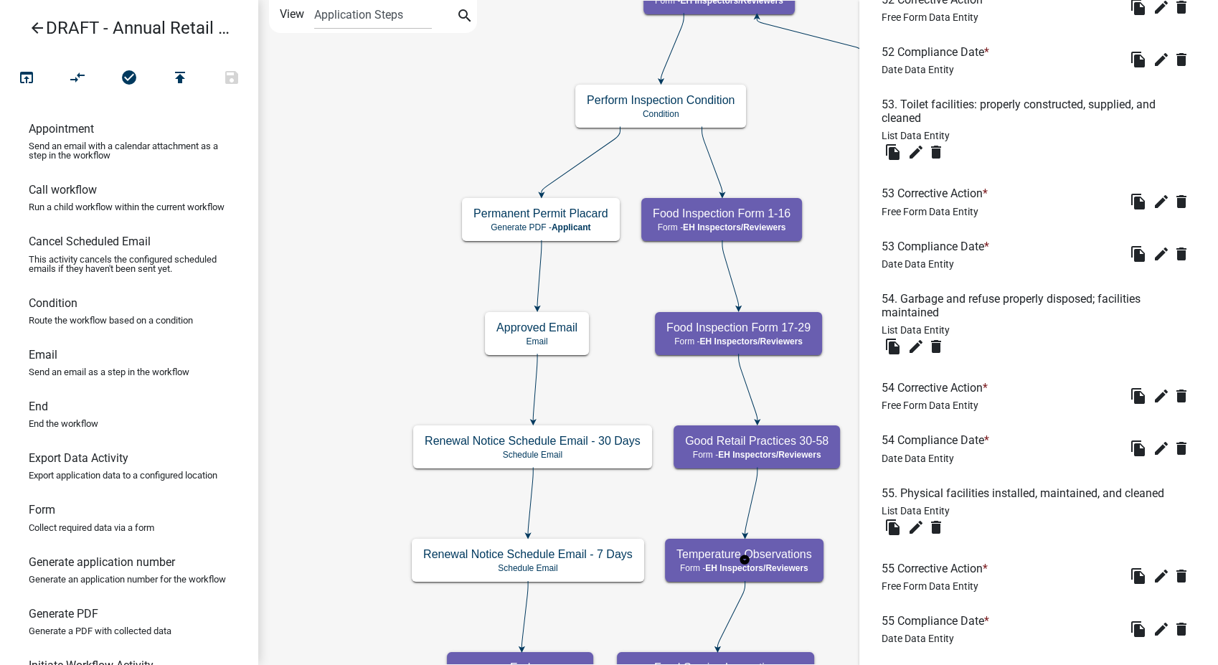
scroll to position [4630, 0]
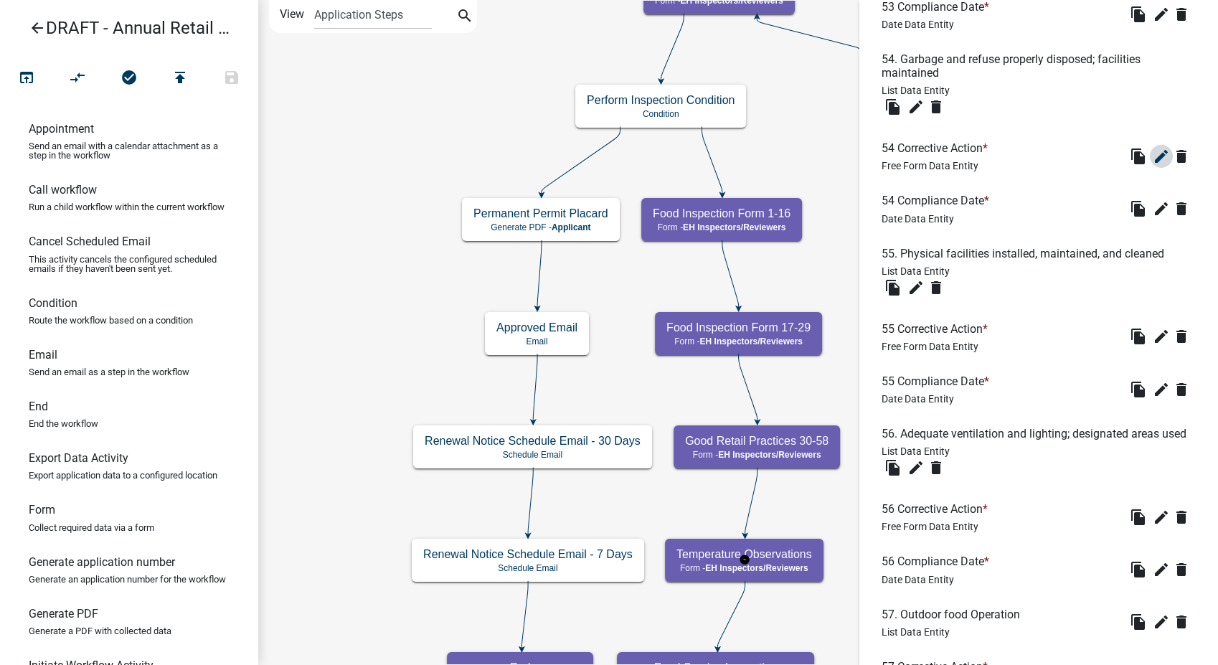
click at [1153, 165] on icon "edit" at bounding box center [1161, 156] width 17 height 17
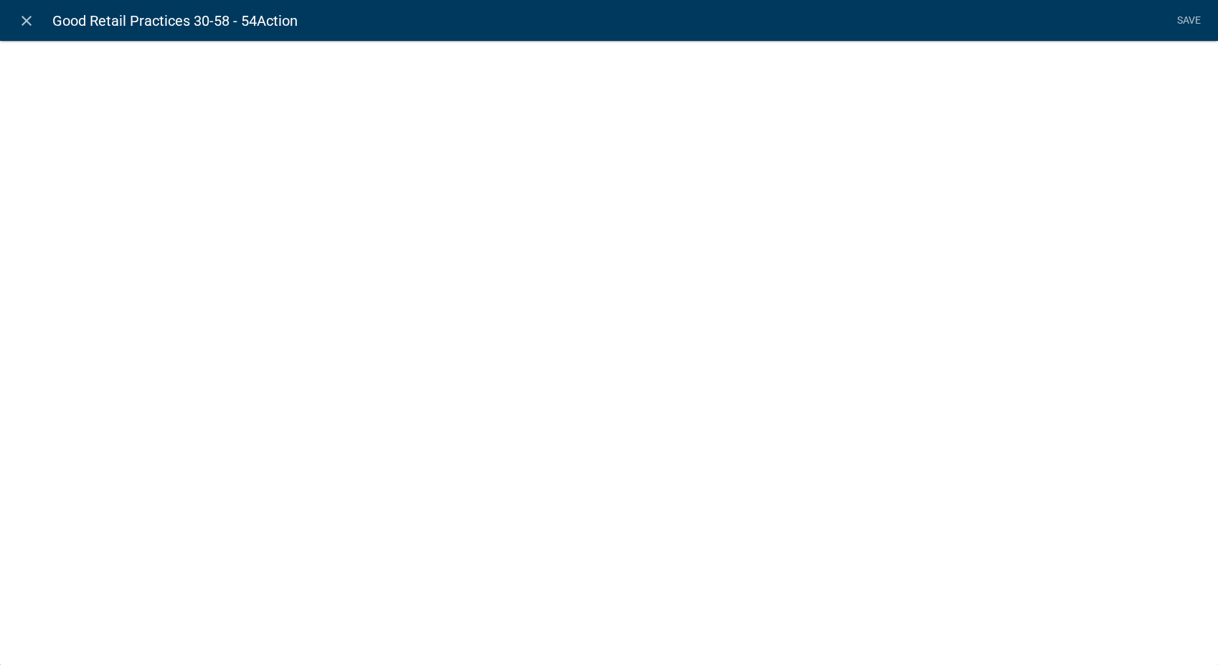
select select
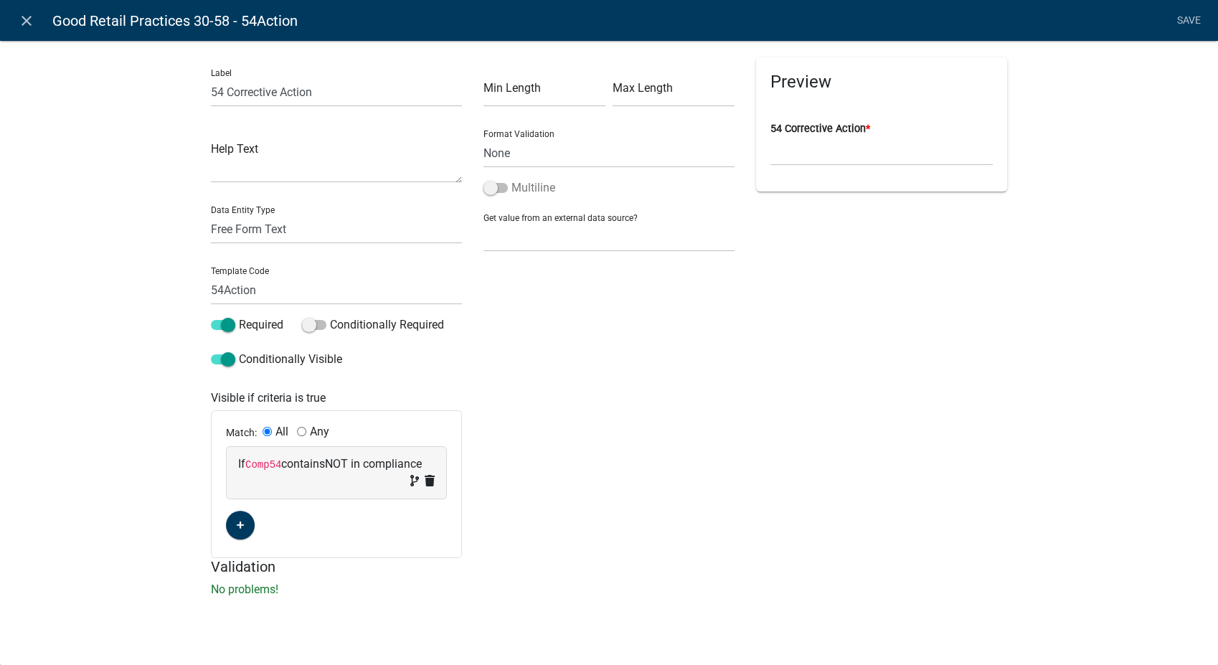
click at [491, 188] on span at bounding box center [495, 188] width 24 height 10
click at [511, 179] on input "Multiline" at bounding box center [511, 179] width 0 height 0
click at [1185, 17] on link "Save" at bounding box center [1189, 20] width 36 height 27
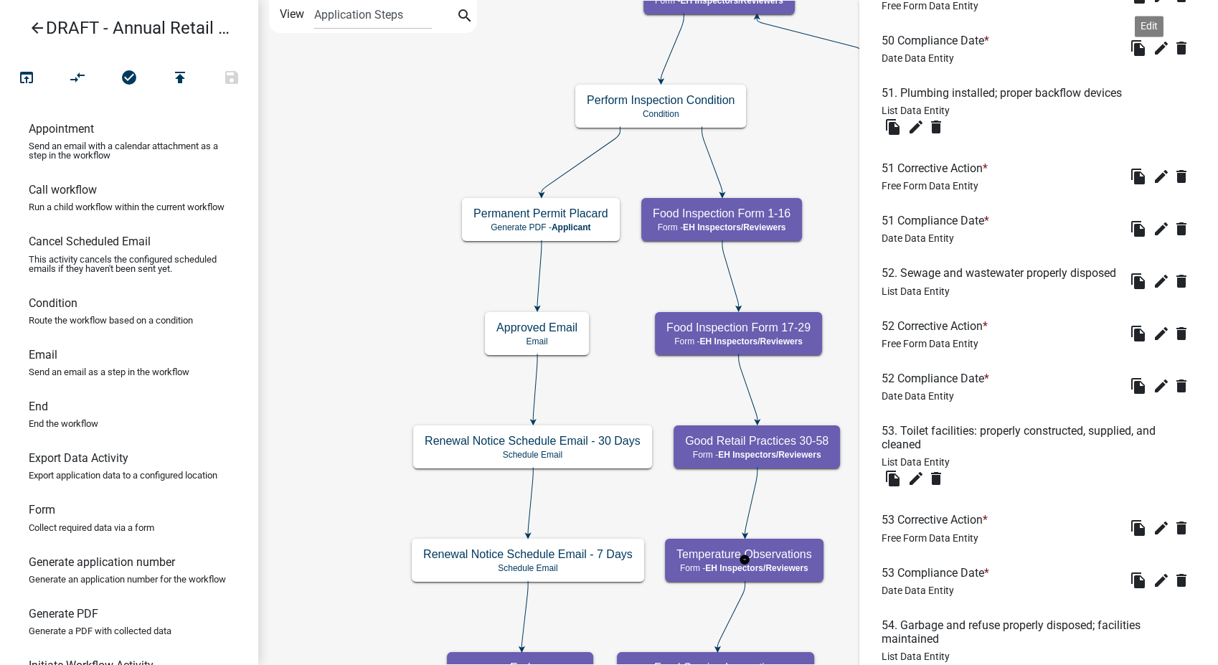
scroll to position [4542, 0]
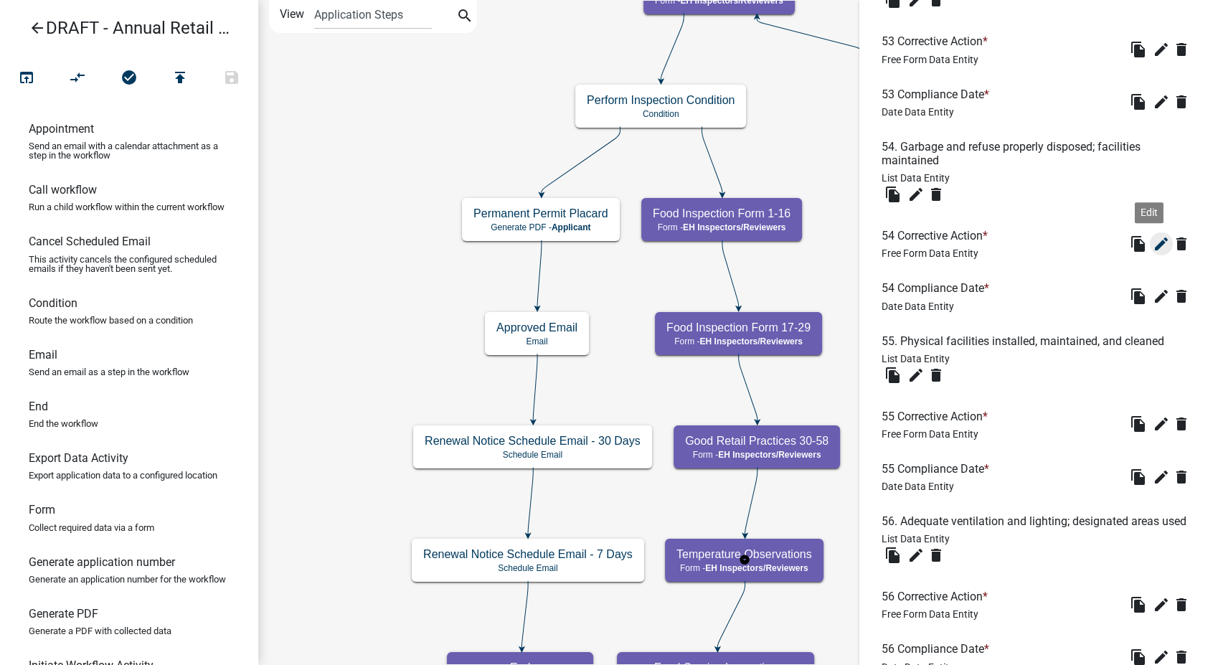
click at [1153, 252] on icon "edit" at bounding box center [1161, 243] width 17 height 17
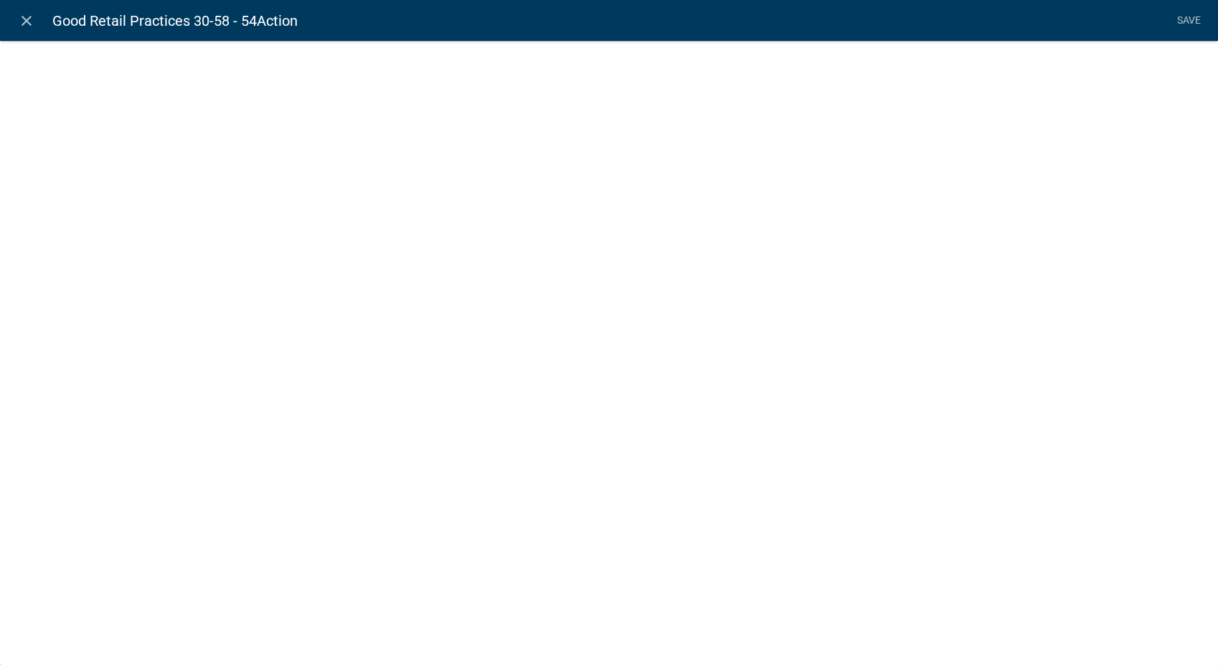
select select
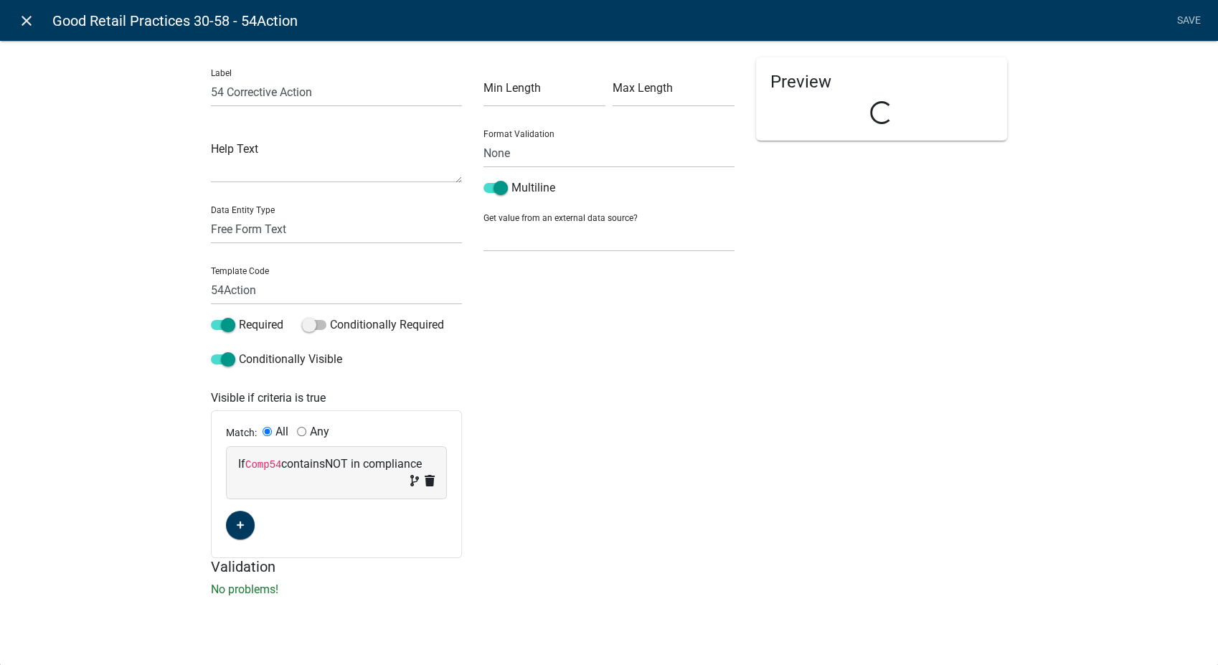
click at [23, 15] on icon "close" at bounding box center [26, 20] width 17 height 17
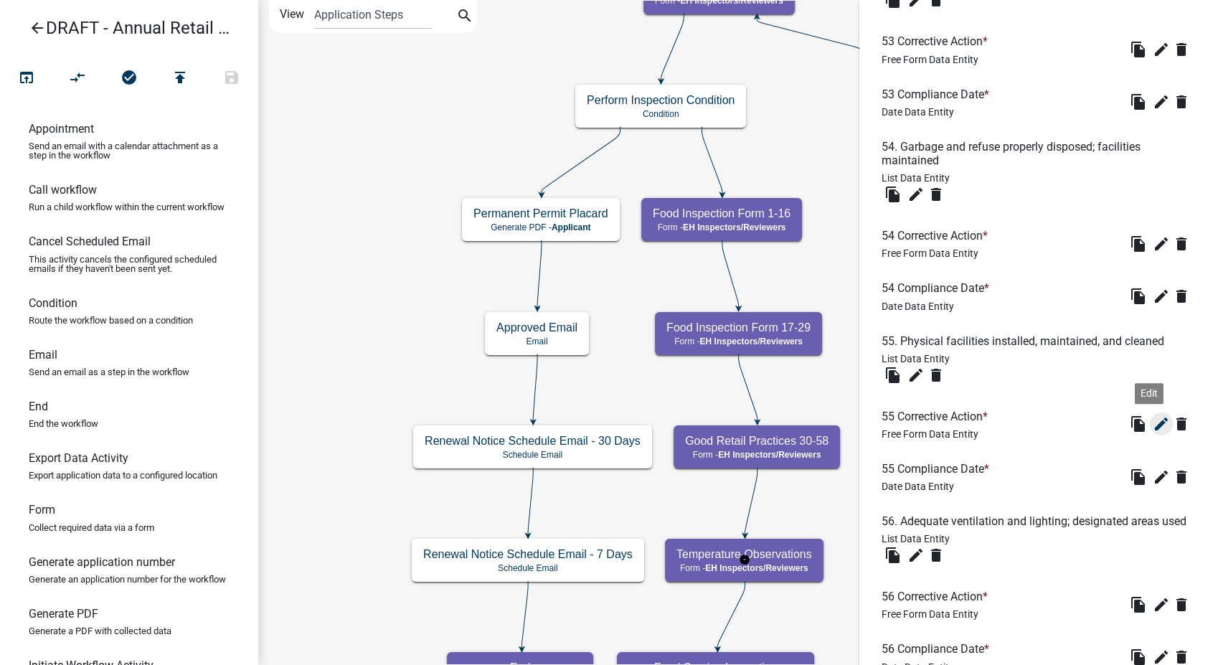
click at [1153, 432] on icon "edit" at bounding box center [1161, 423] width 17 height 17
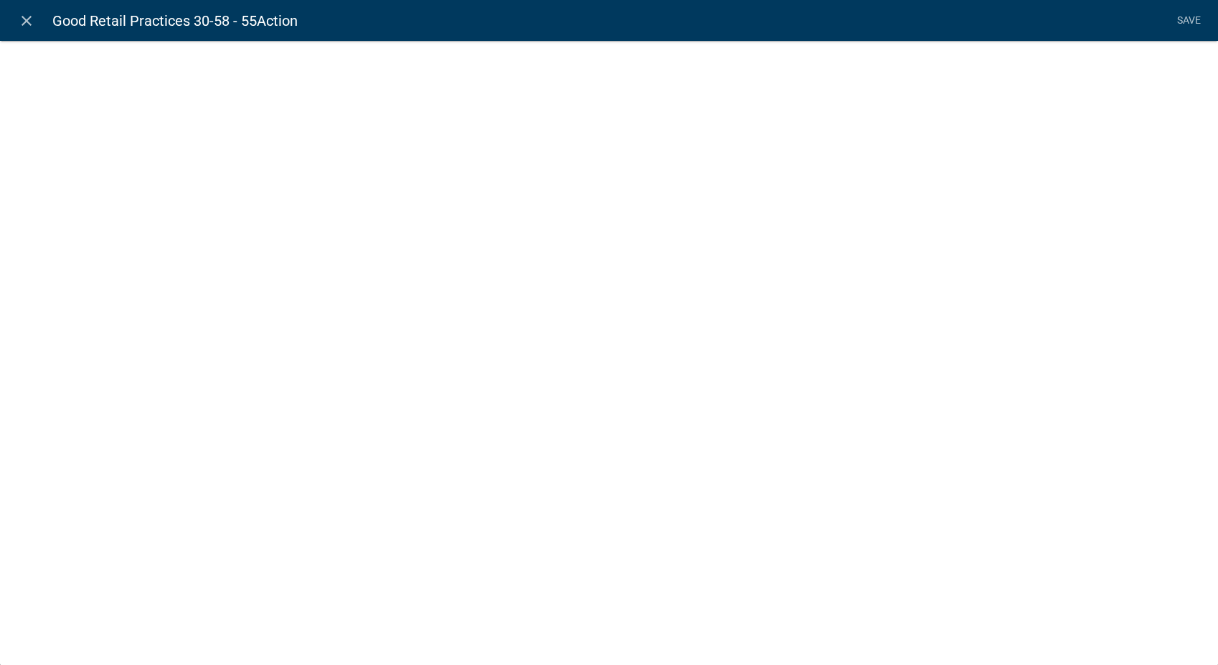
select select
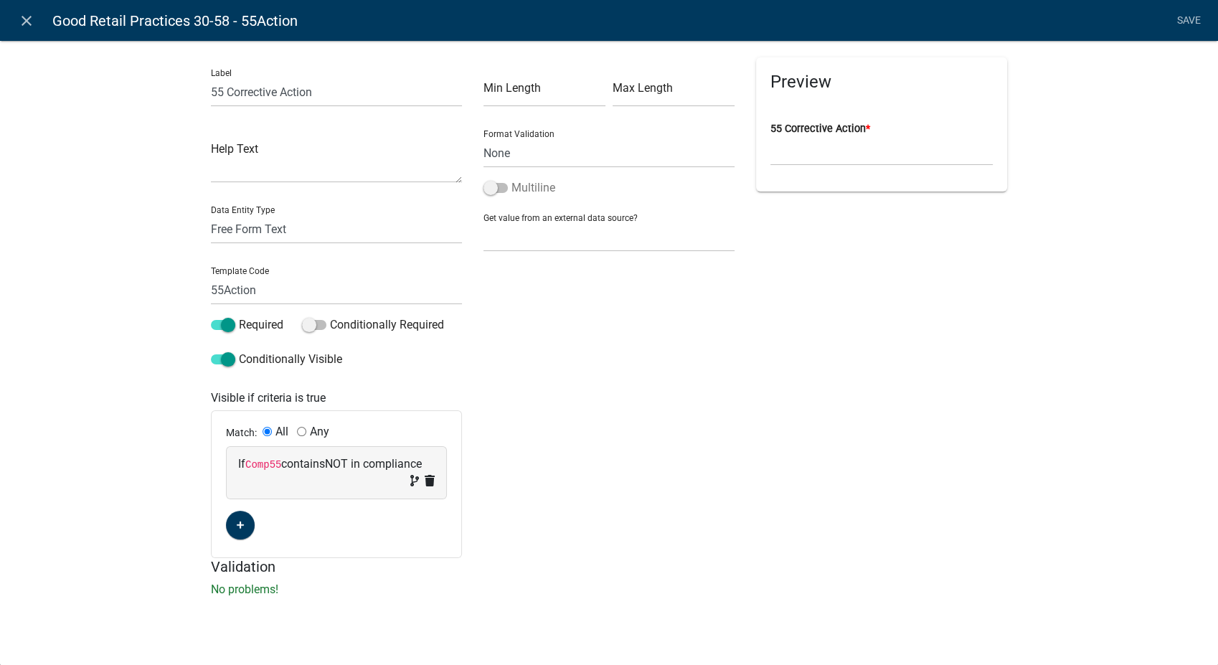
click at [486, 188] on span at bounding box center [495, 188] width 24 height 10
click at [511, 179] on input "Multiline" at bounding box center [511, 179] width 0 height 0
click at [1187, 16] on link "Save" at bounding box center [1189, 20] width 36 height 27
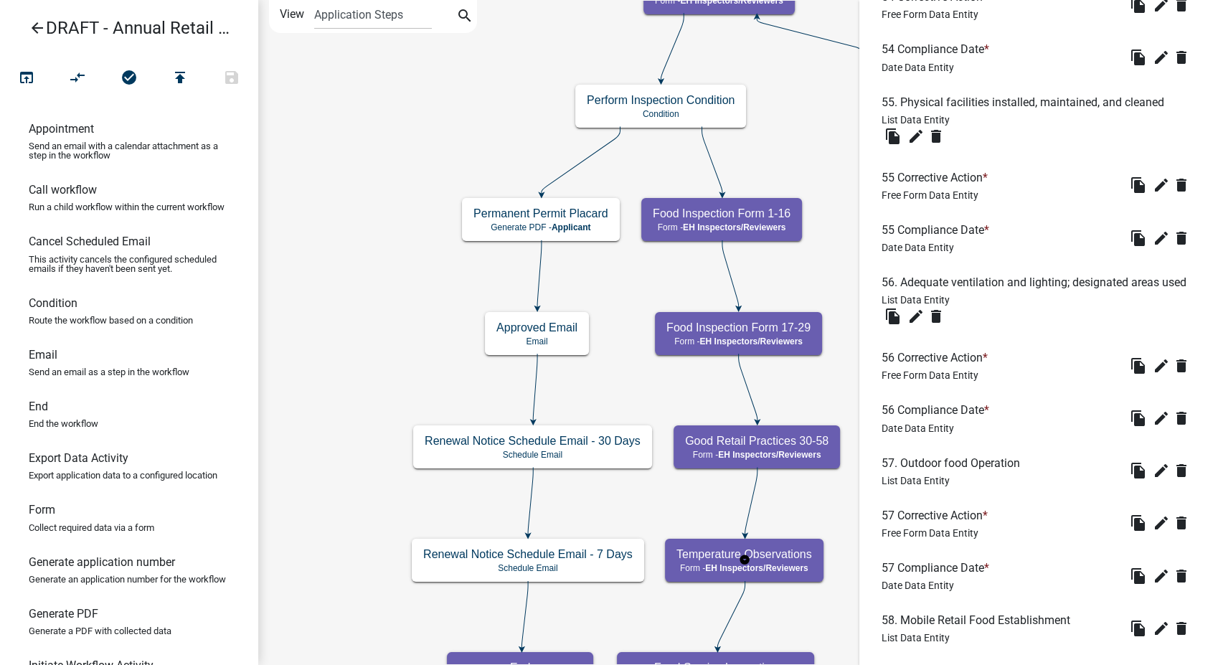
scroll to position [4940, 0]
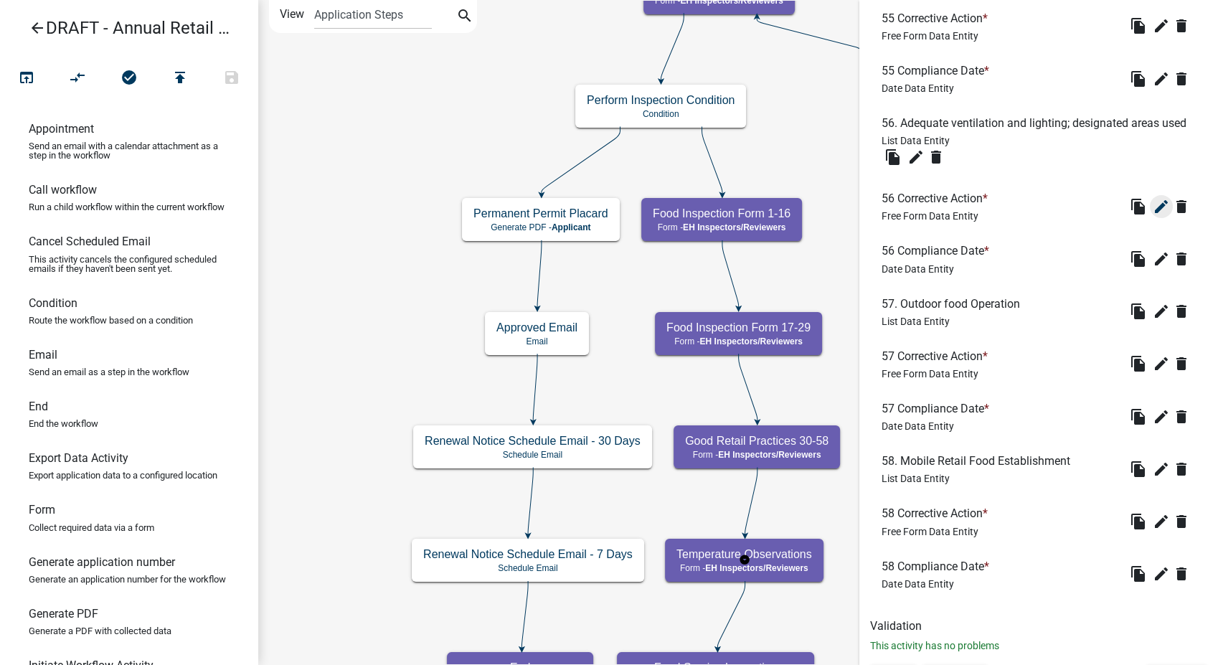
click at [1153, 215] on icon "edit" at bounding box center [1161, 206] width 17 height 17
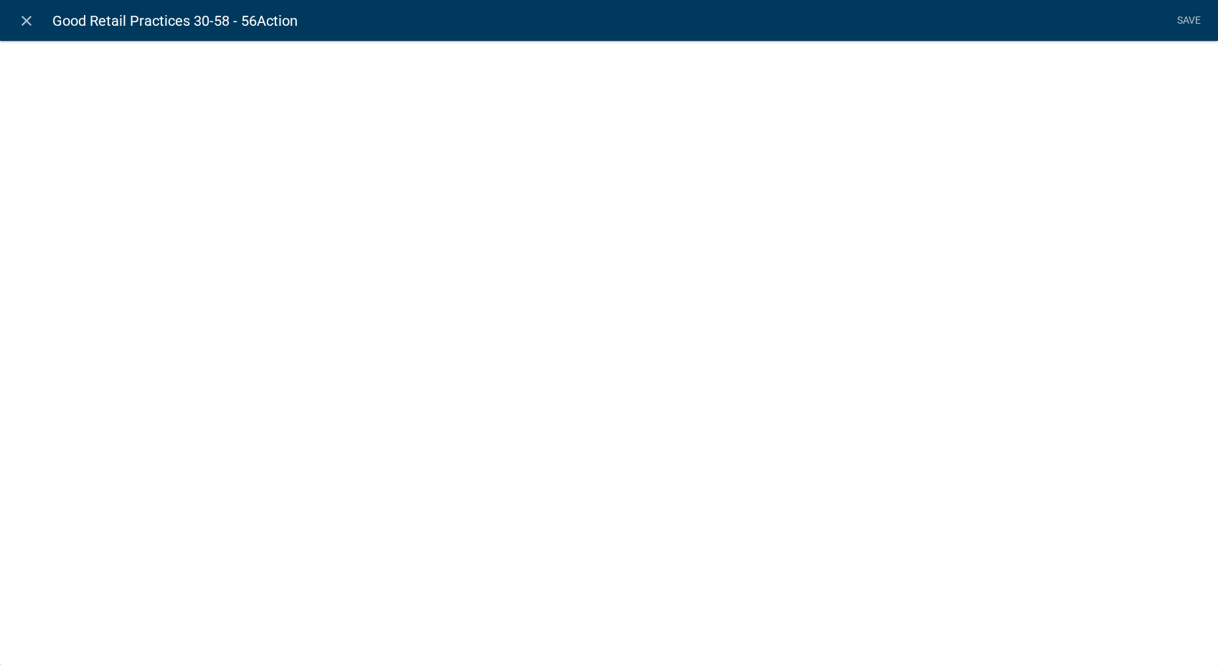
select select
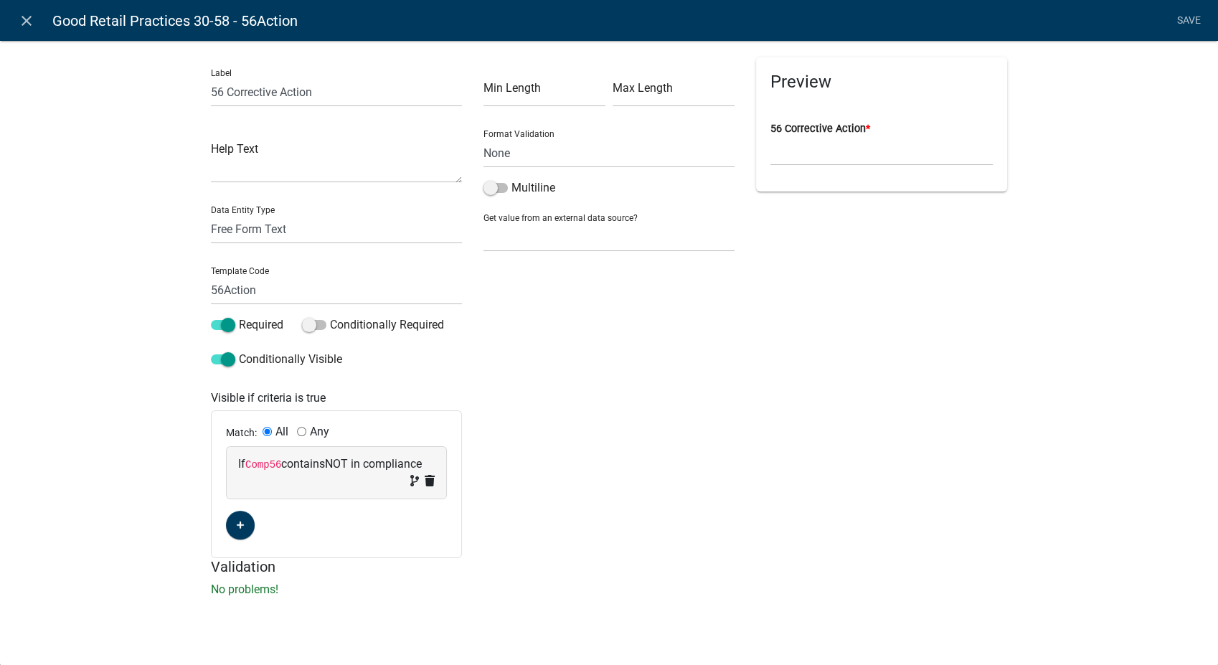
click at [489, 187] on span at bounding box center [495, 188] width 24 height 10
click at [511, 179] on input "Multiline" at bounding box center [511, 179] width 0 height 0
click at [1193, 14] on link "Save" at bounding box center [1189, 20] width 36 height 27
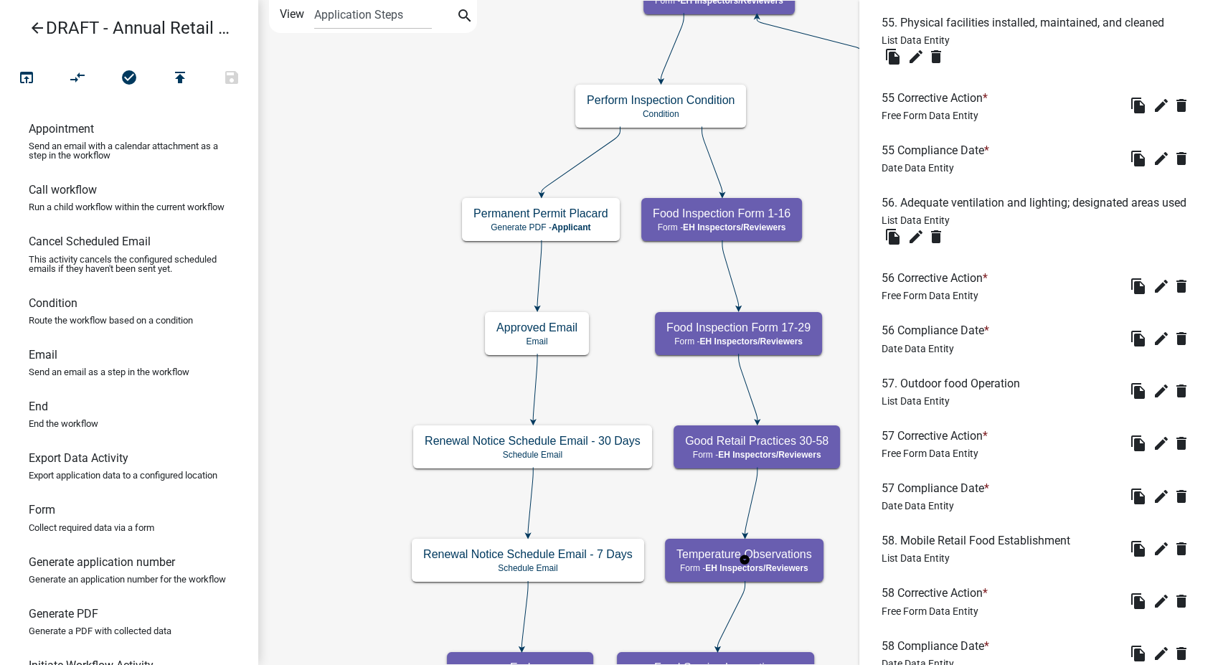
scroll to position [5052, 0]
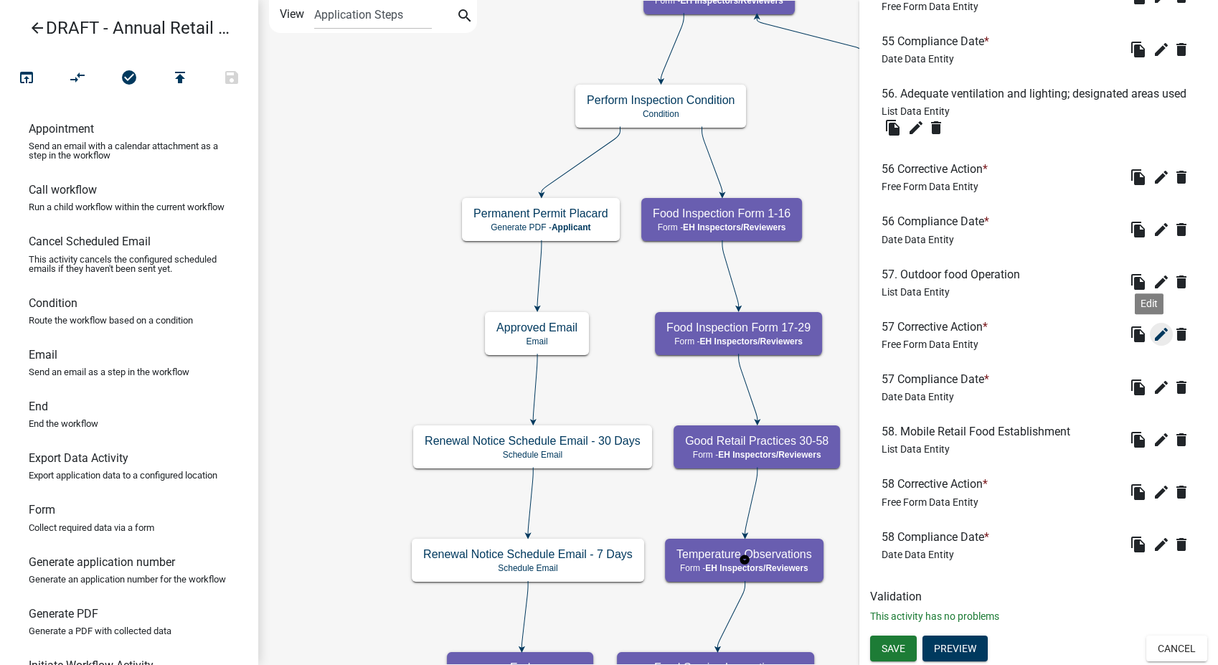
click at [1153, 338] on icon "edit" at bounding box center [1161, 334] width 17 height 17
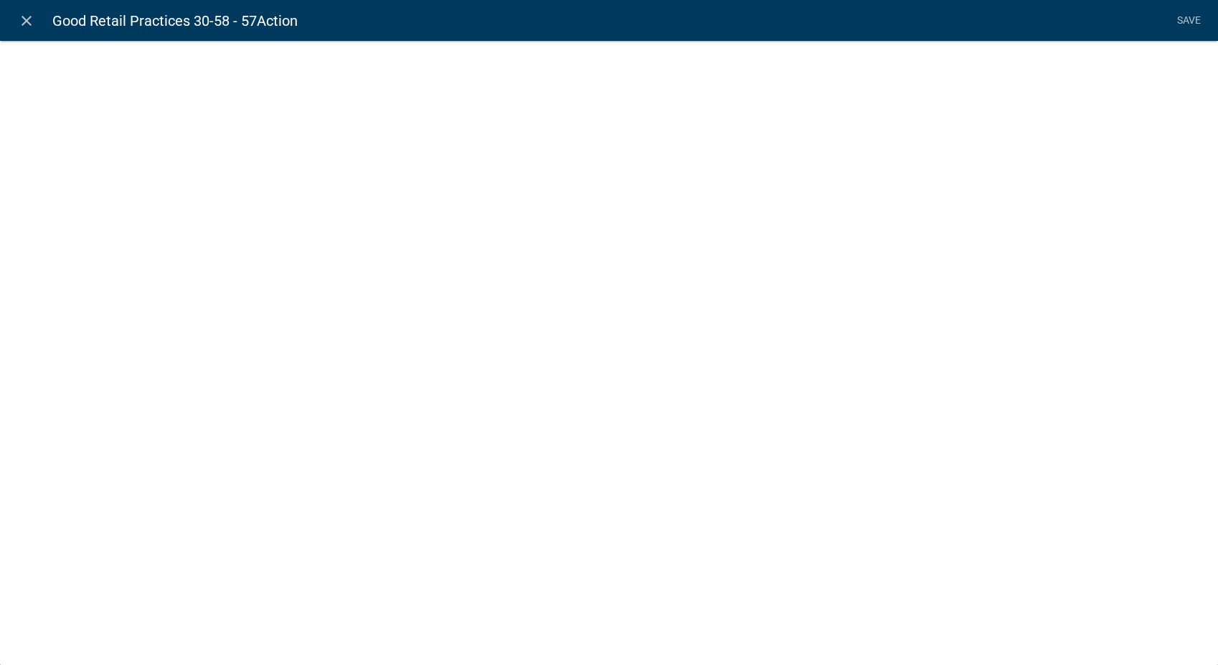
select select
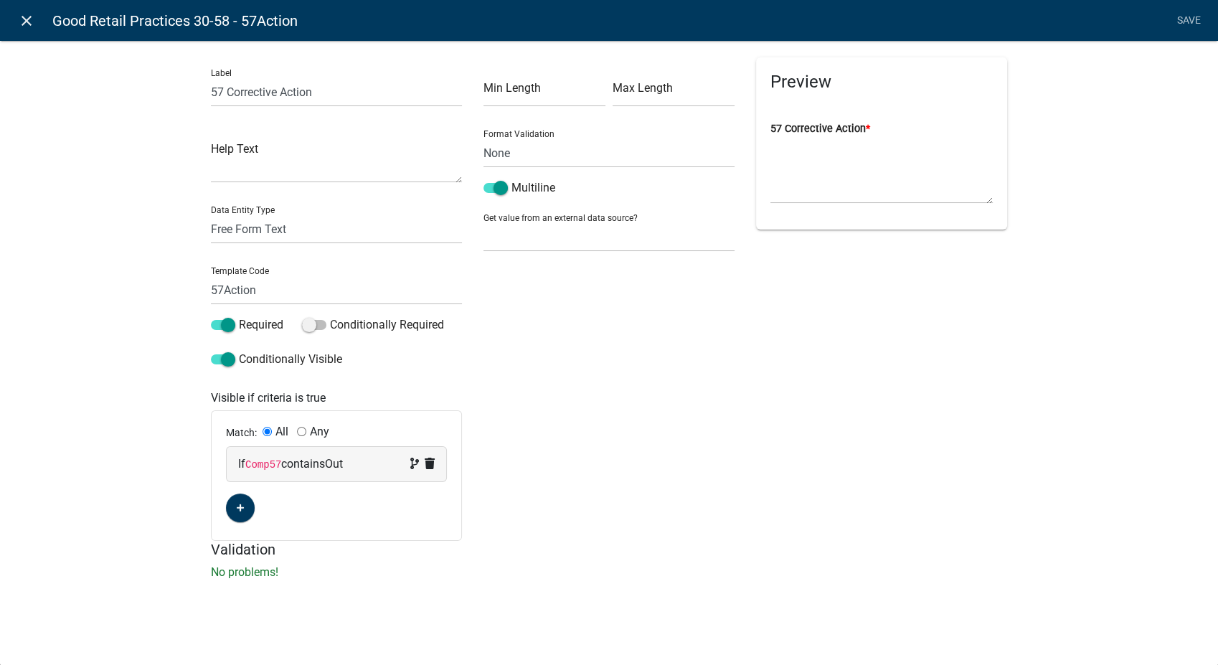
click at [22, 21] on icon "close" at bounding box center [26, 20] width 17 height 17
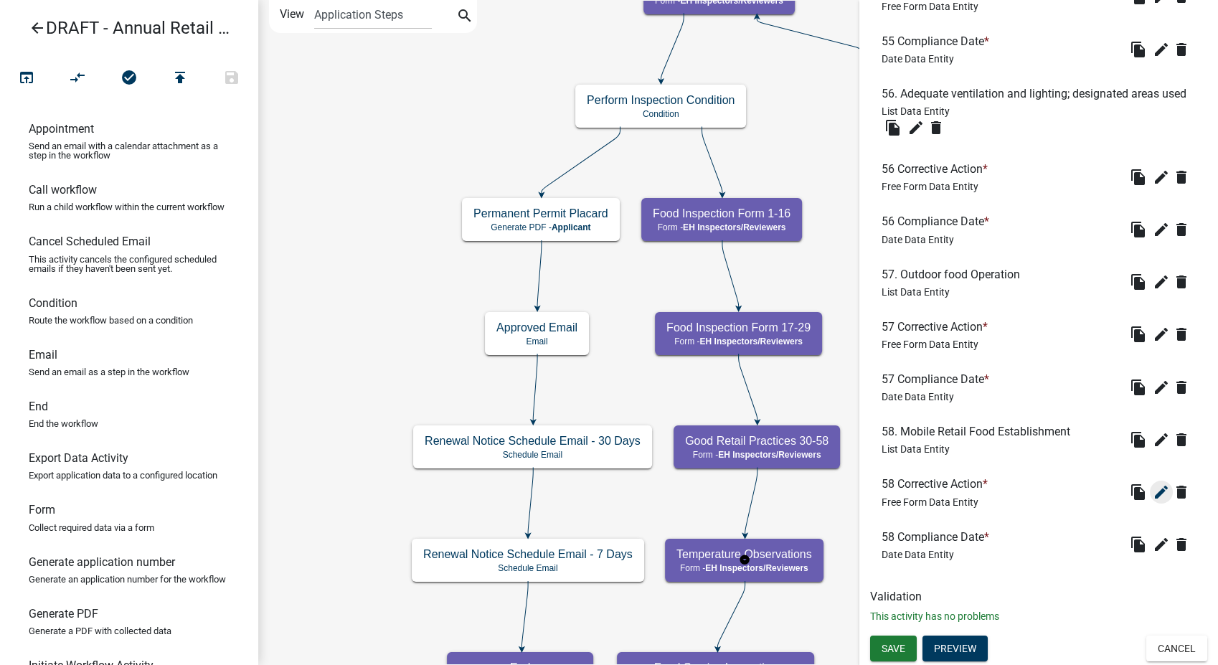
click at [1153, 489] on icon "edit" at bounding box center [1161, 491] width 17 height 17
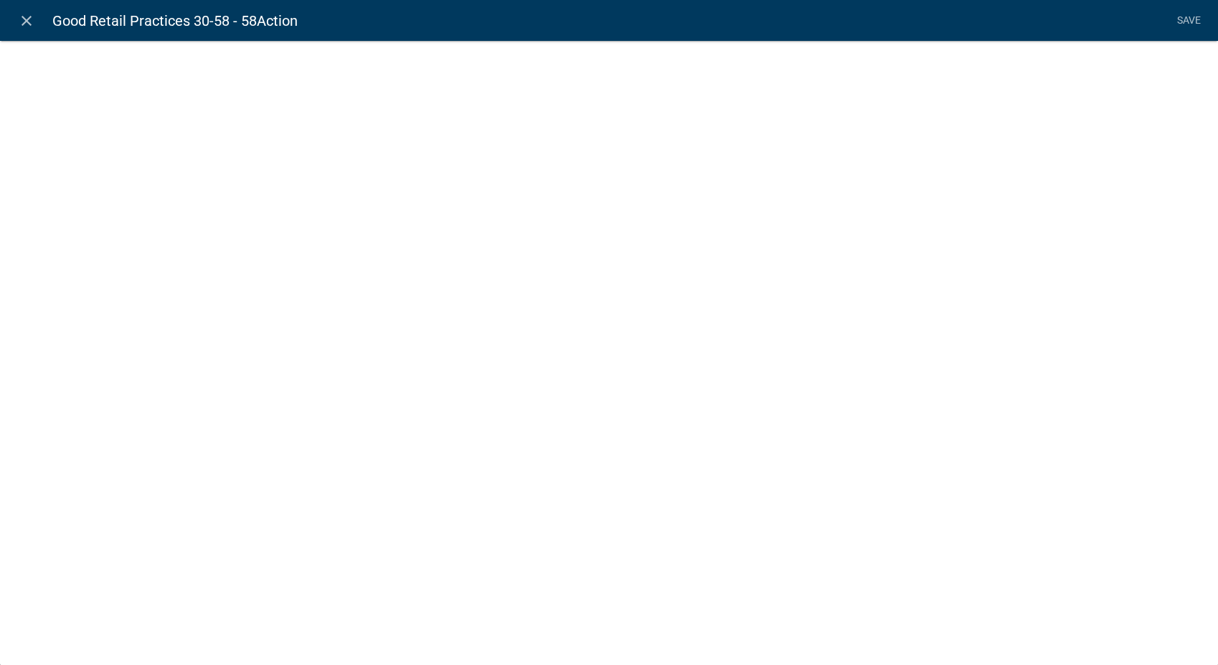
select select
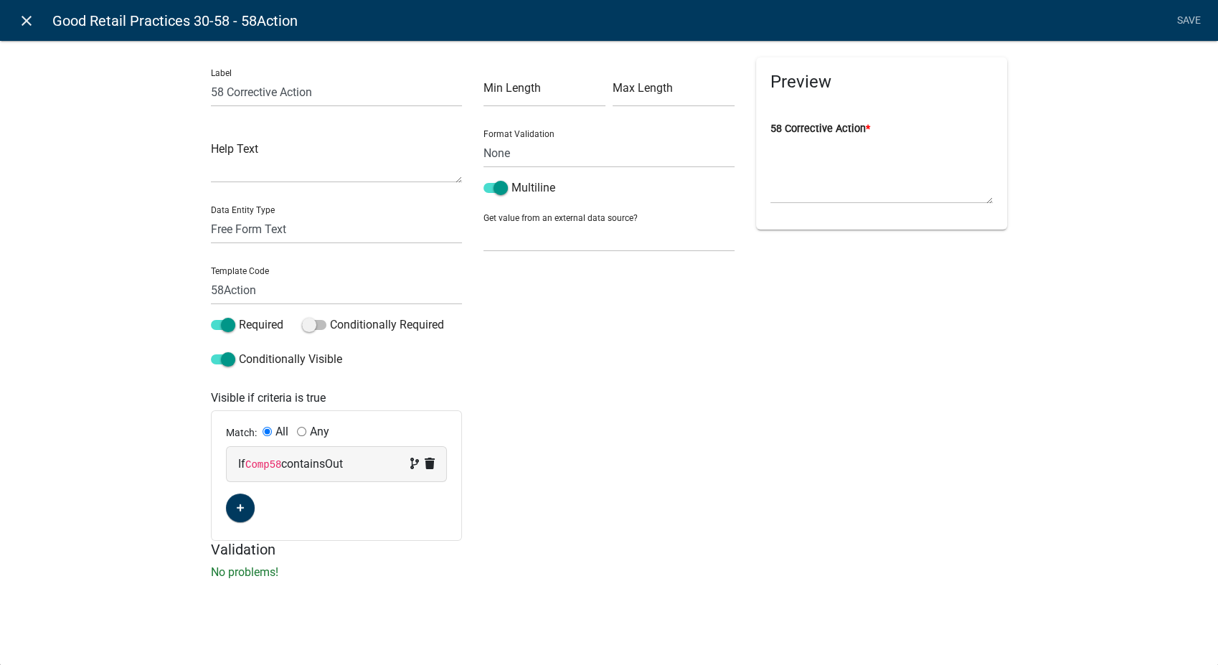
click at [24, 19] on icon "close" at bounding box center [26, 20] width 17 height 17
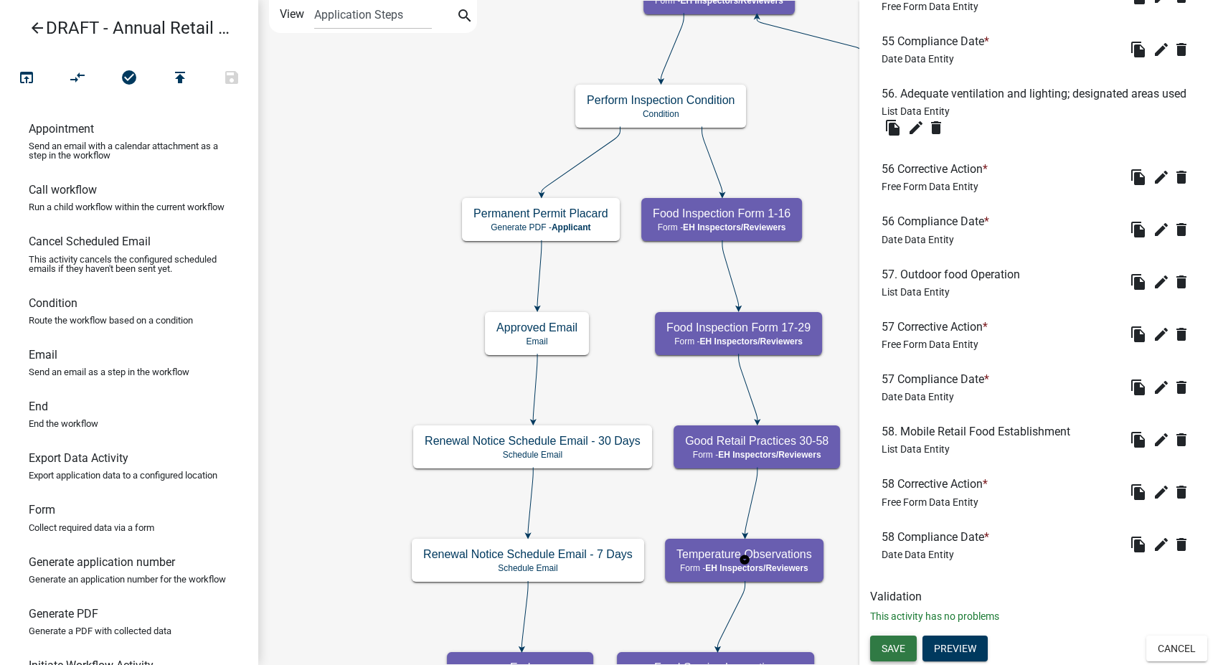
click at [904, 653] on span "Save" at bounding box center [893, 647] width 24 height 11
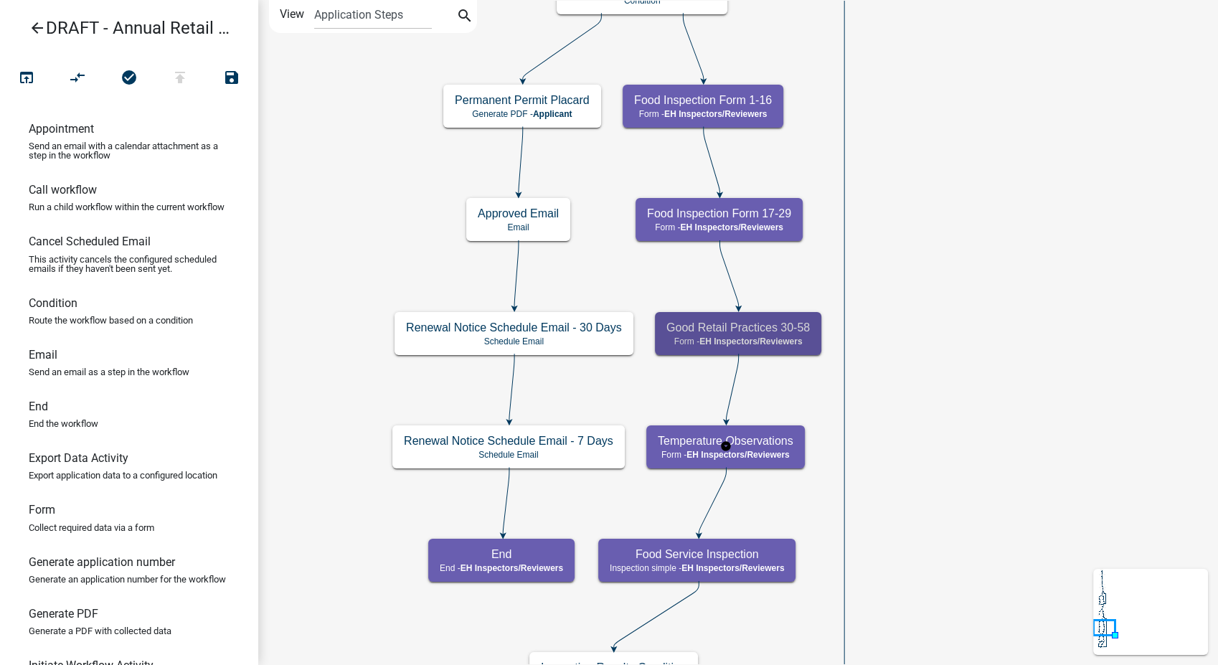
scroll to position [0, 0]
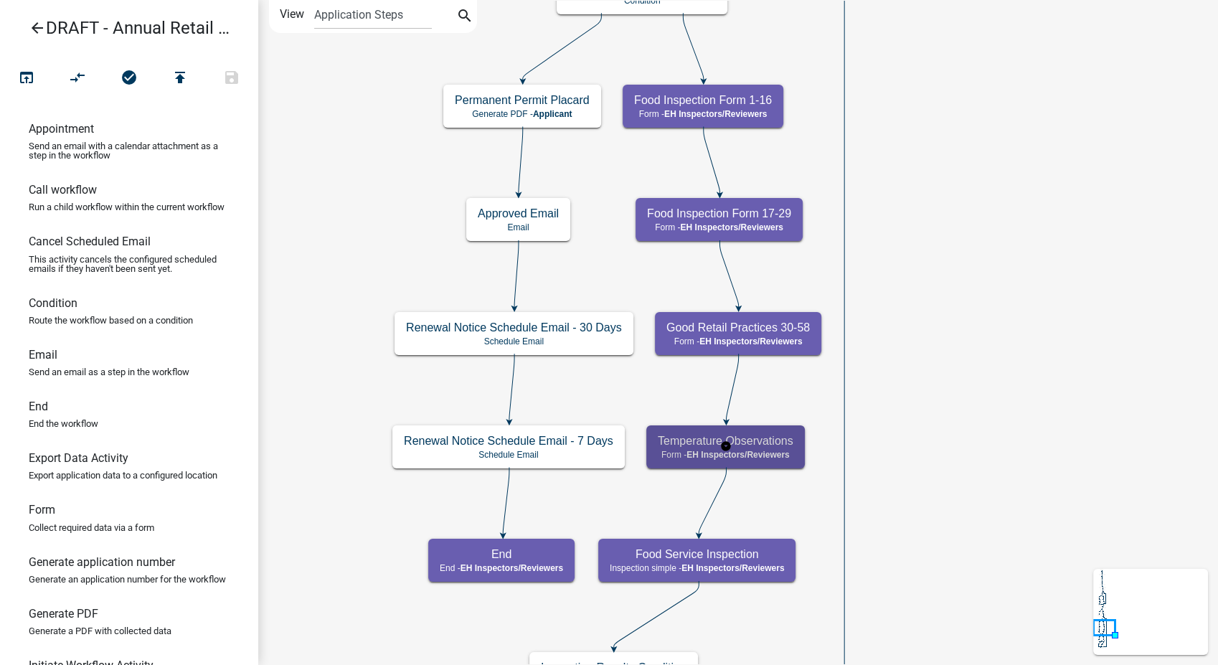
click at [785, 461] on div "Temperature Observations Form - EH Inspectors/Reviewers" at bounding box center [725, 446] width 159 height 43
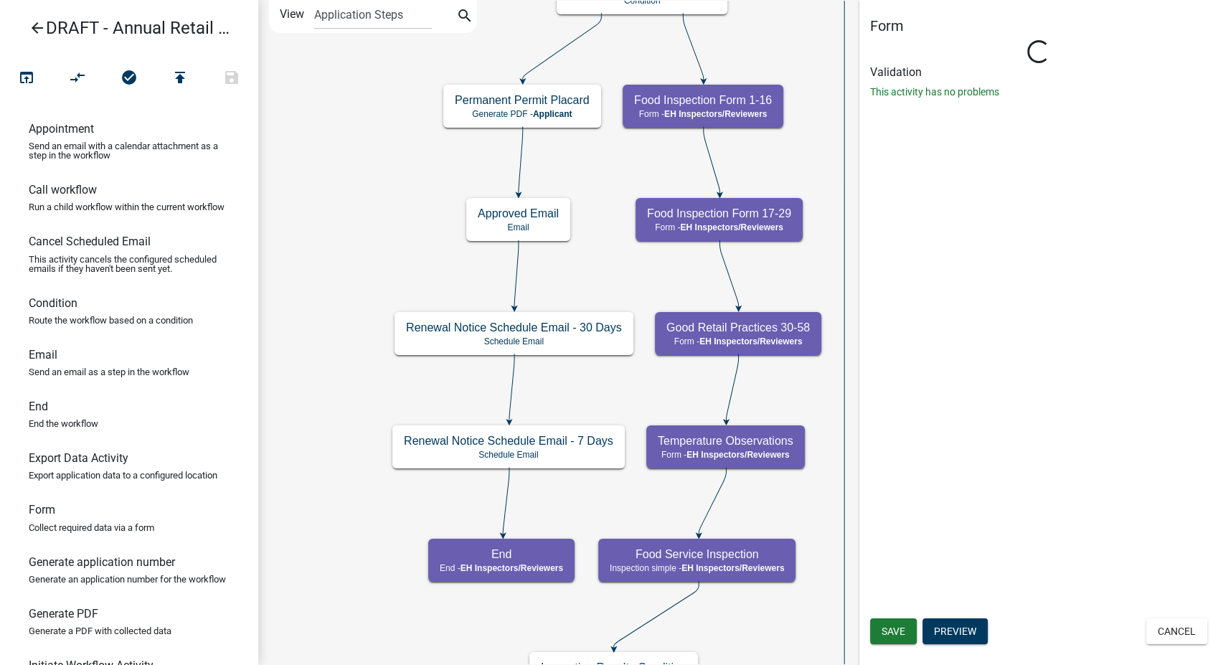
select select "C31B5D90-9A1B-409C-8A96-CB1DC1AB168B"
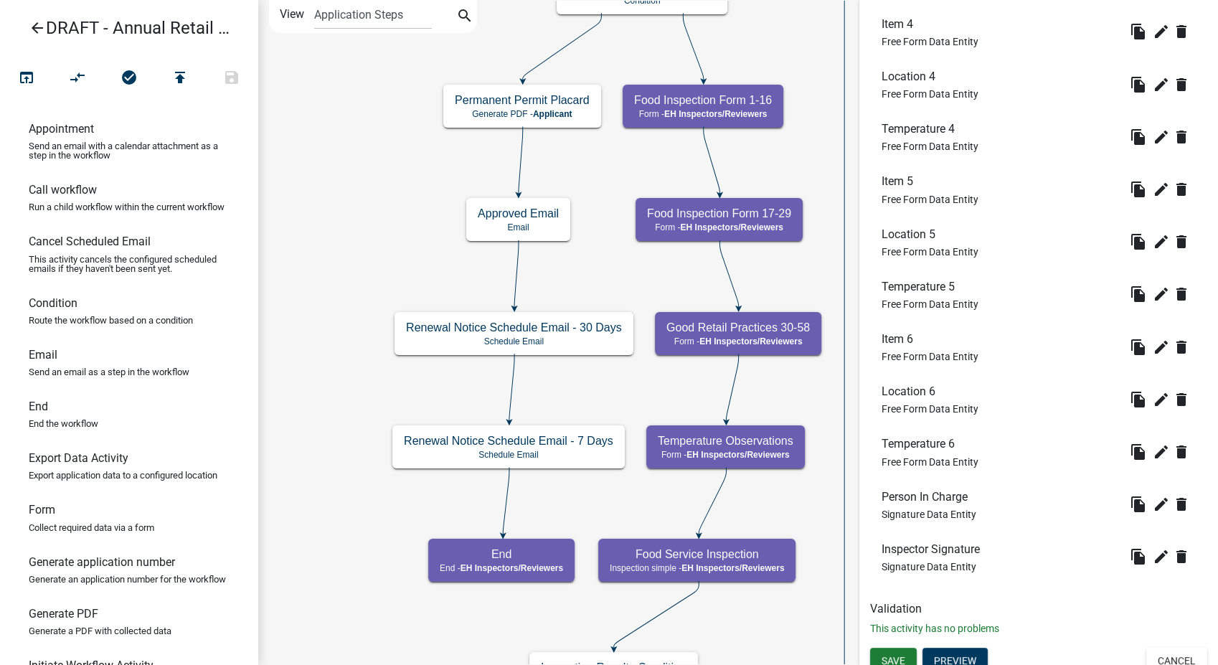
scroll to position [904, 0]
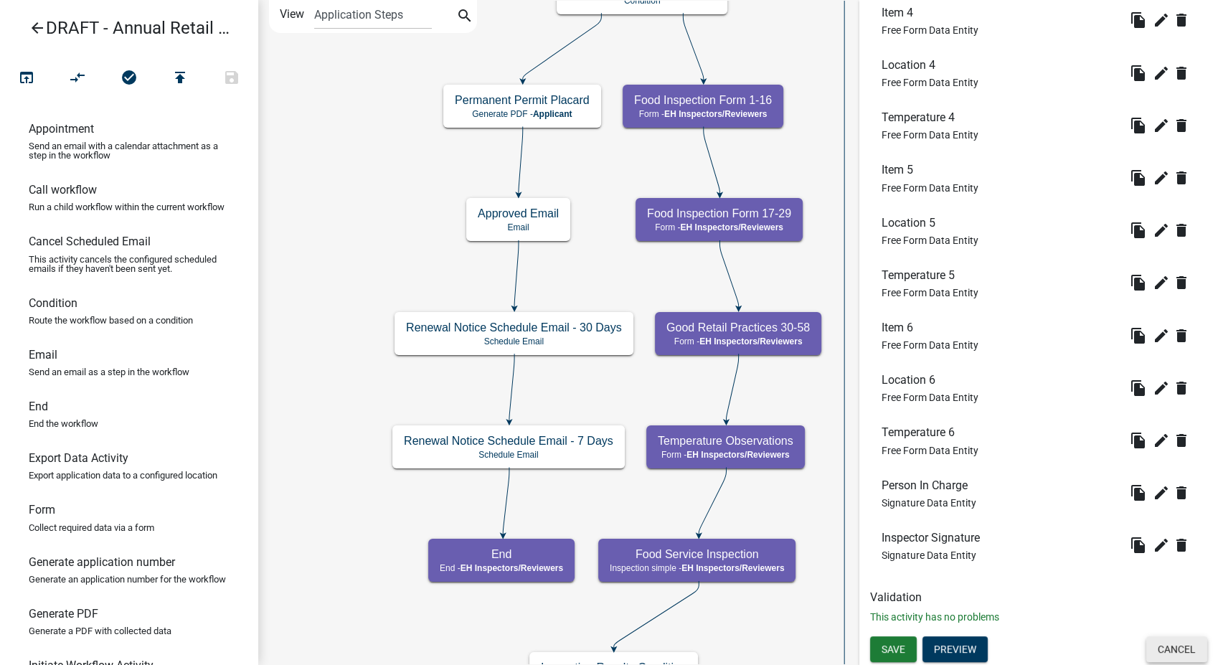
click at [1164, 646] on button "Cancel" at bounding box center [1176, 649] width 61 height 26
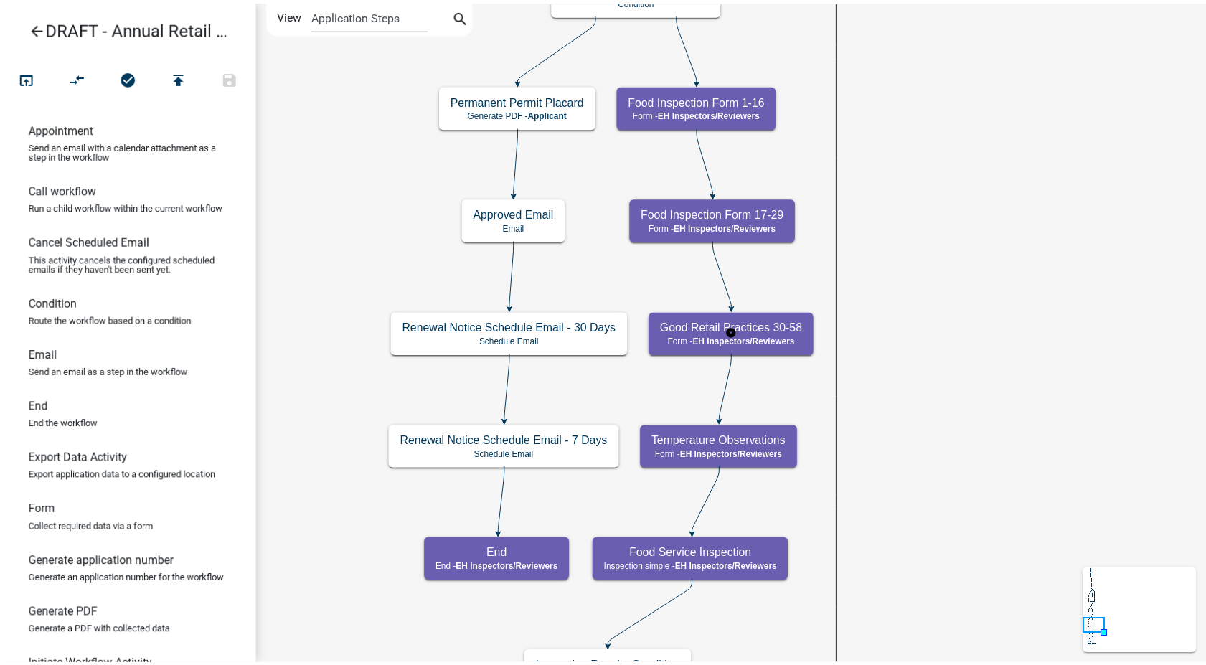
scroll to position [0, 0]
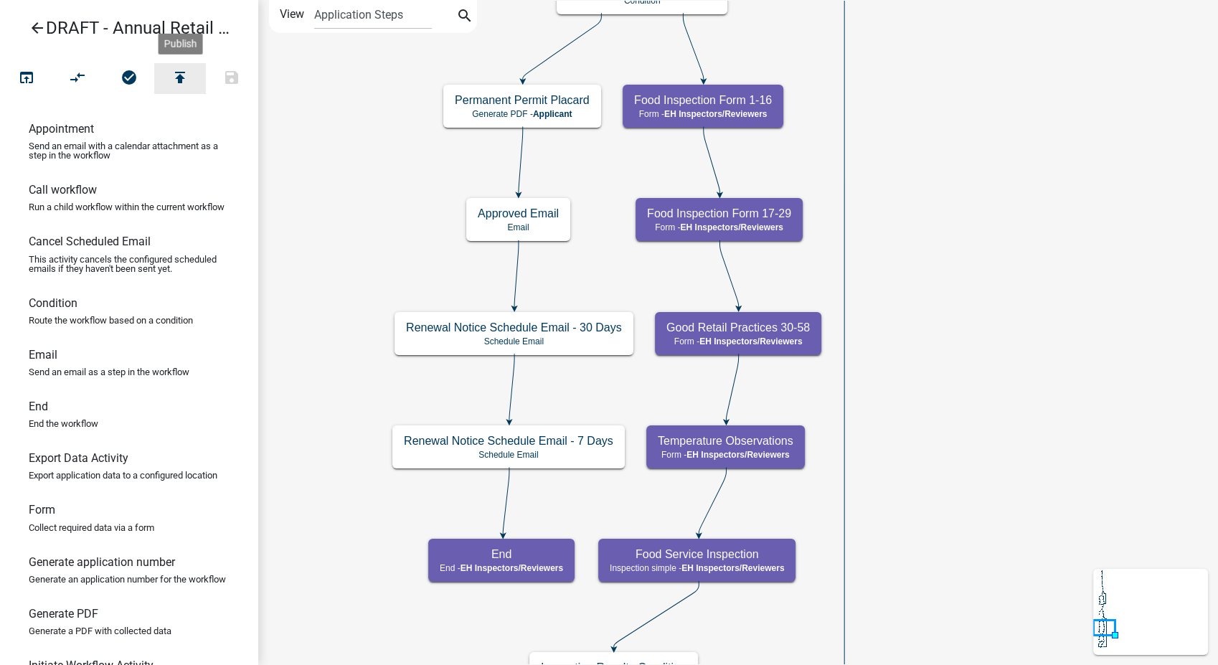
click at [172, 71] on icon "publish" at bounding box center [179, 79] width 17 height 20
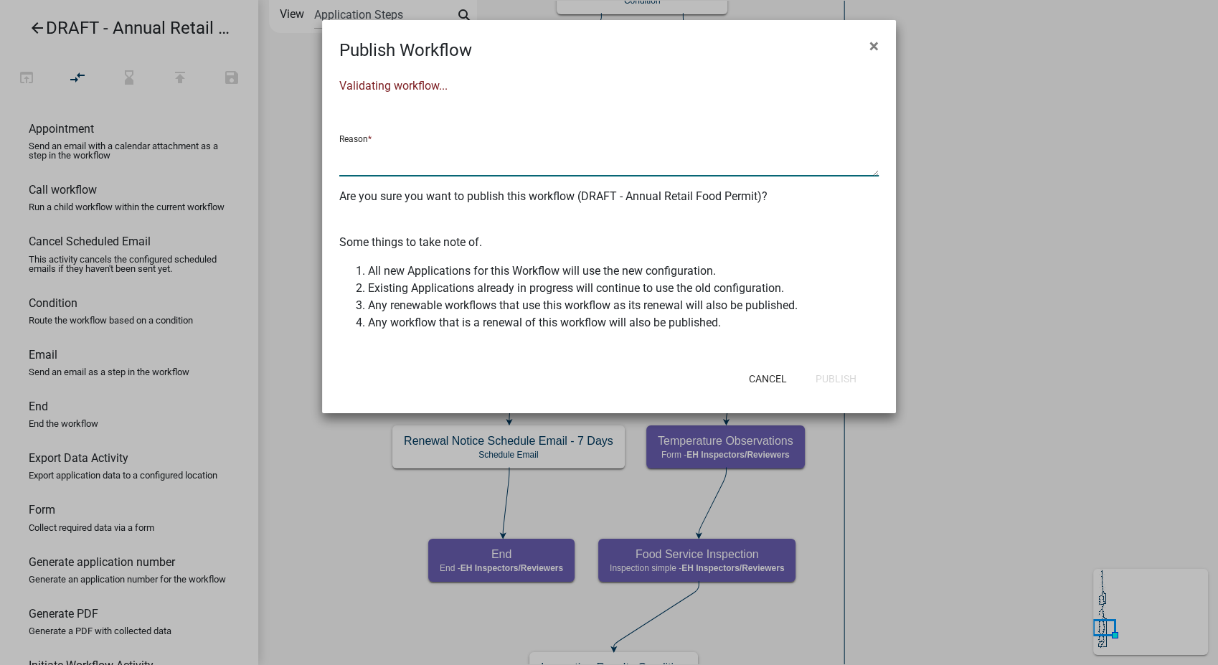
click at [383, 162] on textarea at bounding box center [608, 159] width 539 height 33
type textarea "Added new food codes and item from food inspection form"
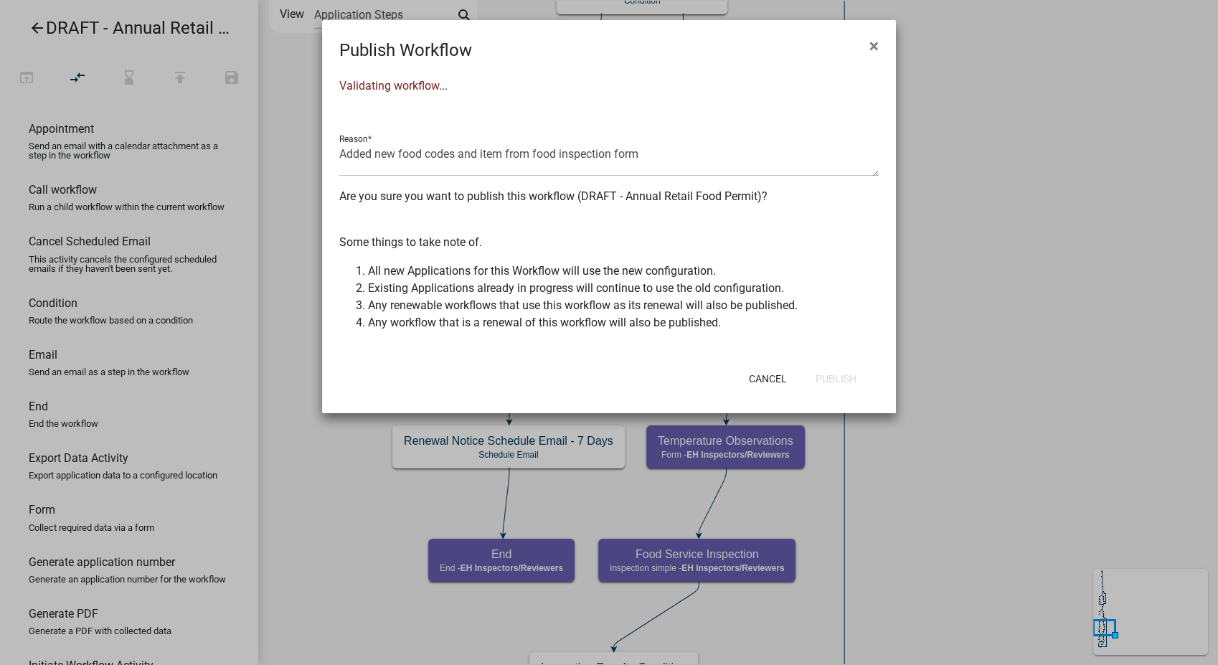
click at [711, 235] on p "Some things to take note of." at bounding box center [608, 242] width 539 height 17
click at [707, 149] on textarea "Added new food codes and item from food inspection form" at bounding box center [608, 159] width 539 height 33
click at [771, 372] on button "Cancel" at bounding box center [767, 379] width 61 height 26
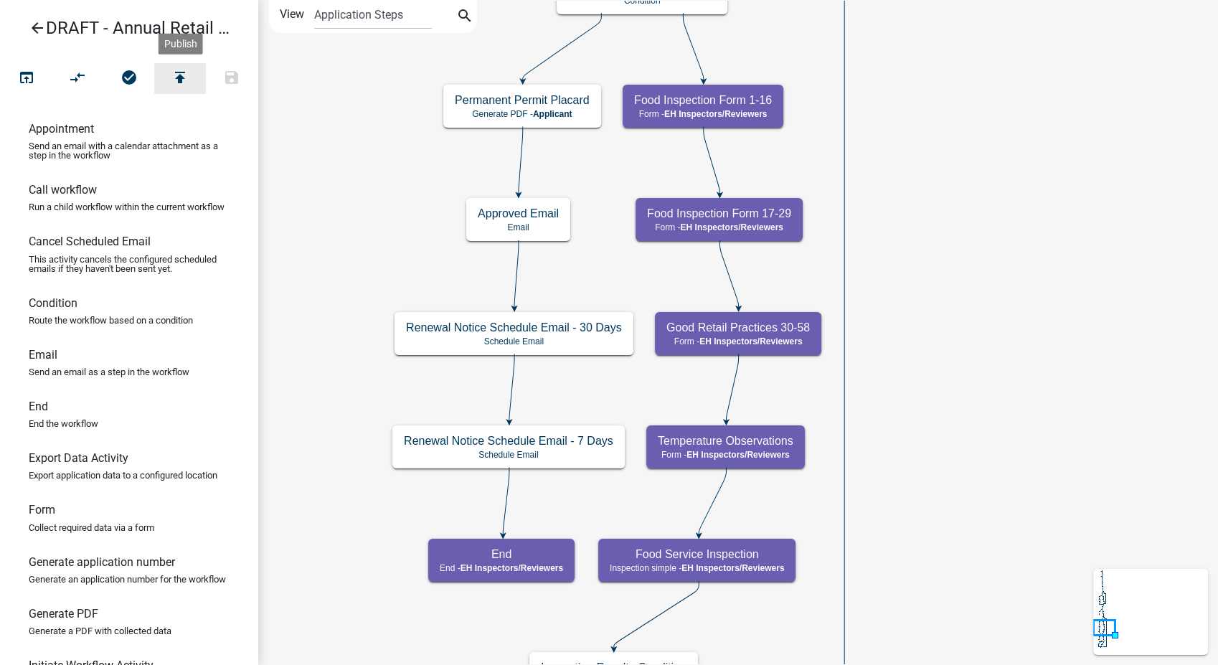
click at [186, 79] on icon "publish" at bounding box center [179, 79] width 17 height 20
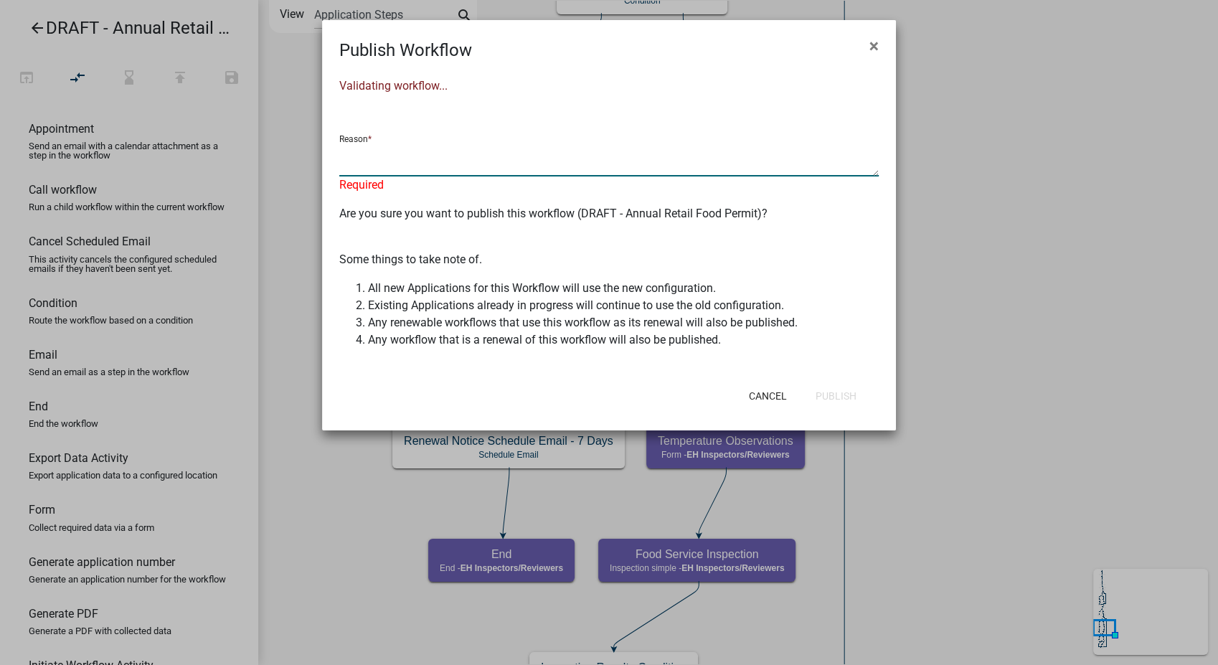
click at [356, 151] on textarea at bounding box center [608, 159] width 539 height 33
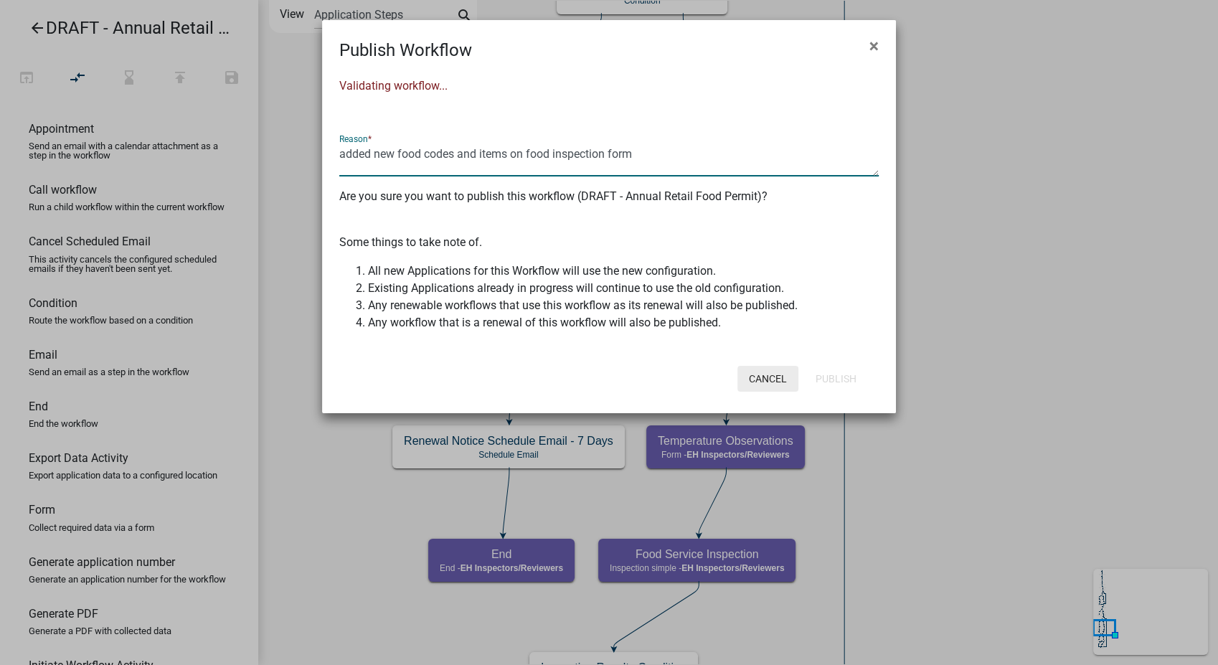
type textarea "added new food codes and items on food inspection form"
click at [754, 374] on button "Cancel" at bounding box center [767, 379] width 61 height 26
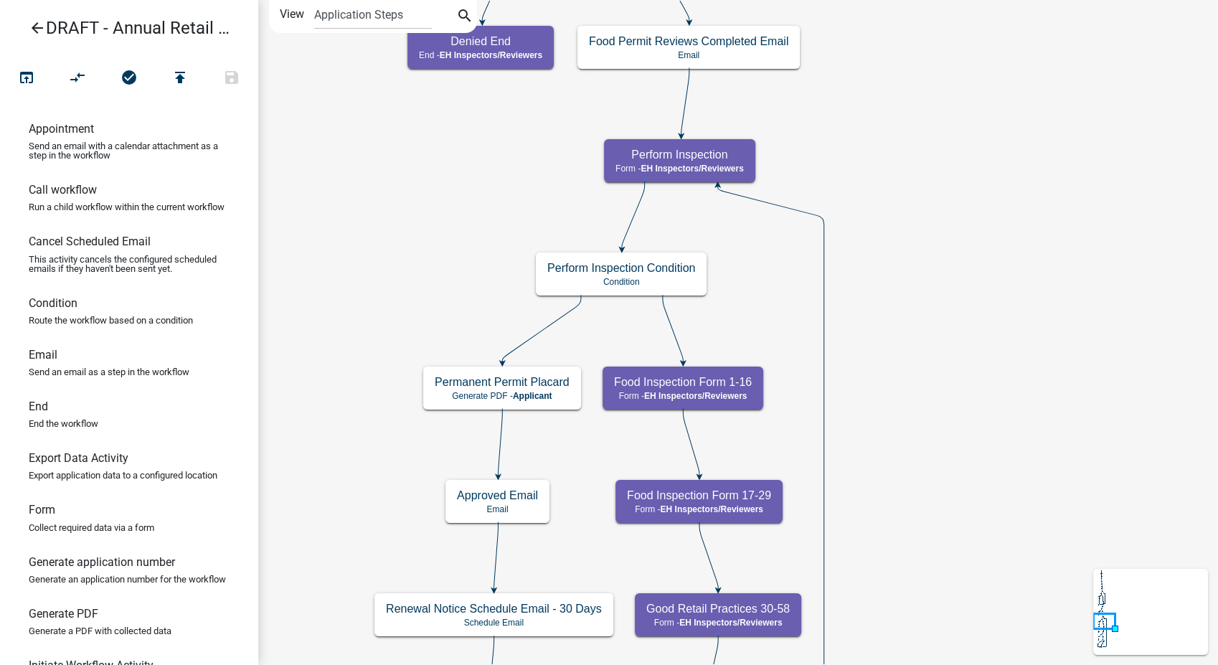
click at [40, 28] on icon "arrow_back" at bounding box center [37, 29] width 17 height 20
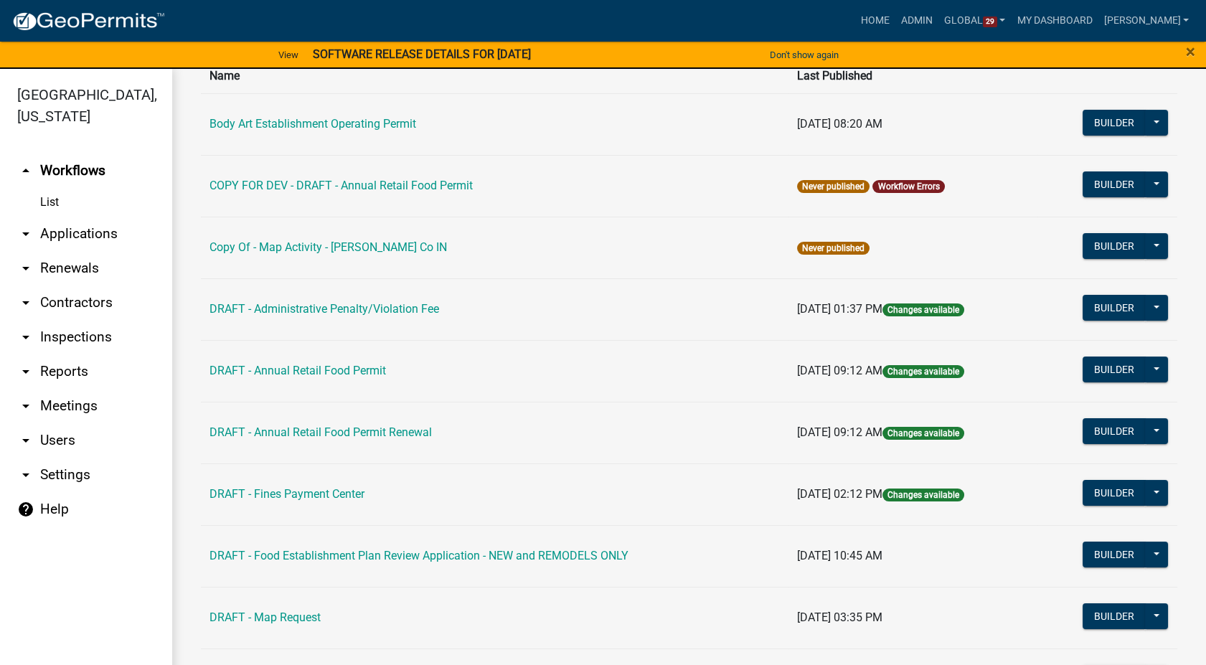
scroll to position [159, 0]
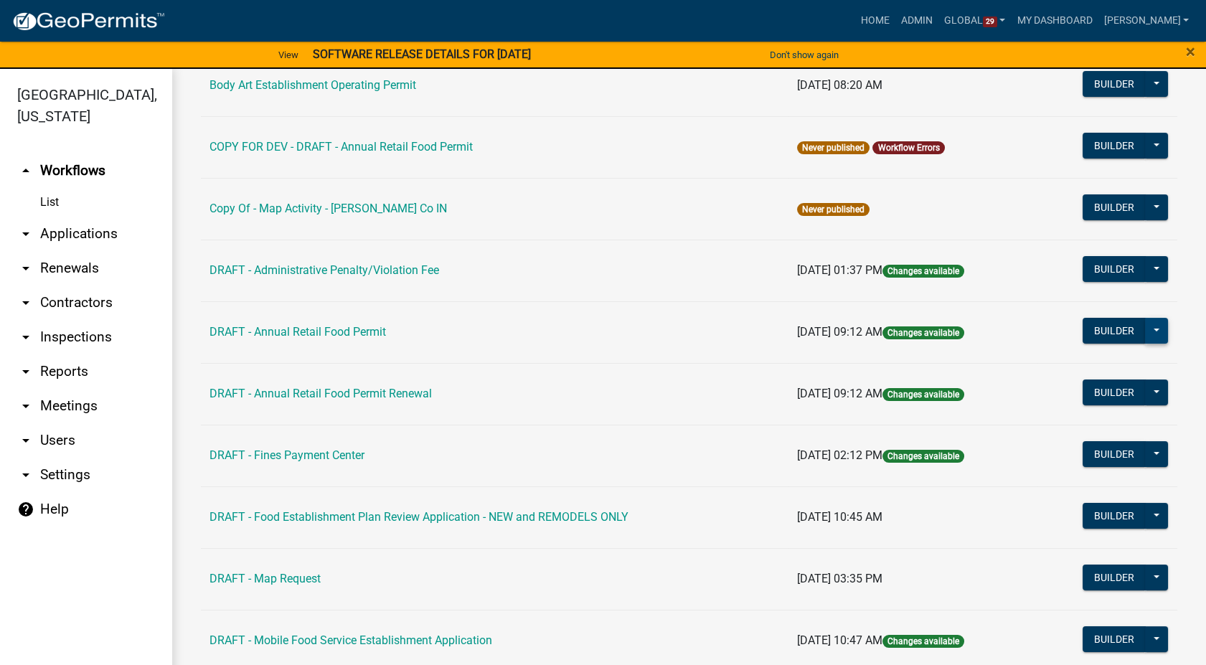
click at [1148, 331] on button at bounding box center [1156, 331] width 23 height 26
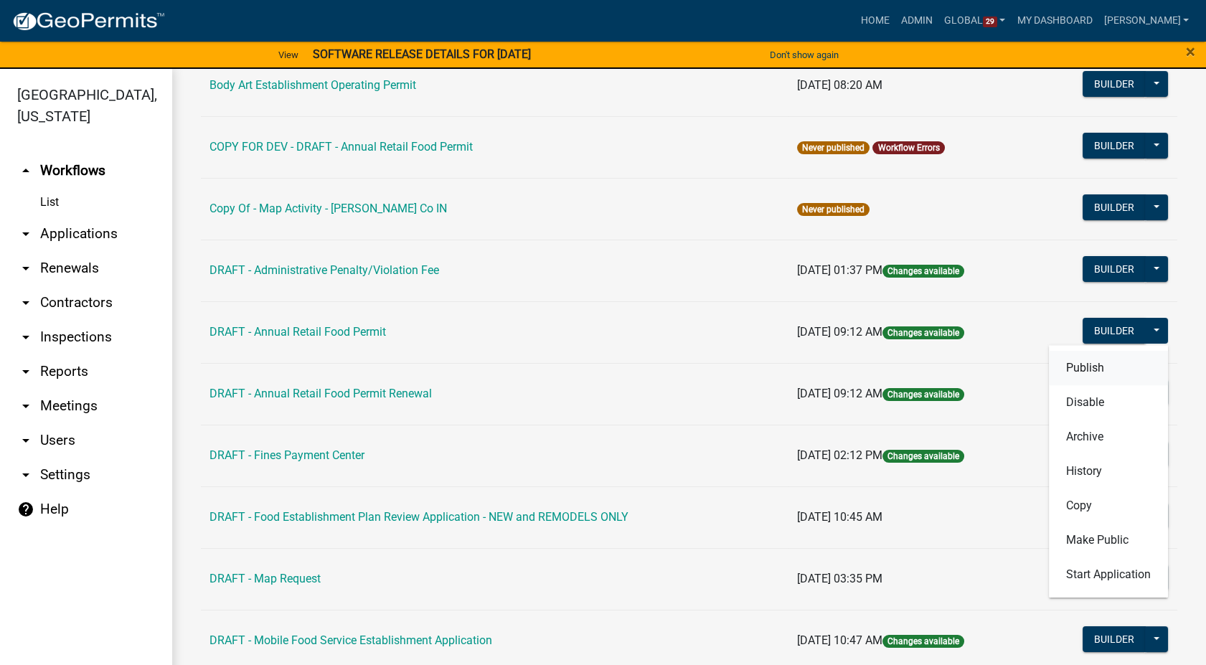
click at [1082, 365] on button "Publish" at bounding box center [1108, 368] width 119 height 34
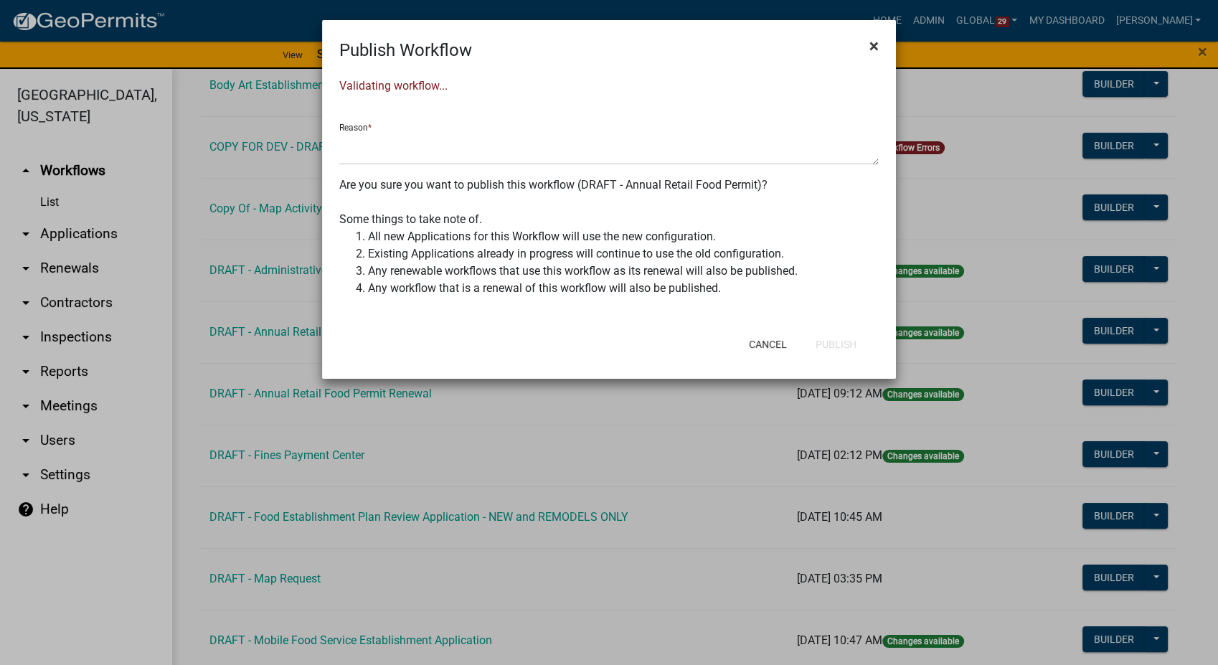
click at [875, 43] on span "×" at bounding box center [873, 46] width 9 height 20
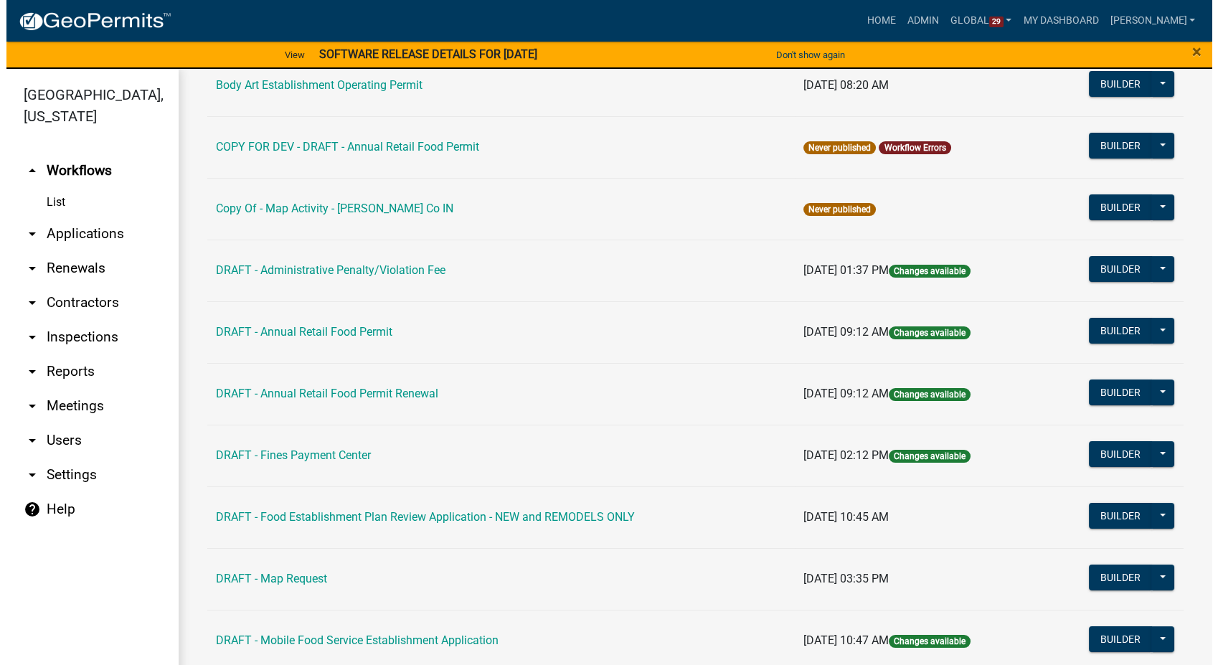
scroll to position [0, 0]
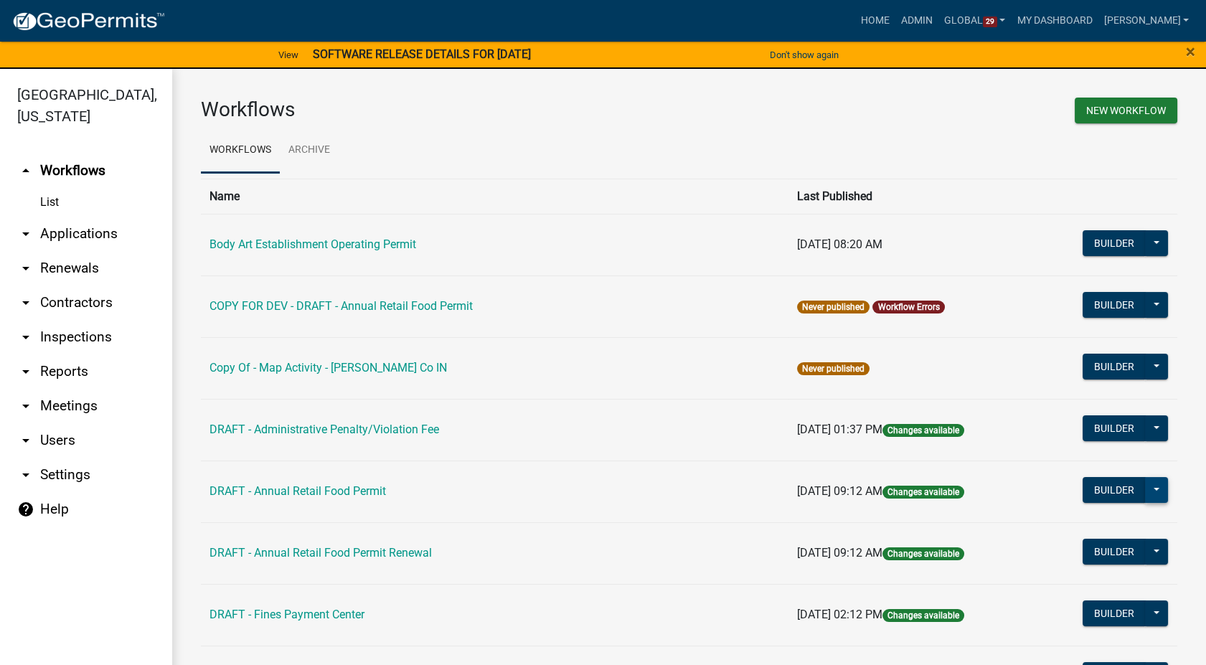
click at [1145, 493] on button at bounding box center [1156, 490] width 23 height 26
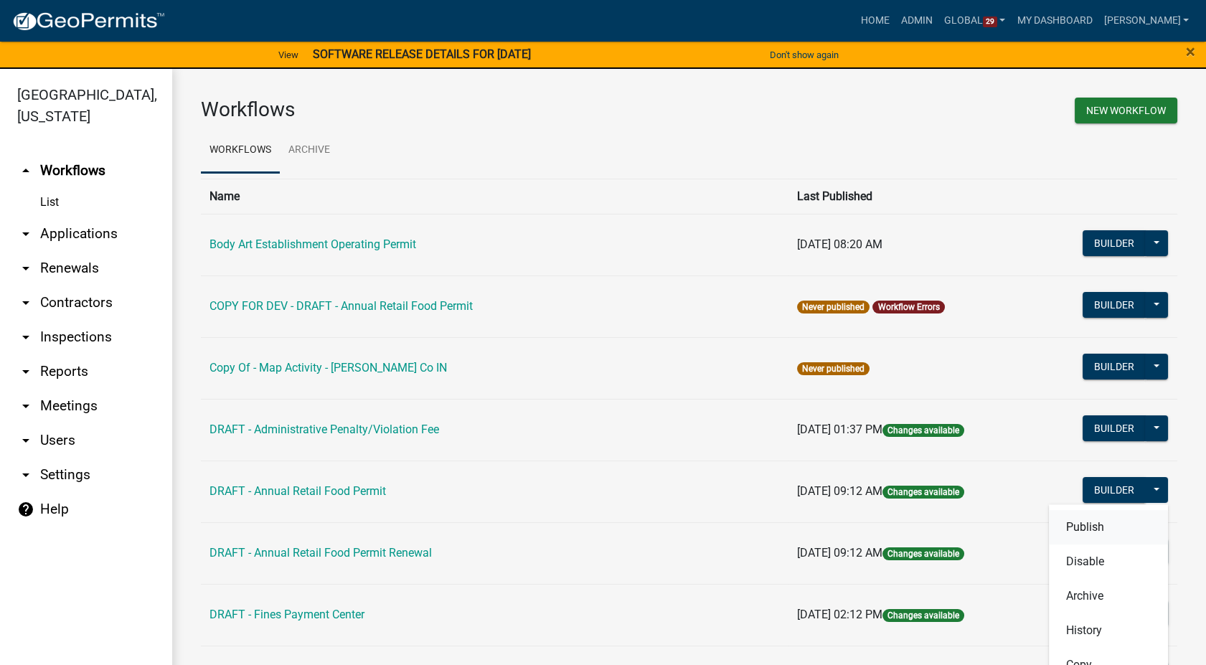
click at [1079, 523] on button "Publish" at bounding box center [1108, 527] width 119 height 34
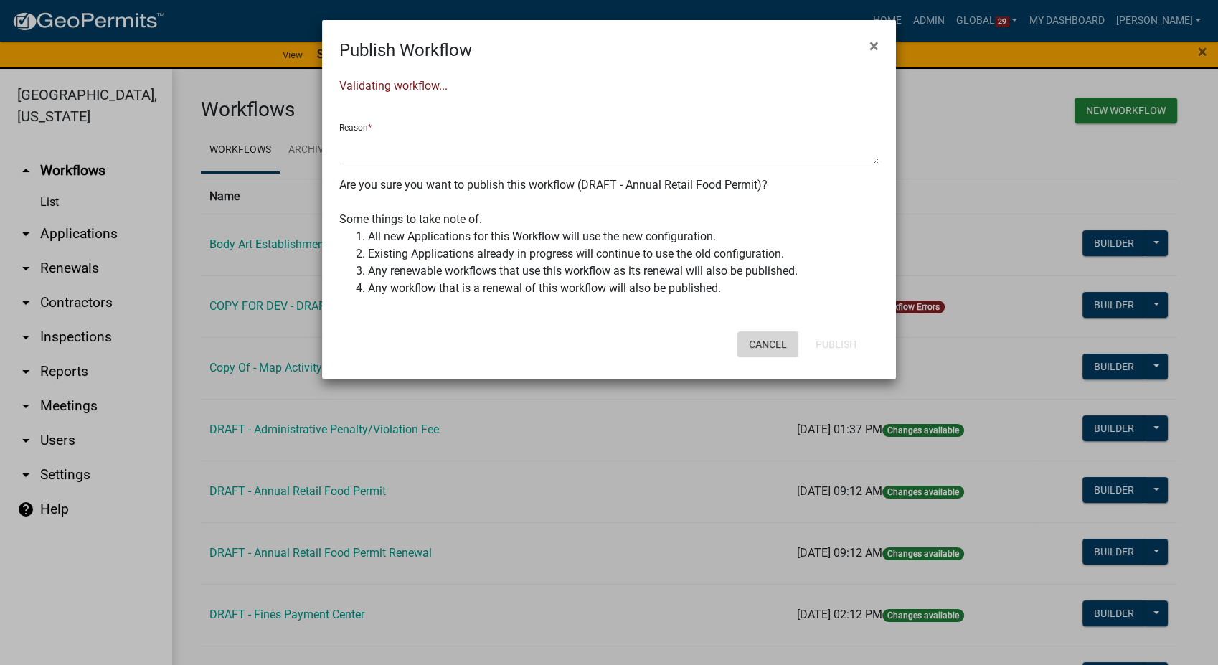
click at [752, 349] on button "Cancel" at bounding box center [767, 344] width 61 height 26
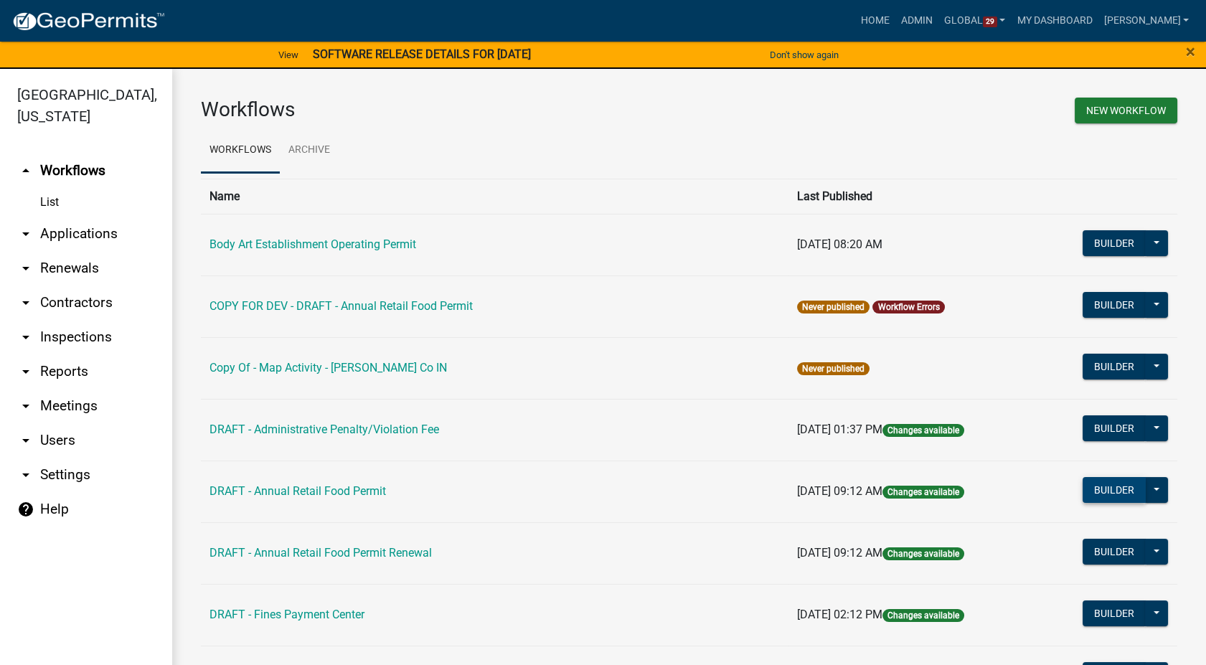
click at [1092, 492] on button "Builder" at bounding box center [1113, 490] width 63 height 26
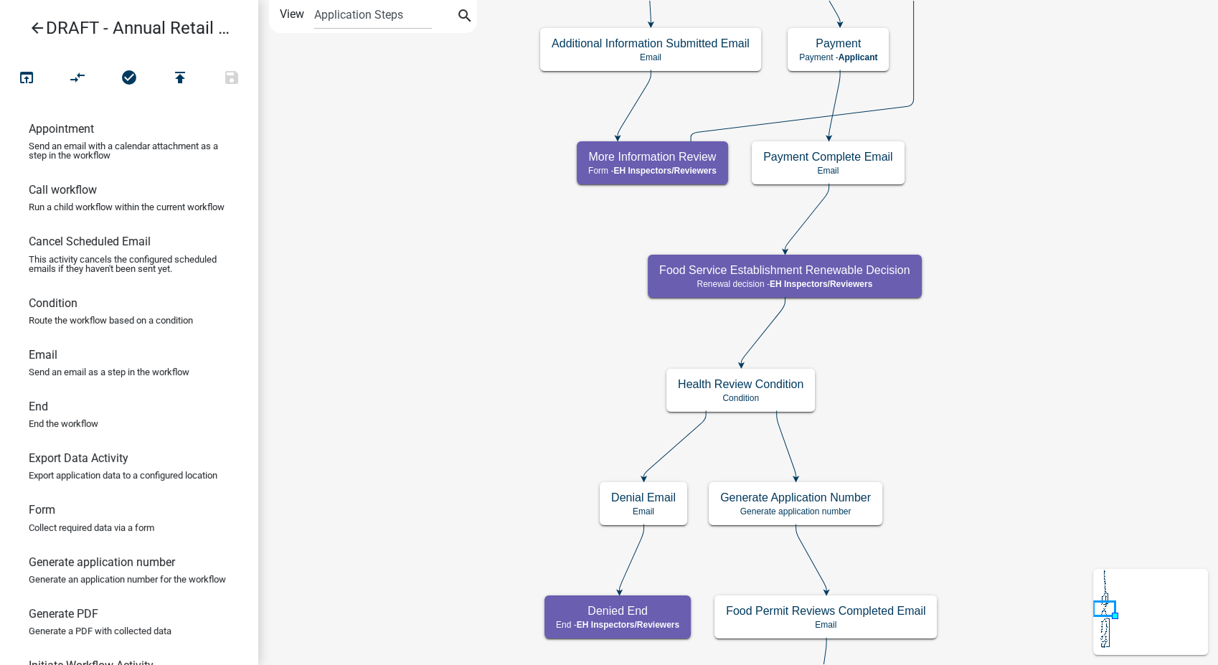
click at [181, 75] on icon "publish" at bounding box center [179, 79] width 17 height 20
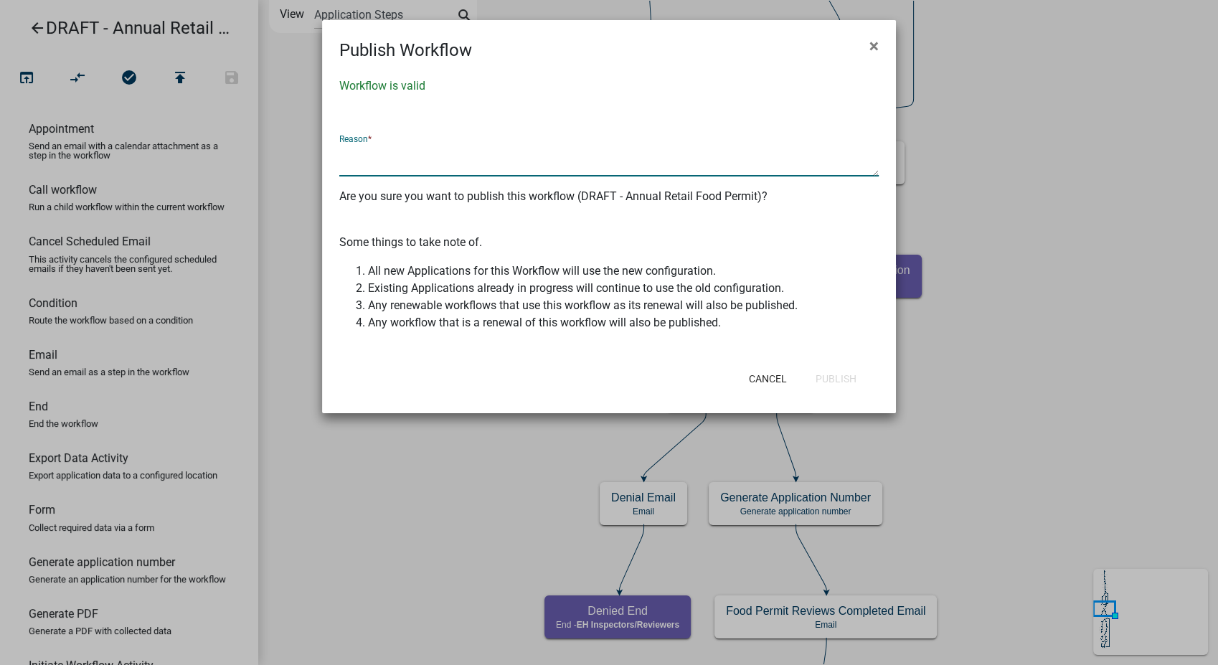
click at [448, 164] on textarea at bounding box center [608, 159] width 539 height 33
type textarea "Added new food codes and items from food inspection form"
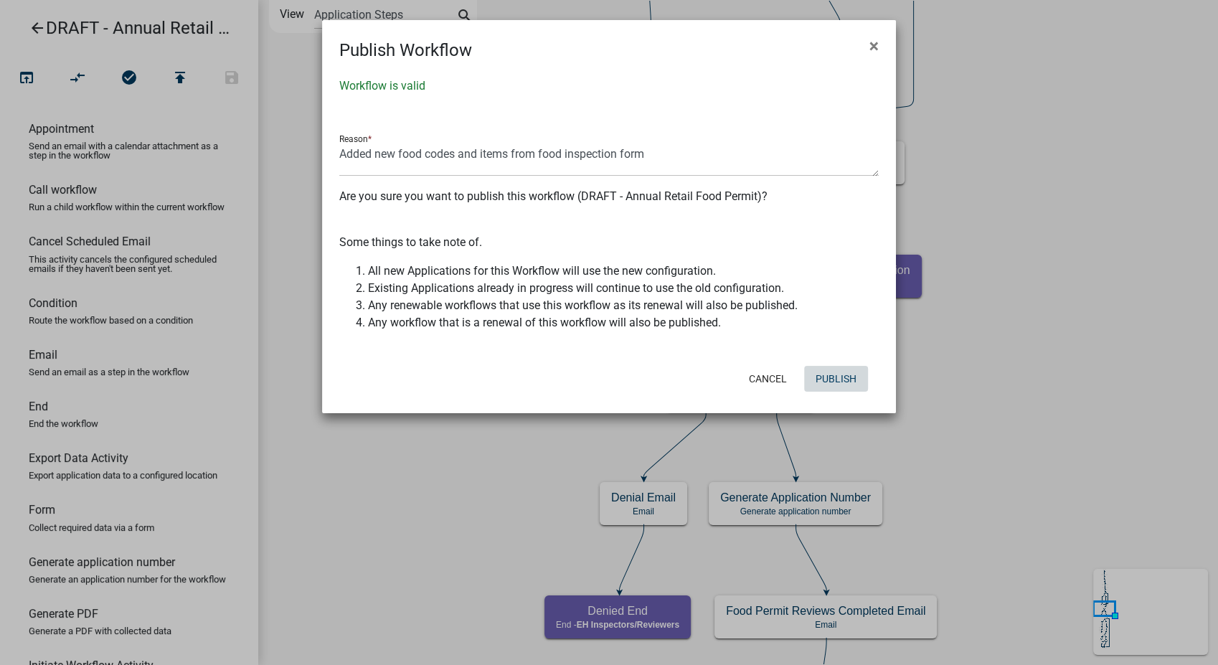
click at [832, 379] on button "Publish" at bounding box center [836, 379] width 64 height 26
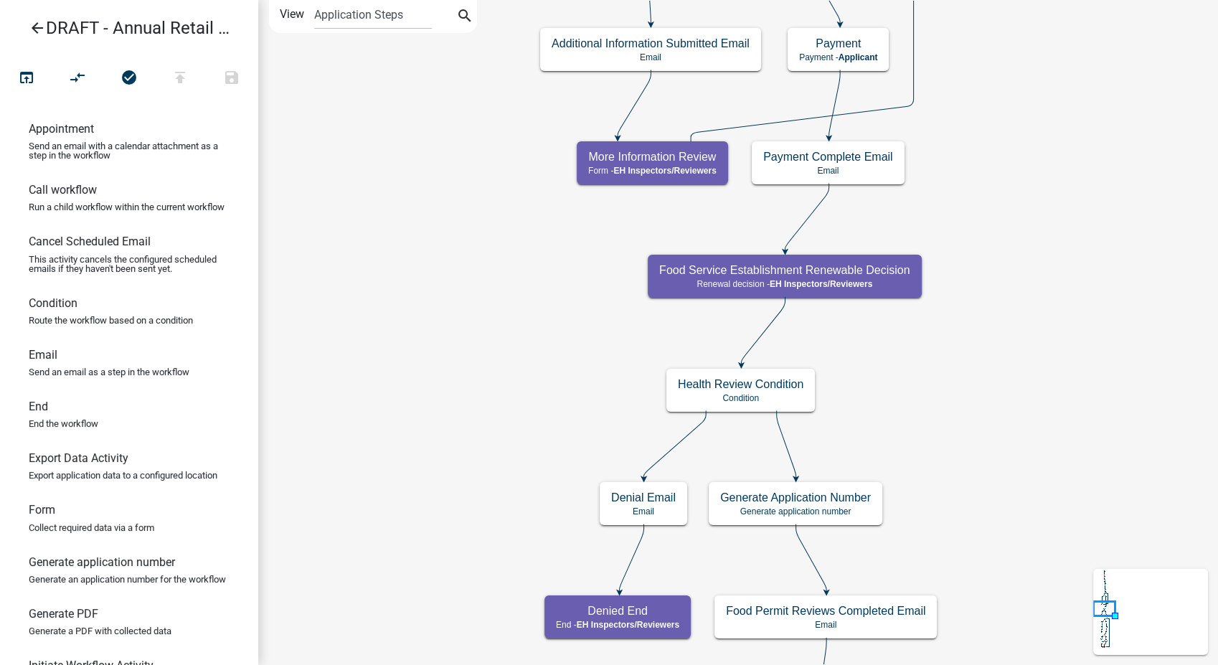
click at [38, 26] on icon "arrow_back" at bounding box center [37, 29] width 17 height 20
